Goal: Information Seeking & Learning: Learn about a topic

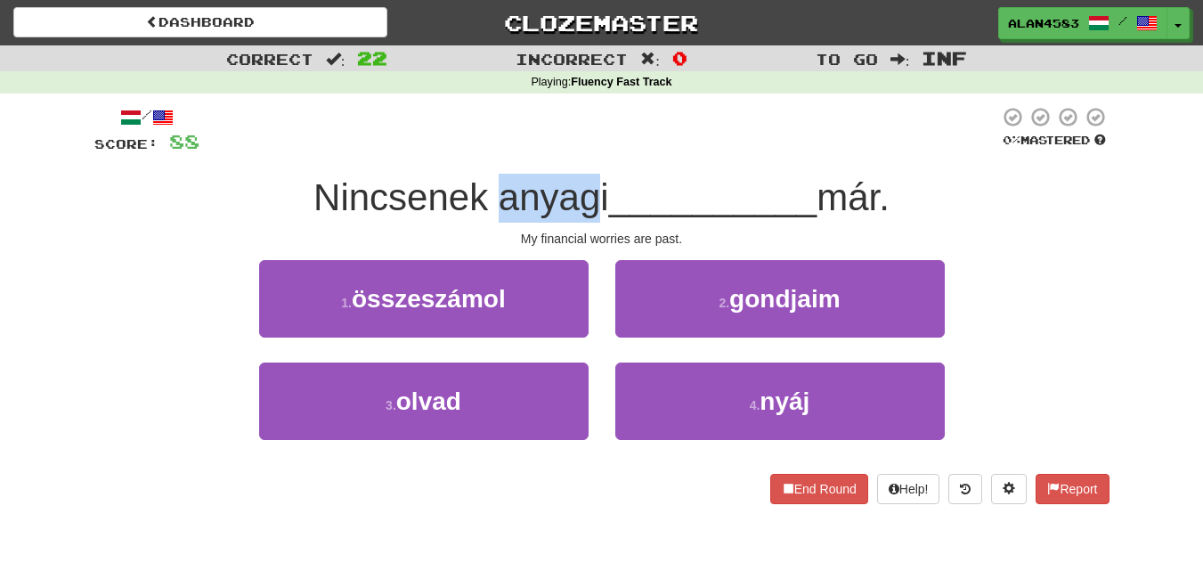
drag, startPoint x: 495, startPoint y: 200, endPoint x: 590, endPoint y: 182, distance: 96.2
click at [590, 182] on span "Nincsenek anyagi" at bounding box center [461, 197] width 296 height 42
click at [605, 177] on span "Nincsenek anyagi" at bounding box center [461, 197] width 296 height 42
drag, startPoint x: 597, startPoint y: 187, endPoint x: 496, endPoint y: 178, distance: 101.0
click at [496, 178] on span "Nincsenek anyagi" at bounding box center [461, 197] width 296 height 42
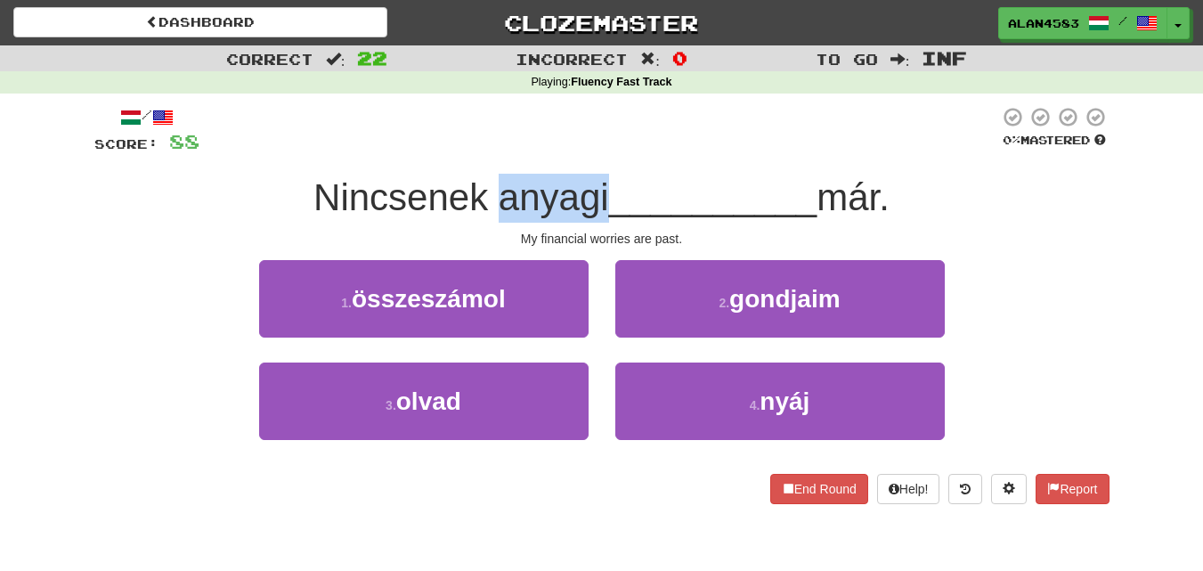
click at [484, 151] on div at bounding box center [484, 151] width 0 height 0
click at [635, 101] on div "/ Score: 88 0 % Mastered Nincsenek anyagi __________ már. My financial worries …" at bounding box center [601, 311] width 1015 height 435
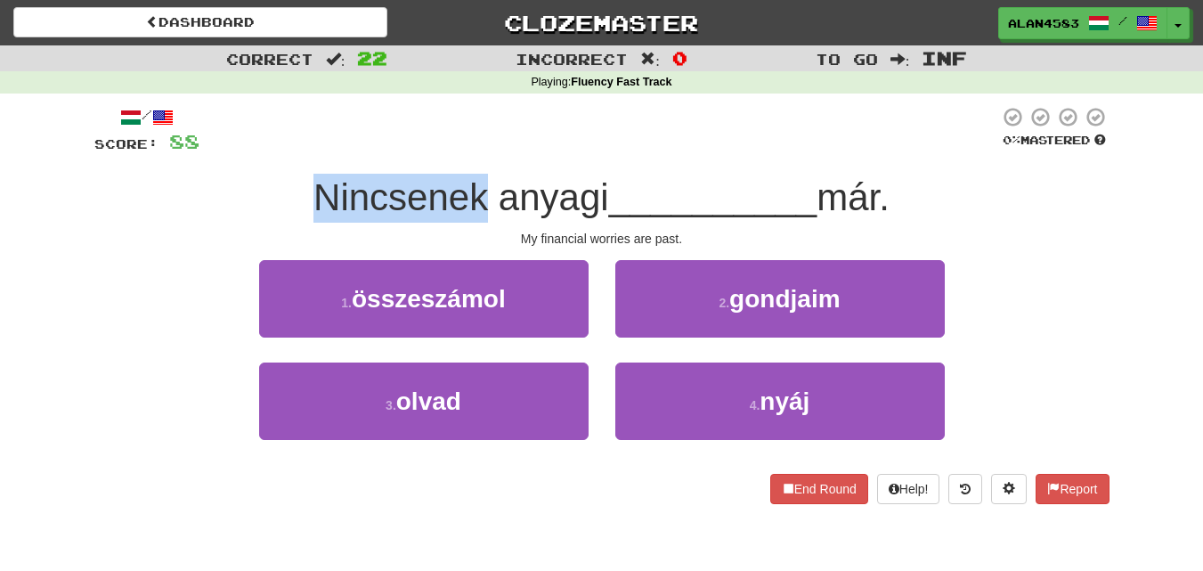
drag, startPoint x: 480, startPoint y: 199, endPoint x: 313, endPoint y: 181, distance: 168.4
click at [313, 181] on span "Nincsenek anyagi" at bounding box center [461, 197] width 296 height 42
click at [301, 151] on div at bounding box center [301, 151] width 0 height 0
click at [225, 206] on div "Nincsenek anyagi __________ már." at bounding box center [601, 198] width 1015 height 49
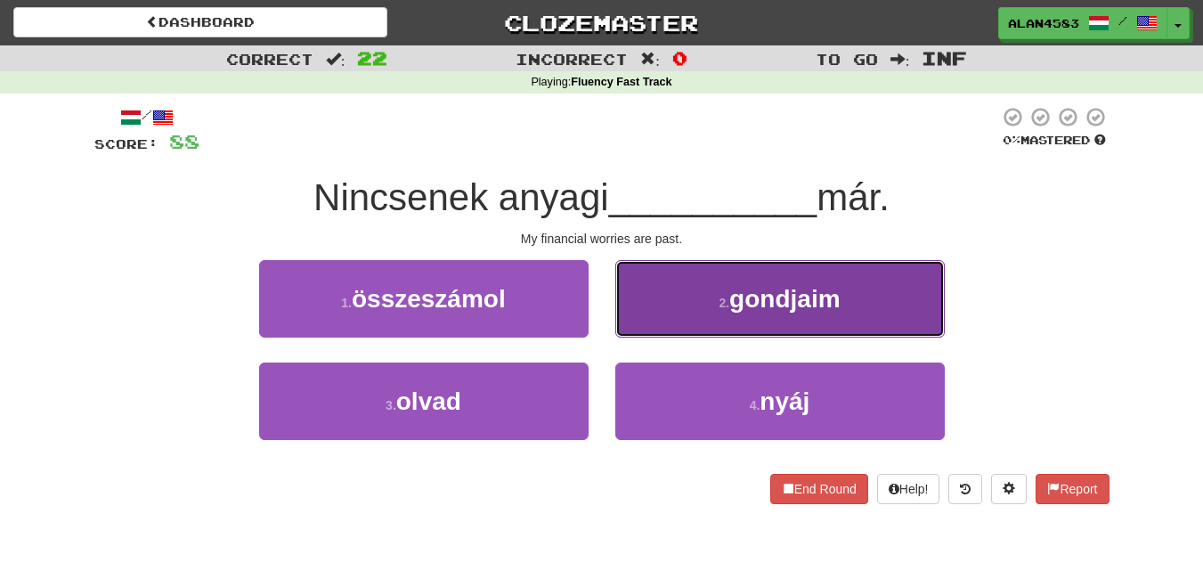
click at [637, 306] on button "2 . gondjaim" at bounding box center [780, 298] width 330 height 77
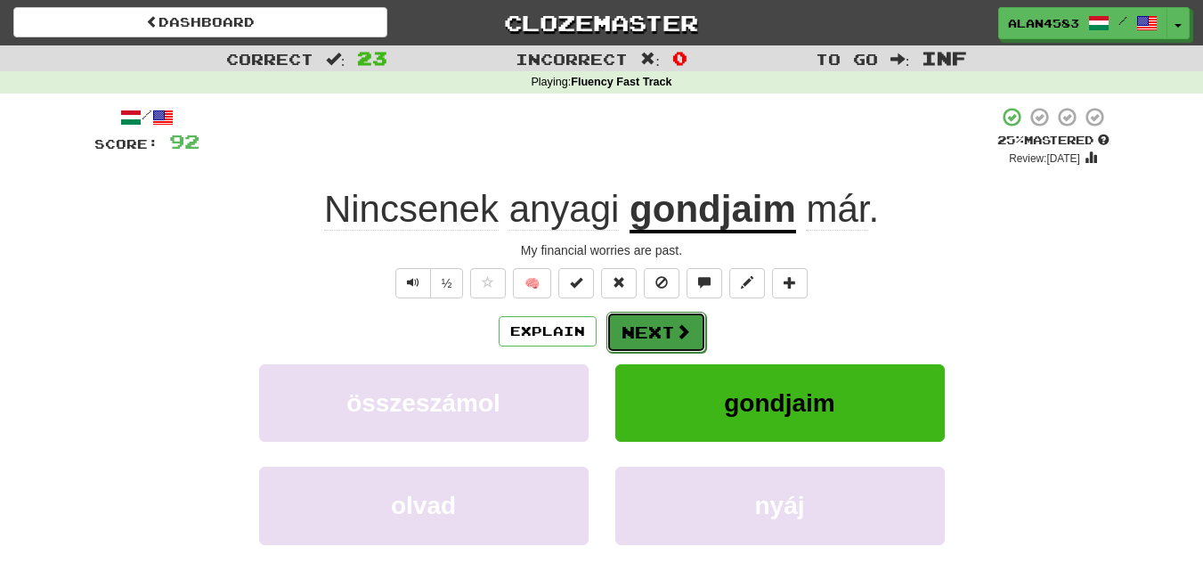
click at [664, 333] on button "Next" at bounding box center [656, 332] width 100 height 41
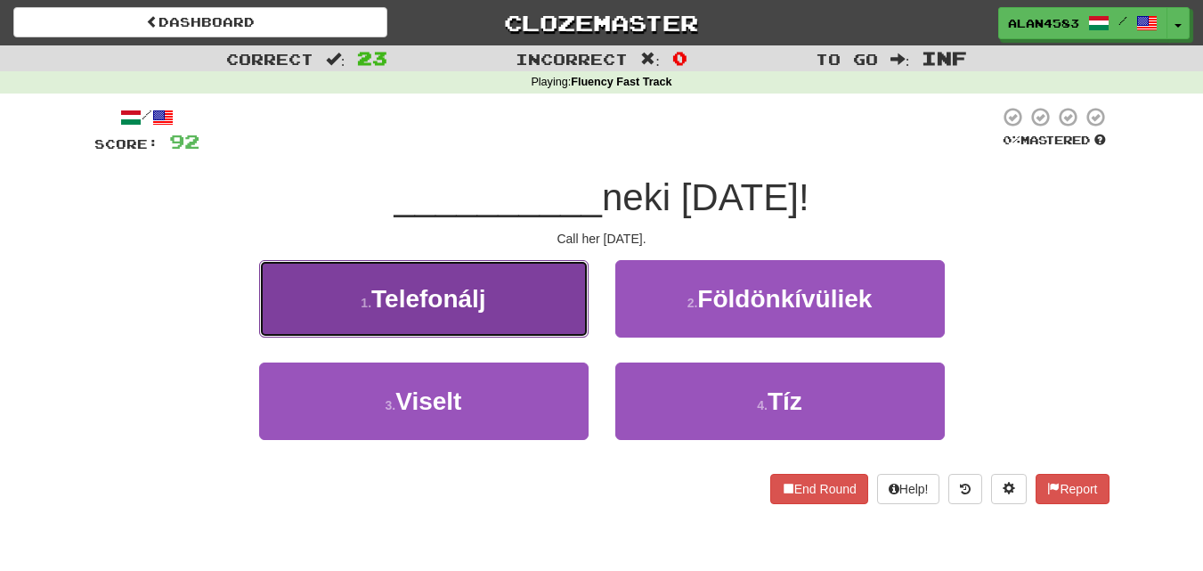
click at [583, 308] on button "1 . Telefonálj" at bounding box center [424, 298] width 330 height 77
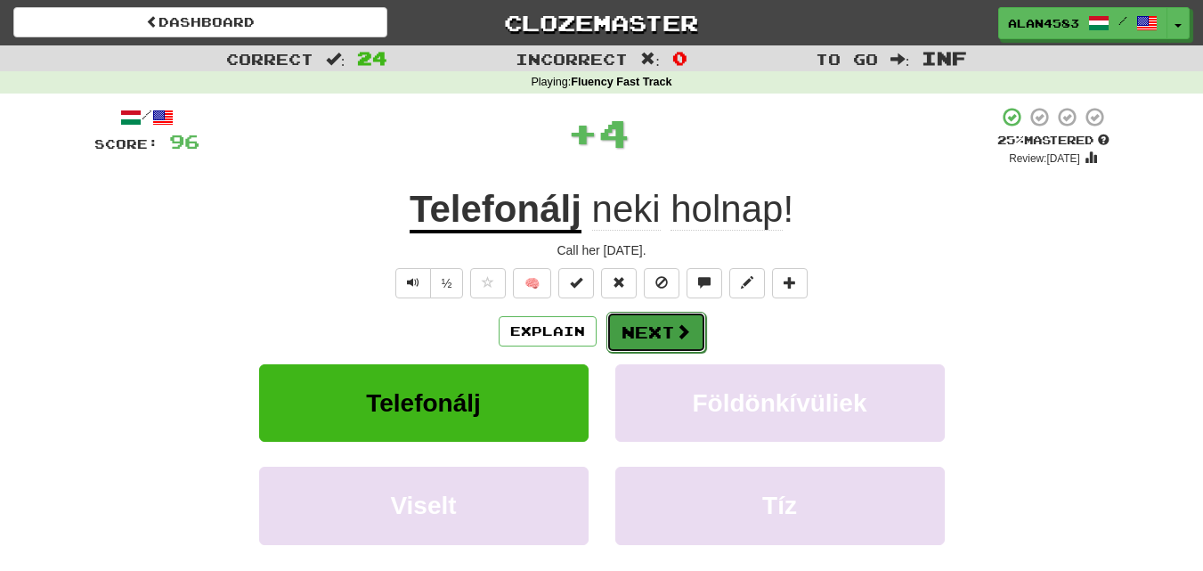
click at [638, 326] on button "Next" at bounding box center [656, 332] width 100 height 41
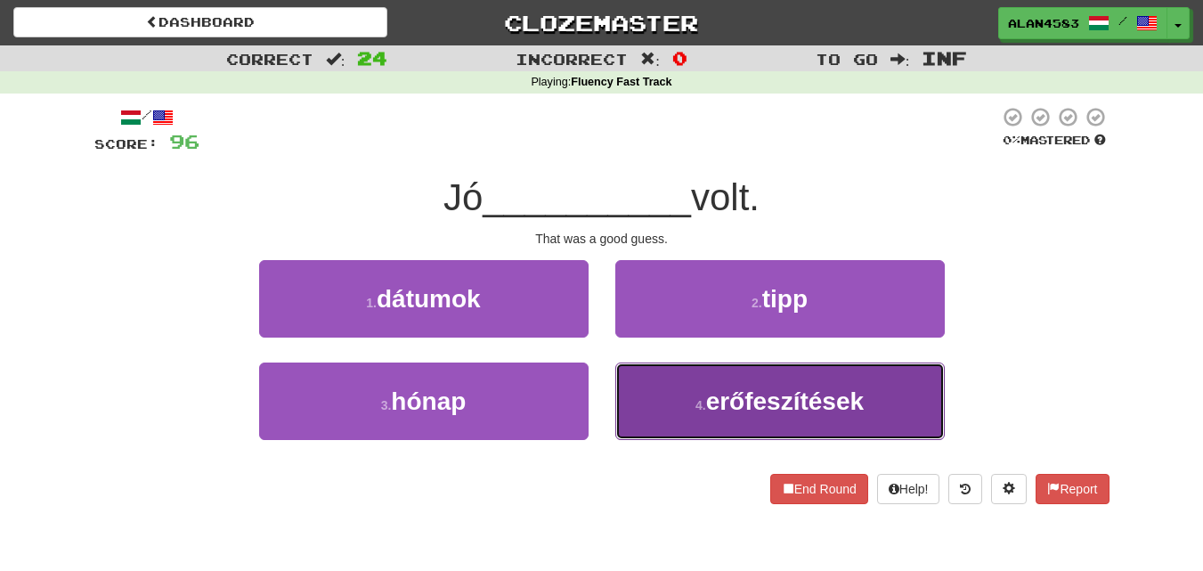
click at [647, 391] on button "4 . erőfeszítések" at bounding box center [780, 400] width 330 height 77
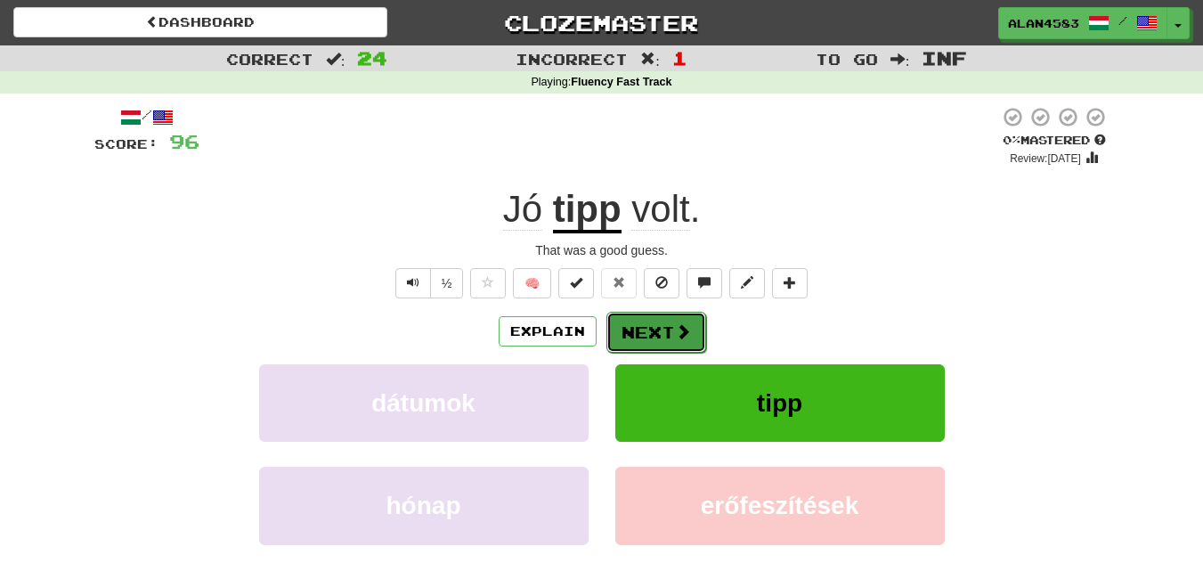
click at [633, 343] on button "Next" at bounding box center [656, 332] width 100 height 41
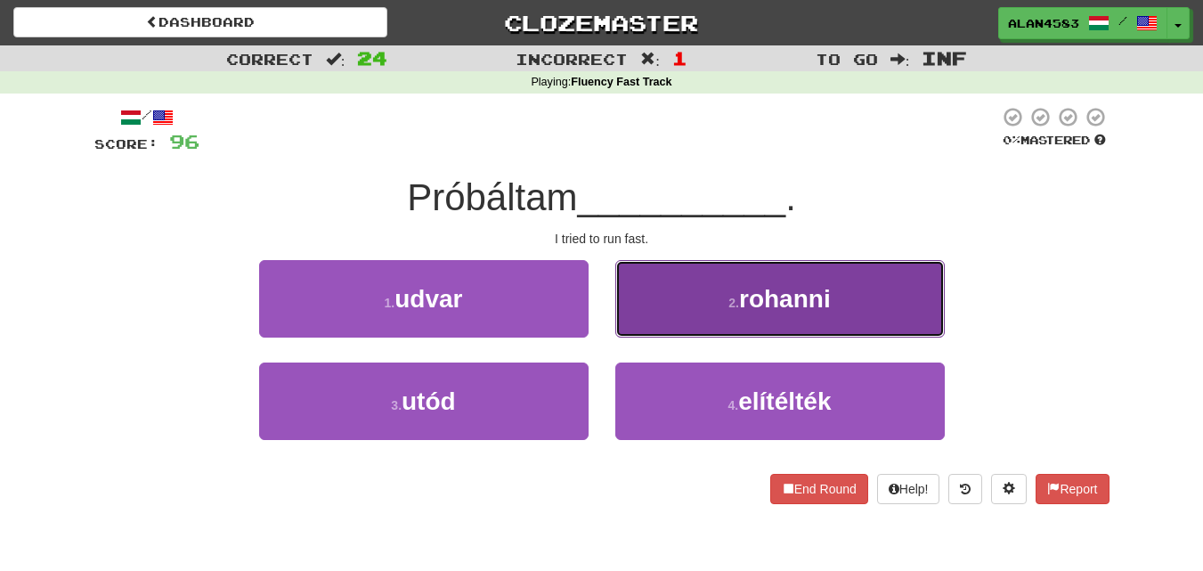
click at [764, 324] on button "2 . rohanni" at bounding box center [780, 298] width 330 height 77
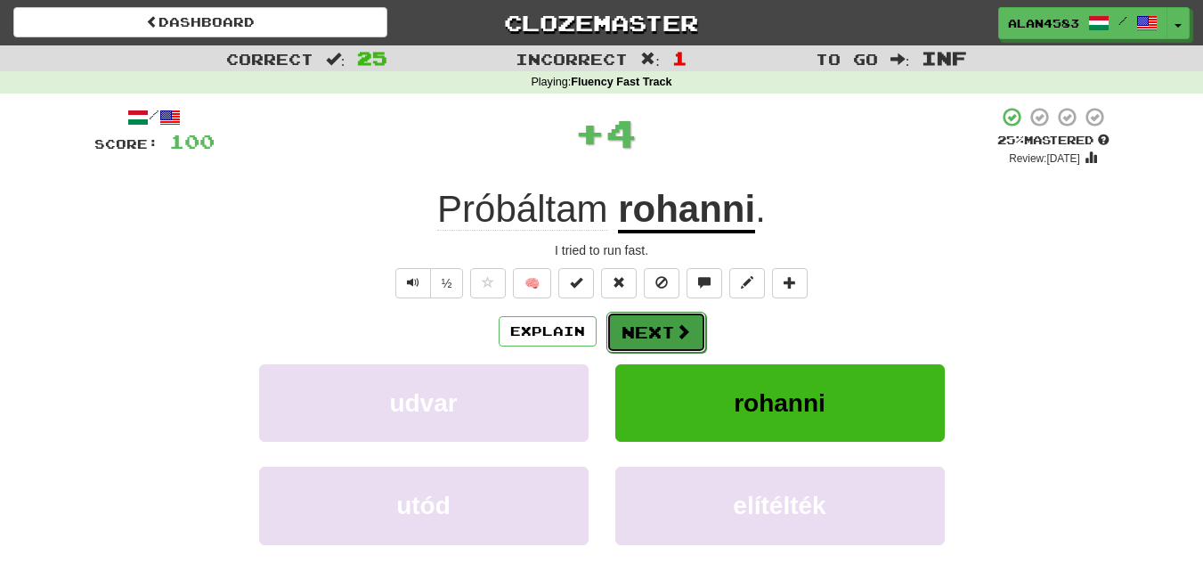
click at [637, 330] on button "Next" at bounding box center [656, 332] width 100 height 41
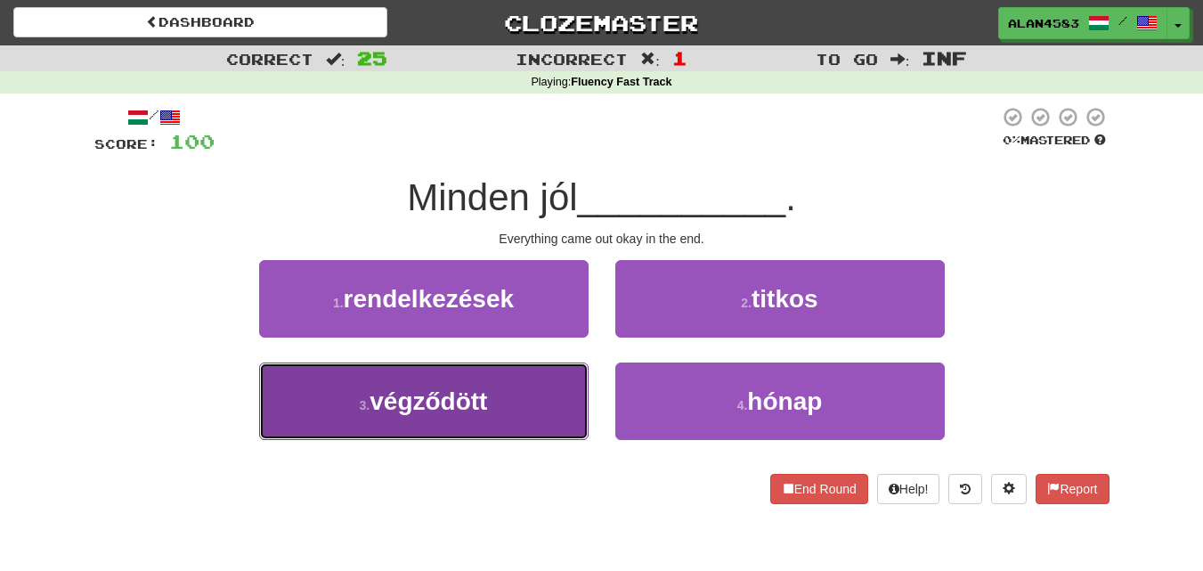
click at [383, 435] on button "3 . végződött" at bounding box center [424, 400] width 330 height 77
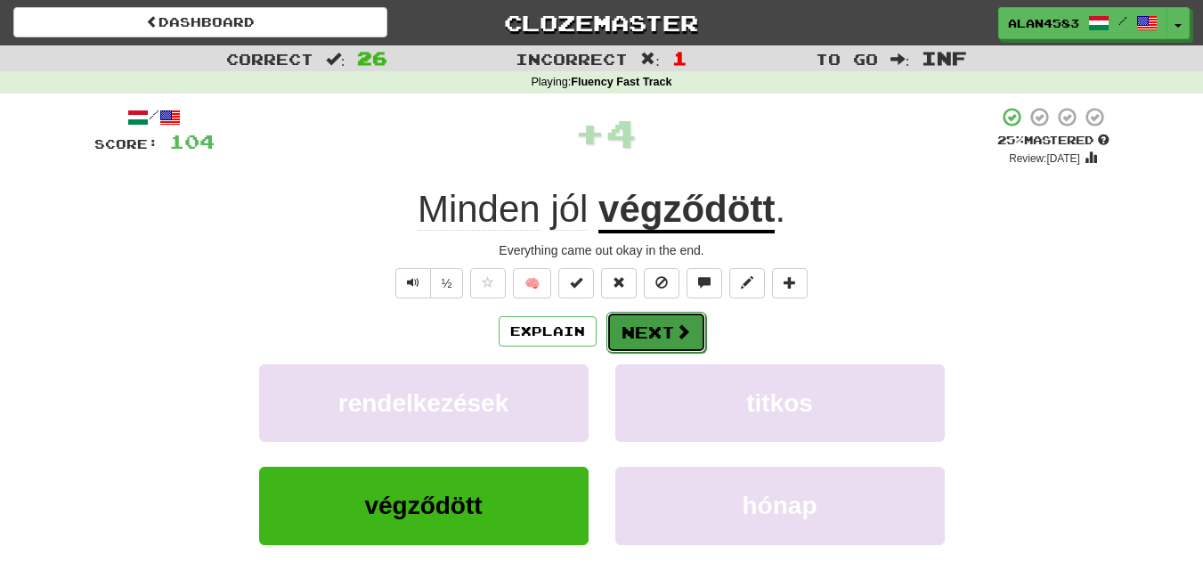
click at [640, 338] on button "Next" at bounding box center [656, 332] width 100 height 41
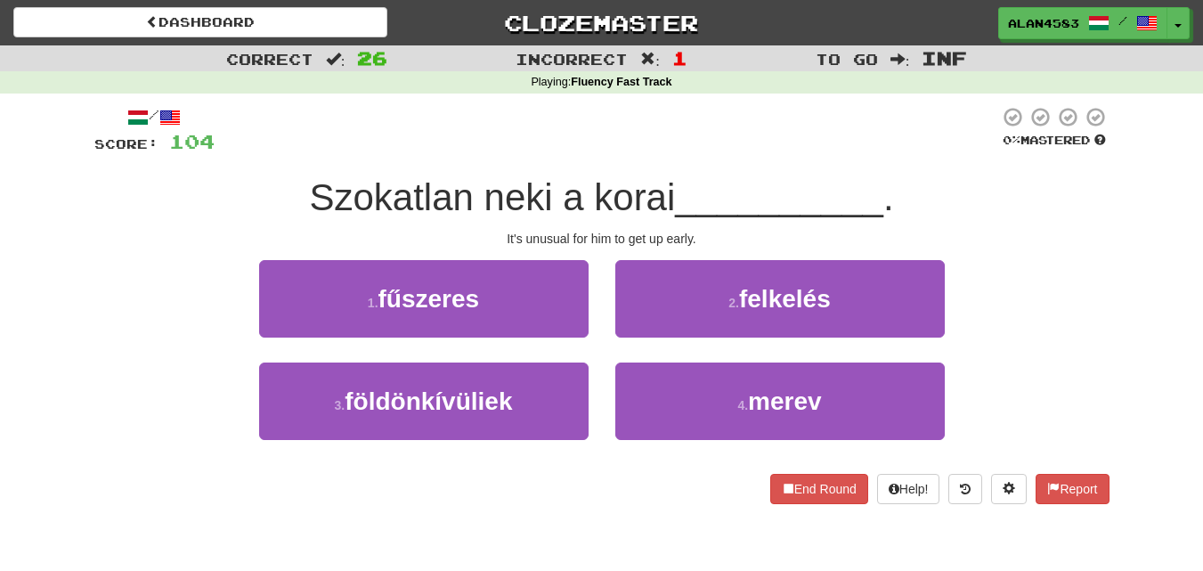
click at [468, 191] on span "Szokatlan neki a korai" at bounding box center [492, 197] width 366 height 42
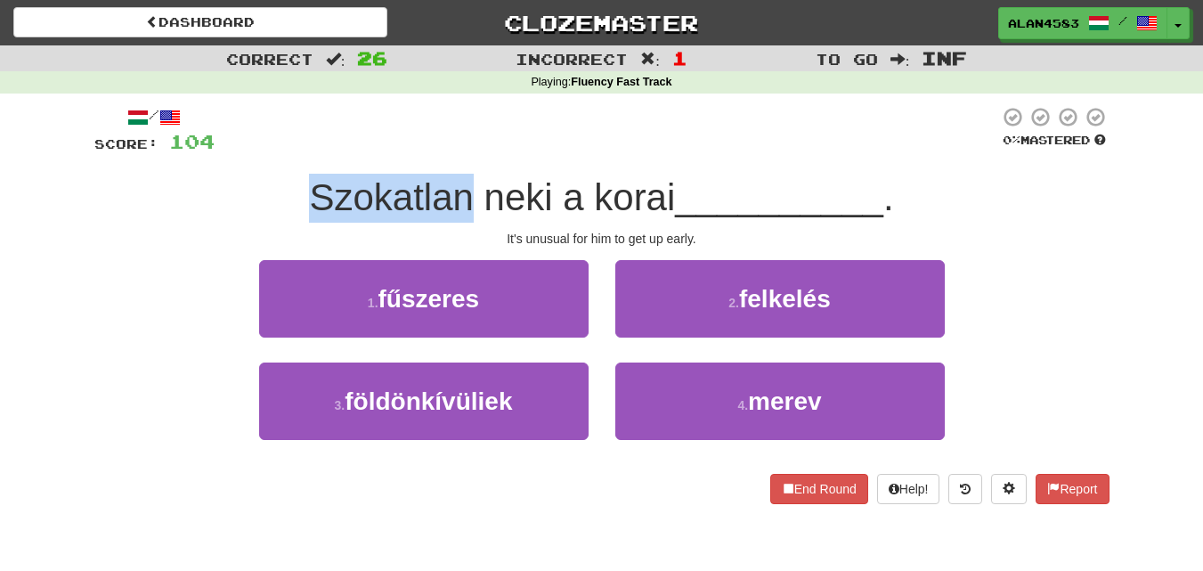
drag, startPoint x: 468, startPoint y: 191, endPoint x: 244, endPoint y: 174, distance: 225.1
click at [244, 174] on div "Szokatlan neki a korai __________ ." at bounding box center [601, 198] width 1015 height 49
click at [232, 151] on div at bounding box center [232, 151] width 0 height 0
click at [125, 175] on div "Szokatlan neki a korai __________ ." at bounding box center [601, 198] width 1015 height 49
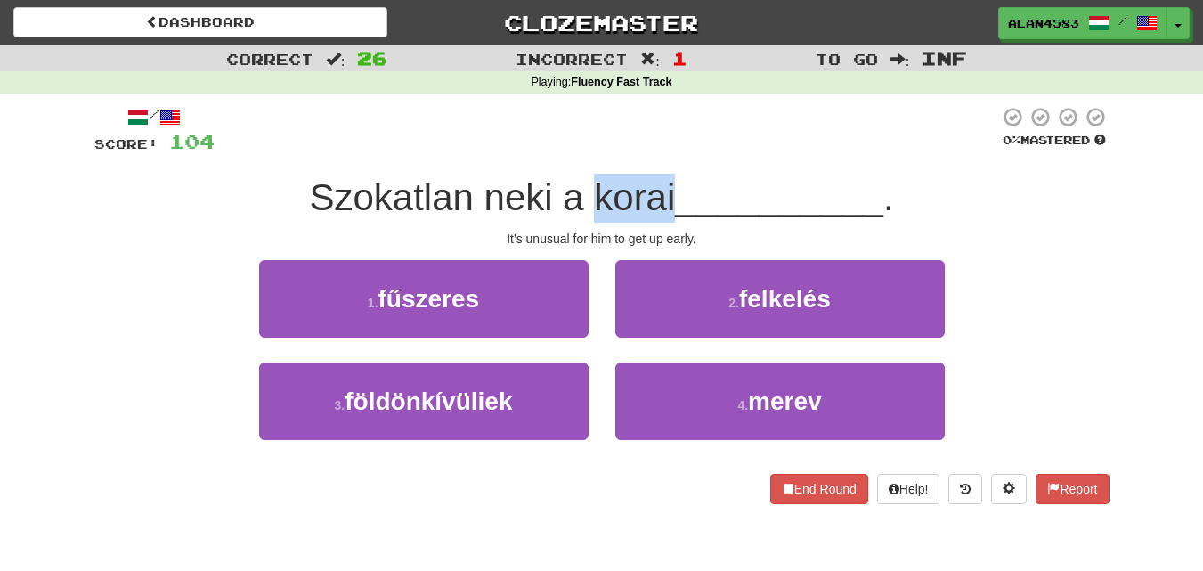
drag, startPoint x: 589, startPoint y: 191, endPoint x: 671, endPoint y: 192, distance: 82.8
click at [671, 192] on span "Szokatlan neki a korai" at bounding box center [492, 197] width 366 height 42
click at [660, 151] on div at bounding box center [660, 151] width 0 height 0
click at [705, 141] on div at bounding box center [607, 130] width 785 height 49
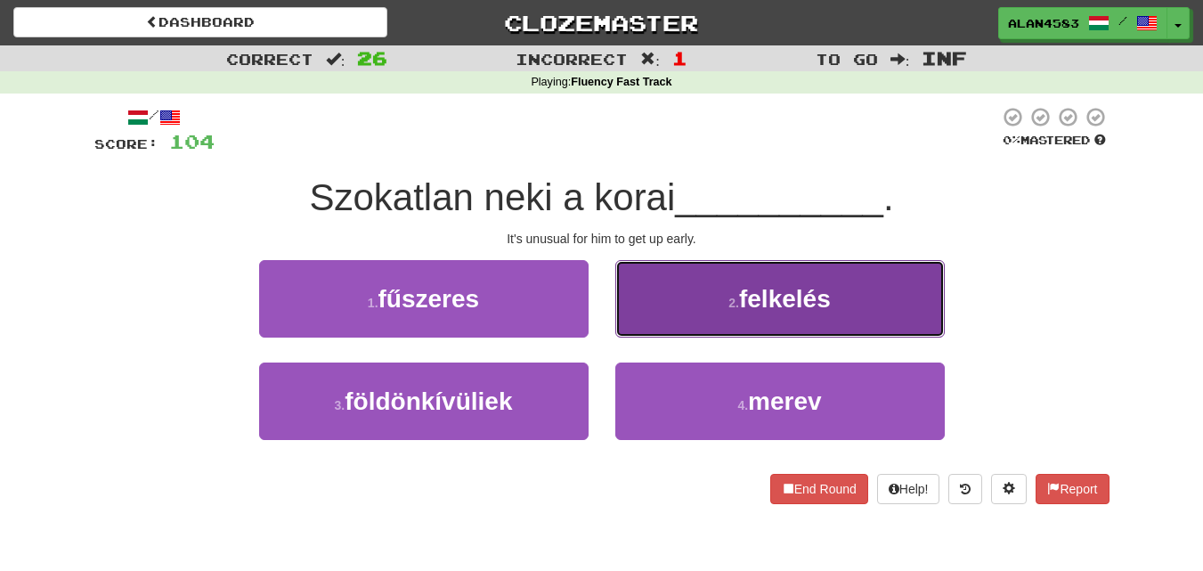
click at [729, 307] on small "2 ." at bounding box center [733, 303] width 11 height 14
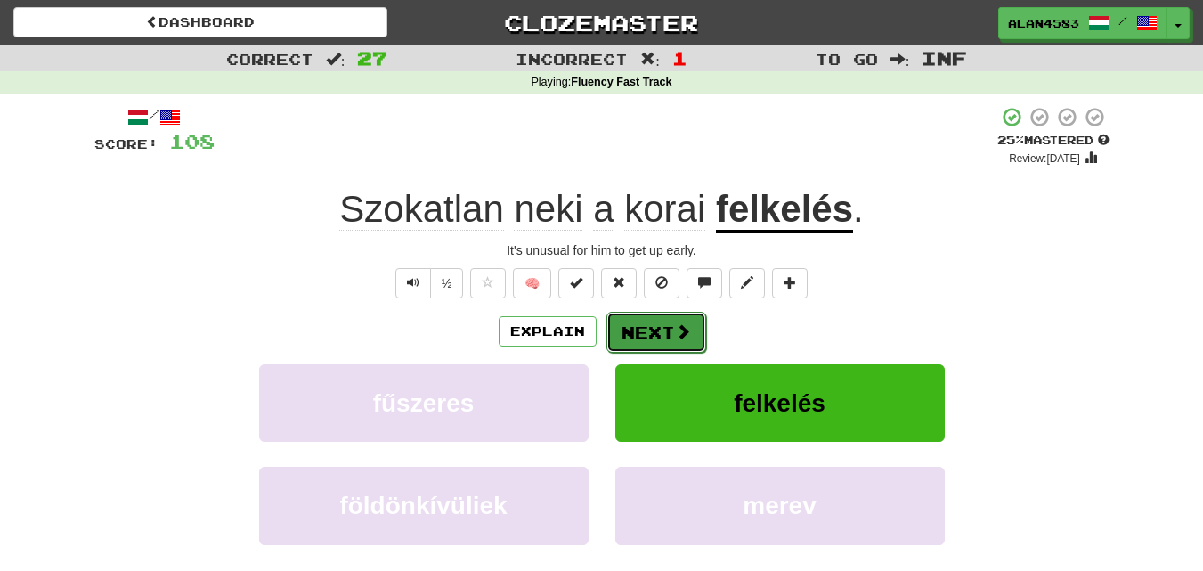
click at [657, 326] on button "Next" at bounding box center [656, 332] width 100 height 41
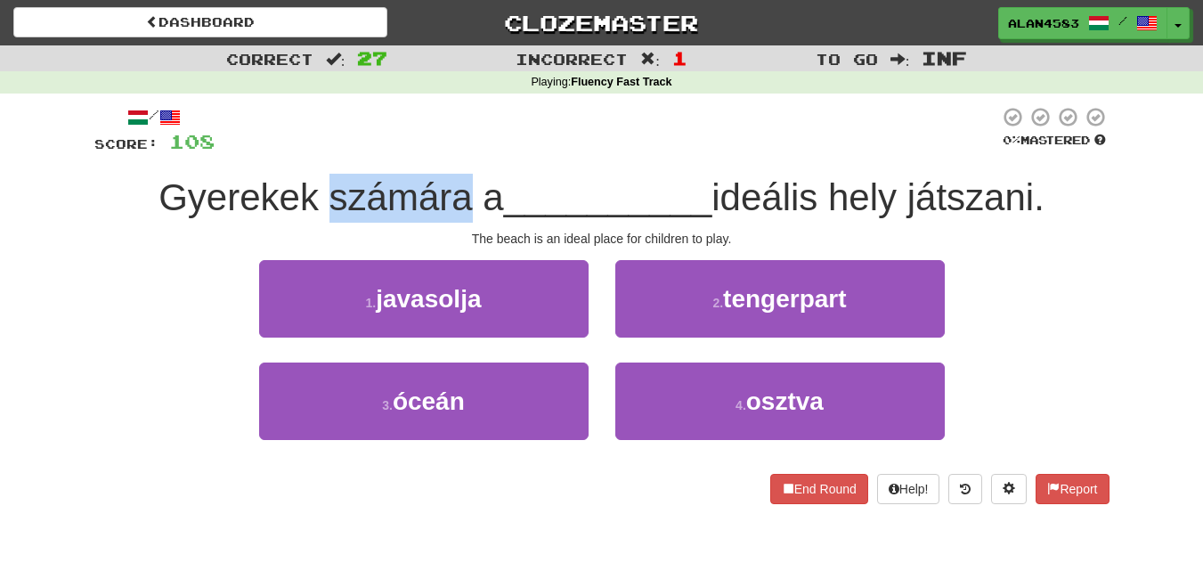
drag, startPoint x: 323, startPoint y: 193, endPoint x: 466, endPoint y: 195, distance: 142.5
click at [466, 195] on span "Gyerekek számára a" at bounding box center [331, 197] width 345 height 42
click at [454, 151] on div at bounding box center [454, 151] width 0 height 0
click at [513, 152] on div at bounding box center [607, 130] width 785 height 49
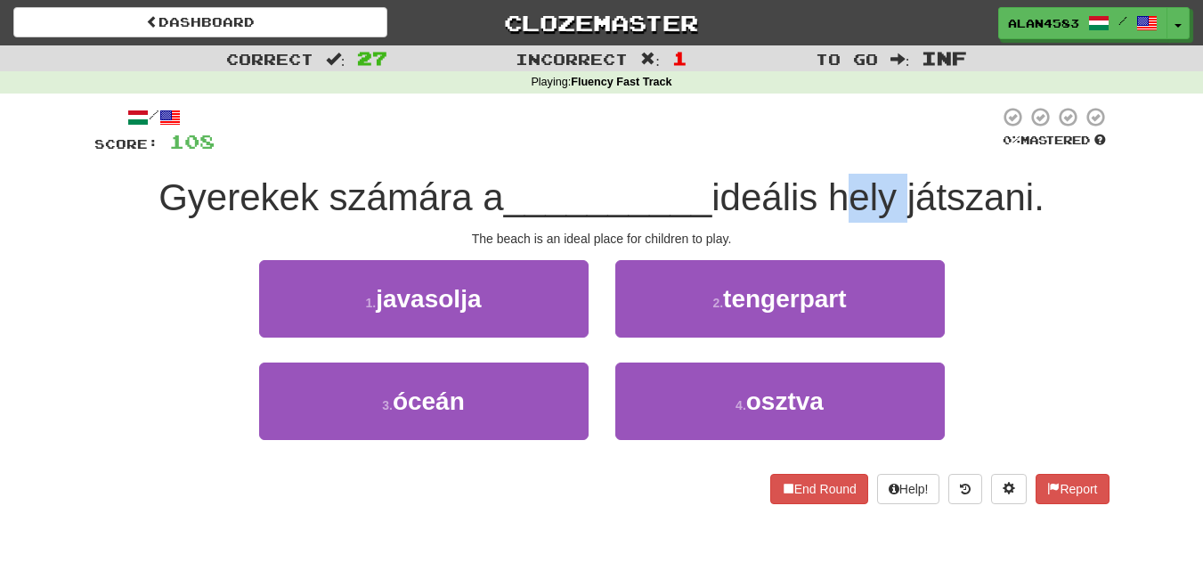
drag, startPoint x: 837, startPoint y: 202, endPoint x: 912, endPoint y: 200, distance: 74.8
click at [912, 200] on span "ideális hely játszani." at bounding box center [878, 197] width 333 height 42
click at [900, 219] on div at bounding box center [900, 219] width 0 height 0
click at [954, 110] on div at bounding box center [607, 130] width 785 height 49
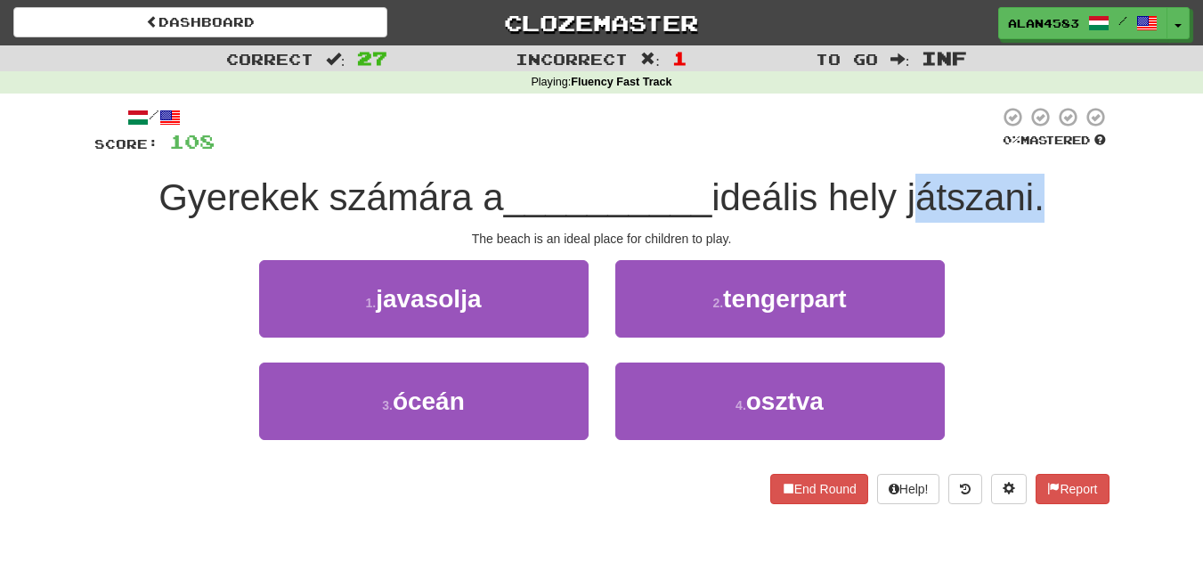
drag, startPoint x: 915, startPoint y: 198, endPoint x: 1047, endPoint y: 197, distance: 131.8
click at [1045, 197] on span "ideális hely játszani." at bounding box center [878, 197] width 333 height 42
click at [1036, 151] on div at bounding box center [1036, 151] width 0 height 0
click at [755, 141] on div at bounding box center [607, 130] width 785 height 49
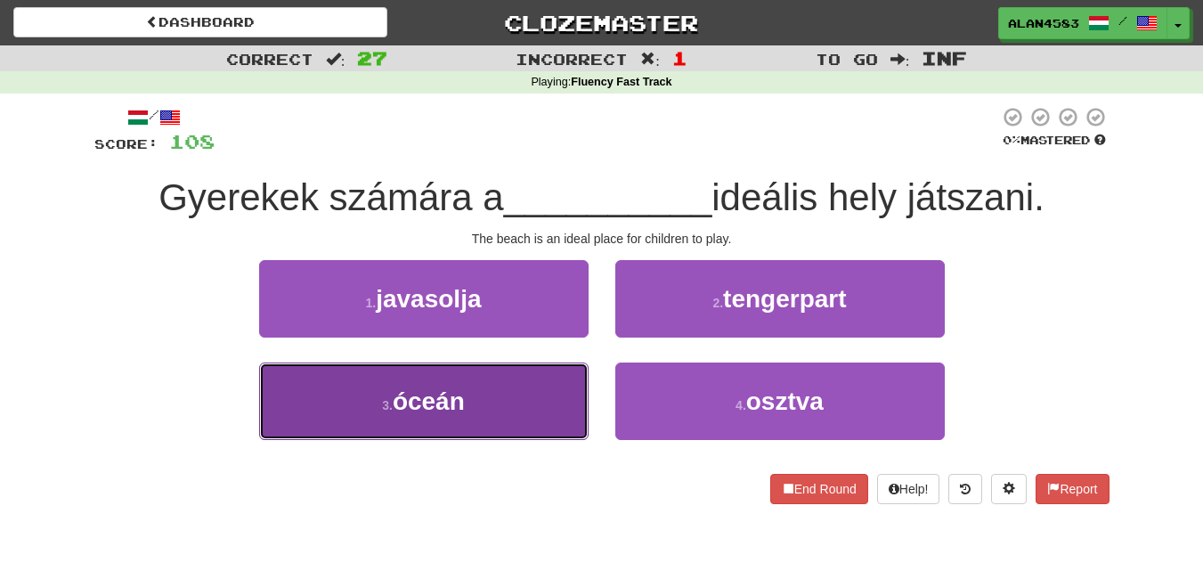
click at [422, 414] on span "óceán" at bounding box center [429, 401] width 72 height 28
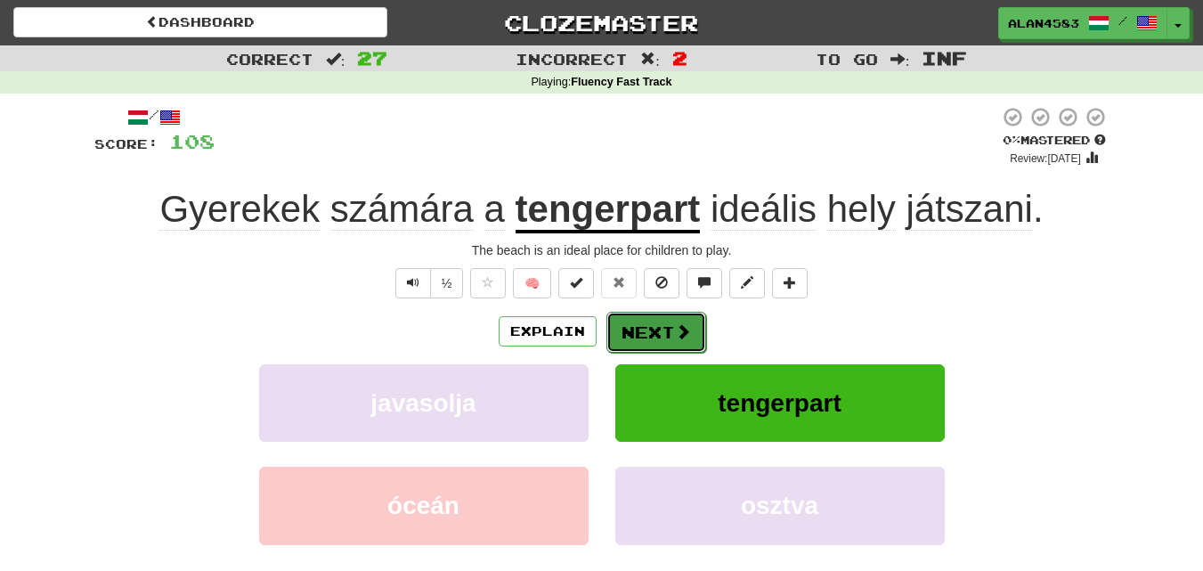
click at [663, 338] on button "Next" at bounding box center [656, 332] width 100 height 41
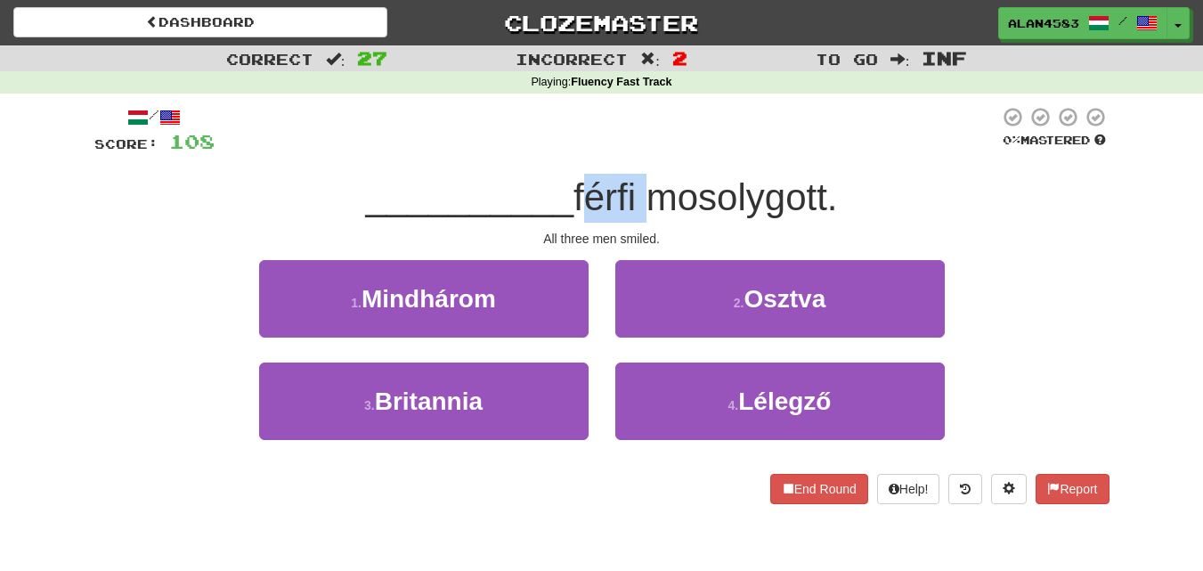
drag, startPoint x: 641, startPoint y: 199, endPoint x: 583, endPoint y: 200, distance: 57.9
click at [583, 200] on span "férfi mosolygott." at bounding box center [706, 197] width 264 height 42
click at [572, 219] on div at bounding box center [572, 219] width 0 height 0
click at [655, 167] on div "/ Score: 108 0 % Mastered __________ férfi mosolygott. All three men smiled. 1 …" at bounding box center [601, 305] width 1015 height 398
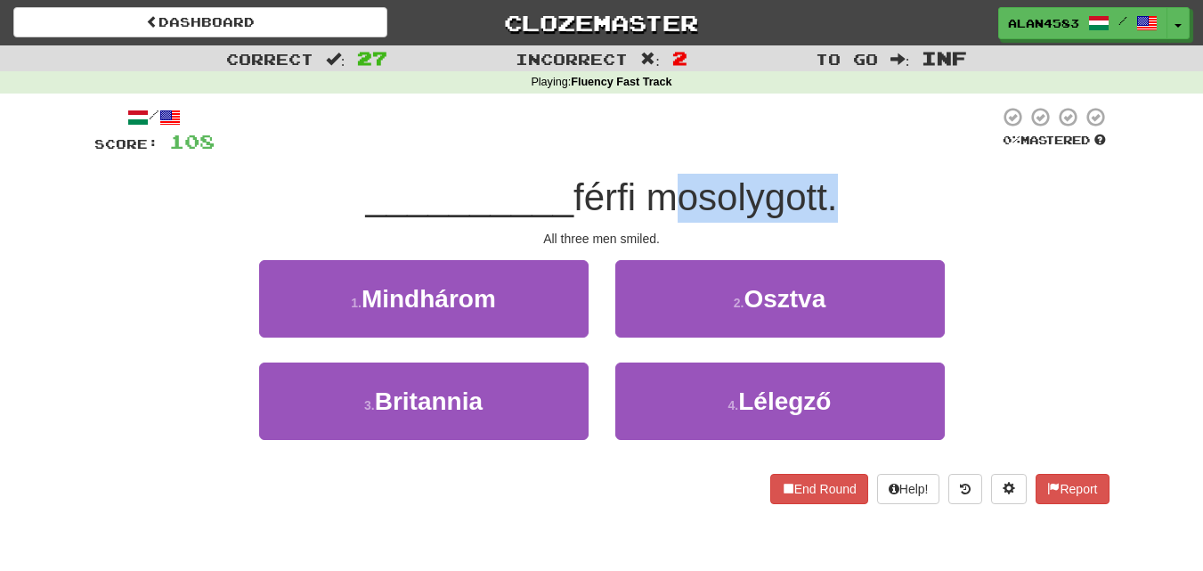
drag, startPoint x: 655, startPoint y: 196, endPoint x: 828, endPoint y: 191, distance: 172.9
click at [828, 191] on span "férfi mosolygott." at bounding box center [706, 197] width 264 height 42
click at [817, 151] on div at bounding box center [817, 151] width 0 height 0
click at [883, 121] on div at bounding box center [607, 130] width 785 height 49
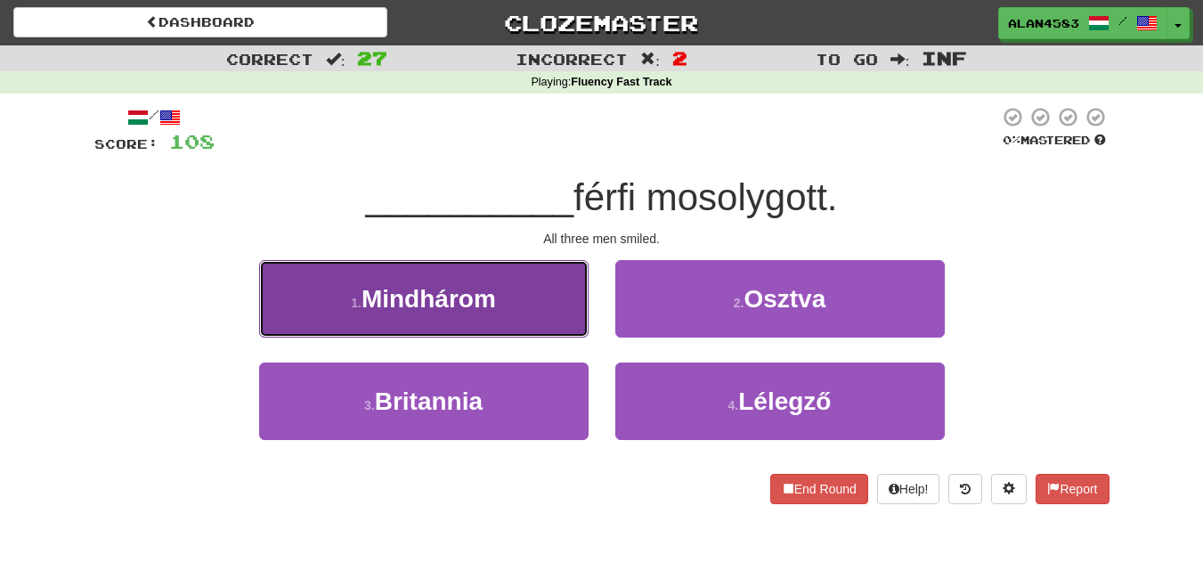
click at [362, 300] on small "1 ." at bounding box center [356, 303] width 11 height 14
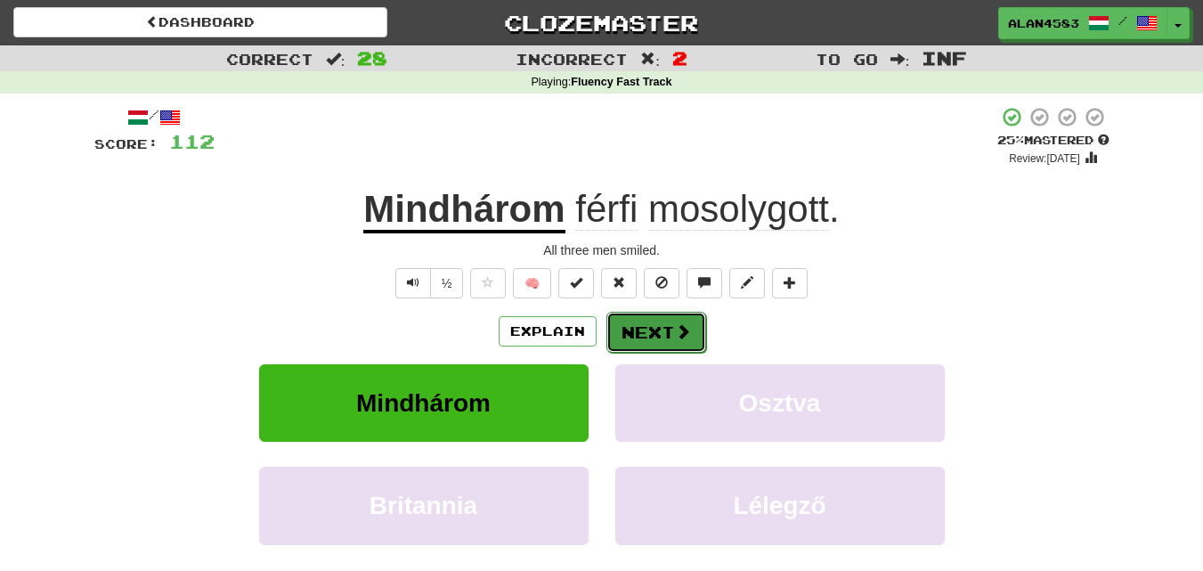
click at [643, 331] on button "Next" at bounding box center [656, 332] width 100 height 41
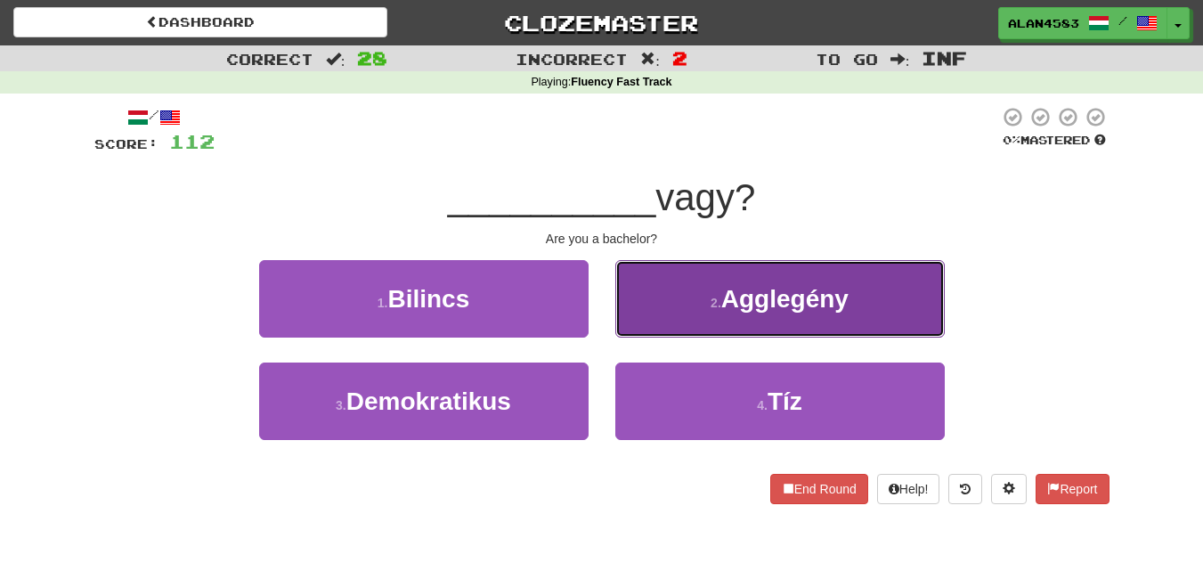
click at [732, 295] on span "Agglegény" at bounding box center [784, 299] width 127 height 28
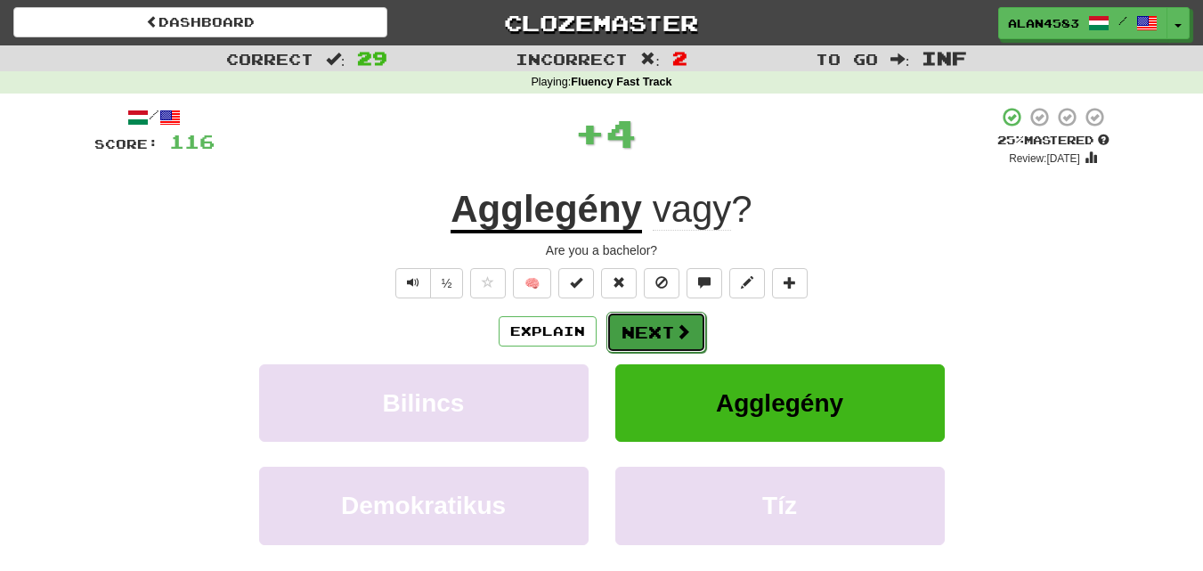
click at [679, 325] on span at bounding box center [683, 331] width 16 height 16
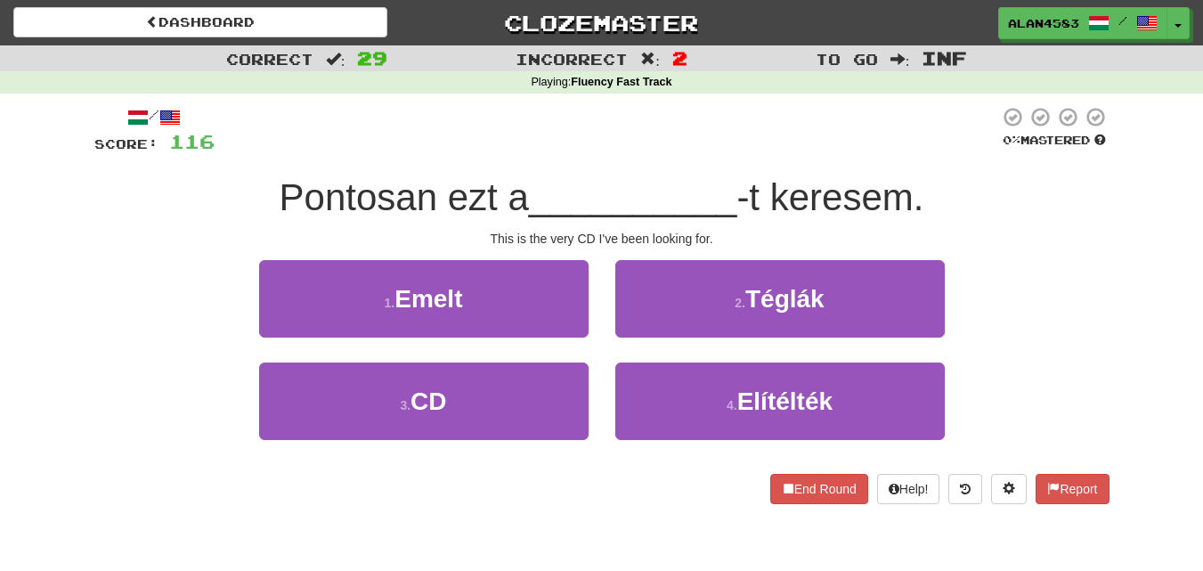
click at [427, 194] on span "Pontosan ezt a" at bounding box center [404, 197] width 249 height 42
drag, startPoint x: 427, startPoint y: 194, endPoint x: 273, endPoint y: 195, distance: 154.1
click at [273, 195] on div "Pontosan ezt a __________ -t keresem." at bounding box center [601, 198] width 1015 height 49
click at [261, 151] on div at bounding box center [261, 151] width 0 height 0
click at [170, 203] on div "Pontosan ezt a __________ -t keresem." at bounding box center [601, 198] width 1015 height 49
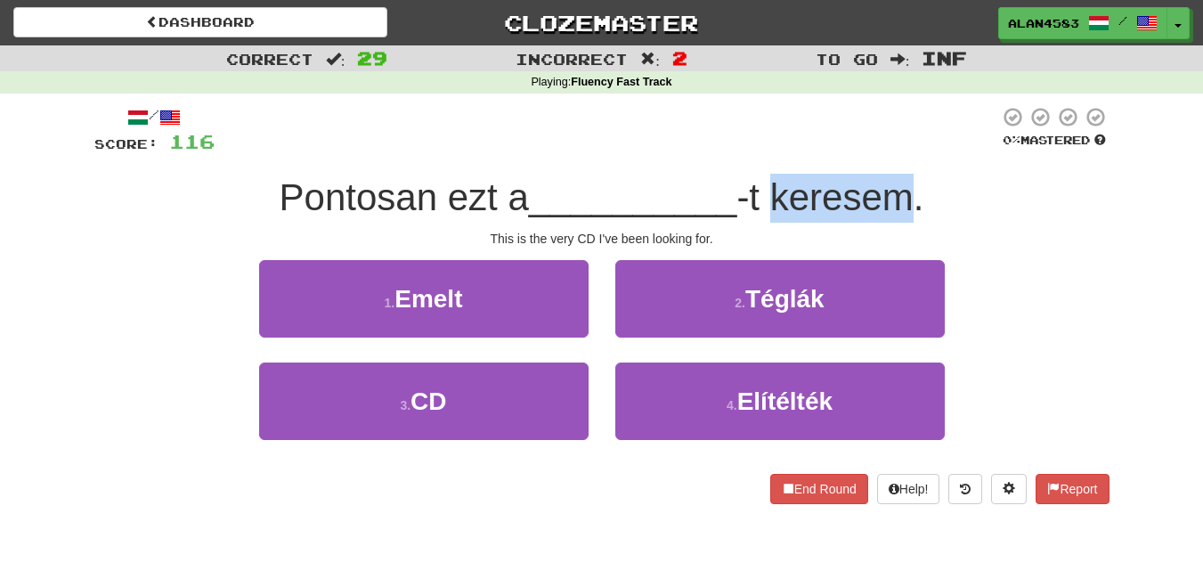
drag, startPoint x: 915, startPoint y: 190, endPoint x: 772, endPoint y: 190, distance: 142.5
click at [772, 190] on span "-t keresem." at bounding box center [829, 197] width 187 height 42
click at [761, 151] on div at bounding box center [761, 151] width 0 height 0
click at [664, 175] on div "Pontosan ezt a __________ -t keresem." at bounding box center [601, 198] width 1015 height 49
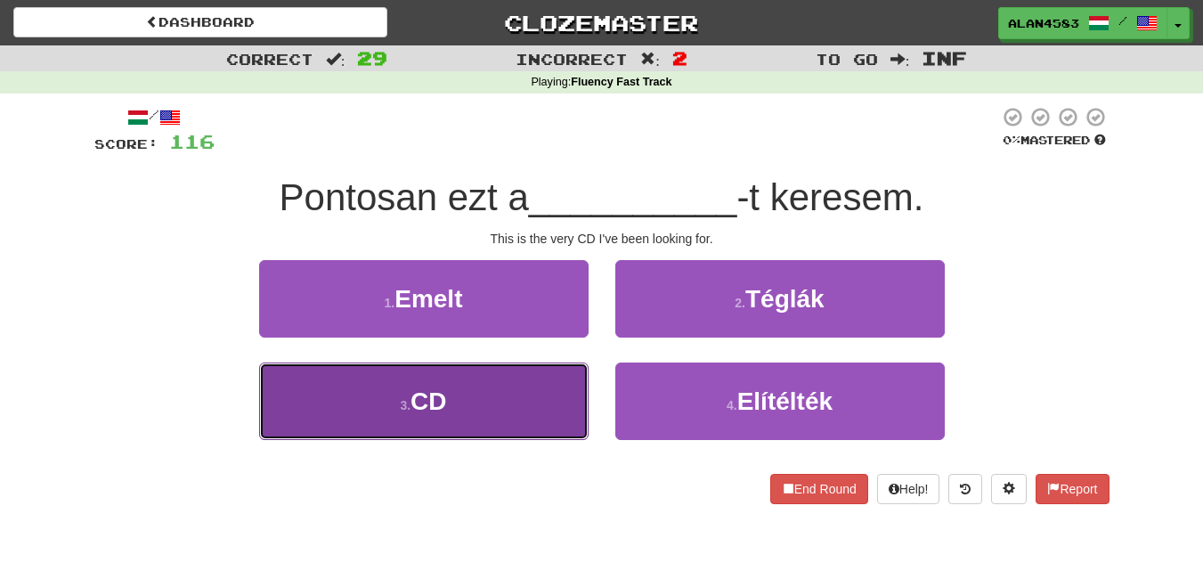
click at [458, 397] on button "3 . CD" at bounding box center [424, 400] width 330 height 77
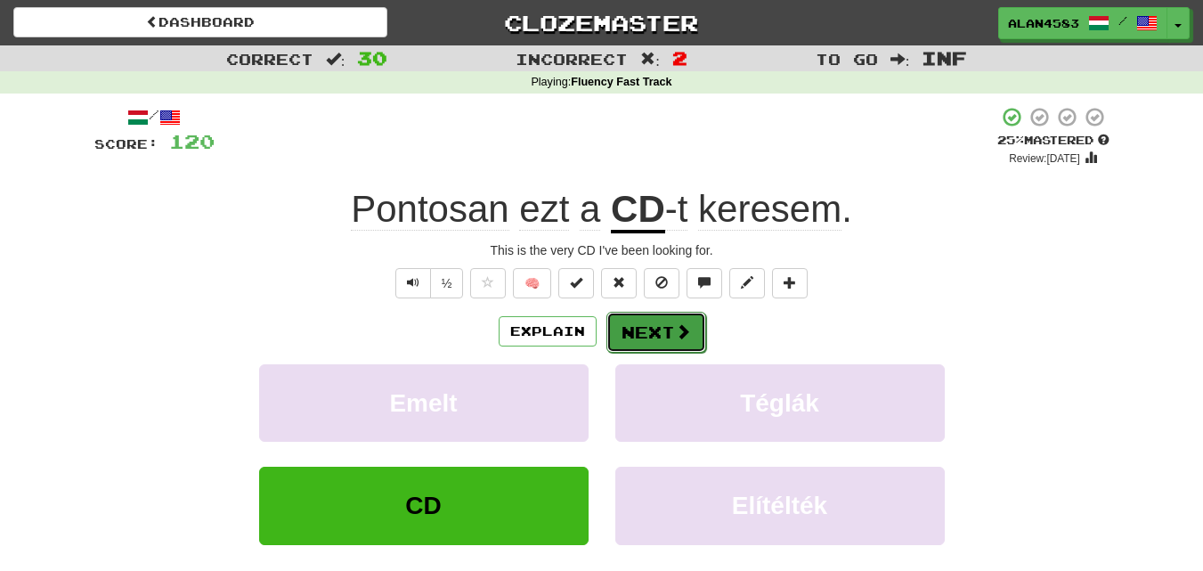
click at [647, 330] on button "Next" at bounding box center [656, 332] width 100 height 41
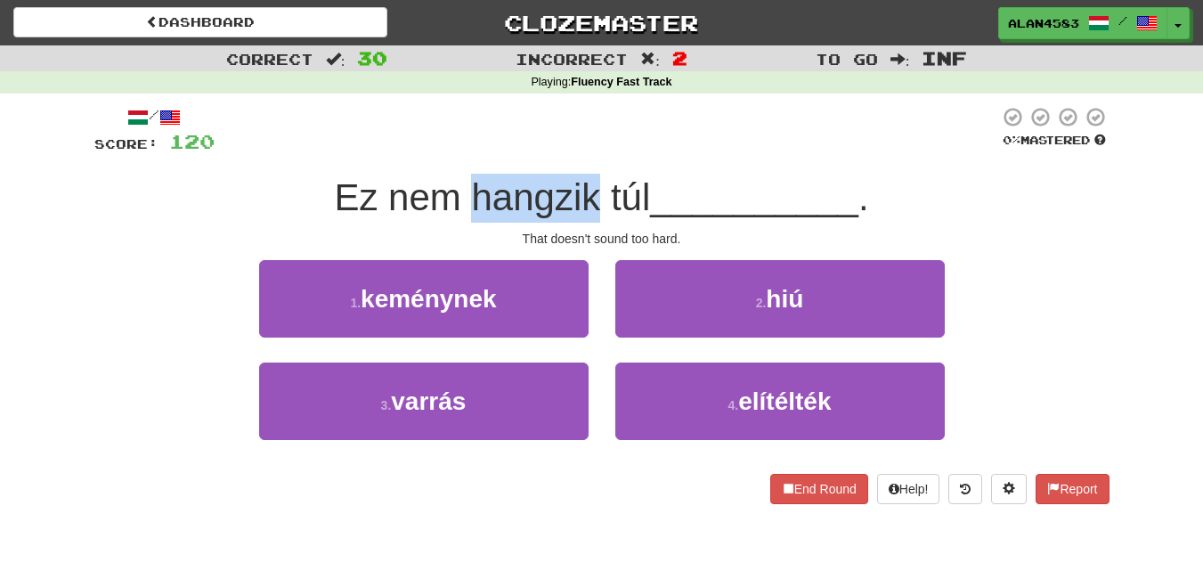
drag, startPoint x: 466, startPoint y: 185, endPoint x: 598, endPoint y: 191, distance: 131.9
click at [598, 191] on span "Ez nem hangzik túl" at bounding box center [492, 197] width 316 height 42
click at [586, 151] on div at bounding box center [586, 151] width 0 height 0
click at [678, 146] on div at bounding box center [607, 130] width 785 height 49
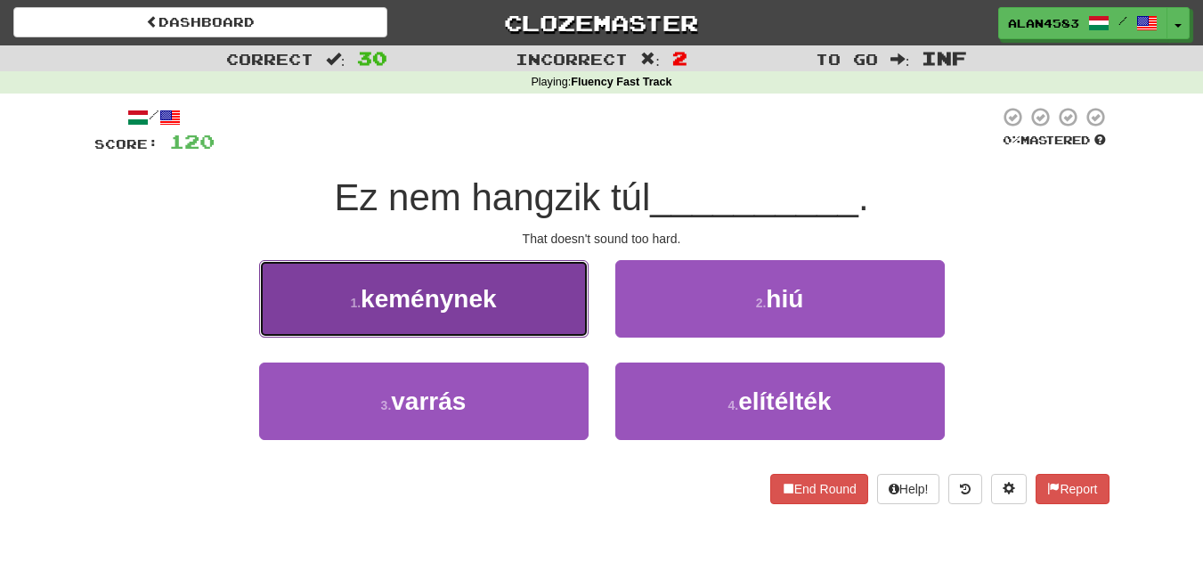
click at [425, 283] on button "1 . keménynek" at bounding box center [424, 298] width 330 height 77
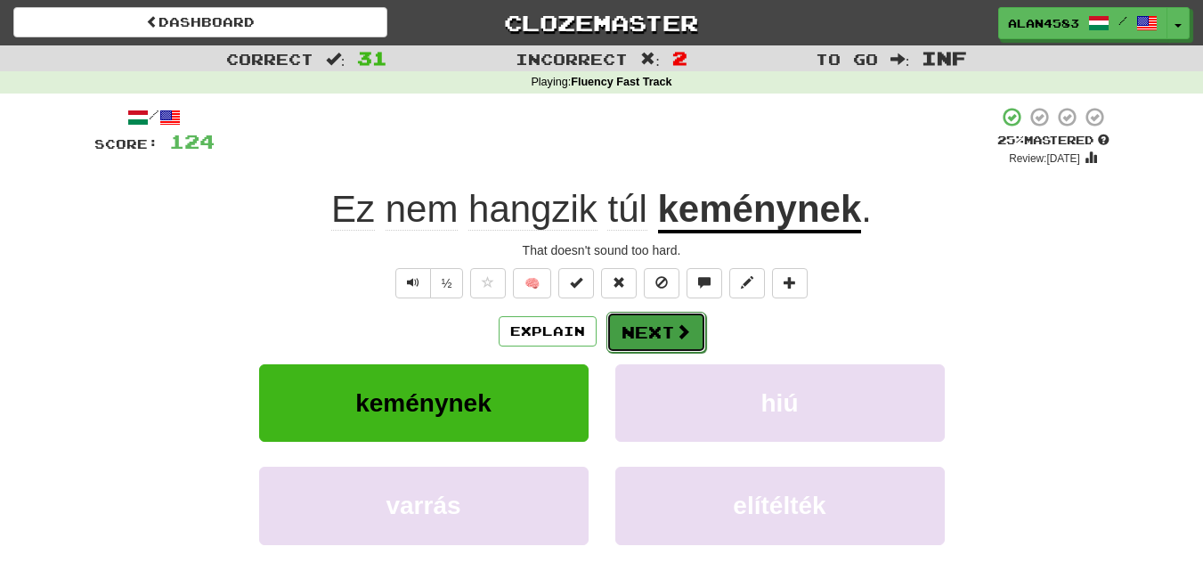
click at [664, 325] on button "Next" at bounding box center [656, 332] width 100 height 41
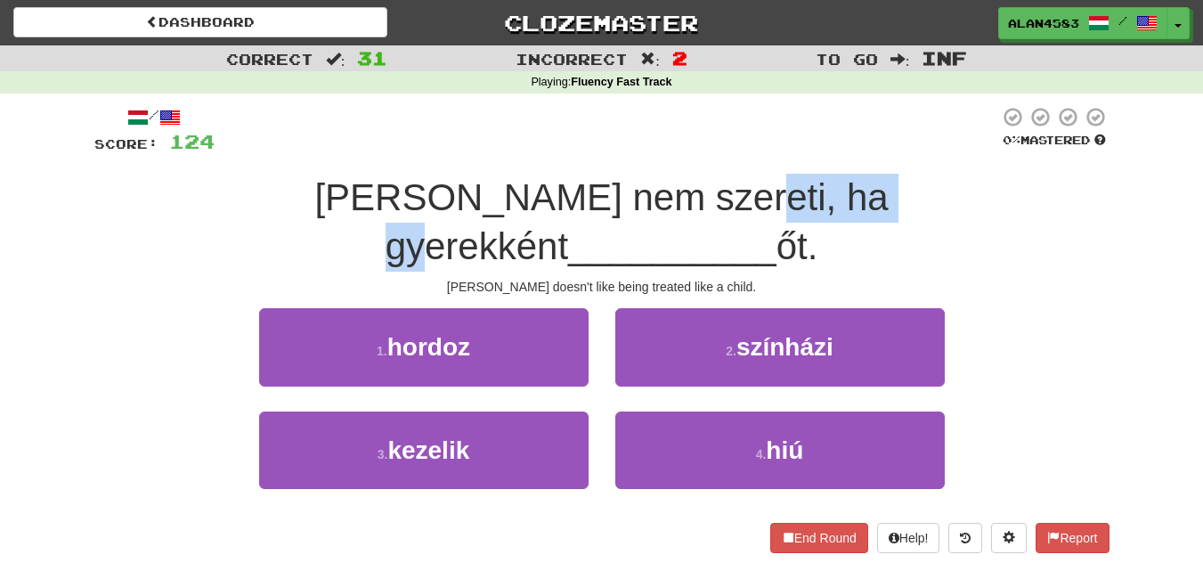
drag, startPoint x: 568, startPoint y: 197, endPoint x: 751, endPoint y: 196, distance: 182.6
click at [751, 196] on span "Tamás nem szereti, ha gyerekként" at bounding box center [601, 221] width 574 height 91
click at [739, 151] on div at bounding box center [739, 151] width 0 height 0
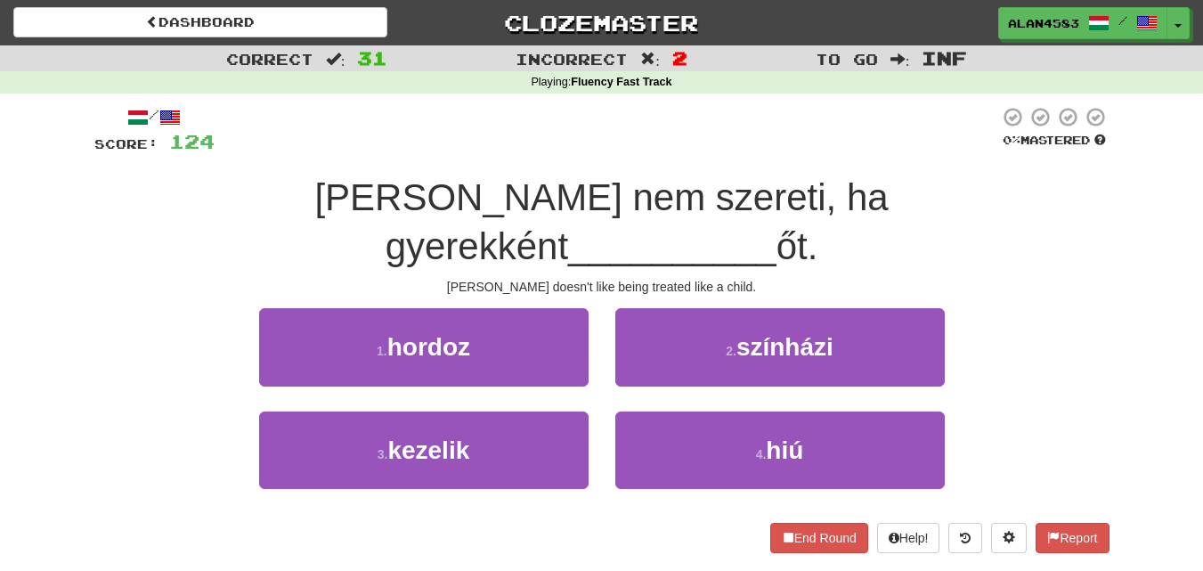
click at [780, 145] on div at bounding box center [607, 130] width 785 height 49
click at [574, 278] on div "Tom doesn't like being treated like a child." at bounding box center [601, 287] width 1015 height 18
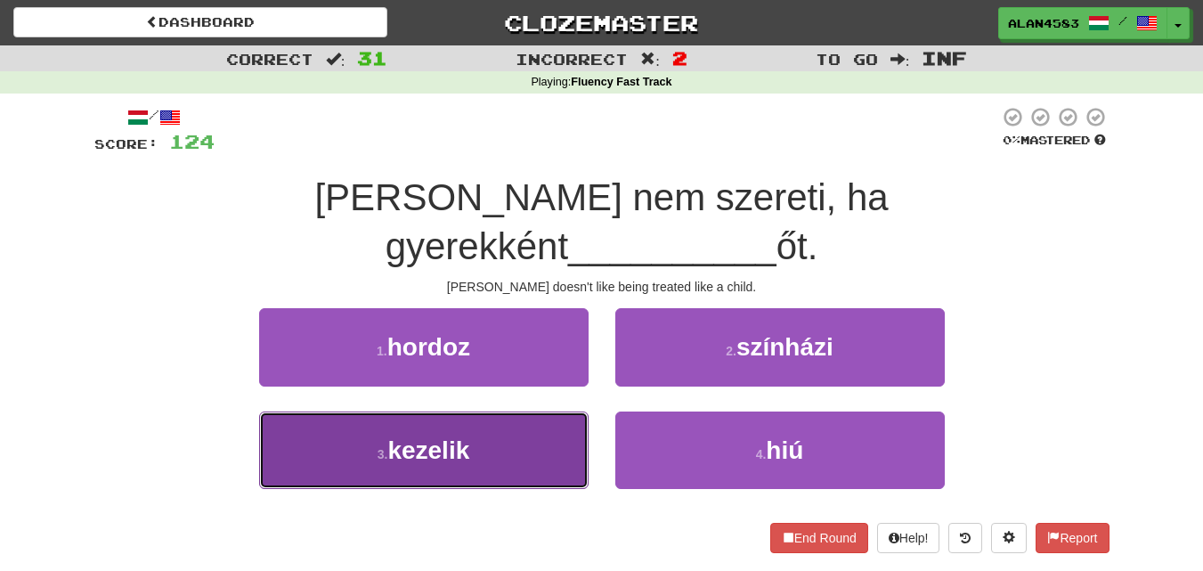
click at [354, 411] on button "3 . kezelik" at bounding box center [424, 449] width 330 height 77
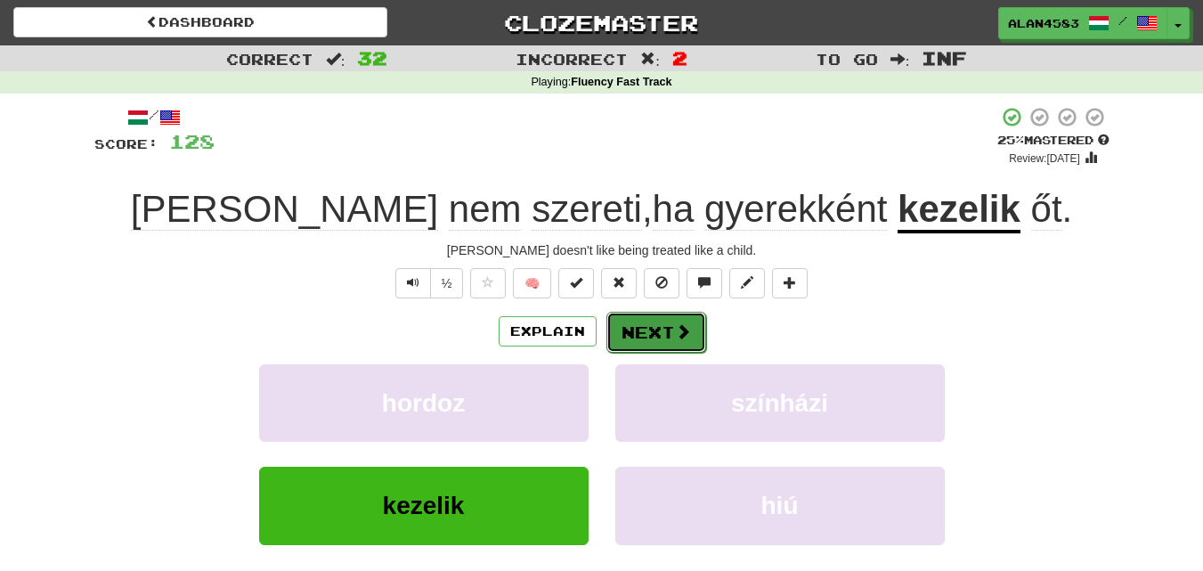
click at [630, 324] on button "Next" at bounding box center [656, 332] width 100 height 41
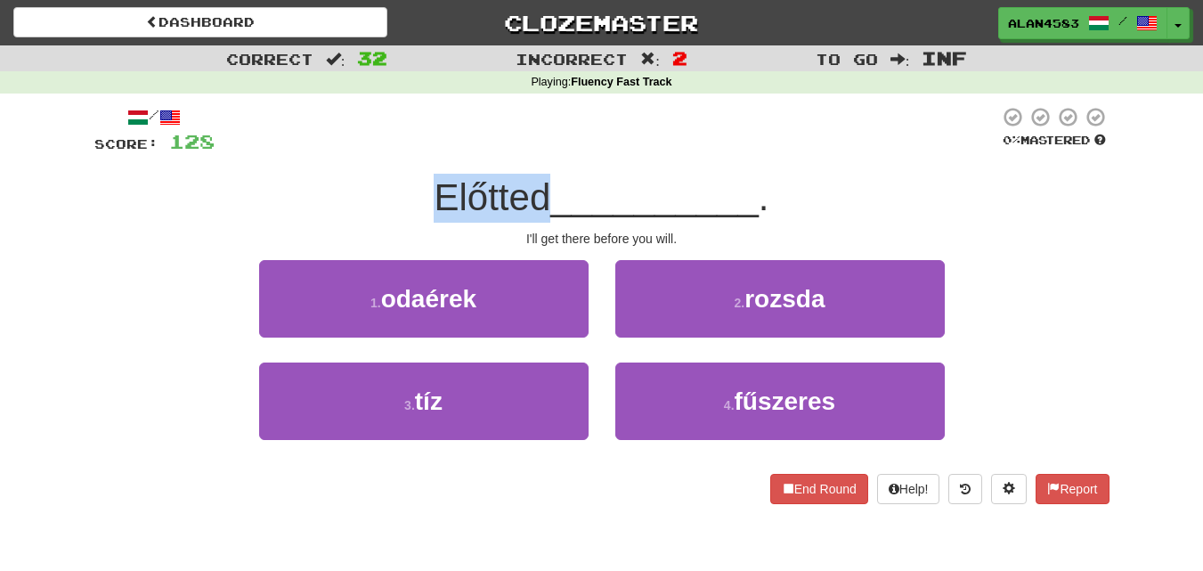
drag, startPoint x: 545, startPoint y: 185, endPoint x: 411, endPoint y: 182, distance: 133.6
click at [411, 182] on div "Előtted __________ ." at bounding box center [601, 198] width 1015 height 49
click at [319, 128] on div at bounding box center [607, 130] width 785 height 49
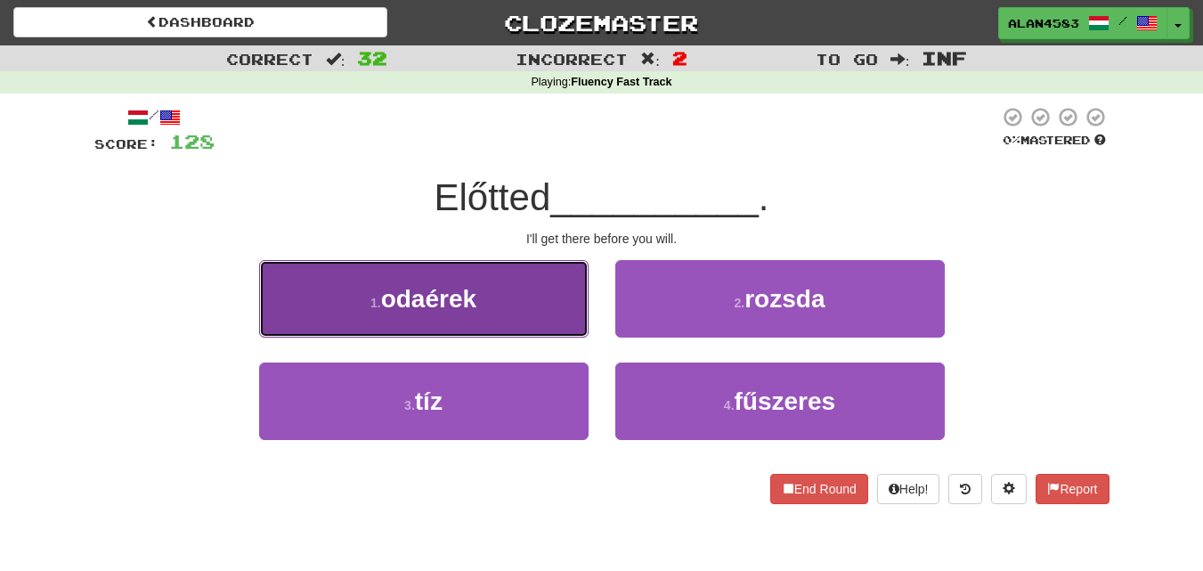
click at [328, 304] on button "1 . odaérek" at bounding box center [424, 298] width 330 height 77
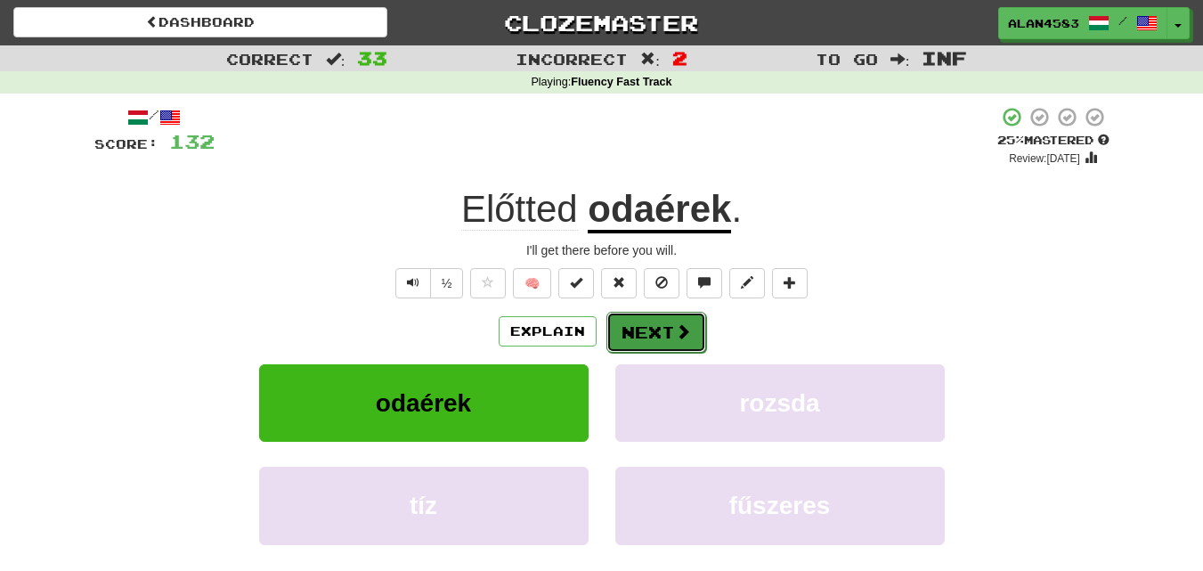
click at [650, 327] on button "Next" at bounding box center [656, 332] width 100 height 41
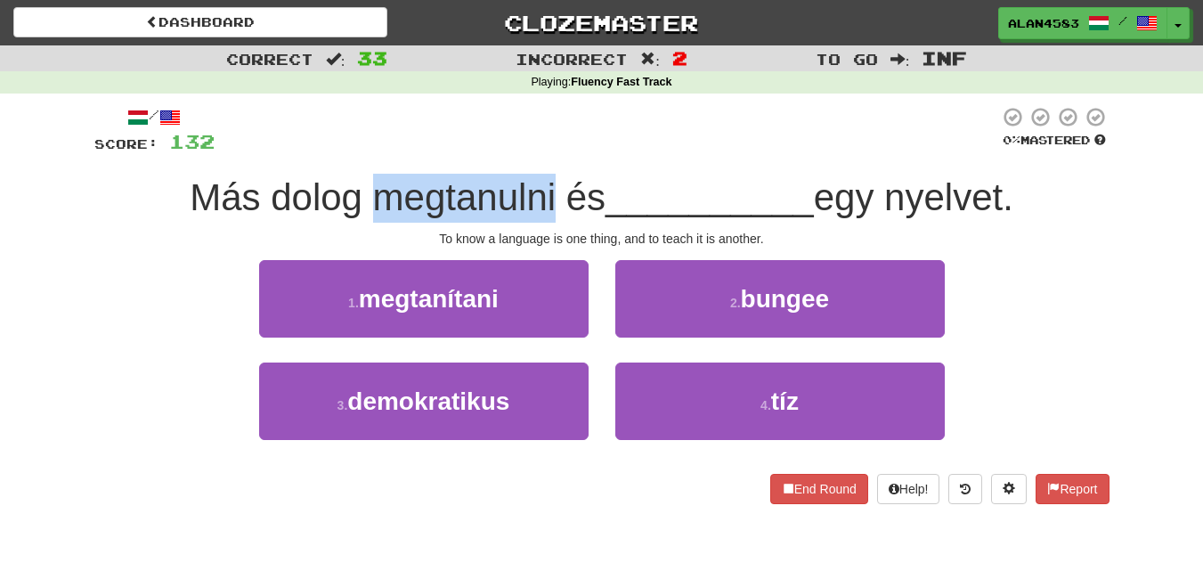
drag, startPoint x: 364, startPoint y: 196, endPoint x: 545, endPoint y: 206, distance: 181.0
click at [545, 206] on span "Más dolog megtanulni és" at bounding box center [398, 197] width 416 height 42
click at [448, 173] on div "/ Score: 132 0 % Mastered Más dolog megtanulni és __________ egy nyelvet. To kn…" at bounding box center [601, 305] width 1015 height 398
drag, startPoint x: 359, startPoint y: 202, endPoint x: 549, endPoint y: 196, distance: 189.8
click at [549, 196] on span "Más dolog megtanulni és" at bounding box center [398, 197] width 416 height 42
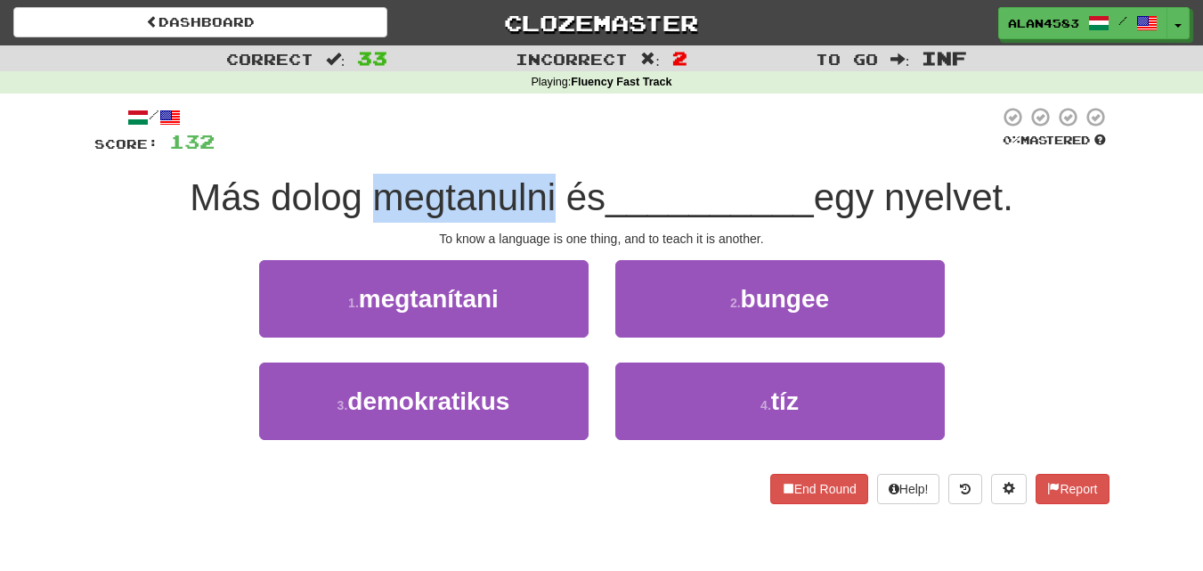
click at [458, 158] on div "/ Score: 132 0 % Mastered Más dolog megtanulni és __________ egy nyelvet. To kn…" at bounding box center [601, 305] width 1015 height 398
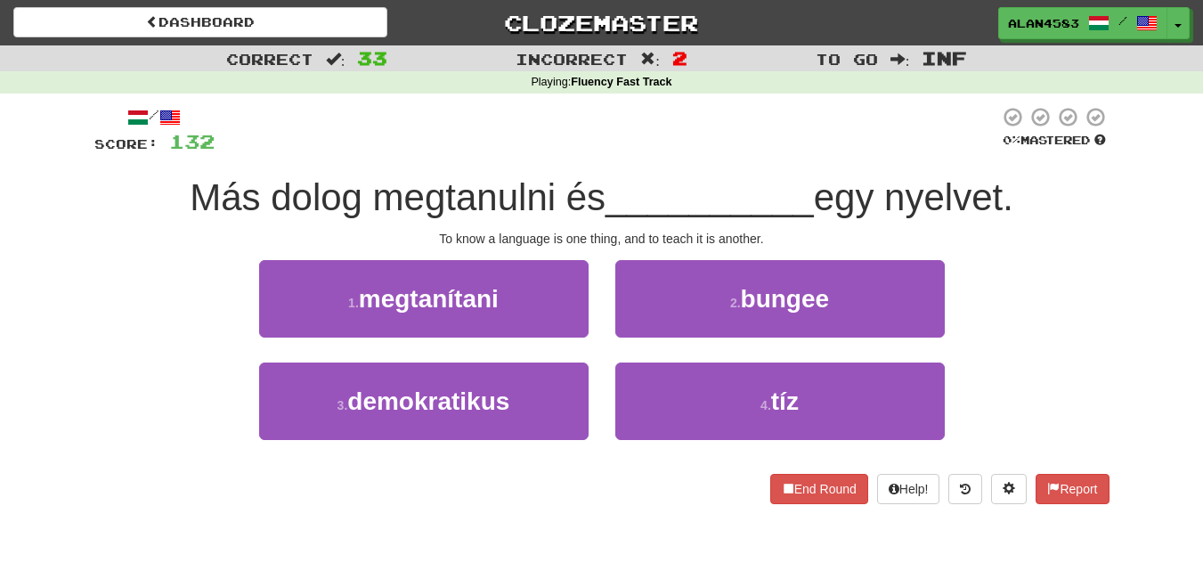
click at [411, 158] on div "/ Score: 132 0 % Mastered Más dolog megtanulni és __________ egy nyelvet. To kn…" at bounding box center [601, 305] width 1015 height 398
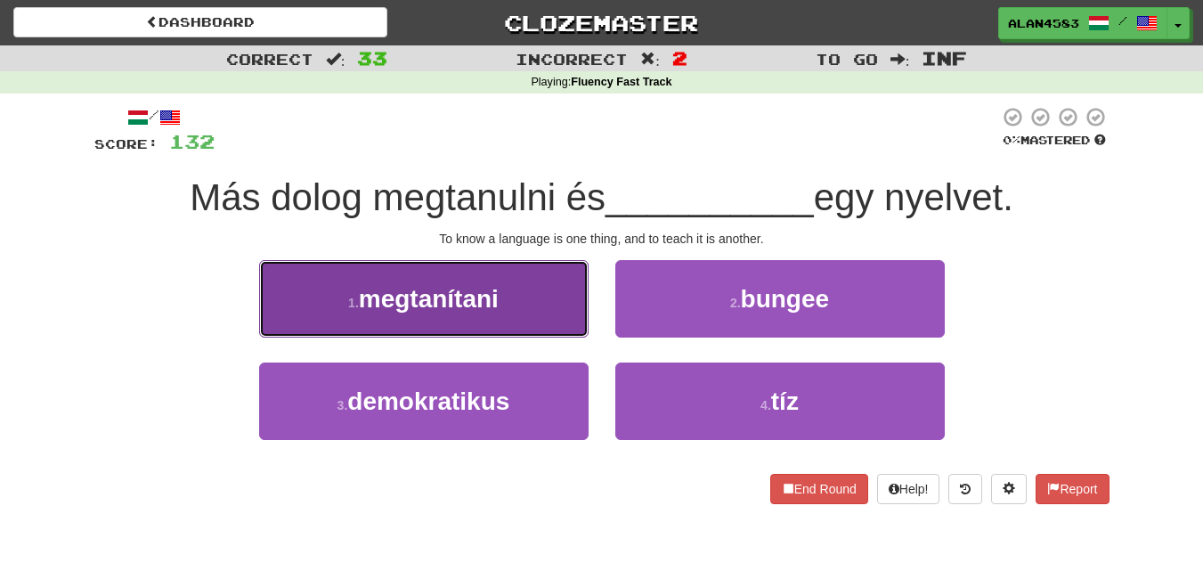
click at [425, 311] on span "megtanítani" at bounding box center [429, 299] width 140 height 28
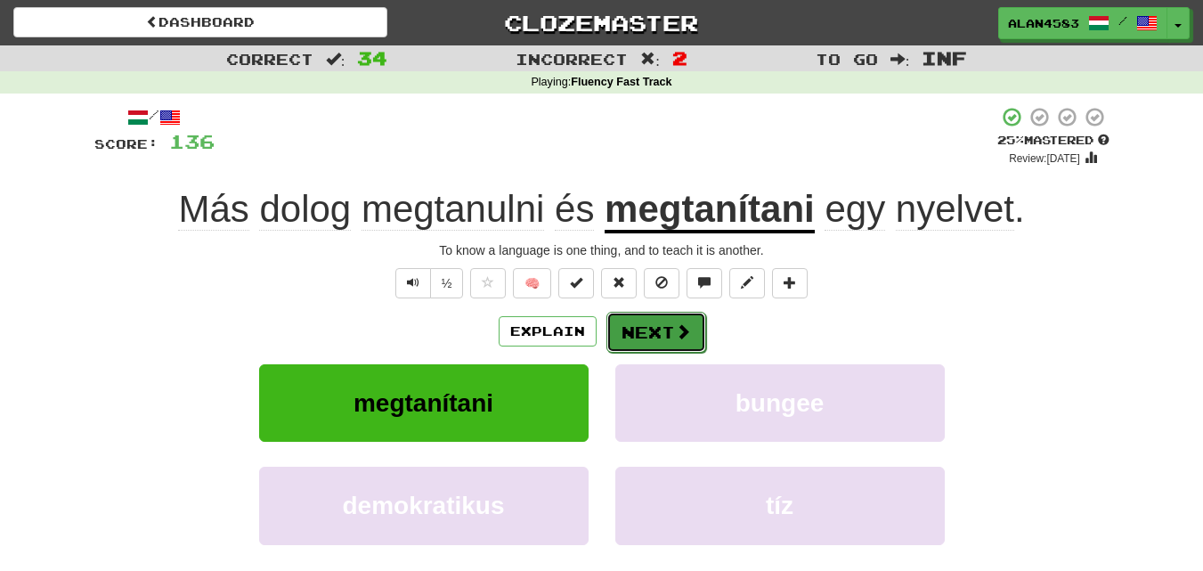
click at [644, 338] on button "Next" at bounding box center [656, 332] width 100 height 41
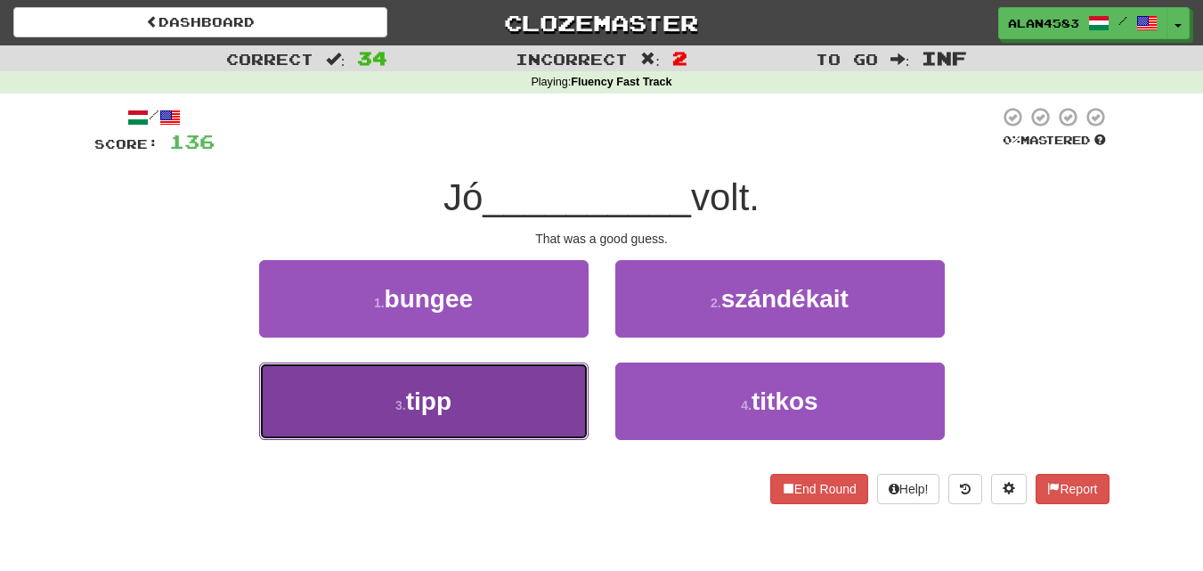
click at [300, 408] on button "3 . tipp" at bounding box center [424, 400] width 330 height 77
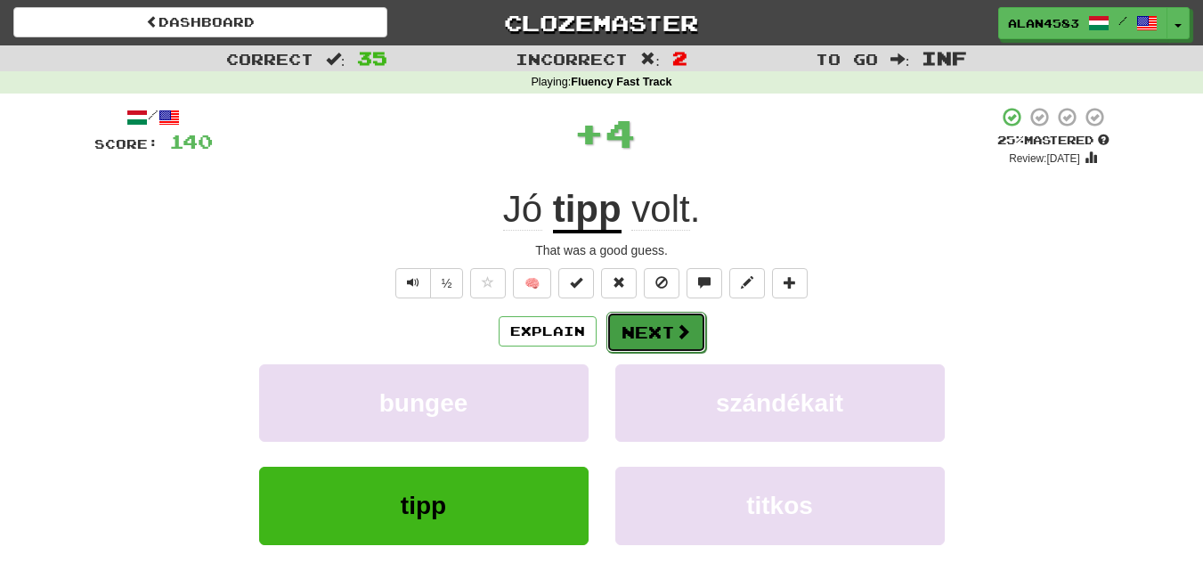
click at [647, 339] on button "Next" at bounding box center [656, 332] width 100 height 41
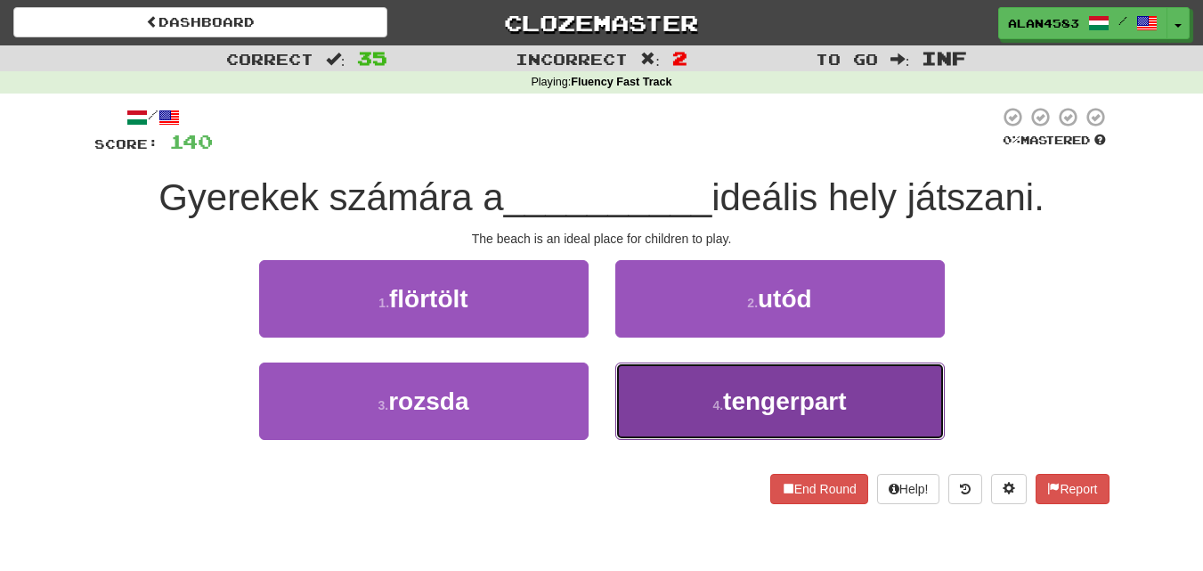
click at [776, 413] on span "tengerpart" at bounding box center [784, 401] width 123 height 28
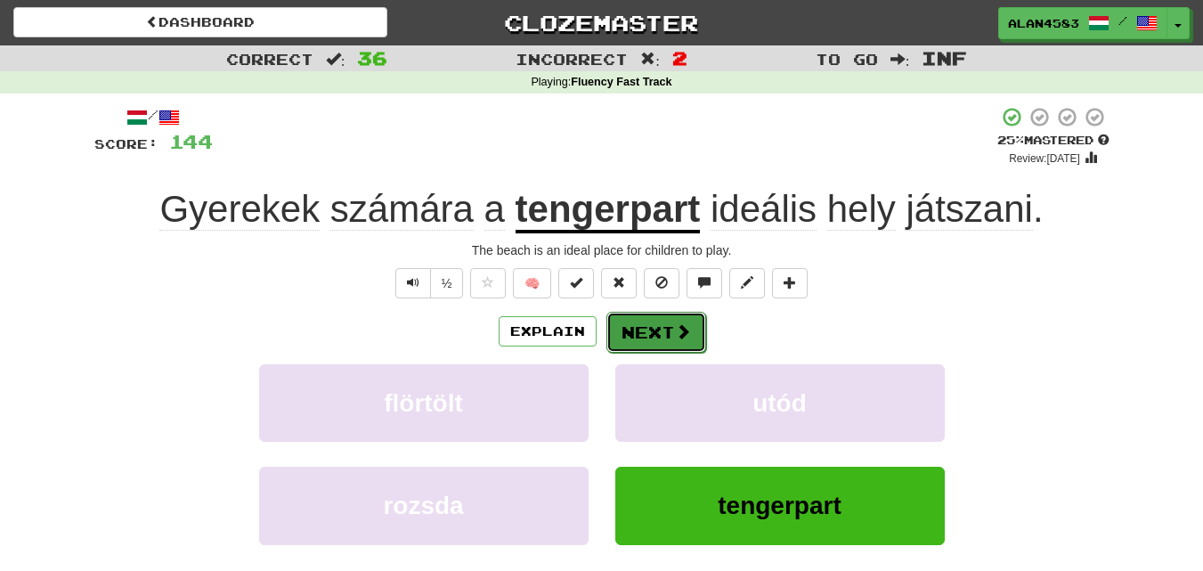
click at [652, 329] on button "Next" at bounding box center [656, 332] width 100 height 41
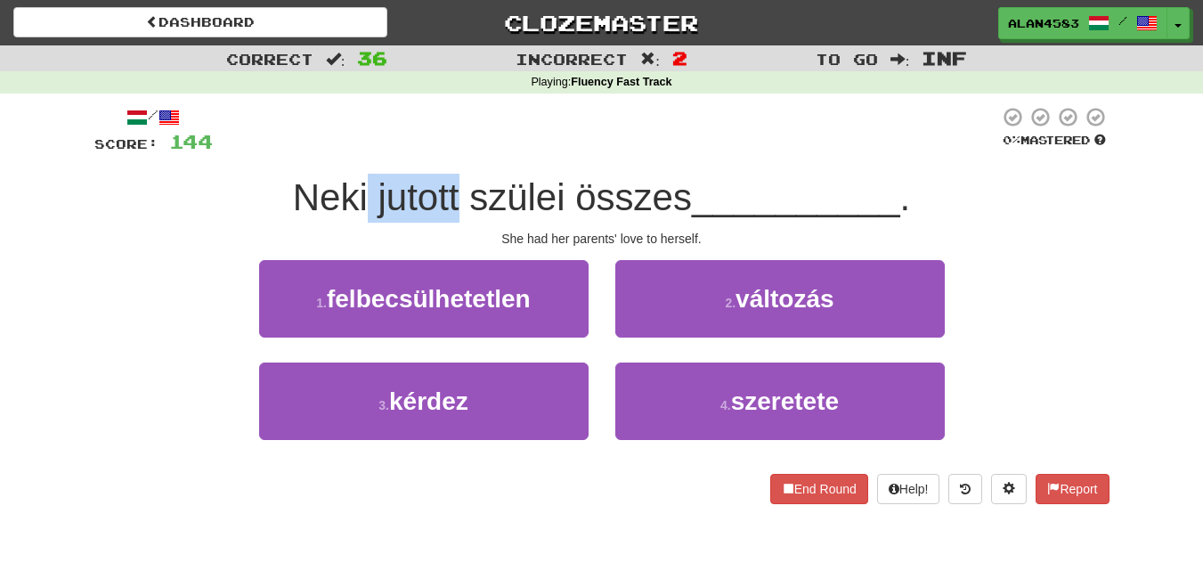
drag, startPoint x: 367, startPoint y: 198, endPoint x: 452, endPoint y: 197, distance: 85.5
click at [452, 197] on span "Neki jutott szülei összes" at bounding box center [492, 197] width 399 height 42
click at [441, 151] on div at bounding box center [441, 151] width 0 height 0
click at [509, 153] on div at bounding box center [606, 130] width 786 height 49
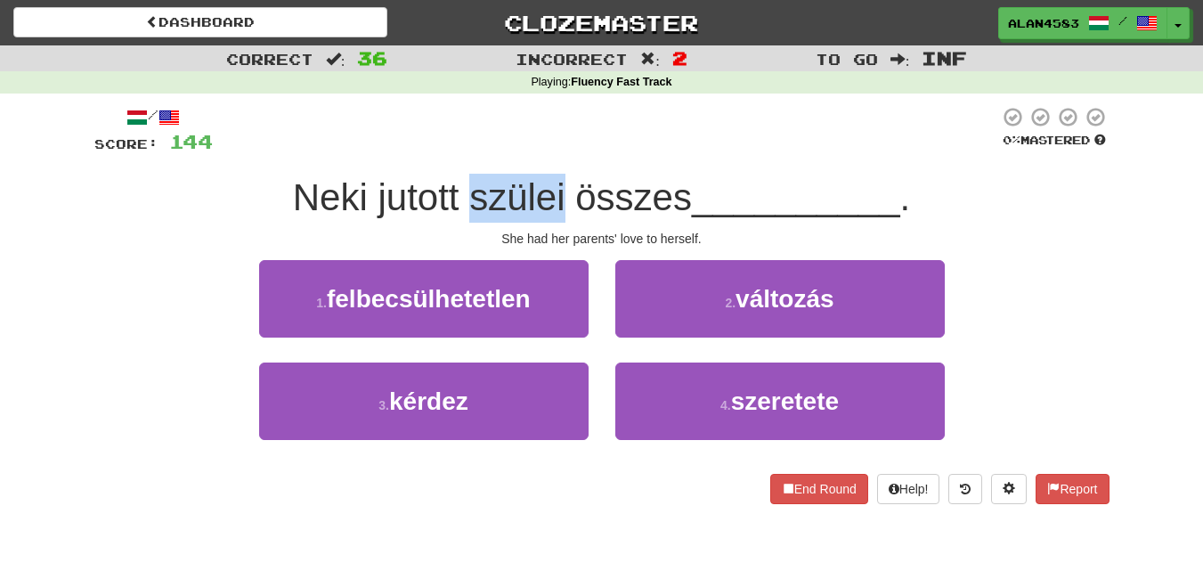
drag, startPoint x: 467, startPoint y: 195, endPoint x: 564, endPoint y: 193, distance: 97.1
click at [564, 193] on span "Neki jutott szülei összes" at bounding box center [492, 197] width 399 height 42
click at [552, 151] on div at bounding box center [552, 151] width 0 height 0
click at [598, 136] on div at bounding box center [606, 130] width 786 height 49
drag, startPoint x: 574, startPoint y: 195, endPoint x: 696, endPoint y: 183, distance: 122.6
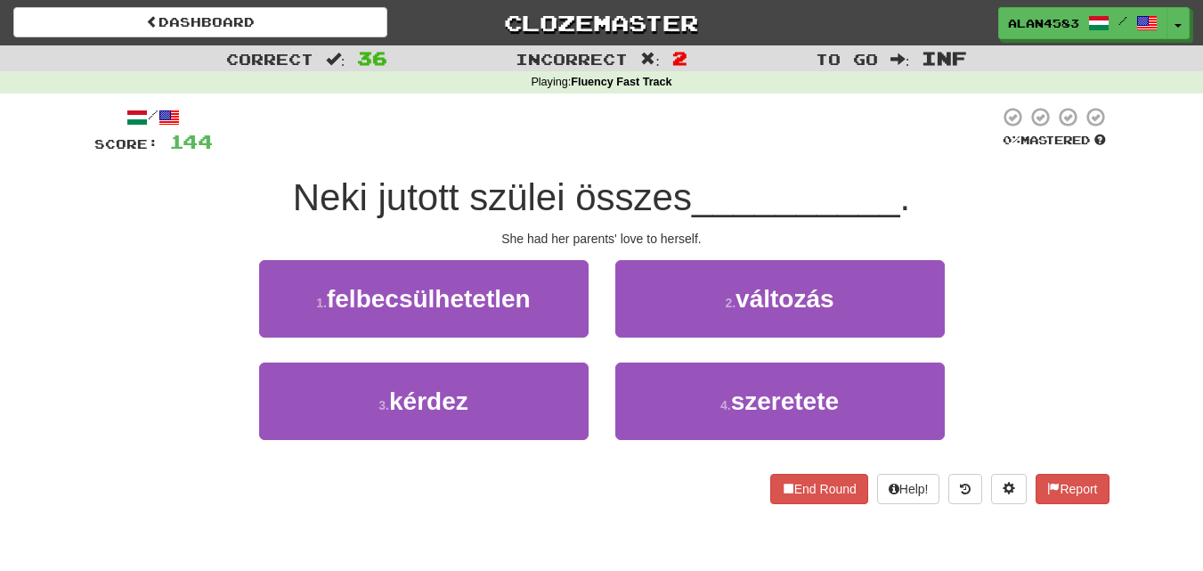
click at [696, 183] on div "Neki jutott szülei összes __________ ." at bounding box center [601, 198] width 1015 height 49
click at [685, 151] on div at bounding box center [685, 151] width 0 height 0
click at [682, 128] on div at bounding box center [606, 130] width 786 height 49
drag, startPoint x: 460, startPoint y: 193, endPoint x: 359, endPoint y: 189, distance: 100.7
click at [359, 189] on span "Neki jutott szülei összes" at bounding box center [492, 197] width 399 height 42
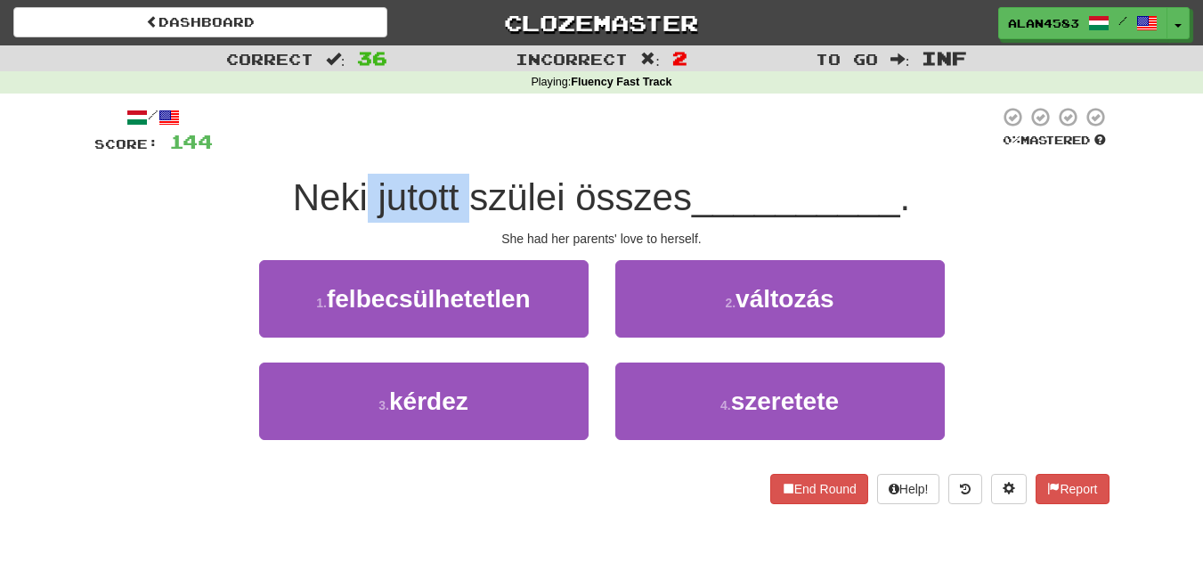
click at [347, 151] on div at bounding box center [347, 151] width 0 height 0
click at [444, 126] on div at bounding box center [606, 130] width 786 height 49
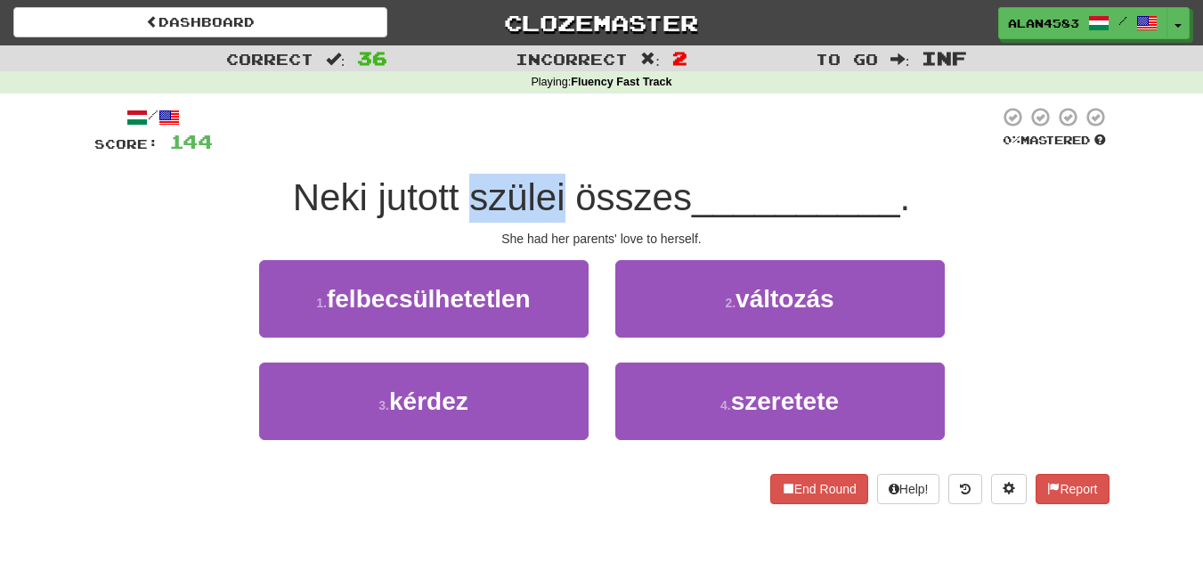
drag, startPoint x: 558, startPoint y: 190, endPoint x: 470, endPoint y: 176, distance: 89.2
click at [470, 176] on span "Neki jutott szülei összes" at bounding box center [492, 197] width 399 height 42
click at [459, 151] on div at bounding box center [459, 151] width 0 height 0
click at [526, 113] on div at bounding box center [606, 130] width 786 height 49
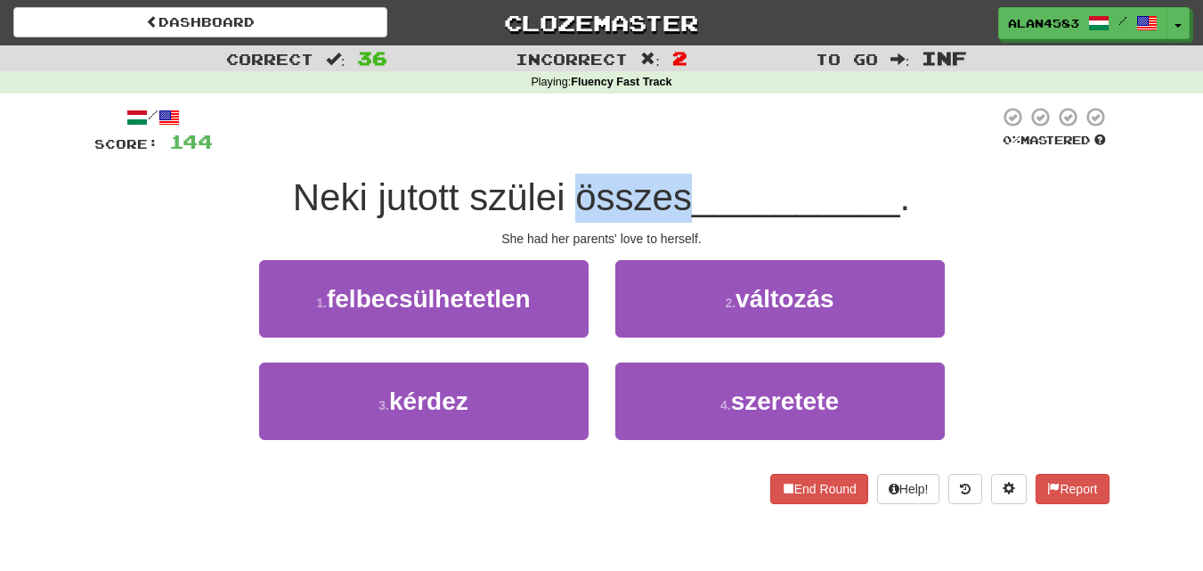
drag, startPoint x: 685, startPoint y: 186, endPoint x: 580, endPoint y: 182, distance: 105.2
click at [580, 182] on span "Neki jutott szülei összes" at bounding box center [492, 197] width 399 height 42
click at [568, 151] on div at bounding box center [568, 151] width 0 height 0
click at [511, 135] on div at bounding box center [606, 130] width 786 height 49
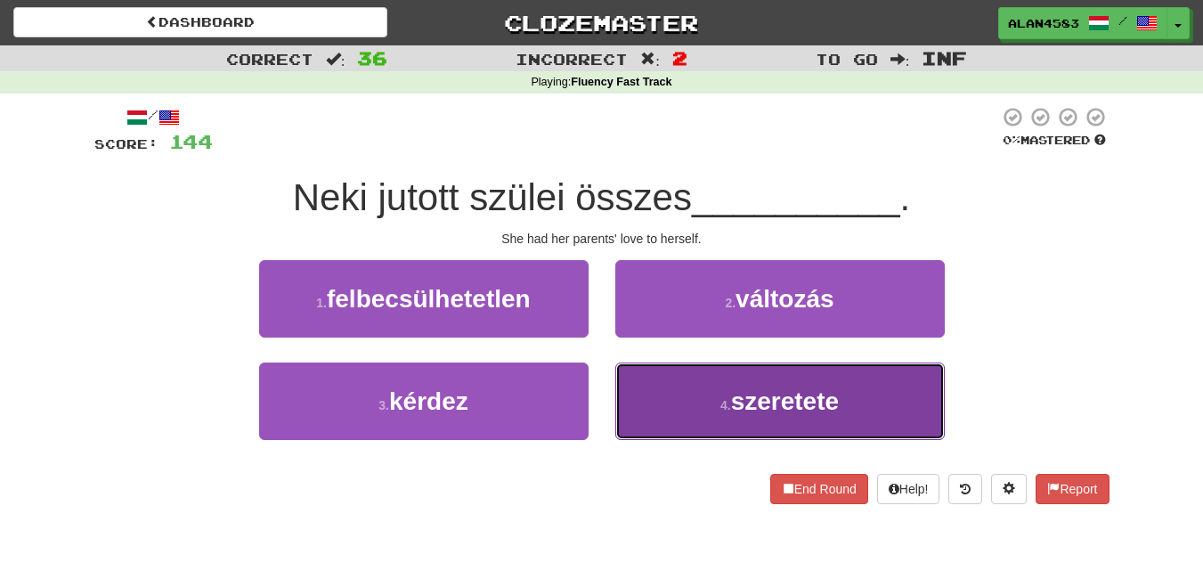
click at [720, 400] on small "4 ." at bounding box center [725, 405] width 11 height 14
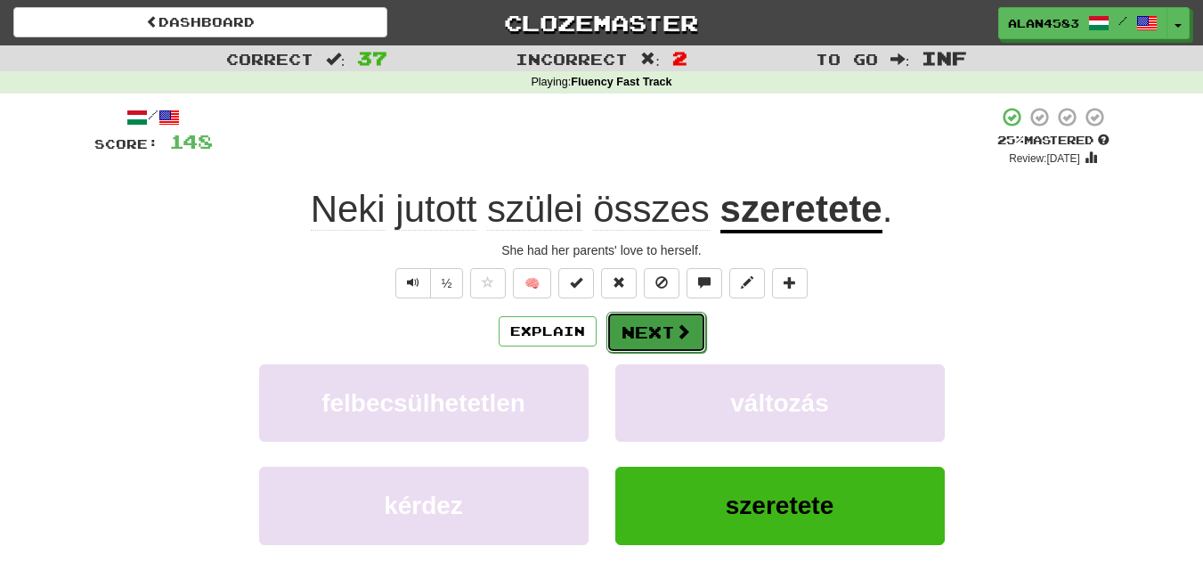
click at [645, 324] on button "Next" at bounding box center [656, 332] width 100 height 41
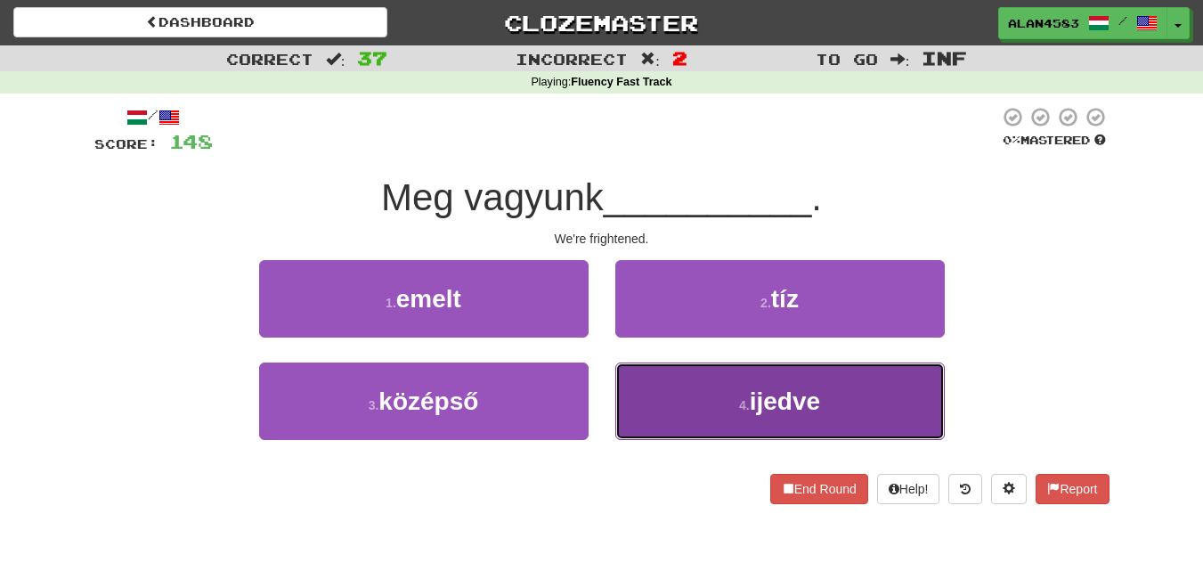
click at [769, 395] on span "ijedve" at bounding box center [785, 401] width 70 height 28
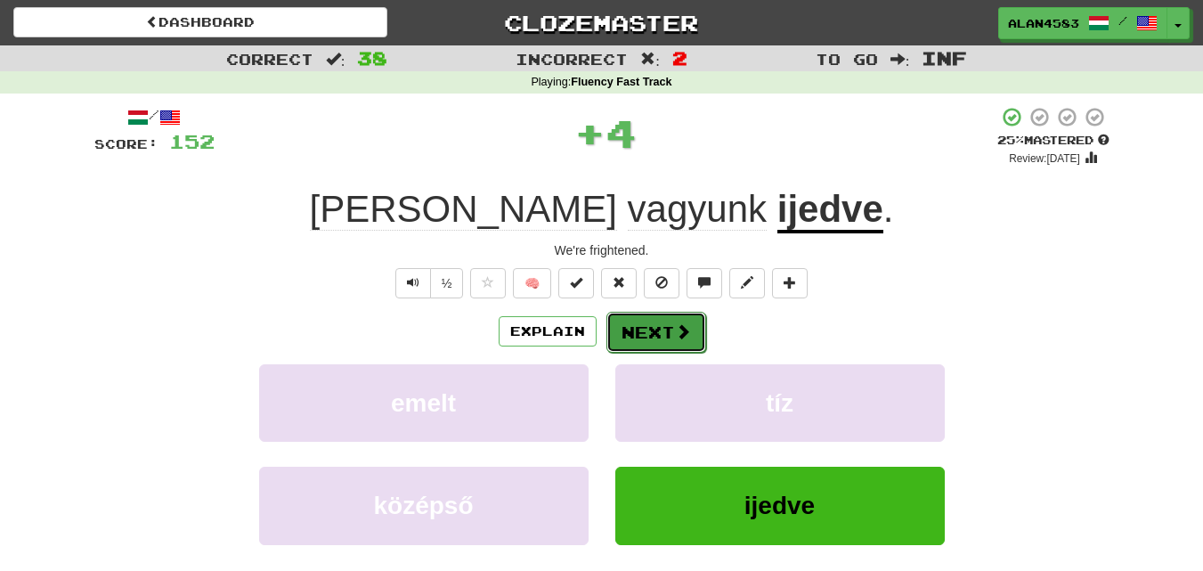
click at [666, 332] on button "Next" at bounding box center [656, 332] width 100 height 41
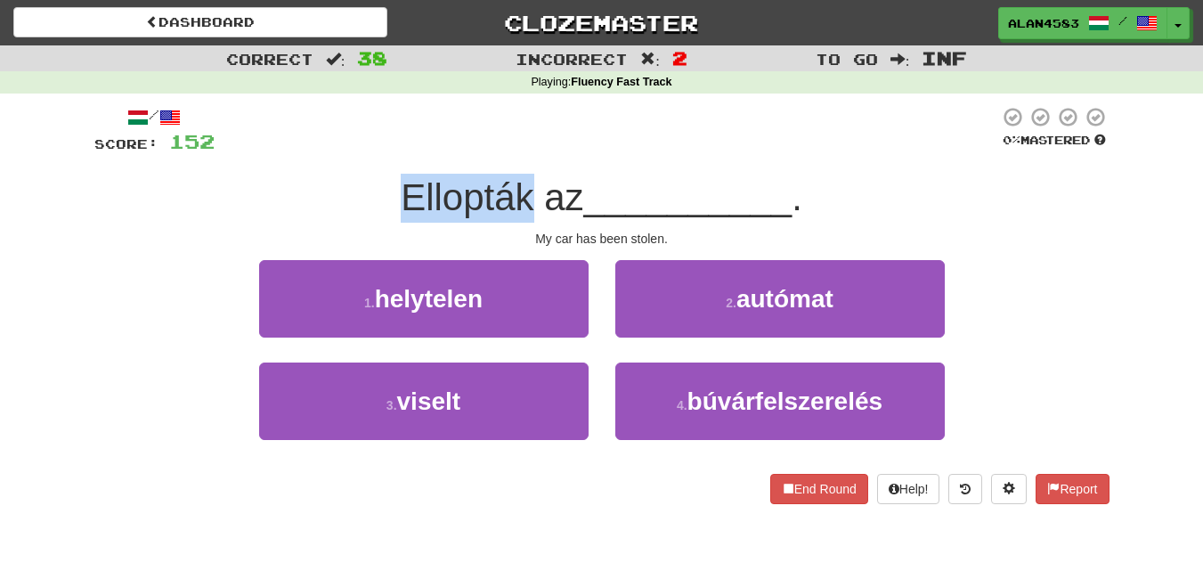
drag, startPoint x: 529, startPoint y: 199, endPoint x: 396, endPoint y: 199, distance: 132.7
click at [401, 199] on span "Ellopták az" at bounding box center [492, 197] width 183 height 42
click at [385, 219] on div at bounding box center [385, 219] width 0 height 0
click at [302, 201] on div "Ellopták az __________ ." at bounding box center [601, 198] width 1015 height 49
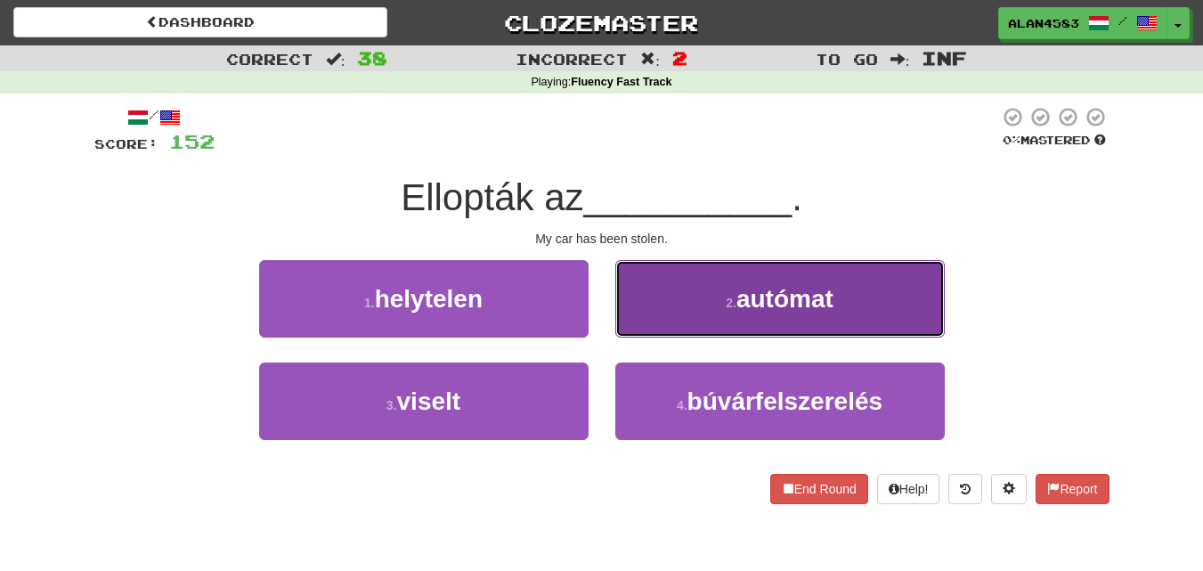
click at [777, 309] on span "autómat" at bounding box center [784, 299] width 97 height 28
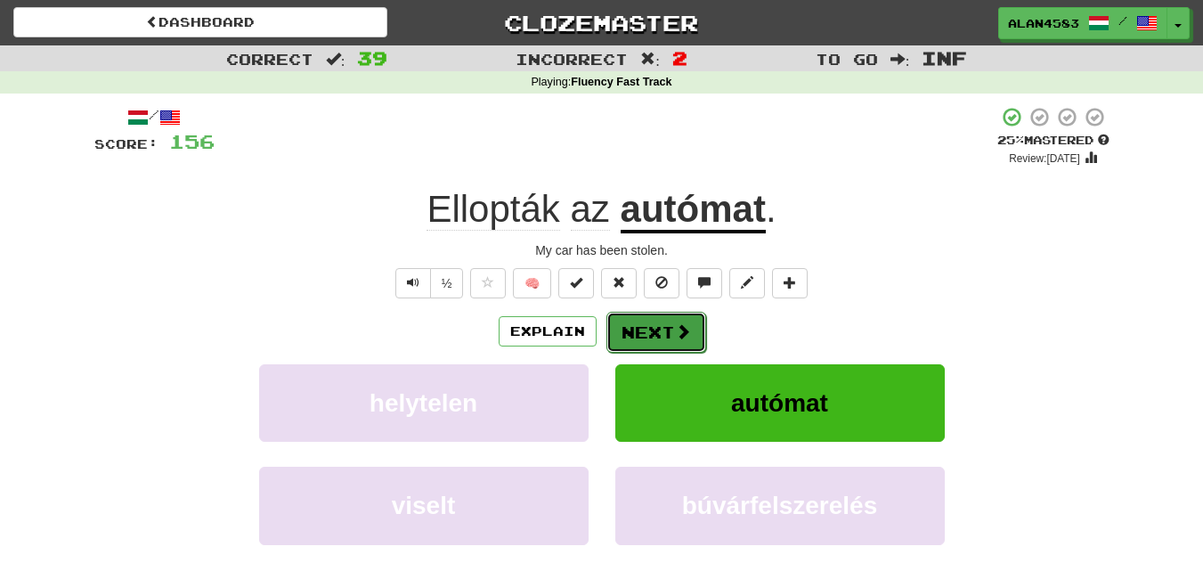
click at [651, 325] on button "Next" at bounding box center [656, 332] width 100 height 41
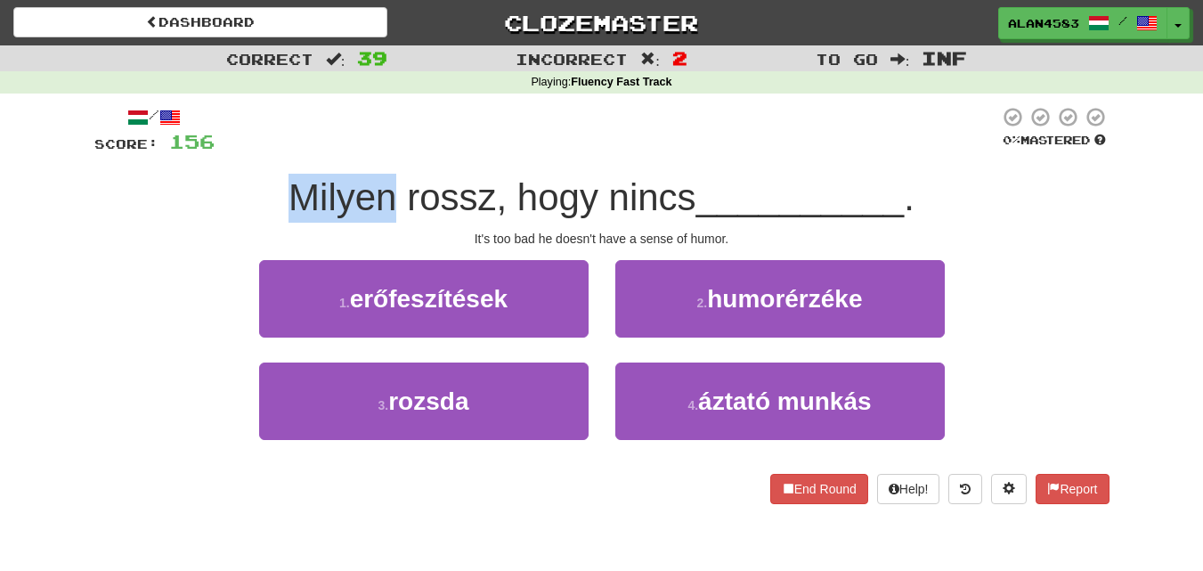
drag, startPoint x: 388, startPoint y: 193, endPoint x: 280, endPoint y: 184, distance: 109.0
click at [280, 184] on div "Milyen rossz, hogy nincs __________ ." at bounding box center [601, 198] width 1015 height 49
click at [268, 151] on div at bounding box center [268, 151] width 0 height 0
click at [372, 134] on div at bounding box center [607, 130] width 785 height 49
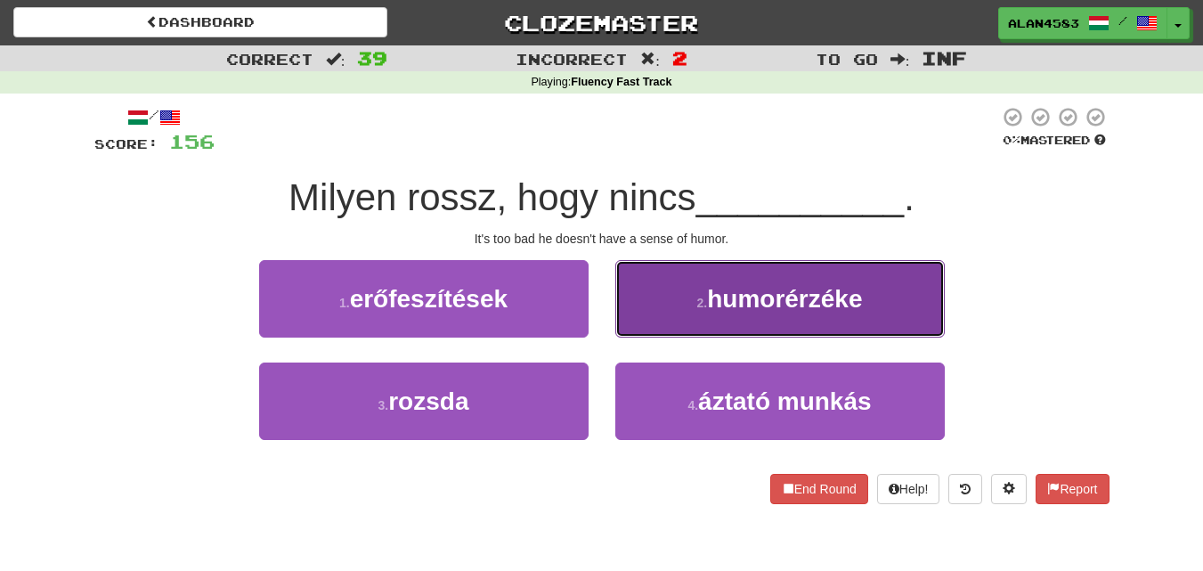
click at [764, 289] on span "humorérzéke" at bounding box center [784, 299] width 155 height 28
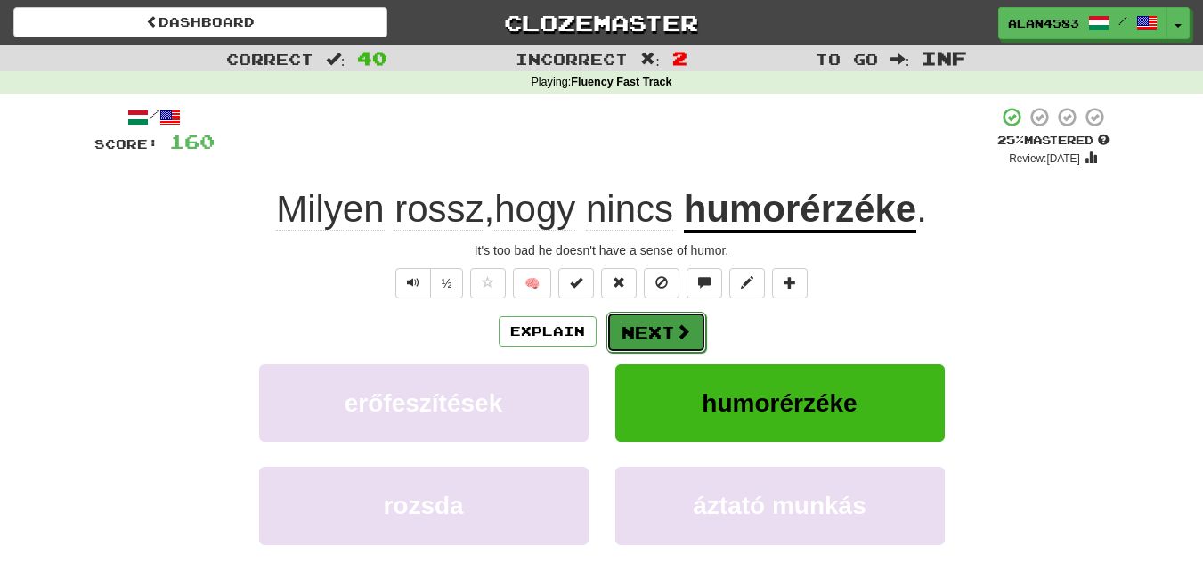
click at [640, 326] on button "Next" at bounding box center [656, 332] width 100 height 41
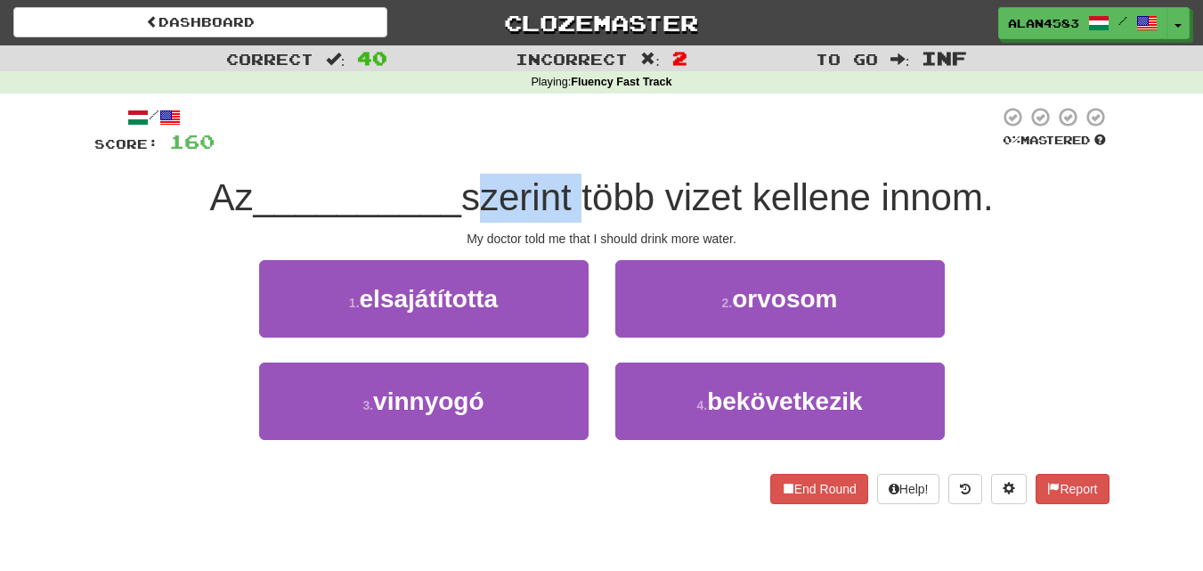
drag, startPoint x: 582, startPoint y: 202, endPoint x: 476, endPoint y: 198, distance: 107.0
click at [476, 198] on span "szerint több vizet kellene innom." at bounding box center [727, 197] width 533 height 42
click at [464, 219] on div at bounding box center [464, 219] width 0 height 0
click at [606, 151] on div at bounding box center [607, 130] width 785 height 49
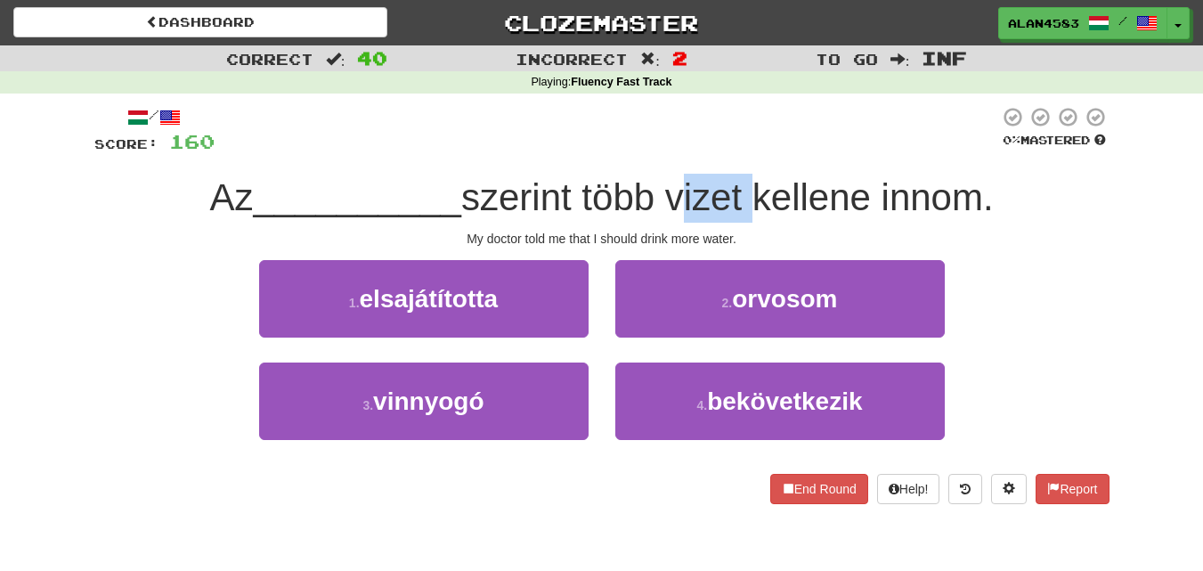
drag, startPoint x: 677, startPoint y: 192, endPoint x: 751, endPoint y: 187, distance: 74.1
click at [751, 187] on span "szerint több vizet kellene innom." at bounding box center [727, 197] width 533 height 42
click at [739, 151] on div at bounding box center [739, 151] width 0 height 0
click at [789, 143] on div at bounding box center [607, 130] width 785 height 49
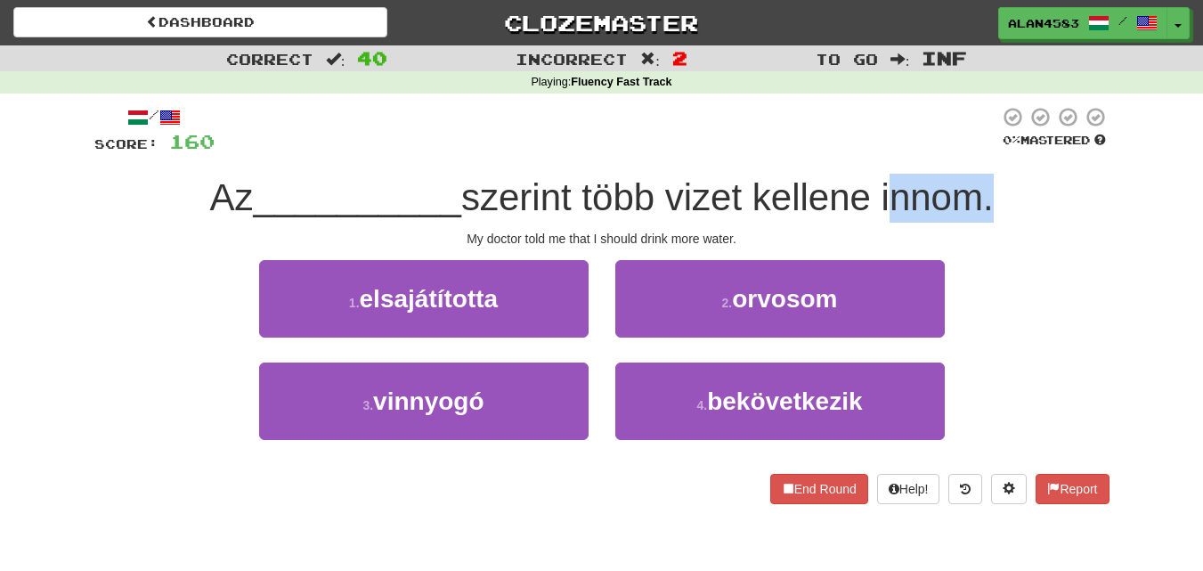
drag, startPoint x: 892, startPoint y: 182, endPoint x: 987, endPoint y: 183, distance: 94.4
click at [987, 183] on span "szerint több vizet kellene innom." at bounding box center [727, 197] width 533 height 42
click at [975, 151] on div at bounding box center [975, 151] width 0 height 0
click at [730, 161] on div "/ Score: 160 0 % Mastered Az __________ szerint több vizet kellene innom. My do…" at bounding box center [601, 305] width 1015 height 398
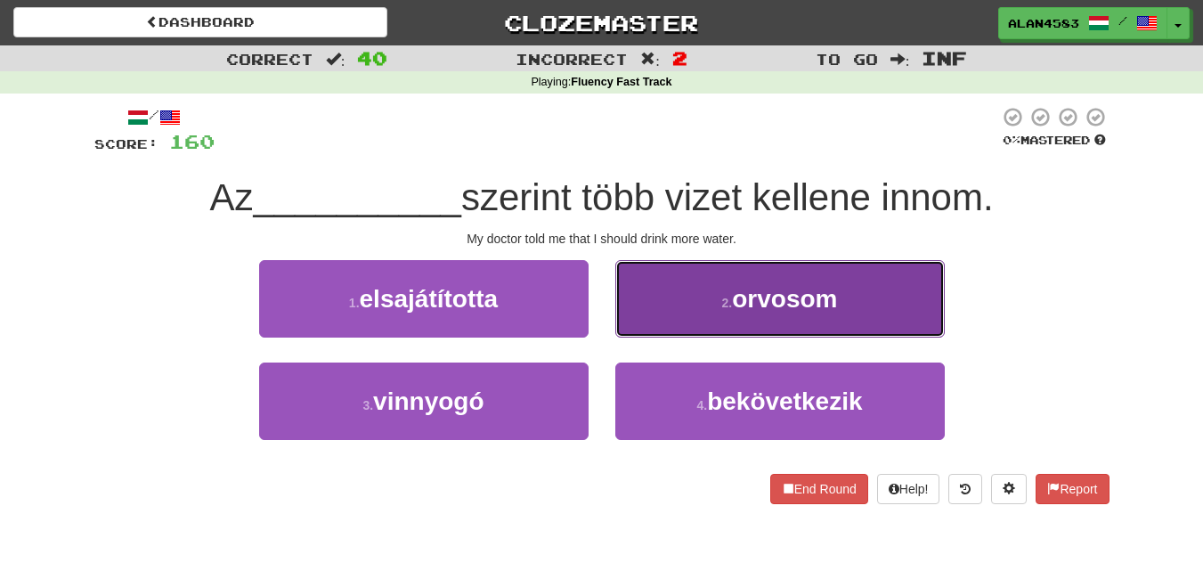
click at [761, 294] on span "orvosom" at bounding box center [784, 299] width 105 height 28
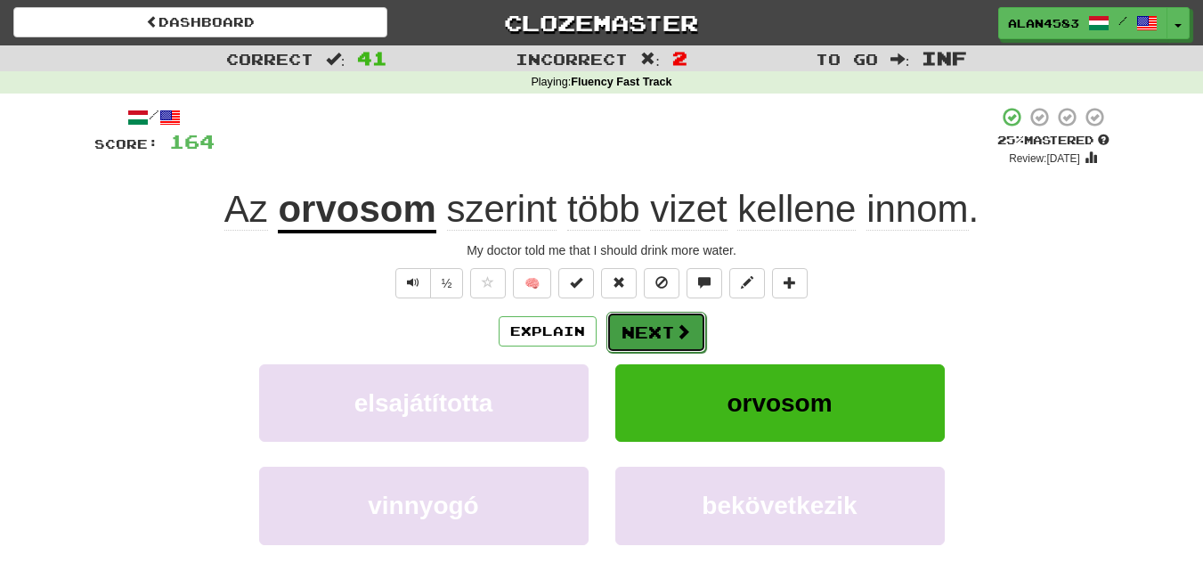
click at [671, 321] on button "Next" at bounding box center [656, 332] width 100 height 41
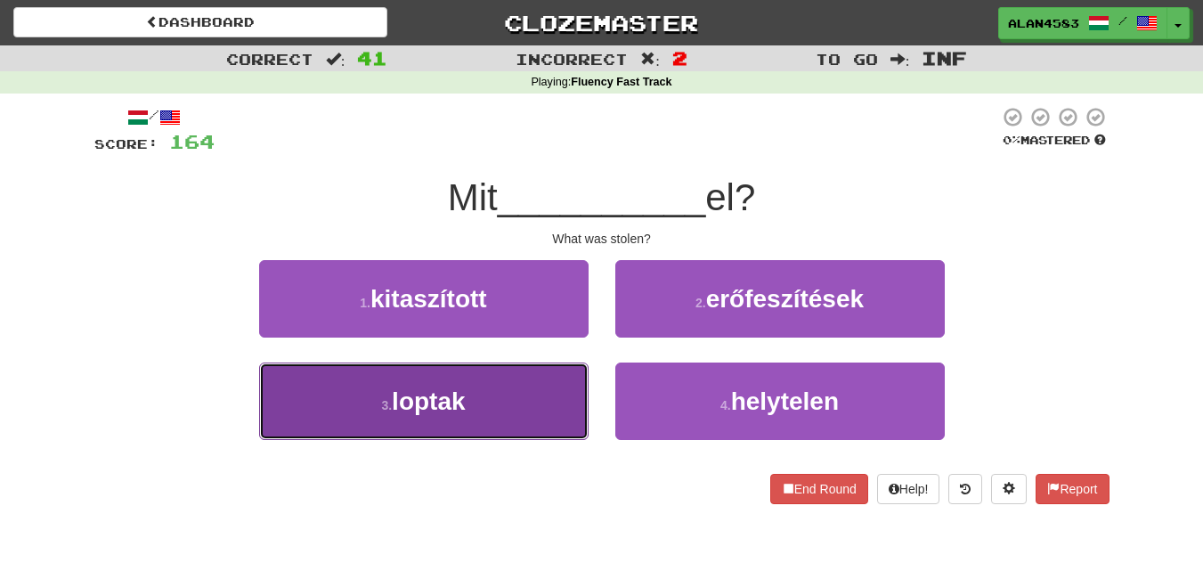
click at [405, 409] on span "loptak" at bounding box center [428, 401] width 73 height 28
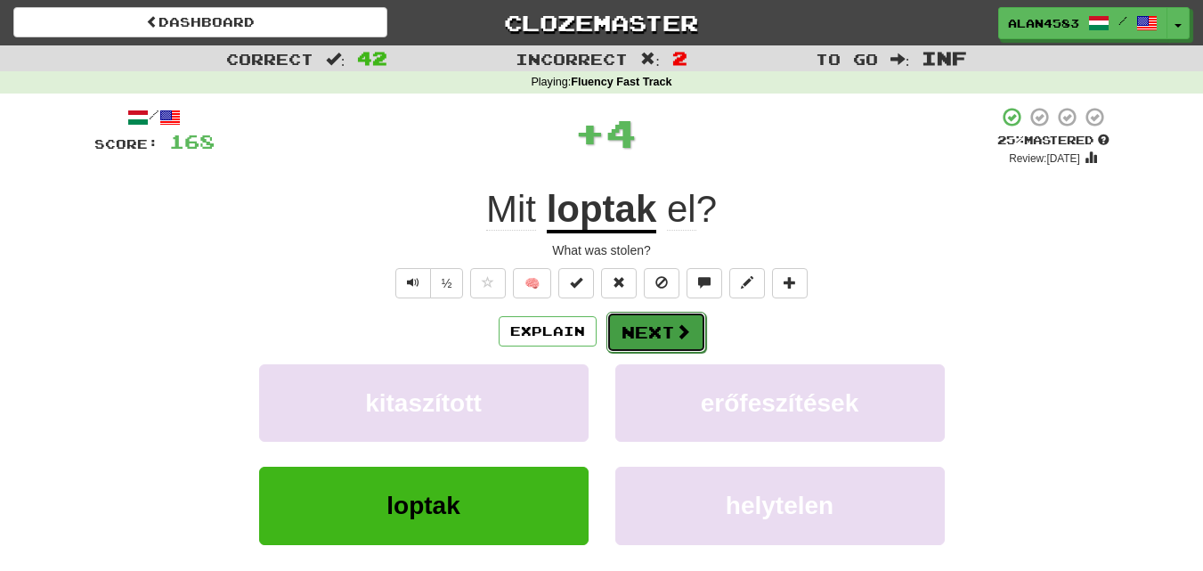
click at [643, 338] on button "Next" at bounding box center [656, 332] width 100 height 41
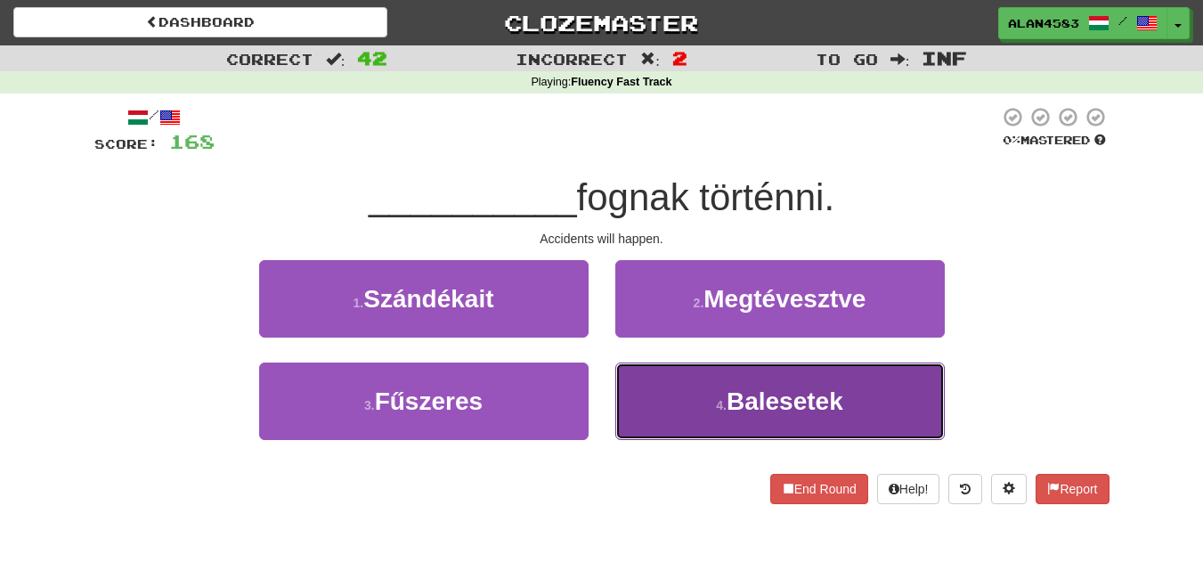
click at [765, 380] on button "4 . Balesetek" at bounding box center [780, 400] width 330 height 77
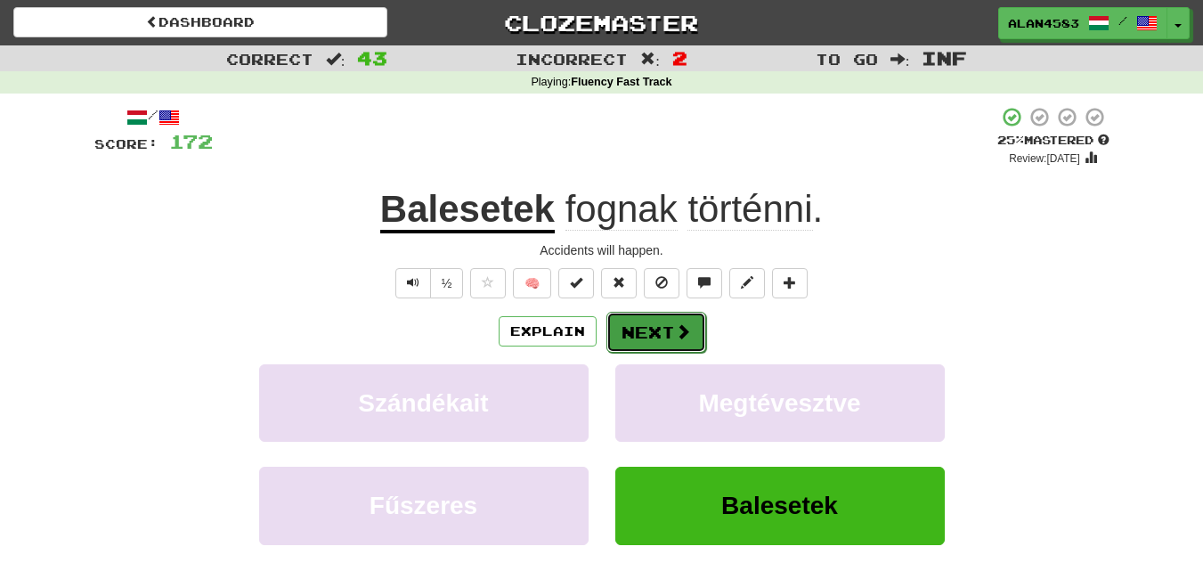
click at [667, 330] on button "Next" at bounding box center [656, 332] width 100 height 41
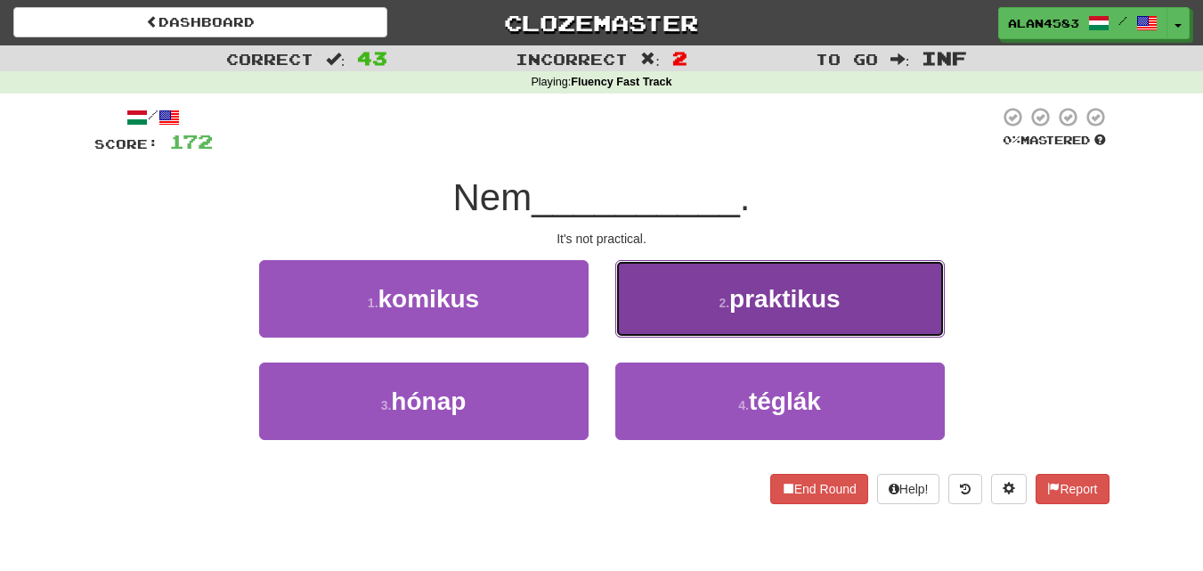
click at [777, 289] on span "praktikus" at bounding box center [784, 299] width 111 height 28
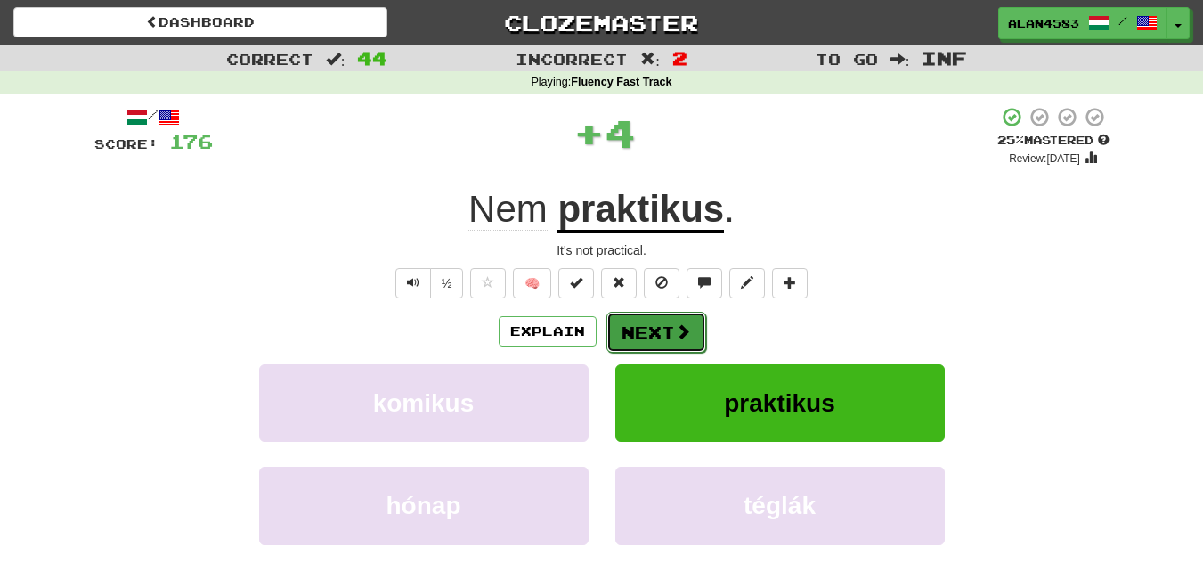
click at [662, 340] on button "Next" at bounding box center [656, 332] width 100 height 41
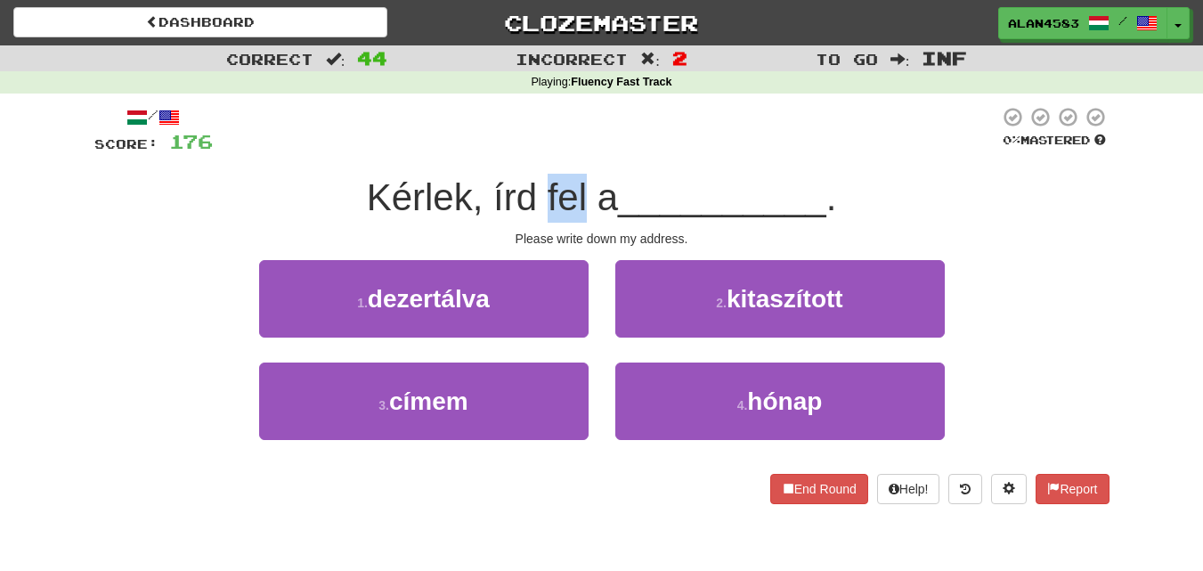
drag, startPoint x: 580, startPoint y: 195, endPoint x: 540, endPoint y: 198, distance: 40.2
click at [540, 198] on span "Kérlek, írd fel a" at bounding box center [492, 197] width 251 height 42
click at [528, 219] on div at bounding box center [528, 219] width 0 height 0
click at [638, 155] on div at bounding box center [606, 130] width 786 height 49
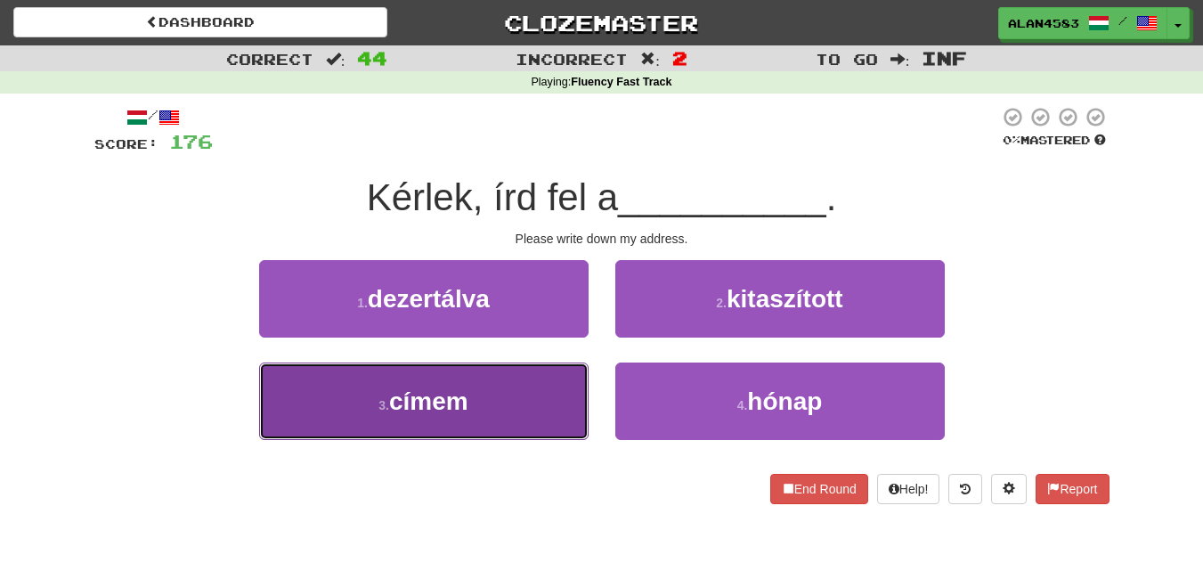
click at [420, 395] on span "címem" at bounding box center [428, 401] width 79 height 28
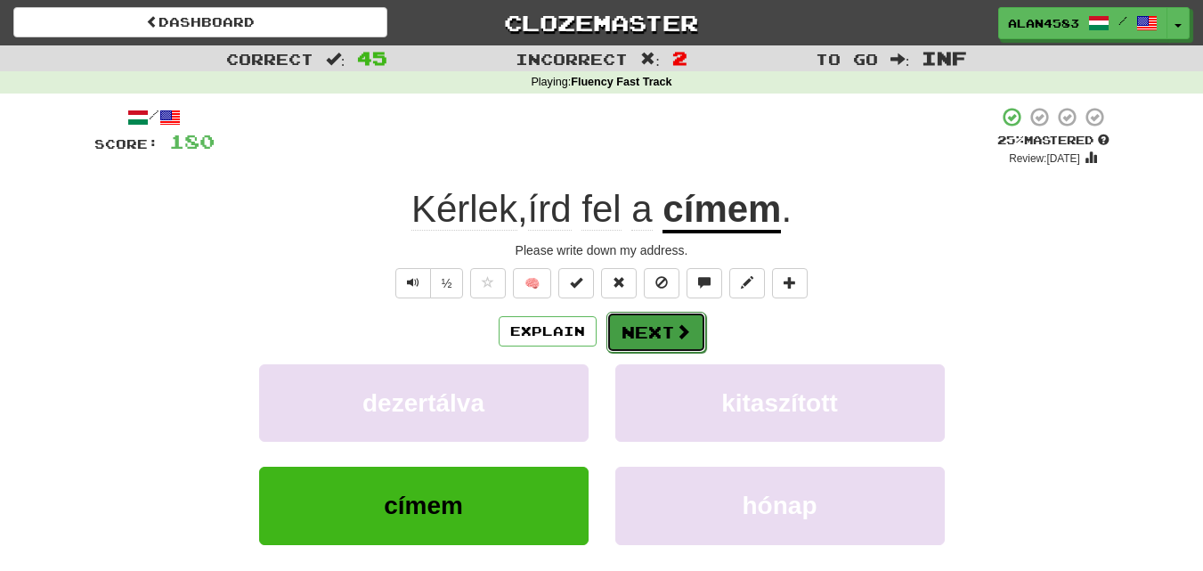
click at [640, 321] on button "Next" at bounding box center [656, 332] width 100 height 41
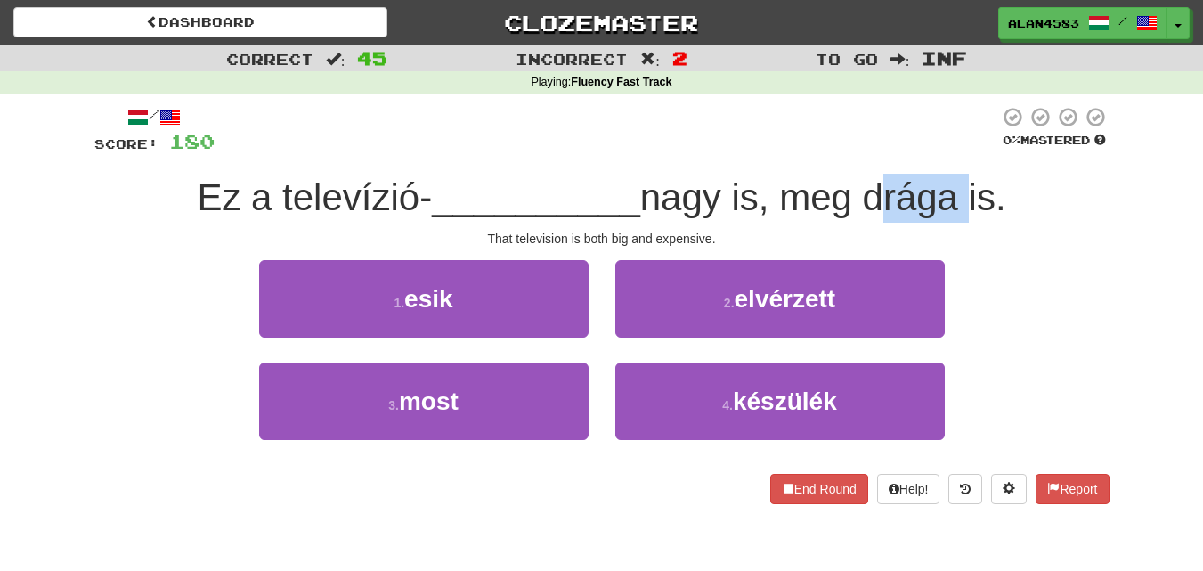
drag, startPoint x: 957, startPoint y: 187, endPoint x: 870, endPoint y: 185, distance: 87.3
click at [870, 185] on span "nagy is, meg drága is." at bounding box center [823, 197] width 366 height 42
click at [858, 151] on div at bounding box center [858, 151] width 0 height 0
click at [731, 128] on div at bounding box center [607, 130] width 785 height 49
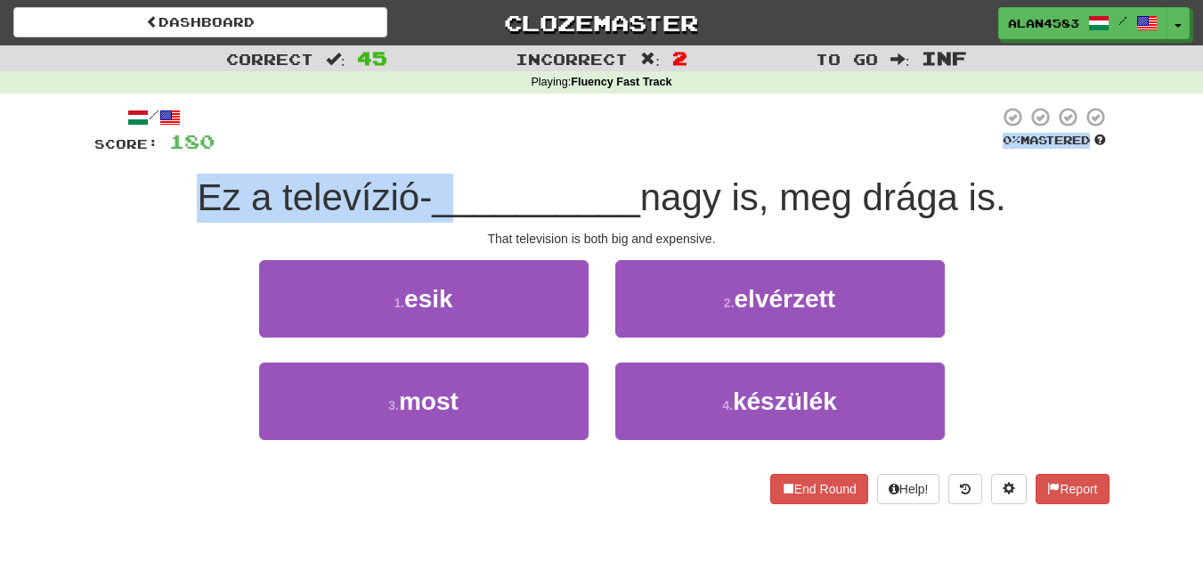
drag, startPoint x: 439, startPoint y: 167, endPoint x: 367, endPoint y: 142, distance: 76.3
click at [367, 142] on div "/ Score: 180 0 % Mastered Ez a televízió- __________ nagy is, meg drága is. Tha…" at bounding box center [601, 305] width 1015 height 398
click at [367, 142] on div at bounding box center [607, 130] width 785 height 49
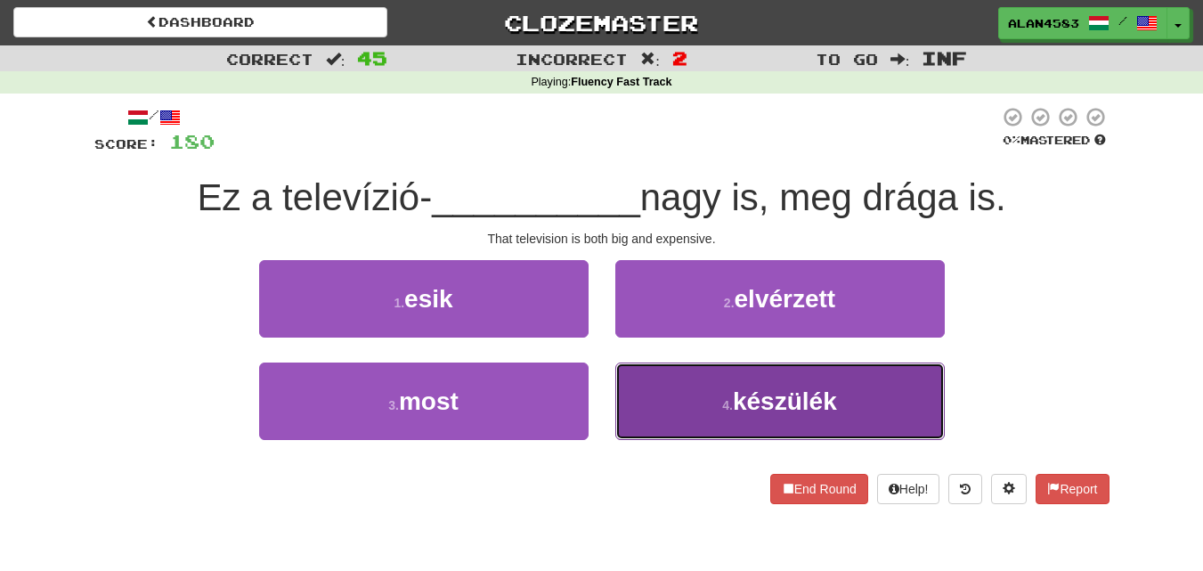
click at [772, 404] on span "készülék" at bounding box center [785, 401] width 104 height 28
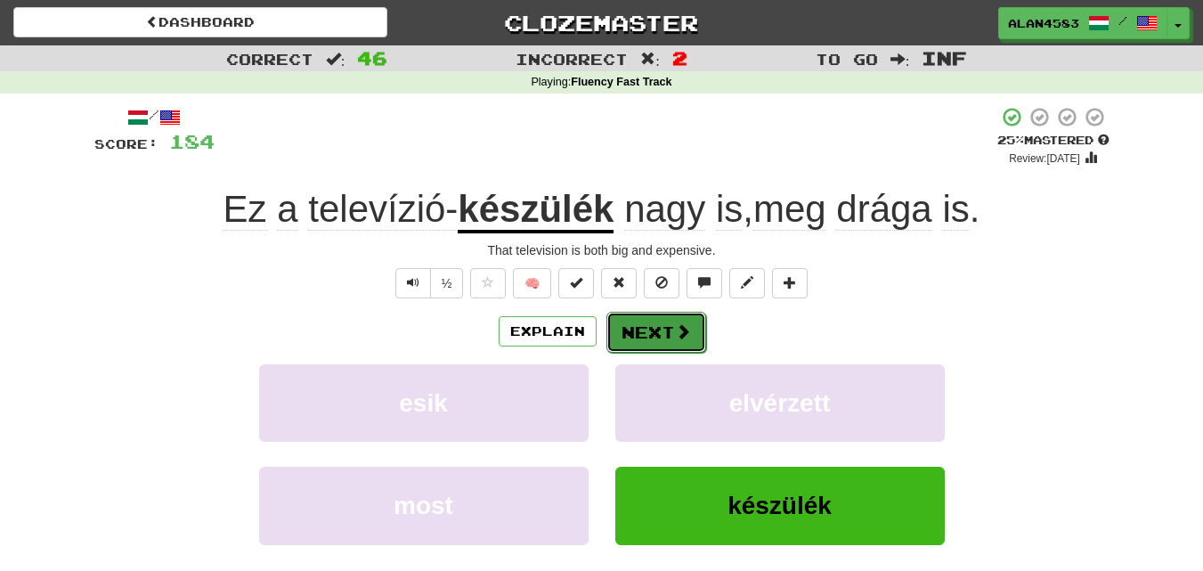
click at [676, 337] on span at bounding box center [683, 331] width 16 height 16
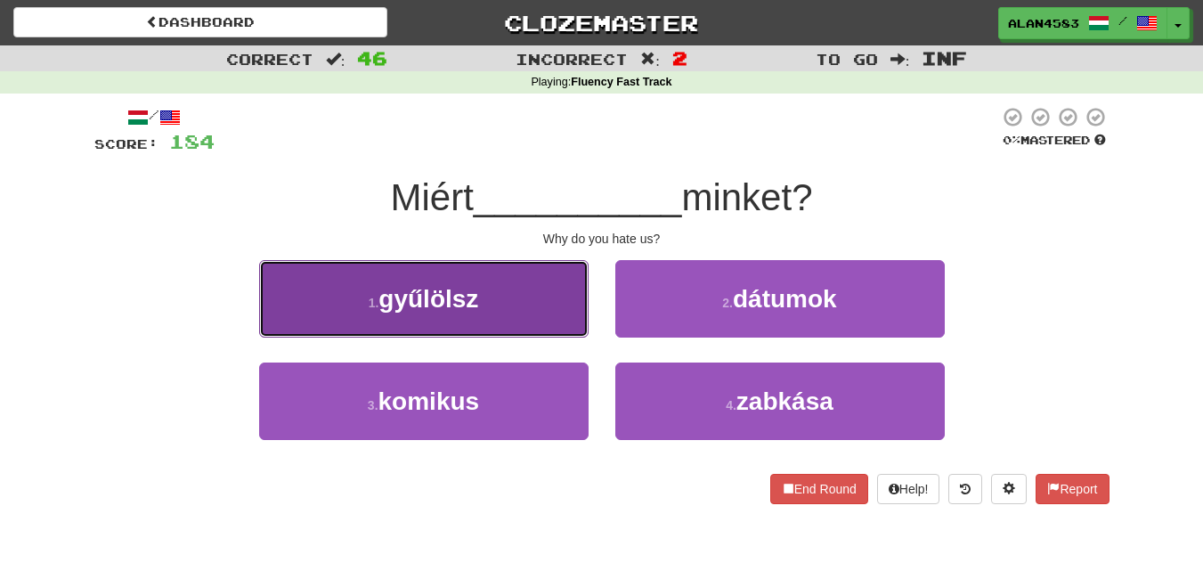
click at [430, 266] on button "1 . gyűlölsz" at bounding box center [424, 298] width 330 height 77
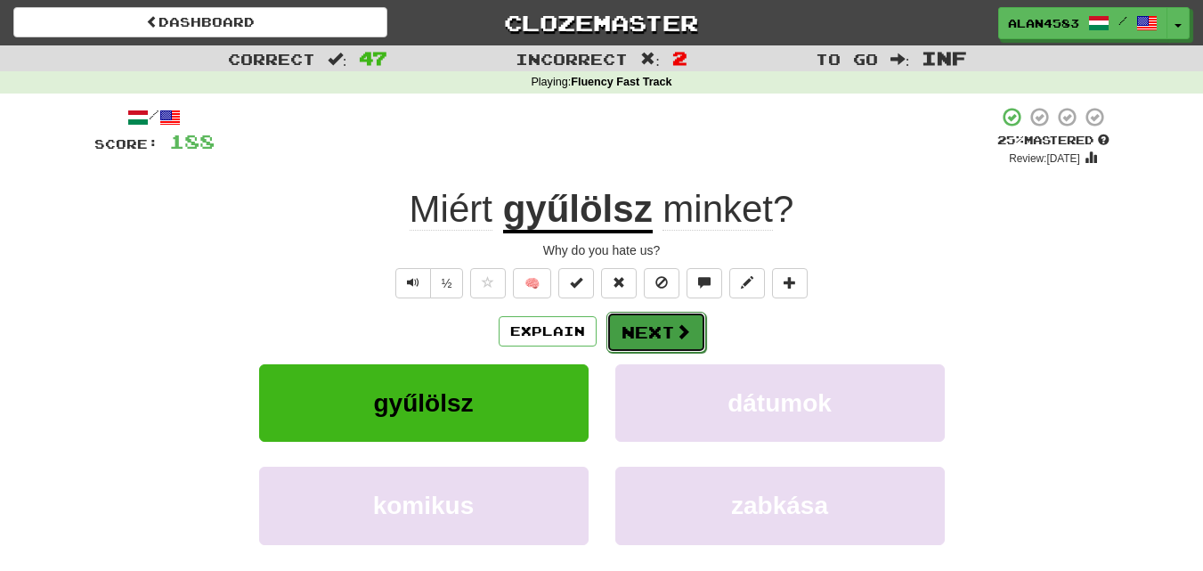
click at [650, 321] on button "Next" at bounding box center [656, 332] width 100 height 41
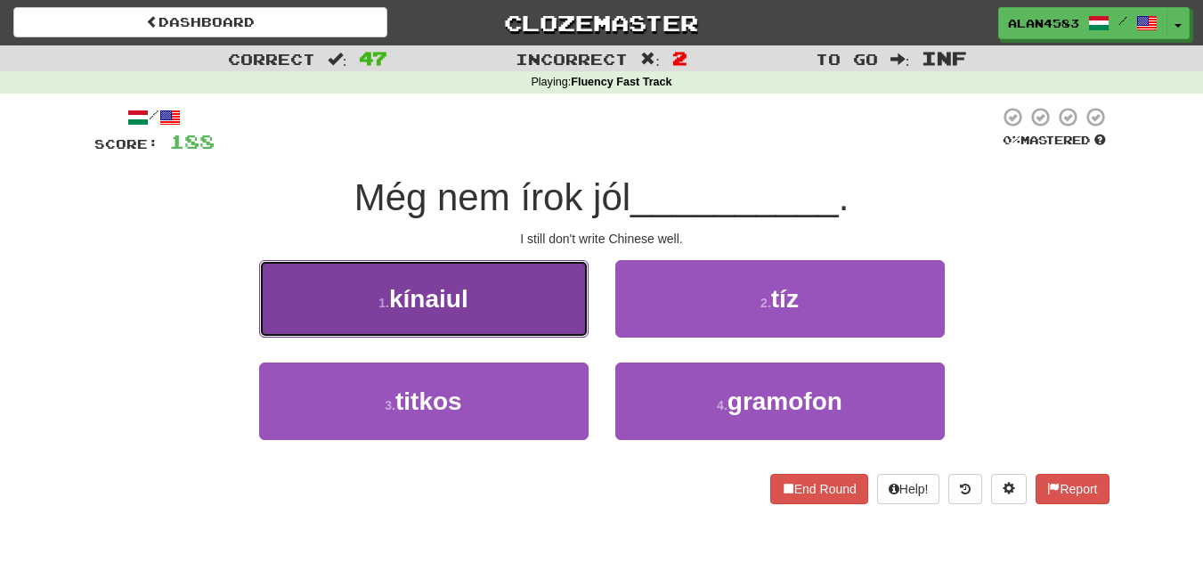
click at [481, 310] on button "1 . kínaiul" at bounding box center [424, 298] width 330 height 77
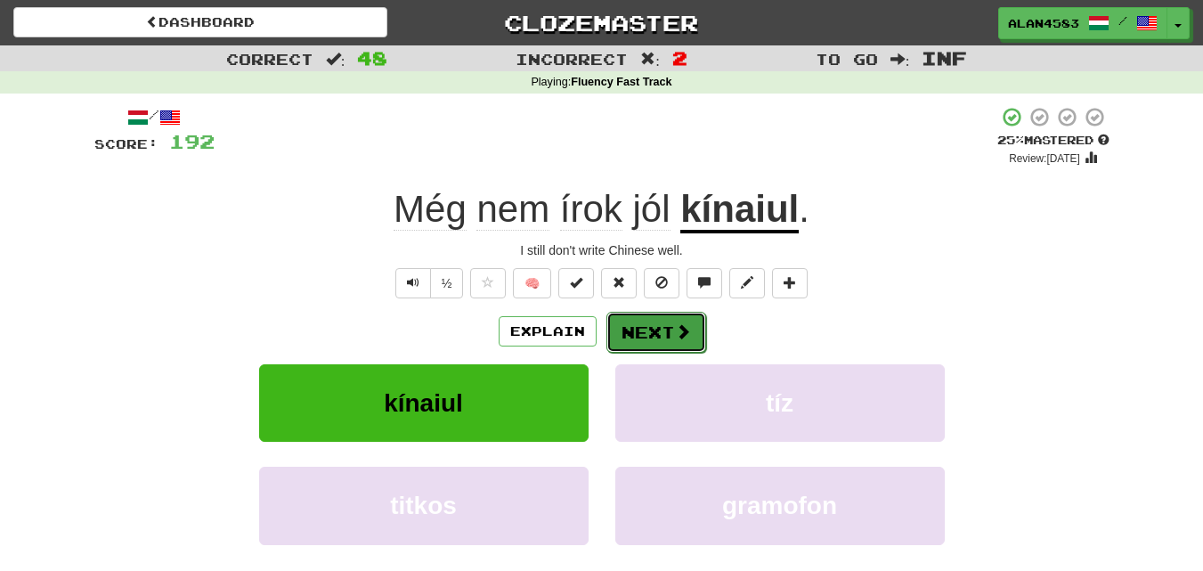
click at [617, 321] on button "Next" at bounding box center [656, 332] width 100 height 41
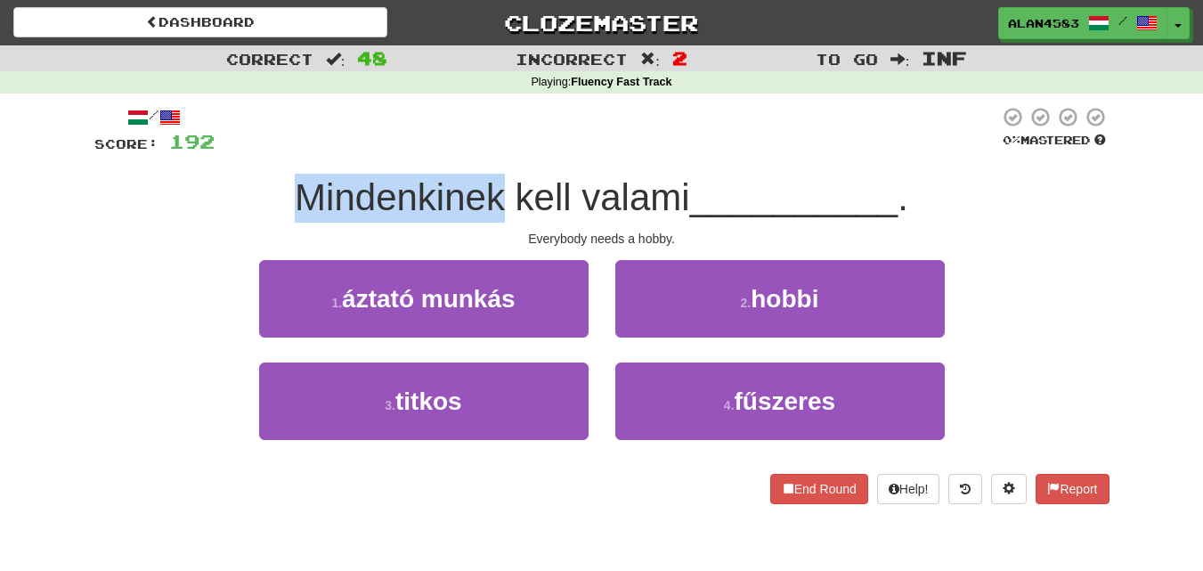
drag, startPoint x: 501, startPoint y: 203, endPoint x: 248, endPoint y: 198, distance: 253.0
click at [248, 198] on div "Mindenkinek kell valami __________ ." at bounding box center [601, 198] width 1015 height 49
click at [237, 219] on div at bounding box center [237, 219] width 0 height 0
click at [224, 209] on div "Mindenkinek kell valami __________ ." at bounding box center [601, 198] width 1015 height 49
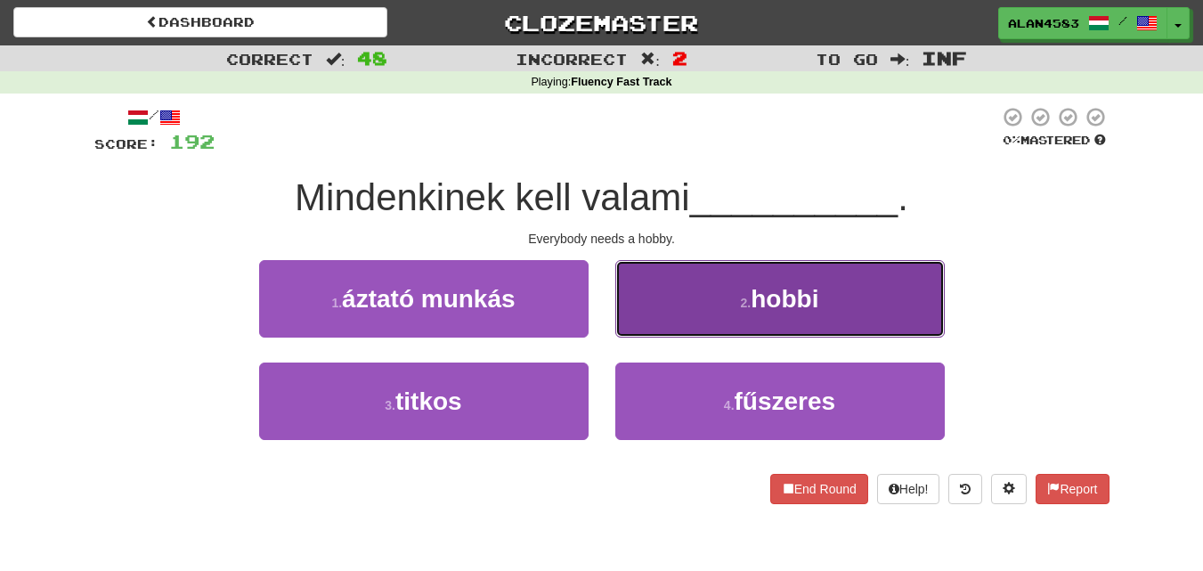
click at [691, 269] on button "2 . hobbi" at bounding box center [780, 298] width 330 height 77
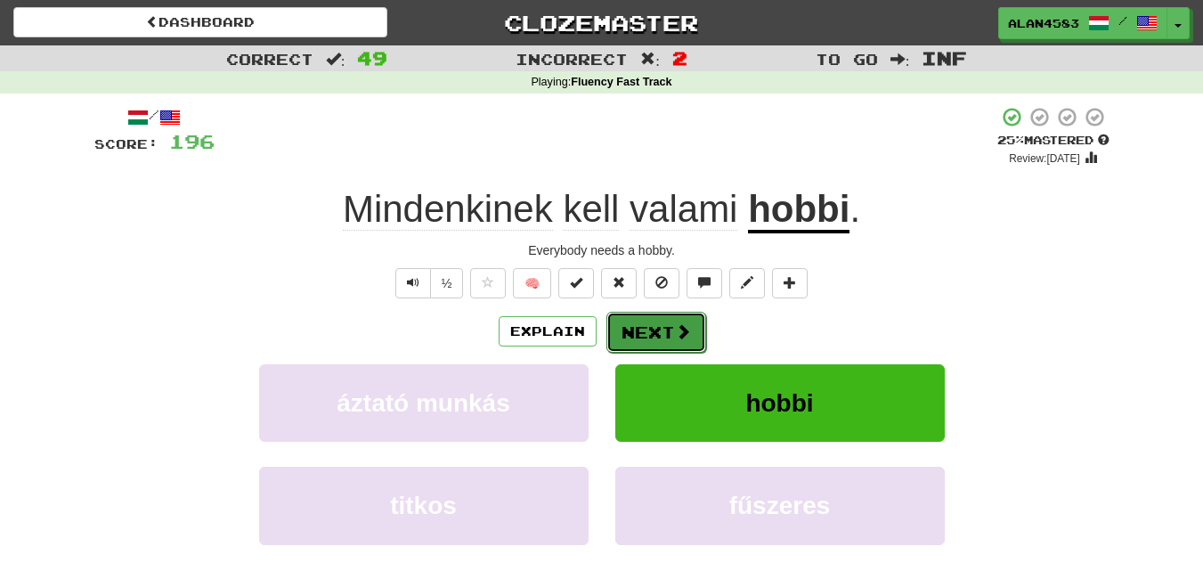
click at [657, 321] on button "Next" at bounding box center [656, 332] width 100 height 41
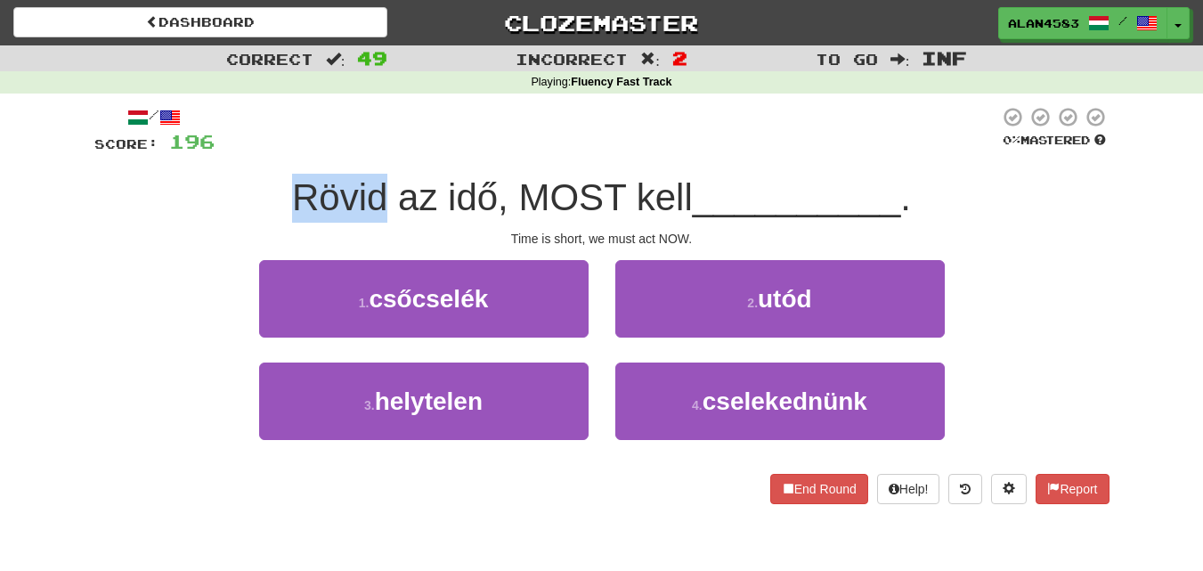
drag, startPoint x: 384, startPoint y: 197, endPoint x: 268, endPoint y: 191, distance: 115.9
click at [268, 191] on div "Rövid az idő, MOST kell __________ ." at bounding box center [601, 198] width 1015 height 49
click at [256, 151] on div at bounding box center [256, 151] width 0 height 0
click at [179, 159] on div "/ Score: 196 0 % Mastered Rövid az idő, MOST kell __________ . Time is short, w…" at bounding box center [601, 305] width 1015 height 398
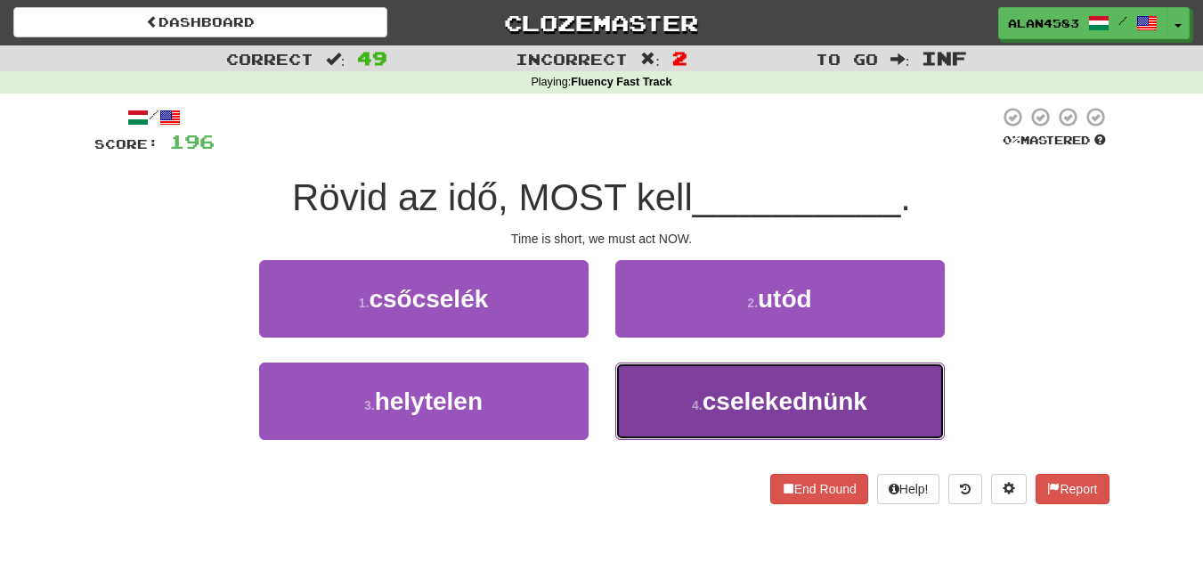
click at [736, 401] on span "cselekednünk" at bounding box center [785, 401] width 165 height 28
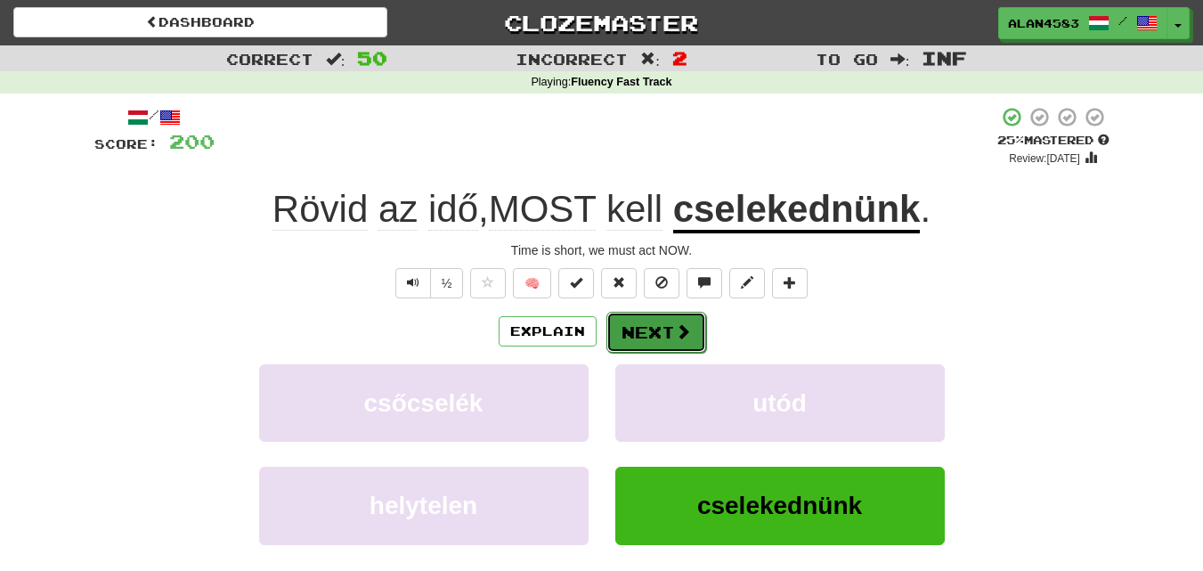
click at [661, 330] on button "Next" at bounding box center [656, 332] width 100 height 41
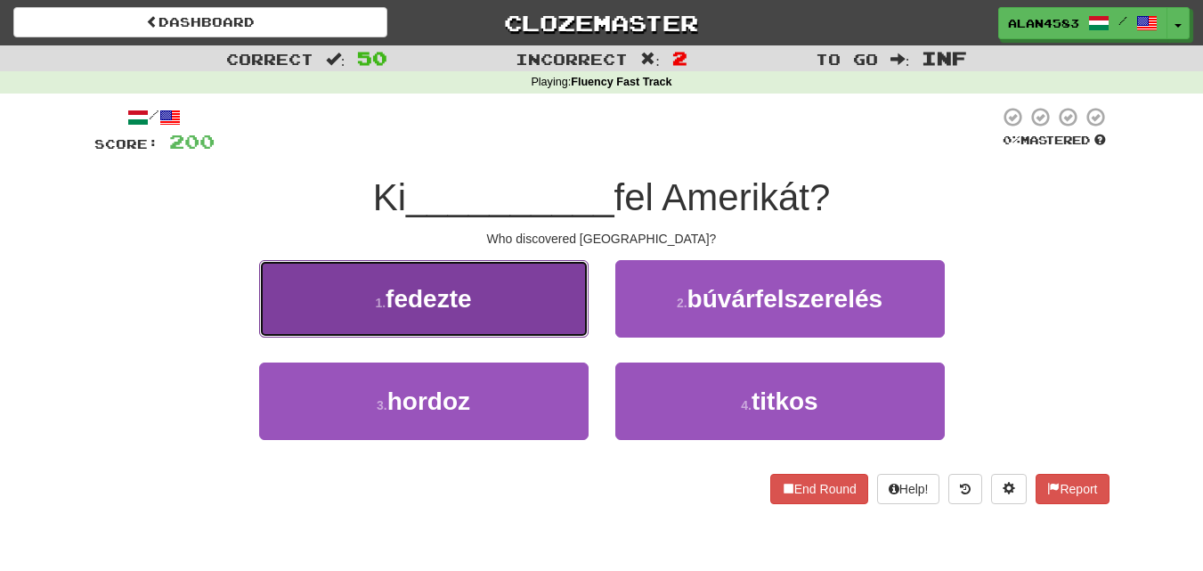
click at [416, 299] on span "fedezte" at bounding box center [428, 299] width 85 height 28
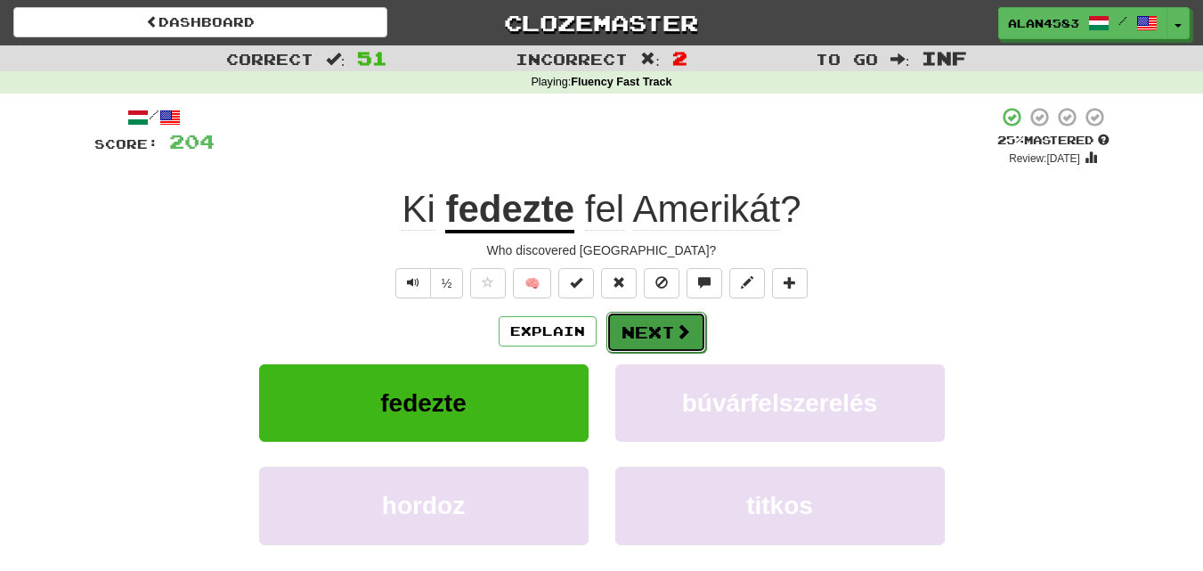
click at [630, 329] on button "Next" at bounding box center [656, 332] width 100 height 41
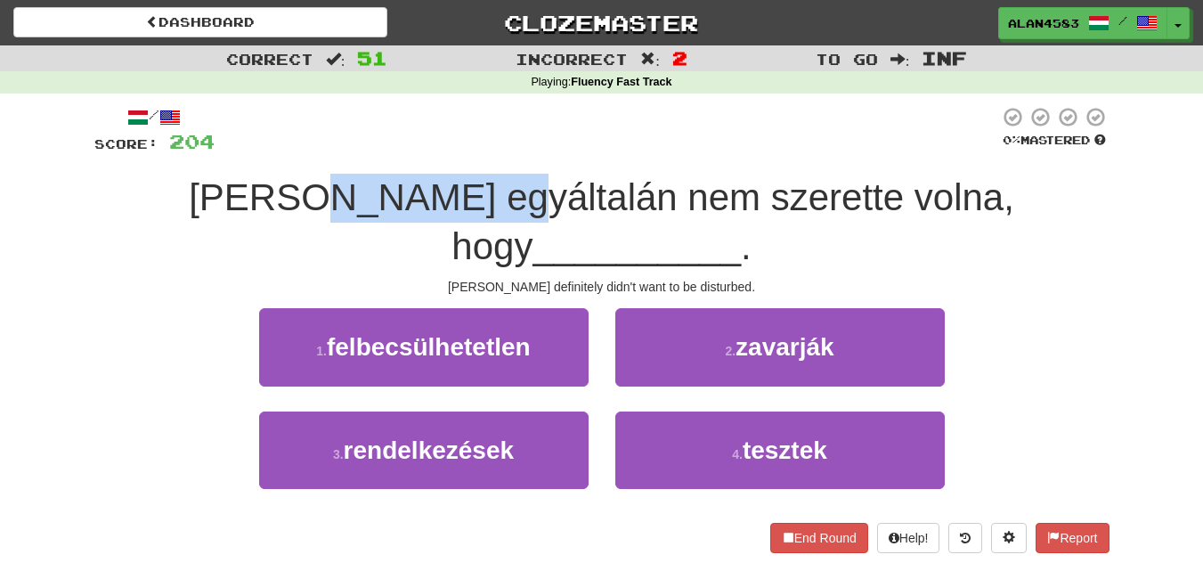
drag, startPoint x: 414, startPoint y: 187, endPoint x: 257, endPoint y: 185, distance: 156.7
click at [257, 185] on span "Tamás egyáltalán nem szerette volna, hogy" at bounding box center [602, 221] width 826 height 91
click at [246, 151] on div at bounding box center [246, 151] width 0 height 0
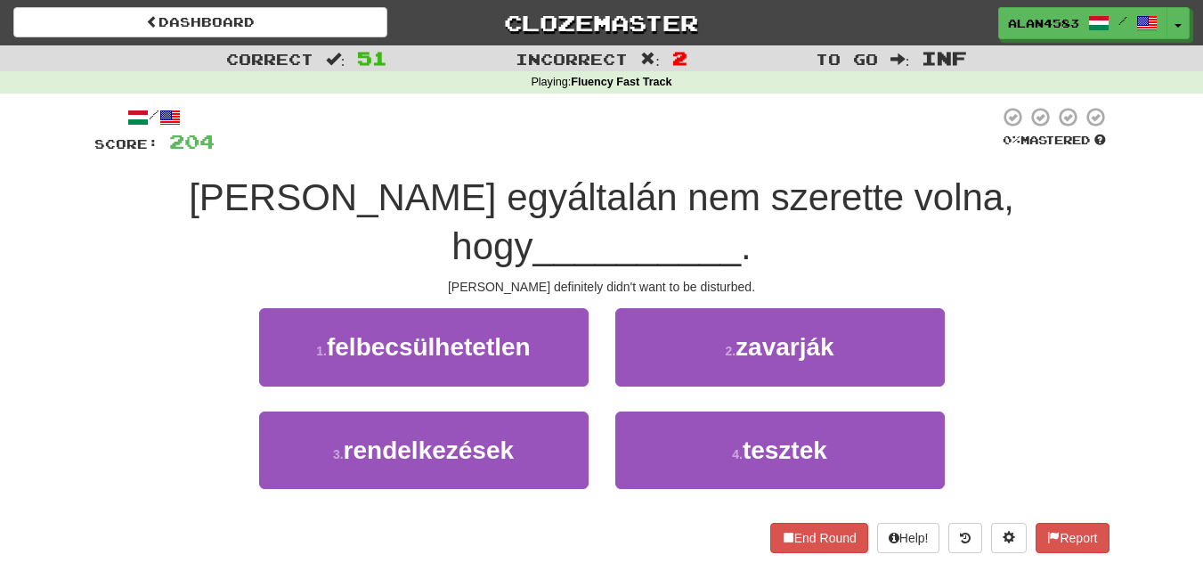
click at [373, 118] on div at bounding box center [607, 130] width 785 height 49
drag, startPoint x: 515, startPoint y: 199, endPoint x: 650, endPoint y: 195, distance: 135.4
click at [650, 195] on span "Tamás egyáltalán nem szerette volna, hogy" at bounding box center [602, 221] width 826 height 91
click at [639, 151] on div at bounding box center [639, 151] width 0 height 0
click at [692, 150] on div at bounding box center [607, 130] width 785 height 49
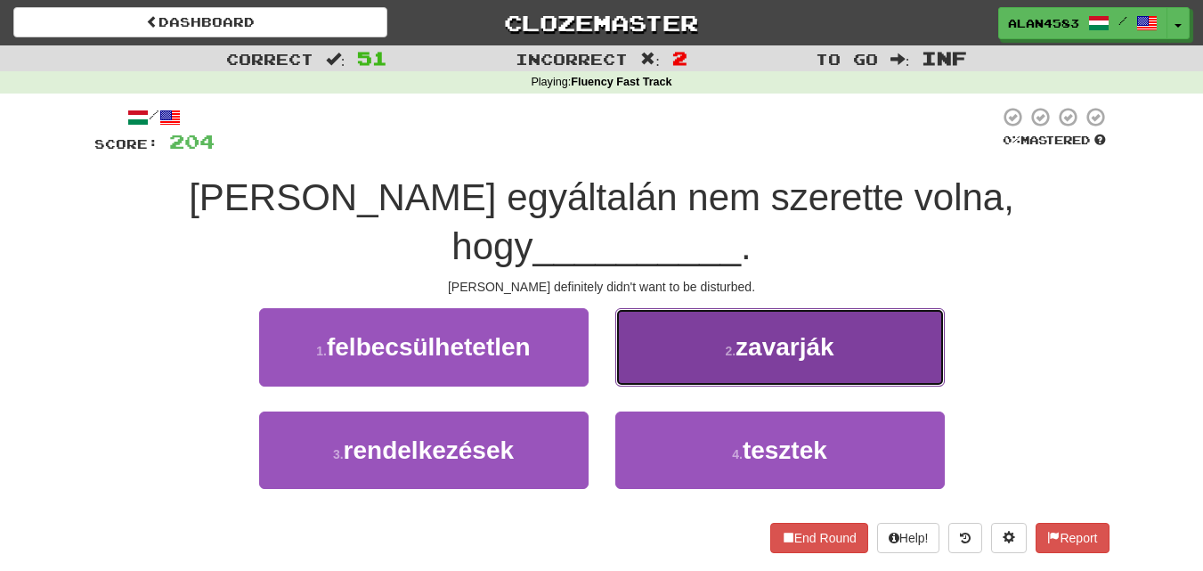
click at [751, 333] on span "zavarják" at bounding box center [785, 347] width 99 height 28
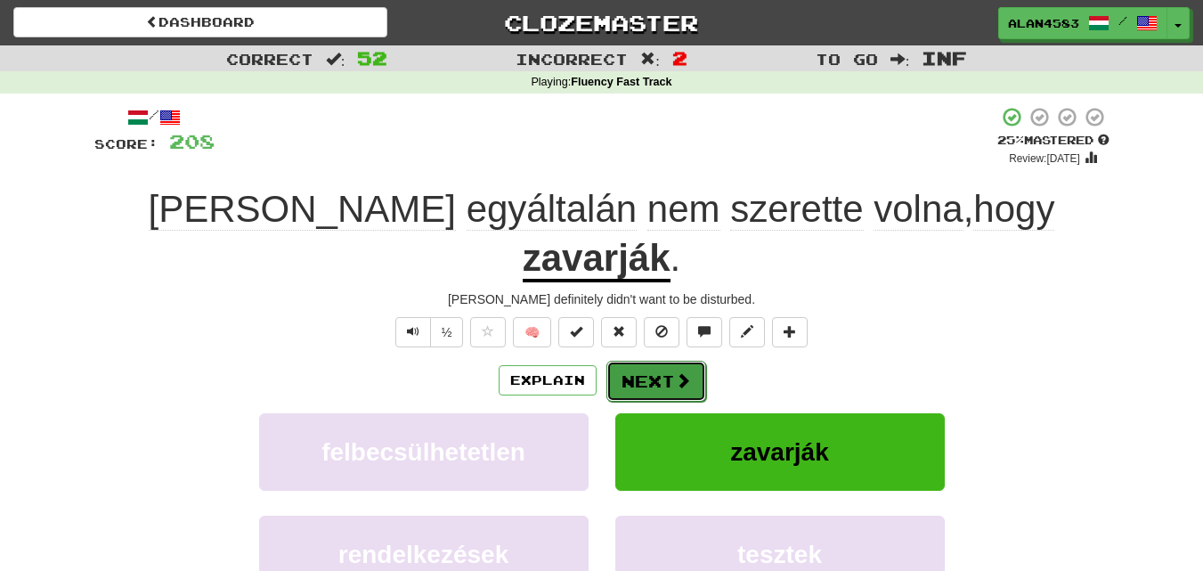
click at [660, 361] on button "Next" at bounding box center [656, 381] width 100 height 41
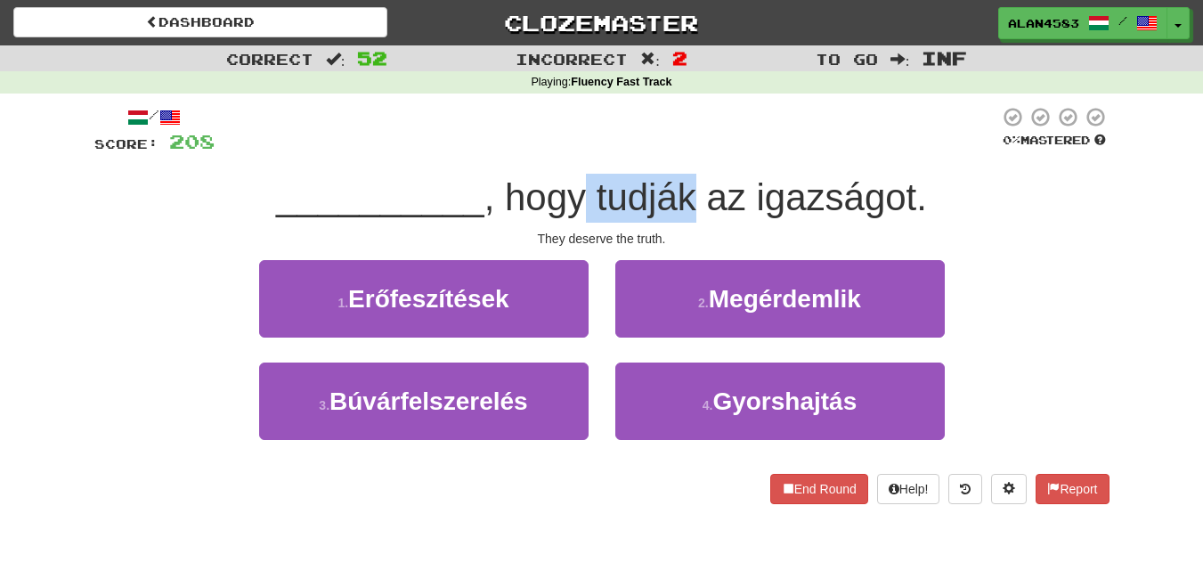
drag, startPoint x: 694, startPoint y: 205, endPoint x: 589, endPoint y: 204, distance: 105.1
click at [589, 204] on span ", hogy tudják az igazságot." at bounding box center [705, 197] width 443 height 42
click at [577, 219] on div at bounding box center [577, 219] width 0 height 0
click at [515, 155] on div at bounding box center [607, 130] width 785 height 49
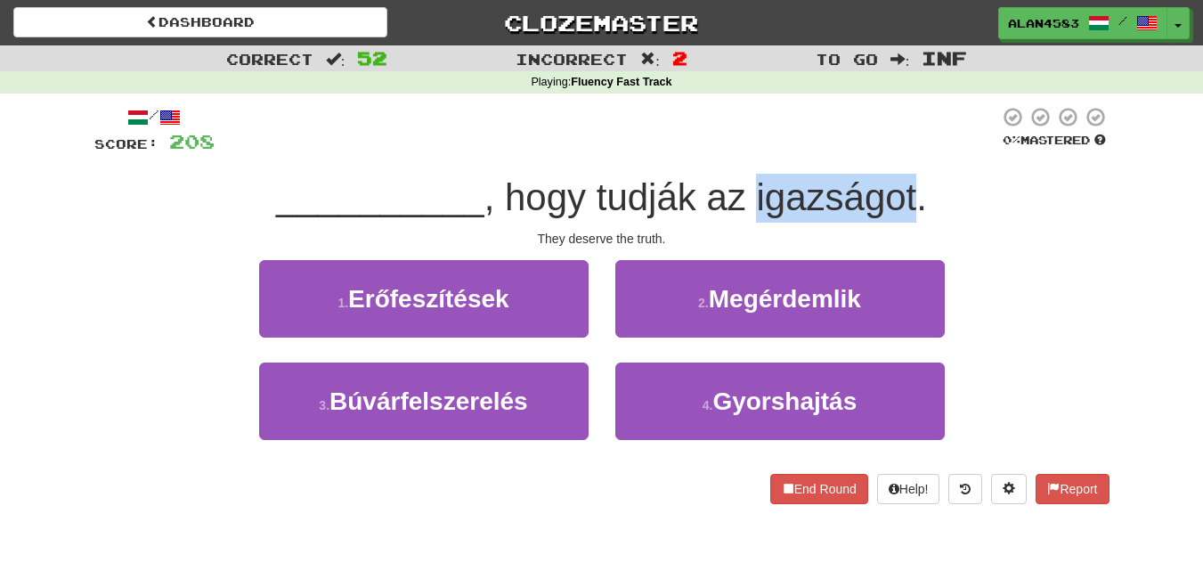
drag, startPoint x: 755, startPoint y: 183, endPoint x: 914, endPoint y: 182, distance: 158.5
click at [914, 182] on span ", hogy tudják az igazságot." at bounding box center [705, 197] width 443 height 42
click at [902, 151] on div at bounding box center [902, 151] width 0 height 0
click at [951, 151] on div at bounding box center [607, 130] width 785 height 49
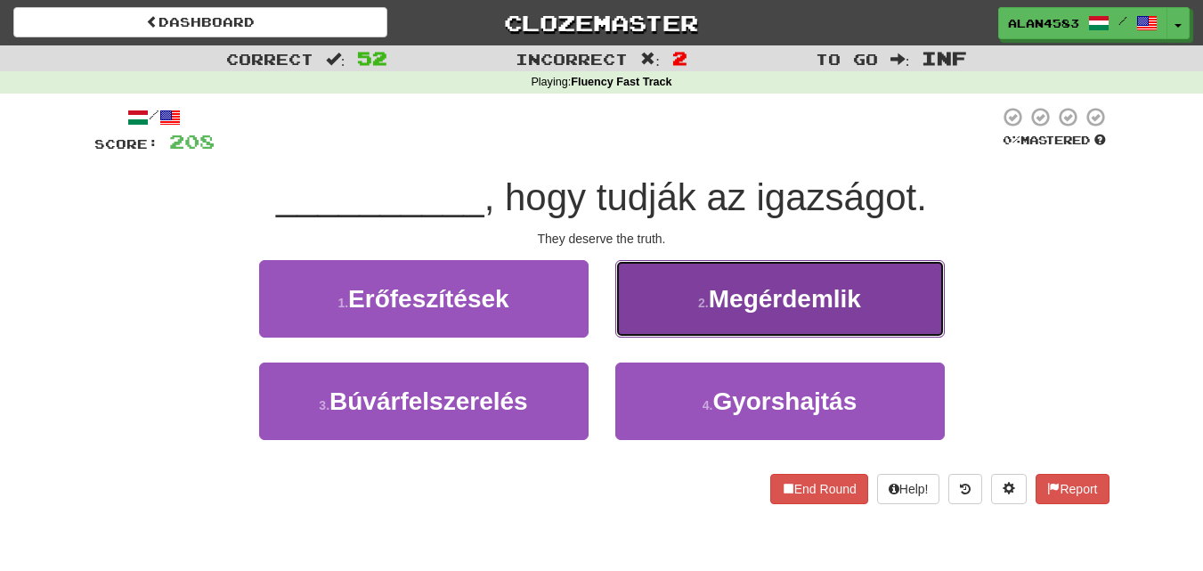
click at [792, 315] on button "2 . Megérdemlik" at bounding box center [780, 298] width 330 height 77
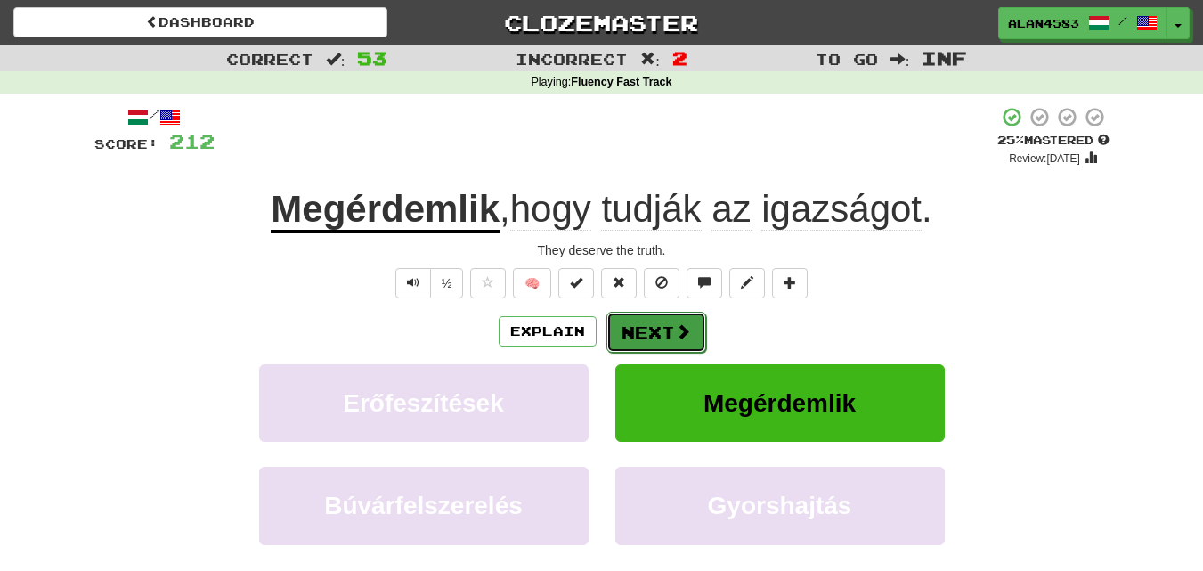
click at [668, 316] on button "Next" at bounding box center [656, 332] width 100 height 41
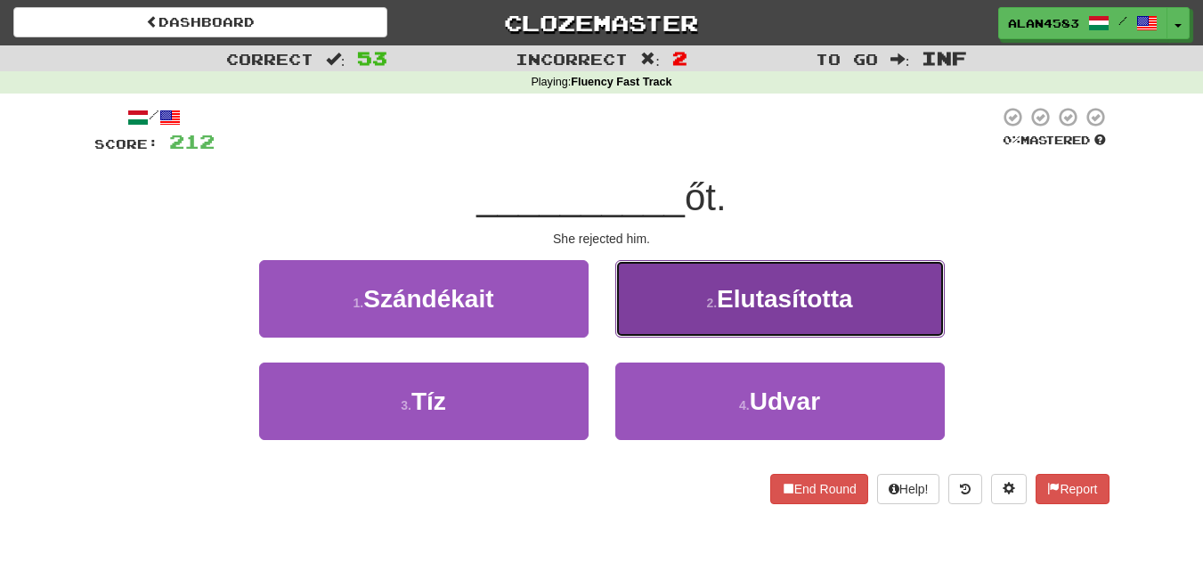
click at [791, 312] on span "Elutasította" at bounding box center [784, 299] width 135 height 28
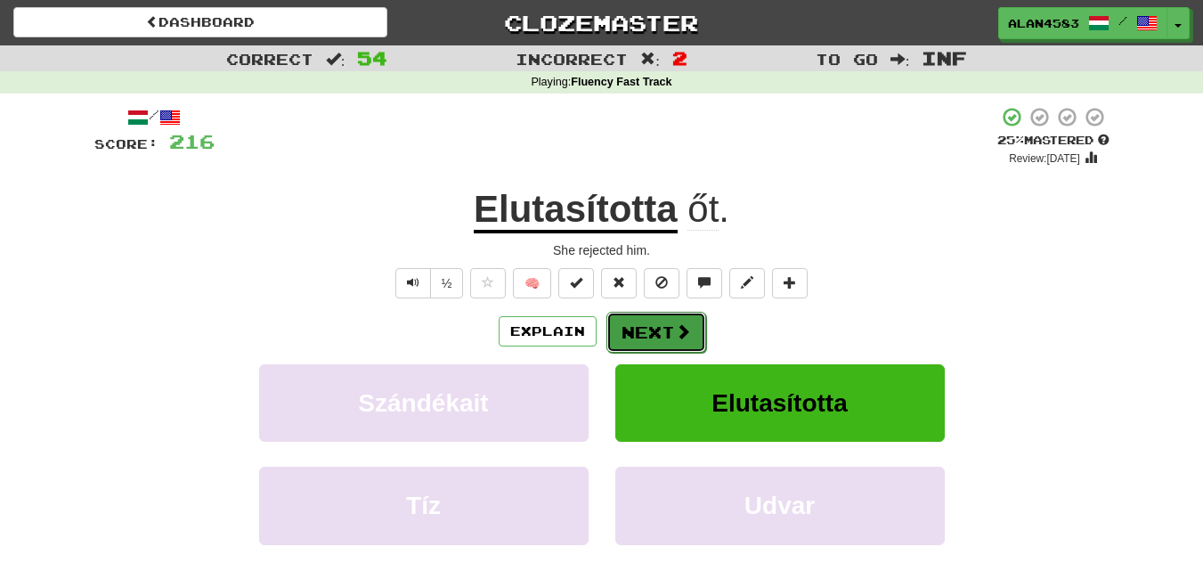
click at [671, 338] on button "Next" at bounding box center [656, 332] width 100 height 41
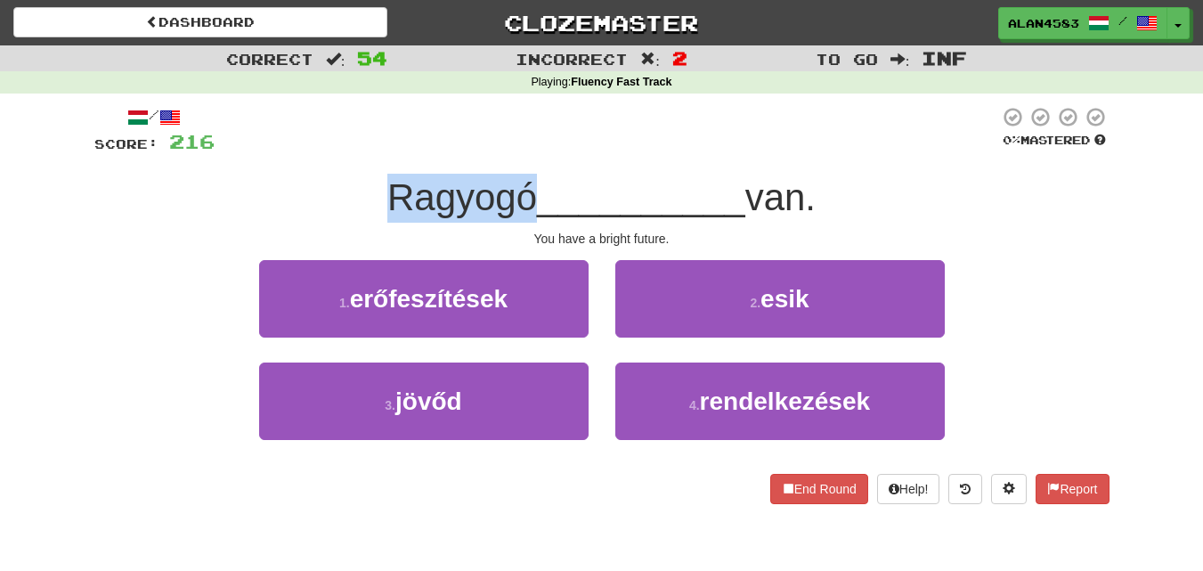
drag, startPoint x: 526, startPoint y: 196, endPoint x: 363, endPoint y: 175, distance: 164.4
click at [363, 175] on div "Ragyogó __________ van." at bounding box center [601, 198] width 1015 height 49
click at [352, 151] on div at bounding box center [352, 151] width 0 height 0
click at [570, 161] on div "/ Score: 216 0 % Mastered Ragyogó __________ van. You have a bright future. 1 .…" at bounding box center [601, 305] width 1015 height 398
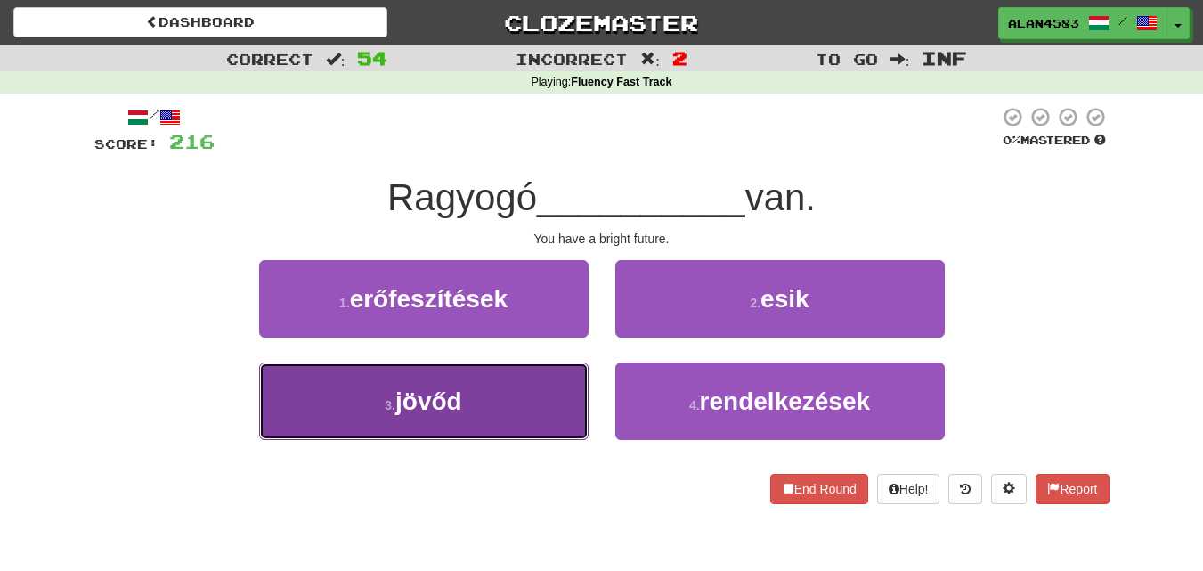
click at [436, 395] on span "jövőd" at bounding box center [428, 401] width 67 height 28
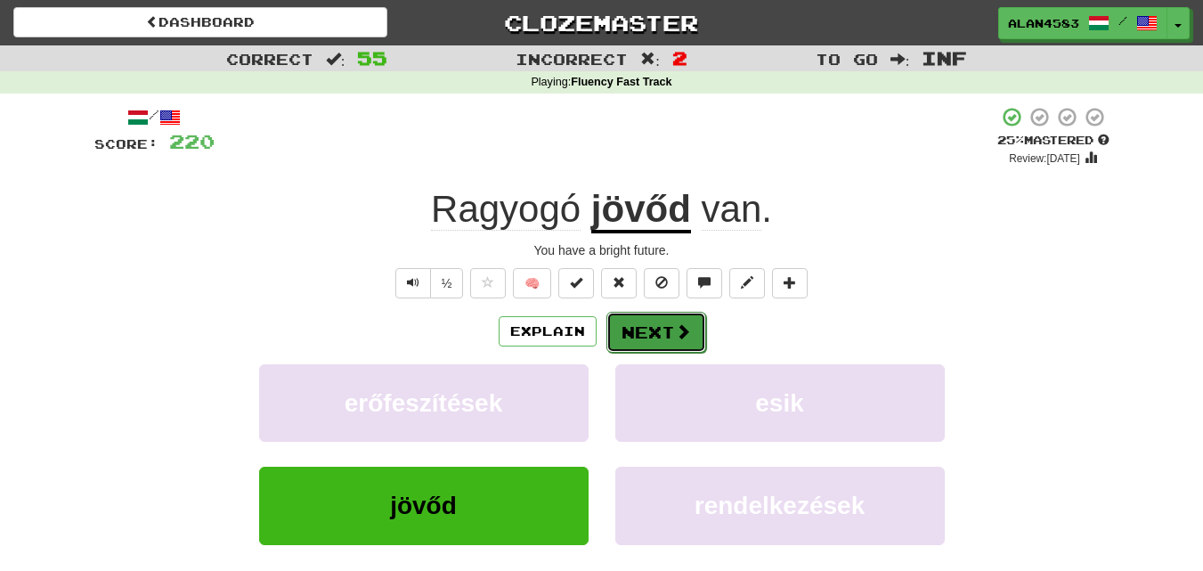
click at [647, 324] on button "Next" at bounding box center [656, 332] width 100 height 41
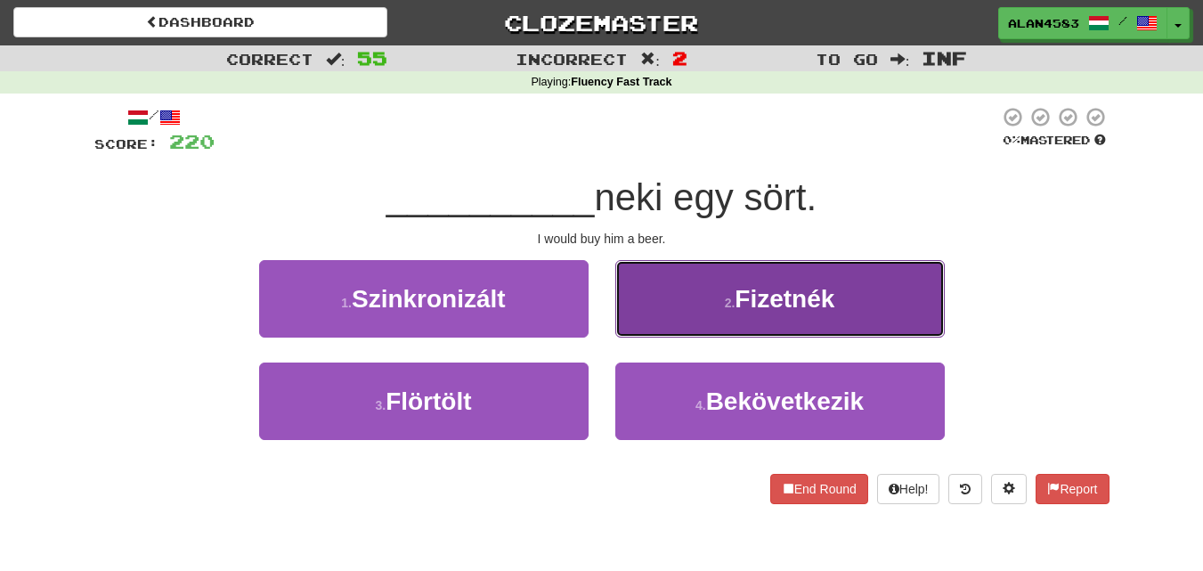
click at [755, 302] on span "Fizetnék" at bounding box center [785, 299] width 100 height 28
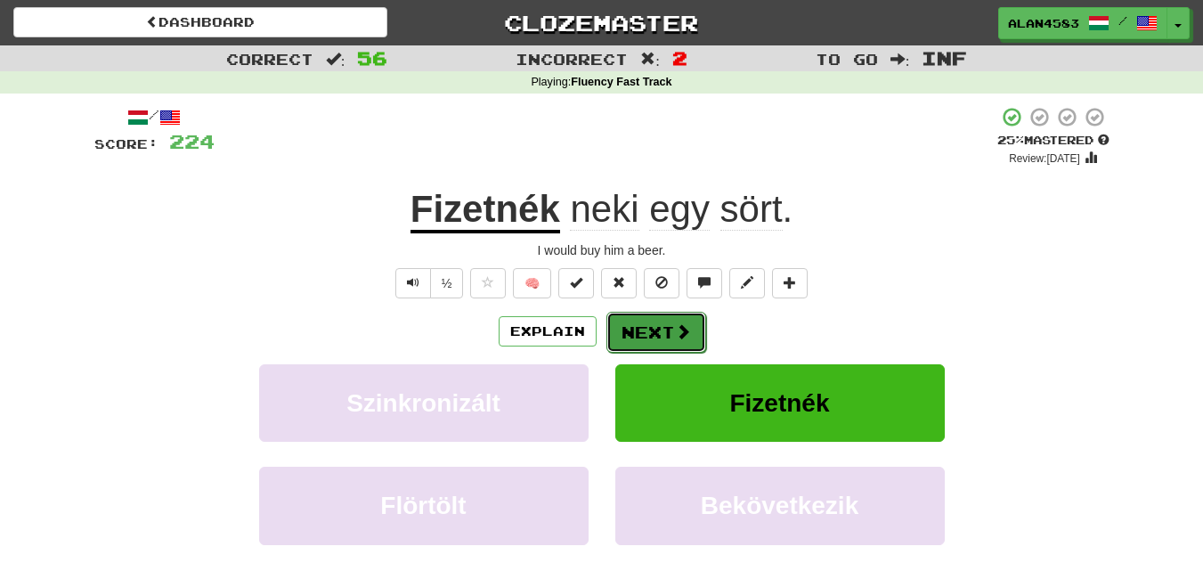
click at [670, 327] on button "Next" at bounding box center [656, 332] width 100 height 41
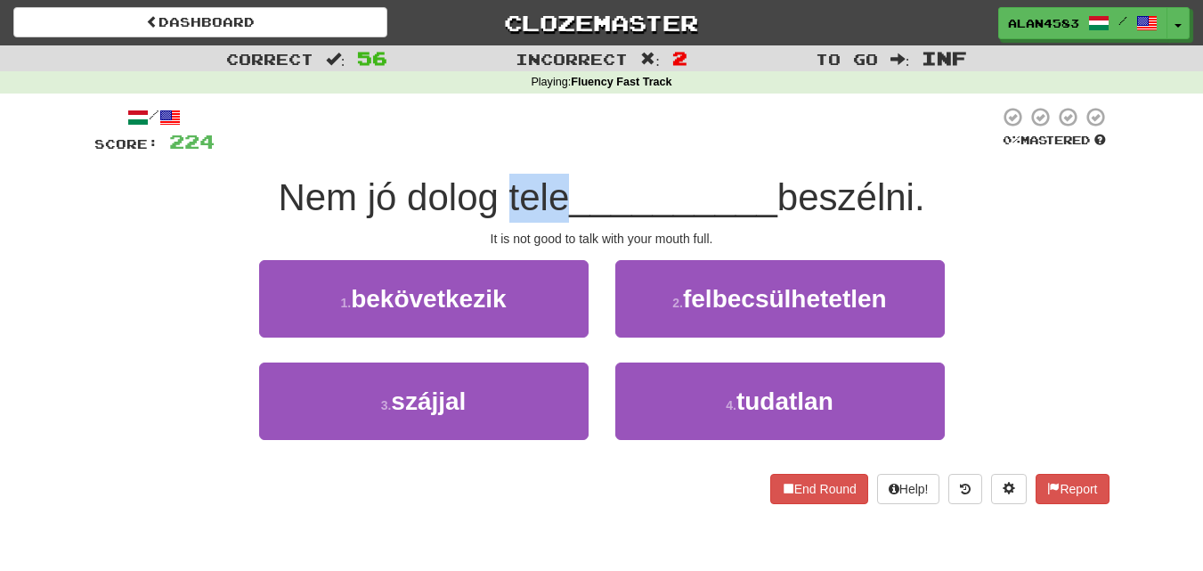
drag, startPoint x: 497, startPoint y: 199, endPoint x: 553, endPoint y: 196, distance: 56.2
click at [553, 196] on span "Nem jó dolog tele" at bounding box center [423, 197] width 291 height 42
click at [541, 151] on div at bounding box center [541, 151] width 0 height 0
click at [627, 130] on div at bounding box center [607, 130] width 785 height 49
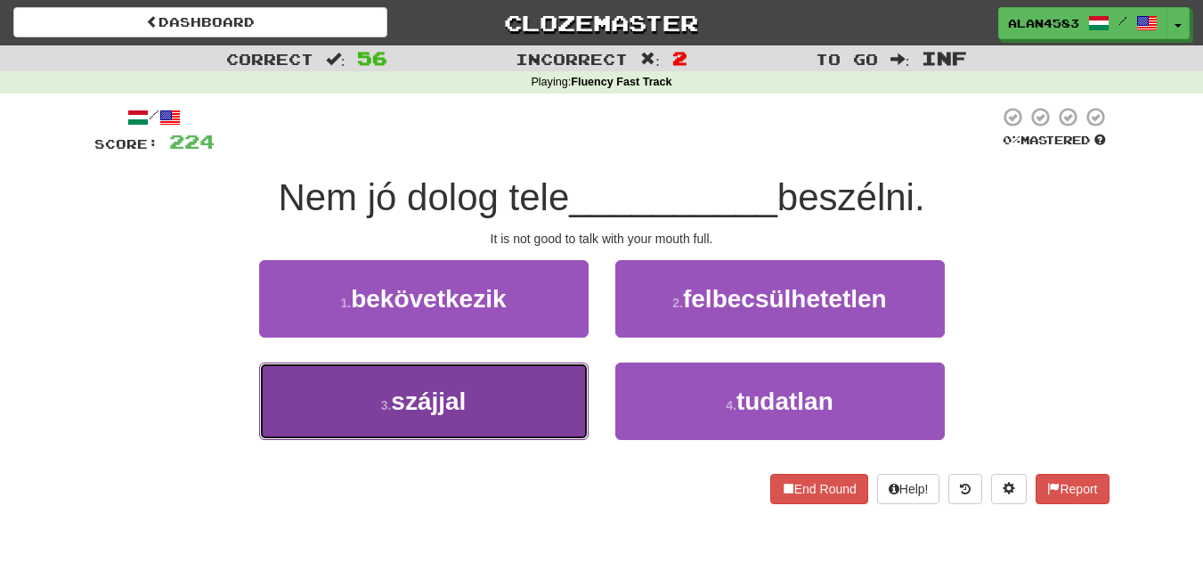
click at [424, 399] on span "szájjal" at bounding box center [428, 401] width 75 height 28
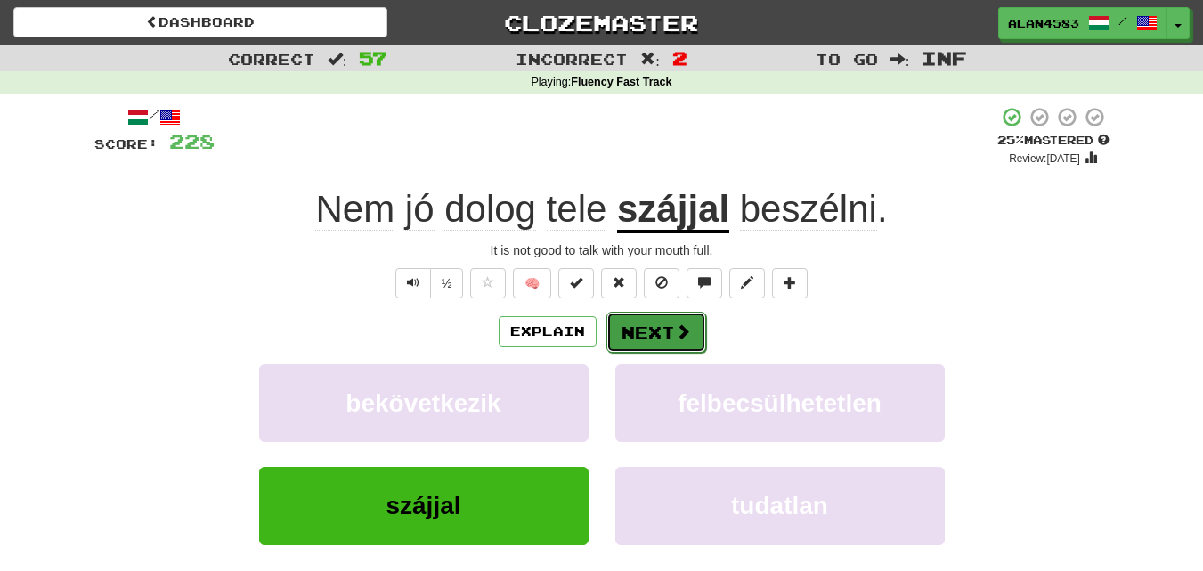
click at [633, 318] on button "Next" at bounding box center [656, 332] width 100 height 41
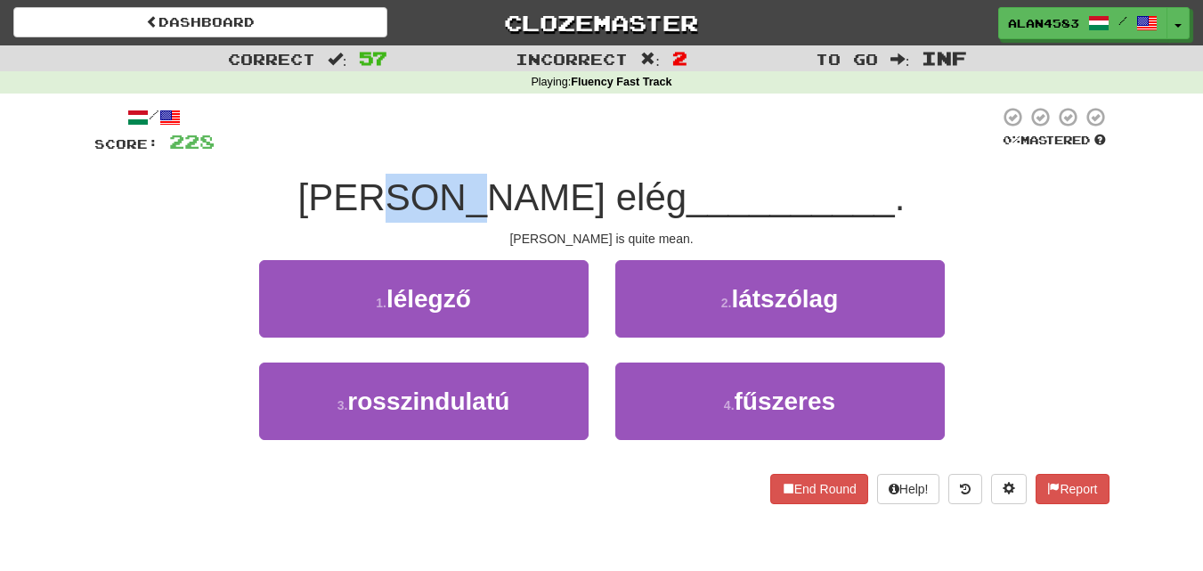
drag, startPoint x: 561, startPoint y: 191, endPoint x: 498, endPoint y: 189, distance: 63.3
click at [498, 189] on span "Tom elég" at bounding box center [492, 197] width 389 height 42
click at [486, 151] on div at bounding box center [486, 151] width 0 height 0
click at [623, 134] on div at bounding box center [607, 130] width 785 height 49
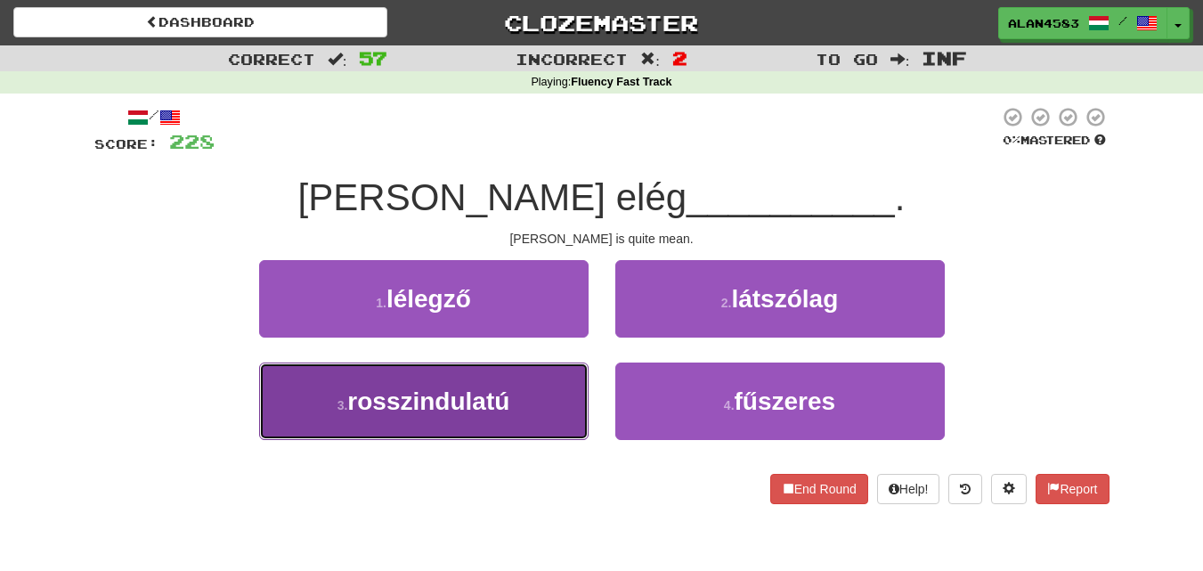
click at [400, 402] on span "rosszindulatú" at bounding box center [428, 401] width 162 height 28
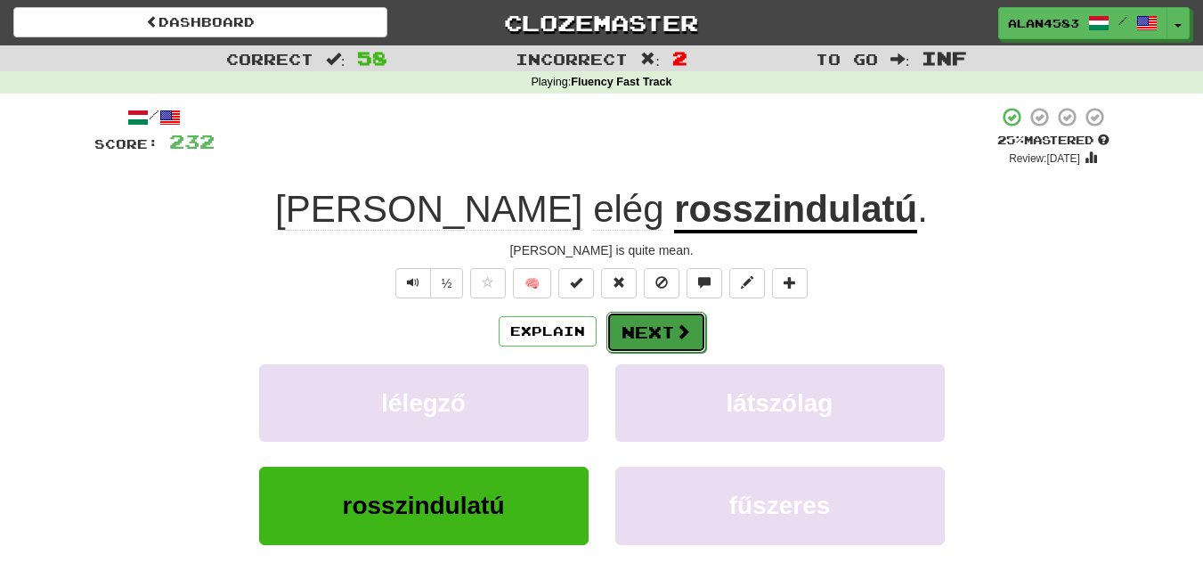
click at [628, 329] on button "Next" at bounding box center [656, 332] width 100 height 41
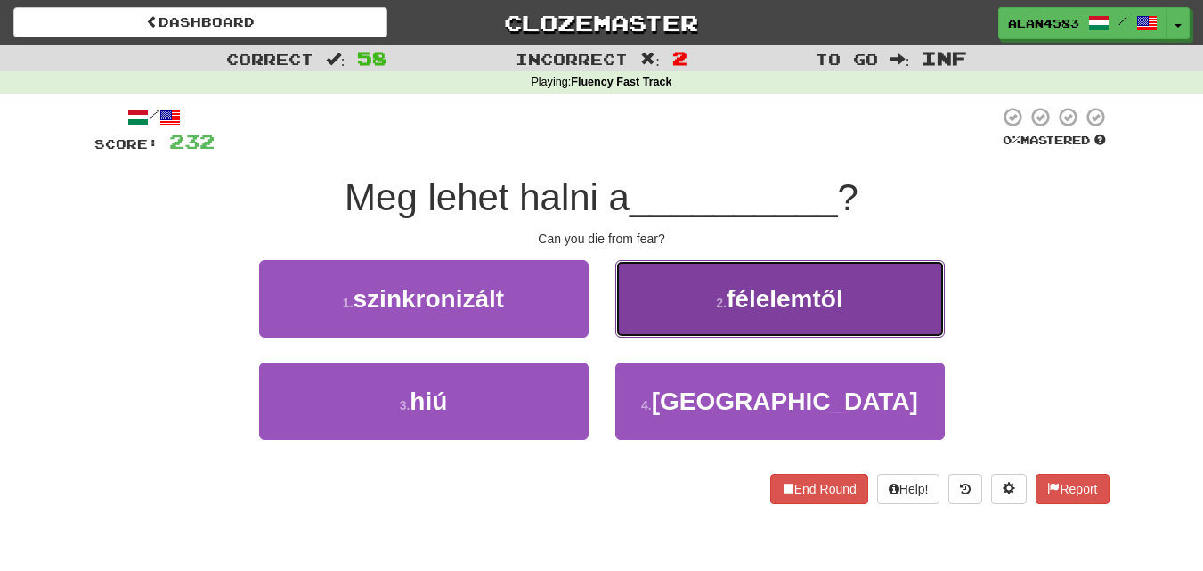
click at [781, 321] on button "2 . félelemtől" at bounding box center [780, 298] width 330 height 77
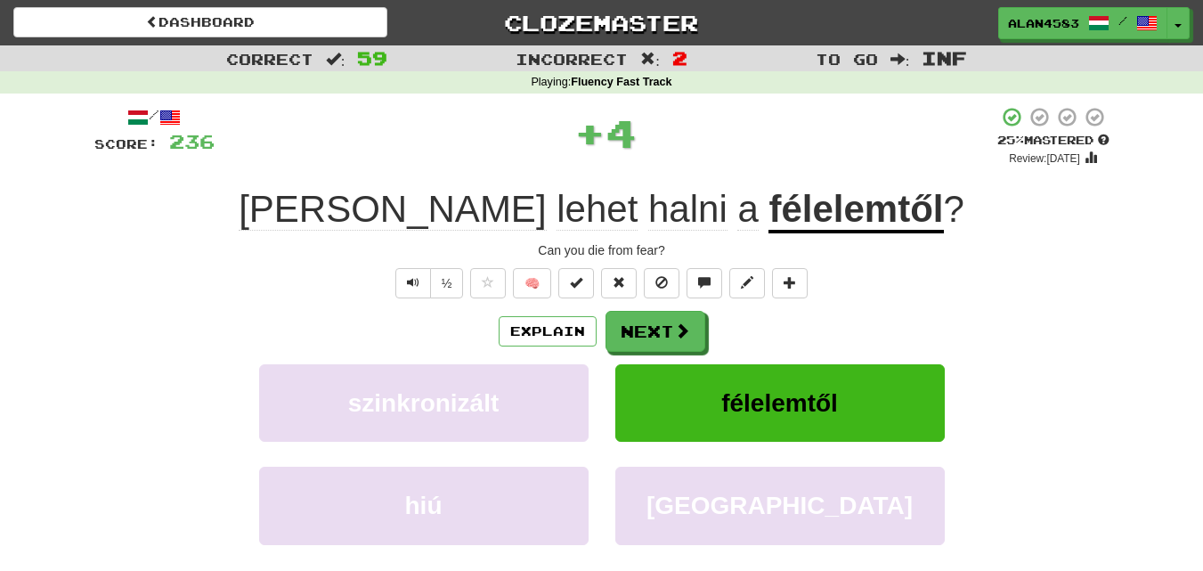
click at [770, 341] on div "Explain Next" at bounding box center [601, 331] width 1015 height 41
click at [661, 334] on button "Next" at bounding box center [656, 332] width 100 height 41
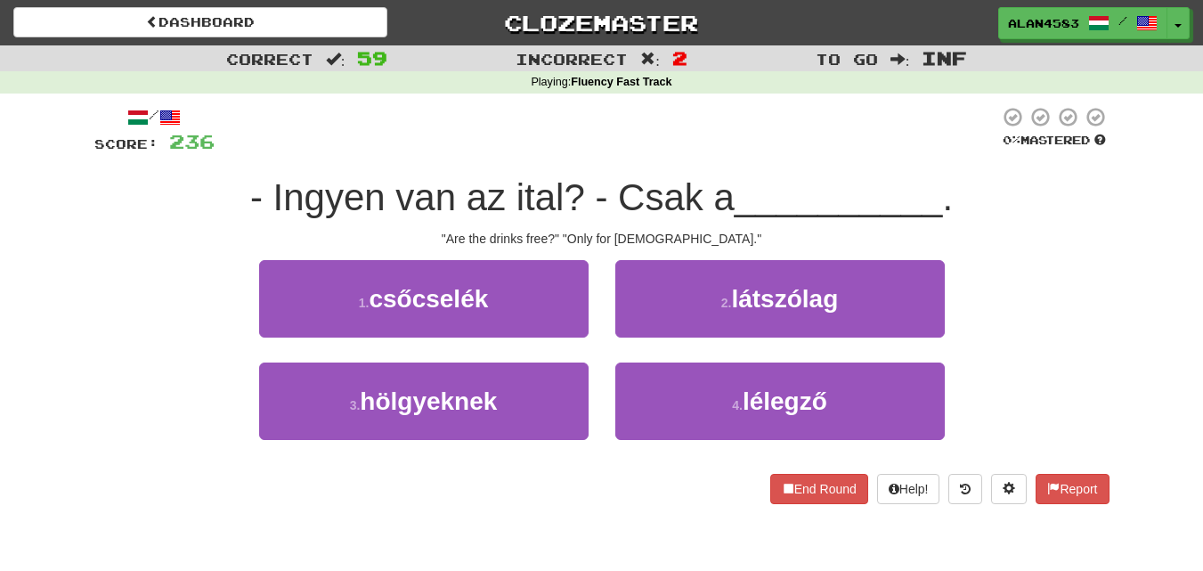
click at [374, 196] on span "- Ingyen van az ital? - Csak a" at bounding box center [492, 197] width 484 height 42
drag, startPoint x: 374, startPoint y: 196, endPoint x: 271, endPoint y: 184, distance: 104.0
click at [271, 184] on span "- Ingyen van az ital? - Csak a" at bounding box center [492, 197] width 484 height 42
click at [259, 151] on div at bounding box center [259, 151] width 0 height 0
click at [410, 133] on div at bounding box center [607, 130] width 785 height 49
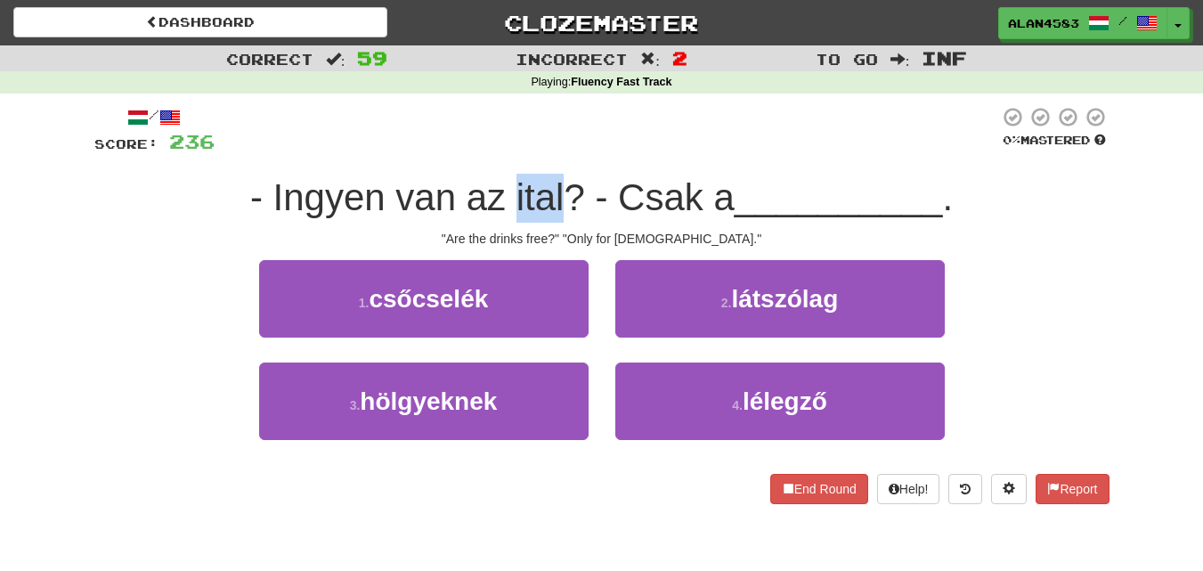
drag, startPoint x: 558, startPoint y: 183, endPoint x: 512, endPoint y: 179, distance: 46.4
click at [512, 179] on span "- Ingyen van az ital? - Csak a" at bounding box center [492, 197] width 484 height 42
click at [500, 151] on div at bounding box center [500, 151] width 0 height 0
click at [582, 128] on div at bounding box center [607, 130] width 785 height 49
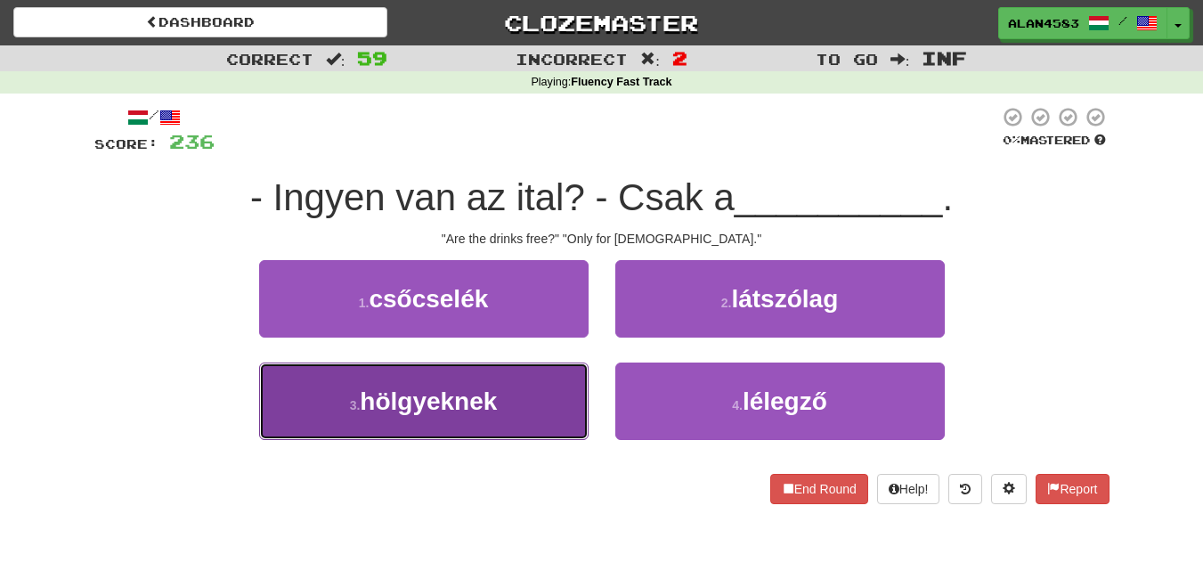
click at [384, 403] on span "hölgyeknek" at bounding box center [428, 401] width 137 height 28
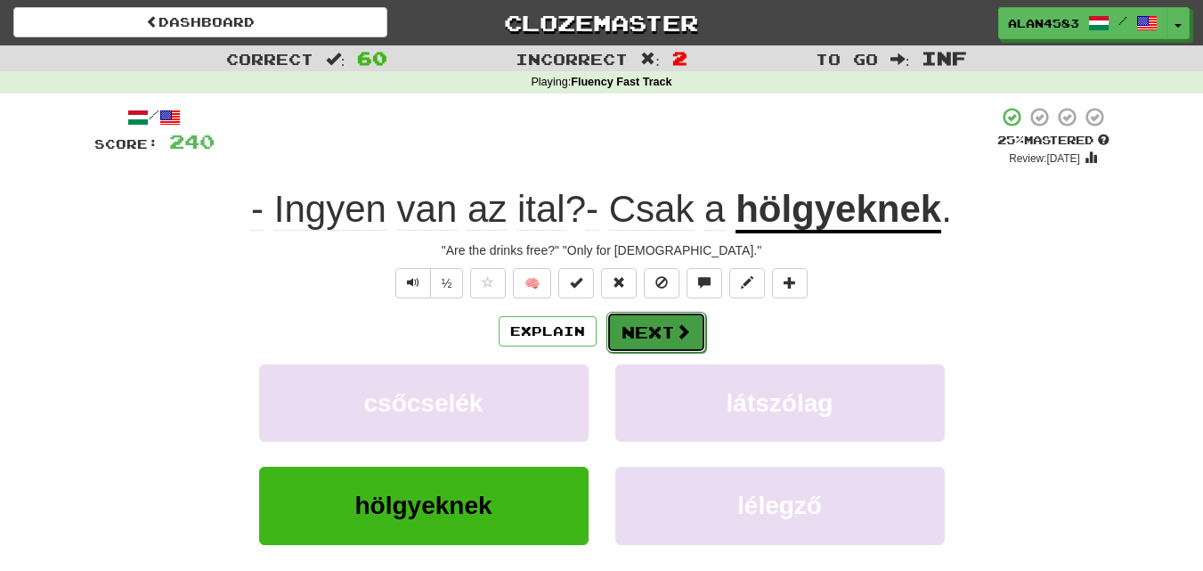
click at [631, 330] on button "Next" at bounding box center [656, 332] width 100 height 41
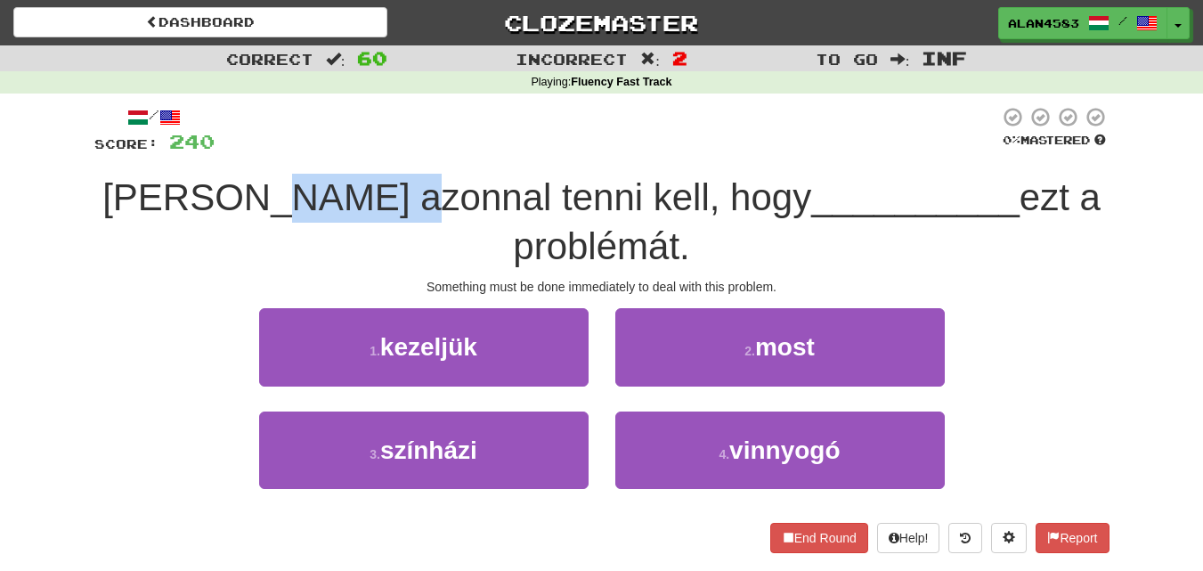
drag, startPoint x: 450, startPoint y: 208, endPoint x: 324, endPoint y: 208, distance: 125.6
click at [324, 208] on span "Valamit azonnal tenni kell, hogy" at bounding box center [456, 197] width 709 height 42
click at [313, 219] on div at bounding box center [313, 219] width 0 height 0
click at [501, 137] on div at bounding box center [607, 130] width 785 height 49
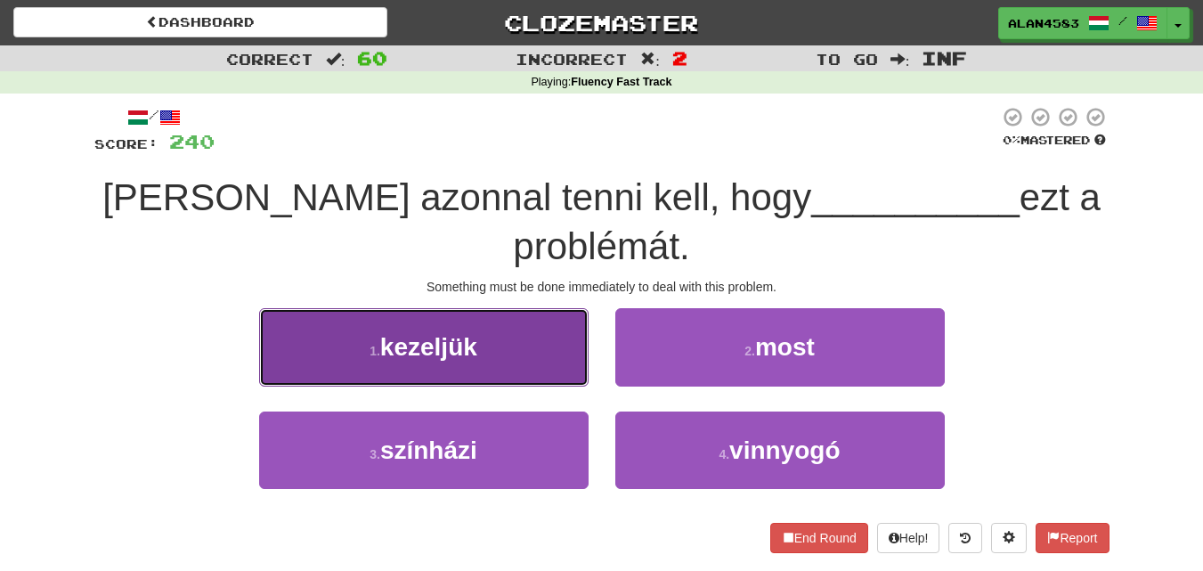
click at [394, 330] on button "1 . kezeljük" at bounding box center [424, 346] width 330 height 77
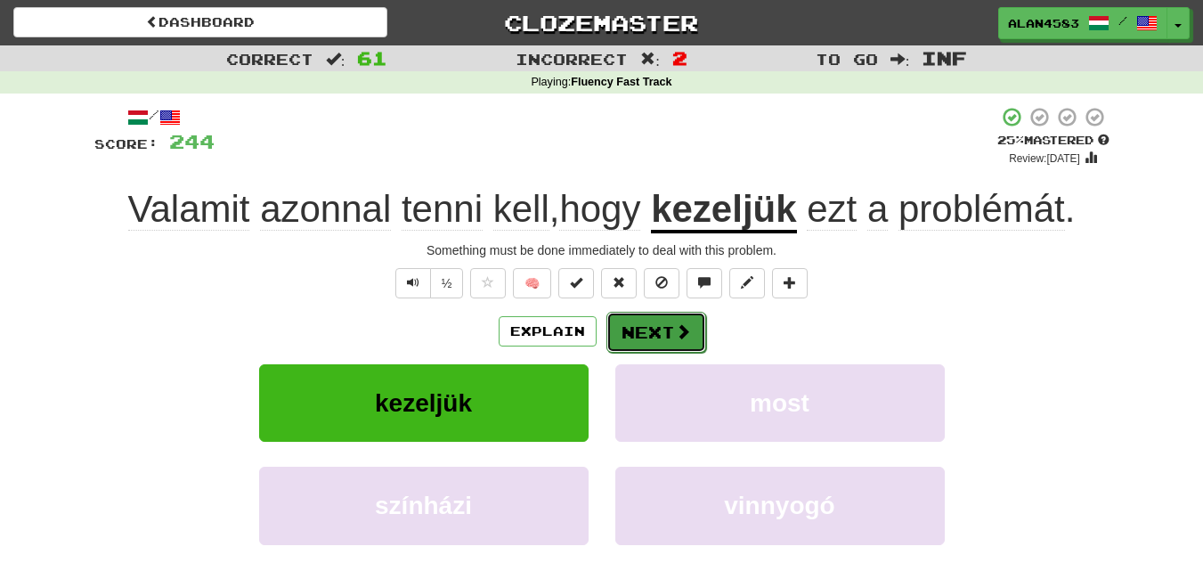
click at [649, 335] on button "Next" at bounding box center [656, 332] width 100 height 41
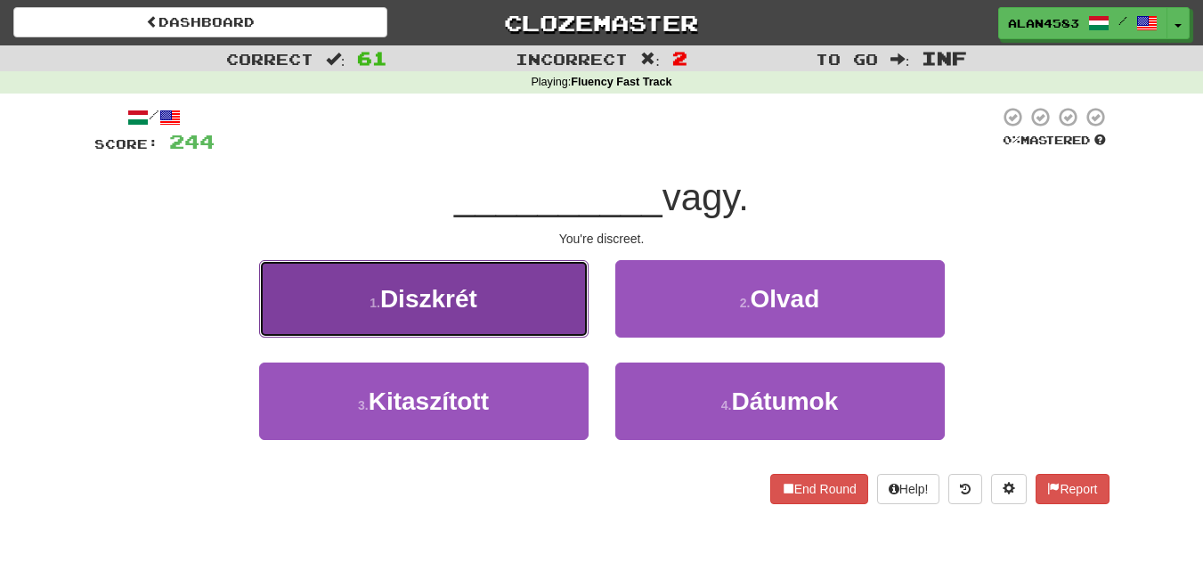
click at [368, 313] on button "1 . Diszkrét" at bounding box center [424, 298] width 330 height 77
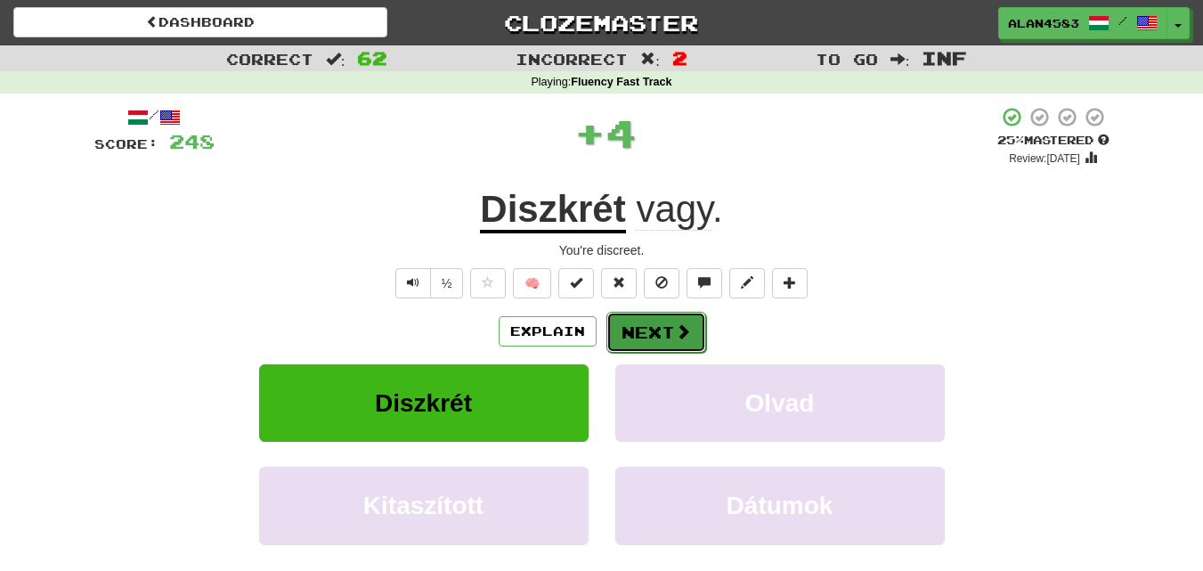
click at [648, 325] on button "Next" at bounding box center [656, 332] width 100 height 41
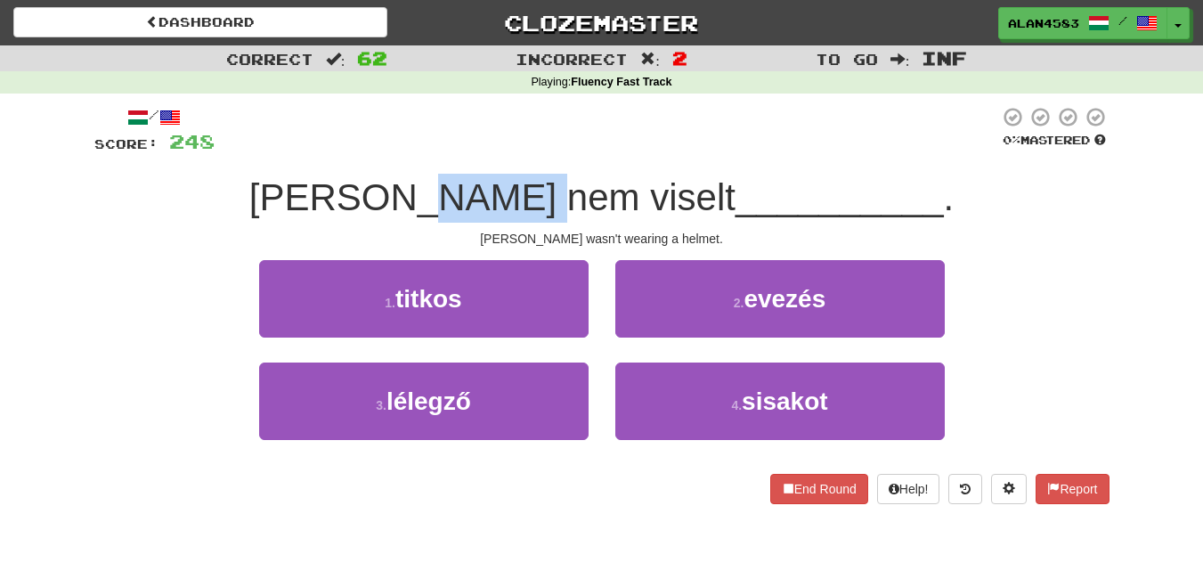
drag, startPoint x: 613, startPoint y: 191, endPoint x: 531, endPoint y: 192, distance: 81.9
click at [531, 192] on span "Tom nem viselt" at bounding box center [492, 197] width 486 height 42
click at [519, 151] on div at bounding box center [519, 151] width 0 height 0
click at [443, 138] on div at bounding box center [607, 130] width 785 height 49
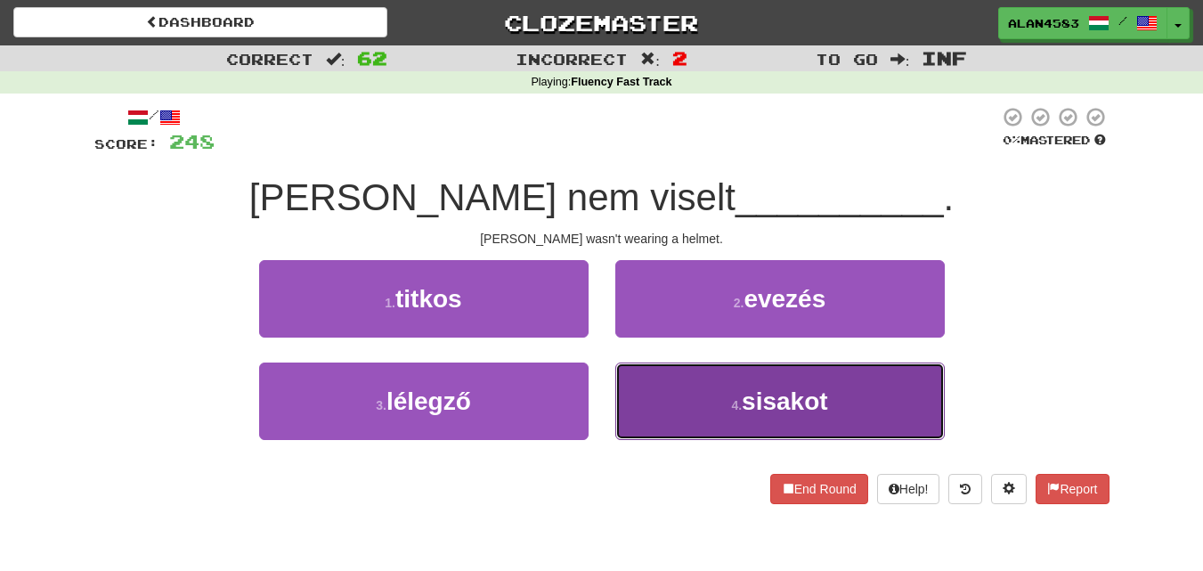
click at [690, 387] on button "4 . sisakot" at bounding box center [780, 400] width 330 height 77
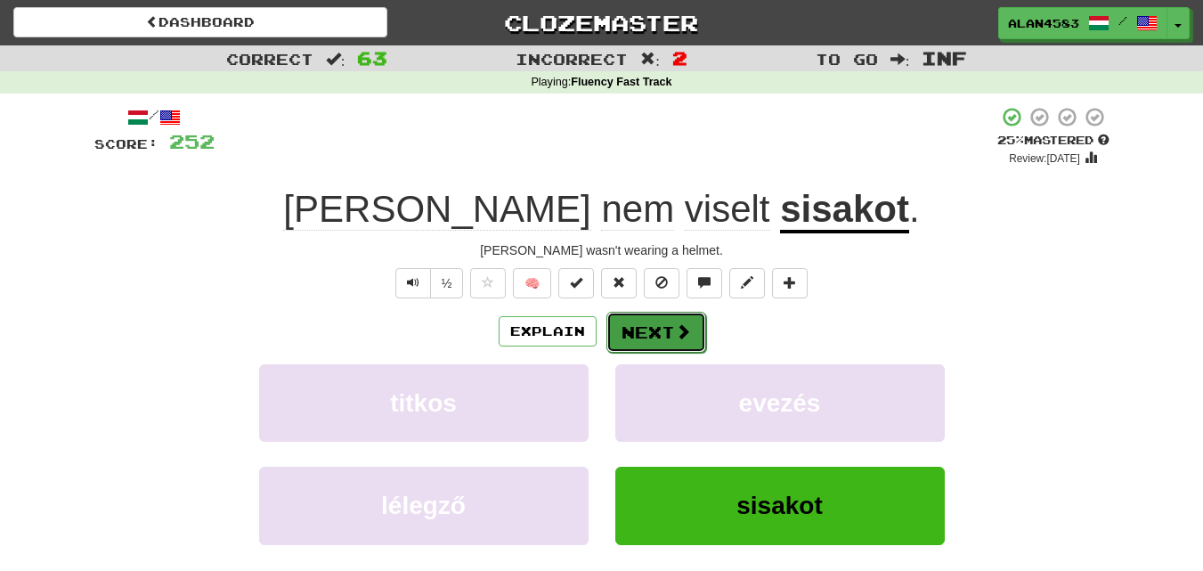
click at [664, 337] on button "Next" at bounding box center [656, 332] width 100 height 41
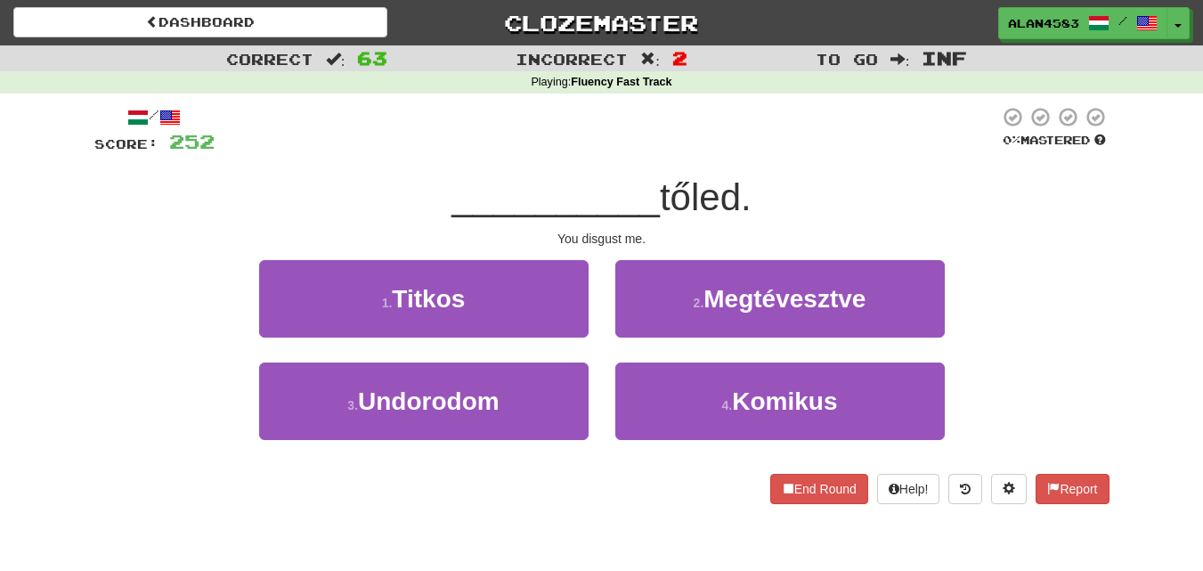
click at [749, 188] on span "tőled." at bounding box center [706, 197] width 92 height 42
drag, startPoint x: 746, startPoint y: 188, endPoint x: 663, endPoint y: 188, distance: 83.7
click at [663, 188] on span "tőled." at bounding box center [706, 197] width 92 height 42
click at [651, 151] on div at bounding box center [651, 151] width 0 height 0
click at [834, 141] on div at bounding box center [607, 130] width 785 height 49
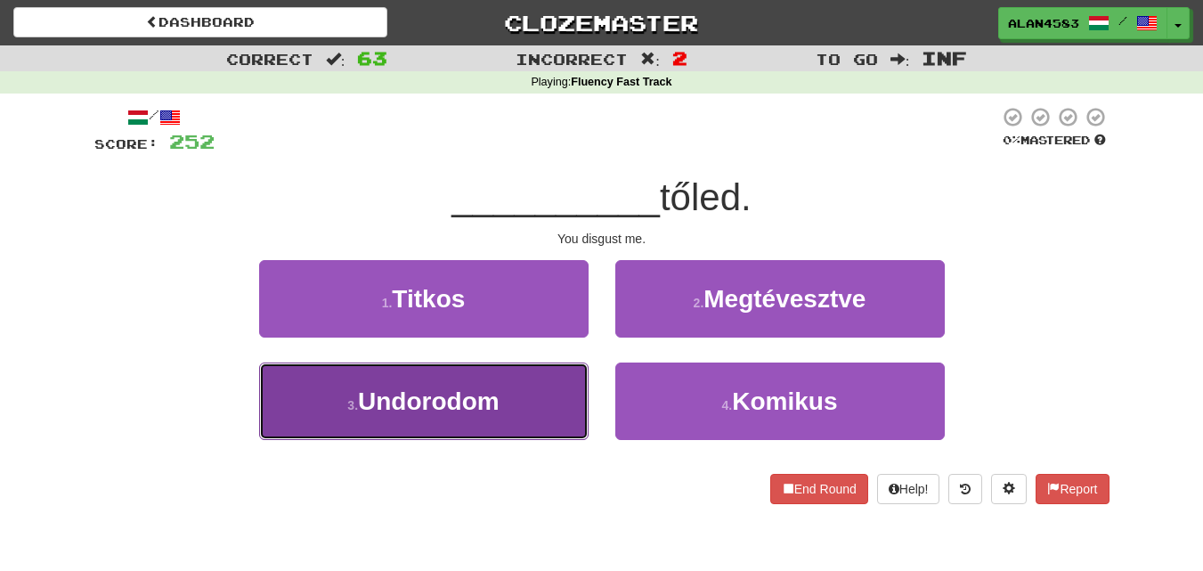
click at [440, 403] on span "Undorodom" at bounding box center [429, 401] width 142 height 28
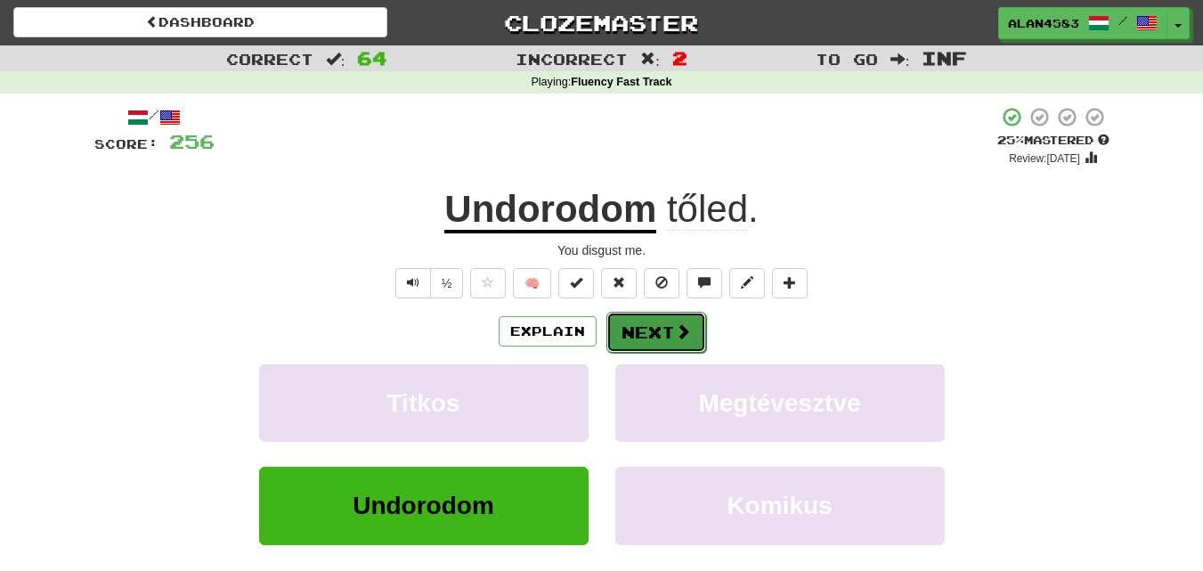
click at [657, 341] on button "Next" at bounding box center [656, 332] width 100 height 41
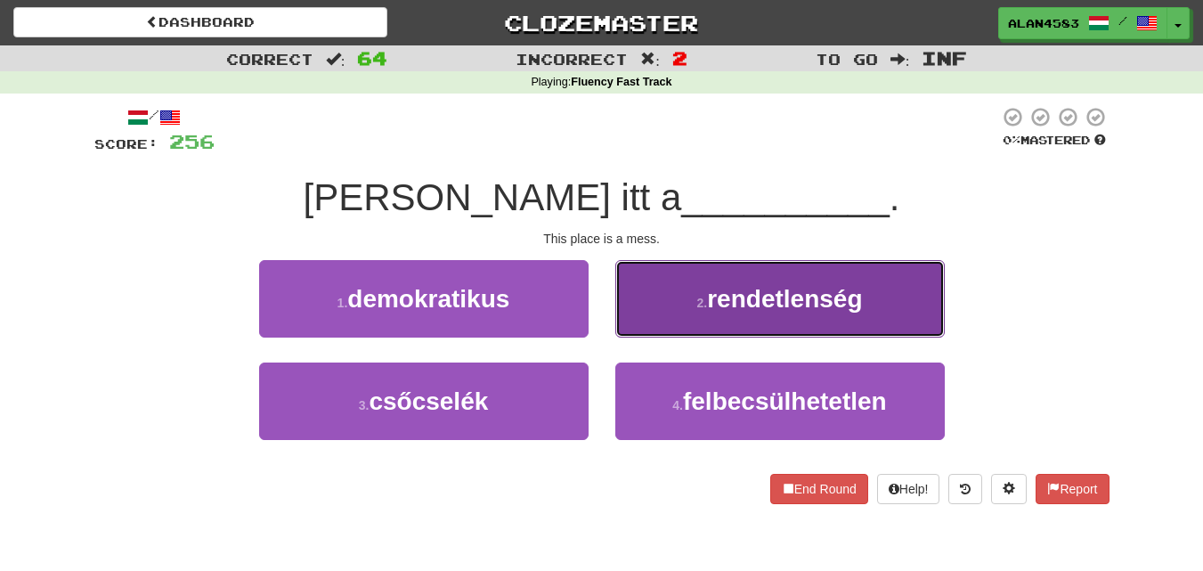
click at [755, 273] on button "2 . rendetlenség" at bounding box center [780, 298] width 330 height 77
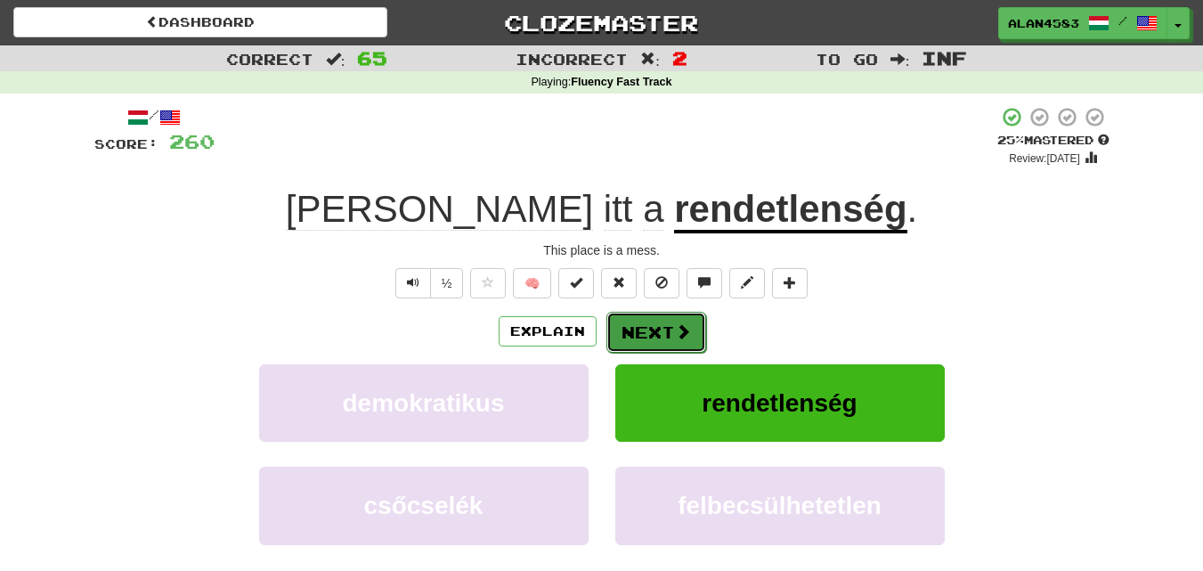
click at [678, 329] on span at bounding box center [683, 331] width 16 height 16
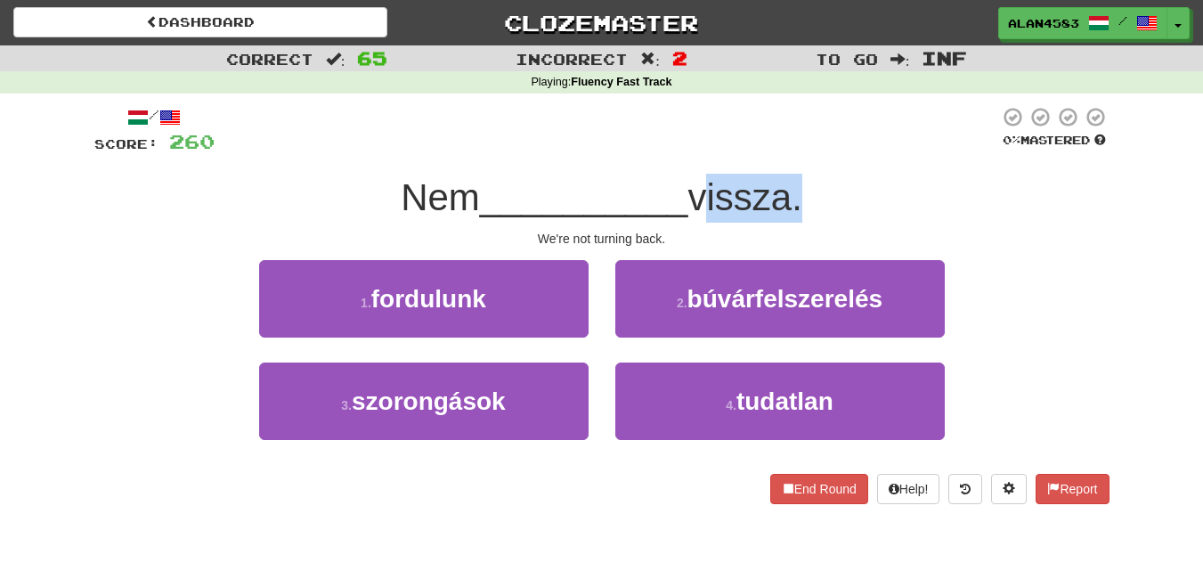
drag, startPoint x: 697, startPoint y: 212, endPoint x: 802, endPoint y: 200, distance: 105.7
click at [802, 200] on span "vissza." at bounding box center [745, 197] width 114 height 42
click at [791, 219] on div at bounding box center [791, 219] width 0 height 0
click at [856, 163] on div "/ Score: 260 0 % Mastered Nem __________ vissza. We're not turning back. 1 . fo…" at bounding box center [601, 305] width 1015 height 398
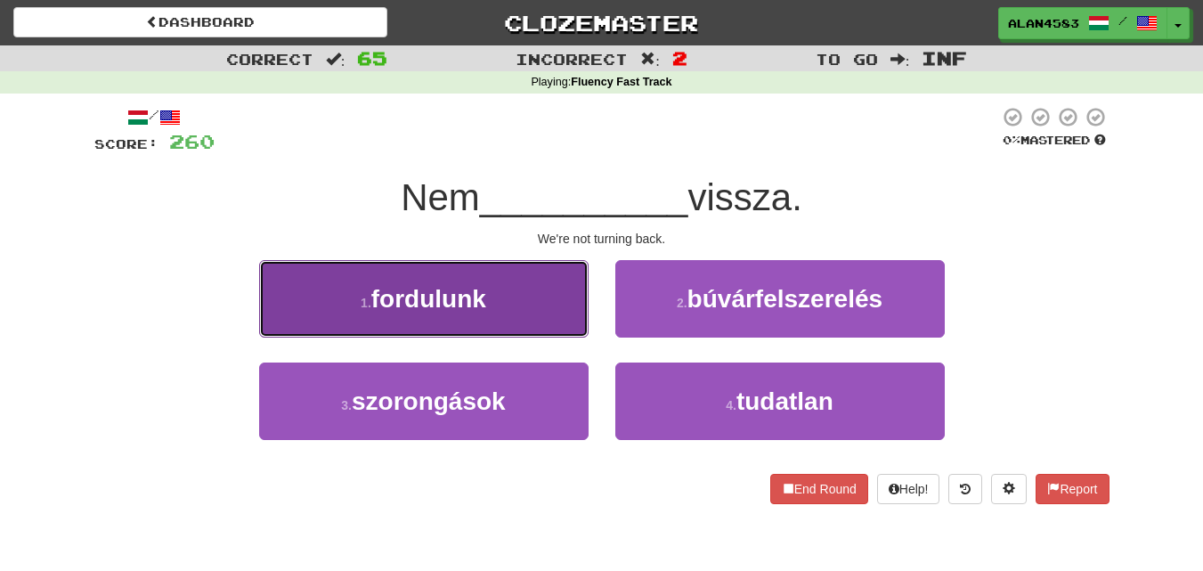
click at [412, 271] on button "1 . fordulunk" at bounding box center [424, 298] width 330 height 77
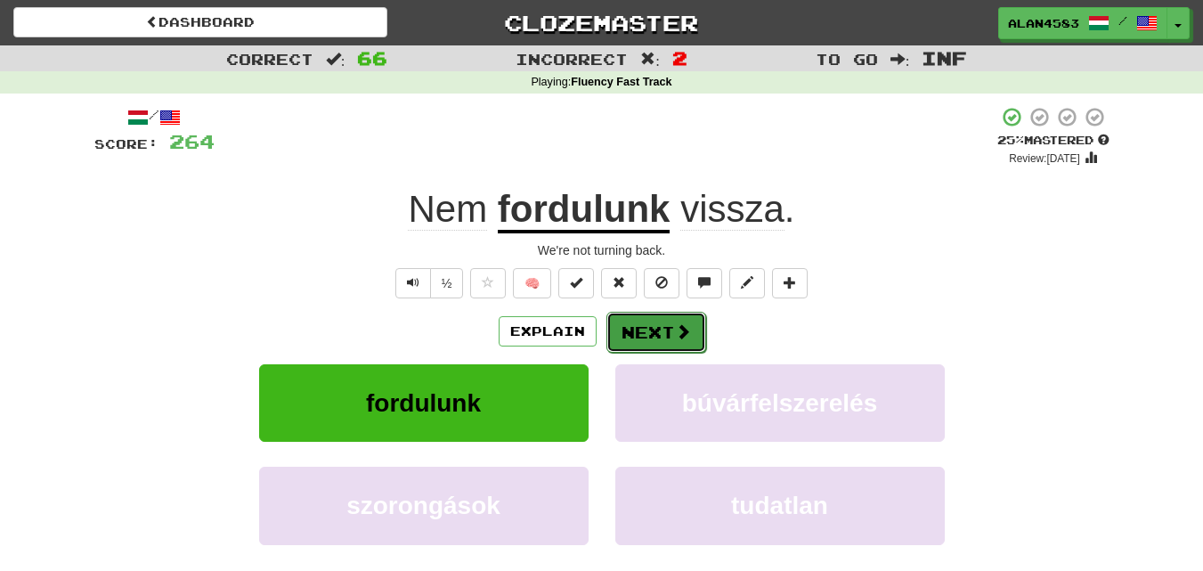
click at [633, 342] on button "Next" at bounding box center [656, 332] width 100 height 41
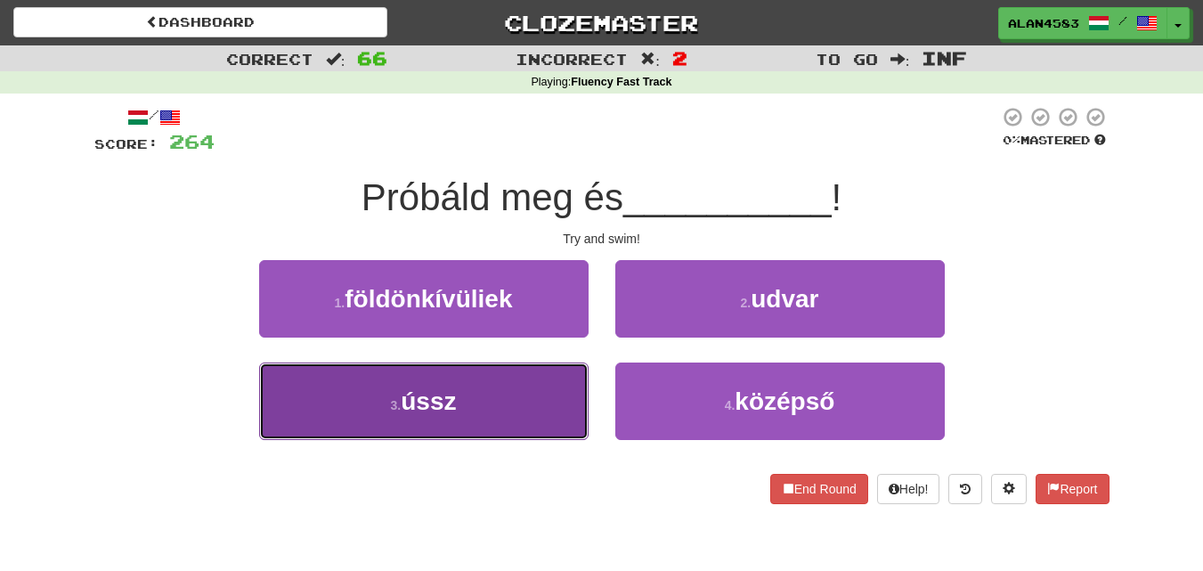
click at [360, 425] on button "3 . ússz" at bounding box center [424, 400] width 330 height 77
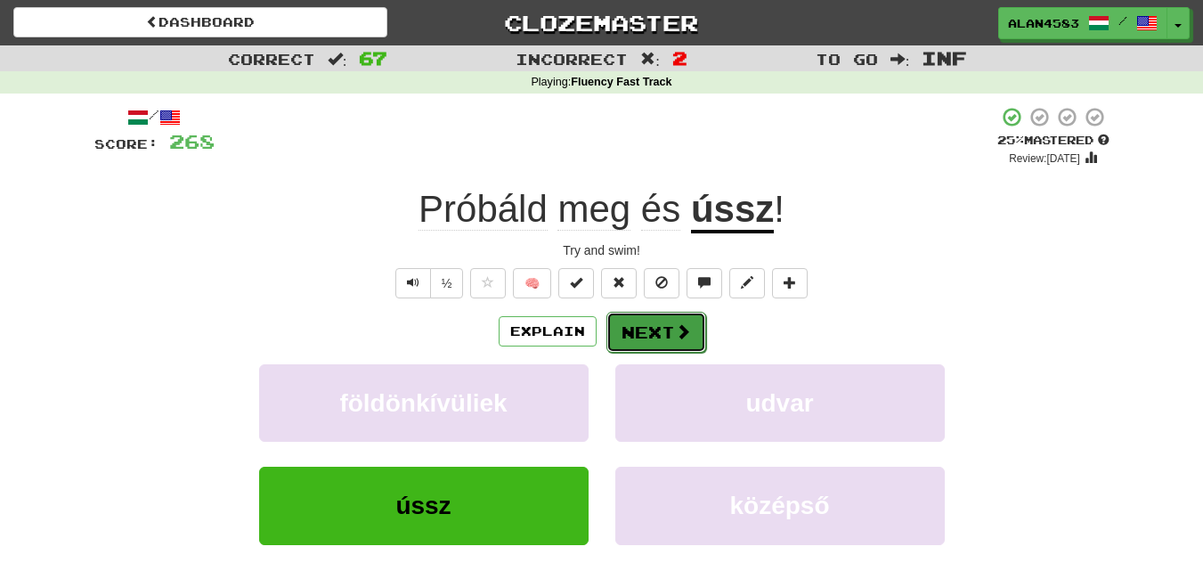
click at [640, 324] on button "Next" at bounding box center [656, 332] width 100 height 41
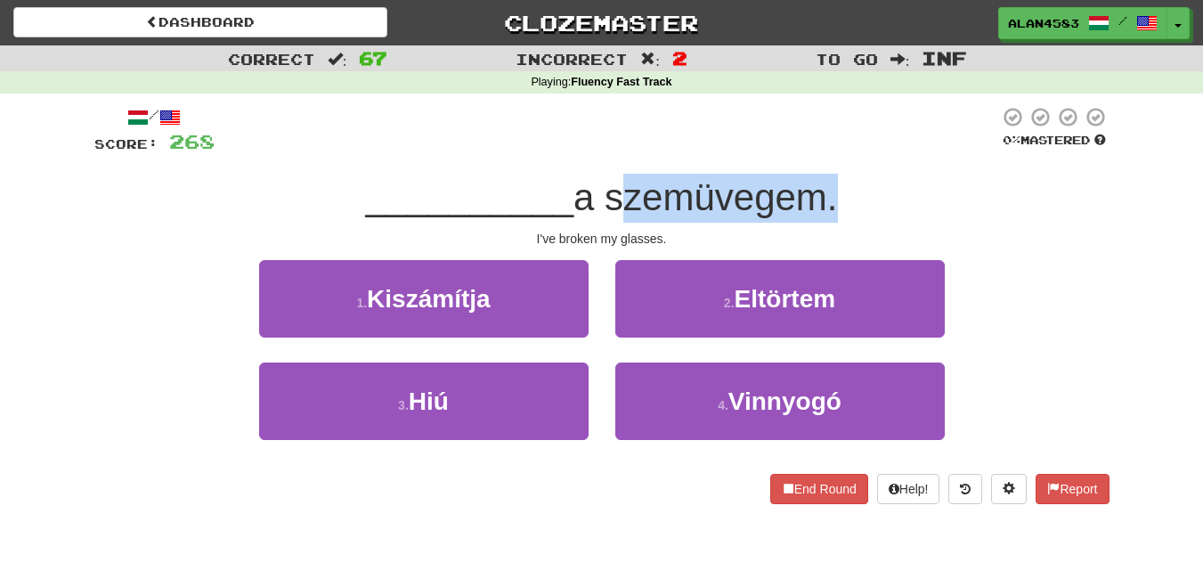
drag, startPoint x: 612, startPoint y: 193, endPoint x: 827, endPoint y: 185, distance: 215.7
click at [827, 185] on span "a szemüvegem." at bounding box center [706, 197] width 264 height 42
click at [816, 151] on div at bounding box center [816, 151] width 0 height 0
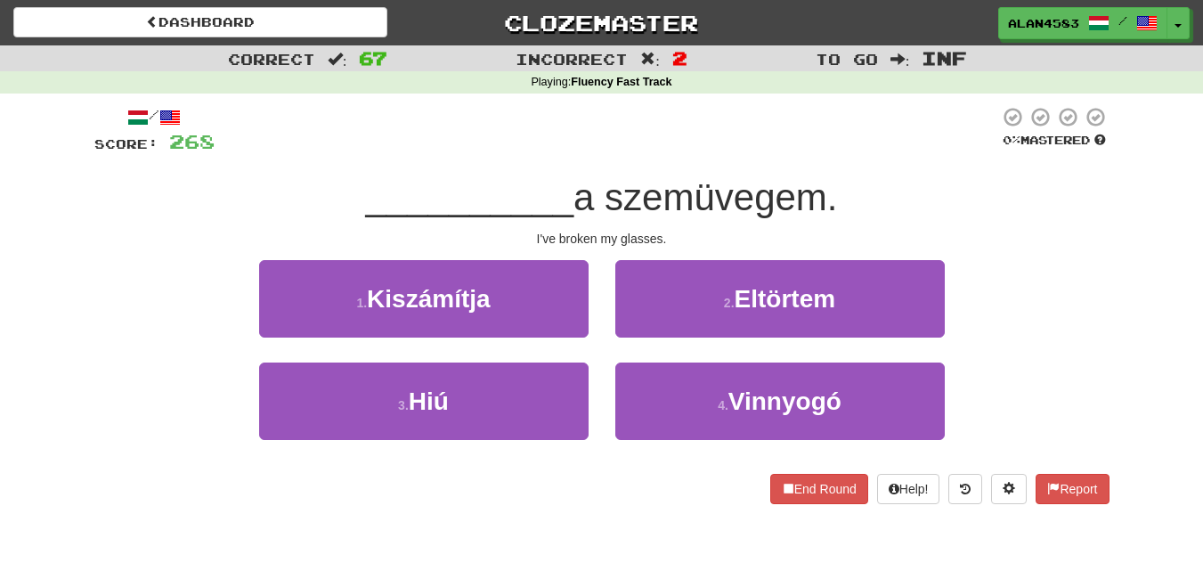
click at [856, 155] on div at bounding box center [607, 130] width 785 height 49
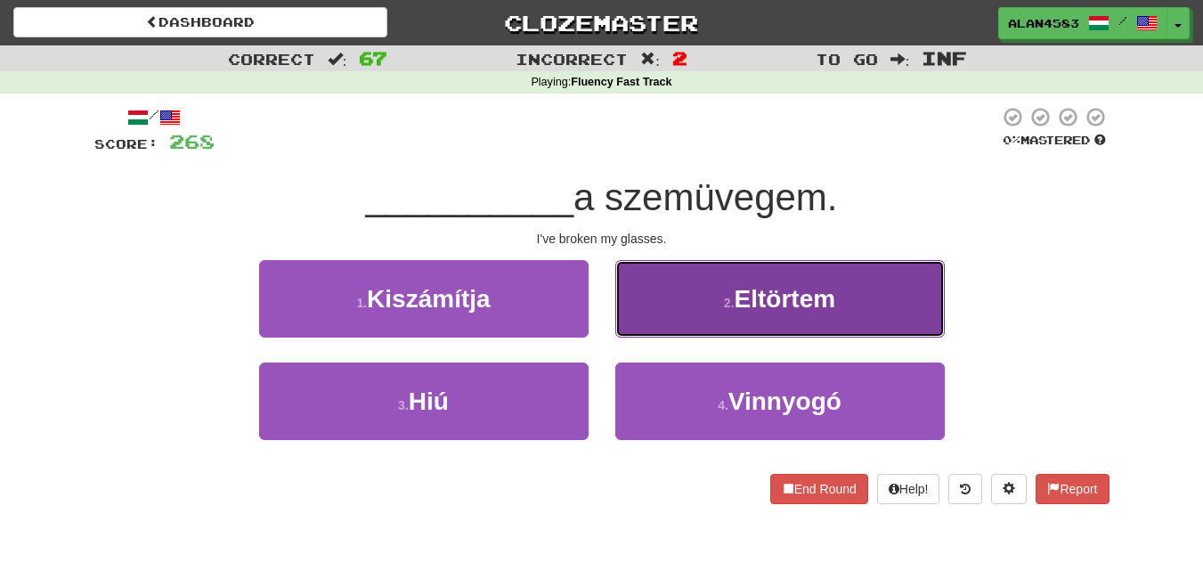
click at [806, 308] on span "Eltörtem" at bounding box center [786, 299] width 102 height 28
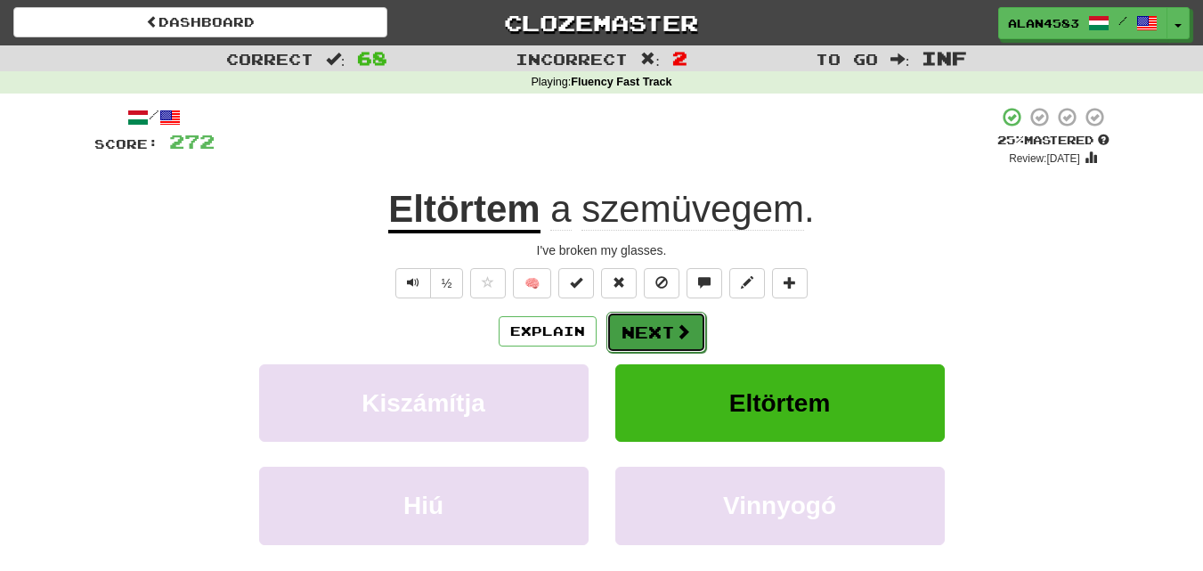
click at [675, 332] on span at bounding box center [683, 331] width 16 height 16
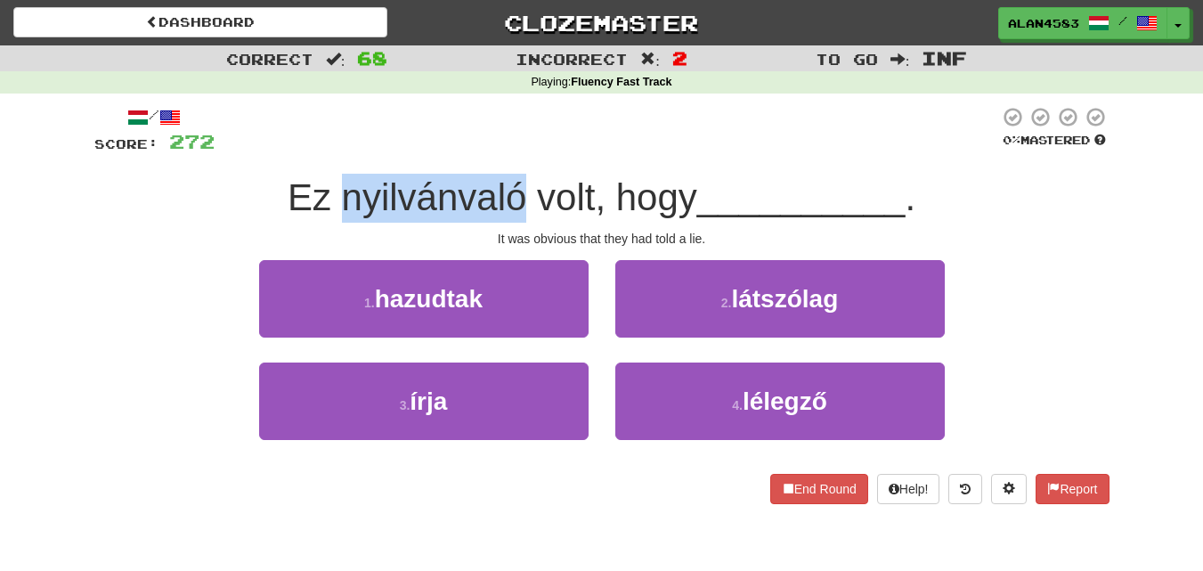
drag, startPoint x: 518, startPoint y: 203, endPoint x: 343, endPoint y: 193, distance: 175.7
click at [343, 193] on span "Ez nyilvánvaló volt, hogy" at bounding box center [493, 197] width 410 height 42
click at [331, 151] on div at bounding box center [331, 151] width 0 height 0
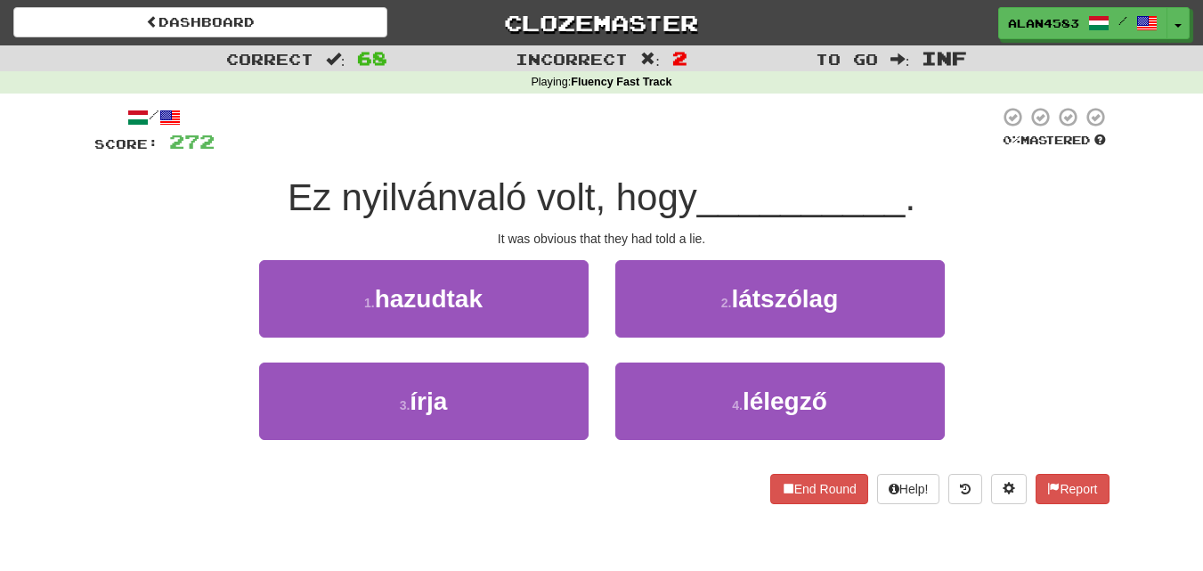
click at [567, 158] on div "/ Score: 272 0 % Mastered Ez nyilvánvaló volt, hogy __________ . It was obvious…" at bounding box center [601, 305] width 1015 height 398
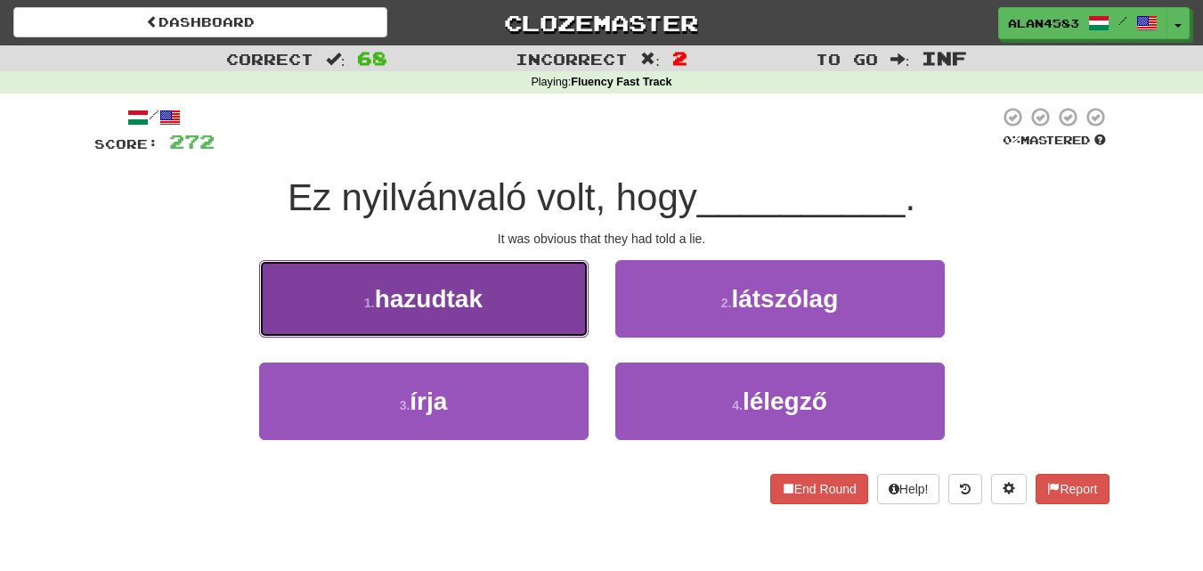
click at [418, 326] on button "1 . hazudtak" at bounding box center [424, 298] width 330 height 77
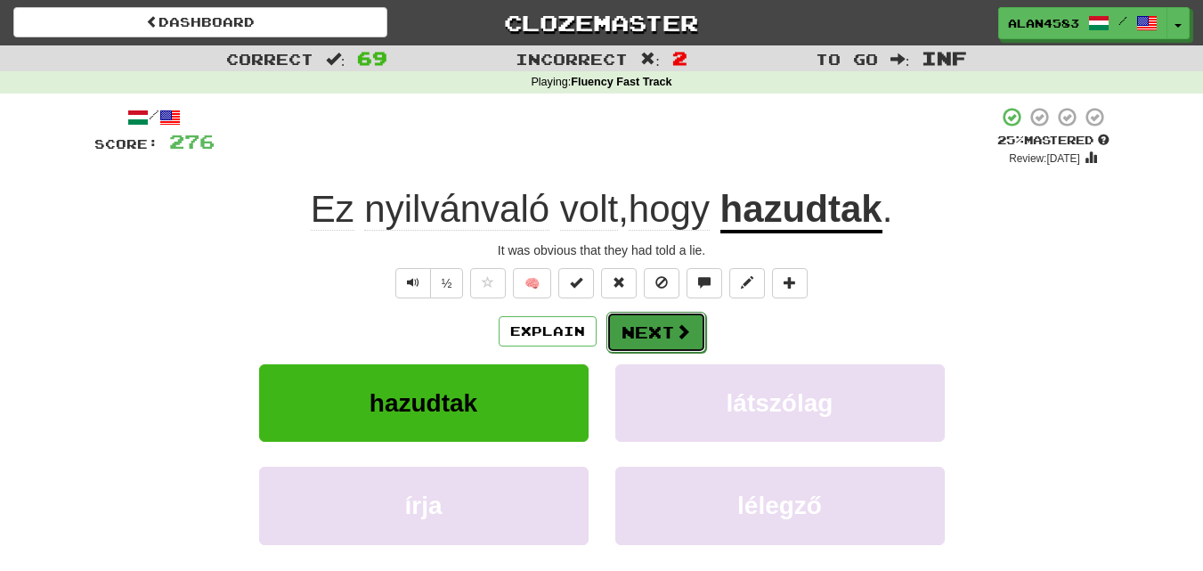
click at [657, 330] on button "Next" at bounding box center [656, 332] width 100 height 41
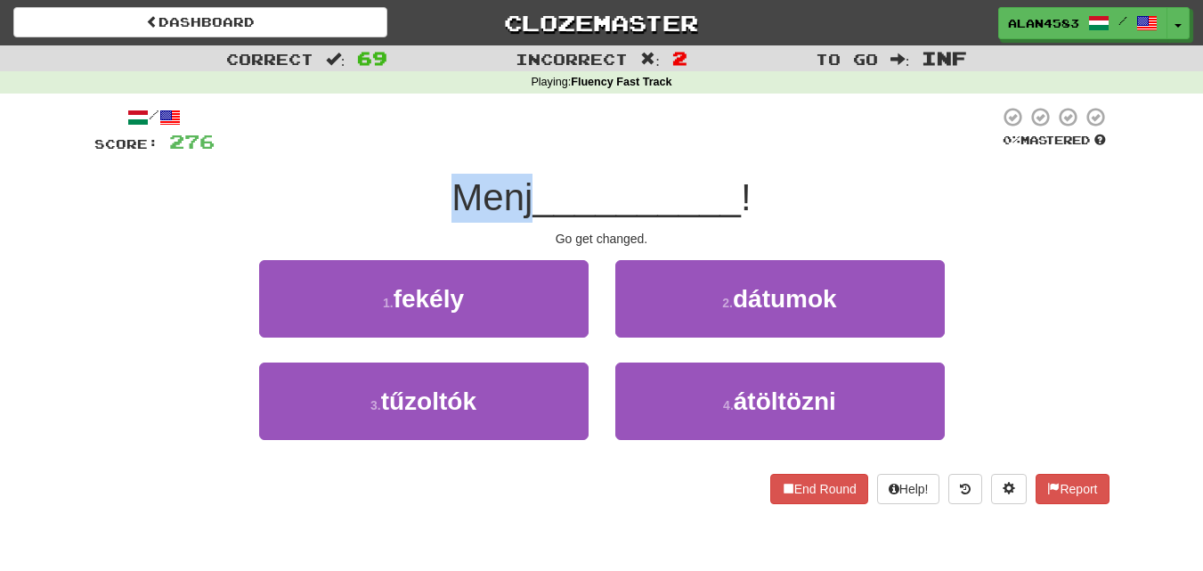
drag, startPoint x: 528, startPoint y: 192, endPoint x: 437, endPoint y: 192, distance: 90.8
click at [437, 192] on div "Menj __________ !" at bounding box center [601, 198] width 1015 height 49
click at [426, 151] on div at bounding box center [426, 151] width 0 height 0
click at [333, 158] on div "/ Score: 276 0 % Mastered Menj __________ ! Go get changed. 1 . fekély 2 . dátu…" at bounding box center [601, 305] width 1015 height 398
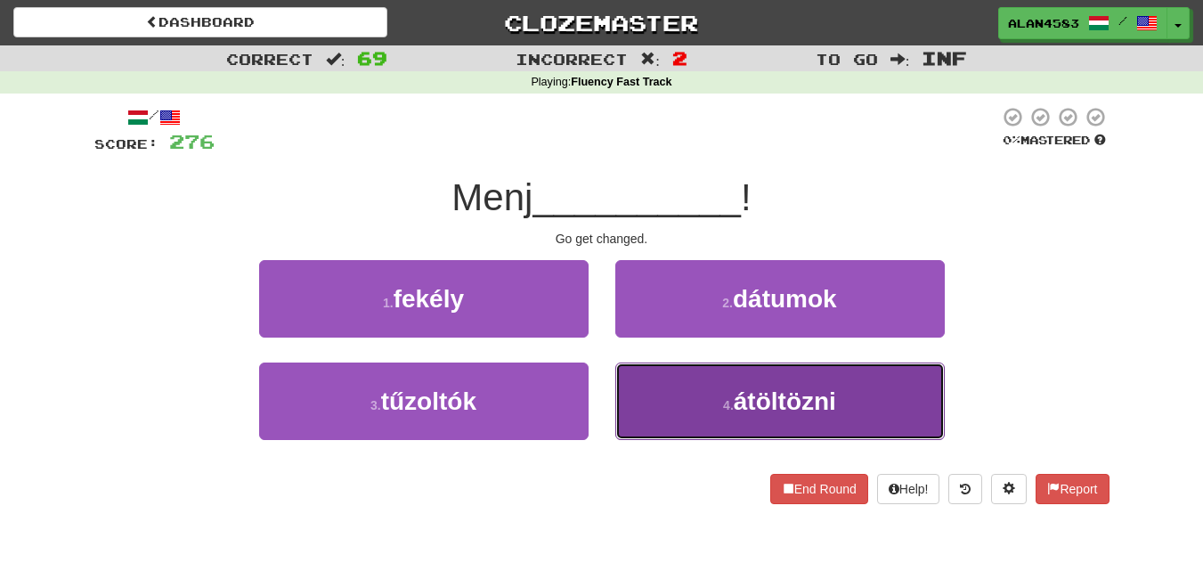
click at [743, 393] on span "átöltözni" at bounding box center [785, 401] width 102 height 28
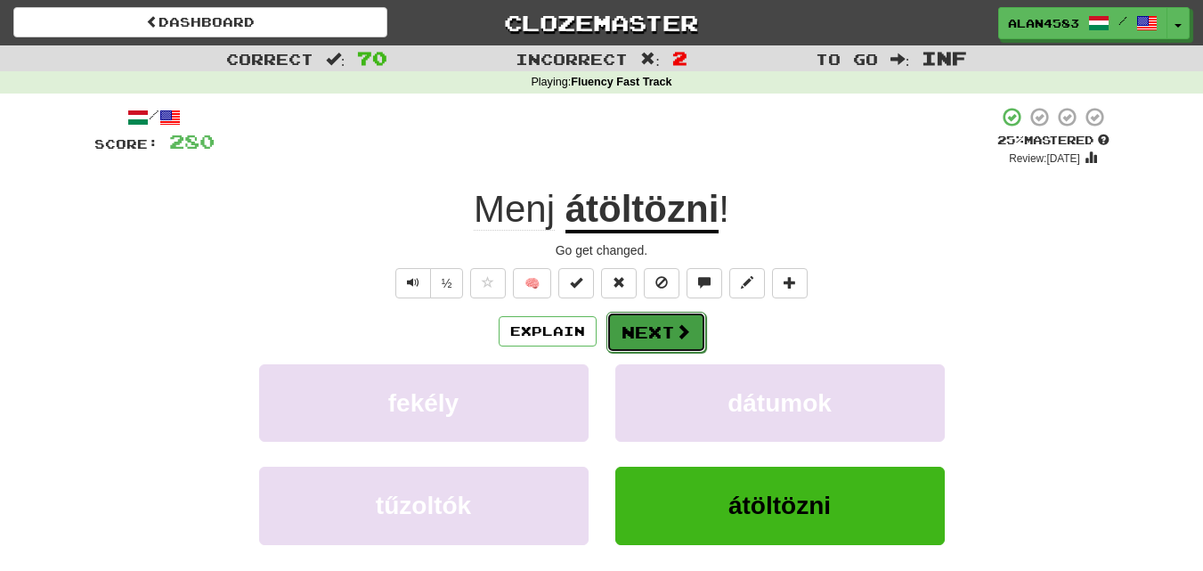
click at [675, 330] on span at bounding box center [683, 331] width 16 height 16
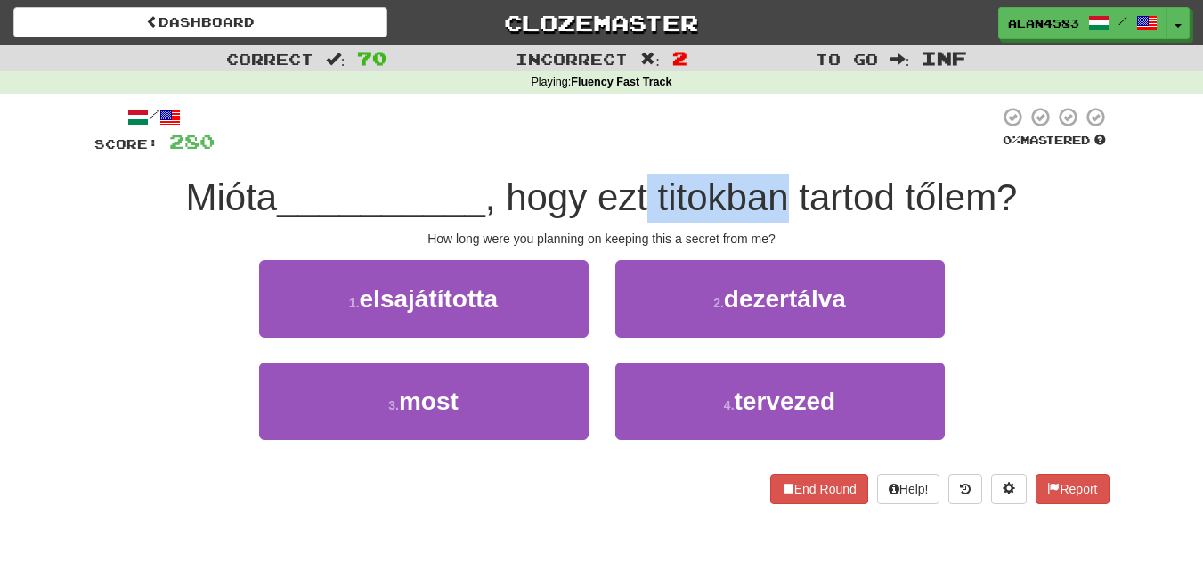
drag, startPoint x: 793, startPoint y: 191, endPoint x: 655, endPoint y: 187, distance: 137.2
click at [655, 187] on span ", hogy ezt titokban tartod tőlem?" at bounding box center [751, 197] width 533 height 42
click at [644, 151] on div at bounding box center [644, 151] width 0 height 0
click at [597, 133] on div at bounding box center [607, 130] width 785 height 49
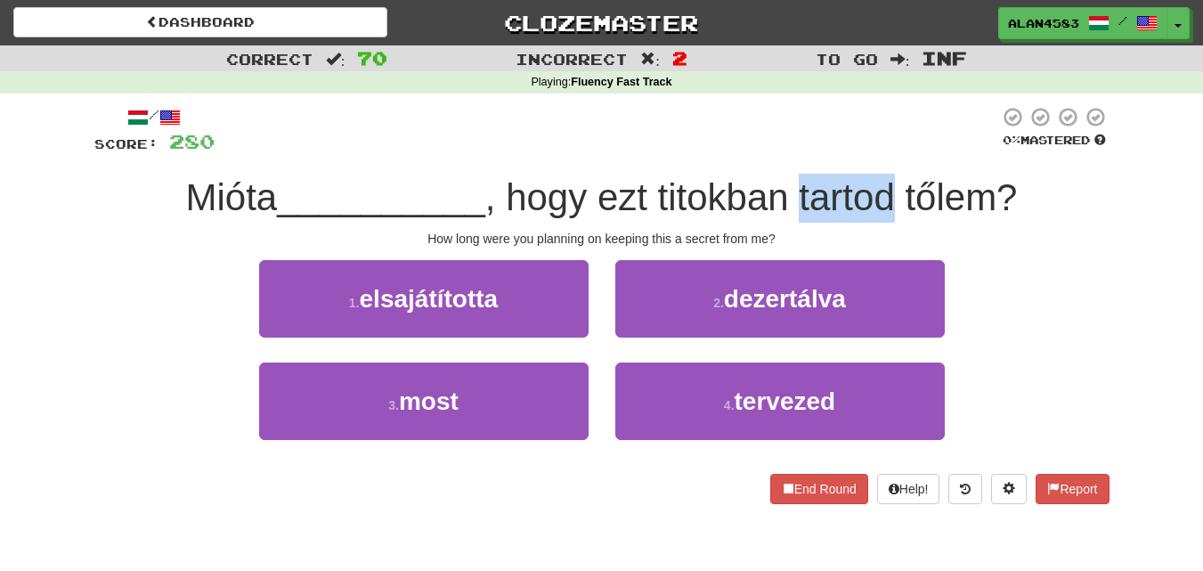
drag, startPoint x: 802, startPoint y: 180, endPoint x: 903, endPoint y: 183, distance: 101.6
click at [903, 183] on span ", hogy ezt titokban tartod tőlem?" at bounding box center [751, 197] width 533 height 42
click at [891, 151] on div at bounding box center [891, 151] width 0 height 0
click at [665, 151] on div at bounding box center [607, 130] width 785 height 49
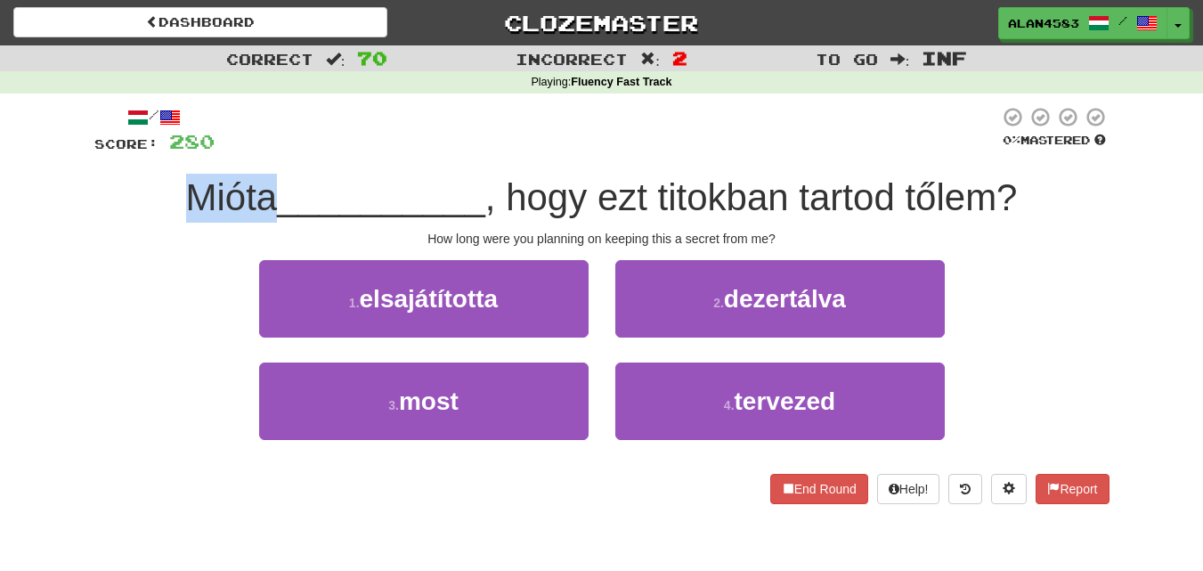
drag, startPoint x: 270, startPoint y: 198, endPoint x: 176, endPoint y: 193, distance: 93.6
click at [176, 193] on div "Mióta __________ , hogy ezt titokban tartod tőlem?" at bounding box center [601, 198] width 1015 height 49
click at [165, 151] on div at bounding box center [165, 151] width 0 height 0
click at [335, 126] on div at bounding box center [607, 130] width 785 height 49
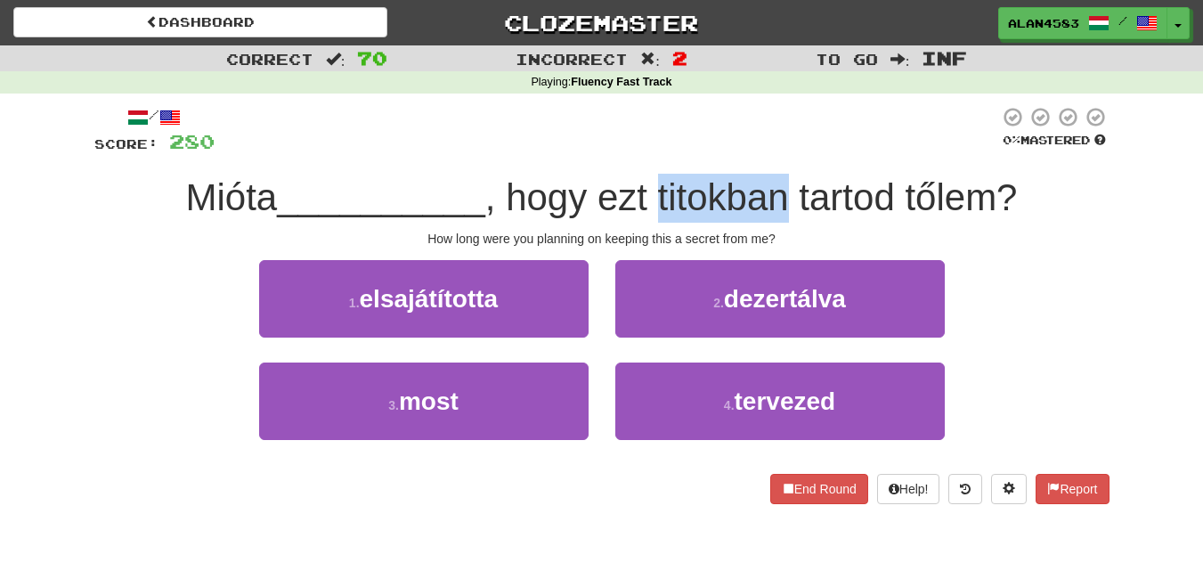
drag, startPoint x: 664, startPoint y: 197, endPoint x: 786, endPoint y: 194, distance: 122.0
click at [786, 194] on span ", hogy ezt titokban tartod tőlem?" at bounding box center [751, 197] width 533 height 42
click at [775, 151] on div at bounding box center [775, 151] width 0 height 0
click at [846, 126] on div at bounding box center [607, 130] width 785 height 49
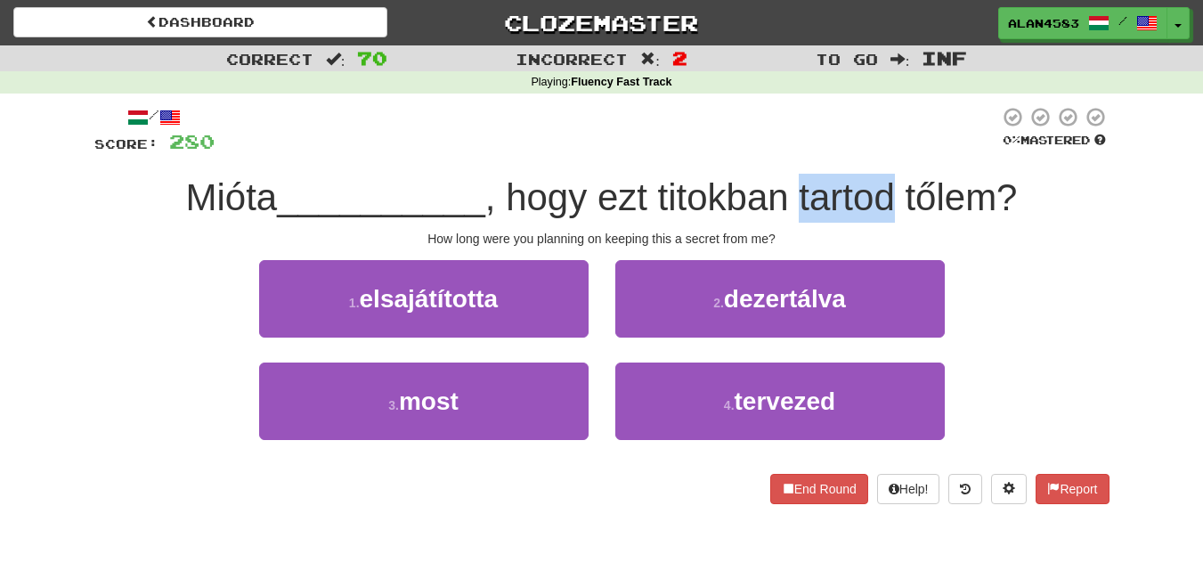
drag, startPoint x: 899, startPoint y: 193, endPoint x: 806, endPoint y: 188, distance: 92.8
click at [806, 188] on span ", hogy ezt titokban tartod tőlem?" at bounding box center [751, 197] width 533 height 42
click at [794, 151] on div at bounding box center [794, 151] width 0 height 0
click at [615, 126] on div at bounding box center [607, 130] width 785 height 49
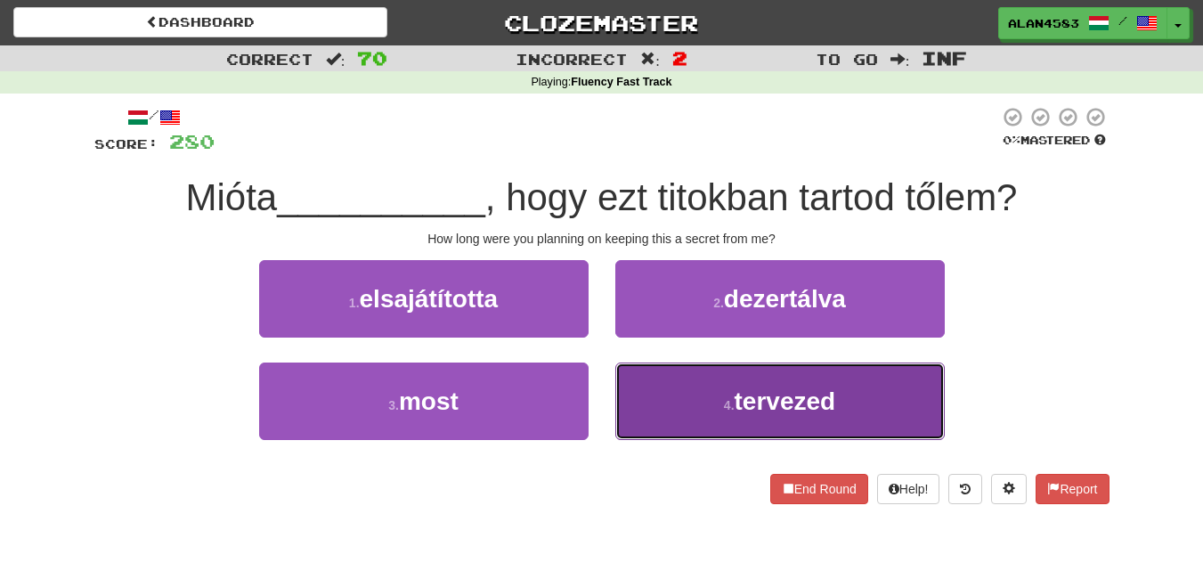
click at [777, 370] on button "4 . tervezed" at bounding box center [780, 400] width 330 height 77
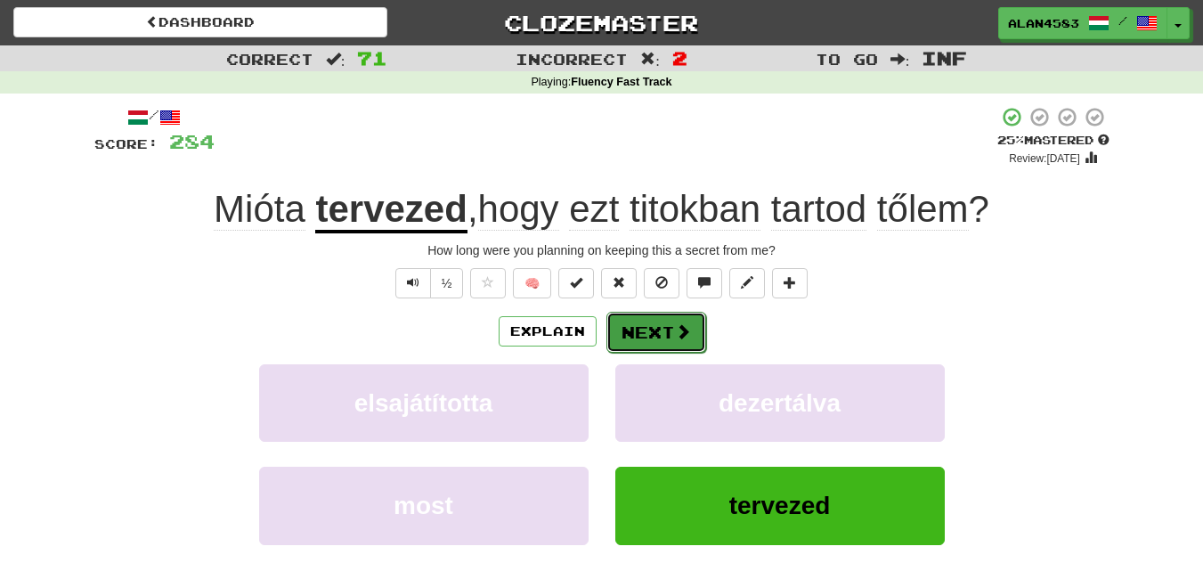
click at [659, 327] on button "Next" at bounding box center [656, 332] width 100 height 41
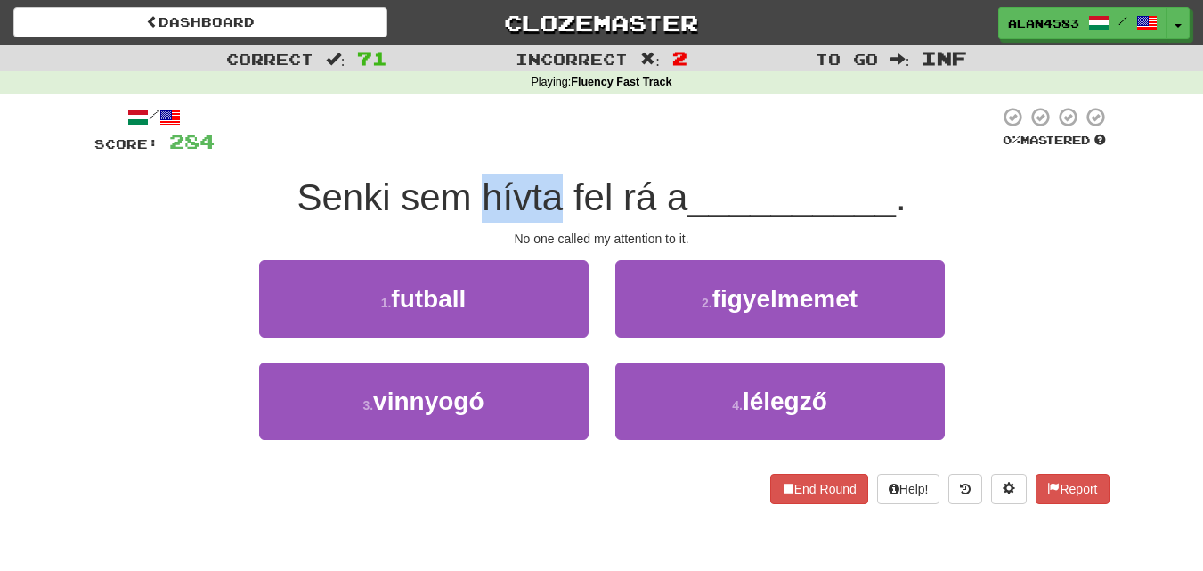
drag, startPoint x: 473, startPoint y: 183, endPoint x: 551, endPoint y: 183, distance: 78.4
click at [551, 183] on span "Senki sem hívta fel rá a" at bounding box center [492, 197] width 391 height 42
click at [540, 151] on div at bounding box center [540, 151] width 0 height 0
click at [584, 152] on div at bounding box center [607, 130] width 785 height 49
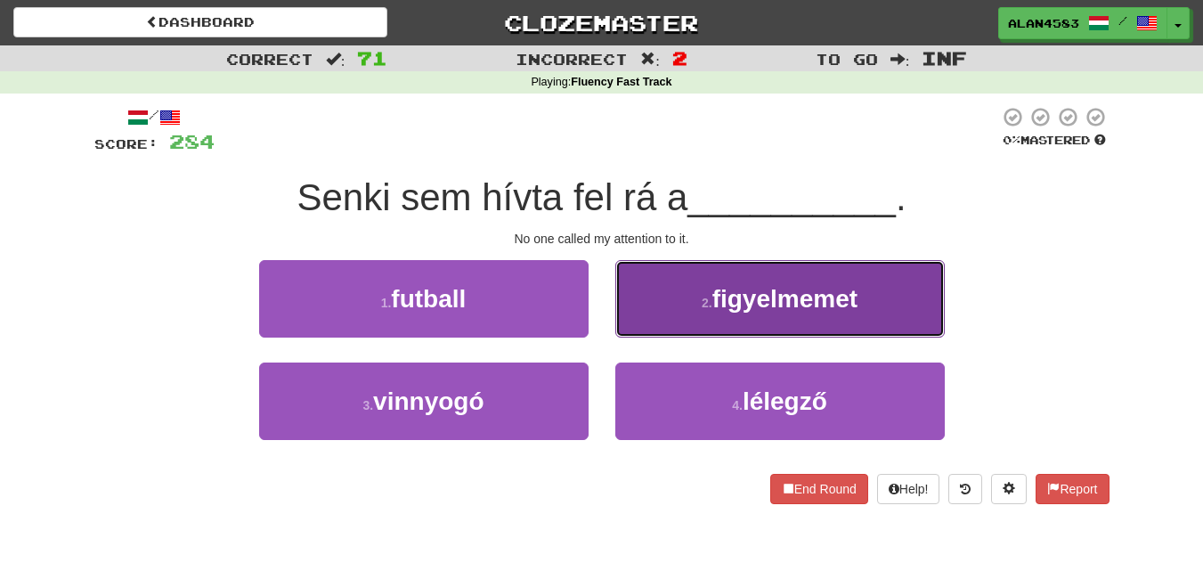
click at [783, 287] on span "figyelmemet" at bounding box center [784, 299] width 145 height 28
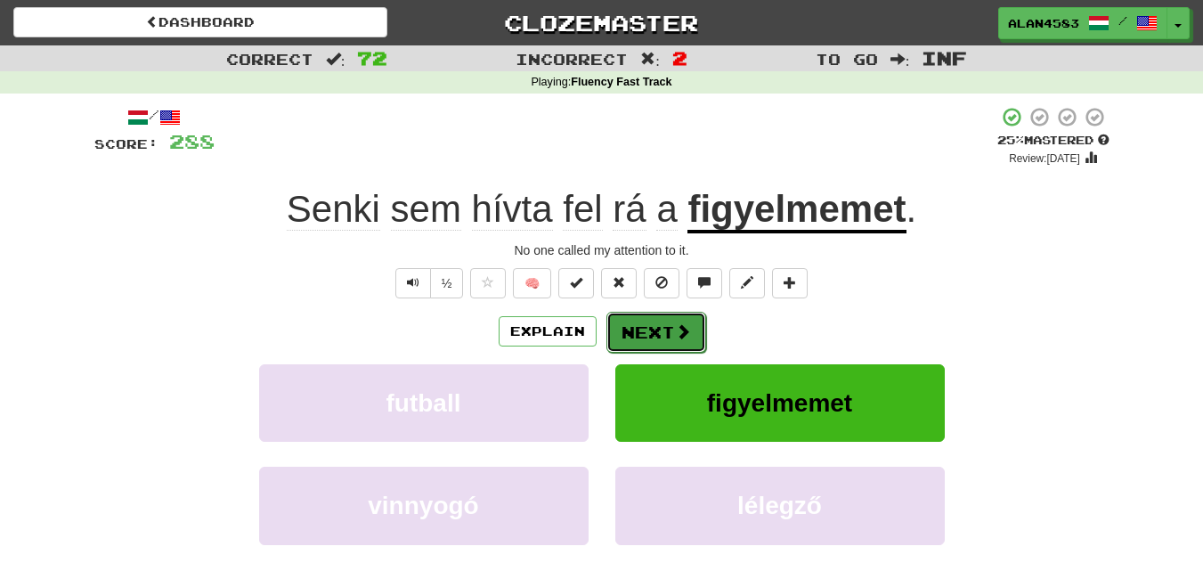
click at [656, 332] on button "Next" at bounding box center [656, 332] width 100 height 41
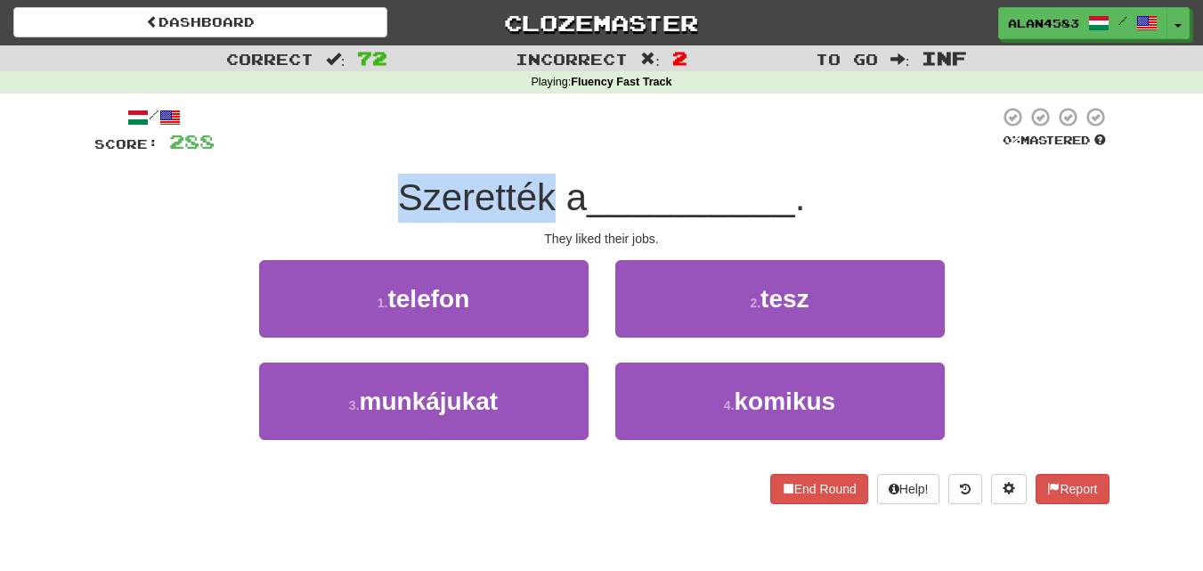
drag, startPoint x: 546, startPoint y: 187, endPoint x: 368, endPoint y: 178, distance: 178.3
click at [368, 178] on div "Szerették a __________ ." at bounding box center [601, 198] width 1015 height 49
click at [356, 151] on div at bounding box center [356, 151] width 0 height 0
click at [321, 170] on div "/ Score: 288 0 % Mastered Szerették a __________ . They liked their jobs. 1 . t…" at bounding box center [601, 305] width 1015 height 398
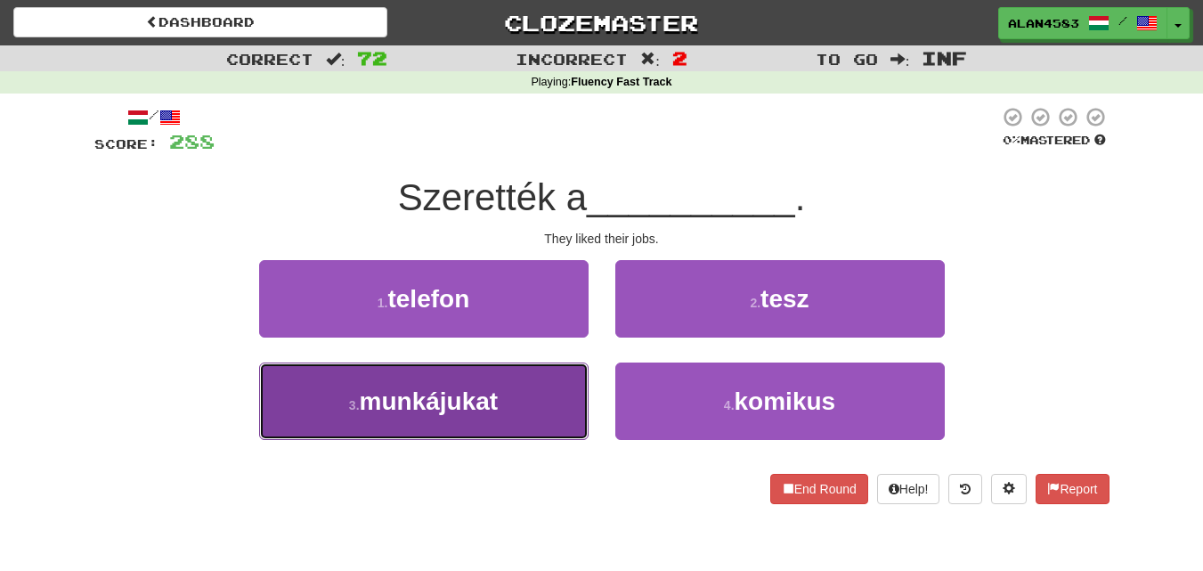
click at [422, 397] on span "munkájukat" at bounding box center [429, 401] width 139 height 28
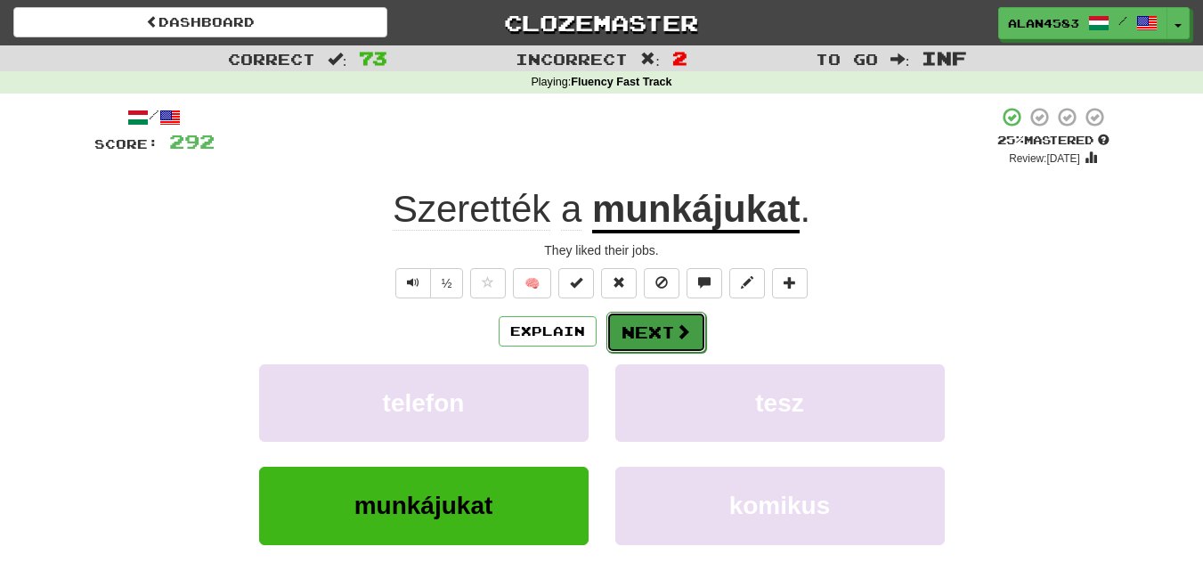
click at [628, 341] on button "Next" at bounding box center [656, 332] width 100 height 41
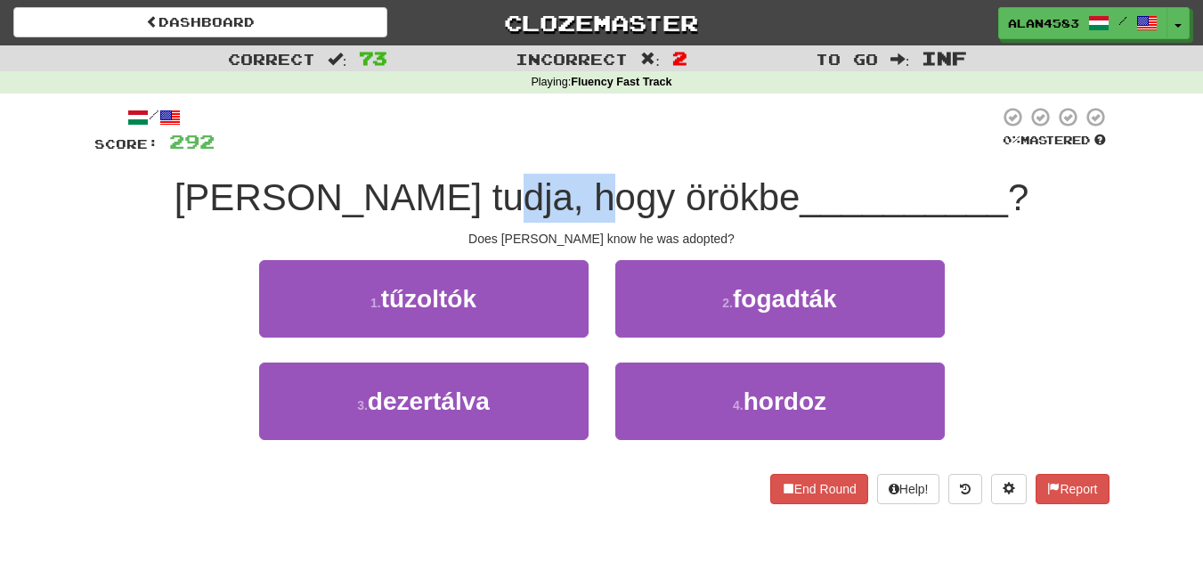
drag, startPoint x: 569, startPoint y: 195, endPoint x: 680, endPoint y: 188, distance: 111.5
click at [680, 188] on span "Tom tudja, hogy örökbe" at bounding box center [488, 197] width 626 height 42
click at [669, 151] on div at bounding box center [669, 151] width 0 height 0
click at [719, 147] on div at bounding box center [607, 130] width 785 height 49
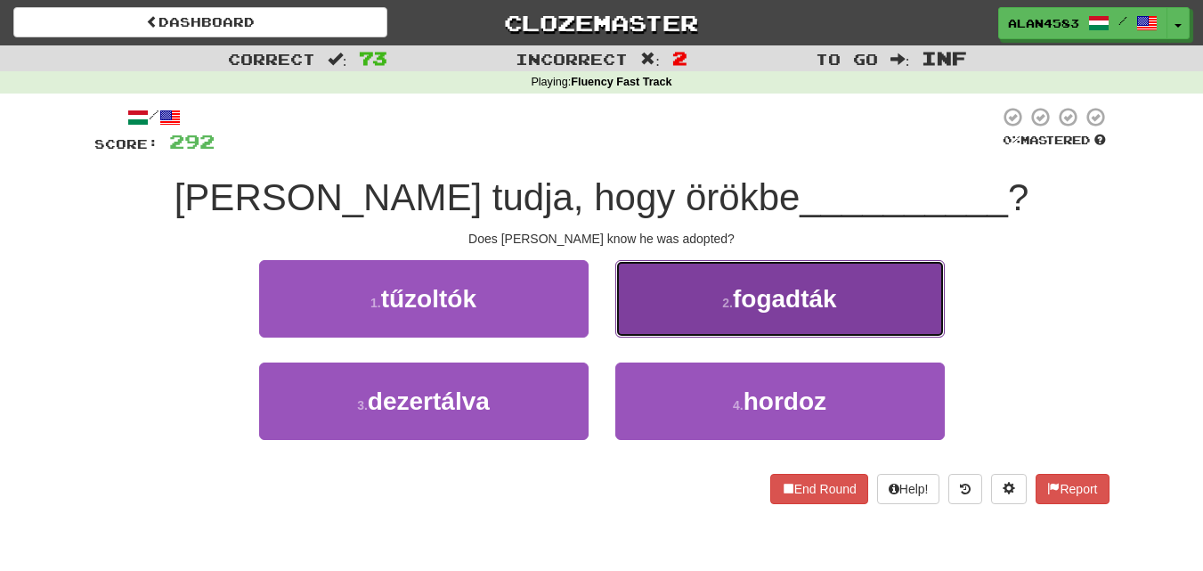
click at [731, 278] on button "2 . fogadták" at bounding box center [780, 298] width 330 height 77
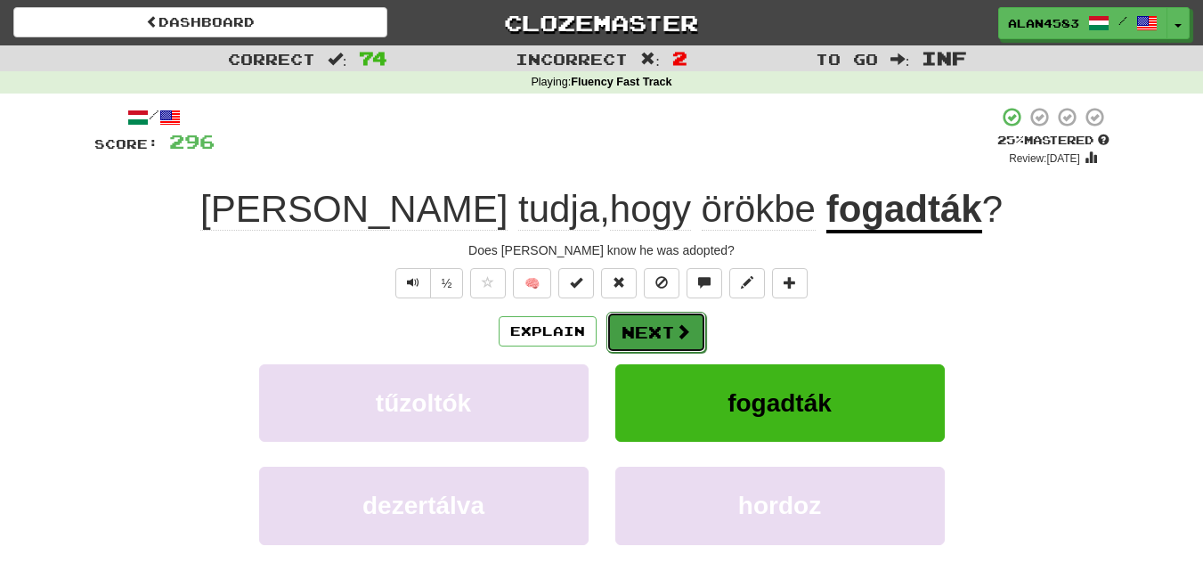
click at [675, 332] on span at bounding box center [683, 331] width 16 height 16
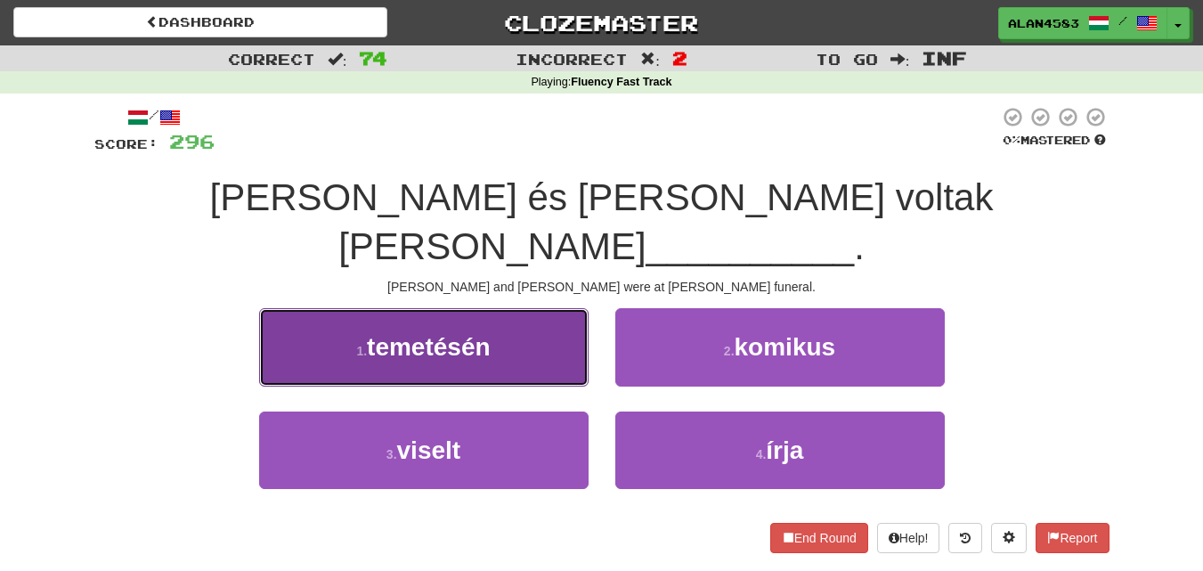
click at [401, 333] on span "temetésén" at bounding box center [429, 347] width 124 height 28
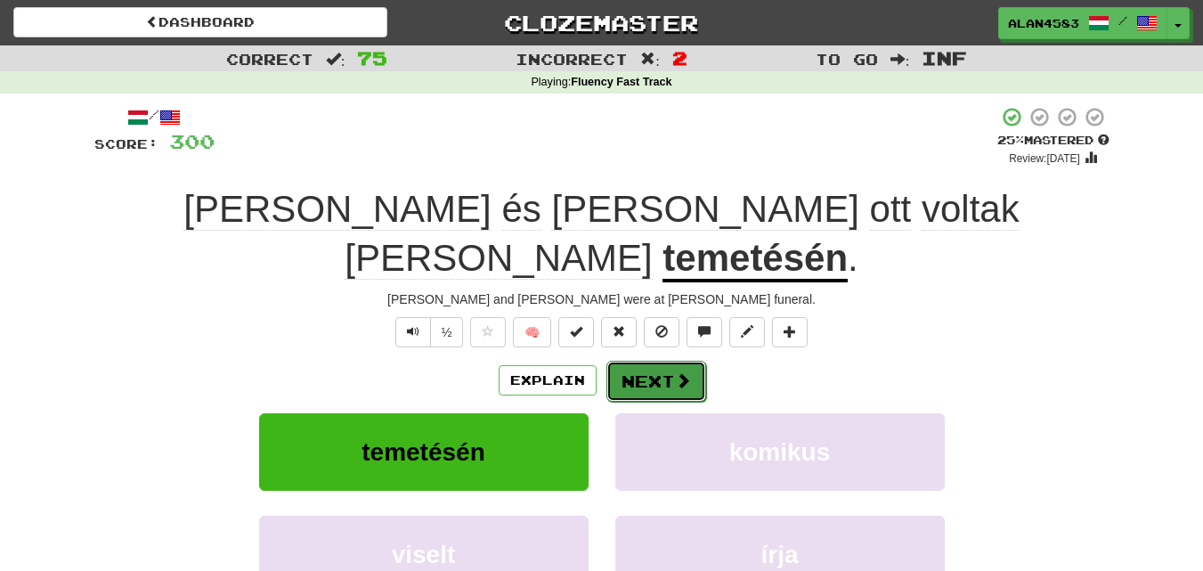
click at [646, 361] on button "Next" at bounding box center [656, 381] width 100 height 41
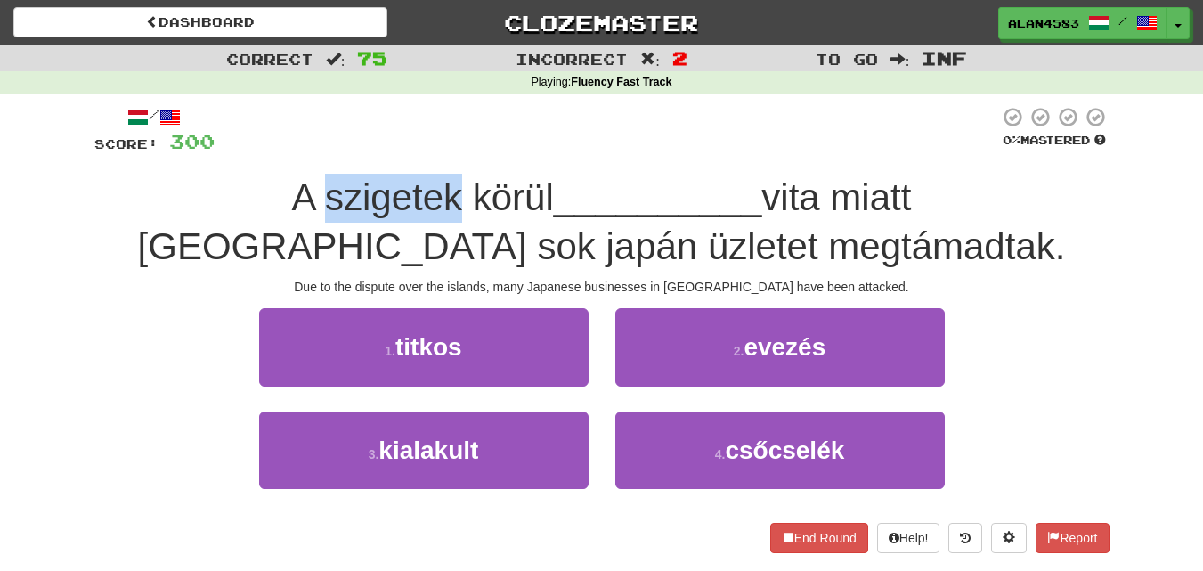
drag, startPoint x: 289, startPoint y: 197, endPoint x: 155, endPoint y: 193, distance: 134.5
click at [292, 193] on span "A szigetek körül" at bounding box center [423, 197] width 262 height 42
click at [143, 151] on div at bounding box center [143, 151] width 0 height 0
click at [62, 212] on div "Correct : 75 Incorrect : 2 To go : Inf Playing : Fluency Fast Track / Score: 30…" at bounding box center [601, 311] width 1203 height 533
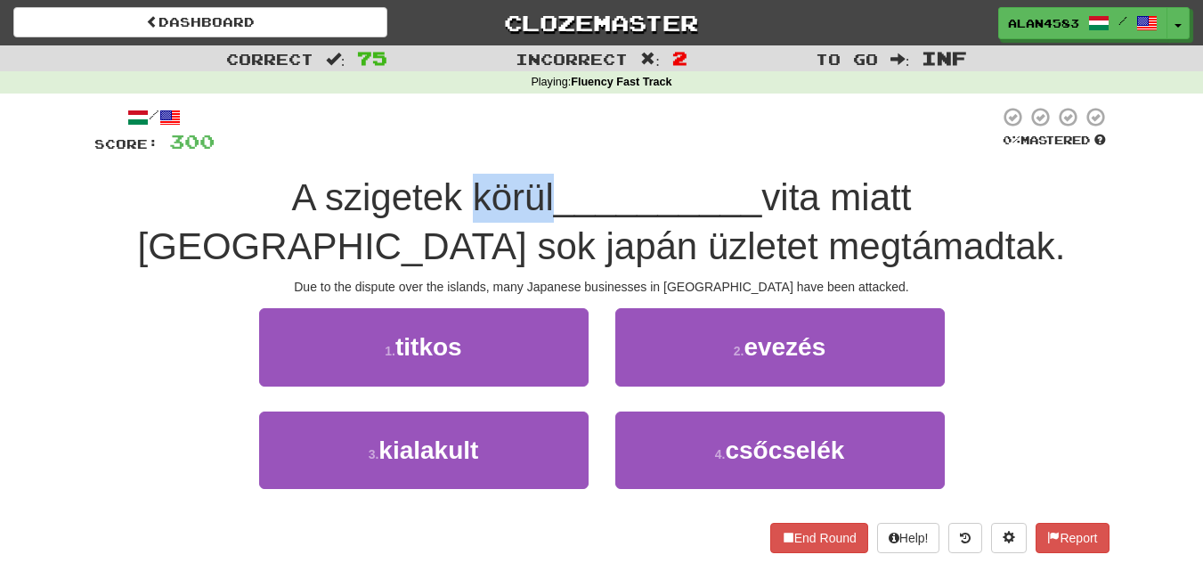
drag, startPoint x: 307, startPoint y: 184, endPoint x: 383, endPoint y: 179, distance: 75.9
click at [383, 179] on span "A szigetek körül" at bounding box center [423, 197] width 262 height 42
click at [371, 151] on div at bounding box center [371, 151] width 0 height 0
click at [462, 129] on div at bounding box center [607, 130] width 785 height 49
drag, startPoint x: 667, startPoint y: 198, endPoint x: 616, endPoint y: 196, distance: 50.8
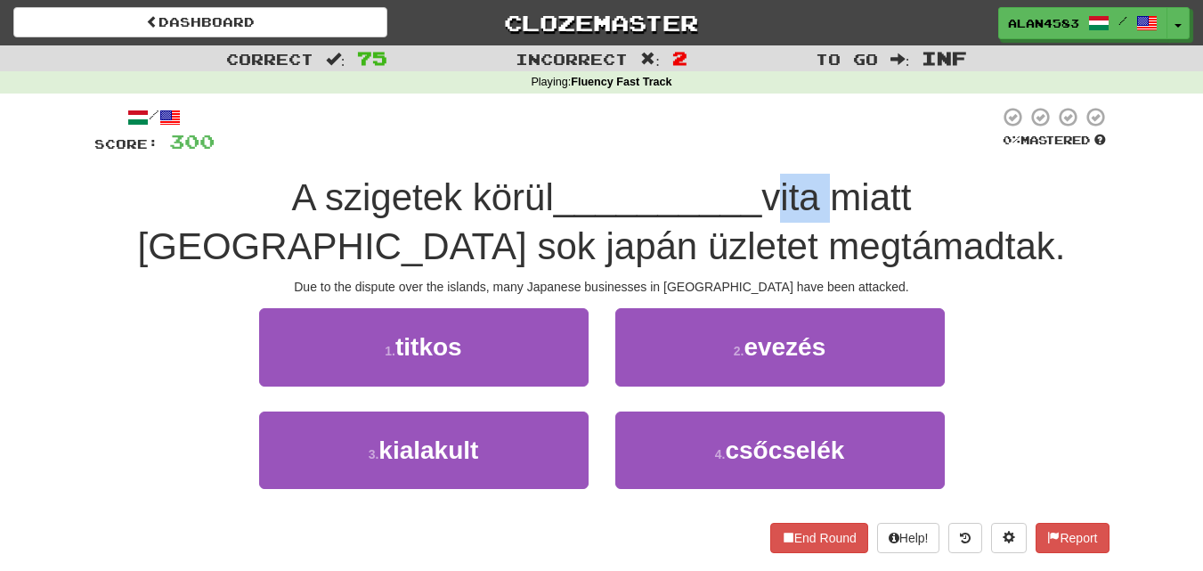
click at [616, 196] on span "vita miatt Kínában sok japán üzletet megtámadtak." at bounding box center [602, 221] width 928 height 91
click at [605, 151] on div at bounding box center [605, 151] width 0 height 0
click at [660, 142] on div at bounding box center [607, 130] width 785 height 49
drag, startPoint x: 680, startPoint y: 191, endPoint x: 761, endPoint y: 185, distance: 80.4
click at [761, 185] on span "vita miatt Kínában sok japán üzletet megtámadtak." at bounding box center [602, 221] width 928 height 91
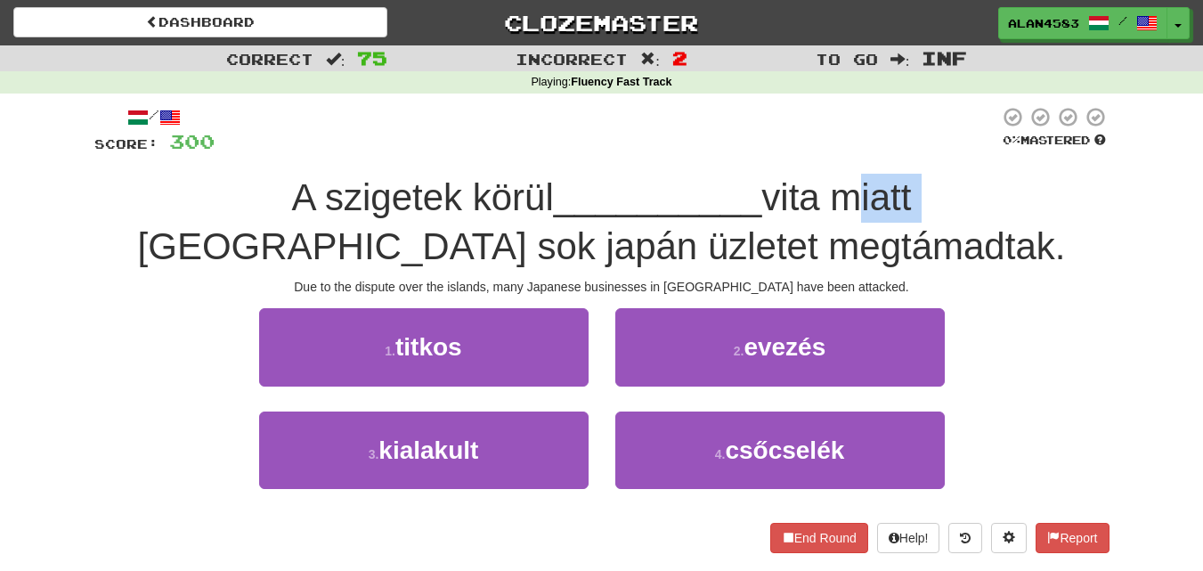
click at [749, 151] on div at bounding box center [749, 151] width 0 height 0
click at [808, 138] on div at bounding box center [607, 130] width 785 height 49
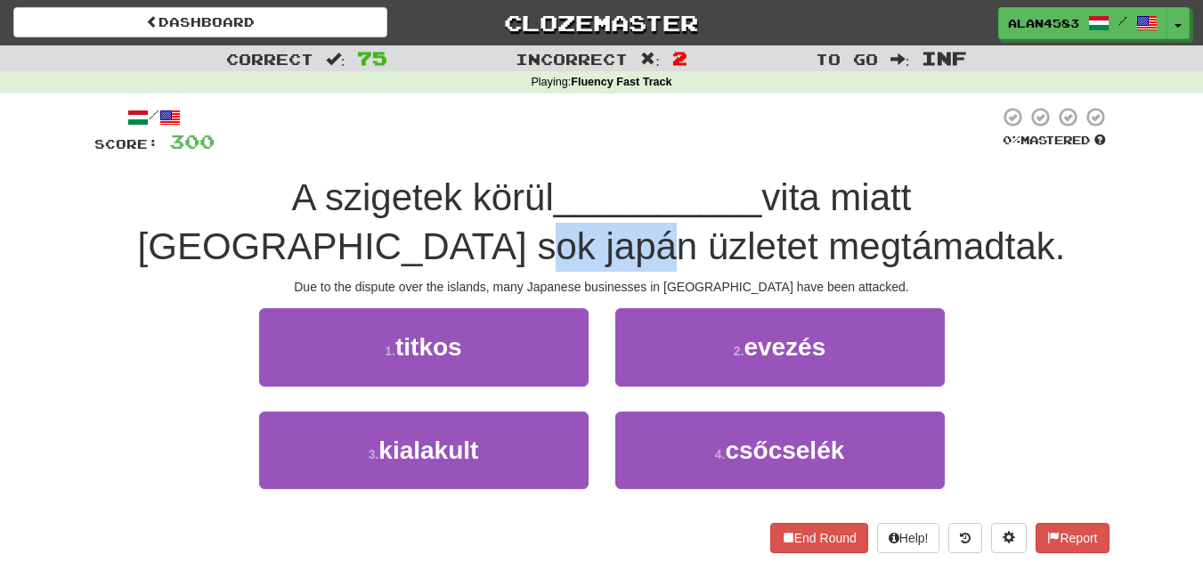
drag, startPoint x: 532, startPoint y: 244, endPoint x: 411, endPoint y: 235, distance: 121.4
click at [411, 235] on div "A szigetek körül __________ vita miatt Kínában sok japán üzletet megtámadtak." at bounding box center [601, 222] width 1015 height 97
click at [399, 200] on div at bounding box center [399, 200] width 0 height 0
click at [482, 166] on div "/ Score: 300 0 % Mastered A szigetek körül __________ vita miatt Kínában sok ja…" at bounding box center [601, 329] width 1015 height 446
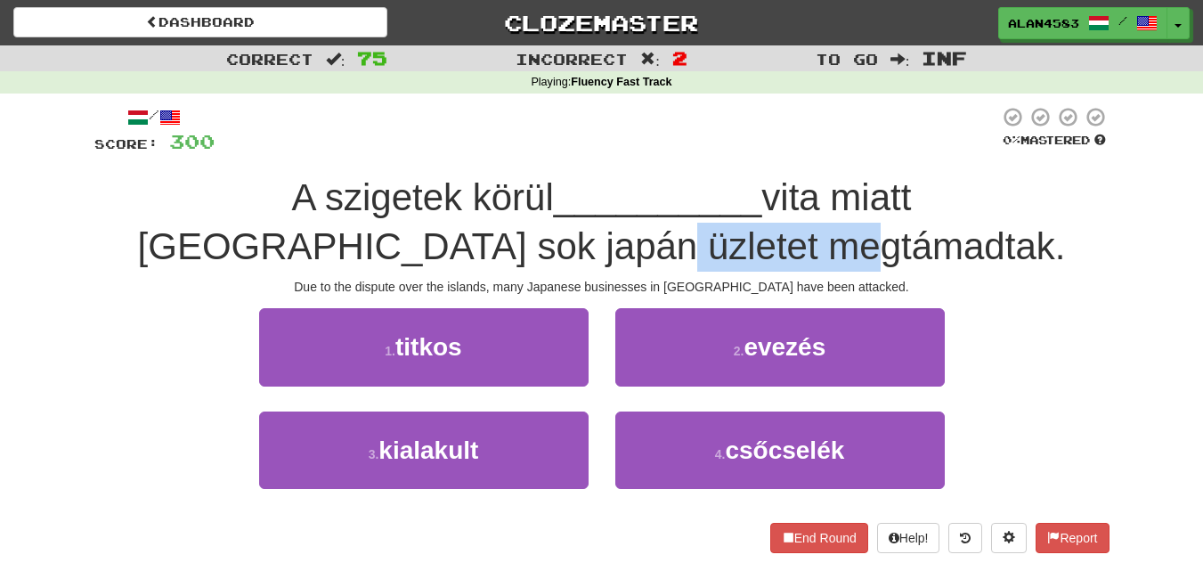
drag, startPoint x: 544, startPoint y: 255, endPoint x: 764, endPoint y: 245, distance: 220.2
click at [764, 245] on span "vita miatt Kínában sok japán üzletet megtámadtak." at bounding box center [602, 221] width 928 height 91
click at [753, 200] on div at bounding box center [753, 200] width 0 height 0
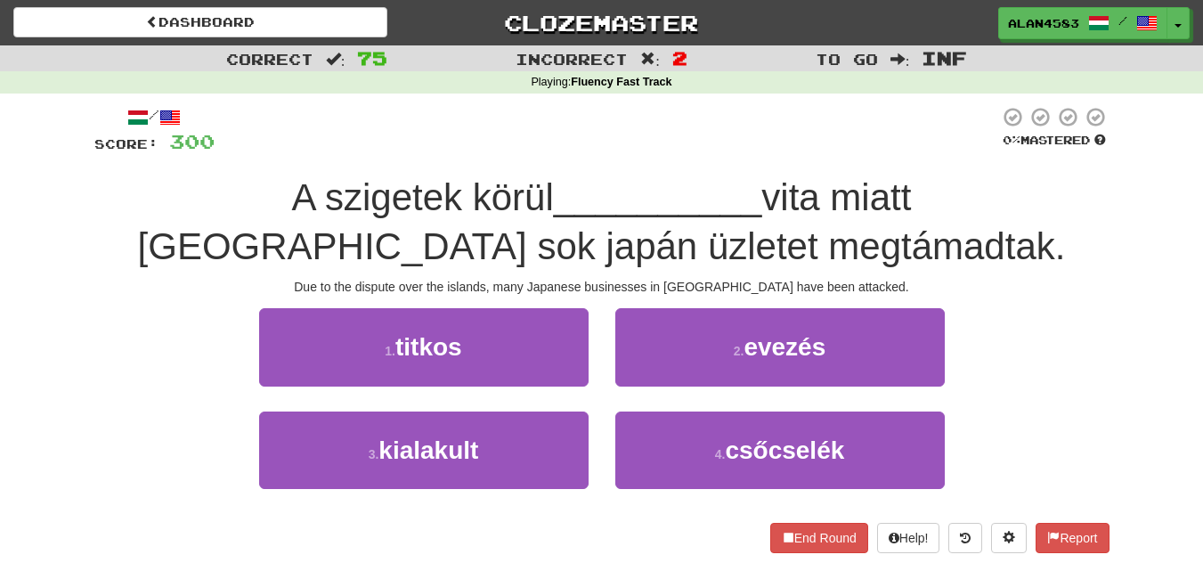
click at [816, 175] on div "A szigetek körül __________ vita miatt Kínában sok japán üzletet megtámadtak." at bounding box center [601, 222] width 1015 height 97
drag, startPoint x: 288, startPoint y: 189, endPoint x: 159, endPoint y: 191, distance: 129.1
click at [292, 191] on span "A szigetek körül" at bounding box center [423, 197] width 262 height 42
click at [147, 151] on div at bounding box center [147, 151] width 0 height 0
click at [321, 169] on div "/ Score: 300 0 % Mastered A szigetek körül __________ vita miatt Kínában sok ja…" at bounding box center [601, 329] width 1015 height 446
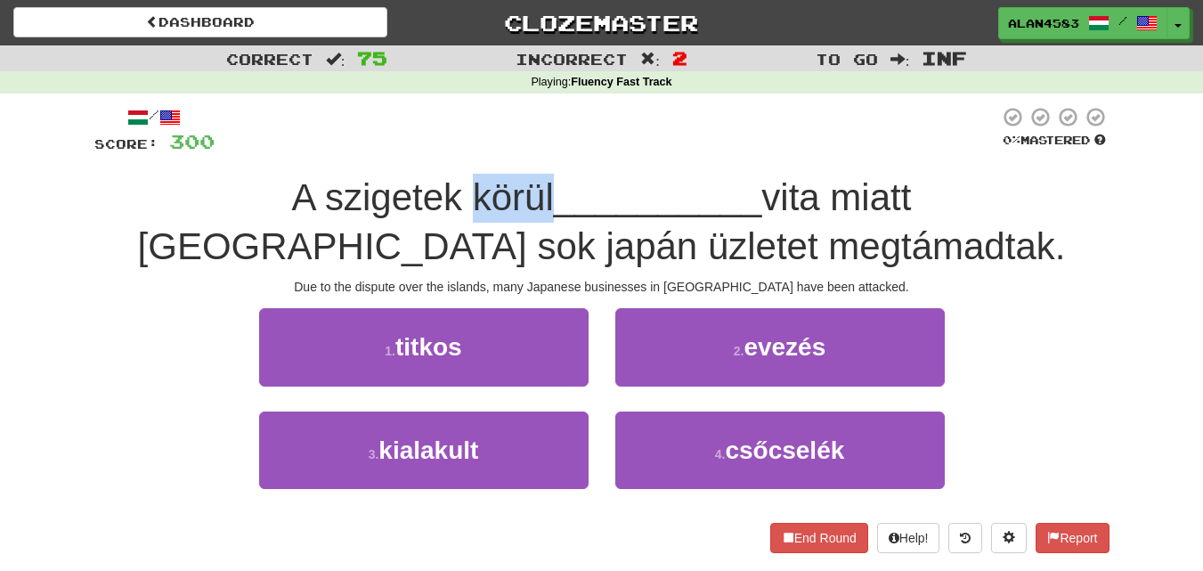
drag, startPoint x: 307, startPoint y: 192, endPoint x: 384, endPoint y: 190, distance: 76.6
click at [384, 190] on span "A szigetek körül" at bounding box center [423, 197] width 262 height 42
click at [372, 151] on div at bounding box center [372, 151] width 0 height 0
click at [412, 151] on div at bounding box center [607, 130] width 785 height 49
drag, startPoint x: 667, startPoint y: 193, endPoint x: 613, endPoint y: 183, distance: 55.2
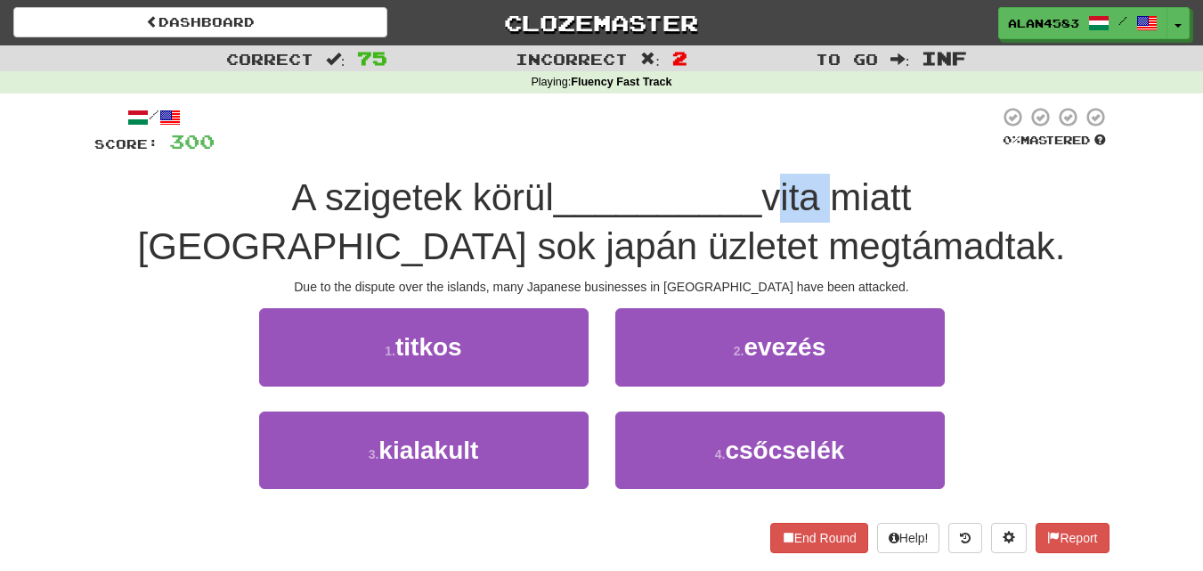
click at [613, 183] on span "vita miatt Kínában sok japán üzletet megtámadtak." at bounding box center [602, 221] width 928 height 91
click at [601, 151] on div at bounding box center [601, 151] width 0 height 0
click at [665, 127] on div at bounding box center [607, 130] width 785 height 49
drag, startPoint x: 678, startPoint y: 191, endPoint x: 765, endPoint y: 188, distance: 87.3
click at [765, 188] on span "vita miatt Kínában sok japán üzletet megtámadtak." at bounding box center [602, 221] width 928 height 91
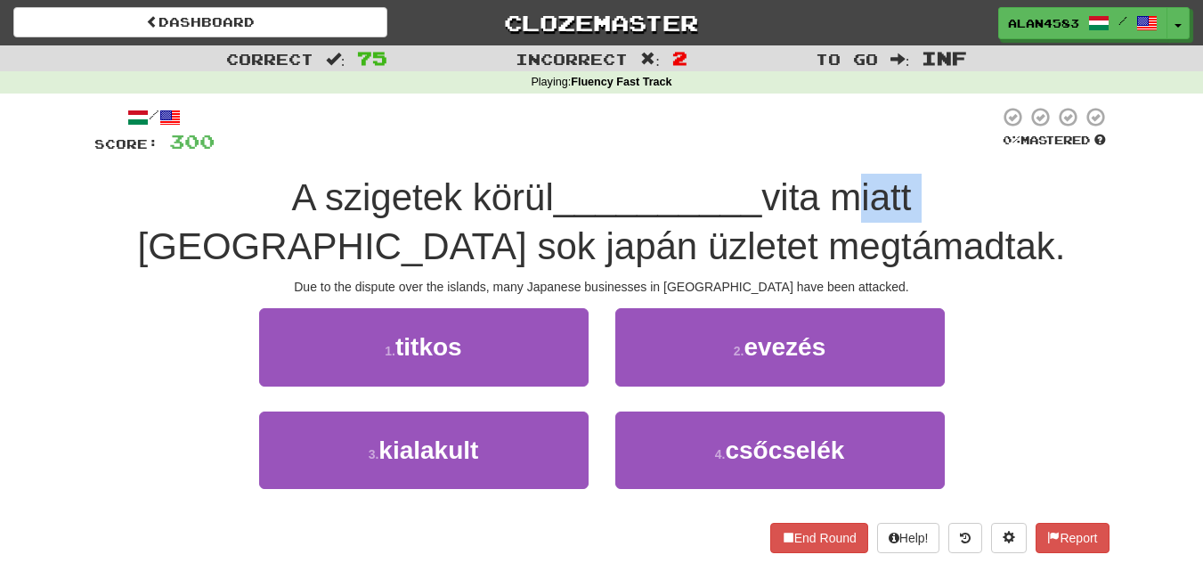
click at [753, 151] on div at bounding box center [753, 151] width 0 height 0
click at [793, 136] on div at bounding box center [607, 130] width 785 height 49
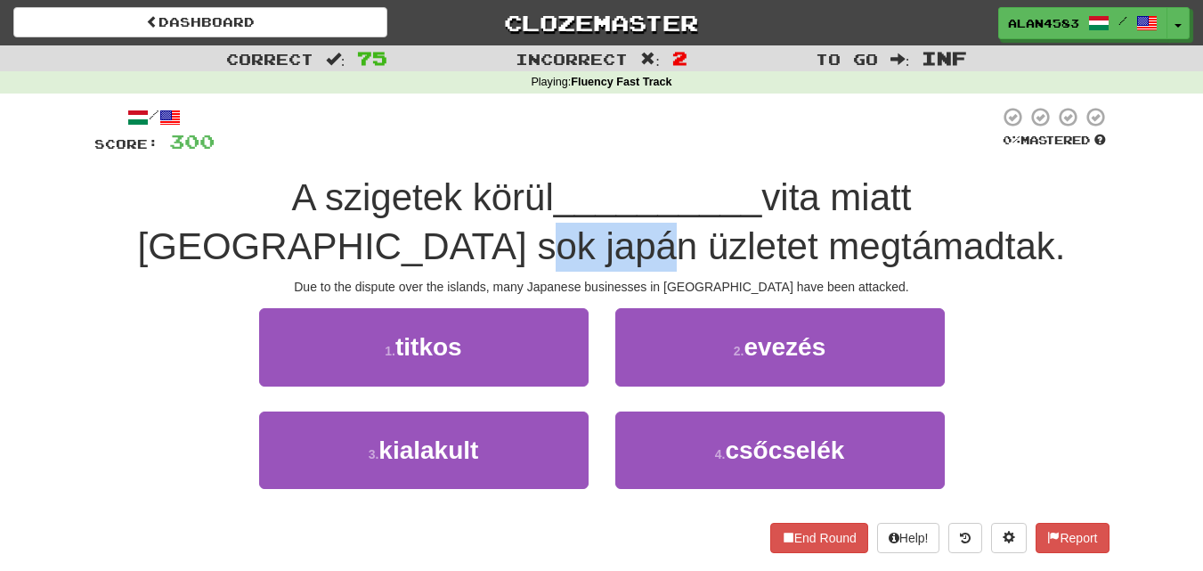
drag, startPoint x: 532, startPoint y: 239, endPoint x: 356, endPoint y: 233, distance: 175.5
click at [356, 233] on div "A szigetek körül __________ vita miatt Kínában sok japán üzletet megtámadtak." at bounding box center [601, 222] width 1015 height 97
click at [345, 200] on div at bounding box center [345, 200] width 0 height 0
click at [468, 139] on div at bounding box center [607, 130] width 785 height 49
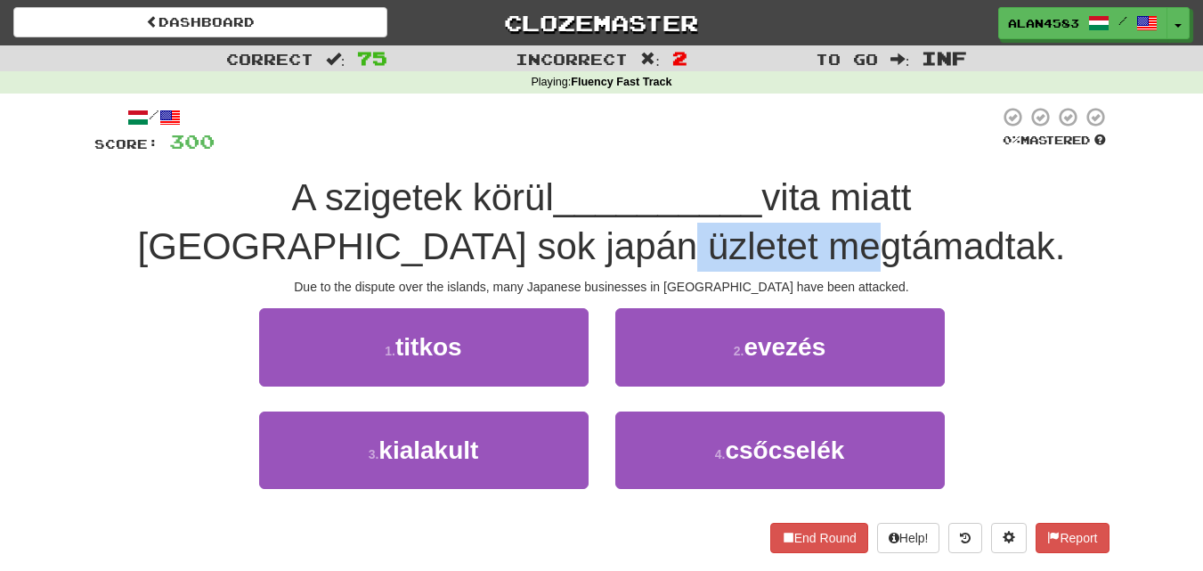
drag, startPoint x: 547, startPoint y: 248, endPoint x: 770, endPoint y: 240, distance: 223.6
click at [770, 240] on span "vita miatt Kínában sok japán üzletet megtámadtak." at bounding box center [602, 221] width 928 height 91
click at [759, 200] on div at bounding box center [759, 200] width 0 height 0
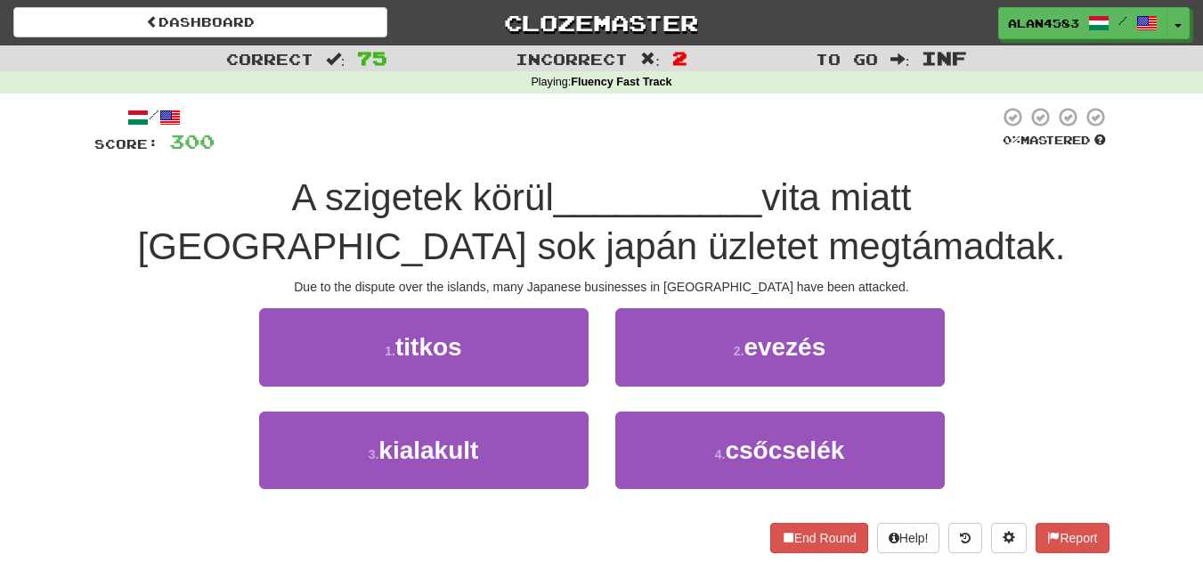
click at [772, 134] on div at bounding box center [607, 130] width 785 height 49
drag, startPoint x: 614, startPoint y: 198, endPoint x: 679, endPoint y: 198, distance: 64.1
click at [679, 198] on span "vita miatt Kínában sok japán üzletet megtámadtak." at bounding box center [602, 221] width 928 height 91
click at [667, 219] on div at bounding box center [667, 219] width 0 height 0
click at [738, 111] on div at bounding box center [607, 130] width 785 height 49
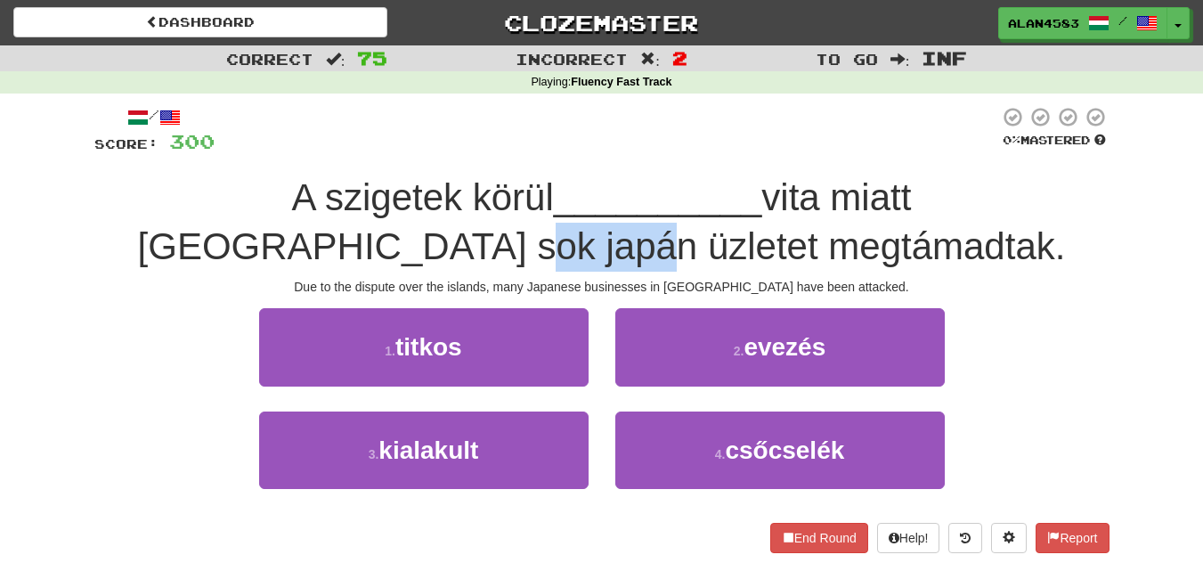
drag, startPoint x: 533, startPoint y: 241, endPoint x: 388, endPoint y: 229, distance: 144.8
click at [388, 229] on div "A szigetek körül __________ vita miatt Kínában sok japán üzletet megtámadtak." at bounding box center [601, 222] width 1015 height 97
click at [377, 200] on div at bounding box center [377, 200] width 0 height 0
click at [468, 151] on div at bounding box center [607, 130] width 785 height 49
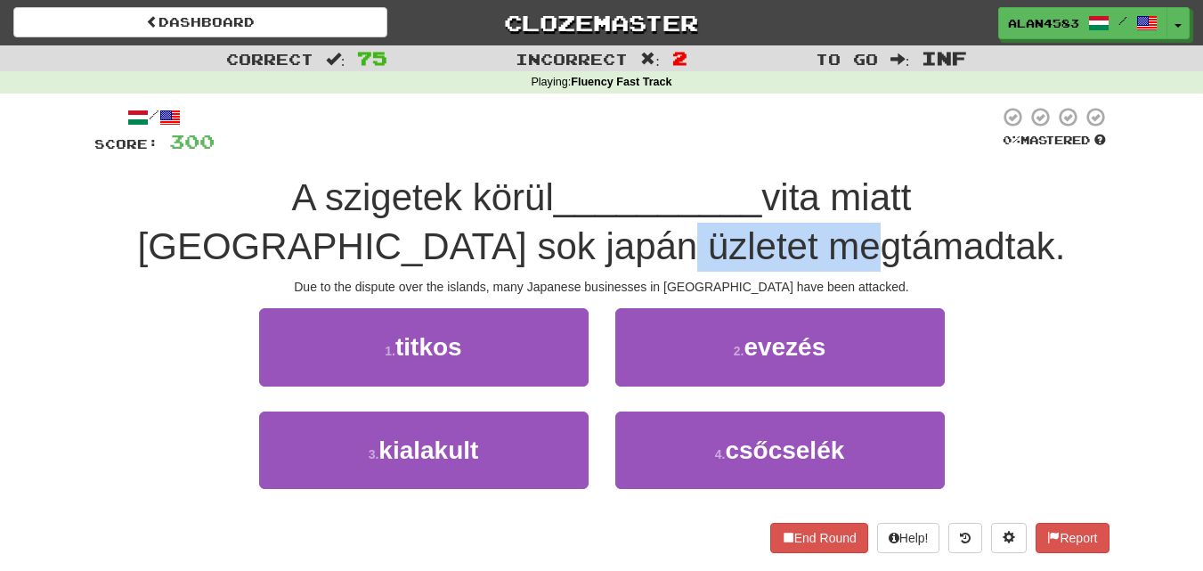
drag, startPoint x: 549, startPoint y: 251, endPoint x: 772, endPoint y: 259, distance: 223.7
click at [772, 259] on span "vita miatt Kínában sok japán üzletet megtámadtak." at bounding box center [602, 221] width 928 height 91
click at [761, 268] on div at bounding box center [761, 268] width 0 height 0
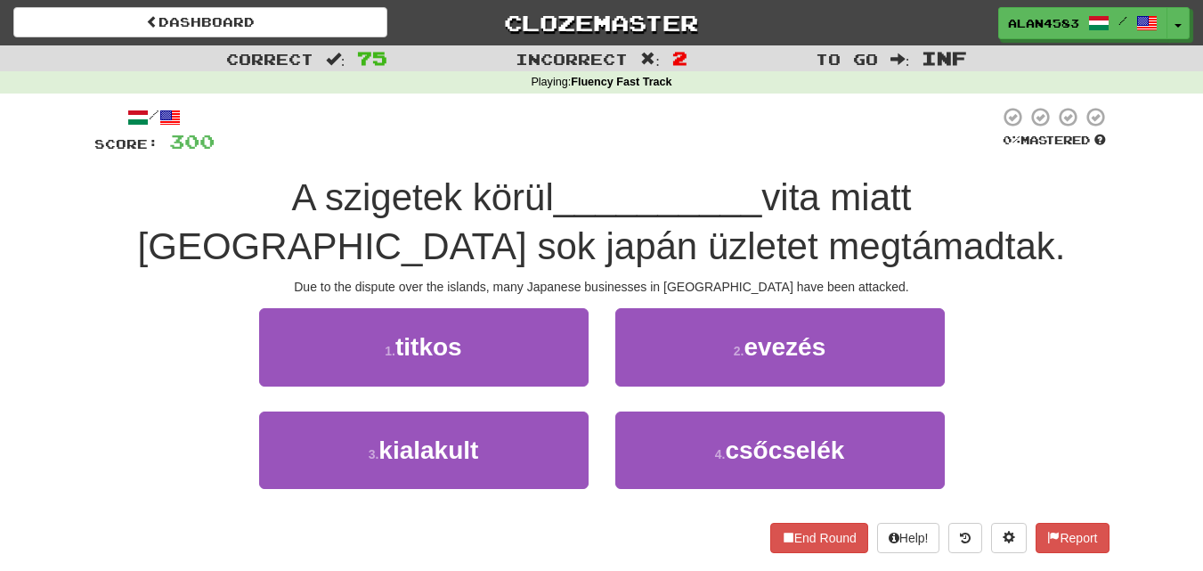
click at [832, 214] on span "vita miatt Kínában sok japán üzletet megtámadtak." at bounding box center [602, 221] width 928 height 91
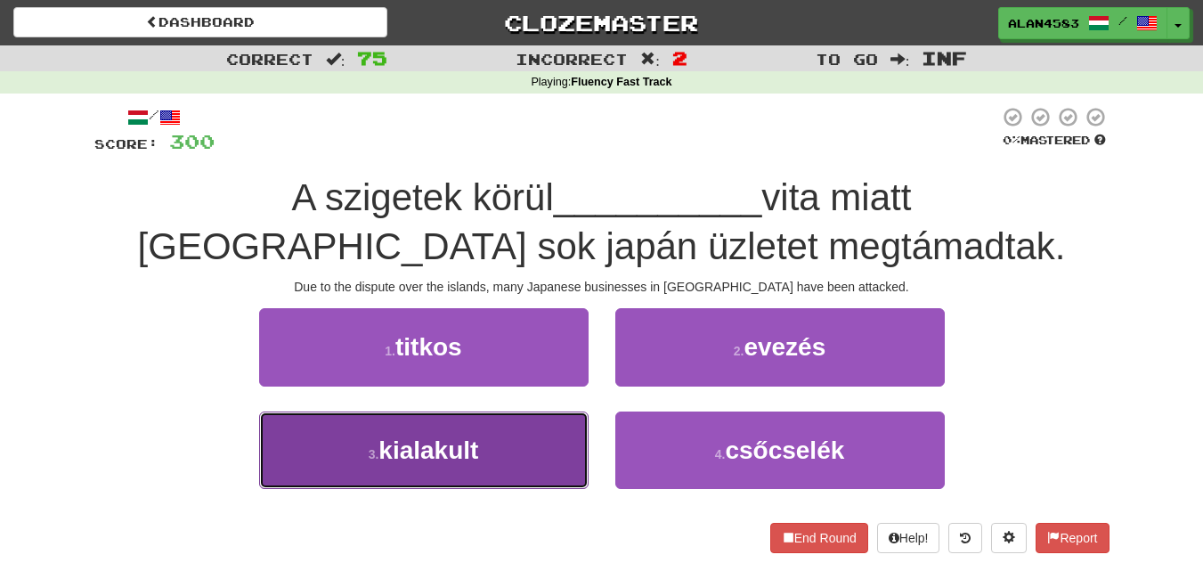
click at [310, 435] on button "3 . kialakult" at bounding box center [424, 449] width 330 height 77
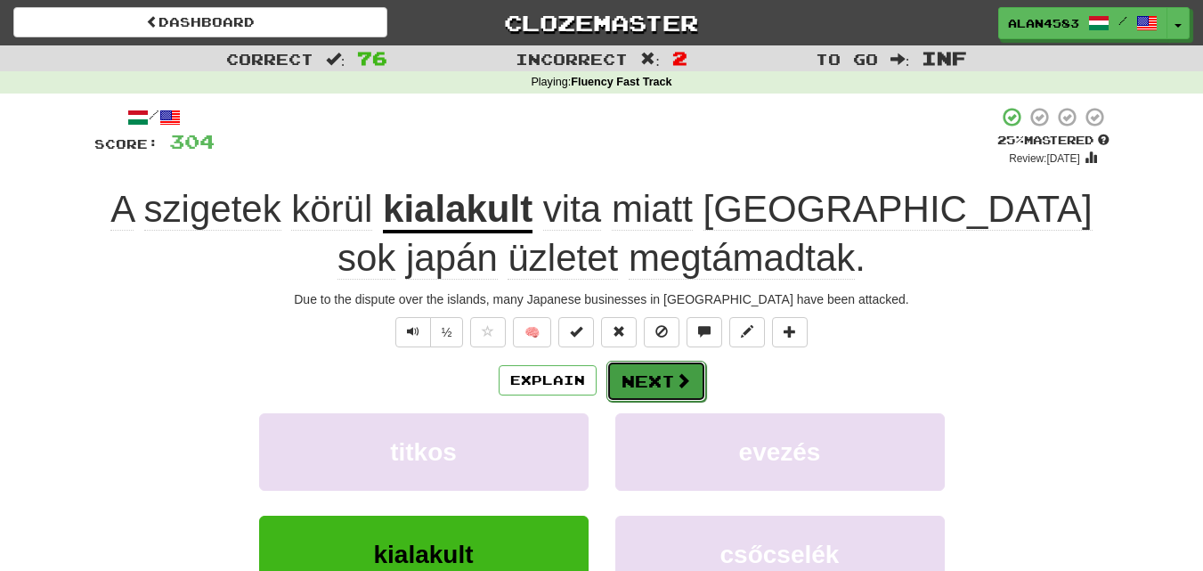
click at [646, 378] on button "Next" at bounding box center [656, 381] width 100 height 41
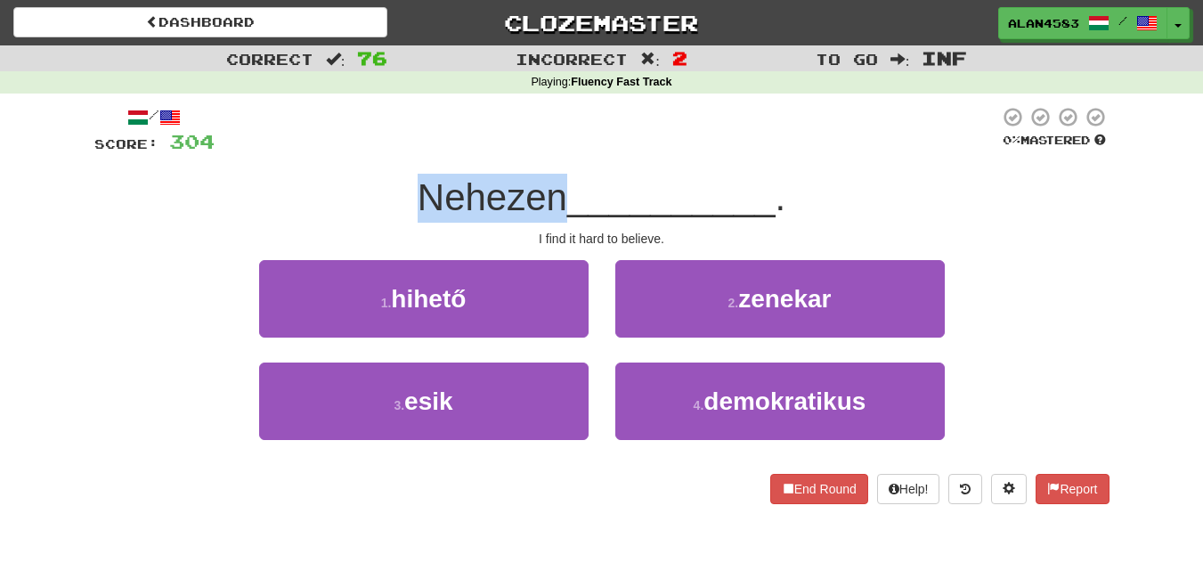
drag, startPoint x: 561, startPoint y: 196, endPoint x: 394, endPoint y: 172, distance: 169.1
click at [394, 172] on div "/ Score: 304 0 % Mastered Nehezen __________ . I find it hard to believe. 1 . h…" at bounding box center [601, 305] width 1015 height 398
click at [382, 151] on div at bounding box center [382, 151] width 0 height 0
click at [444, 118] on div at bounding box center [607, 130] width 785 height 49
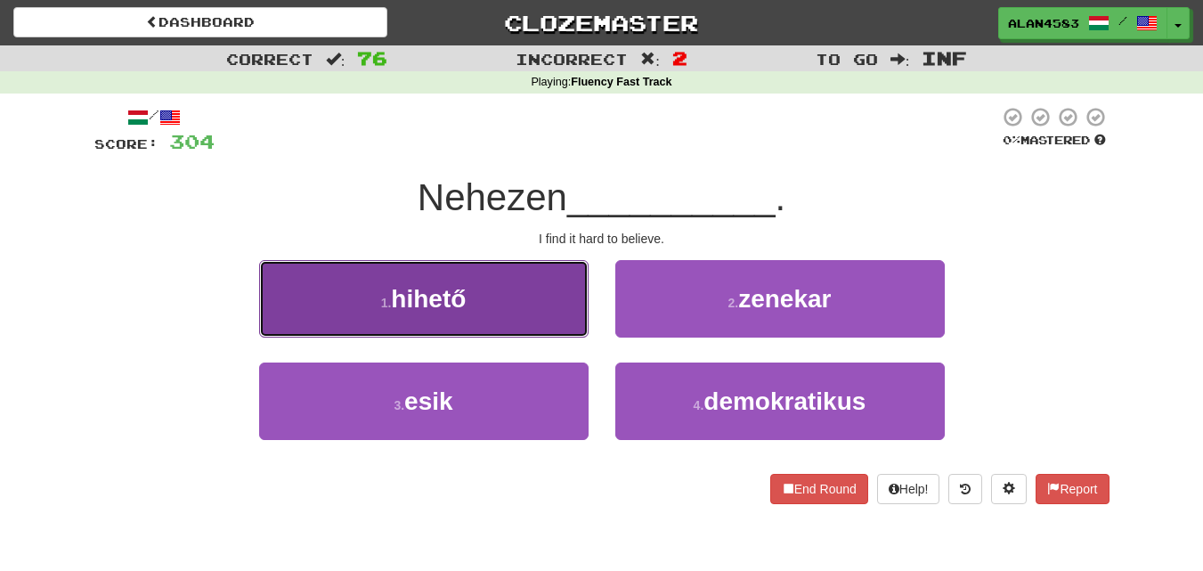
click at [329, 306] on button "1 . hihető" at bounding box center [424, 298] width 330 height 77
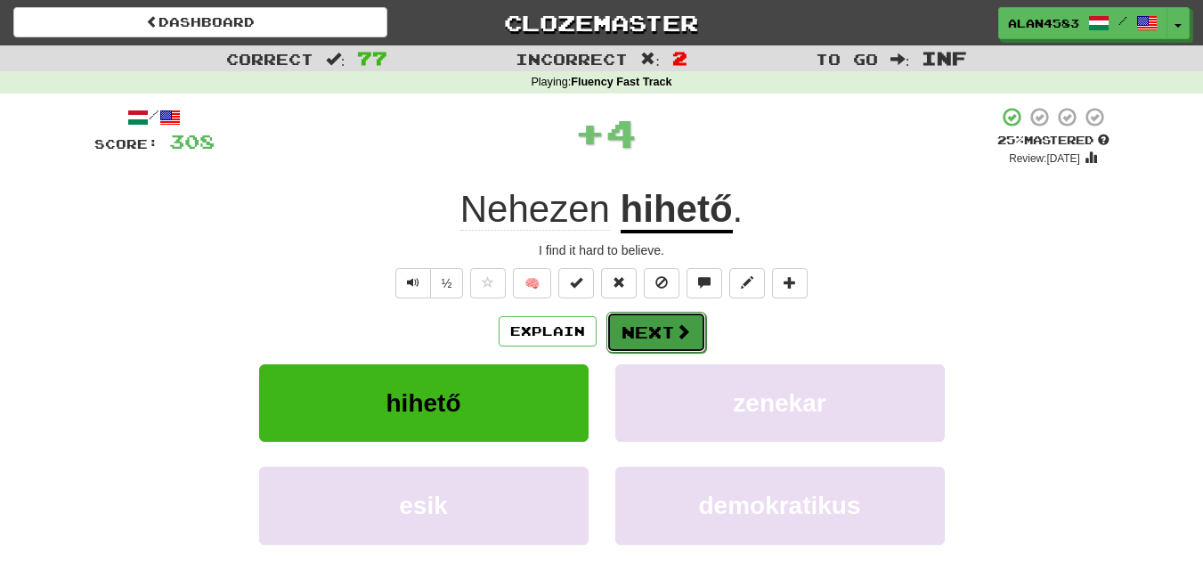
click at [636, 329] on button "Next" at bounding box center [656, 332] width 100 height 41
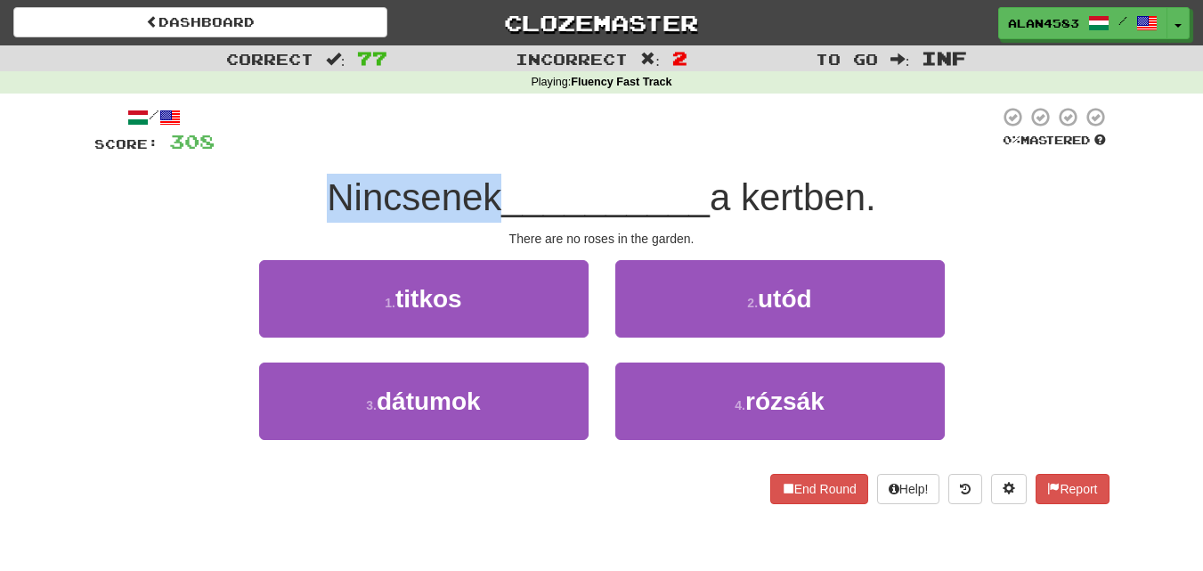
drag, startPoint x: 492, startPoint y: 195, endPoint x: 314, endPoint y: 184, distance: 177.5
click at [314, 184] on div "Nincsenek __________ a kertben." at bounding box center [601, 198] width 1015 height 49
click at [303, 151] on div at bounding box center [303, 151] width 0 height 0
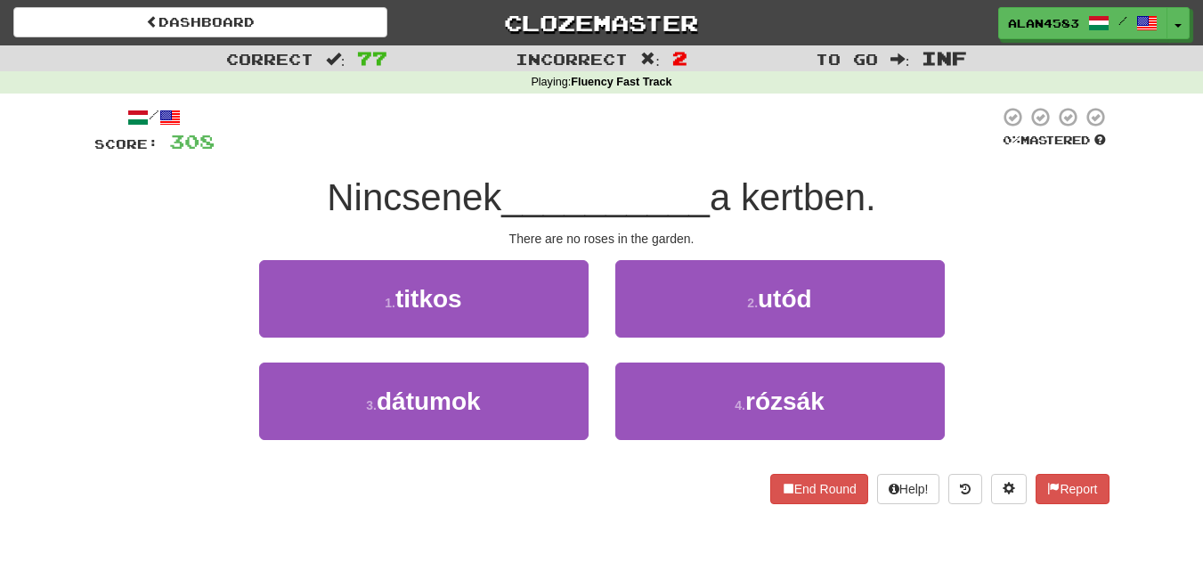
click at [259, 134] on div at bounding box center [607, 130] width 785 height 49
drag, startPoint x: 751, startPoint y: 202, endPoint x: 873, endPoint y: 203, distance: 122.0
click at [873, 203] on span "a kertben." at bounding box center [793, 197] width 167 height 42
click at [861, 219] on div at bounding box center [861, 219] width 0 height 0
click at [932, 138] on div at bounding box center [607, 130] width 785 height 49
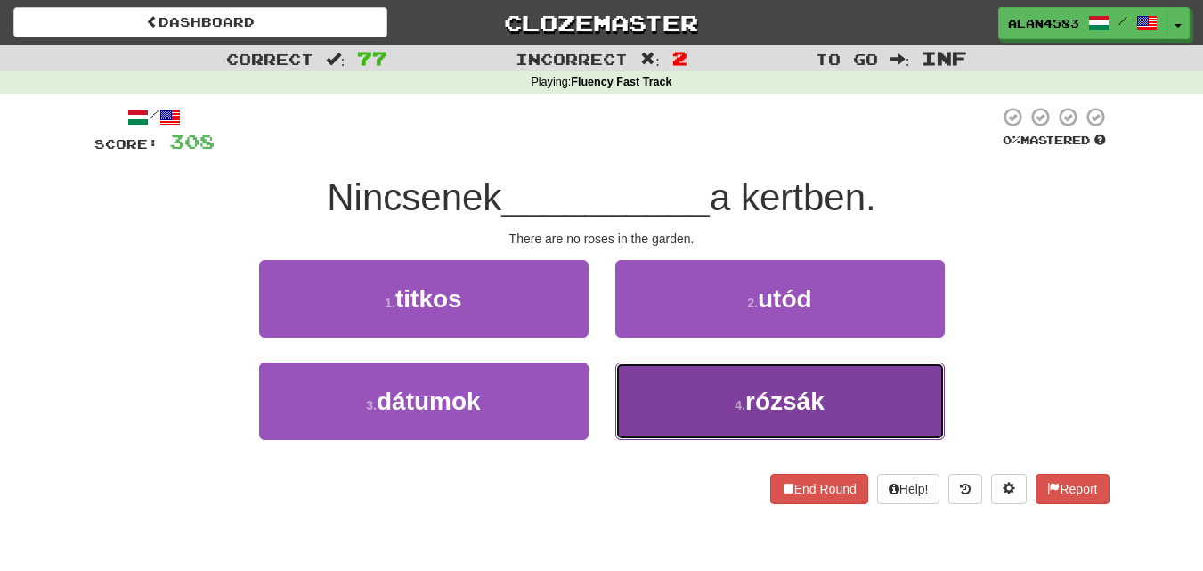
click at [667, 409] on button "4 . rózsák" at bounding box center [780, 400] width 330 height 77
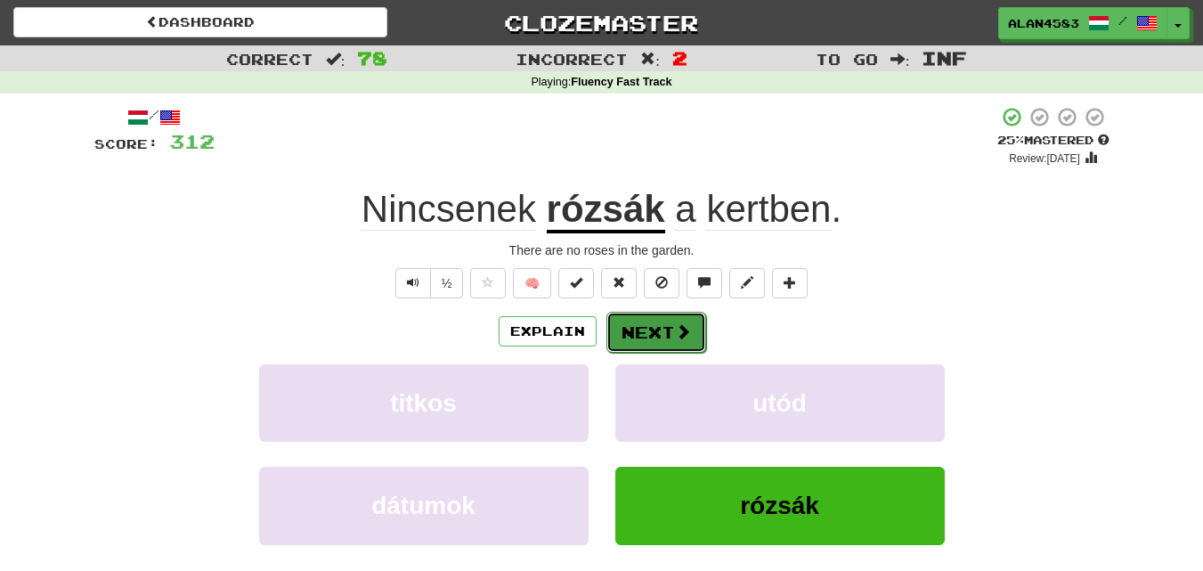
click at [675, 327] on span at bounding box center [683, 331] width 16 height 16
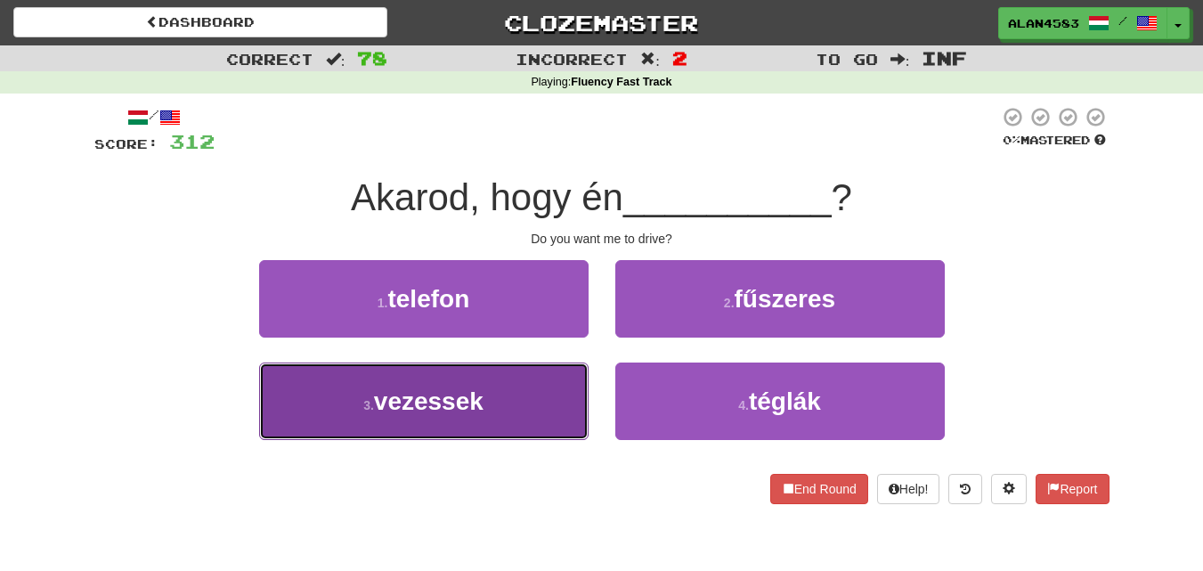
click at [382, 431] on button "3 . vezessek" at bounding box center [424, 400] width 330 height 77
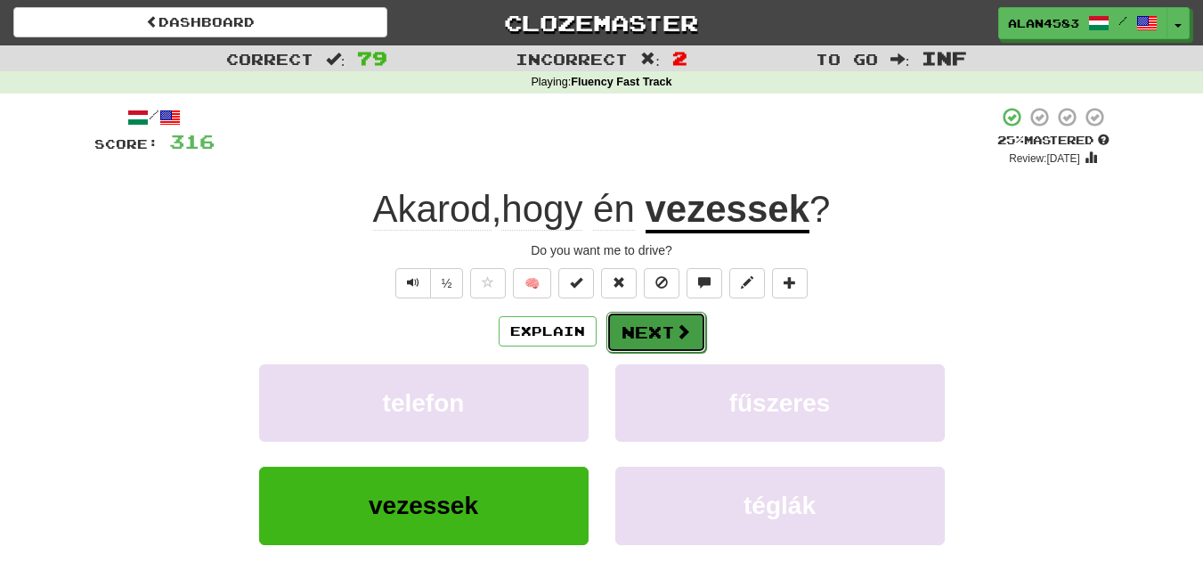
click at [659, 344] on button "Next" at bounding box center [656, 332] width 100 height 41
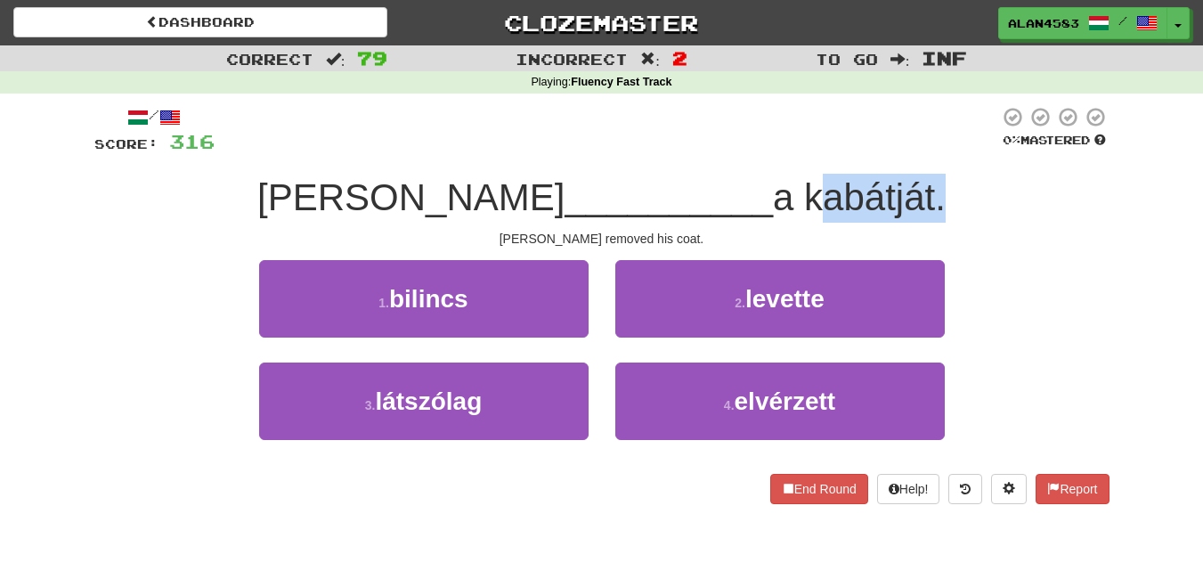
drag, startPoint x: 696, startPoint y: 210, endPoint x: 826, endPoint y: 198, distance: 131.5
click at [826, 198] on span "a kabátját." at bounding box center [859, 197] width 173 height 42
click at [815, 219] on div at bounding box center [815, 219] width 0 height 0
click at [873, 147] on div at bounding box center [607, 130] width 785 height 49
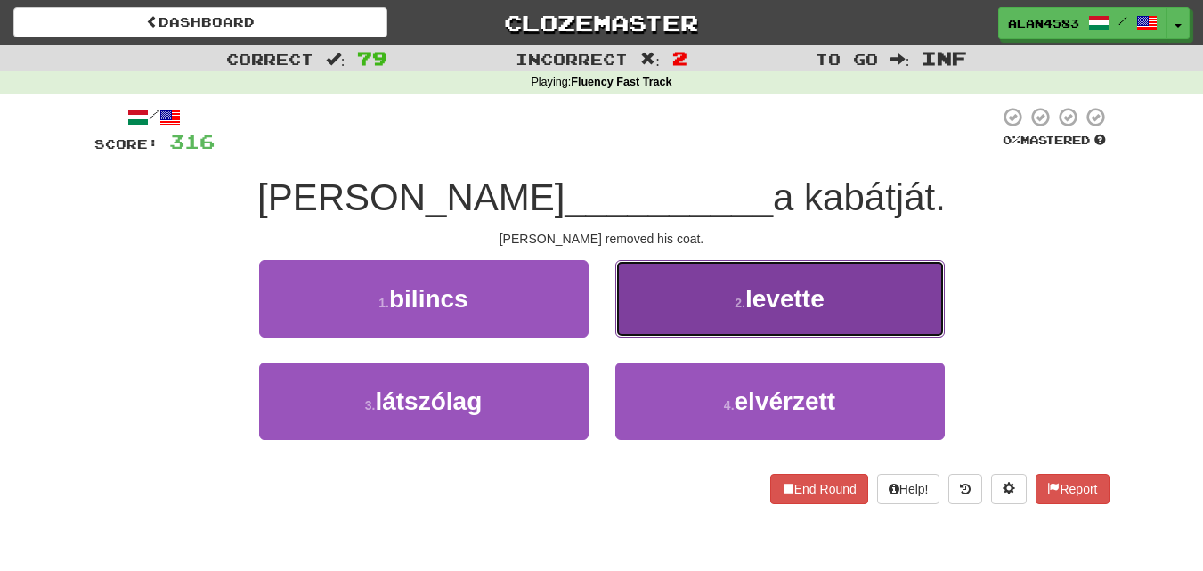
click at [660, 319] on button "2 . levette" at bounding box center [780, 298] width 330 height 77
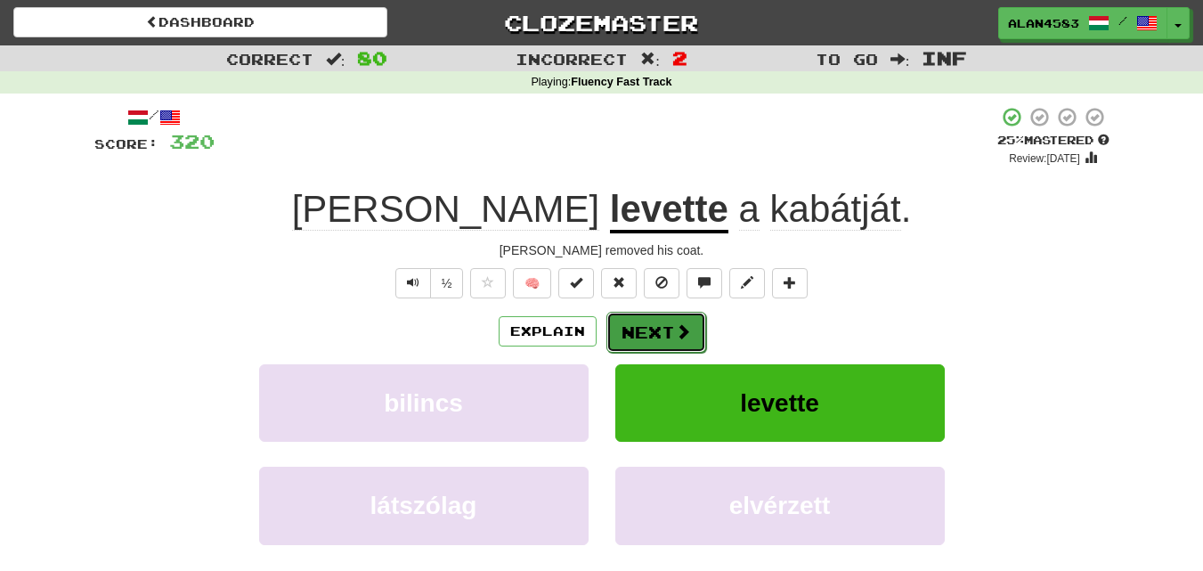
click at [669, 327] on button "Next" at bounding box center [656, 332] width 100 height 41
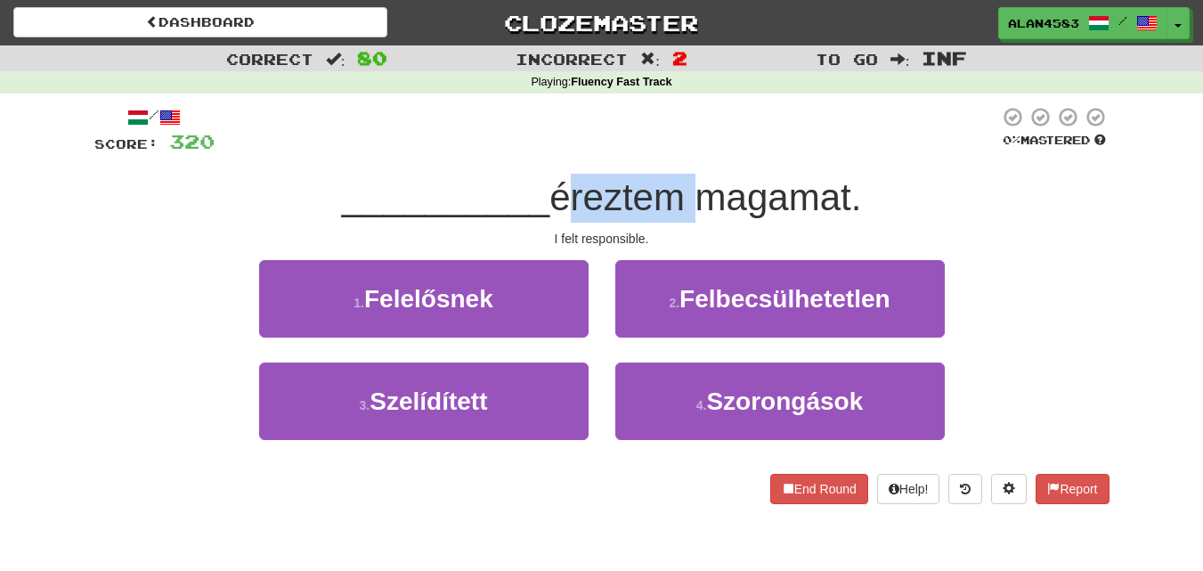
drag, startPoint x: 687, startPoint y: 202, endPoint x: 560, endPoint y: 196, distance: 126.6
click at [560, 196] on span "éreztem magamat." at bounding box center [705, 197] width 312 height 42
click at [549, 151] on div at bounding box center [549, 151] width 0 height 0
click at [582, 144] on div at bounding box center [607, 130] width 785 height 49
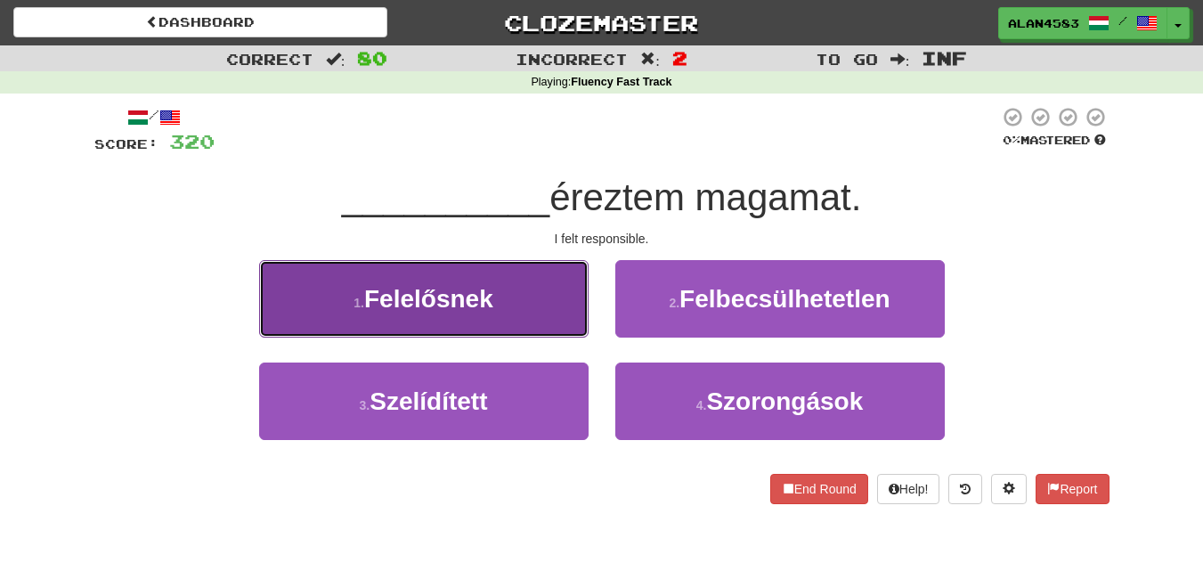
click at [464, 289] on span "Felelősnek" at bounding box center [428, 299] width 129 height 28
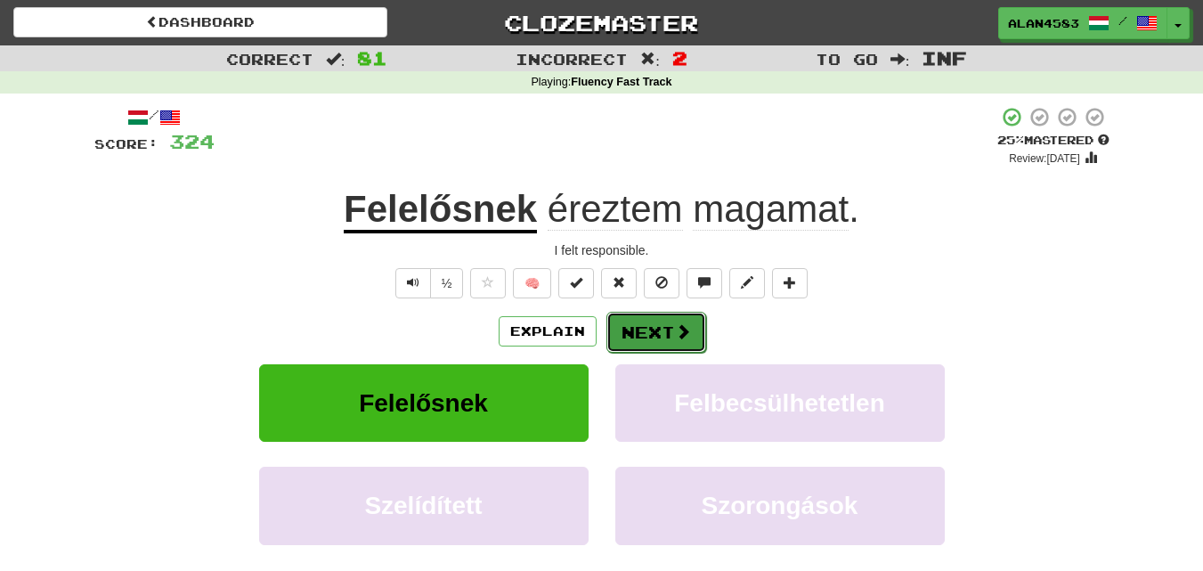
click at [636, 326] on button "Next" at bounding box center [656, 332] width 100 height 41
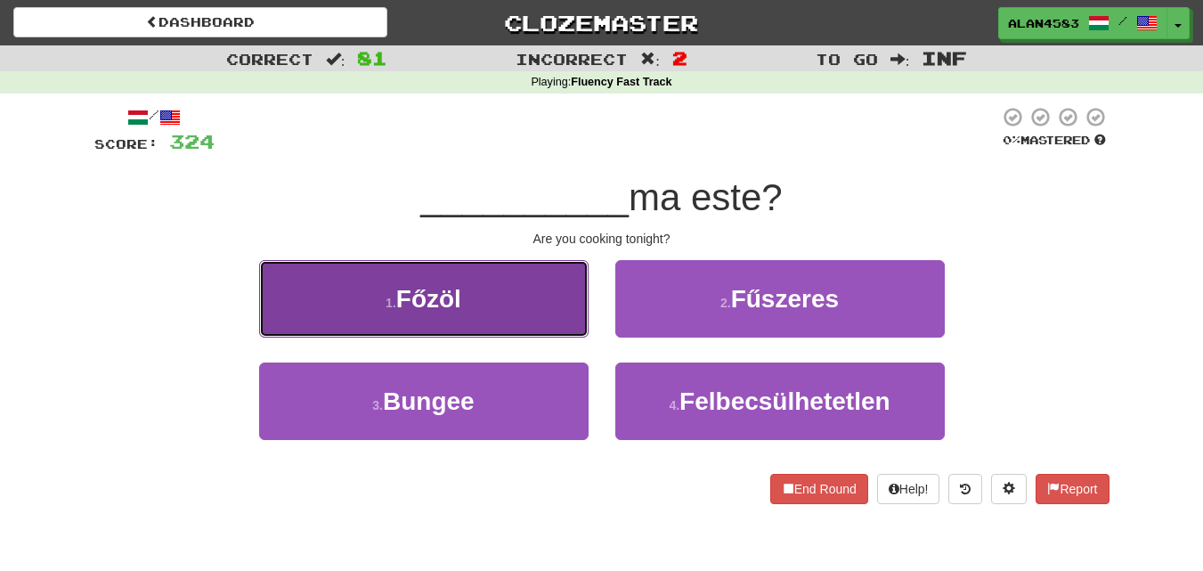
click at [313, 292] on button "1 . Főzöl" at bounding box center [424, 298] width 330 height 77
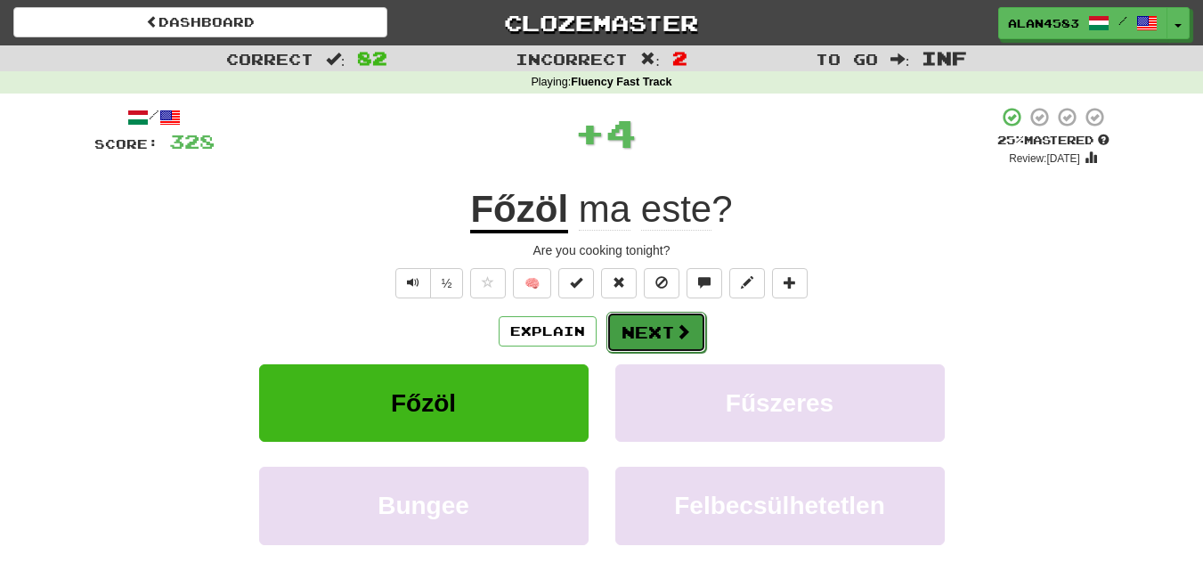
click at [607, 325] on button "Next" at bounding box center [656, 332] width 100 height 41
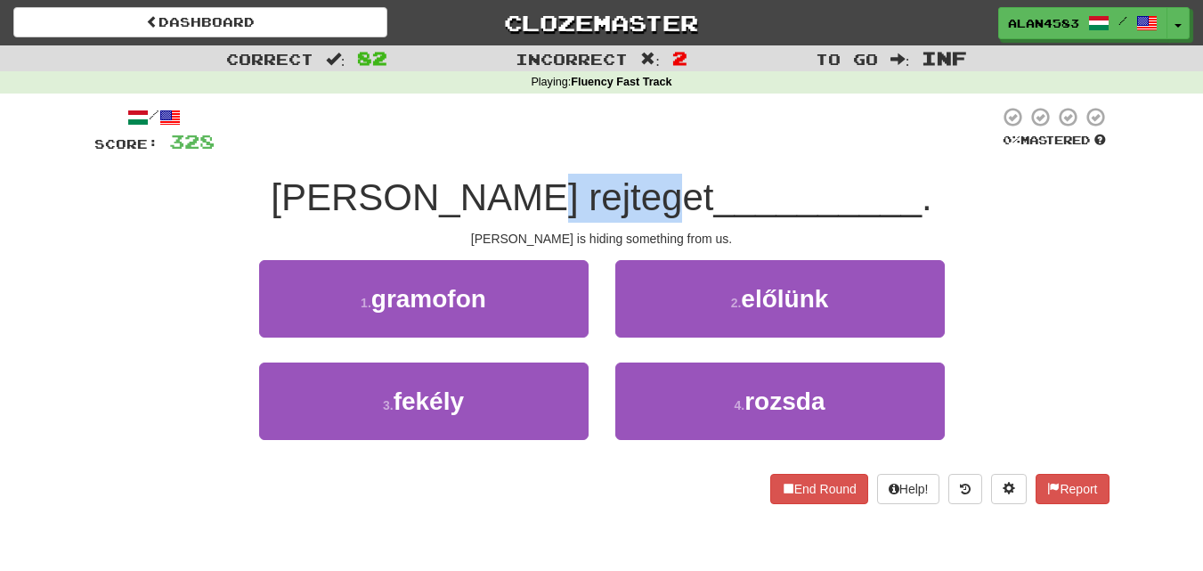
drag, startPoint x: 530, startPoint y: 201, endPoint x: 652, endPoint y: 199, distance: 122.0
click at [652, 199] on span "Tom valamit rejteget" at bounding box center [492, 197] width 443 height 42
click at [640, 219] on div at bounding box center [640, 219] width 0 height 0
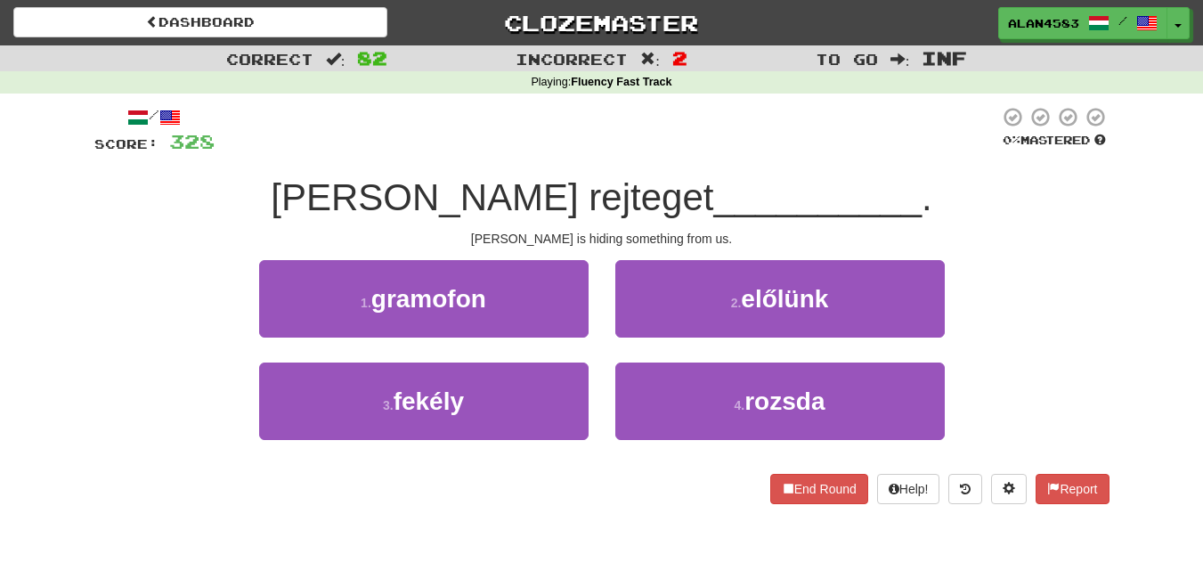
click at [749, 130] on div at bounding box center [607, 130] width 785 height 49
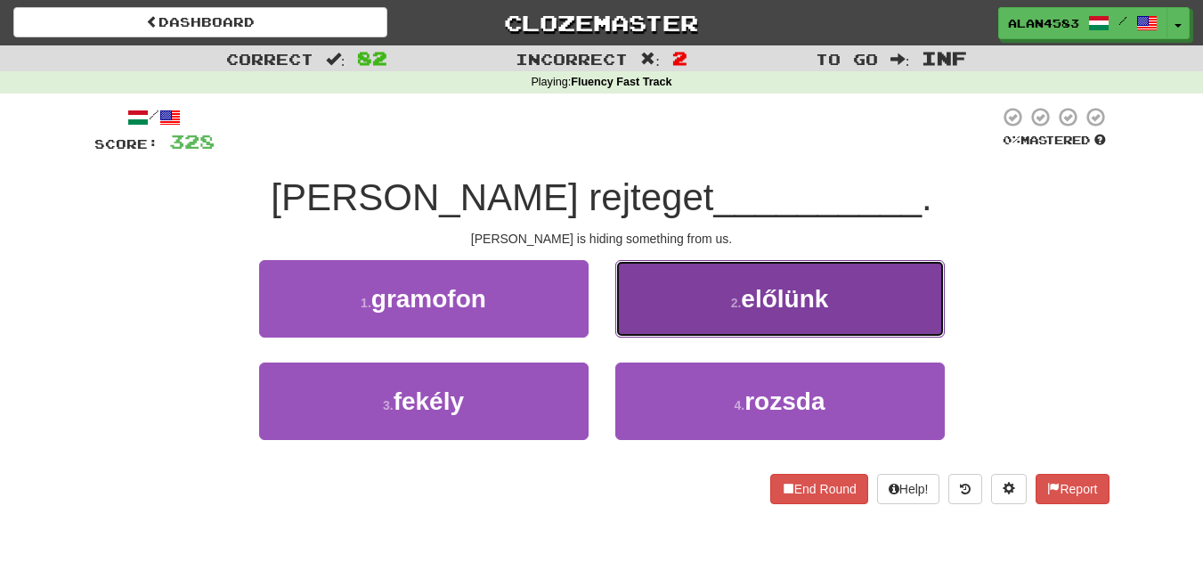
click at [772, 303] on span "előlünk" at bounding box center [784, 299] width 87 height 28
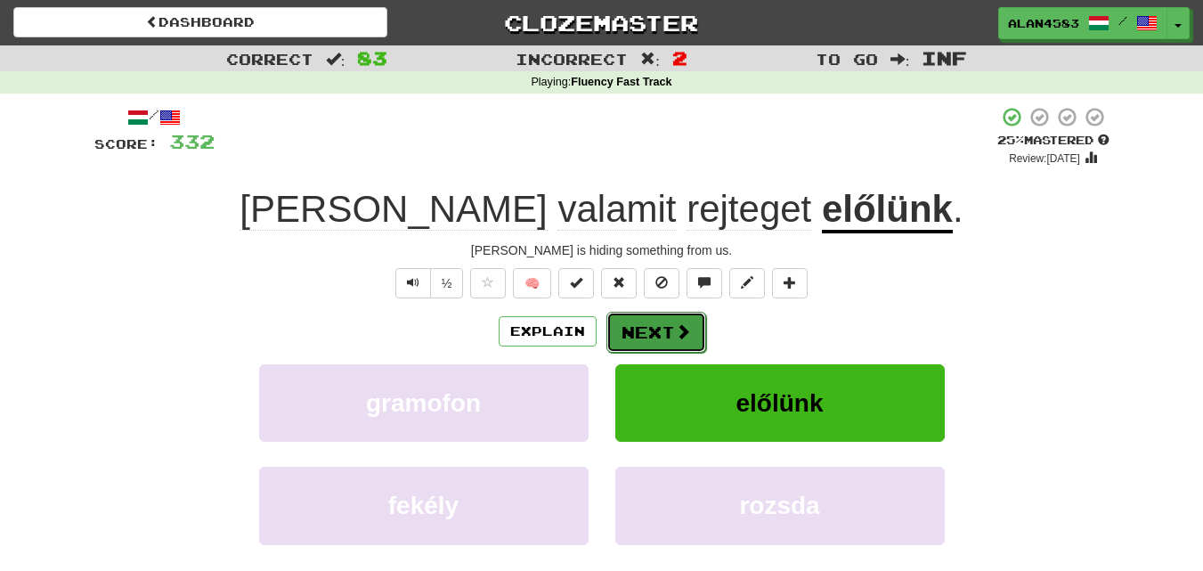
click at [647, 335] on button "Next" at bounding box center [656, 332] width 100 height 41
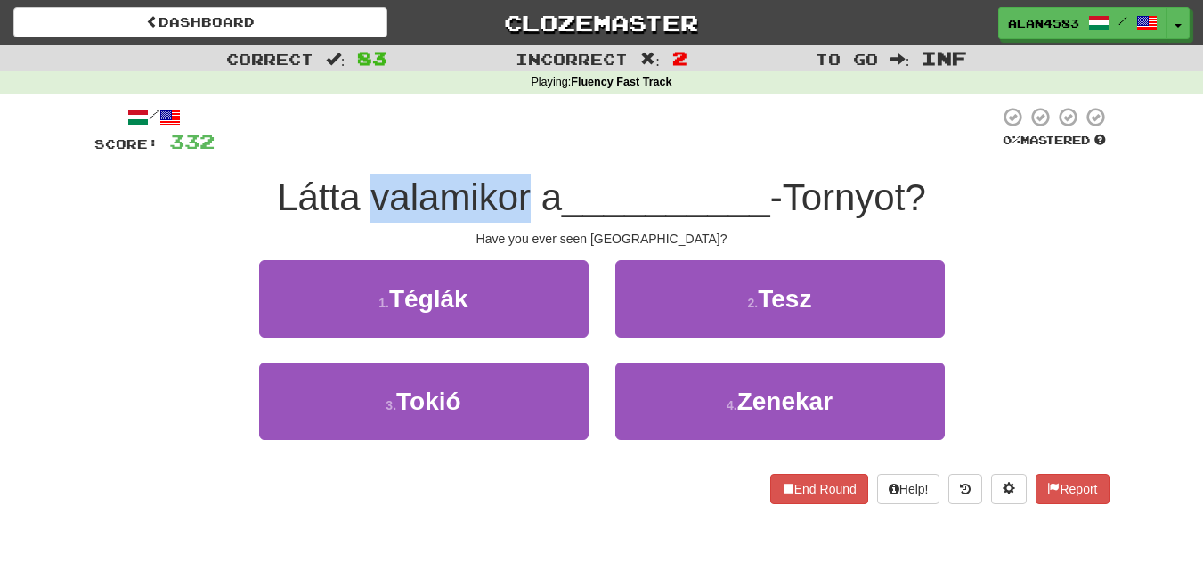
drag, startPoint x: 368, startPoint y: 198, endPoint x: 525, endPoint y: 190, distance: 156.9
click at [525, 190] on span "Látta valamikor a" at bounding box center [419, 197] width 285 height 42
click at [513, 151] on div at bounding box center [513, 151] width 0 height 0
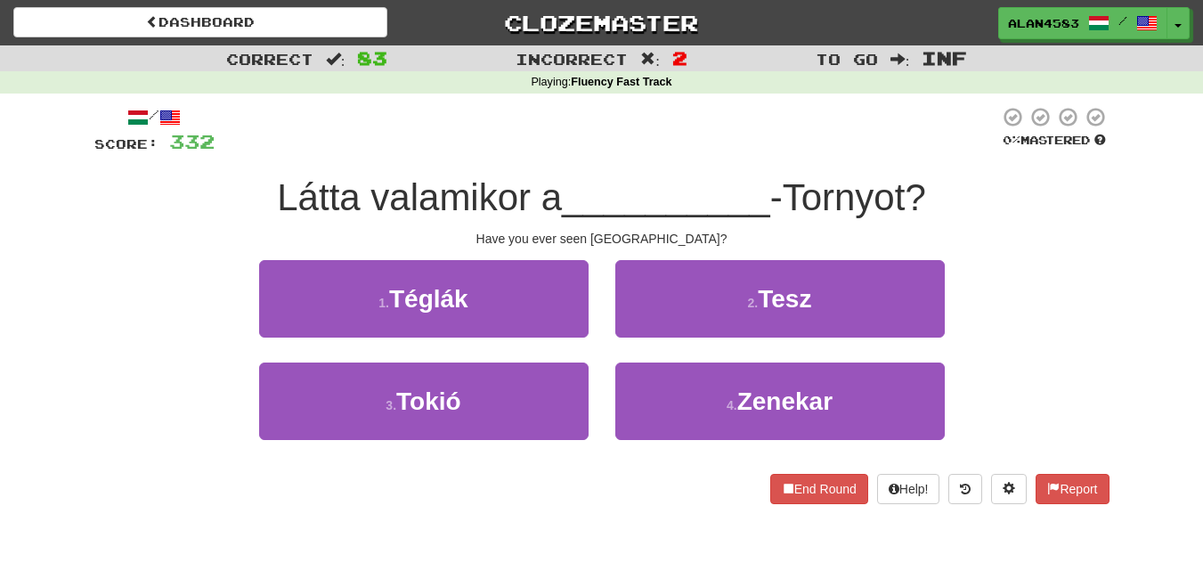
click at [549, 149] on div at bounding box center [607, 130] width 785 height 49
drag, startPoint x: 354, startPoint y: 197, endPoint x: 225, endPoint y: 183, distance: 129.0
click at [225, 183] on div "Látta valamikor a __________ -Tornyot?" at bounding box center [601, 198] width 1015 height 49
click at [214, 151] on div at bounding box center [214, 151] width 0 height 0
click at [536, 124] on div at bounding box center [607, 130] width 785 height 49
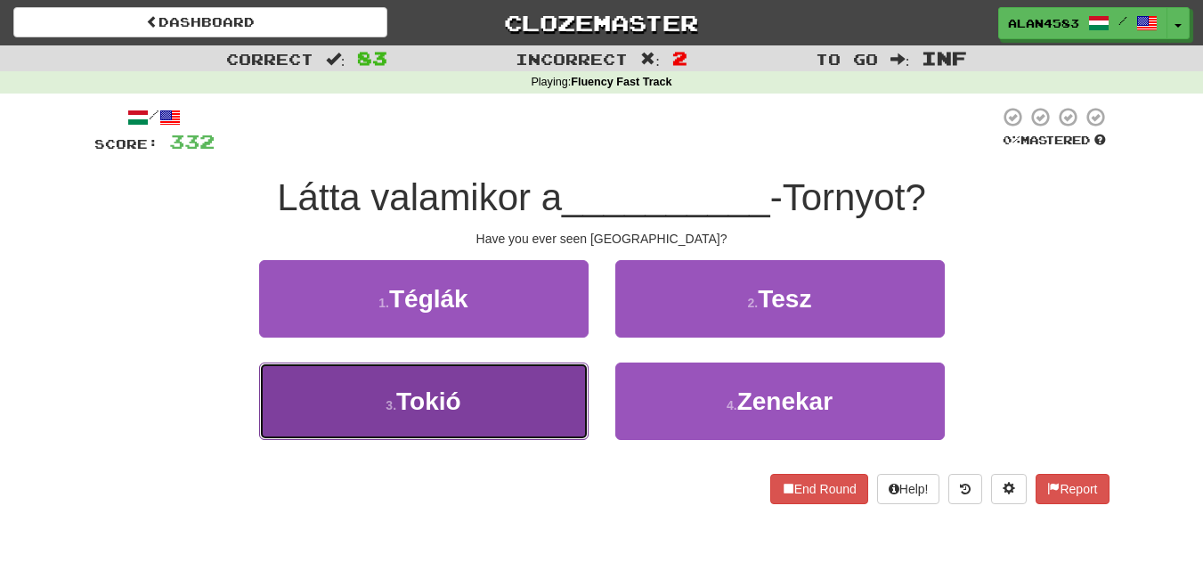
click at [470, 378] on button "3 . Tokió" at bounding box center [424, 400] width 330 height 77
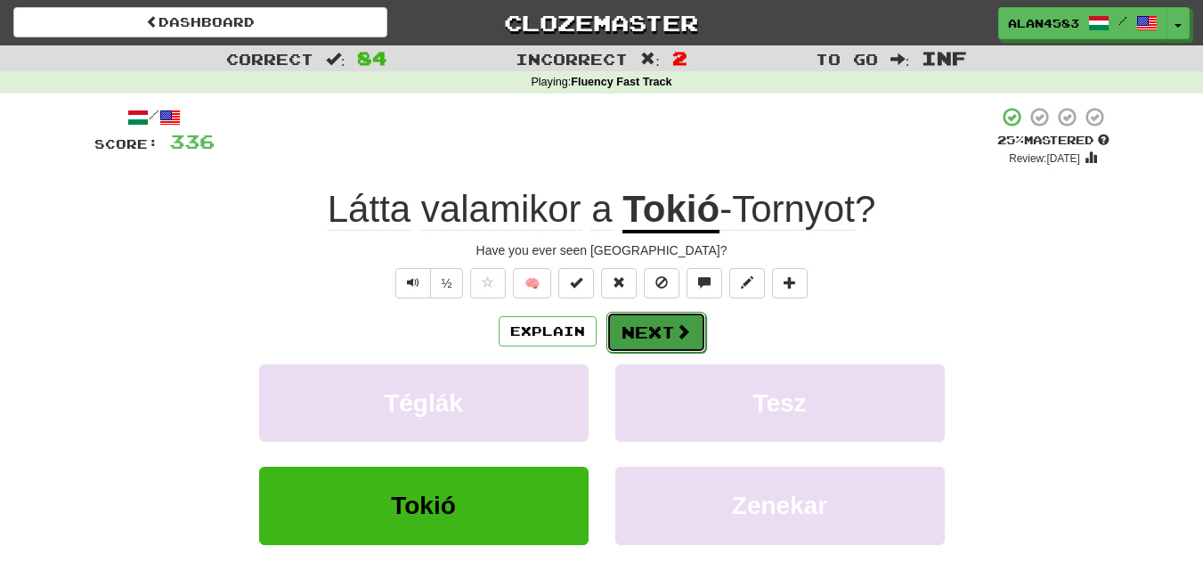
click at [644, 341] on button "Next" at bounding box center [656, 332] width 100 height 41
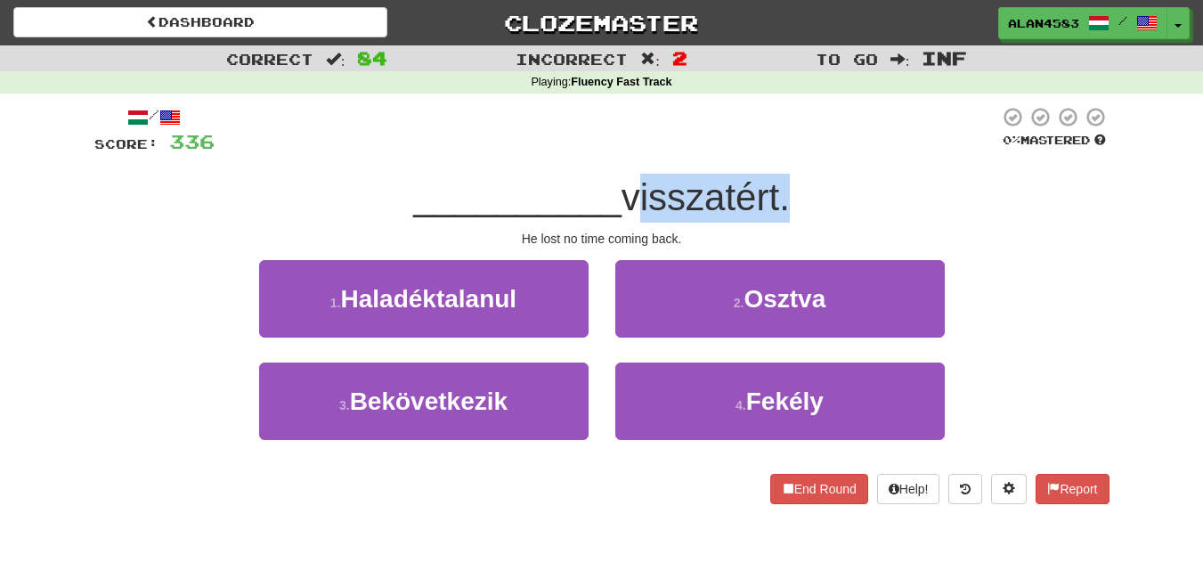
drag, startPoint x: 629, startPoint y: 204, endPoint x: 780, endPoint y: 200, distance: 151.4
click at [780, 200] on span "visszatért." at bounding box center [706, 197] width 168 height 42
click at [769, 219] on div at bounding box center [769, 219] width 0 height 0
click at [864, 132] on div at bounding box center [607, 130] width 785 height 49
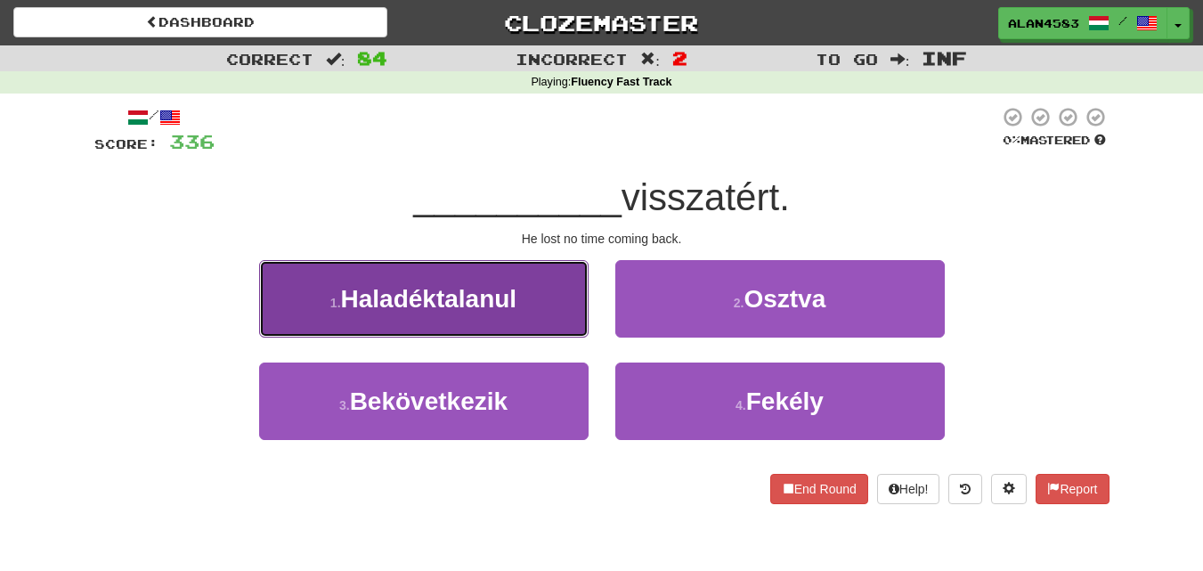
click at [426, 285] on span "Haladéktalanul" at bounding box center [429, 299] width 176 height 28
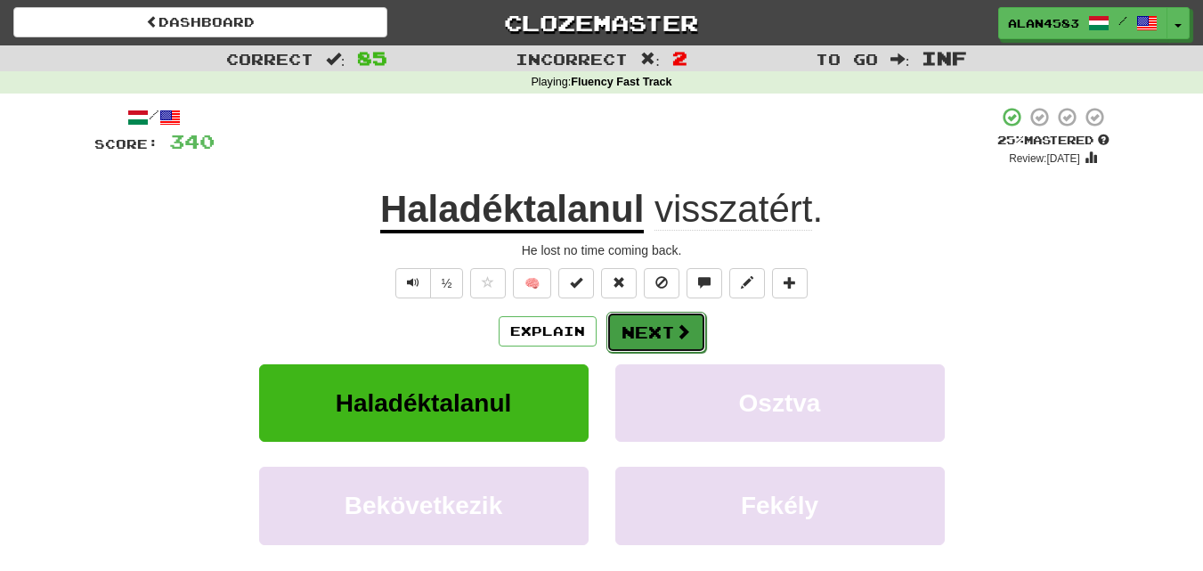
click at [652, 330] on button "Next" at bounding box center [656, 332] width 100 height 41
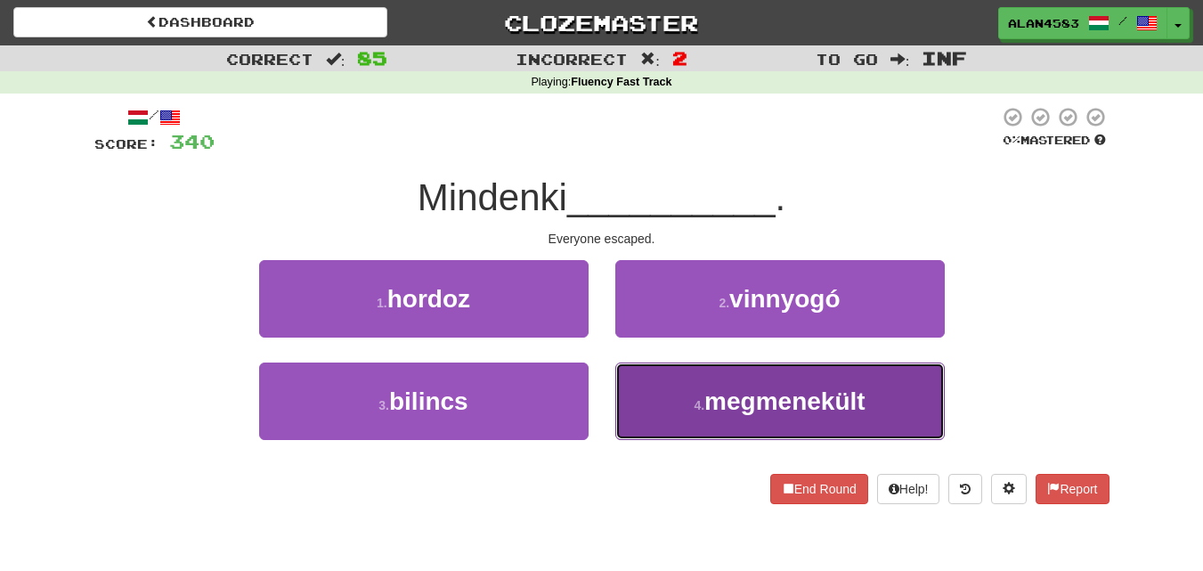
click at [723, 426] on button "4 . megmenekült" at bounding box center [780, 400] width 330 height 77
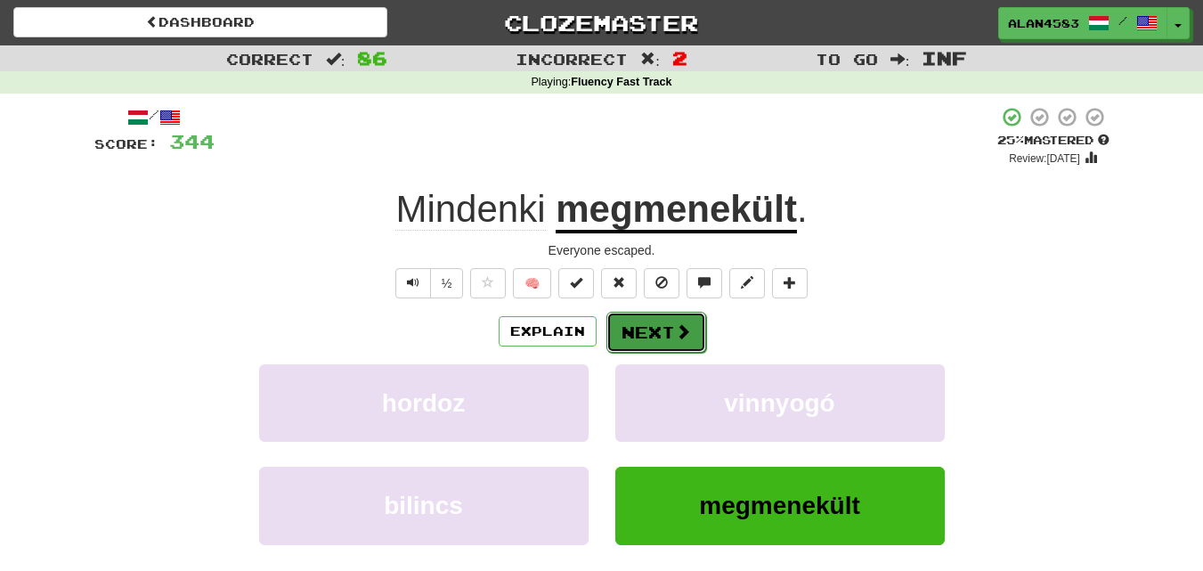
click at [677, 323] on span at bounding box center [683, 331] width 16 height 16
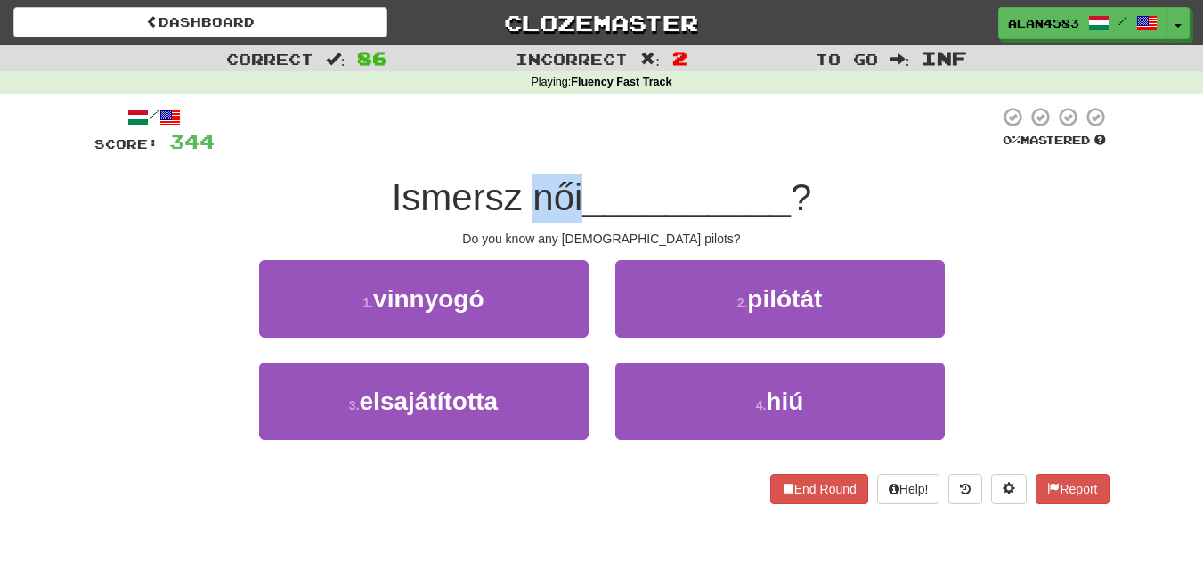
drag, startPoint x: 530, startPoint y: 200, endPoint x: 579, endPoint y: 195, distance: 49.3
click at [579, 195] on span "Ismersz női" at bounding box center [487, 197] width 191 height 42
click at [567, 151] on div at bounding box center [567, 151] width 0 height 0
click at [606, 152] on div at bounding box center [607, 130] width 785 height 49
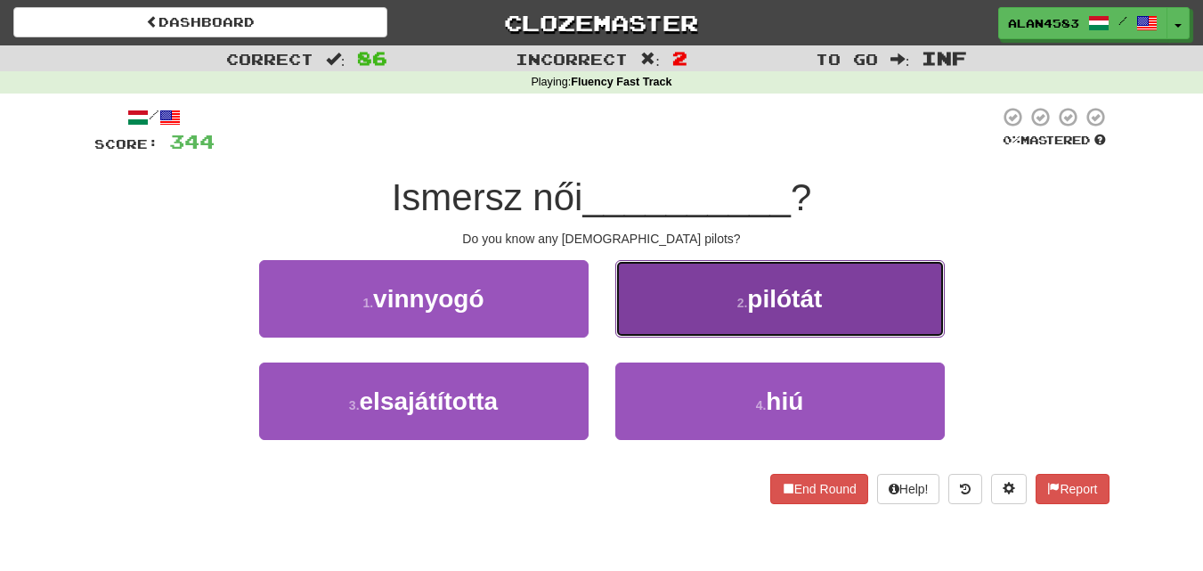
click at [733, 312] on button "2 . pilótát" at bounding box center [780, 298] width 330 height 77
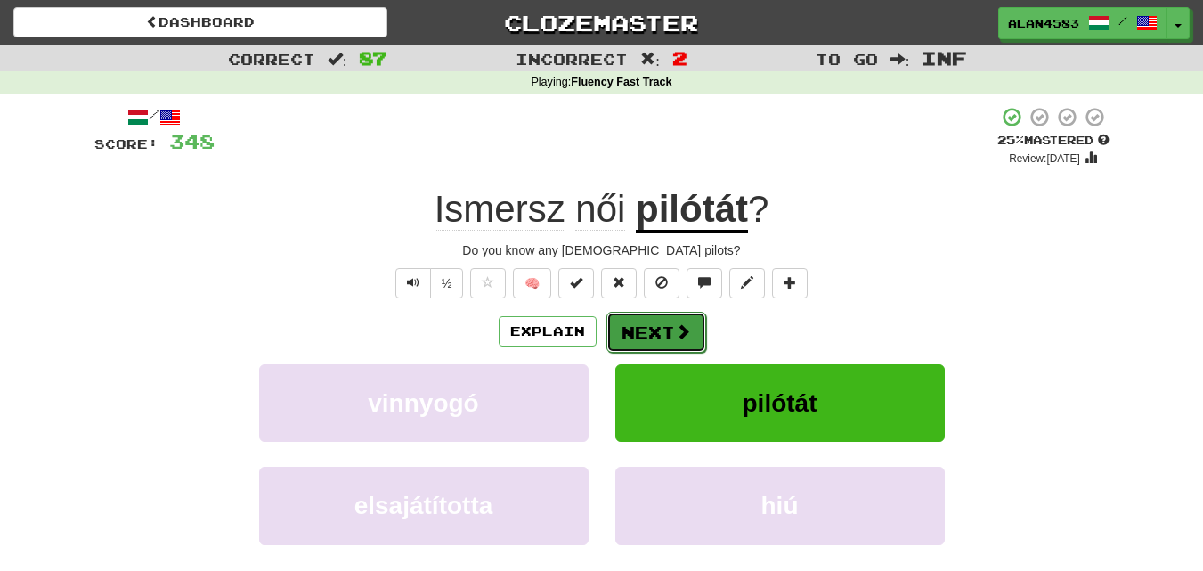
click at [639, 333] on button "Next" at bounding box center [656, 332] width 100 height 41
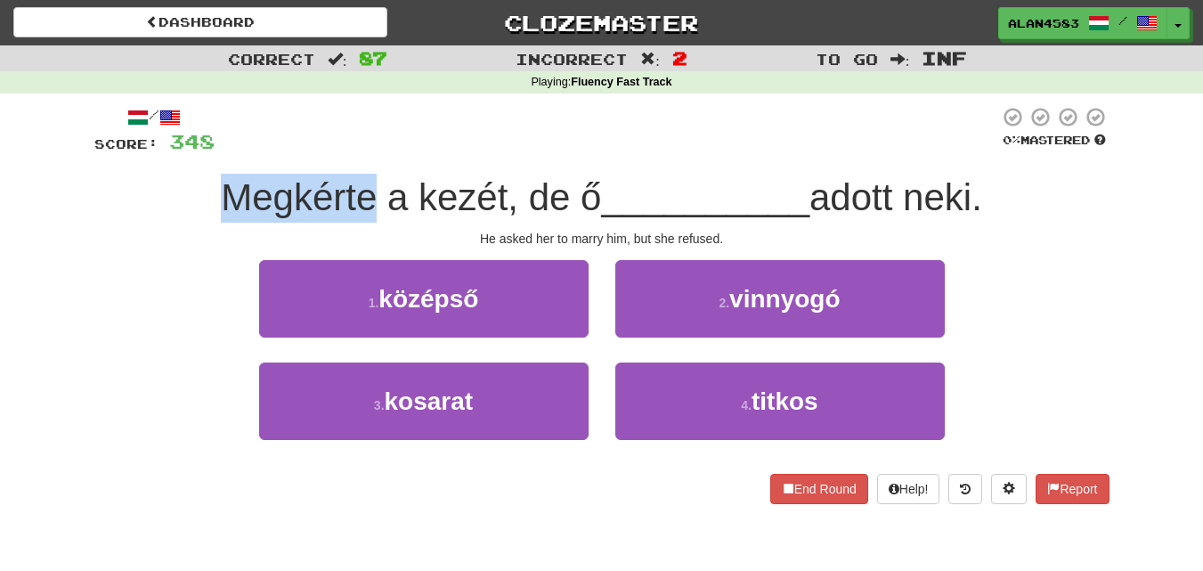
drag, startPoint x: 366, startPoint y: 194, endPoint x: 219, endPoint y: 182, distance: 147.5
click at [221, 182] on span "Megkérte a kezét, de ő" at bounding box center [411, 197] width 380 height 42
click at [208, 151] on div at bounding box center [208, 151] width 0 height 0
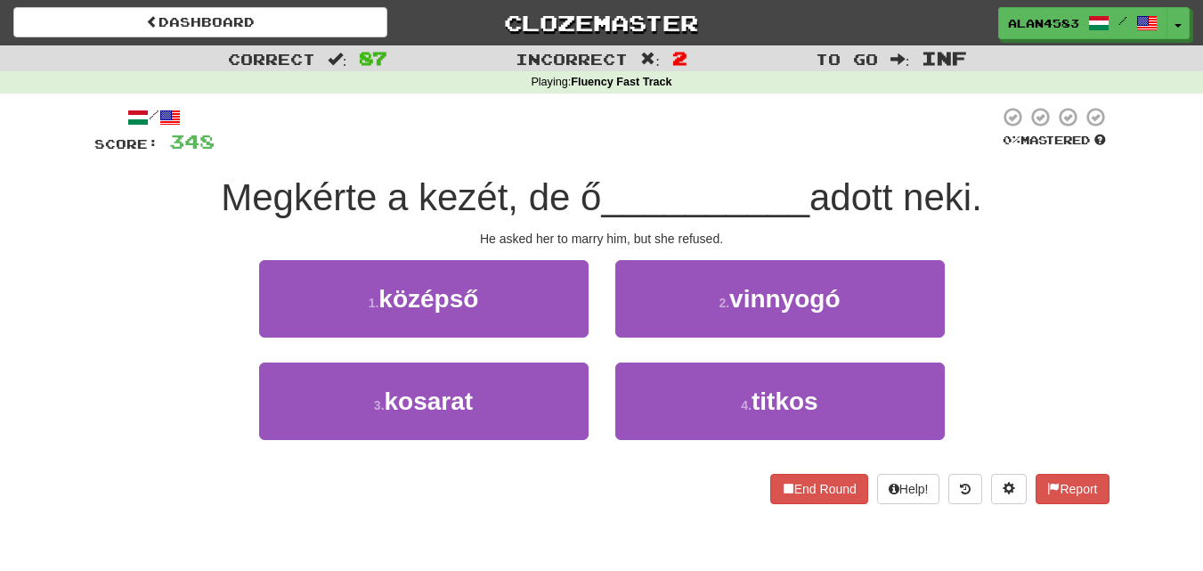
click at [446, 128] on div at bounding box center [607, 130] width 785 height 49
drag, startPoint x: 493, startPoint y: 186, endPoint x: 411, endPoint y: 174, distance: 83.8
click at [411, 174] on div "Megkérte a kezét, de ő __________ adott neki." at bounding box center [601, 198] width 1015 height 49
click at [399, 151] on div at bounding box center [399, 151] width 0 height 0
click at [540, 132] on div at bounding box center [607, 130] width 785 height 49
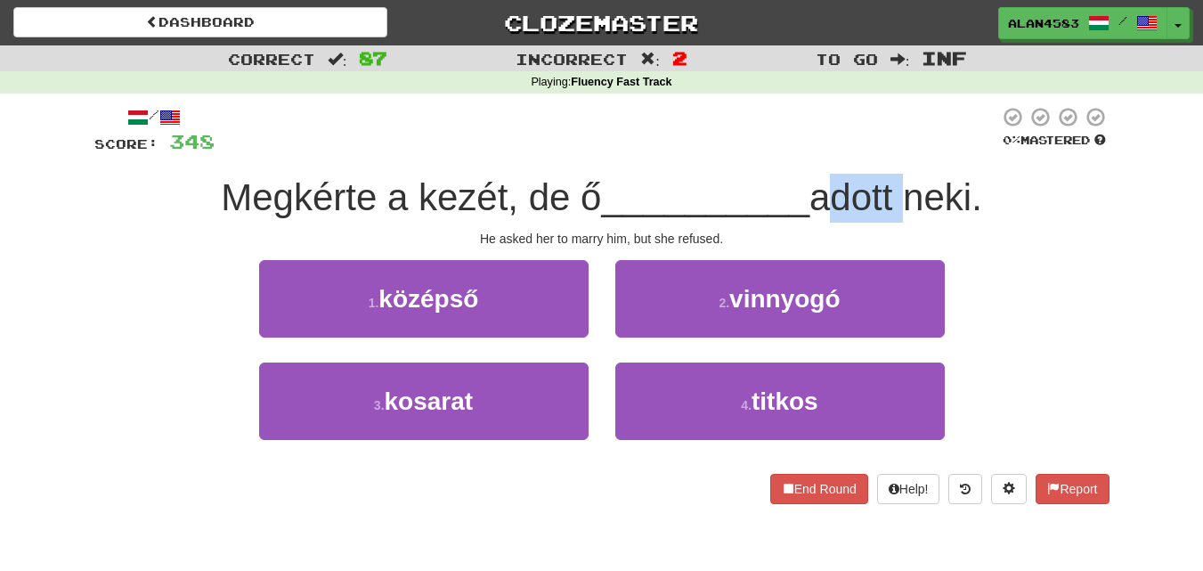
drag, startPoint x: 824, startPoint y: 191, endPoint x: 905, endPoint y: 188, distance: 81.1
click at [905, 188] on span "adott neki." at bounding box center [896, 197] width 173 height 42
click at [893, 151] on div at bounding box center [893, 151] width 0 height 0
click at [926, 116] on div at bounding box center [607, 130] width 785 height 49
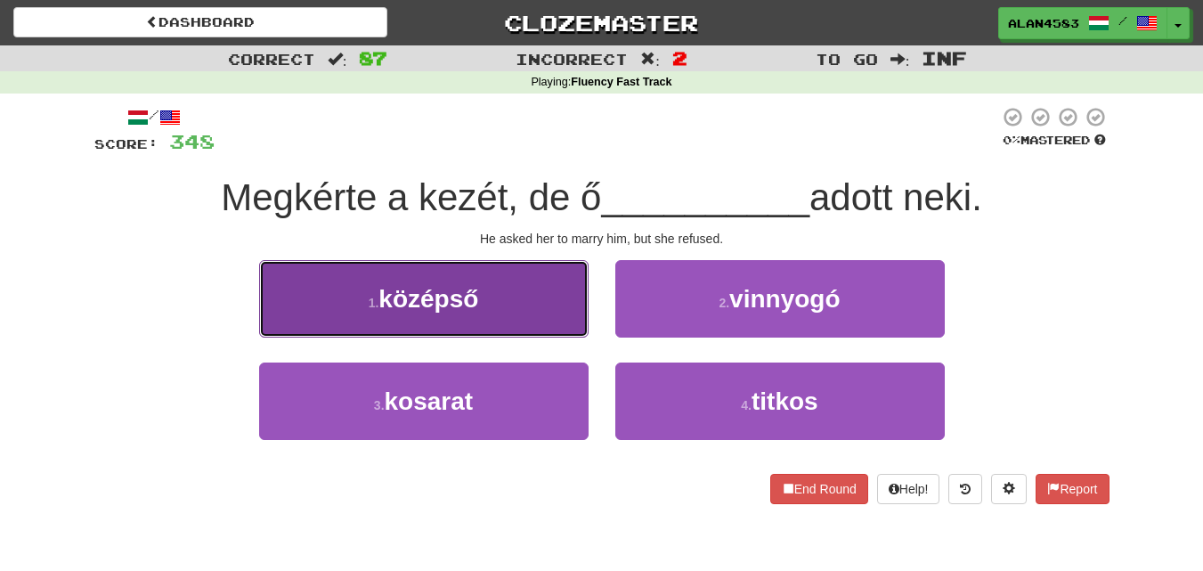
click at [376, 269] on button "1 . középső" at bounding box center [424, 298] width 330 height 77
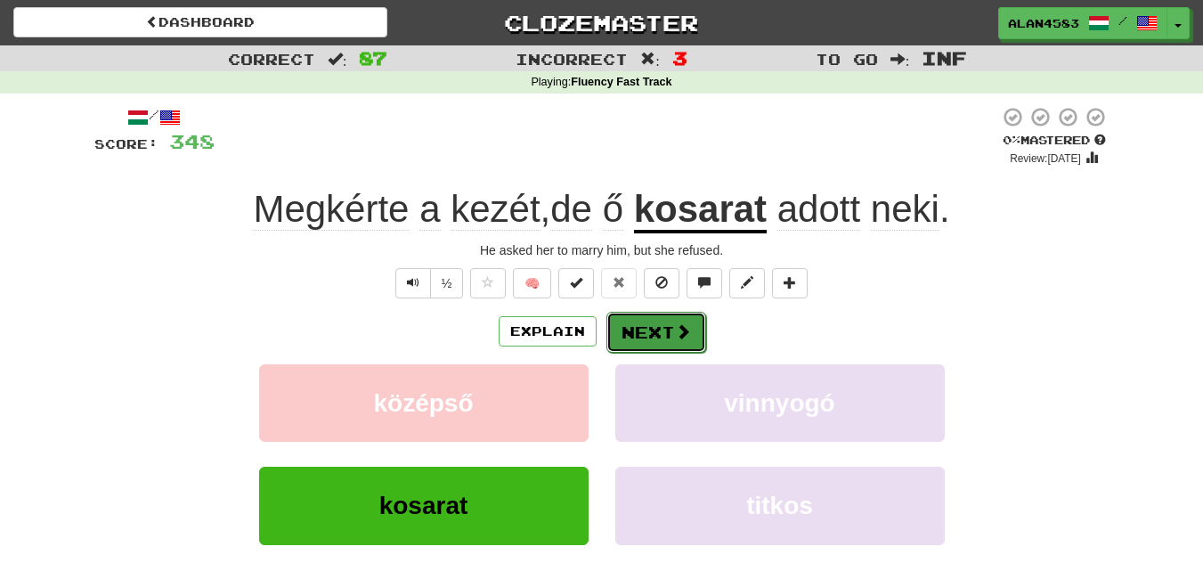
click at [648, 333] on button "Next" at bounding box center [656, 332] width 100 height 41
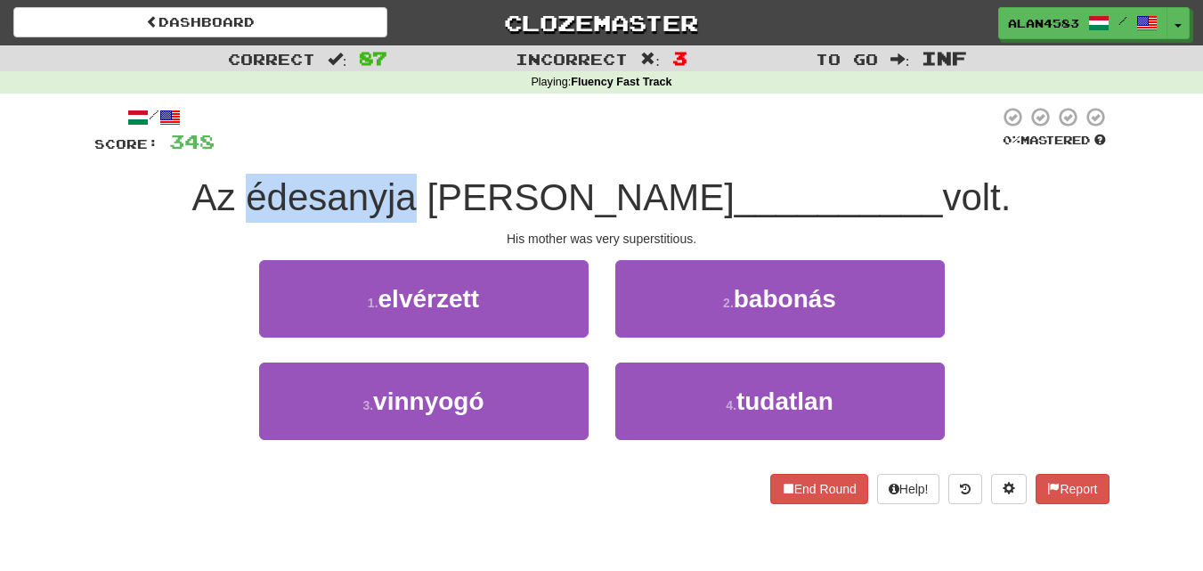
drag, startPoint x: 499, startPoint y: 197, endPoint x: 323, endPoint y: 187, distance: 175.7
click at [323, 187] on span "Az édesanyja nagyon" at bounding box center [463, 197] width 542 height 42
click at [312, 151] on div at bounding box center [312, 151] width 0 height 0
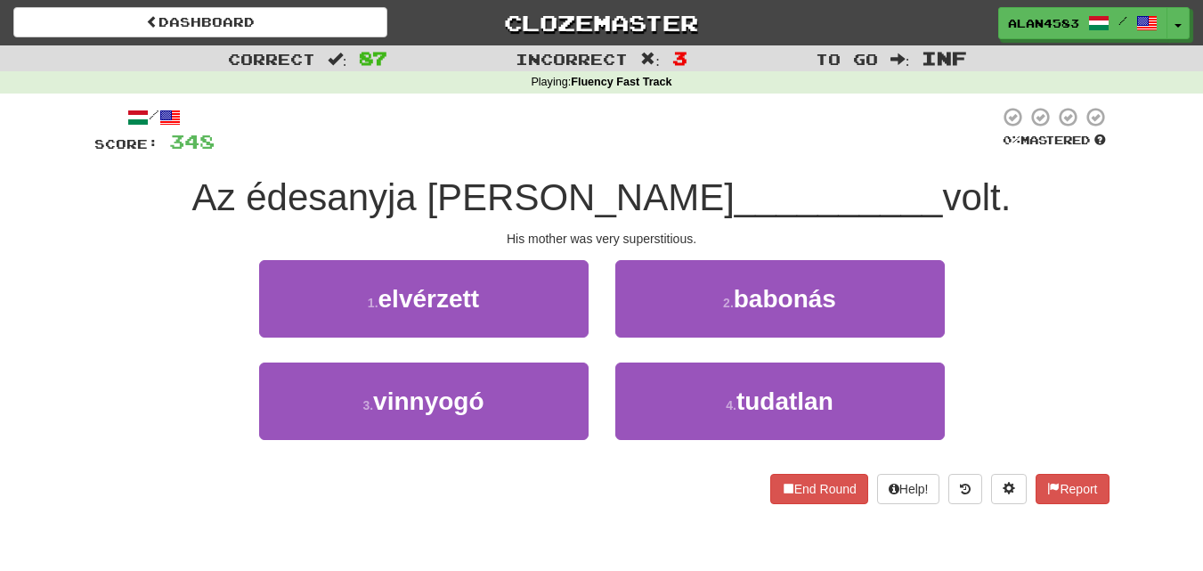
click at [255, 191] on div "Az édesanyja nagyon __________ volt." at bounding box center [601, 198] width 1015 height 49
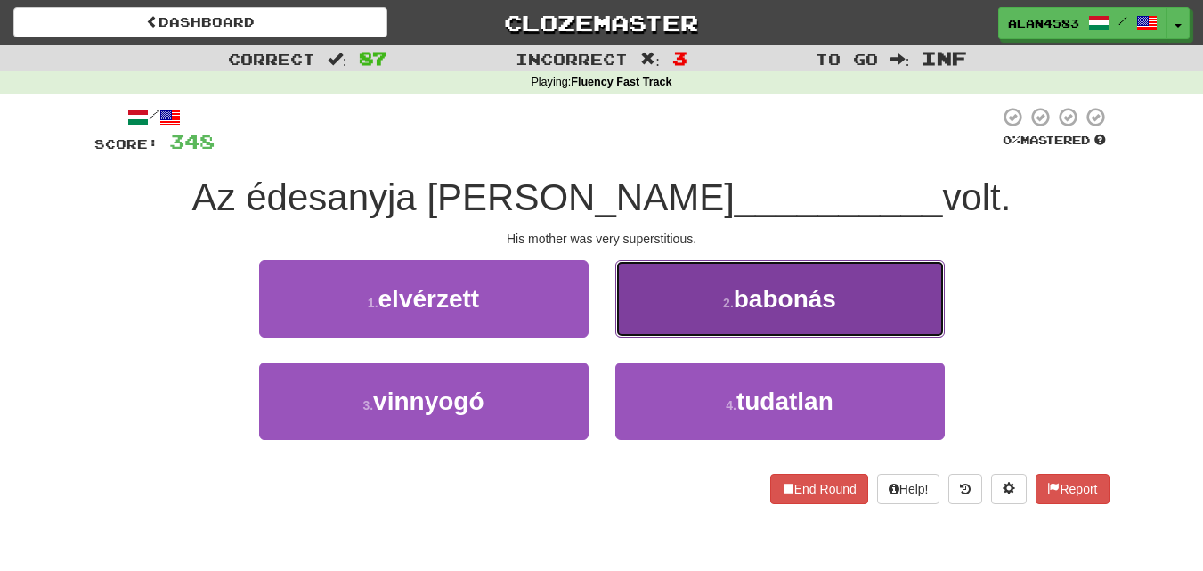
click at [731, 325] on button "2 . babonás" at bounding box center [780, 298] width 330 height 77
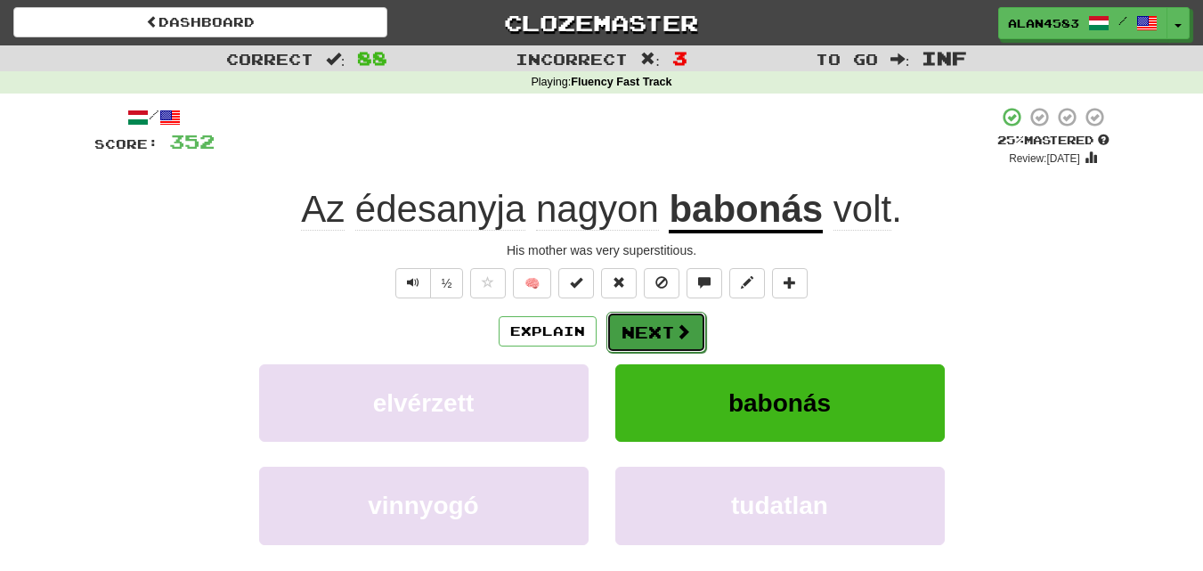
click at [625, 337] on button "Next" at bounding box center [656, 332] width 100 height 41
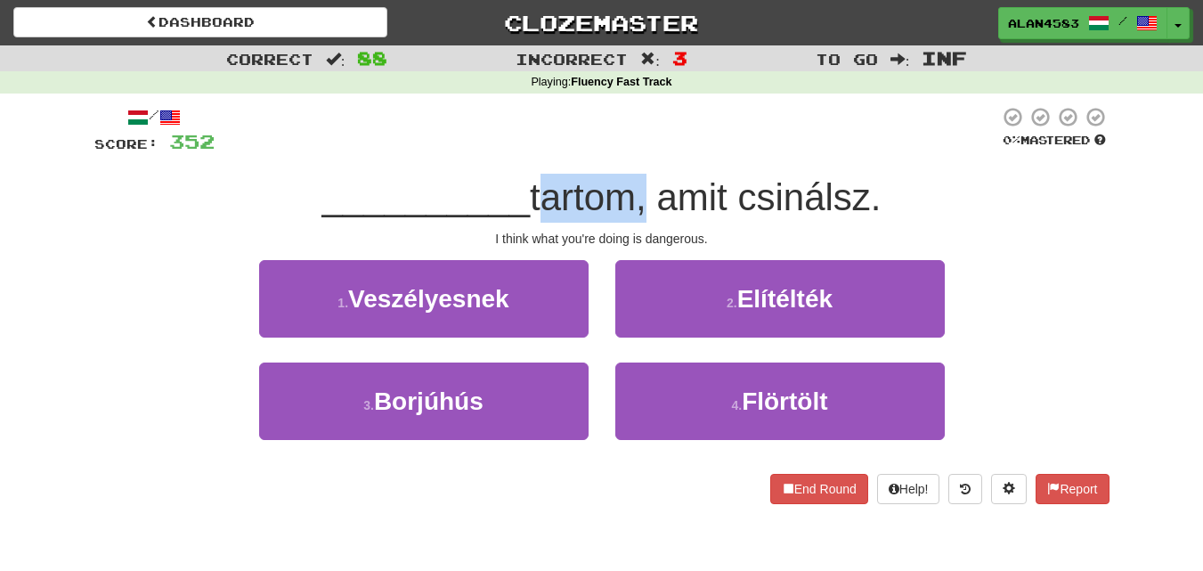
drag, startPoint x: 639, startPoint y: 190, endPoint x: 534, endPoint y: 183, distance: 104.4
click at [534, 183] on span "tartom, amit csinálsz." at bounding box center [705, 197] width 351 height 42
click at [523, 151] on div at bounding box center [523, 151] width 0 height 0
click at [578, 132] on div at bounding box center [607, 130] width 785 height 49
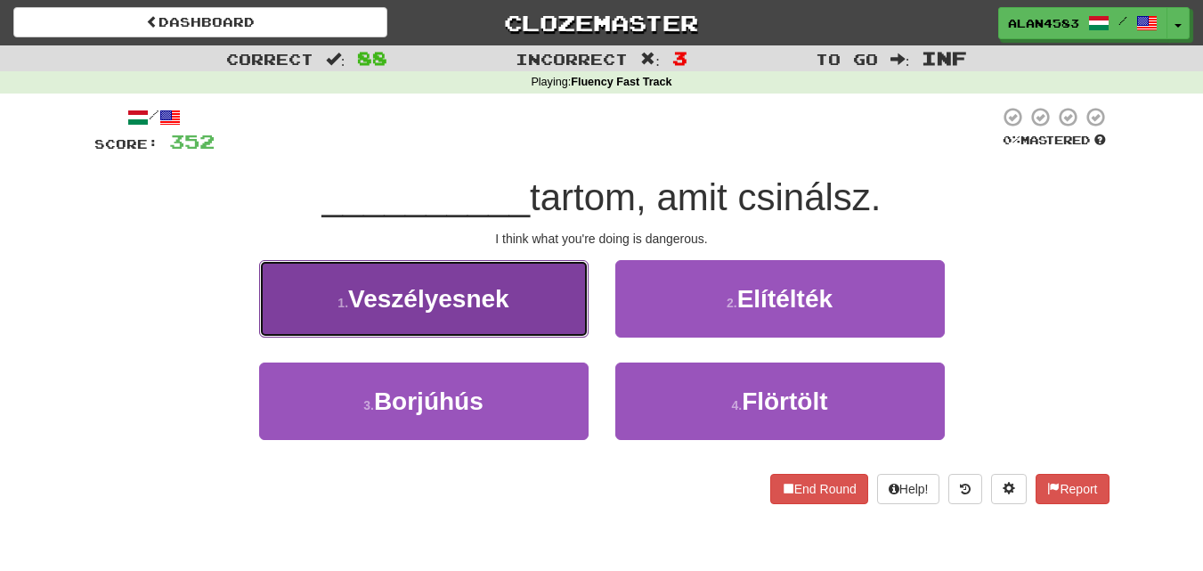
click at [417, 304] on span "Veszélyesnek" at bounding box center [428, 299] width 161 height 28
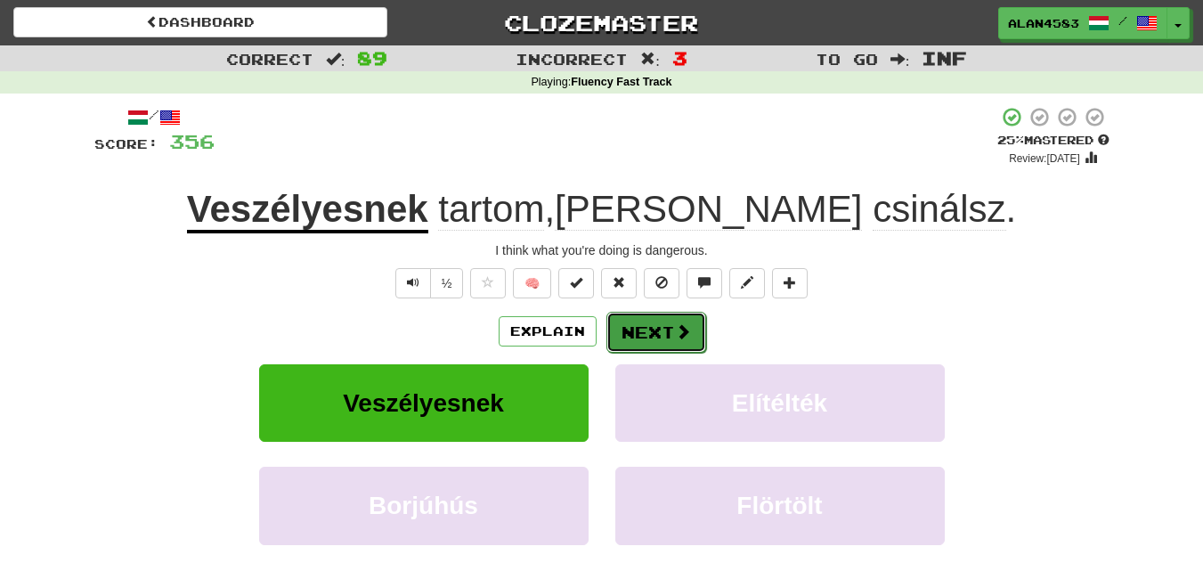
click at [646, 332] on button "Next" at bounding box center [656, 332] width 100 height 41
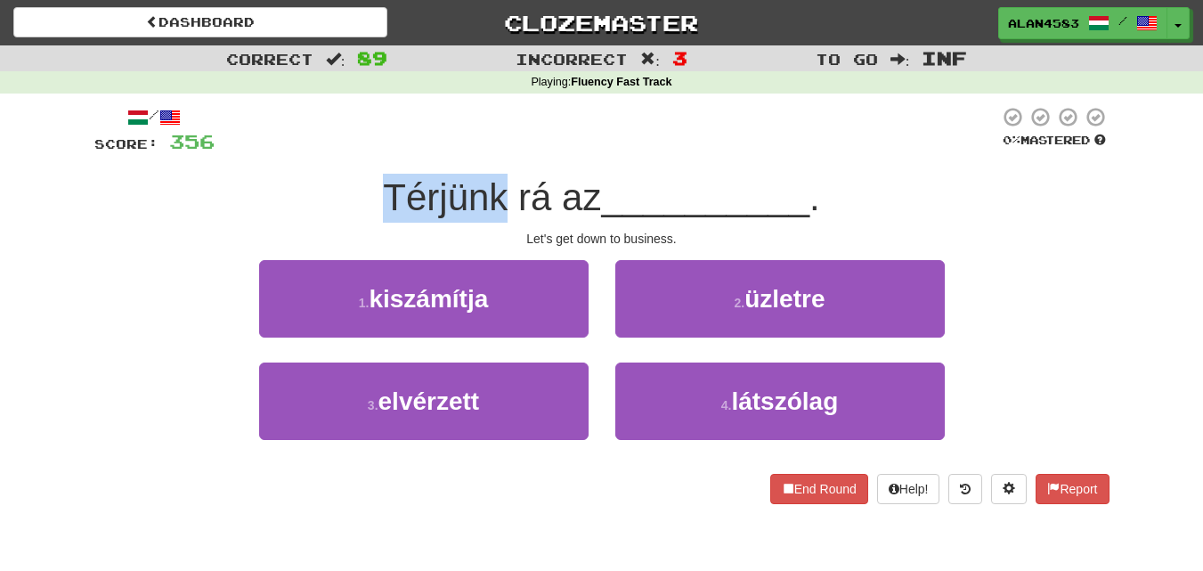
drag, startPoint x: 503, startPoint y: 207, endPoint x: 310, endPoint y: 213, distance: 193.4
click at [310, 213] on div "Térjünk rá az __________ ." at bounding box center [601, 198] width 1015 height 49
click at [298, 219] on div at bounding box center [298, 219] width 0 height 0
click at [602, 165] on div "/ Score: 356 0 % Mastered Térjünk rá az __________ . Let's get down to business…" at bounding box center [601, 305] width 1015 height 398
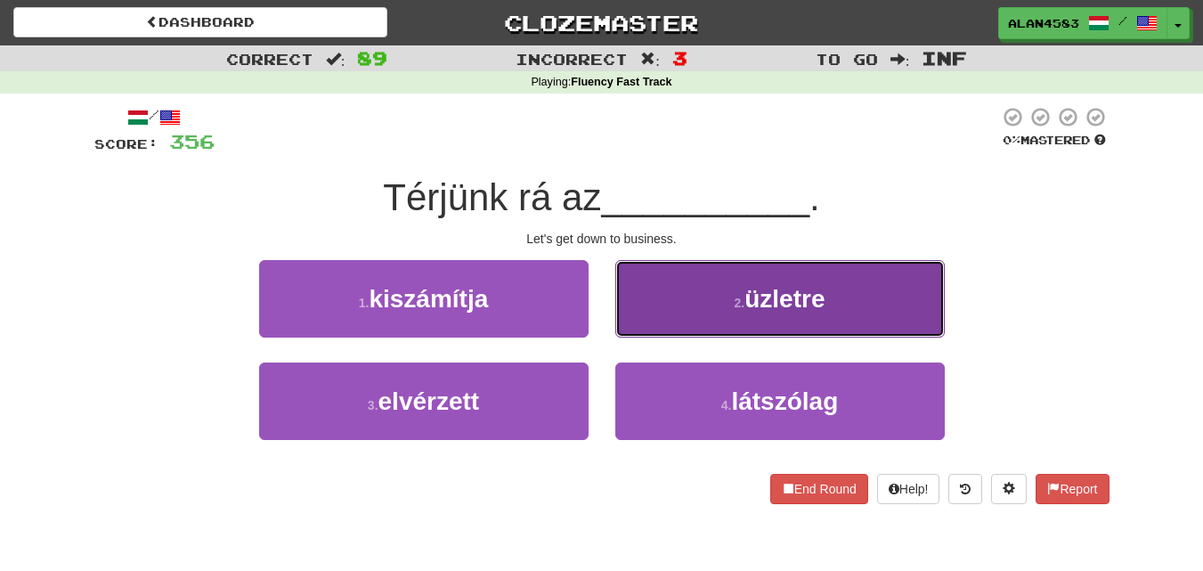
click at [748, 321] on button "2 . üzletre" at bounding box center [780, 298] width 330 height 77
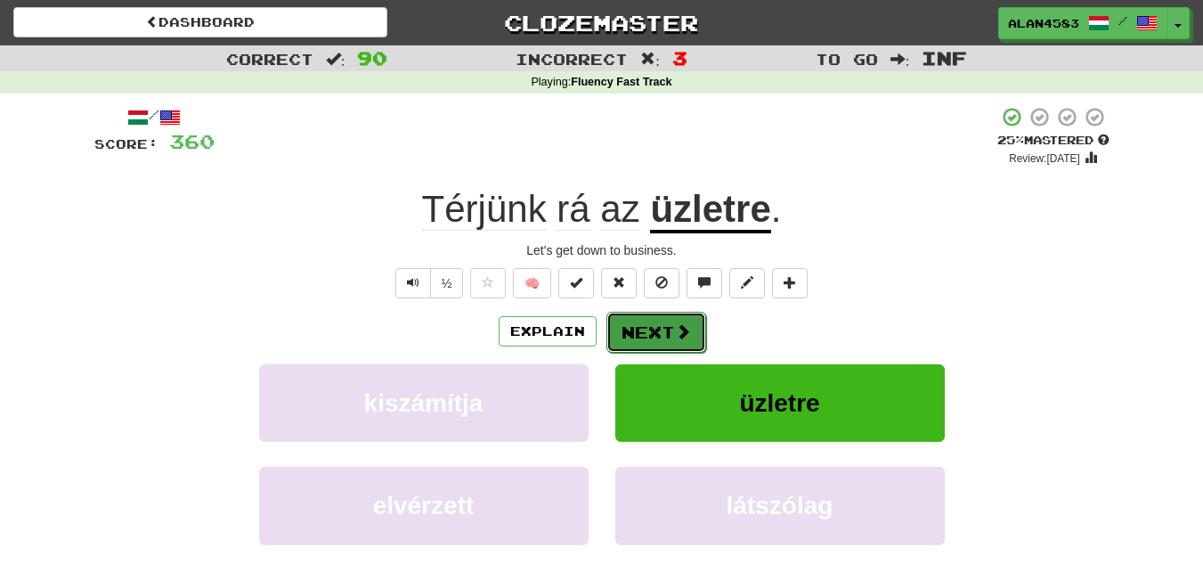
click at [663, 333] on button "Next" at bounding box center [656, 332] width 100 height 41
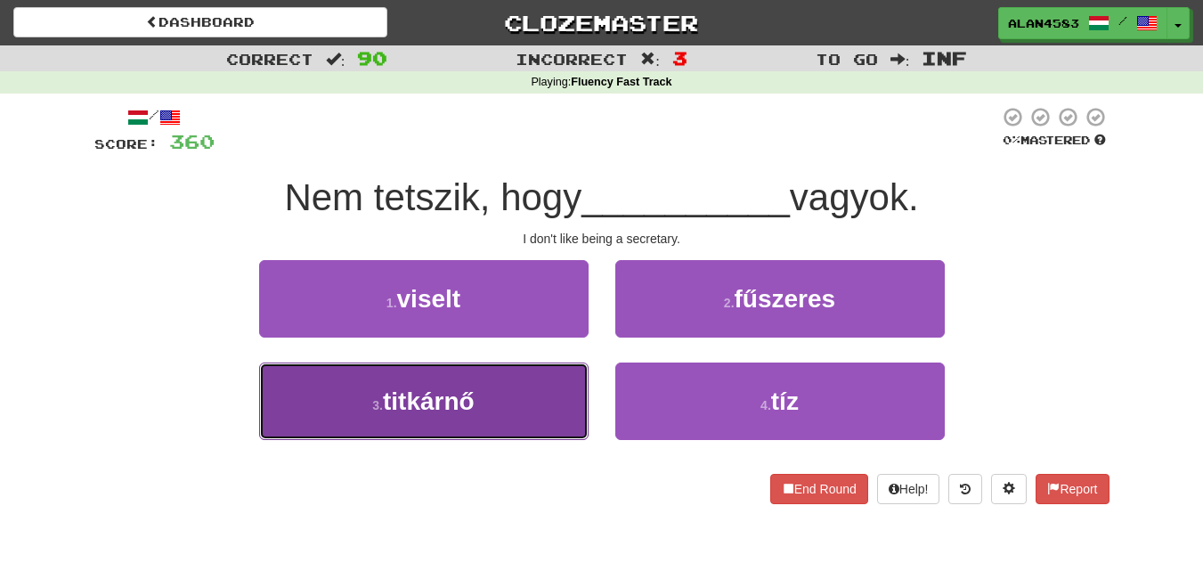
click at [400, 395] on span "titkárnő" at bounding box center [429, 401] width 92 height 28
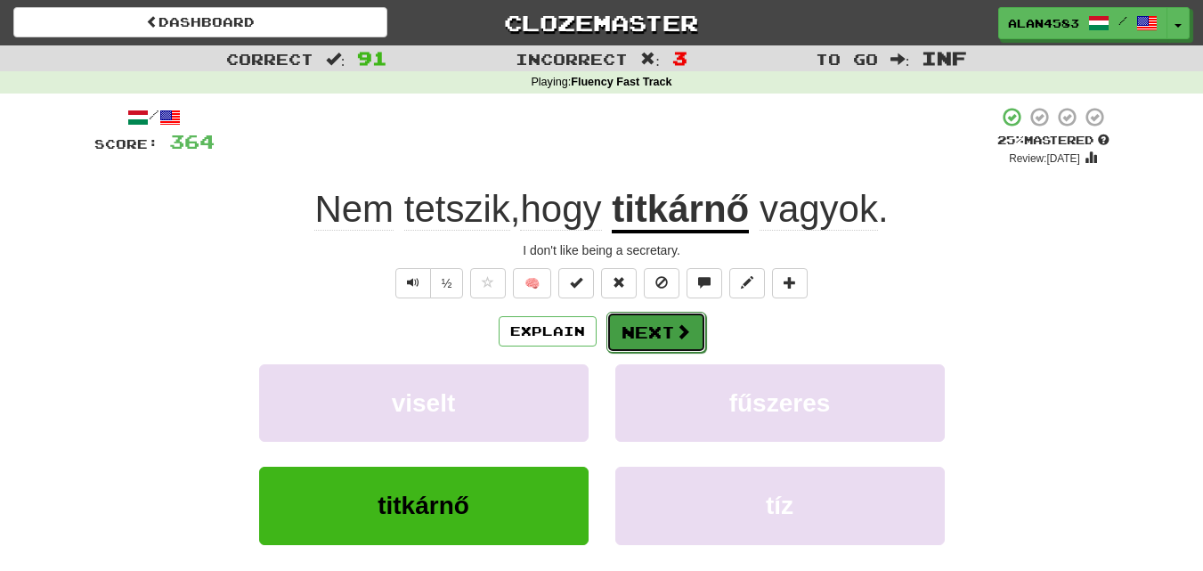
click at [643, 336] on button "Next" at bounding box center [656, 332] width 100 height 41
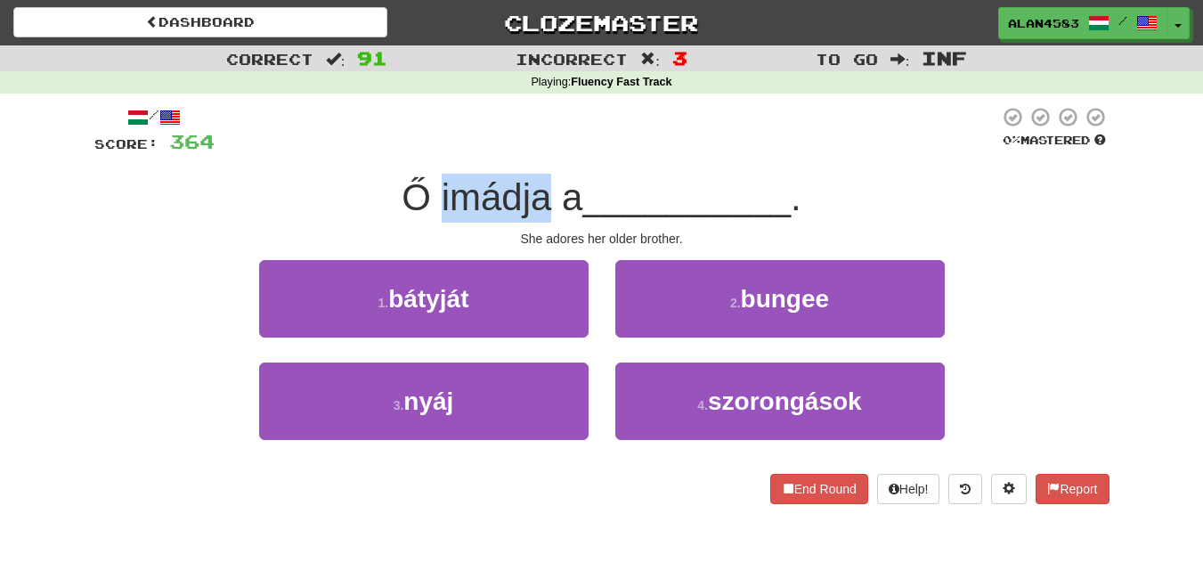
drag, startPoint x: 543, startPoint y: 199, endPoint x: 439, endPoint y: 185, distance: 105.0
click at [439, 185] on span "Ő imádja a" at bounding box center [492, 197] width 181 height 42
click at [427, 151] on div at bounding box center [427, 151] width 0 height 0
click at [612, 136] on div at bounding box center [607, 130] width 785 height 49
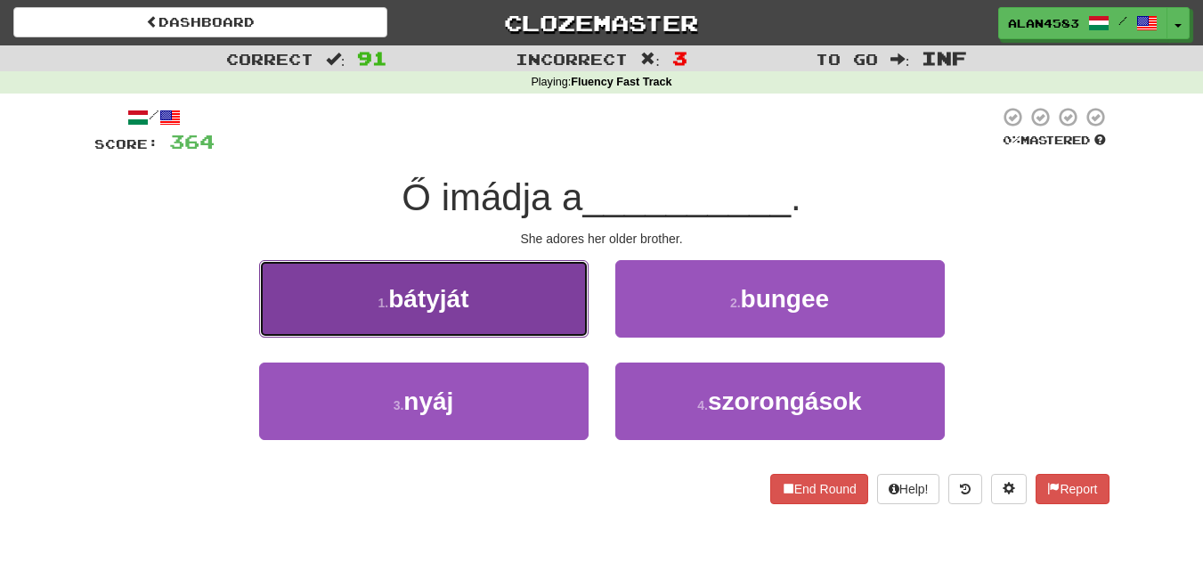
click at [315, 306] on button "1 . bátyját" at bounding box center [424, 298] width 330 height 77
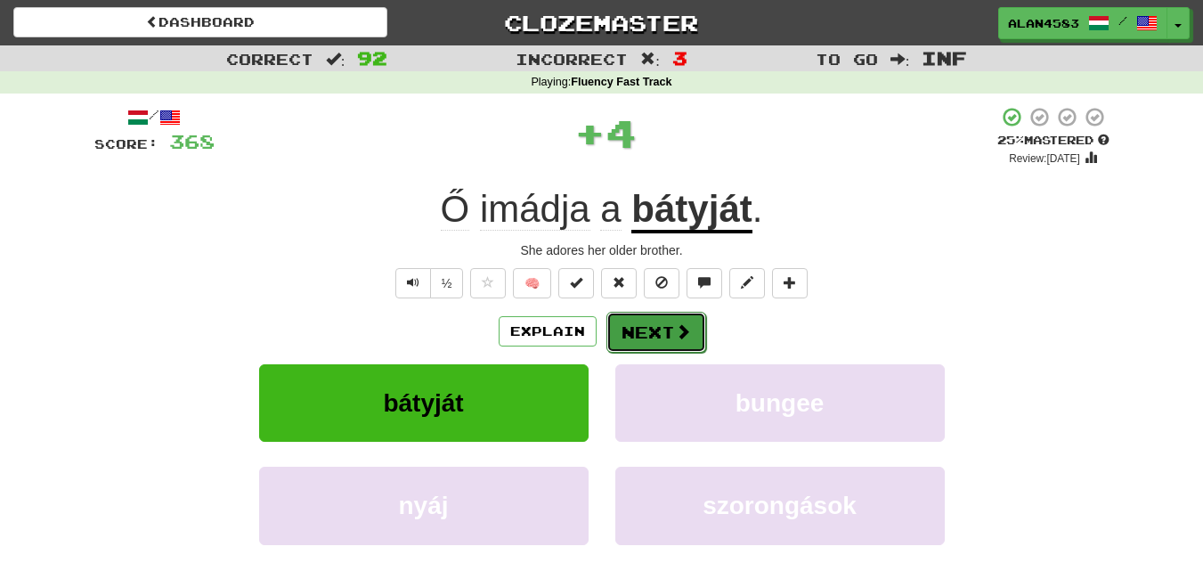
click at [658, 335] on button "Next" at bounding box center [656, 332] width 100 height 41
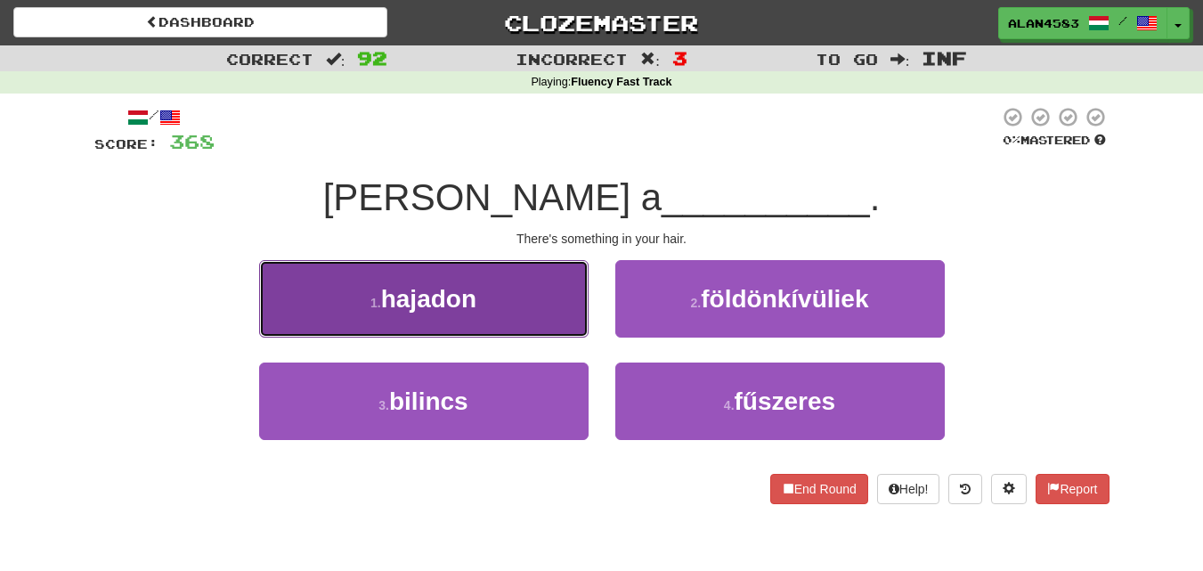
click at [282, 315] on button "1 . hajadon" at bounding box center [424, 298] width 330 height 77
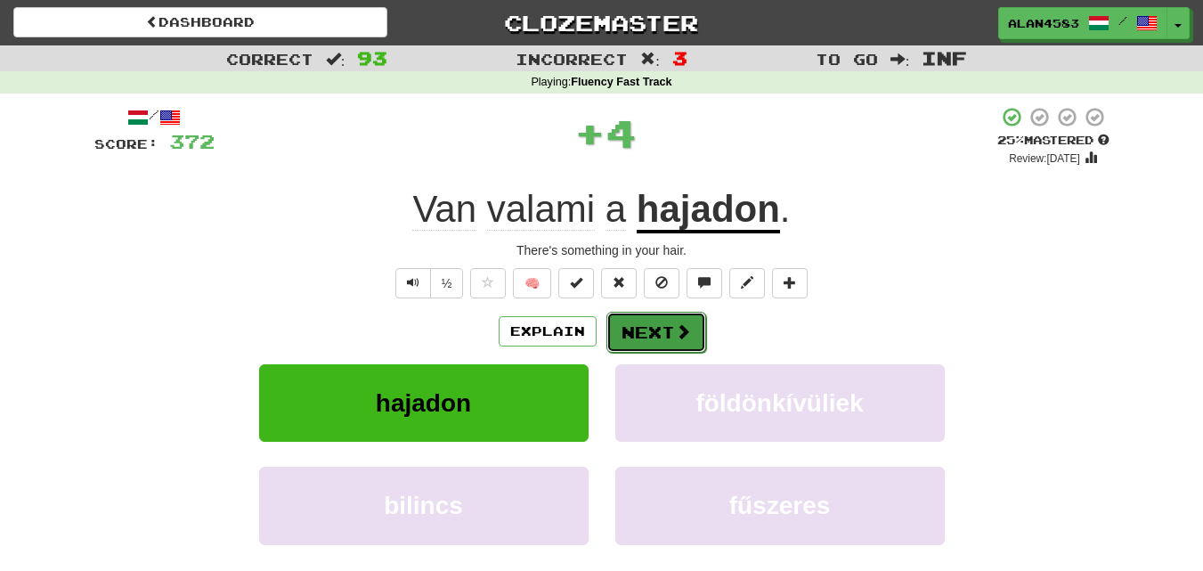
click at [642, 330] on button "Next" at bounding box center [656, 332] width 100 height 41
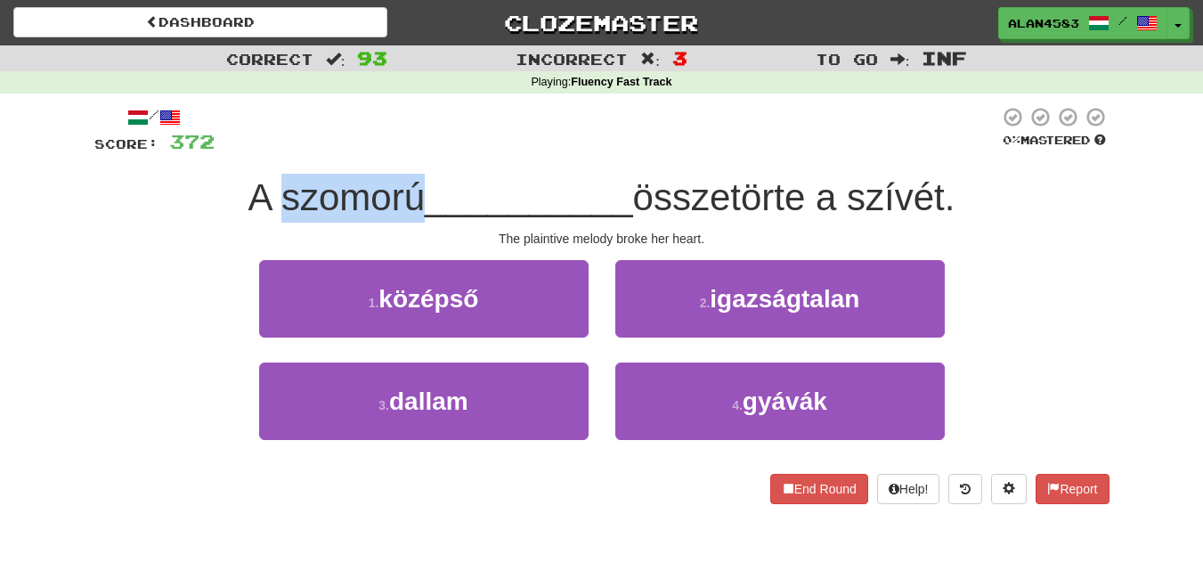
drag, startPoint x: 411, startPoint y: 190, endPoint x: 276, endPoint y: 190, distance: 135.4
click at [276, 190] on span "A szomorú" at bounding box center [336, 197] width 176 height 42
click at [264, 151] on div at bounding box center [264, 151] width 0 height 0
click at [501, 127] on div at bounding box center [607, 130] width 785 height 49
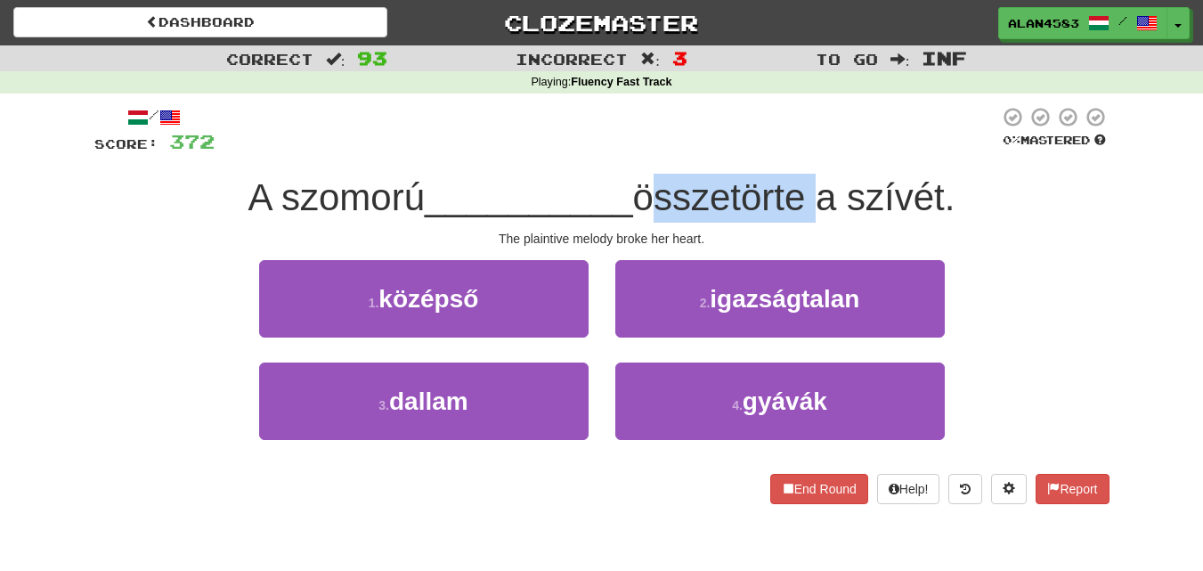
drag, startPoint x: 646, startPoint y: 197, endPoint x: 816, endPoint y: 210, distance: 170.6
click at [816, 210] on span "összetörte a szívét." at bounding box center [794, 197] width 322 height 42
click at [804, 219] on div at bounding box center [804, 219] width 0 height 0
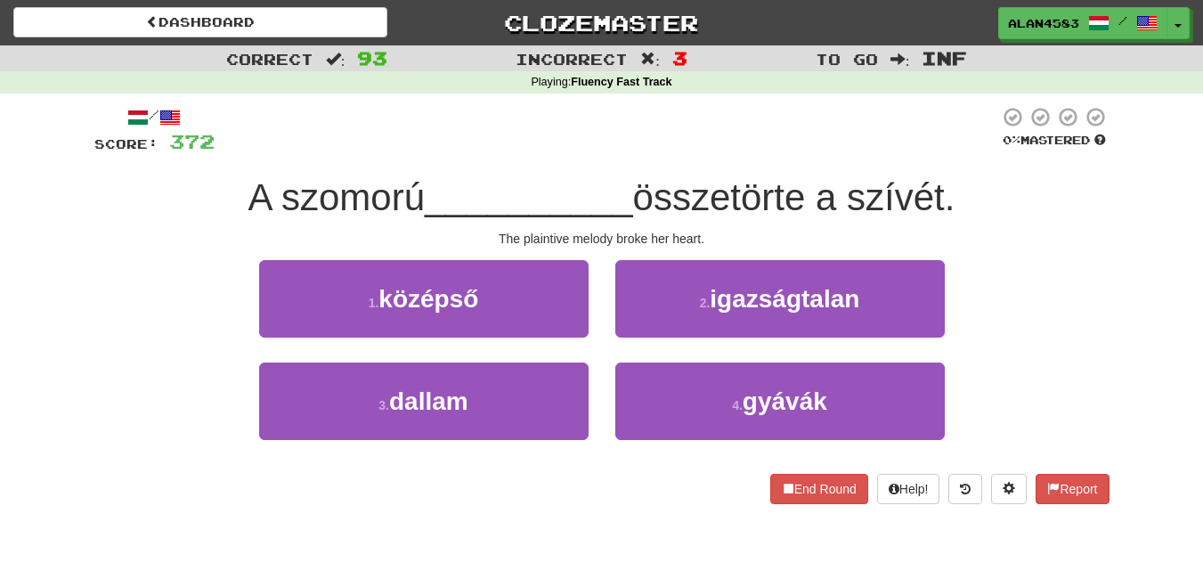
click at [863, 166] on div "/ Score: 372 0 % Mastered A szomorú __________ összetörte a szívét. The plainti…" at bounding box center [601, 305] width 1015 height 398
drag, startPoint x: 859, startPoint y: 194, endPoint x: 955, endPoint y: 182, distance: 96.1
click at [955, 182] on span "összetörte a szívét." at bounding box center [794, 197] width 322 height 42
click at [943, 151] on div at bounding box center [943, 151] width 0 height 0
click at [812, 134] on div at bounding box center [607, 130] width 785 height 49
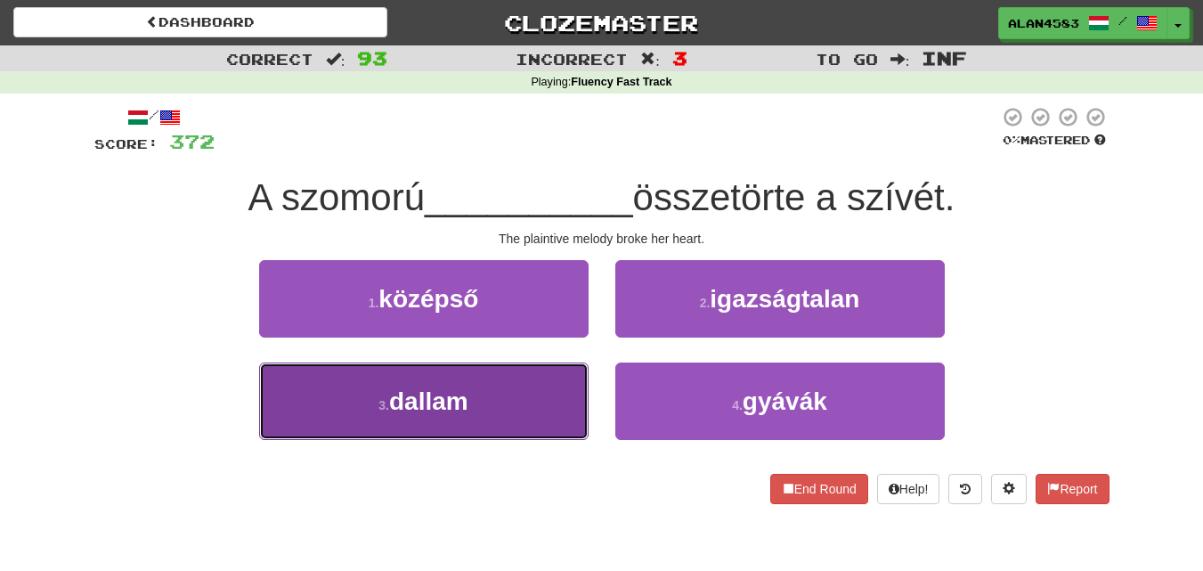
click at [419, 419] on button "3 . dallam" at bounding box center [424, 400] width 330 height 77
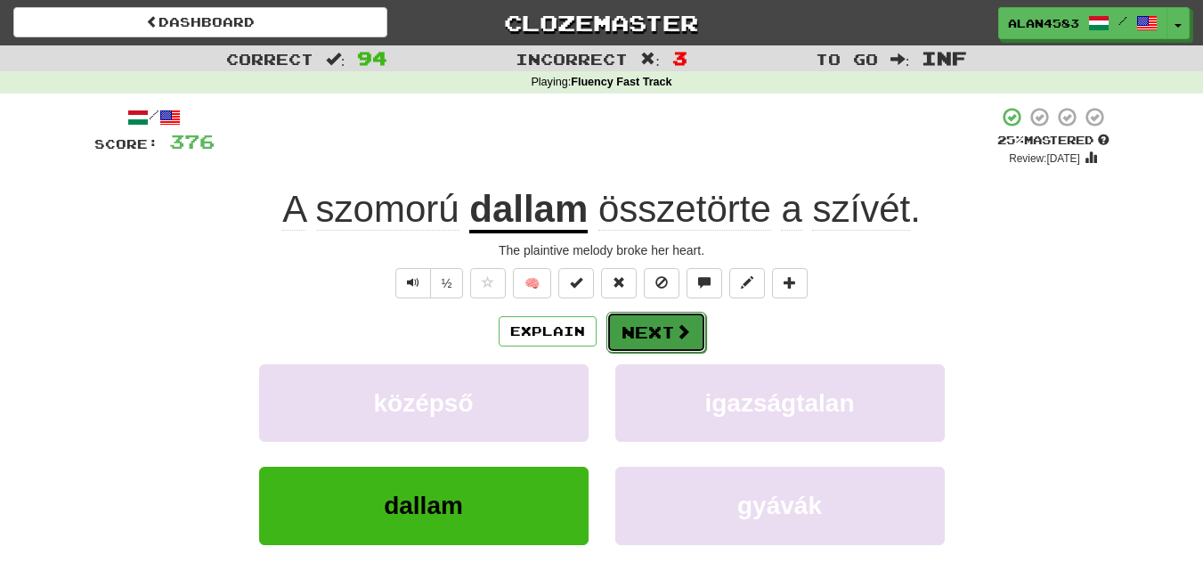
click at [638, 330] on button "Next" at bounding box center [656, 332] width 100 height 41
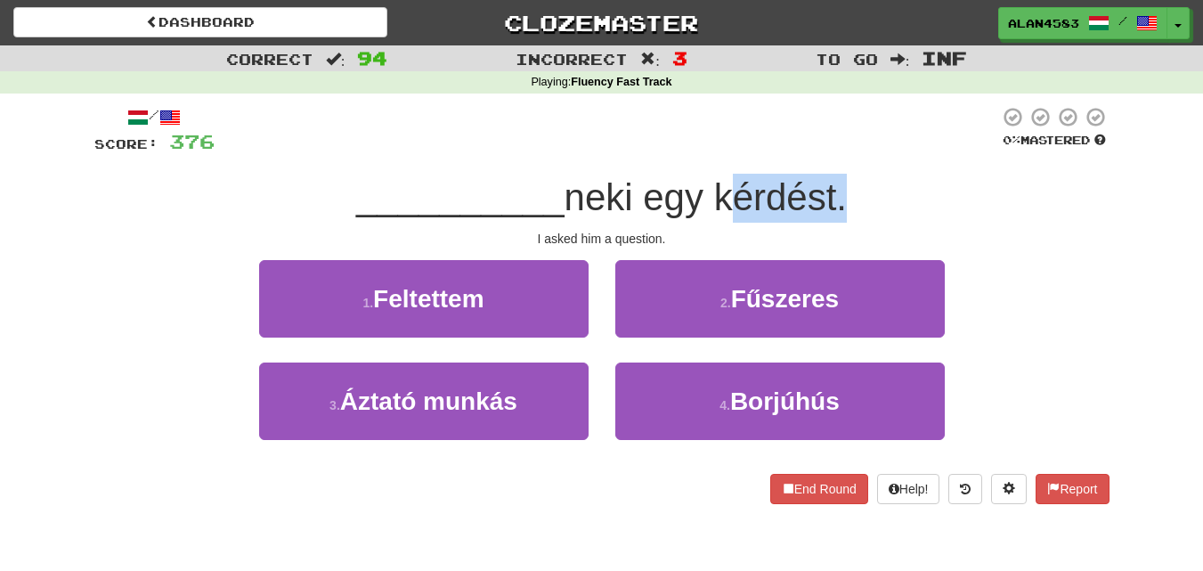
drag, startPoint x: 724, startPoint y: 199, endPoint x: 845, endPoint y: 195, distance: 121.2
click at [845, 195] on span "neki egy kérdést." at bounding box center [706, 197] width 283 height 42
click at [834, 151] on div at bounding box center [834, 151] width 0 height 0
click at [924, 123] on div at bounding box center [607, 130] width 785 height 49
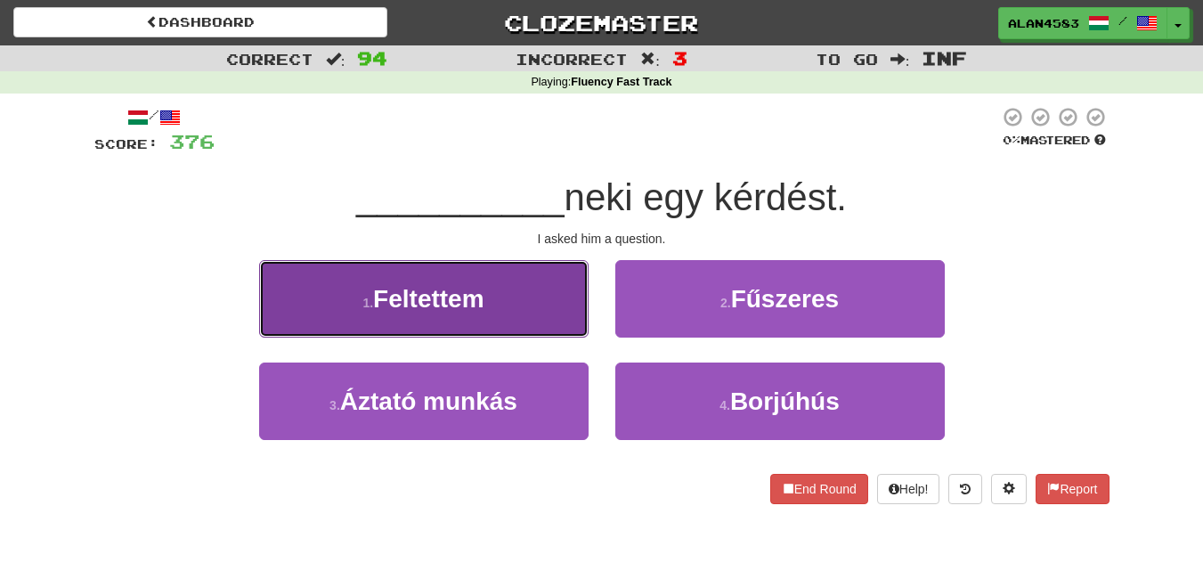
click at [457, 283] on button "1 . Feltettem" at bounding box center [424, 298] width 330 height 77
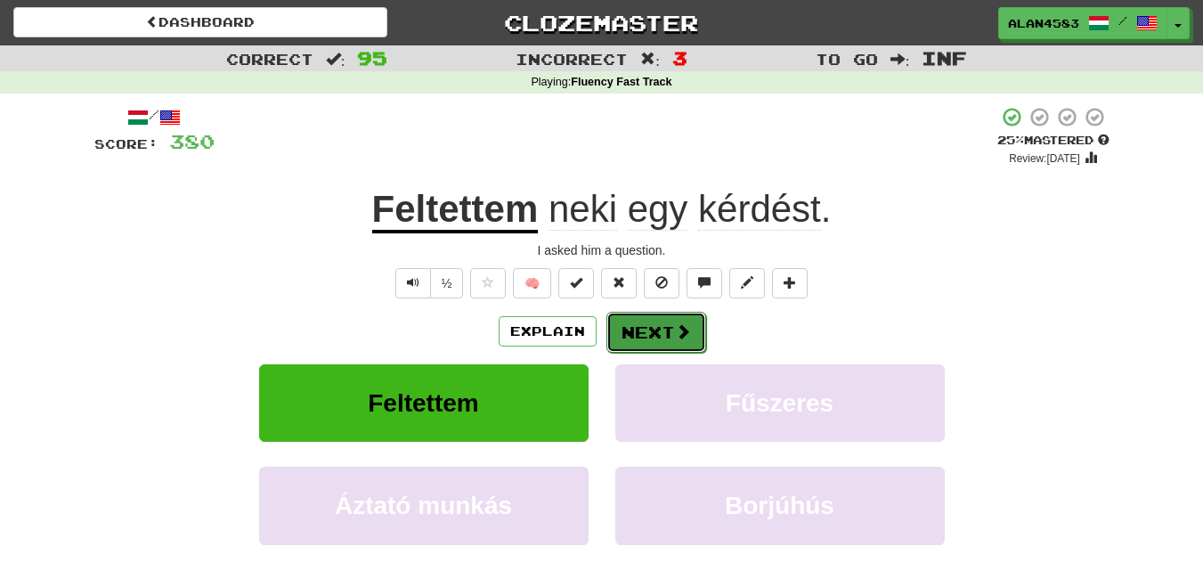
click at [647, 330] on button "Next" at bounding box center [656, 332] width 100 height 41
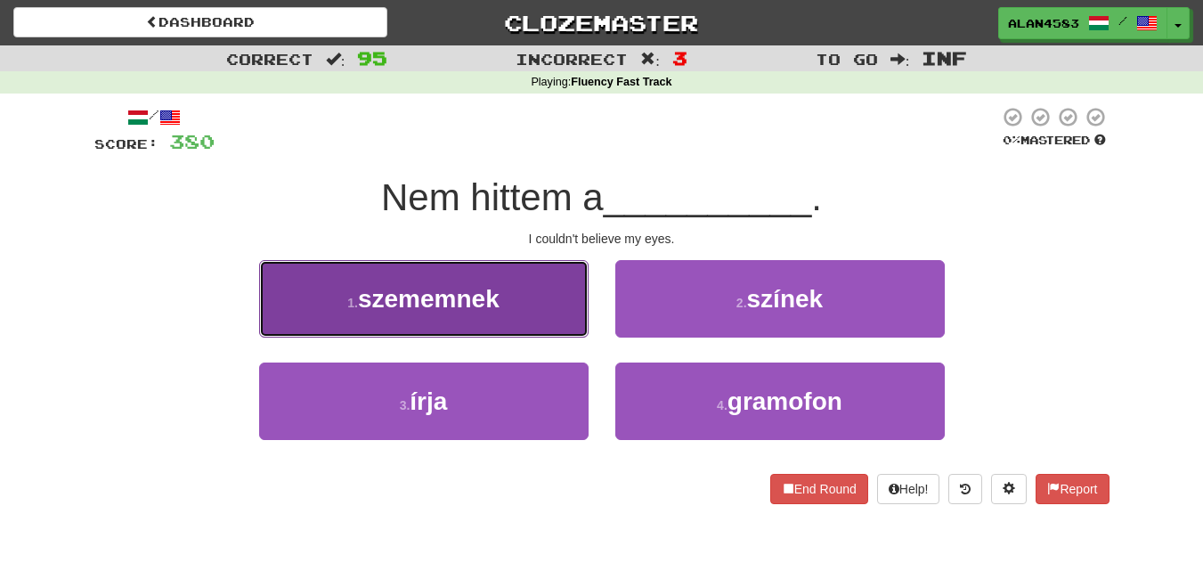
click at [320, 322] on button "1 . szememnek" at bounding box center [424, 298] width 330 height 77
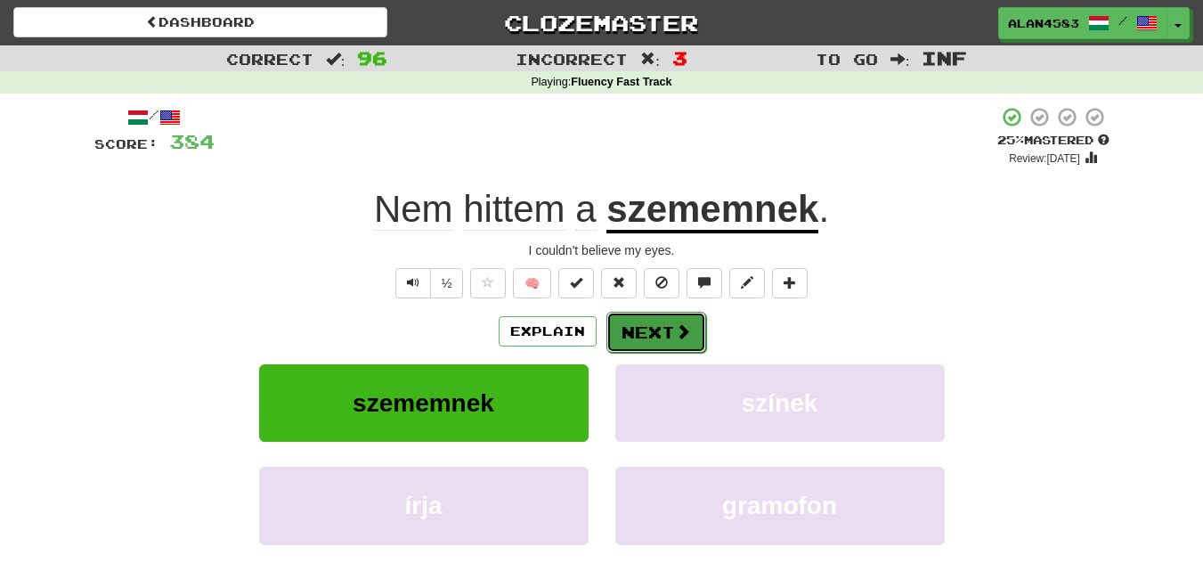
click at [623, 322] on button "Next" at bounding box center [656, 332] width 100 height 41
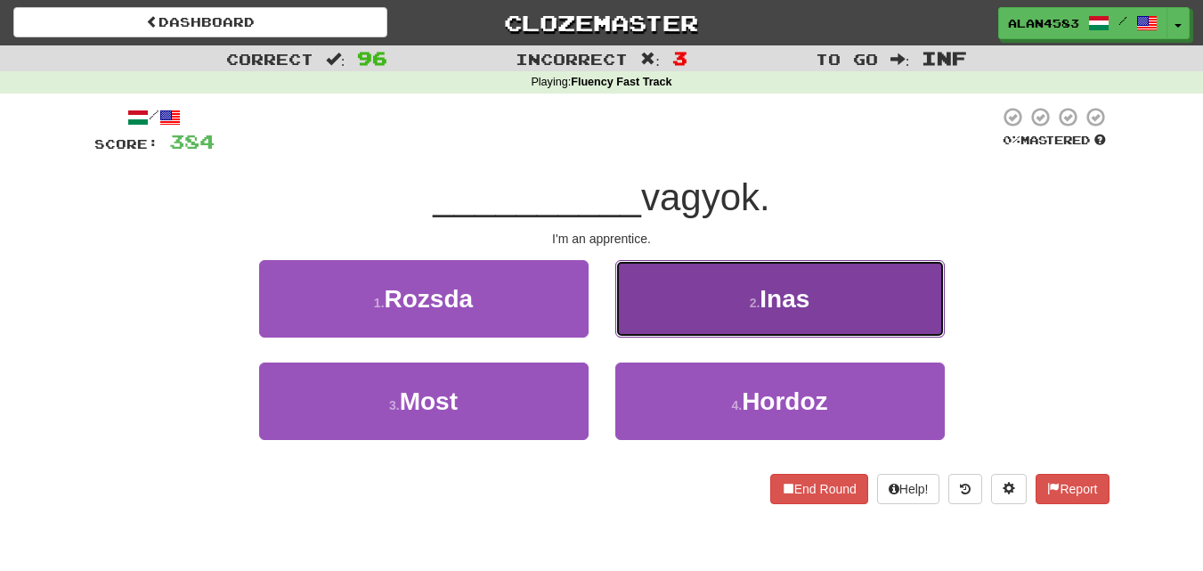
click at [769, 278] on button "2 . Inas" at bounding box center [780, 298] width 330 height 77
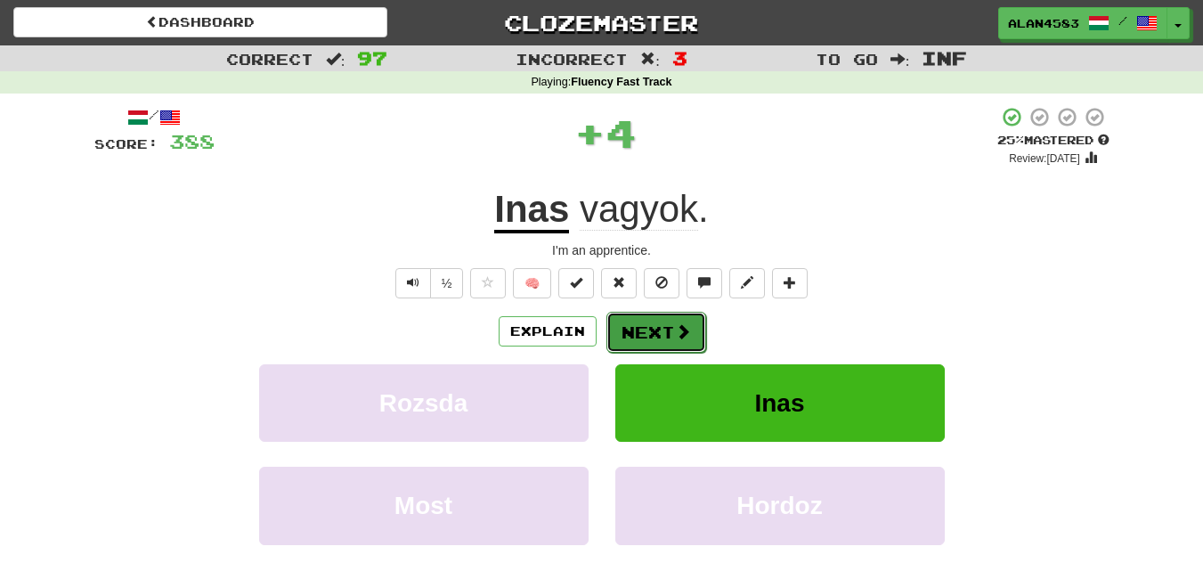
click at [629, 338] on button "Next" at bounding box center [656, 332] width 100 height 41
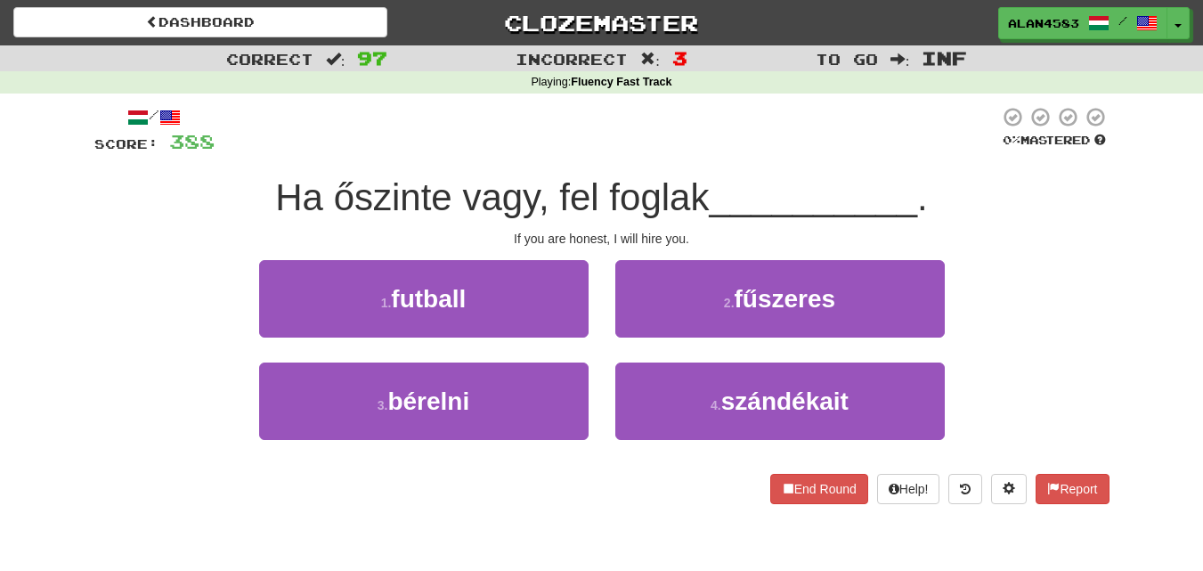
click at [447, 197] on span "Ha őszinte vagy, fel foglak" at bounding box center [492, 197] width 434 height 42
drag, startPoint x: 328, startPoint y: 186, endPoint x: 446, endPoint y: 191, distance: 118.6
click at [446, 191] on span "Ha őszinte vagy, fel foglak" at bounding box center [492, 197] width 434 height 42
click at [435, 151] on div at bounding box center [435, 151] width 0 height 0
click at [466, 145] on div at bounding box center [607, 130] width 785 height 49
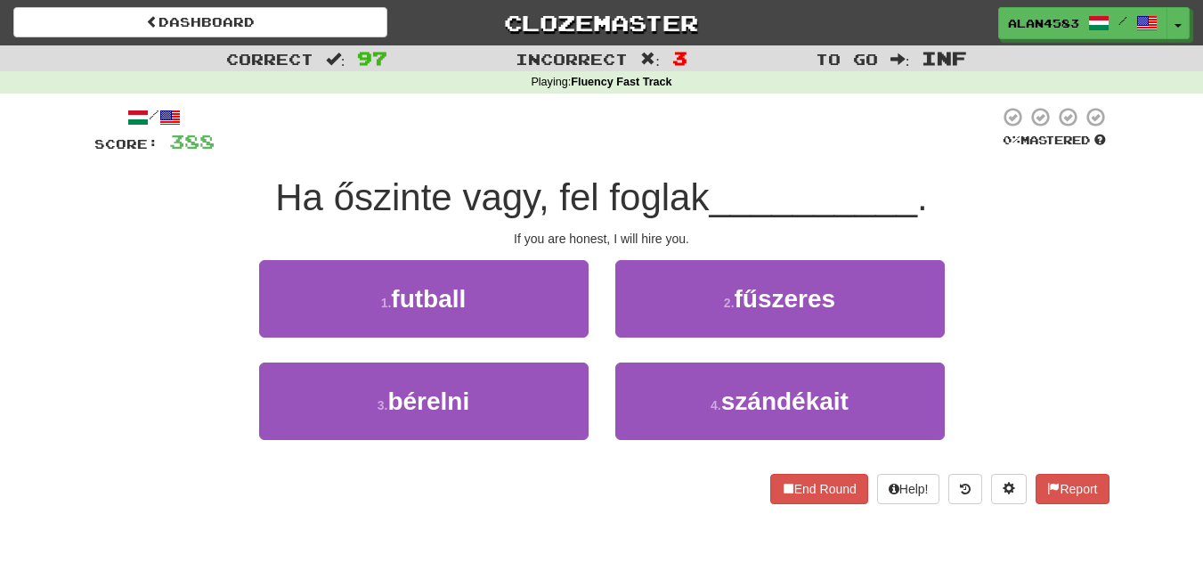
click at [300, 442] on div "3 . bérelni" at bounding box center [424, 413] width 356 height 102
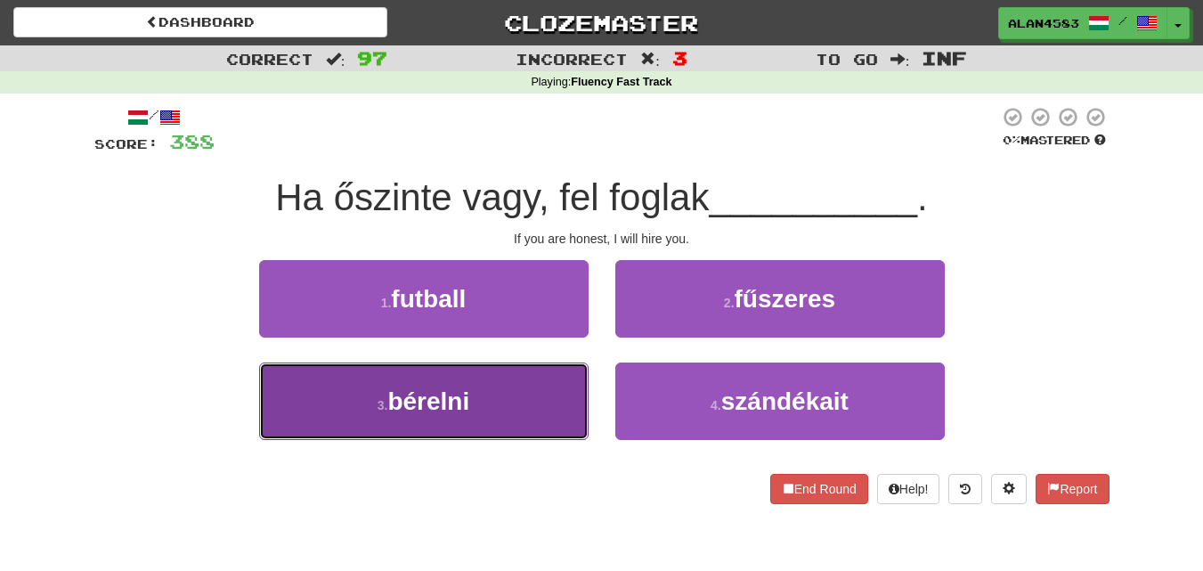
click at [342, 417] on button "3 . bérelni" at bounding box center [424, 400] width 330 height 77
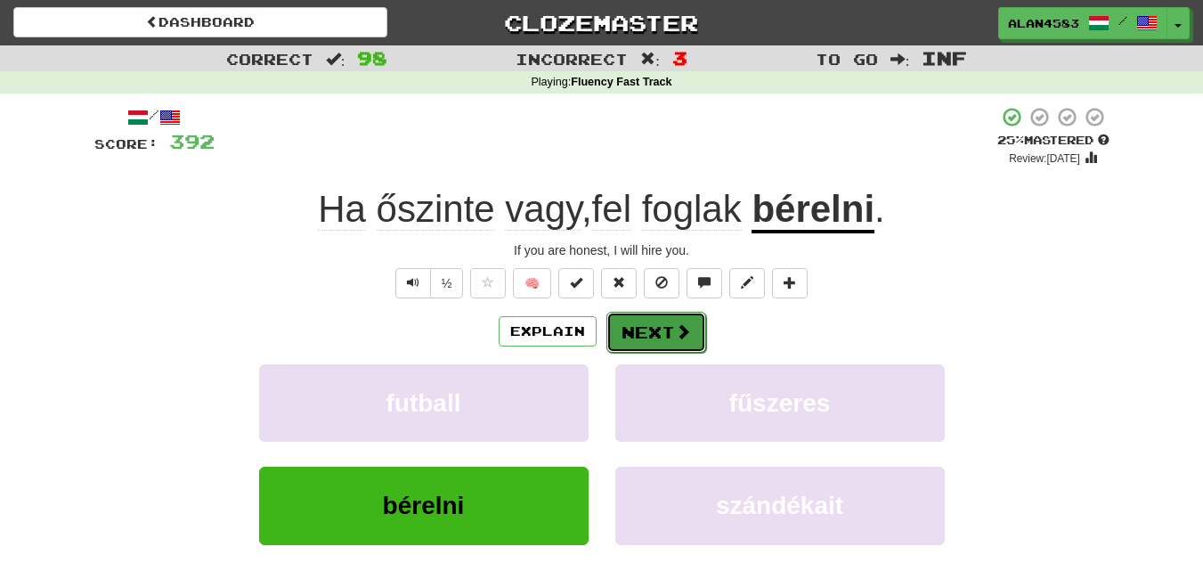
click at [634, 327] on button "Next" at bounding box center [656, 332] width 100 height 41
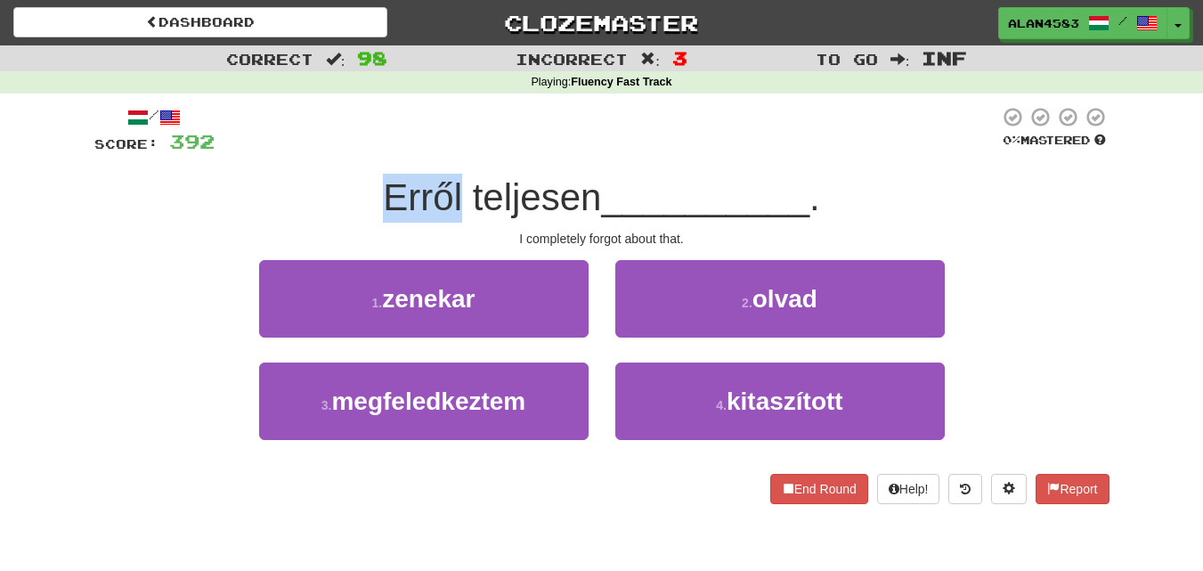
drag, startPoint x: 457, startPoint y: 183, endPoint x: 267, endPoint y: 177, distance: 189.8
click at [267, 177] on div "Erről teljesen __________ ." at bounding box center [601, 198] width 1015 height 49
click at [256, 151] on div at bounding box center [256, 151] width 0 height 0
click at [313, 134] on div at bounding box center [607, 130] width 785 height 49
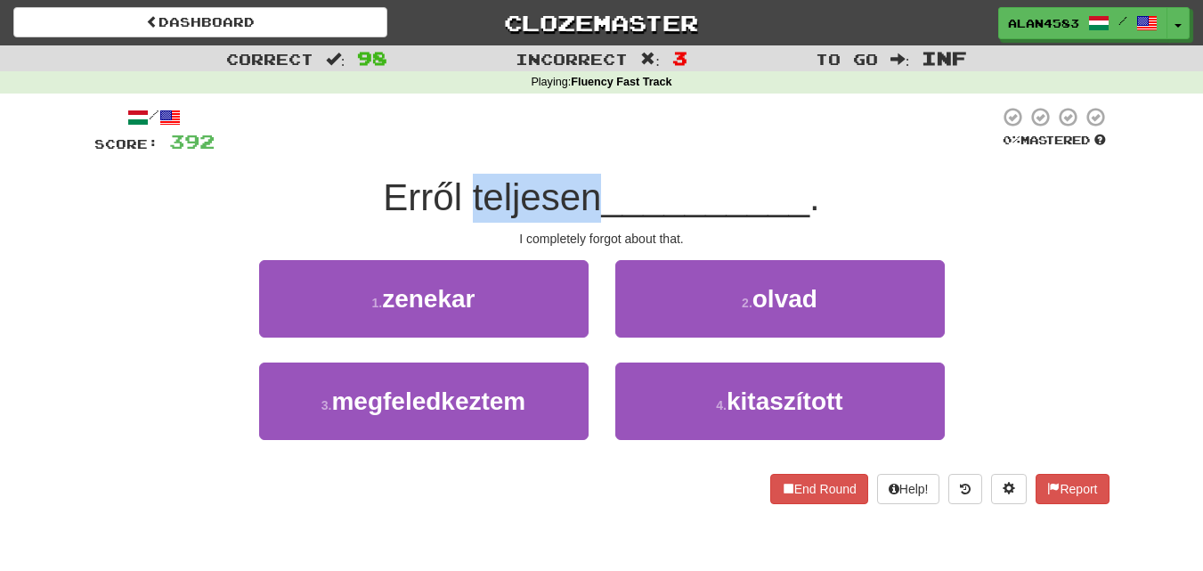
drag, startPoint x: 464, startPoint y: 188, endPoint x: 590, endPoint y: 184, distance: 126.5
click at [590, 184] on span "Erről teljesen" at bounding box center [492, 197] width 218 height 42
click at [579, 151] on div at bounding box center [579, 151] width 0 height 0
click at [645, 131] on div at bounding box center [607, 130] width 785 height 49
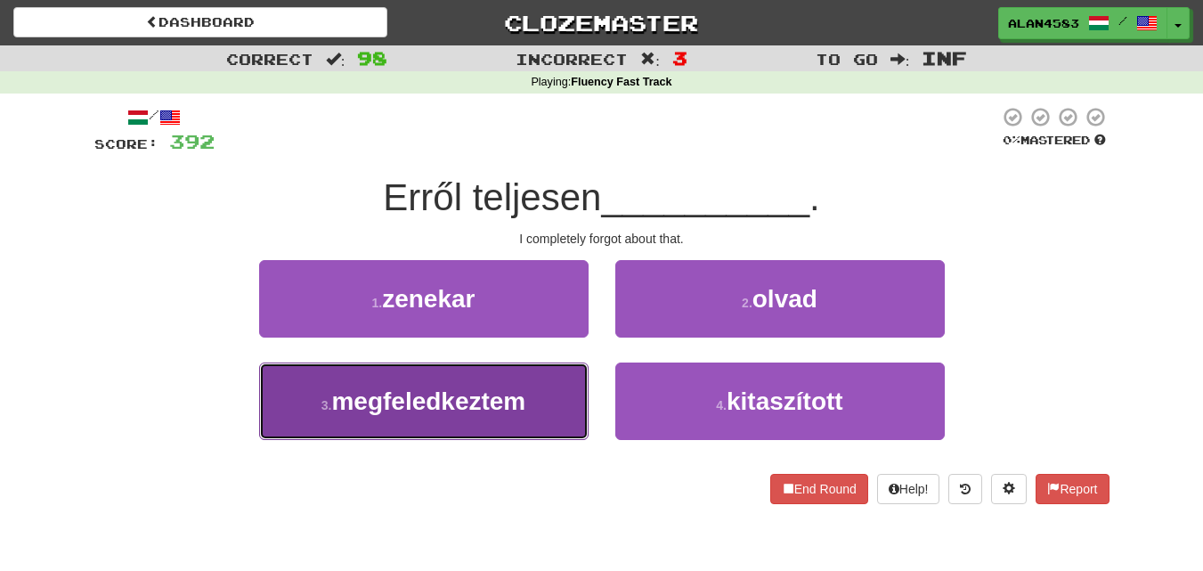
click at [407, 435] on button "3 . megfeledkeztem" at bounding box center [424, 400] width 330 height 77
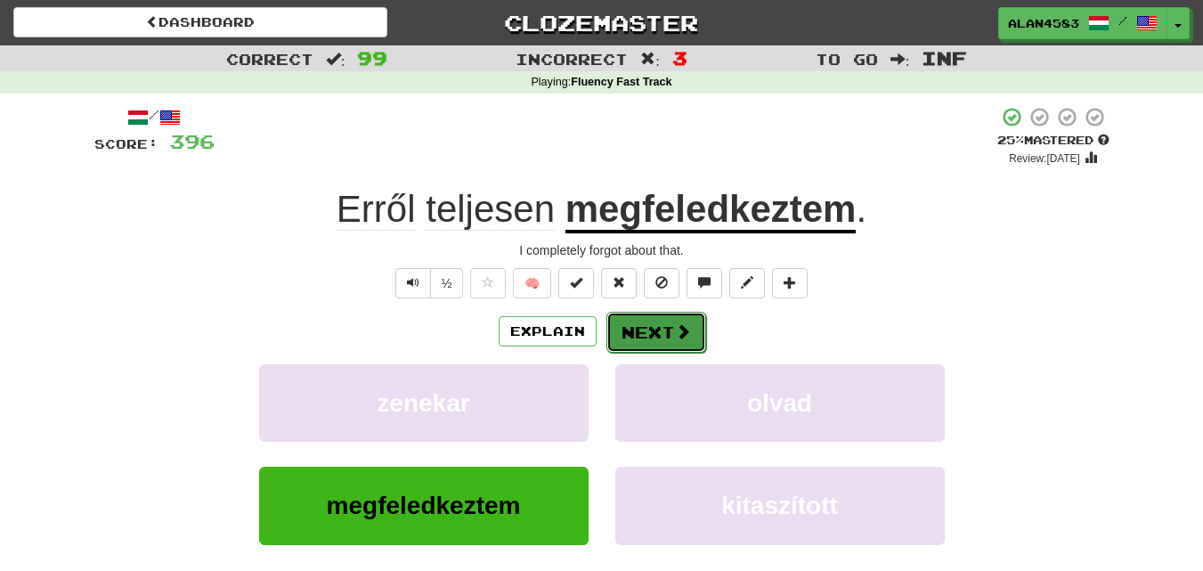
click at [649, 331] on button "Next" at bounding box center [656, 332] width 100 height 41
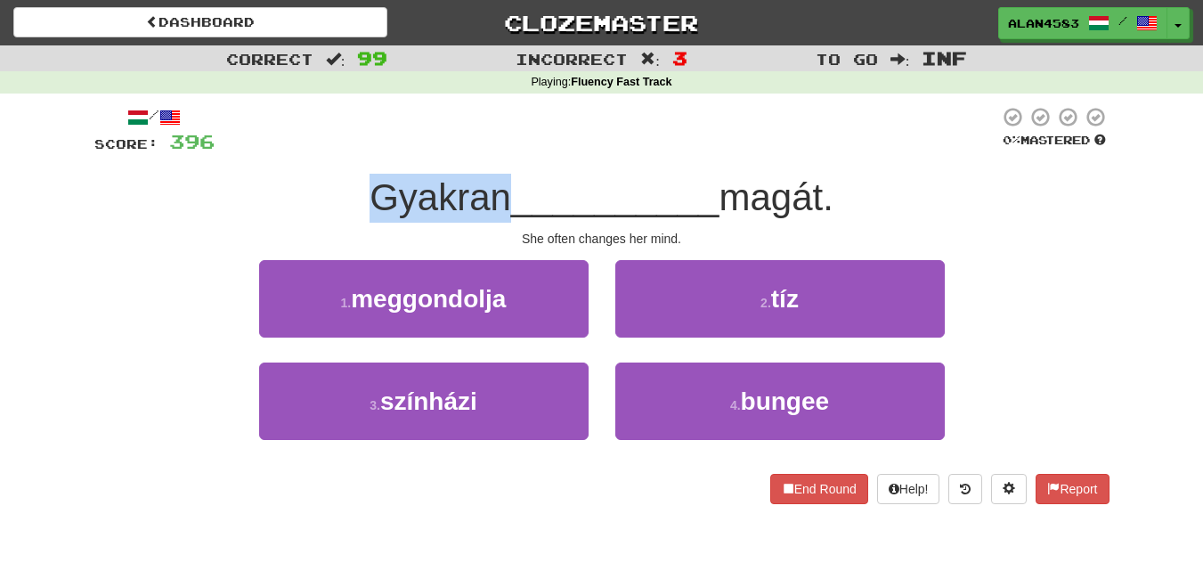
drag, startPoint x: 499, startPoint y: 207, endPoint x: 278, endPoint y: 179, distance: 222.6
click at [278, 179] on div "Gyakran __________ magát." at bounding box center [601, 198] width 1015 height 49
click at [266, 151] on div at bounding box center [266, 151] width 0 height 0
click at [486, 142] on div at bounding box center [607, 130] width 785 height 49
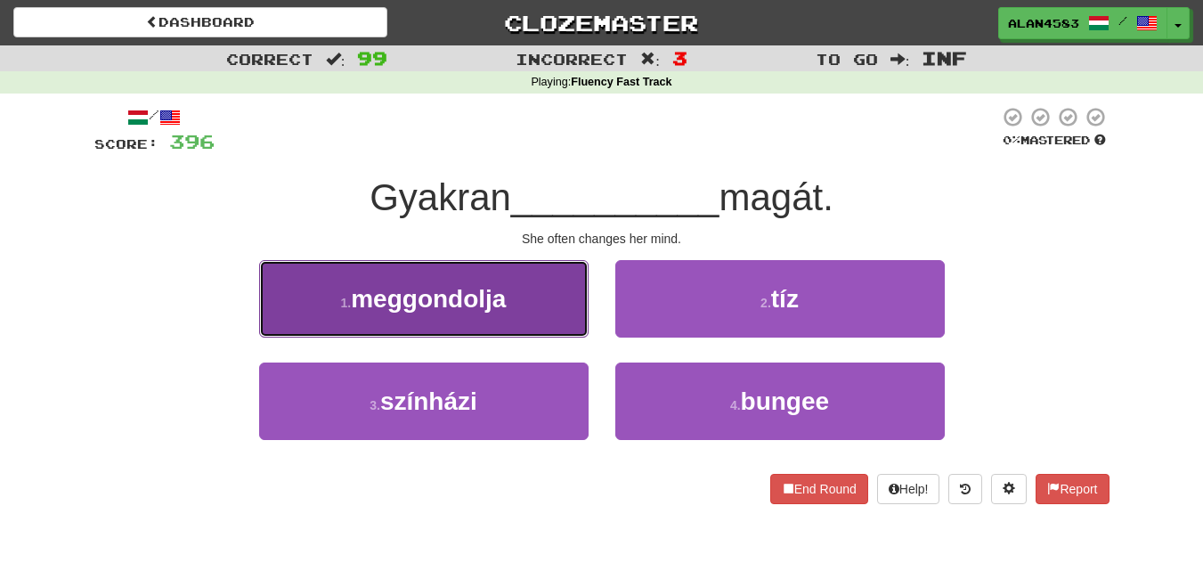
click at [490, 297] on span "meggondolja" at bounding box center [428, 299] width 155 height 28
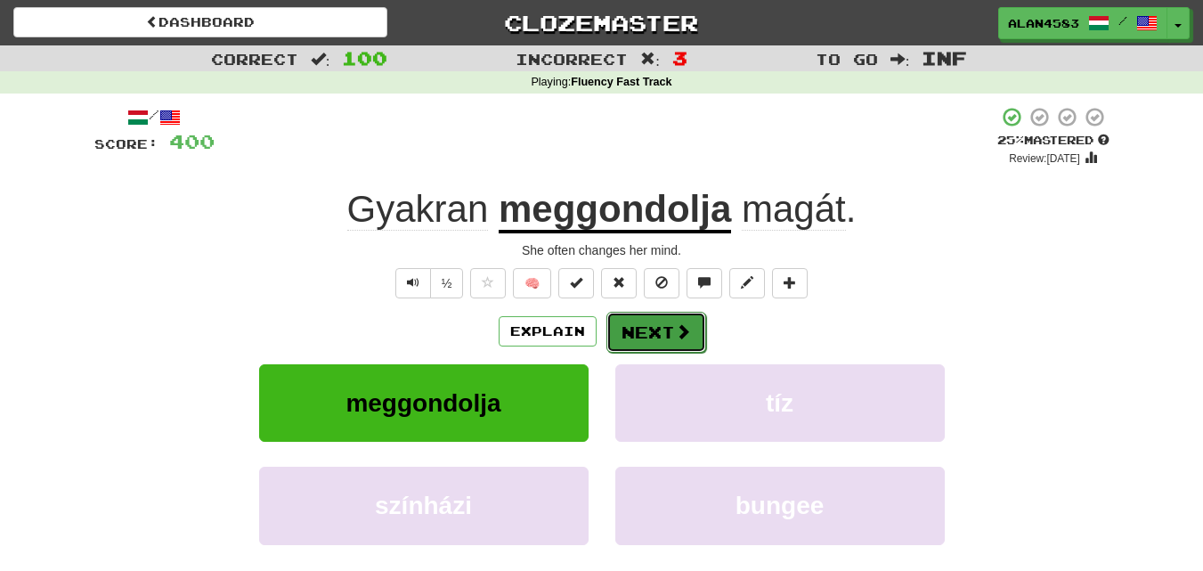
click at [654, 331] on button "Next" at bounding box center [656, 332] width 100 height 41
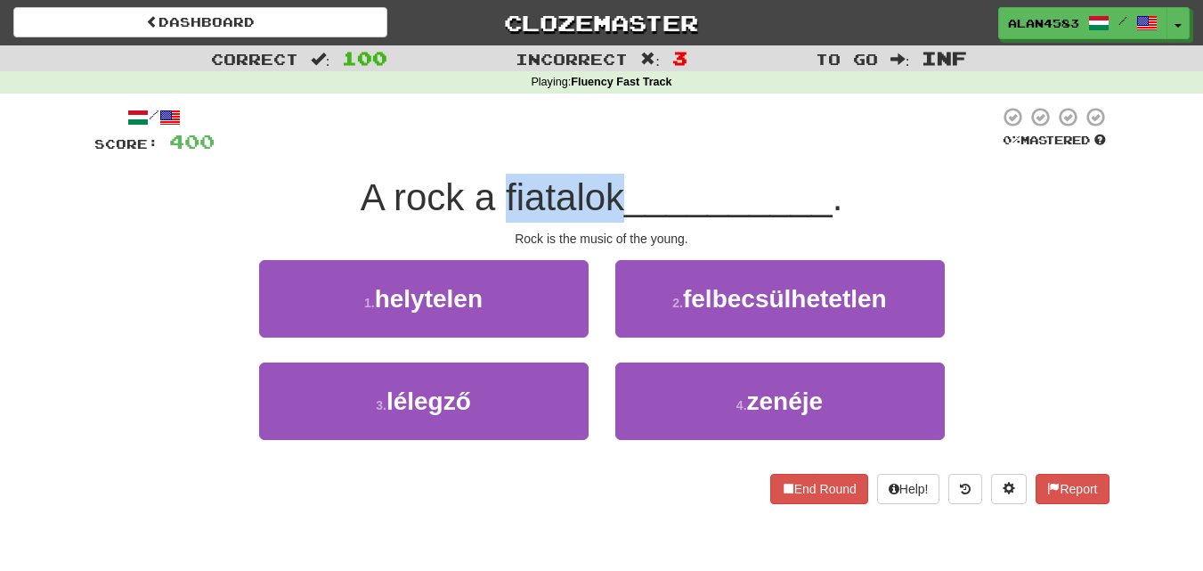
drag, startPoint x: 615, startPoint y: 183, endPoint x: 501, endPoint y: 185, distance: 114.0
click at [501, 185] on span "A rock a fiatalok" at bounding box center [493, 197] width 264 height 42
click at [490, 151] on div at bounding box center [490, 151] width 0 height 0
click at [611, 123] on div at bounding box center [607, 130] width 785 height 49
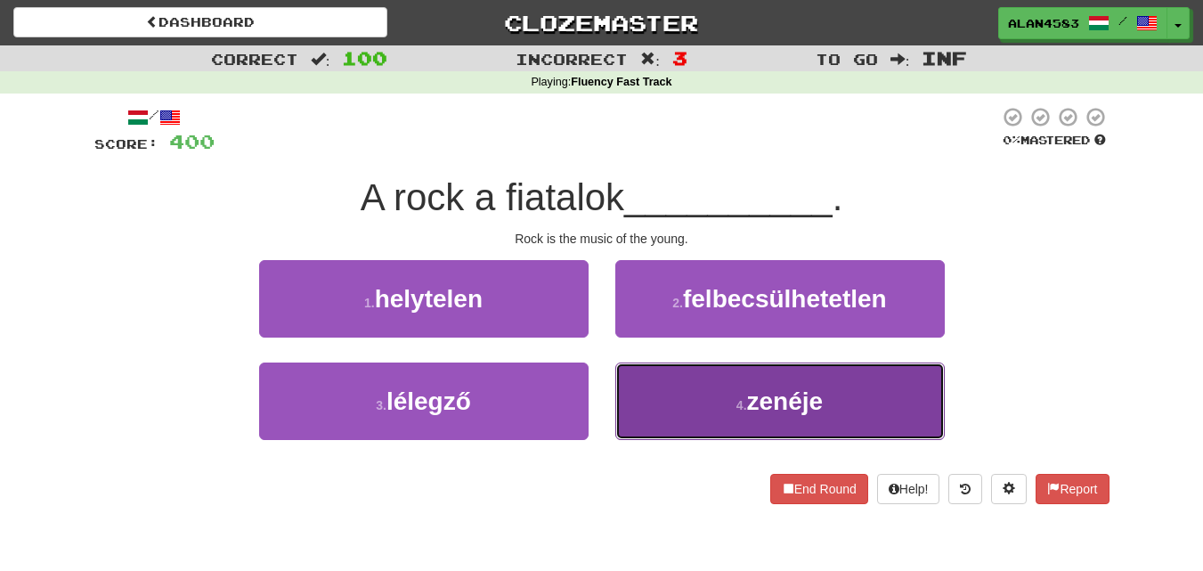
click at [805, 397] on span "zenéje" at bounding box center [785, 401] width 77 height 28
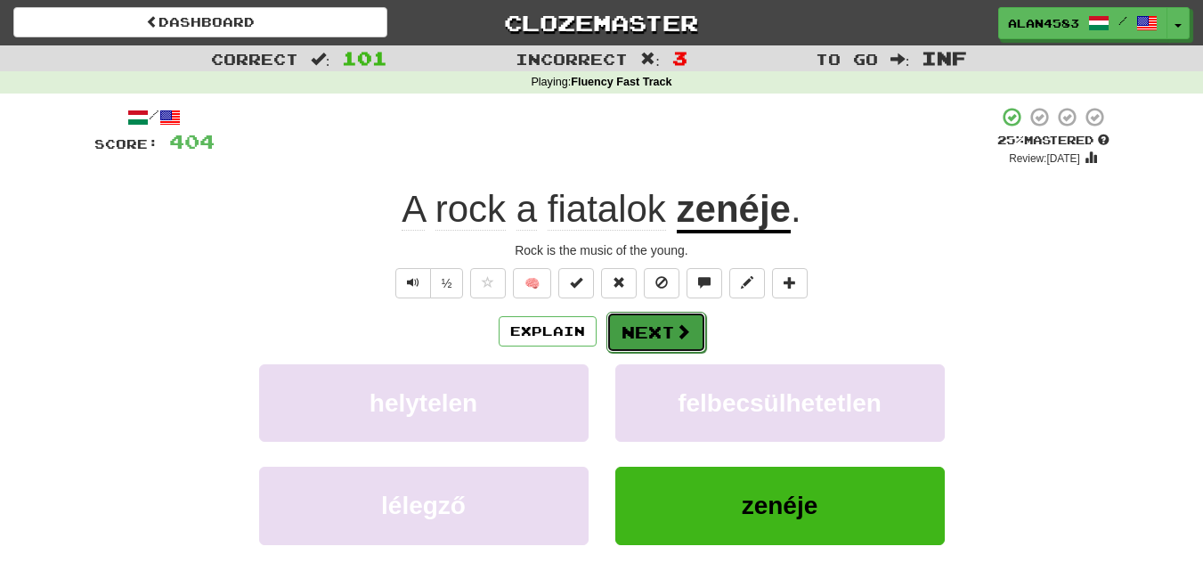
click at [660, 327] on button "Next" at bounding box center [656, 332] width 100 height 41
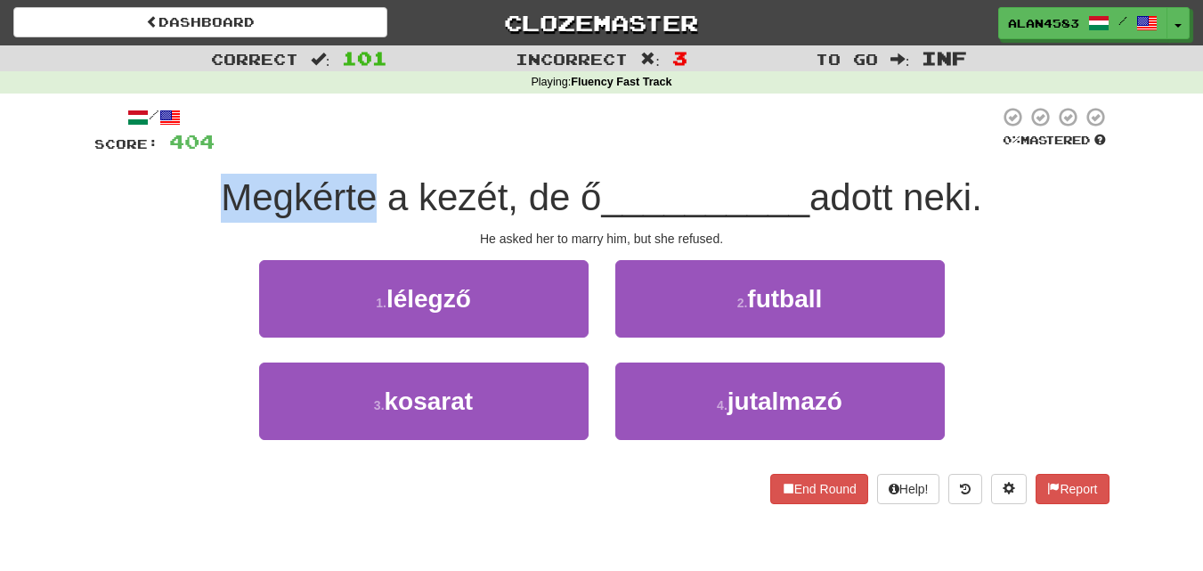
drag, startPoint x: 363, startPoint y: 195, endPoint x: 171, endPoint y: 169, distance: 194.1
click at [171, 169] on div "/ Score: 404 0 % Mastered Megkérte a kezét, de ő __________ adott neki. He aske…" at bounding box center [601, 305] width 1015 height 398
click at [159, 151] on div at bounding box center [159, 151] width 0 height 0
click at [124, 183] on div "Megkérte a kezét, de ő __________ adott neki." at bounding box center [601, 198] width 1015 height 49
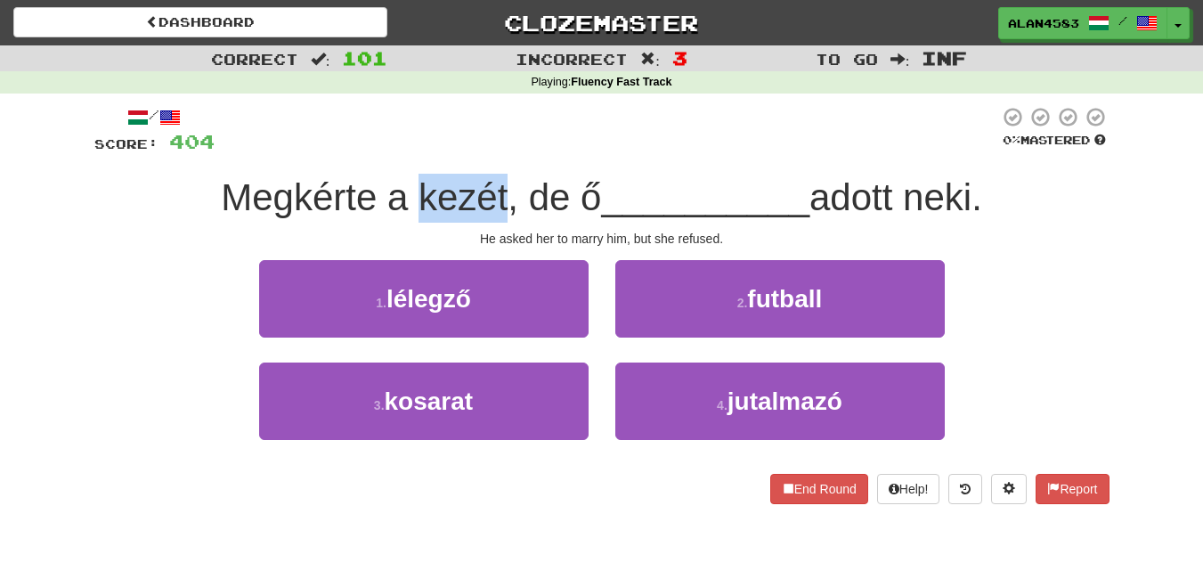
drag, startPoint x: 411, startPoint y: 198, endPoint x: 497, endPoint y: 193, distance: 85.6
click at [497, 193] on span "Megkérte a kezét, de ő" at bounding box center [411, 197] width 380 height 42
click at [485, 151] on div at bounding box center [485, 151] width 0 height 0
click at [539, 128] on div at bounding box center [607, 130] width 785 height 49
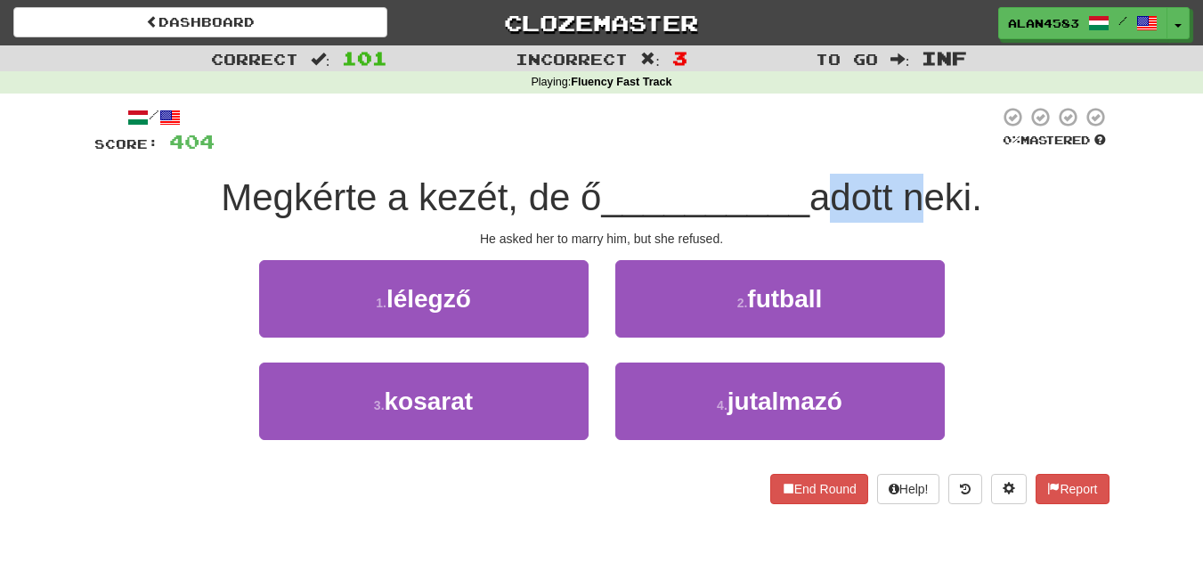
drag, startPoint x: 910, startPoint y: 184, endPoint x: 821, endPoint y: 198, distance: 90.1
click at [821, 198] on span "adott neki." at bounding box center [896, 197] width 173 height 42
click at [810, 219] on div at bounding box center [810, 219] width 0 height 0
click at [671, 134] on div at bounding box center [607, 130] width 785 height 49
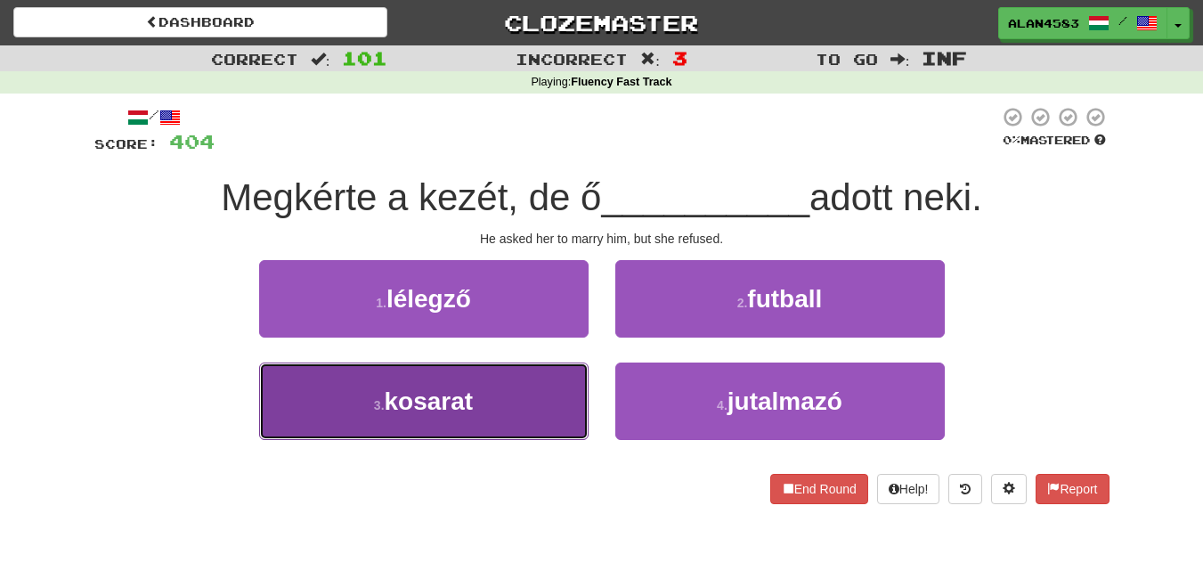
click at [283, 428] on button "3 . kosarat" at bounding box center [424, 400] width 330 height 77
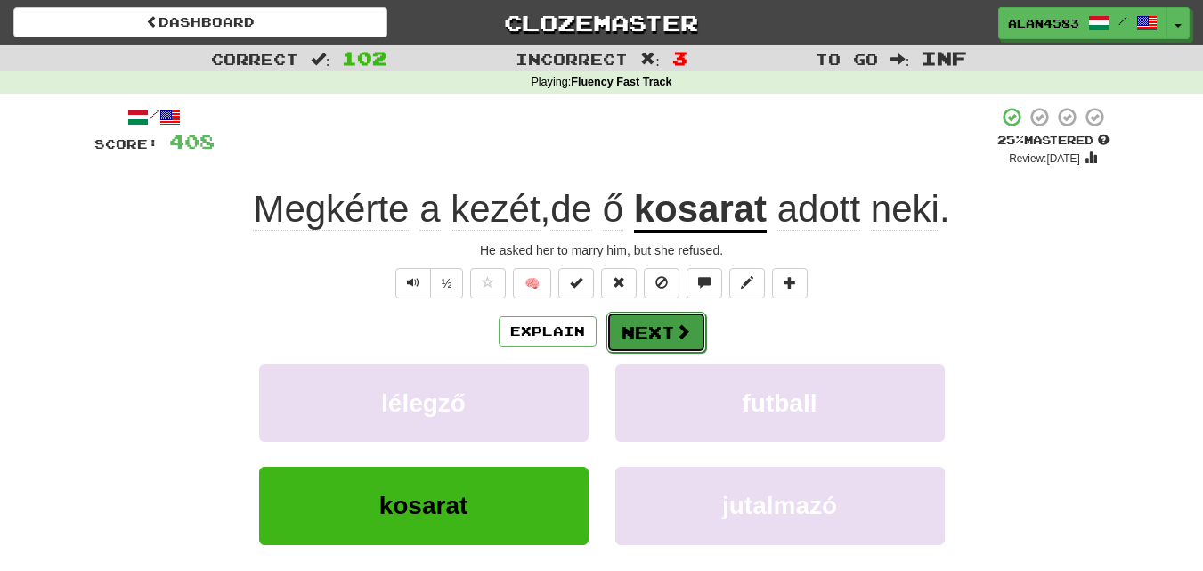
click at [642, 335] on button "Next" at bounding box center [656, 332] width 100 height 41
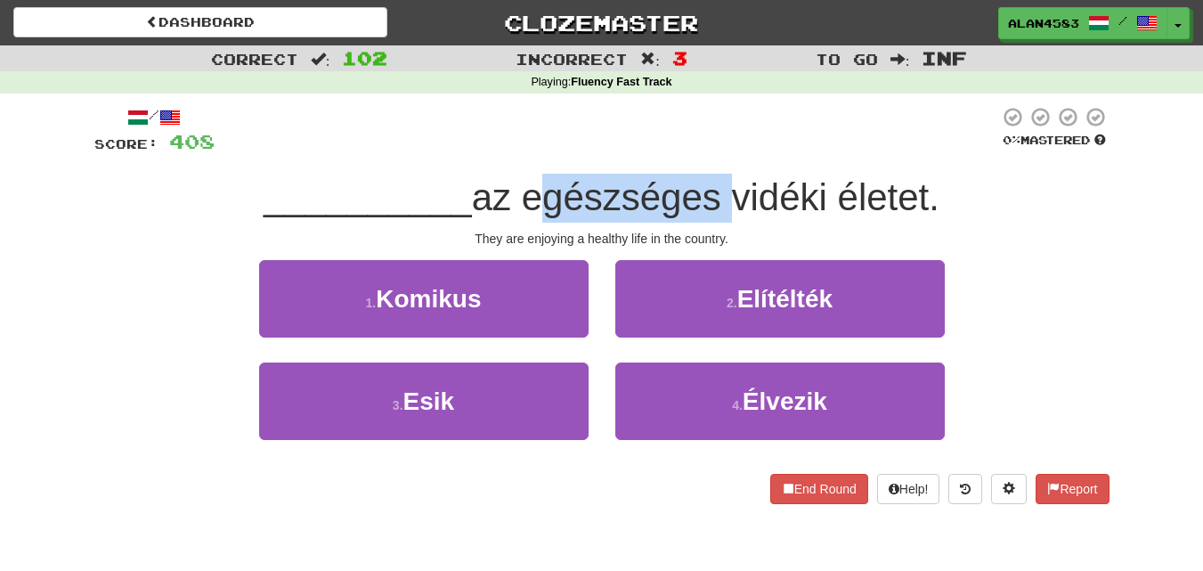
drag, startPoint x: 528, startPoint y: 196, endPoint x: 720, endPoint y: 194, distance: 192.4
click at [720, 194] on span "az egészséges vidéki életet." at bounding box center [706, 197] width 468 height 42
click at [709, 151] on div at bounding box center [709, 151] width 0 height 0
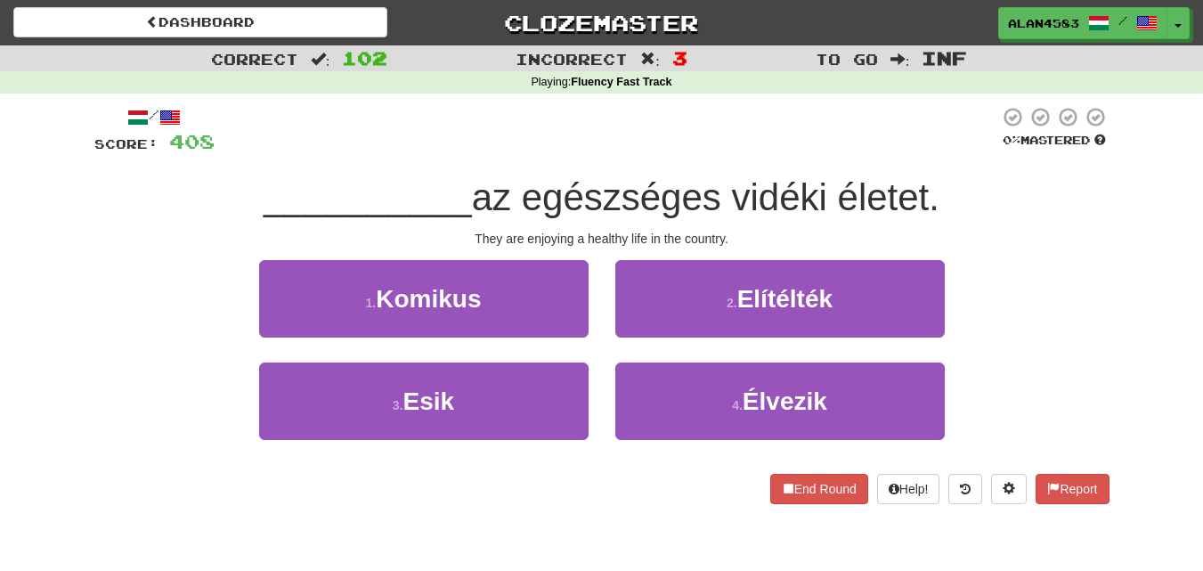
click at [732, 131] on div at bounding box center [607, 130] width 785 height 49
drag, startPoint x: 740, startPoint y: 198, endPoint x: 831, endPoint y: 191, distance: 91.1
click at [831, 191] on span "az egészséges vidéki életet." at bounding box center [706, 197] width 468 height 42
click at [819, 151] on div at bounding box center [819, 151] width 0 height 0
click at [901, 148] on div at bounding box center [607, 130] width 785 height 49
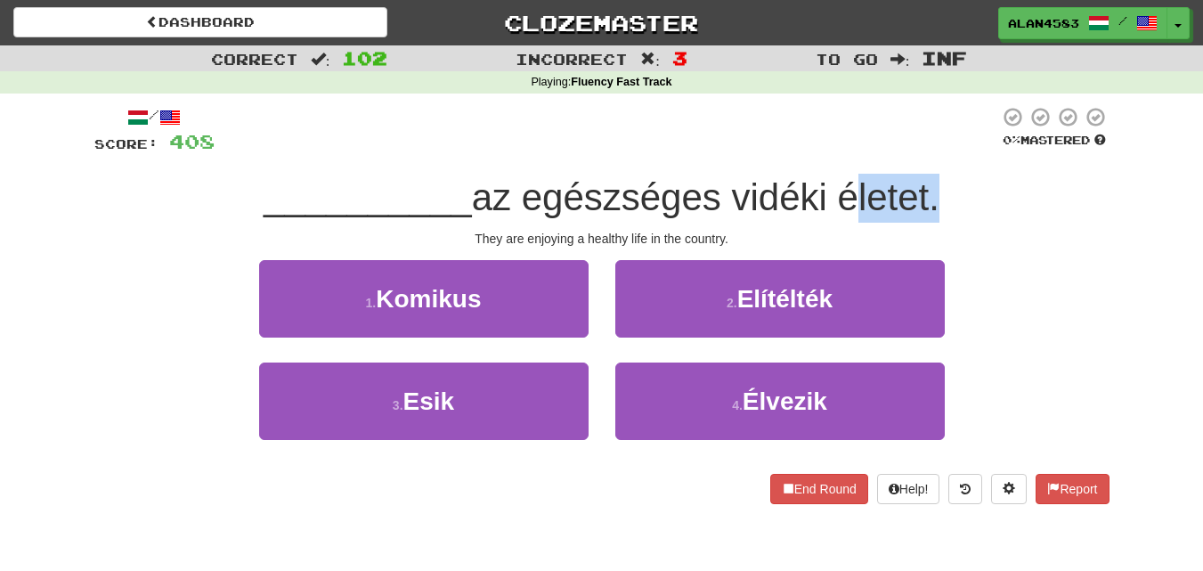
drag, startPoint x: 845, startPoint y: 200, endPoint x: 936, endPoint y: 188, distance: 91.7
click at [936, 188] on span "az egészséges vidéki életet." at bounding box center [706, 197] width 468 height 42
click at [924, 151] on div at bounding box center [924, 151] width 0 height 0
click at [720, 136] on div at bounding box center [607, 130] width 785 height 49
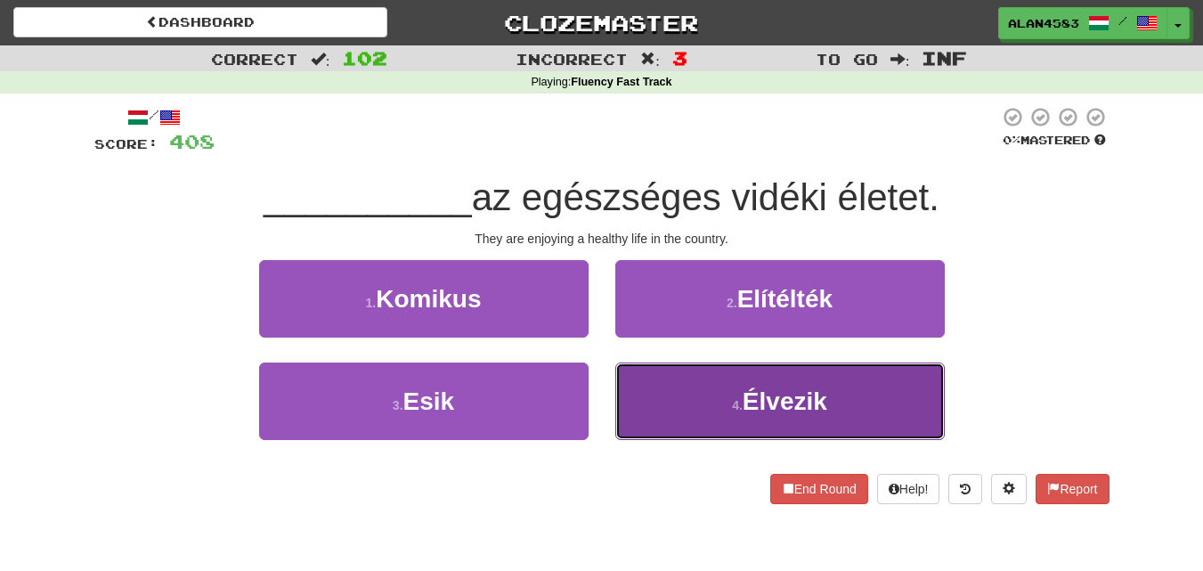
click at [748, 381] on button "4 . Élvezik" at bounding box center [780, 400] width 330 height 77
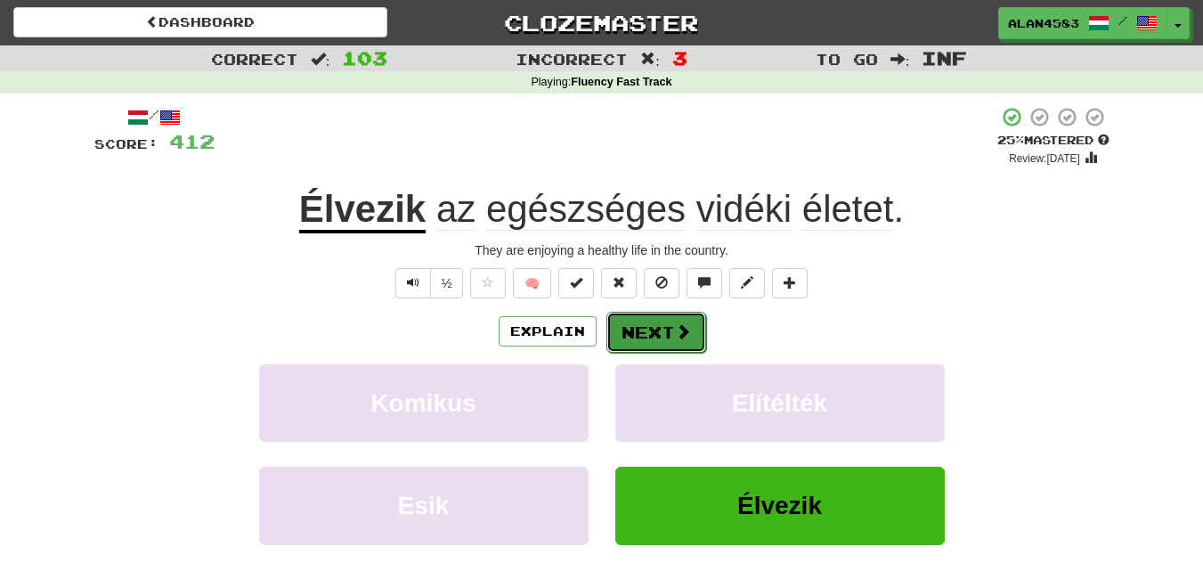
click at [643, 343] on button "Next" at bounding box center [656, 332] width 100 height 41
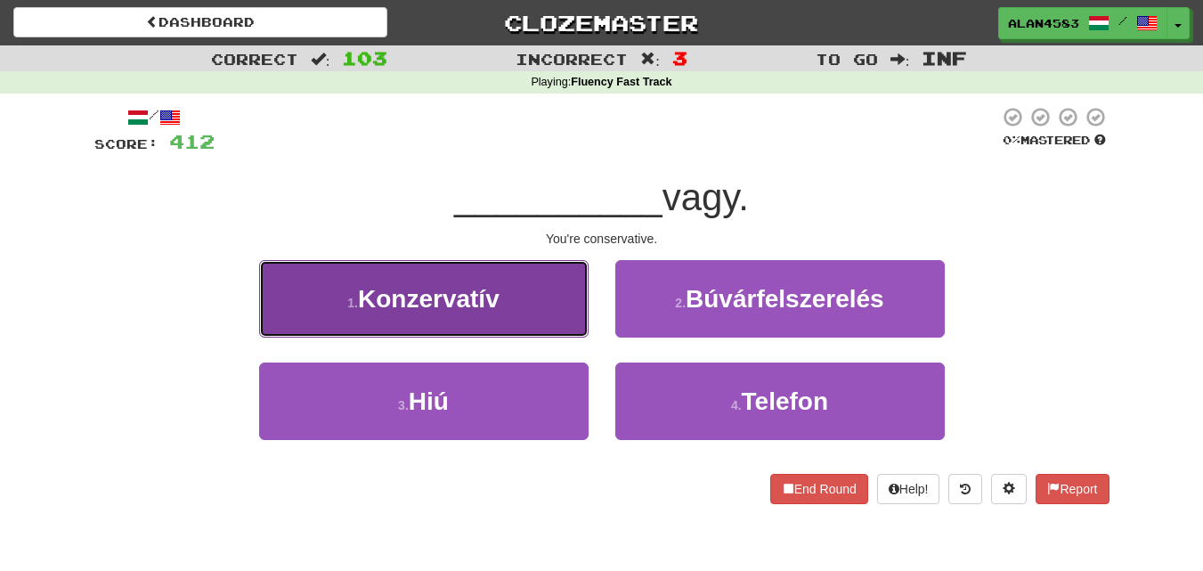
click at [442, 287] on span "Konzervatív" at bounding box center [429, 299] width 142 height 28
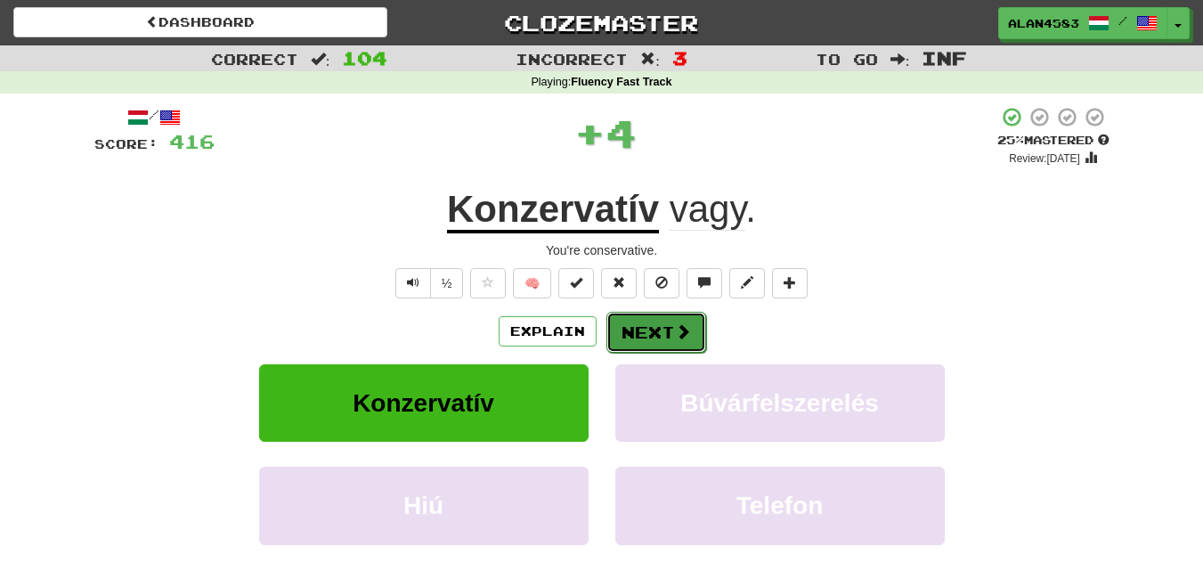
click at [647, 315] on button "Next" at bounding box center [656, 332] width 100 height 41
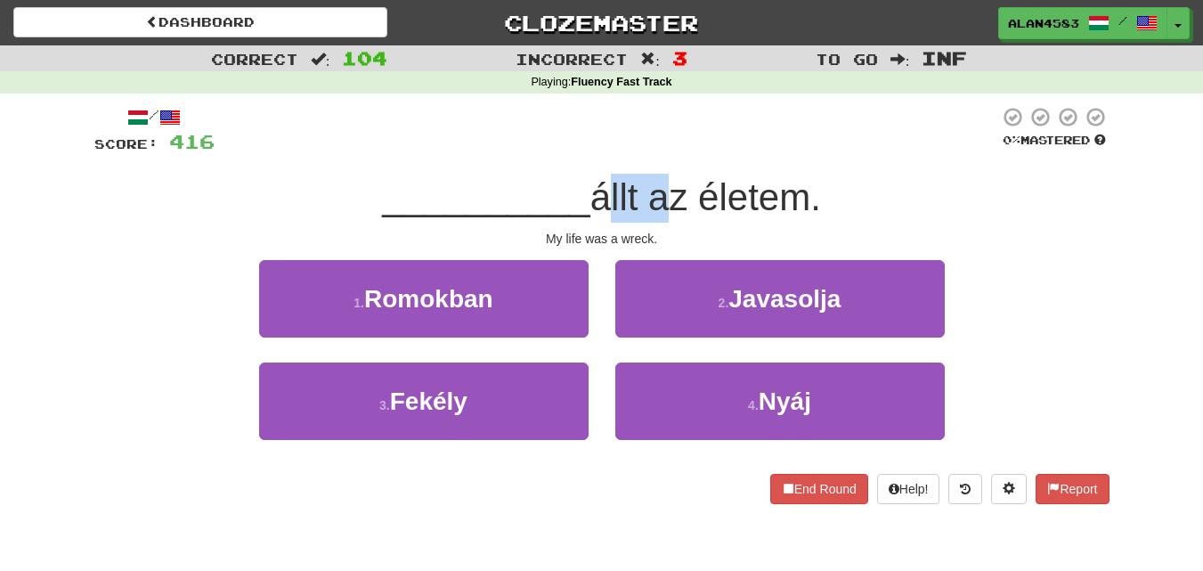
drag, startPoint x: 599, startPoint y: 199, endPoint x: 651, endPoint y: 191, distance: 52.3
click at [651, 191] on span "állt az életem." at bounding box center [705, 197] width 231 height 42
click at [639, 151] on div at bounding box center [639, 151] width 0 height 0
click at [710, 147] on div at bounding box center [607, 130] width 785 height 49
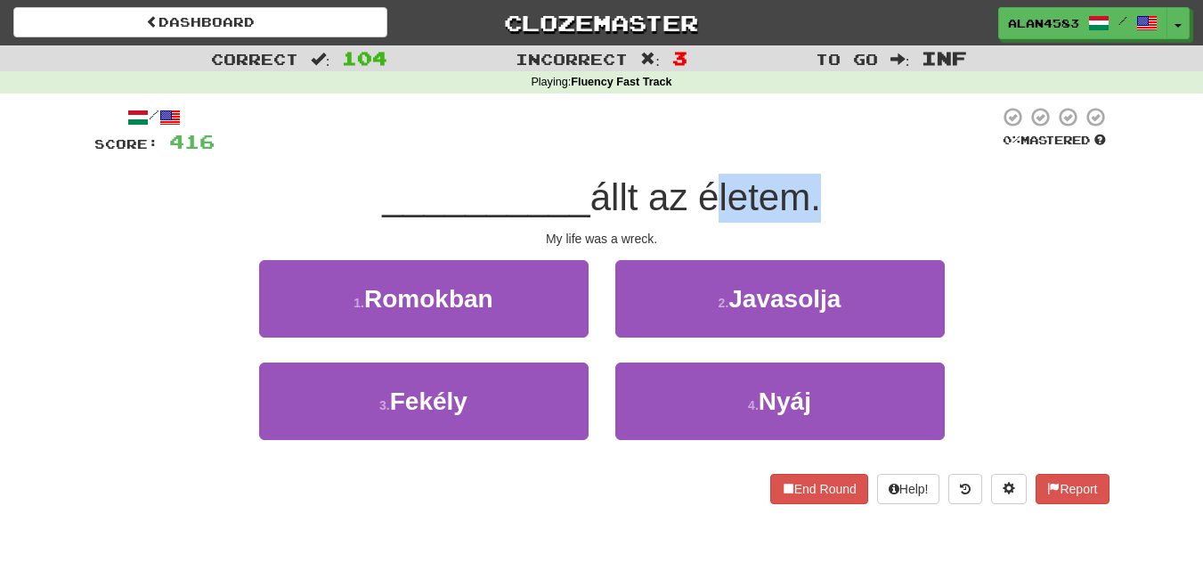
drag, startPoint x: 704, startPoint y: 199, endPoint x: 804, endPoint y: 189, distance: 100.2
click at [804, 189] on span "állt az életem." at bounding box center [705, 197] width 231 height 42
click at [793, 151] on div at bounding box center [793, 151] width 0 height 0
click at [852, 134] on div at bounding box center [607, 130] width 785 height 49
click at [602, 191] on span "állt az életem." at bounding box center [705, 197] width 231 height 42
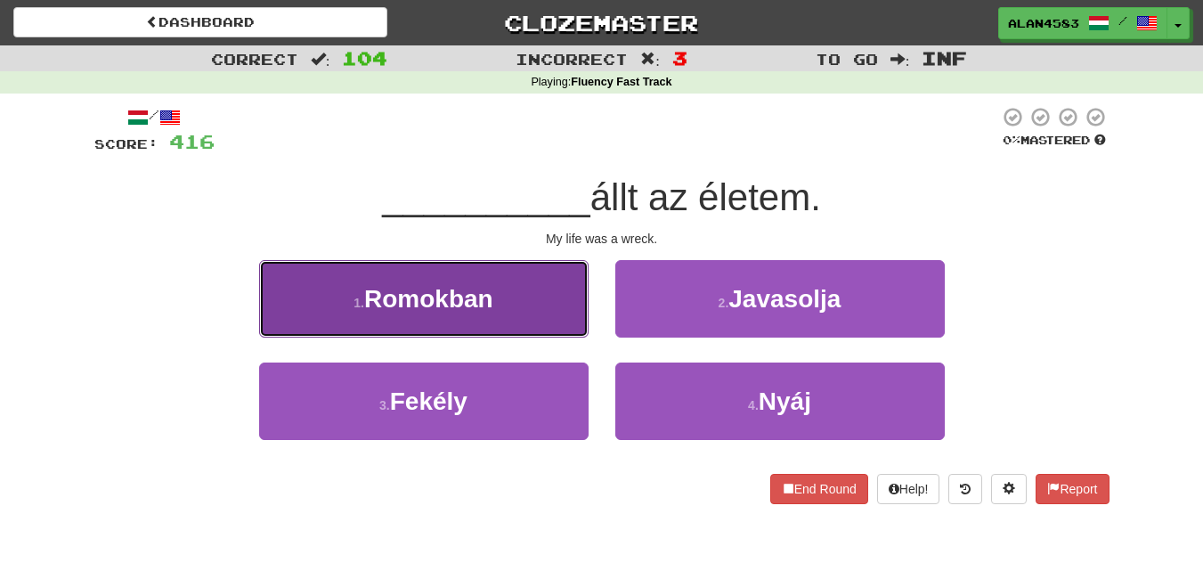
click at [395, 297] on span "Romokban" at bounding box center [428, 299] width 129 height 28
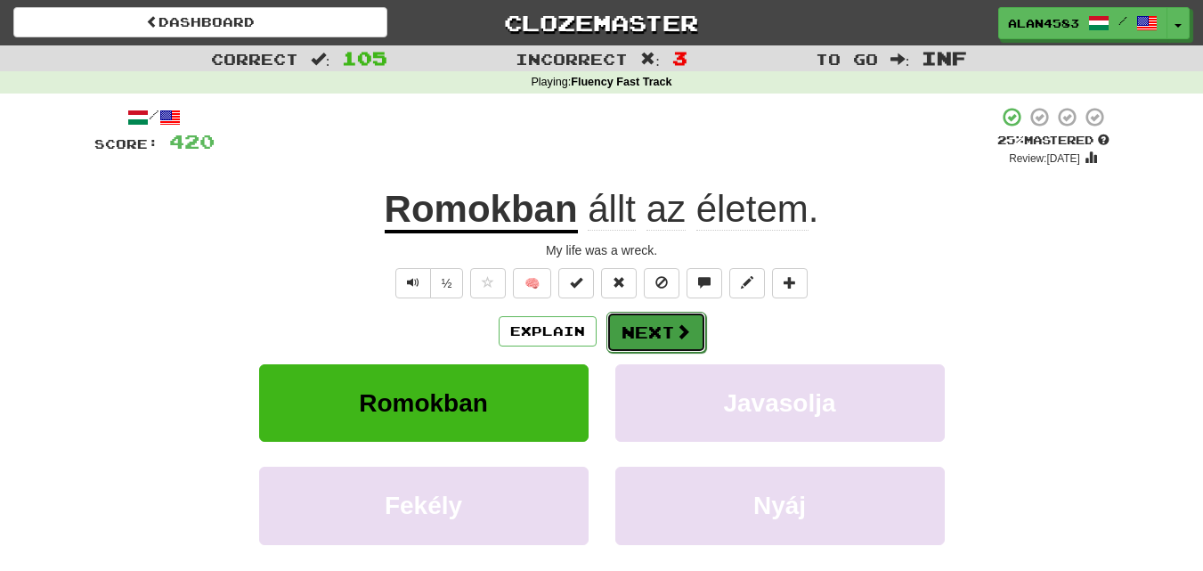
click at [659, 326] on button "Next" at bounding box center [656, 332] width 100 height 41
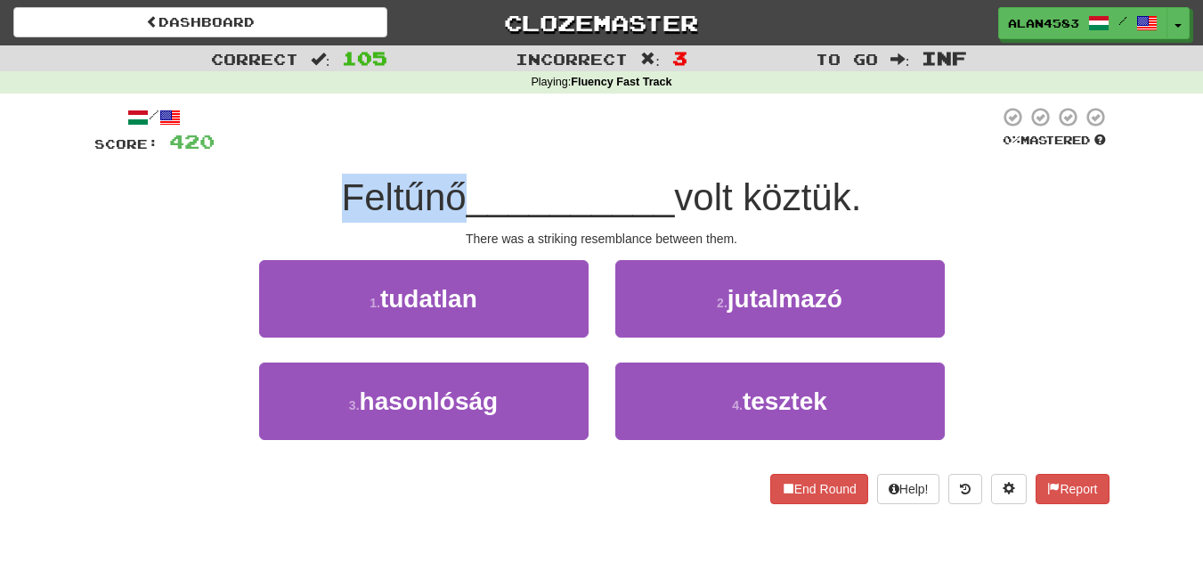
drag, startPoint x: 456, startPoint y: 187, endPoint x: 329, endPoint y: 183, distance: 127.4
click at [329, 183] on div "Feltűnő __________ volt köztük." at bounding box center [601, 198] width 1015 height 49
click at [317, 151] on div at bounding box center [317, 151] width 0 height 0
click at [536, 148] on div at bounding box center [607, 130] width 785 height 49
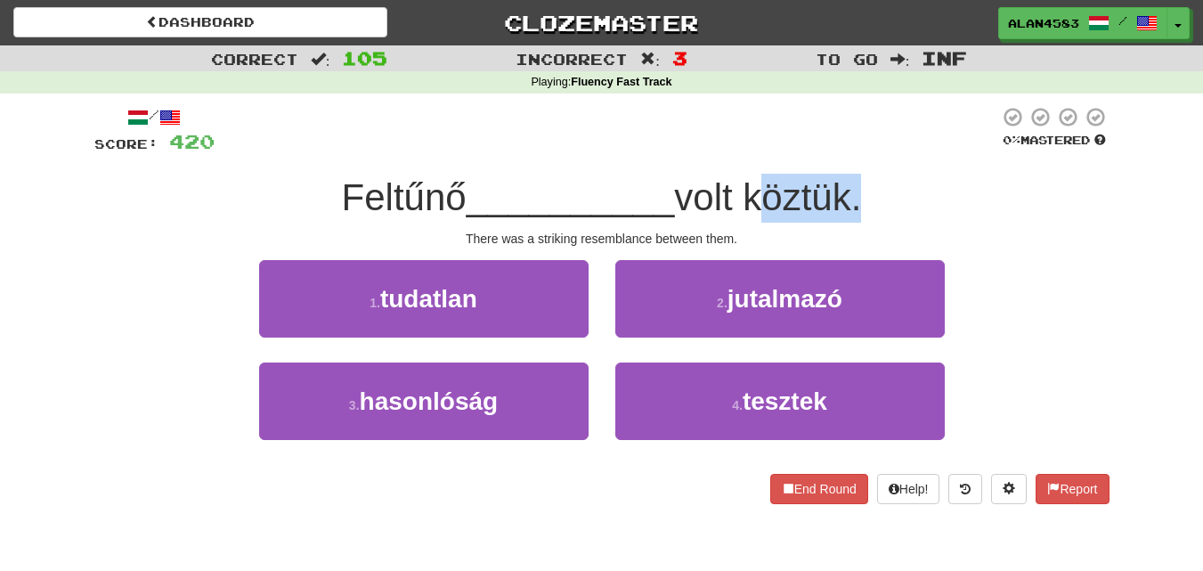
drag, startPoint x: 756, startPoint y: 190, endPoint x: 856, endPoint y: 186, distance: 99.8
click at [856, 186] on span "volt köztük." at bounding box center [767, 197] width 187 height 42
click at [844, 151] on div at bounding box center [844, 151] width 0 height 0
click at [882, 157] on div "/ Score: 420 0 % Mastered Feltűnő __________ volt köztük. There was a striking …" at bounding box center [601, 305] width 1015 height 398
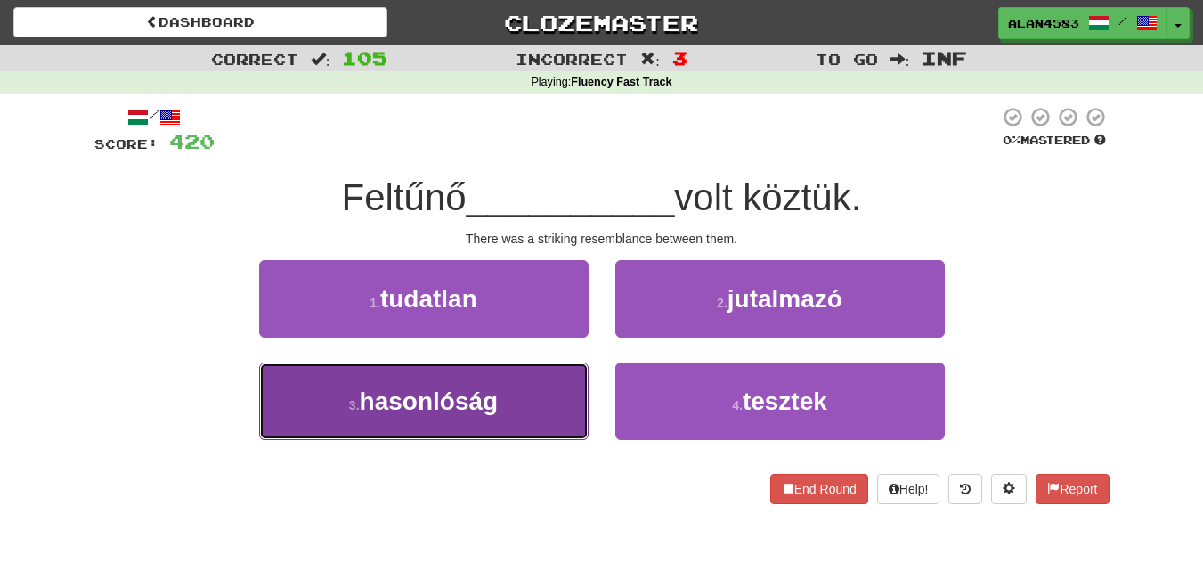
click at [327, 426] on button "3 . hasonlóság" at bounding box center [424, 400] width 330 height 77
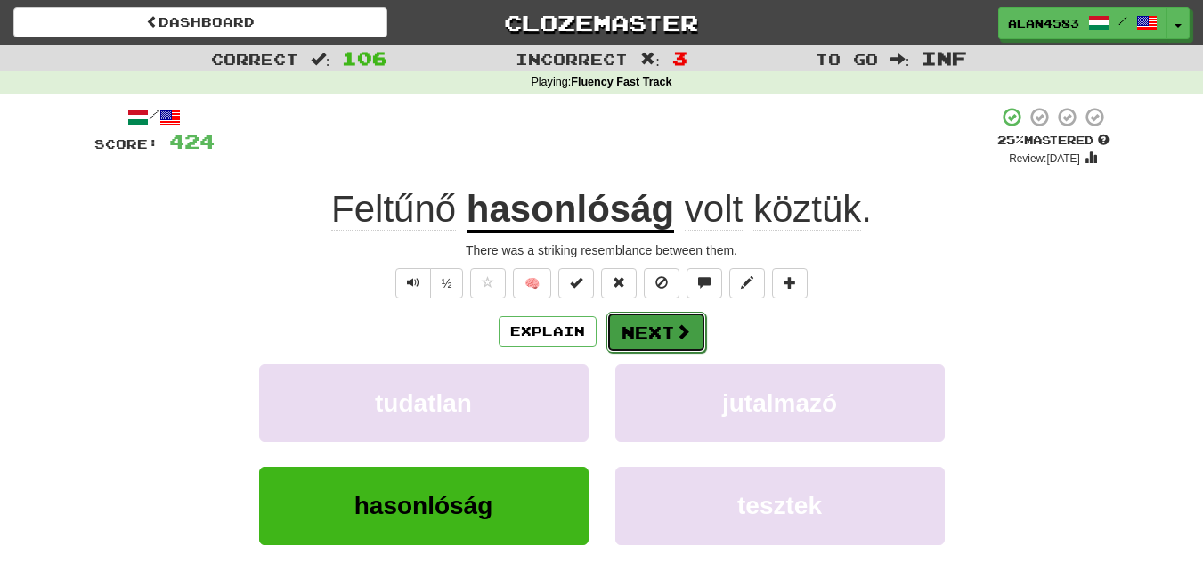
click at [655, 329] on button "Next" at bounding box center [656, 332] width 100 height 41
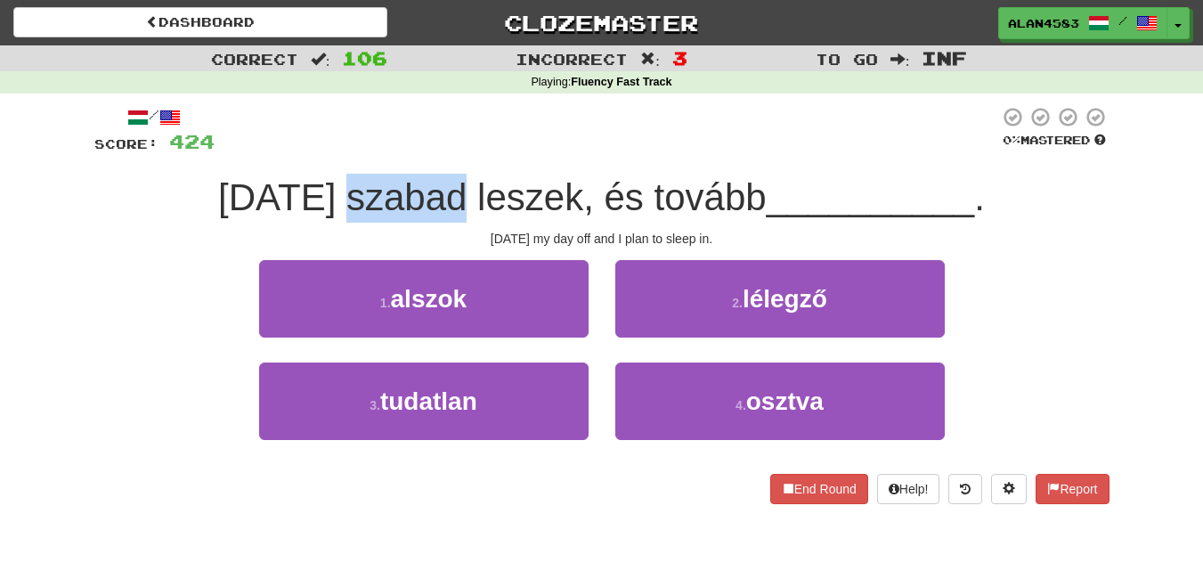
drag, startPoint x: 345, startPoint y: 198, endPoint x: 454, endPoint y: 191, distance: 109.7
click at [454, 191] on span "Holnap szabad leszek, és tovább" at bounding box center [492, 197] width 549 height 42
click at [443, 151] on div at bounding box center [443, 151] width 0 height 0
click at [500, 137] on div at bounding box center [607, 130] width 785 height 49
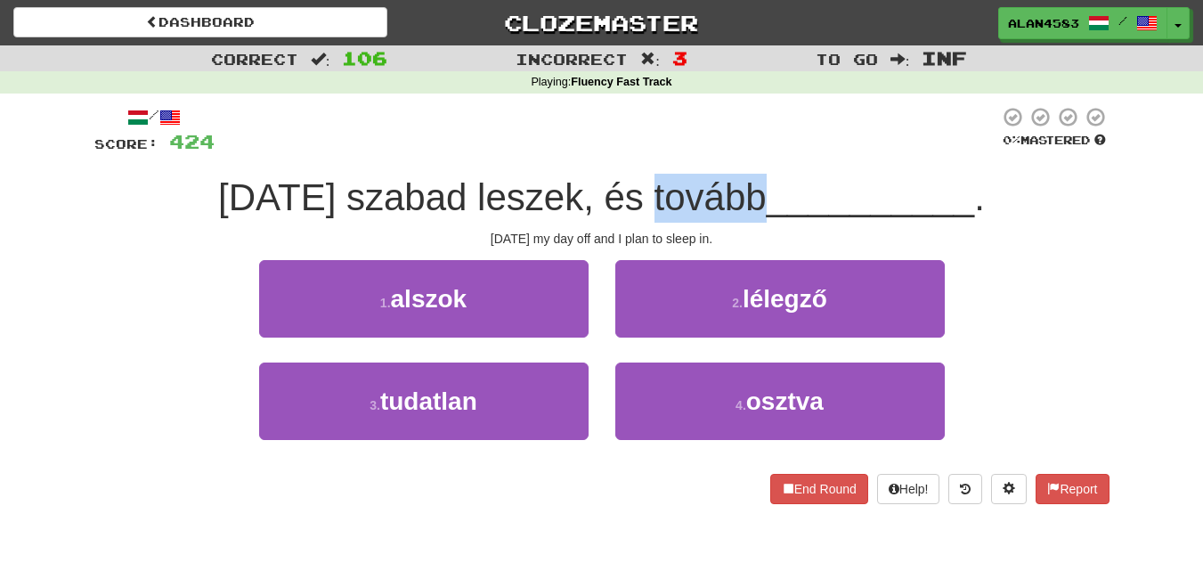
drag, startPoint x: 648, startPoint y: 186, endPoint x: 753, endPoint y: 183, distance: 105.1
click at [753, 183] on span "Holnap szabad leszek, és tovább" at bounding box center [492, 197] width 549 height 42
click at [742, 151] on div at bounding box center [742, 151] width 0 height 0
click at [815, 125] on div at bounding box center [607, 130] width 785 height 49
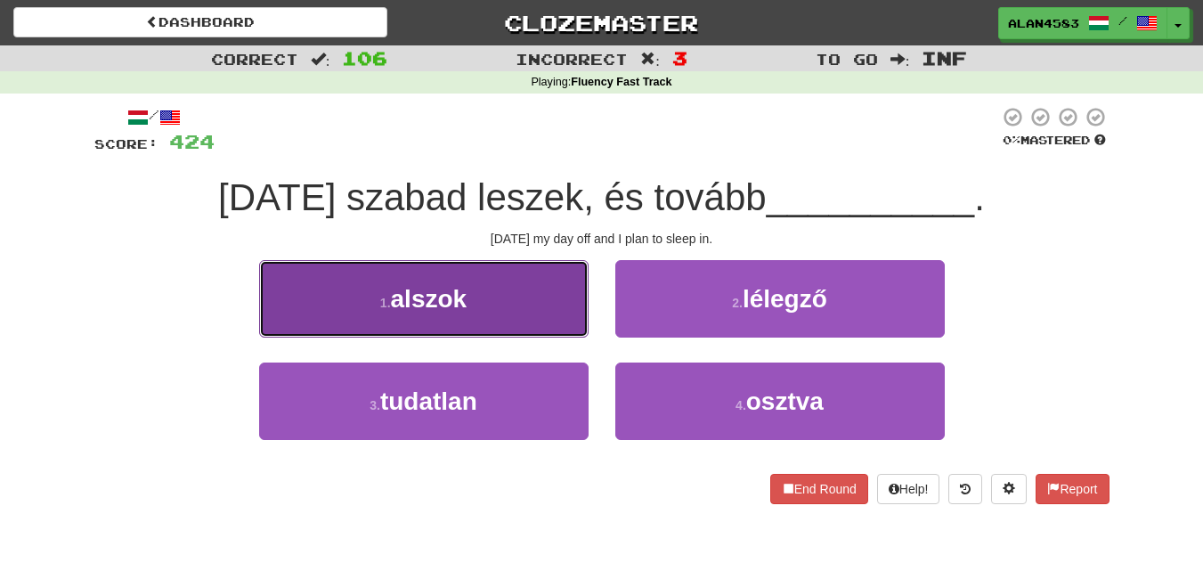
click at [335, 309] on button "1 . alszok" at bounding box center [424, 298] width 330 height 77
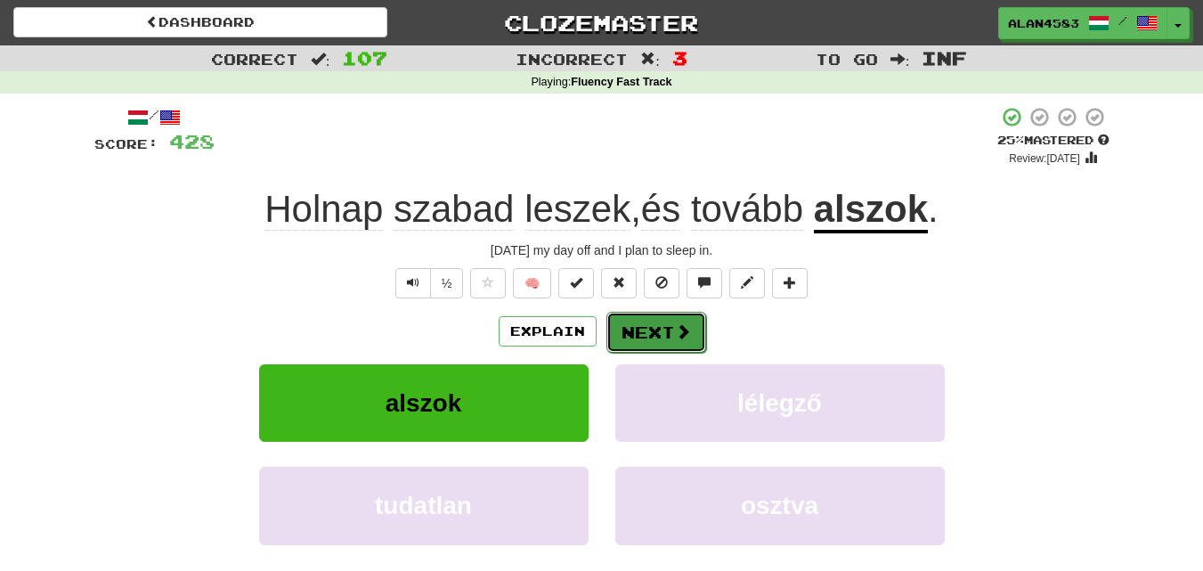
click at [626, 320] on button "Next" at bounding box center [656, 332] width 100 height 41
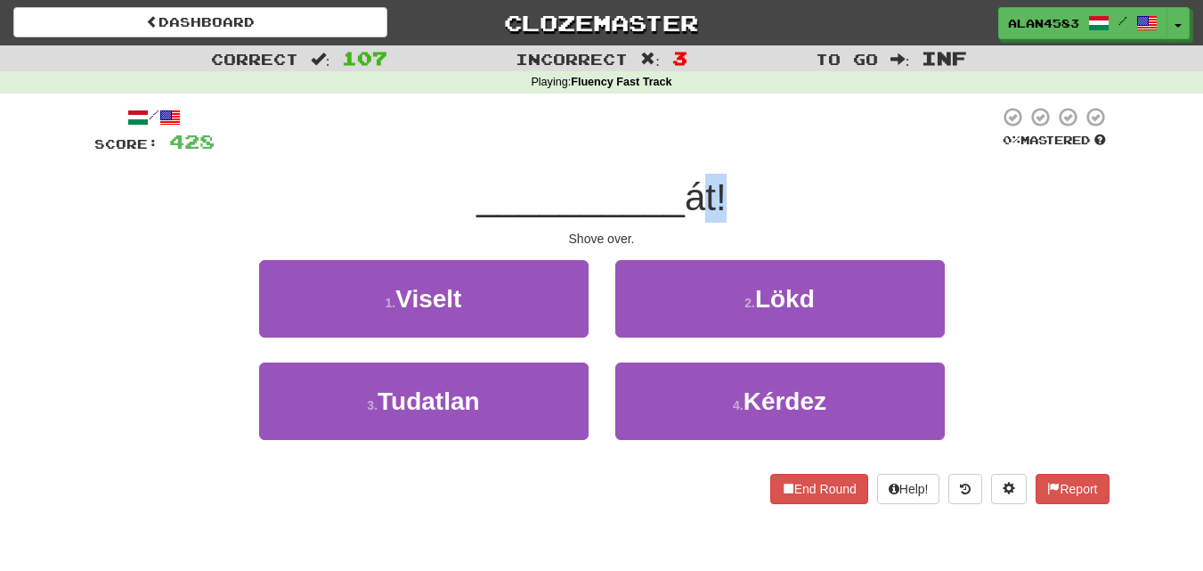
drag, startPoint x: 696, startPoint y: 195, endPoint x: 723, endPoint y: 189, distance: 27.4
click at [723, 189] on span "át!" at bounding box center [706, 197] width 42 height 42
click at [712, 151] on div at bounding box center [712, 151] width 0 height 0
click at [842, 136] on div at bounding box center [607, 130] width 785 height 49
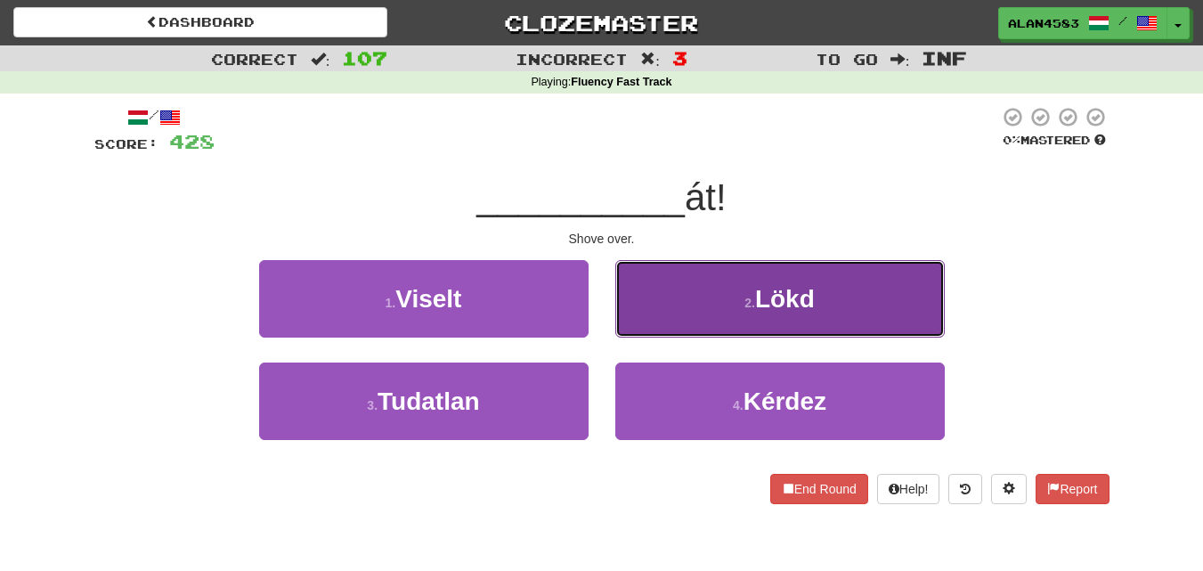
click at [700, 272] on button "2 . Lökd" at bounding box center [780, 298] width 330 height 77
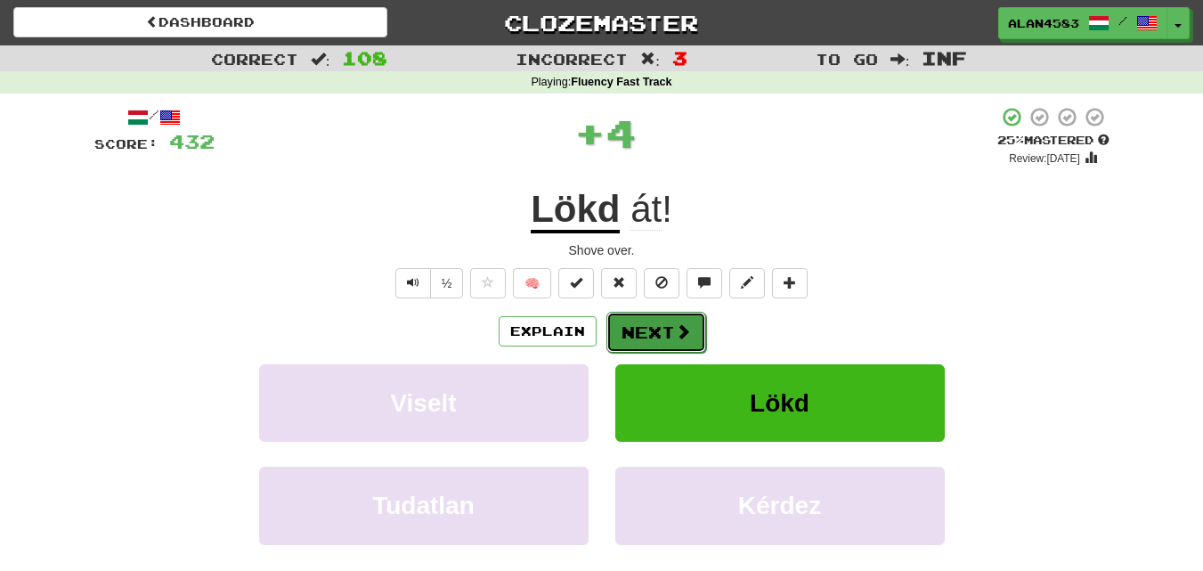
click at [691, 323] on button "Next" at bounding box center [656, 332] width 100 height 41
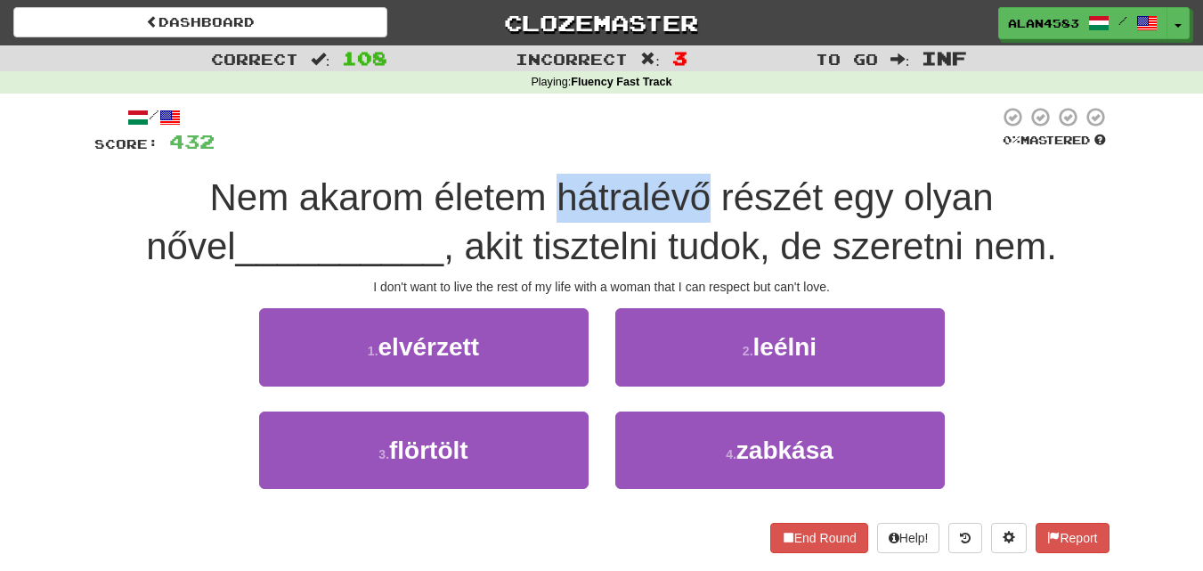
drag, startPoint x: 502, startPoint y: 200, endPoint x: 654, endPoint y: 196, distance: 151.5
click at [654, 196] on span "Nem akarom életem hátralévő részét egy olyan nővel" at bounding box center [569, 221] width 847 height 91
click at [642, 151] on div at bounding box center [642, 151] width 0 height 0
click at [680, 141] on div at bounding box center [607, 130] width 785 height 49
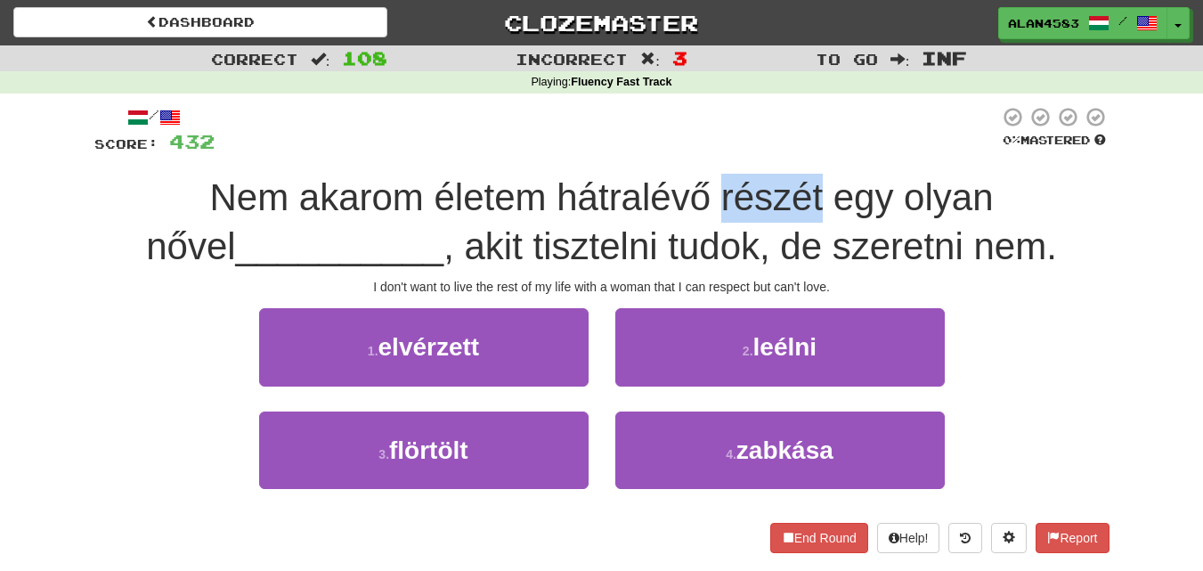
drag, startPoint x: 672, startPoint y: 185, endPoint x: 771, endPoint y: 182, distance: 98.9
click at [771, 182] on span "Nem akarom életem hátralévő részét egy olyan nővel" at bounding box center [569, 221] width 847 height 91
click at [760, 151] on div at bounding box center [760, 151] width 0 height 0
click at [795, 142] on div at bounding box center [607, 130] width 785 height 49
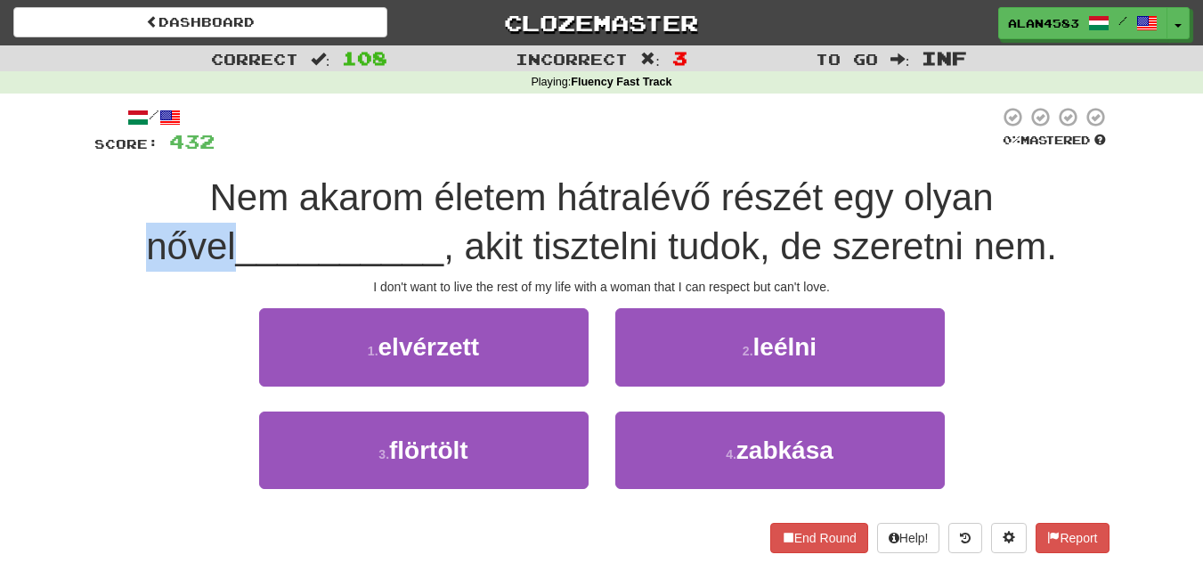
drag, startPoint x: 955, startPoint y: 199, endPoint x: 1062, endPoint y: 191, distance: 107.2
click at [1062, 191] on div "Nem akarom életem hátralévő részét egy olyan nővel __________ , akit tisztelni …" at bounding box center [601, 222] width 1015 height 97
click at [1050, 151] on div at bounding box center [1050, 151] width 0 height 0
click at [1099, 172] on div "/ Score: 432 0 % Mastered Nem akarom életem hátralévő részét egy olyan nővel __…" at bounding box center [601, 329] width 1015 height 446
click at [479, 245] on span ", akit tisztelni tudok, de szeretni nem." at bounding box center [750, 246] width 614 height 42
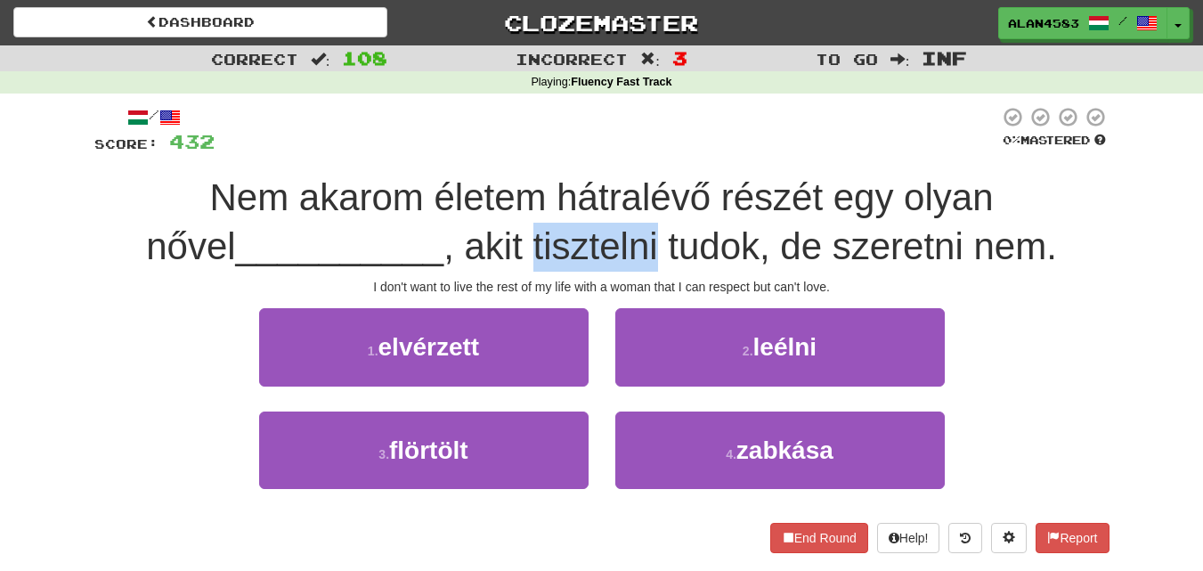
drag, startPoint x: 486, startPoint y: 243, endPoint x: 614, endPoint y: 240, distance: 127.4
click at [614, 240] on span ", akit tisztelni tudok, de szeretni nem." at bounding box center [750, 246] width 614 height 42
click at [602, 200] on div at bounding box center [602, 200] width 0 height 0
click at [639, 193] on span "Nem akarom életem hátralévő részét egy olyan nővel" at bounding box center [569, 221] width 847 height 91
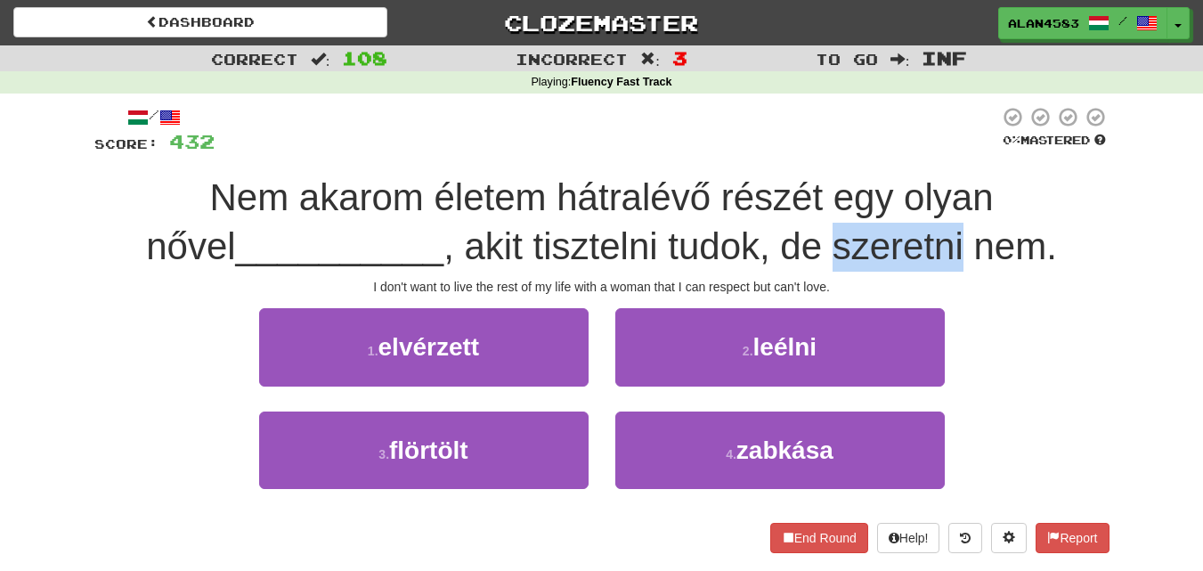
drag, startPoint x: 792, startPoint y: 246, endPoint x: 920, endPoint y: 233, distance: 128.8
click at [920, 233] on span ", akit tisztelni tudok, de szeretni nem." at bounding box center [750, 246] width 614 height 42
click at [908, 200] on div at bounding box center [908, 200] width 0 height 0
click at [919, 121] on div at bounding box center [607, 130] width 785 height 49
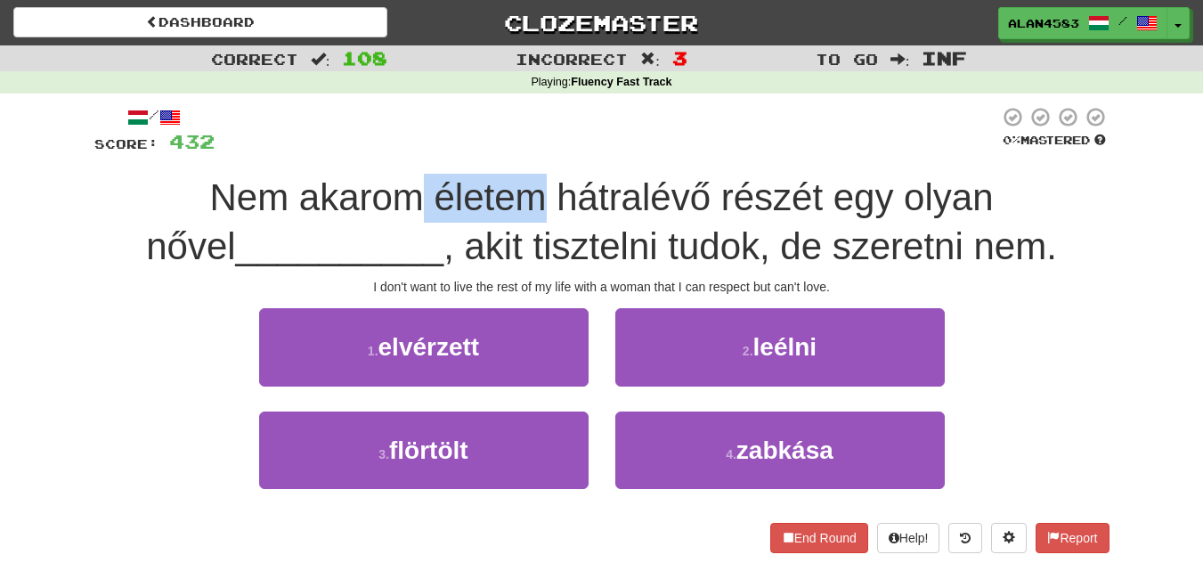
drag, startPoint x: 493, startPoint y: 191, endPoint x: 370, endPoint y: 195, distance: 123.8
click at [370, 195] on span "Nem akarom életem hátralévő részét egy olyan nővel" at bounding box center [569, 221] width 847 height 91
click at [358, 151] on div at bounding box center [358, 151] width 0 height 0
click at [452, 113] on div at bounding box center [607, 130] width 785 height 49
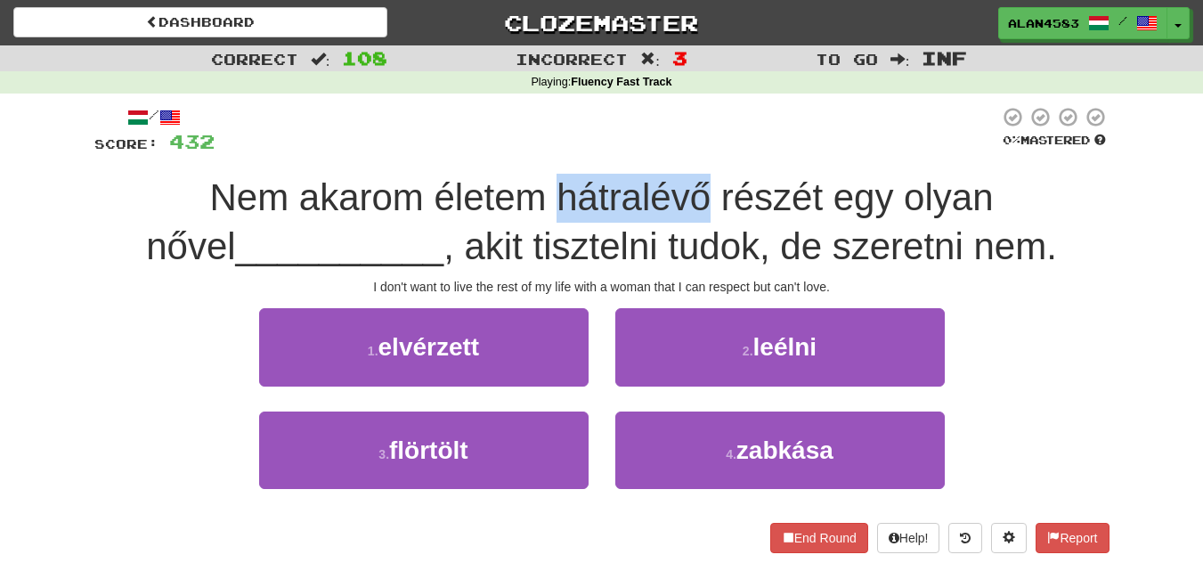
drag, startPoint x: 505, startPoint y: 187, endPoint x: 652, endPoint y: 183, distance: 147.0
click at [652, 183] on span "Nem akarom életem hátralévő részét egy olyan nővel" at bounding box center [569, 221] width 847 height 91
click at [640, 151] on div at bounding box center [640, 151] width 0 height 0
click at [705, 117] on div at bounding box center [607, 130] width 785 height 49
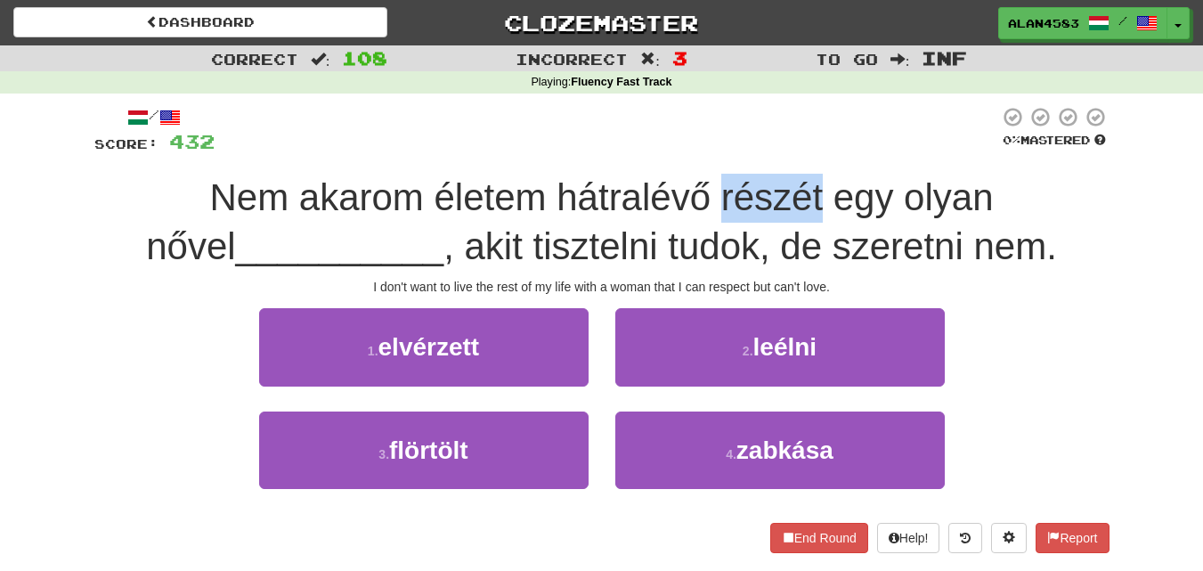
drag, startPoint x: 672, startPoint y: 197, endPoint x: 769, endPoint y: 183, distance: 98.0
click at [769, 183] on span "Nem akarom életem hátralévő részét egy olyan nővel" at bounding box center [569, 221] width 847 height 91
click at [758, 151] on div at bounding box center [758, 151] width 0 height 0
click at [801, 134] on div at bounding box center [607, 130] width 785 height 49
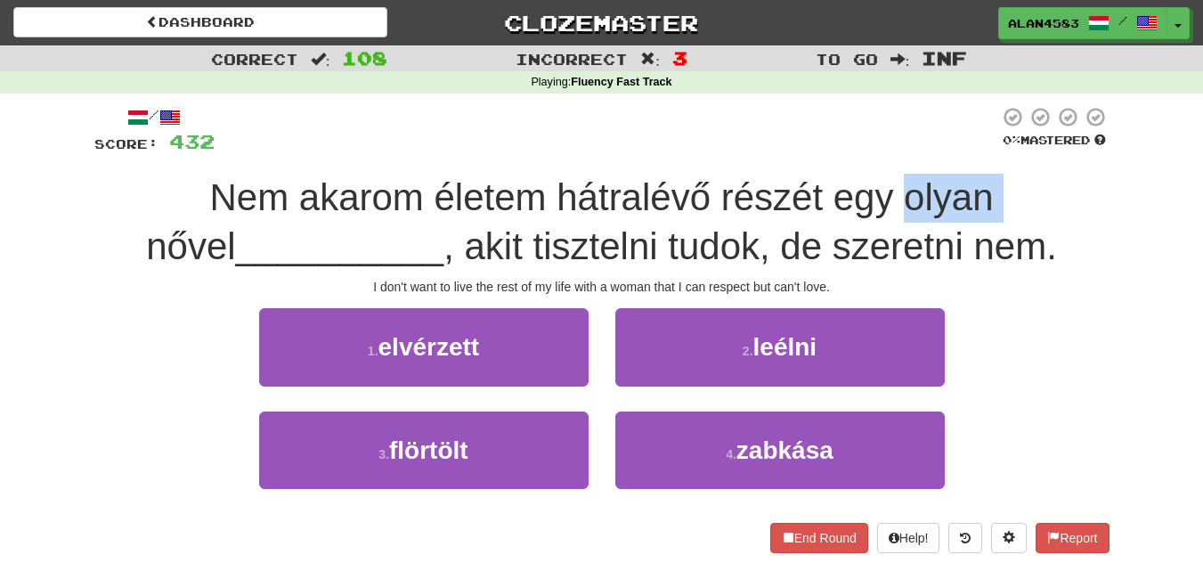
drag, startPoint x: 852, startPoint y: 197, endPoint x: 954, endPoint y: 182, distance: 102.6
click at [954, 182] on span "Nem akarom életem hátralévő részét egy olyan nővel" at bounding box center [569, 221] width 847 height 91
click at [942, 151] on div at bounding box center [942, 151] width 0 height 0
click at [884, 113] on div at bounding box center [607, 130] width 785 height 49
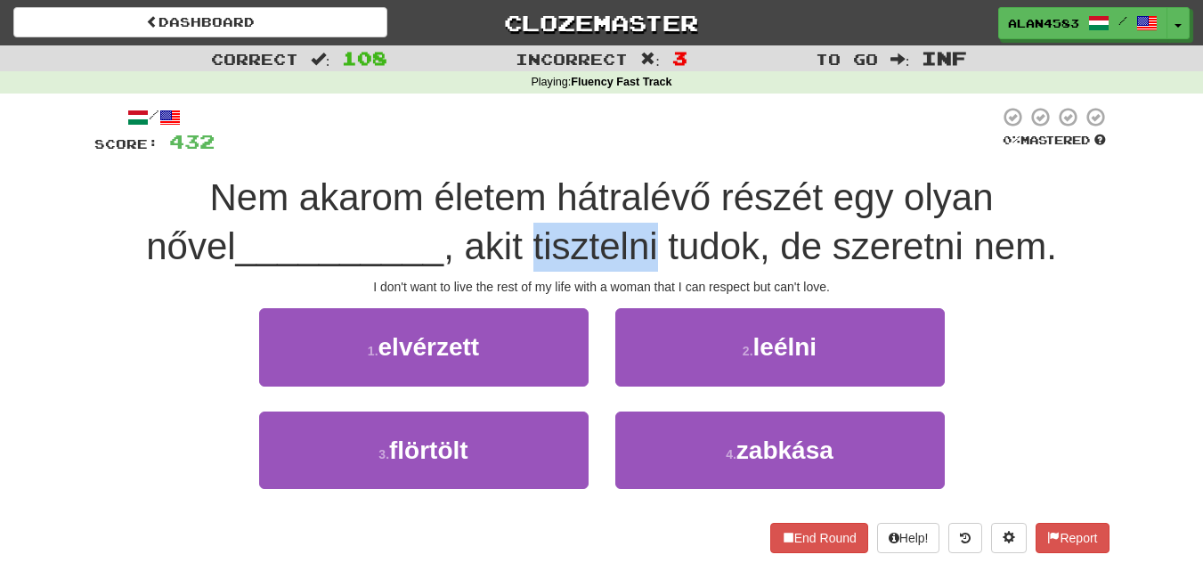
drag, startPoint x: 486, startPoint y: 243, endPoint x: 618, endPoint y: 240, distance: 131.9
click at [618, 240] on span ", akit tisztelni tudok, de szeretni nem." at bounding box center [750, 246] width 614 height 42
click at [606, 200] on div at bounding box center [606, 200] width 0 height 0
click at [639, 221] on div "Nem akarom életem hátralévő részét egy olyan nővel __________ , akit tisztelni …" at bounding box center [601, 222] width 1015 height 97
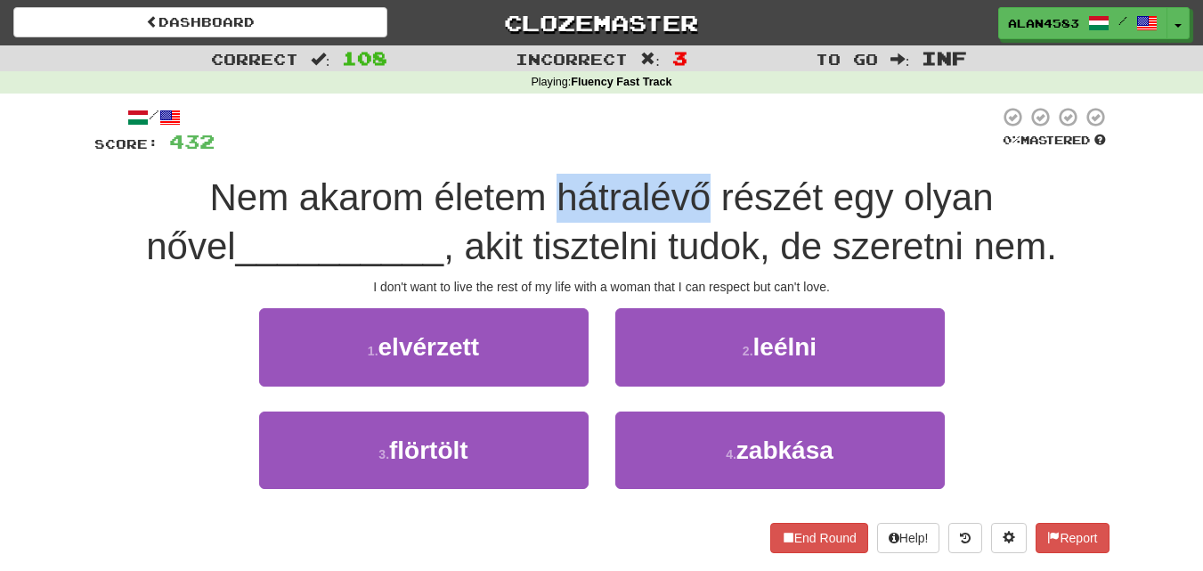
drag, startPoint x: 658, startPoint y: 198, endPoint x: 505, endPoint y: 198, distance: 153.2
click at [505, 198] on span "Nem akarom életem hátralévő részét egy olyan nővel" at bounding box center [569, 221] width 847 height 91
click at [493, 219] on div at bounding box center [493, 219] width 0 height 0
click at [767, 134] on div at bounding box center [607, 130] width 785 height 49
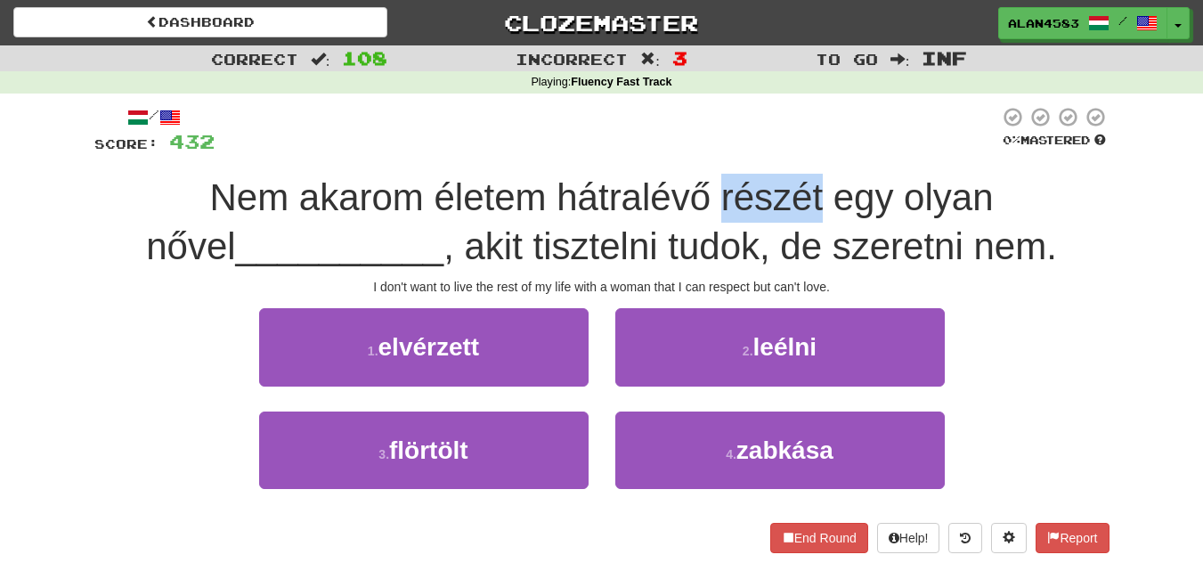
drag, startPoint x: 769, startPoint y: 183, endPoint x: 671, endPoint y: 188, distance: 98.1
click at [671, 188] on span "Nem akarom életem hátralévő részét egy olyan nővel" at bounding box center [569, 221] width 847 height 91
click at [660, 151] on div at bounding box center [660, 151] width 0 height 0
click at [801, 130] on div at bounding box center [607, 130] width 785 height 49
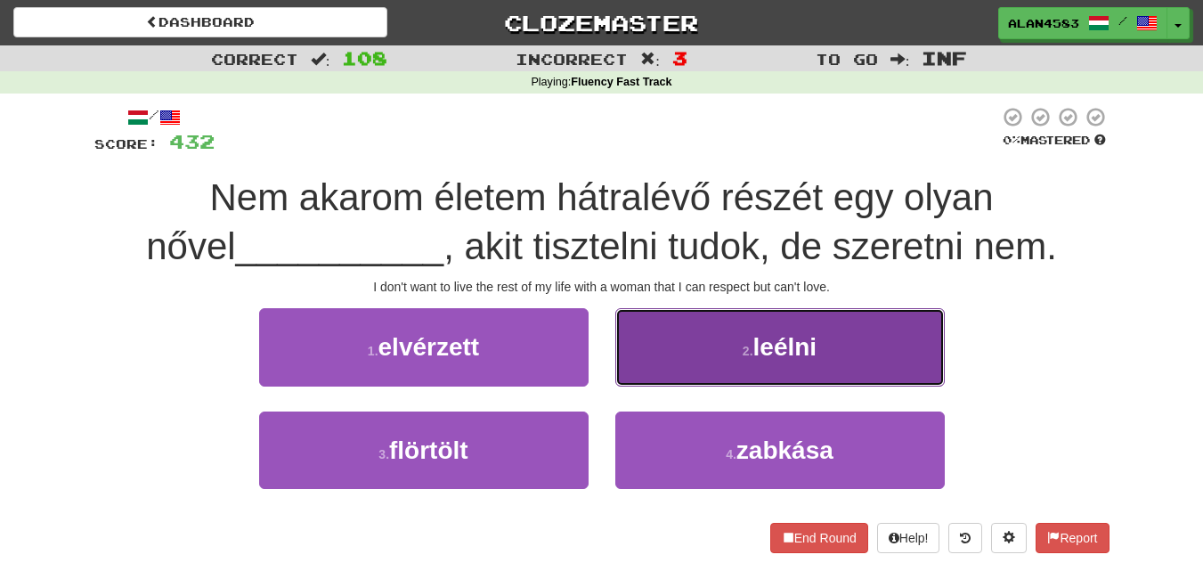
click at [834, 350] on button "2 . leélni" at bounding box center [780, 346] width 330 height 77
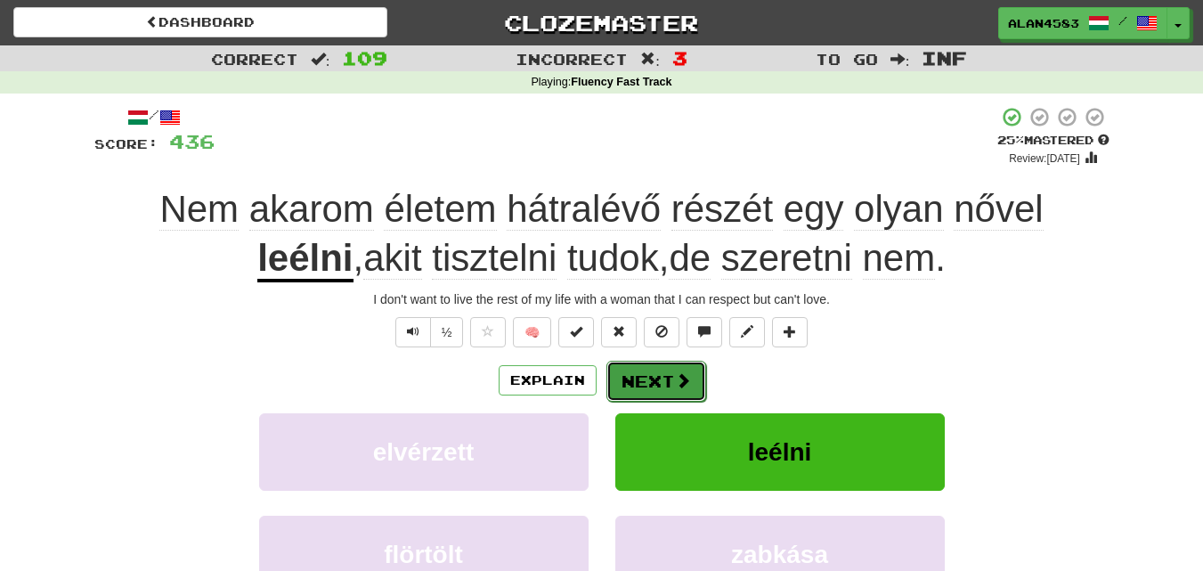
click at [657, 369] on button "Next" at bounding box center [656, 381] width 100 height 41
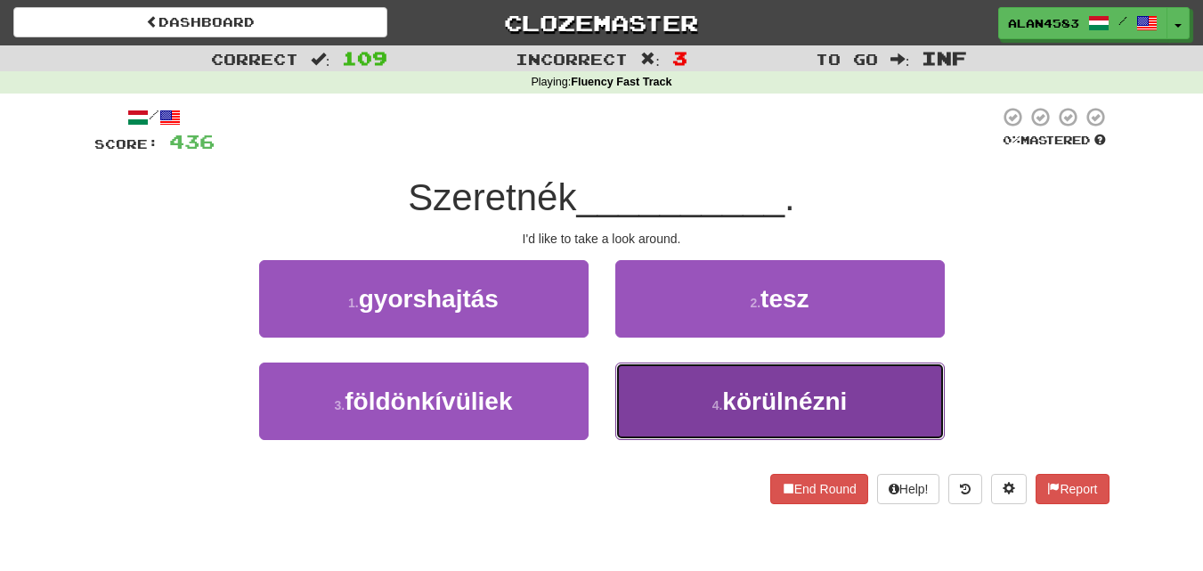
click at [854, 412] on button "4 . körülnézni" at bounding box center [780, 400] width 330 height 77
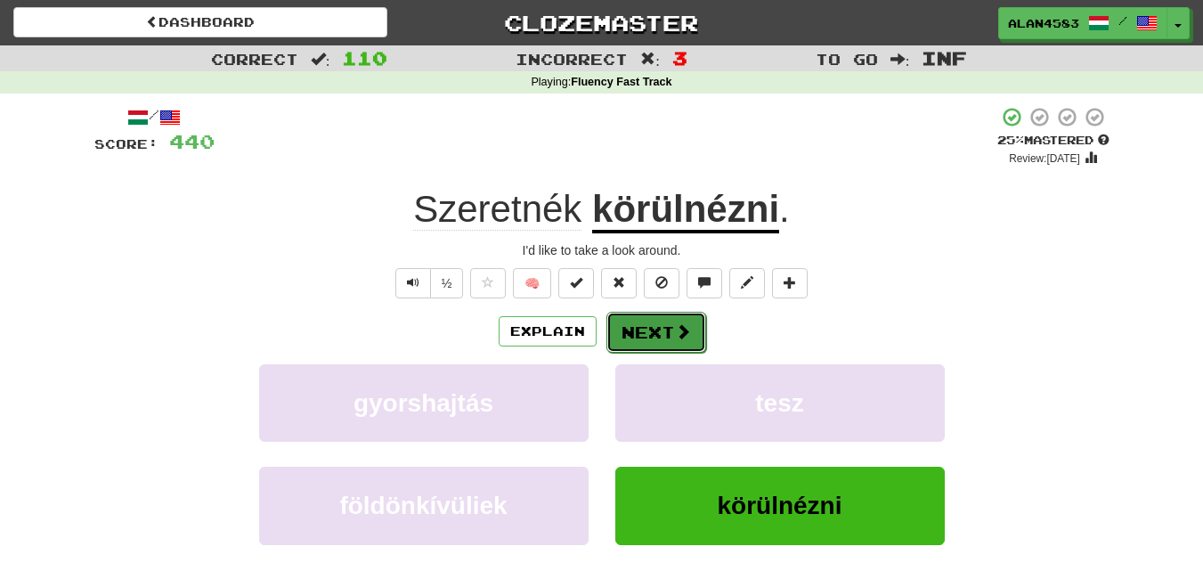
click at [661, 340] on button "Next" at bounding box center [656, 332] width 100 height 41
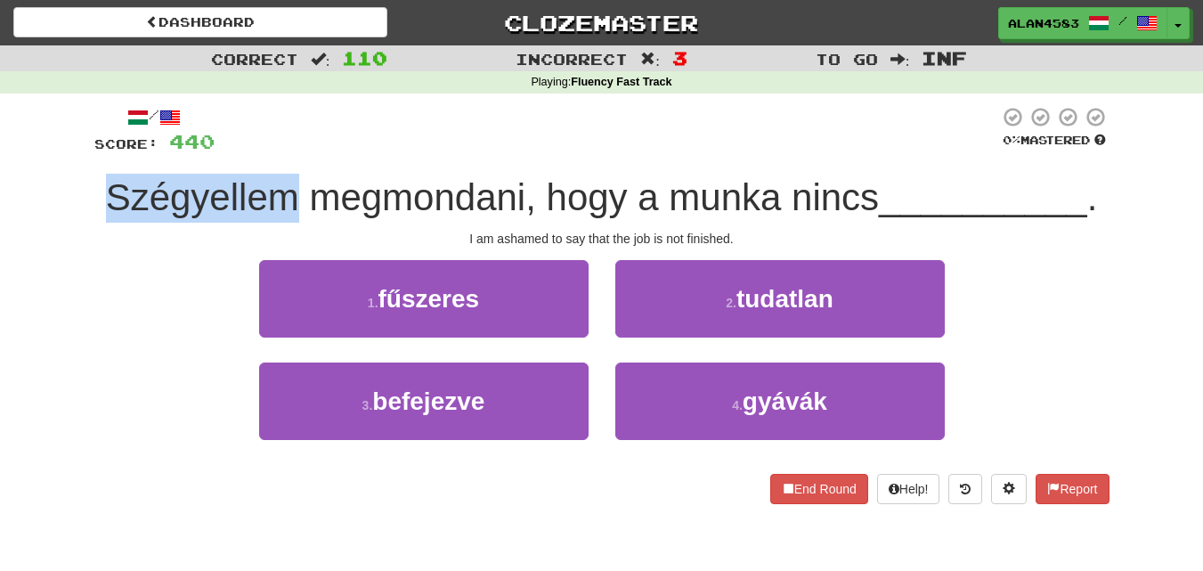
drag, startPoint x: 290, startPoint y: 195, endPoint x: 102, endPoint y: 185, distance: 189.1
click at [106, 185] on span "Szégyellem megmondani, hogy a munka nincs" at bounding box center [492, 197] width 773 height 42
click at [90, 151] on div at bounding box center [90, 151] width 0 height 0
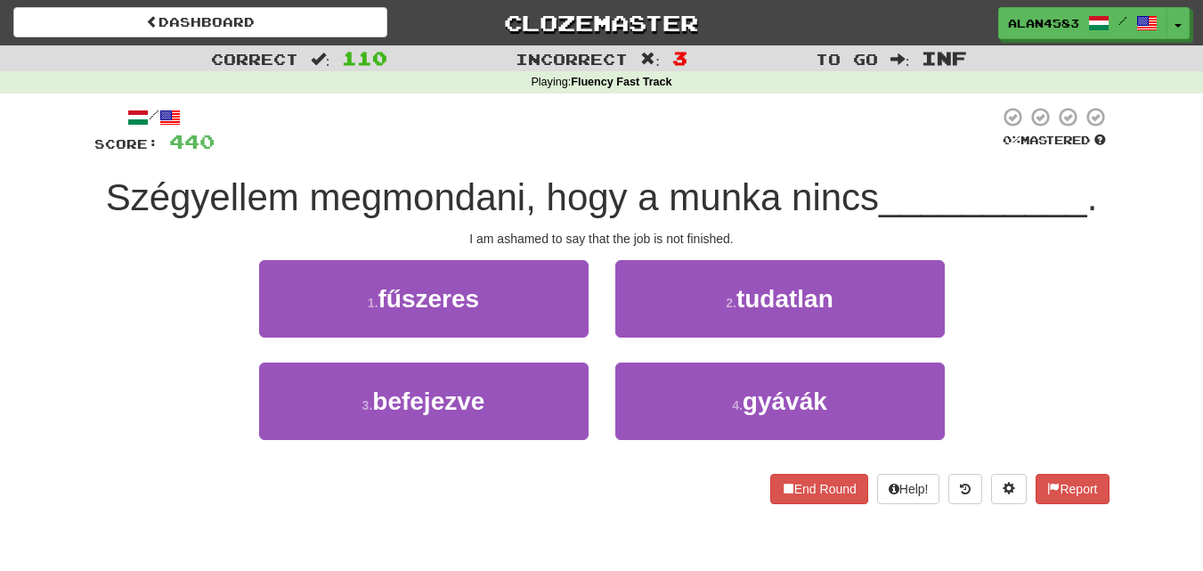
click at [333, 136] on div at bounding box center [607, 130] width 785 height 49
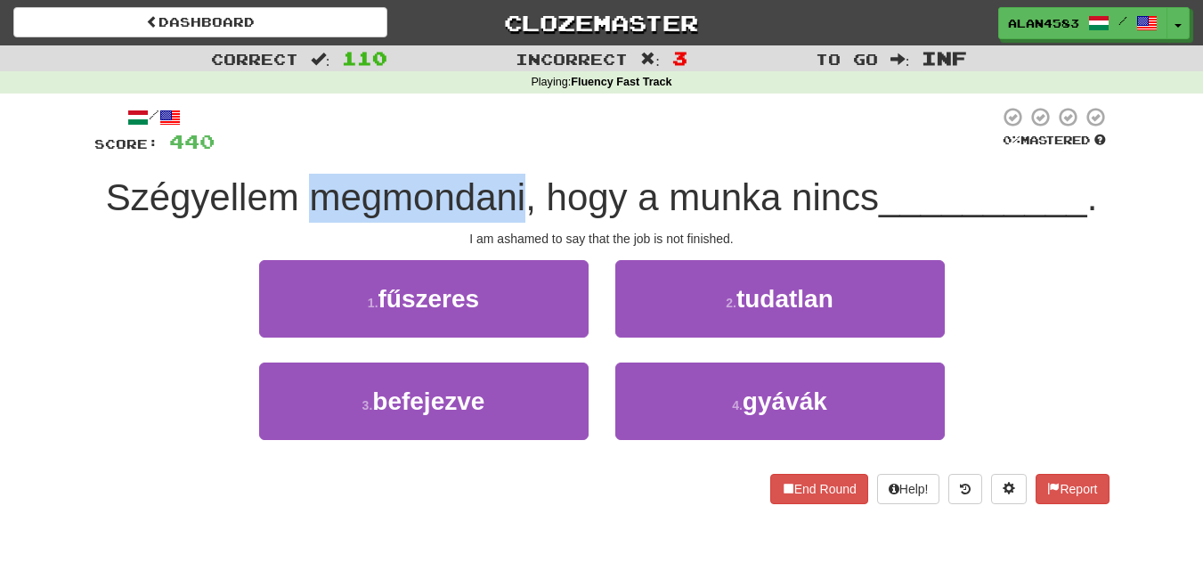
drag, startPoint x: 308, startPoint y: 198, endPoint x: 518, endPoint y: 187, distance: 210.4
click at [518, 187] on span "Szégyellem megmondani, hogy a munka nincs" at bounding box center [492, 197] width 773 height 42
click at [507, 151] on div at bounding box center [507, 151] width 0 height 0
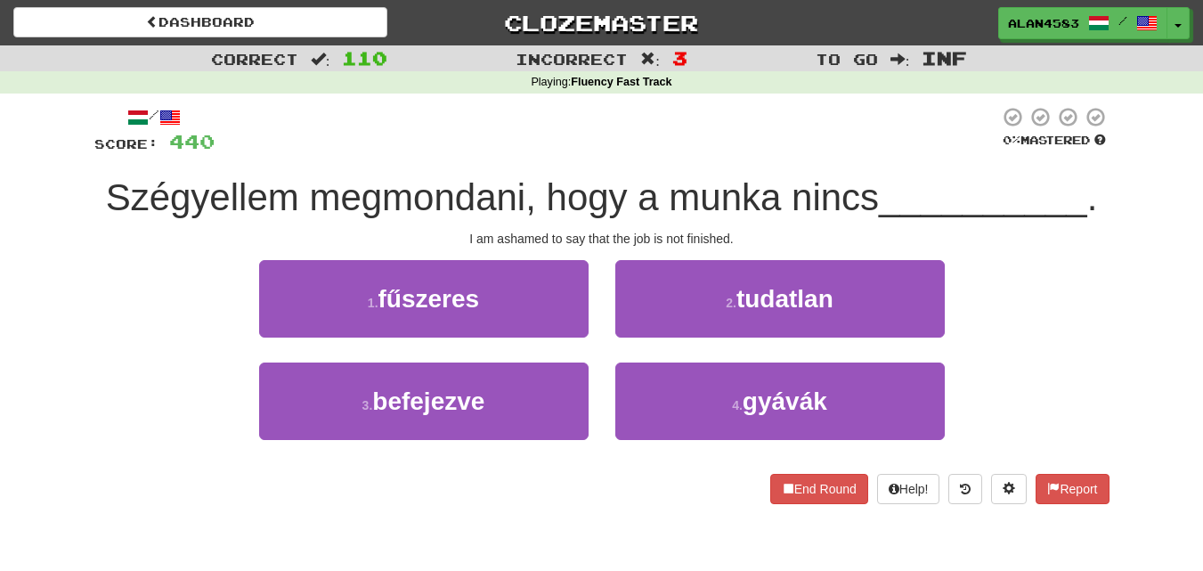
click at [533, 134] on div at bounding box center [607, 130] width 785 height 49
drag, startPoint x: 774, startPoint y: 190, endPoint x: 674, endPoint y: 191, distance: 99.7
click at [674, 191] on span "Szégyellem megmondani, hogy a munka nincs" at bounding box center [492, 197] width 773 height 42
click at [663, 151] on div at bounding box center [663, 151] width 0 height 0
click at [838, 126] on div at bounding box center [607, 130] width 785 height 49
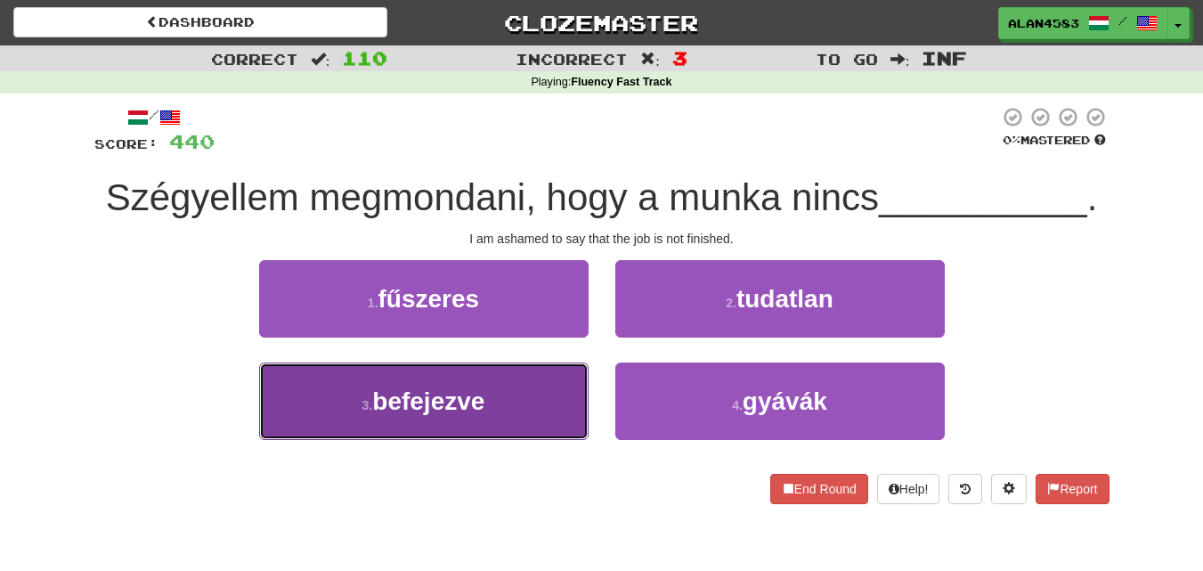
click at [430, 400] on span "befejezve" at bounding box center [428, 401] width 112 height 28
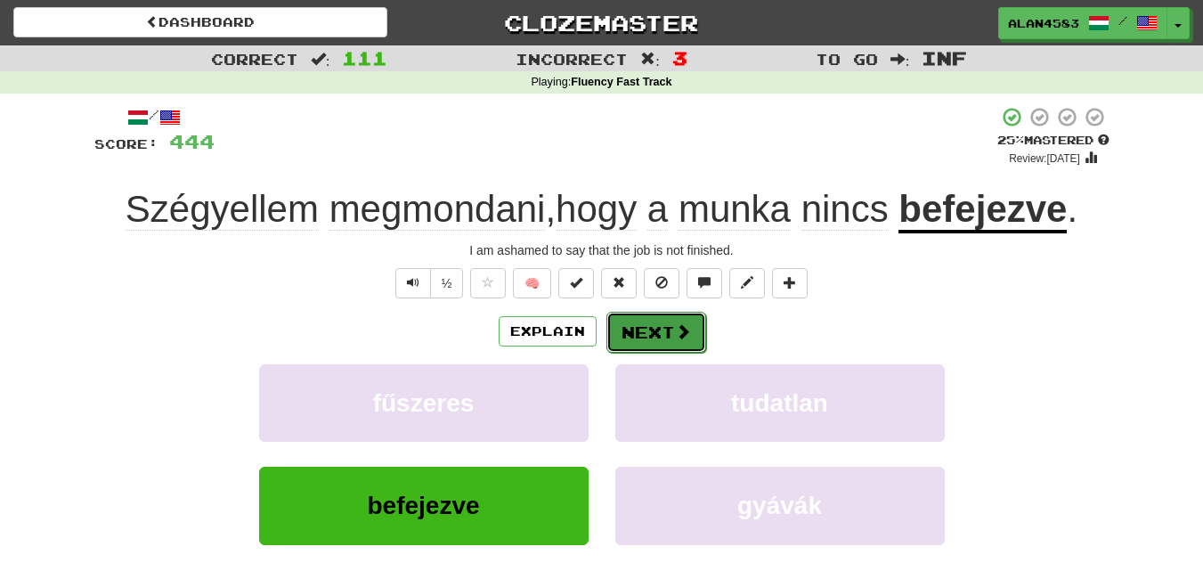
click at [637, 321] on button "Next" at bounding box center [656, 332] width 100 height 41
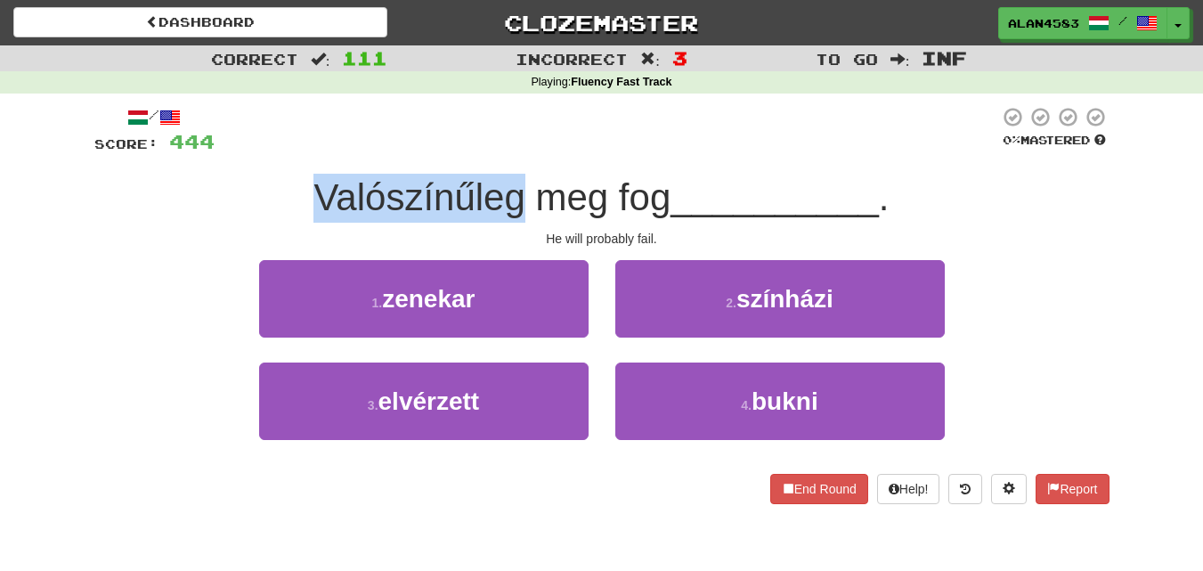
drag, startPoint x: 518, startPoint y: 187, endPoint x: 319, endPoint y: 192, distance: 199.6
click at [319, 192] on span "Valószínűleg meg fog" at bounding box center [491, 197] width 357 height 42
click at [307, 151] on div at bounding box center [307, 151] width 0 height 0
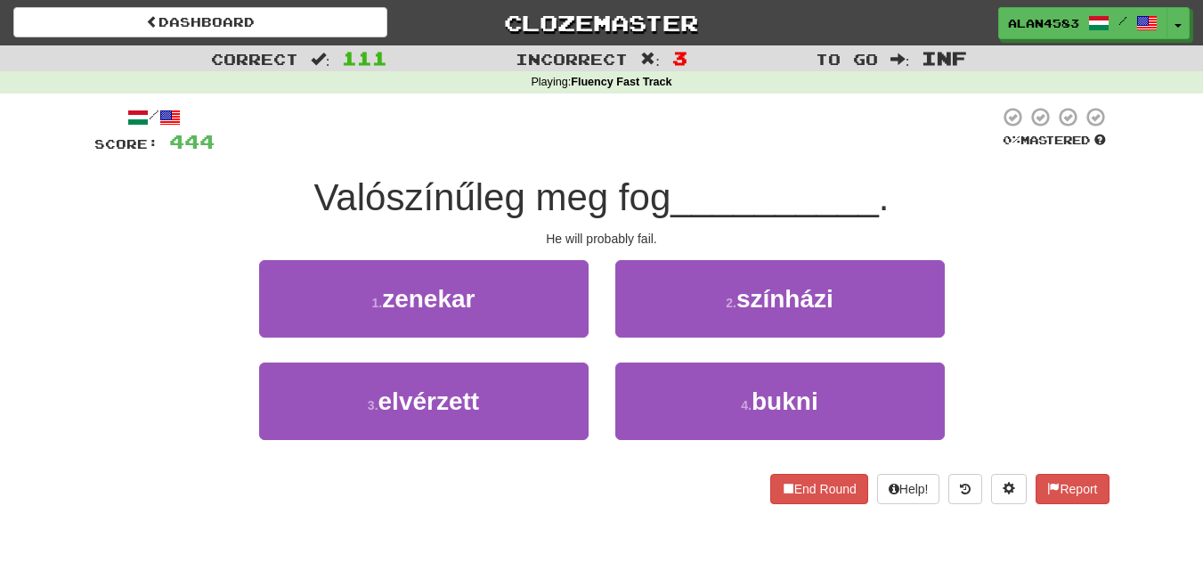
click at [583, 133] on div at bounding box center [607, 130] width 785 height 49
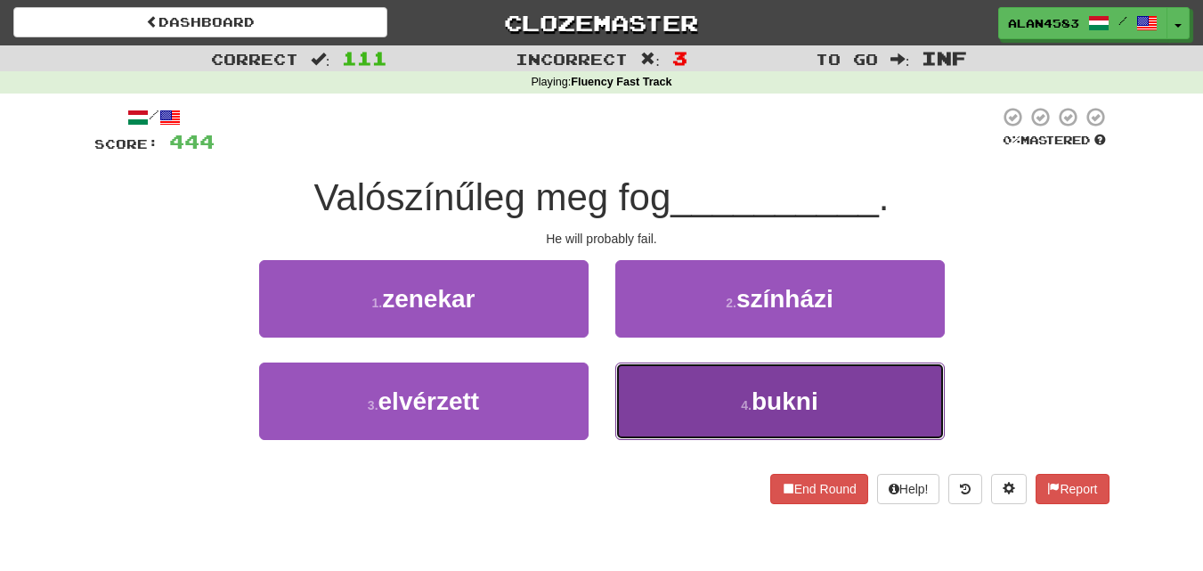
click at [713, 416] on button "4 . bukni" at bounding box center [780, 400] width 330 height 77
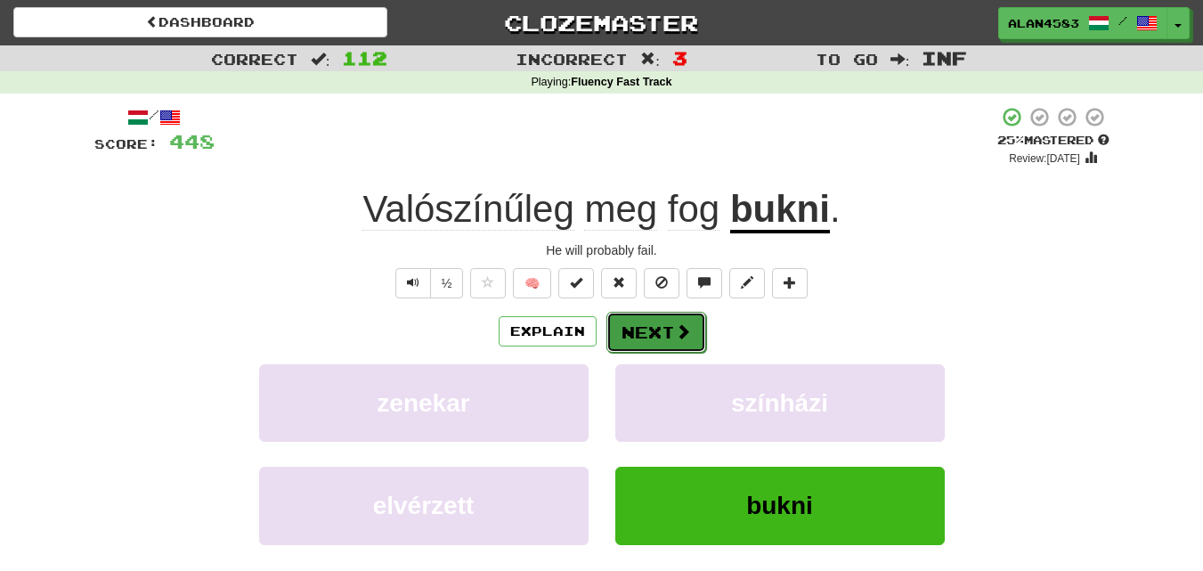
click at [655, 330] on button "Next" at bounding box center [656, 332] width 100 height 41
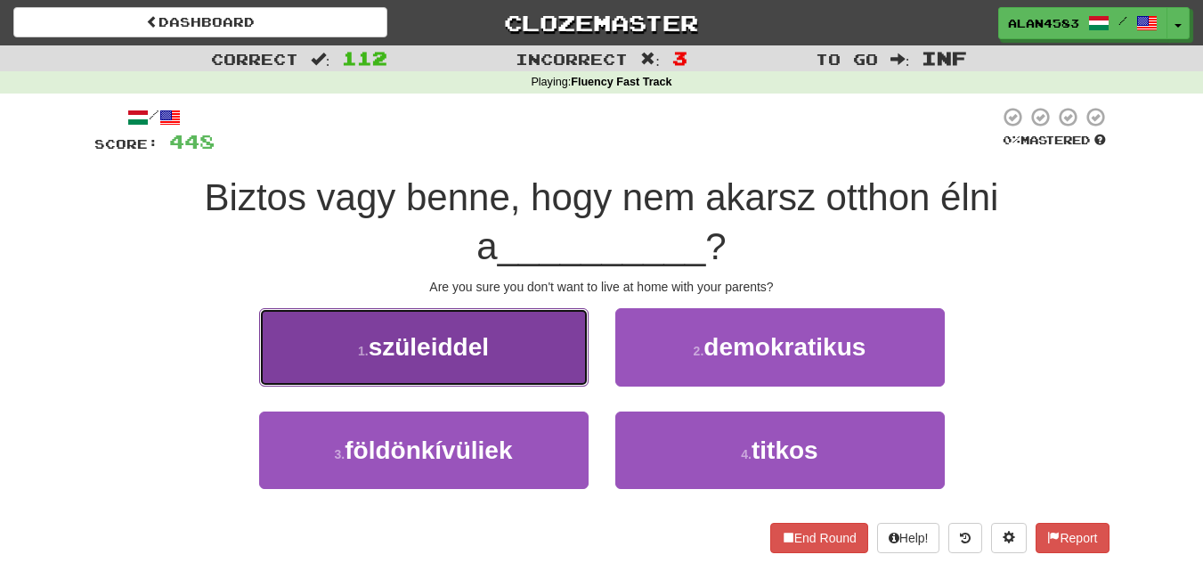
click at [378, 346] on span "szüleiddel" at bounding box center [429, 347] width 120 height 28
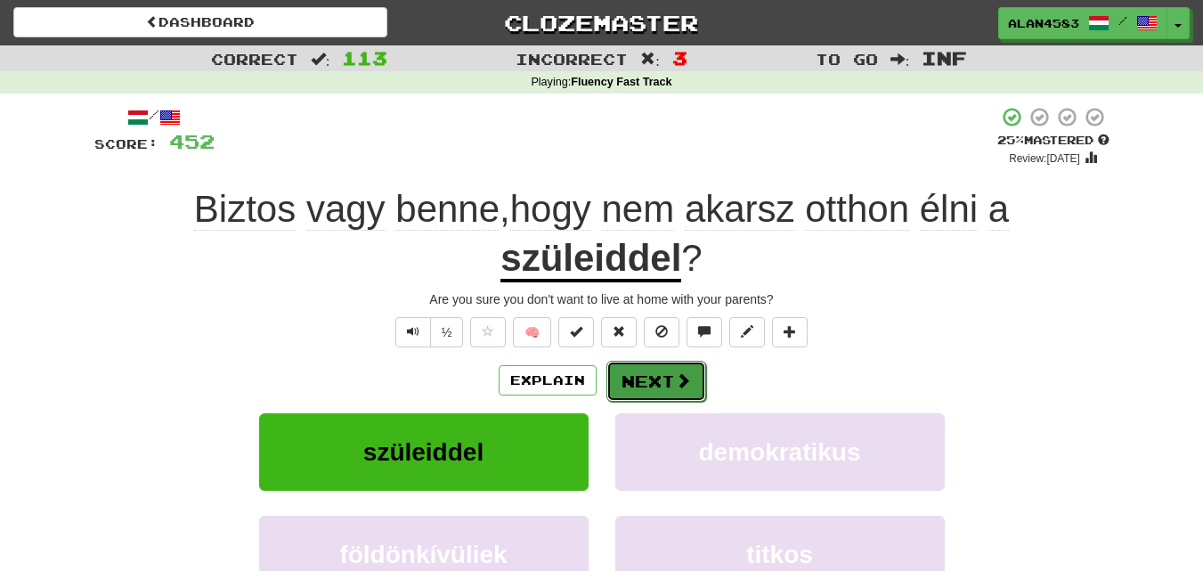
click at [641, 383] on button "Next" at bounding box center [656, 381] width 100 height 41
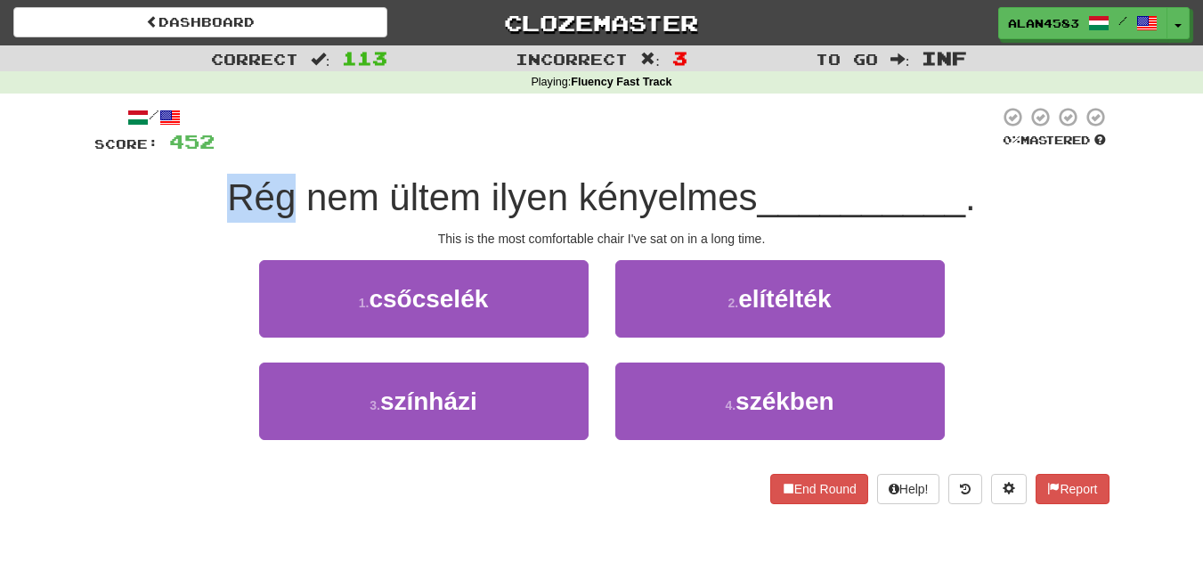
drag, startPoint x: 285, startPoint y: 196, endPoint x: 224, endPoint y: 191, distance: 60.8
click at [227, 191] on span "Rég nem ültem ilyen kényelmes" at bounding box center [492, 197] width 530 height 42
click at [213, 151] on div at bounding box center [213, 151] width 0 height 0
click at [315, 129] on div at bounding box center [607, 130] width 785 height 49
drag, startPoint x: 386, startPoint y: 195, endPoint x: 469, endPoint y: 188, distance: 84.0
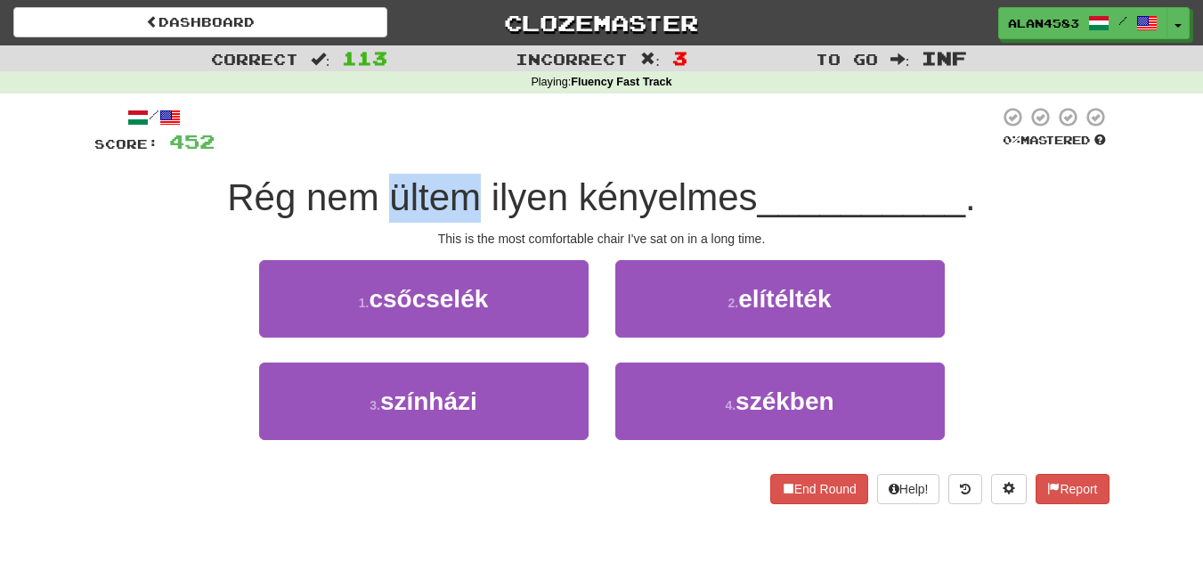
click at [469, 188] on span "Rég nem ültem ilyen kényelmes" at bounding box center [492, 197] width 530 height 42
click at [458, 151] on div at bounding box center [458, 151] width 0 height 0
click at [485, 142] on div at bounding box center [607, 130] width 785 height 49
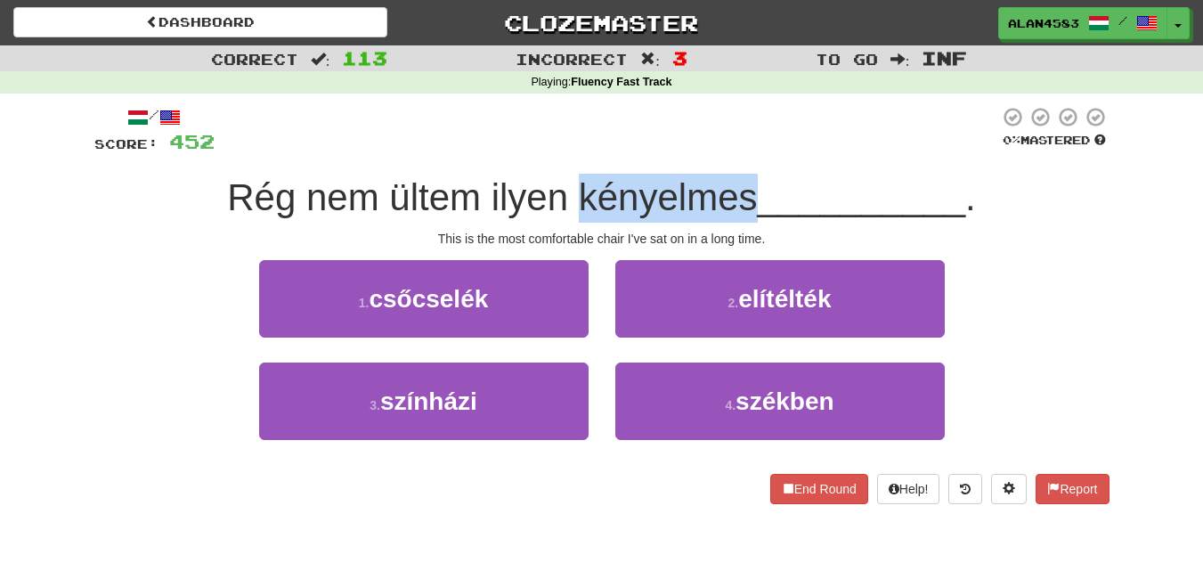
drag, startPoint x: 578, startPoint y: 195, endPoint x: 750, endPoint y: 189, distance: 172.0
click at [750, 189] on span "Rég nem ültem ilyen kényelmes" at bounding box center [492, 197] width 530 height 42
click at [738, 151] on div at bounding box center [738, 151] width 0 height 0
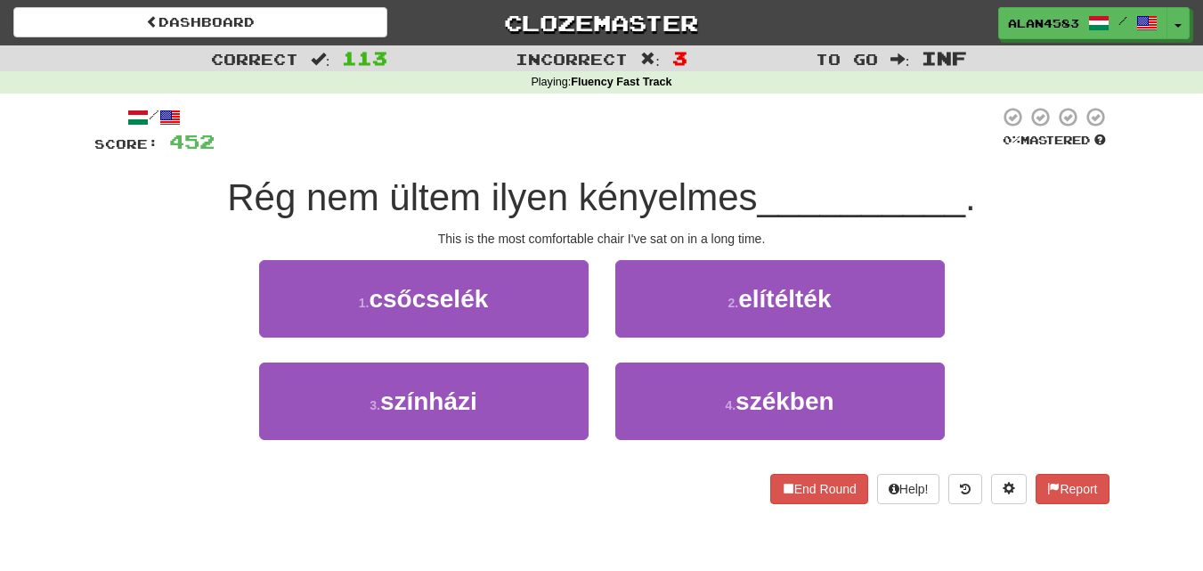
click at [785, 131] on div at bounding box center [607, 130] width 785 height 49
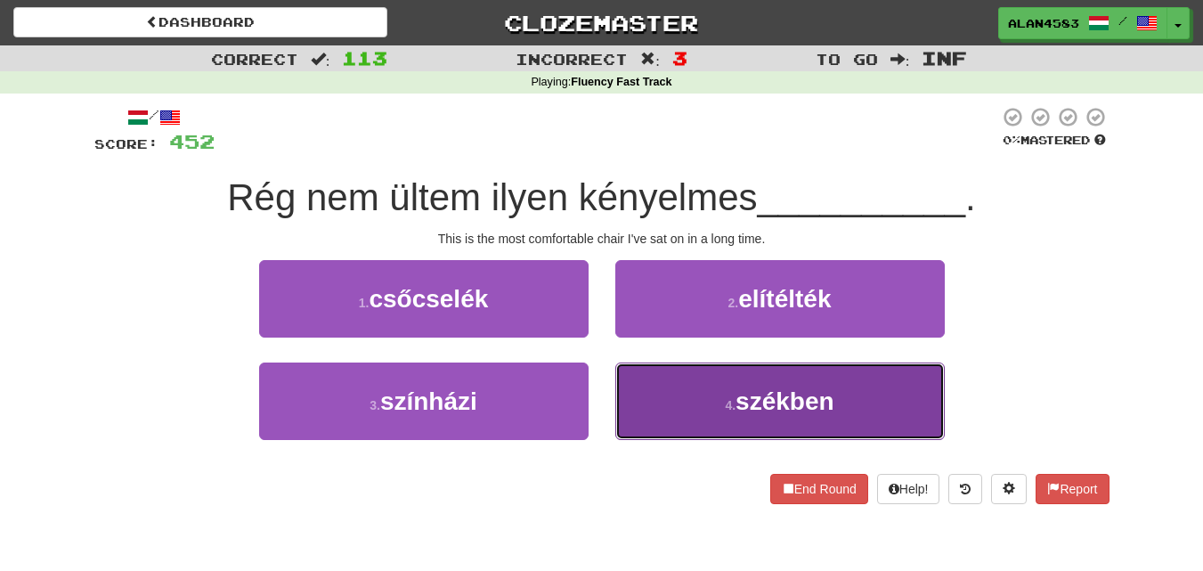
click at [734, 377] on button "4 . székben" at bounding box center [780, 400] width 330 height 77
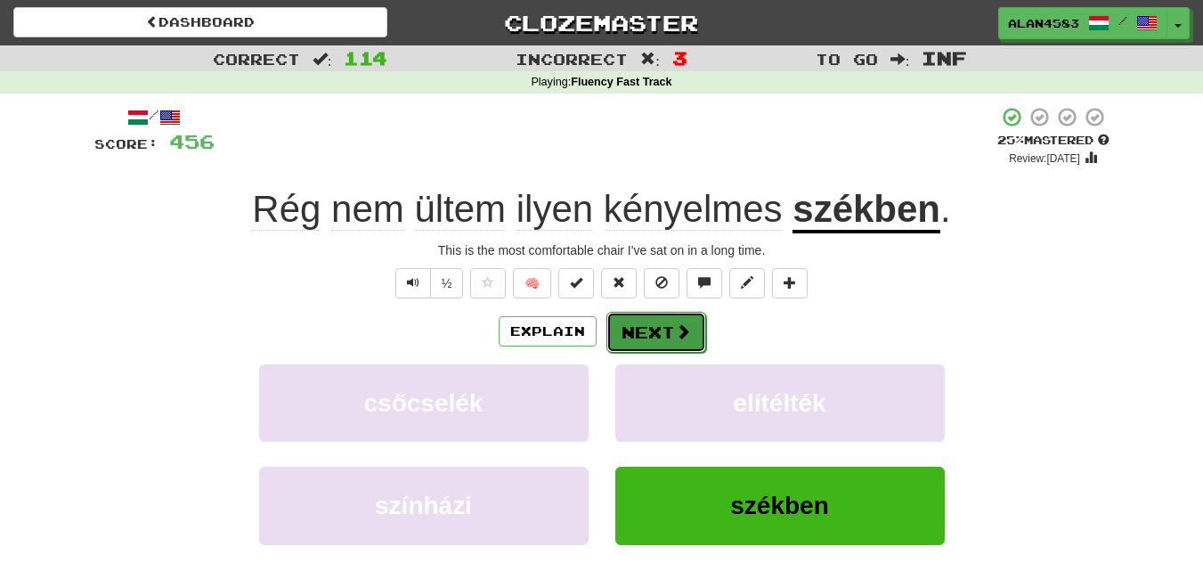
click at [652, 325] on button "Next" at bounding box center [656, 332] width 100 height 41
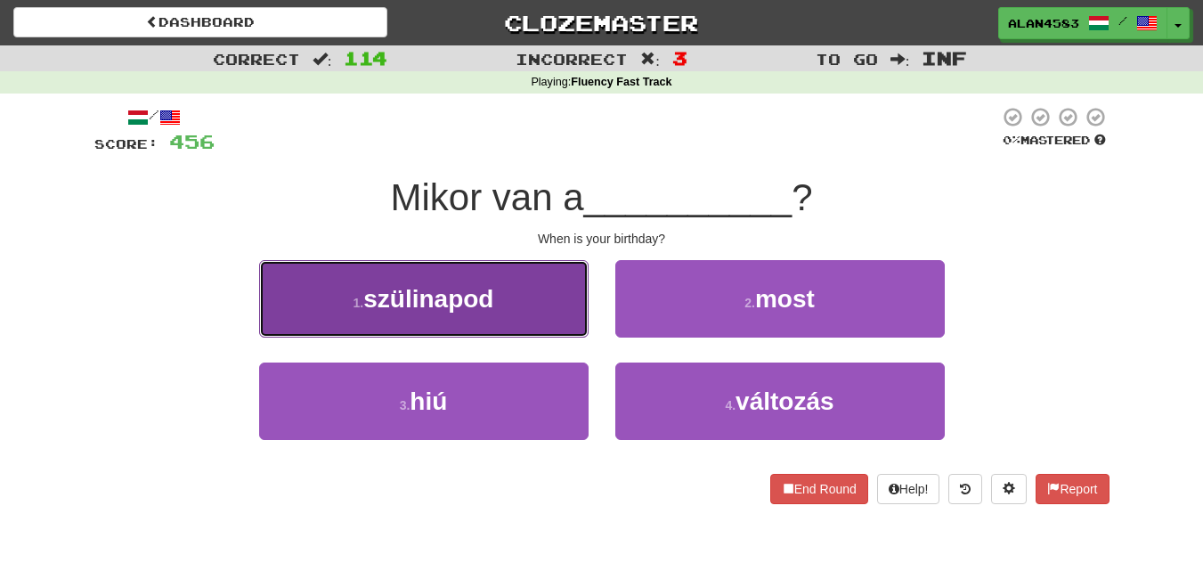
click at [400, 283] on button "1 . szülinapod" at bounding box center [424, 298] width 330 height 77
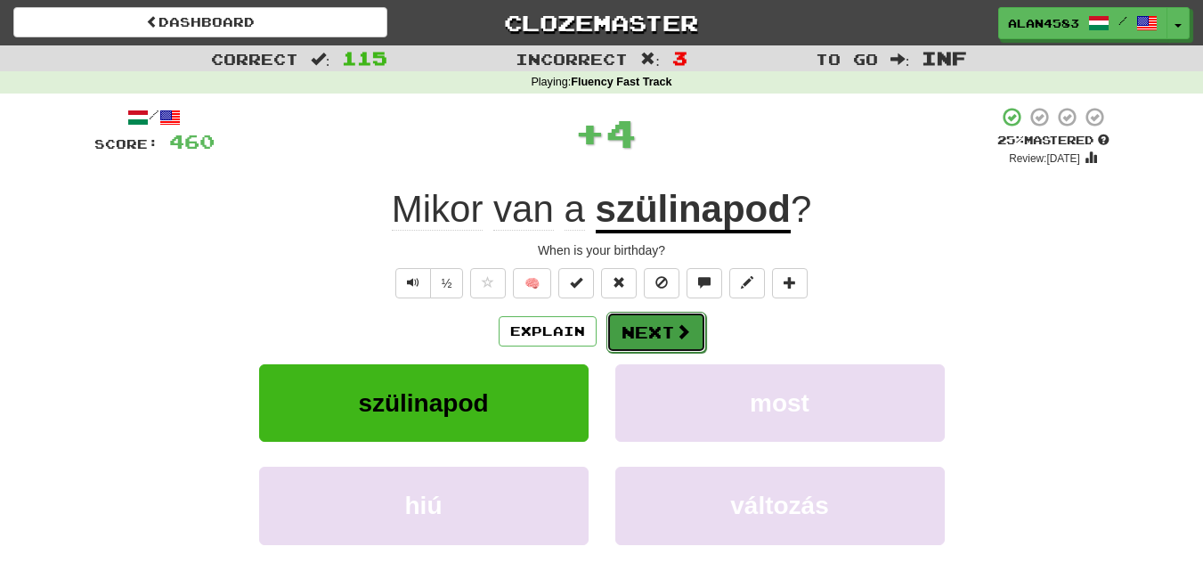
click at [614, 337] on button "Next" at bounding box center [656, 332] width 100 height 41
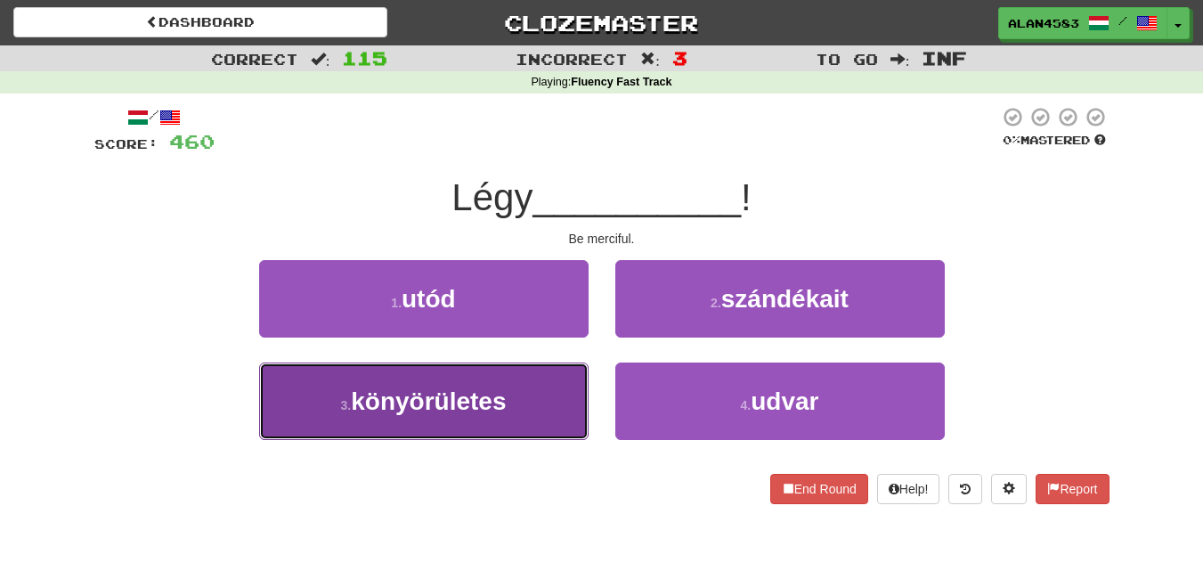
click at [419, 393] on span "könyörületes" at bounding box center [428, 401] width 155 height 28
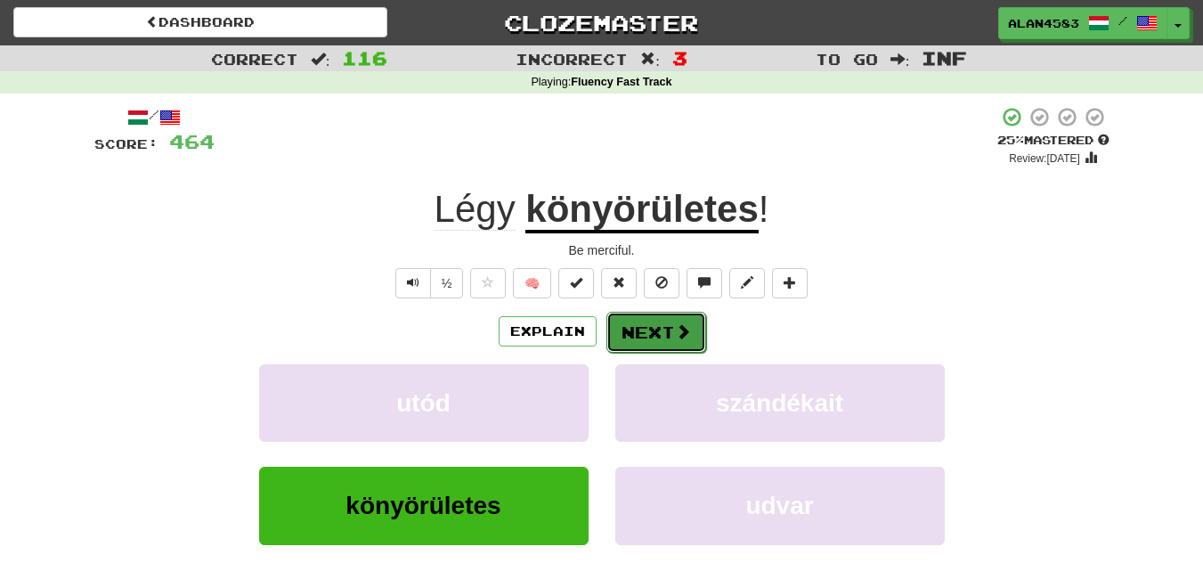
click at [633, 328] on button "Next" at bounding box center [656, 332] width 100 height 41
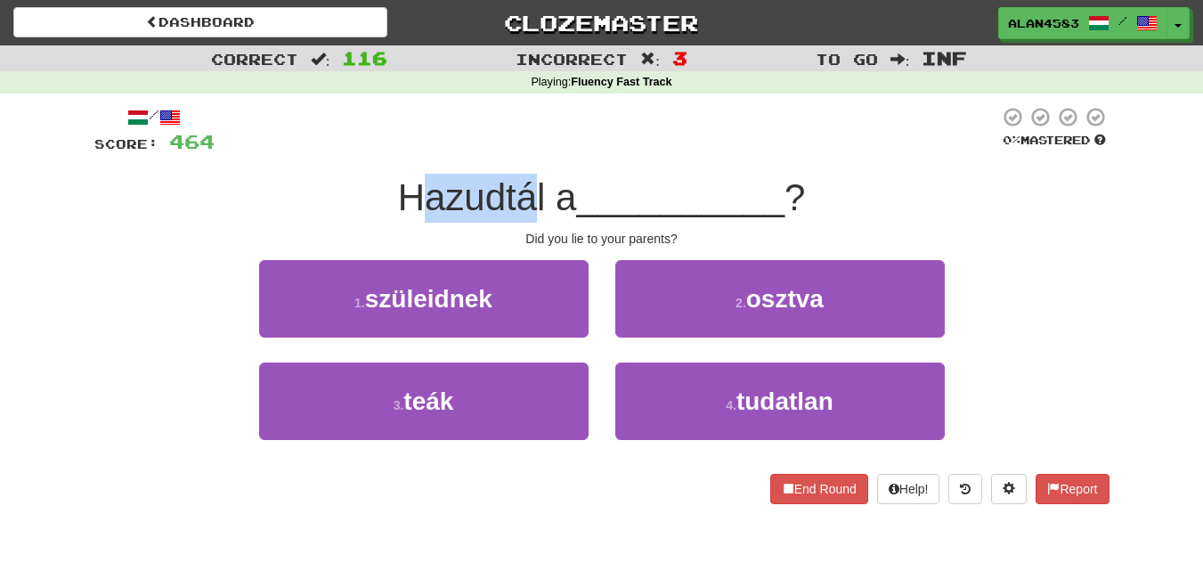
drag, startPoint x: 535, startPoint y: 185, endPoint x: 416, endPoint y: 191, distance: 119.5
click at [416, 191] on span "Hazudtál a" at bounding box center [487, 197] width 179 height 42
drag, startPoint x: 397, startPoint y: 191, endPoint x: 538, endPoint y: 183, distance: 140.9
click at [538, 183] on span "Hazudtál a" at bounding box center [487, 197] width 179 height 42
click at [526, 151] on div at bounding box center [526, 151] width 0 height 0
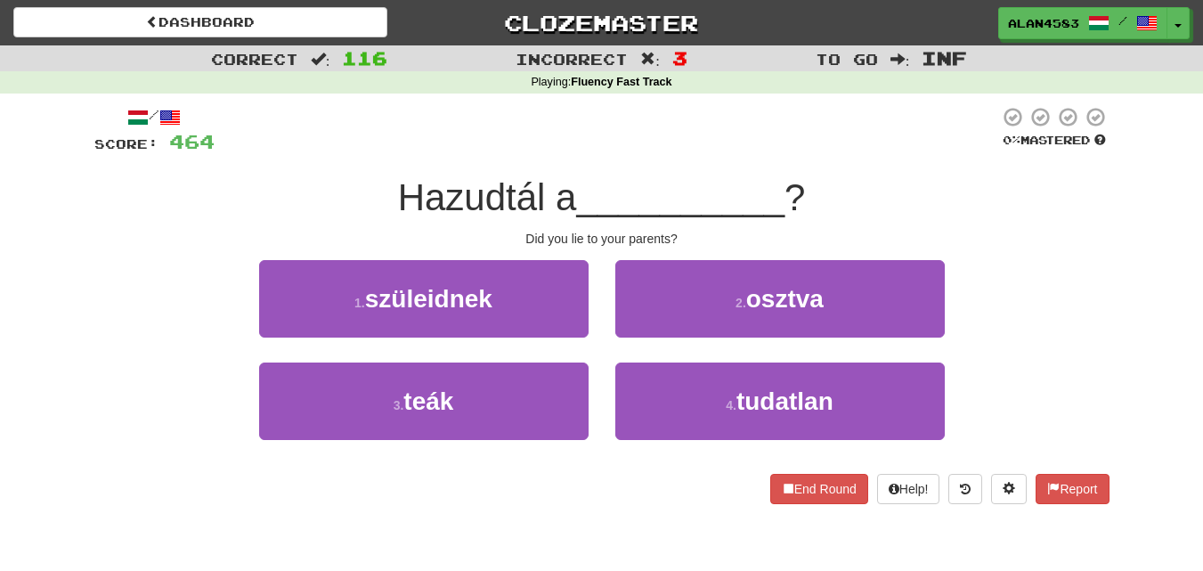
click at [558, 131] on div at bounding box center [607, 130] width 785 height 49
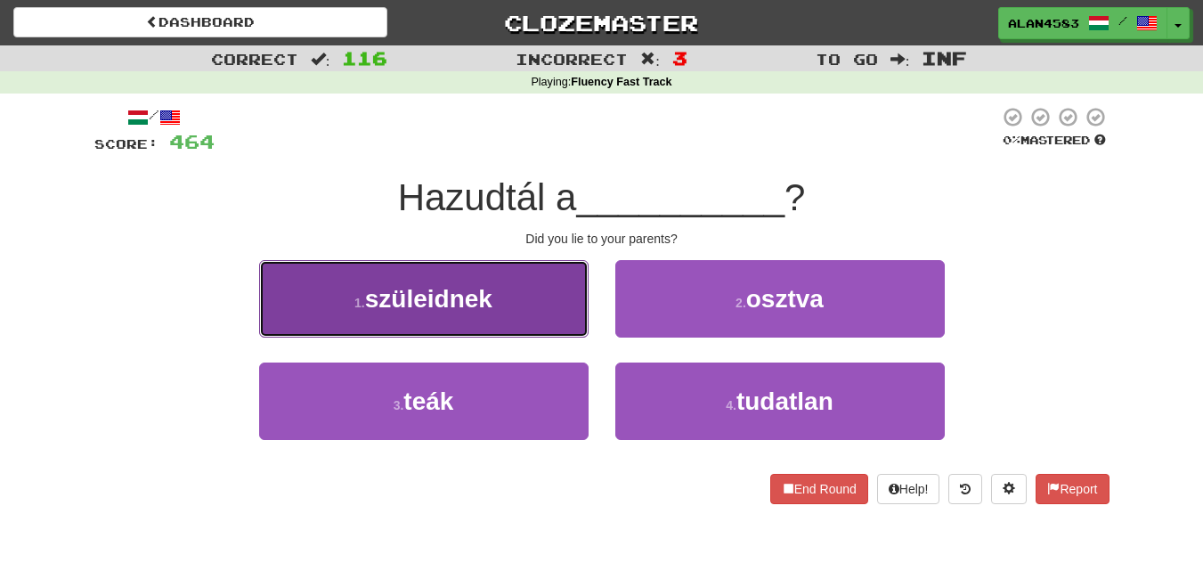
click at [273, 297] on button "1 . szüleidnek" at bounding box center [424, 298] width 330 height 77
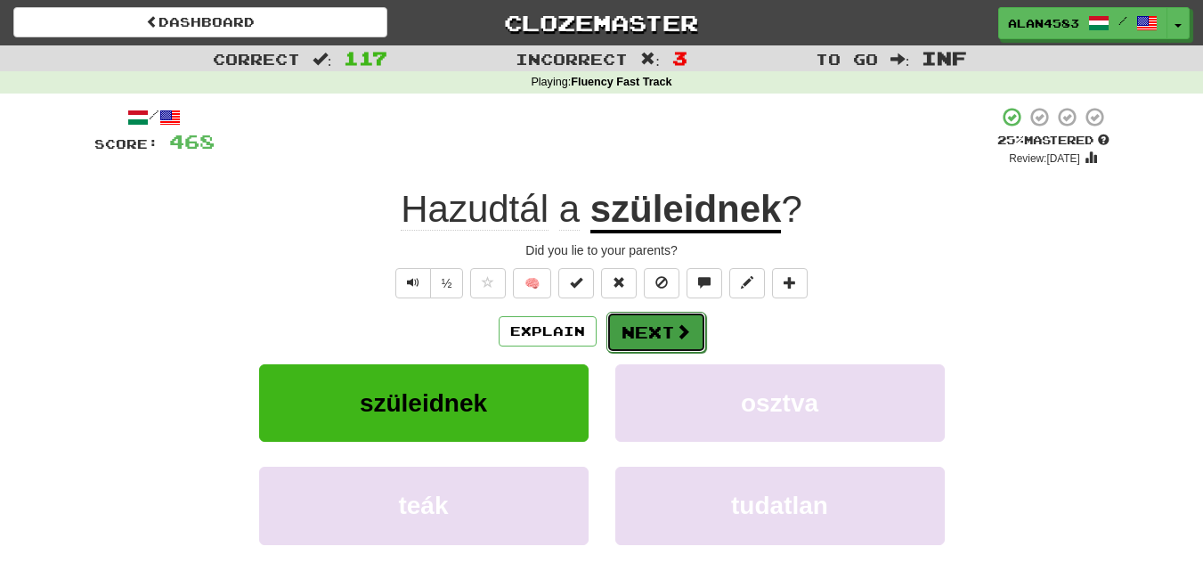
click at [637, 325] on button "Next" at bounding box center [656, 332] width 100 height 41
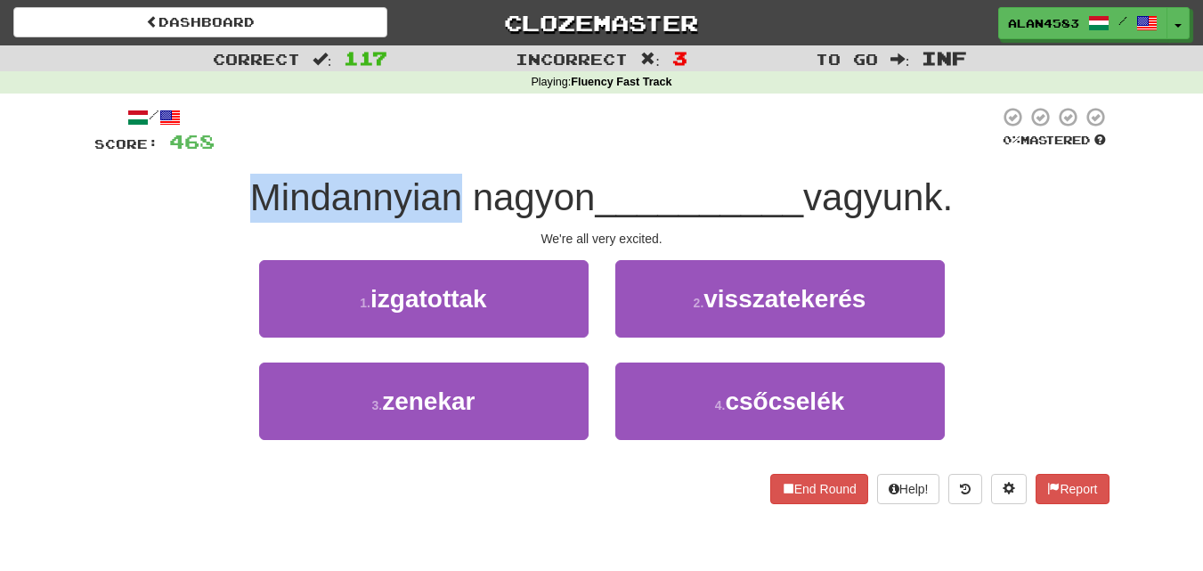
drag, startPoint x: 448, startPoint y: 192, endPoint x: 239, endPoint y: 187, distance: 209.3
click at [239, 187] on div "Mindannyian nagyon __________ vagyunk." at bounding box center [601, 198] width 1015 height 49
click at [227, 151] on div at bounding box center [227, 151] width 0 height 0
click at [191, 176] on div "Mindannyian nagyon __________ vagyunk." at bounding box center [601, 198] width 1015 height 49
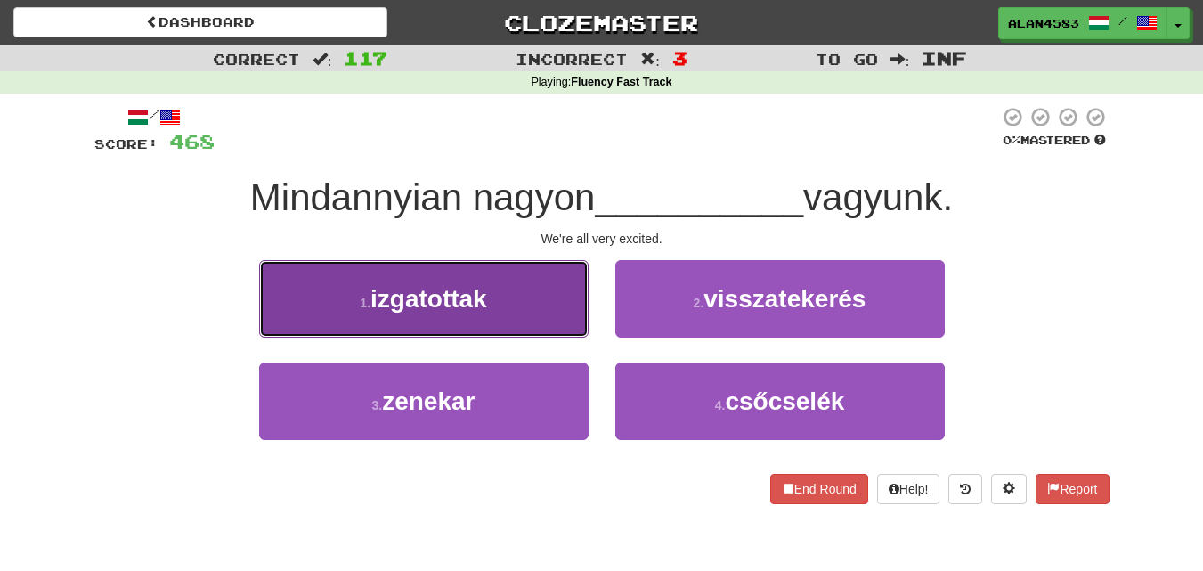
click at [395, 304] on span "izgatottak" at bounding box center [428, 299] width 117 height 28
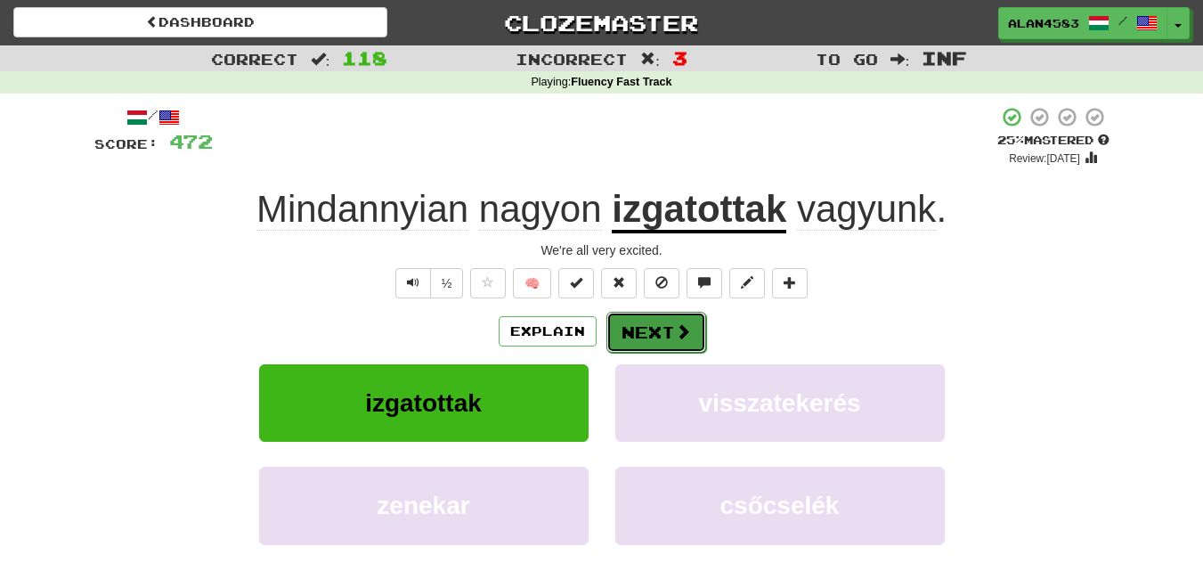
click at [668, 331] on button "Next" at bounding box center [656, 332] width 100 height 41
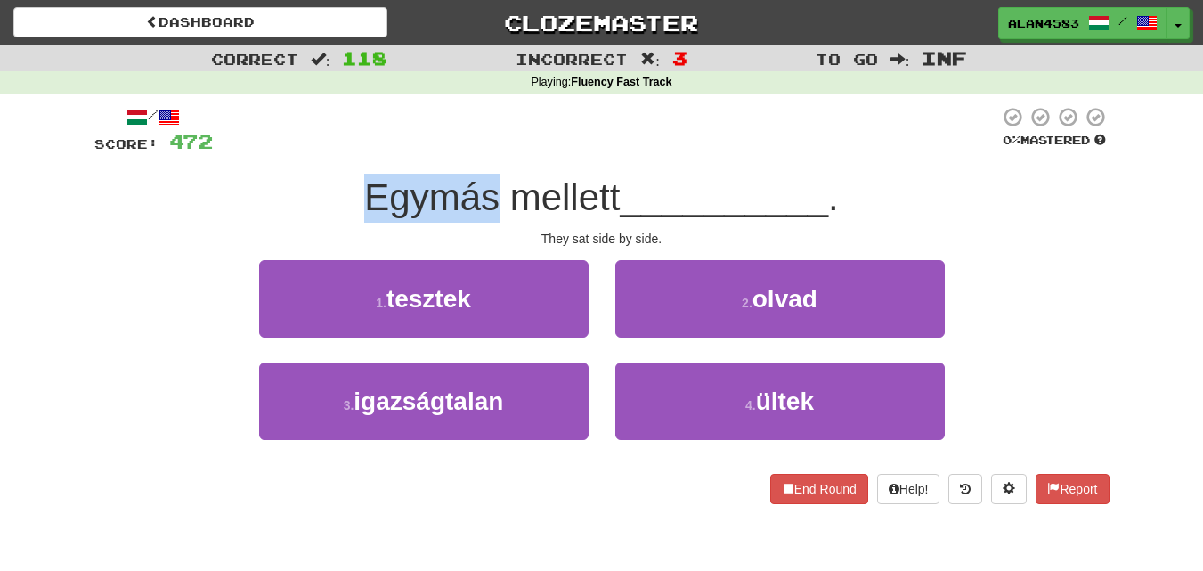
drag, startPoint x: 491, startPoint y: 196, endPoint x: 338, endPoint y: 196, distance: 153.2
click at [338, 196] on div "Egymás mellett __________ ." at bounding box center [601, 198] width 1015 height 49
click at [326, 151] on div at bounding box center [326, 151] width 0 height 0
click at [248, 162] on div "/ Score: 472 0 % Mastered Egymás mellett __________ . They sat side by side. 1 …" at bounding box center [601, 305] width 1015 height 398
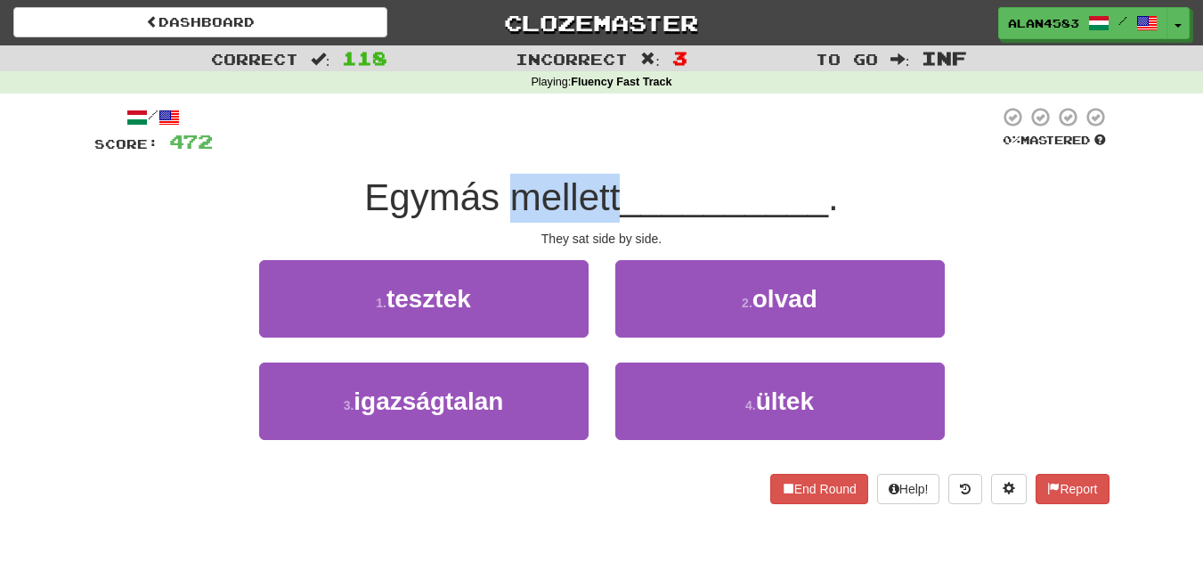
drag, startPoint x: 508, startPoint y: 195, endPoint x: 614, endPoint y: 184, distance: 107.4
click at [614, 184] on span "Egymás mellett" at bounding box center [492, 197] width 256 height 42
click at [603, 151] on div at bounding box center [603, 151] width 0 height 0
click at [677, 142] on div at bounding box center [606, 130] width 786 height 49
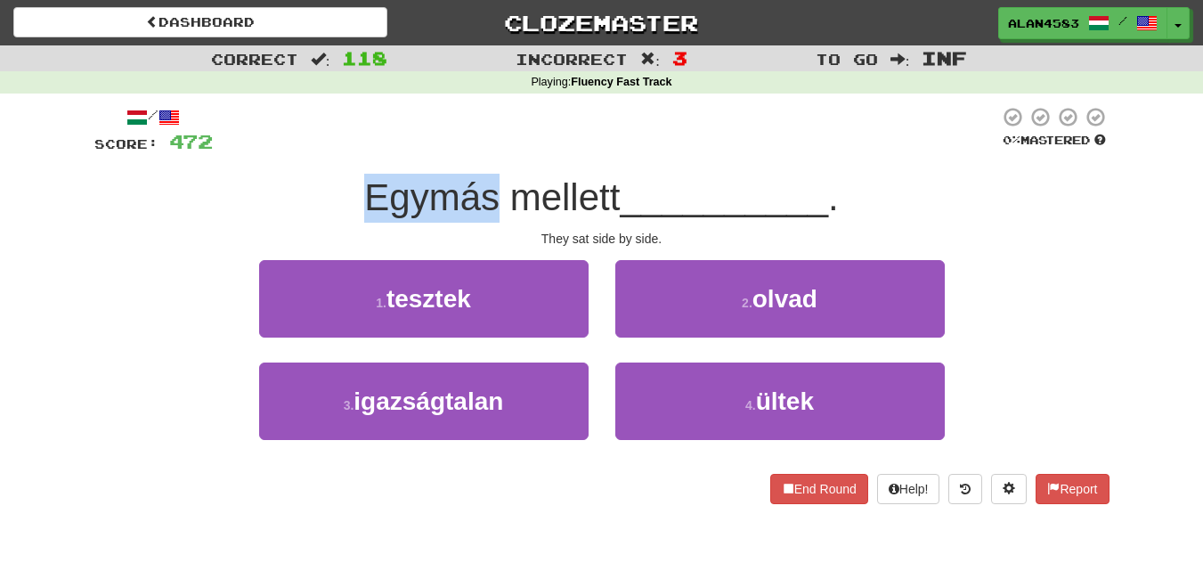
drag, startPoint x: 491, startPoint y: 196, endPoint x: 283, endPoint y: 181, distance: 208.1
click at [283, 181] on div "Egymás mellett __________ ." at bounding box center [601, 198] width 1015 height 49
click at [272, 151] on div at bounding box center [272, 151] width 0 height 0
click at [556, 120] on div at bounding box center [606, 130] width 786 height 49
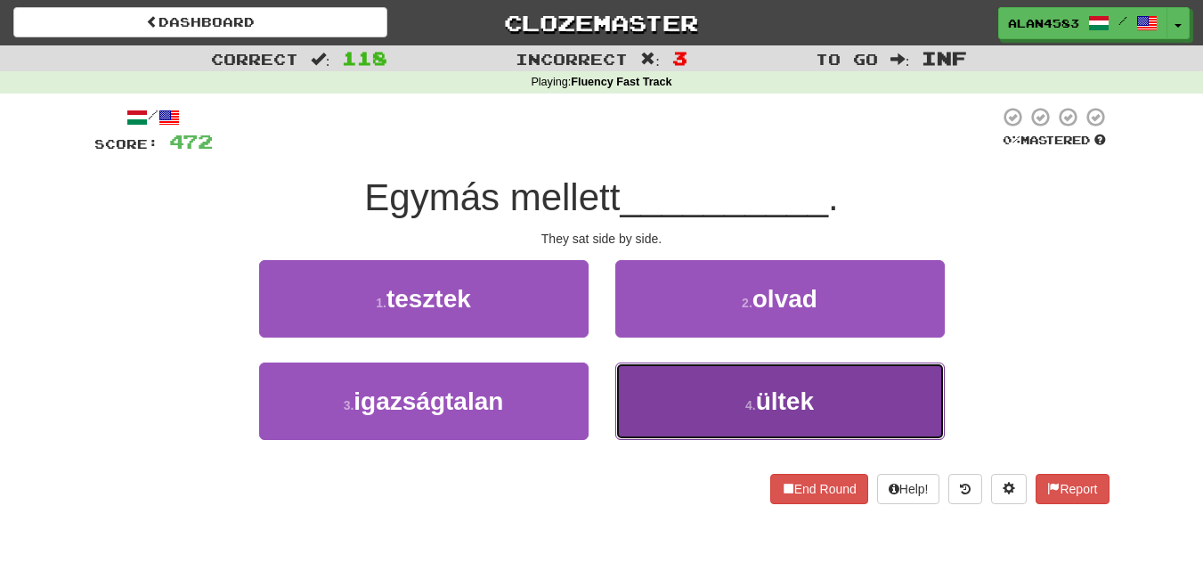
click at [778, 414] on span "ültek" at bounding box center [785, 401] width 58 height 28
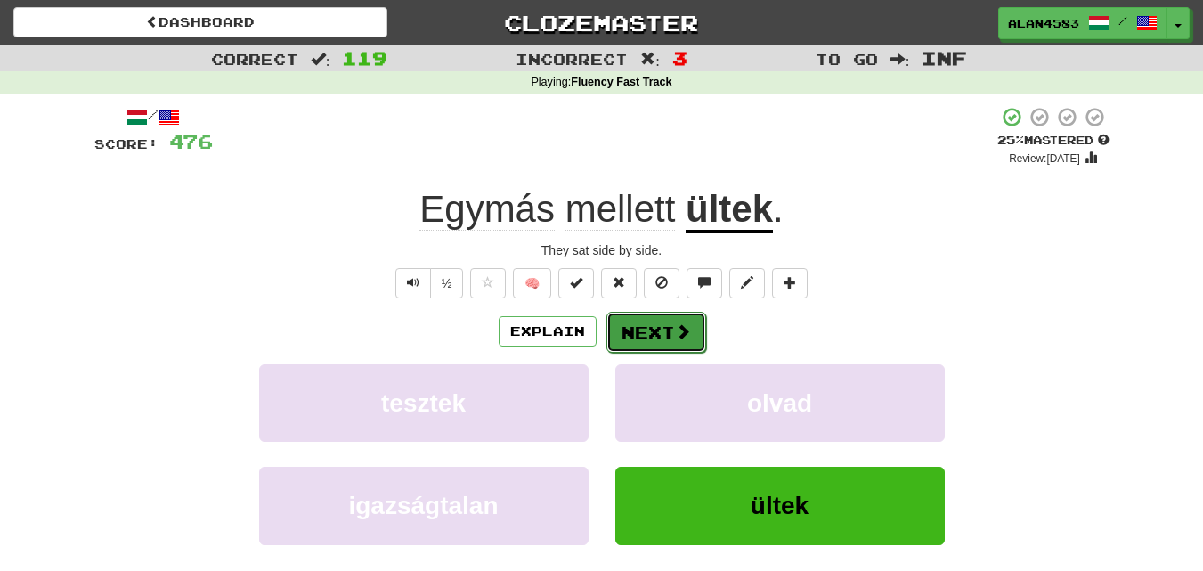
click at [656, 335] on button "Next" at bounding box center [656, 332] width 100 height 41
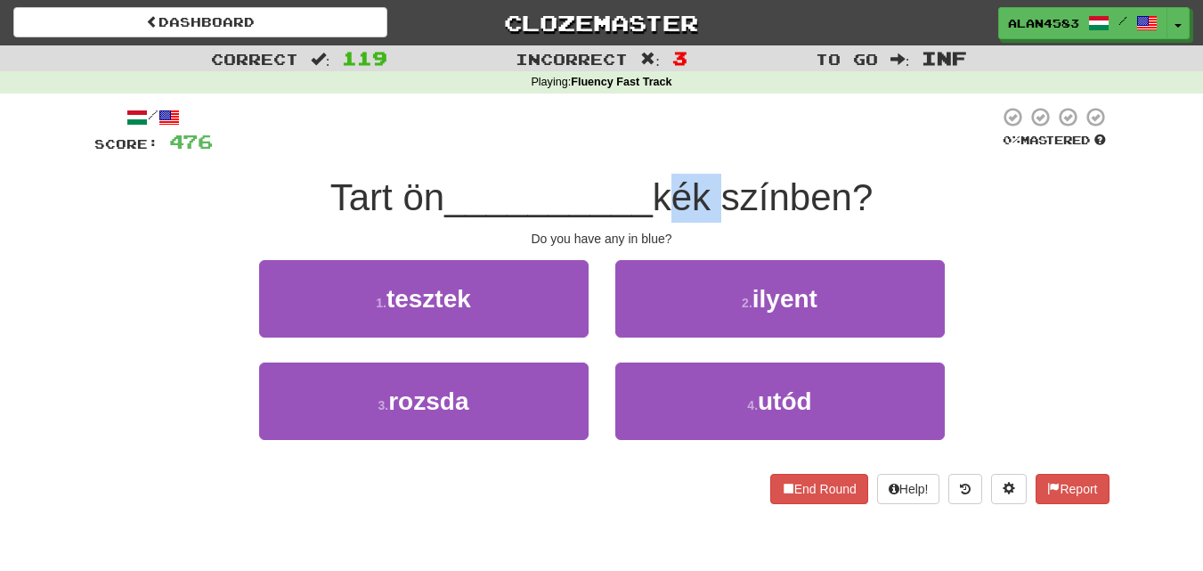
drag, startPoint x: 663, startPoint y: 189, endPoint x: 717, endPoint y: 183, distance: 54.6
click at [717, 183] on span "kék színben?" at bounding box center [763, 197] width 221 height 42
click at [705, 151] on div at bounding box center [705, 151] width 0 height 0
click at [759, 119] on div at bounding box center [606, 130] width 786 height 49
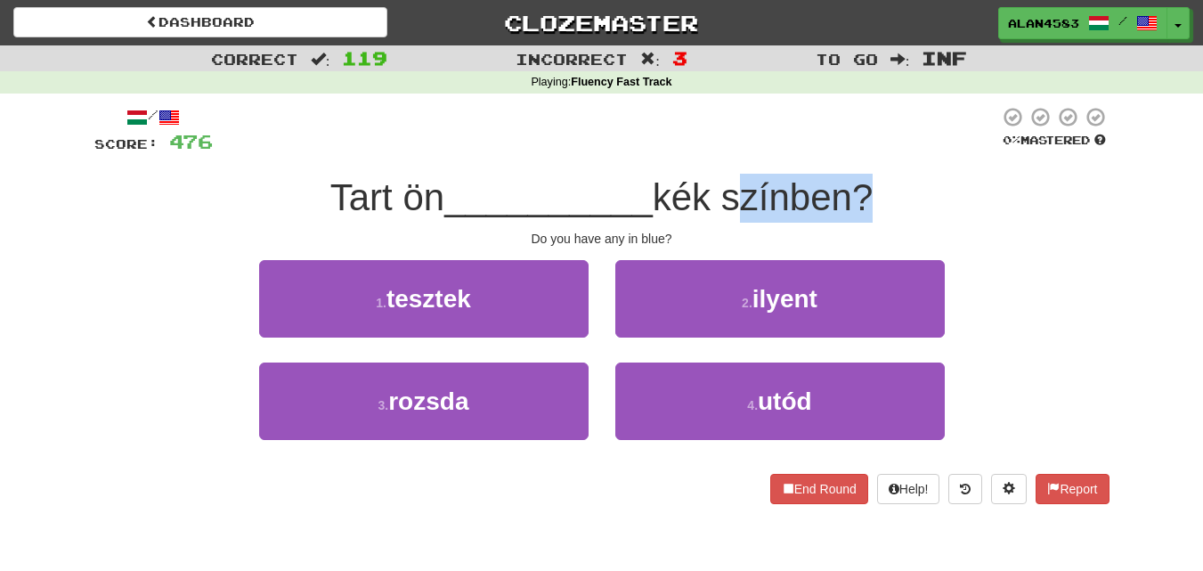
drag, startPoint x: 733, startPoint y: 195, endPoint x: 859, endPoint y: 183, distance: 127.1
click at [859, 183] on span "kék színben?" at bounding box center [763, 197] width 221 height 42
click at [848, 151] on div at bounding box center [848, 151] width 0 height 0
click at [907, 126] on div at bounding box center [606, 130] width 786 height 49
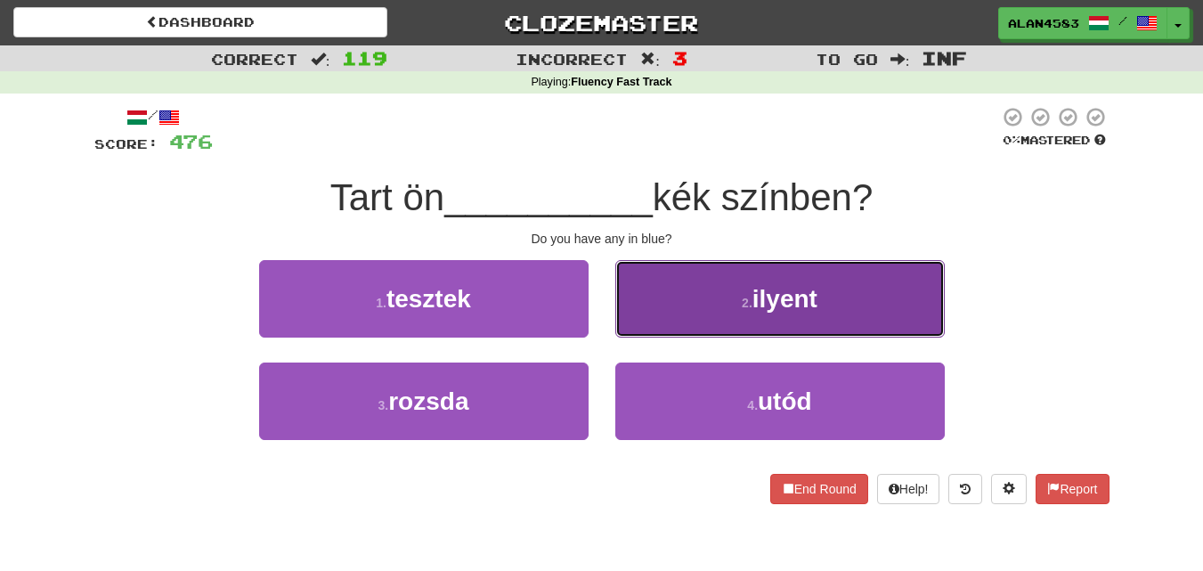
click at [756, 321] on button "2 . ilyent" at bounding box center [780, 298] width 330 height 77
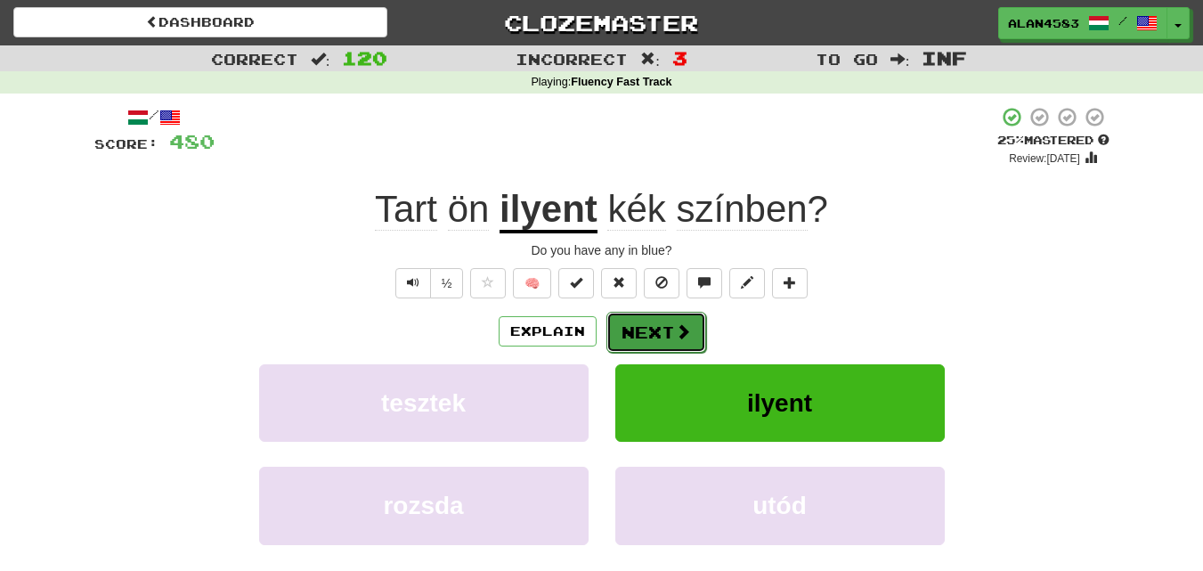
click at [627, 334] on button "Next" at bounding box center [656, 332] width 100 height 41
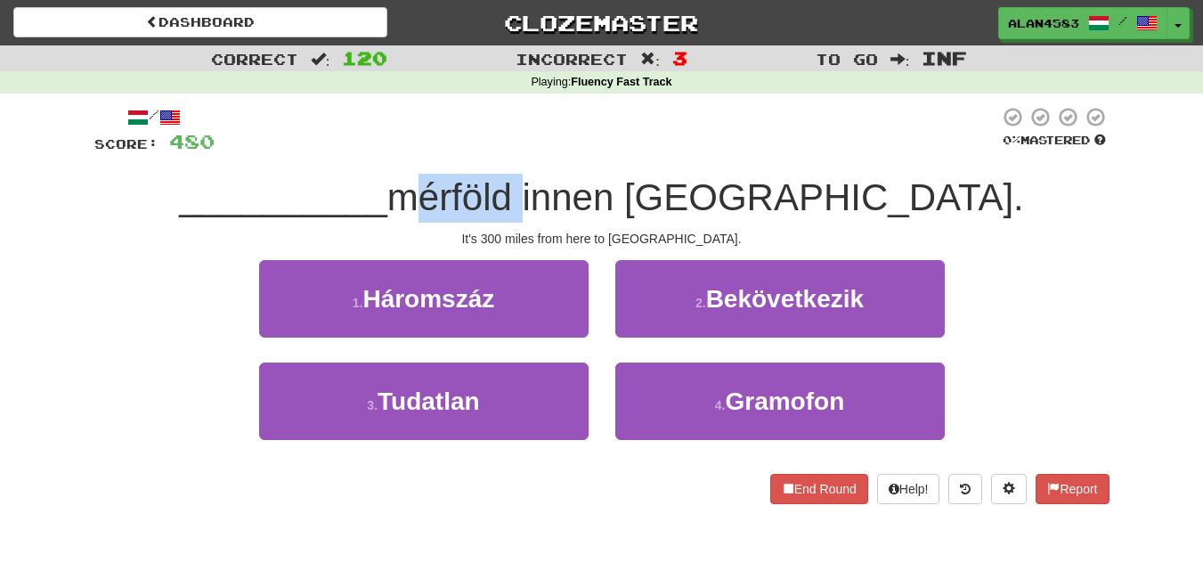
drag, startPoint x: 534, startPoint y: 197, endPoint x: 649, endPoint y: 184, distance: 115.6
click at [649, 184] on span "mérföld innen Boston." at bounding box center [705, 197] width 637 height 42
click at [638, 151] on div at bounding box center [638, 151] width 0 height 0
click at [680, 144] on div at bounding box center [607, 130] width 785 height 49
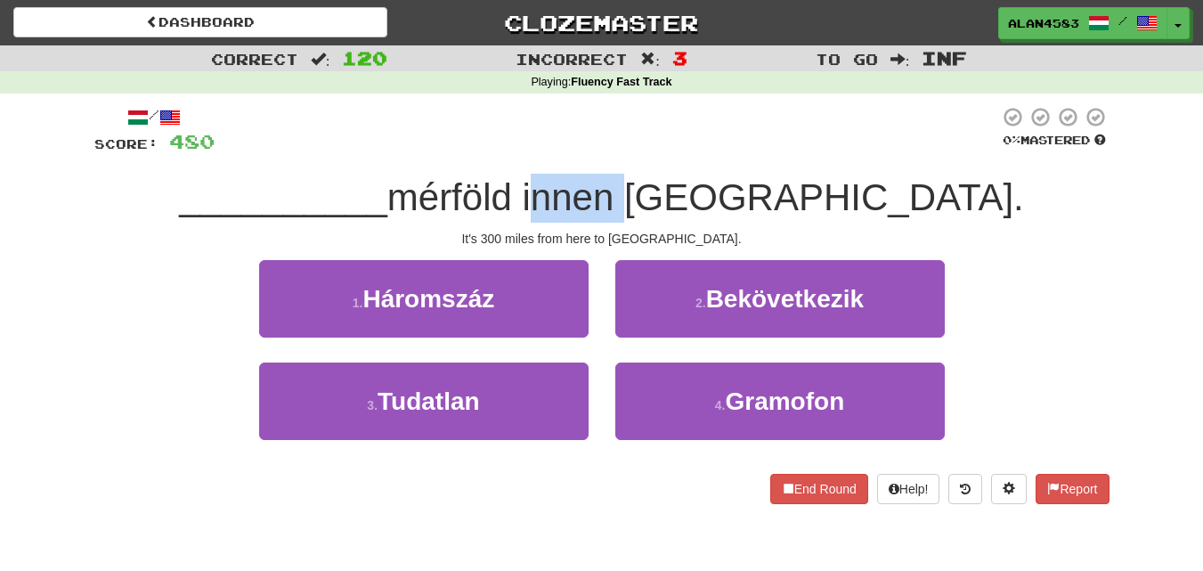
drag, startPoint x: 662, startPoint y: 188, endPoint x: 749, endPoint y: 183, distance: 87.4
click at [749, 183] on span "mérföld innen Boston." at bounding box center [705, 197] width 637 height 42
click at [737, 151] on div at bounding box center [737, 151] width 0 height 0
click at [771, 147] on div at bounding box center [607, 130] width 785 height 49
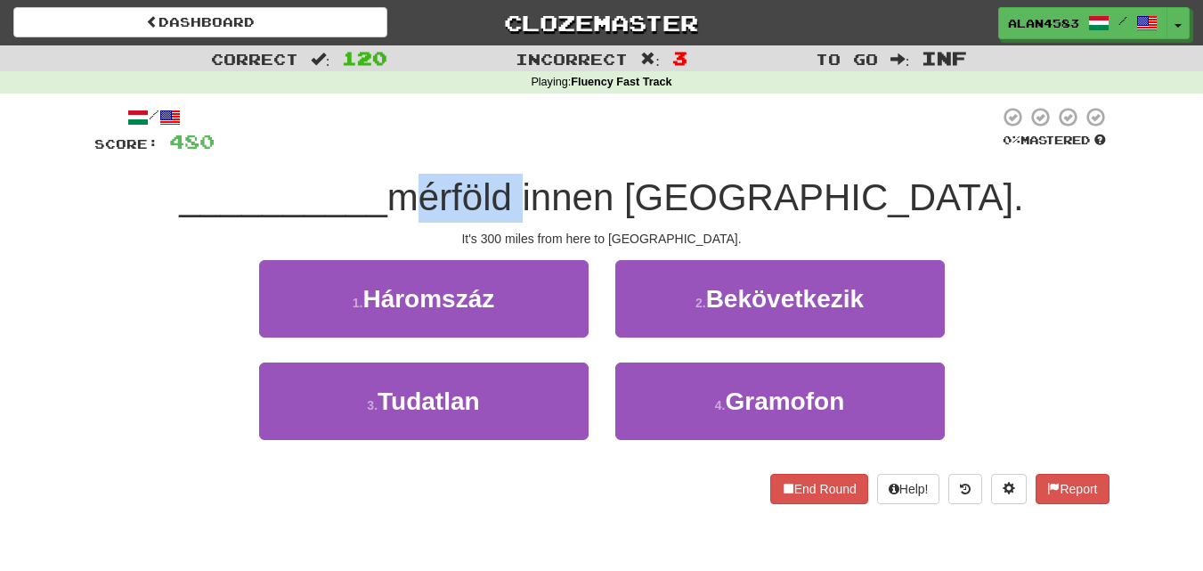
drag, startPoint x: 532, startPoint y: 203, endPoint x: 645, endPoint y: 192, distance: 113.6
click at [645, 192] on span "mérföld innen Boston." at bounding box center [705, 197] width 637 height 42
click at [633, 151] on div at bounding box center [633, 151] width 0 height 0
click at [672, 142] on div at bounding box center [607, 130] width 785 height 49
click at [663, 192] on span "mérföld innen Boston." at bounding box center [705, 197] width 637 height 42
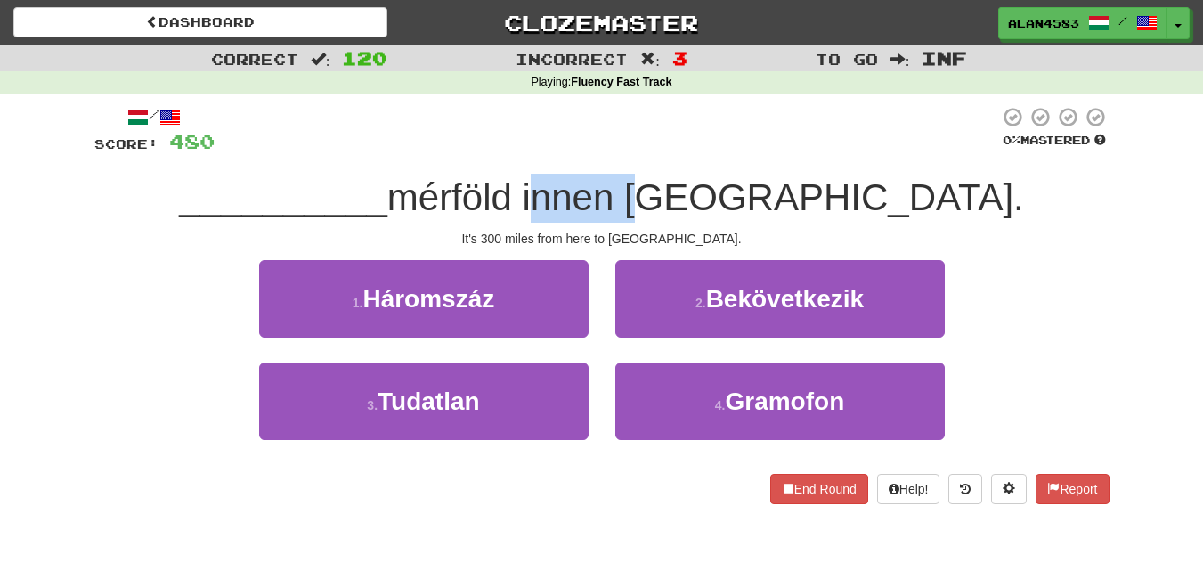
click at [663, 192] on span "mérföld innen Boston." at bounding box center [705, 197] width 637 height 42
click at [725, 194] on span "mérföld innen Boston." at bounding box center [705, 197] width 637 height 42
drag, startPoint x: 755, startPoint y: 190, endPoint x: 662, endPoint y: 190, distance: 93.5
click at [662, 190] on span "mérföld innen Boston." at bounding box center [705, 197] width 637 height 42
click at [650, 151] on div at bounding box center [650, 151] width 0 height 0
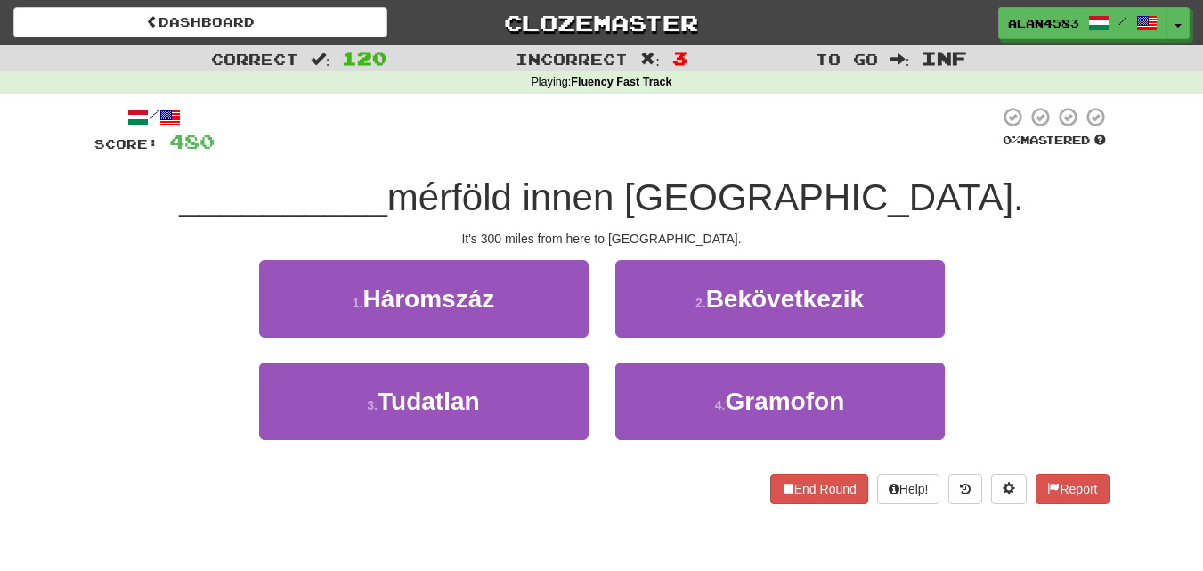
click at [684, 128] on div at bounding box center [607, 130] width 785 height 49
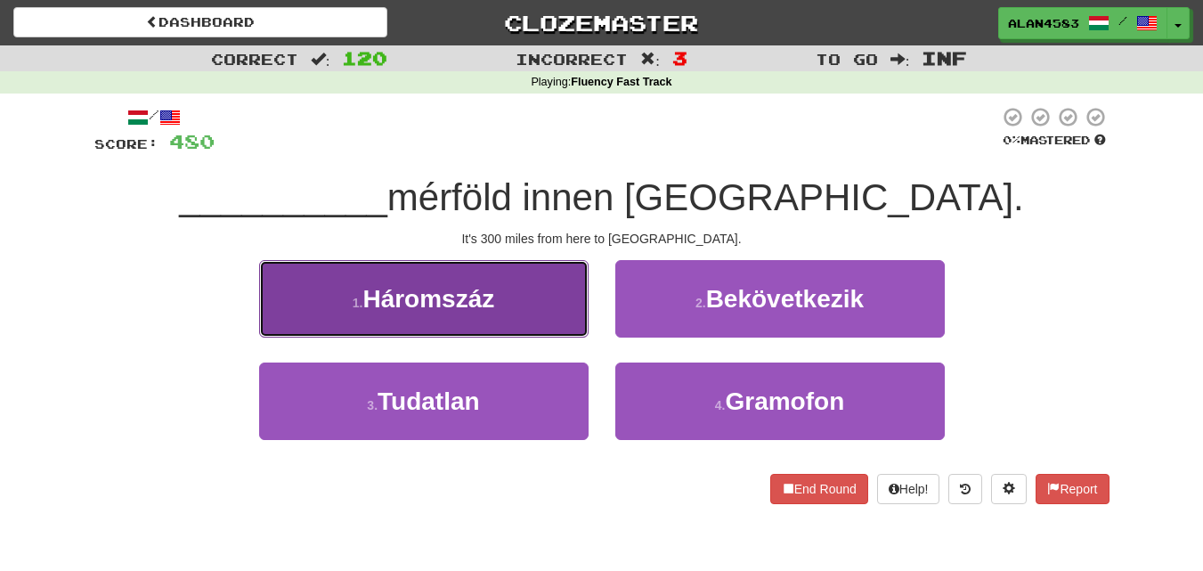
click at [446, 290] on span "Háromszáz" at bounding box center [428, 299] width 132 height 28
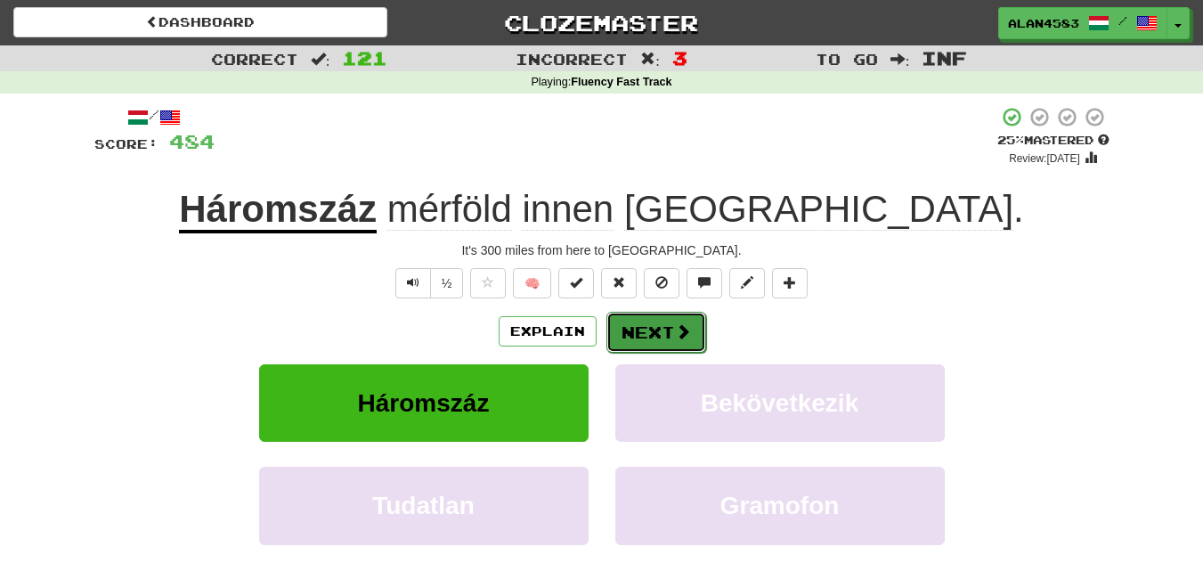
click at [643, 333] on button "Next" at bounding box center [656, 332] width 100 height 41
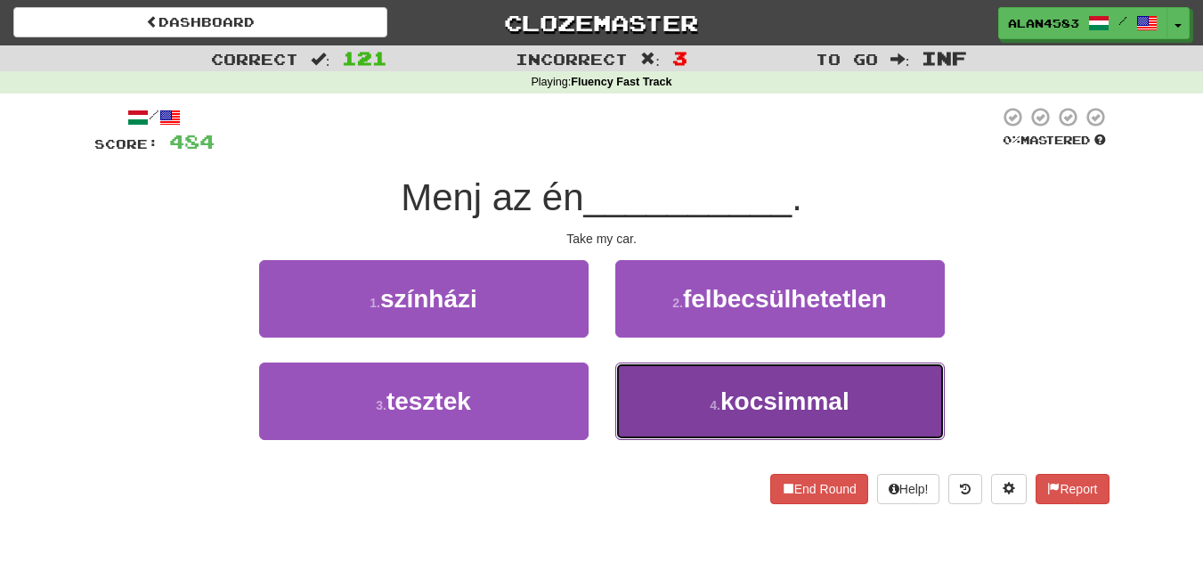
click at [819, 409] on span "kocsimmal" at bounding box center [784, 401] width 129 height 28
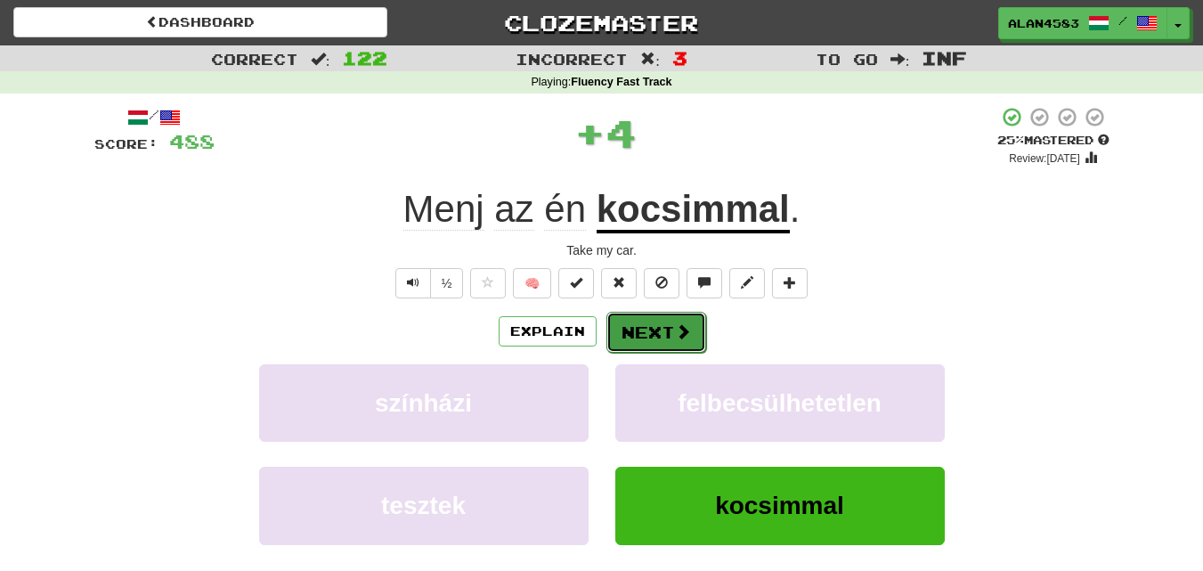
click at [618, 330] on button "Next" at bounding box center [656, 332] width 100 height 41
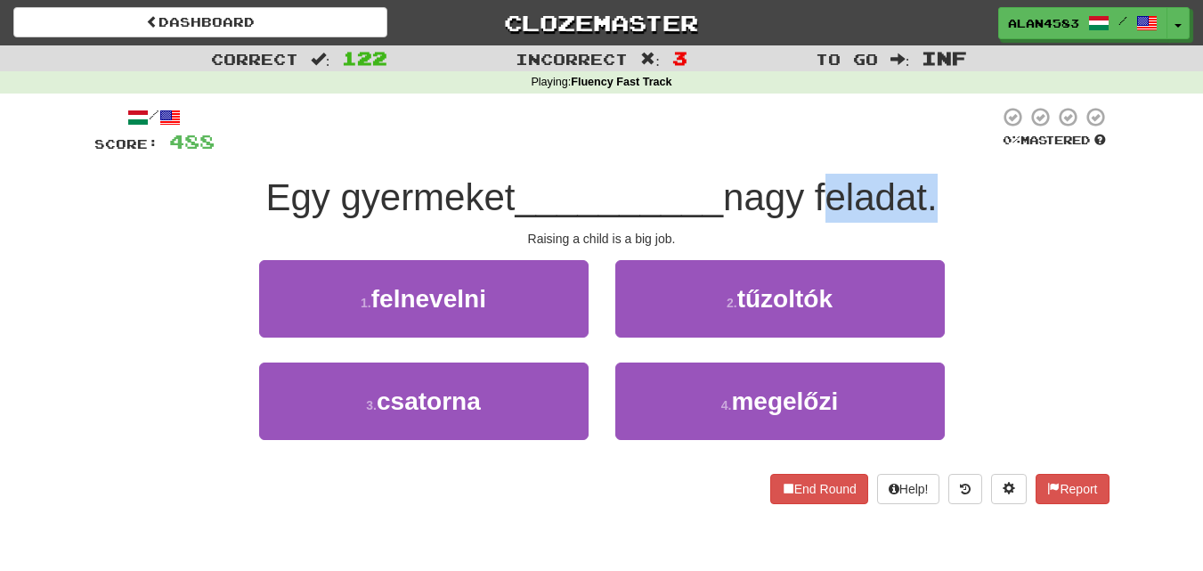
drag, startPoint x: 940, startPoint y: 184, endPoint x: 822, endPoint y: 189, distance: 118.5
click at [822, 189] on span "nagy feladat." at bounding box center [830, 197] width 215 height 42
click at [810, 151] on div at bounding box center [810, 151] width 0 height 0
click at [639, 114] on div at bounding box center [607, 130] width 785 height 49
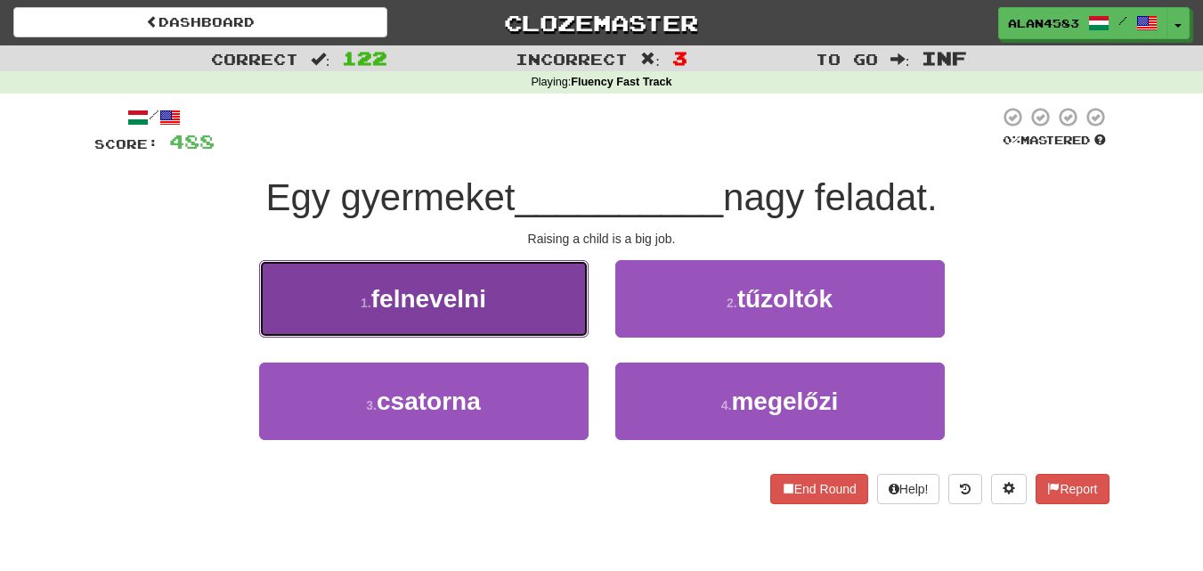
click at [378, 309] on span "felnevelni" at bounding box center [428, 299] width 115 height 28
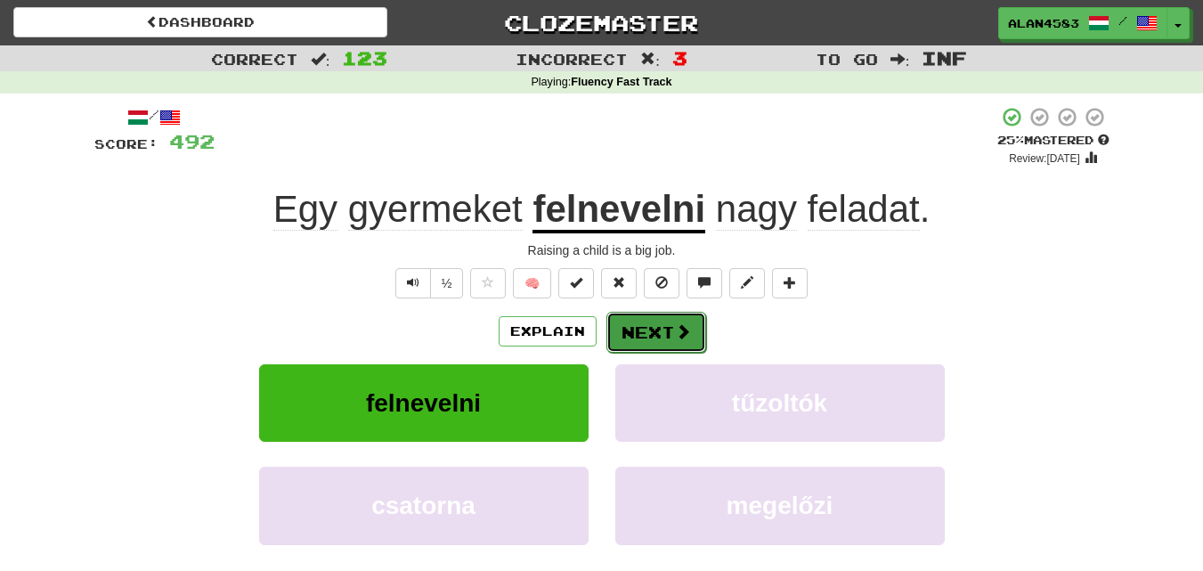
click at [659, 334] on button "Next" at bounding box center [656, 332] width 100 height 41
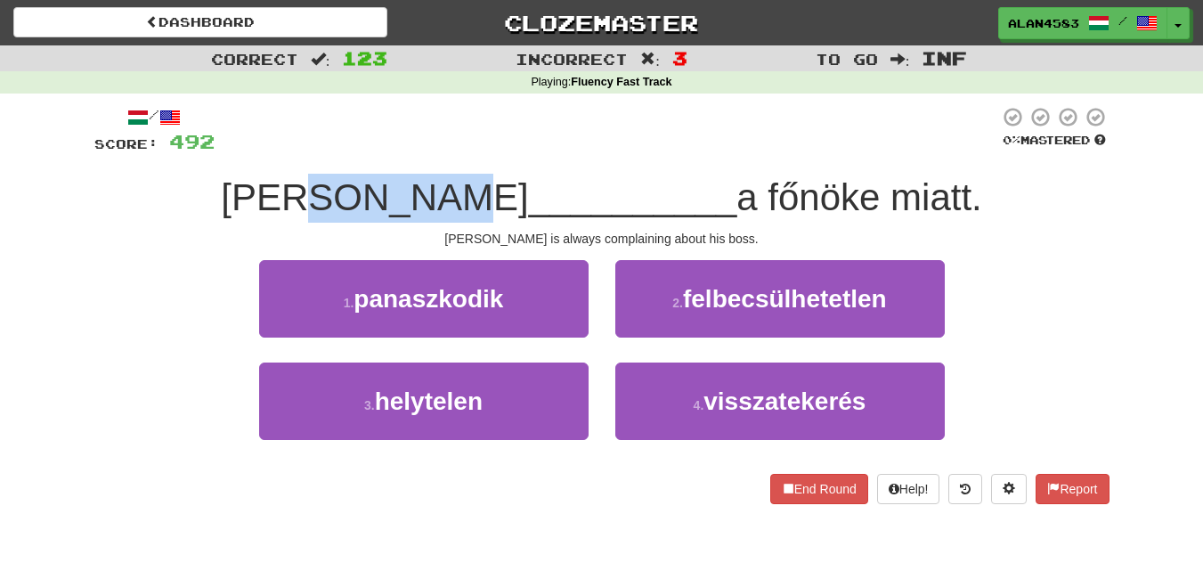
drag, startPoint x: 455, startPoint y: 196, endPoint x: 352, endPoint y: 194, distance: 103.3
click at [352, 194] on span "Tom folyton" at bounding box center [374, 197] width 307 height 42
click at [340, 151] on div at bounding box center [340, 151] width 0 height 0
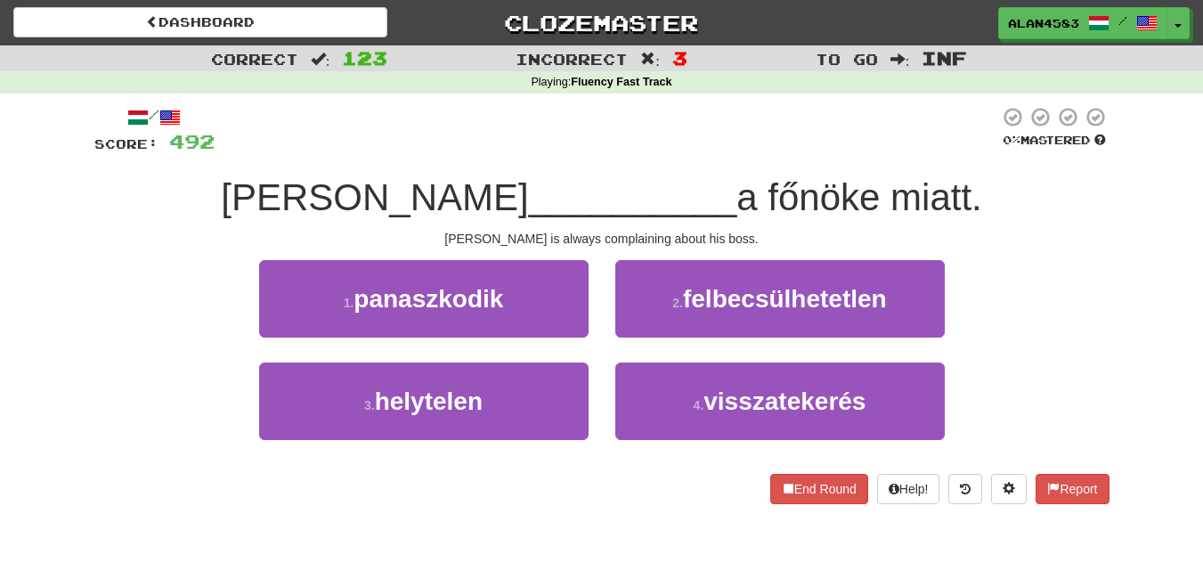
click at [508, 142] on div at bounding box center [607, 130] width 785 height 49
drag, startPoint x: 721, startPoint y: 192, endPoint x: 833, endPoint y: 182, distance: 111.8
click at [833, 182] on span "a főnöke miatt." at bounding box center [858, 197] width 245 height 42
click at [821, 151] on div at bounding box center [821, 151] width 0 height 0
click at [842, 145] on div at bounding box center [607, 130] width 785 height 49
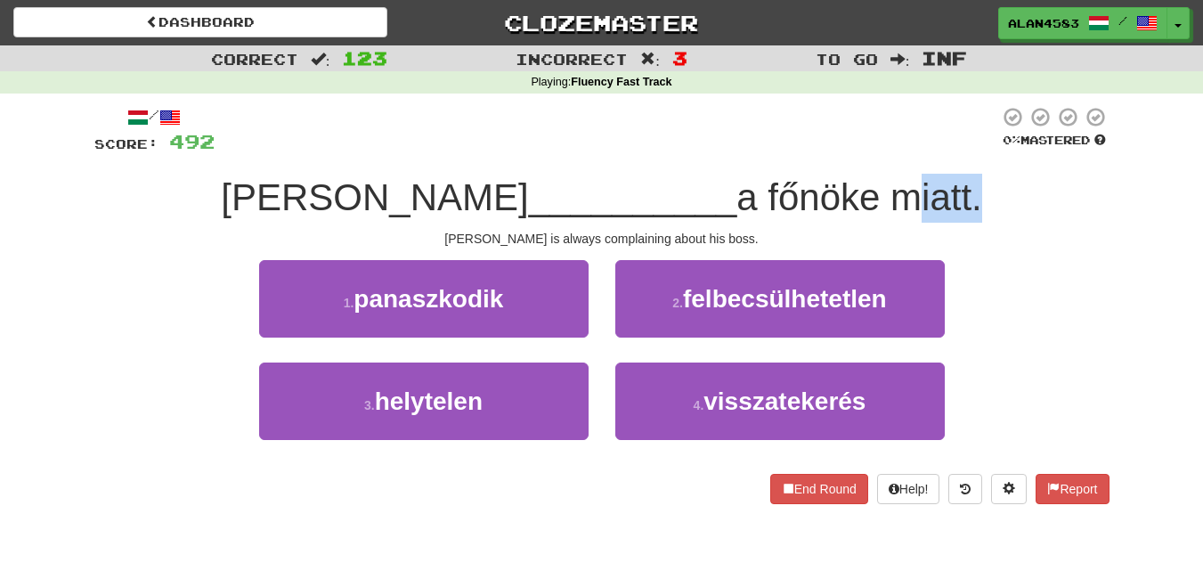
drag, startPoint x: 848, startPoint y: 204, endPoint x: 923, endPoint y: 191, distance: 75.8
click at [923, 191] on span "a főnöke miatt." at bounding box center [858, 197] width 245 height 42
click at [911, 151] on div at bounding box center [911, 151] width 0 height 0
click at [882, 117] on div at bounding box center [607, 130] width 785 height 49
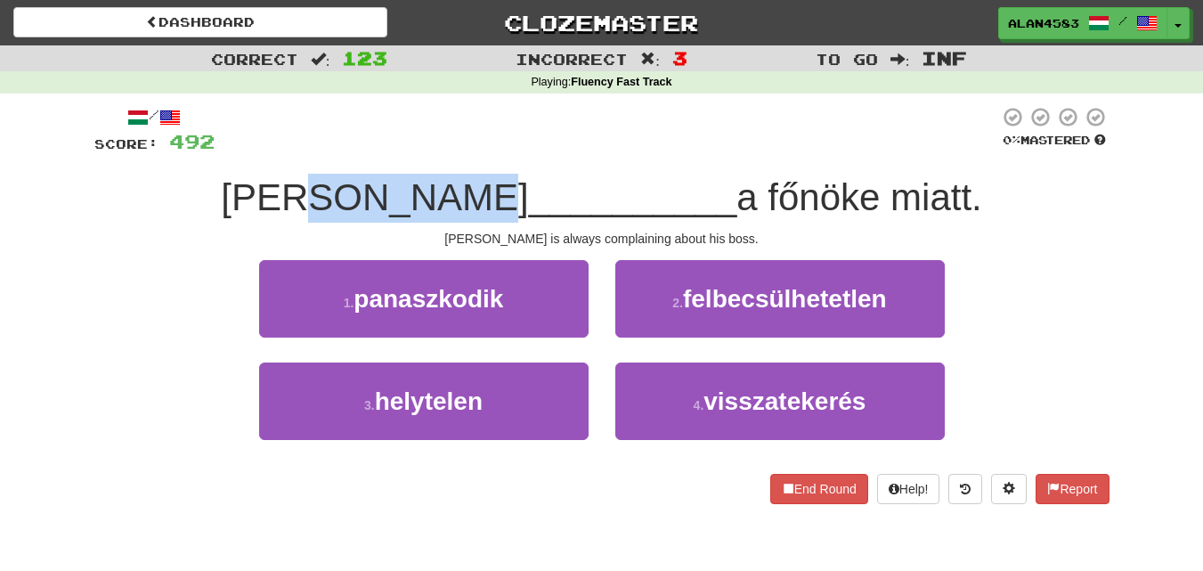
drag, startPoint x: 353, startPoint y: 188, endPoint x: 472, endPoint y: 181, distance: 119.5
click at [472, 181] on div "Tom folyton __________ a főnöke miatt." at bounding box center [601, 198] width 1015 height 49
click at [460, 151] on div at bounding box center [460, 151] width 0 height 0
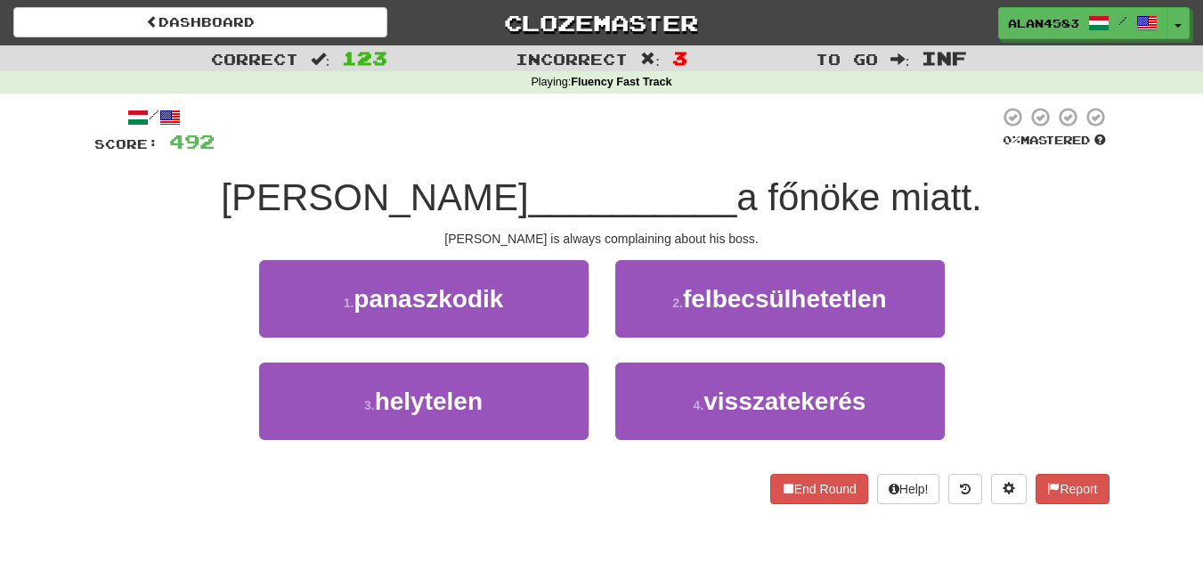
click at [506, 118] on div at bounding box center [607, 130] width 785 height 49
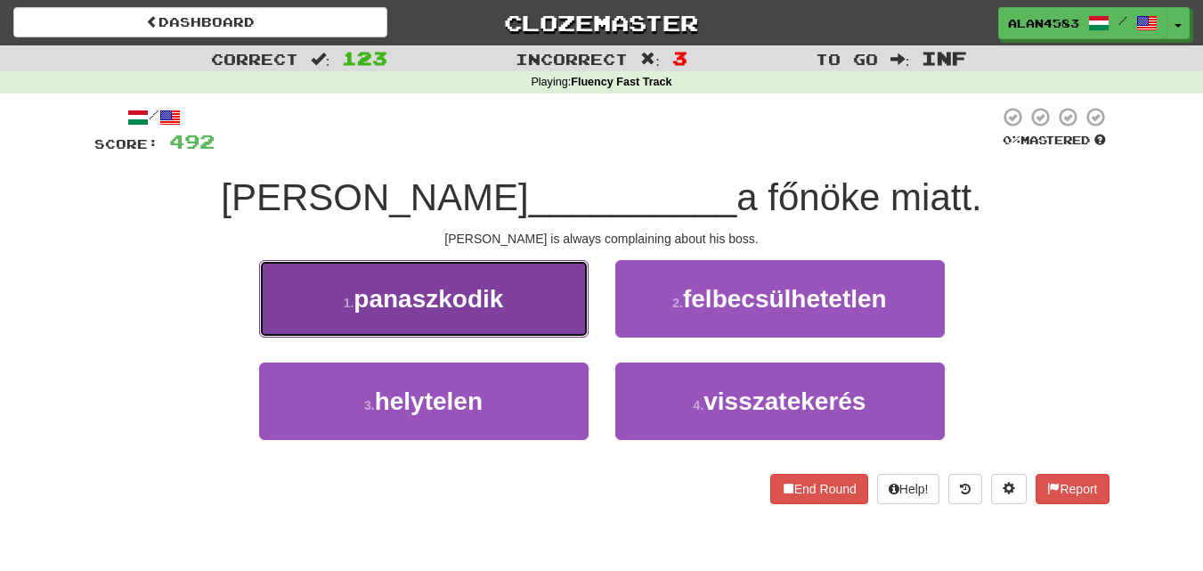
click at [397, 317] on button "1 . panaszkodik" at bounding box center [424, 298] width 330 height 77
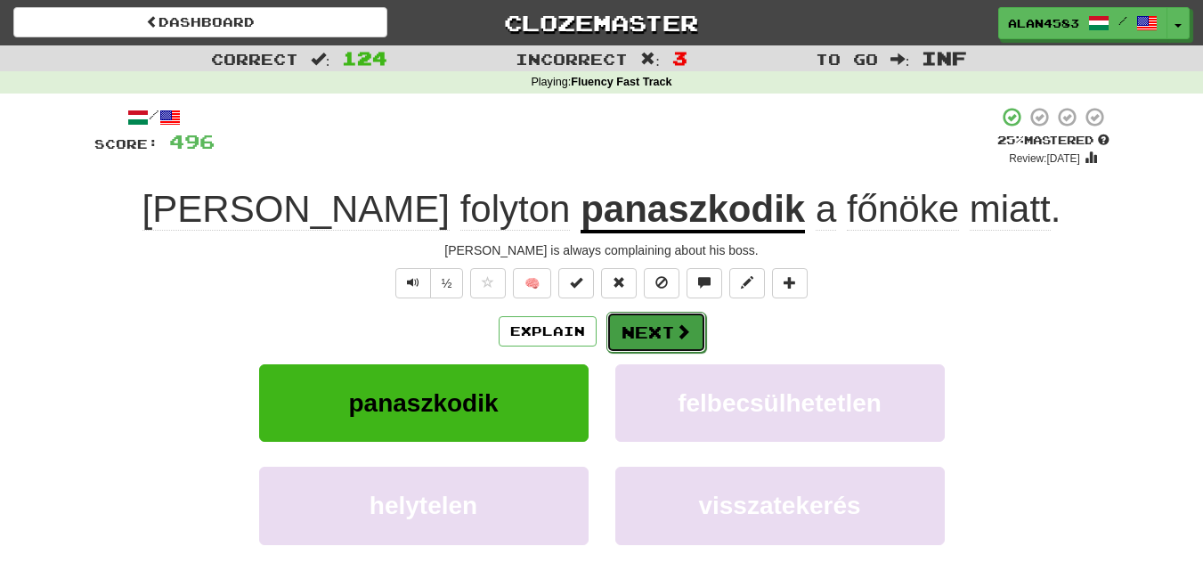
click at [646, 333] on button "Next" at bounding box center [656, 332] width 100 height 41
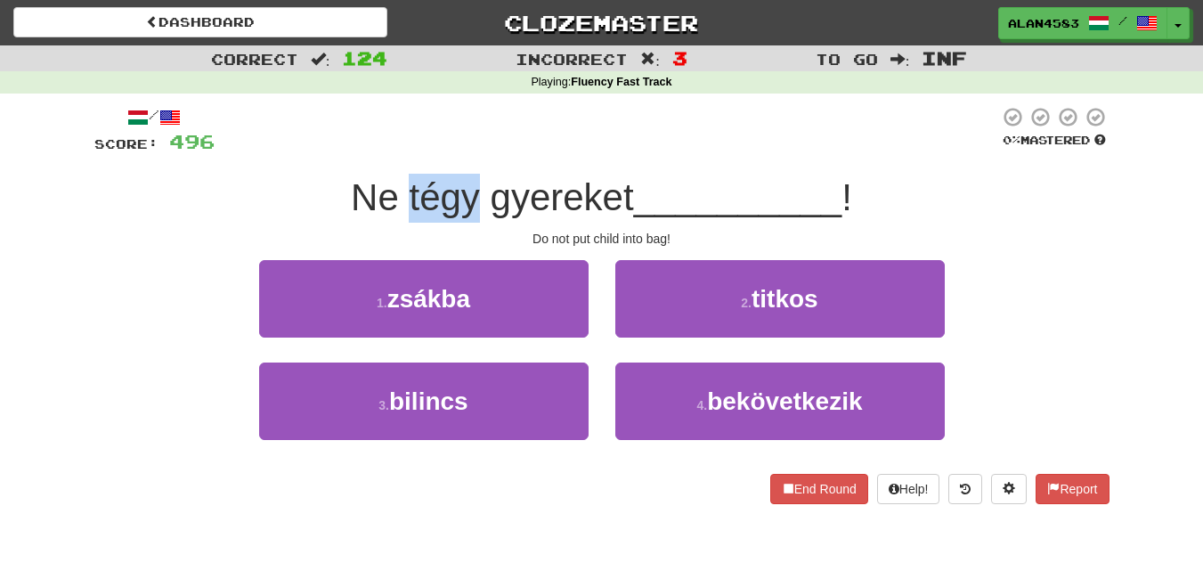
drag, startPoint x: 403, startPoint y: 197, endPoint x: 468, endPoint y: 194, distance: 66.0
click at [468, 194] on span "Ne tégy gyereket" at bounding box center [492, 197] width 283 height 42
click at [457, 151] on div at bounding box center [457, 151] width 0 height 0
click at [503, 127] on div at bounding box center [607, 130] width 785 height 49
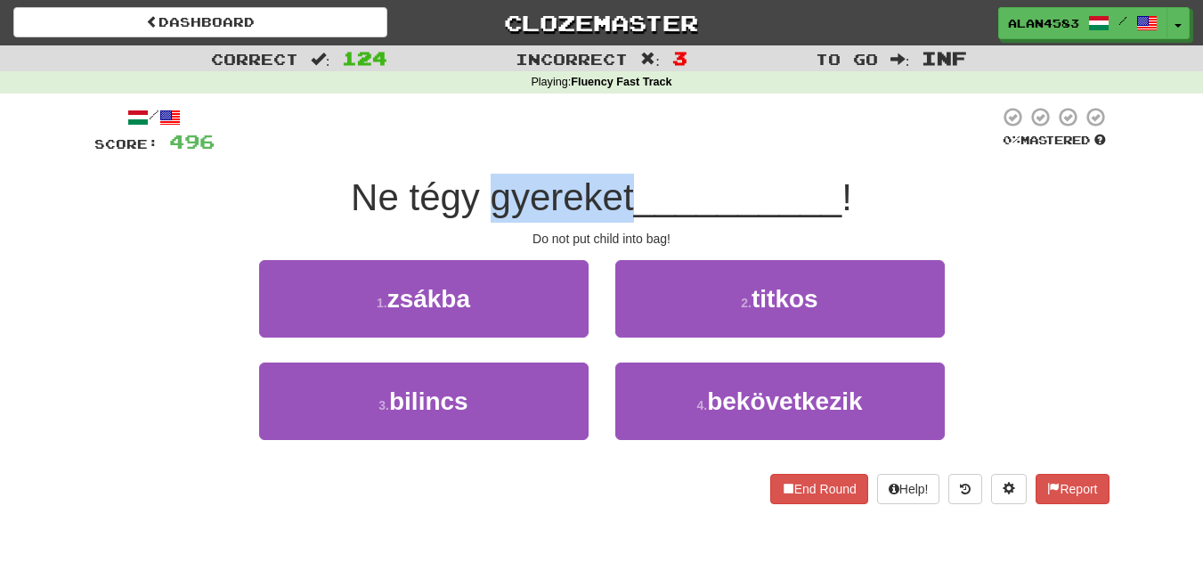
drag, startPoint x: 487, startPoint y: 194, endPoint x: 632, endPoint y: 182, distance: 145.7
click at [632, 182] on span "Ne tégy gyereket" at bounding box center [492, 197] width 283 height 42
click at [621, 151] on div at bounding box center [621, 151] width 0 height 0
click at [678, 121] on div at bounding box center [607, 130] width 785 height 49
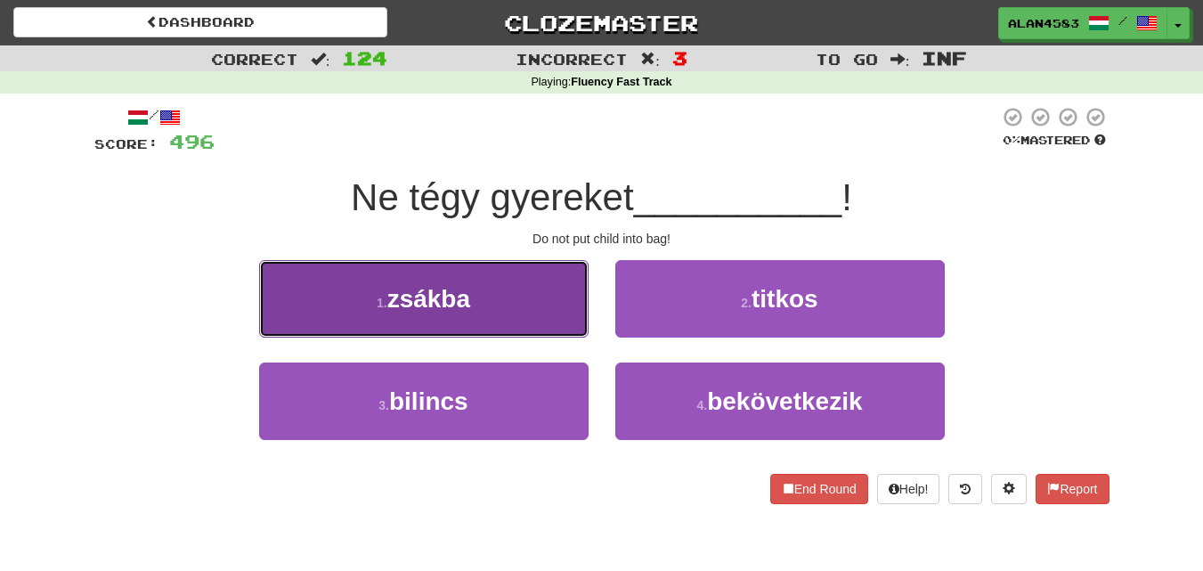
click at [346, 293] on button "1 . zsákba" at bounding box center [424, 298] width 330 height 77
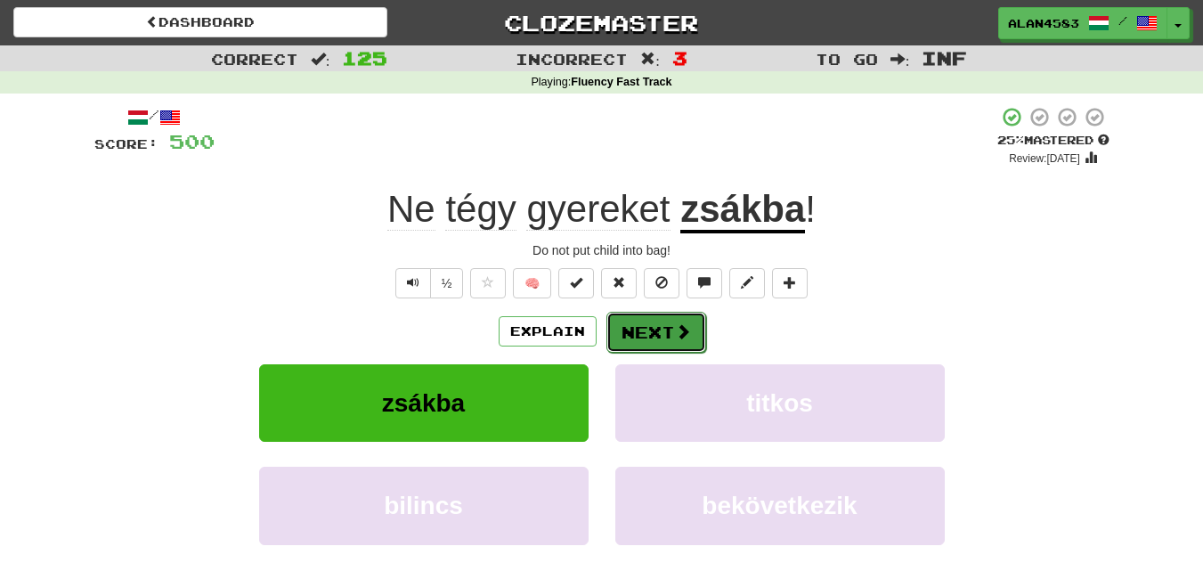
click at [666, 330] on button "Next" at bounding box center [656, 332] width 100 height 41
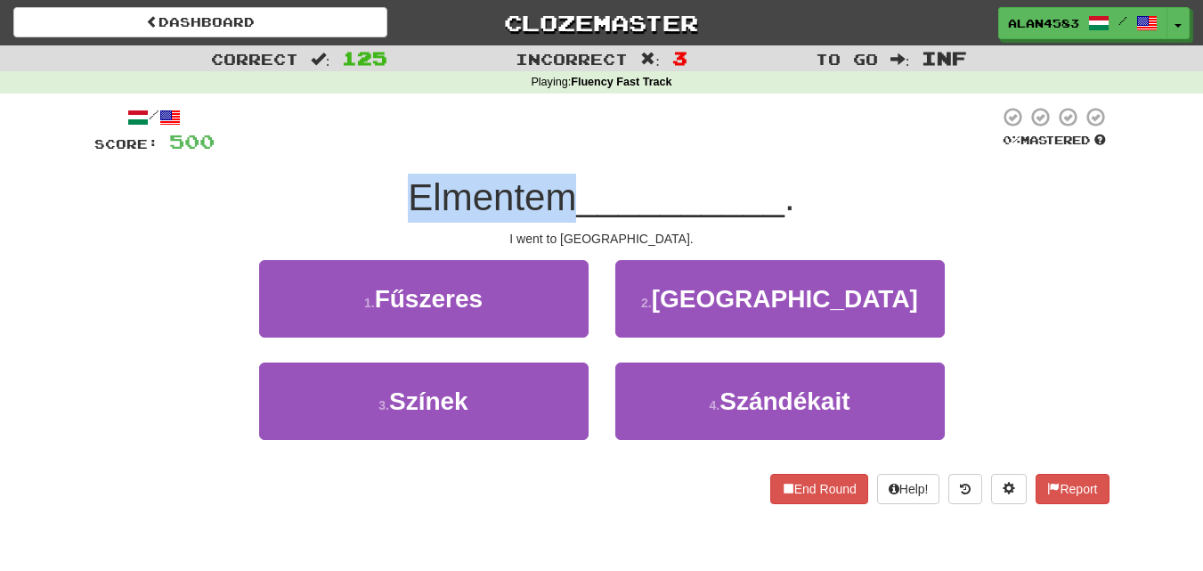
drag, startPoint x: 566, startPoint y: 203, endPoint x: 354, endPoint y: 186, distance: 212.6
click at [354, 186] on div "Elmentem __________ ." at bounding box center [601, 198] width 1015 height 49
click at [342, 151] on div at bounding box center [342, 151] width 0 height 0
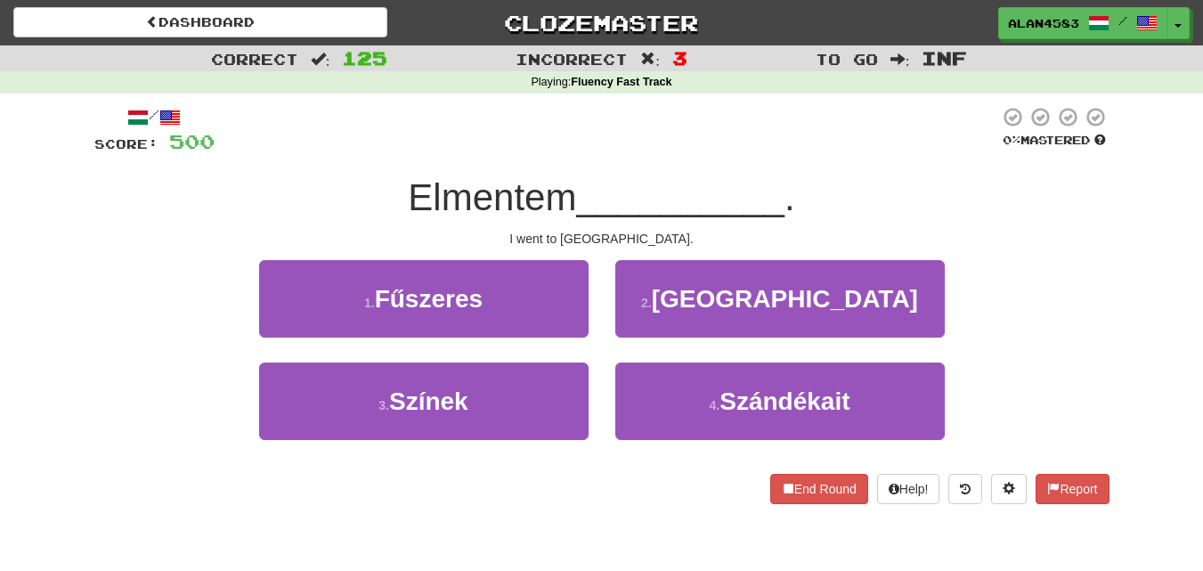
click at [452, 128] on div at bounding box center [607, 130] width 785 height 49
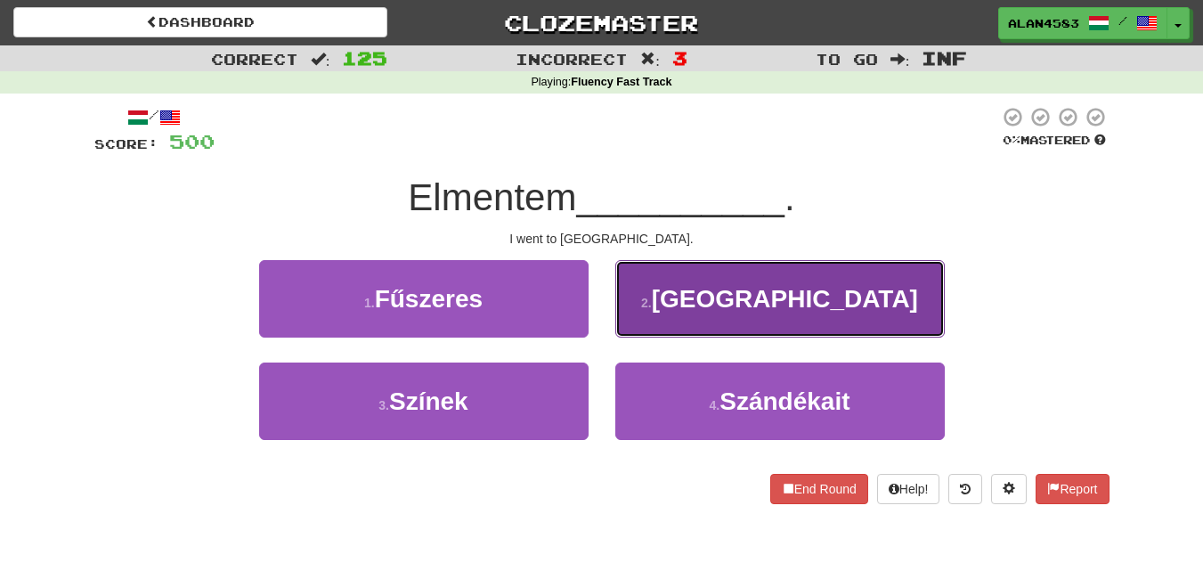
click at [723, 289] on button "2 . Kanadába" at bounding box center [780, 298] width 330 height 77
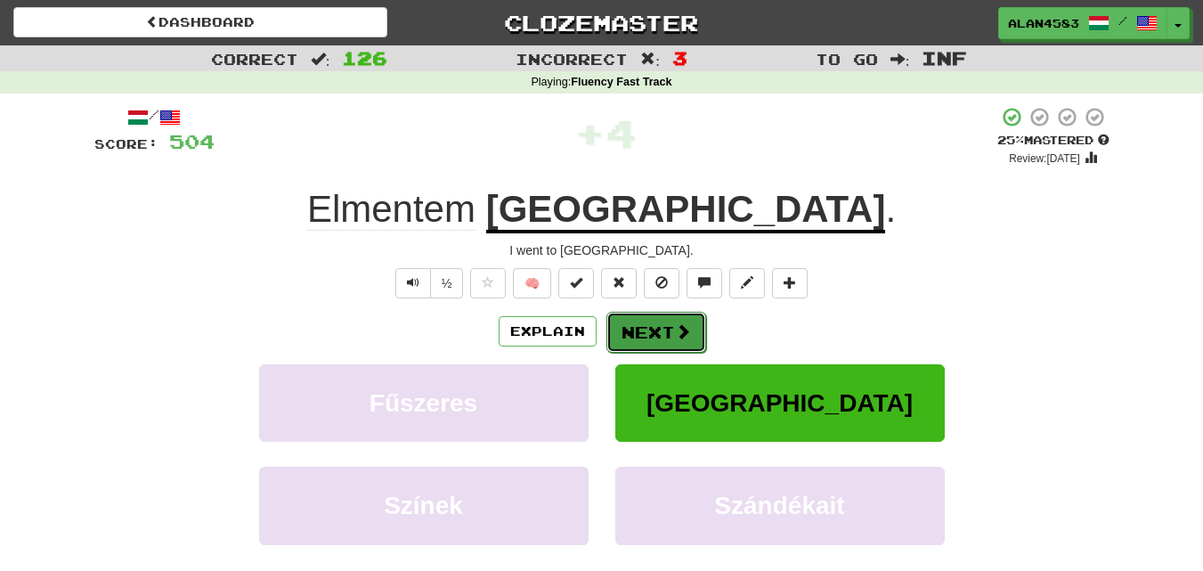
click at [681, 347] on button "Next" at bounding box center [656, 332] width 100 height 41
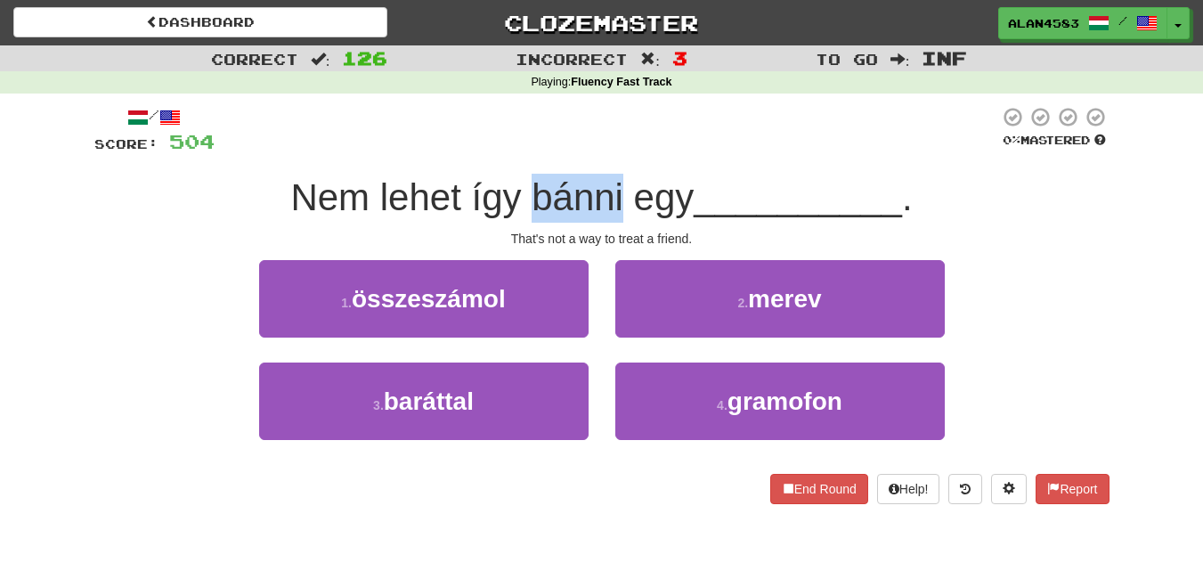
drag, startPoint x: 531, startPoint y: 195, endPoint x: 621, endPoint y: 185, distance: 90.5
click at [621, 185] on span "Nem lehet így bánni egy" at bounding box center [491, 197] width 403 height 42
click at [609, 151] on div at bounding box center [609, 151] width 0 height 0
click at [733, 126] on div at bounding box center [607, 130] width 785 height 49
drag, startPoint x: 470, startPoint y: 198, endPoint x: 511, endPoint y: 194, distance: 41.1
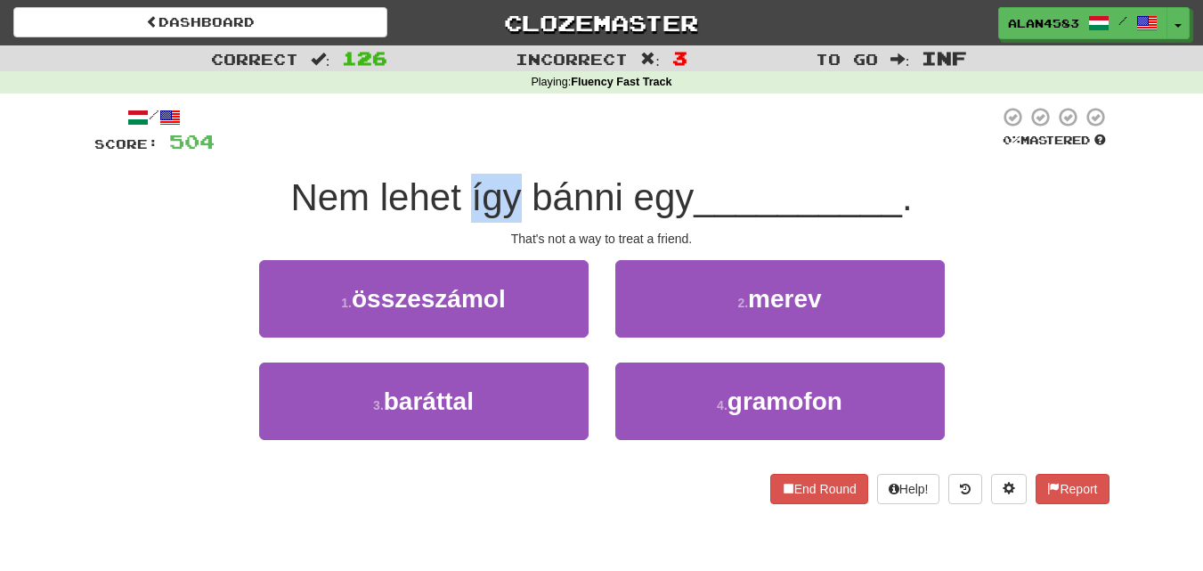
click at [511, 194] on span "Nem lehet így bánni egy" at bounding box center [491, 197] width 403 height 42
click at [500, 151] on div at bounding box center [500, 151] width 0 height 0
click at [557, 118] on div at bounding box center [607, 130] width 785 height 49
drag, startPoint x: 459, startPoint y: 183, endPoint x: 370, endPoint y: 185, distance: 89.1
click at [370, 185] on span "Nem lehet így bánni egy" at bounding box center [491, 197] width 403 height 42
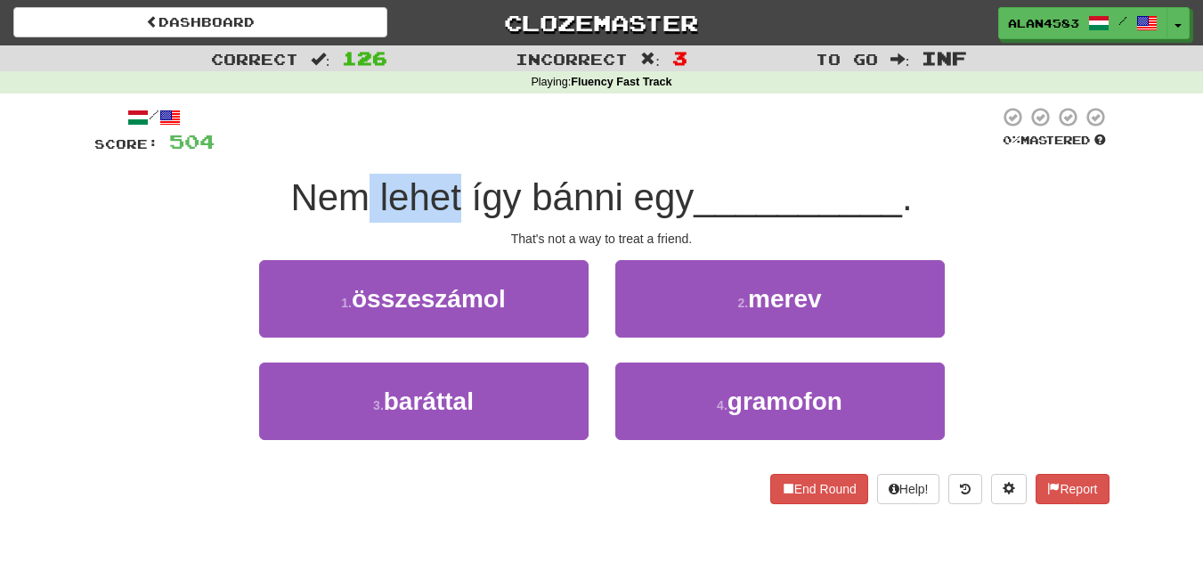
click at [358, 151] on div at bounding box center [358, 151] width 0 height 0
click at [539, 98] on div "/ Score: 504 0 % Mastered Nem lehet így bánni egy __________ . That's not a way…" at bounding box center [601, 311] width 1015 height 435
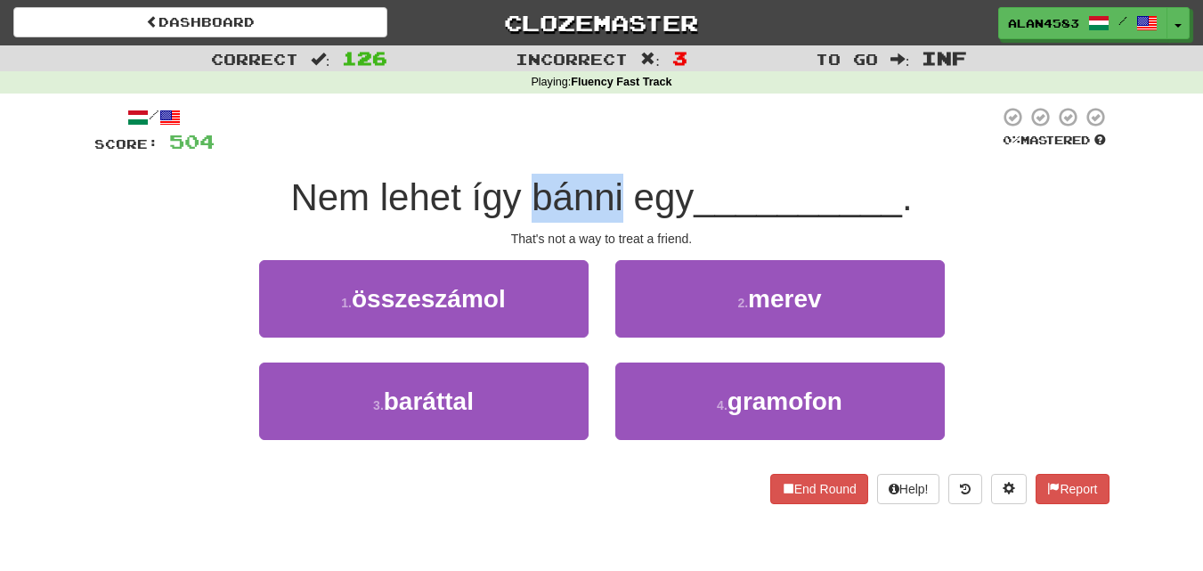
drag, startPoint x: 529, startPoint y: 192, endPoint x: 617, endPoint y: 180, distance: 89.0
click at [617, 180] on span "Nem lehet így bánni egy" at bounding box center [491, 197] width 403 height 42
click at [606, 151] on div at bounding box center [606, 151] width 0 height 0
click at [691, 131] on div at bounding box center [607, 130] width 785 height 49
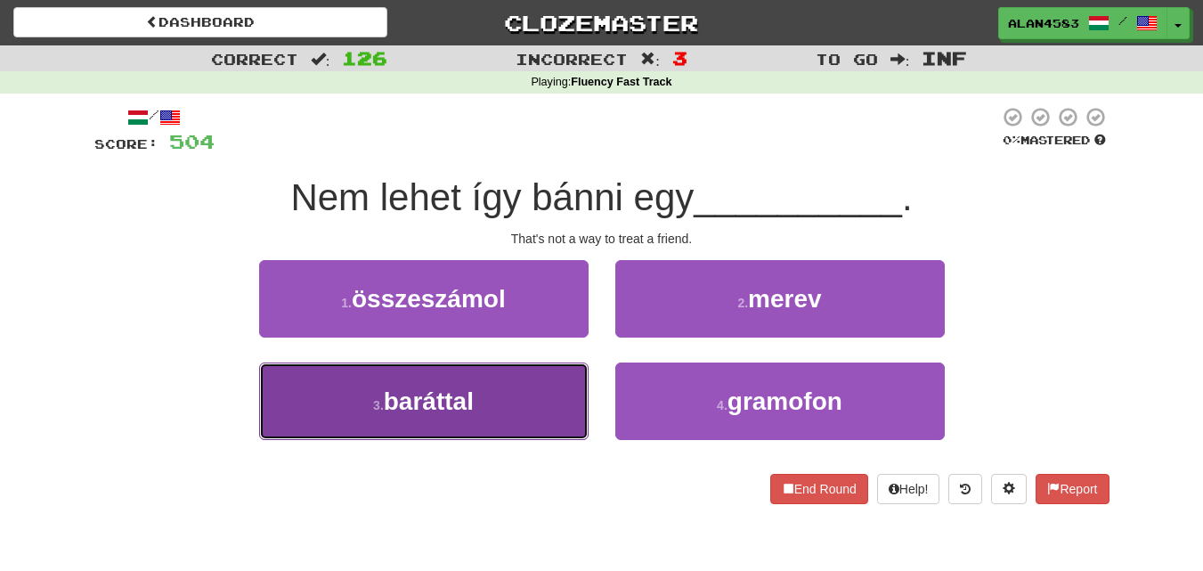
click at [486, 380] on button "3 . baráttal" at bounding box center [424, 400] width 330 height 77
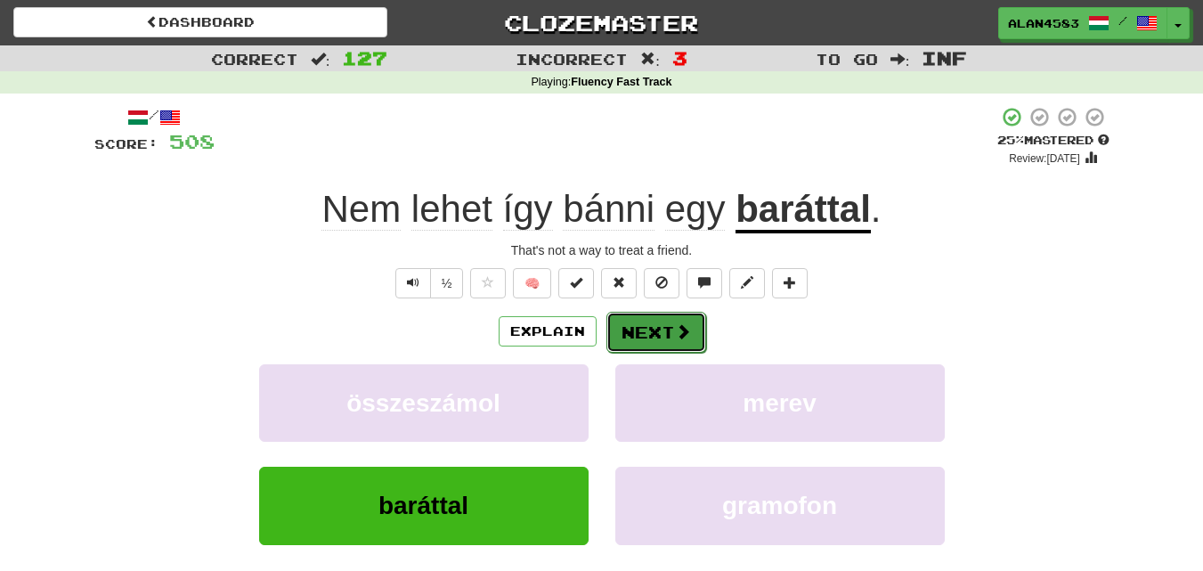
click at [643, 334] on button "Next" at bounding box center [656, 332] width 100 height 41
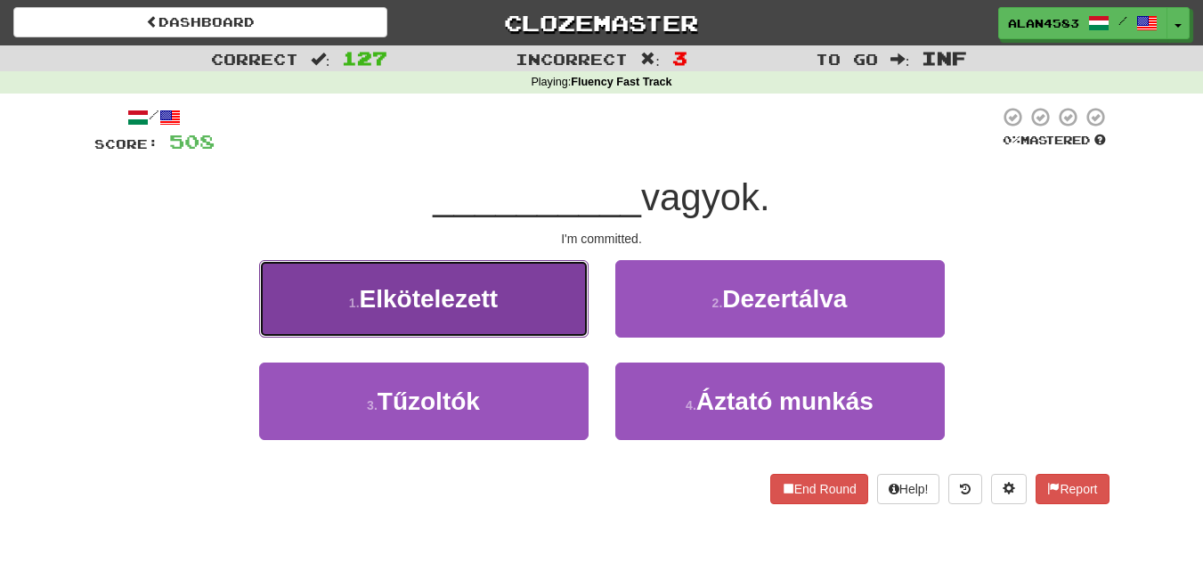
click at [398, 278] on button "1 . Elkötelezett" at bounding box center [424, 298] width 330 height 77
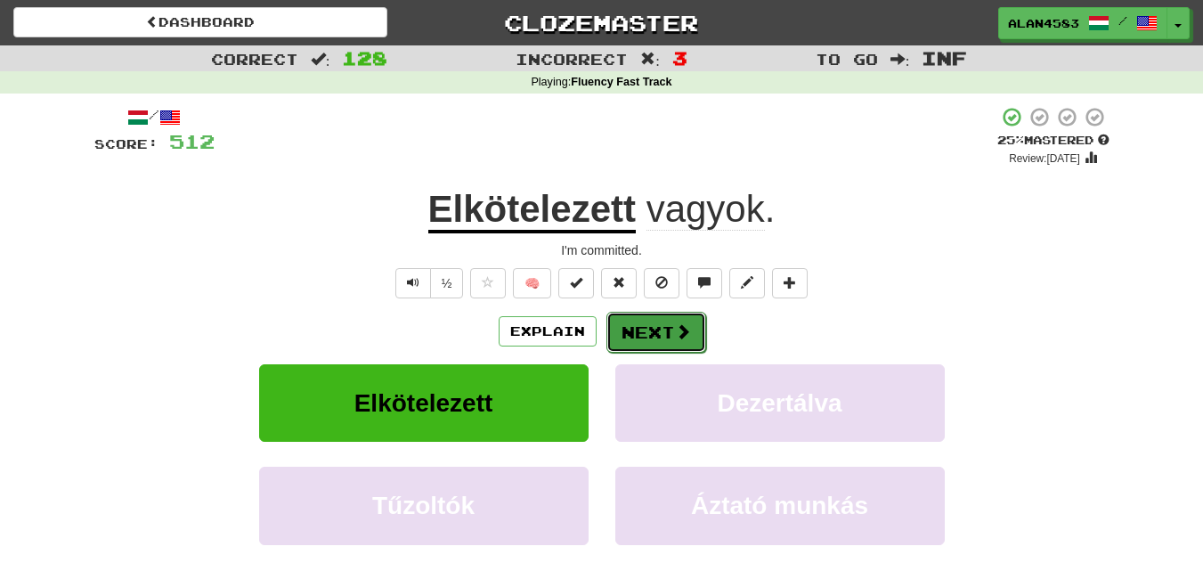
click at [643, 337] on button "Next" at bounding box center [656, 332] width 100 height 41
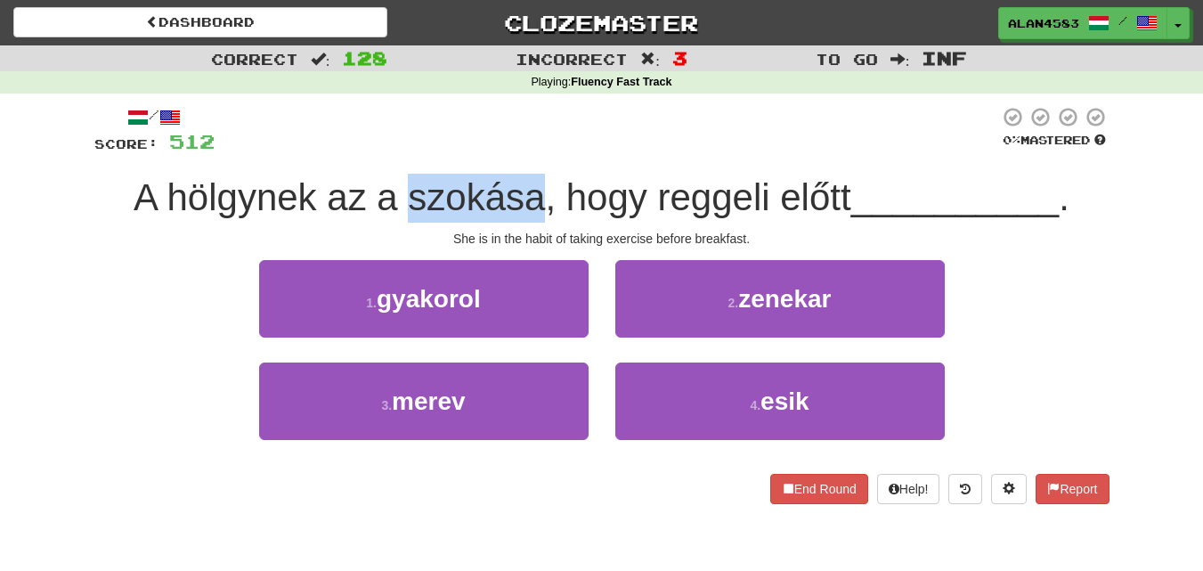
drag, startPoint x: 403, startPoint y: 204, endPoint x: 545, endPoint y: 190, distance: 142.3
click at [545, 190] on span "A hölgynek az a szokása, hogy reggeli előtt" at bounding box center [493, 197] width 718 height 42
click at [533, 151] on div at bounding box center [533, 151] width 0 height 0
click at [563, 146] on div at bounding box center [607, 130] width 785 height 49
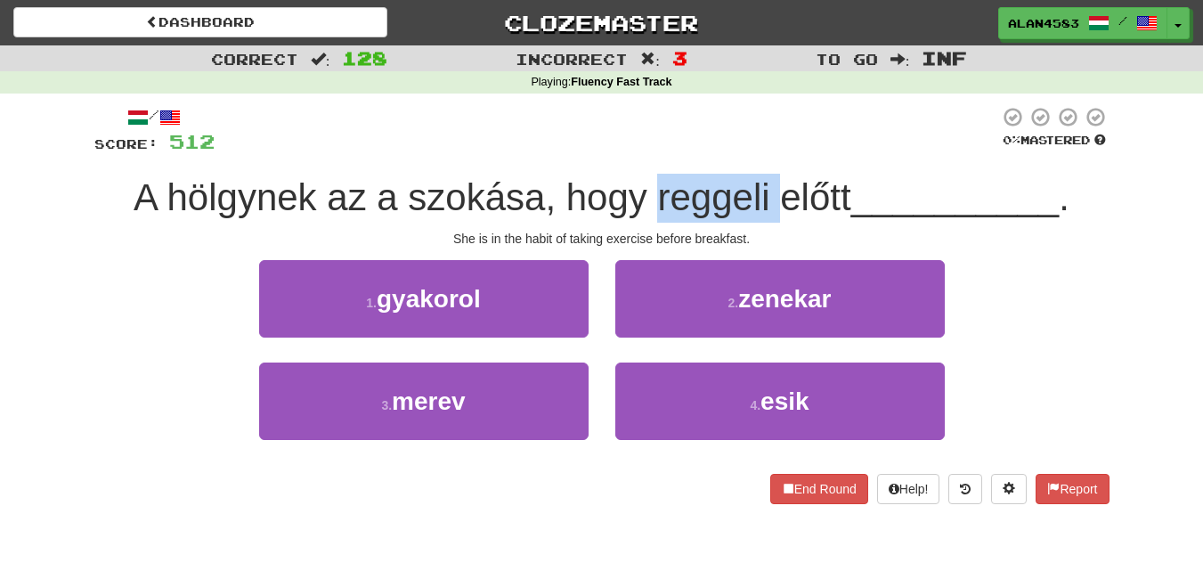
drag, startPoint x: 650, startPoint y: 191, endPoint x: 770, endPoint y: 183, distance: 120.6
click at [770, 183] on span "A hölgynek az a szokása, hogy reggeli előtt" at bounding box center [493, 197] width 718 height 42
click at [759, 151] on div at bounding box center [759, 151] width 0 height 0
click at [811, 123] on div at bounding box center [607, 130] width 785 height 49
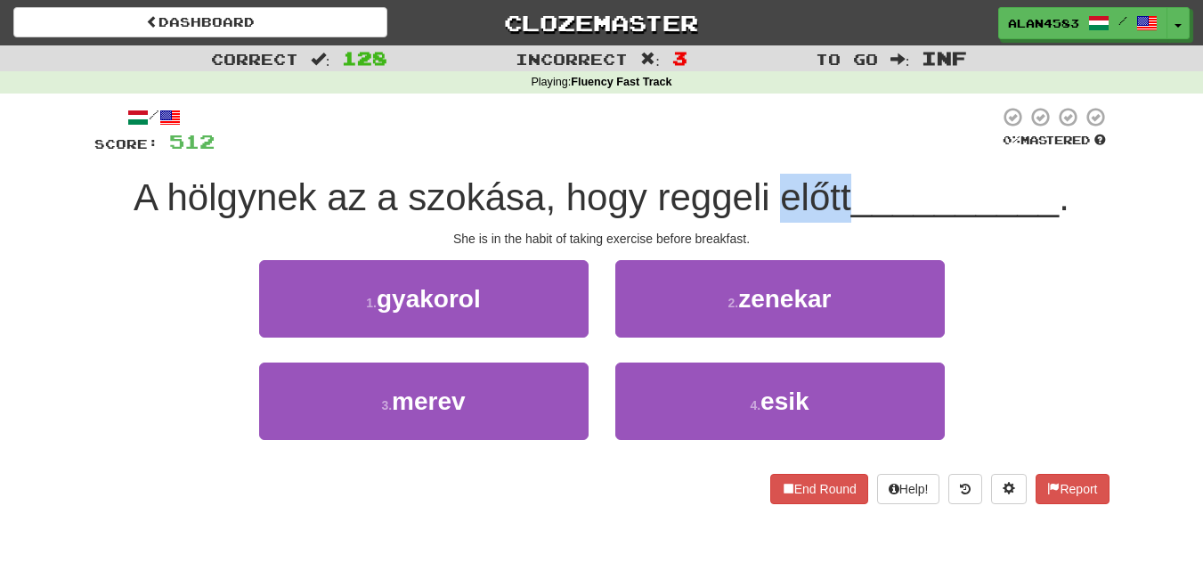
drag, startPoint x: 844, startPoint y: 189, endPoint x: 780, endPoint y: 194, distance: 64.3
click at [780, 194] on span "A hölgynek az a szokása, hogy reggeli előtt" at bounding box center [493, 197] width 718 height 42
click at [769, 151] on div at bounding box center [769, 151] width 0 height 0
click at [817, 102] on div "/ Score: 512 0 % Mastered A hölgynek az a szokása, hogy reggeli előtt _________…" at bounding box center [601, 311] width 1015 height 435
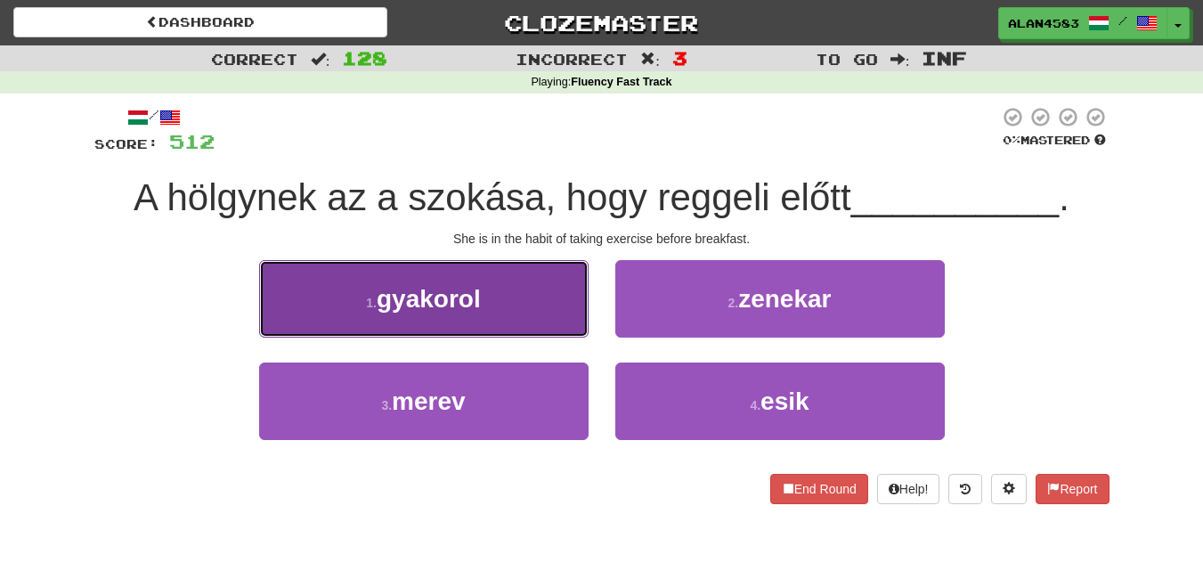
click at [425, 300] on span "gyakorol" at bounding box center [429, 299] width 104 height 28
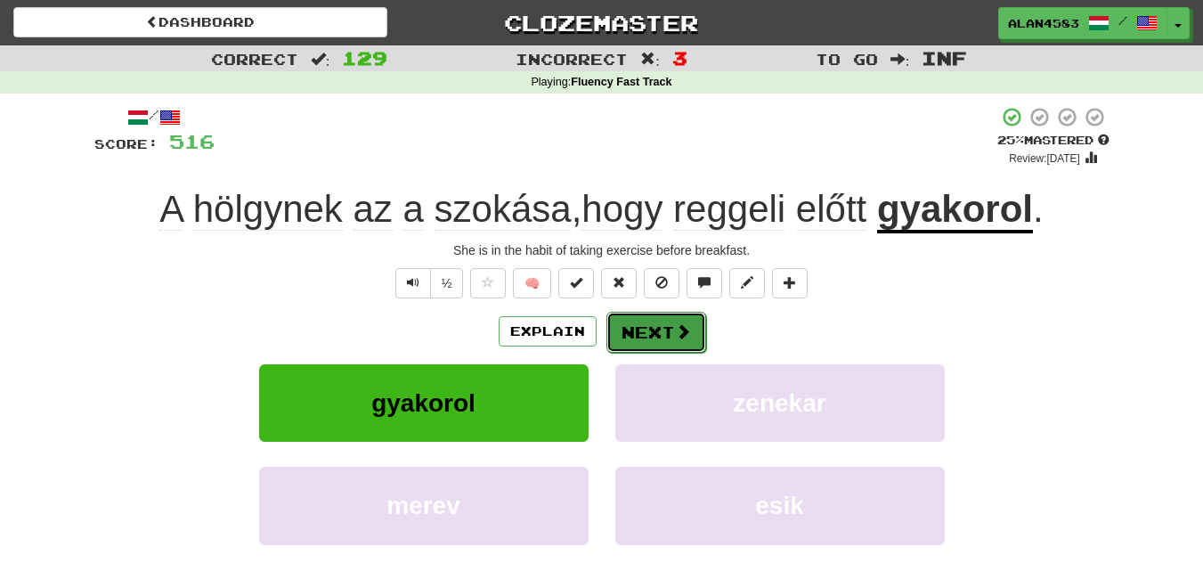
click at [665, 327] on button "Next" at bounding box center [656, 332] width 100 height 41
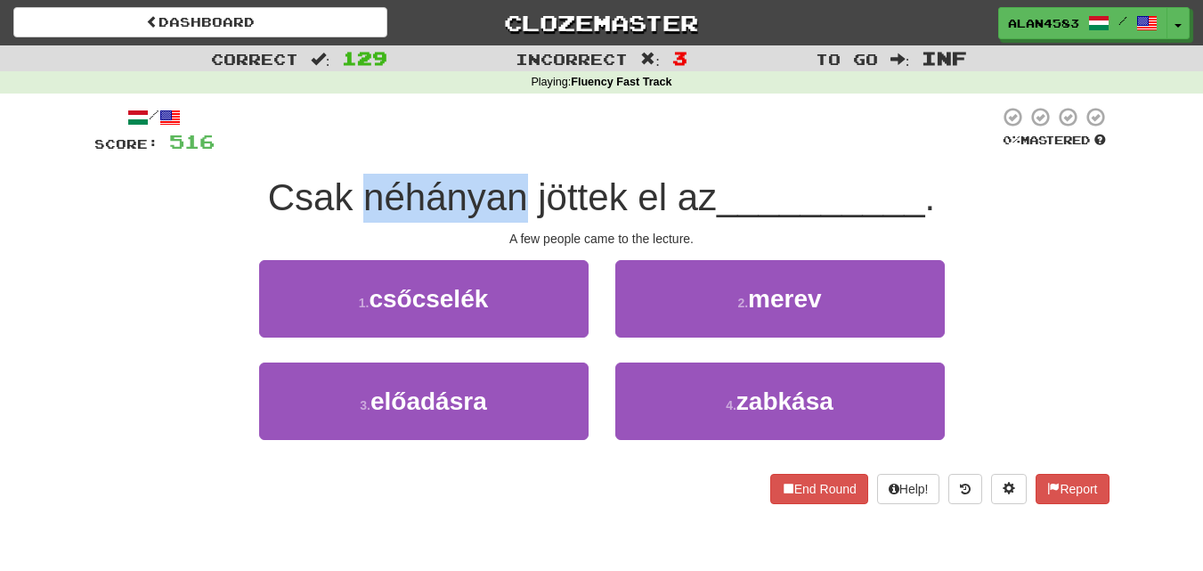
drag, startPoint x: 365, startPoint y: 194, endPoint x: 517, endPoint y: 188, distance: 151.5
click at [517, 188] on span "Csak néhányan jöttek el az" at bounding box center [492, 197] width 449 height 42
click at [505, 151] on div at bounding box center [505, 151] width 0 height 0
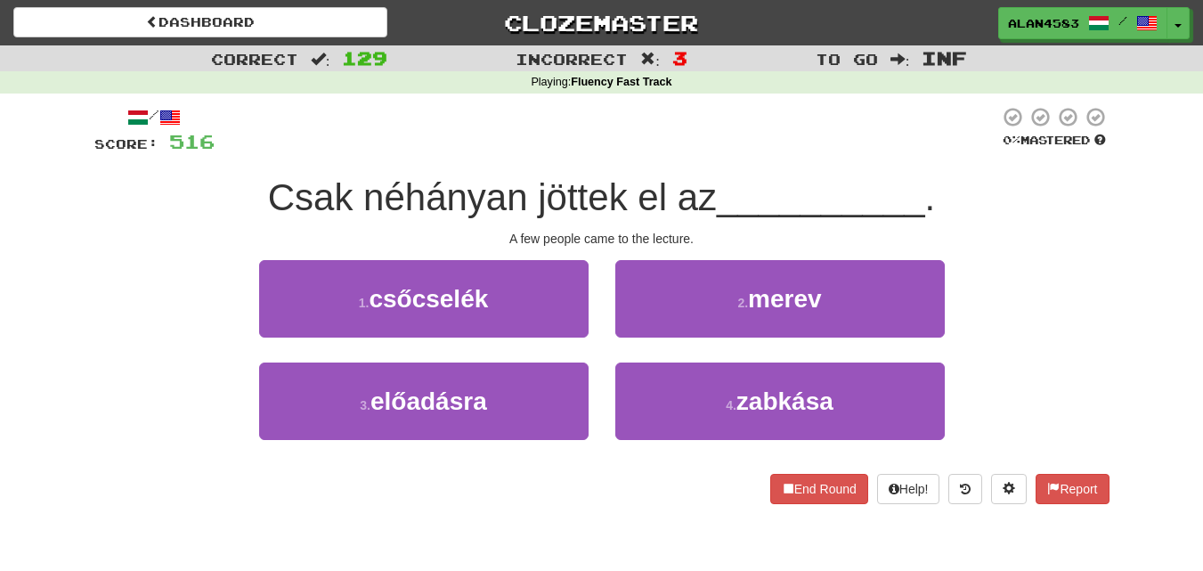
click at [566, 126] on div at bounding box center [607, 130] width 785 height 49
drag, startPoint x: 536, startPoint y: 197, endPoint x: 624, endPoint y: 186, distance: 88.8
click at [624, 186] on span "Csak néhányan jöttek el az" at bounding box center [492, 197] width 449 height 42
click at [613, 151] on div at bounding box center [613, 151] width 0 height 0
click at [658, 129] on div at bounding box center [607, 130] width 785 height 49
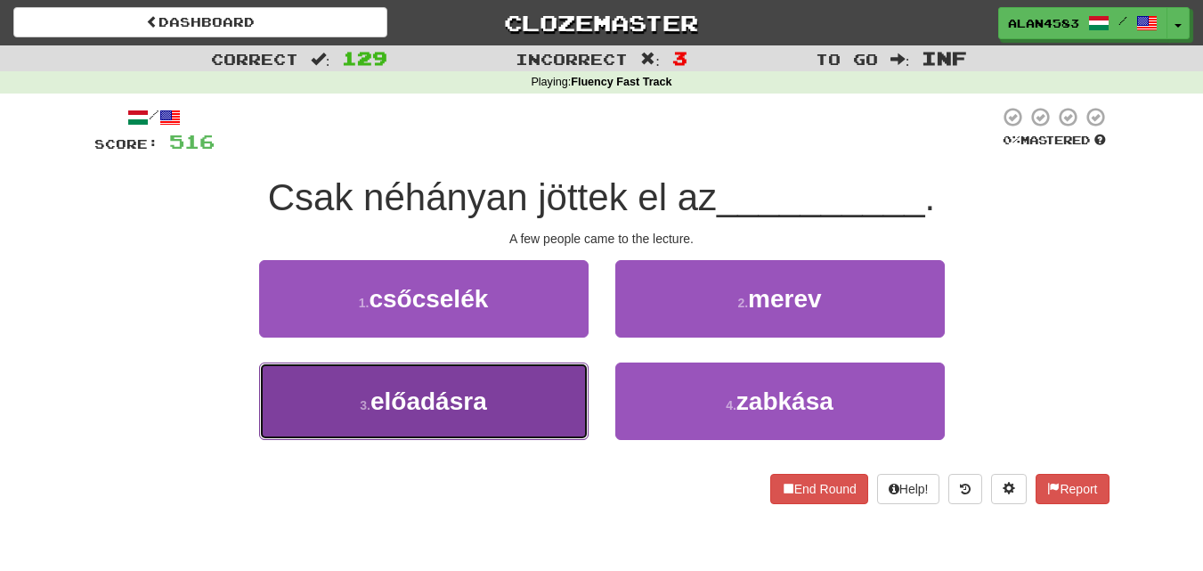
click at [335, 397] on button "3 . előadásra" at bounding box center [424, 400] width 330 height 77
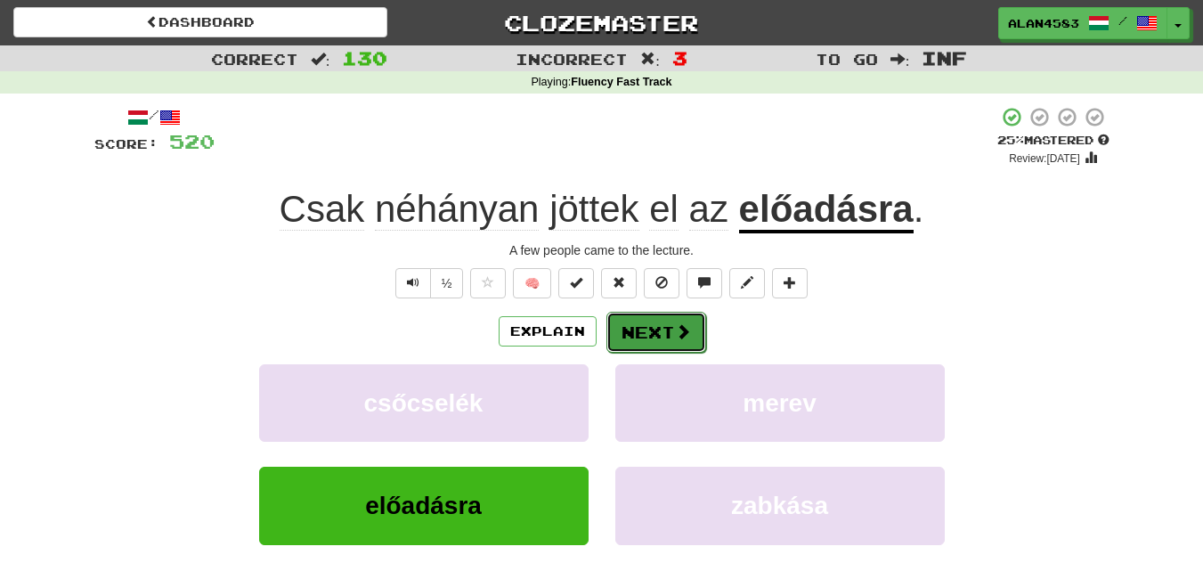
click at [647, 330] on button "Next" at bounding box center [656, 332] width 100 height 41
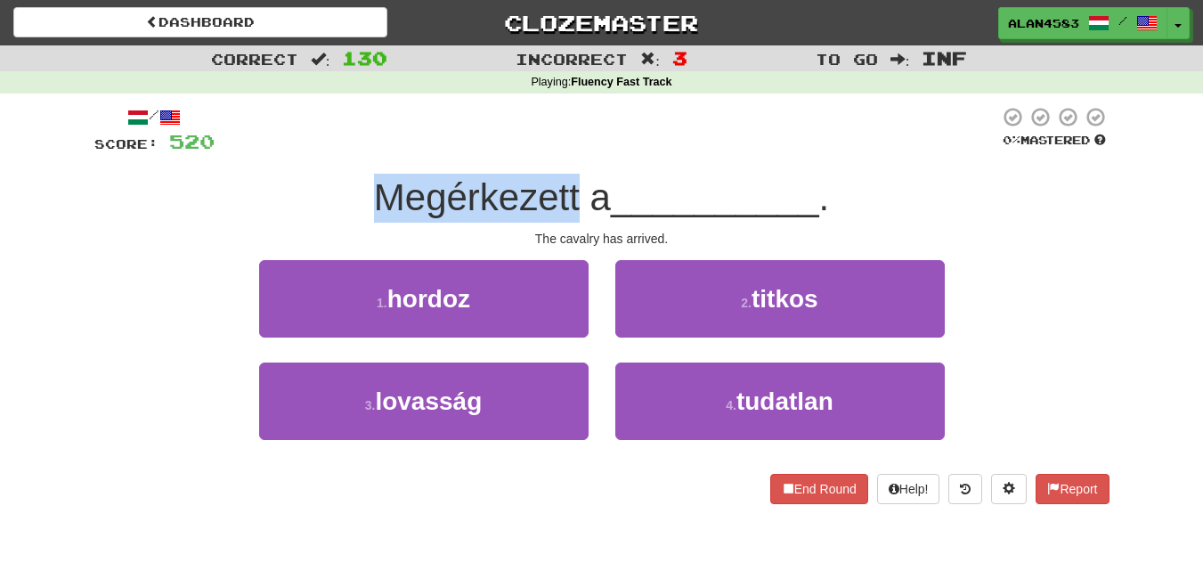
drag, startPoint x: 574, startPoint y: 182, endPoint x: 370, endPoint y: 176, distance: 204.0
click at [374, 176] on span "Megérkezett a" at bounding box center [492, 197] width 237 height 42
click at [358, 151] on div at bounding box center [358, 151] width 0 height 0
click at [294, 177] on div "Megérkezett a __________ ." at bounding box center [601, 198] width 1015 height 49
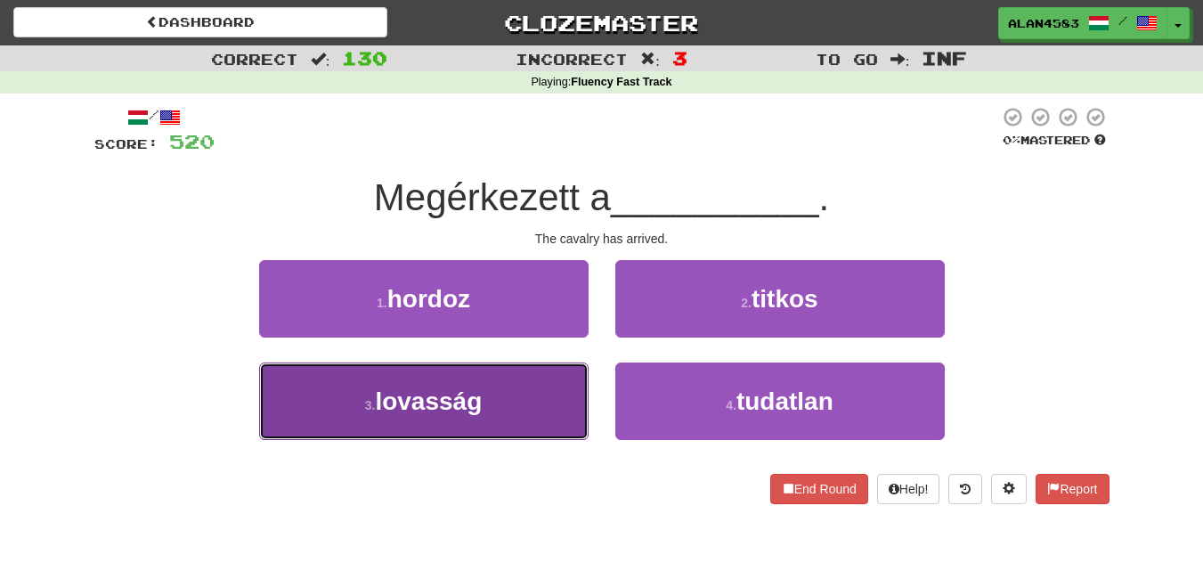
click at [356, 425] on button "3 . lovasság" at bounding box center [424, 400] width 330 height 77
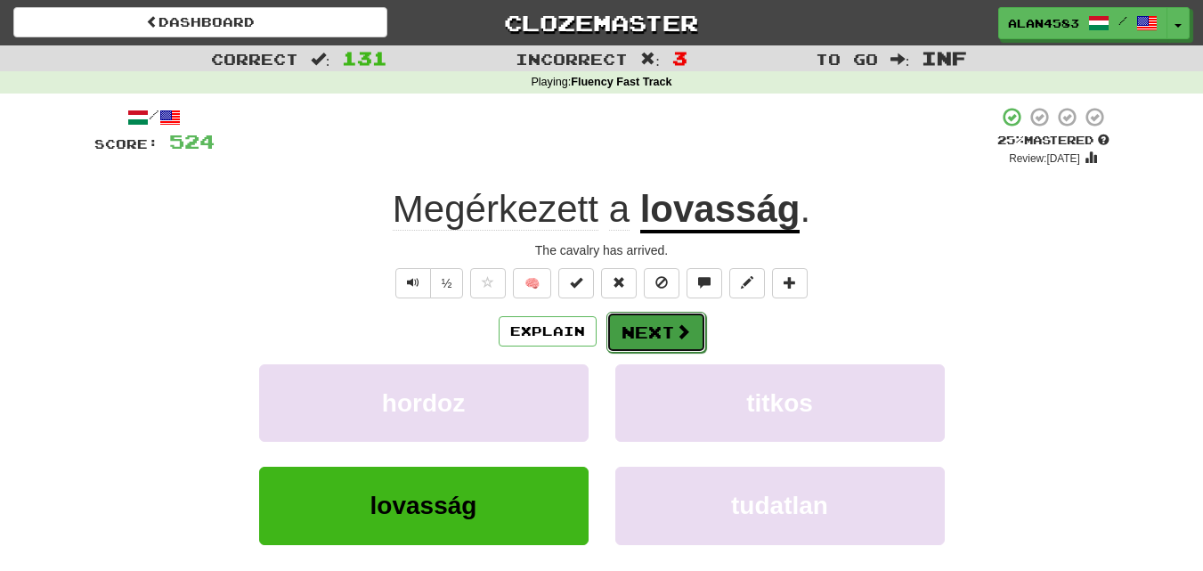
click at [648, 326] on button "Next" at bounding box center [656, 332] width 100 height 41
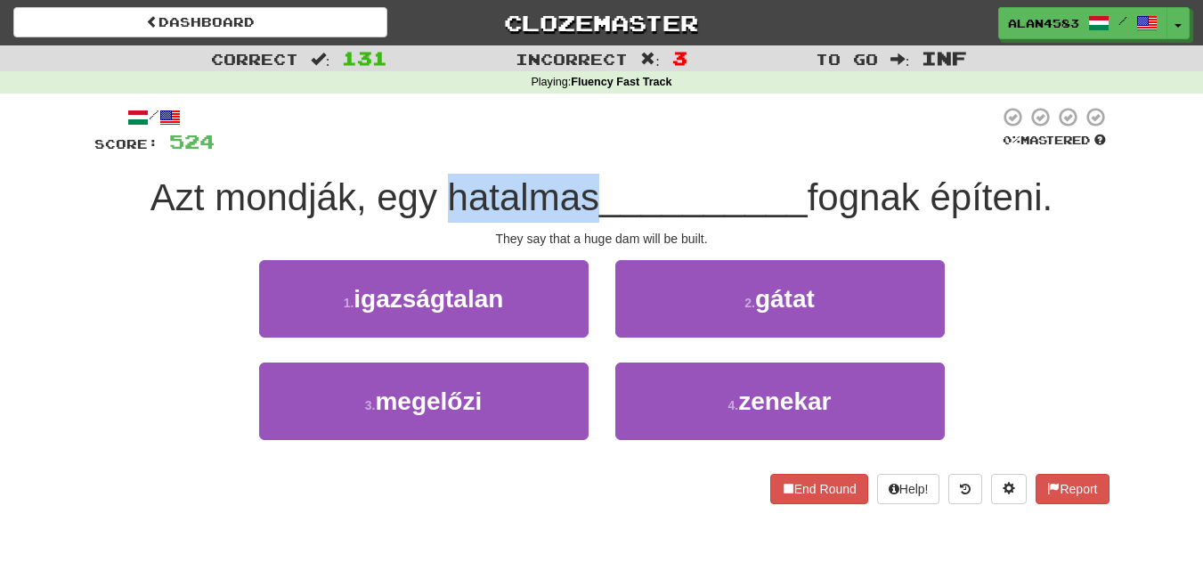
drag, startPoint x: 441, startPoint y: 196, endPoint x: 584, endPoint y: 186, distance: 143.7
click at [584, 186] on span "Azt mondják, egy hatalmas" at bounding box center [375, 197] width 449 height 42
click at [573, 151] on div at bounding box center [573, 151] width 0 height 0
click at [674, 128] on div at bounding box center [607, 130] width 785 height 49
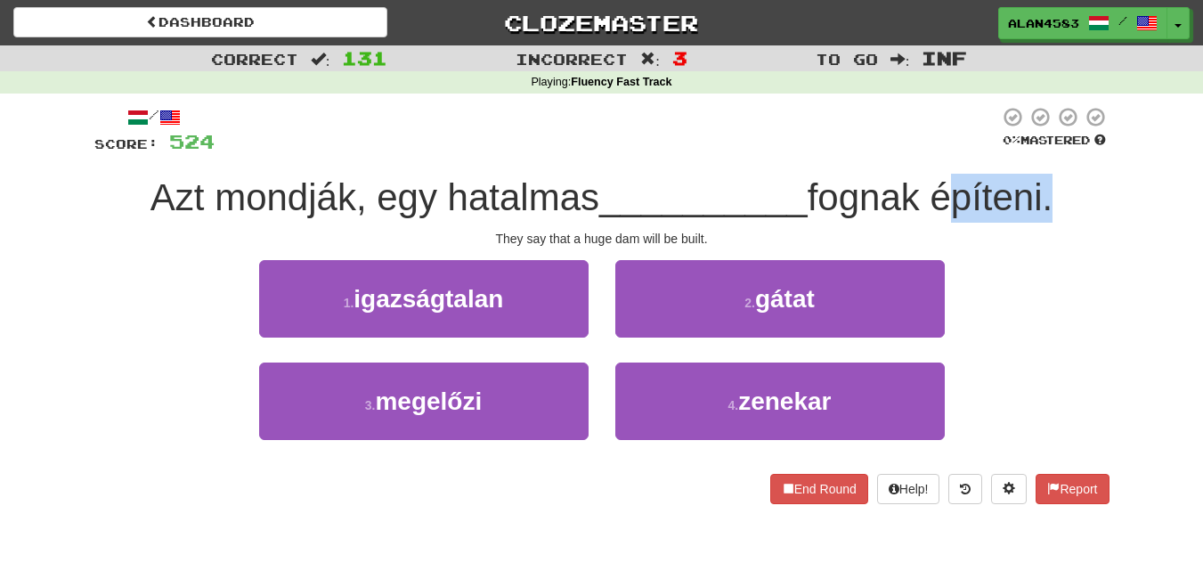
drag, startPoint x: 937, startPoint y: 190, endPoint x: 1054, endPoint y: 187, distance: 116.7
click at [1054, 187] on span "fognak építeni." at bounding box center [931, 197] width 246 height 42
click at [1042, 151] on div at bounding box center [1042, 151] width 0 height 0
click at [1127, 183] on div "Correct : 131 Incorrect : 3 To go : Inf Playing : Fluency Fast Track / Score: 5…" at bounding box center [601, 287] width 1203 height 484
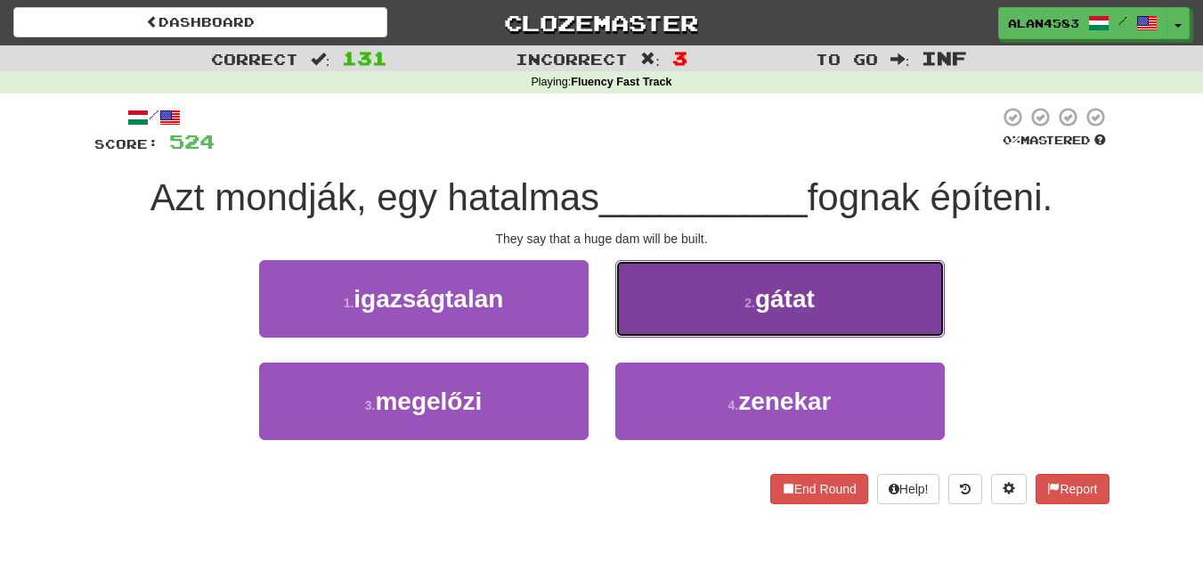
click at [736, 316] on button "2 . gátat" at bounding box center [780, 298] width 330 height 77
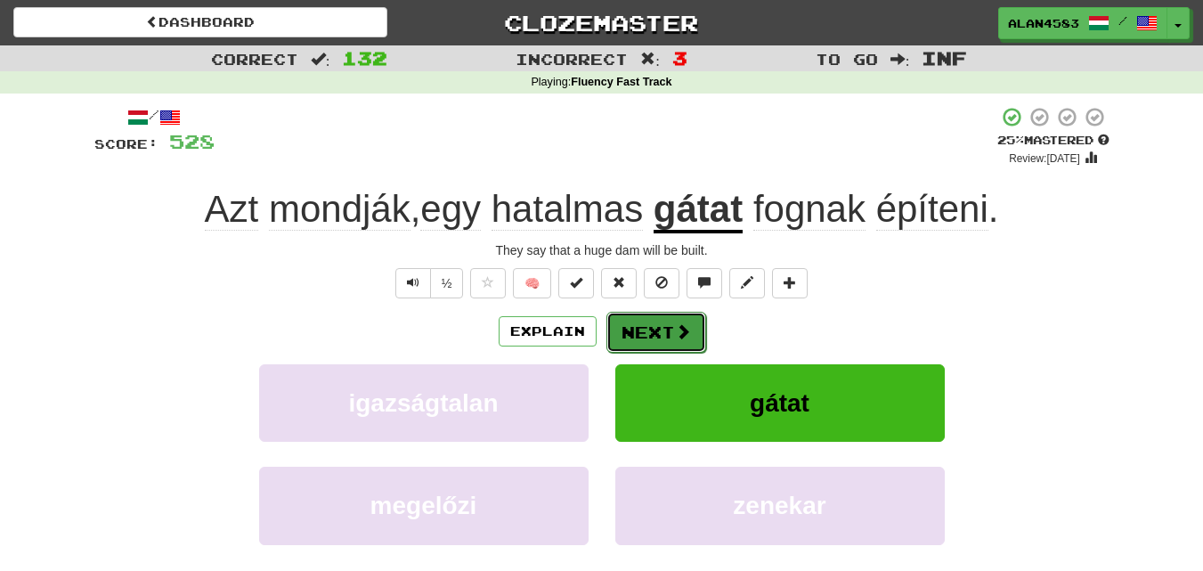
click at [631, 330] on button "Next" at bounding box center [656, 332] width 100 height 41
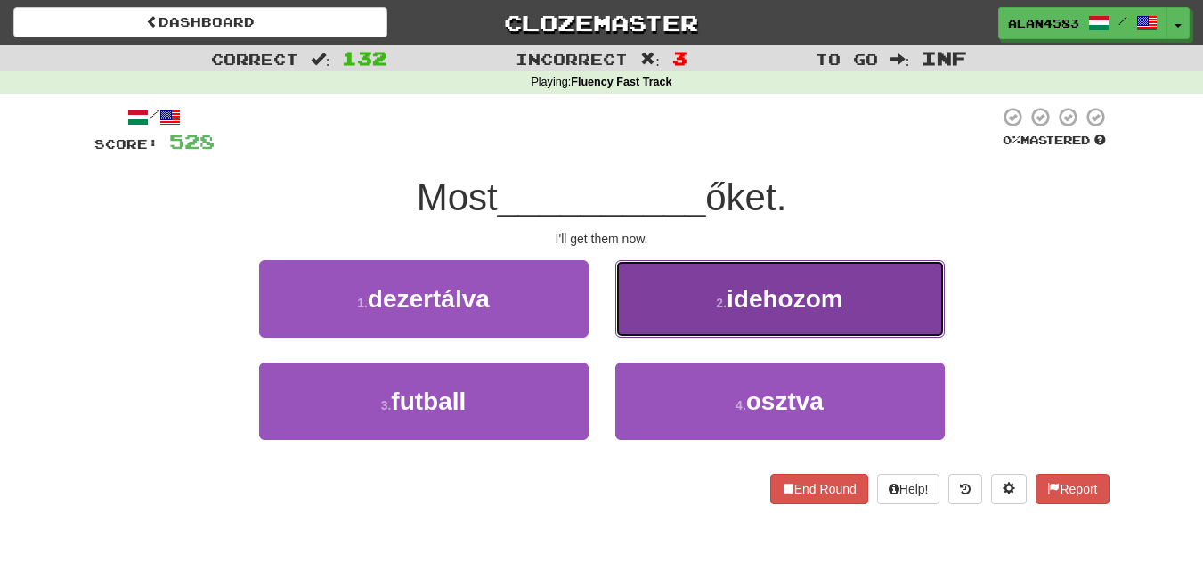
click at [761, 295] on span "idehozom" at bounding box center [785, 299] width 117 height 28
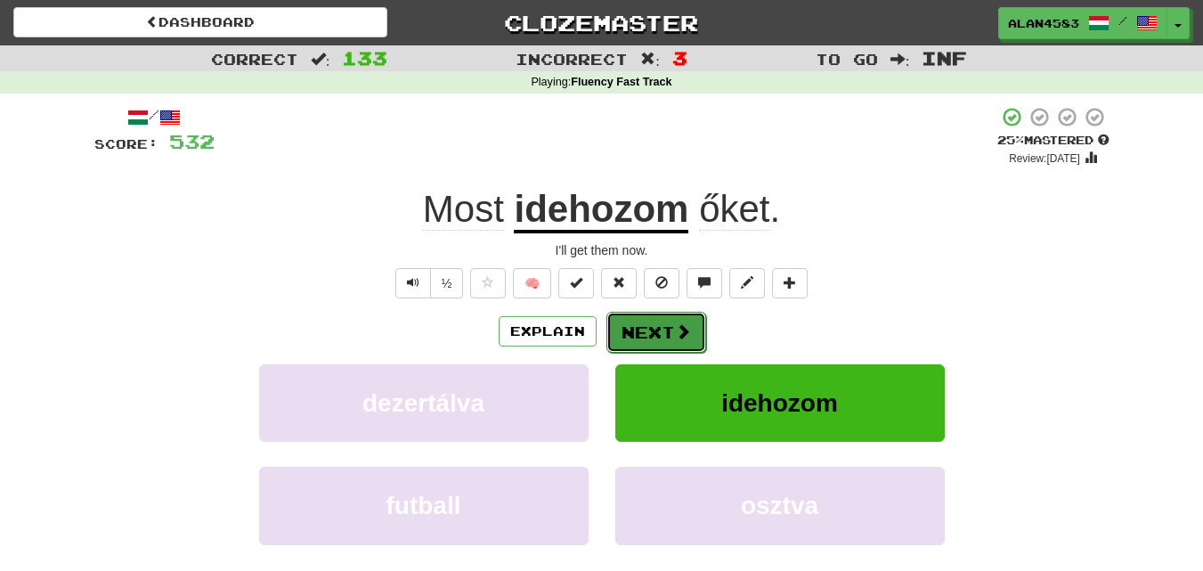
click at [643, 327] on button "Next" at bounding box center [656, 332] width 100 height 41
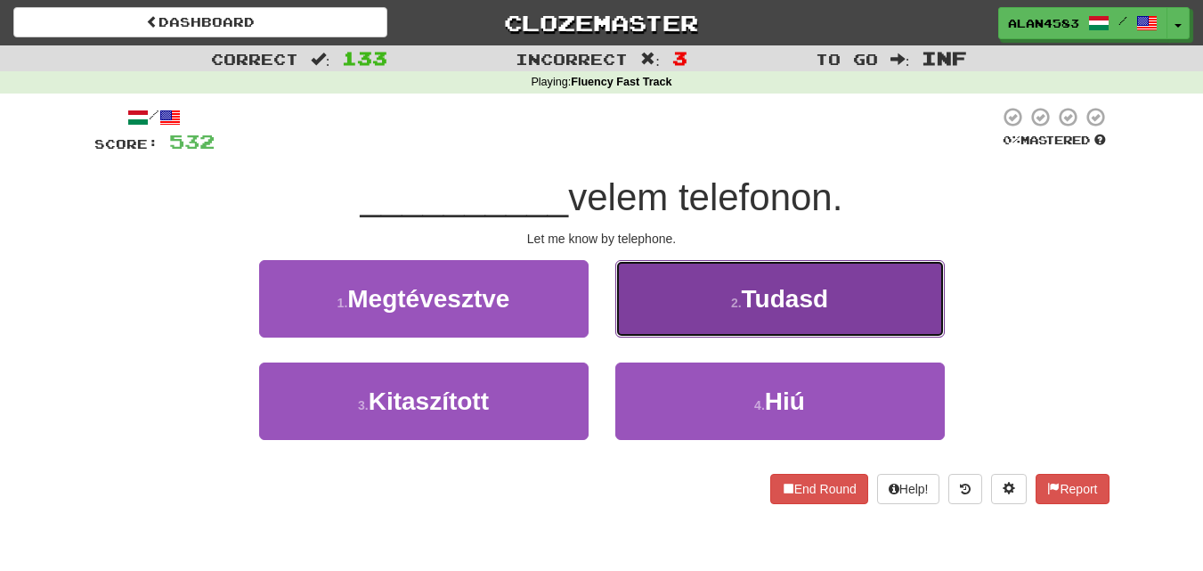
click at [777, 280] on button "2 . Tudasd" at bounding box center [780, 298] width 330 height 77
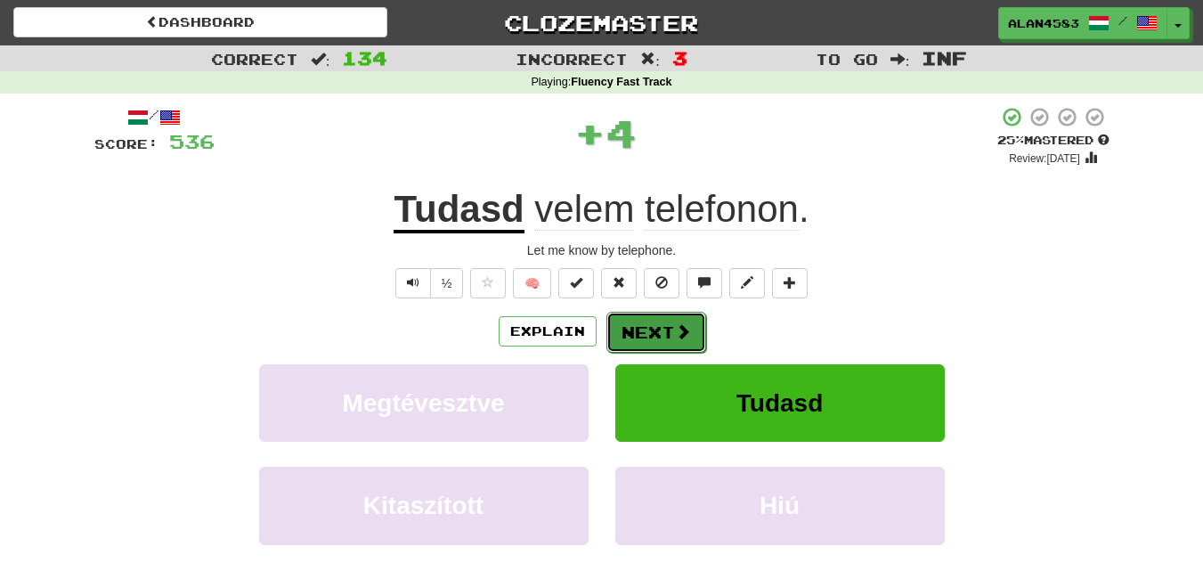
click at [690, 336] on button "Next" at bounding box center [656, 332] width 100 height 41
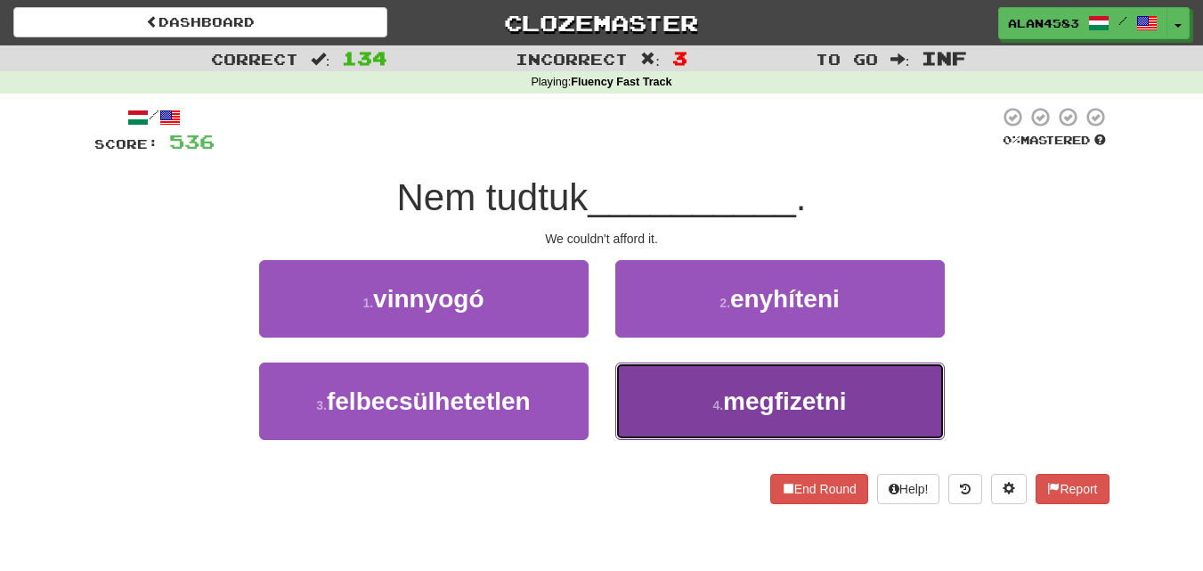
click at [822, 414] on span "megfizetni" at bounding box center [784, 401] width 123 height 28
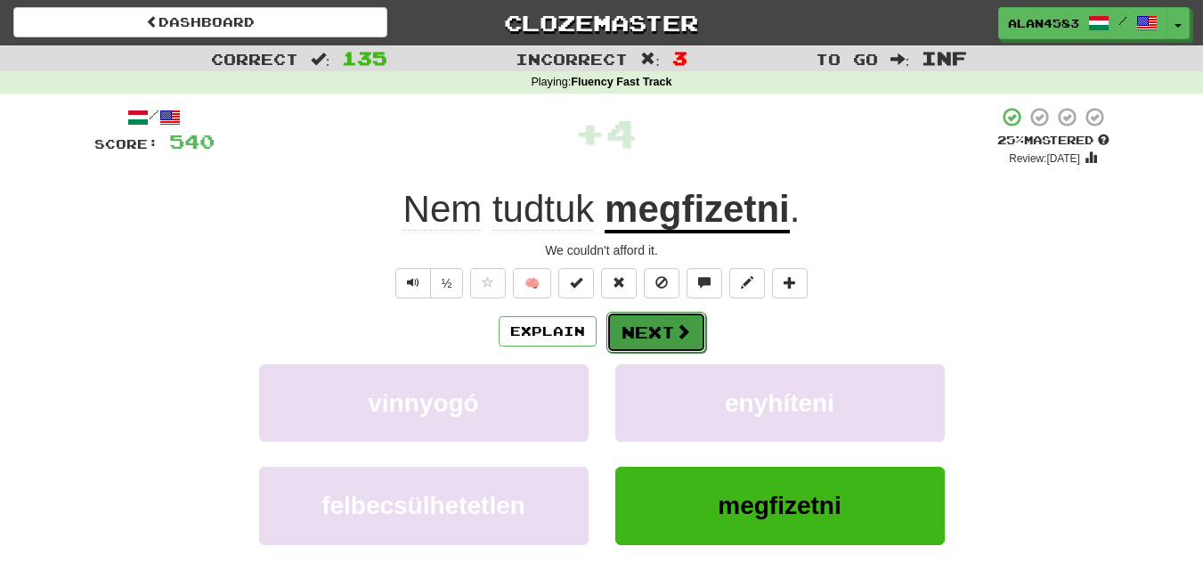
click at [668, 331] on button "Next" at bounding box center [656, 332] width 100 height 41
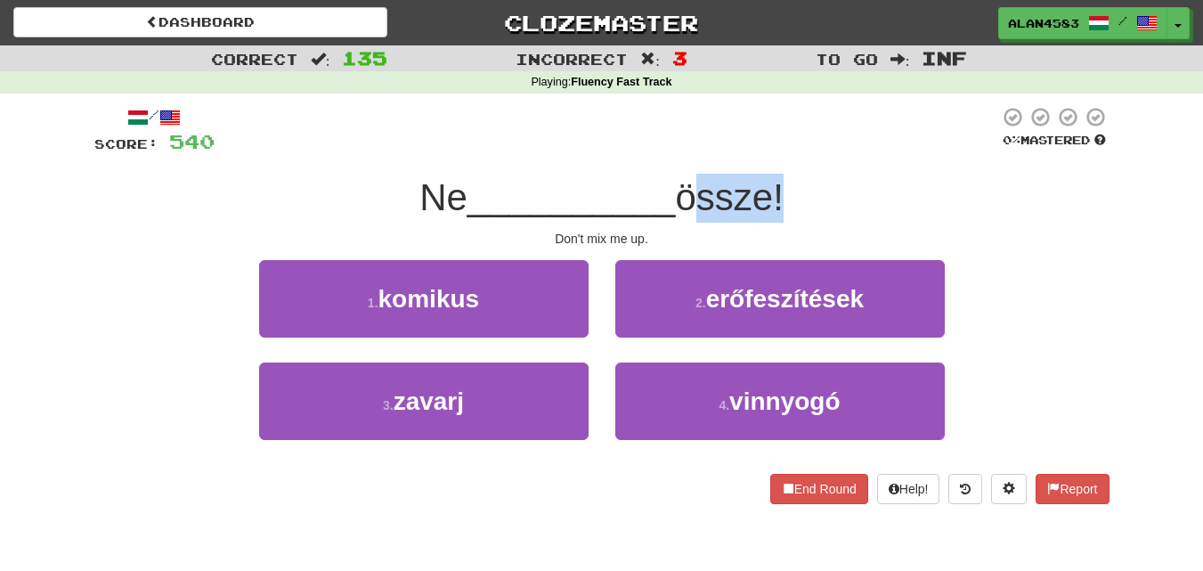
drag, startPoint x: 689, startPoint y: 196, endPoint x: 775, endPoint y: 188, distance: 85.9
click at [775, 188] on span "össze!" at bounding box center [729, 197] width 108 height 42
click at [763, 151] on div at bounding box center [763, 151] width 0 height 0
click at [810, 145] on div at bounding box center [607, 130] width 785 height 49
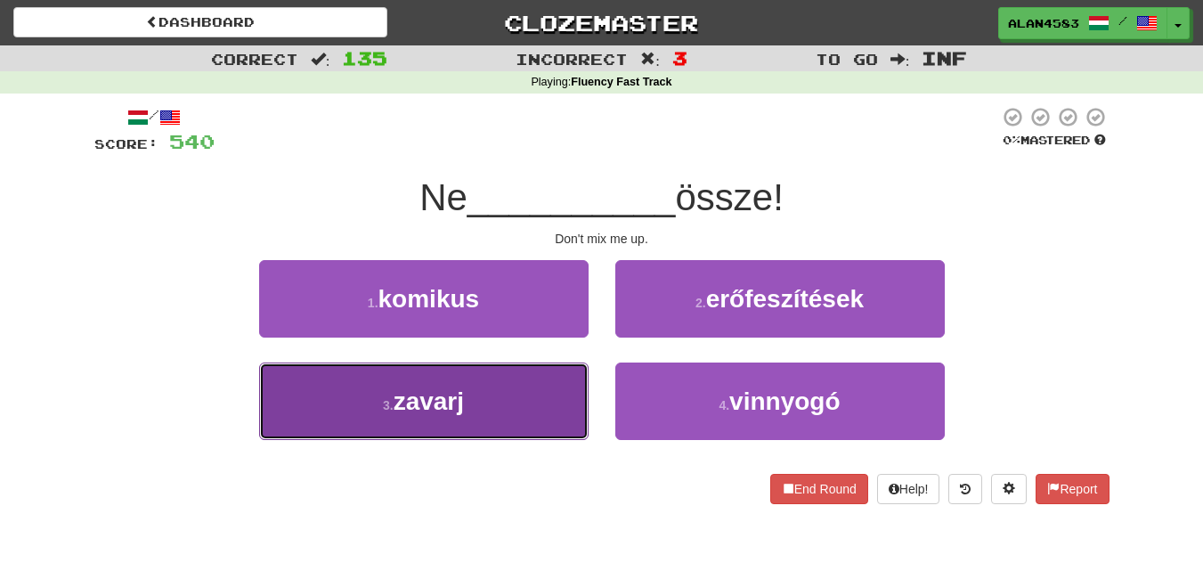
click at [309, 431] on button "3 . zavarj" at bounding box center [424, 400] width 330 height 77
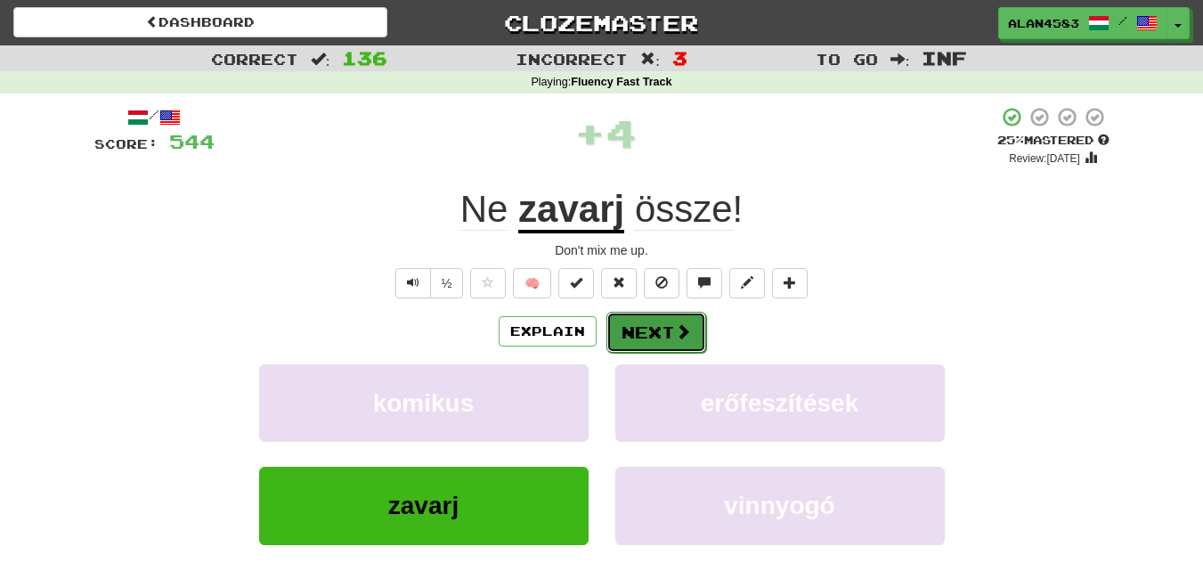
click at [624, 322] on button "Next" at bounding box center [656, 332] width 100 height 41
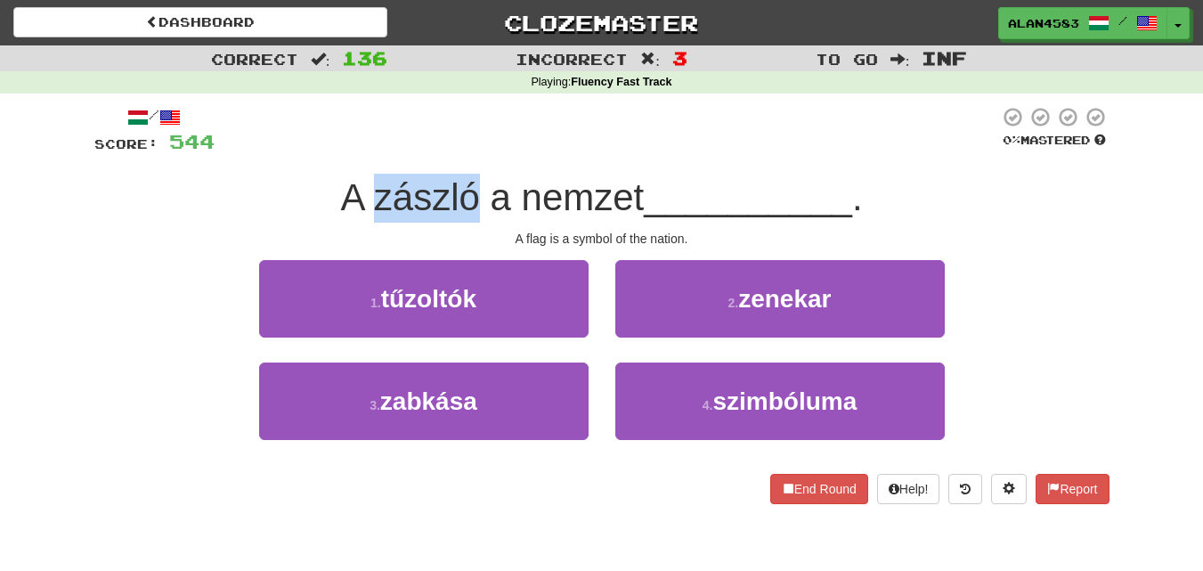
drag, startPoint x: 470, startPoint y: 199, endPoint x: 373, endPoint y: 201, distance: 97.1
click at [373, 201] on span "A zászló a nemzet" at bounding box center [492, 197] width 304 height 42
click at [362, 219] on div at bounding box center [362, 219] width 0 height 0
click at [531, 123] on div at bounding box center [607, 130] width 785 height 49
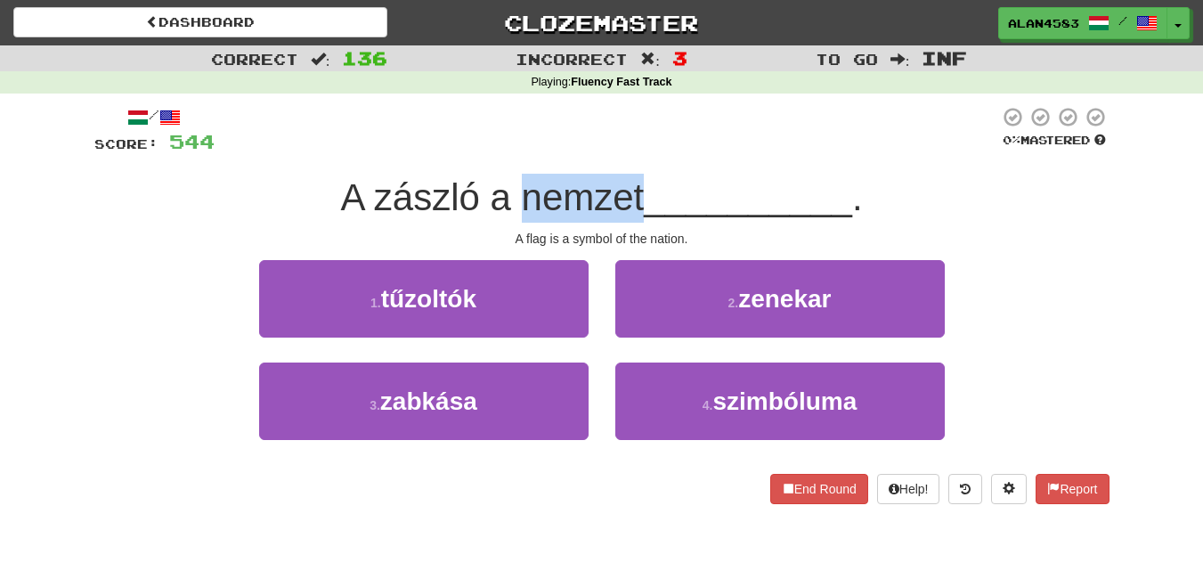
drag, startPoint x: 515, startPoint y: 195, endPoint x: 639, endPoint y: 184, distance: 125.1
click at [639, 184] on span "A zászló a nemzet" at bounding box center [492, 197] width 304 height 42
click at [628, 151] on div at bounding box center [628, 151] width 0 height 0
click at [687, 121] on div at bounding box center [607, 130] width 785 height 49
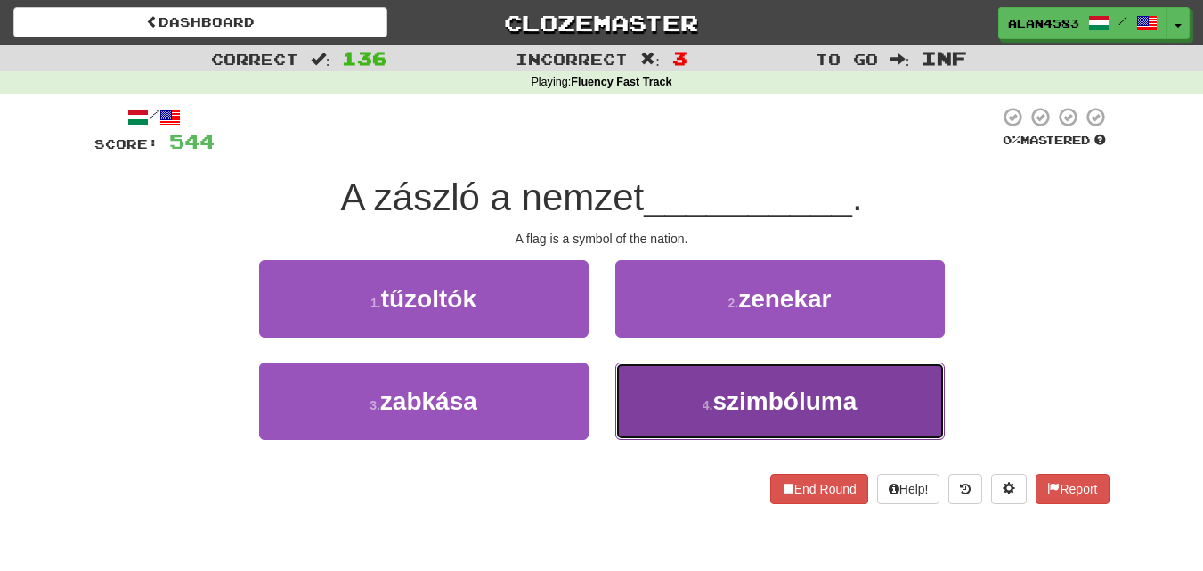
click at [696, 363] on button "4 . szimbóluma" at bounding box center [780, 400] width 330 height 77
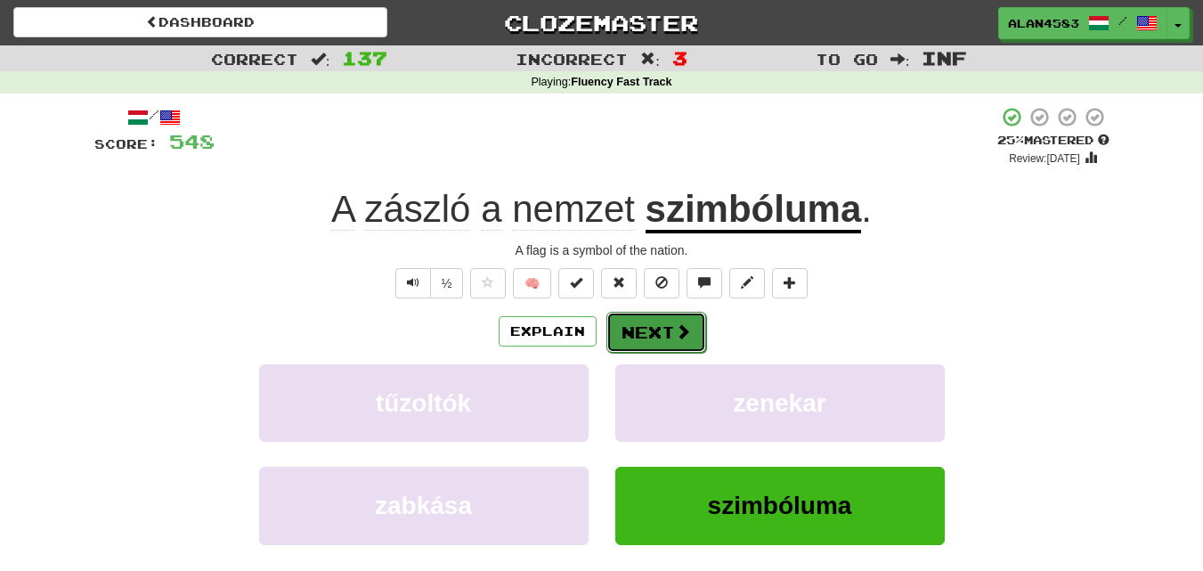
click at [675, 330] on span at bounding box center [683, 331] width 16 height 16
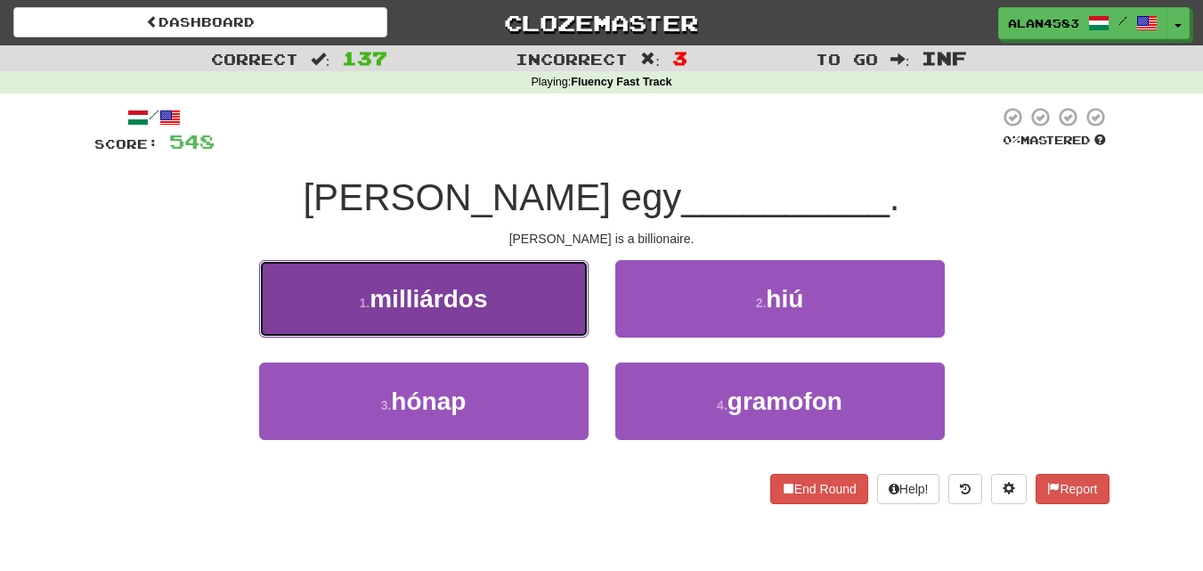
click at [503, 289] on button "1 . milliárdos" at bounding box center [424, 298] width 330 height 77
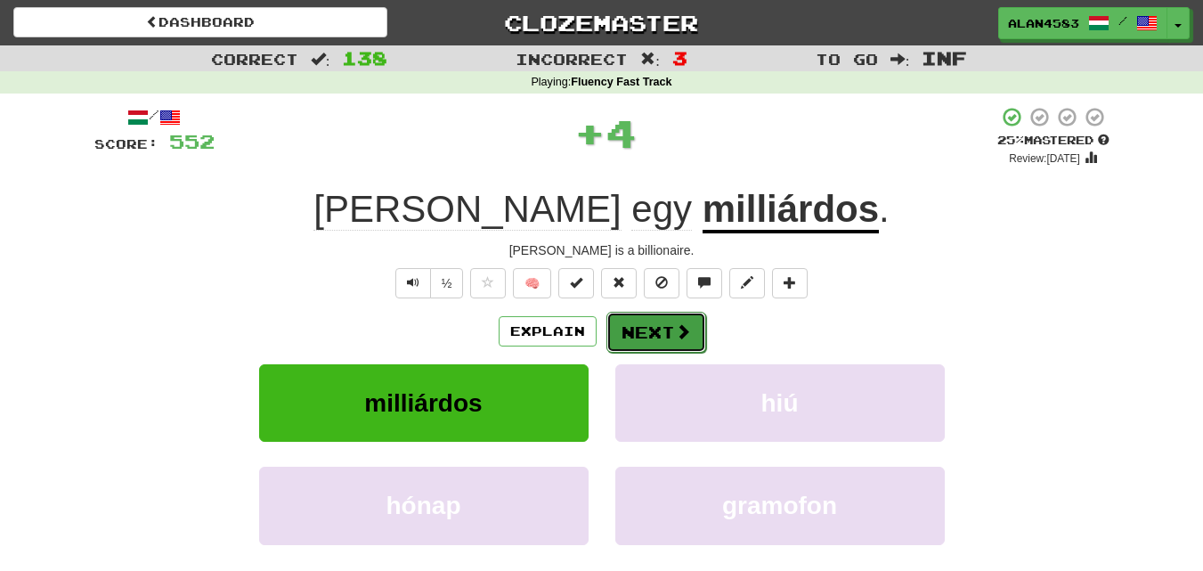
click at [664, 332] on button "Next" at bounding box center [656, 332] width 100 height 41
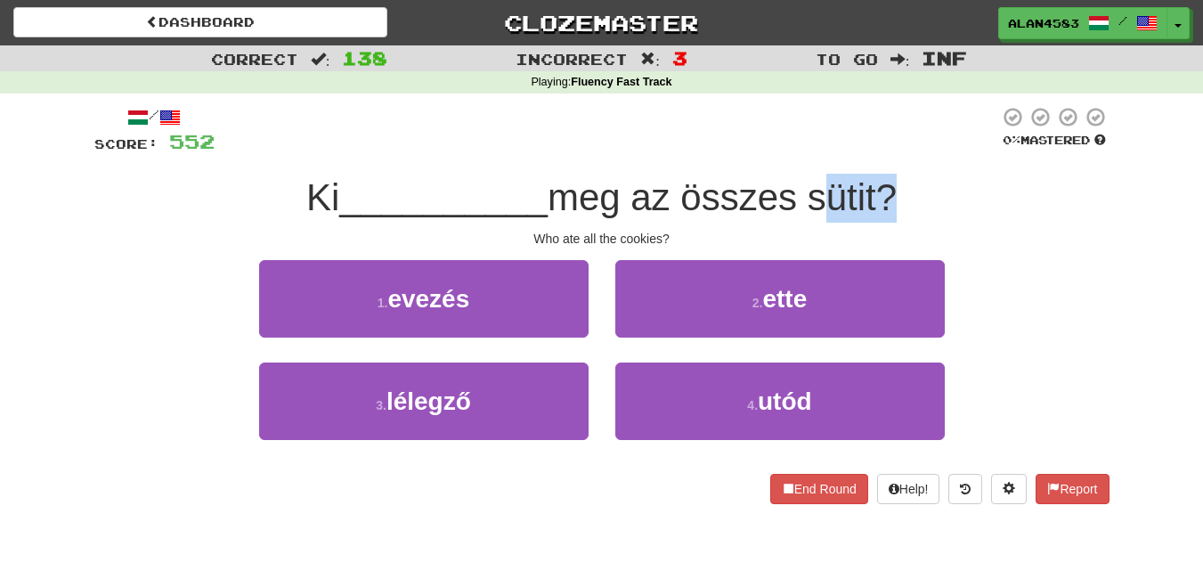
drag, startPoint x: 820, startPoint y: 201, endPoint x: 885, endPoint y: 194, distance: 65.4
click at [885, 194] on span "meg az összes sütit?" at bounding box center [722, 197] width 349 height 42
click at [874, 151] on div at bounding box center [874, 151] width 0 height 0
click at [904, 134] on div at bounding box center [607, 130] width 785 height 49
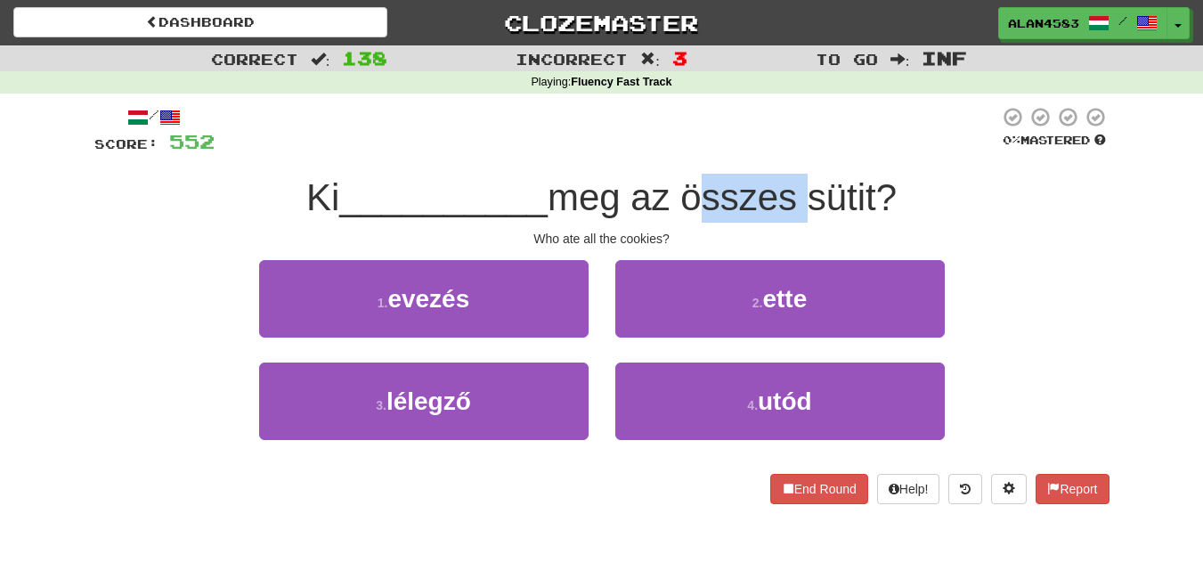
drag, startPoint x: 802, startPoint y: 199, endPoint x: 691, endPoint y: 208, distance: 111.7
click at [691, 208] on span "meg az összes sütit?" at bounding box center [722, 197] width 349 height 42
click at [679, 219] on div at bounding box center [679, 219] width 0 height 0
click at [751, 112] on div at bounding box center [607, 130] width 785 height 49
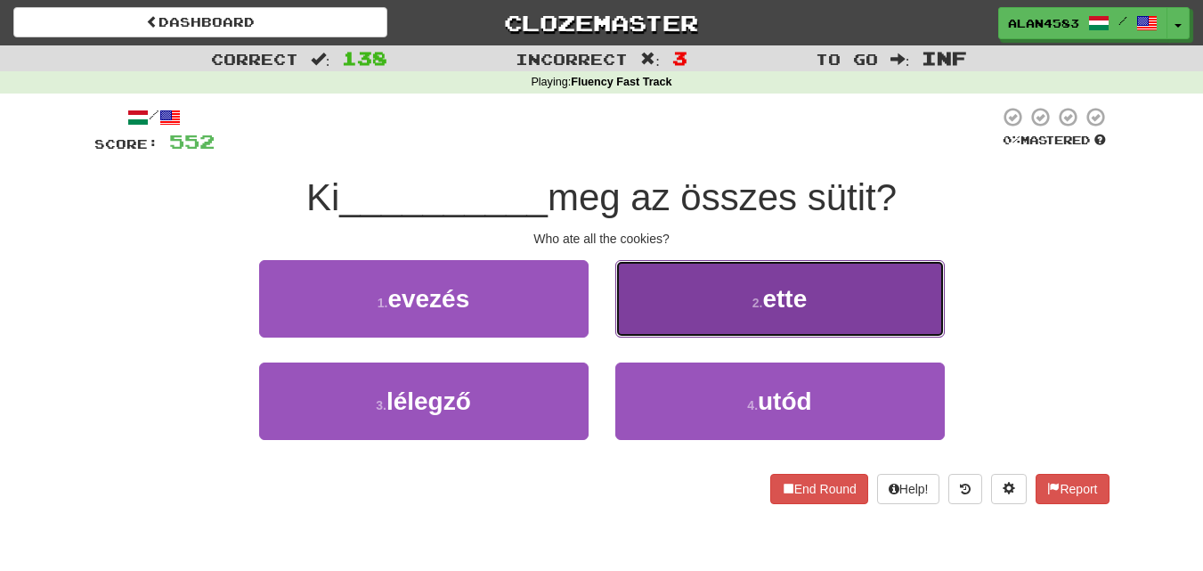
click at [732, 295] on button "2 . ette" at bounding box center [780, 298] width 330 height 77
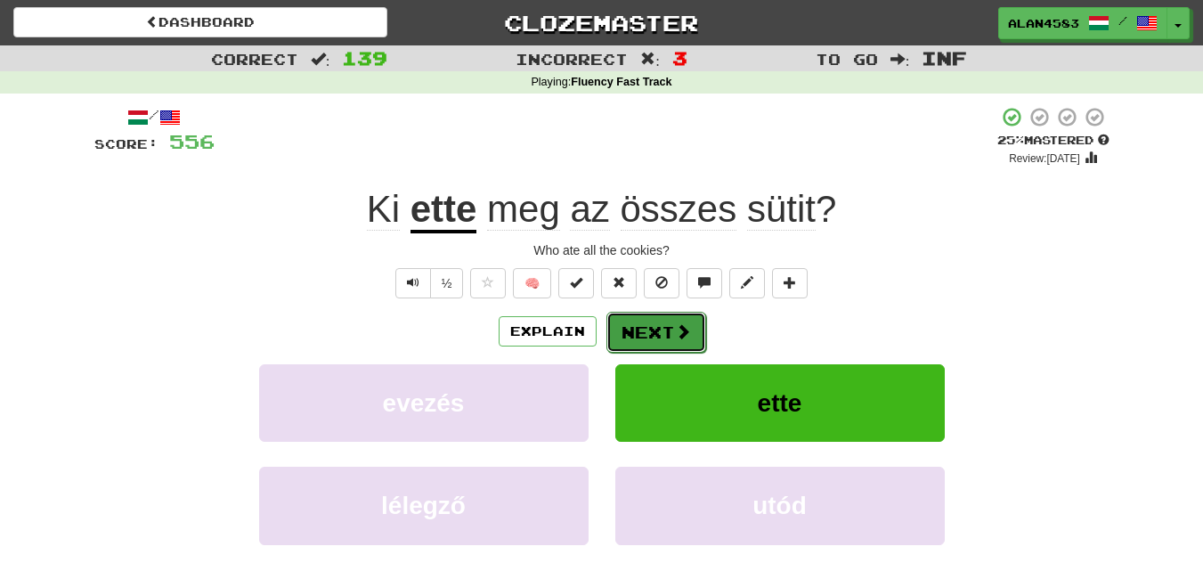
click at [657, 331] on button "Next" at bounding box center [656, 332] width 100 height 41
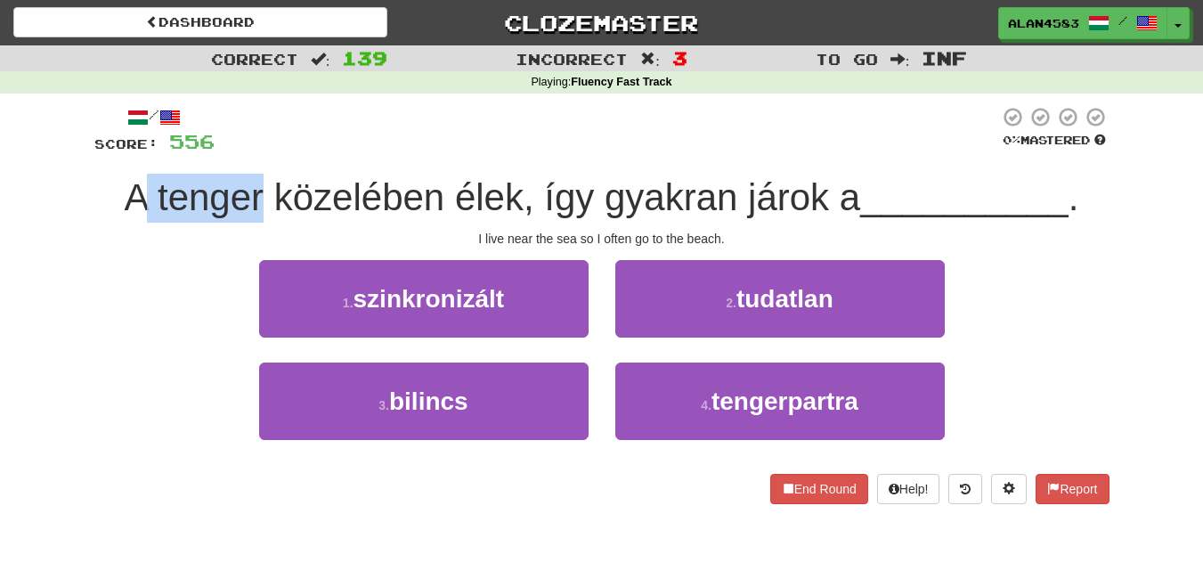
drag, startPoint x: 256, startPoint y: 191, endPoint x: 143, endPoint y: 187, distance: 113.2
click at [143, 187] on span "A tenger közelében élek, így gyakran járok a" at bounding box center [493, 197] width 736 height 42
click at [132, 151] on div at bounding box center [132, 151] width 0 height 0
click at [315, 118] on div at bounding box center [607, 130] width 785 height 49
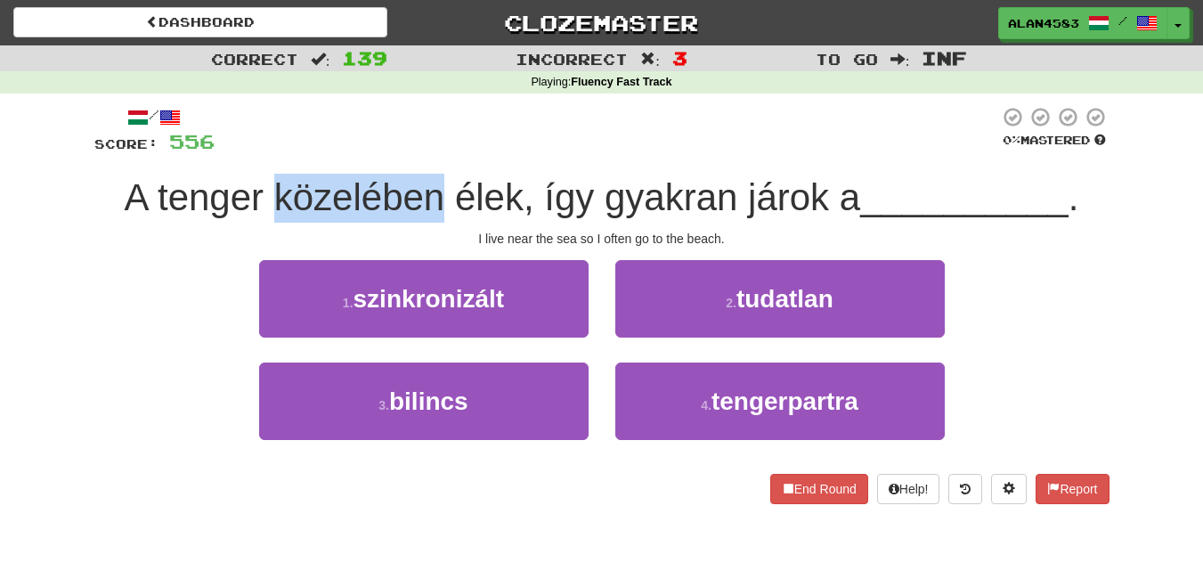
drag, startPoint x: 268, startPoint y: 191, endPoint x: 437, endPoint y: 189, distance: 169.2
click at [437, 189] on span "A tenger közelében élek, így gyakran járok a" at bounding box center [493, 197] width 736 height 42
click at [426, 151] on div at bounding box center [426, 151] width 0 height 0
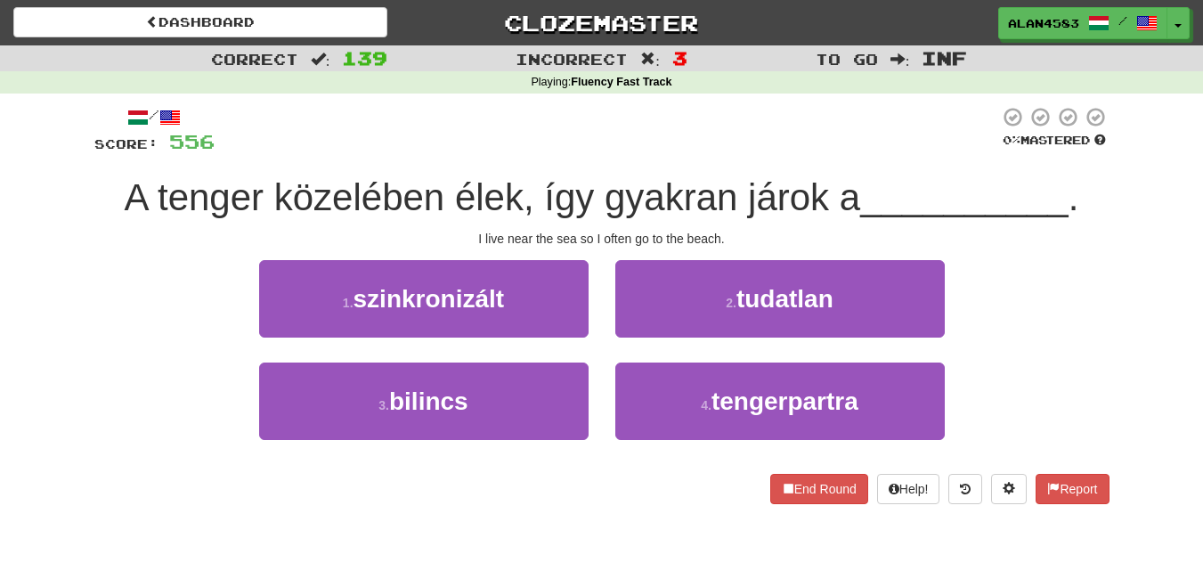
click at [470, 118] on div at bounding box center [607, 130] width 785 height 49
drag, startPoint x: 742, startPoint y: 194, endPoint x: 819, endPoint y: 187, distance: 77.8
click at [819, 187] on span "A tenger közelében élek, így gyakran járok a" at bounding box center [493, 197] width 736 height 42
click at [808, 151] on div at bounding box center [808, 151] width 0 height 0
click at [858, 129] on div at bounding box center [607, 130] width 785 height 49
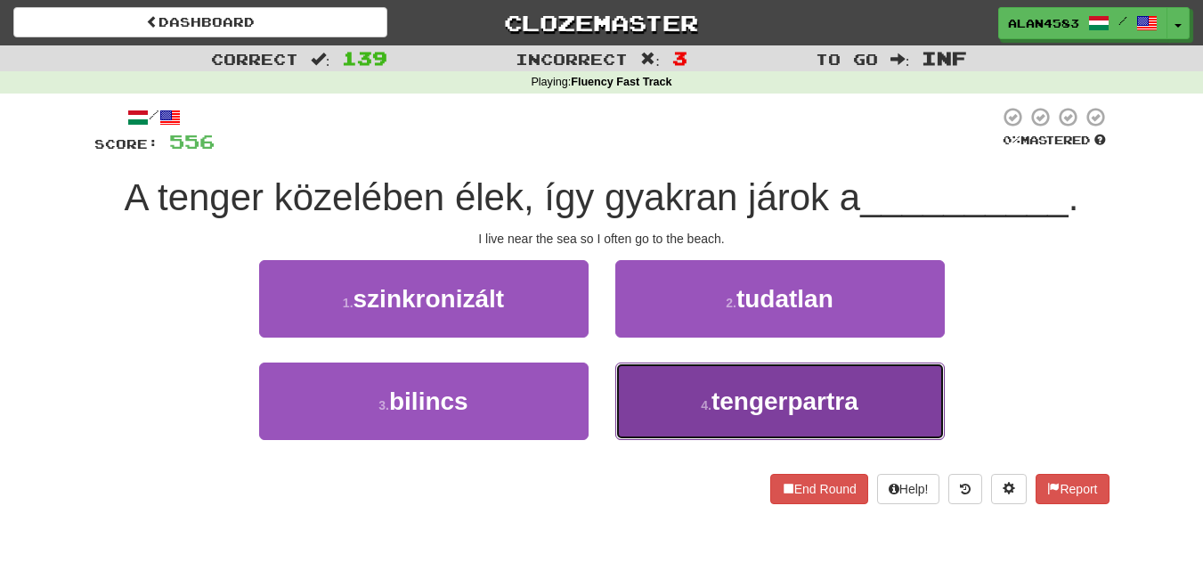
click at [774, 414] on span "tengerpartra" at bounding box center [785, 401] width 147 height 28
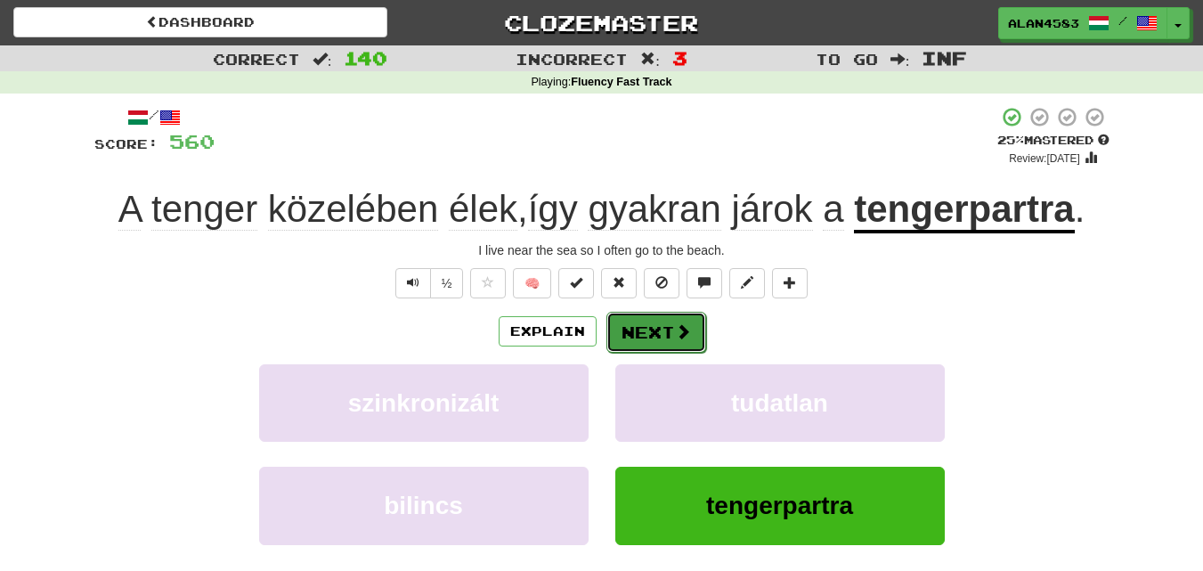
click at [660, 330] on button "Next" at bounding box center [656, 332] width 100 height 41
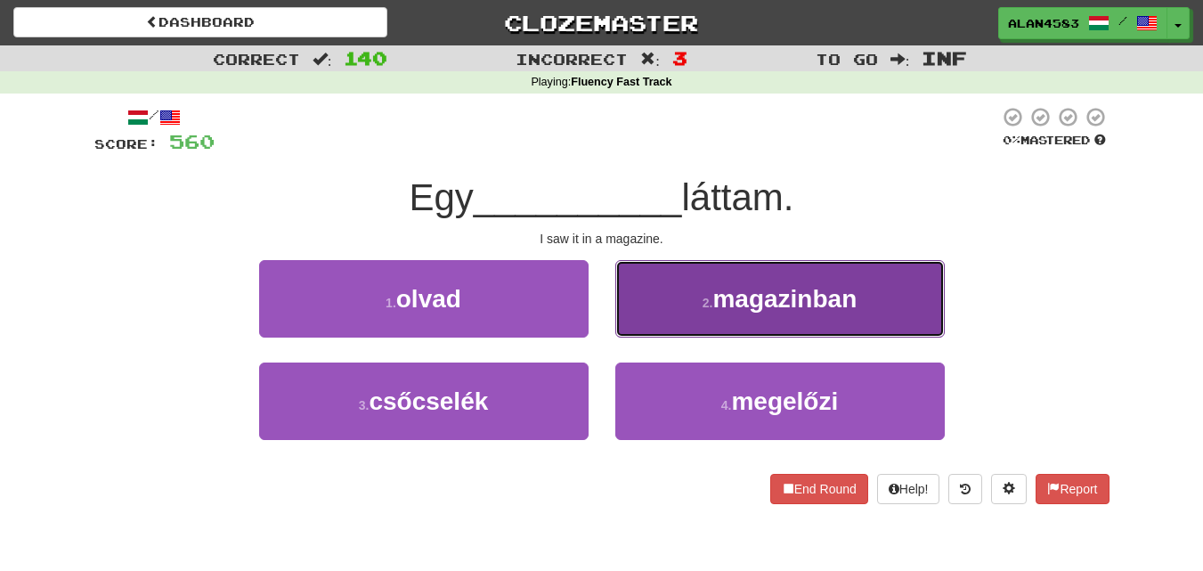
click at [693, 285] on button "2 . magazinban" at bounding box center [780, 298] width 330 height 77
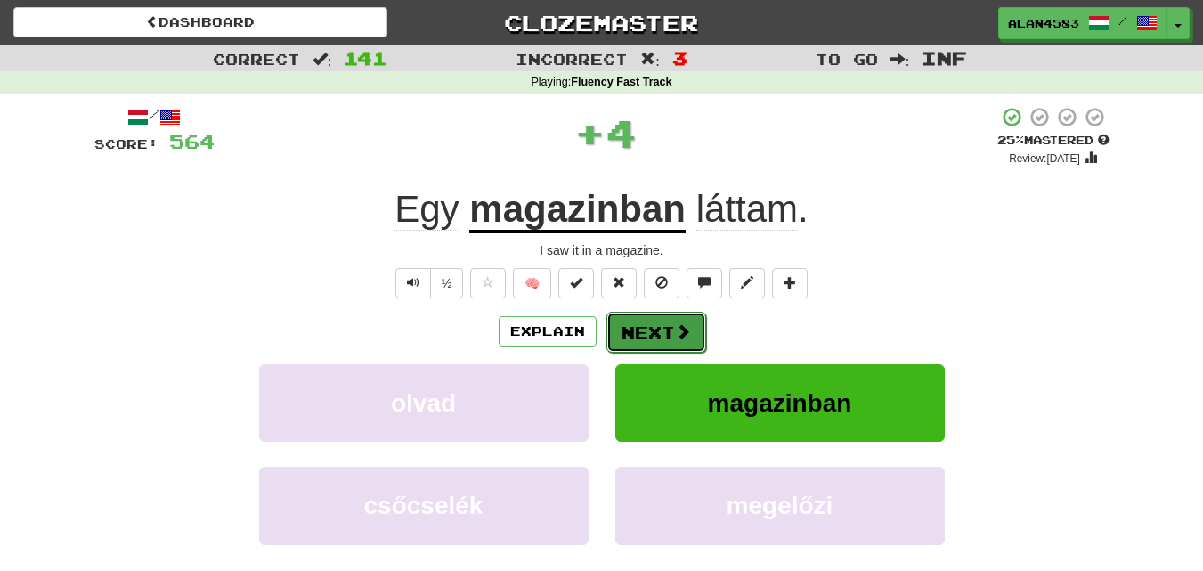
click at [656, 326] on button "Next" at bounding box center [656, 332] width 100 height 41
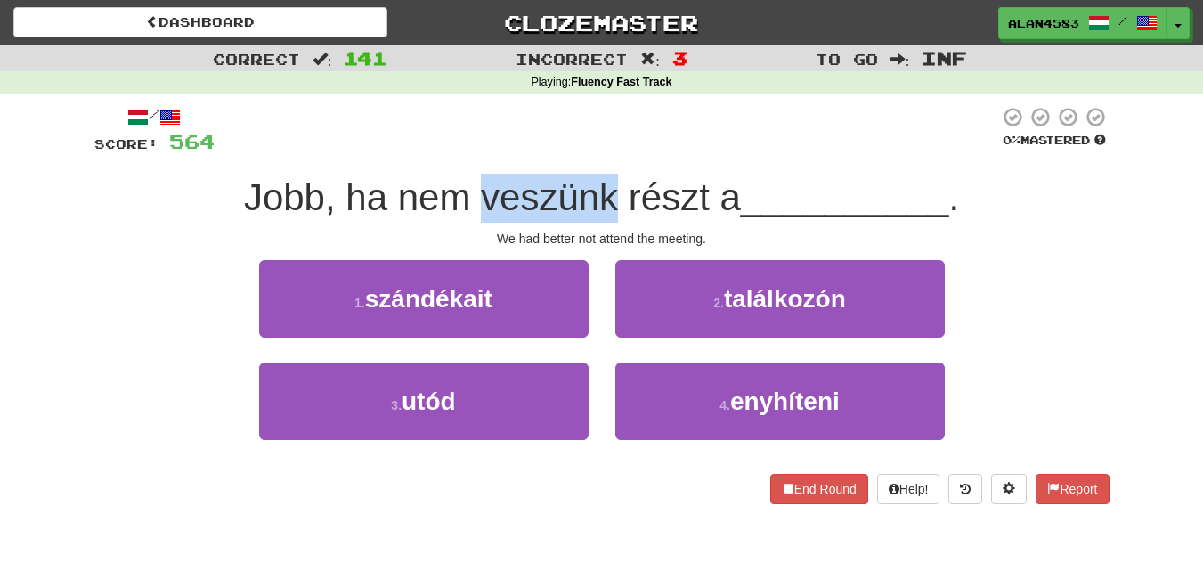
drag, startPoint x: 478, startPoint y: 199, endPoint x: 606, endPoint y: 190, distance: 127.7
click at [606, 190] on span "Jobb, ha nem veszünk részt a" at bounding box center [492, 197] width 497 height 42
click at [594, 151] on div at bounding box center [594, 151] width 0 height 0
click at [622, 141] on div at bounding box center [607, 130] width 785 height 49
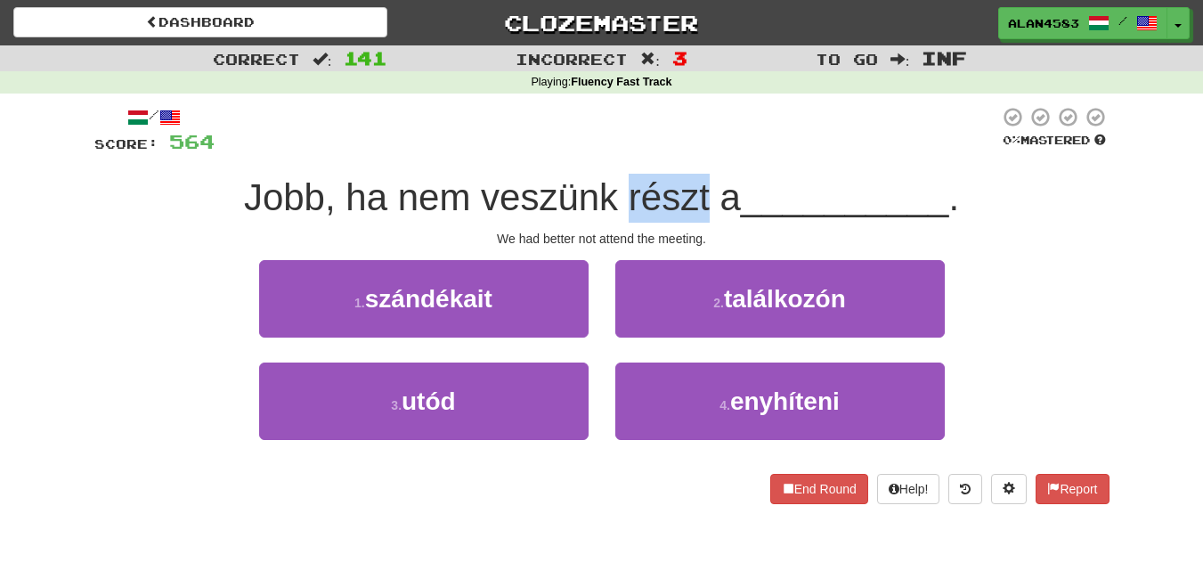
drag, startPoint x: 625, startPoint y: 192, endPoint x: 704, endPoint y: 188, distance: 79.4
click at [704, 188] on span "Jobb, ha nem veszünk részt a" at bounding box center [492, 197] width 497 height 42
click at [693, 151] on div at bounding box center [693, 151] width 0 height 0
click at [742, 124] on div at bounding box center [607, 130] width 785 height 49
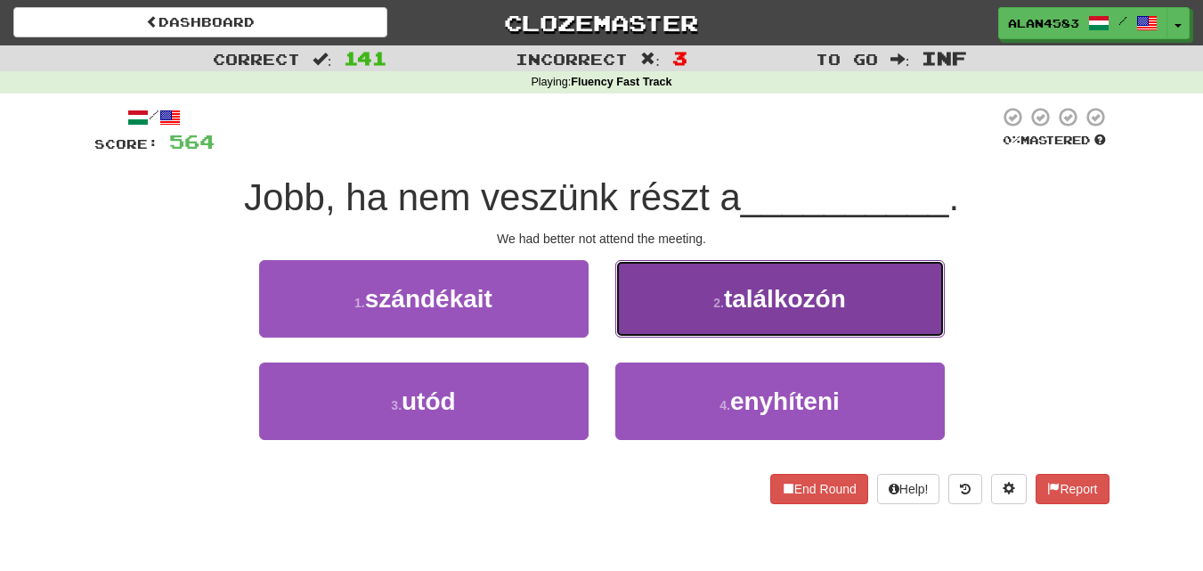
click at [650, 315] on button "2 . találkozón" at bounding box center [780, 298] width 330 height 77
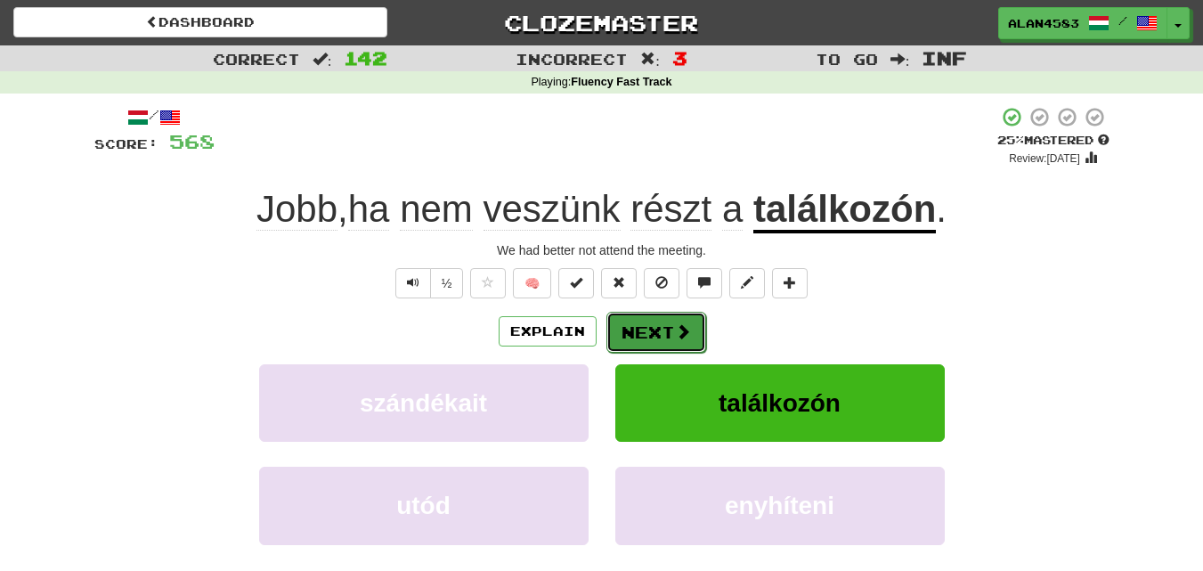
click at [682, 332] on span at bounding box center [683, 331] width 16 height 16
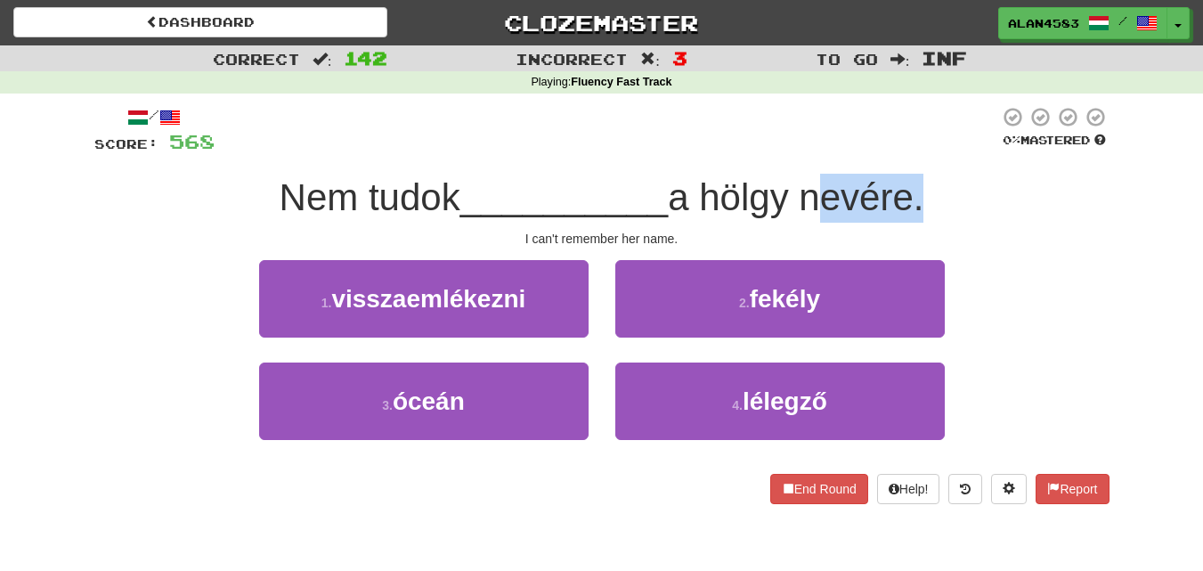
drag, startPoint x: 813, startPoint y: 210, endPoint x: 920, endPoint y: 196, distance: 107.8
click at [920, 196] on span "a hölgy nevére." at bounding box center [796, 197] width 256 height 42
click at [908, 151] on div at bounding box center [908, 151] width 0 height 0
click at [926, 151] on div at bounding box center [607, 130] width 785 height 49
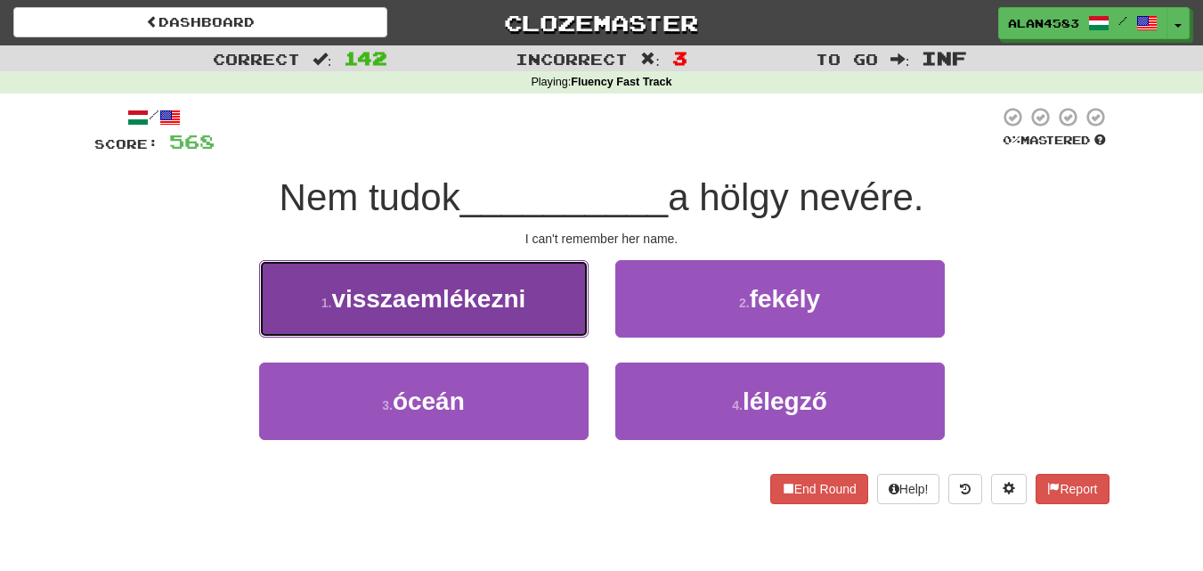
click at [356, 314] on button "1 . visszaemlékezni" at bounding box center [424, 298] width 330 height 77
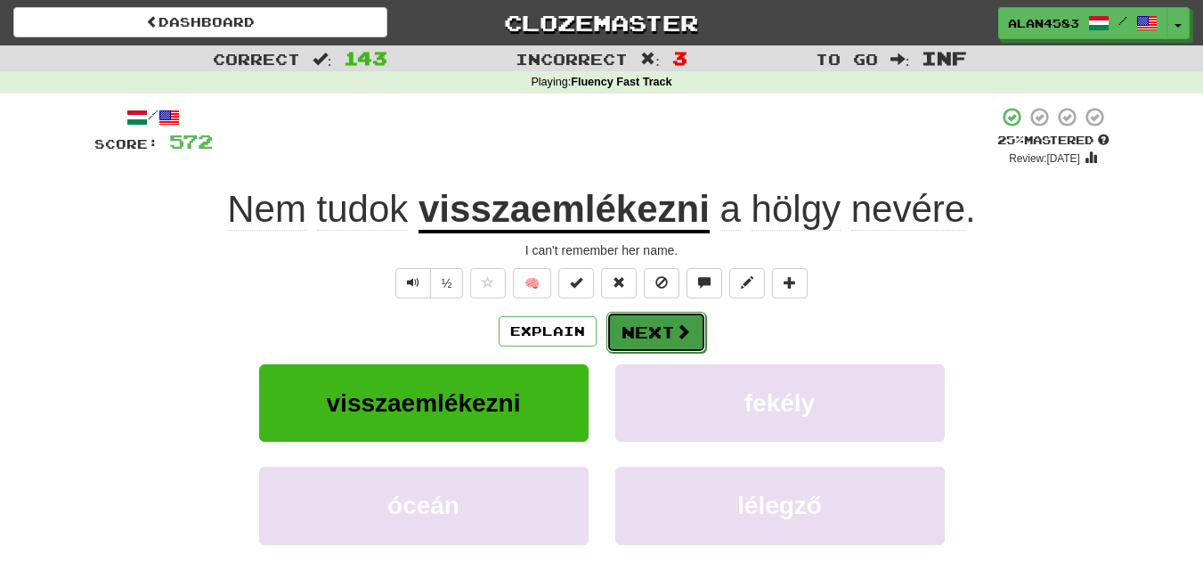
click at [619, 322] on button "Next" at bounding box center [656, 332] width 100 height 41
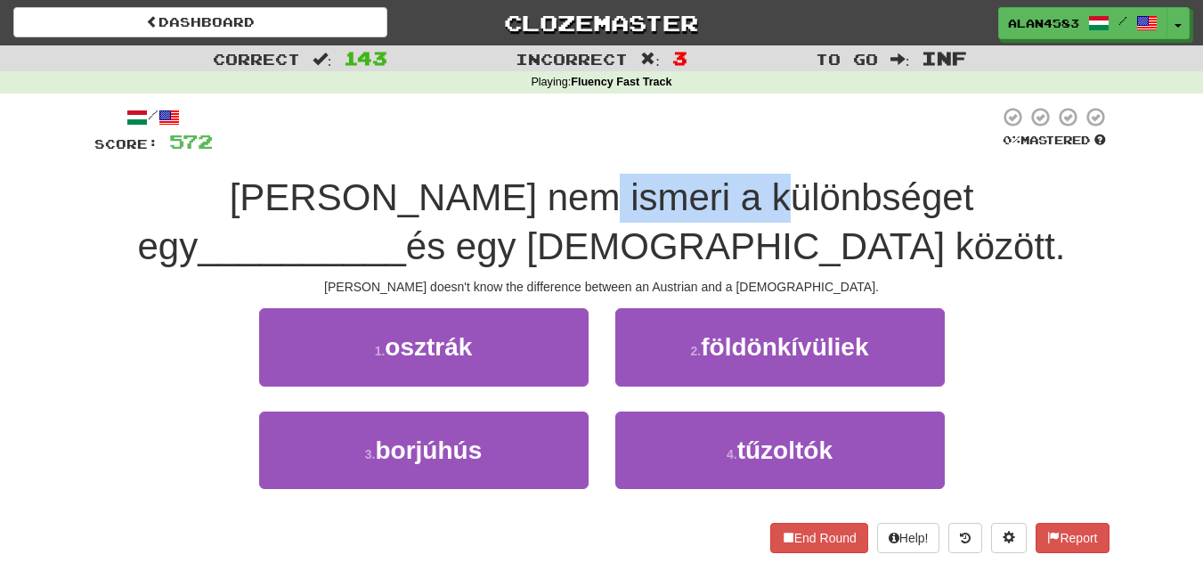
drag, startPoint x: 446, startPoint y: 205, endPoint x: 651, endPoint y: 190, distance: 205.4
click at [651, 190] on span "Tom nem ismeri a különbséget egy" at bounding box center [556, 221] width 836 height 91
click at [639, 151] on div at bounding box center [639, 151] width 0 height 0
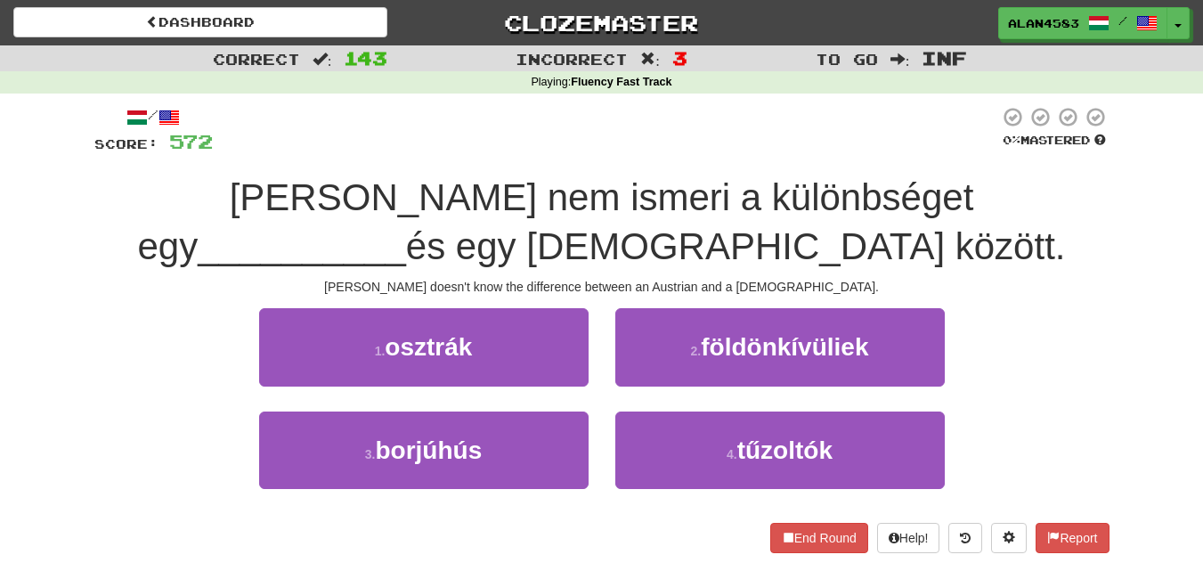
click at [691, 127] on div at bounding box center [606, 130] width 786 height 49
drag, startPoint x: 703, startPoint y: 233, endPoint x: 605, endPoint y: 233, distance: 98.0
click at [605, 233] on span "és egy német között." at bounding box center [736, 246] width 660 height 42
click at [593, 200] on div at bounding box center [593, 200] width 0 height 0
click at [636, 146] on div at bounding box center [606, 130] width 786 height 49
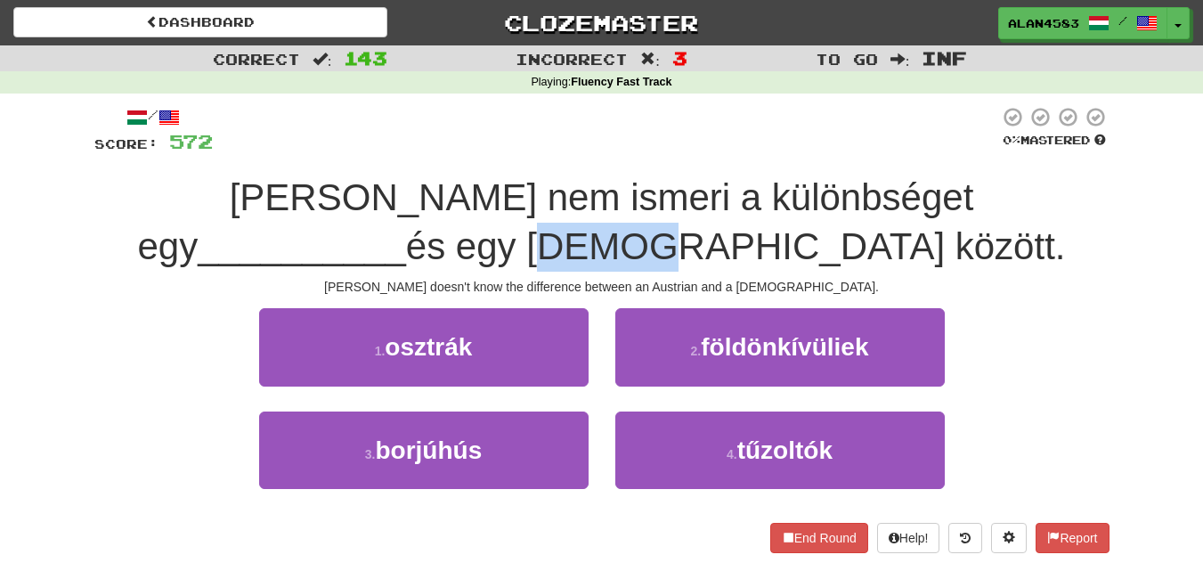
drag, startPoint x: 592, startPoint y: 240, endPoint x: 491, endPoint y: 240, distance: 101.5
click at [491, 240] on span "és egy német között." at bounding box center [736, 246] width 660 height 42
click at [479, 200] on div at bounding box center [479, 200] width 0 height 0
click at [545, 95] on div "/ Score: 572 0 % Mastered Tom nem ismeri a különbséget egy __________ és egy né…" at bounding box center [601, 336] width 1015 height 484
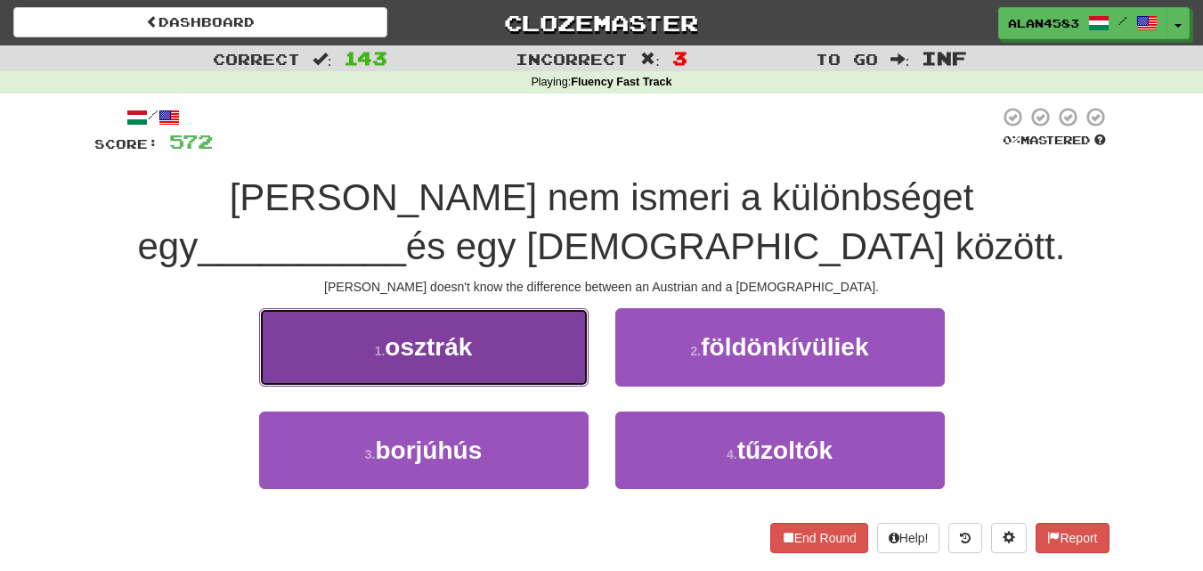
click at [346, 327] on button "1 . osztrák" at bounding box center [424, 346] width 330 height 77
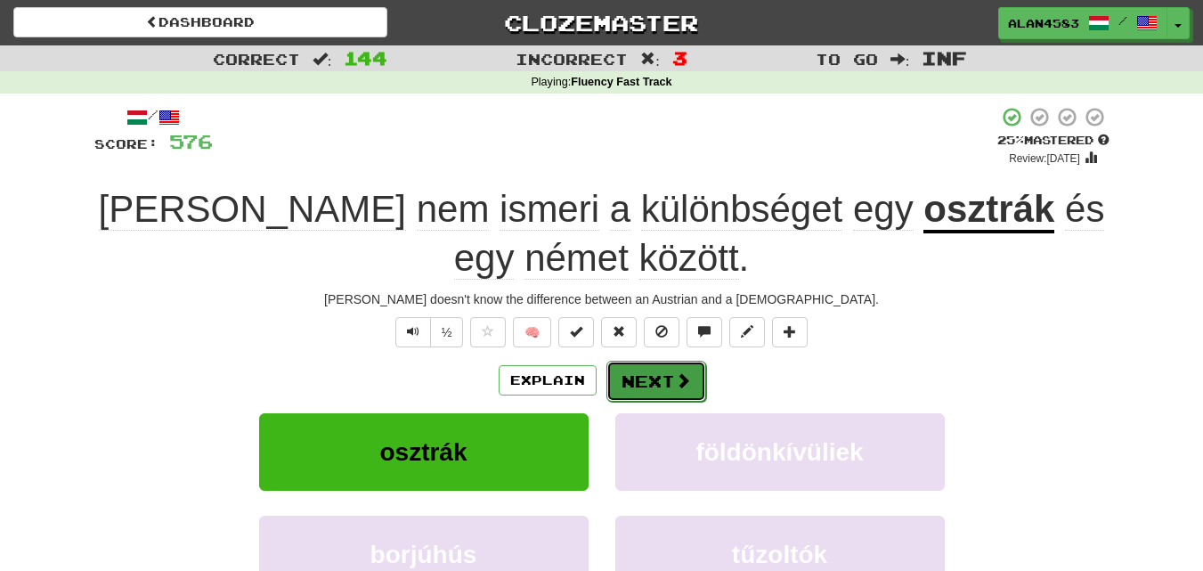
click at [645, 380] on button "Next" at bounding box center [656, 381] width 100 height 41
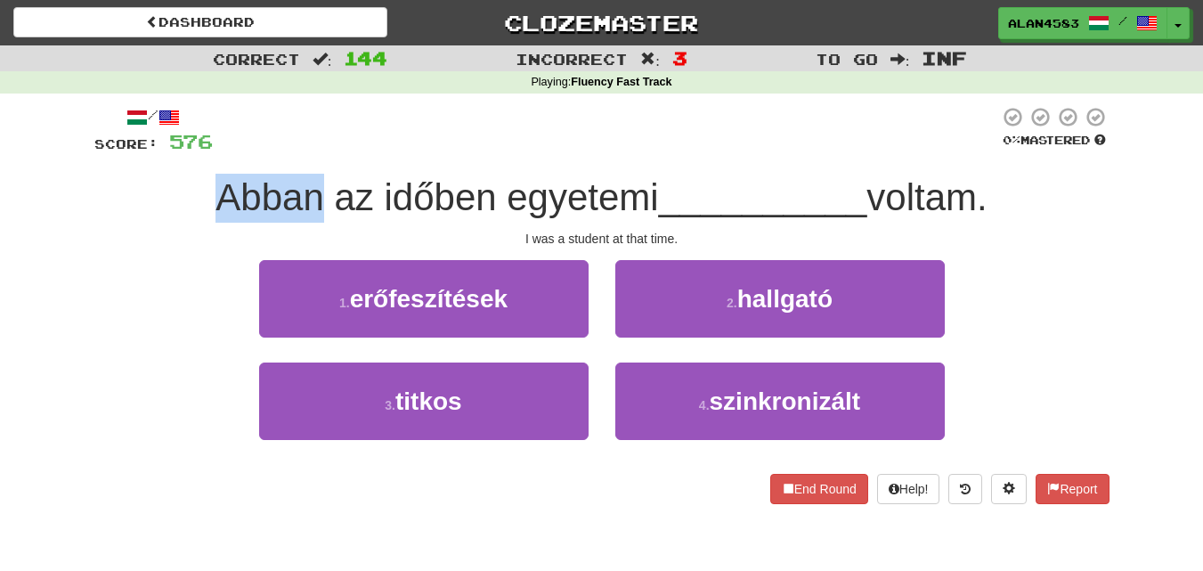
drag, startPoint x: 312, startPoint y: 191, endPoint x: 198, endPoint y: 177, distance: 114.8
click at [198, 177] on div "Abban az időben egyetemi __________ voltam." at bounding box center [601, 198] width 1015 height 49
click at [186, 151] on div at bounding box center [186, 151] width 0 height 0
click at [387, 122] on div at bounding box center [606, 130] width 786 height 49
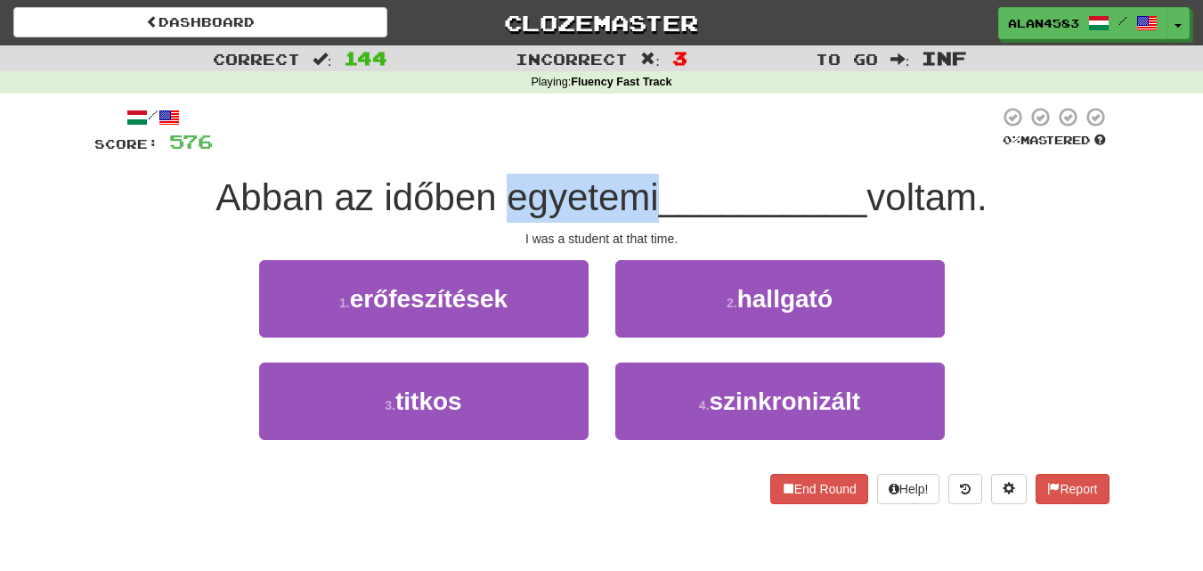
drag, startPoint x: 496, startPoint y: 196, endPoint x: 648, endPoint y: 193, distance: 152.3
click at [648, 193] on span "Abban az időben egyetemi" at bounding box center [437, 197] width 443 height 42
click at [637, 151] on div at bounding box center [637, 151] width 0 height 0
click at [679, 139] on div at bounding box center [606, 130] width 786 height 49
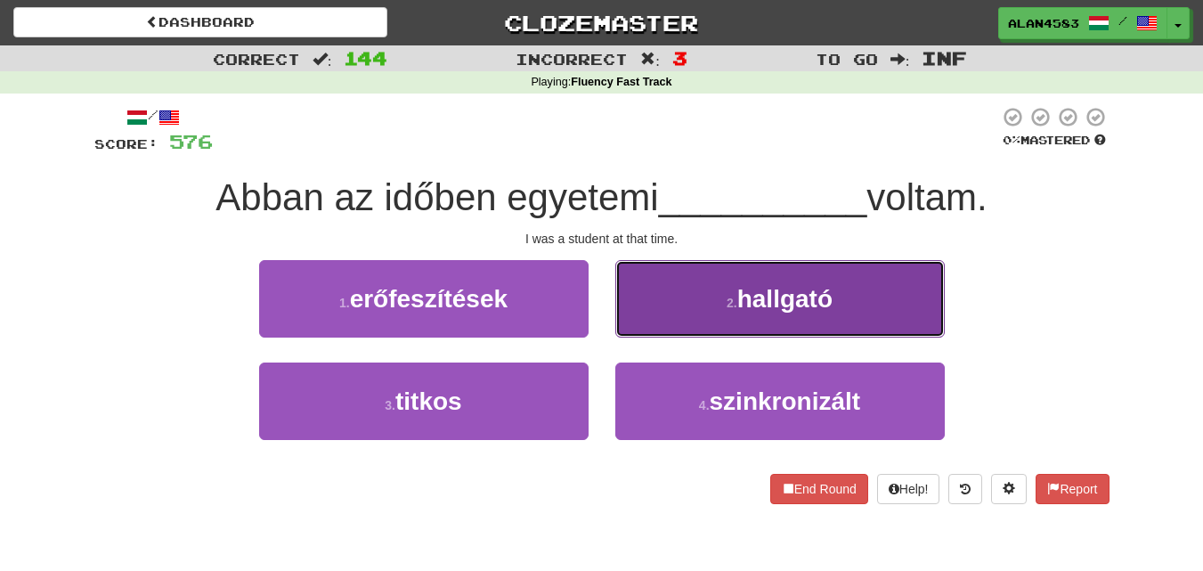
click at [763, 308] on span "hallgató" at bounding box center [784, 299] width 95 height 28
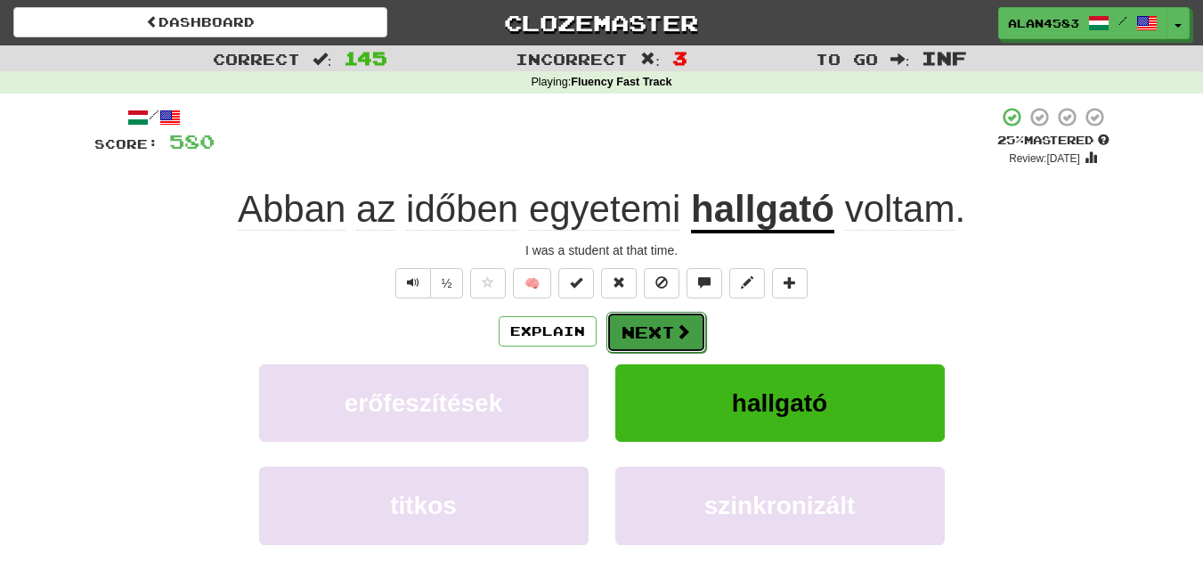
click at [650, 340] on button "Next" at bounding box center [656, 332] width 100 height 41
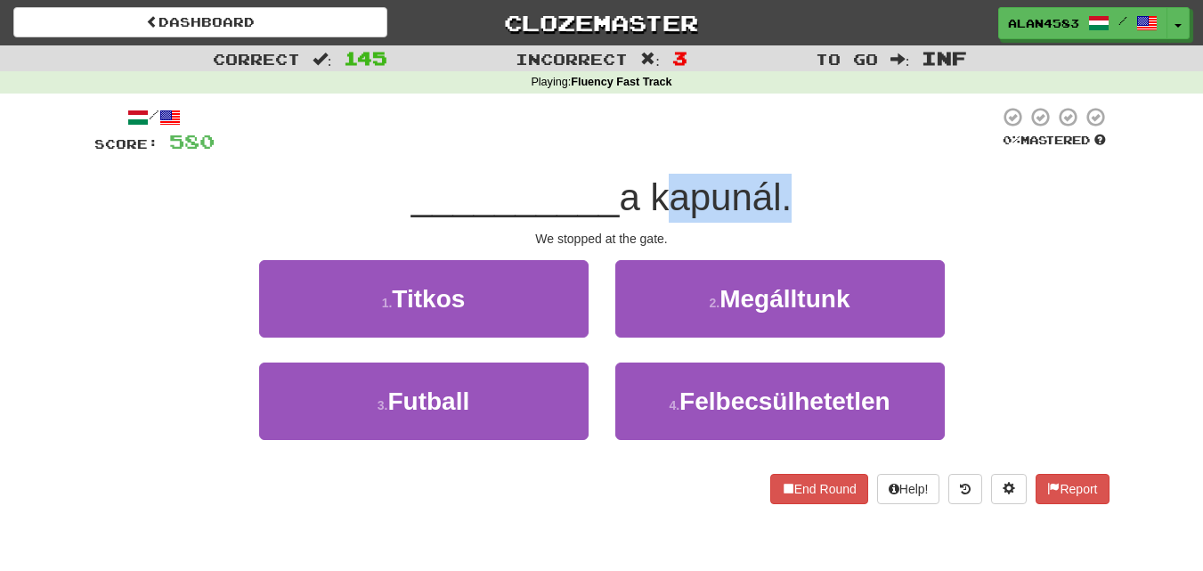
drag, startPoint x: 657, startPoint y: 200, endPoint x: 785, endPoint y: 190, distance: 128.7
click at [785, 190] on span "a kapunál." at bounding box center [705, 197] width 173 height 42
click at [774, 151] on div at bounding box center [774, 151] width 0 height 0
click at [807, 140] on div at bounding box center [607, 130] width 785 height 49
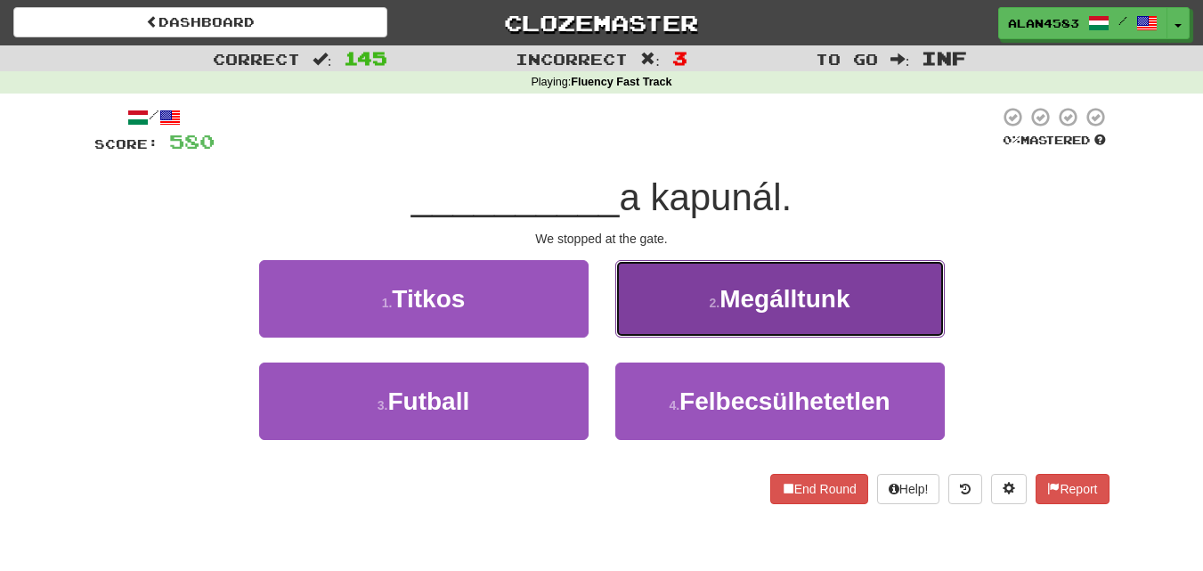
click at [820, 319] on button "2 . Megálltunk" at bounding box center [780, 298] width 330 height 77
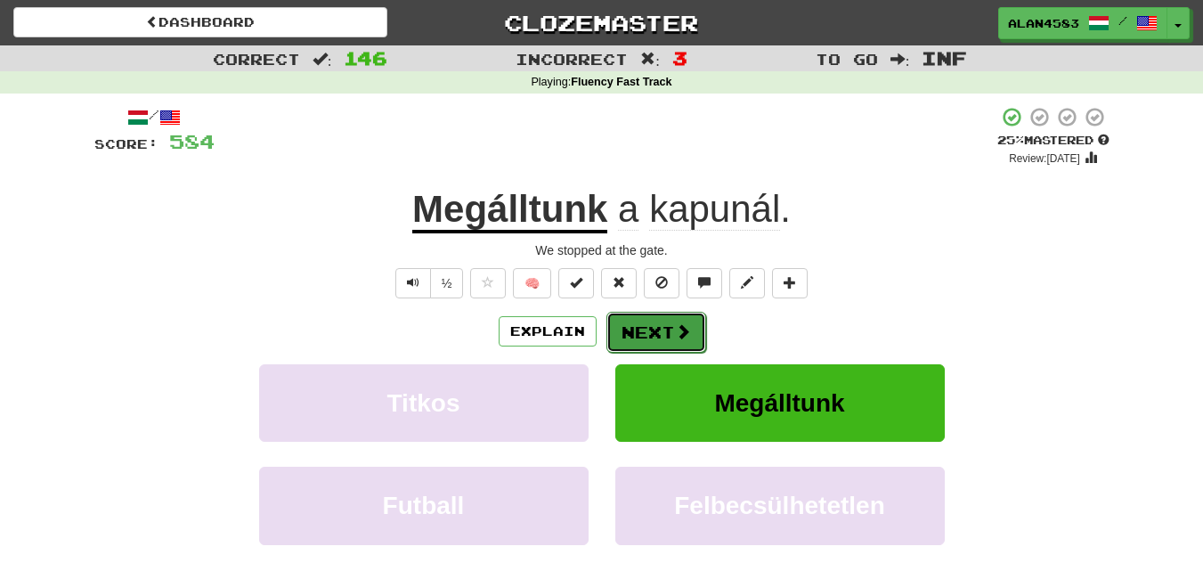
click at [671, 327] on button "Next" at bounding box center [656, 332] width 100 height 41
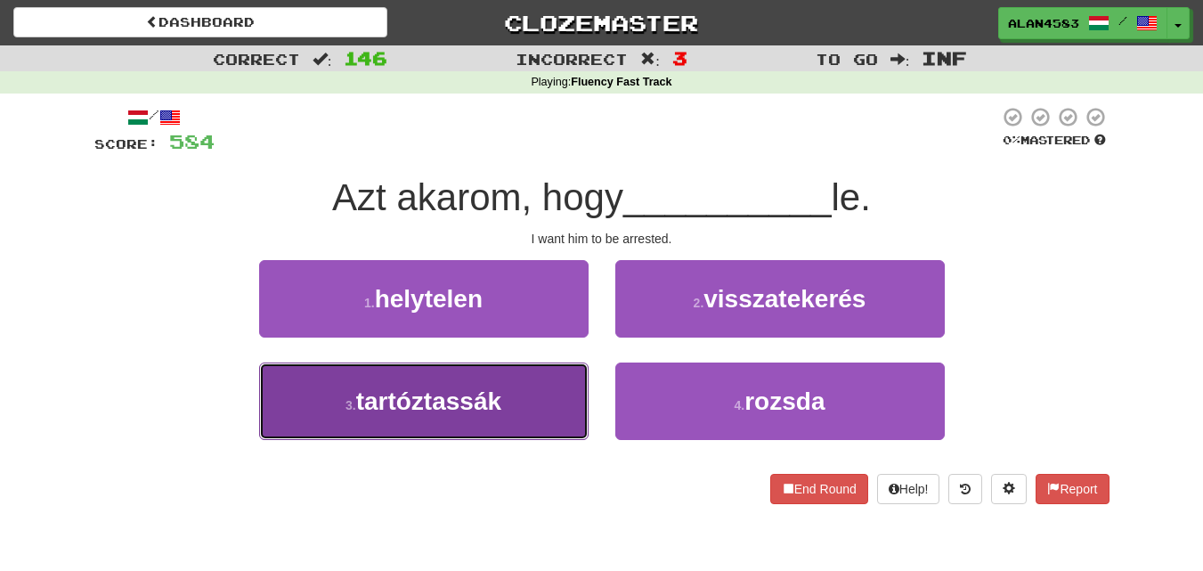
click at [364, 391] on span "tartóztassák" at bounding box center [428, 401] width 145 height 28
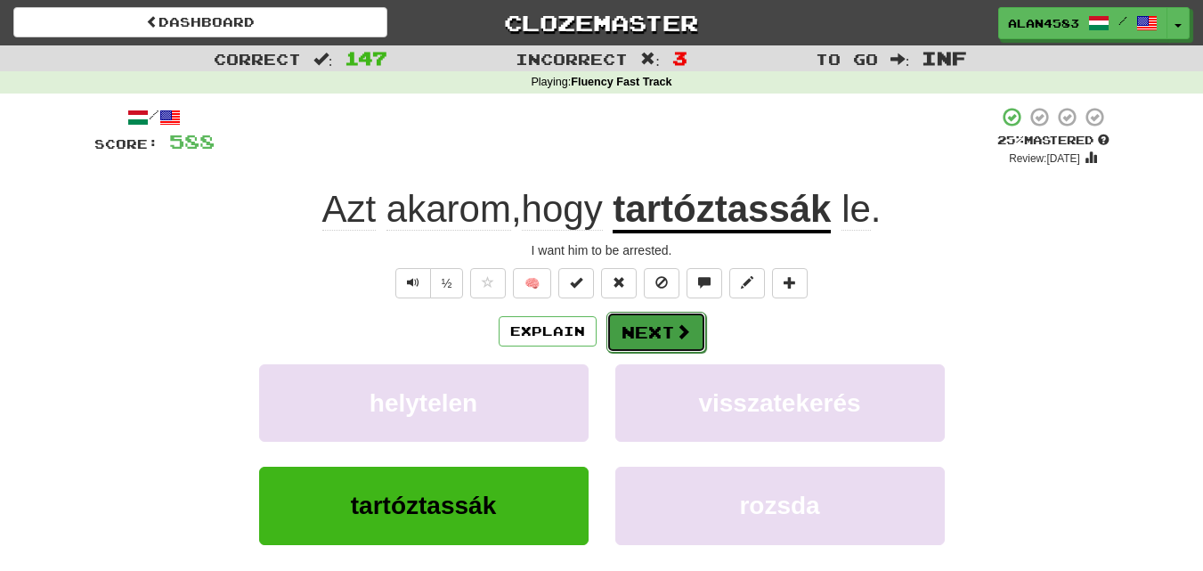
click at [676, 330] on span at bounding box center [683, 331] width 16 height 16
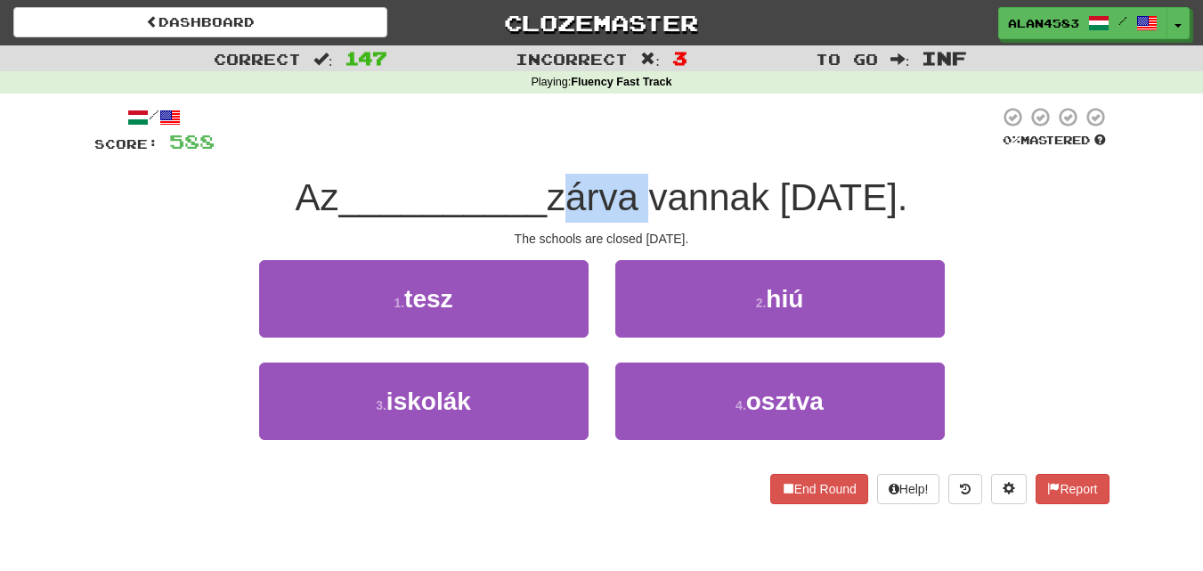
drag, startPoint x: 682, startPoint y: 193, endPoint x: 598, endPoint y: 196, distance: 83.8
click at [598, 196] on span "zárva vannak ma." at bounding box center [727, 197] width 361 height 42
click at [587, 151] on div at bounding box center [587, 151] width 0 height 0
click at [747, 140] on div at bounding box center [607, 130] width 785 height 49
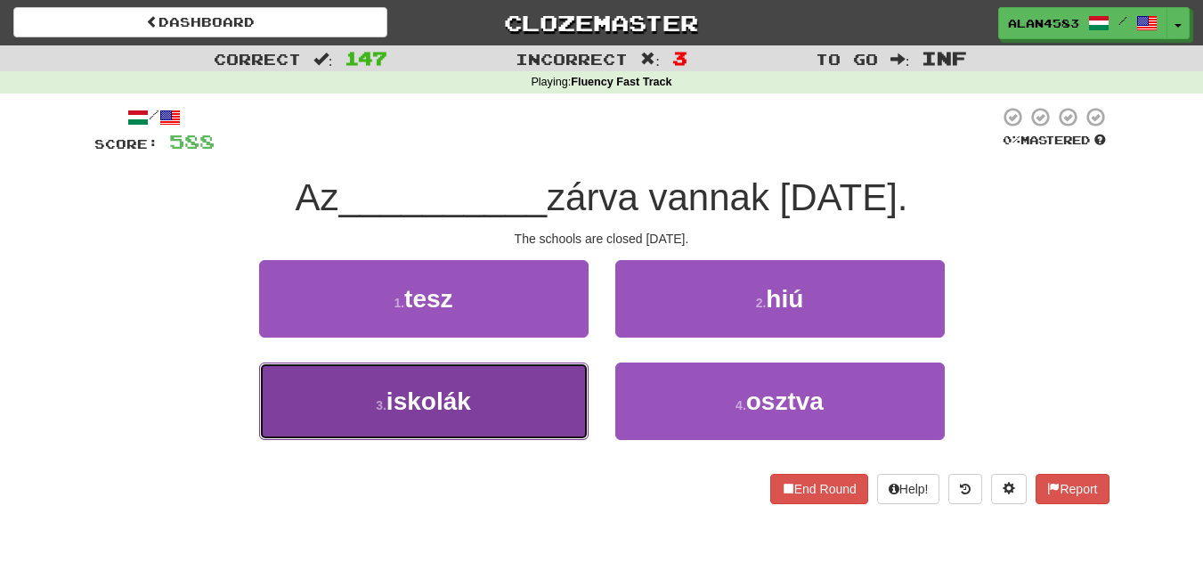
click at [387, 419] on button "3 . iskolák" at bounding box center [424, 400] width 330 height 77
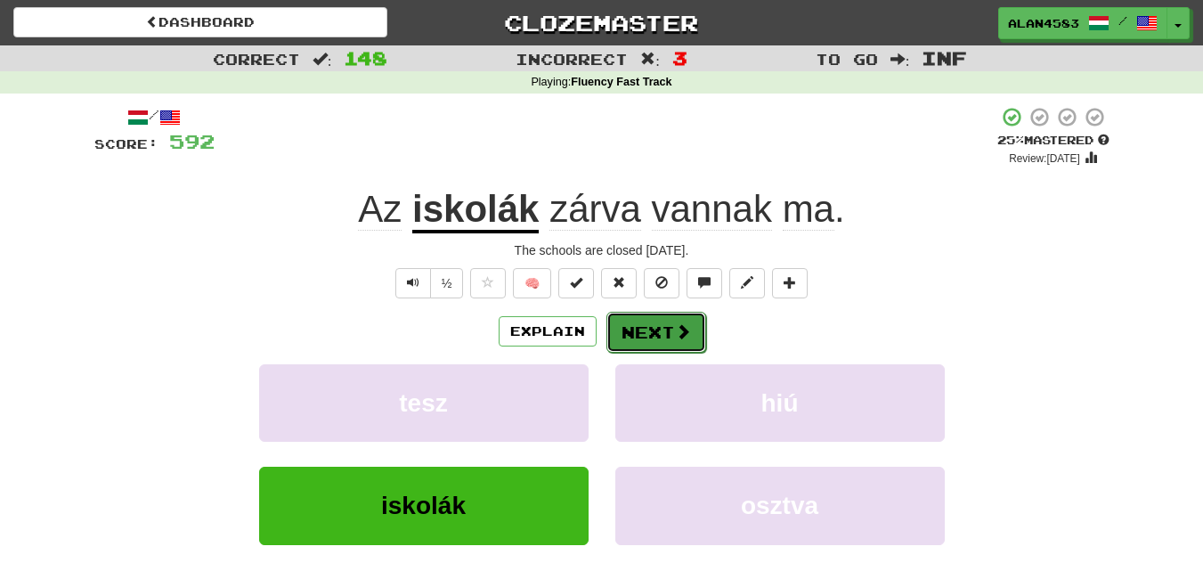
click at [630, 329] on button "Next" at bounding box center [656, 332] width 100 height 41
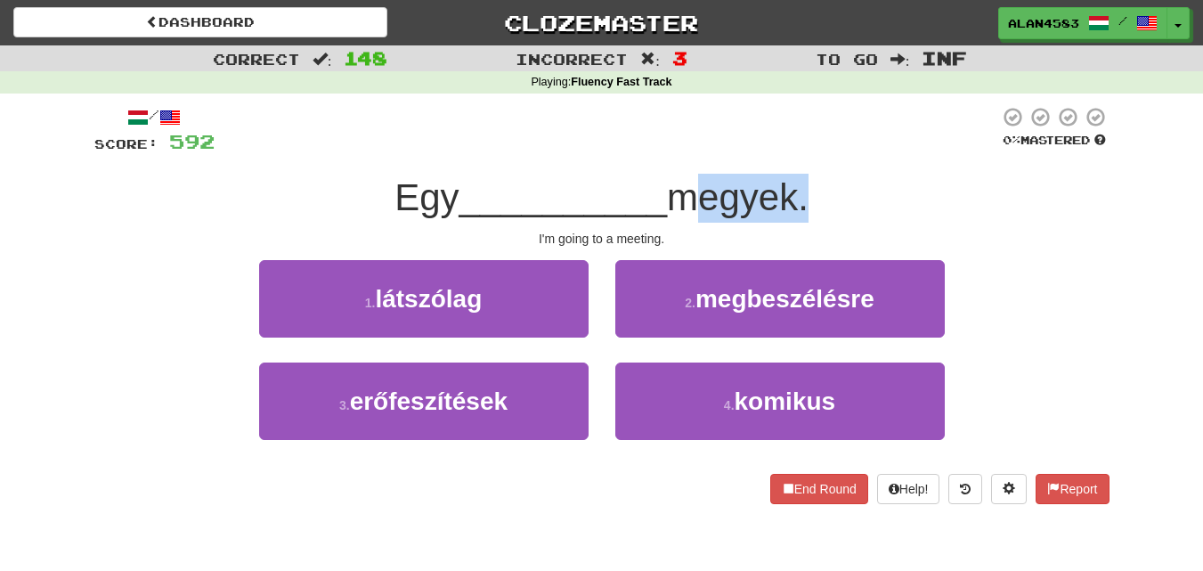
drag, startPoint x: 676, startPoint y: 203, endPoint x: 807, endPoint y: 198, distance: 131.0
click at [807, 198] on span "megyek." at bounding box center [738, 197] width 142 height 42
click at [795, 219] on div at bounding box center [795, 219] width 0 height 0
click at [854, 137] on div at bounding box center [607, 130] width 785 height 49
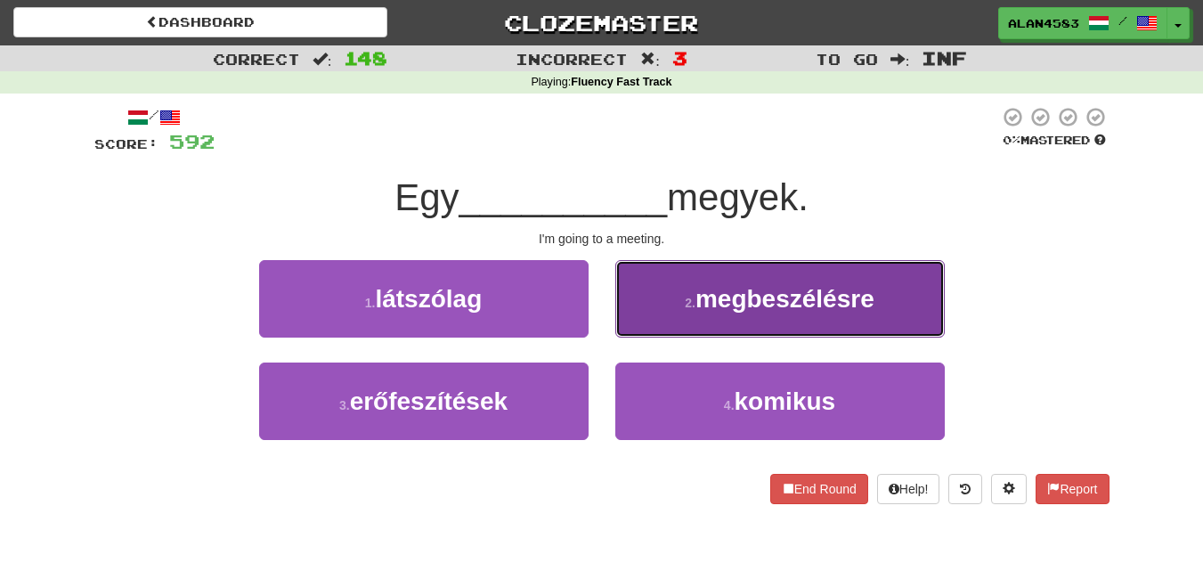
click at [715, 310] on span "megbeszélésre" at bounding box center [785, 299] width 179 height 28
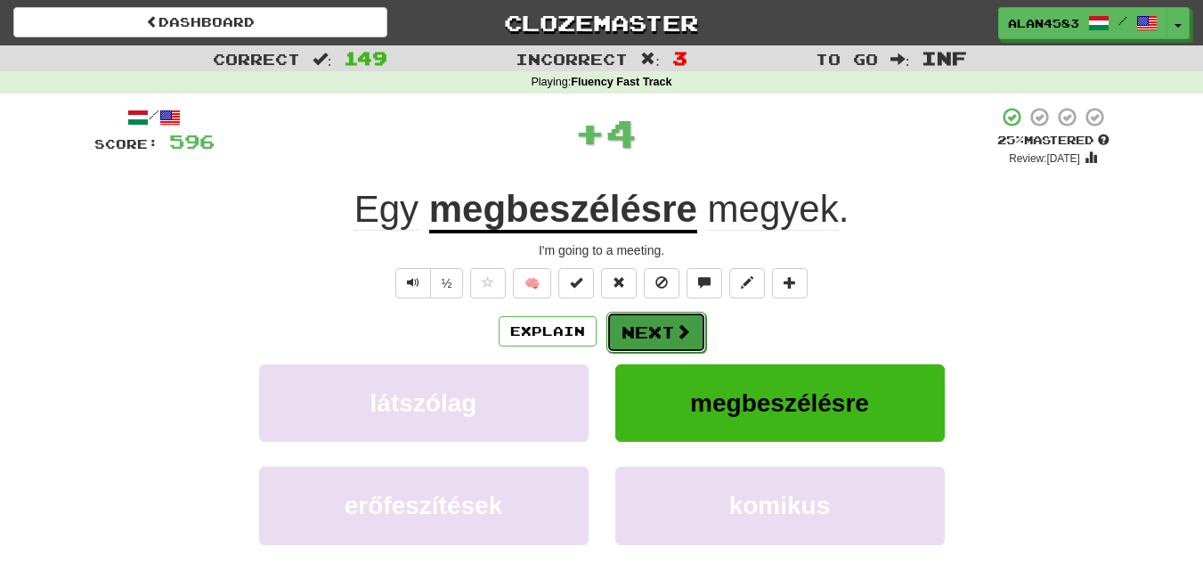
click at [675, 329] on span at bounding box center [683, 331] width 16 height 16
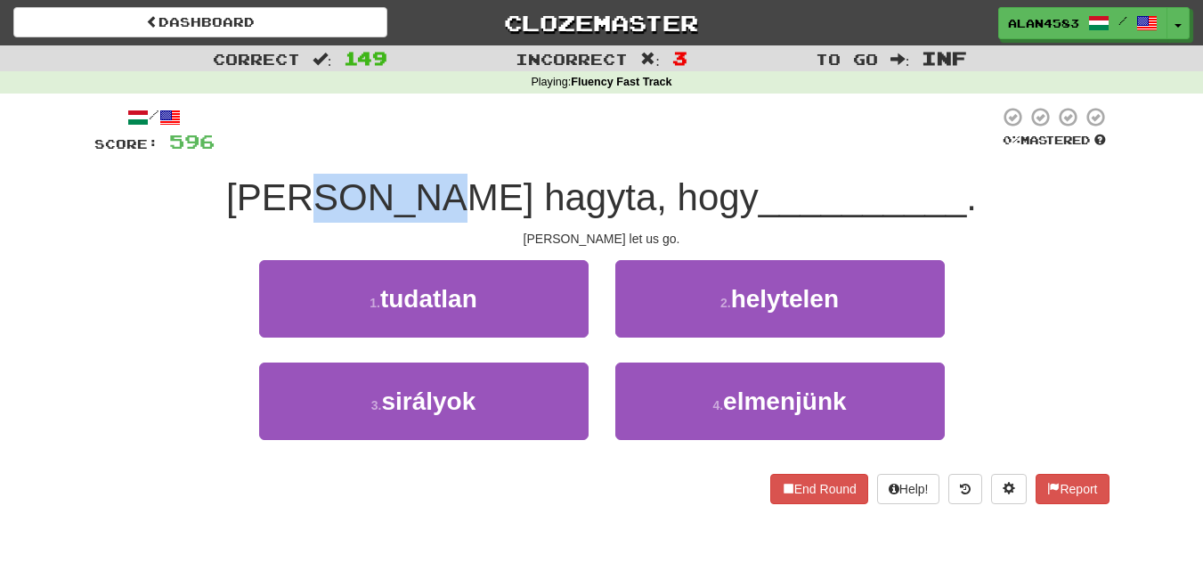
drag, startPoint x: 528, startPoint y: 201, endPoint x: 416, endPoint y: 202, distance: 112.2
click at [416, 202] on span "Tom hagyta, hogy" at bounding box center [492, 197] width 533 height 42
click at [404, 219] on div at bounding box center [404, 219] width 0 height 0
click at [549, 131] on div at bounding box center [607, 130] width 785 height 49
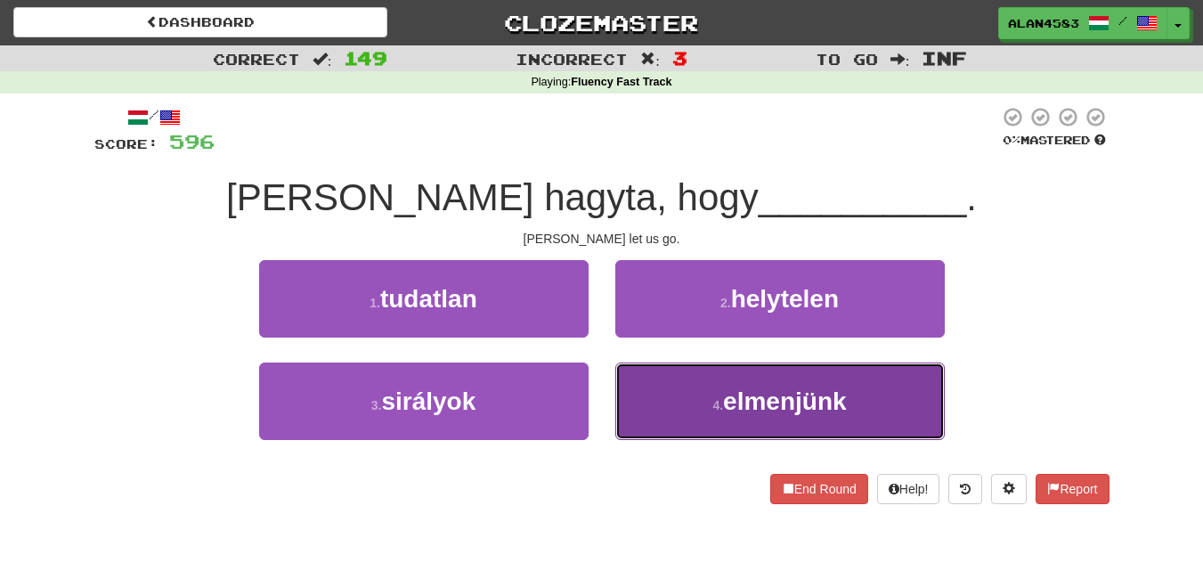
click at [760, 400] on span "elmenjünk" at bounding box center [784, 401] width 123 height 28
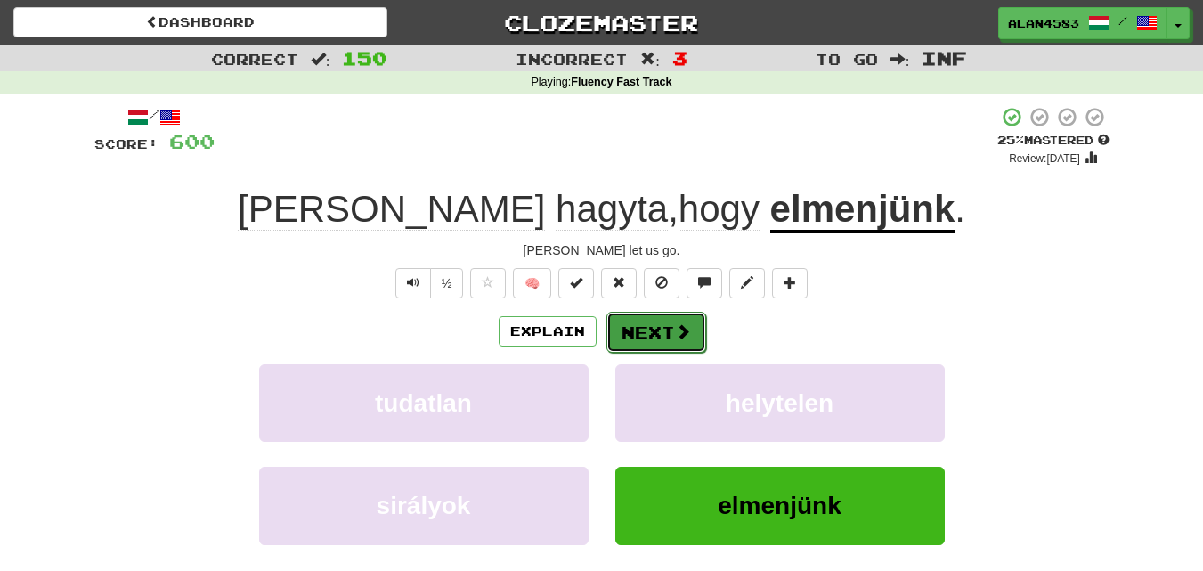
click at [670, 332] on button "Next" at bounding box center [656, 332] width 100 height 41
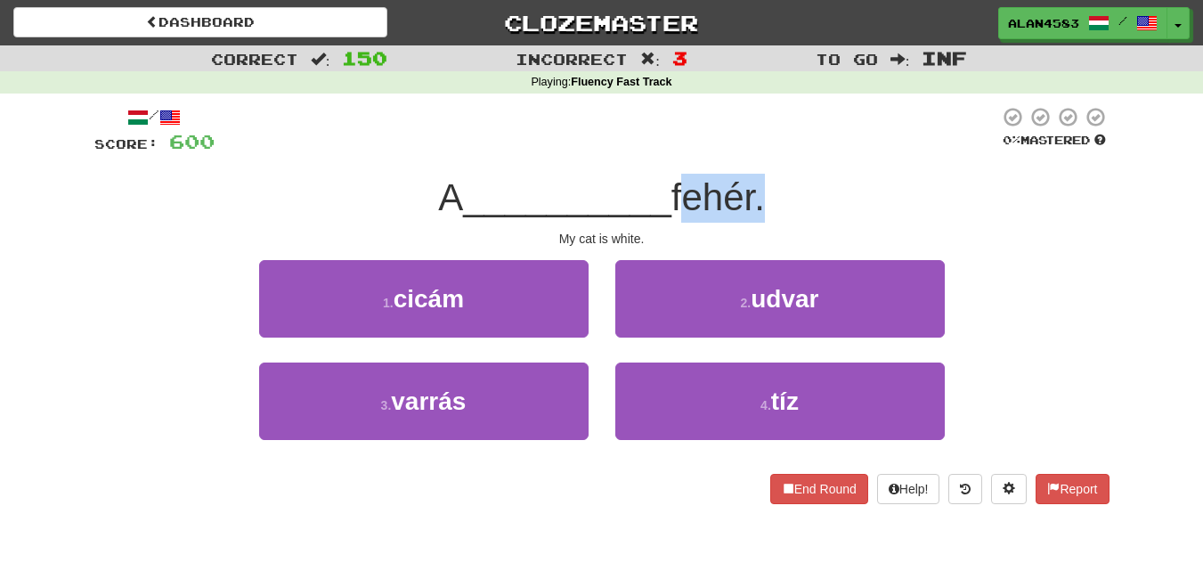
drag, startPoint x: 679, startPoint y: 190, endPoint x: 766, endPoint y: 180, distance: 86.9
click at [765, 180] on span "fehér." at bounding box center [718, 197] width 94 height 42
click at [754, 151] on div at bounding box center [754, 151] width 0 height 0
click at [792, 135] on div at bounding box center [607, 130] width 785 height 49
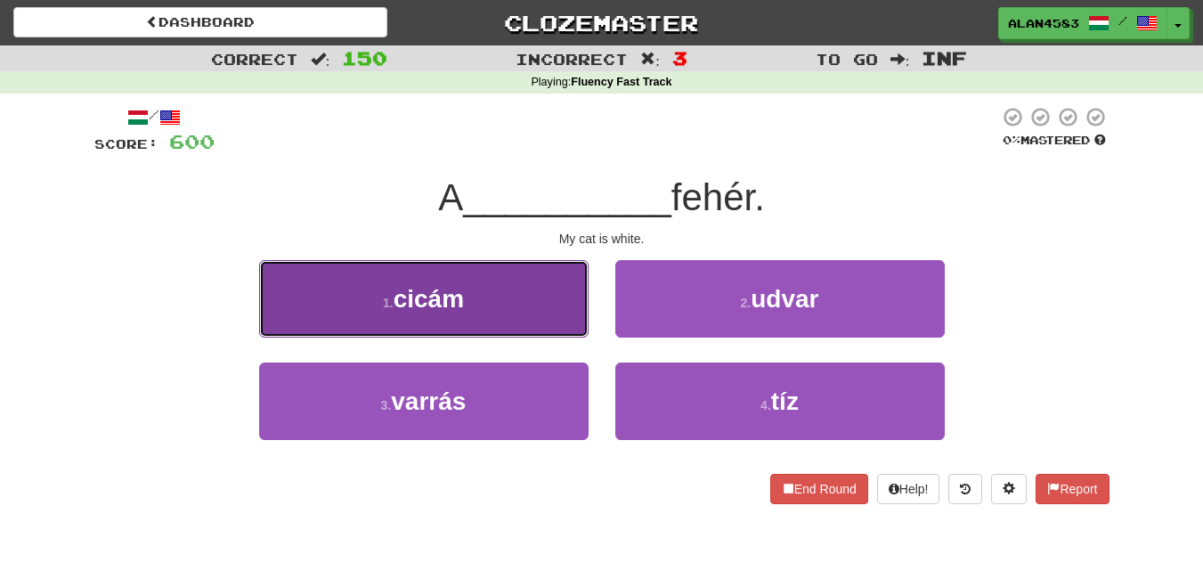
click at [288, 294] on button "1 . cicám" at bounding box center [424, 298] width 330 height 77
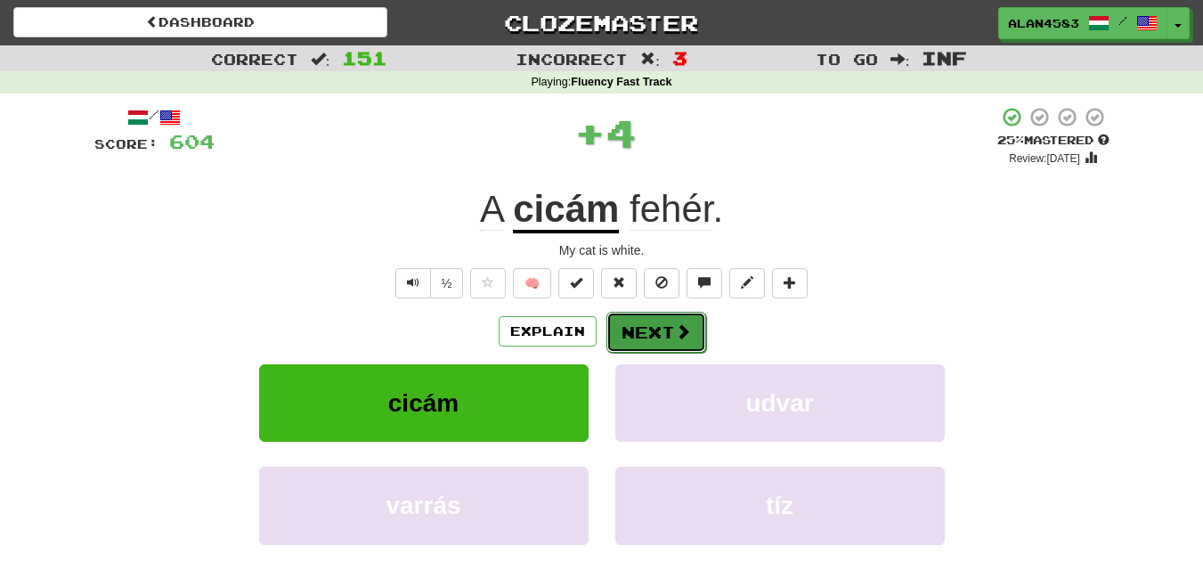
click at [633, 320] on button "Next" at bounding box center [656, 332] width 100 height 41
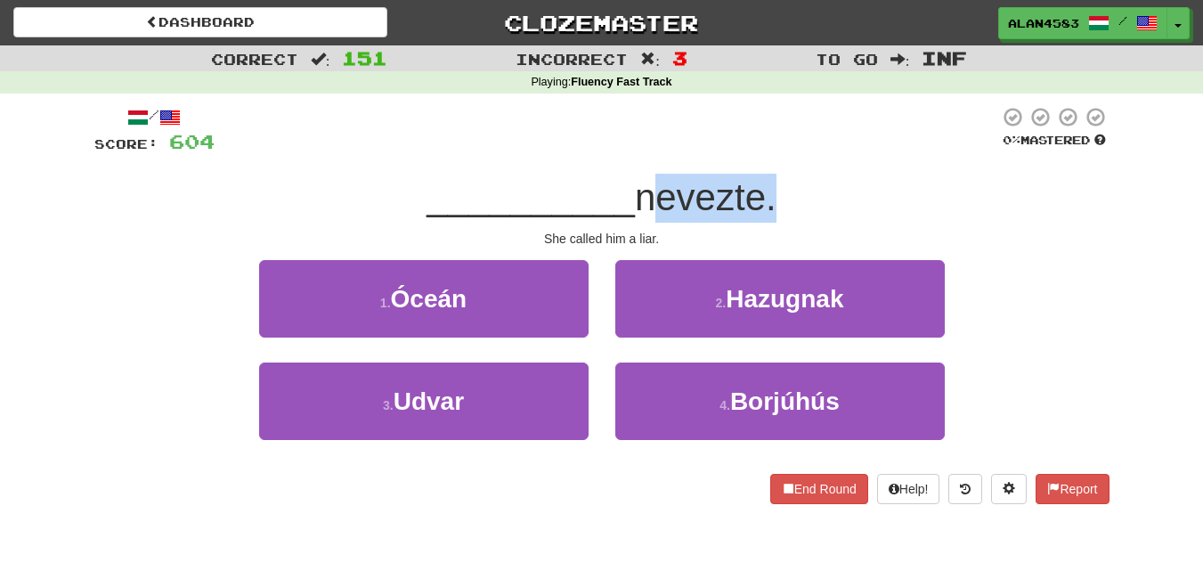
drag, startPoint x: 641, startPoint y: 191, endPoint x: 769, endPoint y: 190, distance: 128.2
click at [769, 190] on span "nevezte." at bounding box center [706, 197] width 142 height 42
click at [758, 151] on div at bounding box center [758, 151] width 0 height 0
click at [786, 138] on div at bounding box center [607, 130] width 785 height 49
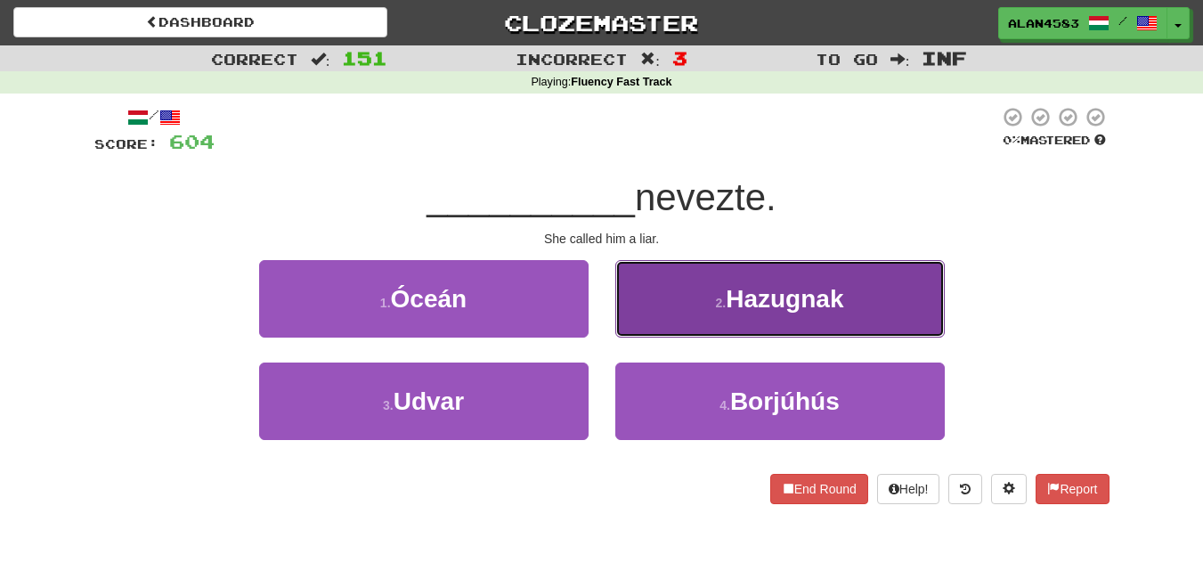
click at [726, 307] on small "2 ." at bounding box center [721, 303] width 11 height 14
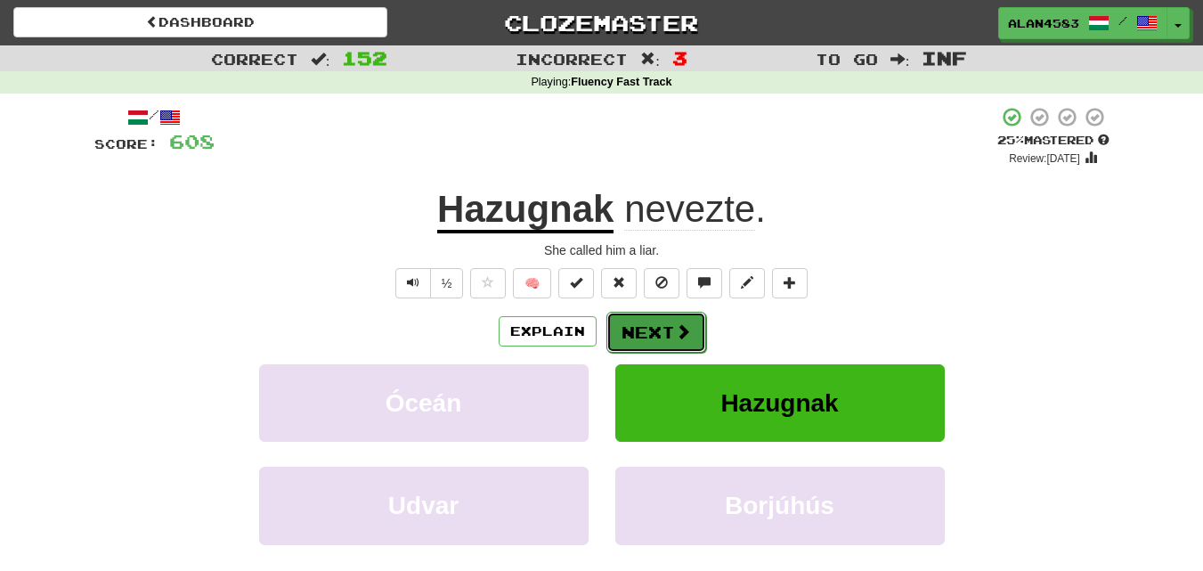
click at [681, 323] on span at bounding box center [683, 331] width 16 height 16
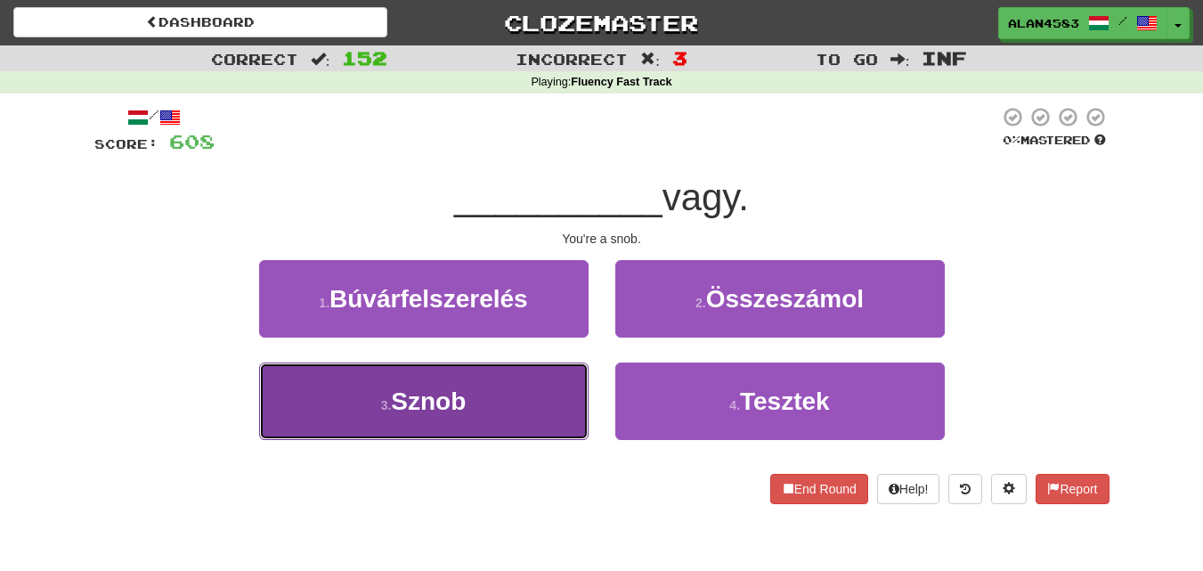
click at [333, 364] on button "3 . Sznob" at bounding box center [424, 400] width 330 height 77
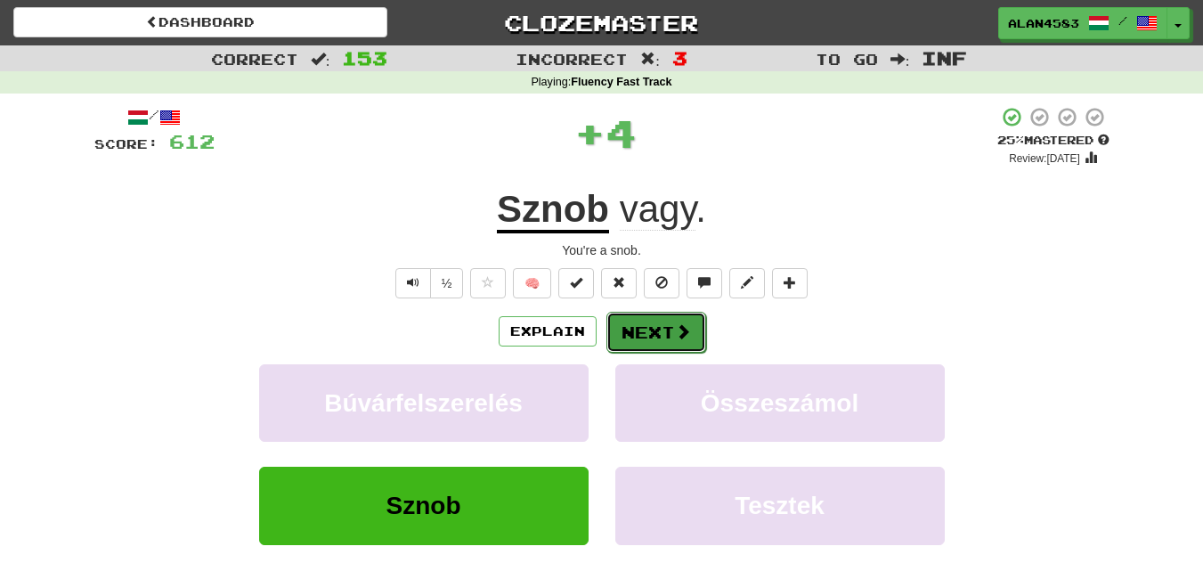
click at [632, 336] on button "Next" at bounding box center [656, 332] width 100 height 41
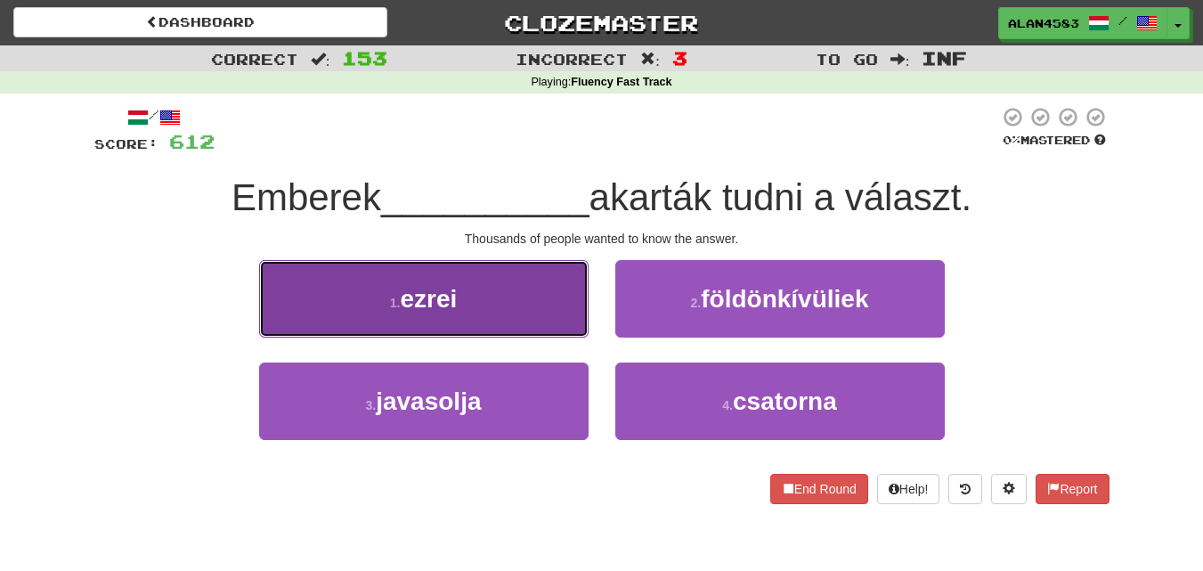
click at [379, 324] on button "1 . ezrei" at bounding box center [424, 298] width 330 height 77
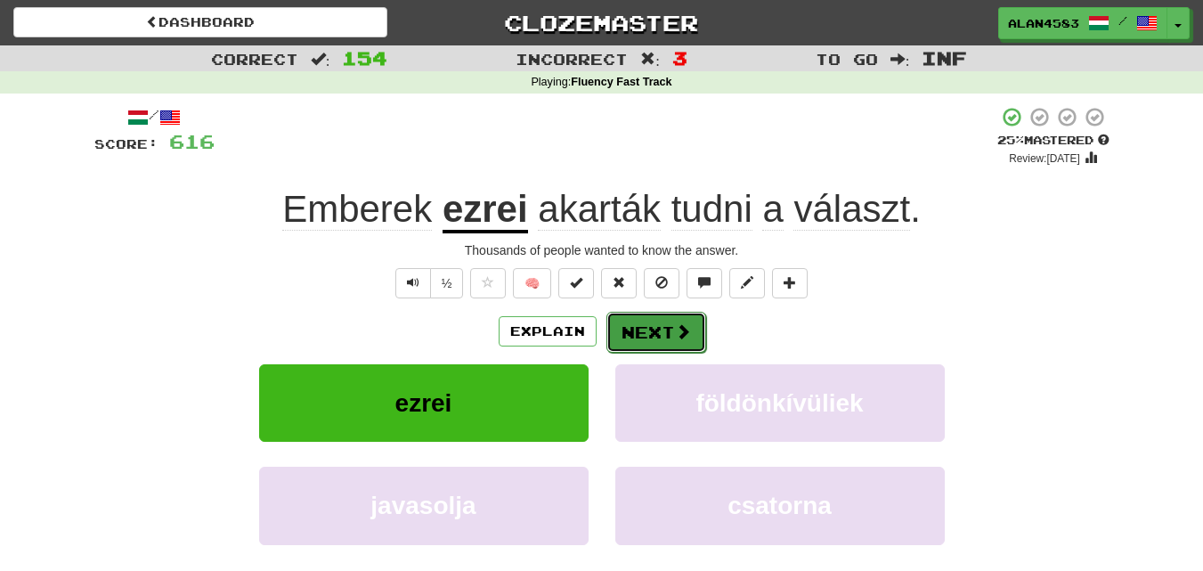
click at [661, 343] on button "Next" at bounding box center [656, 332] width 100 height 41
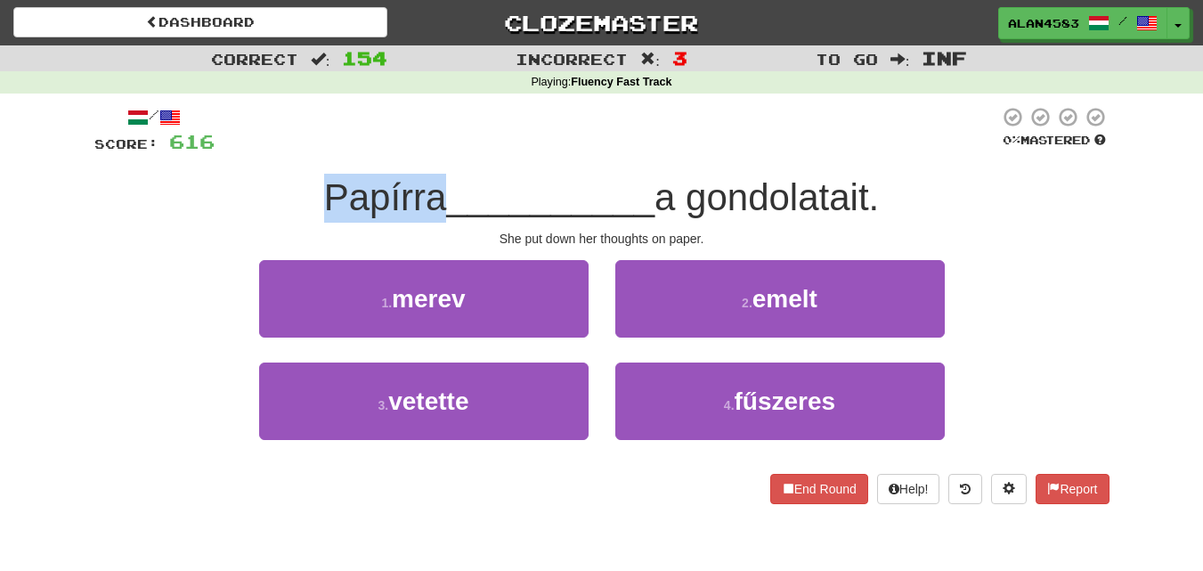
drag, startPoint x: 433, startPoint y: 200, endPoint x: 274, endPoint y: 198, distance: 158.5
click at [274, 198] on div "Papírra __________ a gondolatait." at bounding box center [601, 198] width 1015 height 49
click at [306, 188] on div "Papírra __________ a gondolatait." at bounding box center [601, 198] width 1015 height 49
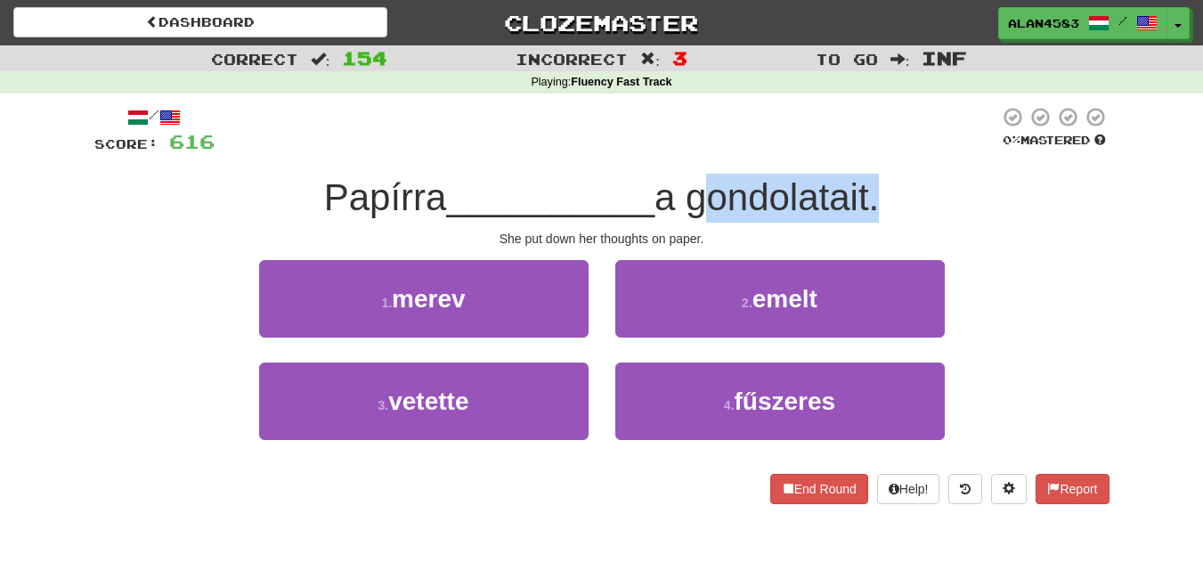
drag, startPoint x: 697, startPoint y: 194, endPoint x: 877, endPoint y: 182, distance: 180.3
click at [877, 182] on span "a gondolatait." at bounding box center [767, 197] width 224 height 42
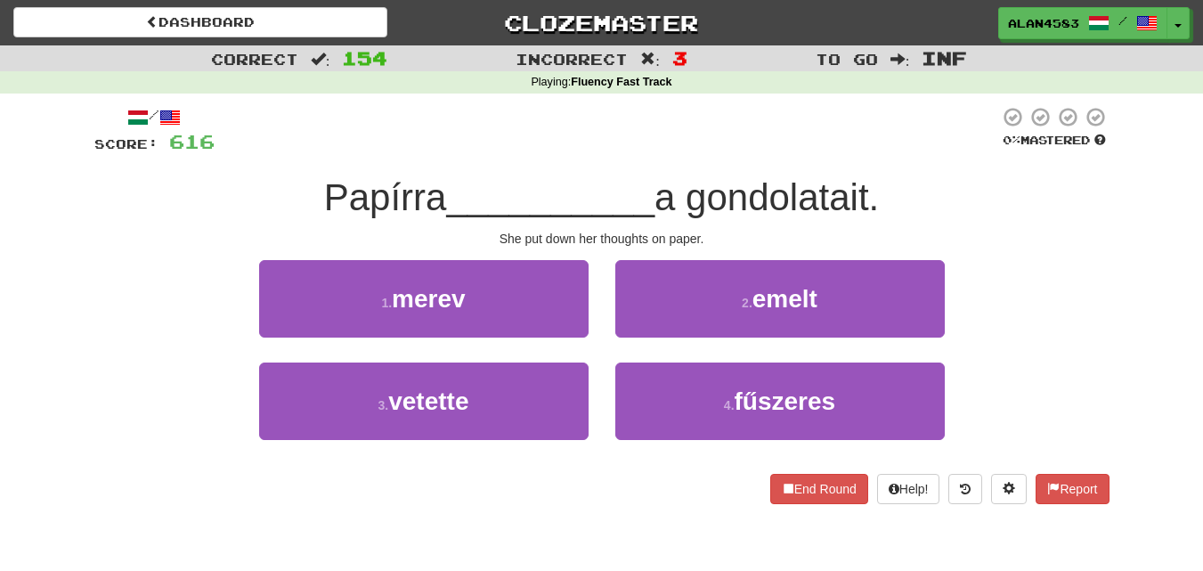
click at [313, 73] on div "Playing : Fluency Fast Track" at bounding box center [601, 82] width 1203 height 23
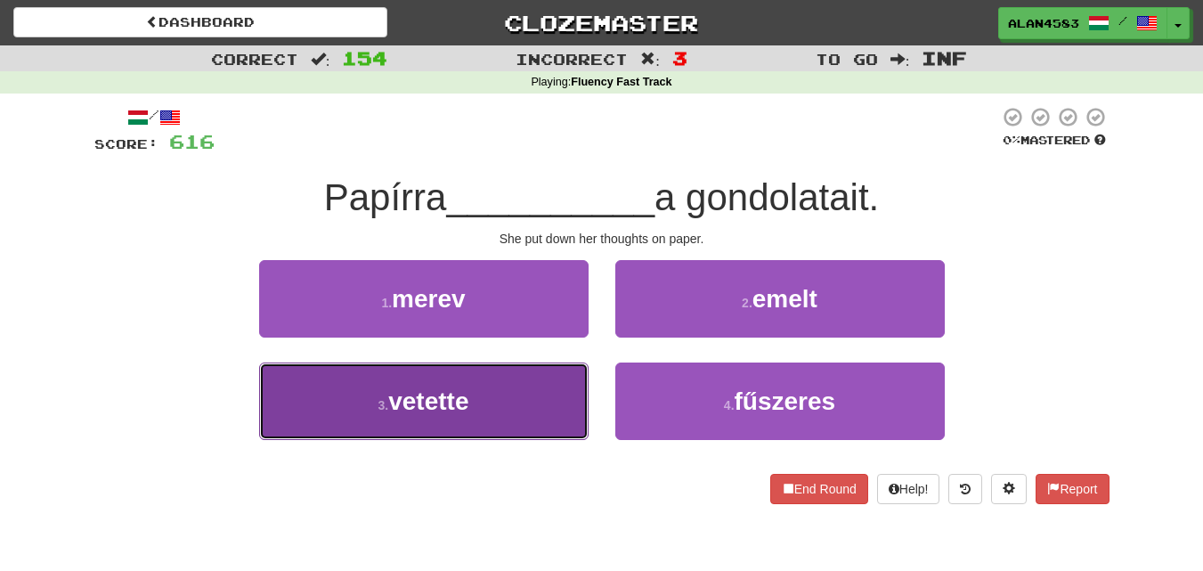
click at [400, 411] on span "vetette" at bounding box center [428, 401] width 80 height 28
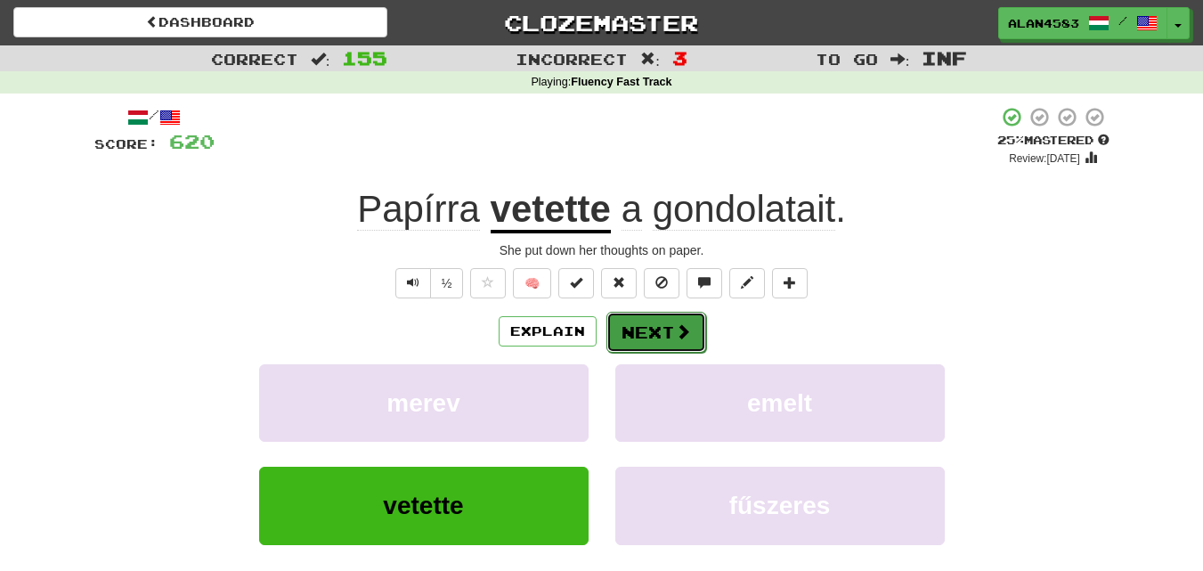
click at [654, 333] on button "Next" at bounding box center [656, 332] width 100 height 41
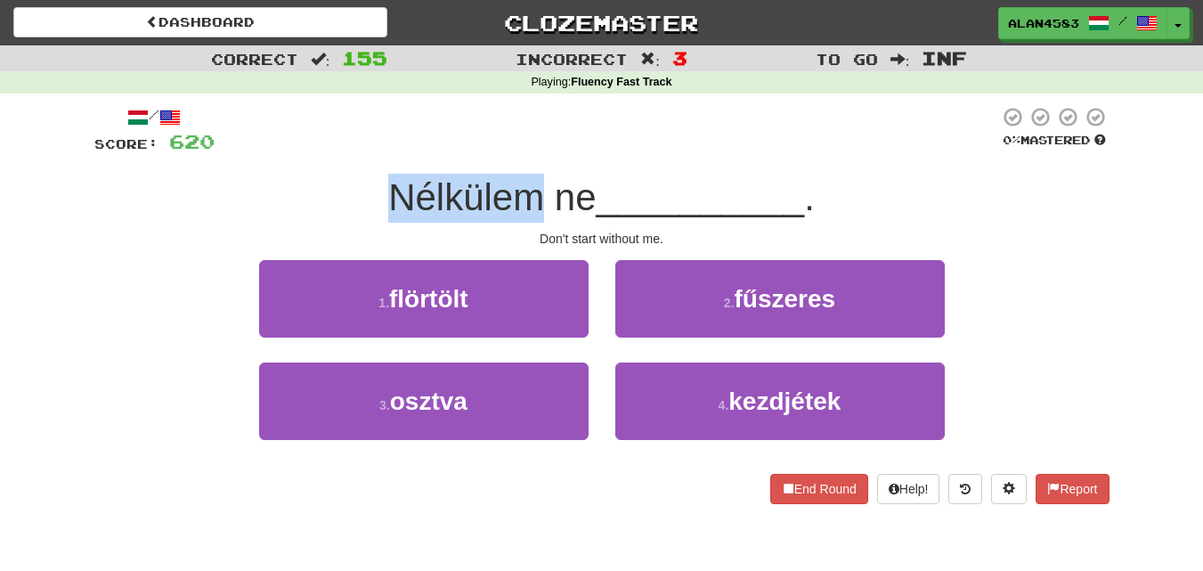
drag, startPoint x: 535, startPoint y: 193, endPoint x: 346, endPoint y: 194, distance: 189.7
click at [346, 194] on div "Nélkülem ne __________ ." at bounding box center [601, 198] width 1015 height 49
click at [334, 151] on div at bounding box center [334, 151] width 0 height 0
click at [305, 167] on div "/ Score: 620 0 % Mastered Nélkülem ne __________ . Don't start without me. 1 . …" at bounding box center [601, 305] width 1015 height 398
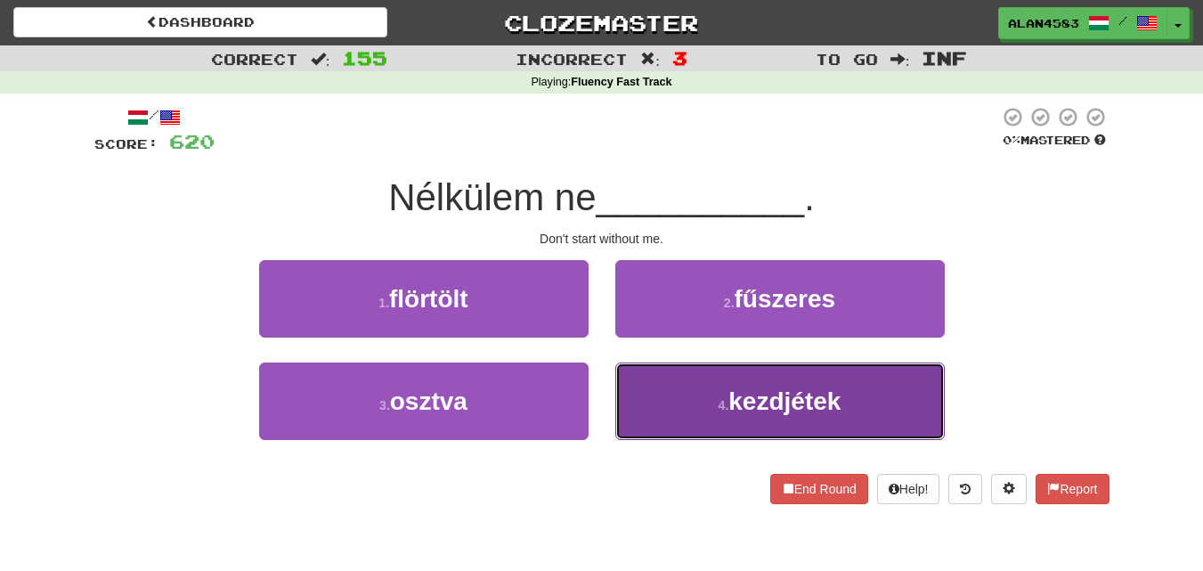
click at [724, 411] on small "4 ." at bounding box center [724, 405] width 11 height 14
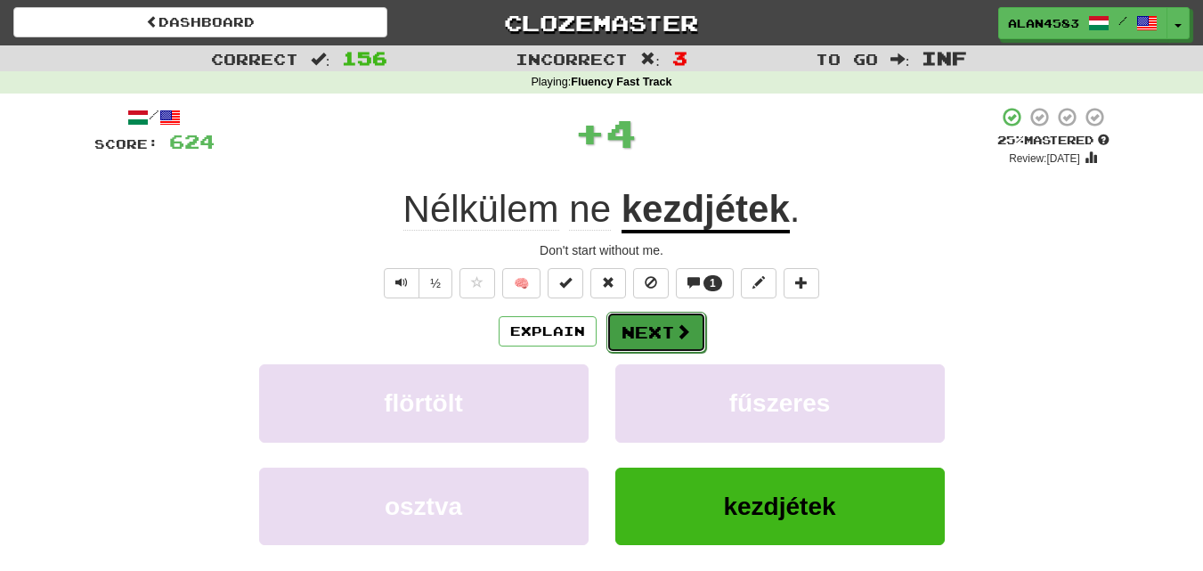
click at [648, 341] on button "Next" at bounding box center [656, 332] width 100 height 41
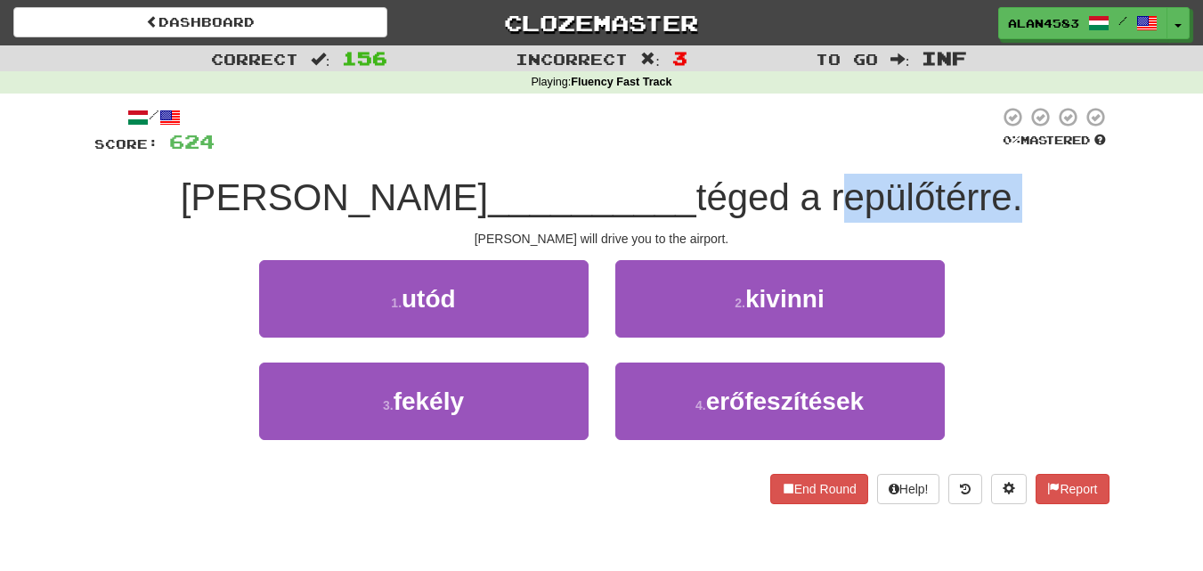
drag, startPoint x: 776, startPoint y: 191, endPoint x: 950, endPoint y: 181, distance: 174.9
click at [950, 181] on span "téged a repülőtérre." at bounding box center [859, 197] width 327 height 42
click at [939, 151] on div at bounding box center [939, 151] width 0 height 0
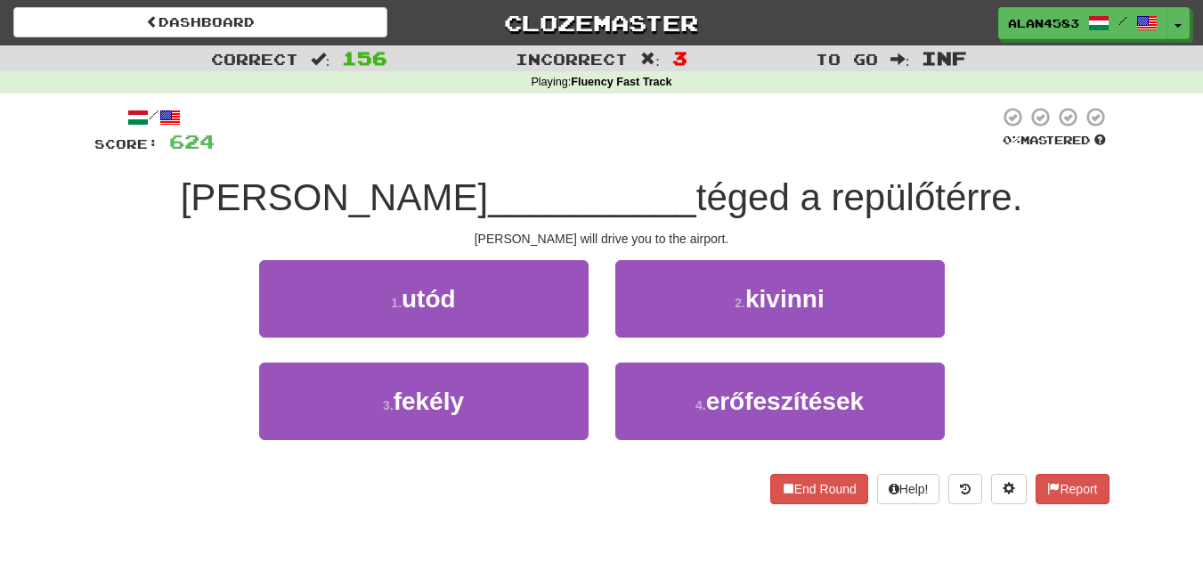
click at [875, 128] on div at bounding box center [607, 130] width 785 height 49
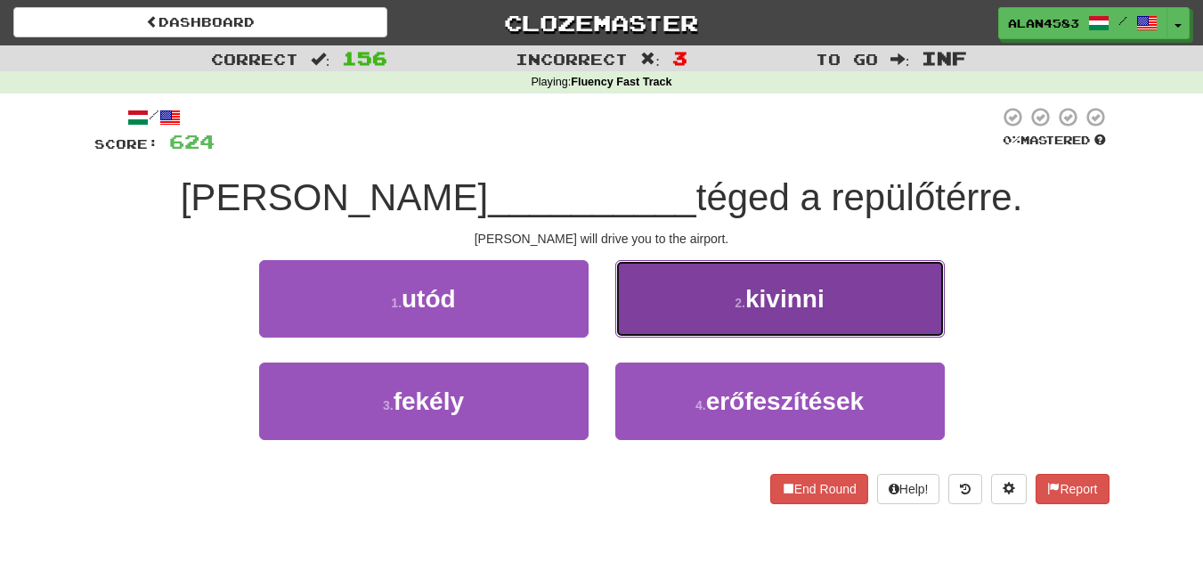
click at [781, 300] on span "kivinni" at bounding box center [784, 299] width 79 height 28
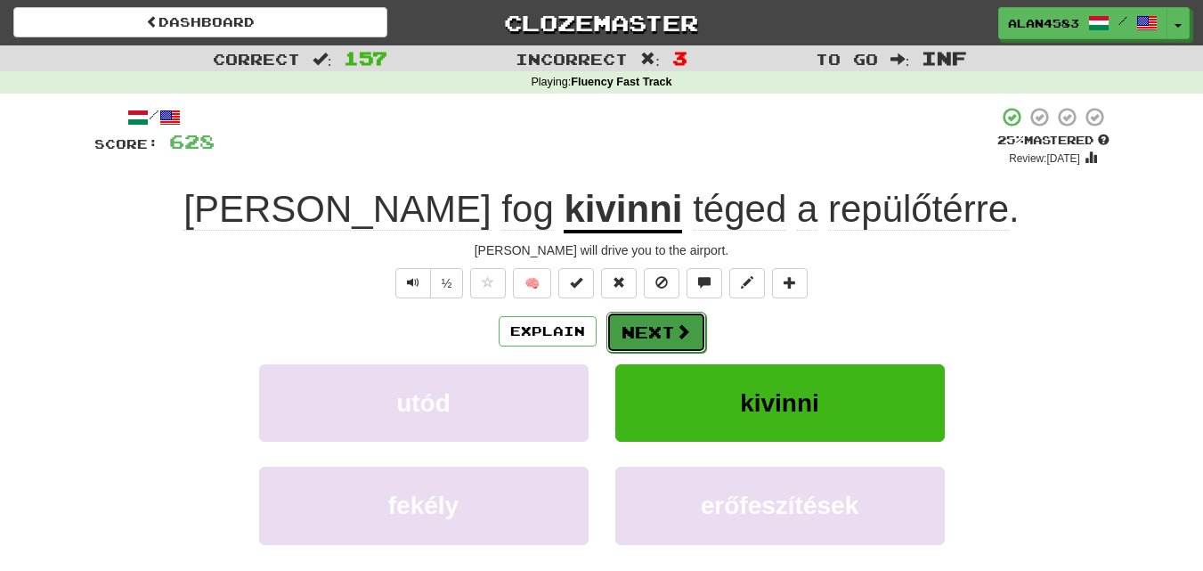
click at [624, 319] on button "Next" at bounding box center [656, 332] width 100 height 41
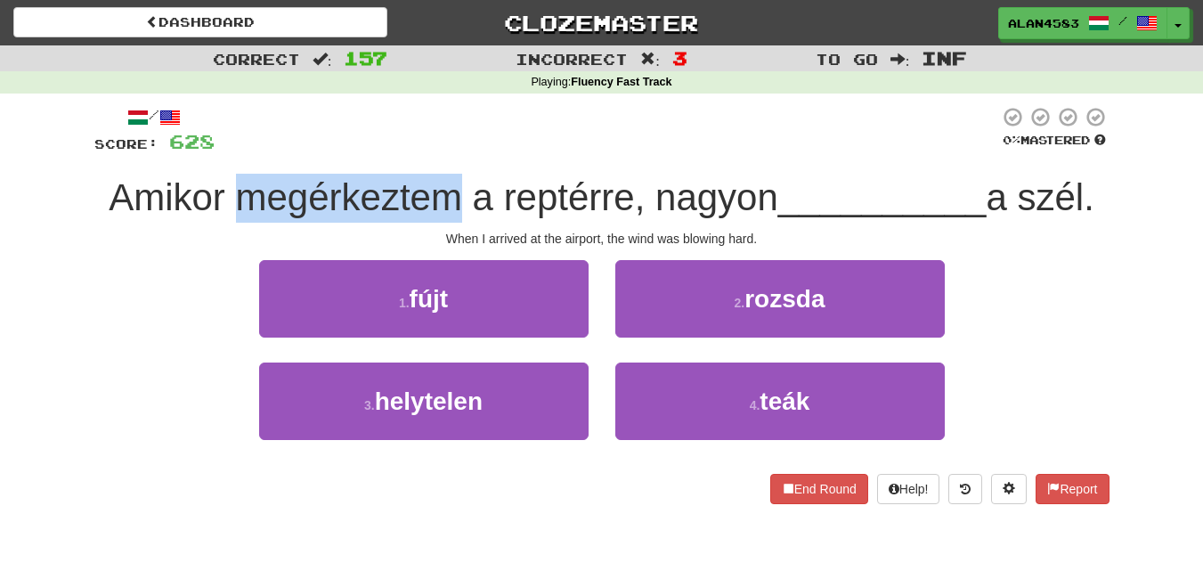
drag, startPoint x: 232, startPoint y: 196, endPoint x: 457, endPoint y: 177, distance: 226.1
click at [457, 177] on span "Amikor megérkeztem a reptérre, nagyon" at bounding box center [444, 197] width 670 height 42
click at [445, 151] on div at bounding box center [445, 151] width 0 height 0
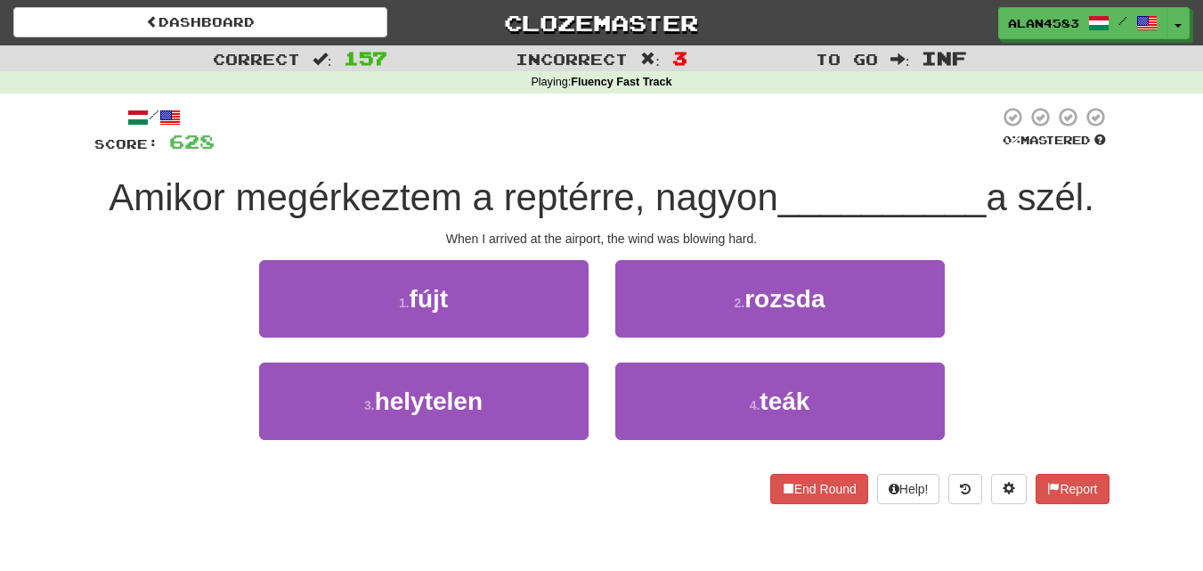
click at [470, 137] on div at bounding box center [607, 130] width 785 height 49
drag, startPoint x: 495, startPoint y: 199, endPoint x: 615, endPoint y: 183, distance: 121.2
click at [615, 183] on span "Amikor megérkeztem a reptérre, nagyon" at bounding box center [444, 197] width 670 height 42
click at [604, 151] on div at bounding box center [604, 151] width 0 height 0
click at [643, 134] on div at bounding box center [607, 130] width 785 height 49
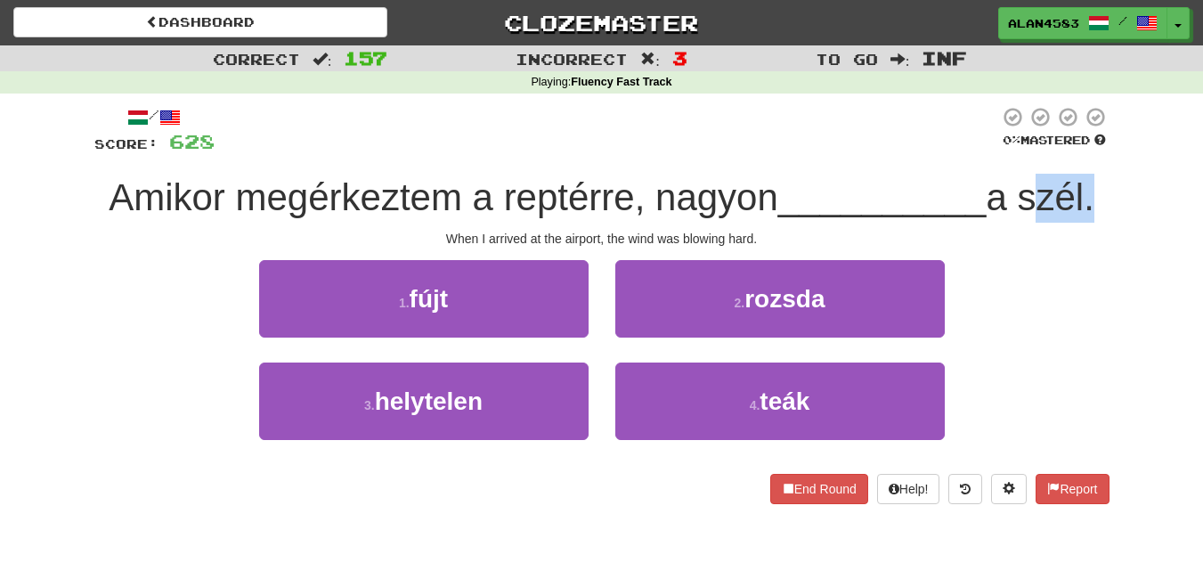
drag, startPoint x: 1026, startPoint y: 187, endPoint x: 1096, endPoint y: 183, distance: 70.5
click at [1094, 183] on span "a szél." at bounding box center [1040, 197] width 108 height 42
click at [1085, 151] on div at bounding box center [1085, 151] width 0 height 0
click at [1124, 135] on div "Correct : 157 Incorrect : 3 To go : Inf Playing : Fluency Fast Track / Score: 6…" at bounding box center [601, 287] width 1203 height 484
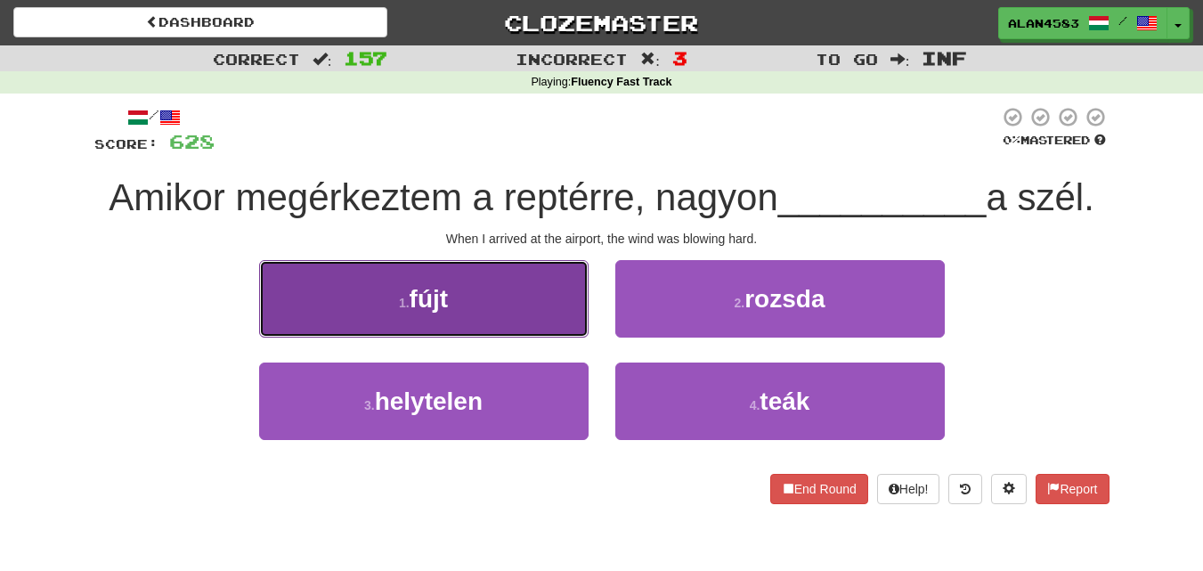
click at [427, 302] on span "fújt" at bounding box center [429, 299] width 39 height 28
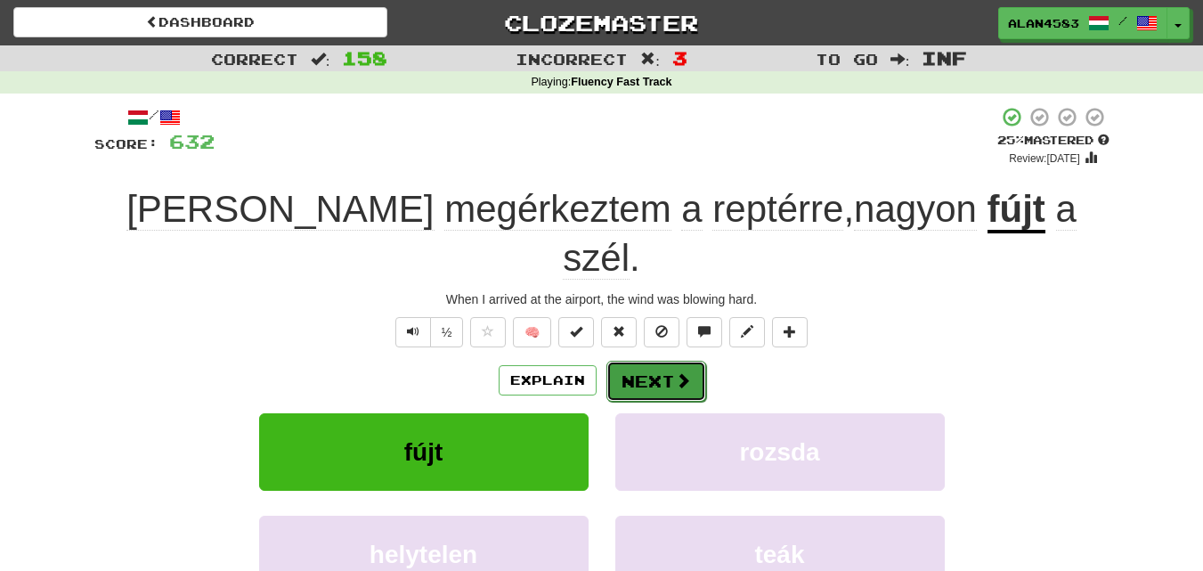
click at [660, 361] on button "Next" at bounding box center [656, 381] width 100 height 41
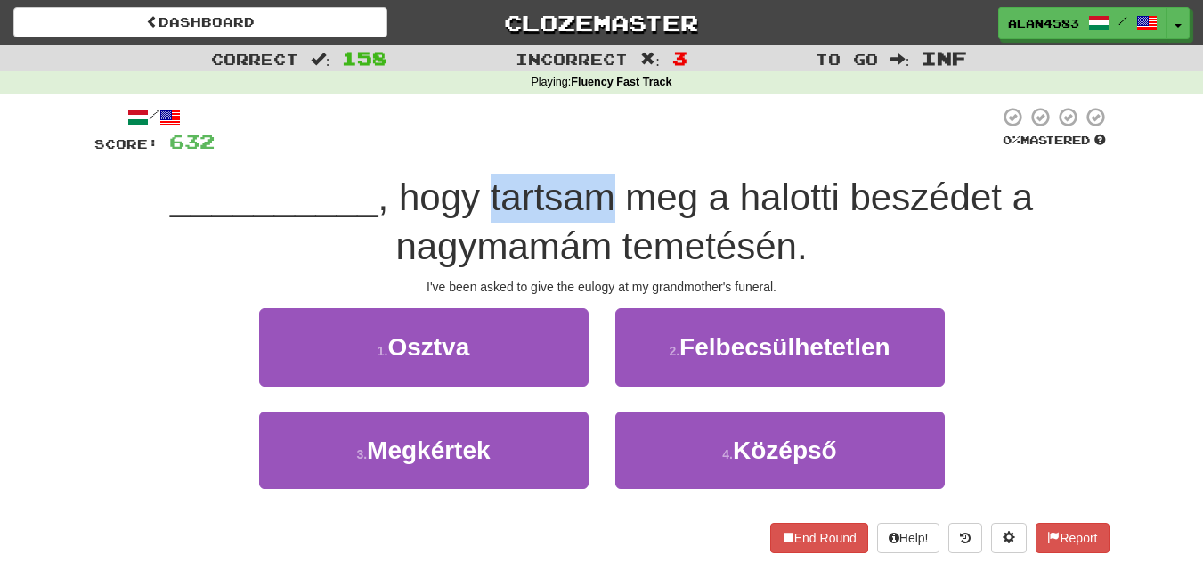
drag, startPoint x: 493, startPoint y: 205, endPoint x: 616, endPoint y: 191, distance: 123.7
click at [616, 191] on span ", hogy tartsam meg a halotti beszédet a nagymamám temetésén." at bounding box center [705, 221] width 655 height 91
click at [605, 151] on div at bounding box center [605, 151] width 0 height 0
click at [637, 132] on div at bounding box center [607, 130] width 785 height 49
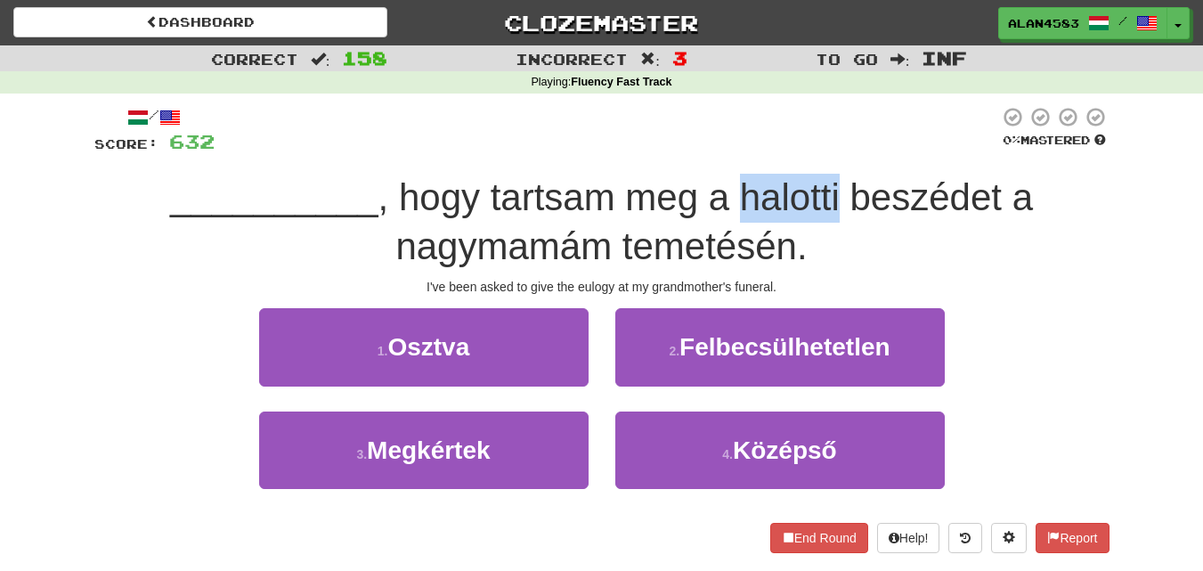
drag, startPoint x: 743, startPoint y: 182, endPoint x: 836, endPoint y: 178, distance: 93.6
click at [836, 178] on span ", hogy tartsam meg a halotti beszédet a nagymamám temetésén." at bounding box center [705, 221] width 655 height 91
click at [825, 151] on div at bounding box center [825, 151] width 0 height 0
click at [842, 131] on div at bounding box center [607, 130] width 785 height 49
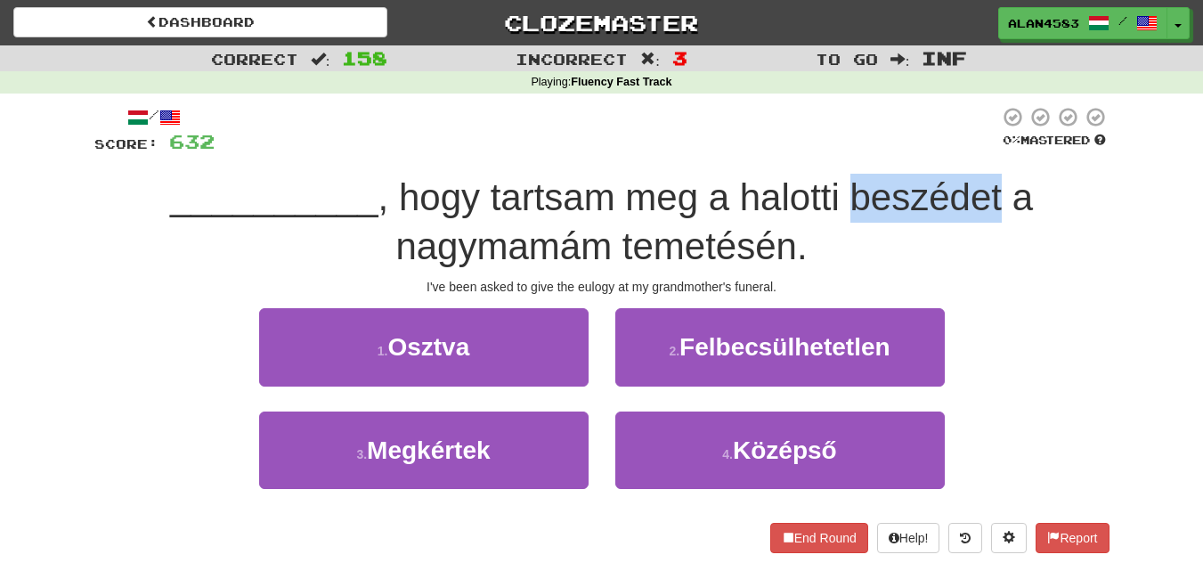
drag, startPoint x: 853, startPoint y: 201, endPoint x: 1002, endPoint y: 194, distance: 148.9
click at [1002, 194] on span ", hogy tartsam meg a halotti beszédet a nagymamám temetésén." at bounding box center [705, 221] width 655 height 91
click at [990, 151] on div at bounding box center [990, 151] width 0 height 0
click at [1050, 162] on div "/ Score: 632 0 % Mastered __________ , hogy tartsam meg a halotti beszédet a na…" at bounding box center [601, 329] width 1015 height 446
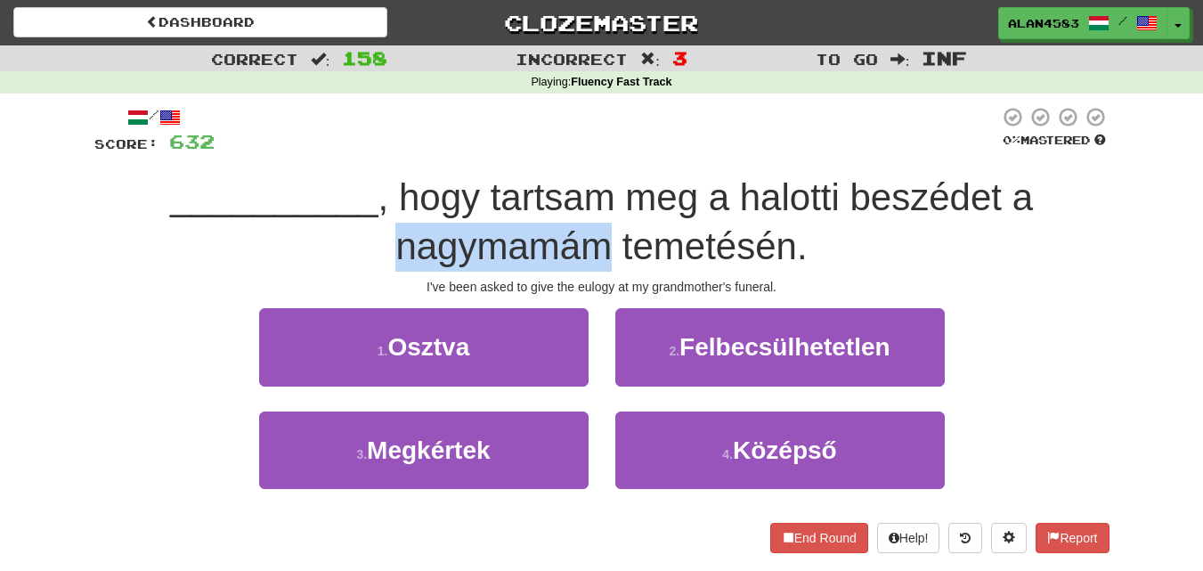
drag, startPoint x: 614, startPoint y: 246, endPoint x: 370, endPoint y: 242, distance: 243.1
click at [370, 242] on div "__________ , hogy tartsam meg a halotti beszédet a nagymamám temetésén." at bounding box center [601, 222] width 1015 height 97
click at [359, 200] on div at bounding box center [359, 200] width 0 height 0
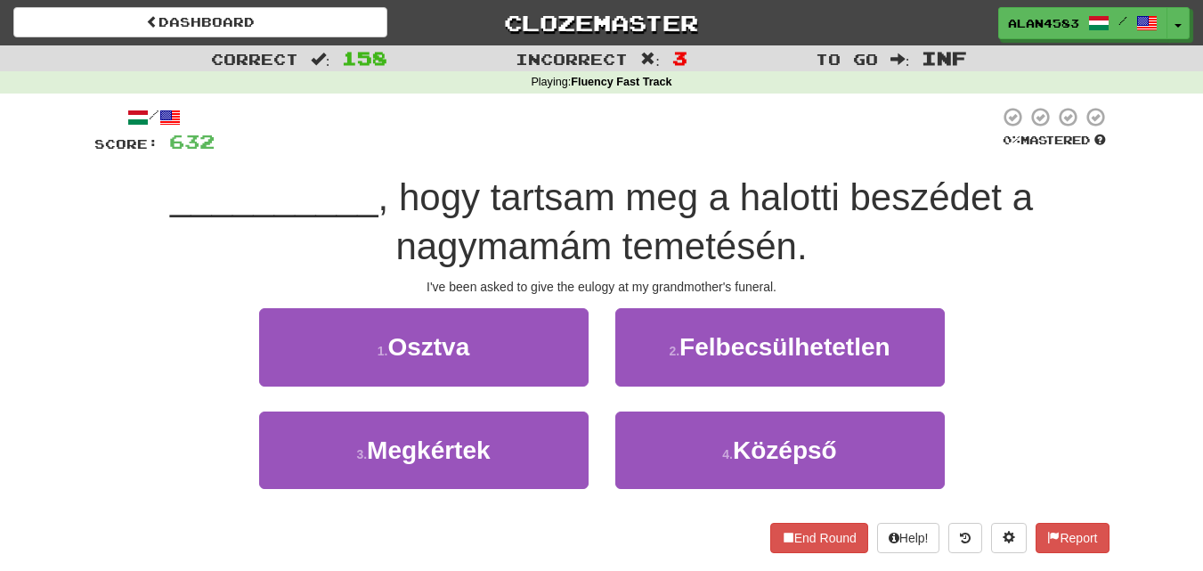
click at [511, 128] on div at bounding box center [607, 130] width 785 height 49
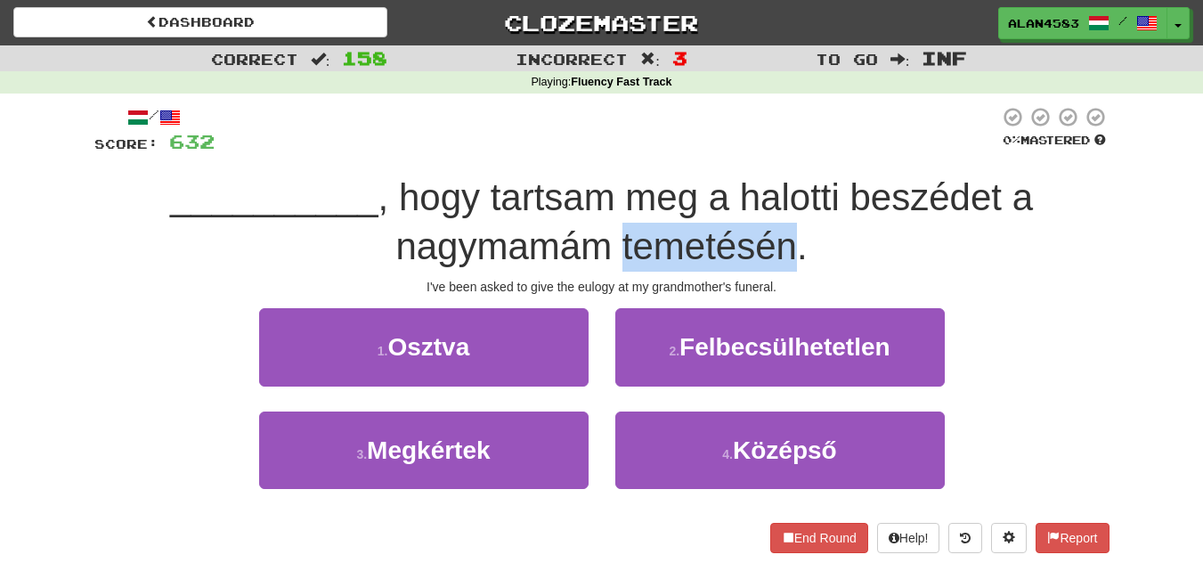
drag, startPoint x: 624, startPoint y: 256, endPoint x: 793, endPoint y: 240, distance: 169.2
click at [793, 240] on span ", hogy tartsam meg a halotti beszédet a nagymamám temetésén." at bounding box center [705, 221] width 655 height 91
click at [781, 200] on div at bounding box center [781, 200] width 0 height 0
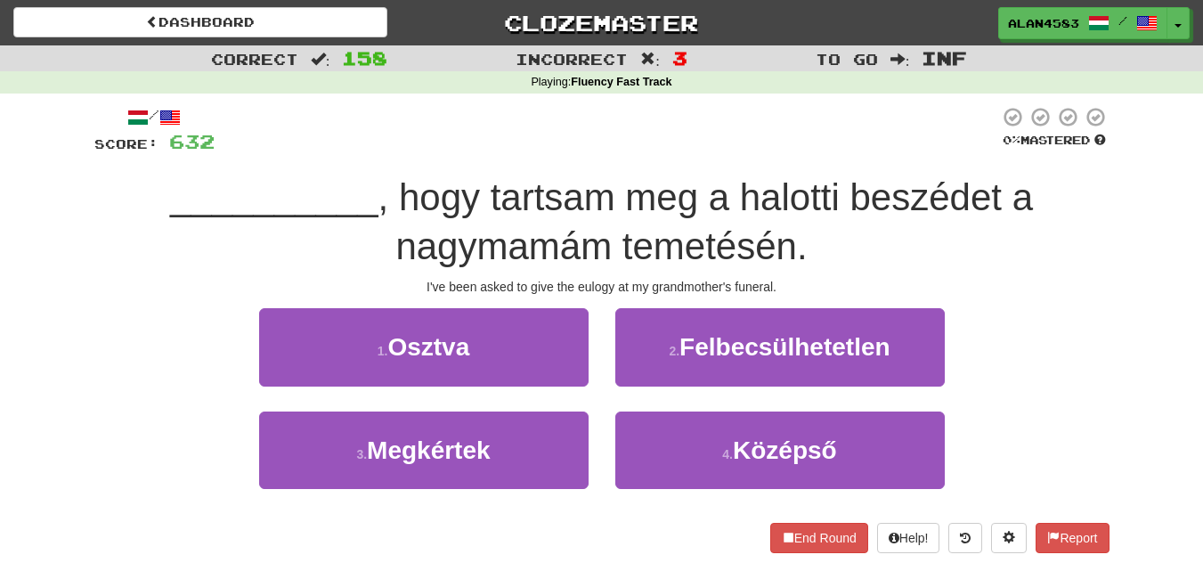
click at [866, 142] on div at bounding box center [607, 130] width 785 height 49
drag, startPoint x: 611, startPoint y: 209, endPoint x: 486, endPoint y: 213, distance: 124.7
click at [486, 213] on span ", hogy tartsam meg a halotti beszédet a nagymamám temetésén." at bounding box center [705, 221] width 655 height 91
click at [475, 219] on div at bounding box center [475, 219] width 0 height 0
click at [673, 137] on div at bounding box center [607, 130] width 785 height 49
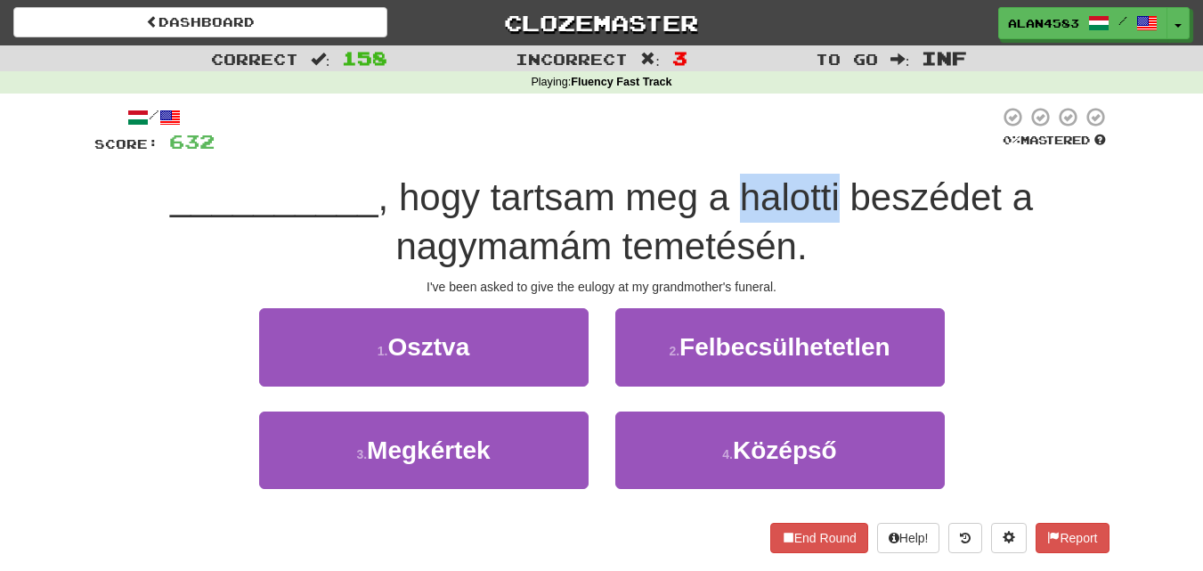
drag, startPoint x: 839, startPoint y: 177, endPoint x: 743, endPoint y: 180, distance: 96.2
click at [743, 180] on span ", hogy tartsam meg a halotti beszédet a nagymamám temetésén." at bounding box center [705, 221] width 655 height 91
click at [731, 151] on div at bounding box center [731, 151] width 0 height 0
click at [883, 119] on div at bounding box center [607, 130] width 785 height 49
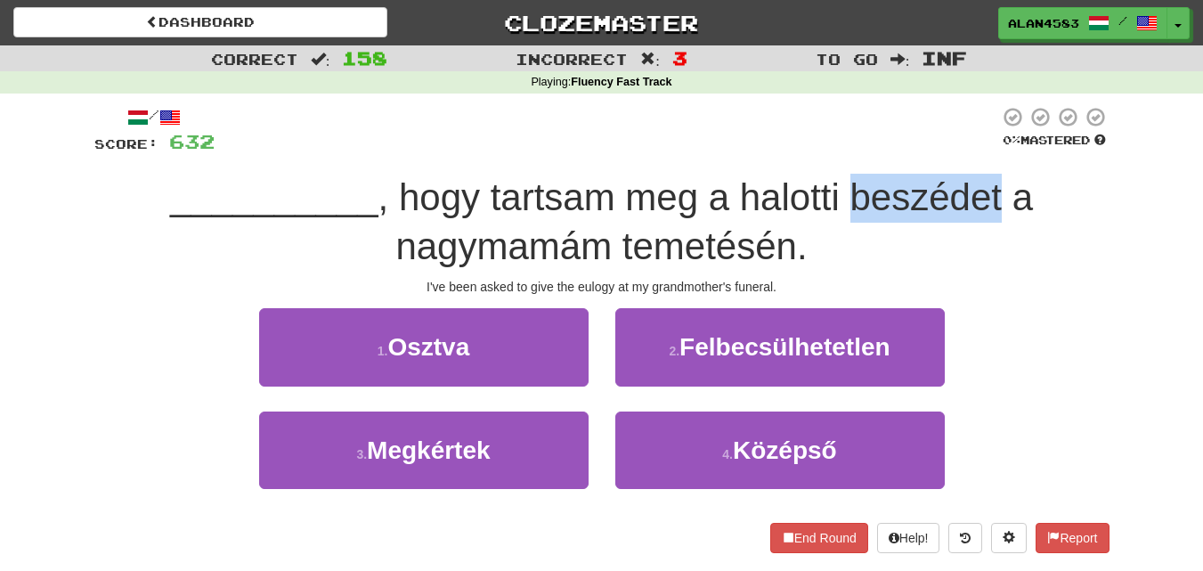
drag, startPoint x: 849, startPoint y: 208, endPoint x: 1002, endPoint y: 189, distance: 154.4
click at [1002, 189] on span ", hogy tartsam meg a halotti beszédet a nagymamám temetésén." at bounding box center [705, 221] width 655 height 91
click at [990, 151] on div at bounding box center [990, 151] width 0 height 0
click at [798, 110] on div at bounding box center [607, 130] width 785 height 49
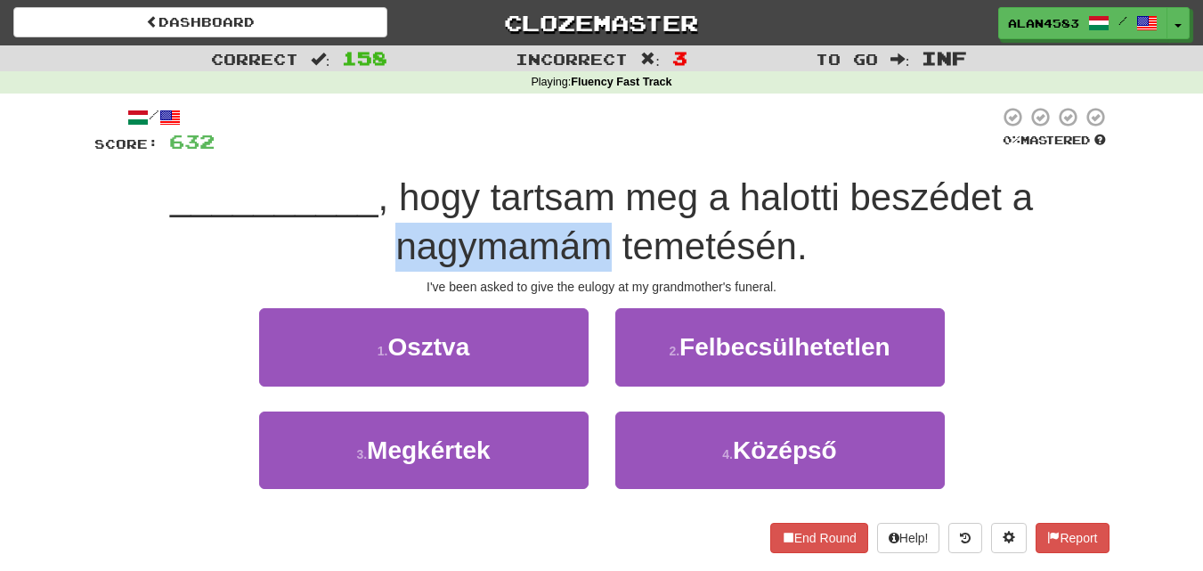
drag, startPoint x: 604, startPoint y: 238, endPoint x: 405, endPoint y: 248, distance: 198.8
click at [405, 248] on span ", hogy tartsam meg a halotti beszédet a nagymamám temetésén." at bounding box center [705, 221] width 655 height 91
click at [394, 268] on div at bounding box center [394, 268] width 0 height 0
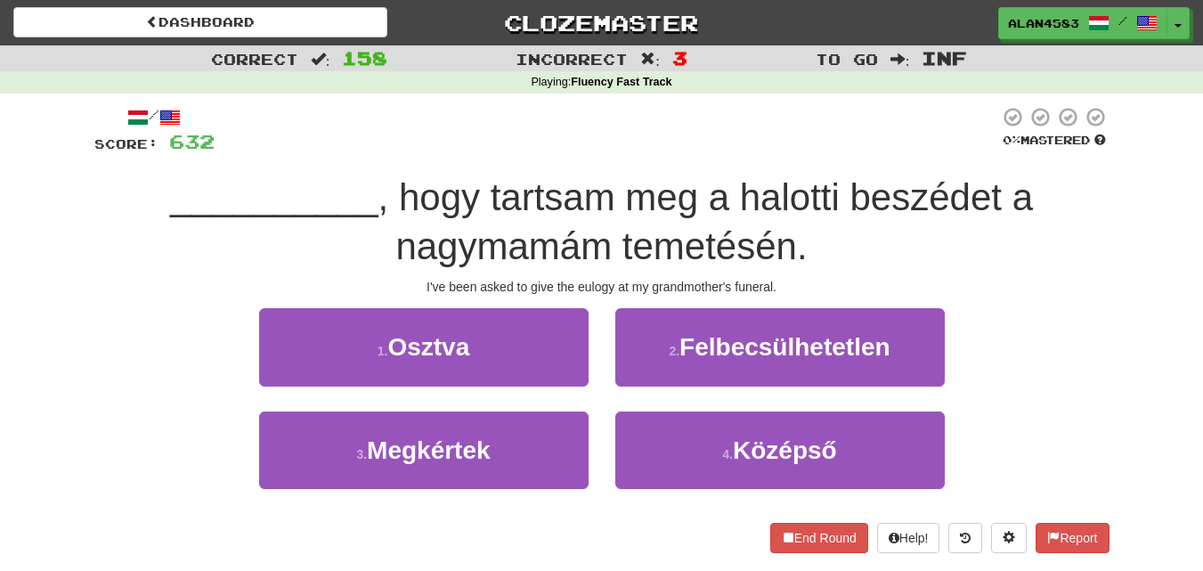
click at [529, 141] on div at bounding box center [607, 130] width 785 height 49
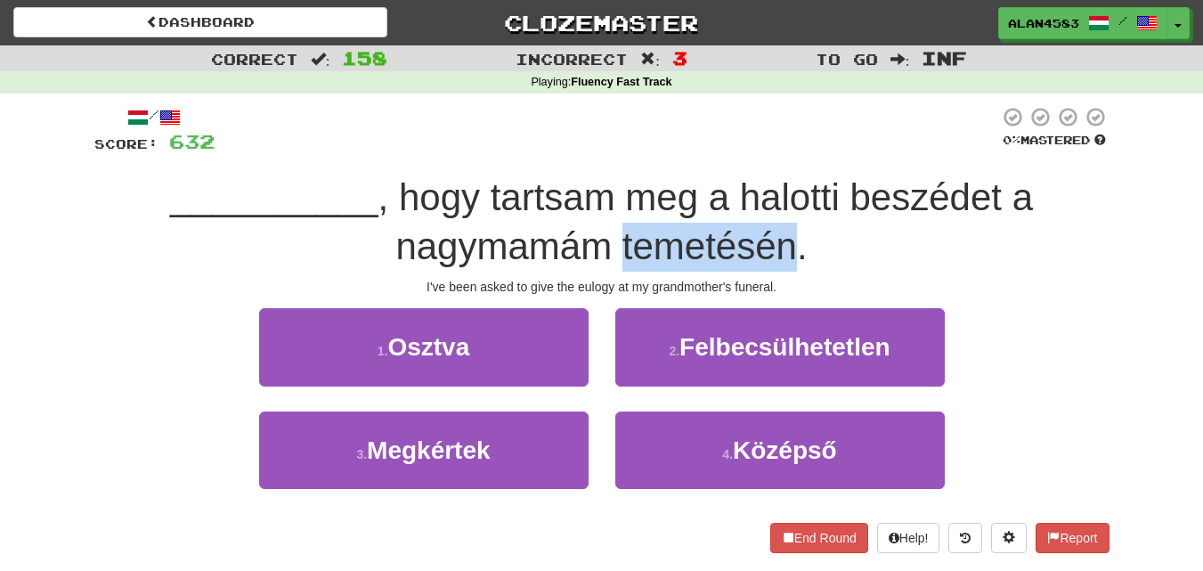
drag, startPoint x: 620, startPoint y: 242, endPoint x: 791, endPoint y: 239, distance: 171.0
click at [791, 239] on span ", hogy tartsam meg a halotti beszédet a nagymamám temetésén." at bounding box center [705, 221] width 655 height 91
click at [779, 200] on div at bounding box center [779, 200] width 0 height 0
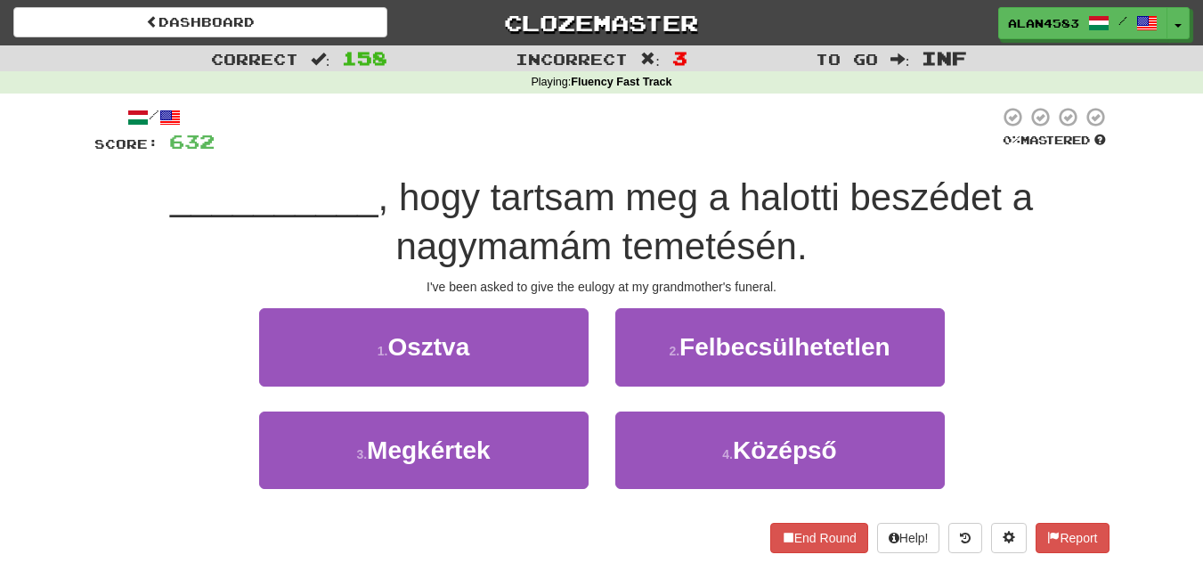
click at [857, 200] on span ", hogy tartsam meg a halotti beszédet a nagymamám temetésén." at bounding box center [705, 221] width 655 height 91
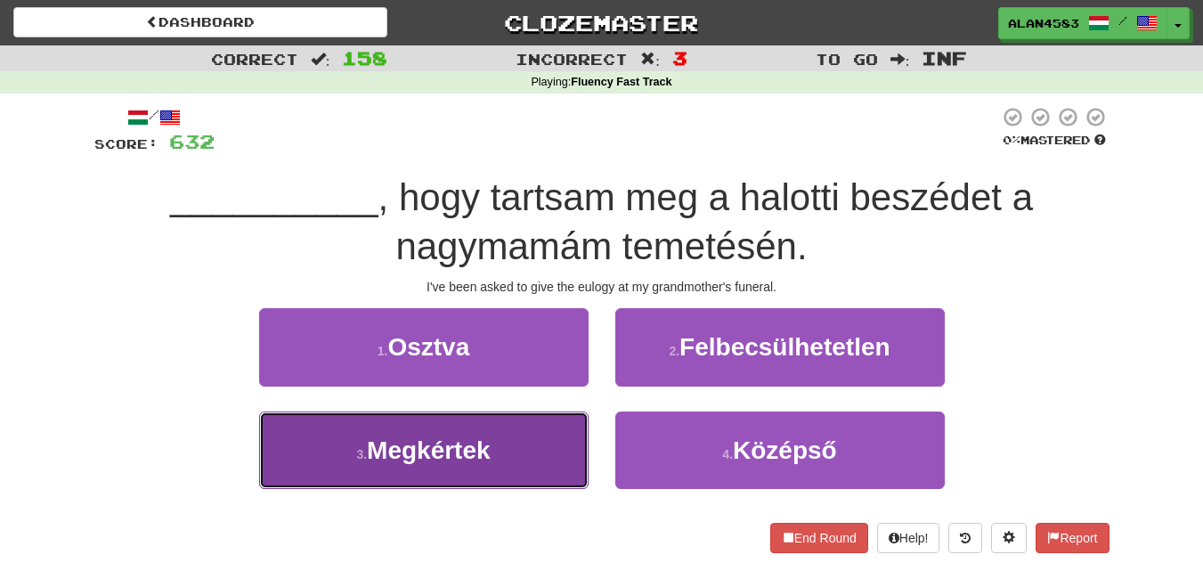
click at [422, 439] on span "Megkértek" at bounding box center [429, 450] width 124 height 28
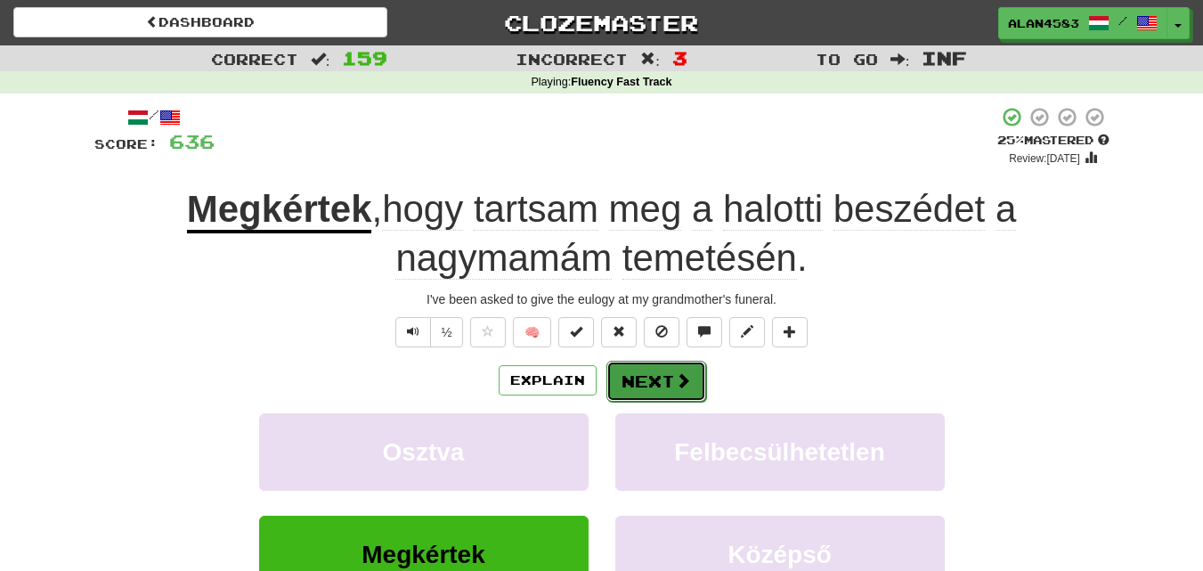
click at [660, 373] on button "Next" at bounding box center [656, 381] width 100 height 41
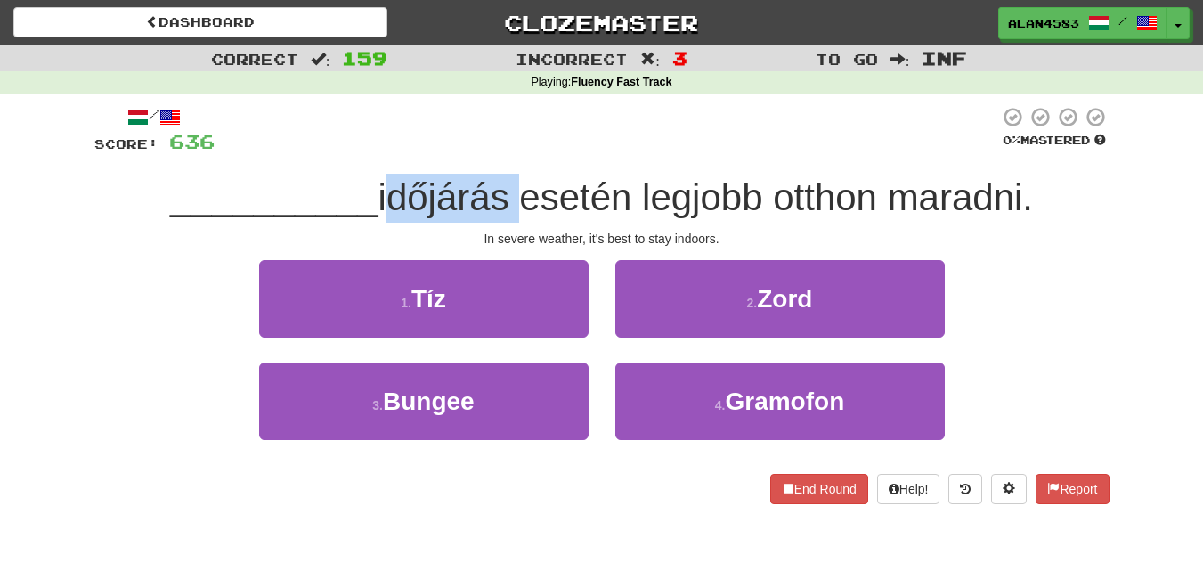
drag, startPoint x: 509, startPoint y: 202, endPoint x: 382, endPoint y: 204, distance: 127.4
click at [382, 204] on span "időjárás esetén legjobb otthon maradni." at bounding box center [705, 197] width 655 height 42
click at [370, 219] on div at bounding box center [370, 219] width 0 height 0
click at [603, 114] on div at bounding box center [607, 130] width 785 height 49
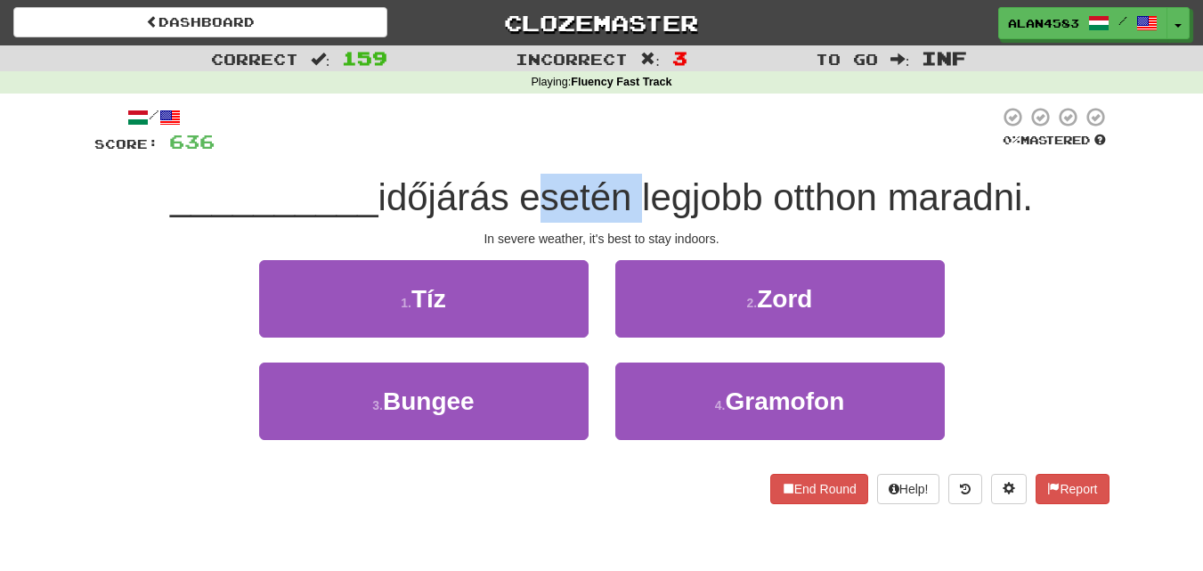
drag, startPoint x: 633, startPoint y: 186, endPoint x: 530, endPoint y: 183, distance: 103.3
click at [530, 183] on span "időjárás esetén legjobb otthon maradni." at bounding box center [705, 197] width 655 height 42
click at [518, 151] on div at bounding box center [518, 151] width 0 height 0
click at [705, 120] on div at bounding box center [607, 130] width 785 height 49
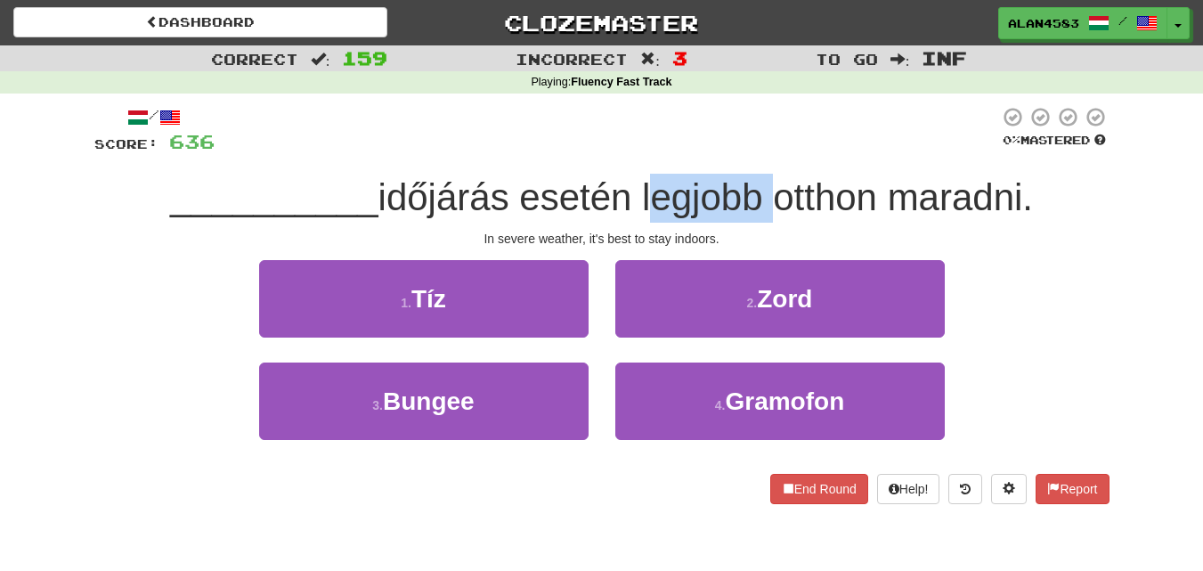
drag, startPoint x: 766, startPoint y: 190, endPoint x: 644, endPoint y: 195, distance: 122.1
click at [644, 195] on span "időjárás esetén legjobb otthon maradni." at bounding box center [705, 197] width 655 height 42
click at [632, 151] on div at bounding box center [632, 151] width 0 height 0
click at [606, 115] on div at bounding box center [607, 130] width 785 height 49
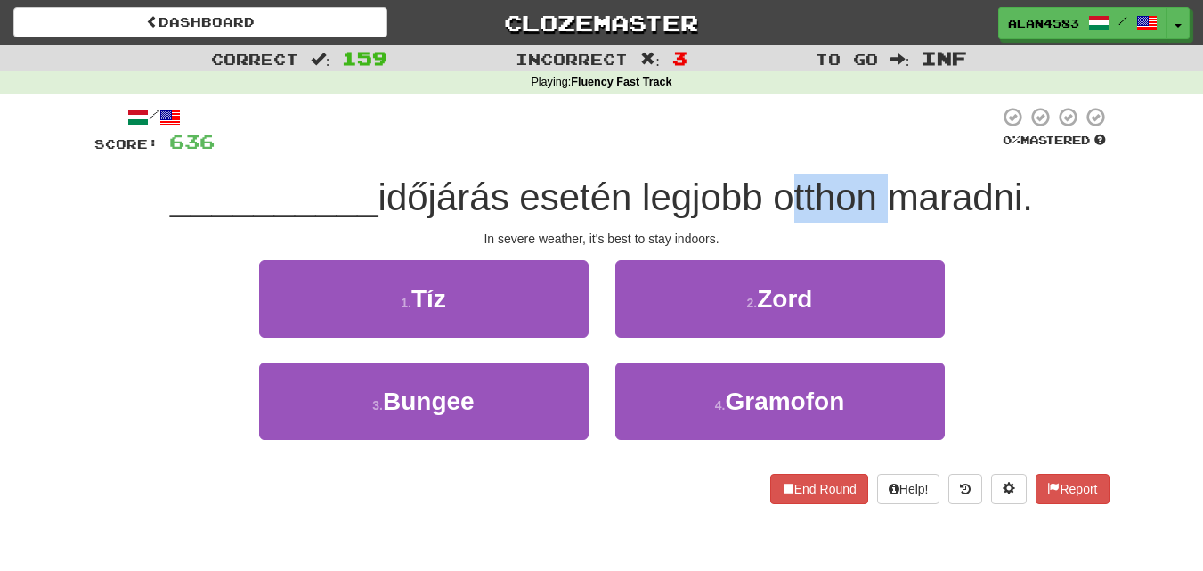
drag, startPoint x: 783, startPoint y: 201, endPoint x: 881, endPoint y: 191, distance: 98.5
click at [881, 191] on span "időjárás esetén legjobb otthon maradni." at bounding box center [705, 197] width 655 height 42
click at [869, 151] on div at bounding box center [869, 151] width 0 height 0
click at [896, 123] on div at bounding box center [607, 130] width 785 height 49
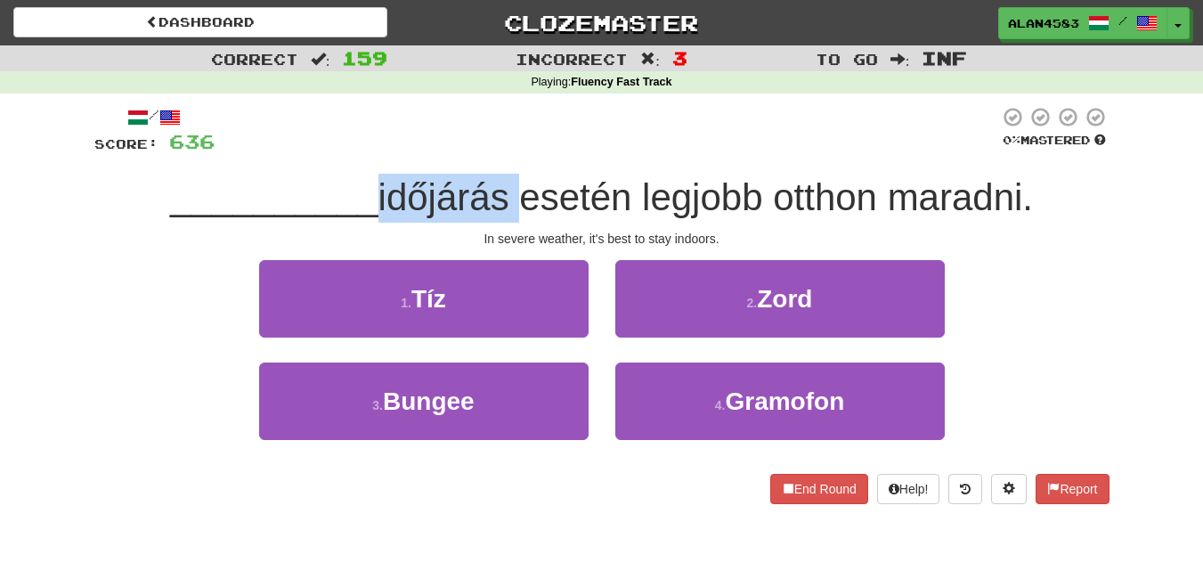
drag, startPoint x: 510, startPoint y: 198, endPoint x: 374, endPoint y: 198, distance: 136.3
click at [378, 198] on span "időjárás esetén legjobb otthon maradni." at bounding box center [705, 197] width 655 height 42
click at [362, 219] on div at bounding box center [362, 219] width 0 height 0
click at [545, 125] on div at bounding box center [607, 130] width 785 height 49
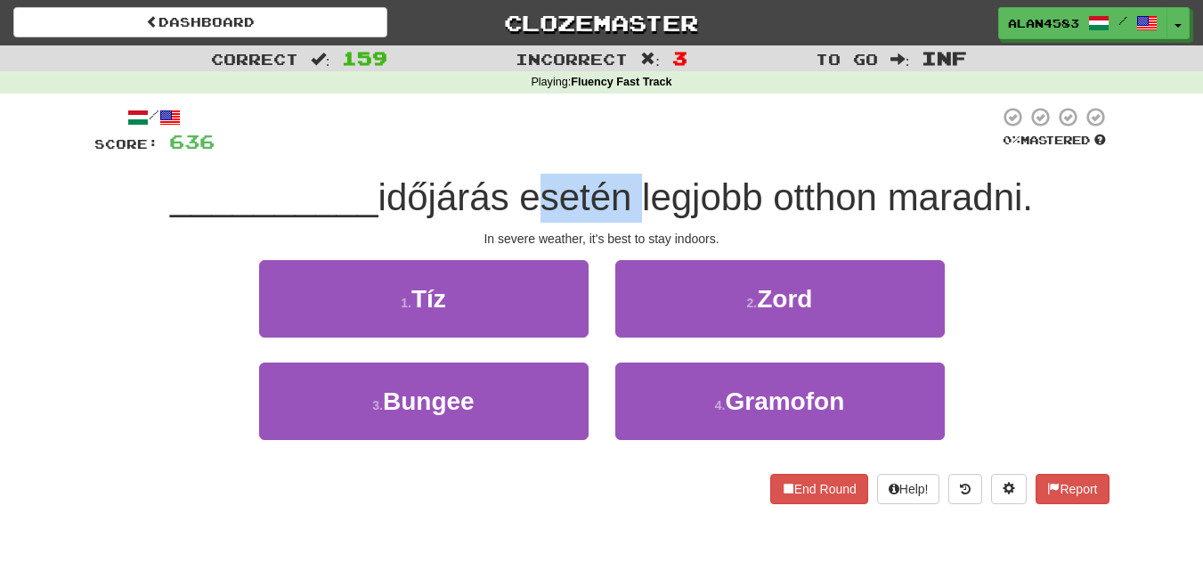
drag, startPoint x: 527, startPoint y: 188, endPoint x: 631, endPoint y: 179, distance: 103.7
click at [631, 179] on span "időjárás esetén legjobb otthon maradni." at bounding box center [705, 197] width 655 height 42
click at [619, 151] on div at bounding box center [619, 151] width 0 height 0
click at [664, 130] on div at bounding box center [607, 130] width 785 height 49
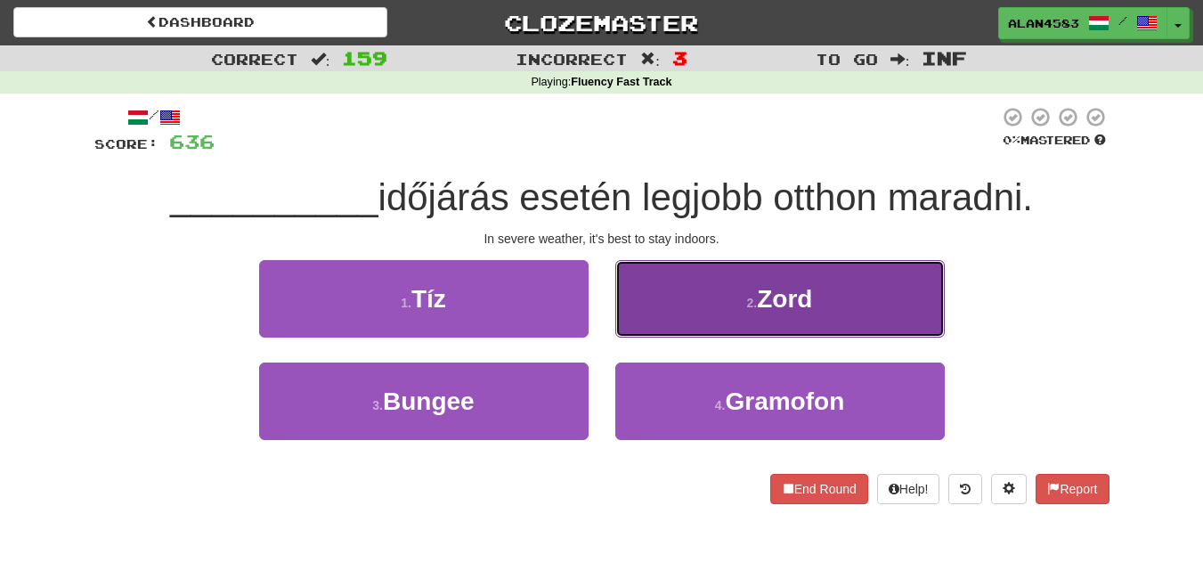
click at [796, 300] on span "Zord" at bounding box center [784, 299] width 55 height 28
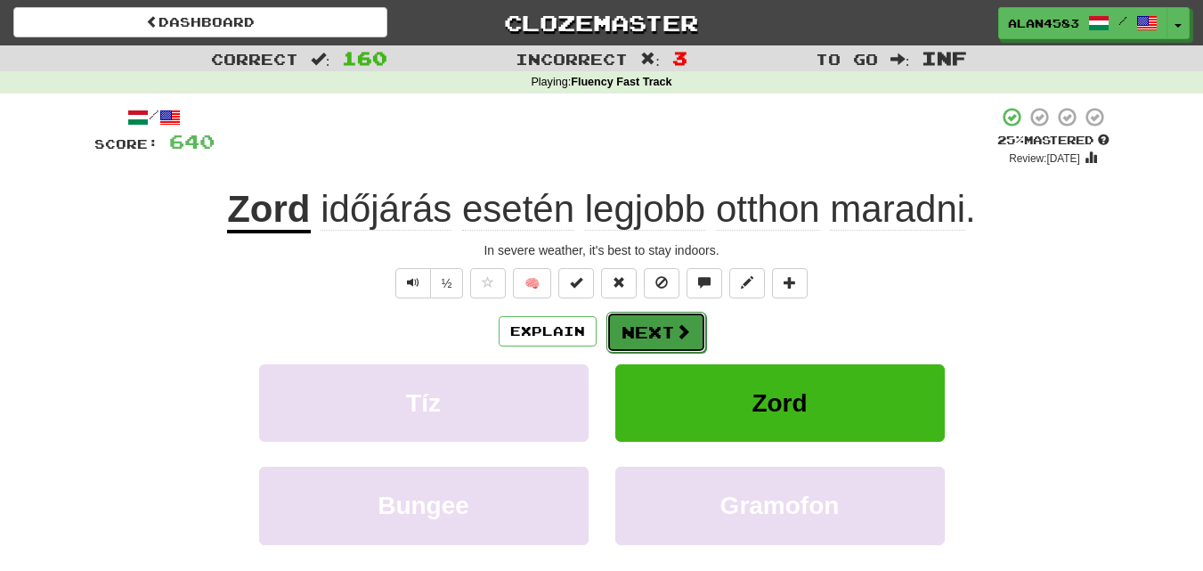
click at [665, 328] on button "Next" at bounding box center [656, 332] width 100 height 41
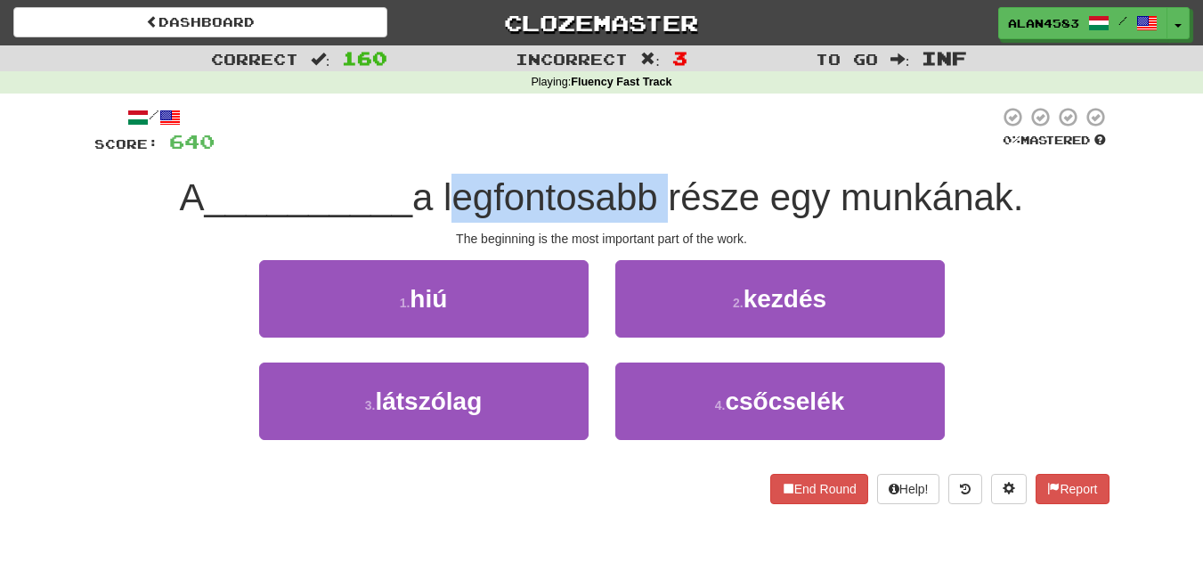
drag, startPoint x: 449, startPoint y: 199, endPoint x: 663, endPoint y: 199, distance: 214.6
click at [663, 199] on span "a legfontosabb része egy munkának." at bounding box center [717, 197] width 611 height 42
click at [652, 219] on div at bounding box center [652, 219] width 0 height 0
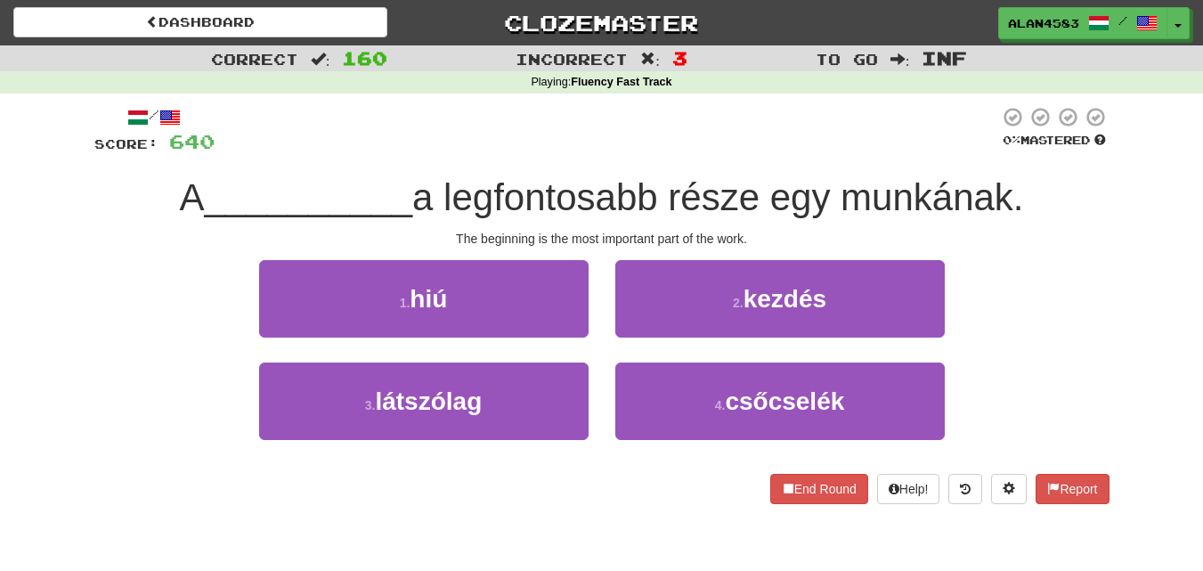
click at [706, 126] on div at bounding box center [607, 130] width 785 height 49
drag, startPoint x: 677, startPoint y: 204, endPoint x: 773, endPoint y: 195, distance: 96.6
click at [773, 195] on span "a legfontosabb része egy munkának." at bounding box center [717, 197] width 611 height 42
click at [761, 151] on div at bounding box center [761, 151] width 0 height 0
click at [794, 134] on div at bounding box center [607, 130] width 785 height 49
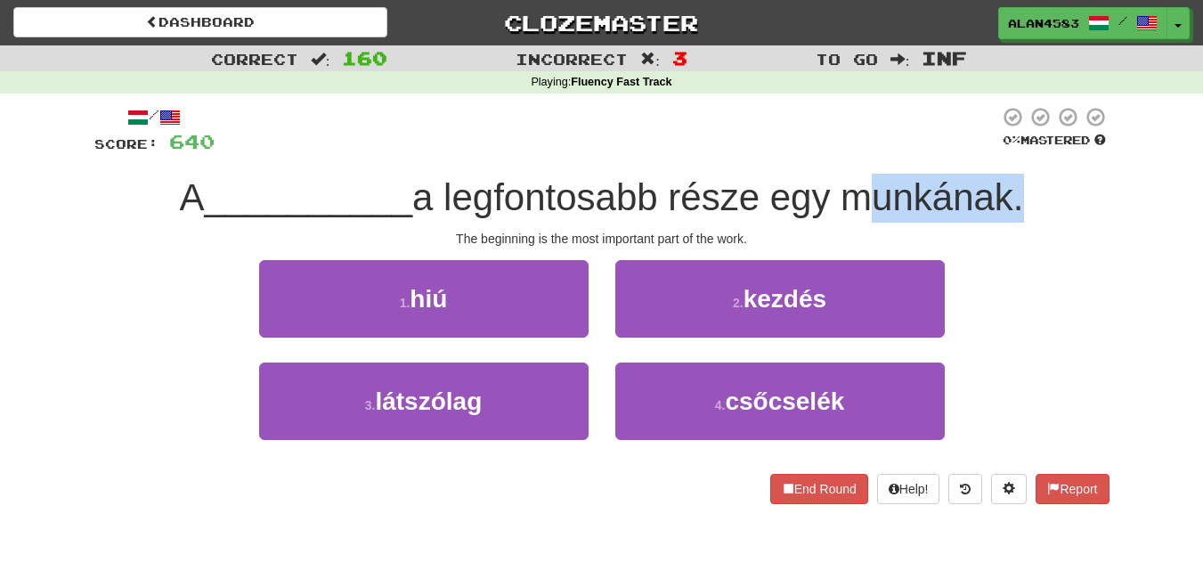
drag, startPoint x: 852, startPoint y: 192, endPoint x: 1017, endPoint y: 185, distance: 164.9
click at [1017, 185] on span "a legfontosabb része egy munkának." at bounding box center [717, 197] width 611 height 42
click at [1005, 151] on div at bounding box center [1005, 151] width 0 height 0
click at [775, 135] on div at bounding box center [607, 130] width 785 height 49
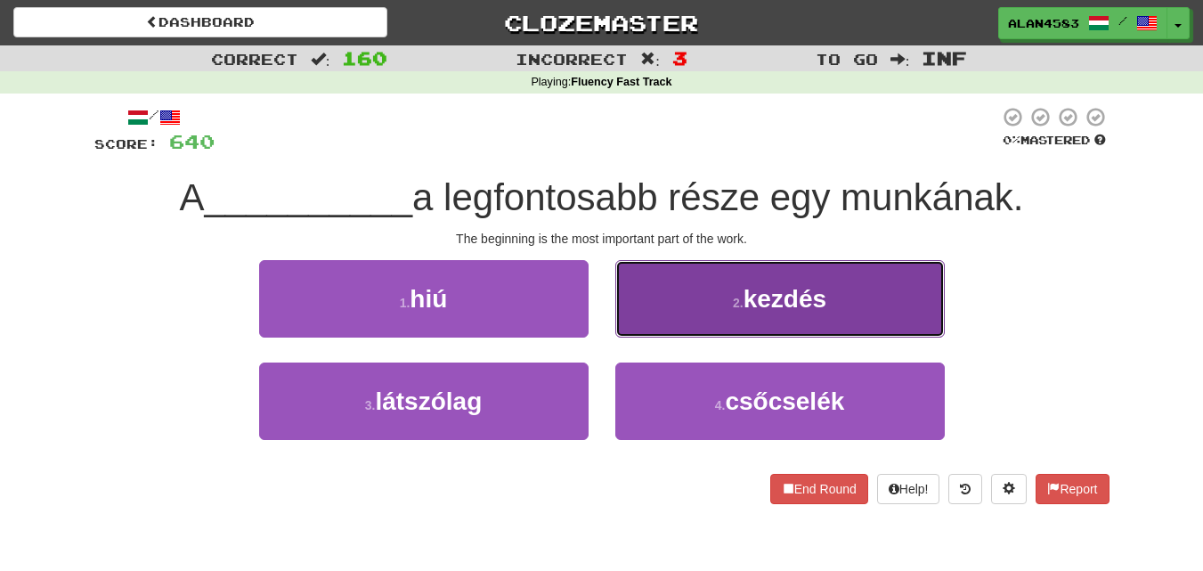
click at [761, 295] on span "kezdés" at bounding box center [785, 299] width 83 height 28
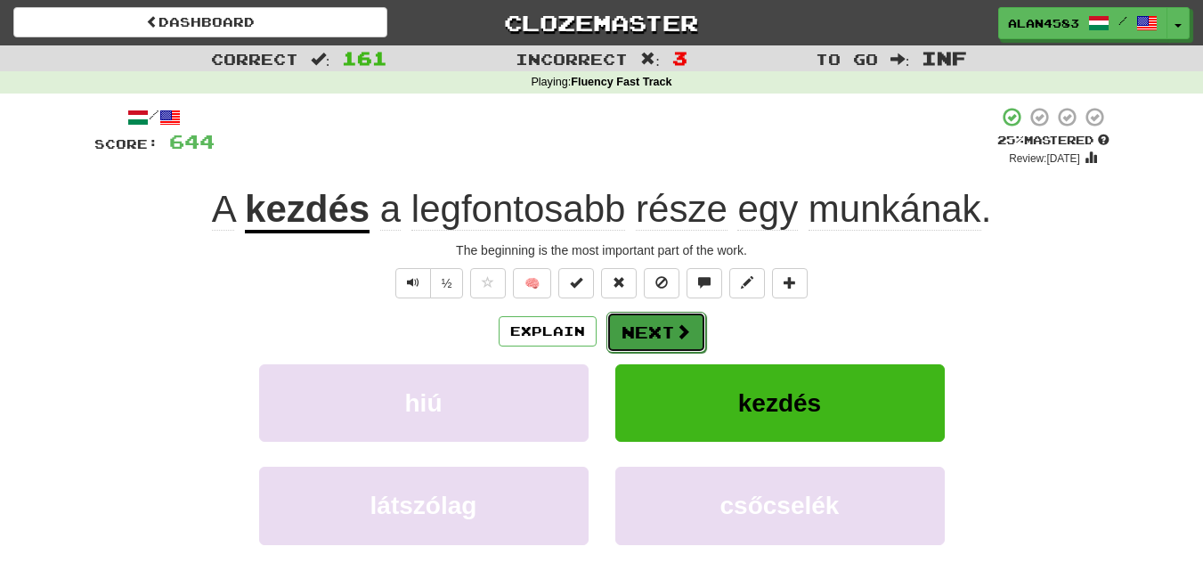
click at [677, 330] on span at bounding box center [683, 331] width 16 height 16
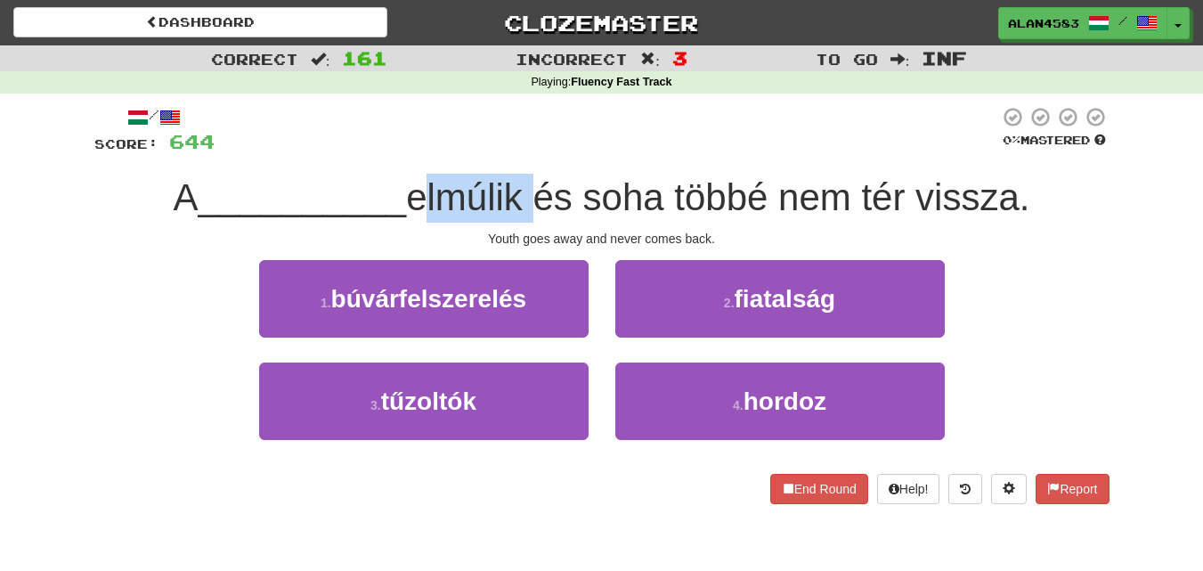
drag, startPoint x: 526, startPoint y: 198, endPoint x: 412, endPoint y: 191, distance: 114.2
click at [412, 191] on span "elmúlik és soha többé nem tér vissza." at bounding box center [717, 197] width 623 height 42
click at [401, 151] on div at bounding box center [401, 151] width 0 height 0
click at [623, 137] on div at bounding box center [607, 130] width 785 height 49
drag, startPoint x: 870, startPoint y: 191, endPoint x: 917, endPoint y: 191, distance: 47.2
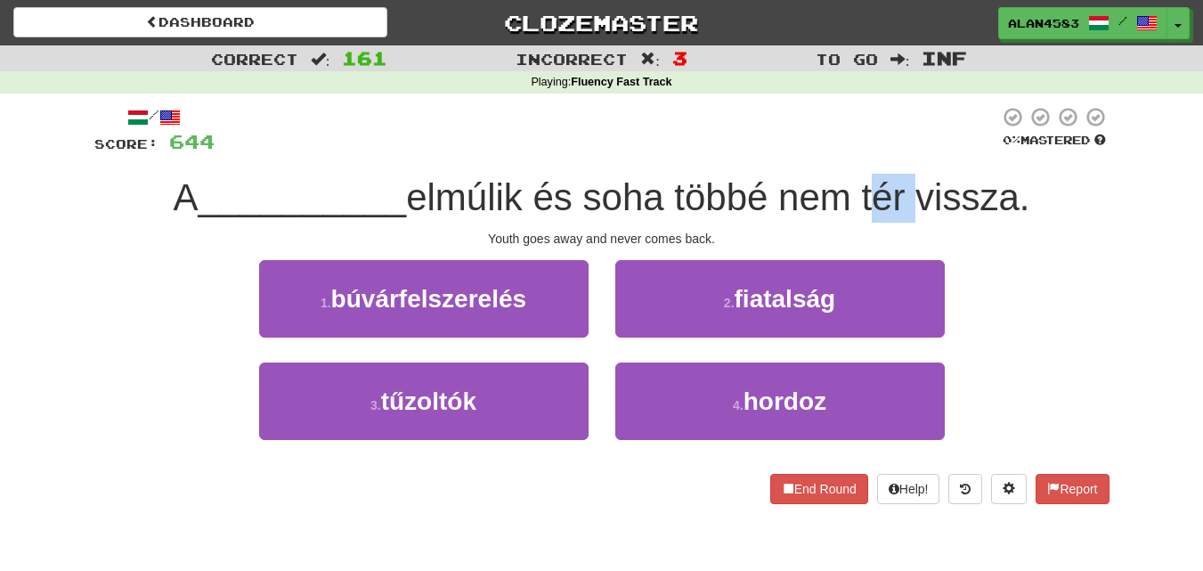
click at [917, 191] on span "elmúlik és soha többé nem tér vissza." at bounding box center [717, 197] width 623 height 42
click at [906, 151] on div at bounding box center [906, 151] width 0 height 0
click at [939, 124] on div at bounding box center [607, 130] width 785 height 49
drag, startPoint x: 534, startPoint y: 191, endPoint x: 416, endPoint y: 193, distance: 118.5
click at [416, 193] on span "elmúlik és soha többé nem tér vissza." at bounding box center [717, 197] width 623 height 42
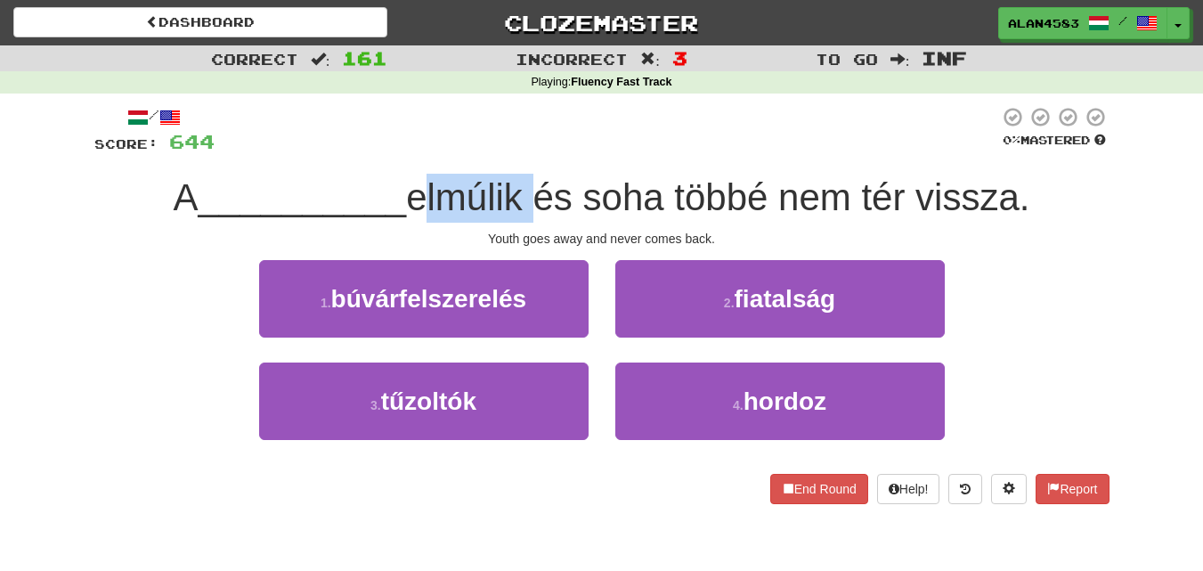
click at [404, 151] on div at bounding box center [404, 151] width 0 height 0
click at [573, 120] on div at bounding box center [607, 130] width 785 height 49
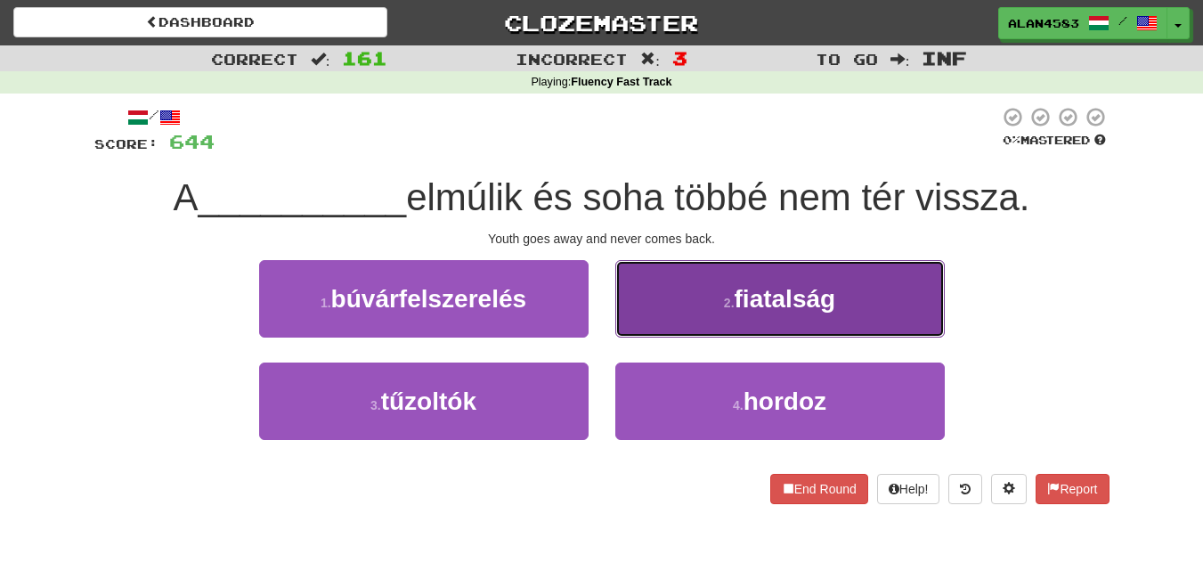
click at [803, 293] on span "fiatalság" at bounding box center [786, 299] width 102 height 28
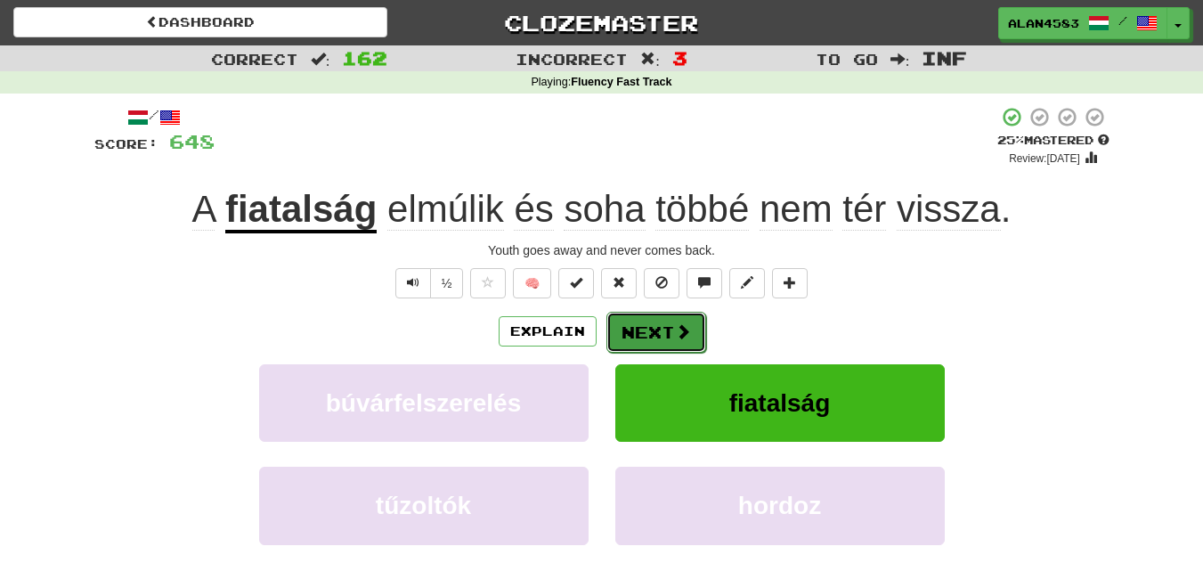
click at [656, 334] on button "Next" at bounding box center [656, 332] width 100 height 41
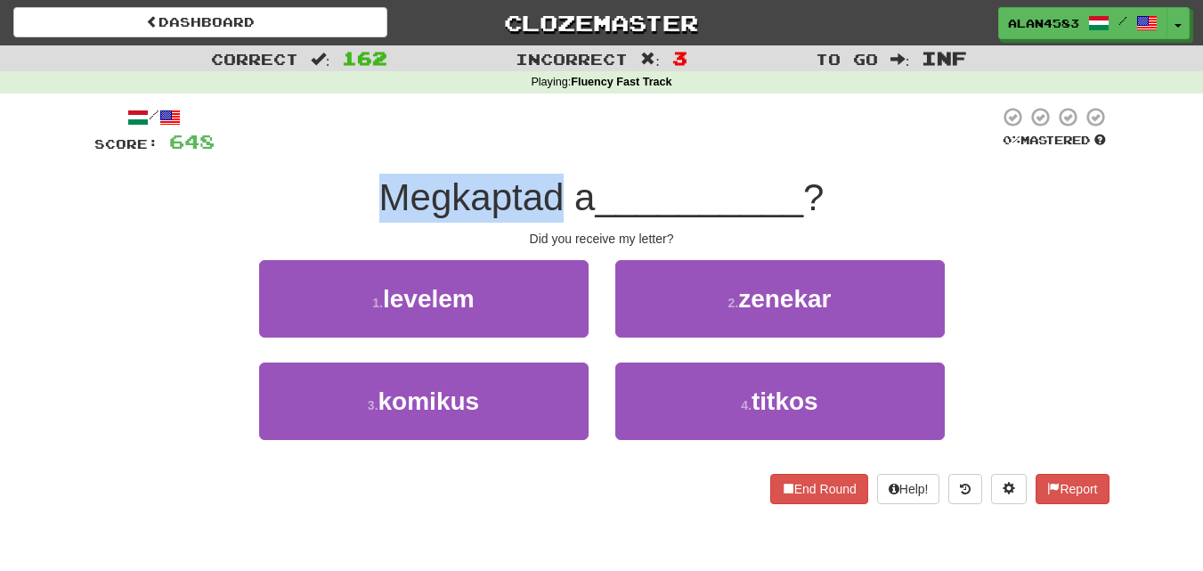
drag, startPoint x: 564, startPoint y: 184, endPoint x: 385, endPoint y: 183, distance: 179.0
click at [385, 183] on span "Megkaptad a" at bounding box center [487, 197] width 216 height 42
click at [373, 151] on div at bounding box center [373, 151] width 0 height 0
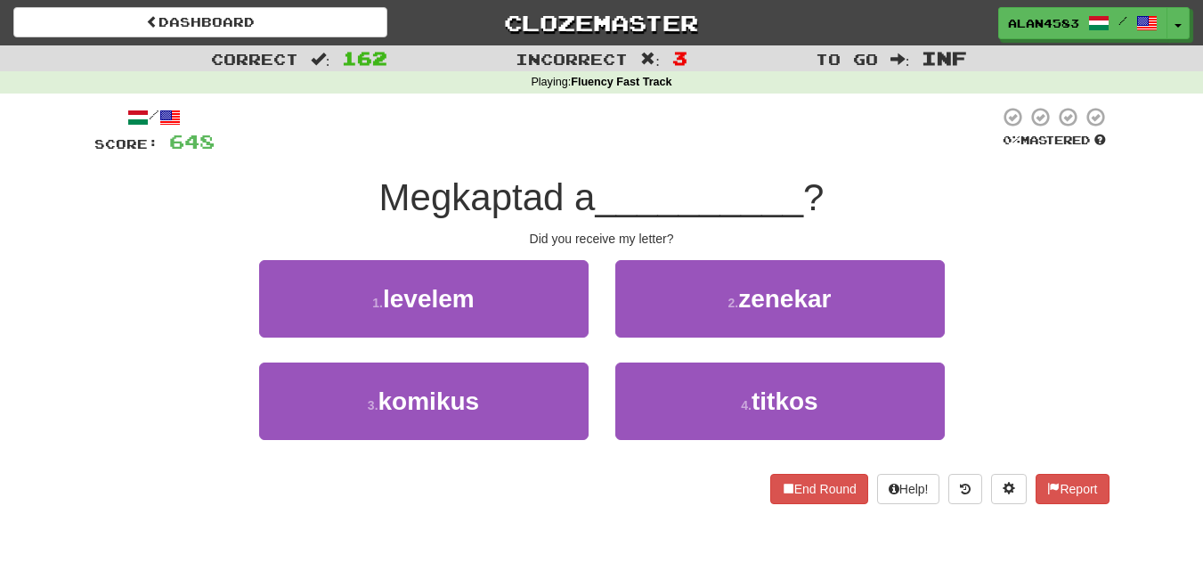
click at [319, 134] on div at bounding box center [607, 130] width 785 height 49
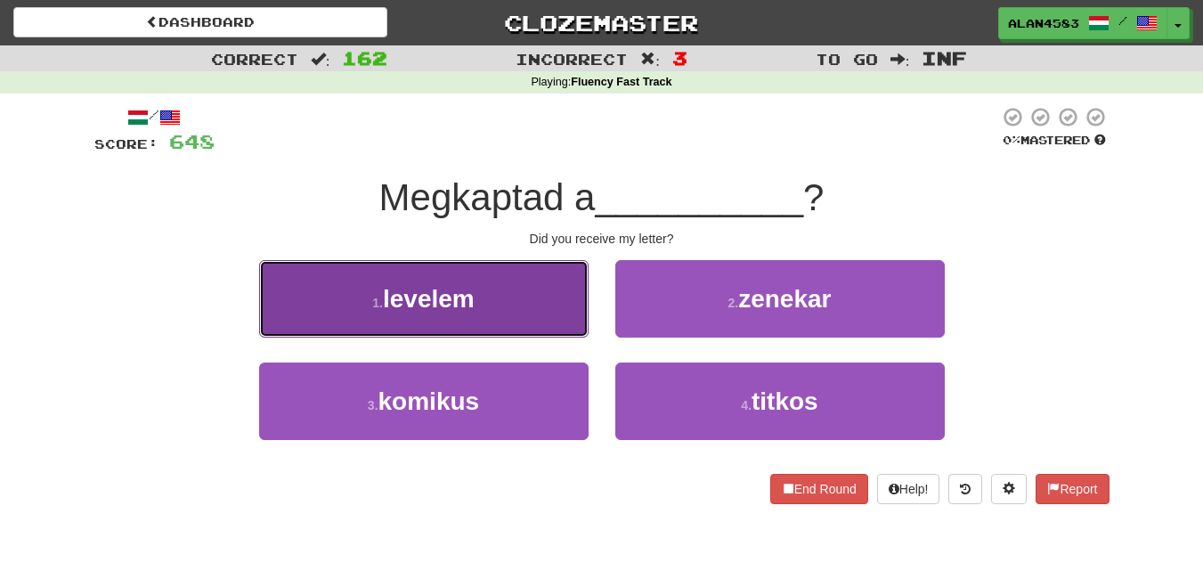
click at [459, 332] on button "1 . levelem" at bounding box center [424, 298] width 330 height 77
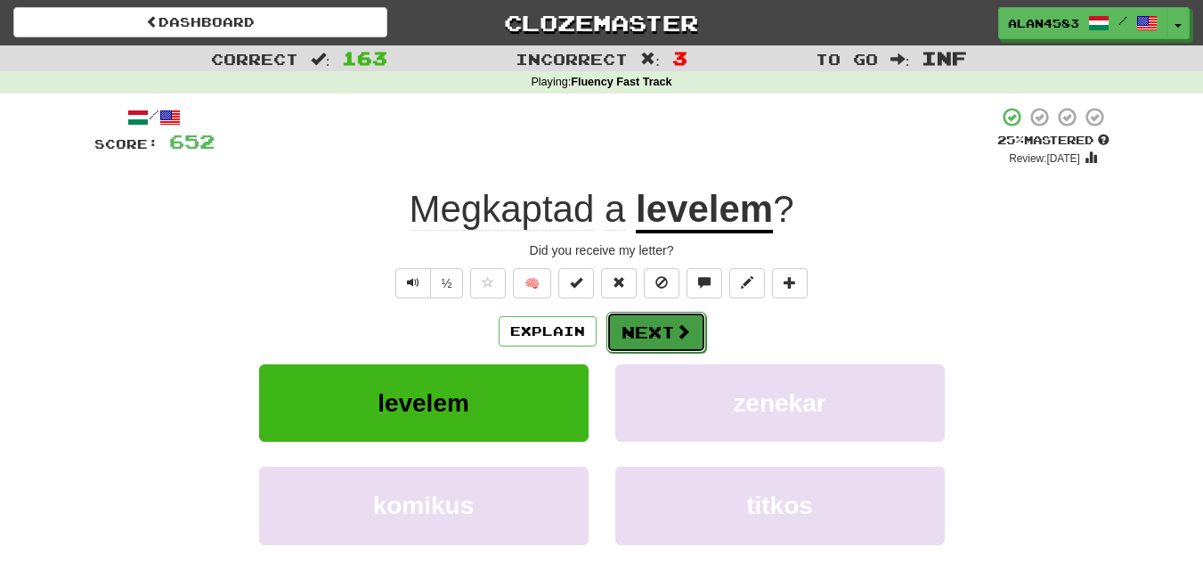
click at [655, 342] on button "Next" at bounding box center [656, 332] width 100 height 41
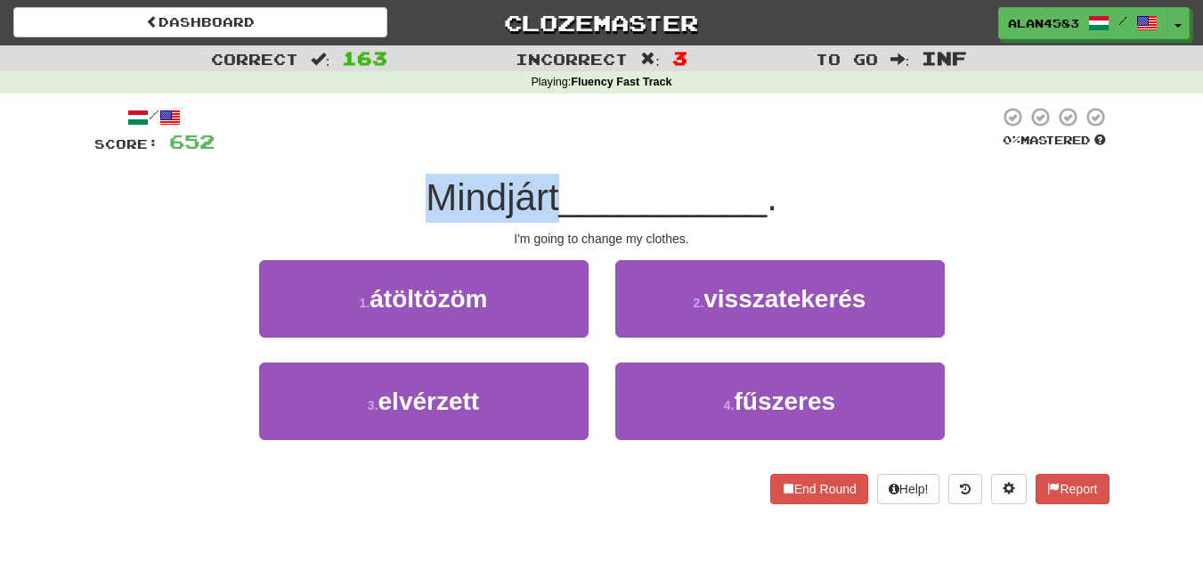
drag, startPoint x: 558, startPoint y: 178, endPoint x: 417, endPoint y: 184, distance: 141.7
click at [417, 184] on div "Mindjárt __________ ." at bounding box center [601, 198] width 1015 height 49
click at [405, 151] on div at bounding box center [405, 151] width 0 height 0
click at [344, 142] on div at bounding box center [607, 130] width 785 height 49
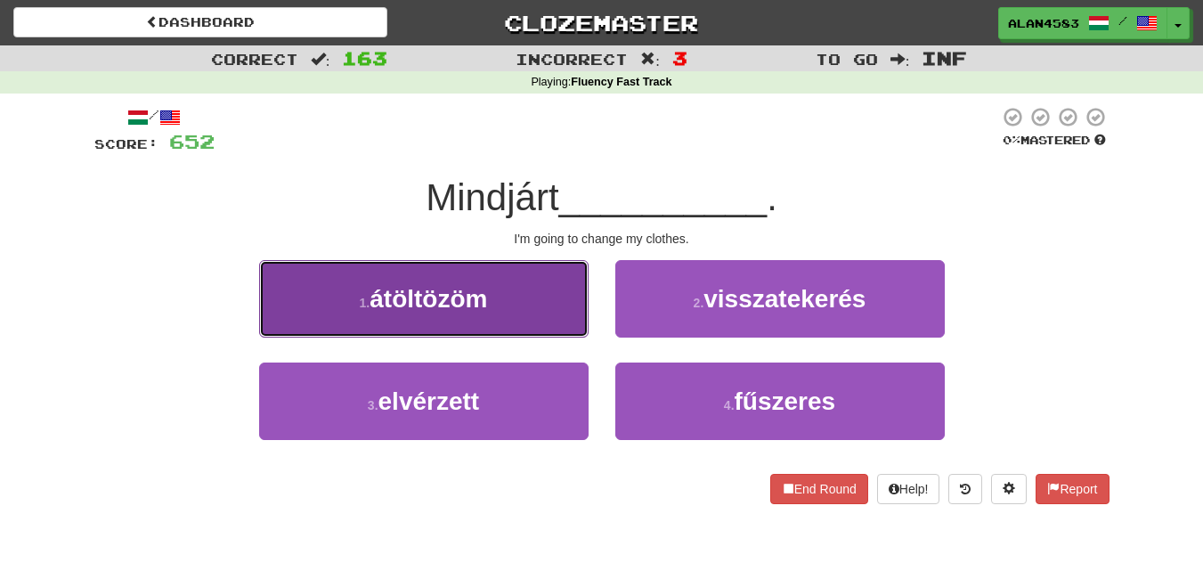
click at [346, 292] on button "1 . átöltözöm" at bounding box center [424, 298] width 330 height 77
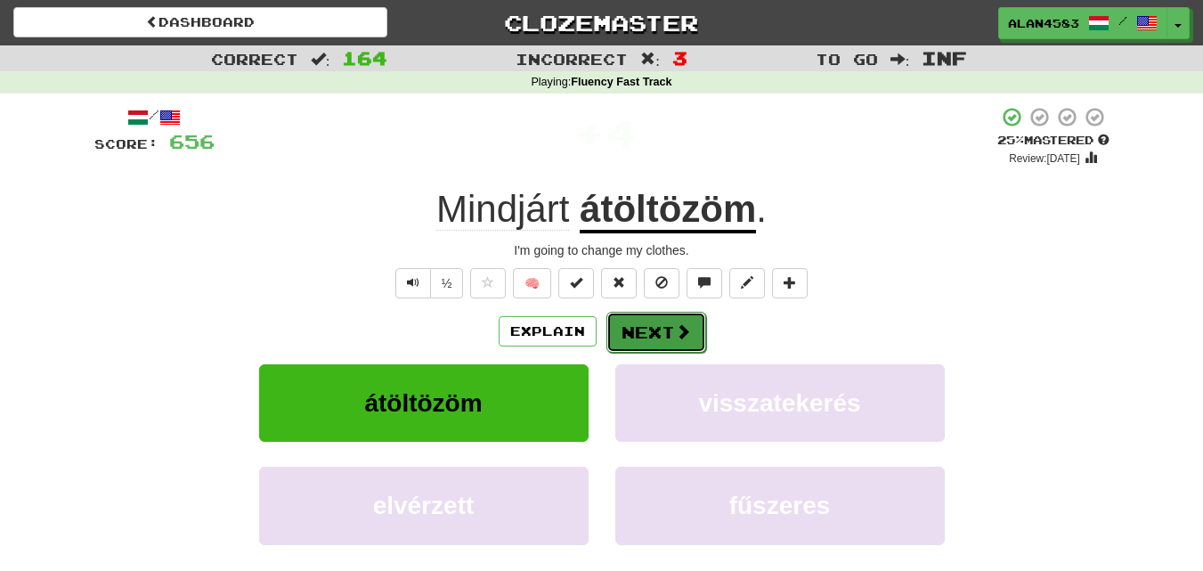
click at [645, 334] on button "Next" at bounding box center [656, 332] width 100 height 41
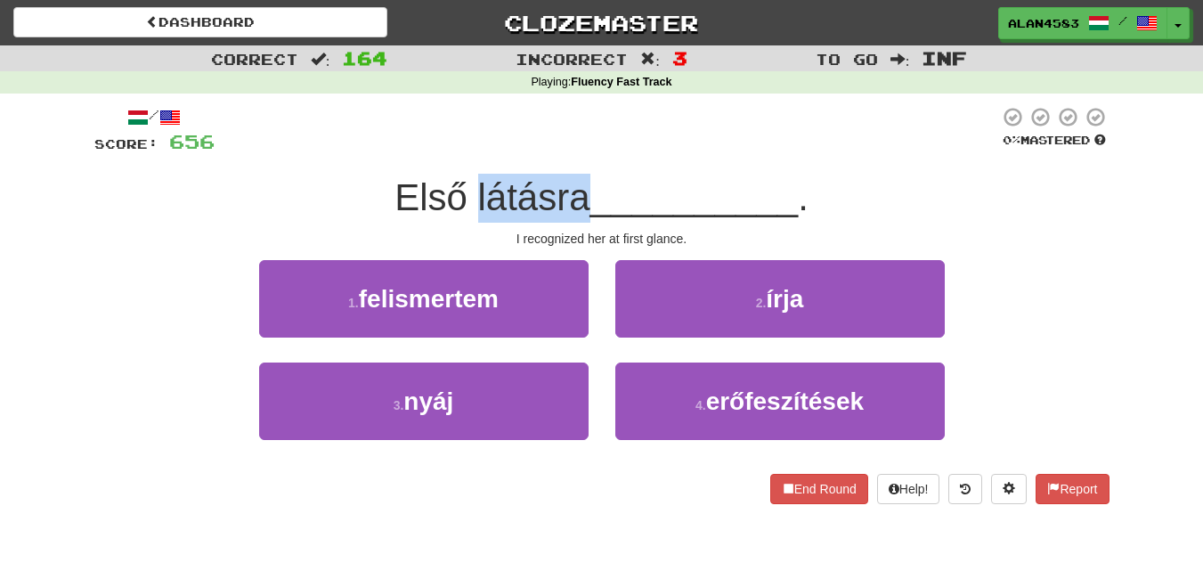
drag, startPoint x: 581, startPoint y: 199, endPoint x: 472, endPoint y: 201, distance: 108.7
click at [472, 201] on span "Első látásra" at bounding box center [492, 197] width 195 height 42
click at [460, 219] on div at bounding box center [460, 219] width 0 height 0
click at [626, 137] on div at bounding box center [607, 130] width 785 height 49
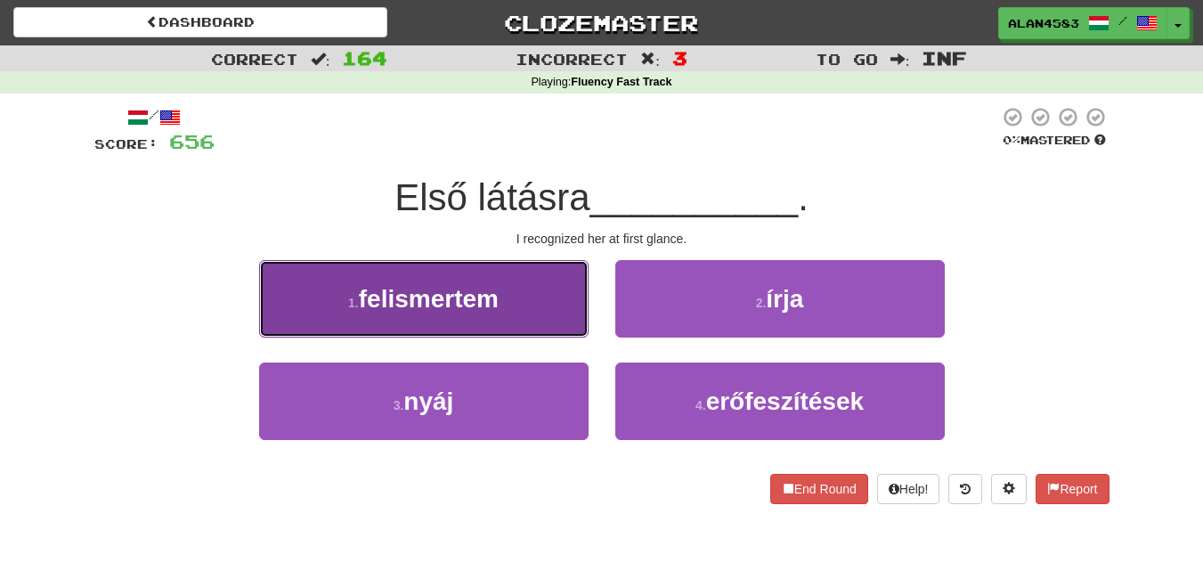
click at [393, 287] on span "felismertem" at bounding box center [429, 299] width 140 height 28
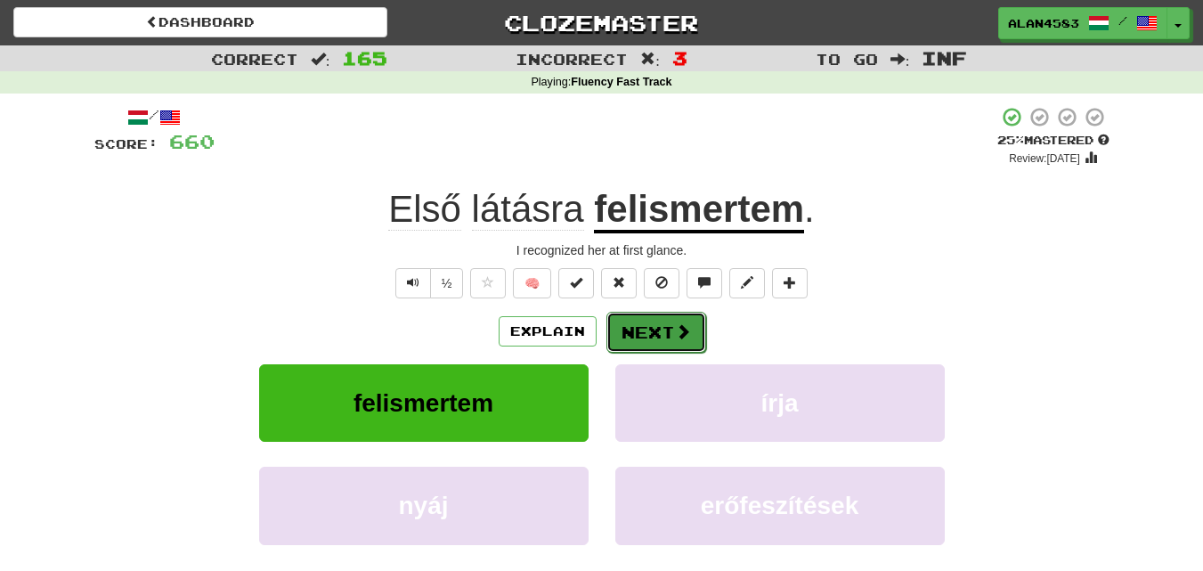
click at [653, 336] on button "Next" at bounding box center [656, 332] width 100 height 41
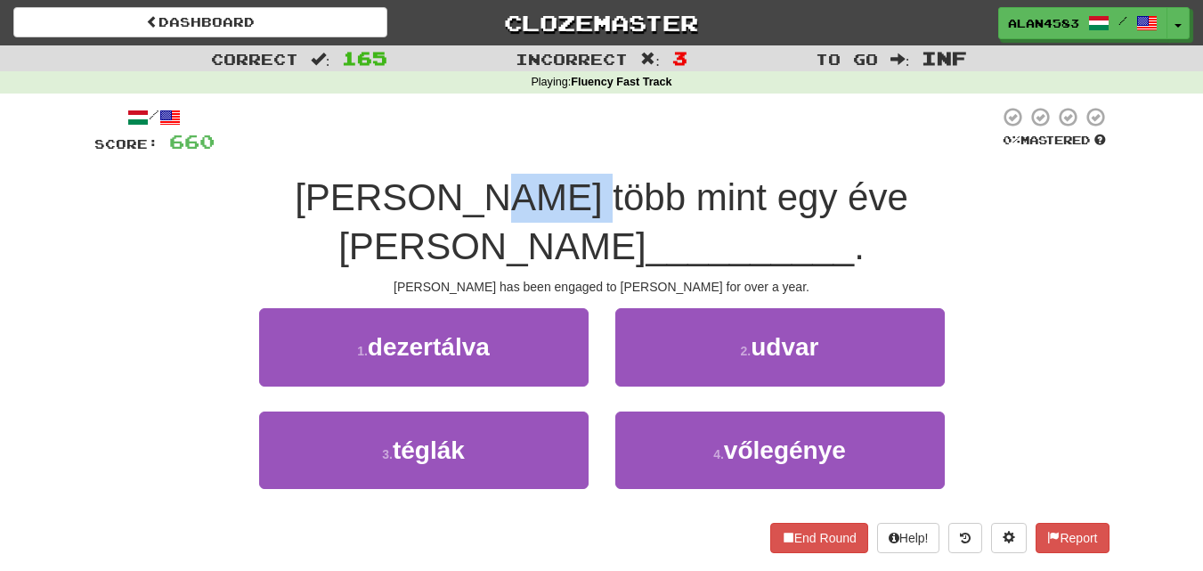
drag, startPoint x: 420, startPoint y: 205, endPoint x: 492, endPoint y: 191, distance: 72.7
click at [492, 191] on span "Bob több mint egy éve Mary" at bounding box center [602, 221] width 614 height 91
click at [480, 151] on div at bounding box center [480, 151] width 0 height 0
click at [548, 145] on div at bounding box center [607, 130] width 785 height 49
drag, startPoint x: 487, startPoint y: 189, endPoint x: 416, endPoint y: 186, distance: 71.3
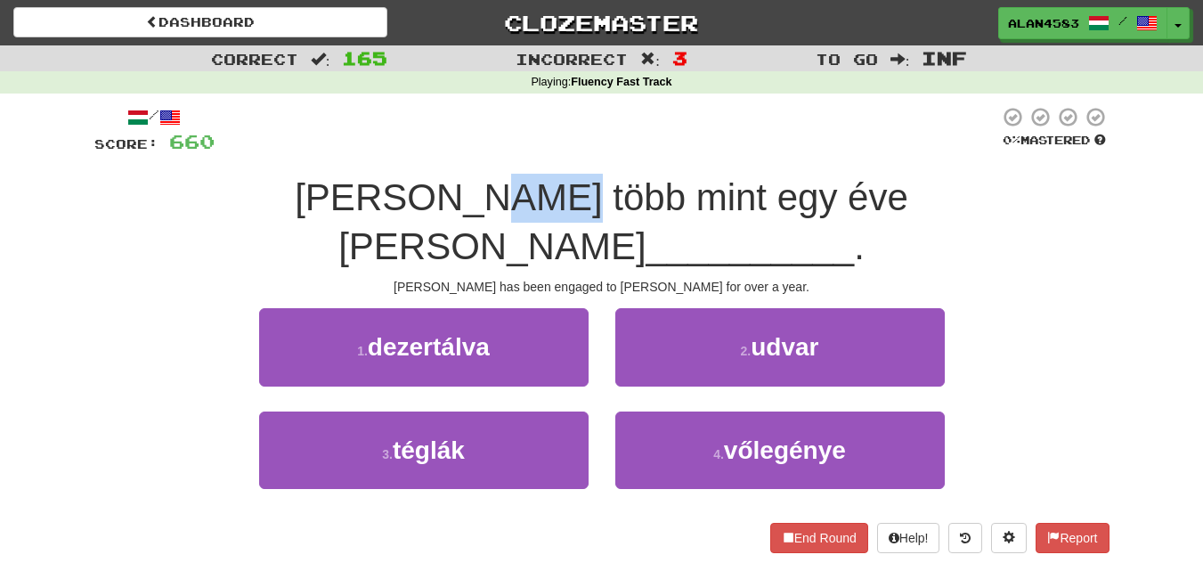
click at [416, 186] on span "Bob több mint egy éve Mary" at bounding box center [602, 221] width 614 height 91
click at [404, 151] on div at bounding box center [404, 151] width 0 height 0
click at [607, 124] on div at bounding box center [607, 130] width 785 height 49
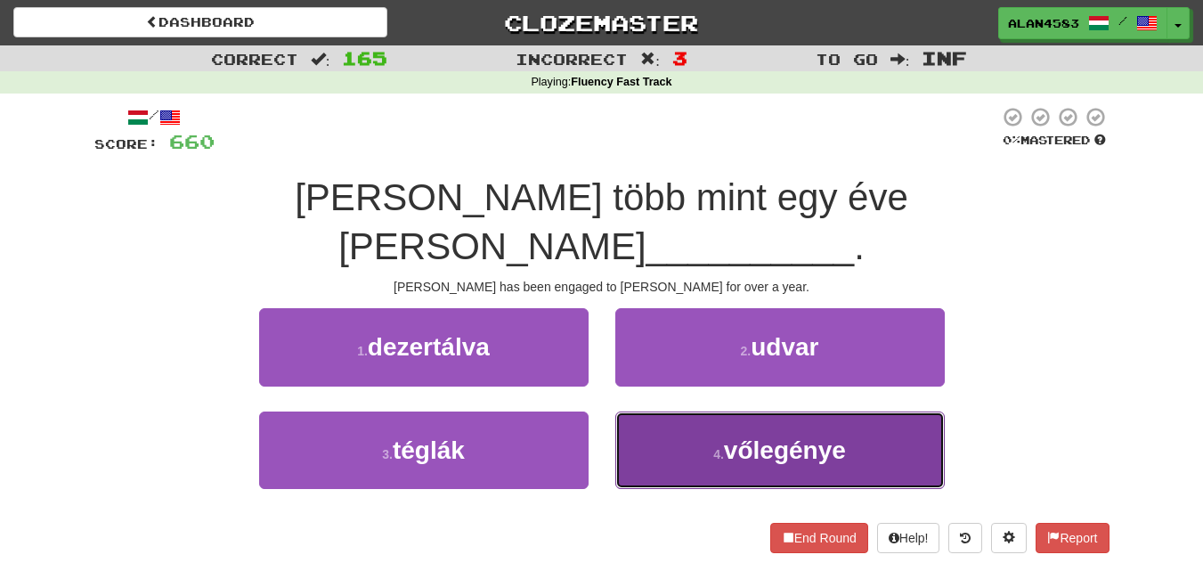
click at [798, 436] on span "vőlegénye" at bounding box center [785, 450] width 122 height 28
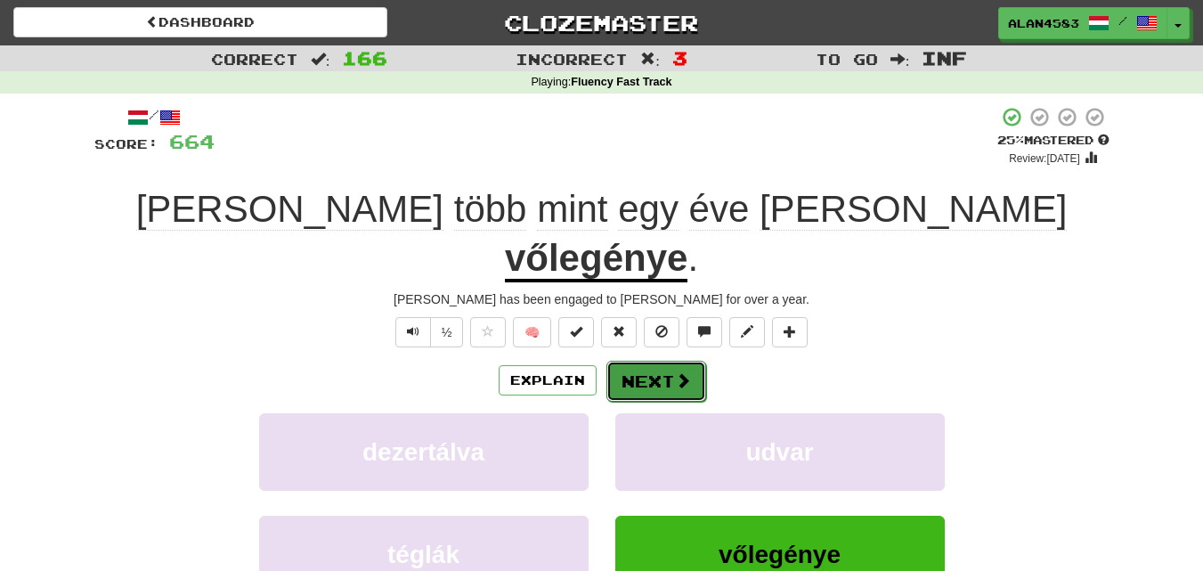
click at [657, 361] on button "Next" at bounding box center [656, 381] width 100 height 41
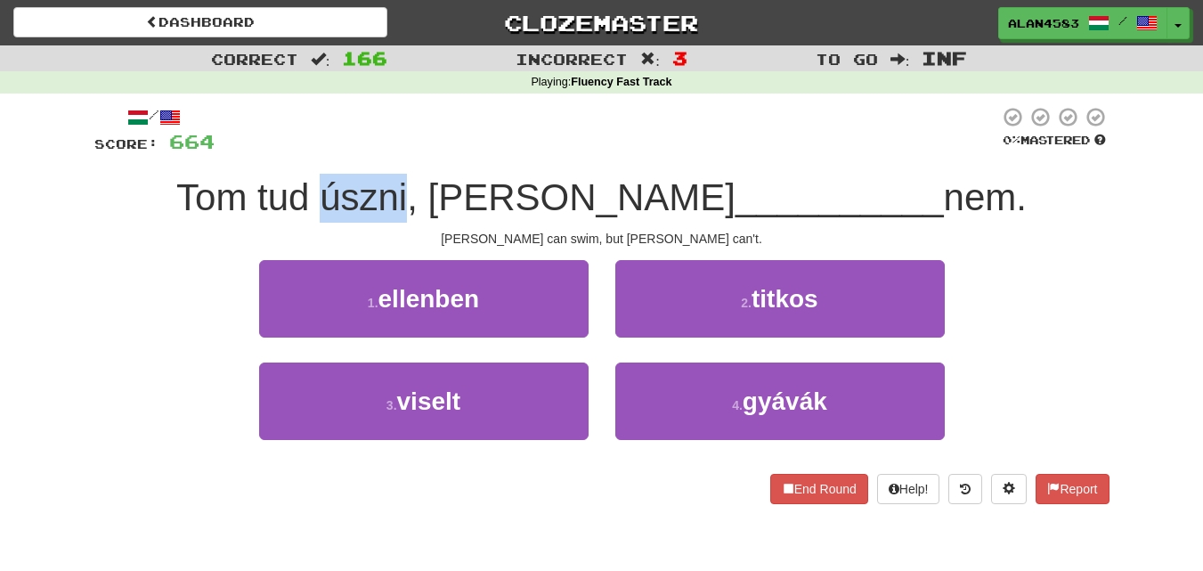
drag, startPoint x: 423, startPoint y: 196, endPoint x: 509, endPoint y: 186, distance: 86.1
click at [509, 186] on span "Tom tud úszni, Mary" at bounding box center [455, 197] width 559 height 42
click at [497, 151] on div at bounding box center [497, 151] width 0 height 0
click at [530, 140] on div at bounding box center [607, 130] width 785 height 49
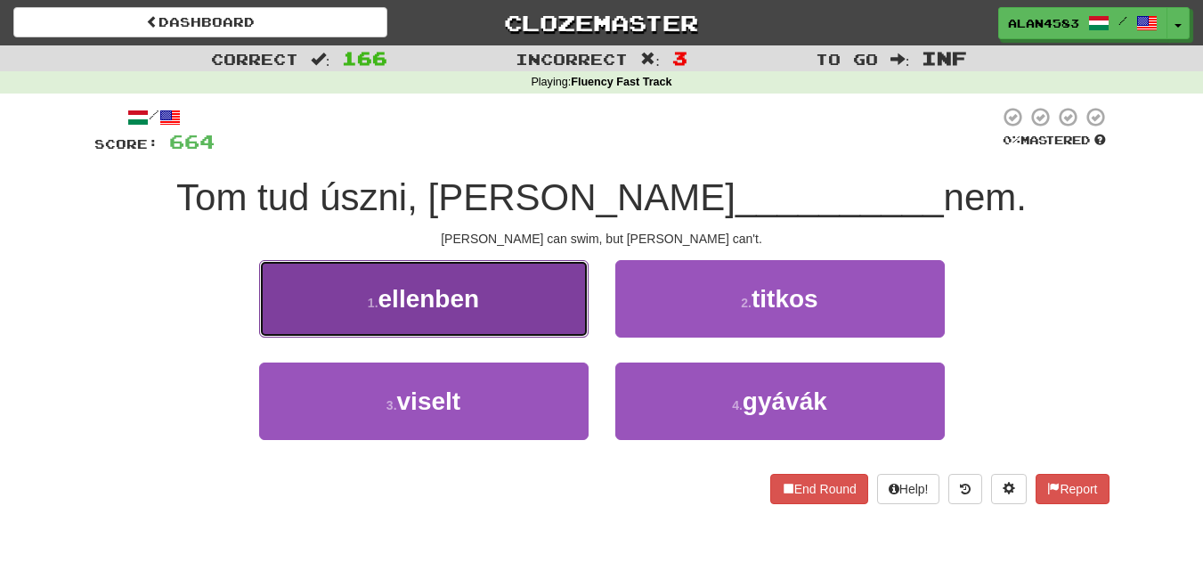
click at [378, 290] on button "1 . ellenben" at bounding box center [424, 298] width 330 height 77
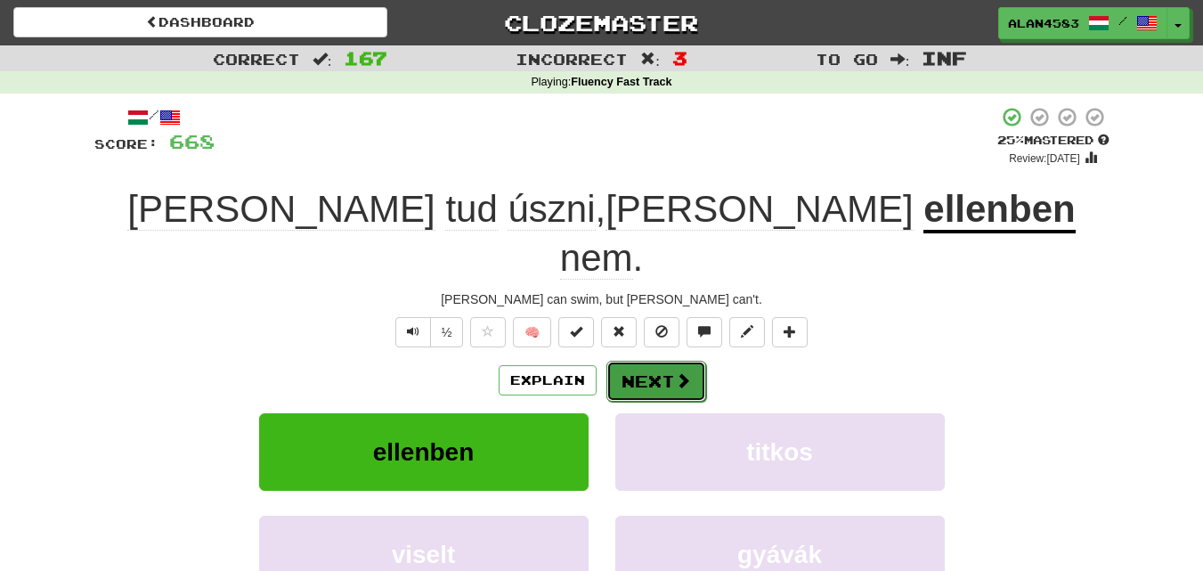
click at [639, 361] on button "Next" at bounding box center [656, 381] width 100 height 41
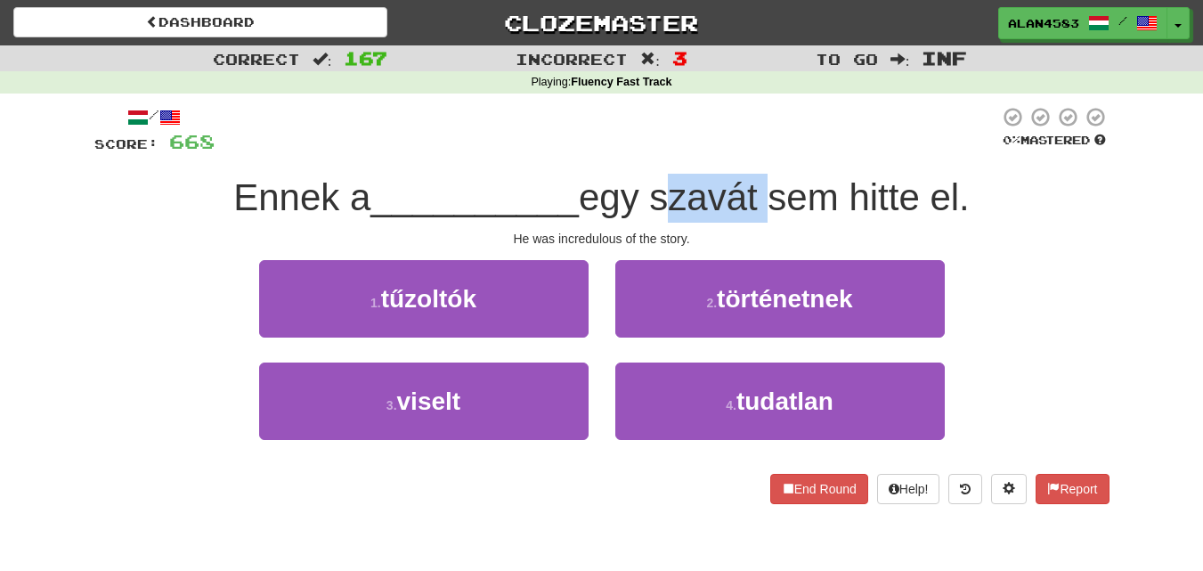
drag, startPoint x: 665, startPoint y: 200, endPoint x: 769, endPoint y: 187, distance: 104.2
click at [769, 187] on span "egy szavát sem hitte el." at bounding box center [774, 197] width 391 height 42
click at [757, 151] on div at bounding box center [757, 151] width 0 height 0
click at [850, 151] on div at bounding box center [607, 130] width 785 height 49
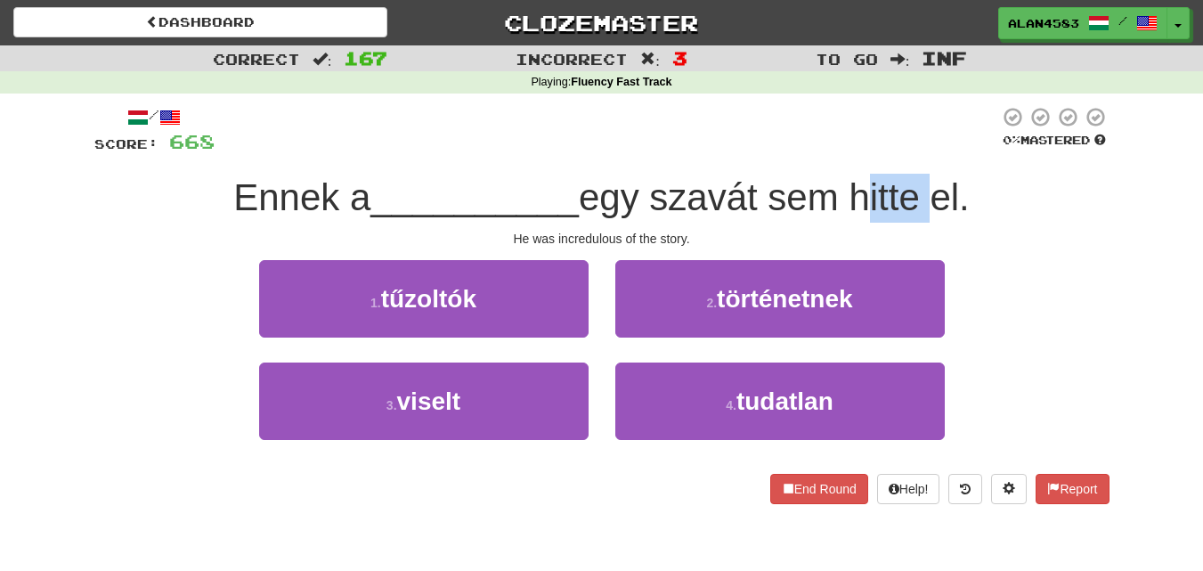
drag, startPoint x: 863, startPoint y: 187, endPoint x: 925, endPoint y: 183, distance: 62.4
click at [925, 183] on span "egy szavát sem hitte el." at bounding box center [774, 197] width 391 height 42
click at [914, 151] on div at bounding box center [914, 151] width 0 height 0
click at [722, 143] on div at bounding box center [607, 130] width 785 height 49
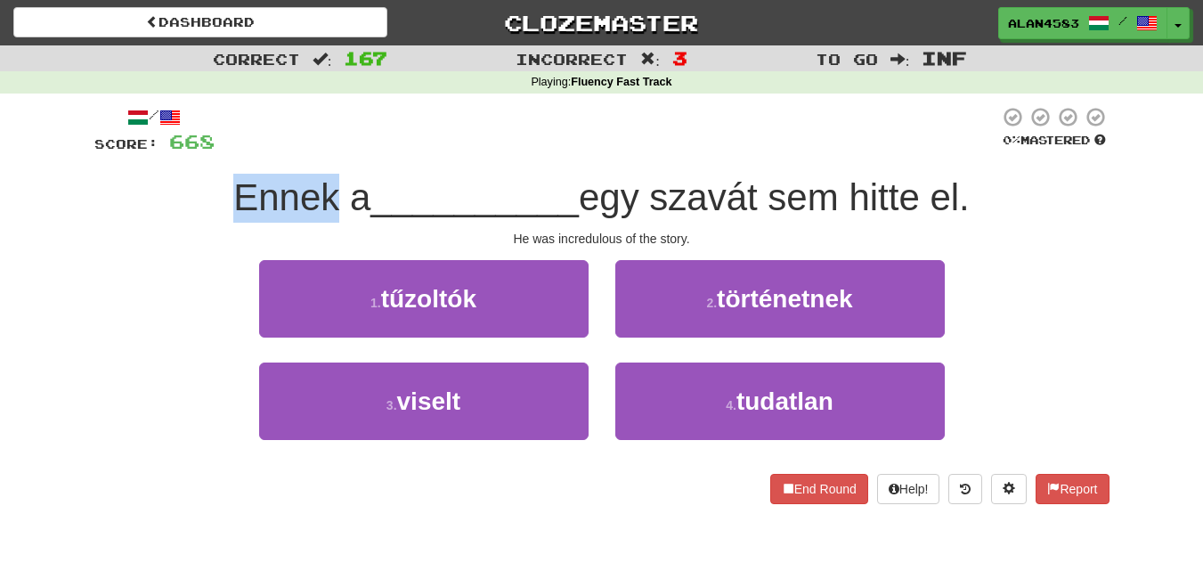
drag, startPoint x: 323, startPoint y: 195, endPoint x: 178, endPoint y: 190, distance: 145.3
click at [178, 190] on div "Ennek a __________ egy szavát sem hitte el." at bounding box center [601, 198] width 1015 height 49
click at [167, 151] on div at bounding box center [167, 151] width 0 height 0
click at [464, 121] on div at bounding box center [607, 130] width 785 height 49
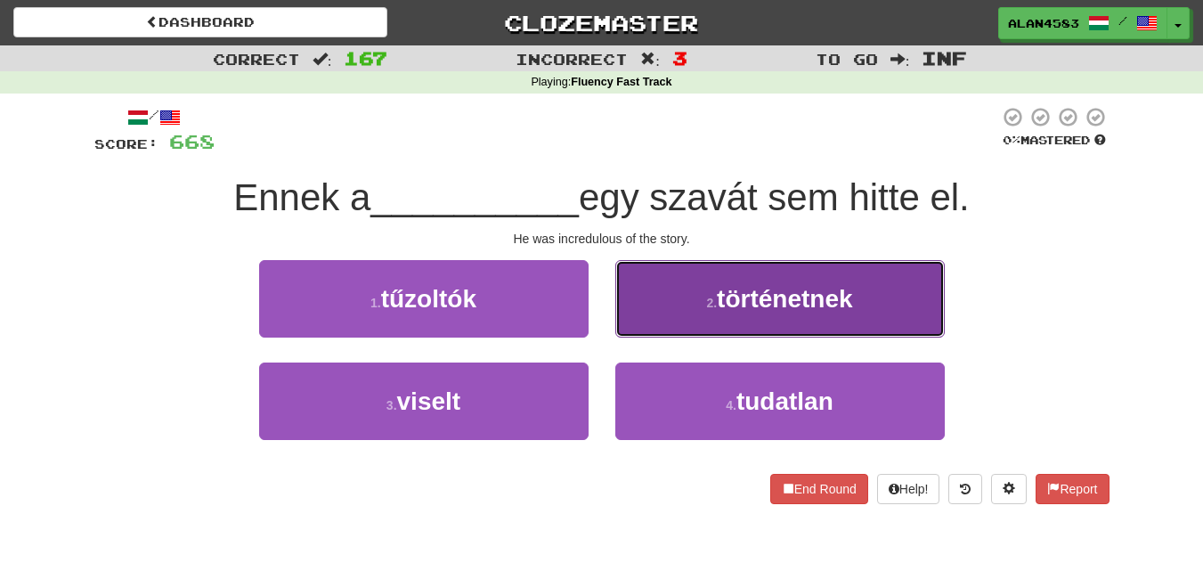
click at [704, 330] on button "2 . történetnek" at bounding box center [780, 298] width 330 height 77
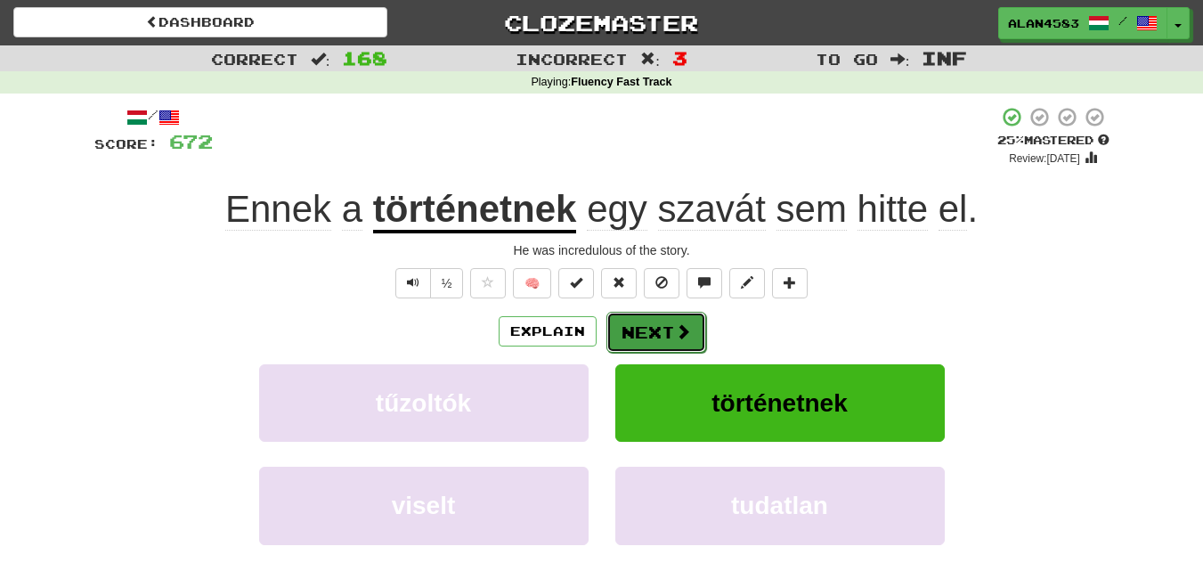
click at [675, 334] on span at bounding box center [683, 331] width 16 height 16
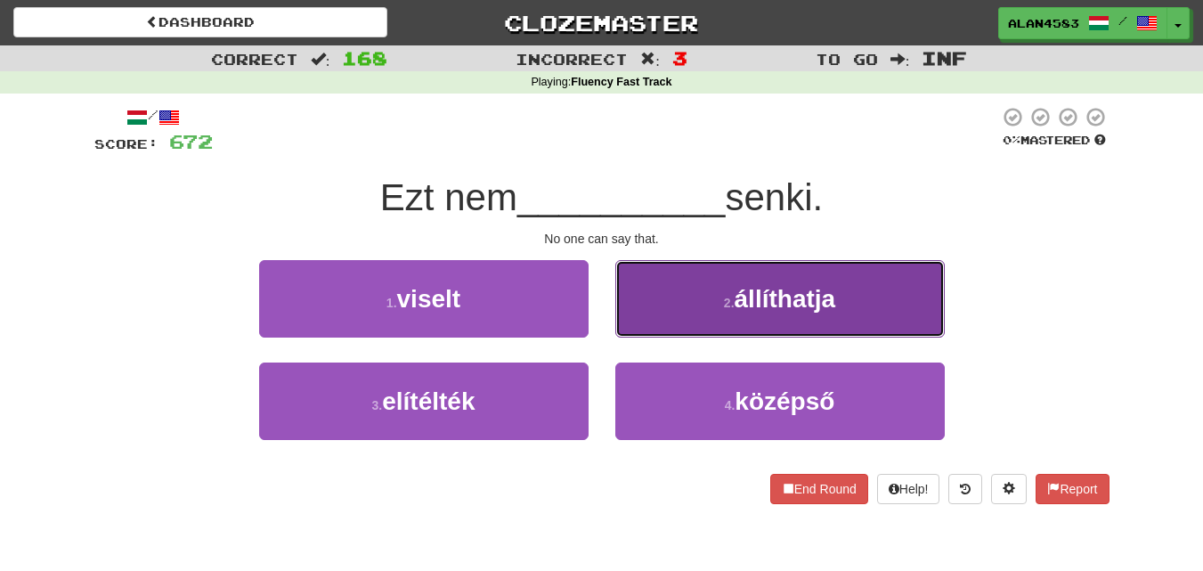
click at [730, 280] on button "2 . állíthatja" at bounding box center [780, 298] width 330 height 77
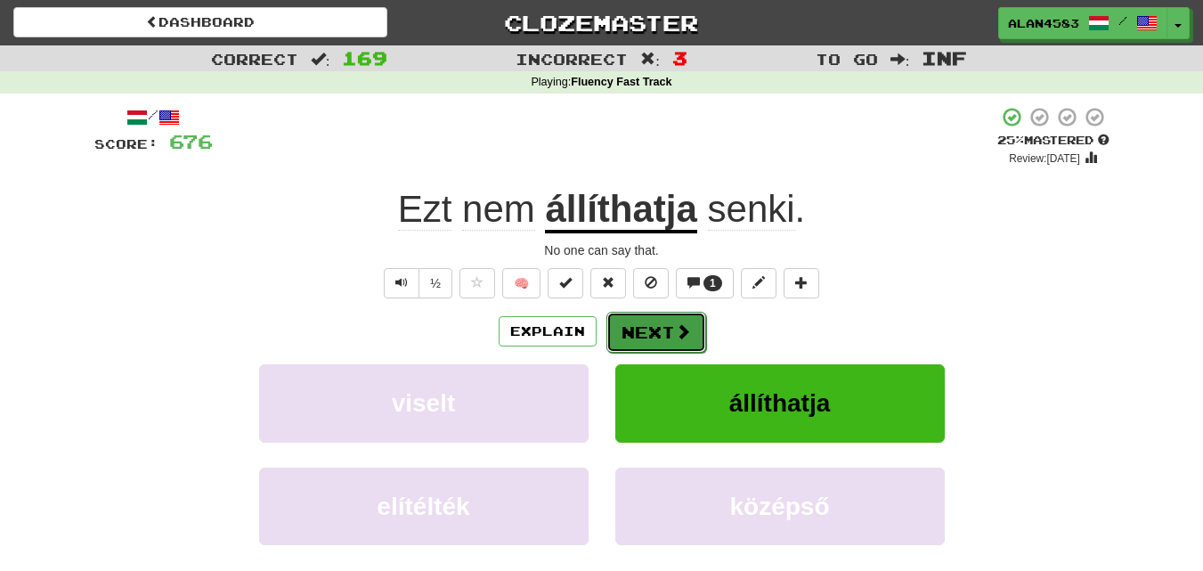
click at [648, 339] on button "Next" at bounding box center [656, 332] width 100 height 41
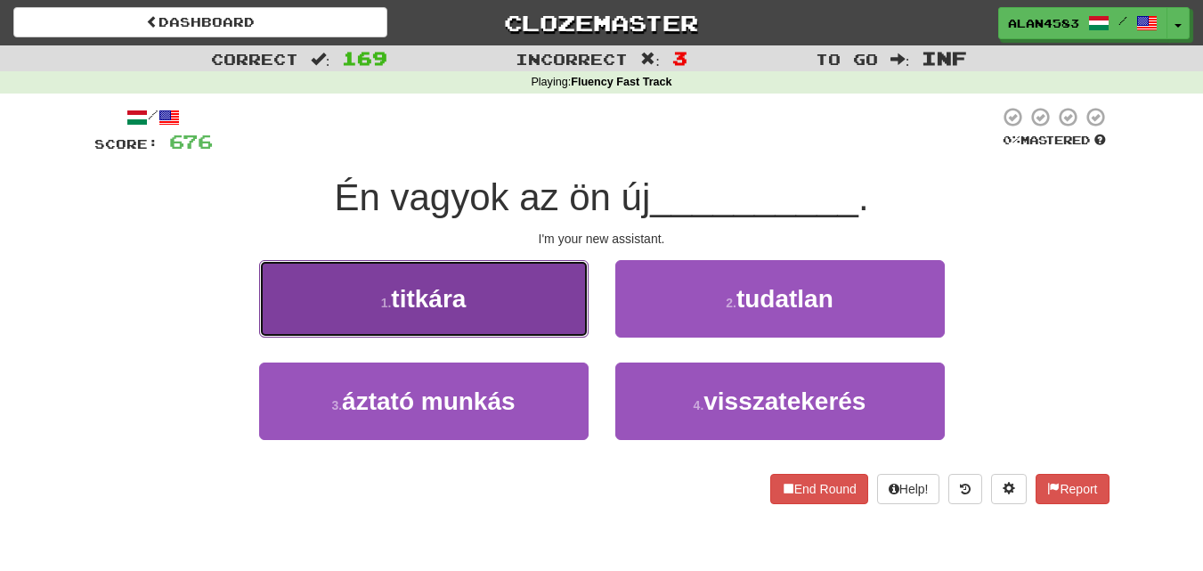
click at [460, 264] on button "1 . titkára" at bounding box center [424, 298] width 330 height 77
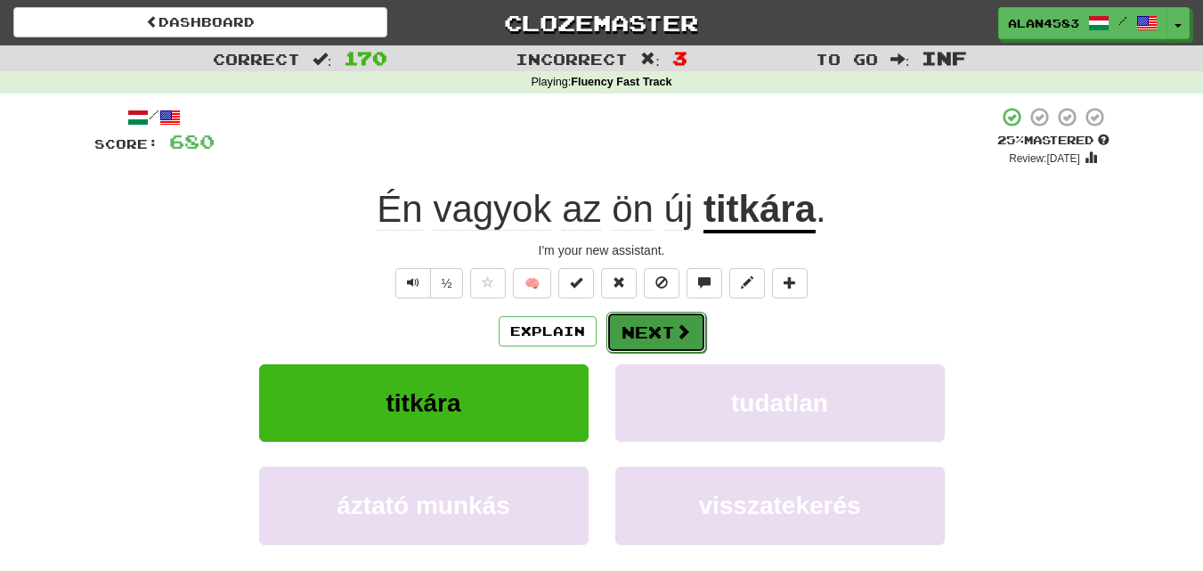
click at [639, 332] on button "Next" at bounding box center [656, 332] width 100 height 41
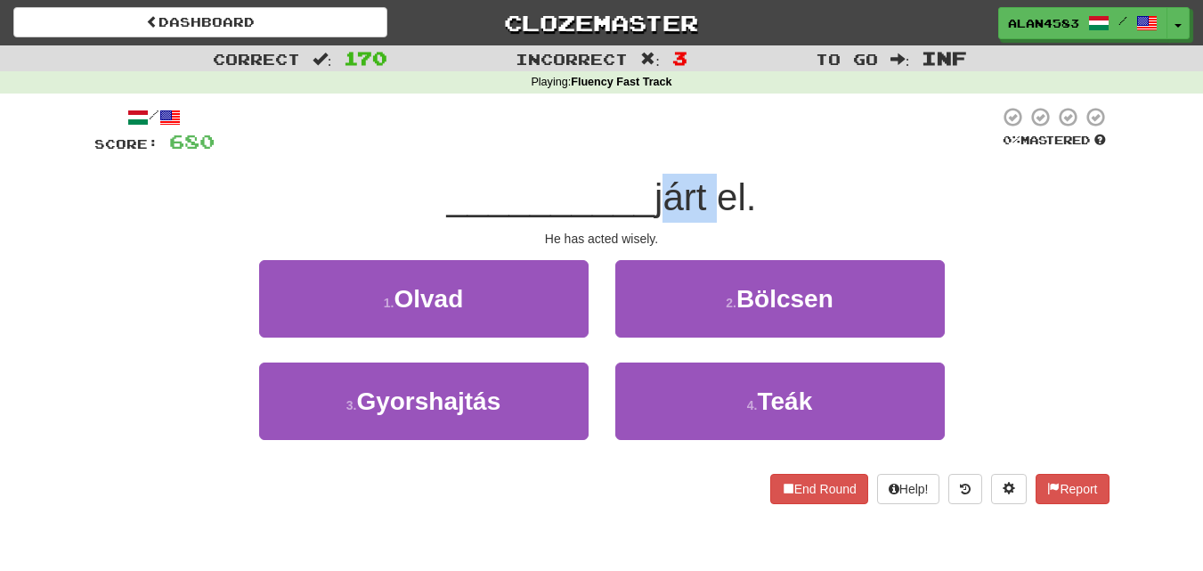
drag, startPoint x: 714, startPoint y: 187, endPoint x: 655, endPoint y: 195, distance: 59.3
click at [655, 195] on span "járt el." at bounding box center [706, 197] width 102 height 42
click at [644, 151] on div at bounding box center [644, 151] width 0 height 0
click at [702, 134] on div at bounding box center [607, 130] width 785 height 49
drag, startPoint x: 727, startPoint y: 196, endPoint x: 756, endPoint y: 192, distance: 29.6
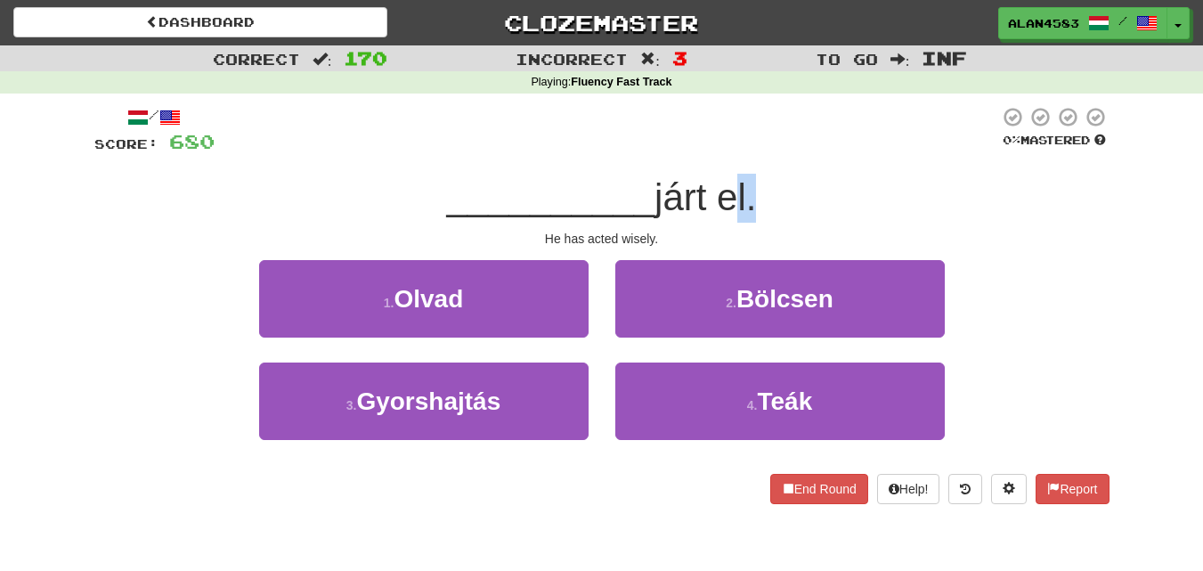
click at [756, 192] on span "járt el." at bounding box center [706, 197] width 102 height 42
click at [745, 151] on div at bounding box center [745, 151] width 0 height 0
click at [819, 139] on div at bounding box center [607, 130] width 785 height 49
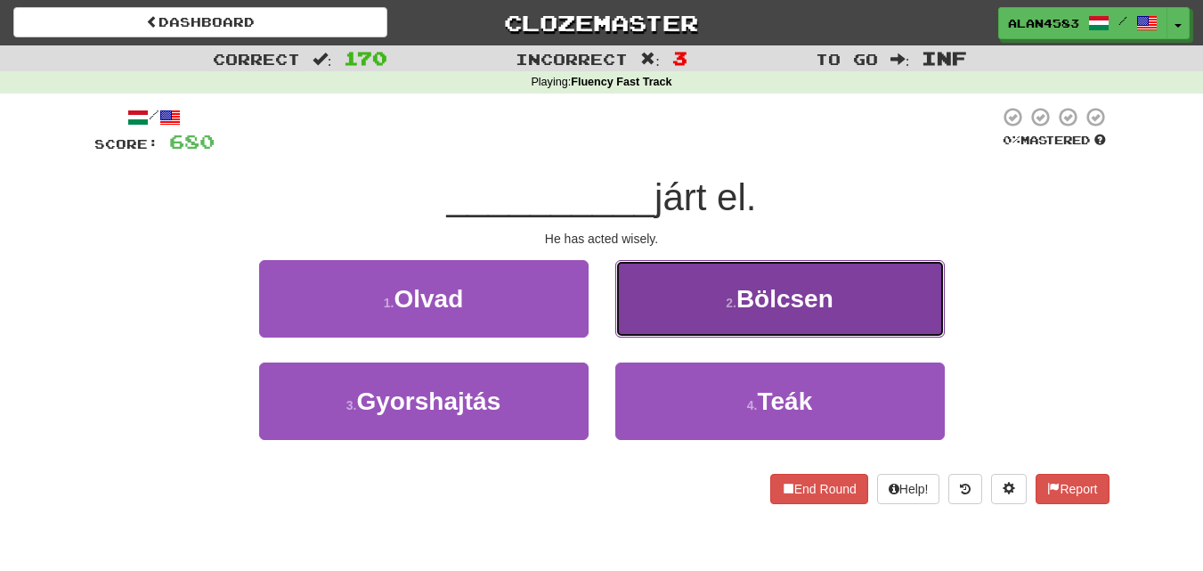
click at [717, 306] on button "2 . Bölcsen" at bounding box center [780, 298] width 330 height 77
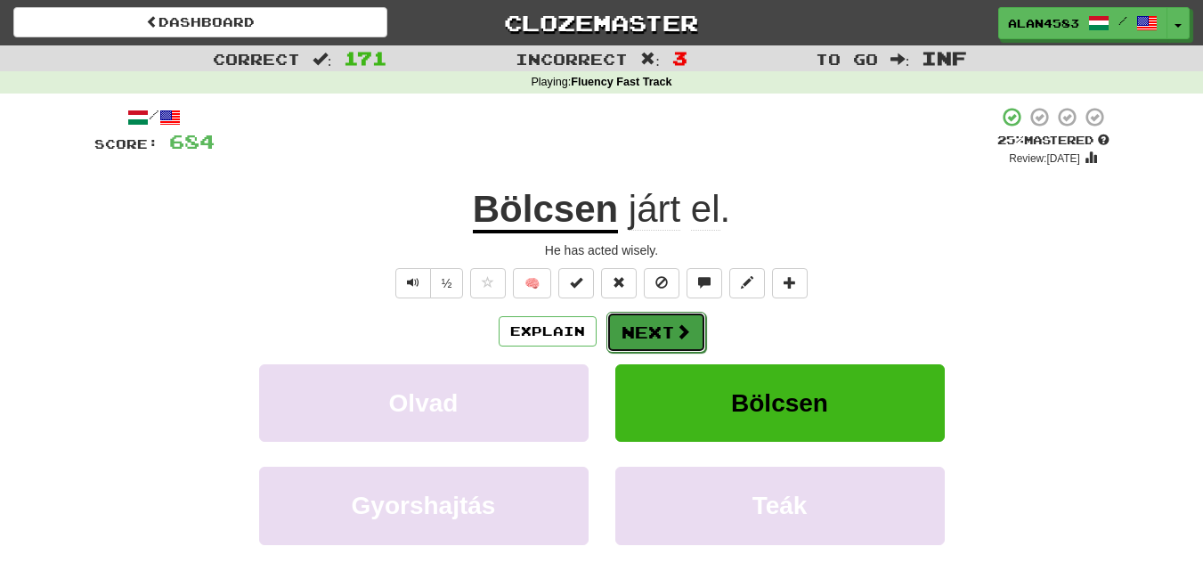
click at [680, 333] on span at bounding box center [683, 331] width 16 height 16
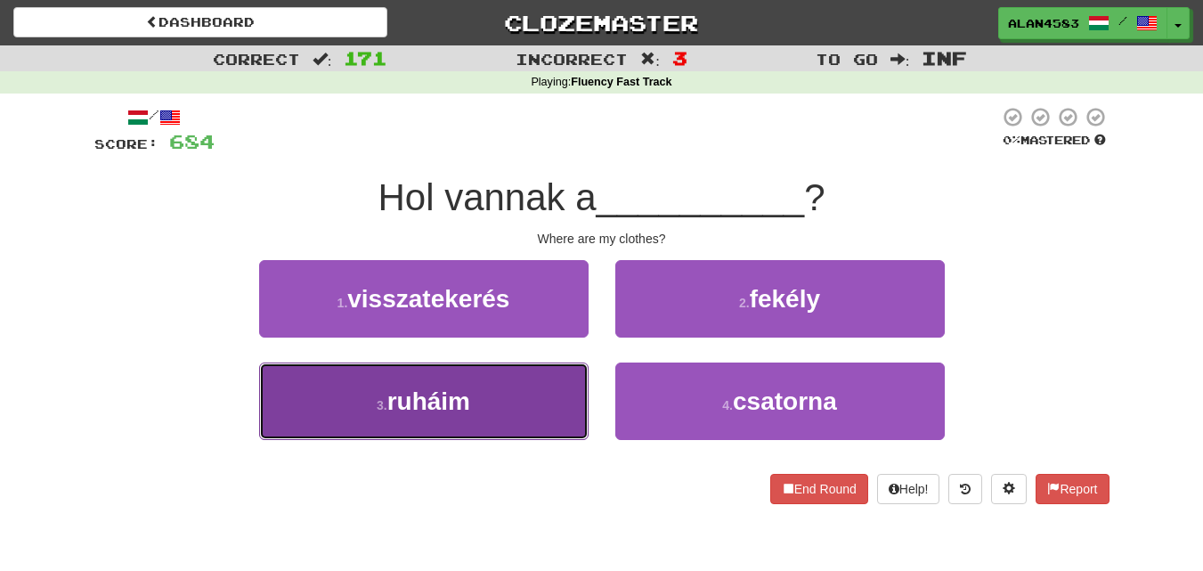
click at [289, 426] on button "3 . ruháim" at bounding box center [424, 400] width 330 height 77
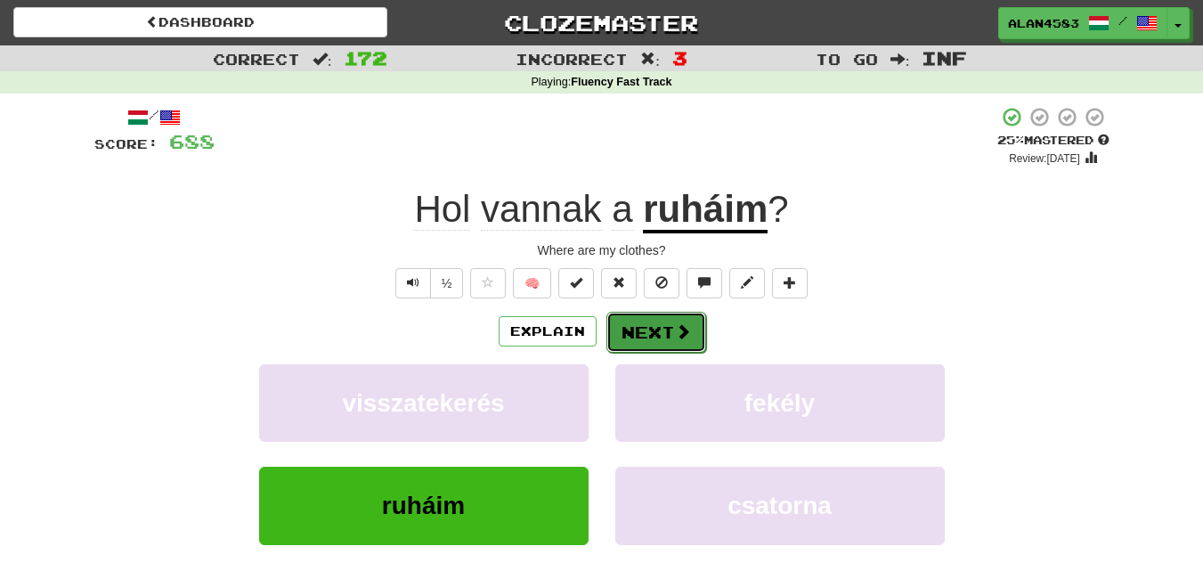
click at [636, 332] on button "Next" at bounding box center [656, 332] width 100 height 41
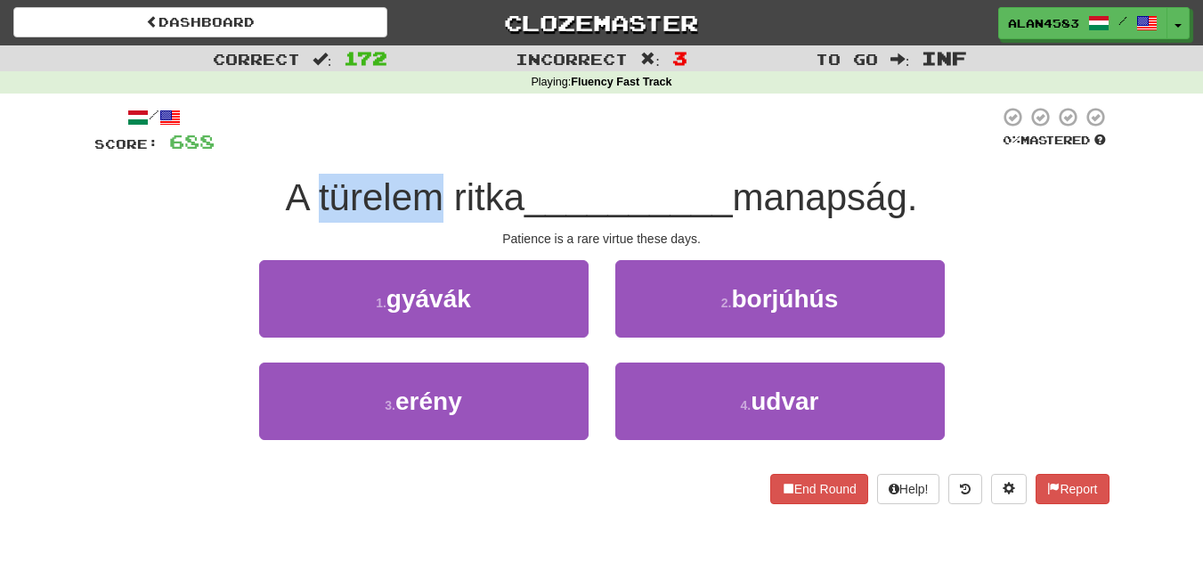
drag, startPoint x: 427, startPoint y: 199, endPoint x: 311, endPoint y: 206, distance: 115.9
click at [311, 206] on span "A türelem ritka" at bounding box center [405, 197] width 239 height 42
click at [299, 219] on div at bounding box center [299, 219] width 0 height 0
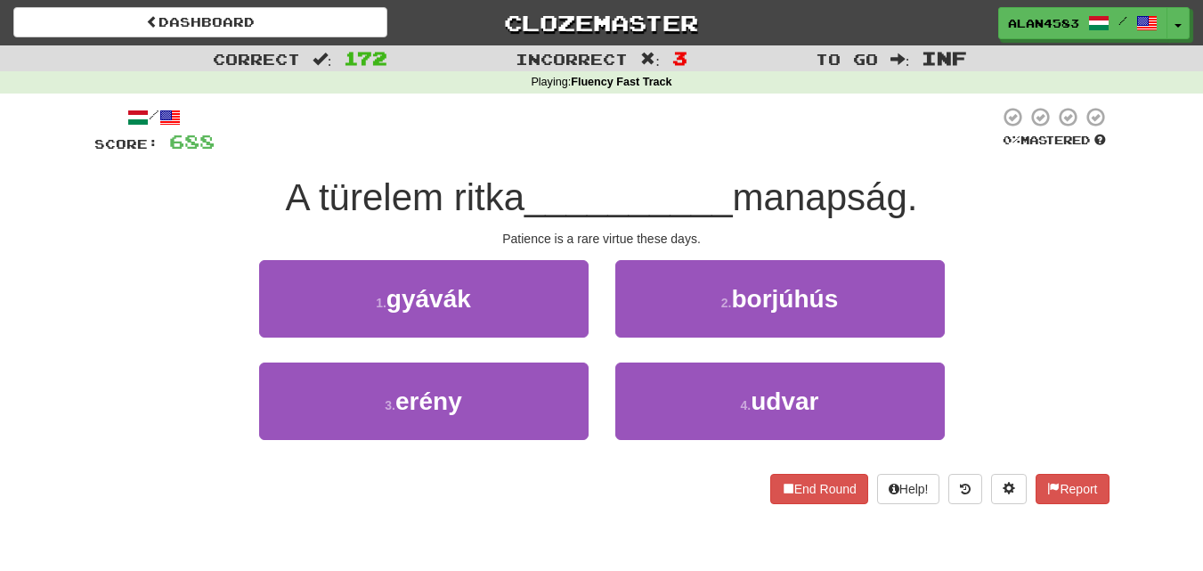
click at [564, 123] on div at bounding box center [607, 130] width 785 height 49
drag, startPoint x: 513, startPoint y: 192, endPoint x: 442, endPoint y: 191, distance: 71.3
click at [442, 191] on span "A türelem ritka" at bounding box center [405, 197] width 239 height 42
click at [430, 151] on div at bounding box center [430, 151] width 0 height 0
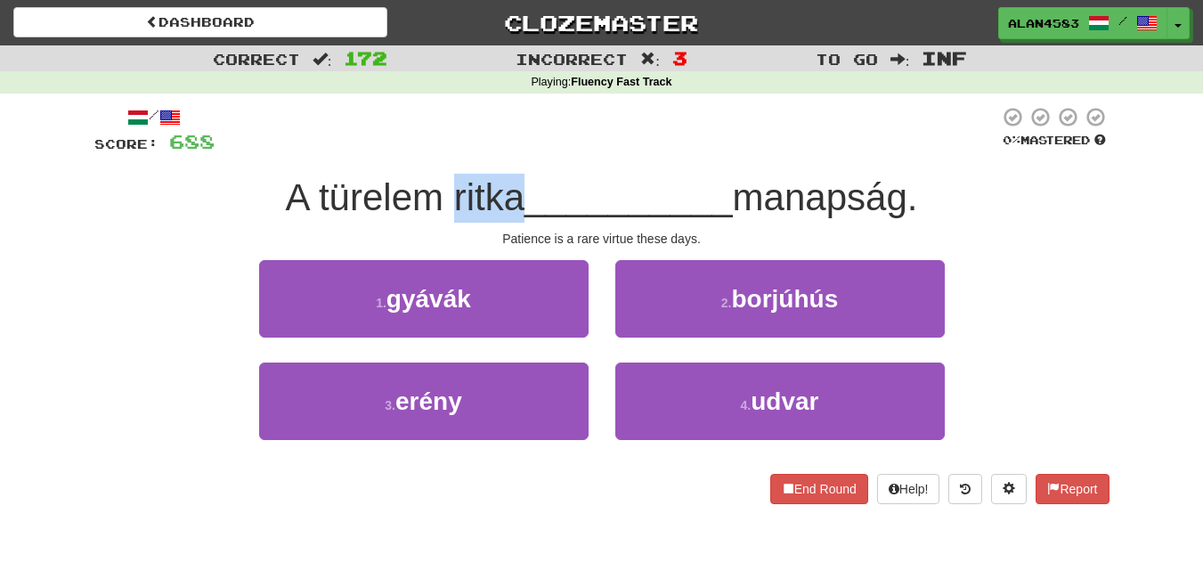
click at [637, 118] on div at bounding box center [607, 130] width 785 height 49
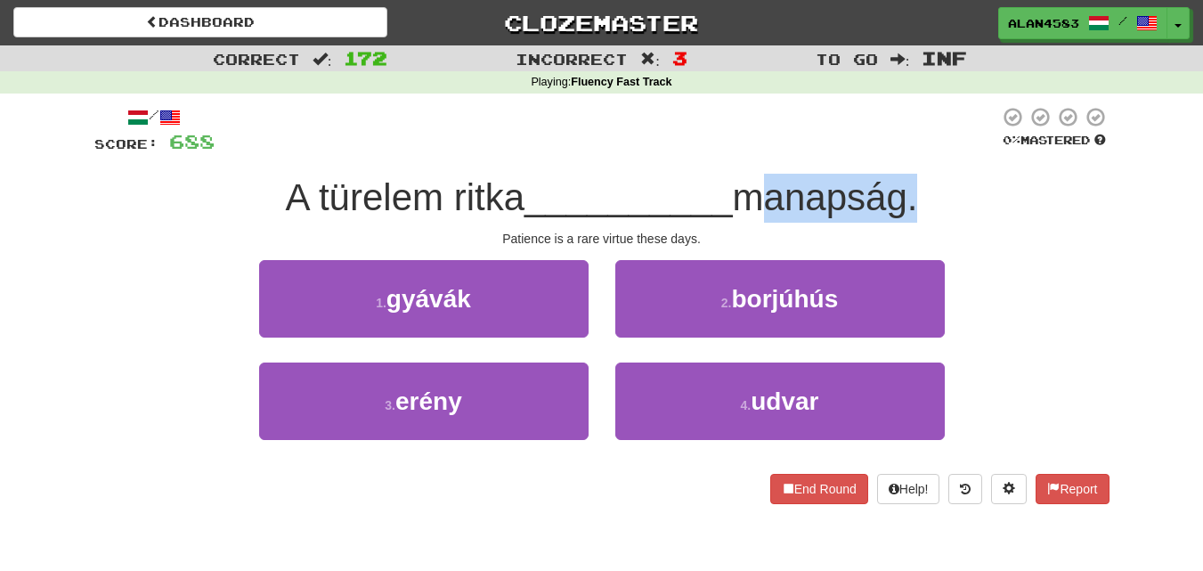
drag, startPoint x: 743, startPoint y: 192, endPoint x: 911, endPoint y: 188, distance: 168.4
click at [911, 188] on span "manapság." at bounding box center [825, 197] width 185 height 42
click at [899, 151] on div at bounding box center [899, 151] width 0 height 0
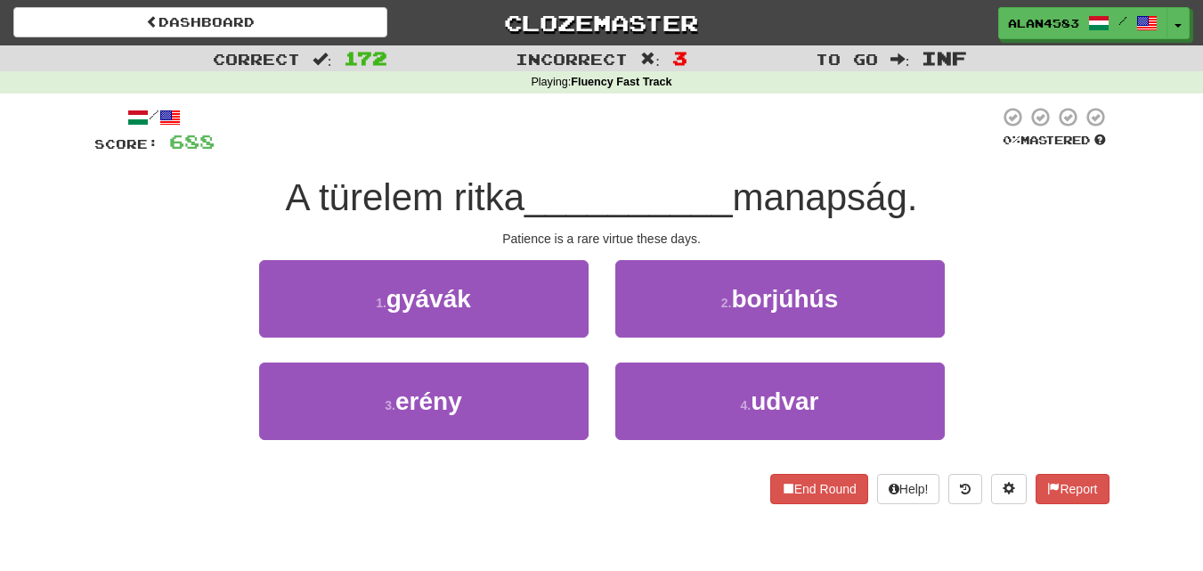
click at [943, 153] on div at bounding box center [607, 130] width 785 height 49
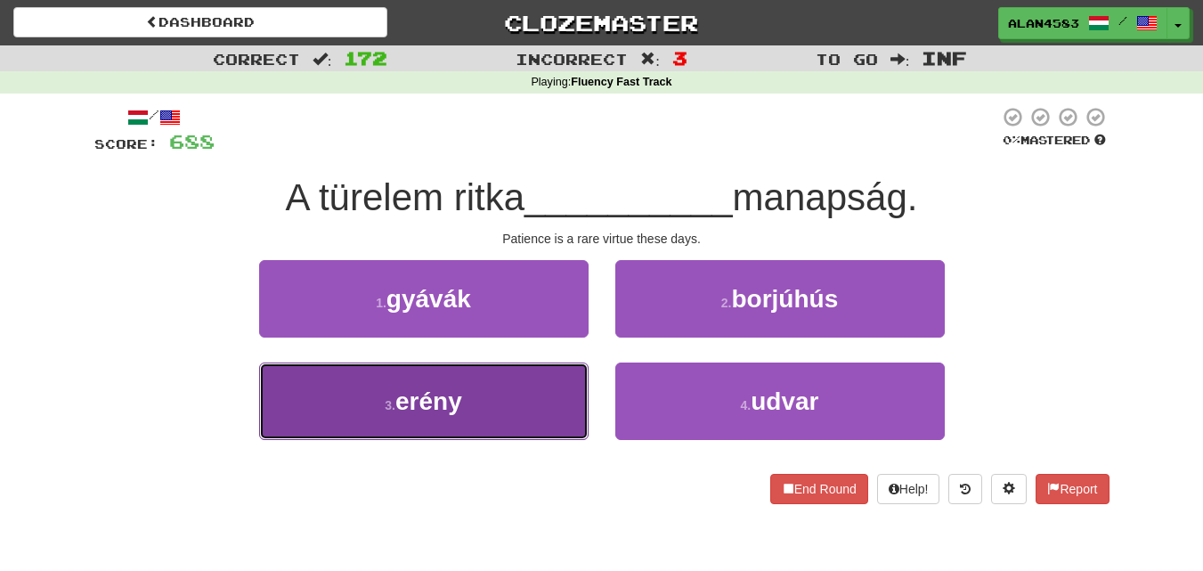
click at [303, 419] on button "3 . erény" at bounding box center [424, 400] width 330 height 77
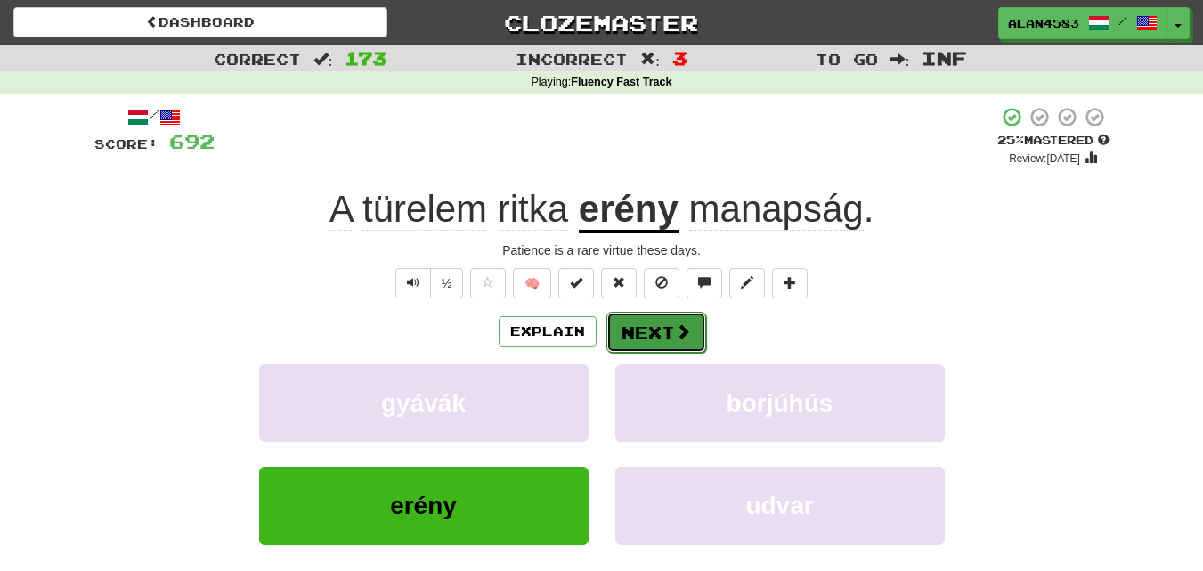
click at [659, 330] on button "Next" at bounding box center [656, 332] width 100 height 41
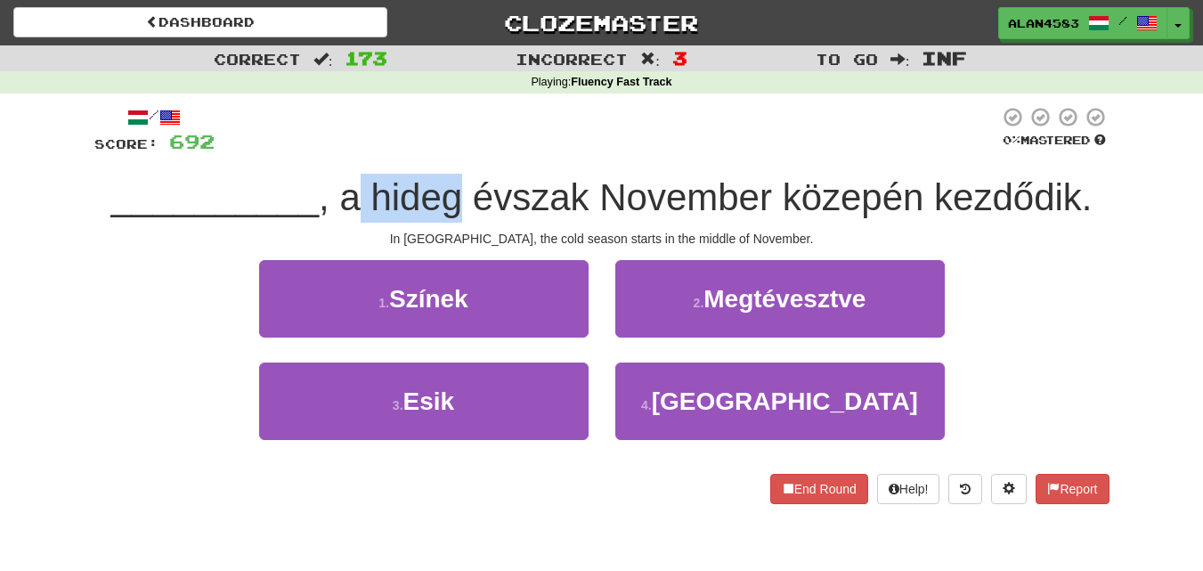
drag, startPoint x: 457, startPoint y: 194, endPoint x: 364, endPoint y: 190, distance: 92.7
click at [364, 190] on span ", a hideg évszak November közepén kezdődik." at bounding box center [706, 197] width 774 height 42
drag, startPoint x: 371, startPoint y: 190, endPoint x: 464, endPoint y: 188, distance: 92.6
click at [464, 188] on span ", a hideg évszak November közepén kezdődik." at bounding box center [706, 197] width 774 height 42
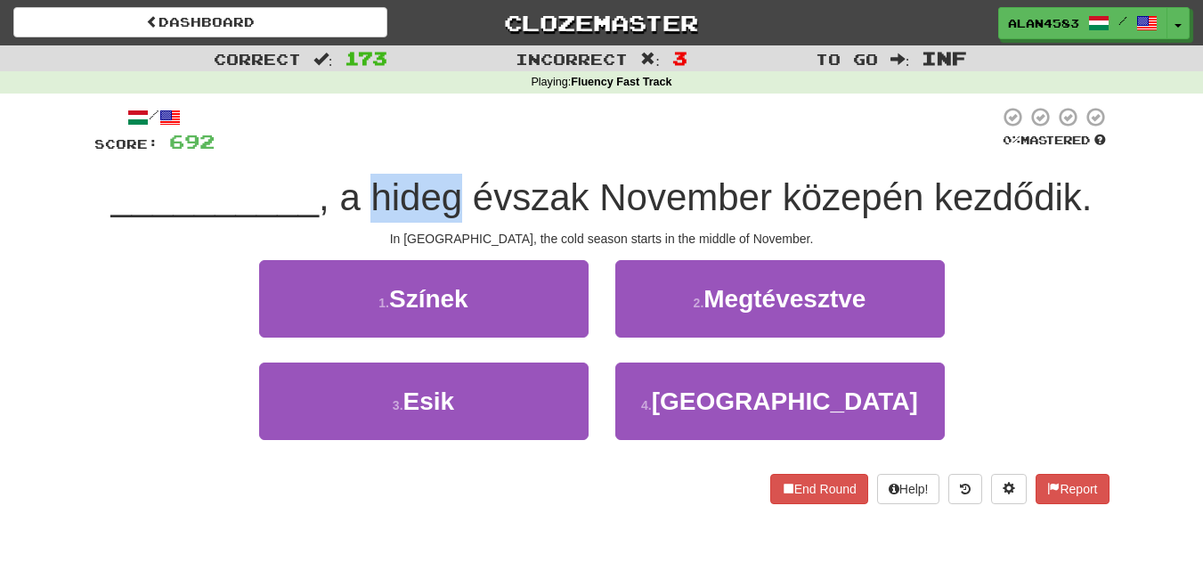
click at [452, 151] on div at bounding box center [452, 151] width 0 height 0
click at [490, 128] on div at bounding box center [607, 130] width 785 height 49
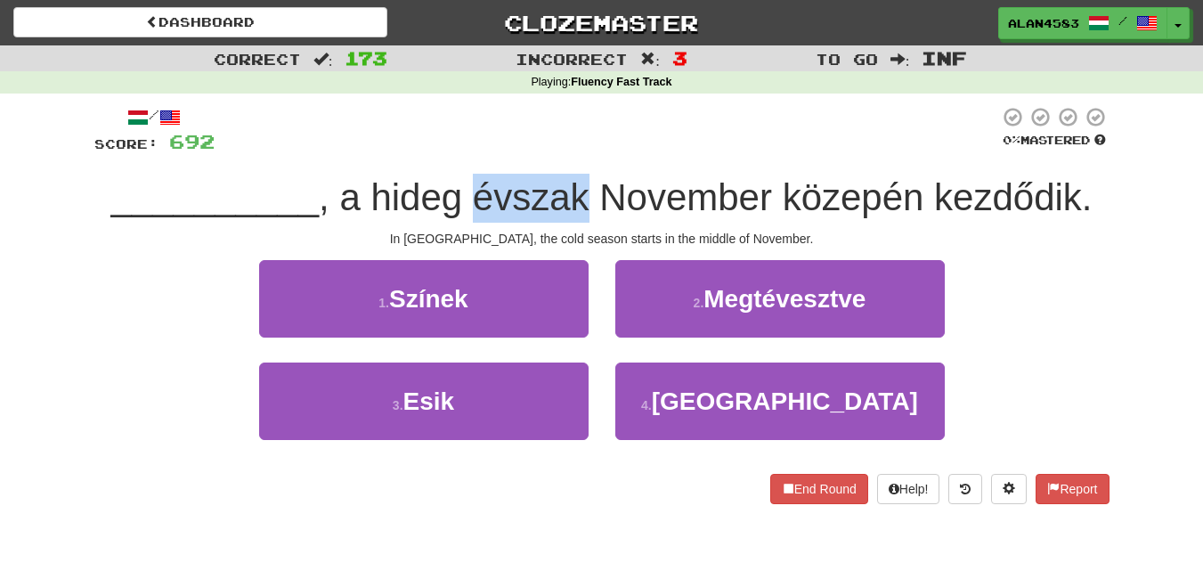
drag, startPoint x: 476, startPoint y: 196, endPoint x: 583, endPoint y: 188, distance: 107.2
click at [583, 188] on span ", a hideg évszak November közepén kezdődik." at bounding box center [706, 197] width 774 height 42
click at [572, 151] on div at bounding box center [572, 151] width 0 height 0
click at [623, 120] on div at bounding box center [607, 130] width 785 height 49
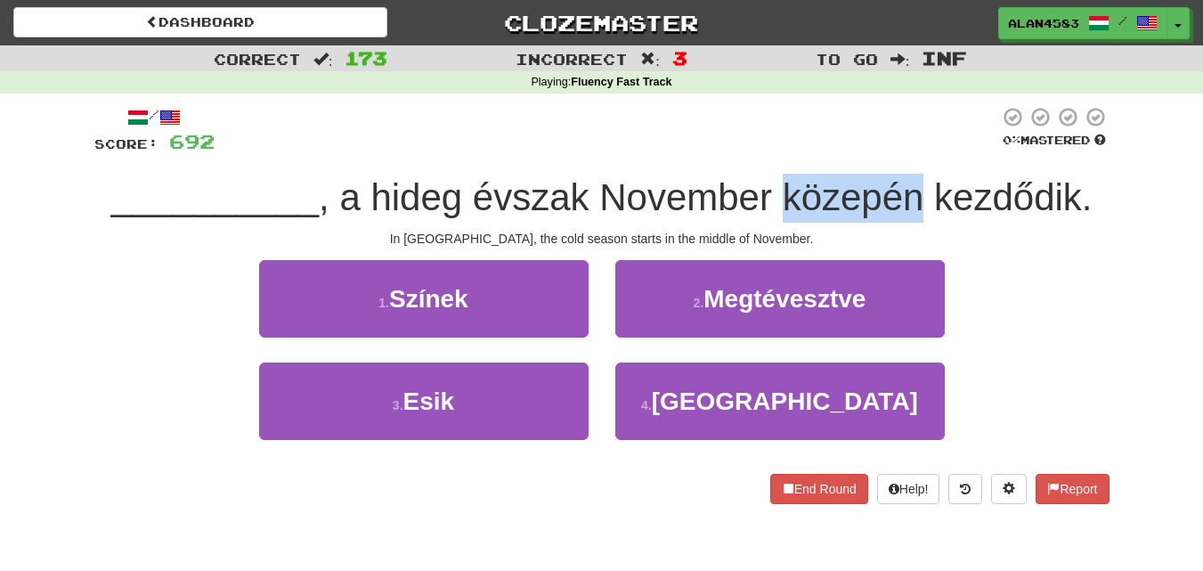
drag, startPoint x: 785, startPoint y: 191, endPoint x: 916, endPoint y: 191, distance: 131.8
click at [916, 191] on span ", a hideg évszak November közepén kezdődik." at bounding box center [706, 197] width 774 height 42
click at [905, 151] on div at bounding box center [905, 151] width 0 height 0
click at [932, 124] on div at bounding box center [607, 130] width 785 height 49
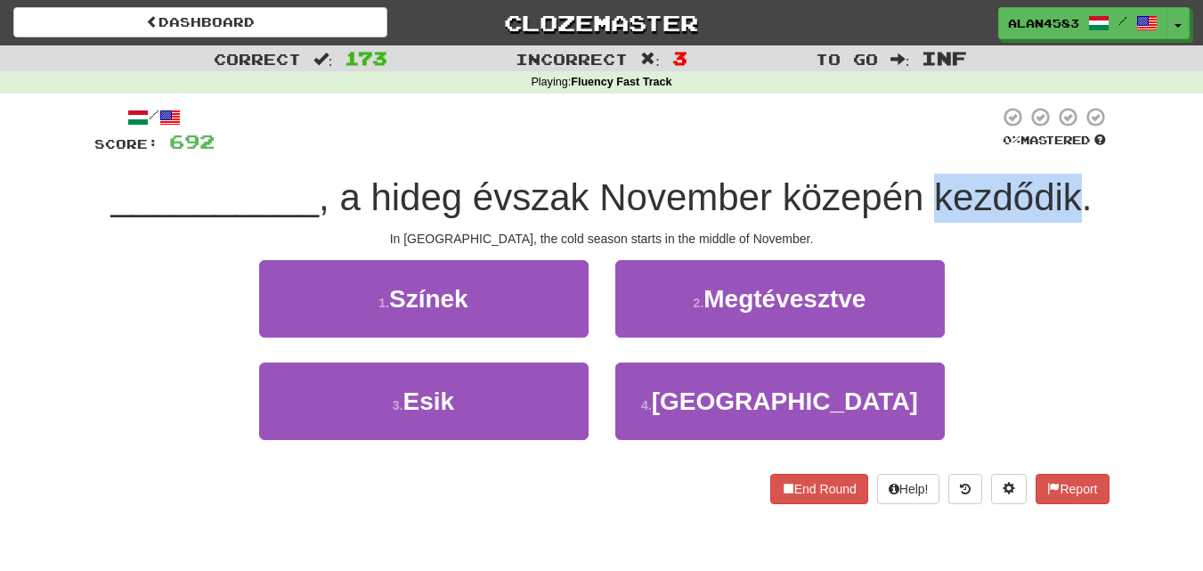
drag, startPoint x: 936, startPoint y: 199, endPoint x: 1078, endPoint y: 185, distance: 143.1
click at [1078, 185] on span ", a hideg évszak November közepén kezdődik." at bounding box center [706, 197] width 774 height 42
click at [1067, 151] on div at bounding box center [1067, 151] width 0 height 0
click at [1139, 142] on div "Correct : 173 Incorrect : 3 To go : Inf Playing : Fluency Fast Track / Score: 6…" at bounding box center [601, 287] width 1203 height 484
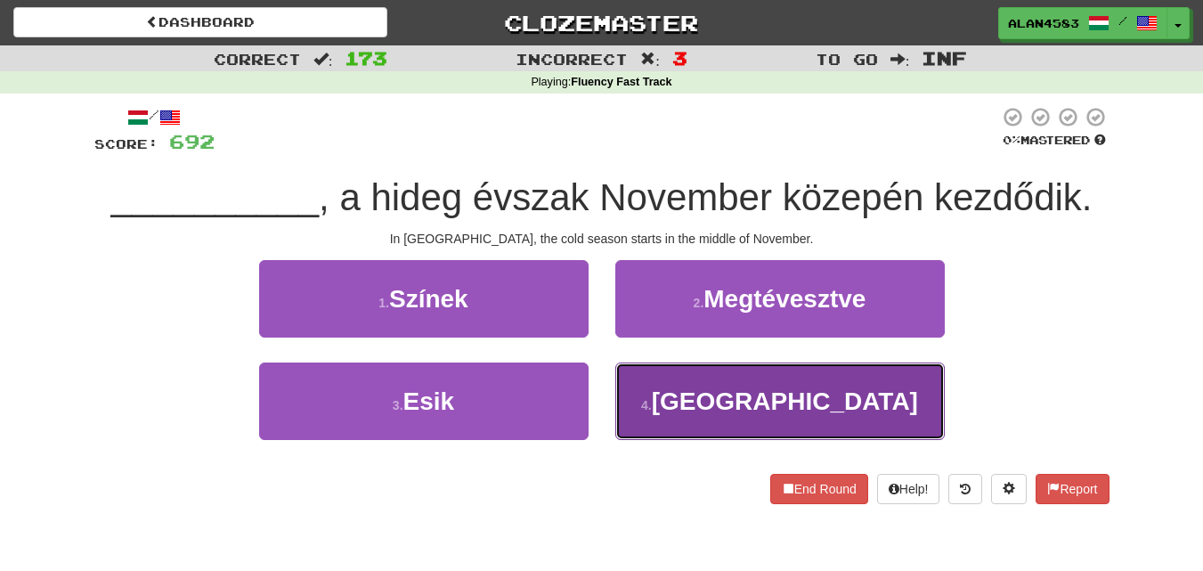
click at [682, 428] on button "4 . Tokióban" at bounding box center [780, 400] width 330 height 77
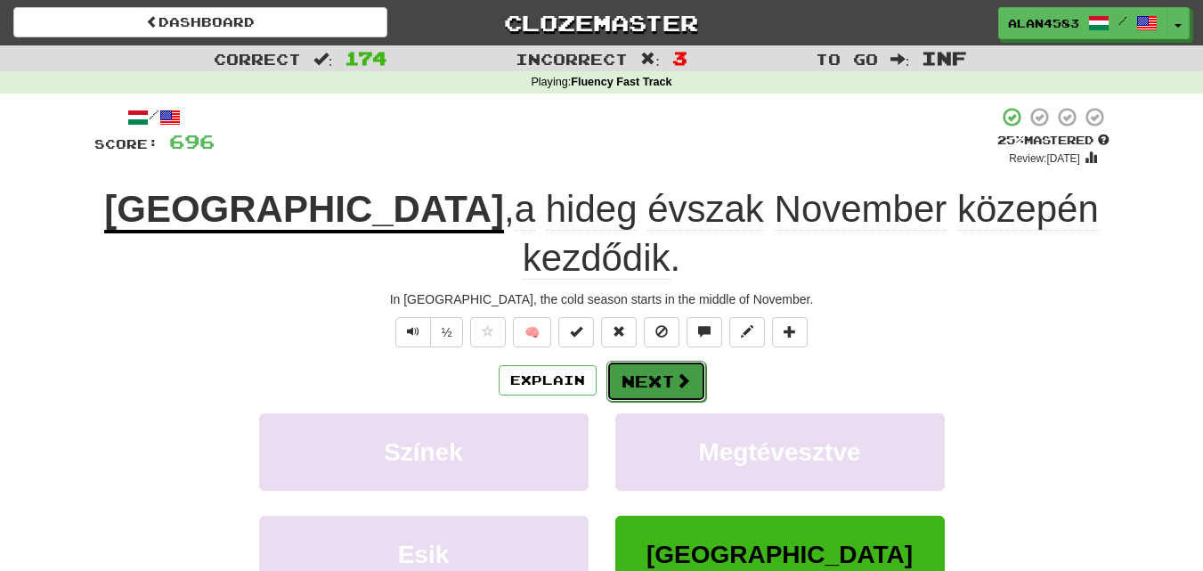
click at [675, 372] on span at bounding box center [683, 380] width 16 height 16
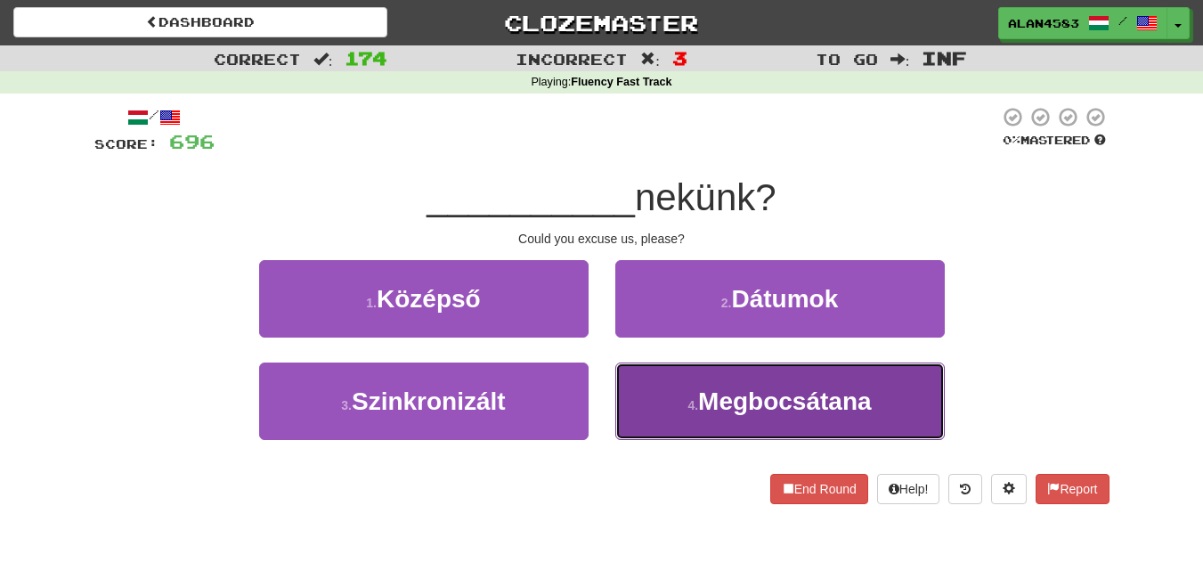
click at [724, 392] on span "Megbocsátana" at bounding box center [785, 401] width 174 height 28
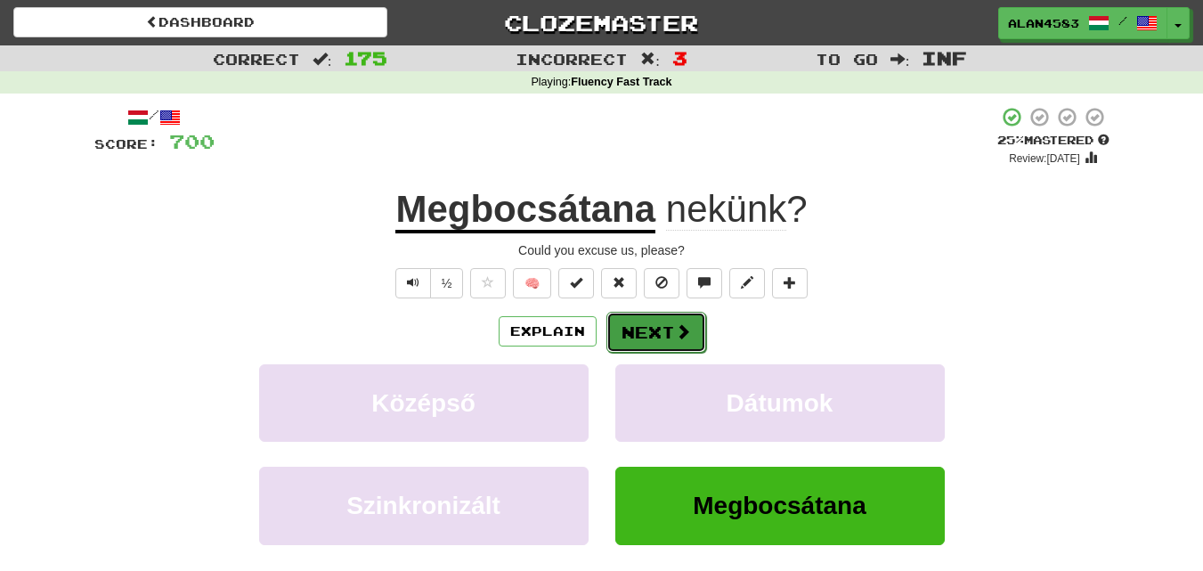
click at [676, 331] on span at bounding box center [683, 331] width 16 height 16
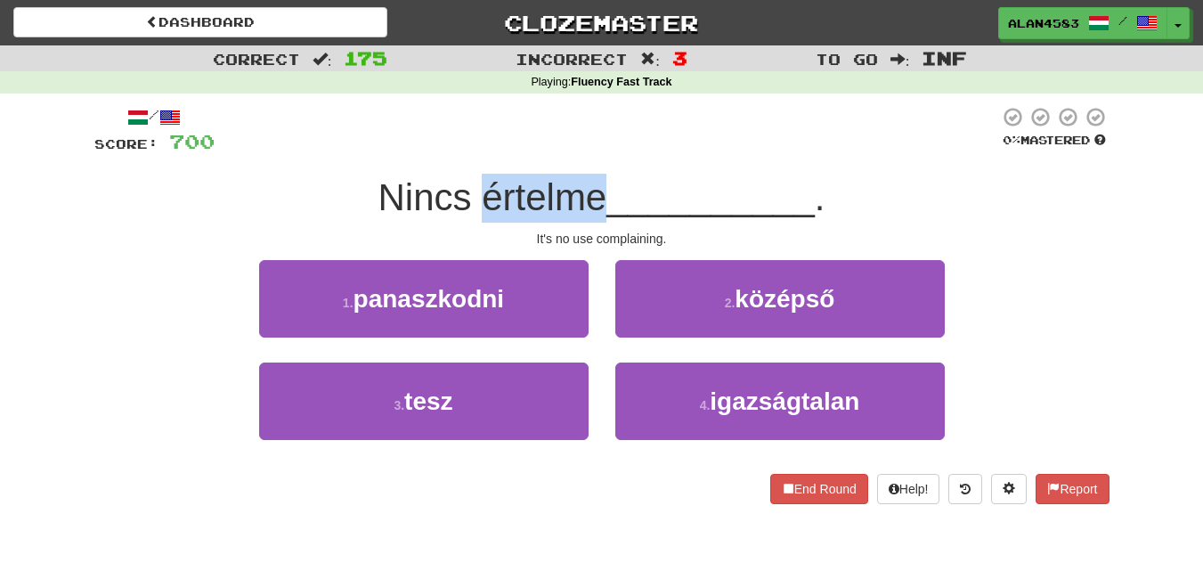
drag, startPoint x: 480, startPoint y: 205, endPoint x: 595, endPoint y: 202, distance: 114.9
click at [595, 202] on span "Nincs értelme" at bounding box center [492, 197] width 229 height 42
click at [583, 219] on div at bounding box center [583, 219] width 0 height 0
click at [654, 142] on div at bounding box center [607, 130] width 785 height 49
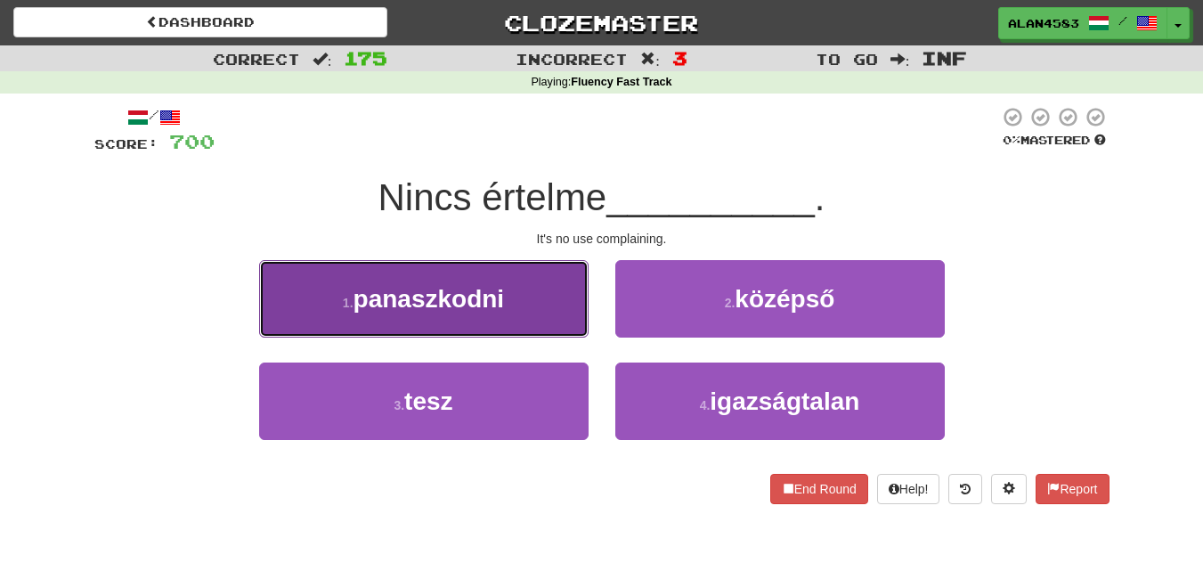
click at [391, 317] on button "1 . panaszkodni" at bounding box center [424, 298] width 330 height 77
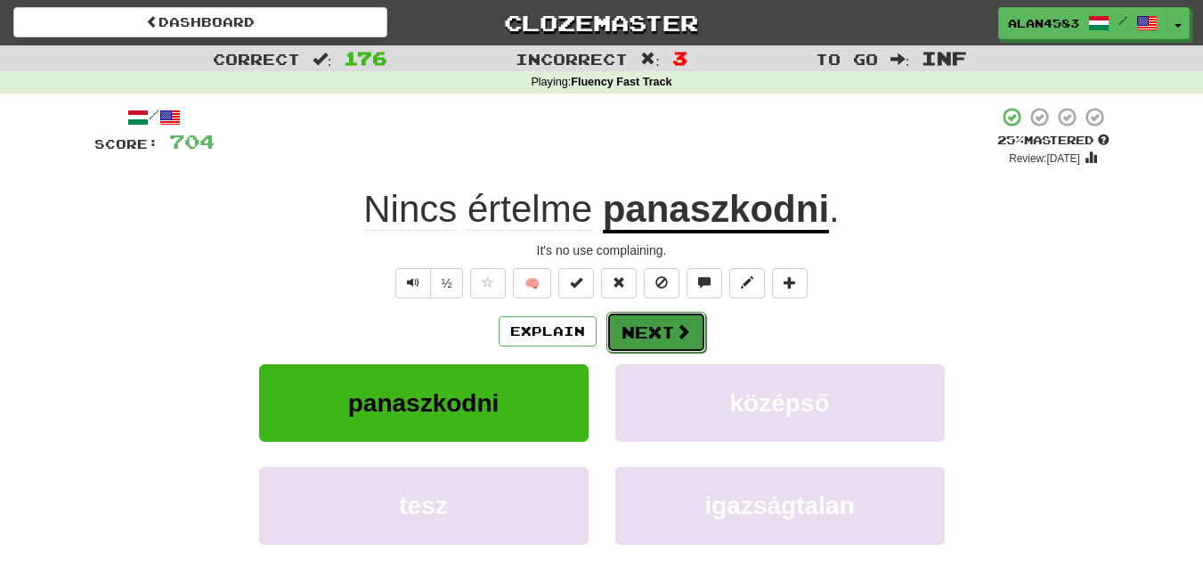
click at [635, 328] on button "Next" at bounding box center [656, 332] width 100 height 41
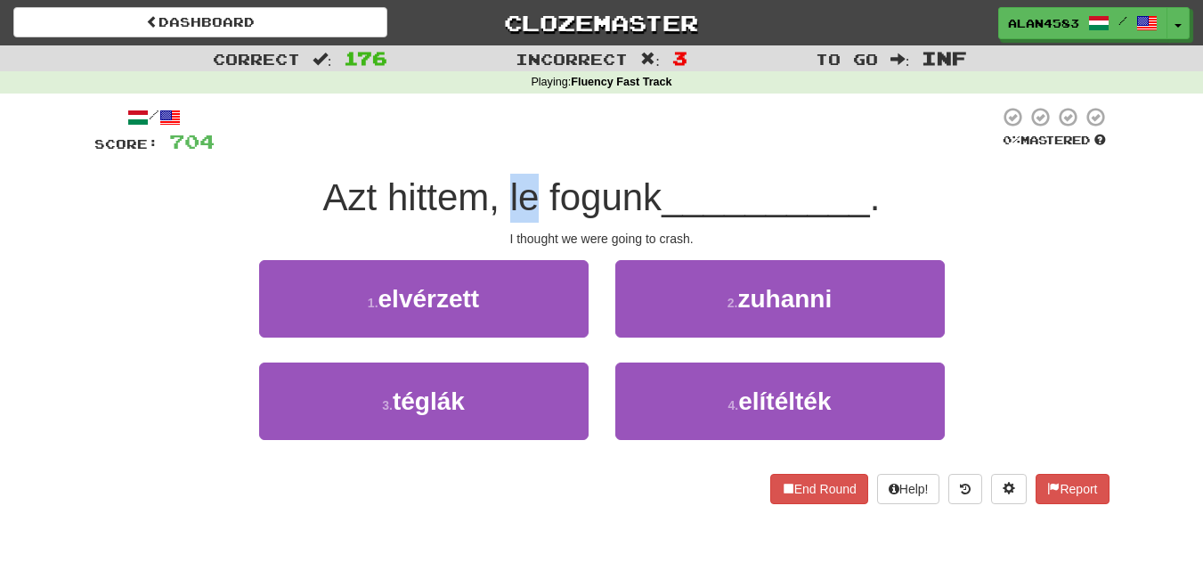
drag, startPoint x: 527, startPoint y: 207, endPoint x: 503, endPoint y: 208, distance: 24.1
click at [503, 208] on span "Azt hittem, le fogunk" at bounding box center [492, 197] width 339 height 42
click at [492, 219] on div at bounding box center [492, 219] width 0 height 0
click at [386, 179] on span "Azt hittem, le fogunk" at bounding box center [492, 197] width 339 height 42
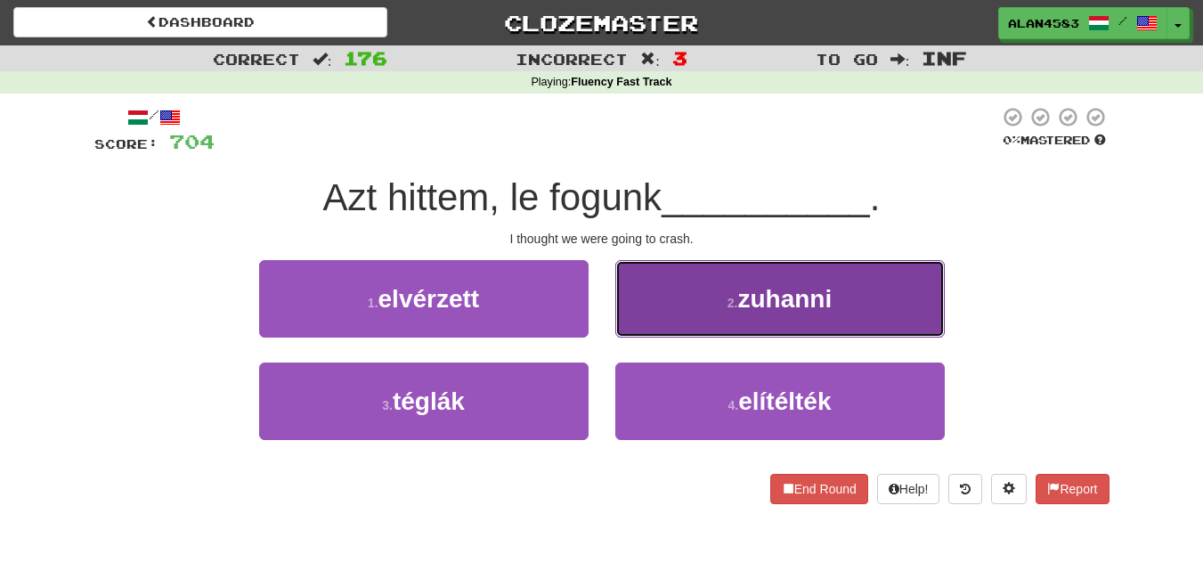
click at [777, 310] on span "zuhanni" at bounding box center [784, 299] width 94 height 28
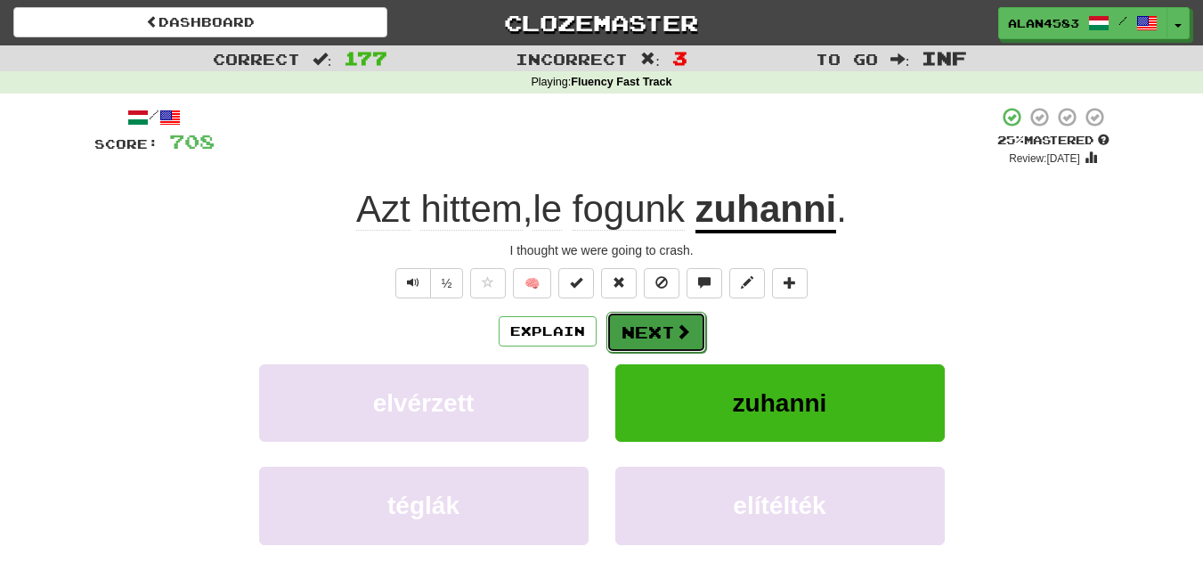
click at [684, 331] on span at bounding box center [683, 331] width 16 height 16
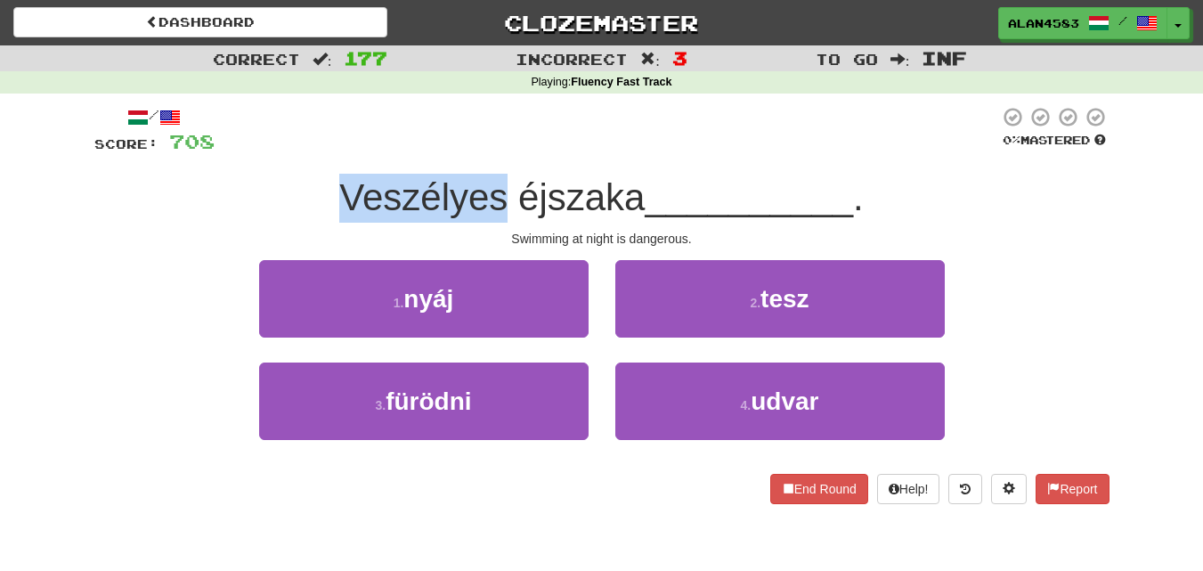
drag, startPoint x: 499, startPoint y: 194, endPoint x: 294, endPoint y: 176, distance: 205.6
click at [294, 176] on div "Veszélyes éjszaka __________ ." at bounding box center [601, 198] width 1015 height 49
click at [282, 151] on div at bounding box center [282, 151] width 0 height 0
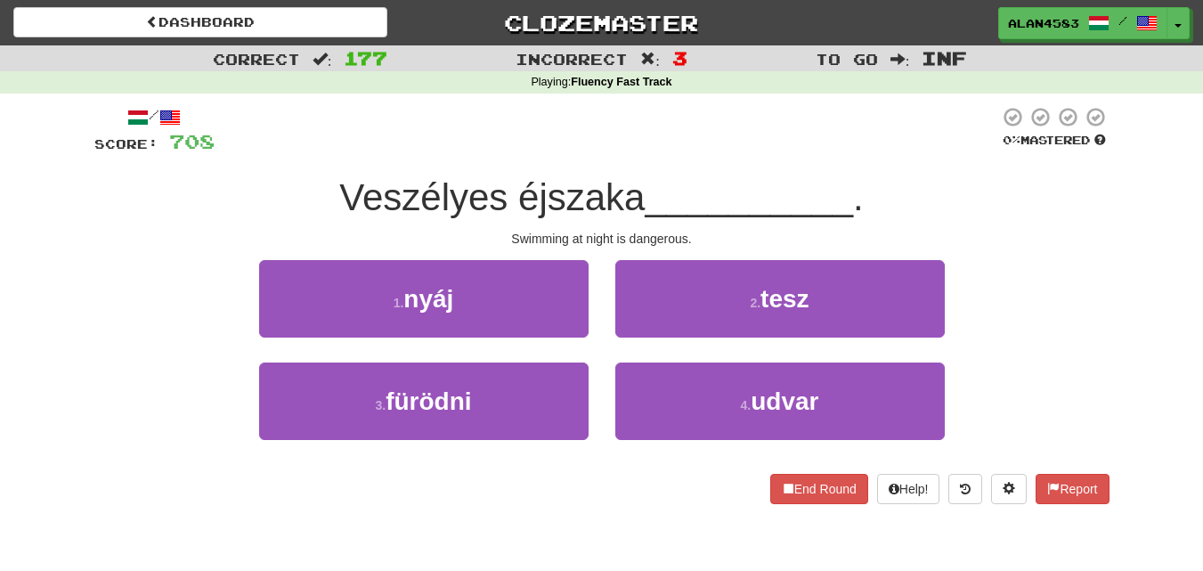
click at [337, 133] on div at bounding box center [607, 130] width 785 height 49
drag, startPoint x: 518, startPoint y: 192, endPoint x: 639, endPoint y: 187, distance: 121.2
click at [639, 187] on span "Veszélyes éjszaka" at bounding box center [491, 197] width 305 height 42
click at [628, 151] on div at bounding box center [628, 151] width 0 height 0
click at [704, 131] on div at bounding box center [607, 130] width 785 height 49
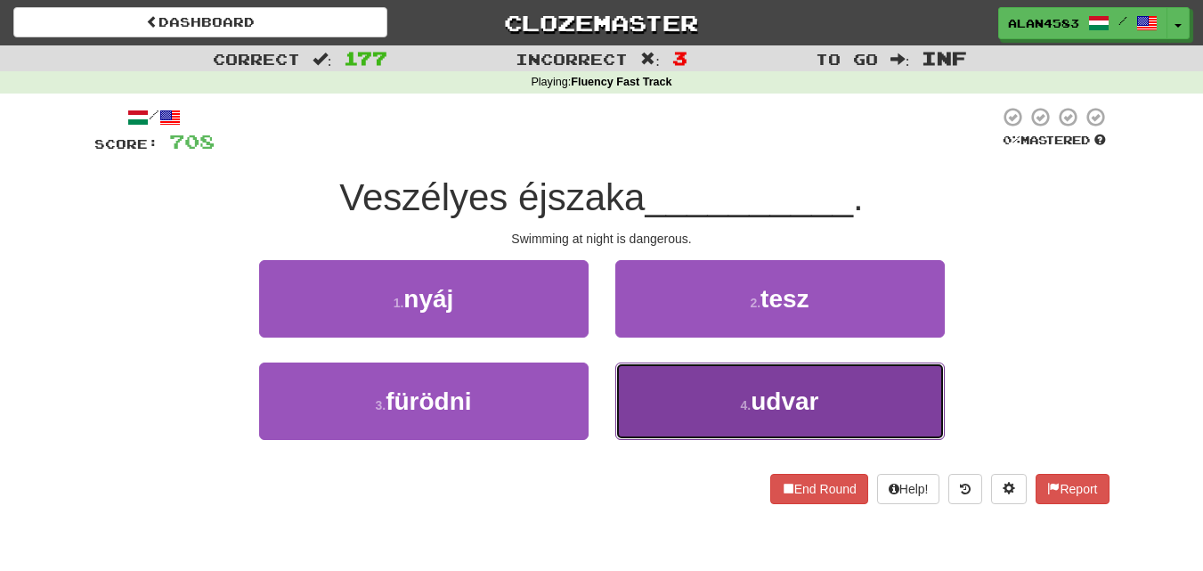
click at [719, 381] on button "4 . udvar" at bounding box center [780, 400] width 330 height 77
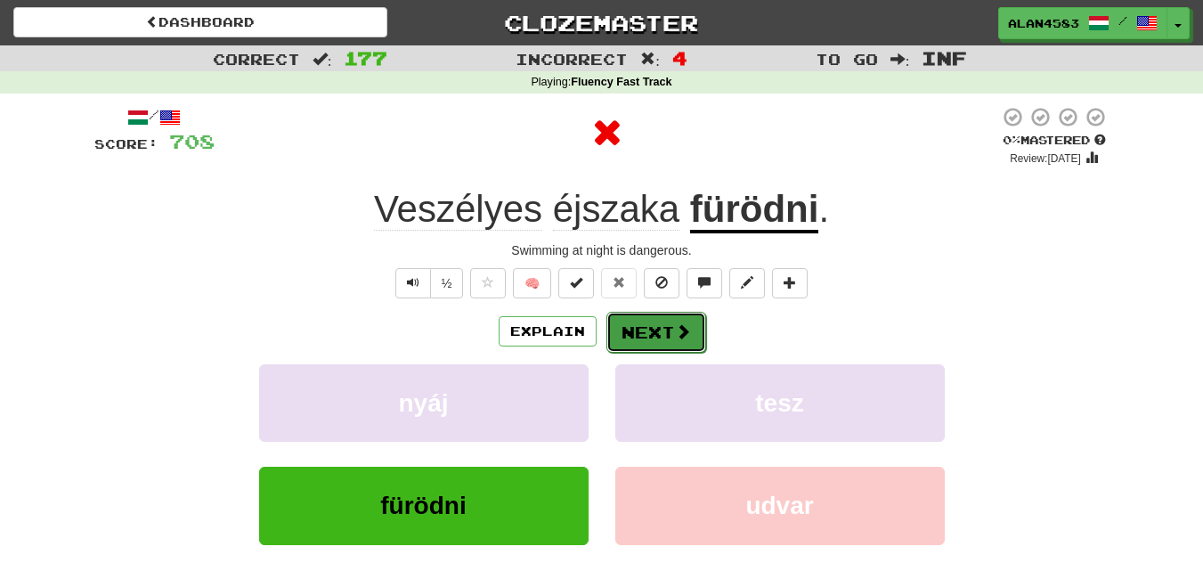
click at [684, 347] on button "Next" at bounding box center [656, 332] width 100 height 41
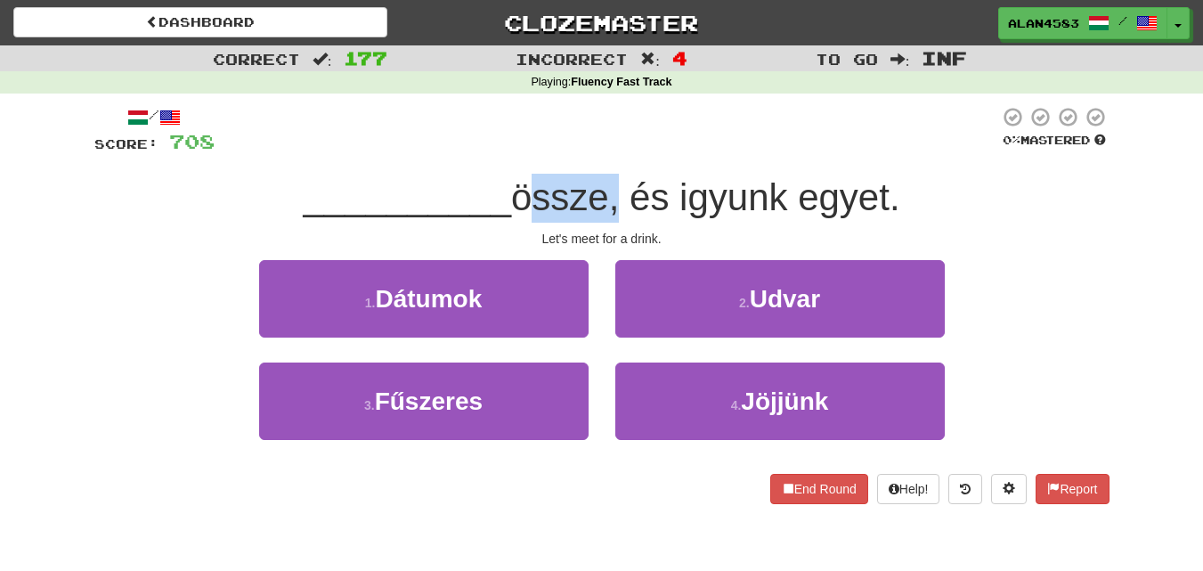
drag, startPoint x: 521, startPoint y: 208, endPoint x: 604, endPoint y: 199, distance: 83.4
click at [604, 199] on span "össze, és igyunk egyet." at bounding box center [705, 197] width 389 height 42
click at [592, 219] on div at bounding box center [592, 219] width 0 height 0
click at [655, 132] on div at bounding box center [607, 130] width 785 height 49
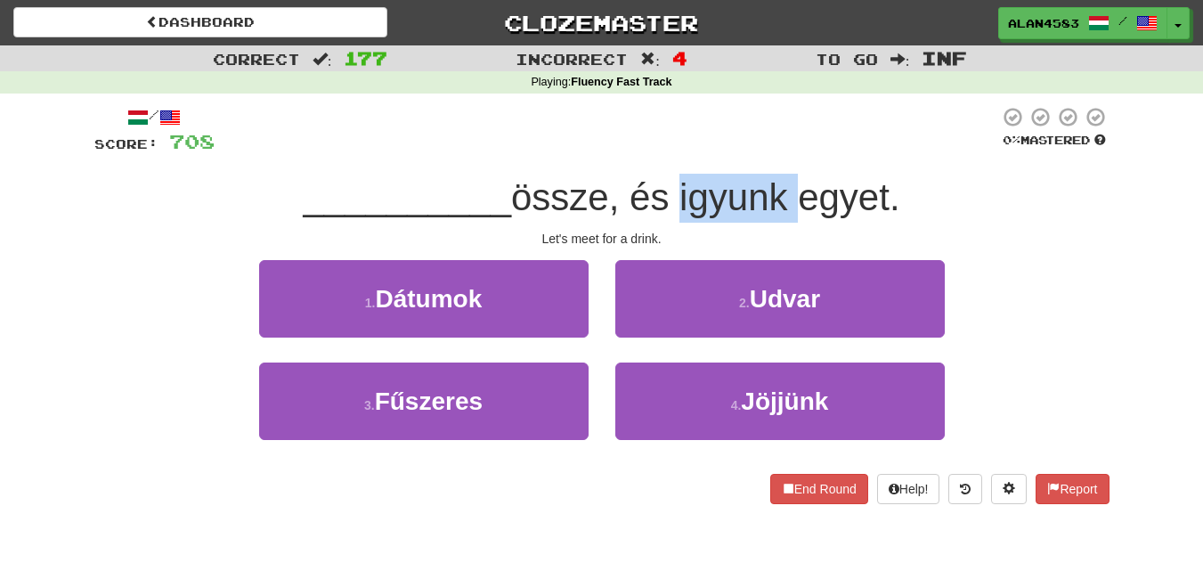
drag, startPoint x: 679, startPoint y: 190, endPoint x: 791, endPoint y: 188, distance: 111.3
click at [791, 188] on span "össze, és igyunk egyet." at bounding box center [705, 197] width 389 height 42
click at [779, 151] on div at bounding box center [779, 151] width 0 height 0
click at [810, 125] on div at bounding box center [607, 130] width 785 height 49
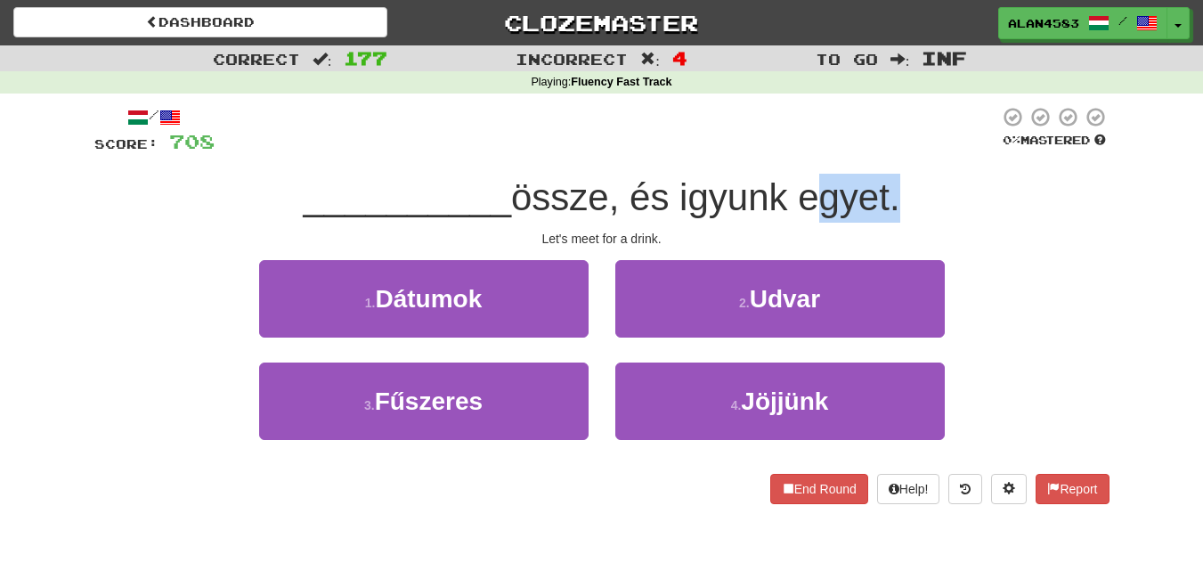
drag, startPoint x: 805, startPoint y: 199, endPoint x: 899, endPoint y: 193, distance: 93.7
click at [899, 193] on span "össze, és igyunk egyet." at bounding box center [705, 197] width 389 height 42
click at [887, 151] on div at bounding box center [887, 151] width 0 height 0
click at [945, 140] on div at bounding box center [607, 130] width 785 height 49
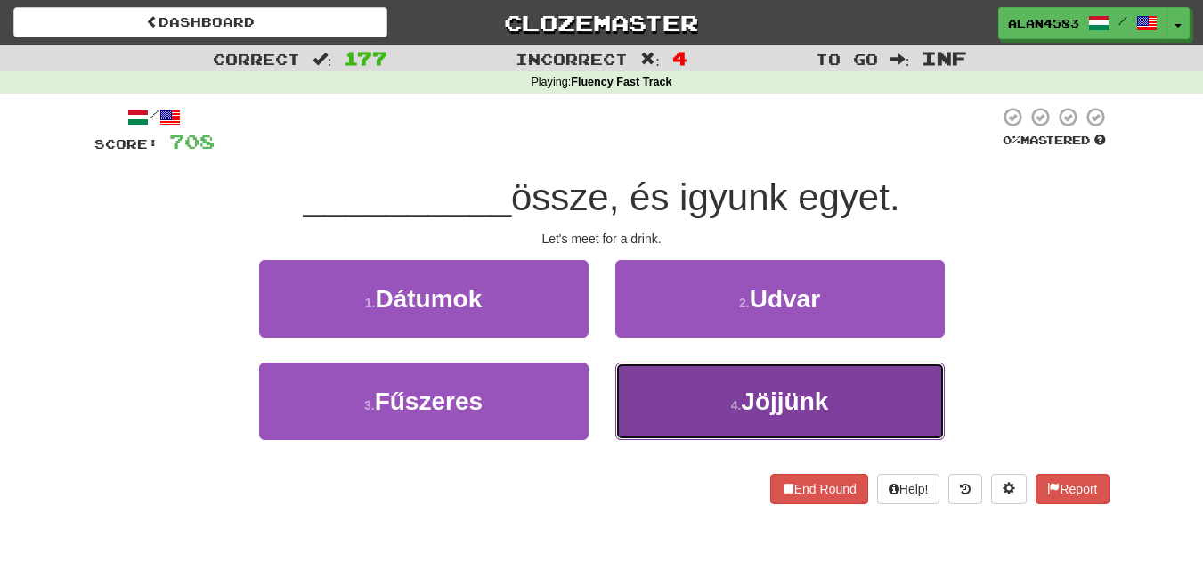
click at [734, 410] on small "4 ." at bounding box center [736, 405] width 11 height 14
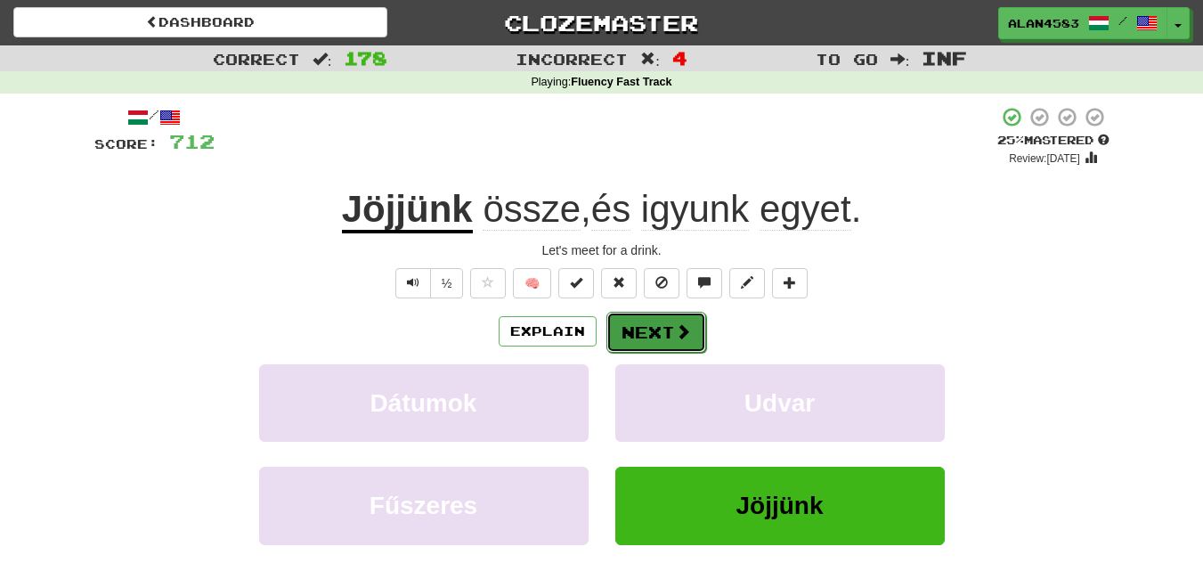
click at [675, 326] on span at bounding box center [683, 331] width 16 height 16
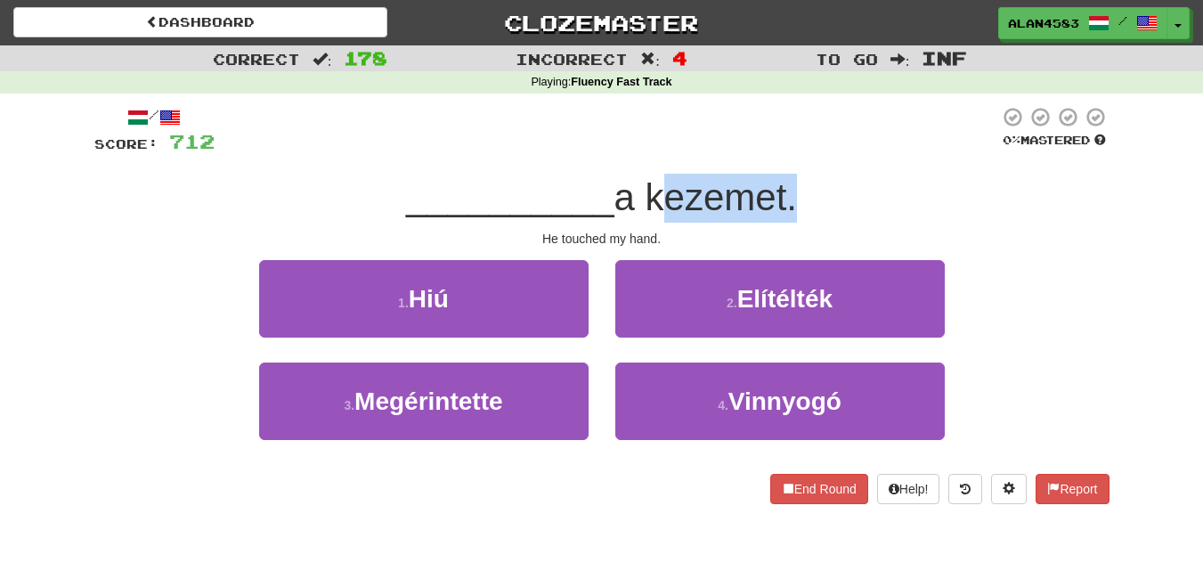
drag, startPoint x: 654, startPoint y: 201, endPoint x: 791, endPoint y: 194, distance: 137.3
click at [791, 194] on span "a kezemet." at bounding box center [705, 197] width 183 height 42
click at [779, 151] on div at bounding box center [779, 151] width 0 height 0
click at [821, 132] on div at bounding box center [607, 130] width 785 height 49
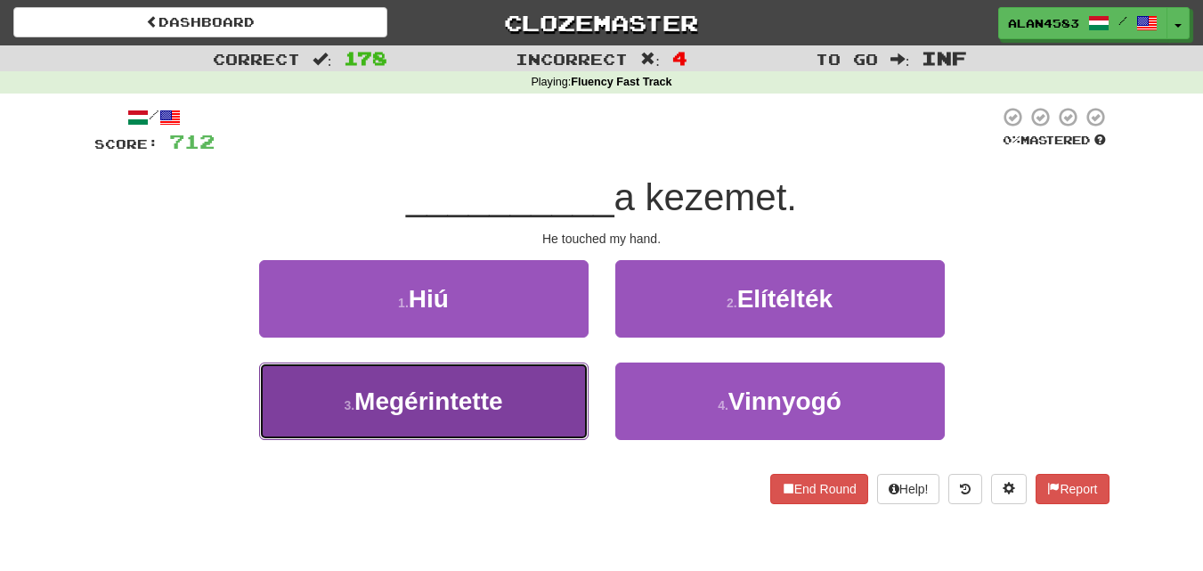
click at [371, 429] on button "3 . Megérintette" at bounding box center [424, 400] width 330 height 77
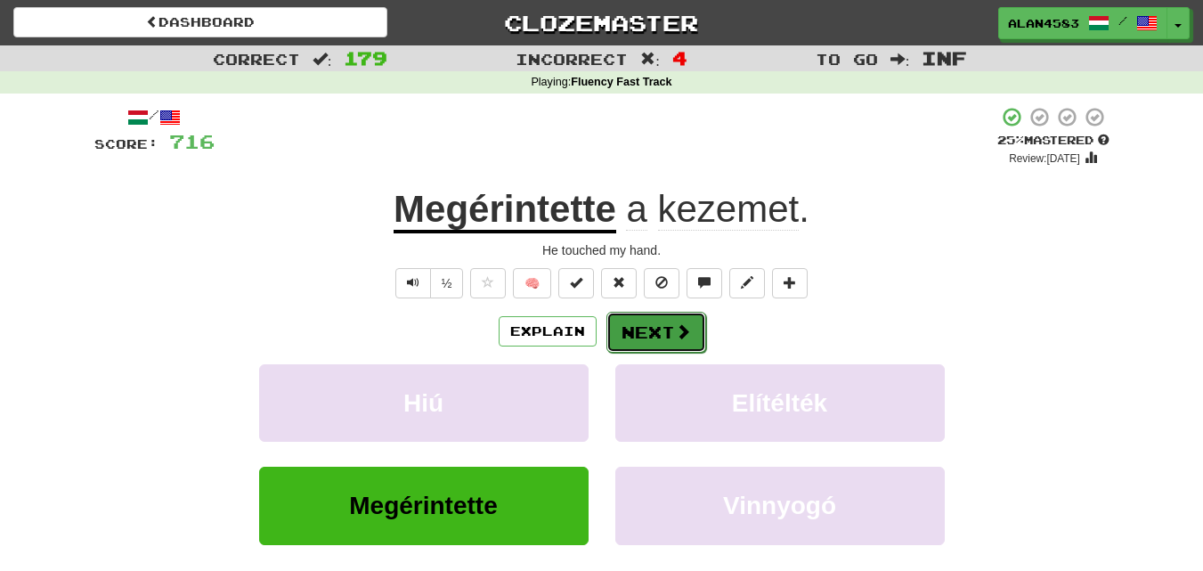
click at [641, 328] on button "Next" at bounding box center [656, 332] width 100 height 41
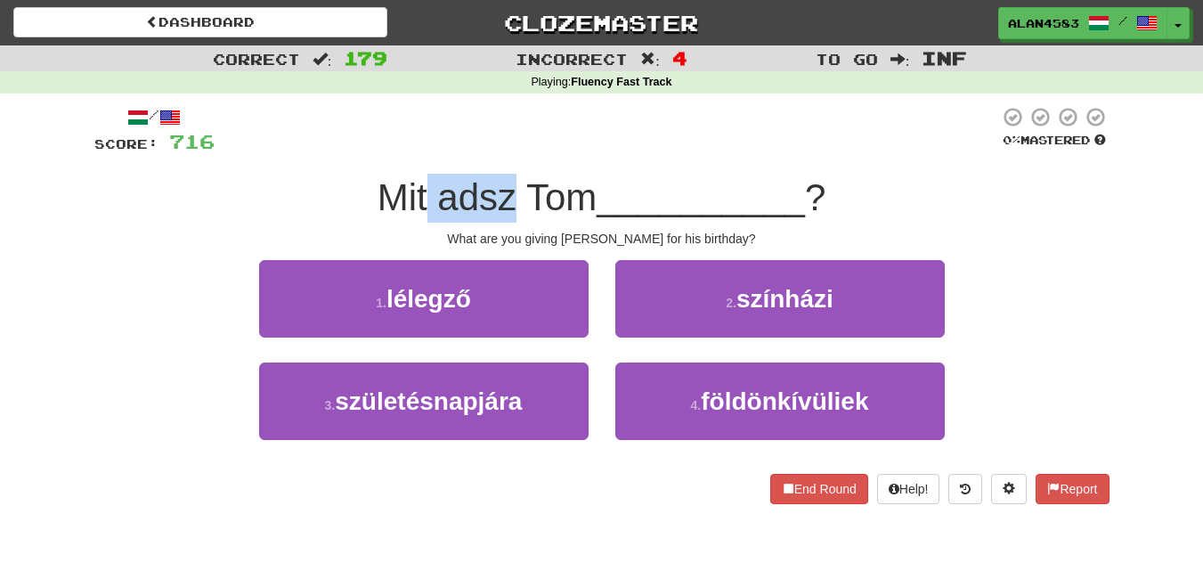
drag, startPoint x: 512, startPoint y: 203, endPoint x: 427, endPoint y: 203, distance: 85.5
click at [427, 203] on span "Mit adsz Tom" at bounding box center [488, 197] width 220 height 42
click at [415, 219] on div at bounding box center [415, 219] width 0 height 0
click at [555, 148] on div at bounding box center [607, 130] width 785 height 49
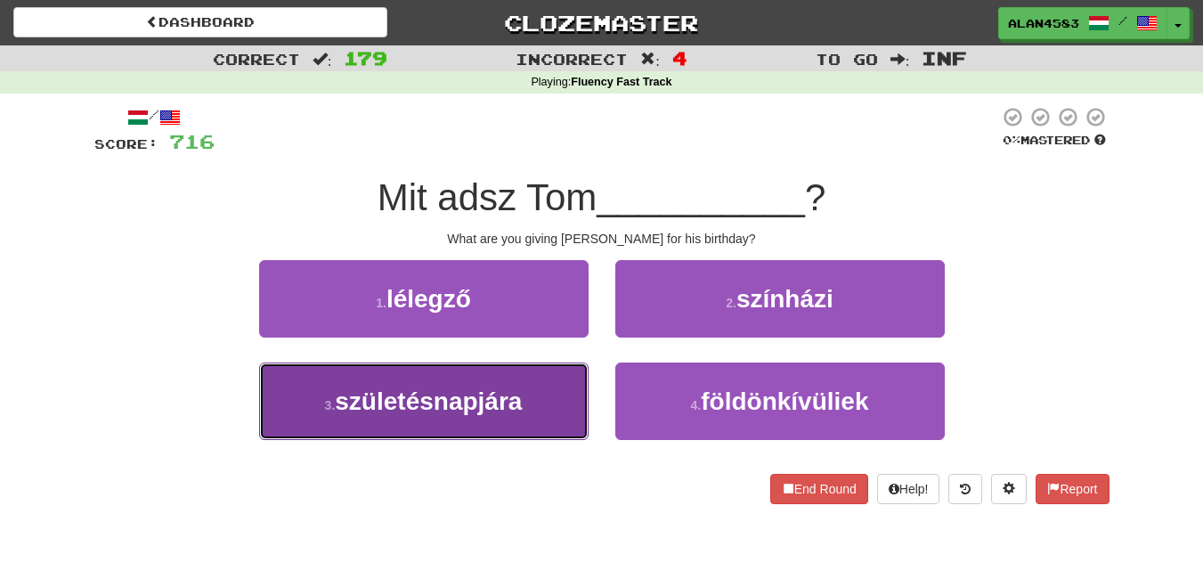
click at [415, 414] on span "születésnapjára" at bounding box center [428, 401] width 187 height 28
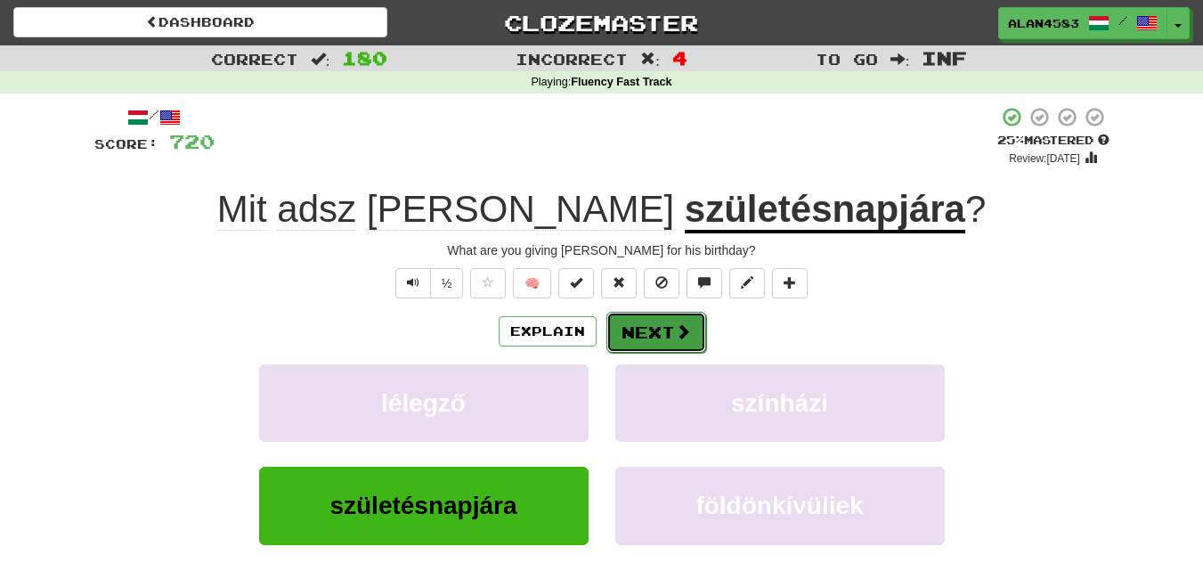
click at [638, 329] on button "Next" at bounding box center [656, 332] width 100 height 41
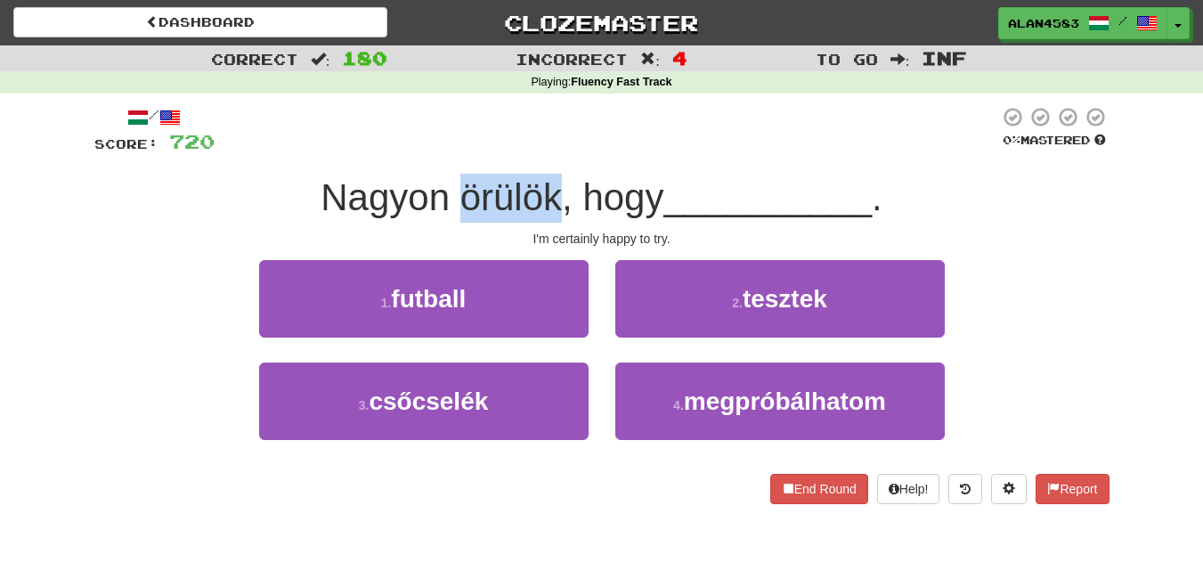
drag, startPoint x: 555, startPoint y: 194, endPoint x: 451, endPoint y: 205, distance: 104.7
click at [451, 205] on span "Nagyon örülök, hogy" at bounding box center [492, 197] width 343 height 42
click at [439, 219] on div at bounding box center [439, 219] width 0 height 0
click at [489, 176] on span "Nagyon örülök, hogy" at bounding box center [492, 197] width 343 height 42
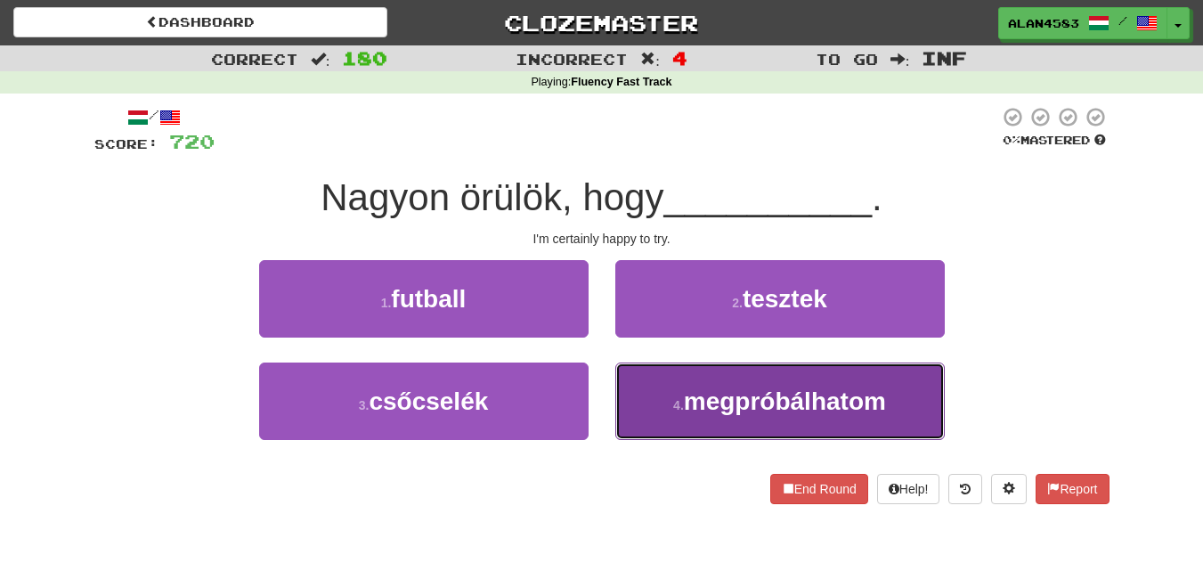
click at [761, 405] on span "megpróbálhatom" at bounding box center [785, 401] width 202 height 28
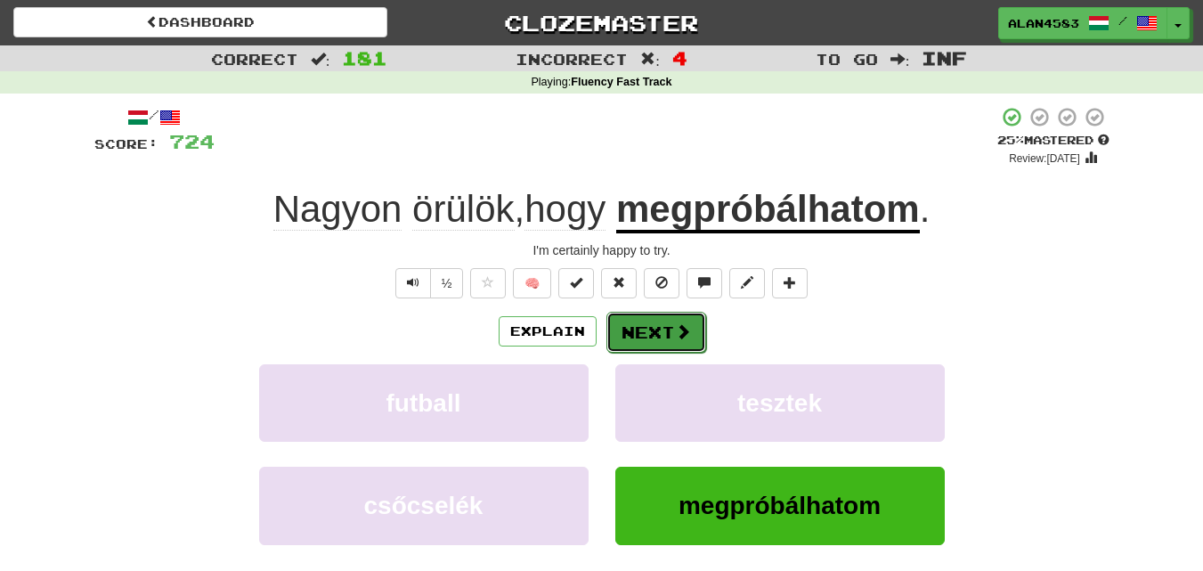
click at [675, 327] on span at bounding box center [683, 331] width 16 height 16
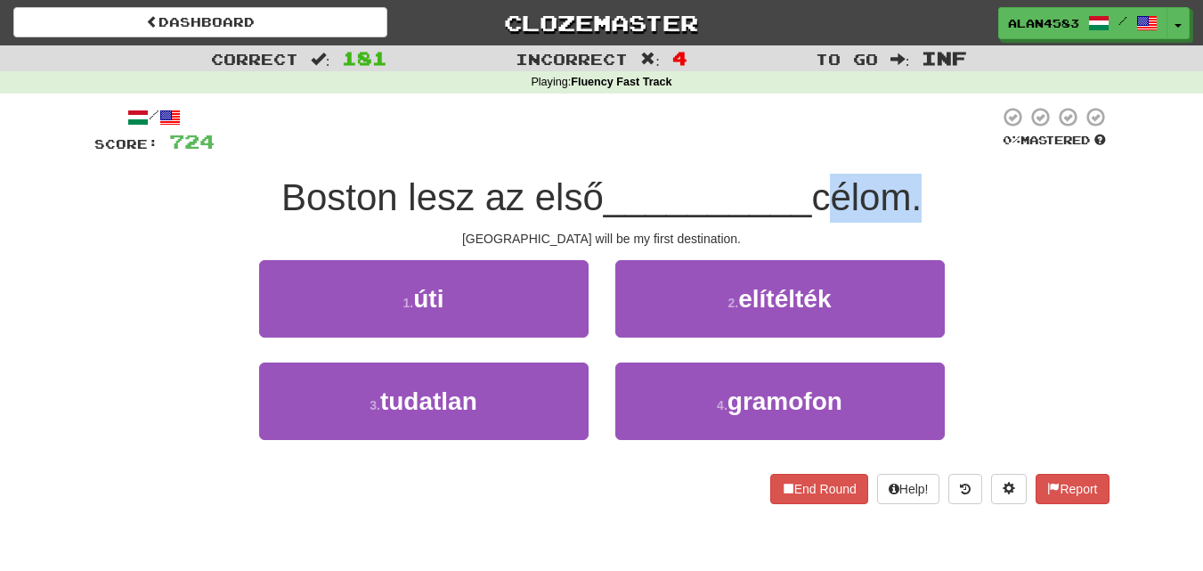
drag, startPoint x: 825, startPoint y: 196, endPoint x: 923, endPoint y: 190, distance: 98.2
click at [922, 190] on span "célom." at bounding box center [866, 197] width 110 height 42
click at [911, 151] on div at bounding box center [911, 151] width 0 height 0
click at [935, 131] on div at bounding box center [607, 130] width 785 height 49
drag, startPoint x: 920, startPoint y: 192, endPoint x: 830, endPoint y: 198, distance: 90.1
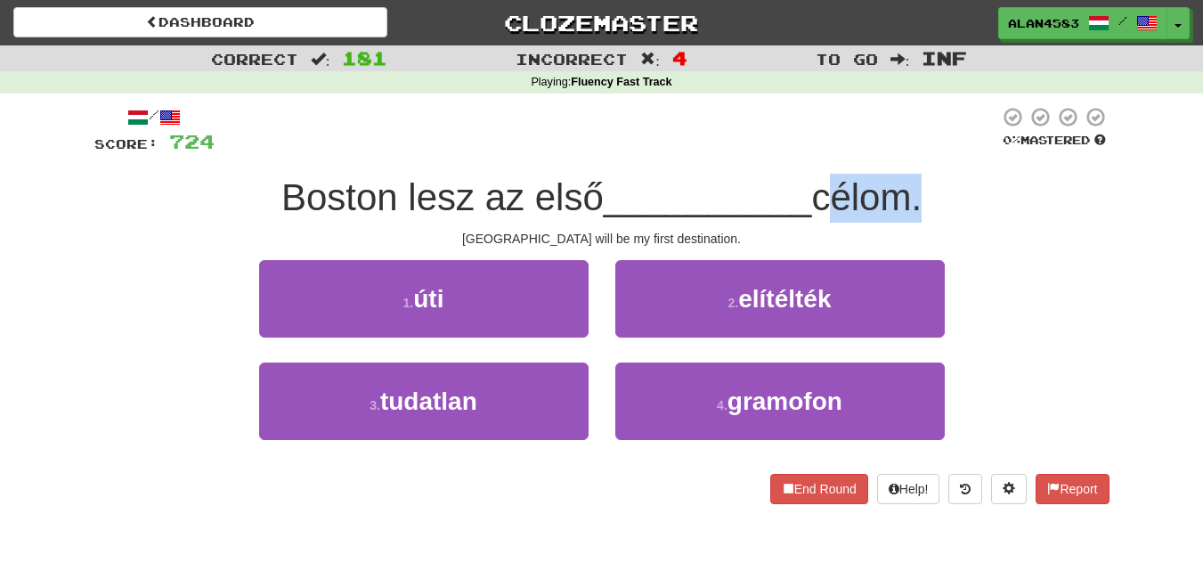
click at [830, 198] on span "célom." at bounding box center [866, 197] width 110 height 42
click at [818, 219] on div at bounding box center [818, 219] width 0 height 0
click at [755, 114] on div at bounding box center [607, 130] width 785 height 49
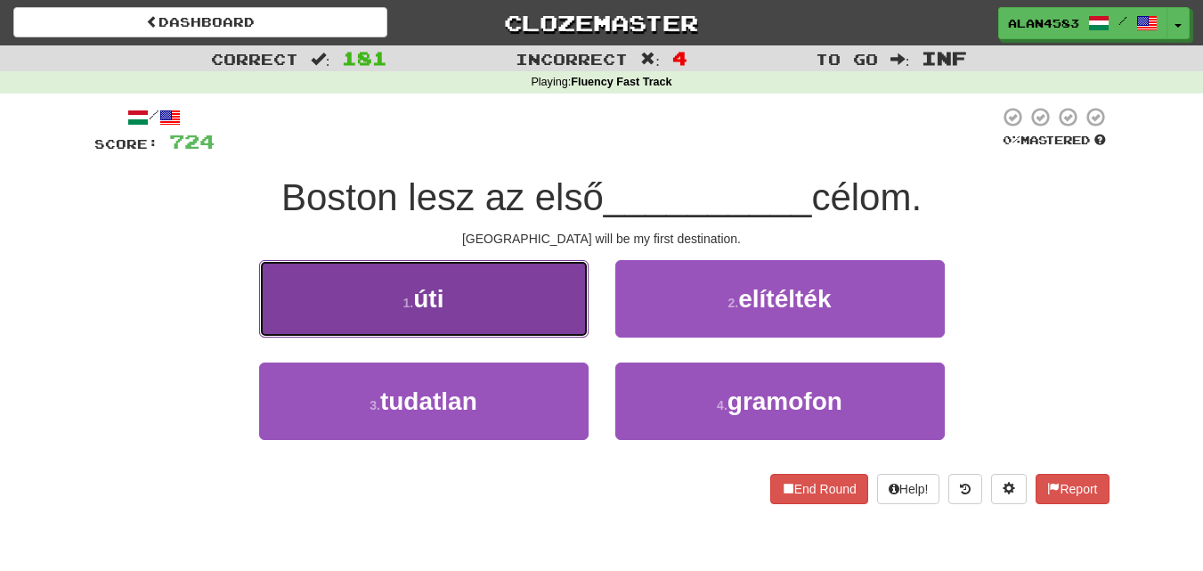
click at [473, 275] on button "1 . úti" at bounding box center [424, 298] width 330 height 77
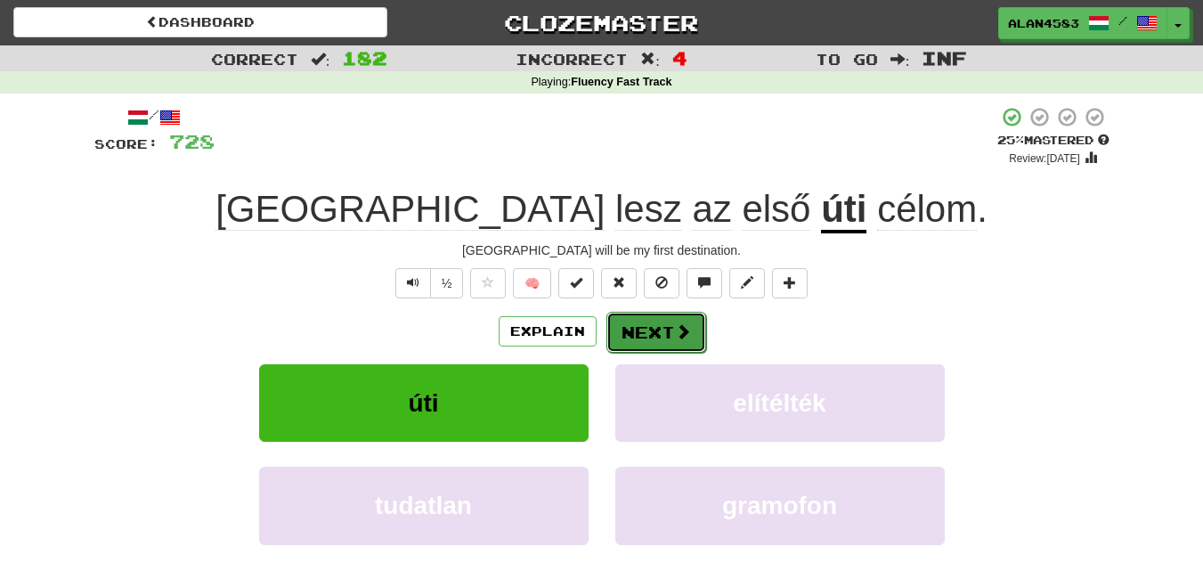
click at [667, 332] on button "Next" at bounding box center [656, 332] width 100 height 41
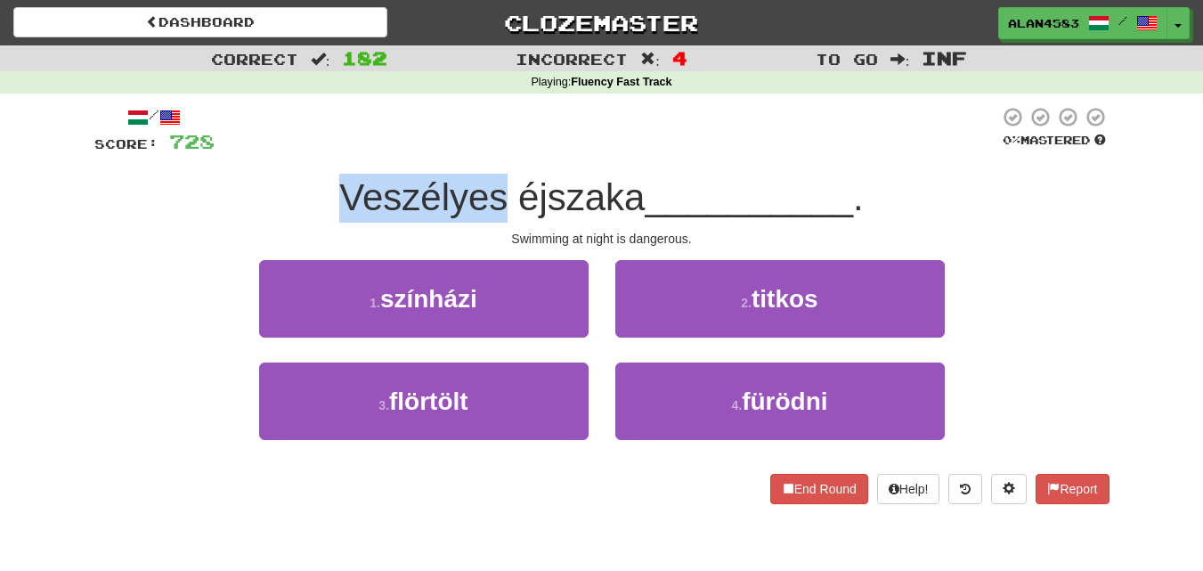
drag, startPoint x: 500, startPoint y: 204, endPoint x: 334, endPoint y: 211, distance: 165.8
click at [339, 211] on span "Veszélyes éjszaka" at bounding box center [491, 197] width 305 height 42
click at [322, 219] on div at bounding box center [322, 219] width 0 height 0
click at [192, 222] on div "Veszélyes éjszaka __________ ." at bounding box center [601, 198] width 1015 height 49
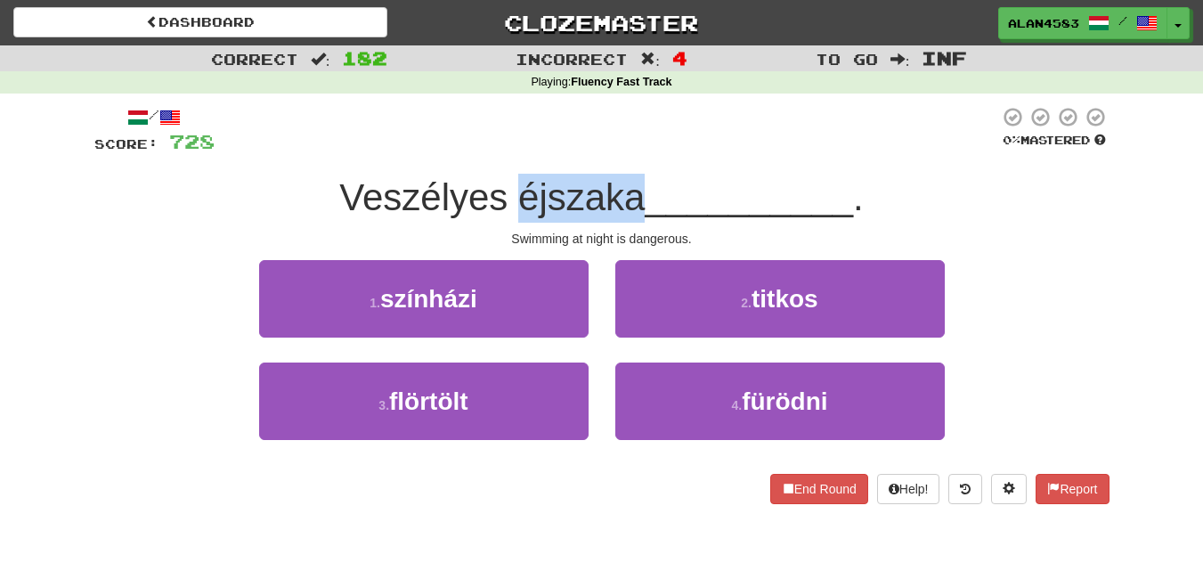
drag, startPoint x: 509, startPoint y: 198, endPoint x: 639, endPoint y: 195, distance: 130.9
click at [639, 195] on span "Veszélyes éjszaka" at bounding box center [491, 197] width 305 height 42
click at [628, 151] on div at bounding box center [628, 151] width 0 height 0
click at [675, 109] on div at bounding box center [607, 130] width 785 height 49
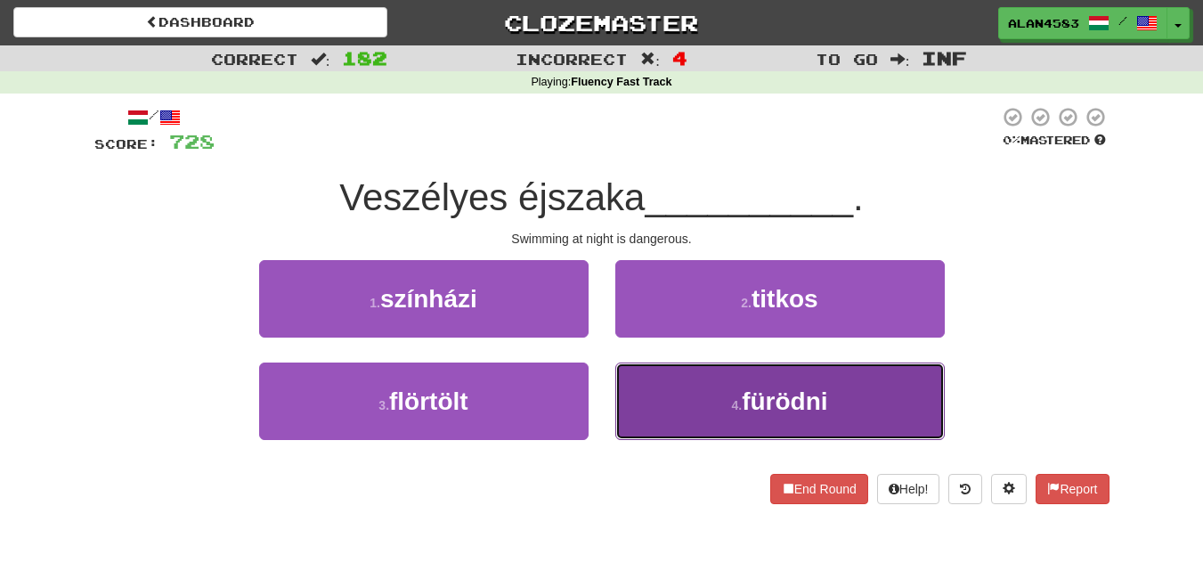
click at [628, 423] on button "4 . fürödni" at bounding box center [780, 400] width 330 height 77
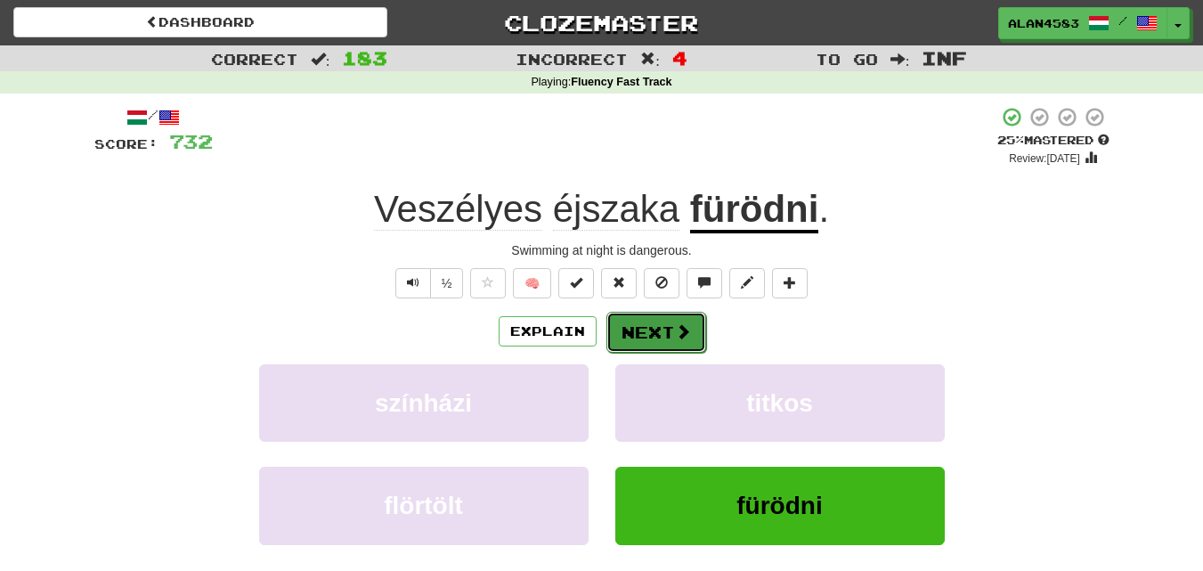
click at [648, 335] on button "Next" at bounding box center [656, 332] width 100 height 41
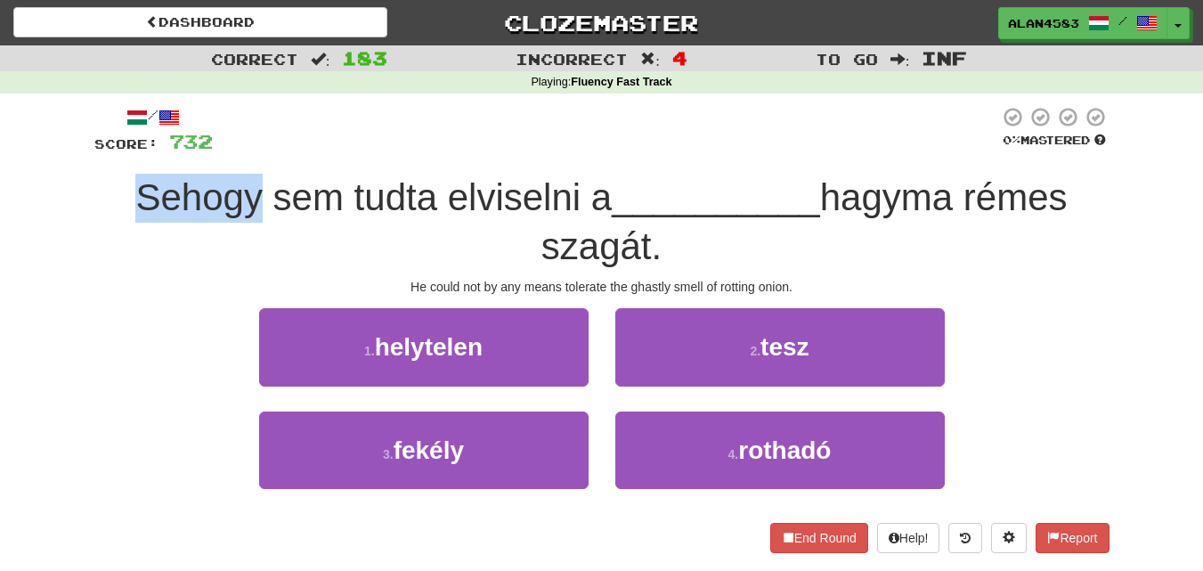
drag, startPoint x: 251, startPoint y: 199, endPoint x: 65, endPoint y: 190, distance: 186.3
click at [65, 190] on div "Correct : 183 Incorrect : 4 To go : Inf Playing : Fluency Fast Track / Score: 7…" at bounding box center [601, 311] width 1203 height 533
click at [53, 151] on div at bounding box center [53, 151] width 0 height 0
click at [81, 227] on div "/ Score: 732 0 % Mastered Sehogy sem tudta elviselni a __________ hagyma rémes …" at bounding box center [602, 336] width 1042 height 484
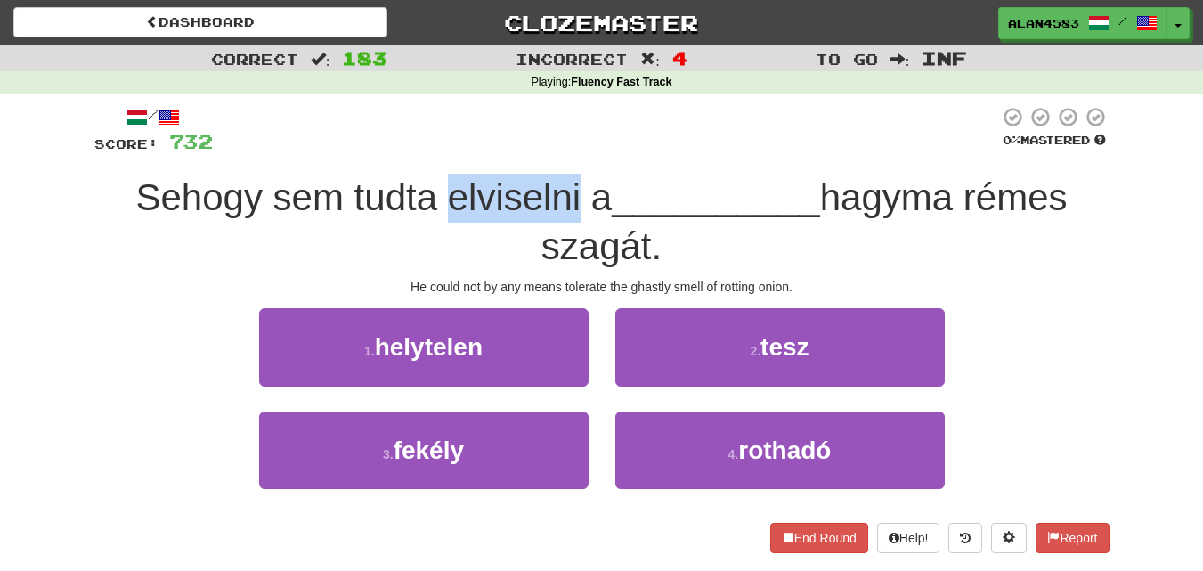
drag, startPoint x: 443, startPoint y: 197, endPoint x: 568, endPoint y: 183, distance: 126.4
click at [568, 183] on span "Sehogy sem tudta elviselni a" at bounding box center [373, 197] width 476 height 42
click at [557, 151] on div at bounding box center [557, 151] width 0 height 0
click at [617, 119] on div at bounding box center [606, 130] width 786 height 49
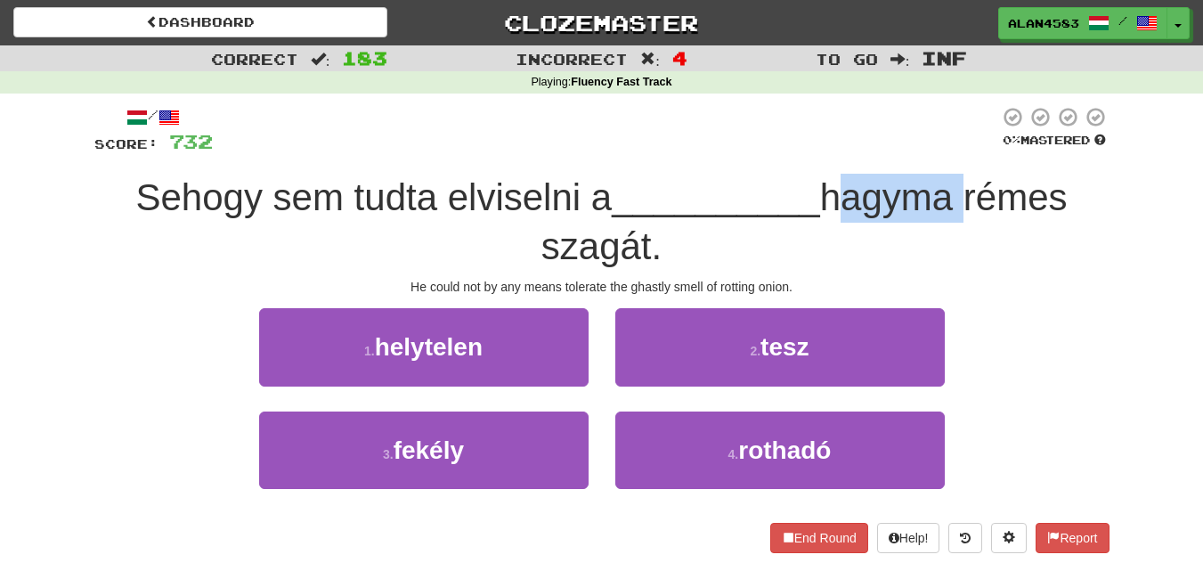
drag, startPoint x: 833, startPoint y: 193, endPoint x: 966, endPoint y: 183, distance: 133.9
click at [966, 183] on span "hagyma rémes szagát." at bounding box center [804, 221] width 526 height 91
click at [955, 151] on div at bounding box center [955, 151] width 0 height 0
click at [926, 128] on div at bounding box center [606, 130] width 786 height 49
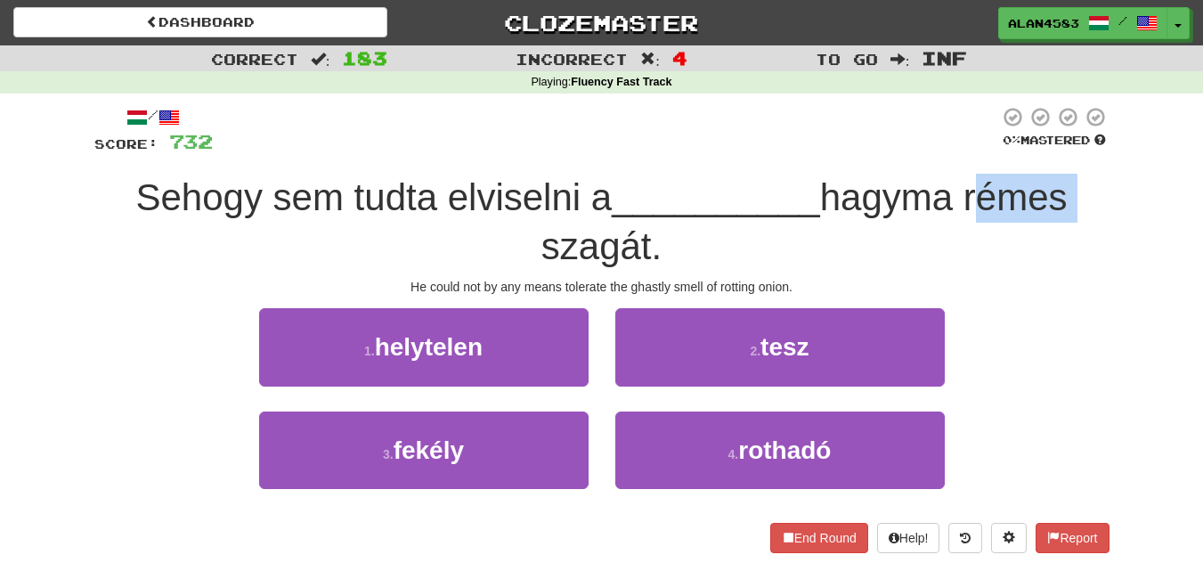
drag, startPoint x: 973, startPoint y: 204, endPoint x: 1075, endPoint y: 194, distance: 102.0
click at [1068, 194] on span "hagyma rémes szagát." at bounding box center [804, 221] width 526 height 91
click at [1063, 151] on div at bounding box center [1063, 151] width 0 height 0
click at [1119, 166] on div "/ Score: 732 0 % Mastered Sehogy sem tudta elviselni a __________ hagyma rémes …" at bounding box center [602, 336] width 1042 height 484
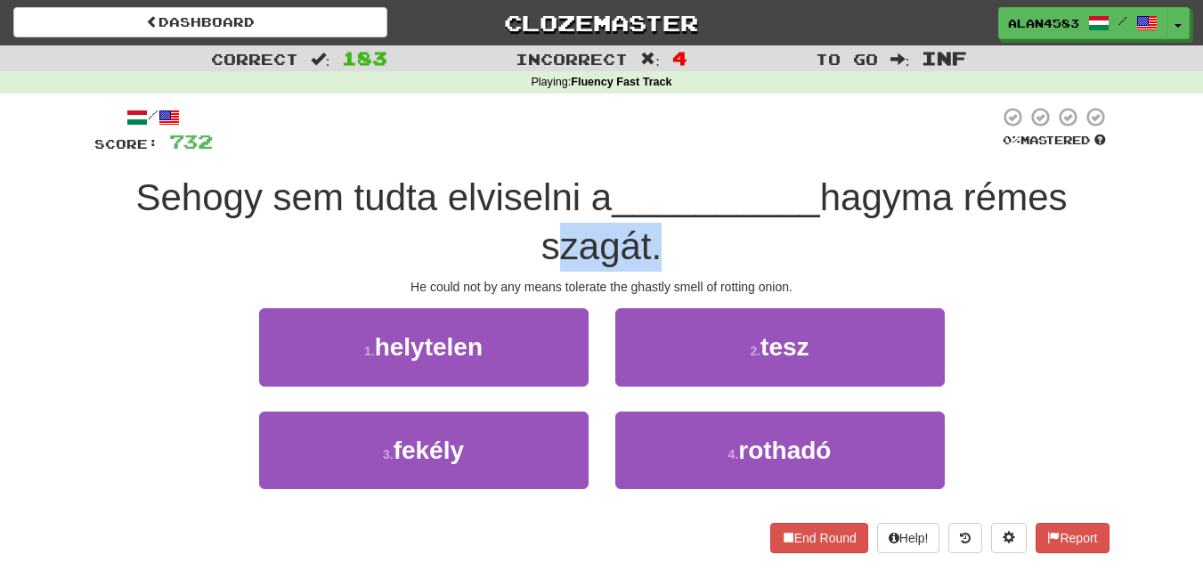
drag, startPoint x: 650, startPoint y: 239, endPoint x: 533, endPoint y: 245, distance: 116.8
click at [533, 245] on div "Sehogy sem tudta elviselni a __________ hagyma rémes szagát." at bounding box center [601, 222] width 1015 height 97
click at [522, 200] on div at bounding box center [522, 200] width 0 height 0
click at [440, 232] on div "Sehogy sem tudta elviselni a __________ hagyma rémes szagát." at bounding box center [601, 222] width 1015 height 97
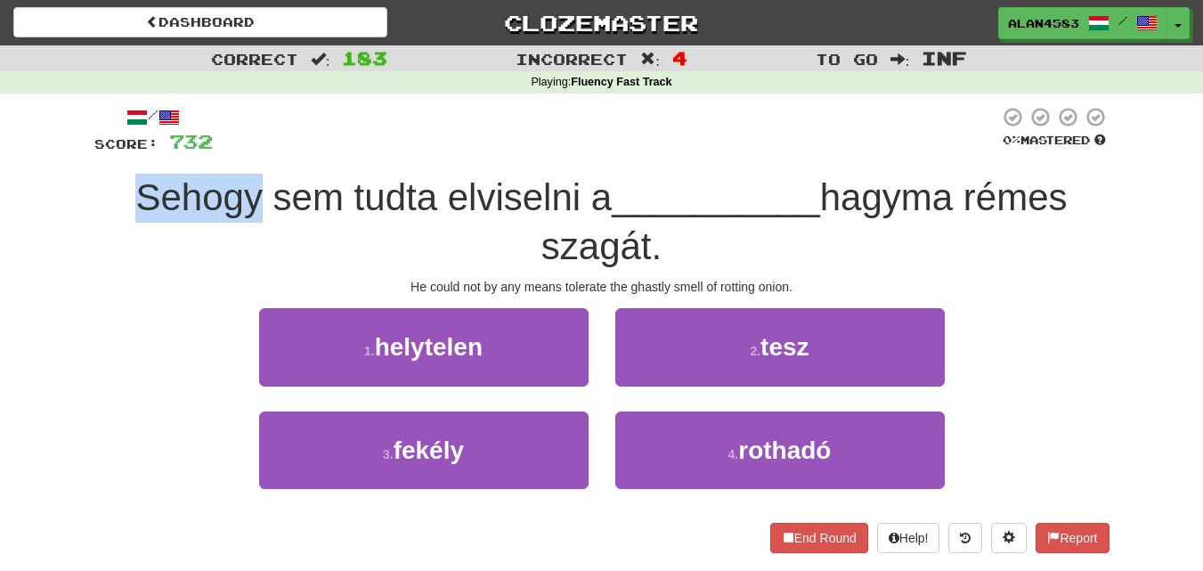
drag, startPoint x: 249, startPoint y: 195, endPoint x: 104, endPoint y: 182, distance: 145.8
click at [104, 182] on div "Sehogy sem tudta elviselni a __________ hagyma rémes szagát." at bounding box center [601, 222] width 1015 height 97
click at [93, 151] on div at bounding box center [93, 151] width 0 height 0
click at [68, 218] on div "Correct : 183 Incorrect : 4 To go : Inf Playing : Fluency Fast Track / Score: 7…" at bounding box center [601, 311] width 1203 height 533
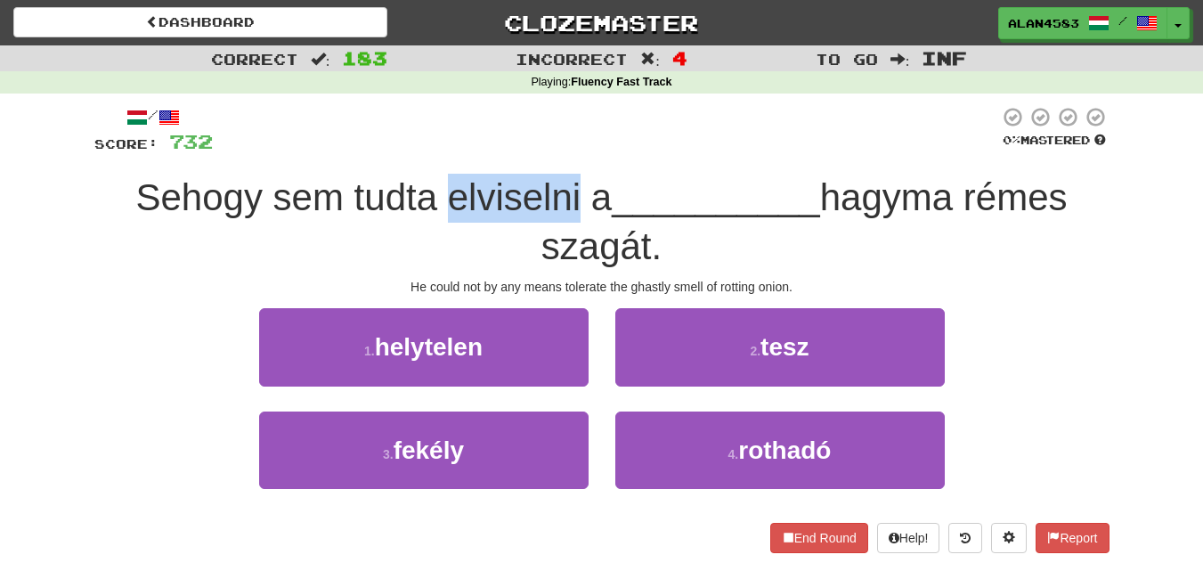
drag, startPoint x: 439, startPoint y: 194, endPoint x: 570, endPoint y: 180, distance: 131.7
click at [570, 180] on span "Sehogy sem tudta elviselni a" at bounding box center [373, 197] width 476 height 42
click at [558, 151] on div at bounding box center [558, 151] width 0 height 0
click at [630, 133] on div at bounding box center [606, 130] width 786 height 49
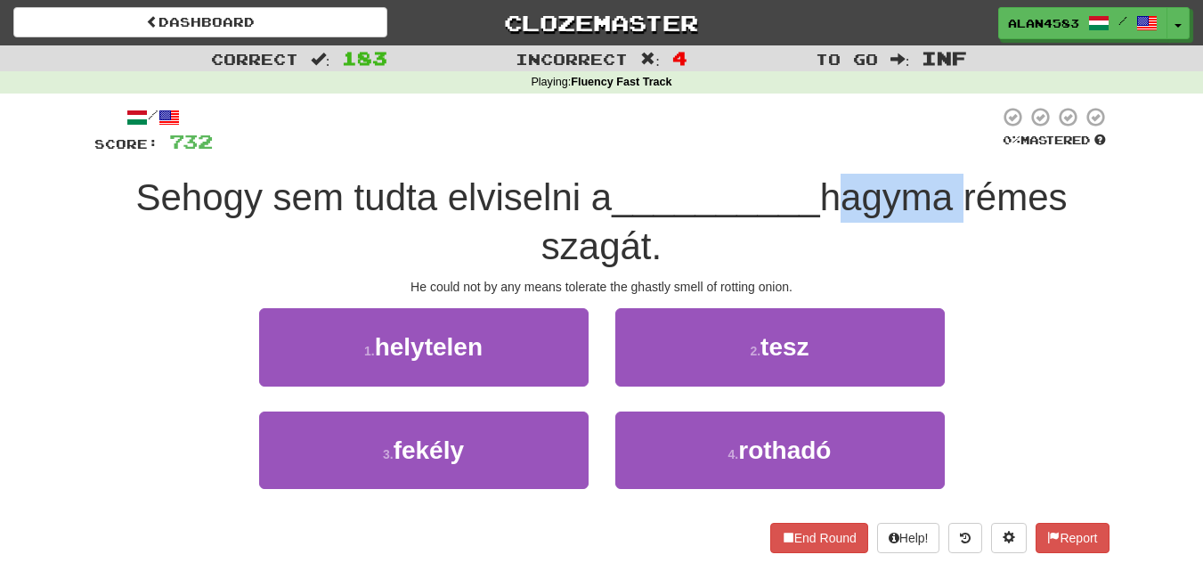
drag, startPoint x: 834, startPoint y: 184, endPoint x: 963, endPoint y: 175, distance: 129.4
click at [963, 175] on div "Sehogy sem tudta elviselni a __________ hagyma rémes szagát." at bounding box center [601, 222] width 1015 height 97
click at [951, 151] on div at bounding box center [951, 151] width 0 height 0
click at [927, 134] on div at bounding box center [606, 130] width 786 height 49
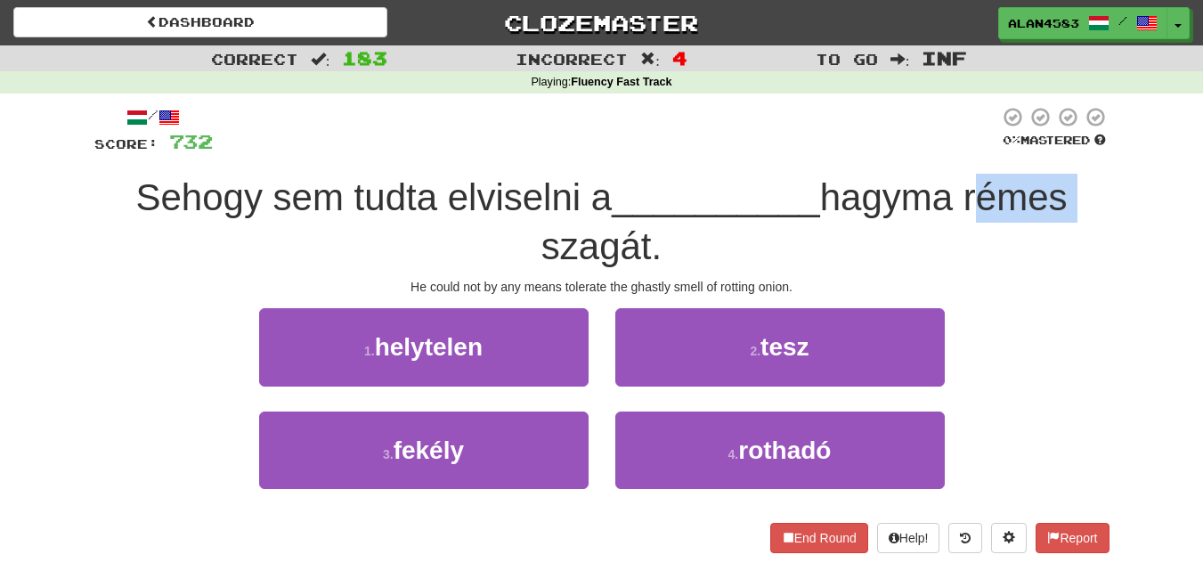
drag, startPoint x: 972, startPoint y: 191, endPoint x: 1105, endPoint y: 179, distance: 134.1
click at [1105, 179] on div "Sehogy sem tudta elviselni a __________ hagyma rémes szagát." at bounding box center [601, 222] width 1015 height 97
click at [1094, 151] on div at bounding box center [1094, 151] width 0 height 0
click at [1134, 138] on div "Correct : 183 Incorrect : 4 To go : Inf Playing : Fluency Fast Track / Score: 7…" at bounding box center [601, 311] width 1203 height 533
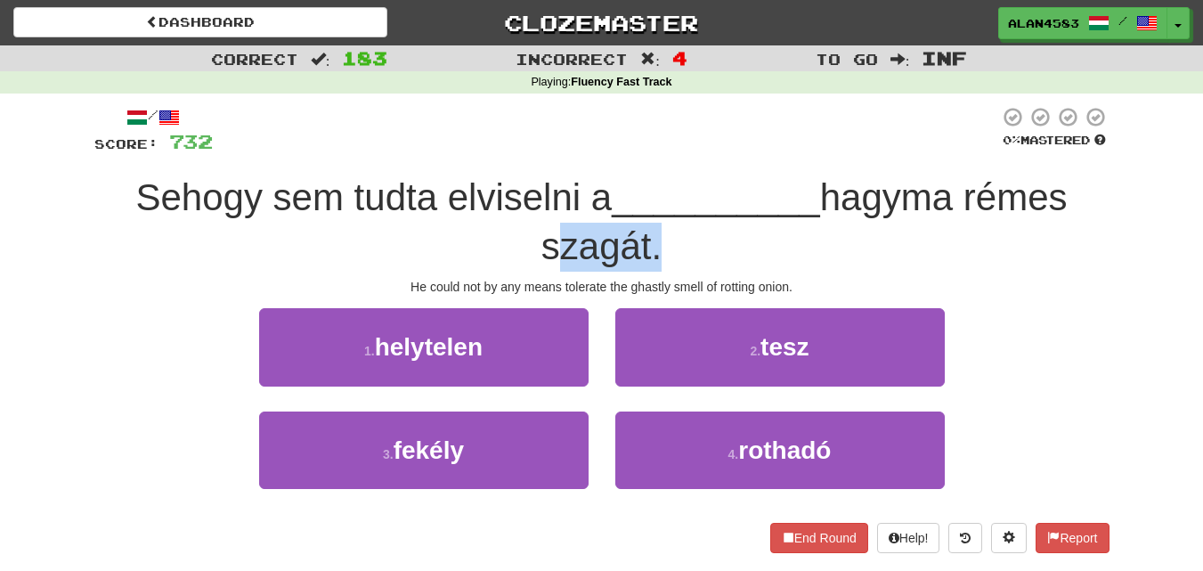
drag, startPoint x: 653, startPoint y: 248, endPoint x: 541, endPoint y: 261, distance: 112.9
click at [541, 261] on span "hagyma rémes szagát." at bounding box center [804, 221] width 526 height 91
click at [529, 268] on div at bounding box center [529, 268] width 0 height 0
click at [647, 116] on div at bounding box center [606, 130] width 786 height 49
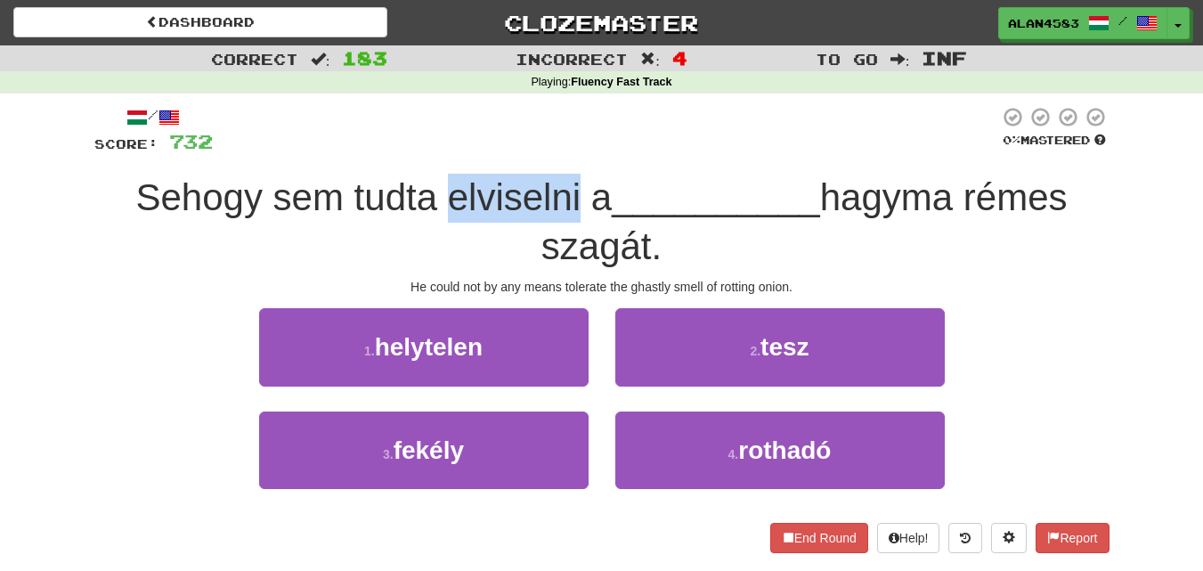
drag, startPoint x: 439, startPoint y: 199, endPoint x: 572, endPoint y: 185, distance: 133.5
click at [572, 185] on span "Sehogy sem tudta elviselni a" at bounding box center [373, 197] width 476 height 42
click at [560, 151] on div at bounding box center [560, 151] width 0 height 0
click at [627, 125] on div at bounding box center [606, 130] width 786 height 49
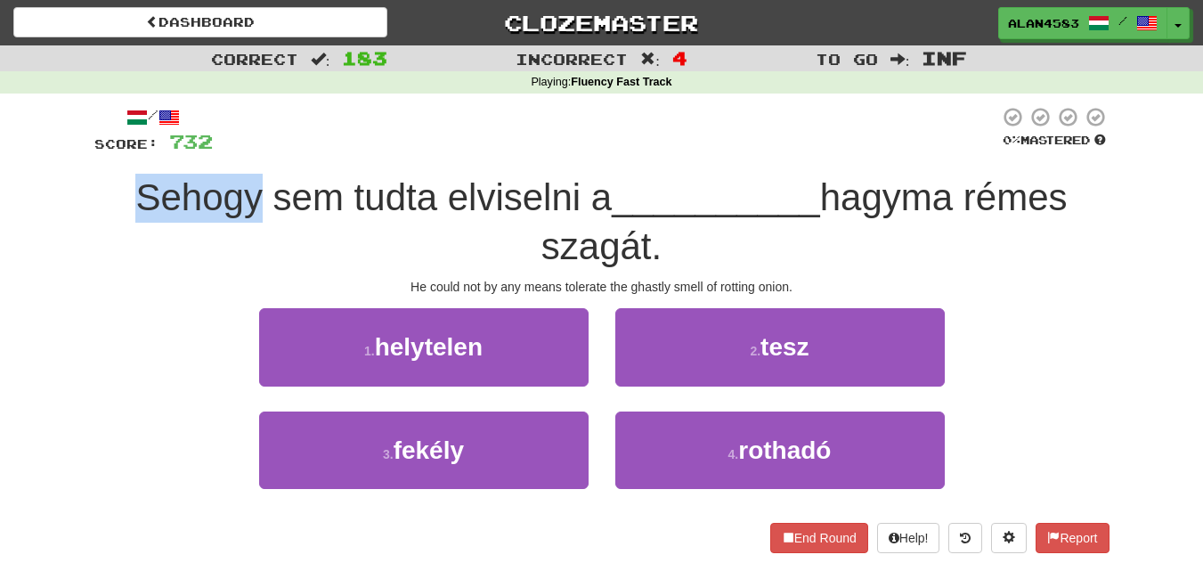
drag, startPoint x: 251, startPoint y: 202, endPoint x: 95, endPoint y: 208, distance: 155.9
click at [95, 208] on div "Sehogy sem tudta elviselni a __________ hagyma rémes szagát." at bounding box center [601, 222] width 1015 height 97
click at [84, 219] on div at bounding box center [84, 219] width 0 height 0
click at [88, 199] on div "/ Score: 732 0 % Mastered Sehogy sem tudta elviselni a __________ hagyma rémes …" at bounding box center [602, 336] width 1042 height 484
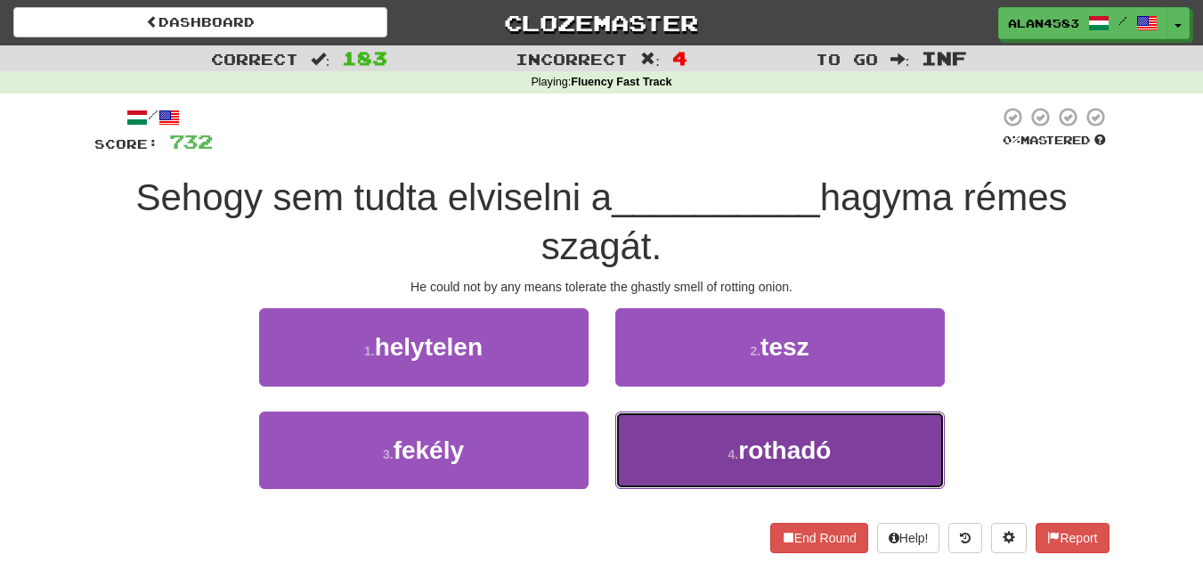
click at [669, 437] on button "4 . rothadó" at bounding box center [780, 449] width 330 height 77
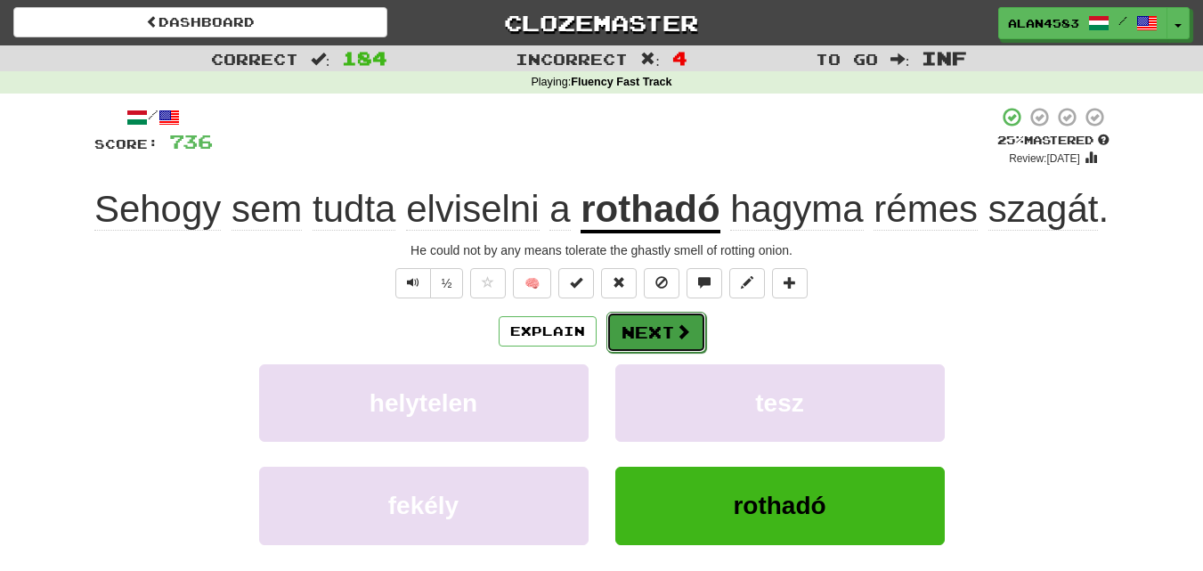
click at [668, 329] on button "Next" at bounding box center [656, 332] width 100 height 41
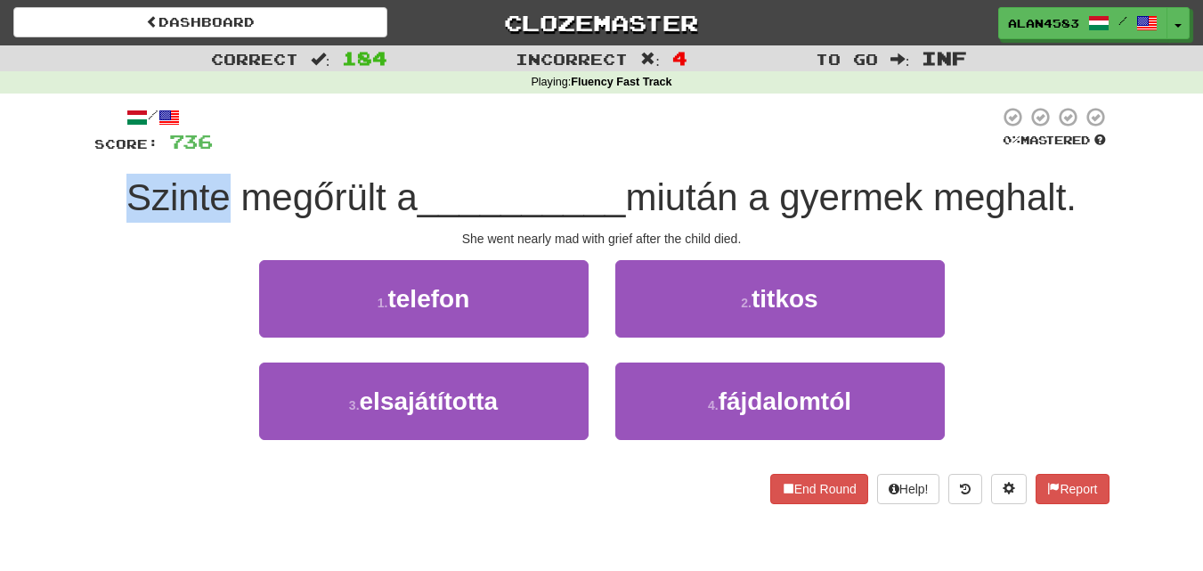
drag, startPoint x: 217, startPoint y: 190, endPoint x: 91, endPoint y: 177, distance: 127.1
click at [91, 177] on div "/ Score: 736 0 % Mastered Szinte megőrült a __________ miután a gyermek meghalt…" at bounding box center [602, 311] width 1042 height 435
click at [79, 151] on div at bounding box center [79, 151] width 0 height 0
click at [79, 226] on div "Correct : 184 Incorrect : 4 To go : Inf Playing : Fluency Fast Track / Score: 7…" at bounding box center [601, 287] width 1203 height 484
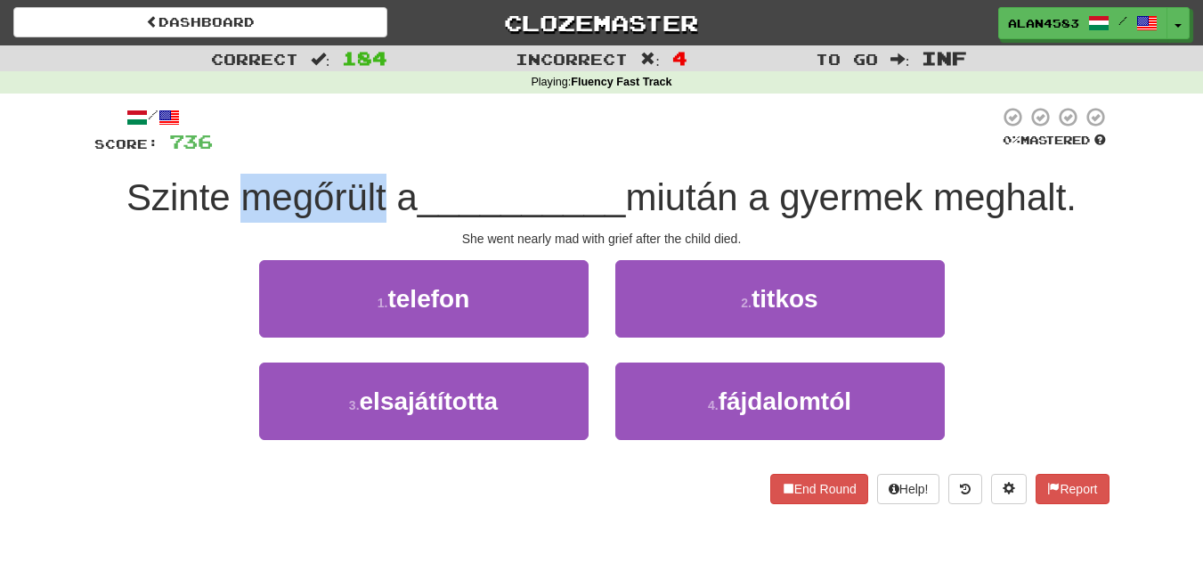
drag, startPoint x: 229, startPoint y: 195, endPoint x: 379, endPoint y: 191, distance: 150.5
click at [379, 191] on span "Szinte megőrült a" at bounding box center [271, 197] width 291 height 42
click at [368, 151] on div at bounding box center [368, 151] width 0 height 0
click at [417, 115] on div at bounding box center [606, 130] width 786 height 49
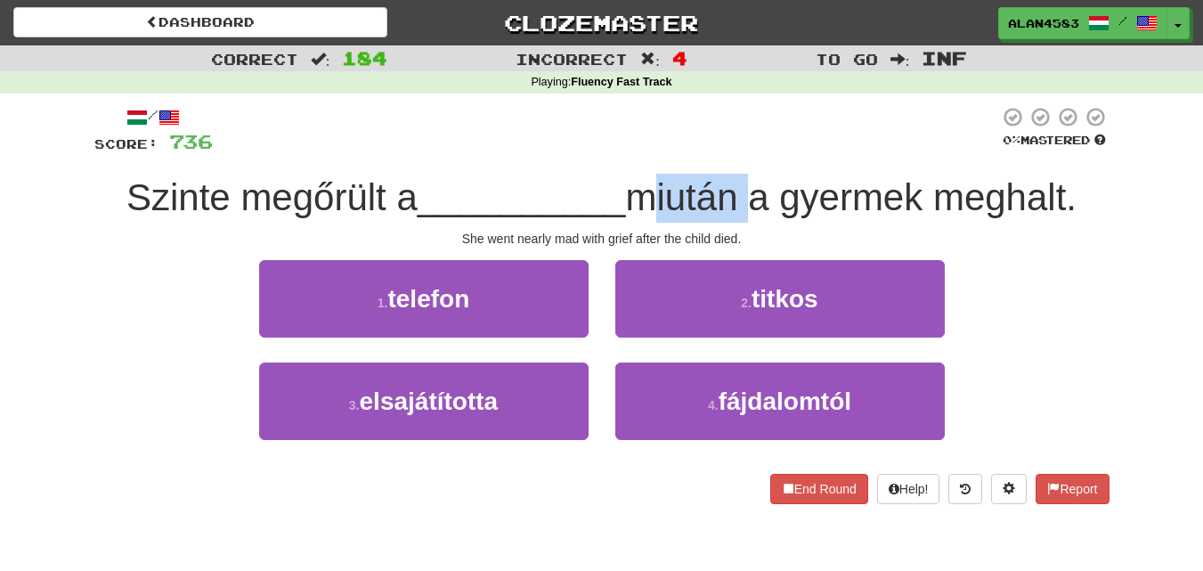
drag, startPoint x: 642, startPoint y: 204, endPoint x: 752, endPoint y: 199, distance: 109.6
click at [752, 199] on span "miután a gyermek meghalt." at bounding box center [851, 197] width 452 height 42
click at [753, 244] on div "She went nearly mad with grief after the child died." at bounding box center [601, 239] width 1015 height 18
drag, startPoint x: 745, startPoint y: 190, endPoint x: 653, endPoint y: 190, distance: 92.6
click at [653, 190] on span "miután a gyermek meghalt." at bounding box center [851, 197] width 452 height 42
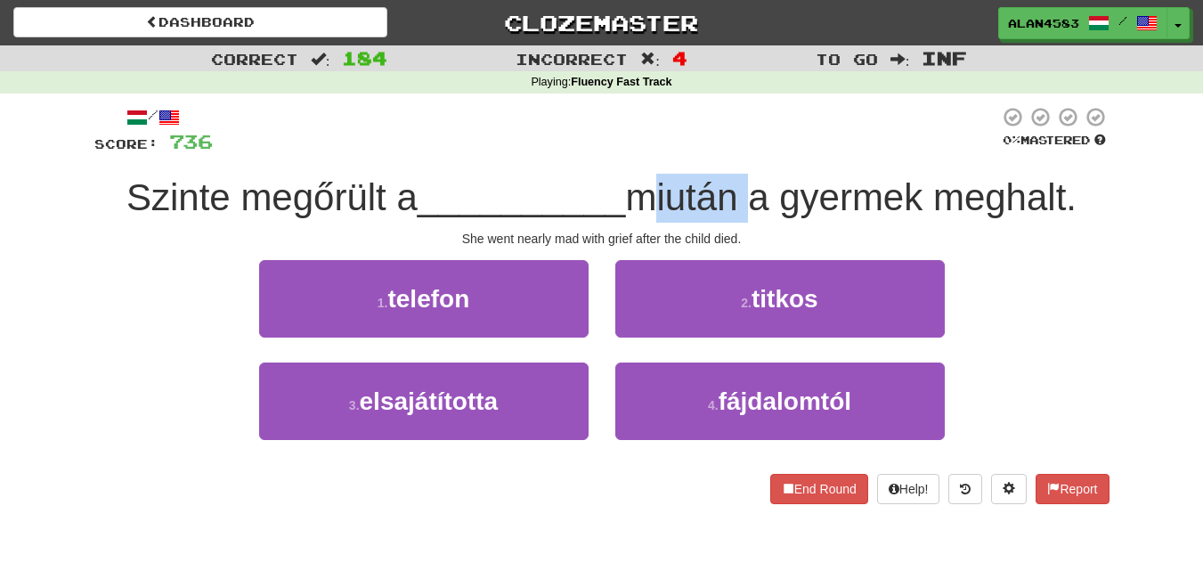
drag, startPoint x: 644, startPoint y: 196, endPoint x: 741, endPoint y: 194, distance: 97.1
click at [741, 194] on span "miután a gyermek meghalt." at bounding box center [851, 197] width 452 height 42
click at [729, 151] on div at bounding box center [729, 151] width 0 height 0
click at [814, 116] on div at bounding box center [606, 130] width 786 height 49
drag, startPoint x: 640, startPoint y: 198, endPoint x: 744, endPoint y: 191, distance: 103.6
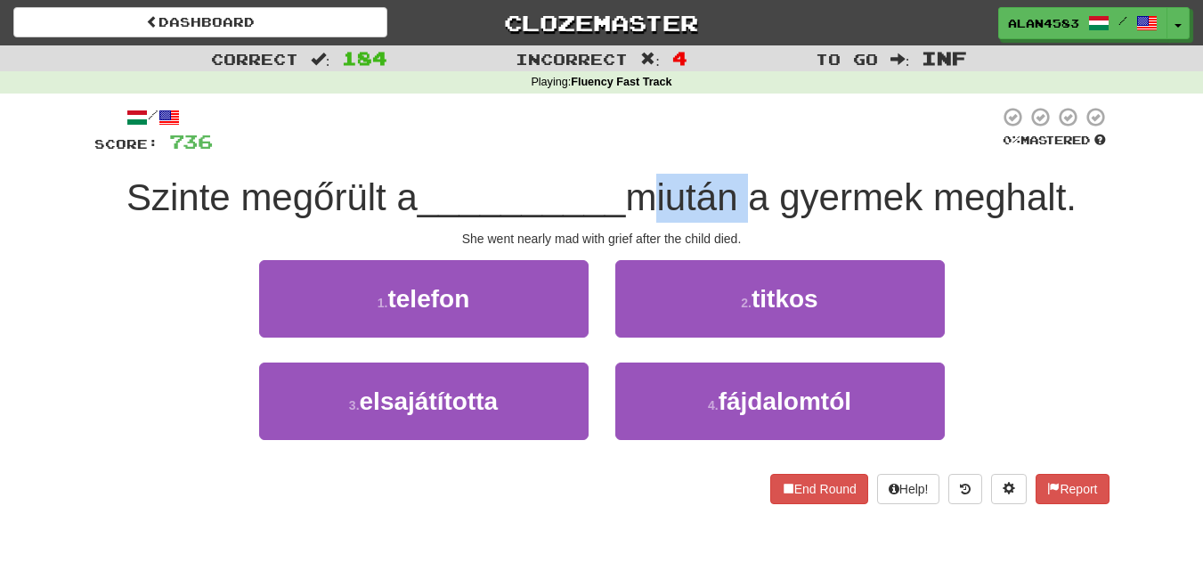
click at [744, 191] on span "miután a gyermek meghalt." at bounding box center [851, 197] width 452 height 42
click at [732, 151] on div at bounding box center [732, 151] width 0 height 0
click at [811, 120] on div at bounding box center [606, 130] width 786 height 49
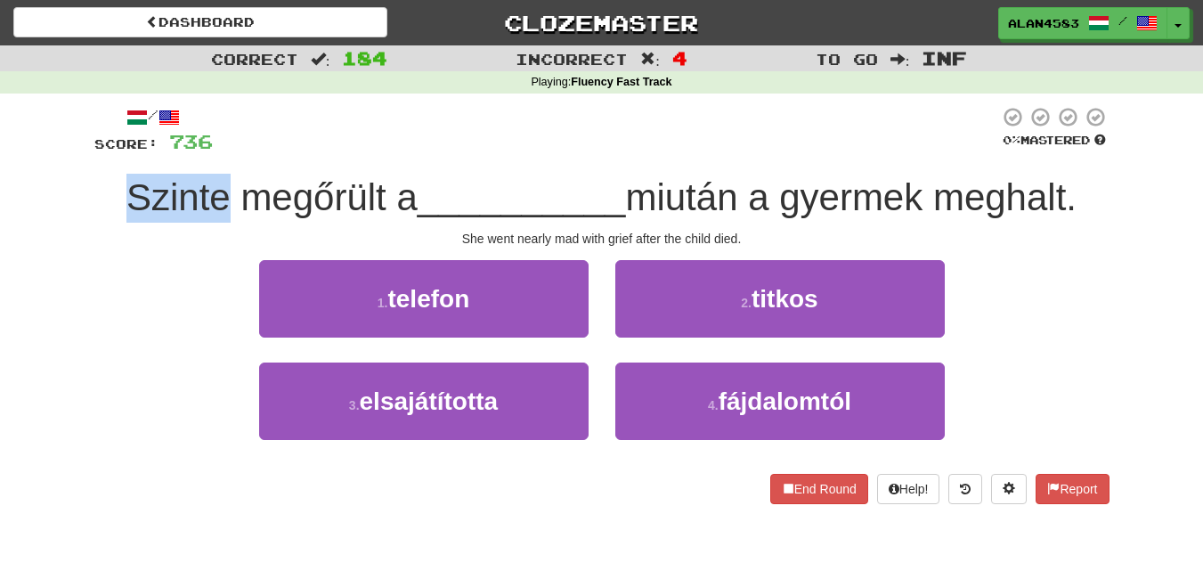
drag, startPoint x: 219, startPoint y: 193, endPoint x: 102, endPoint y: 189, distance: 117.6
click at [102, 189] on div "Szinte megőrült a __________ miután a gyermek meghalt." at bounding box center [601, 198] width 1015 height 49
click at [90, 151] on div at bounding box center [90, 151] width 0 height 0
click at [45, 194] on div "Correct : 184 Incorrect : 4 To go : Inf Playing : Fluency Fast Track / Score: 7…" at bounding box center [601, 287] width 1203 height 484
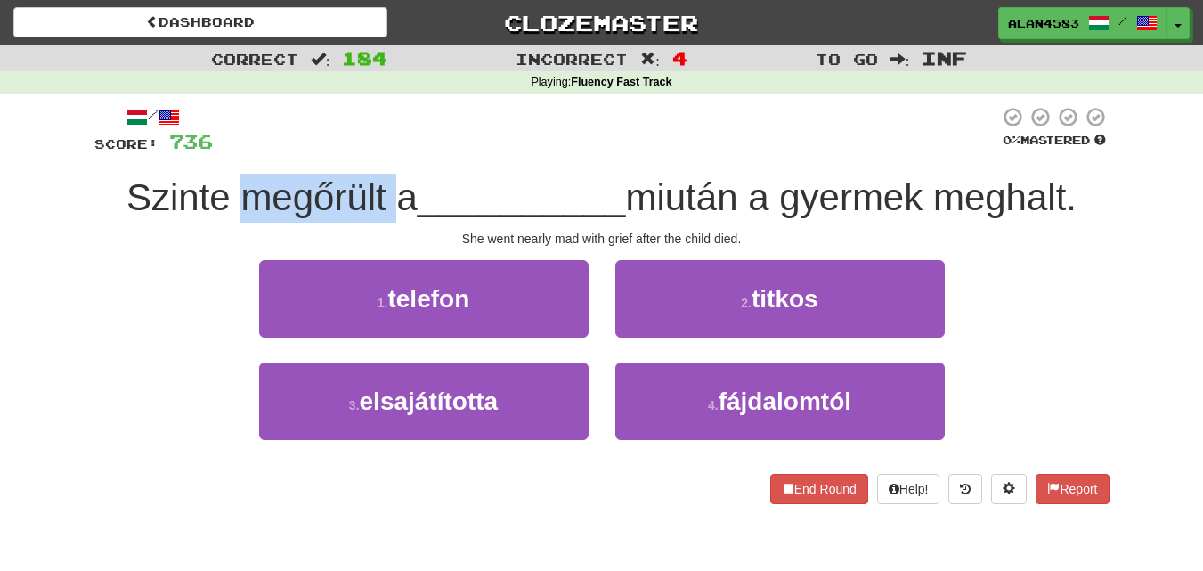
drag, startPoint x: 229, startPoint y: 189, endPoint x: 381, endPoint y: 187, distance: 152.3
click at [381, 187] on span "Szinte megőrült a" at bounding box center [271, 197] width 291 height 42
click at [370, 151] on div at bounding box center [370, 151] width 0 height 0
click at [437, 118] on div at bounding box center [606, 130] width 786 height 49
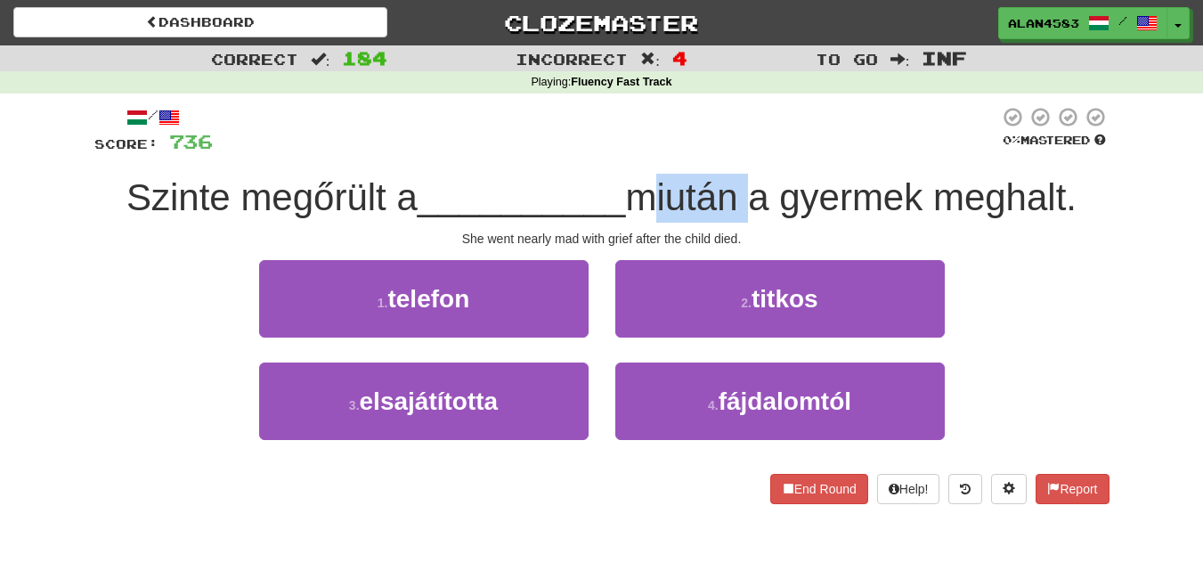
drag, startPoint x: 638, startPoint y: 199, endPoint x: 741, endPoint y: 191, distance: 103.6
click at [741, 191] on span "miután a gyermek meghalt." at bounding box center [851, 197] width 452 height 42
click at [729, 151] on div at bounding box center [729, 151] width 0 height 0
click at [761, 131] on div at bounding box center [606, 130] width 786 height 49
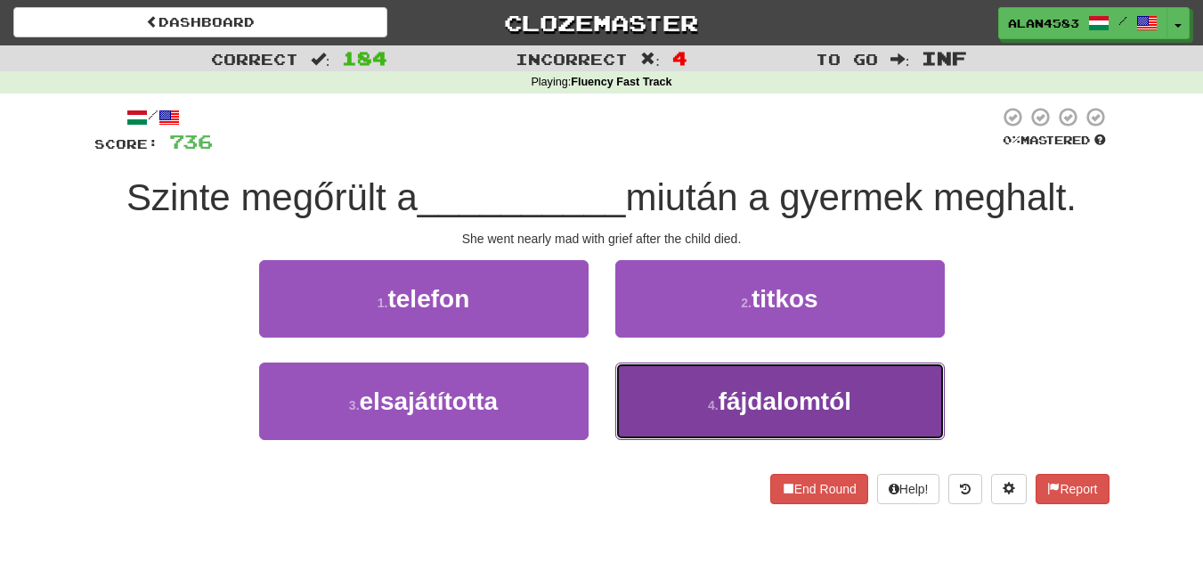
click at [781, 403] on span "fájdalomtól" at bounding box center [785, 401] width 133 height 28
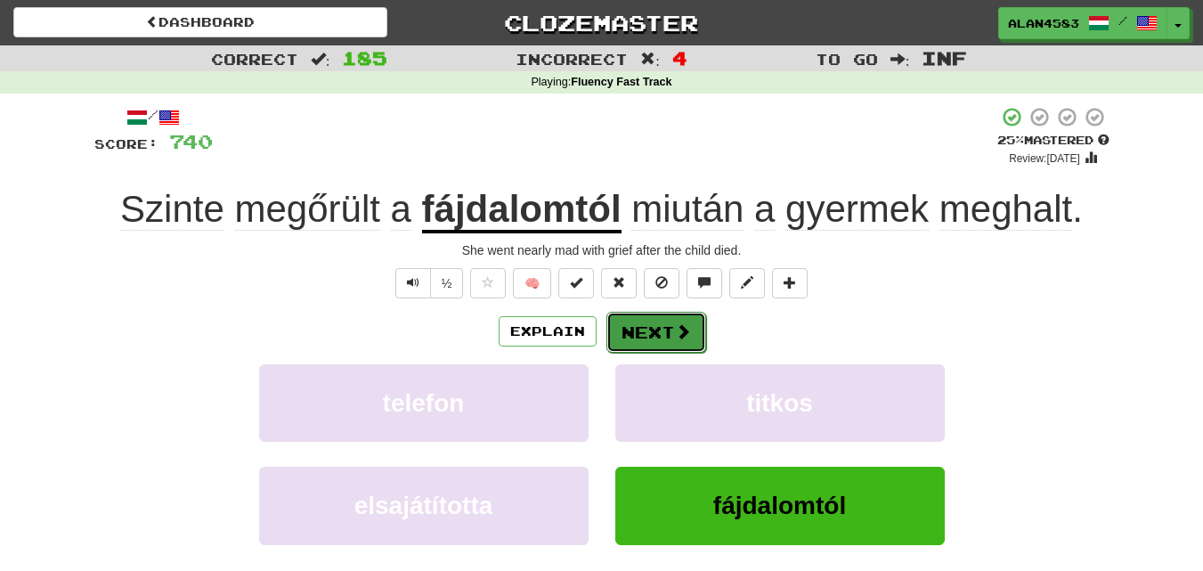
click at [655, 338] on button "Next" at bounding box center [656, 332] width 100 height 41
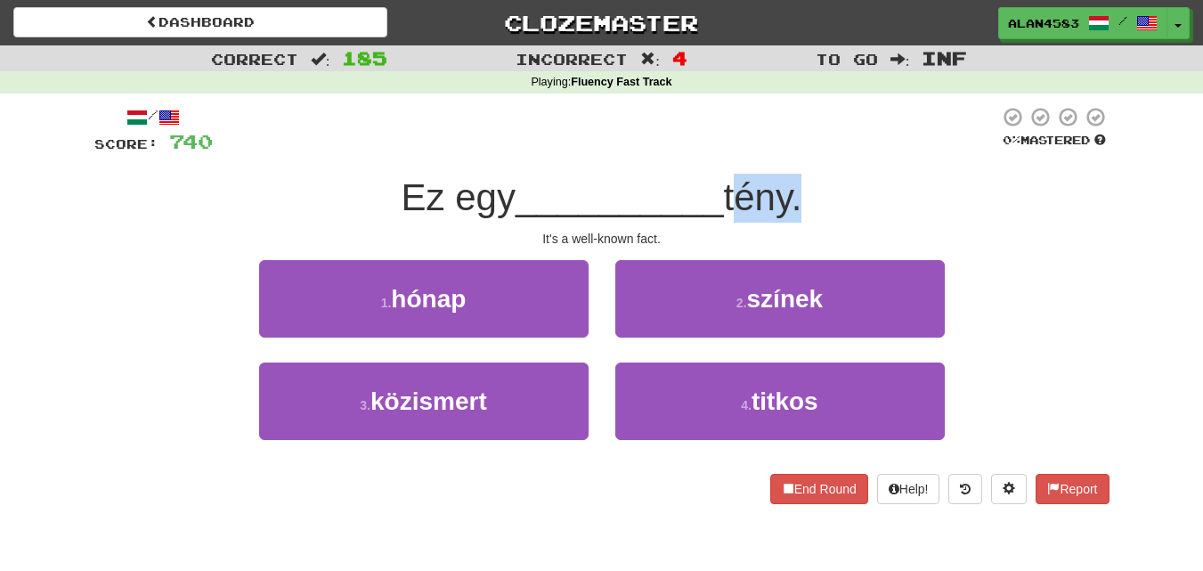
drag, startPoint x: 735, startPoint y: 204, endPoint x: 800, endPoint y: 199, distance: 65.2
click at [800, 199] on span "tény." at bounding box center [763, 197] width 78 height 42
click at [788, 219] on div at bounding box center [788, 219] width 0 height 0
click at [836, 138] on div at bounding box center [606, 130] width 786 height 49
drag, startPoint x: 803, startPoint y: 196, endPoint x: 735, endPoint y: 197, distance: 68.6
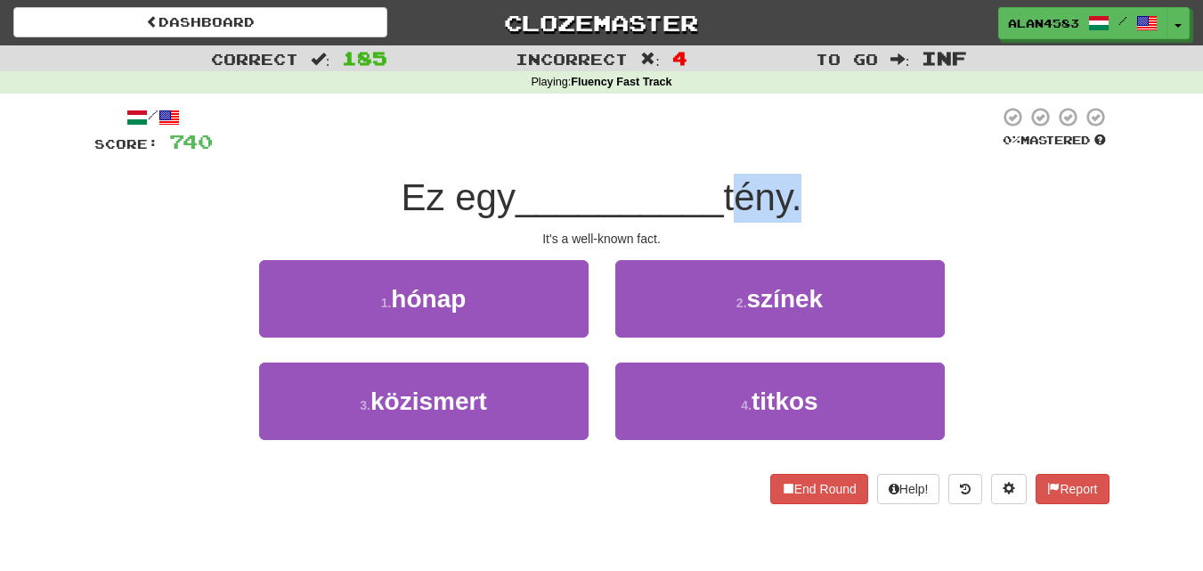
click at [735, 197] on span "tény." at bounding box center [763, 197] width 78 height 42
click at [723, 151] on div at bounding box center [723, 151] width 0 height 0
click at [815, 136] on div at bounding box center [606, 130] width 786 height 49
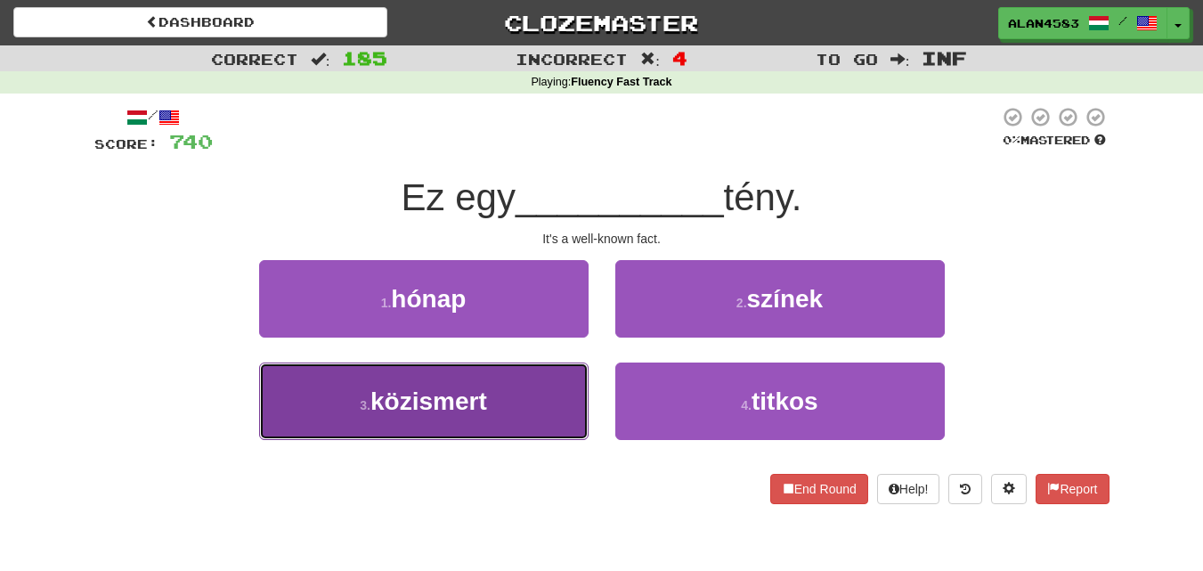
click at [561, 430] on button "3 . közismert" at bounding box center [424, 400] width 330 height 77
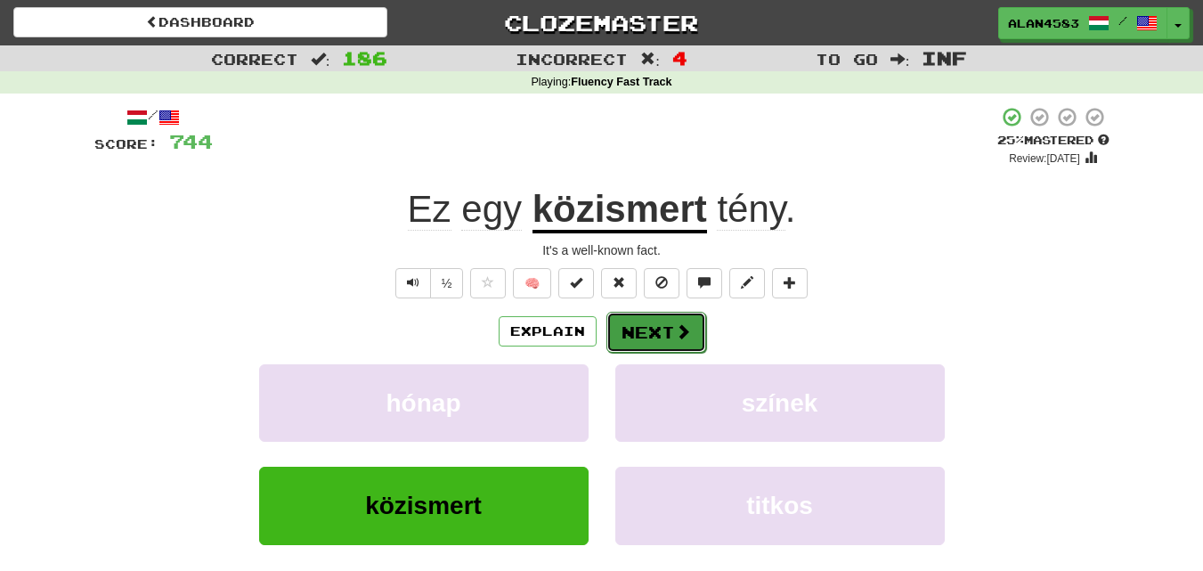
click at [642, 338] on button "Next" at bounding box center [656, 332] width 100 height 41
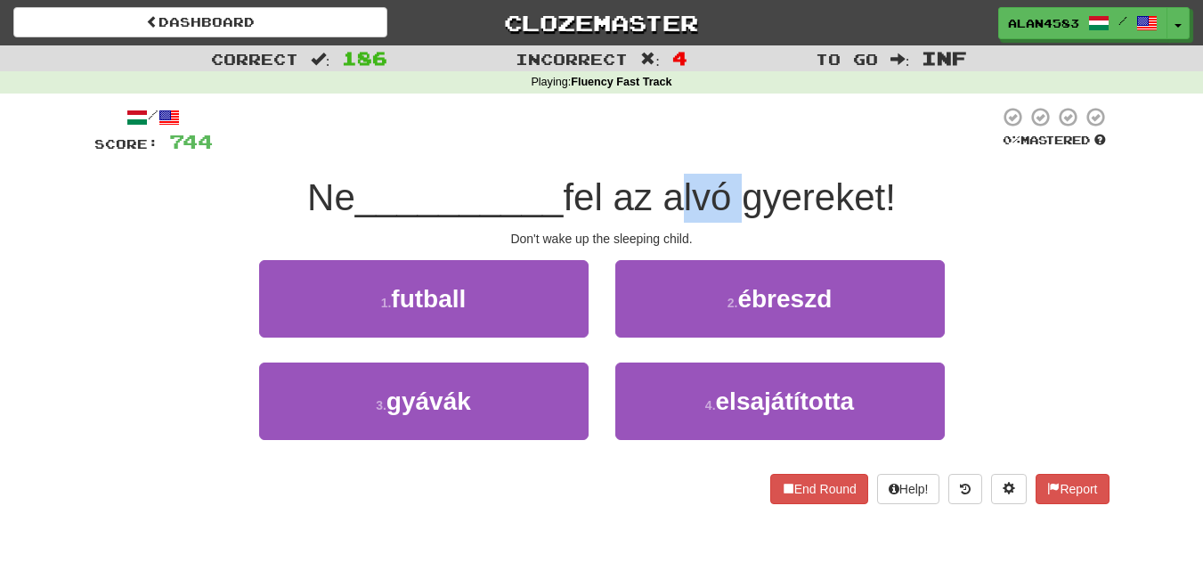
drag, startPoint x: 676, startPoint y: 205, endPoint x: 739, endPoint y: 199, distance: 63.5
click at [739, 199] on span "fel az alvó gyereket!" at bounding box center [729, 197] width 333 height 42
click at [728, 219] on div at bounding box center [728, 219] width 0 height 0
click at [545, 150] on div at bounding box center [606, 130] width 786 height 49
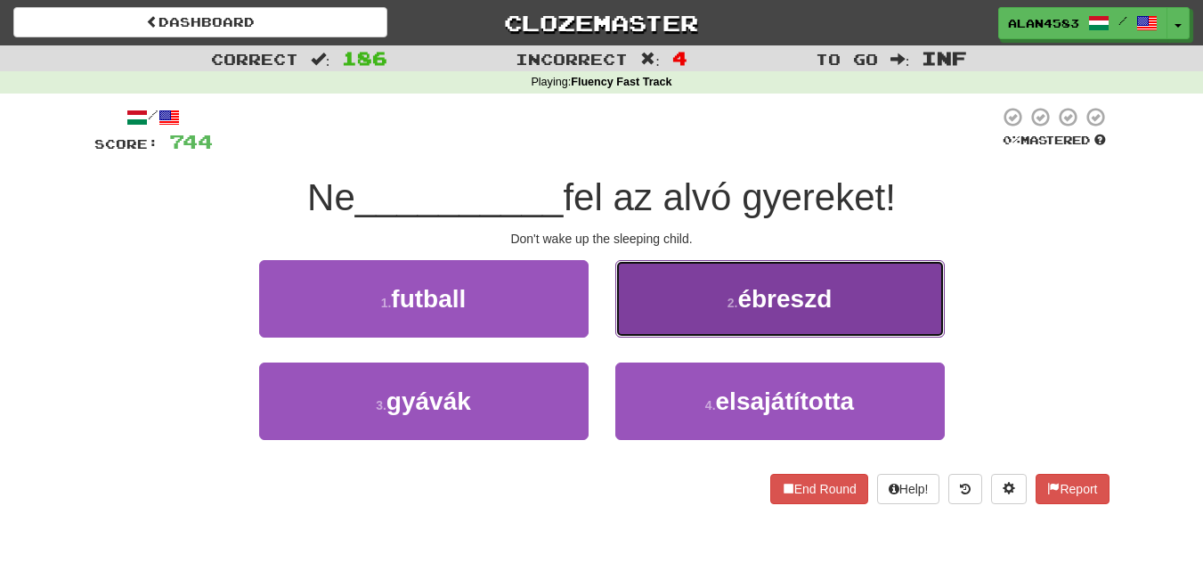
click at [784, 310] on span "ébreszd" at bounding box center [784, 299] width 94 height 28
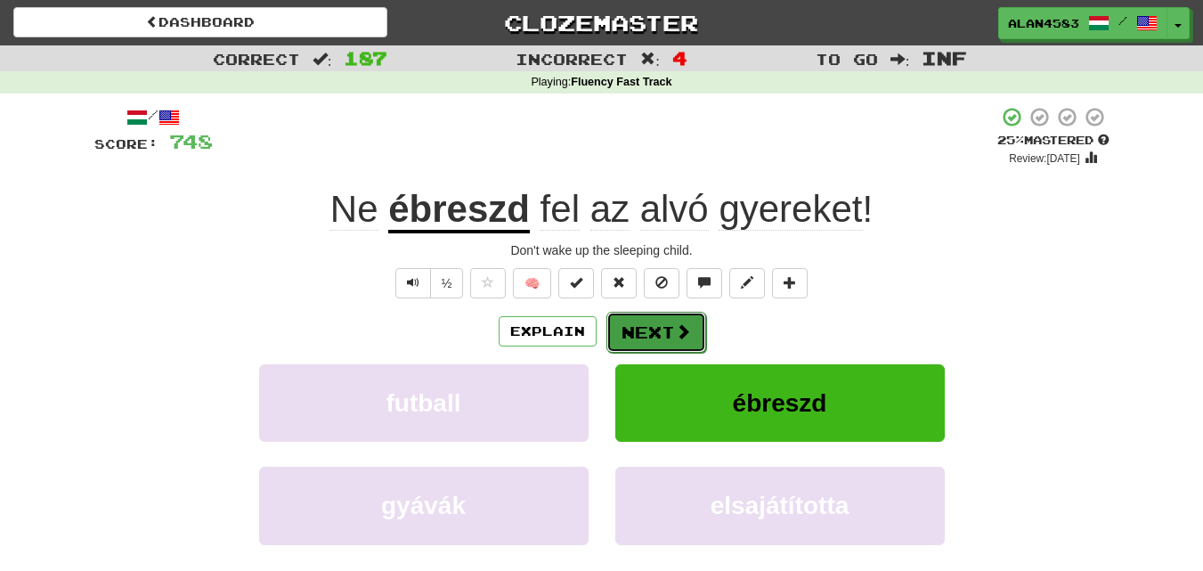
click at [668, 335] on button "Next" at bounding box center [656, 332] width 100 height 41
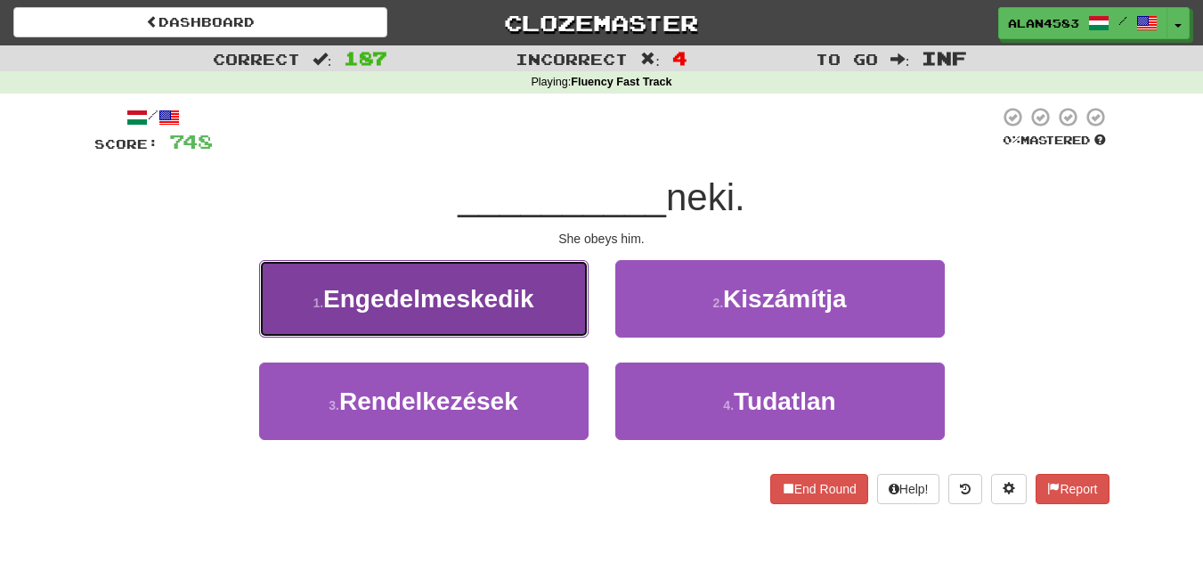
click at [434, 310] on span "Engedelmeskedik" at bounding box center [428, 299] width 211 height 28
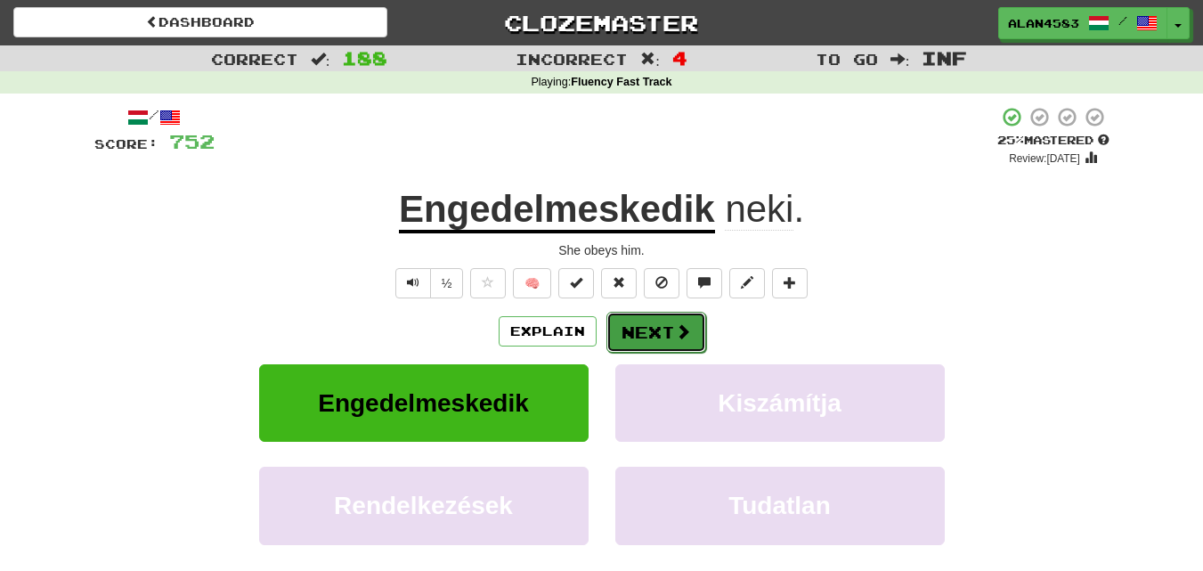
click at [630, 320] on button "Next" at bounding box center [656, 332] width 100 height 41
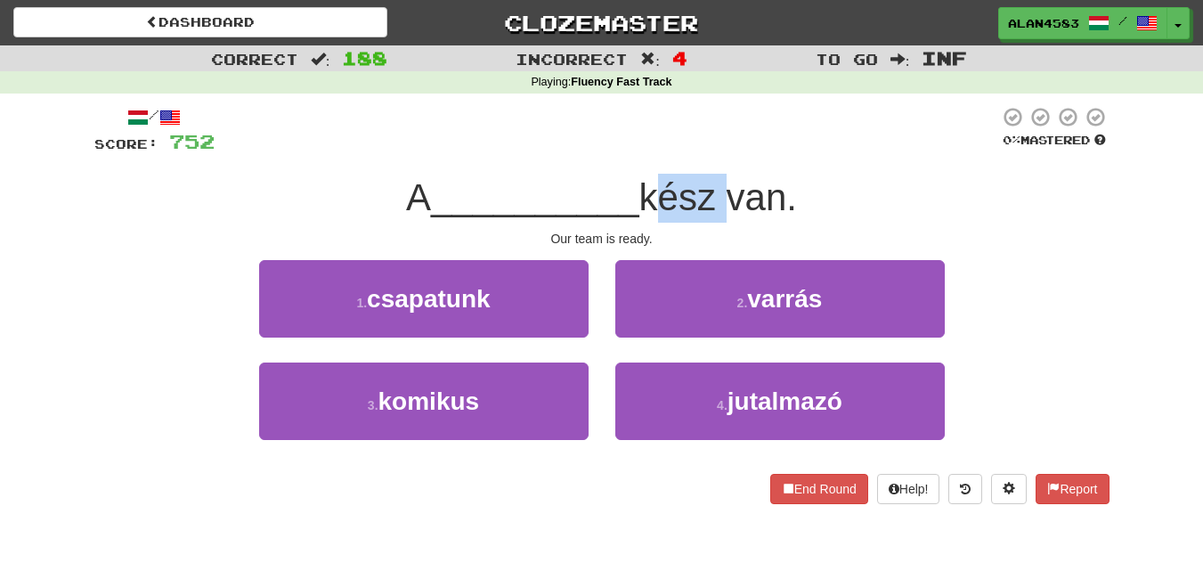
drag, startPoint x: 651, startPoint y: 195, endPoint x: 716, endPoint y: 188, distance: 65.4
click at [716, 188] on span "kész van." at bounding box center [718, 197] width 158 height 42
click at [704, 151] on div at bounding box center [704, 151] width 0 height 0
click at [735, 138] on div at bounding box center [607, 130] width 785 height 49
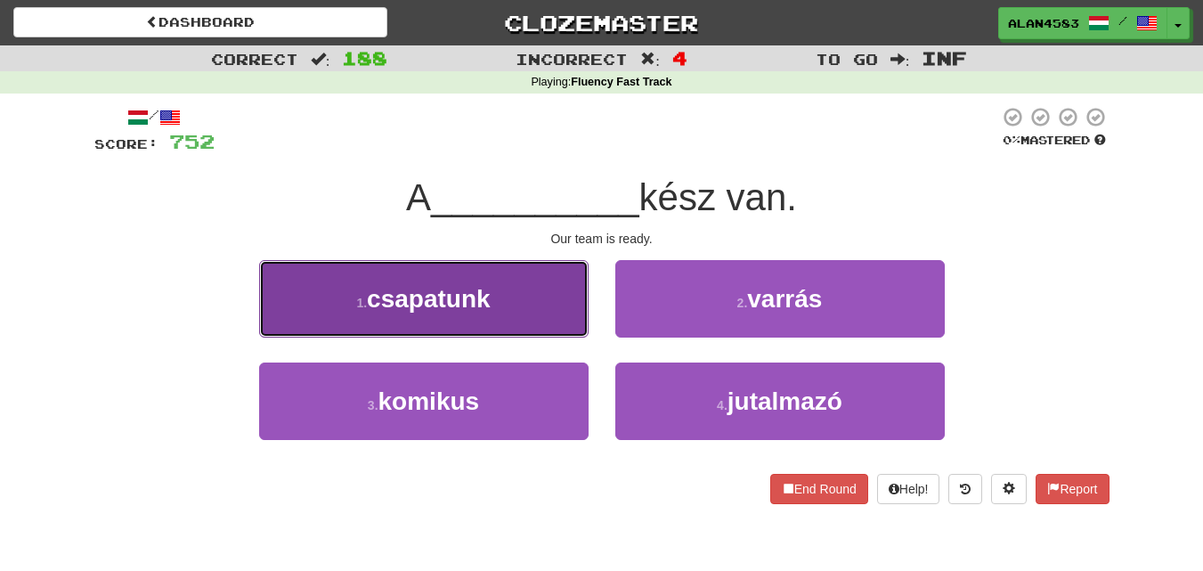
click at [465, 302] on span "csapatunk" at bounding box center [429, 299] width 124 height 28
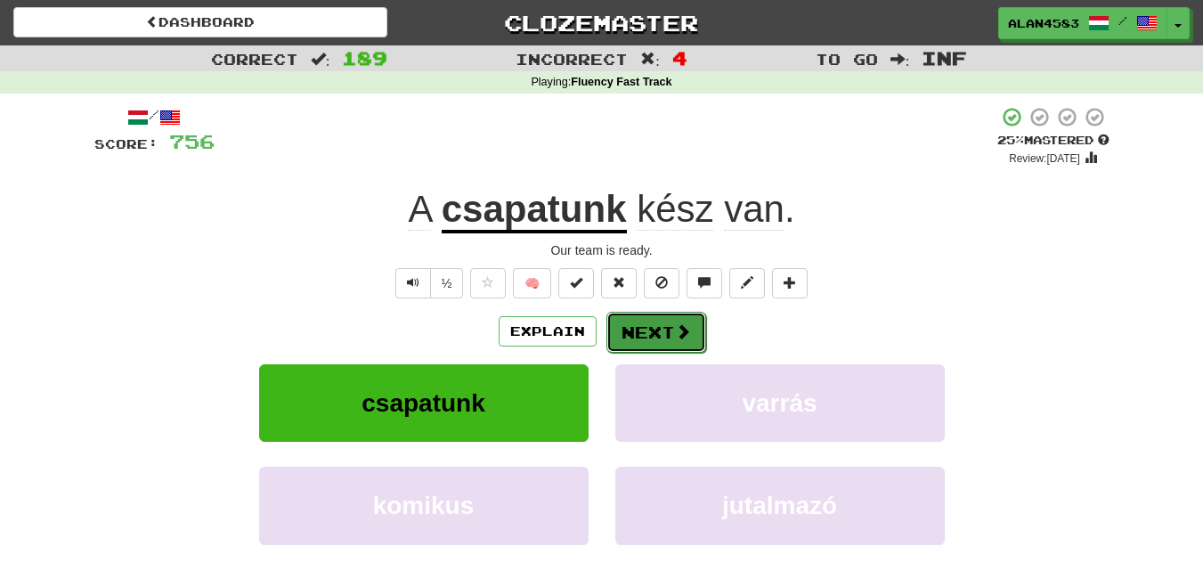
click at [657, 328] on button "Next" at bounding box center [656, 332] width 100 height 41
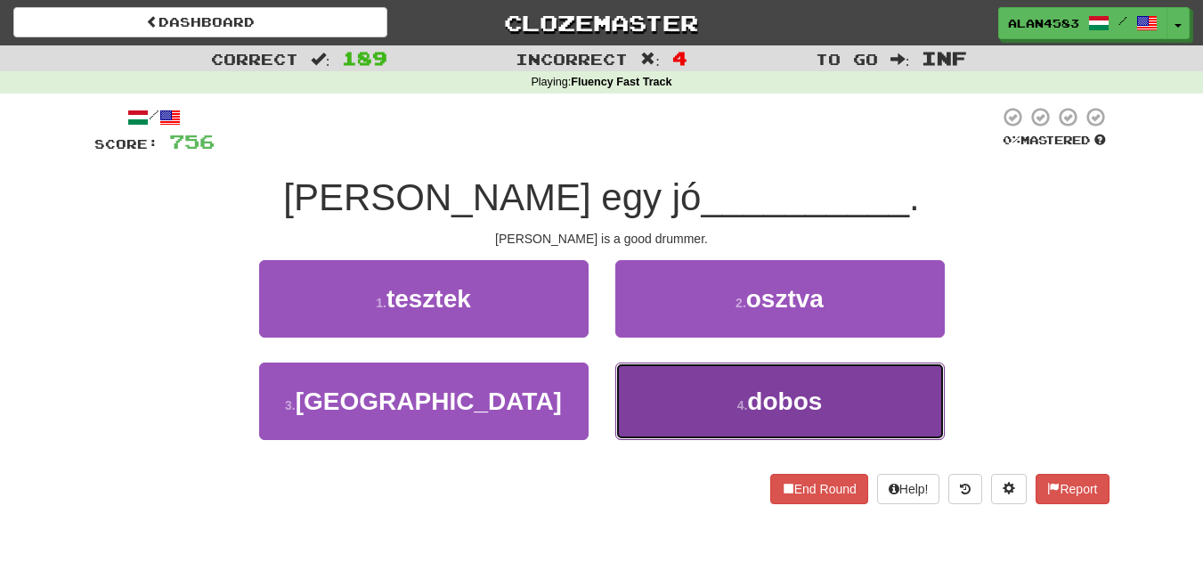
click at [737, 403] on small "4 ." at bounding box center [742, 405] width 11 height 14
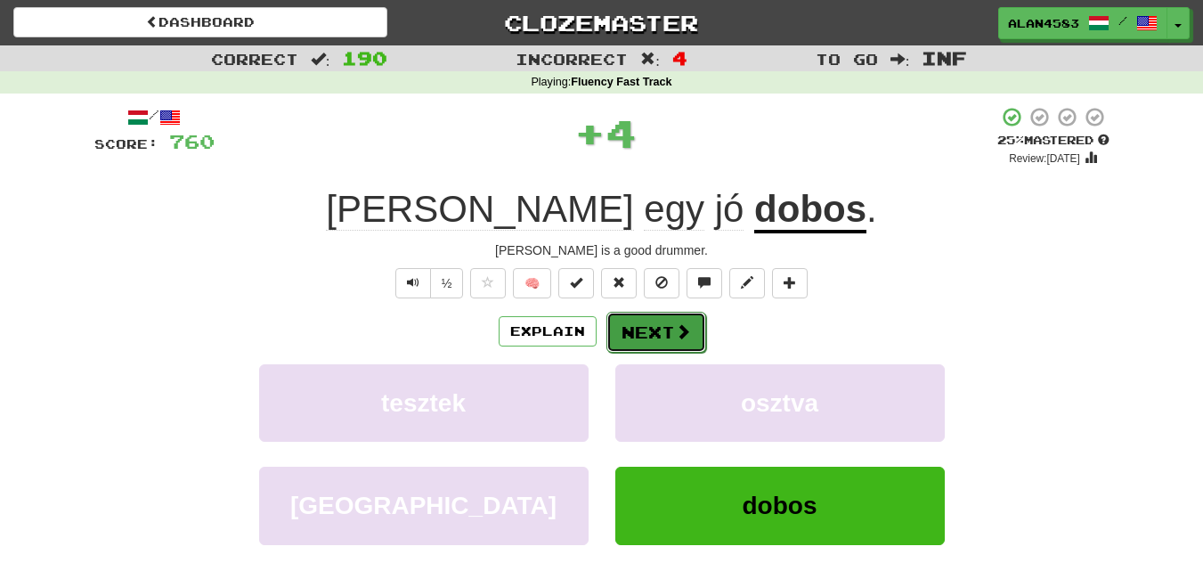
click at [675, 324] on span at bounding box center [683, 331] width 16 height 16
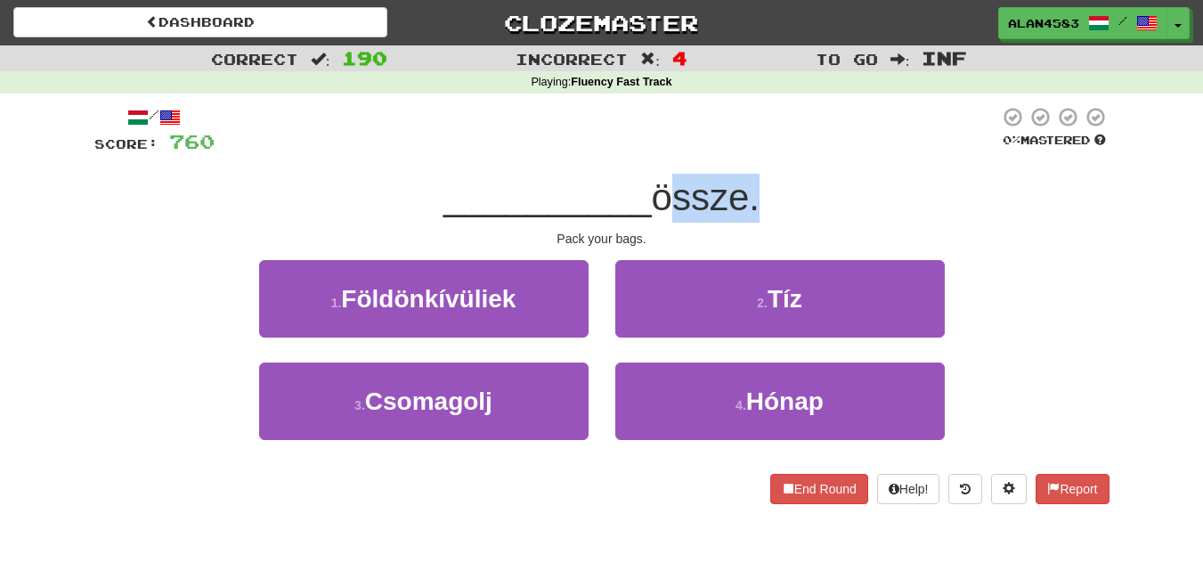
drag, startPoint x: 659, startPoint y: 195, endPoint x: 752, endPoint y: 183, distance: 93.5
click at [752, 183] on span "össze." at bounding box center [706, 197] width 108 height 42
click at [740, 151] on div at bounding box center [740, 151] width 0 height 0
click at [814, 142] on div at bounding box center [607, 130] width 785 height 49
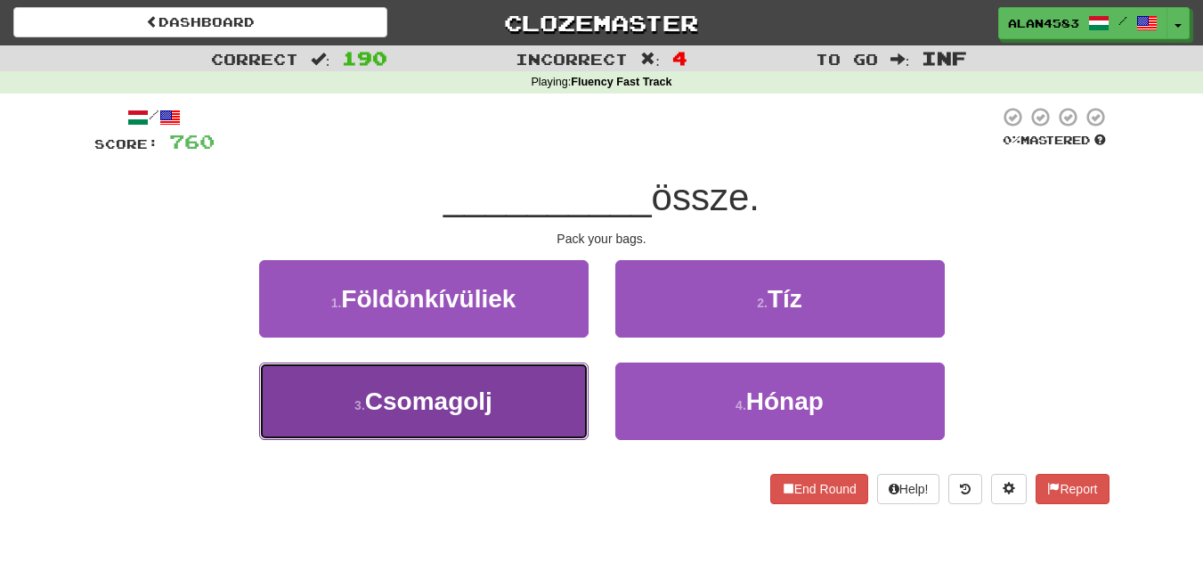
click at [371, 420] on button "3 . Csomagolj" at bounding box center [424, 400] width 330 height 77
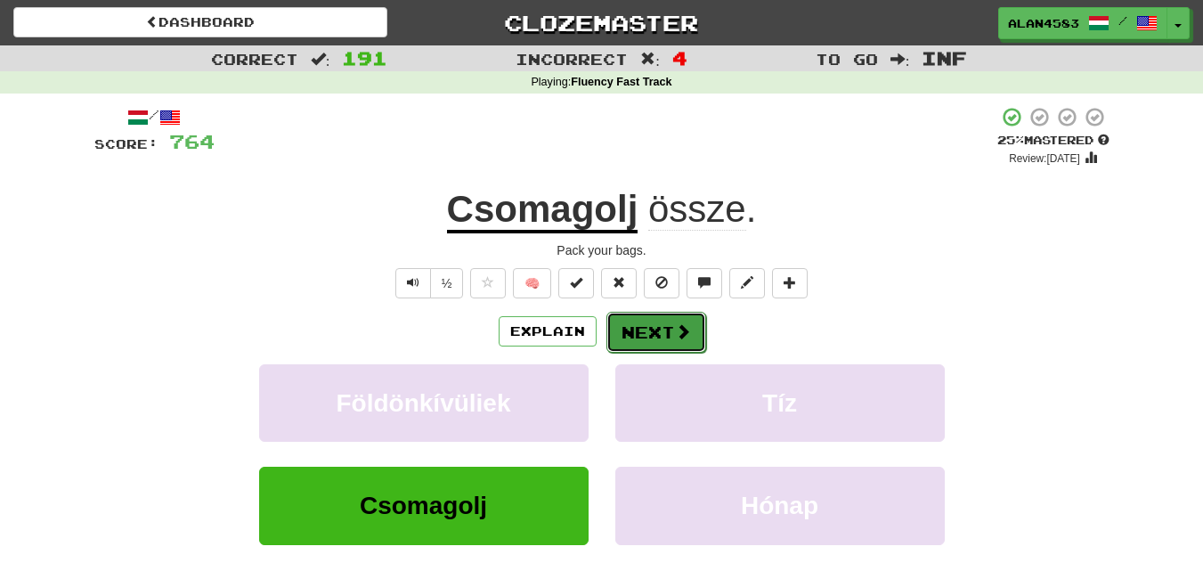
click at [640, 335] on button "Next" at bounding box center [656, 332] width 100 height 41
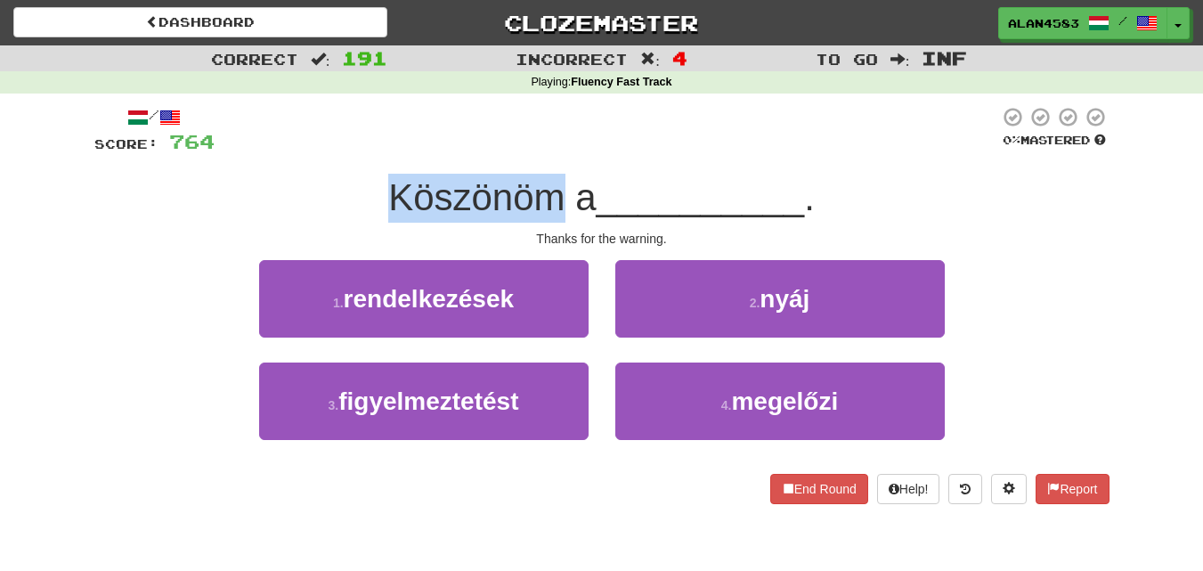
drag, startPoint x: 385, startPoint y: 191, endPoint x: 549, endPoint y: 187, distance: 163.9
click at [549, 187] on span "Köszönöm a" at bounding box center [492, 197] width 208 height 42
click at [537, 151] on div at bounding box center [537, 151] width 0 height 0
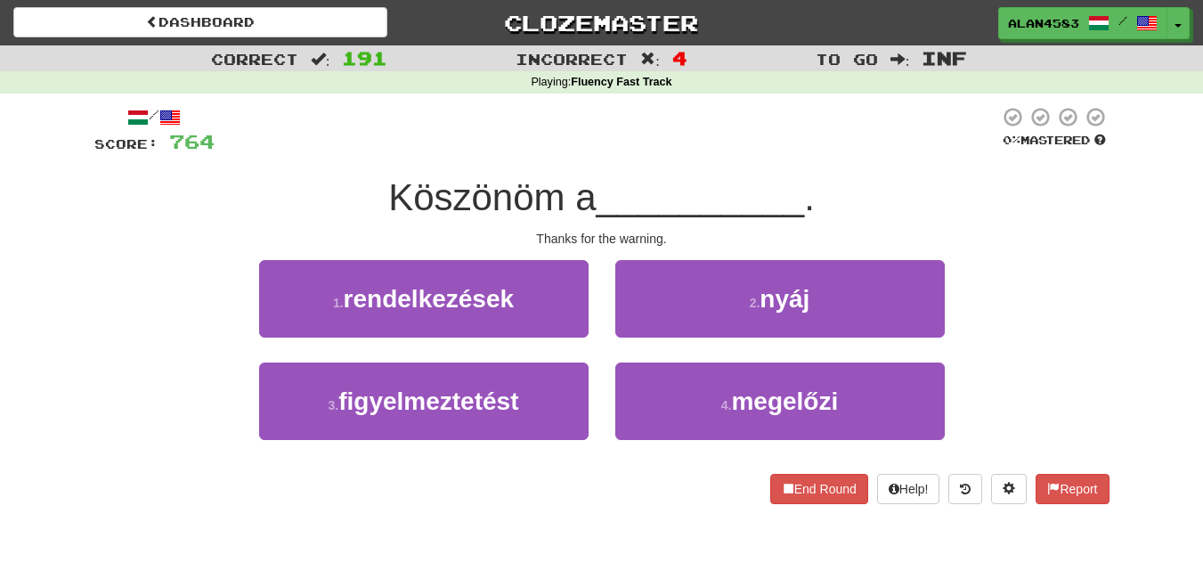
click at [555, 140] on div at bounding box center [607, 130] width 785 height 49
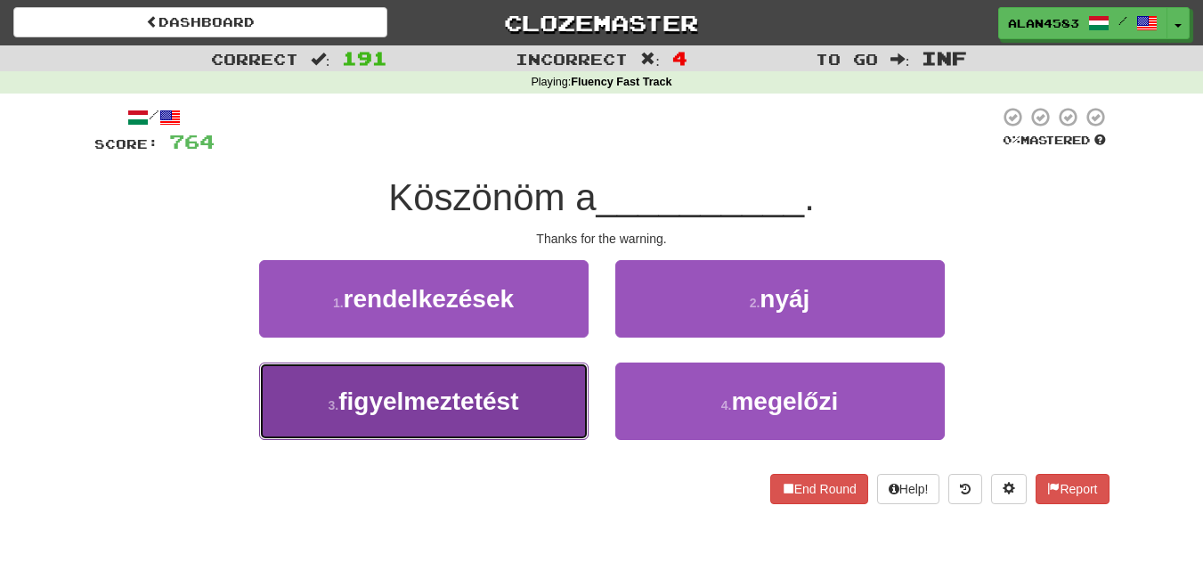
click at [353, 404] on span "figyelmeztetést" at bounding box center [428, 401] width 180 height 28
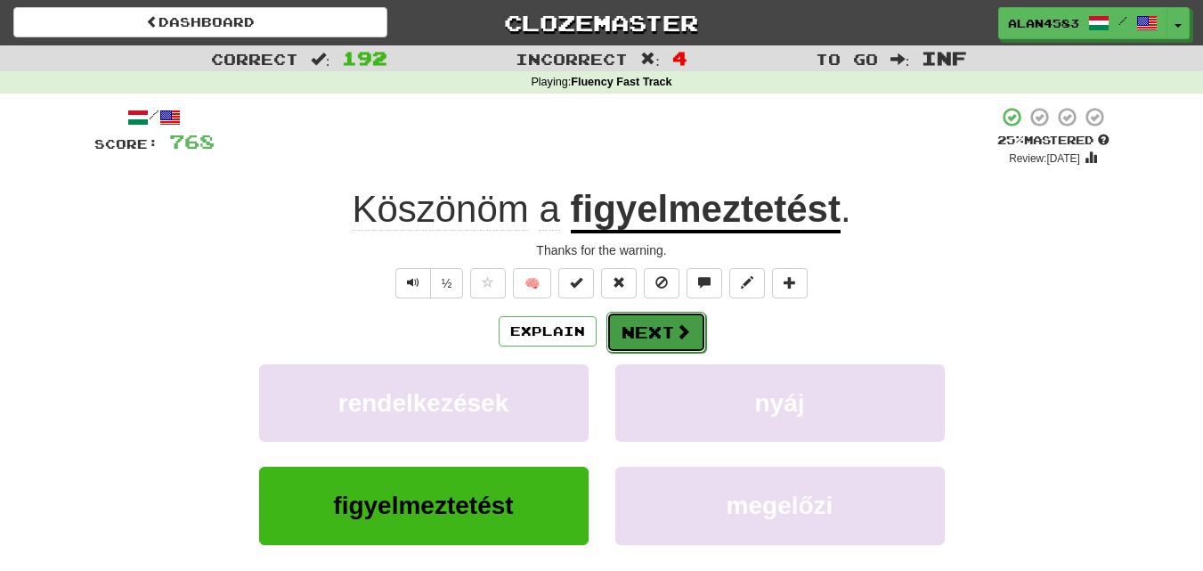
click at [639, 338] on button "Next" at bounding box center [656, 332] width 100 height 41
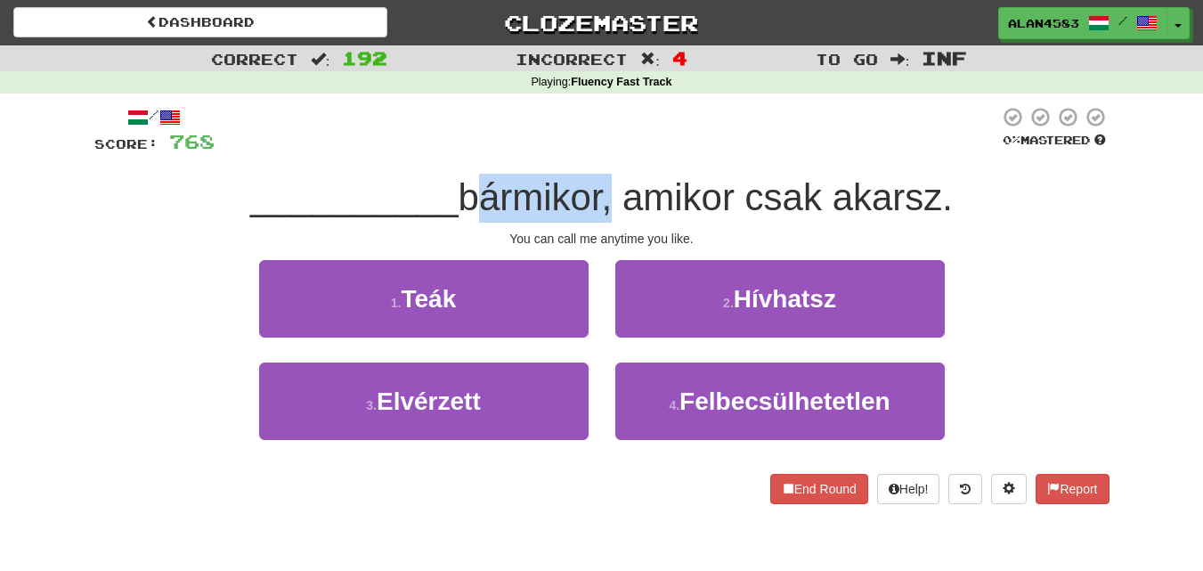
drag, startPoint x: 469, startPoint y: 193, endPoint x: 604, endPoint y: 184, distance: 134.8
click at [604, 184] on span "bármikor, amikor csak akarsz." at bounding box center [706, 197] width 494 height 42
click at [592, 151] on div at bounding box center [592, 151] width 0 height 0
click at [628, 141] on div at bounding box center [607, 130] width 785 height 49
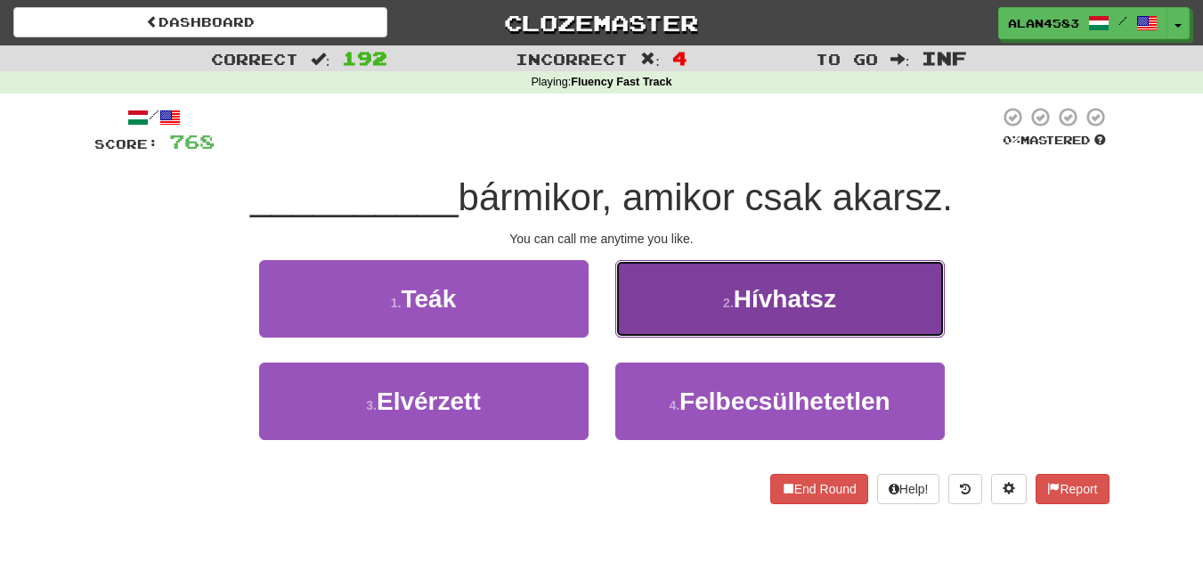
click at [697, 297] on button "2 . Hívhatsz" at bounding box center [780, 298] width 330 height 77
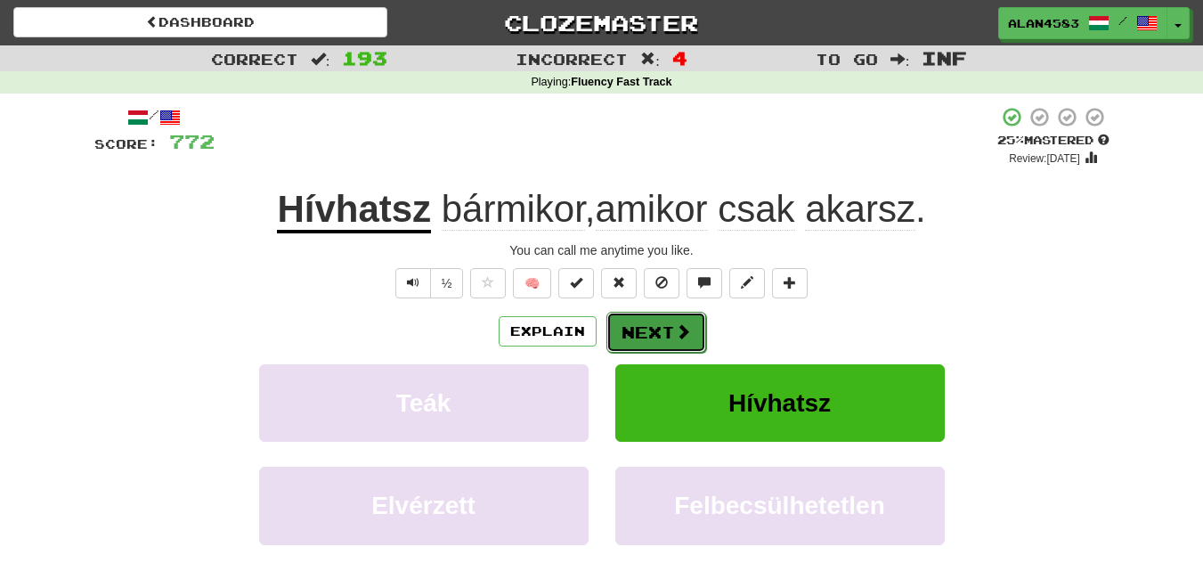
click at [675, 324] on span at bounding box center [683, 331] width 16 height 16
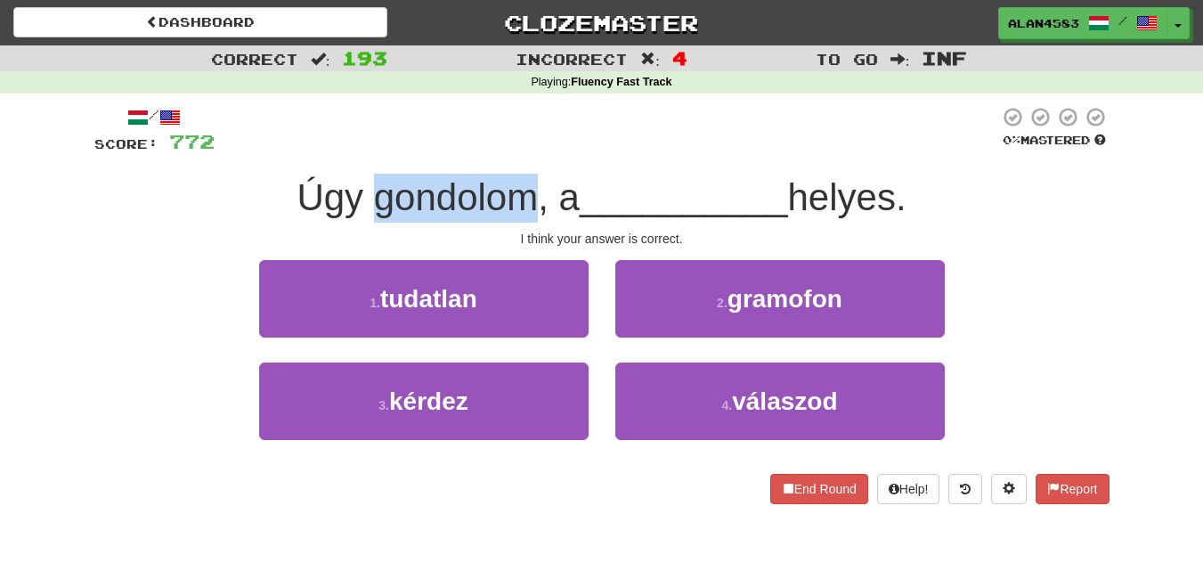
drag, startPoint x: 521, startPoint y: 196, endPoint x: 369, endPoint y: 199, distance: 152.3
click at [369, 199] on span "Úgy gondolom, a" at bounding box center [438, 197] width 283 height 42
click at [357, 219] on div at bounding box center [357, 219] width 0 height 0
click at [411, 156] on div "/ Score: 772 0 % Mastered Úgy gondolom, a __________ helyes. I think your answe…" at bounding box center [601, 305] width 1015 height 398
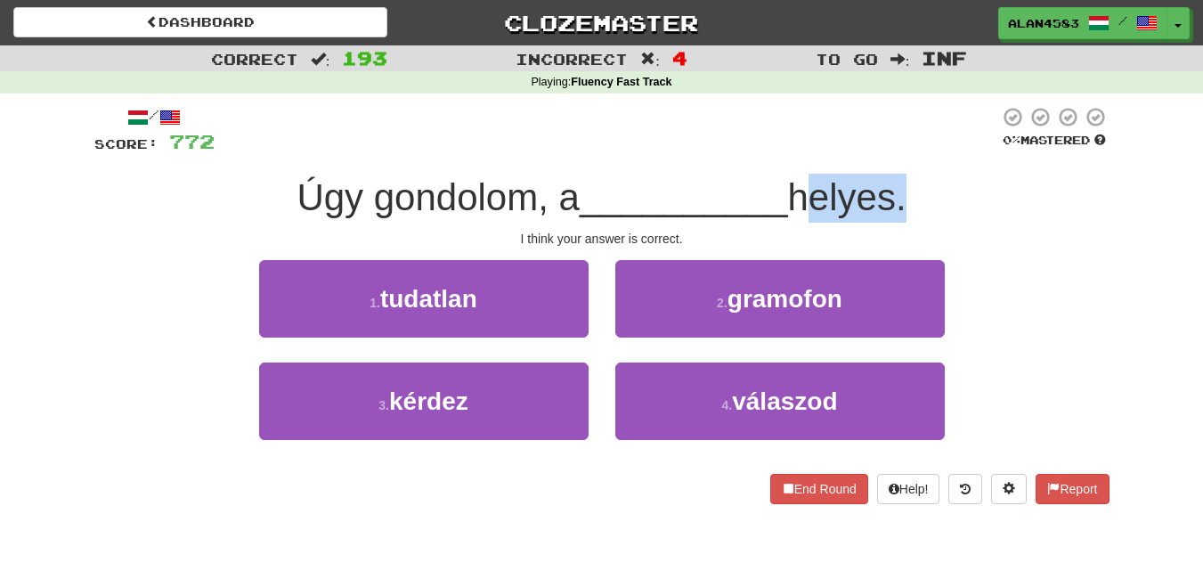
drag, startPoint x: 800, startPoint y: 182, endPoint x: 910, endPoint y: 182, distance: 110.4
click at [907, 182] on span "helyes." at bounding box center [847, 197] width 118 height 42
click at [899, 151] on div at bounding box center [899, 151] width 0 height 0
click at [916, 134] on div at bounding box center [607, 130] width 785 height 49
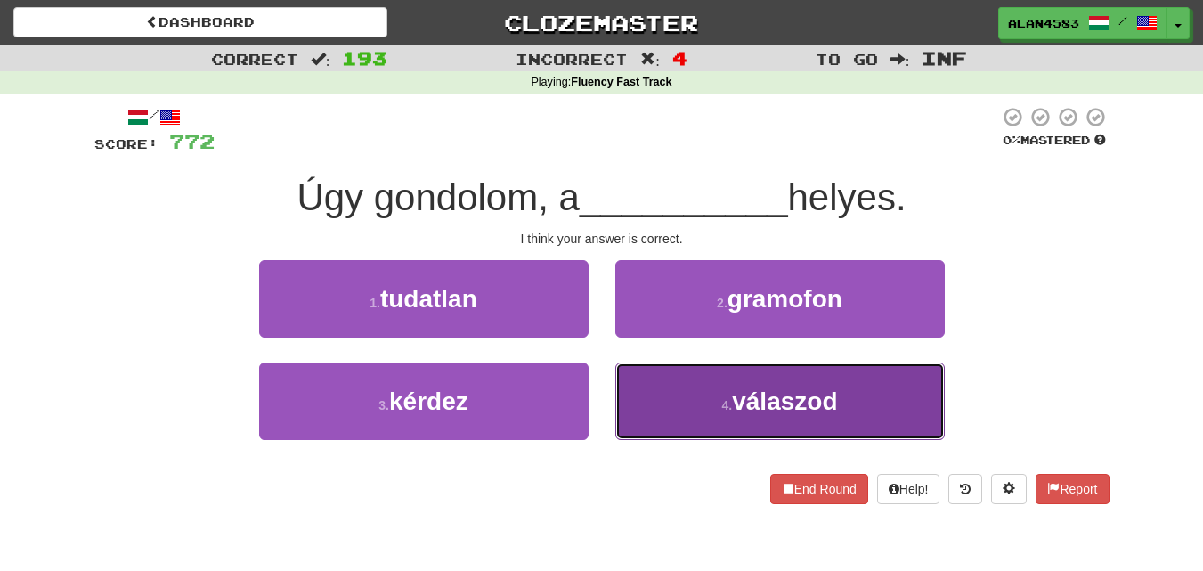
click at [808, 419] on button "4 . válaszod" at bounding box center [780, 400] width 330 height 77
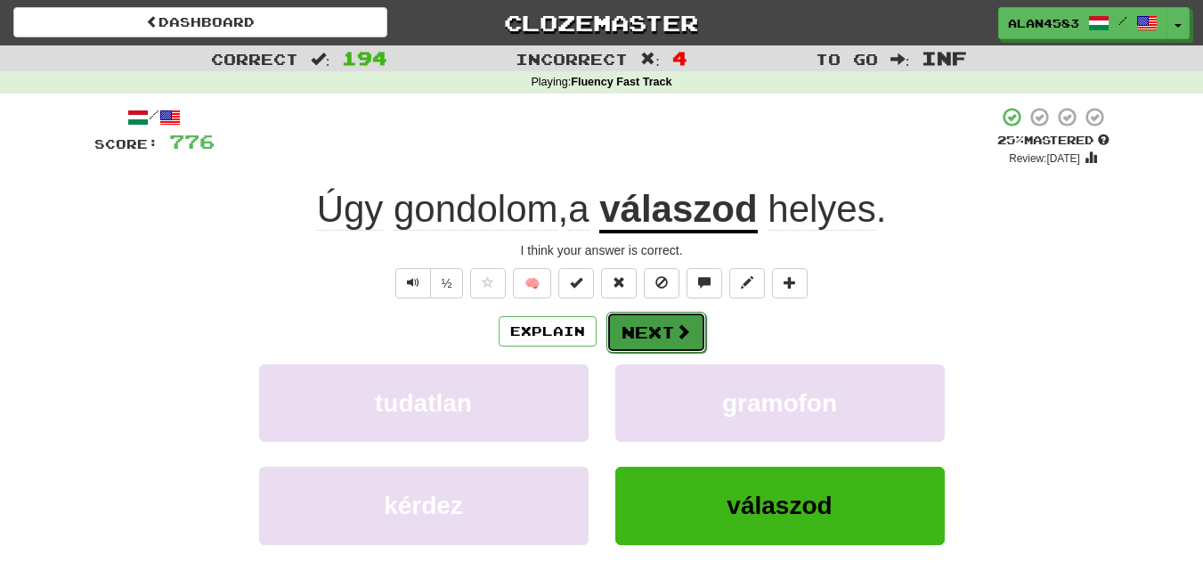
click at [675, 336] on span at bounding box center [683, 331] width 16 height 16
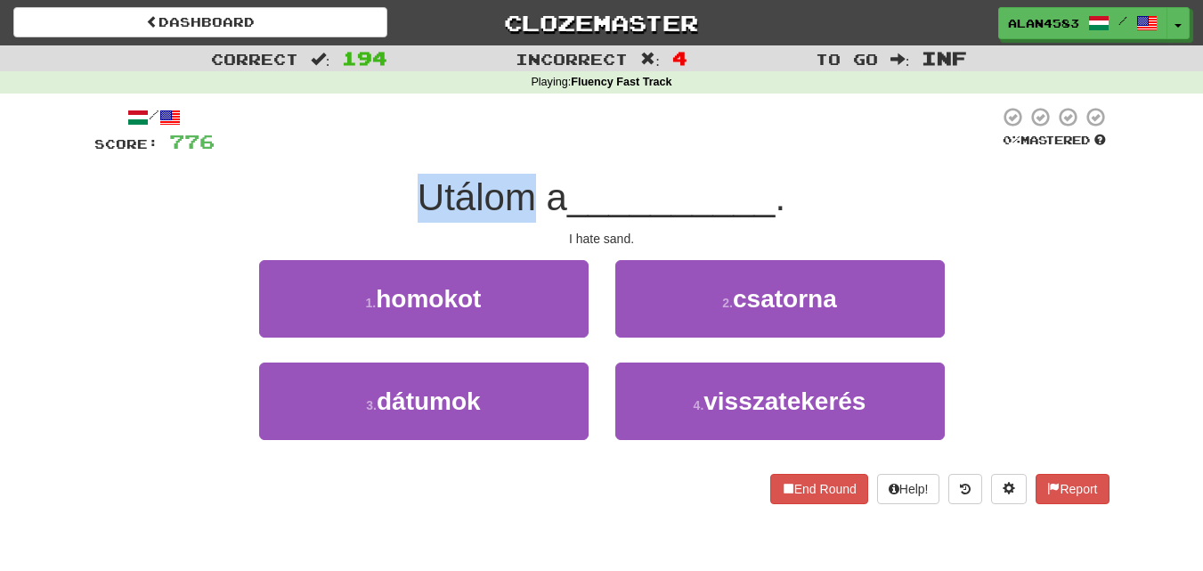
drag, startPoint x: 528, startPoint y: 192, endPoint x: 398, endPoint y: 193, distance: 130.0
click at [398, 193] on div "Utálom a __________ ." at bounding box center [601, 198] width 1015 height 49
click at [387, 151] on div at bounding box center [387, 151] width 0 height 0
click at [320, 148] on div at bounding box center [607, 130] width 785 height 49
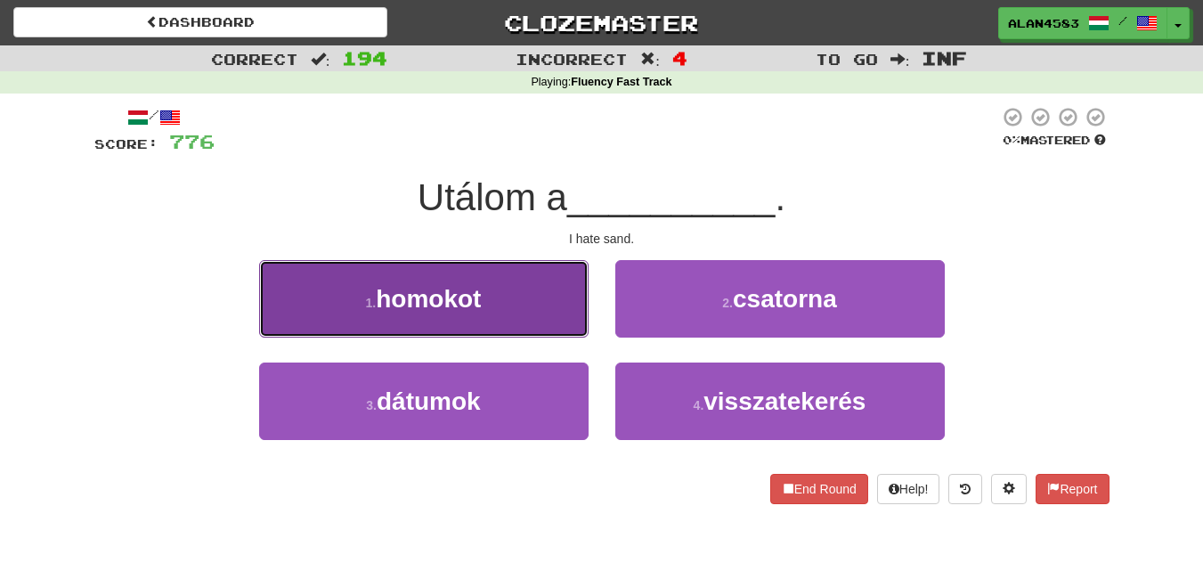
click at [322, 303] on button "1 . homokot" at bounding box center [424, 298] width 330 height 77
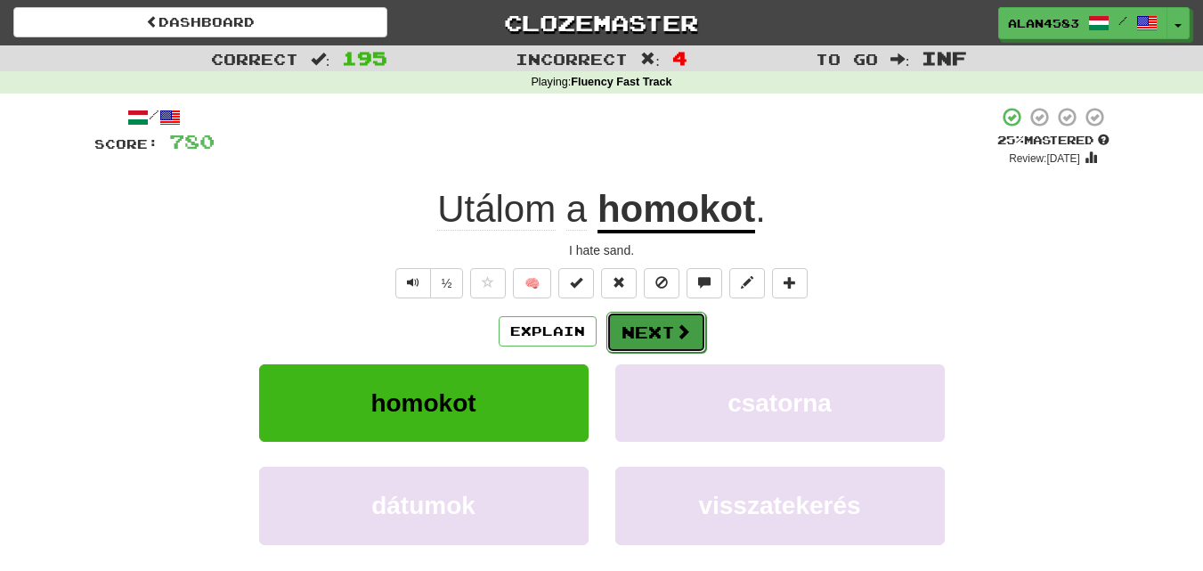
click at [629, 328] on button "Next" at bounding box center [656, 332] width 100 height 41
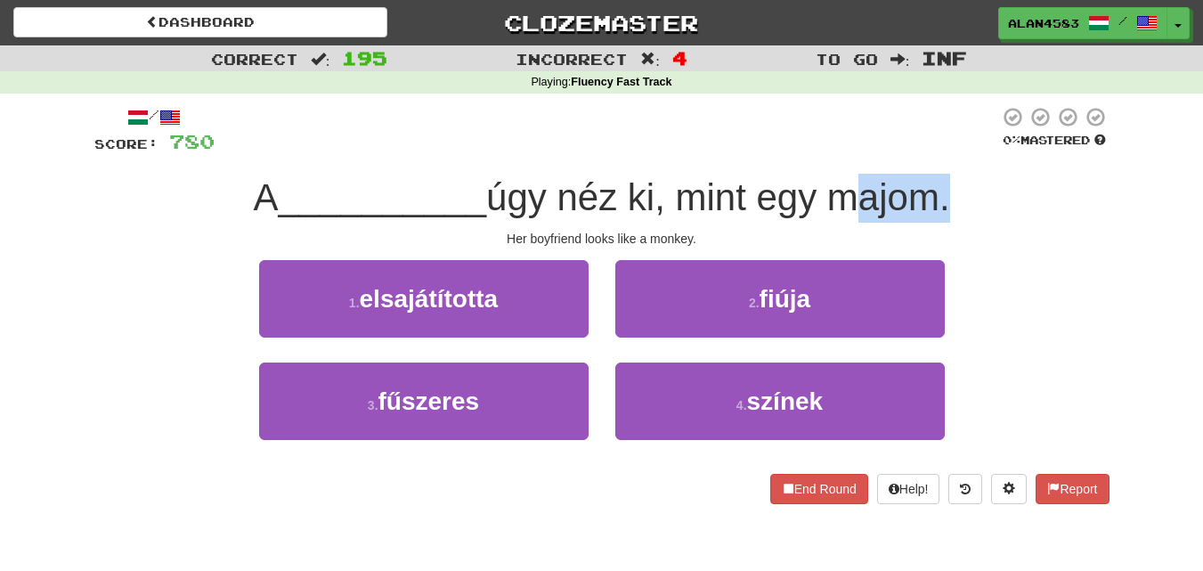
drag, startPoint x: 835, startPoint y: 200, endPoint x: 947, endPoint y: 193, distance: 111.5
click at [947, 193] on span "úgy néz ki, mint egy majom." at bounding box center [718, 197] width 464 height 42
click at [935, 151] on div at bounding box center [935, 151] width 0 height 0
click at [941, 106] on div at bounding box center [607, 130] width 785 height 49
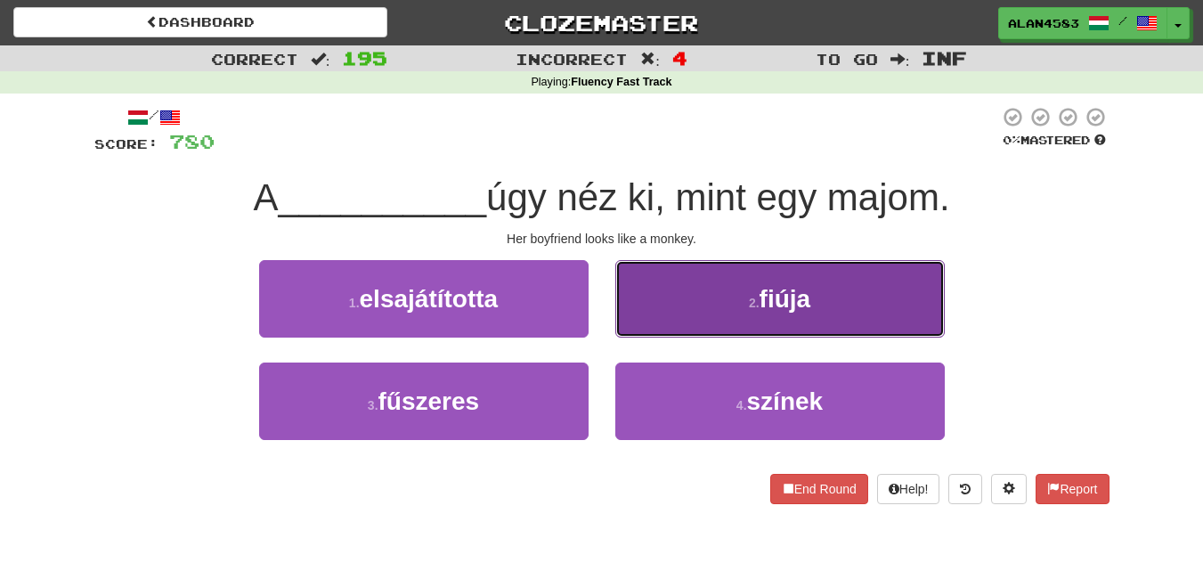
click at [700, 288] on button "2 . fiúja" at bounding box center [780, 298] width 330 height 77
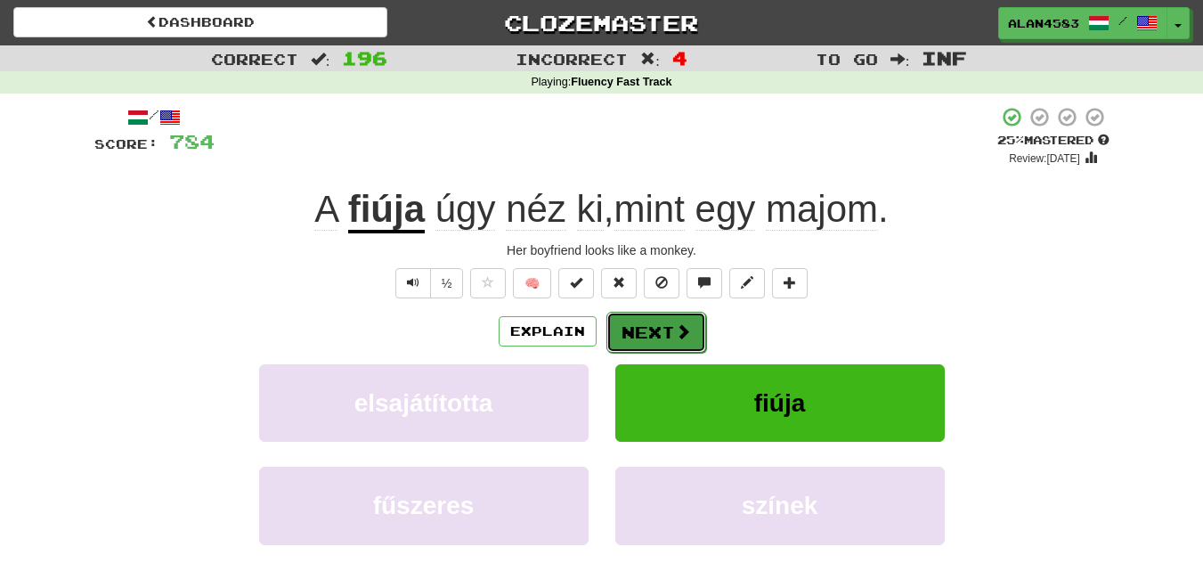
click at [649, 330] on button "Next" at bounding box center [656, 332] width 100 height 41
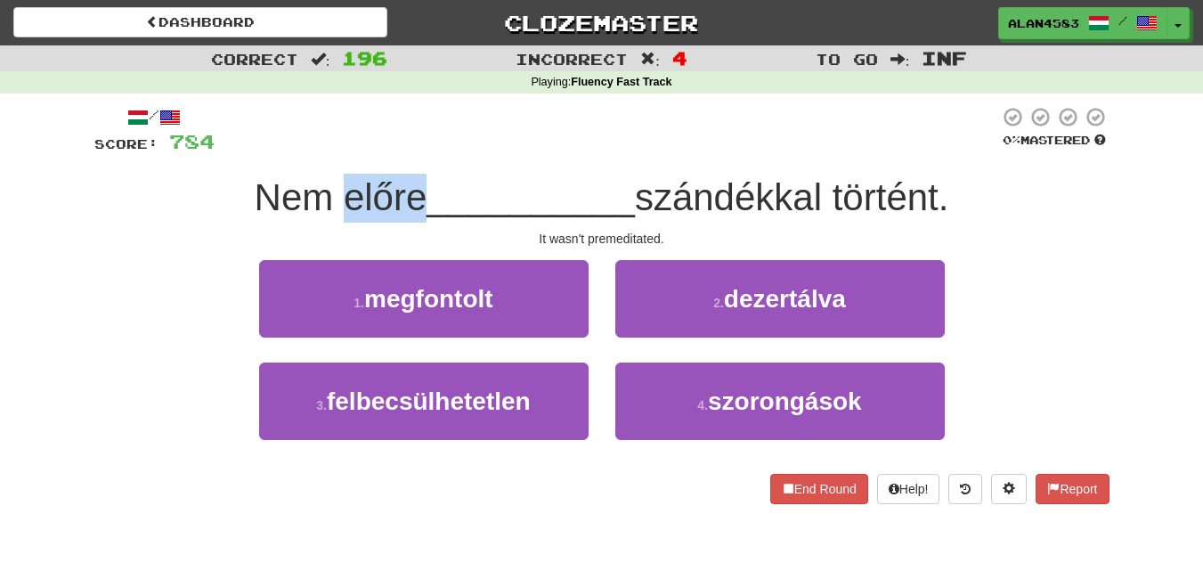
drag, startPoint x: 338, startPoint y: 199, endPoint x: 412, endPoint y: 191, distance: 75.1
click at [412, 191] on span "Nem előre" at bounding box center [341, 197] width 173 height 42
click at [401, 151] on div at bounding box center [401, 151] width 0 height 0
click at [431, 158] on div "/ Score: 784 0 % Mastered Nem előre __________ szándékkal történt. It wasn't pr…" at bounding box center [601, 305] width 1015 height 398
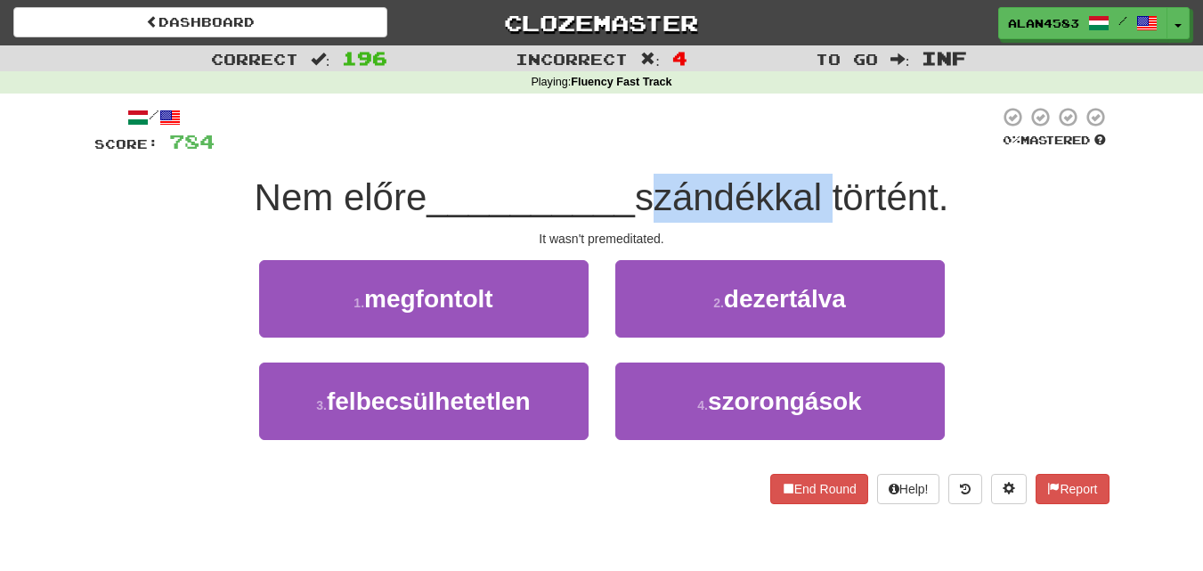
drag, startPoint x: 647, startPoint y: 189, endPoint x: 832, endPoint y: 194, distance: 185.3
click at [832, 194] on span "szándékkal történt." at bounding box center [792, 197] width 314 height 42
click at [820, 151] on div at bounding box center [820, 151] width 0 height 0
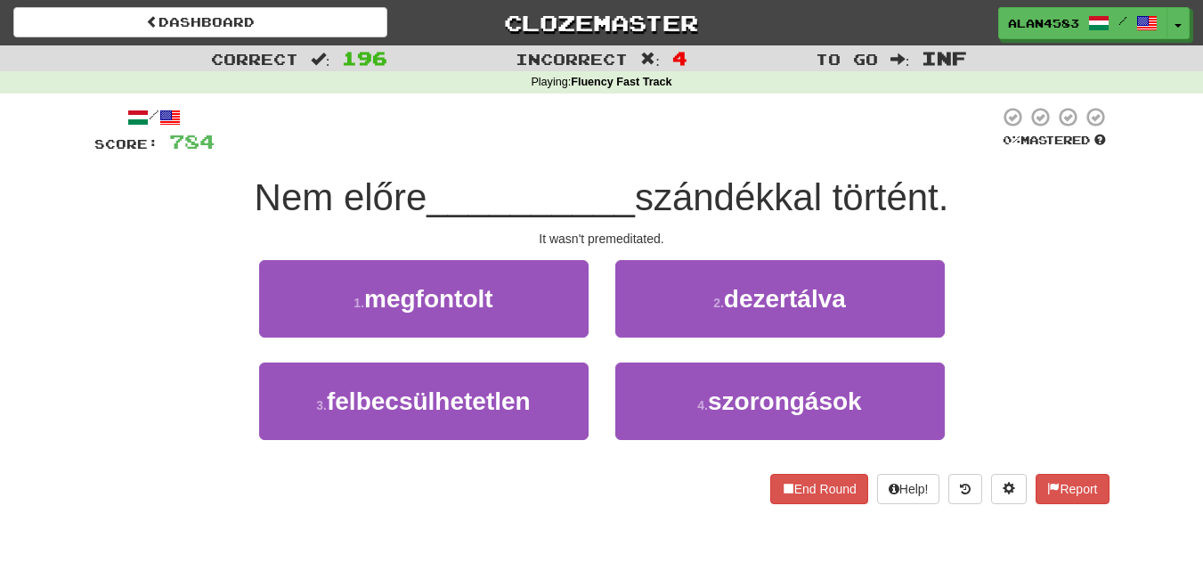
click at [839, 133] on div at bounding box center [607, 130] width 785 height 49
drag, startPoint x: 842, startPoint y: 187, endPoint x: 950, endPoint y: 186, distance: 108.7
click at [949, 186] on span "szándékkal történt." at bounding box center [792, 197] width 314 height 42
click at [939, 151] on div at bounding box center [939, 151] width 0 height 0
click at [923, 135] on div at bounding box center [607, 130] width 785 height 49
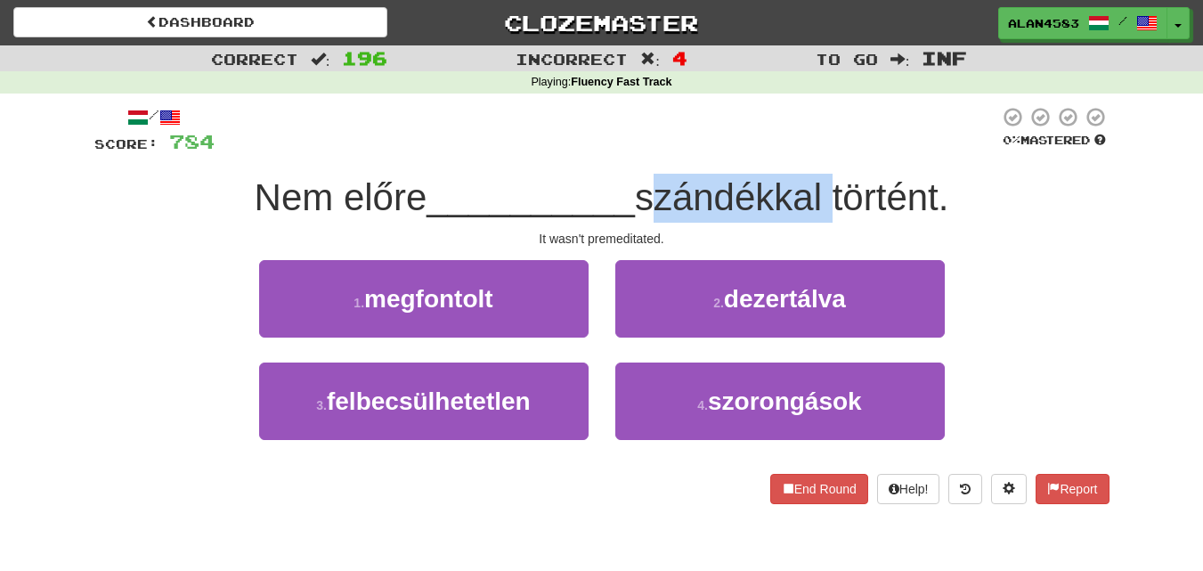
drag, startPoint x: 834, startPoint y: 196, endPoint x: 652, endPoint y: 186, distance: 181.9
click at [652, 186] on span "szándékkal történt." at bounding box center [792, 197] width 314 height 42
click at [640, 151] on div at bounding box center [640, 151] width 0 height 0
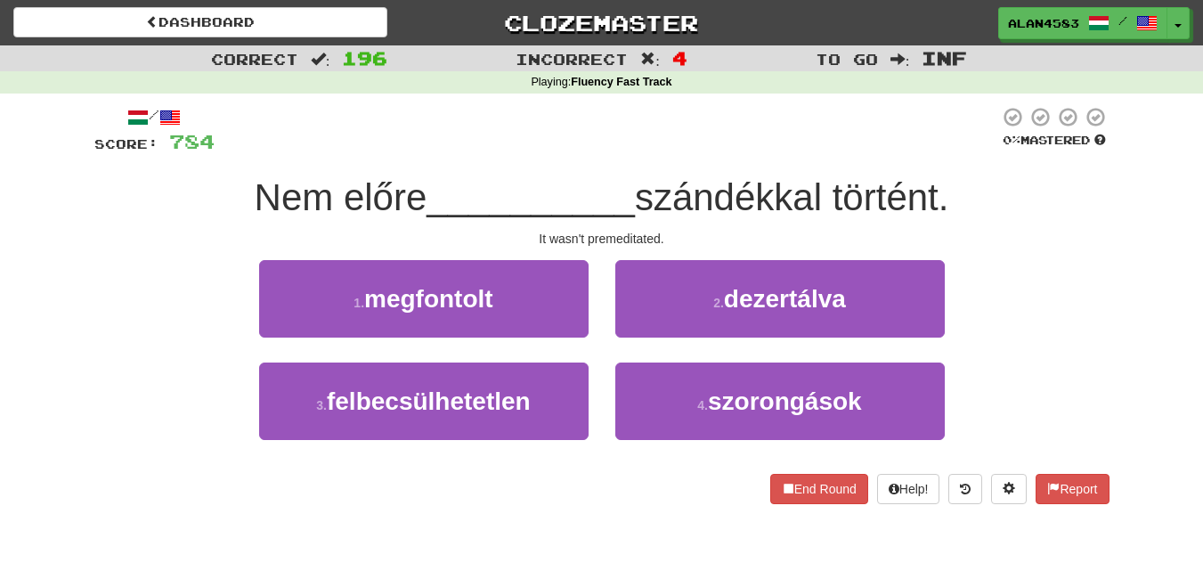
click at [577, 159] on div "/ Score: 784 0 % Mastered Nem előre __________ szándékkal történt. It wasn't pr…" at bounding box center [601, 305] width 1015 height 398
drag, startPoint x: 413, startPoint y: 199, endPoint x: 336, endPoint y: 202, distance: 77.6
click at [336, 202] on span "Nem előre" at bounding box center [341, 197] width 173 height 42
click at [324, 219] on div at bounding box center [324, 219] width 0 height 0
click at [488, 144] on div at bounding box center [607, 130] width 785 height 49
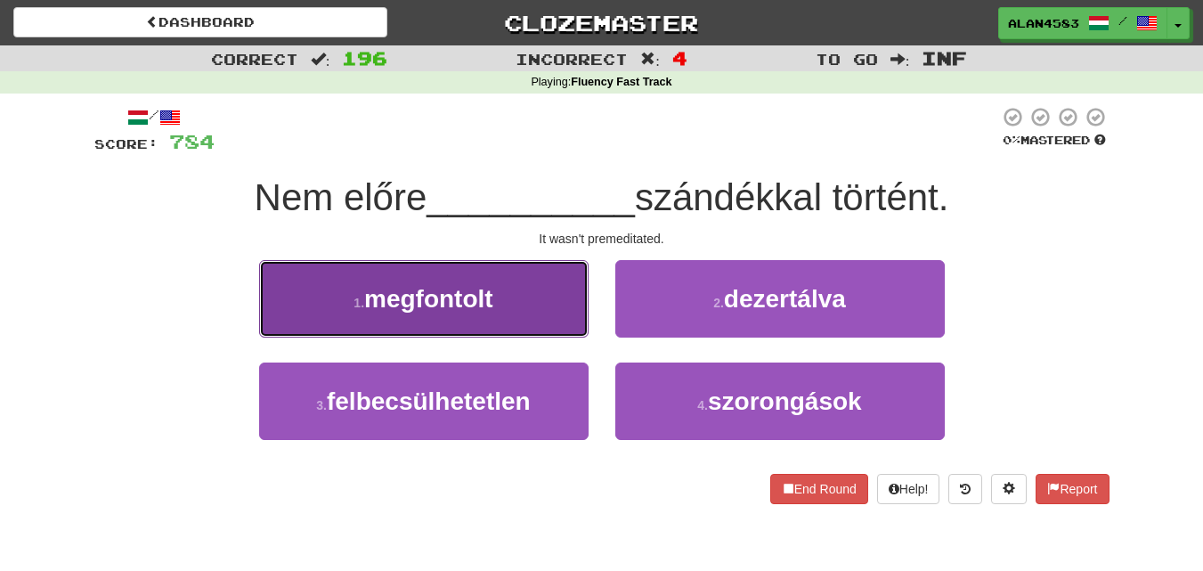
click at [419, 321] on button "1 . megfontolt" at bounding box center [424, 298] width 330 height 77
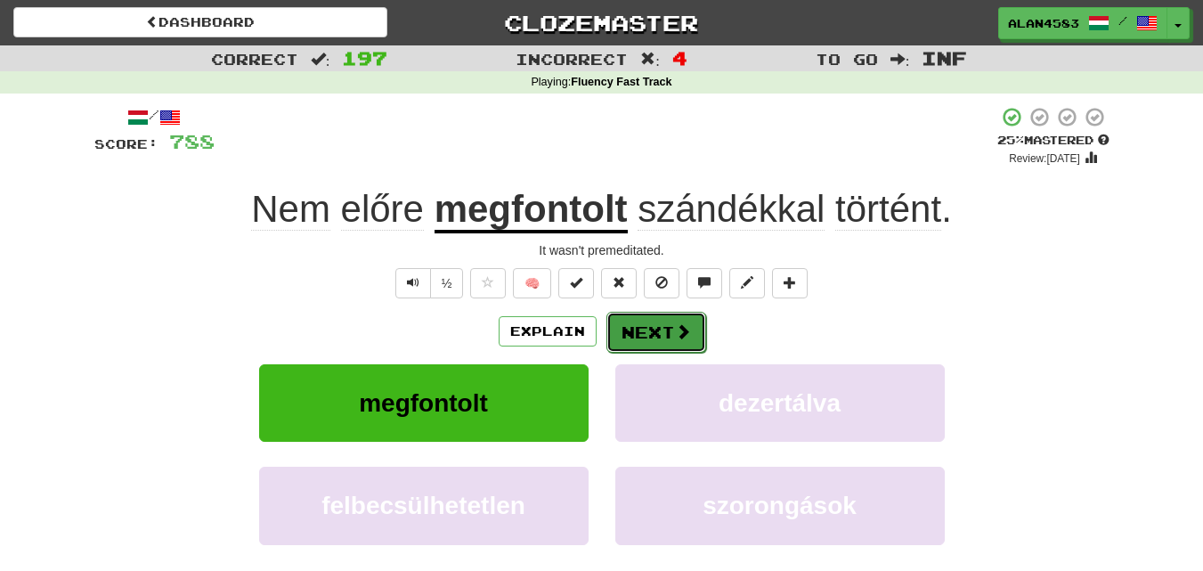
click at [675, 326] on span at bounding box center [683, 331] width 16 height 16
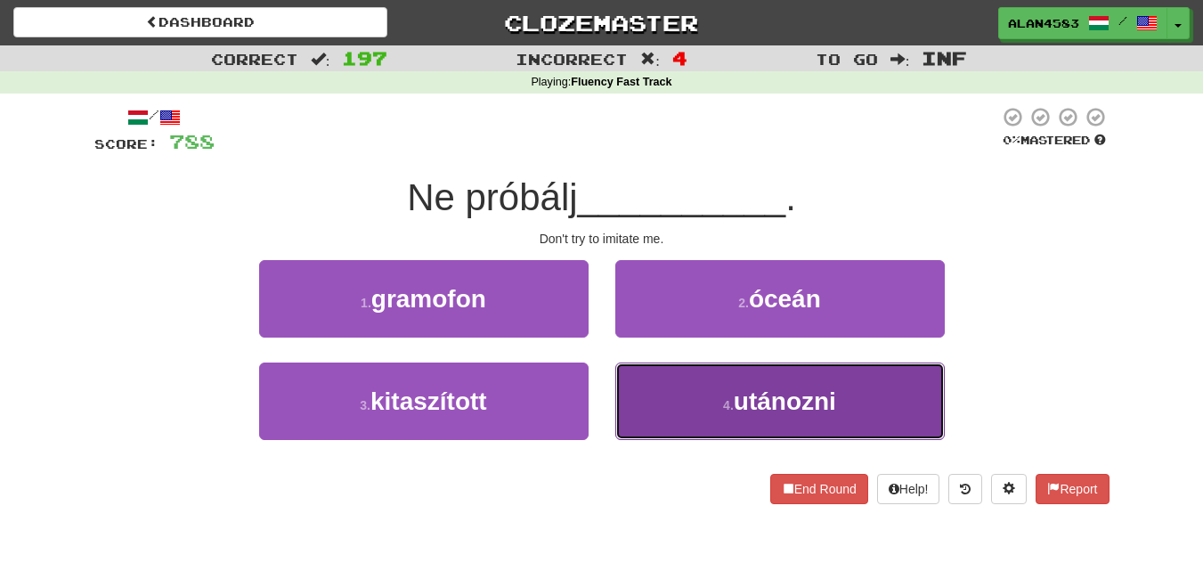
click at [775, 434] on button "4 . utánozni" at bounding box center [780, 400] width 330 height 77
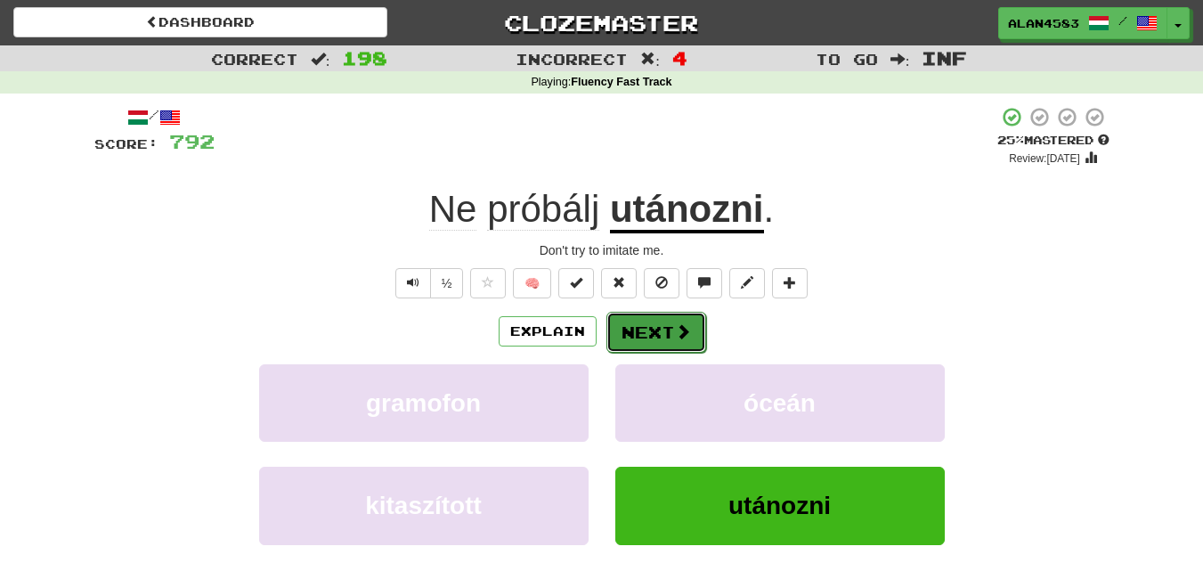
click at [666, 335] on button "Next" at bounding box center [656, 332] width 100 height 41
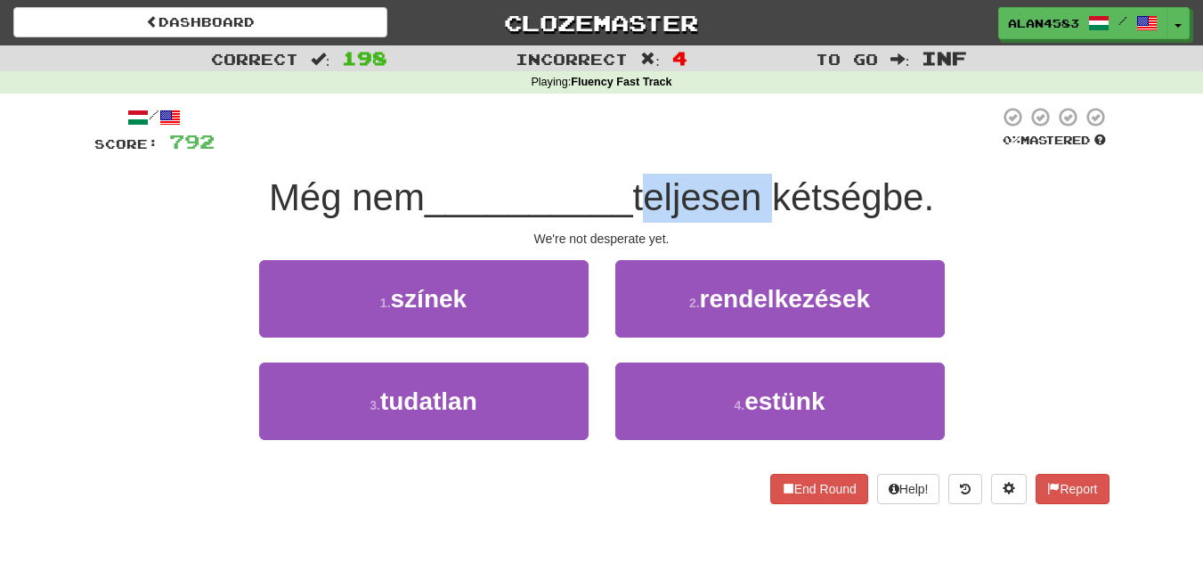
drag, startPoint x: 645, startPoint y: 195, endPoint x: 771, endPoint y: 191, distance: 126.5
click at [771, 191] on span "teljesen kétségbe." at bounding box center [784, 197] width 302 height 42
click at [760, 151] on div at bounding box center [760, 151] width 0 height 0
click at [783, 134] on div at bounding box center [607, 130] width 785 height 49
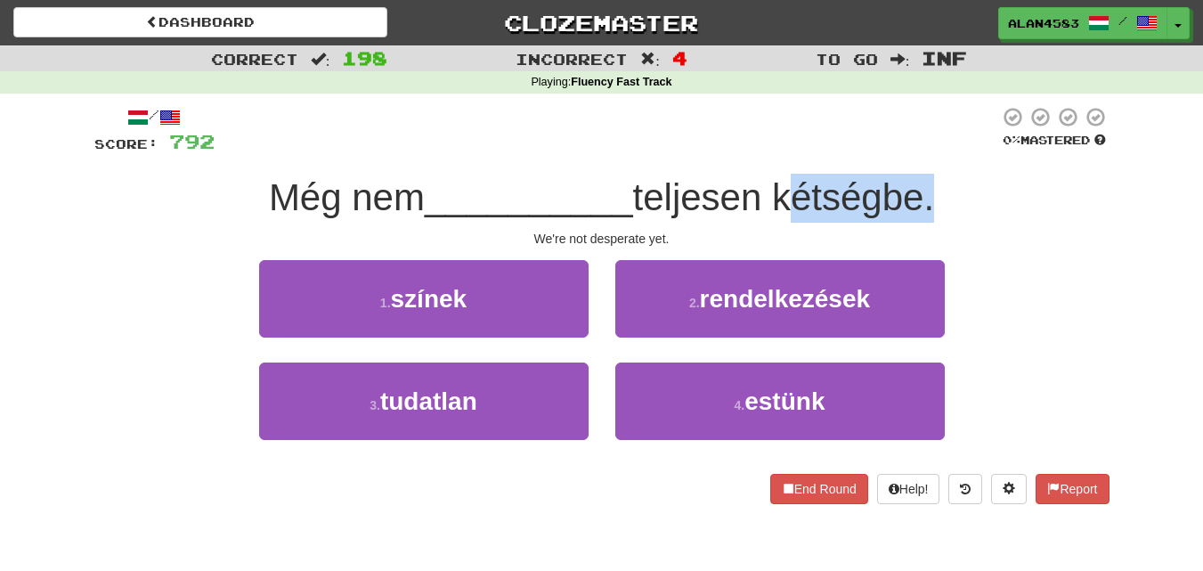
drag, startPoint x: 783, startPoint y: 194, endPoint x: 932, endPoint y: 191, distance: 149.6
click at [932, 191] on span "teljesen kétségbe." at bounding box center [784, 197] width 302 height 42
click at [921, 151] on div at bounding box center [921, 151] width 0 height 0
click at [950, 144] on div at bounding box center [607, 130] width 785 height 49
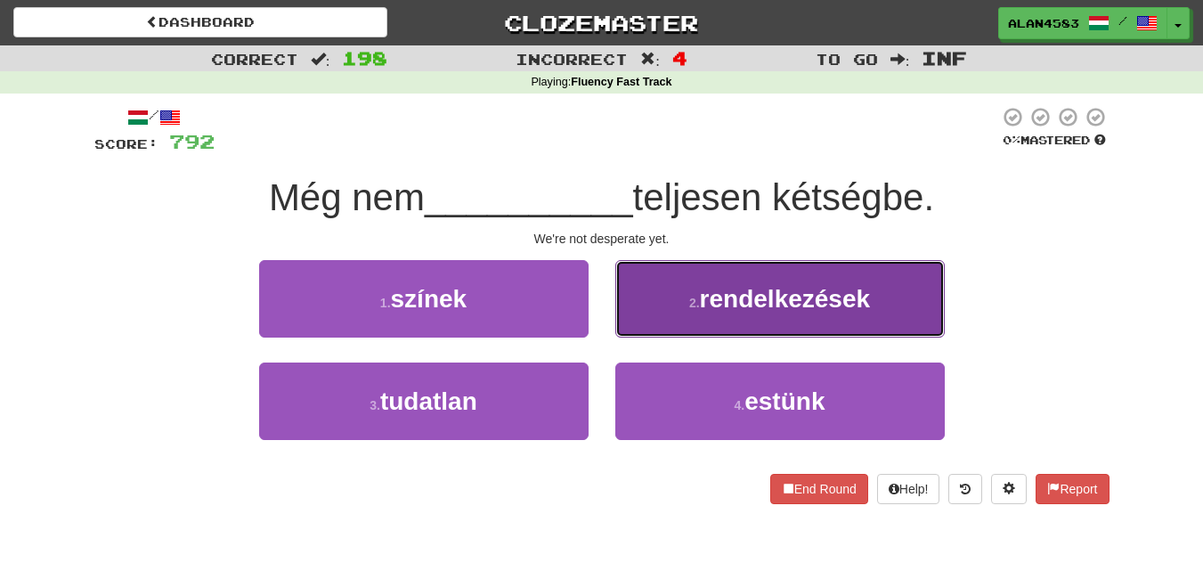
click at [688, 314] on button "2 . rendelkezések" at bounding box center [780, 298] width 330 height 77
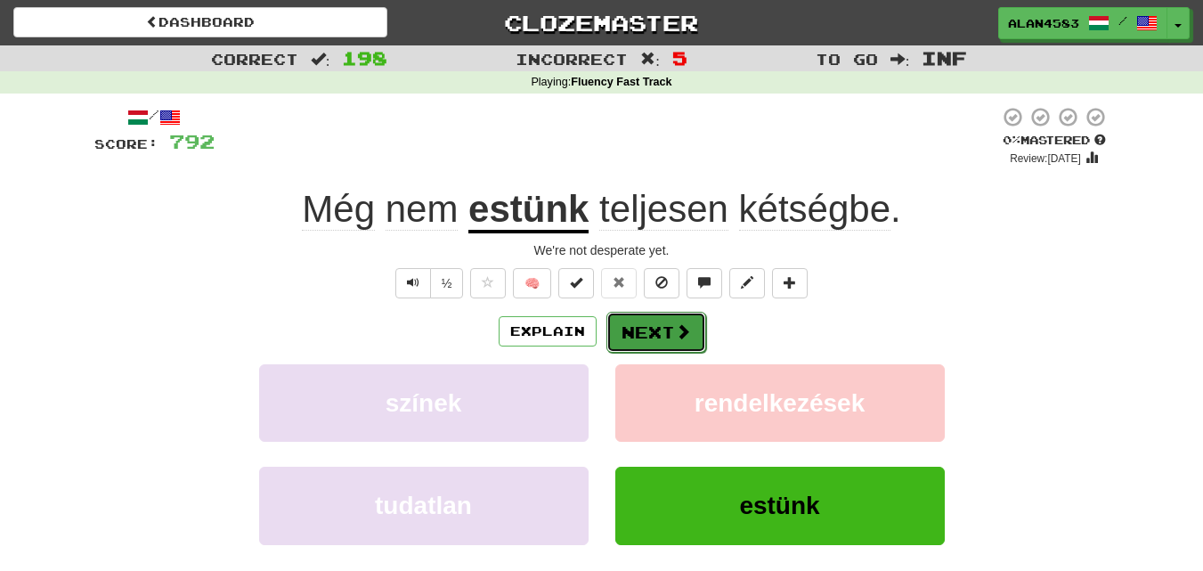
click at [671, 322] on button "Next" at bounding box center [656, 332] width 100 height 41
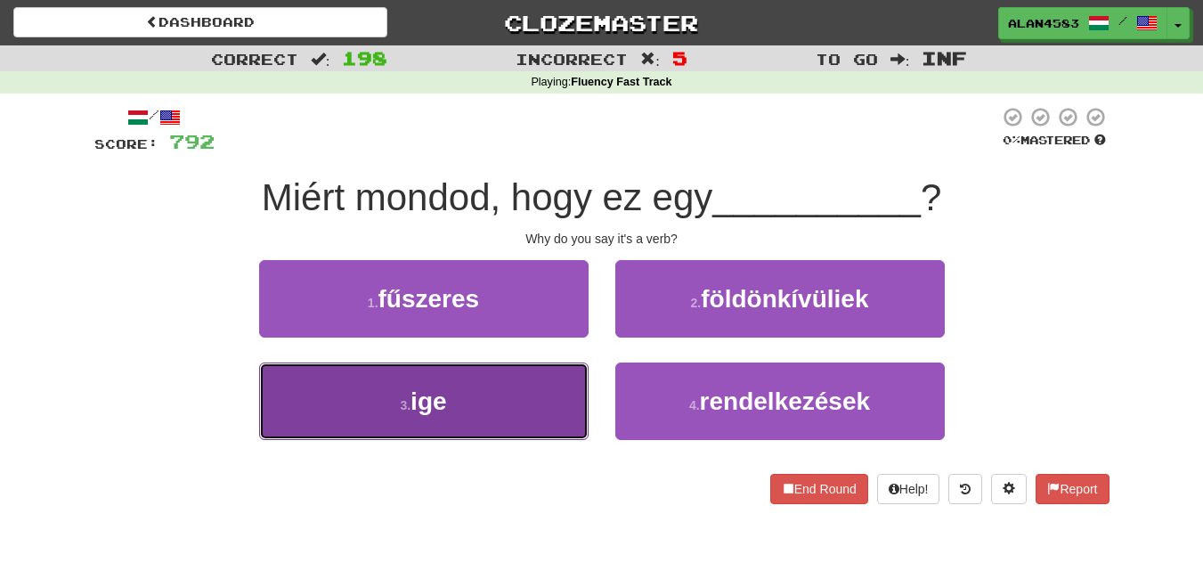
click at [438, 401] on span "ige" at bounding box center [429, 401] width 36 height 28
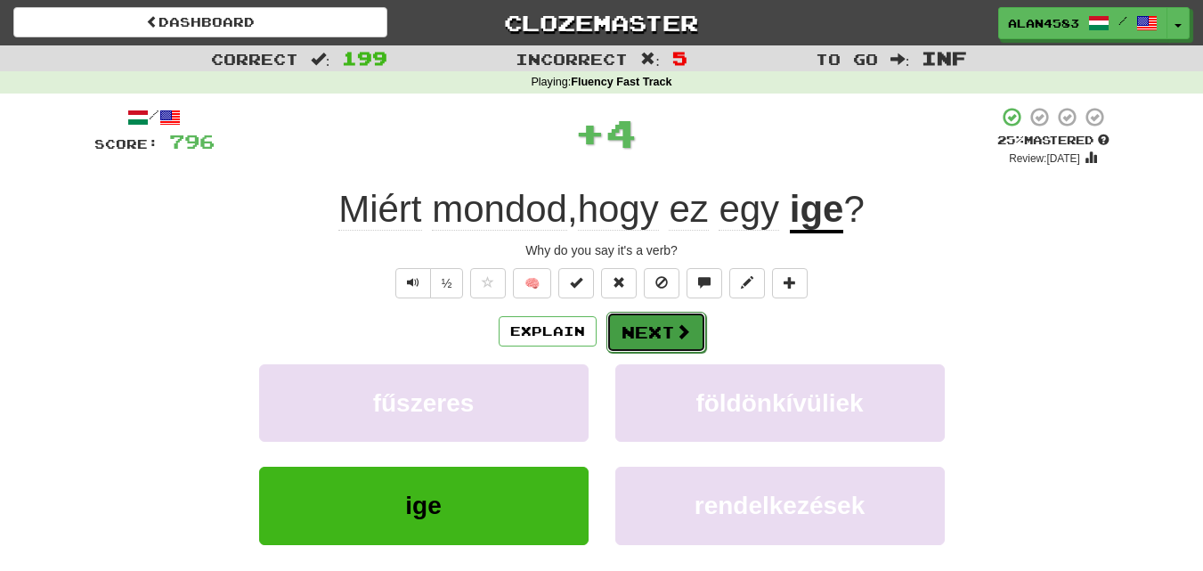
click at [646, 351] on button "Next" at bounding box center [656, 332] width 100 height 41
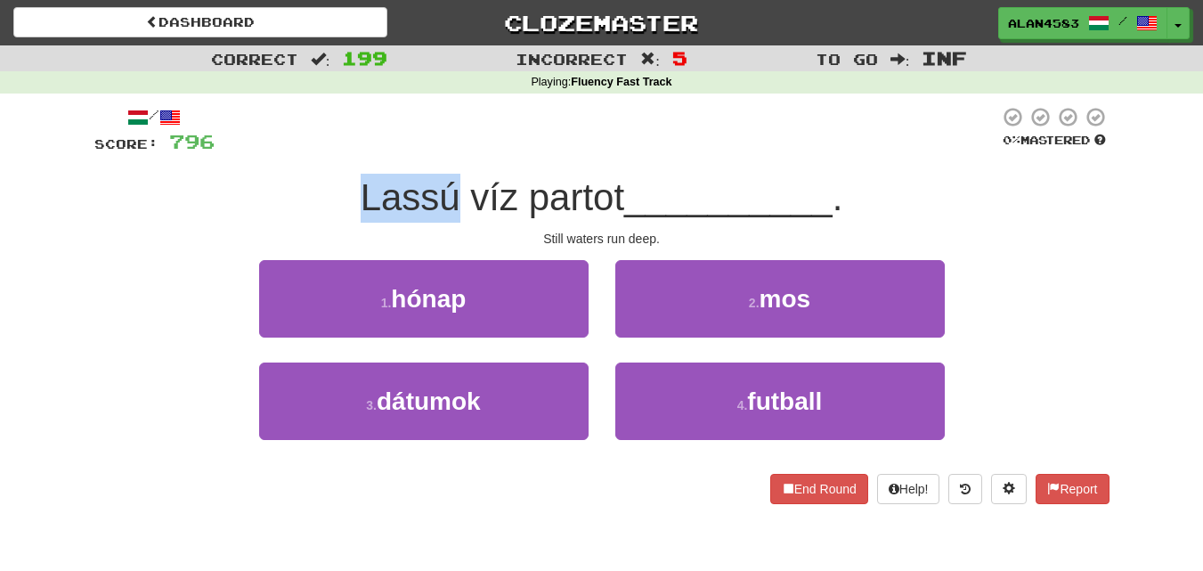
drag, startPoint x: 449, startPoint y: 190, endPoint x: 338, endPoint y: 194, distance: 111.4
click at [338, 194] on div "Lassú víz partot __________ ." at bounding box center [601, 198] width 1015 height 49
click at [326, 151] on div at bounding box center [326, 151] width 0 height 0
click at [395, 130] on div at bounding box center [607, 130] width 785 height 49
drag, startPoint x: 514, startPoint y: 192, endPoint x: 470, endPoint y: 191, distance: 43.6
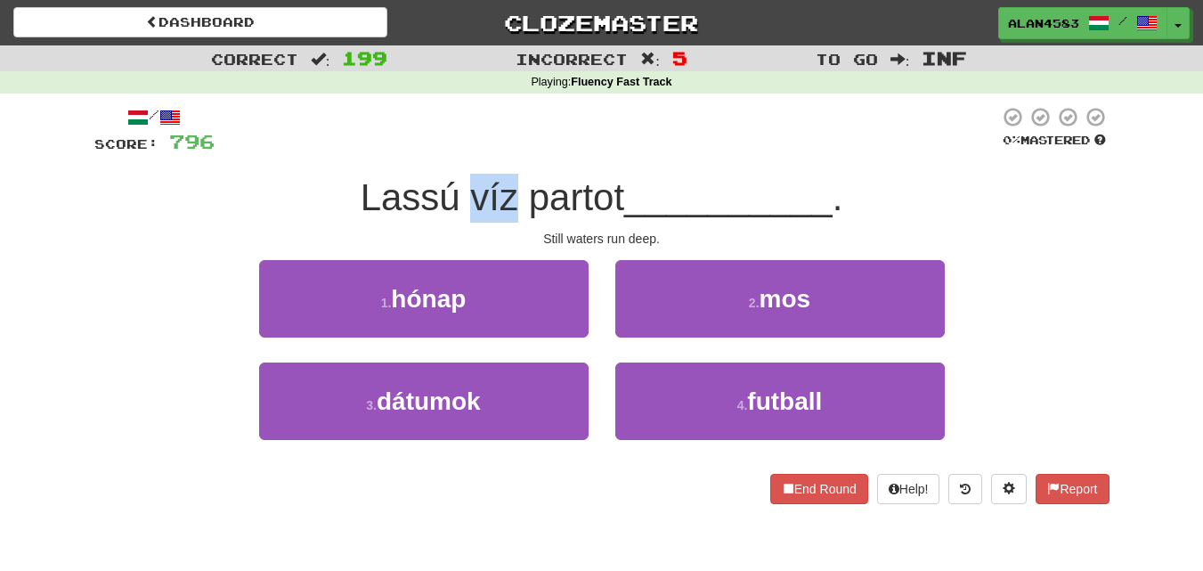
click at [470, 191] on span "Lassú víz partot" at bounding box center [493, 197] width 264 height 42
click at [459, 151] on div at bounding box center [459, 151] width 0 height 0
click at [496, 134] on div at bounding box center [607, 130] width 785 height 49
drag, startPoint x: 522, startPoint y: 206, endPoint x: 617, endPoint y: 199, distance: 95.5
click at [617, 199] on span "Lassú víz partot" at bounding box center [493, 197] width 264 height 42
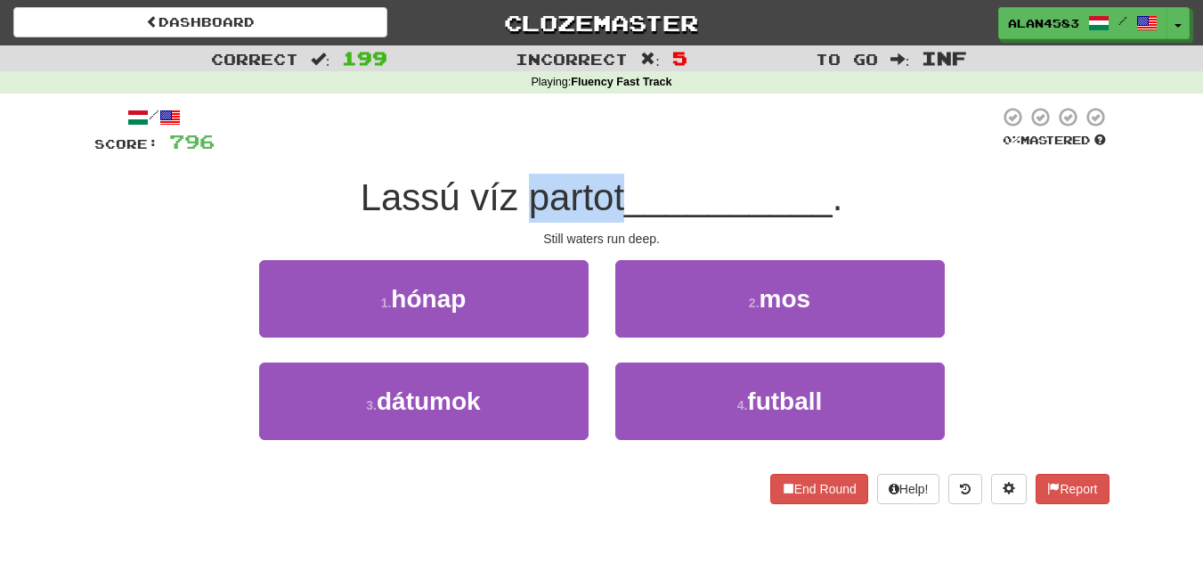
click at [606, 219] on div at bounding box center [606, 219] width 0 height 0
click at [671, 140] on div at bounding box center [607, 130] width 785 height 49
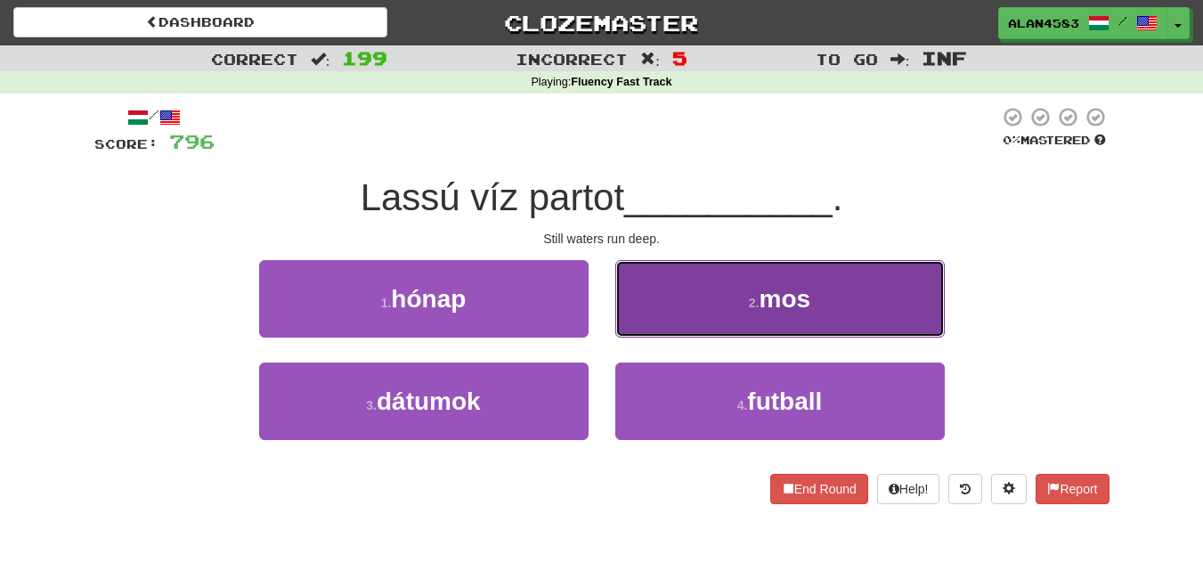
click at [707, 303] on button "2 . mos" at bounding box center [780, 298] width 330 height 77
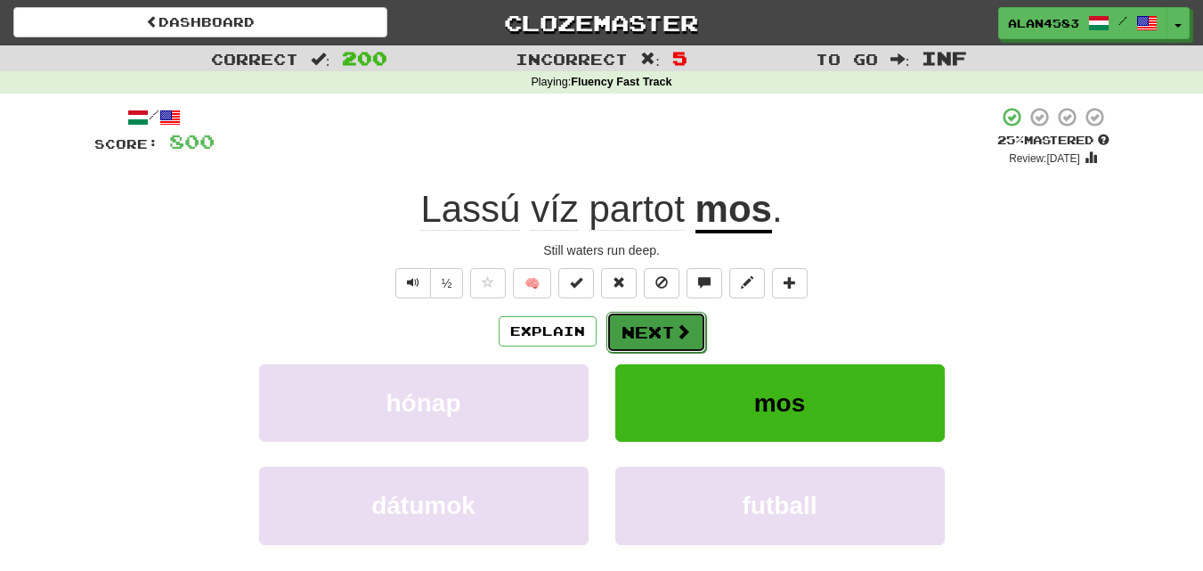
click at [632, 330] on button "Next" at bounding box center [656, 332] width 100 height 41
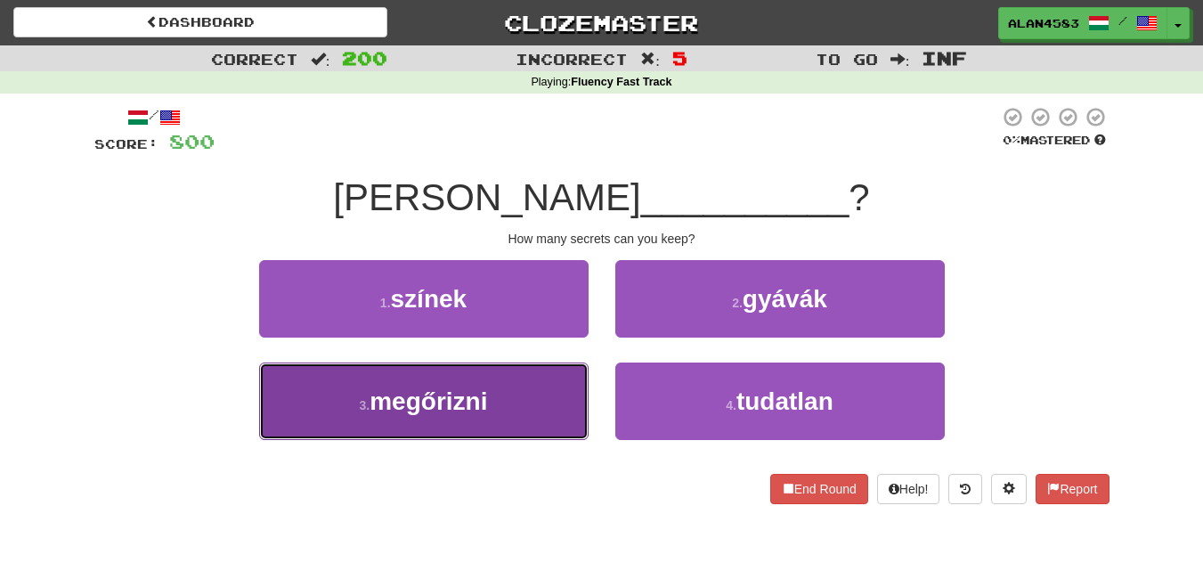
click at [336, 419] on button "3 . megőrizni" at bounding box center [424, 400] width 330 height 77
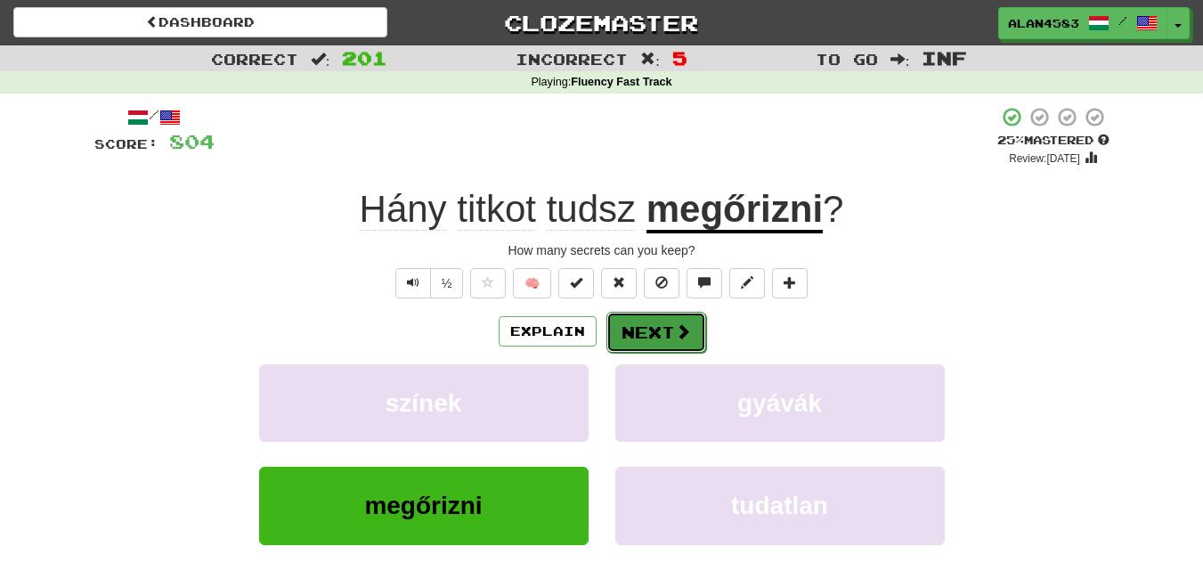
click at [650, 333] on button "Next" at bounding box center [656, 332] width 100 height 41
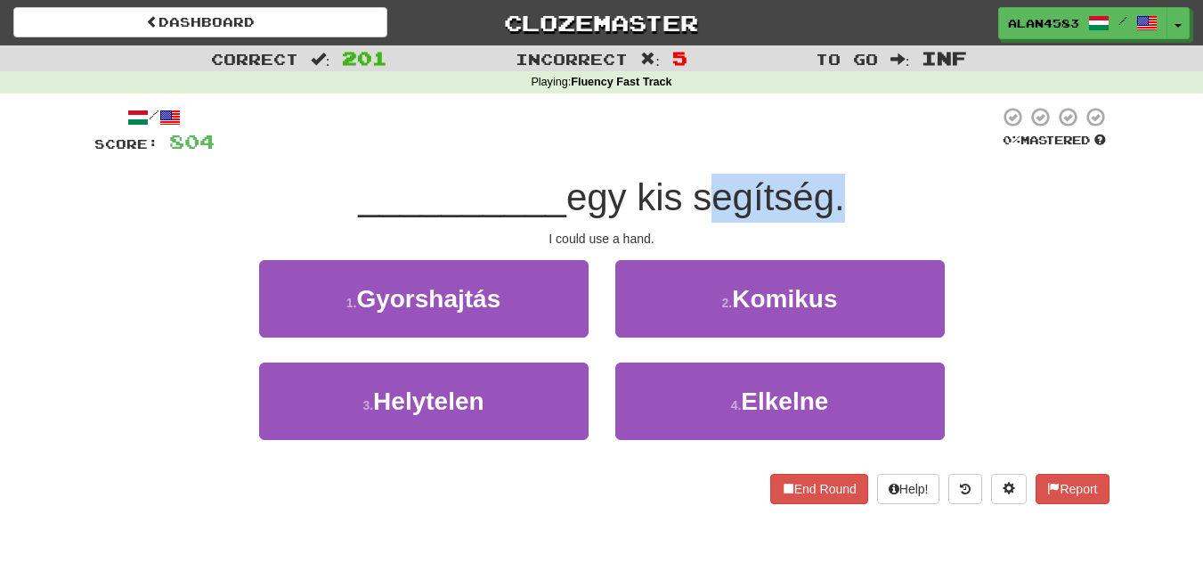
drag, startPoint x: 703, startPoint y: 198, endPoint x: 839, endPoint y: 191, distance: 136.4
click at [839, 191] on span "egy kis segítség." at bounding box center [705, 197] width 279 height 42
click at [827, 151] on div at bounding box center [827, 151] width 0 height 0
click at [860, 130] on div at bounding box center [607, 130] width 785 height 49
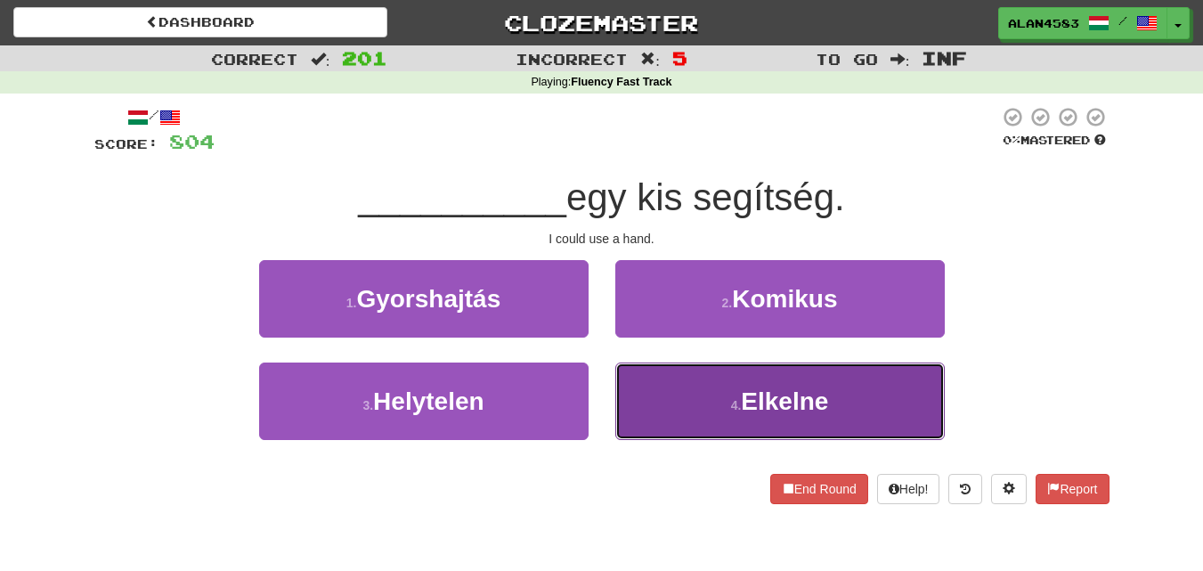
click at [747, 407] on span "Elkelne" at bounding box center [784, 401] width 87 height 28
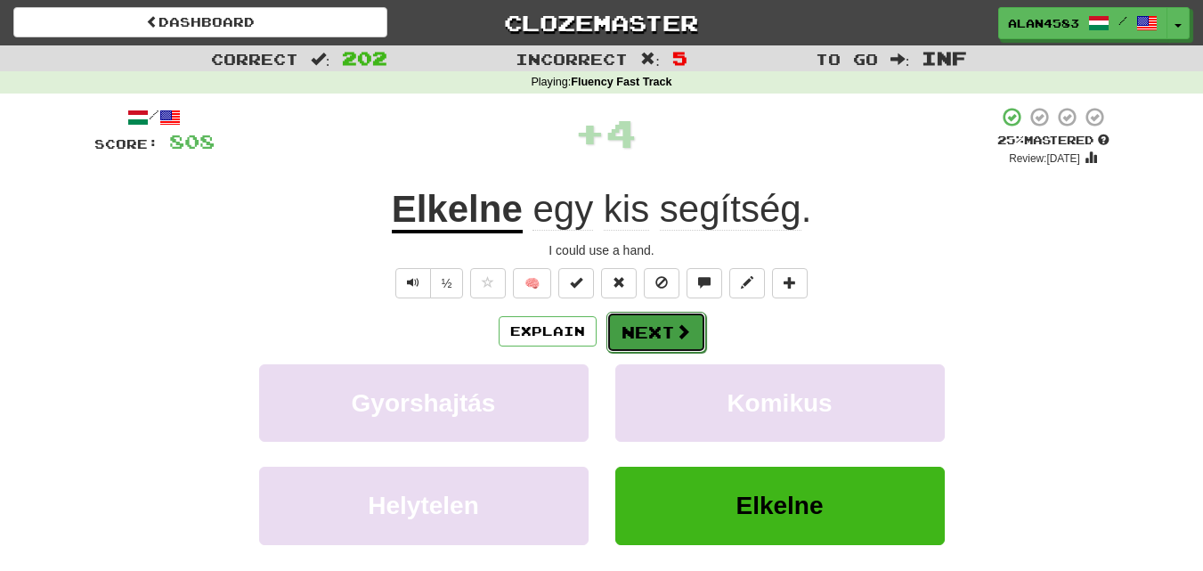
click at [663, 330] on button "Next" at bounding box center [656, 332] width 100 height 41
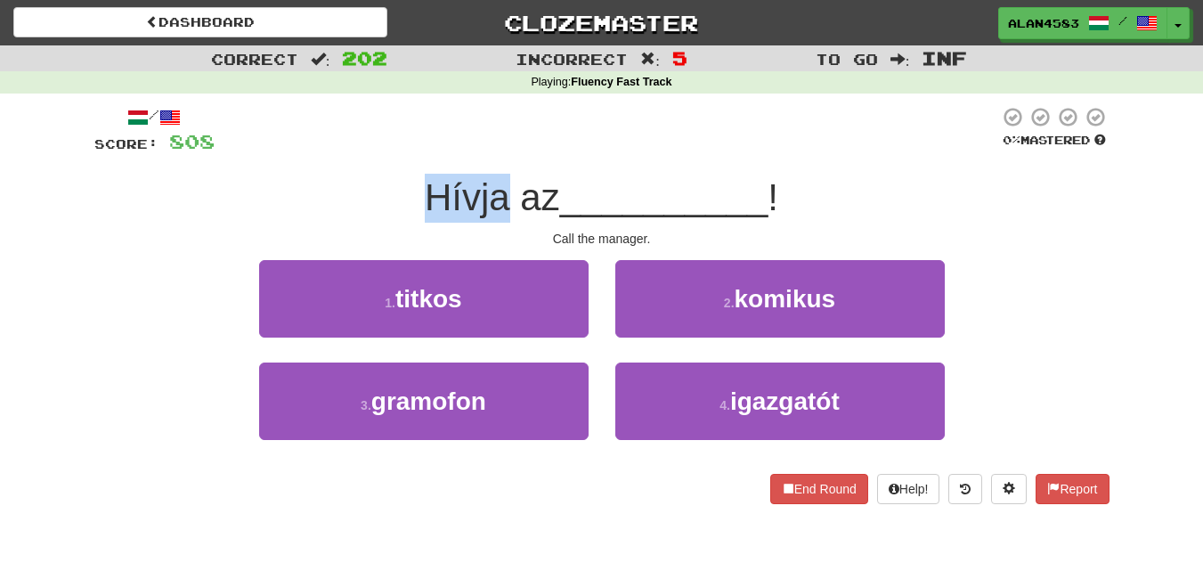
drag, startPoint x: 503, startPoint y: 191, endPoint x: 405, endPoint y: 191, distance: 98.0
click at [405, 191] on div "Hívja az __________ !" at bounding box center [601, 198] width 1015 height 49
click at [394, 151] on div at bounding box center [394, 151] width 0 height 0
click at [444, 126] on div at bounding box center [607, 130] width 785 height 49
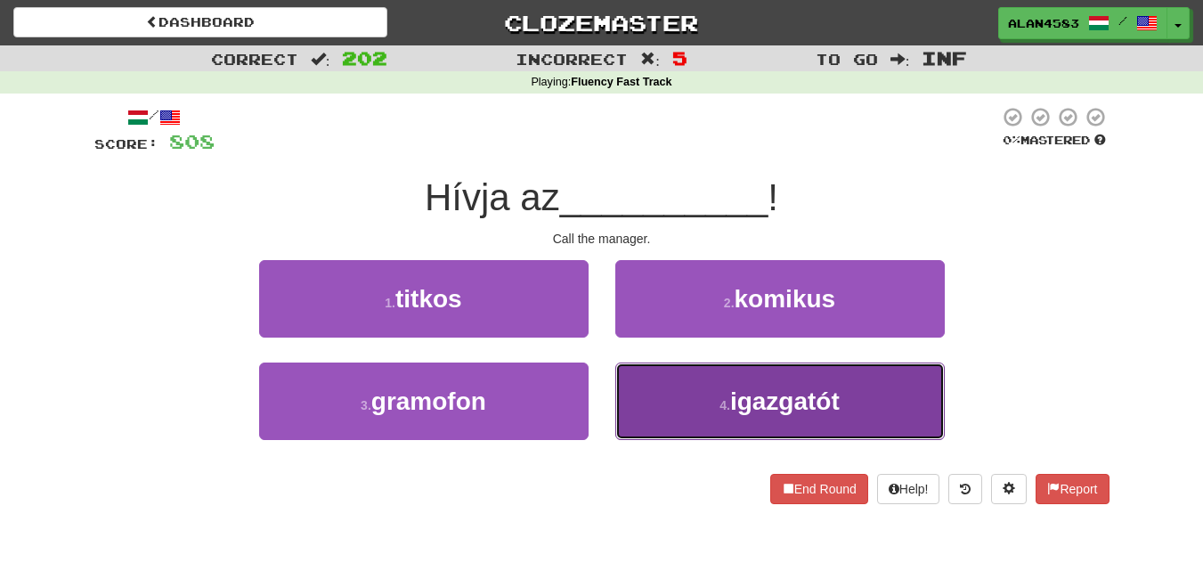
click at [816, 406] on span "igazgatót" at bounding box center [785, 401] width 110 height 28
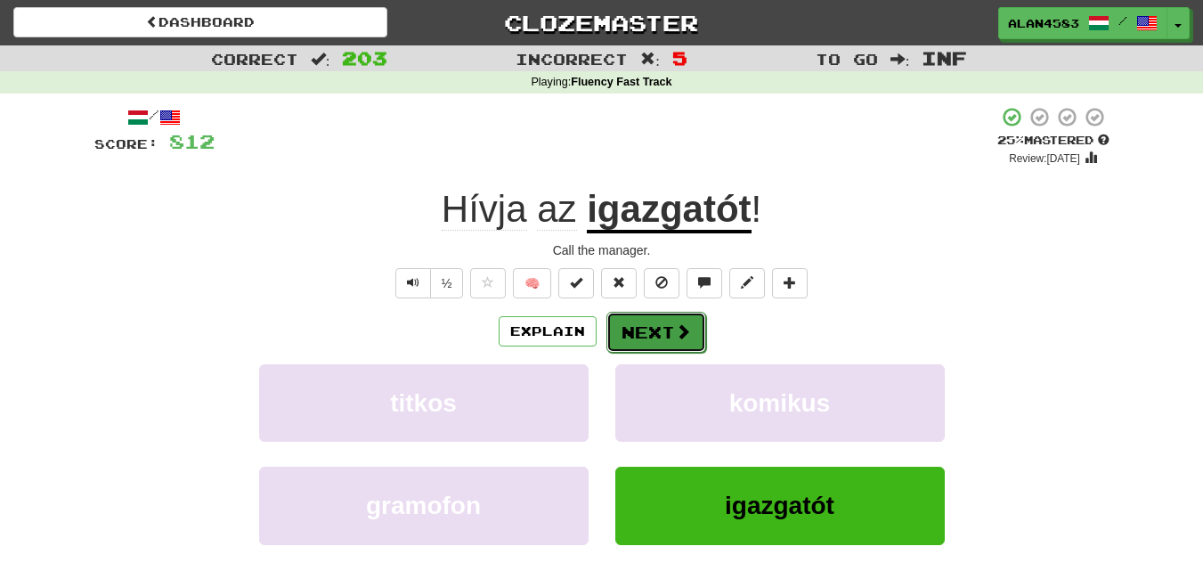
click at [663, 333] on button "Next" at bounding box center [656, 332] width 100 height 41
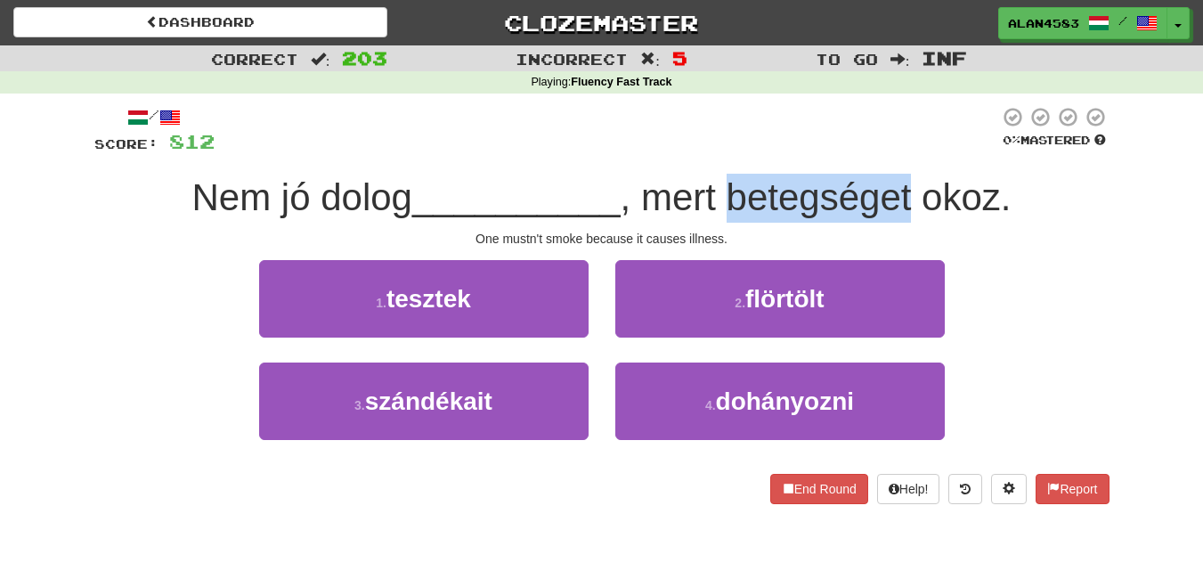
drag, startPoint x: 731, startPoint y: 187, endPoint x: 915, endPoint y: 189, distance: 184.4
click at [915, 189] on span ", mert betegséget okoz." at bounding box center [816, 197] width 391 height 42
click at [904, 151] on div at bounding box center [904, 151] width 0 height 0
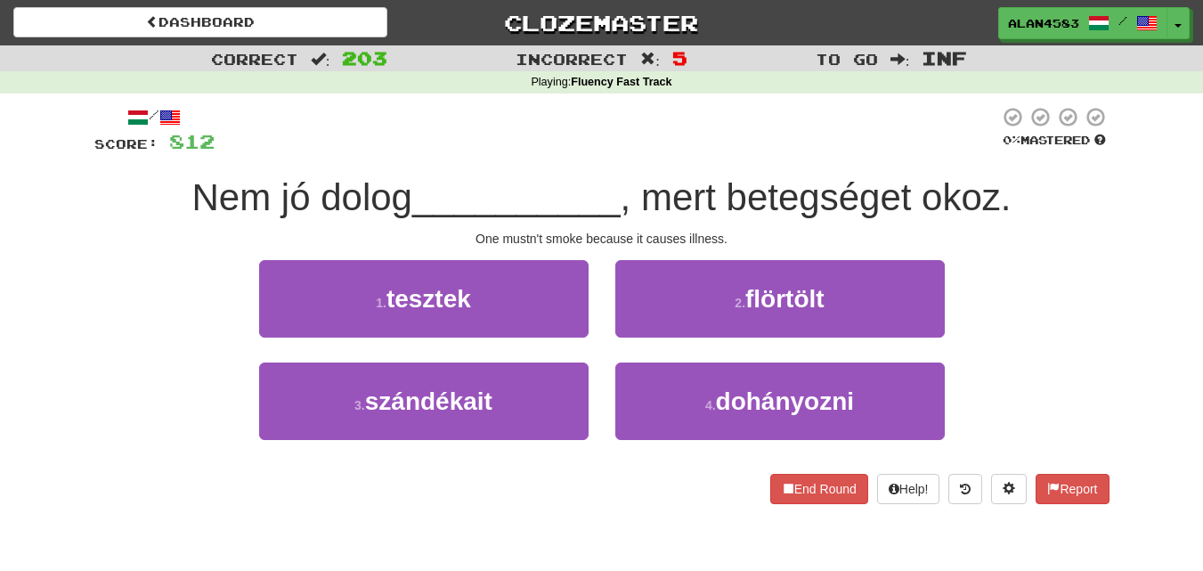
click at [915, 134] on div at bounding box center [607, 130] width 785 height 49
drag, startPoint x: 931, startPoint y: 195, endPoint x: 1000, endPoint y: 191, distance: 69.6
click at [1000, 191] on span ", mert betegséget okoz." at bounding box center [816, 197] width 391 height 42
click at [989, 151] on div at bounding box center [989, 151] width 0 height 0
click at [817, 105] on div "/ Score: 812 0 % Mastered Nem jó dolog __________ , mert betegséget okoz. One m…" at bounding box center [601, 311] width 1015 height 435
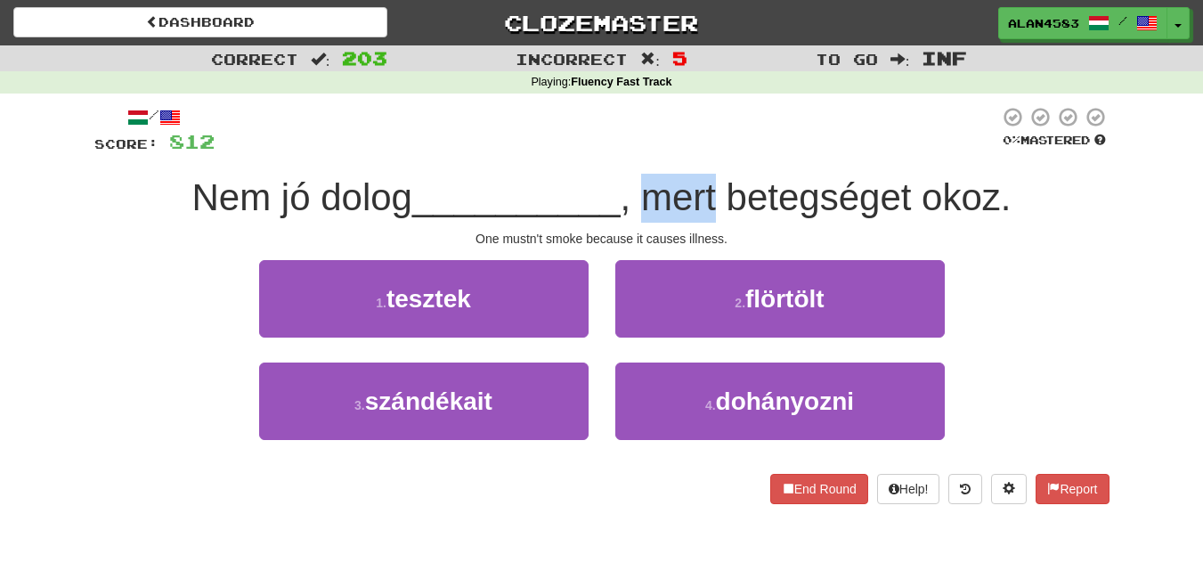
drag, startPoint x: 720, startPoint y: 190, endPoint x: 659, endPoint y: 189, distance: 61.5
click at [659, 189] on span ", mert betegséget okoz." at bounding box center [816, 197] width 391 height 42
click at [647, 151] on div at bounding box center [647, 151] width 0 height 0
click at [695, 118] on div at bounding box center [607, 130] width 785 height 49
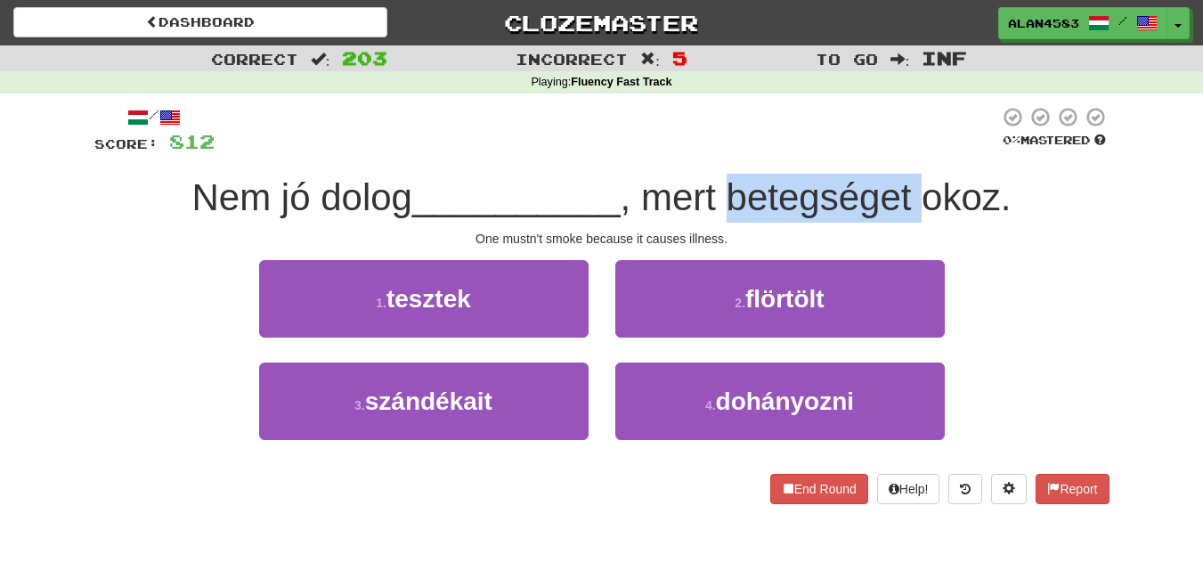
drag, startPoint x: 735, startPoint y: 191, endPoint x: 924, endPoint y: 188, distance: 188.8
click at [924, 188] on span ", mert betegséget okoz." at bounding box center [816, 197] width 391 height 42
click at [912, 151] on div at bounding box center [912, 151] width 0 height 0
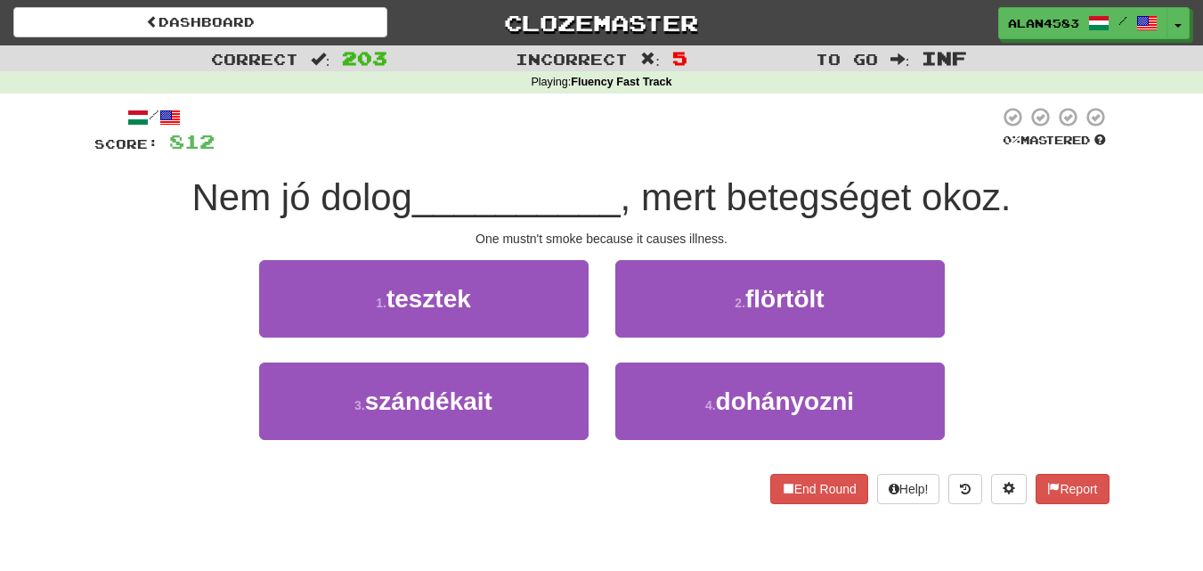
click at [927, 131] on div at bounding box center [607, 130] width 785 height 49
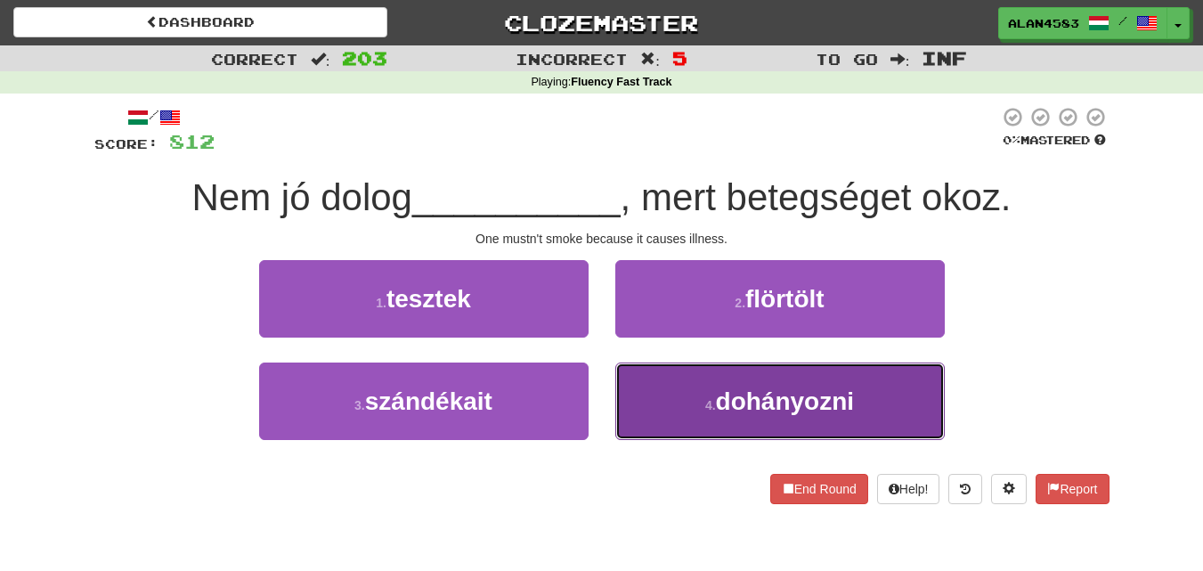
click at [761, 402] on span "dohányozni" at bounding box center [785, 401] width 139 height 28
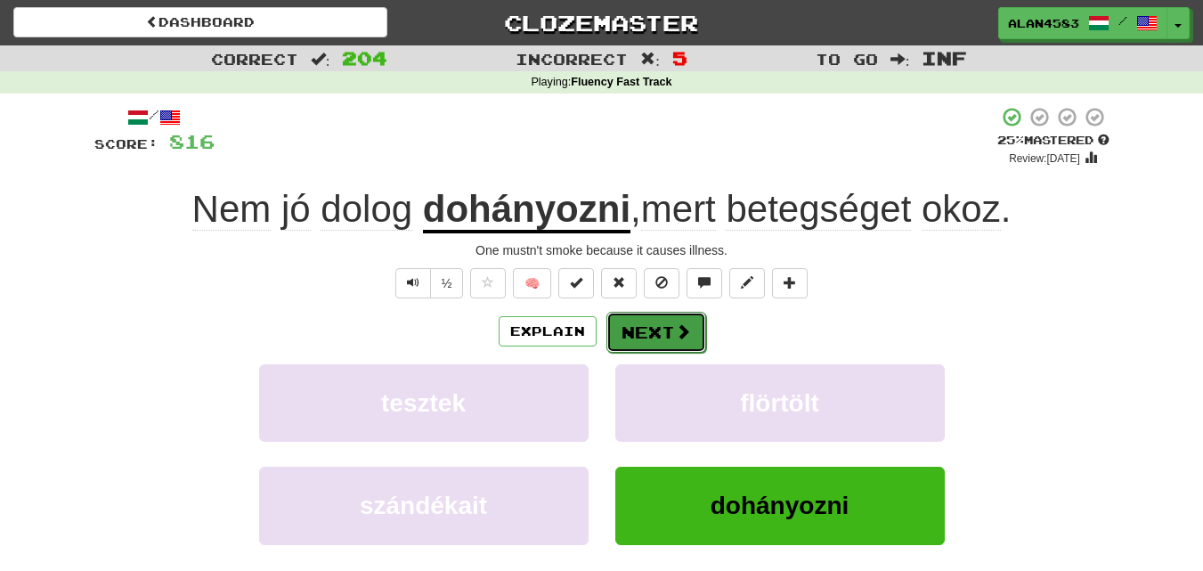
click at [652, 321] on button "Next" at bounding box center [656, 332] width 100 height 41
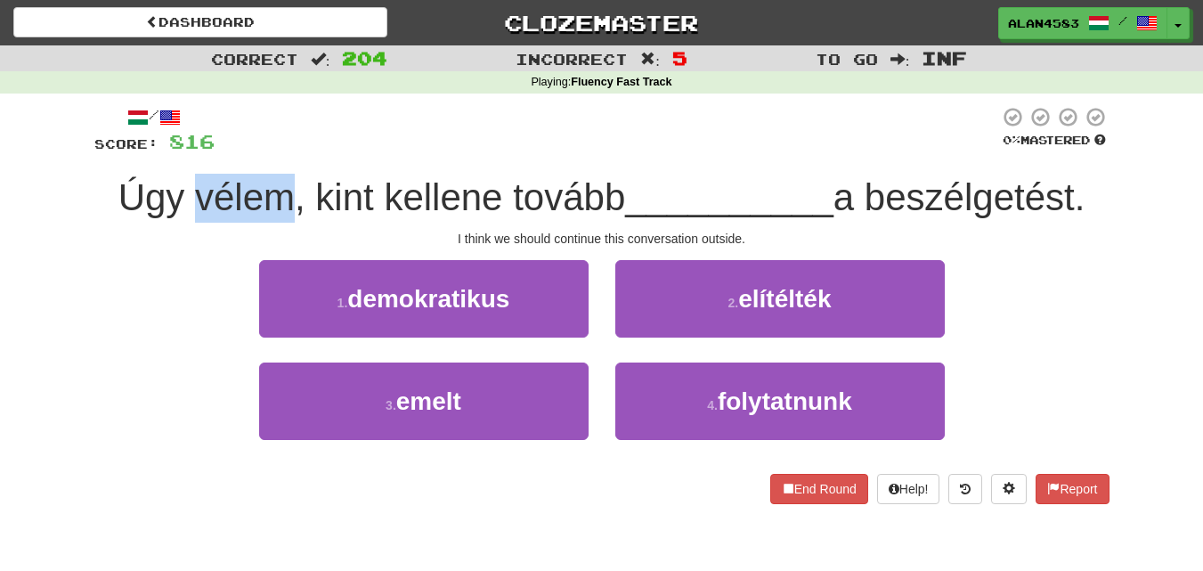
drag, startPoint x: 281, startPoint y: 194, endPoint x: 192, endPoint y: 181, distance: 90.1
click at [192, 181] on span "Úgy vélem, kint kellene tovább" at bounding box center [372, 197] width 508 height 42
click at [181, 151] on div at bounding box center [181, 151] width 0 height 0
click at [273, 124] on div at bounding box center [607, 130] width 785 height 49
drag, startPoint x: 363, startPoint y: 180, endPoint x: 311, endPoint y: 180, distance: 52.5
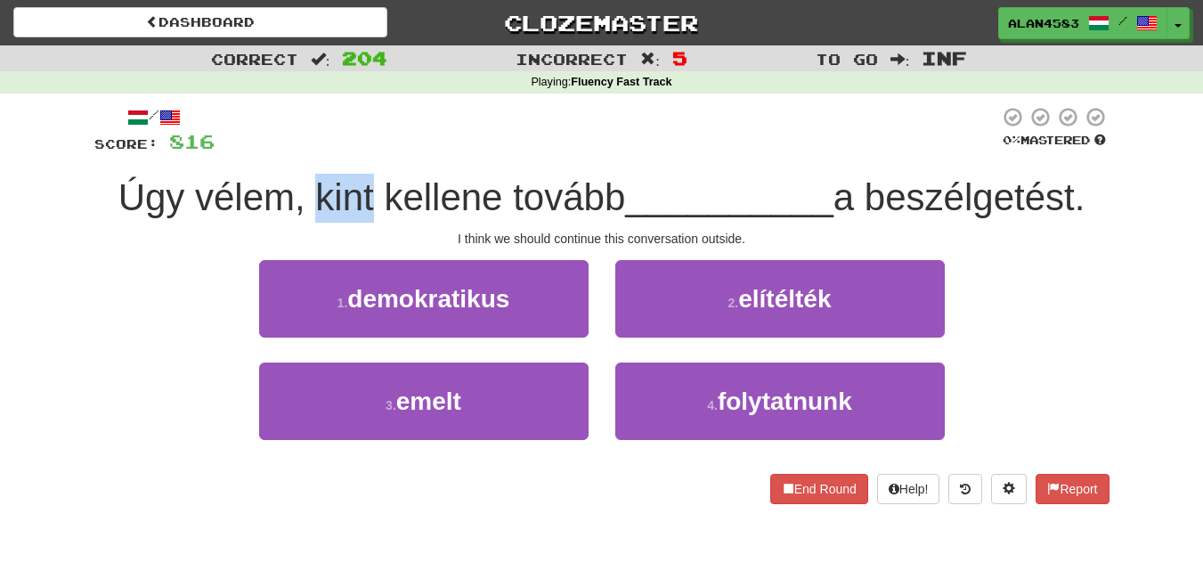
click at [311, 180] on span "Úgy vélem, kint kellene tovább" at bounding box center [372, 197] width 508 height 42
click at [299, 151] on div at bounding box center [299, 151] width 0 height 0
click at [395, 121] on div at bounding box center [607, 130] width 785 height 49
drag, startPoint x: 284, startPoint y: 196, endPoint x: 187, endPoint y: 192, distance: 97.1
click at [187, 192] on span "Úgy vélem, kint kellene tovább" at bounding box center [372, 197] width 508 height 42
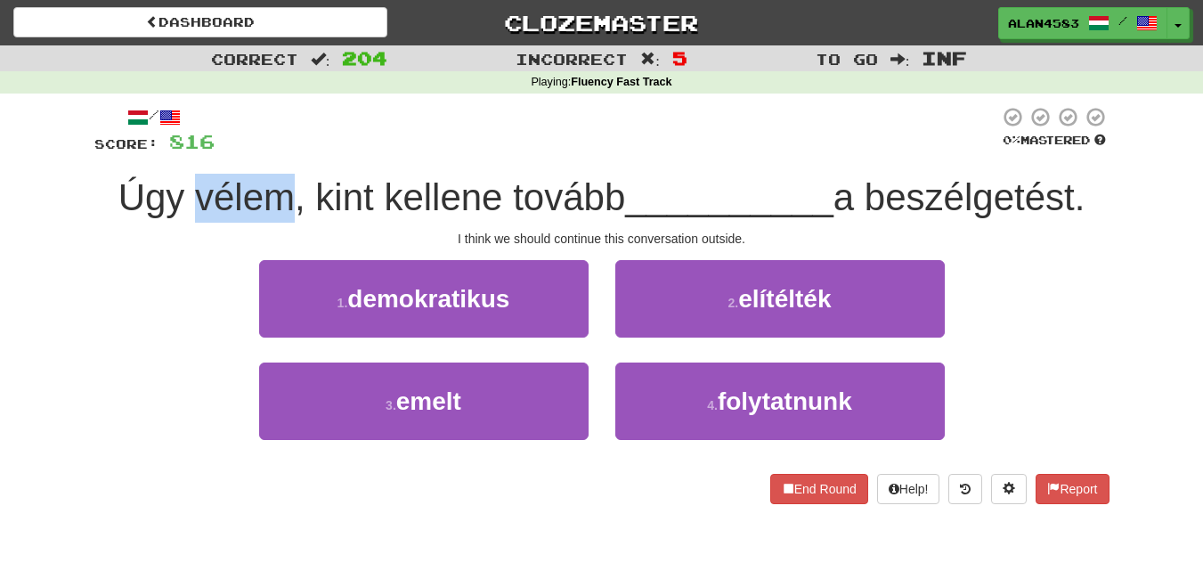
click at [175, 151] on div at bounding box center [175, 151] width 0 height 0
click at [339, 130] on div at bounding box center [607, 130] width 785 height 49
drag, startPoint x: 366, startPoint y: 193, endPoint x: 304, endPoint y: 192, distance: 62.3
click at [304, 192] on span "Úgy vélem, kint kellene tovább" at bounding box center [372, 197] width 508 height 42
click at [292, 151] on div at bounding box center [292, 151] width 0 height 0
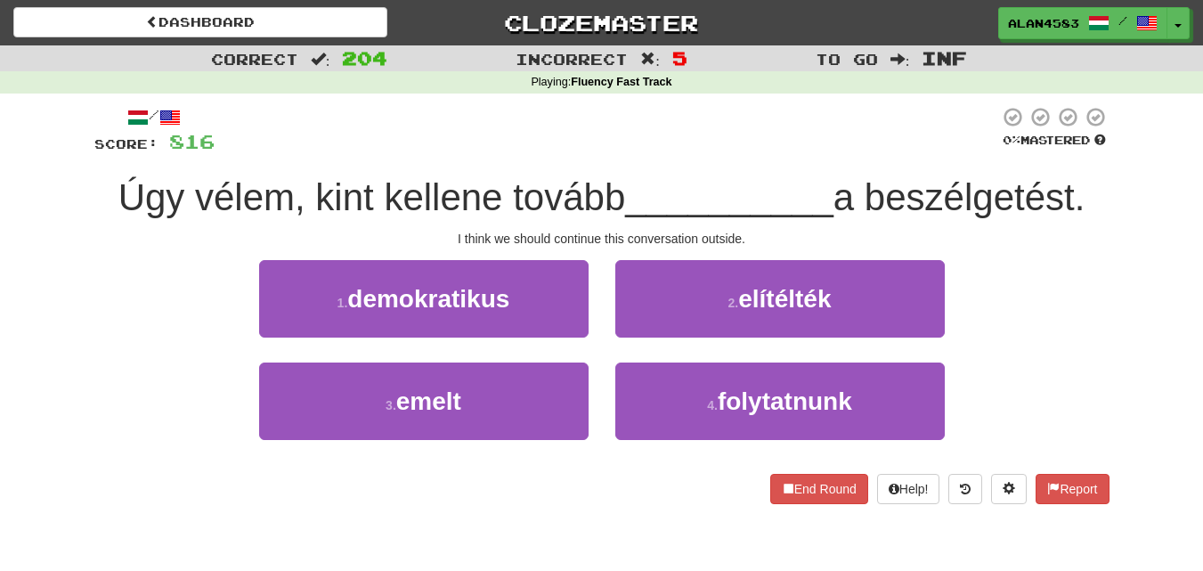
click at [371, 110] on div at bounding box center [607, 130] width 785 height 49
drag, startPoint x: 376, startPoint y: 199, endPoint x: 485, endPoint y: 192, distance: 109.7
click at [485, 192] on span "Úgy vélem, kint kellene tovább" at bounding box center [372, 197] width 508 height 42
click at [474, 151] on div at bounding box center [474, 151] width 0 height 0
click at [493, 110] on div at bounding box center [607, 130] width 785 height 49
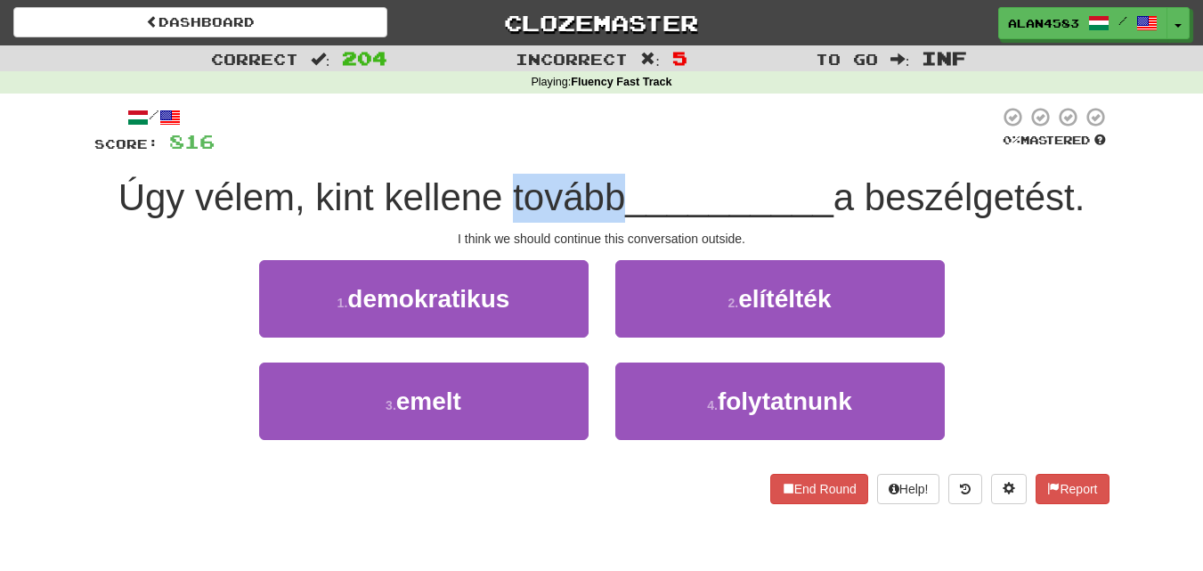
drag, startPoint x: 501, startPoint y: 191, endPoint x: 610, endPoint y: 186, distance: 108.7
click at [610, 186] on span "Úgy vélem, kint kellene tovább" at bounding box center [372, 197] width 508 height 42
click at [598, 151] on div at bounding box center [598, 151] width 0 height 0
click at [643, 118] on div at bounding box center [607, 130] width 785 height 49
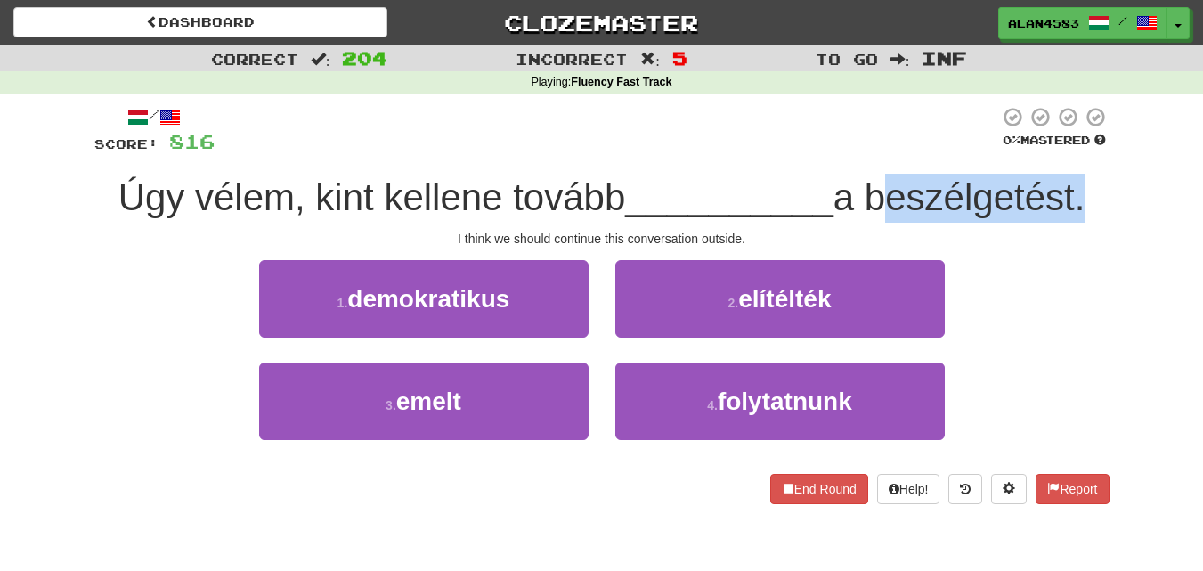
drag, startPoint x: 876, startPoint y: 191, endPoint x: 1086, endPoint y: 208, distance: 210.8
click at [1086, 208] on span "a beszélgetést." at bounding box center [960, 197] width 252 height 42
click at [1075, 219] on div at bounding box center [1075, 219] width 0 height 0
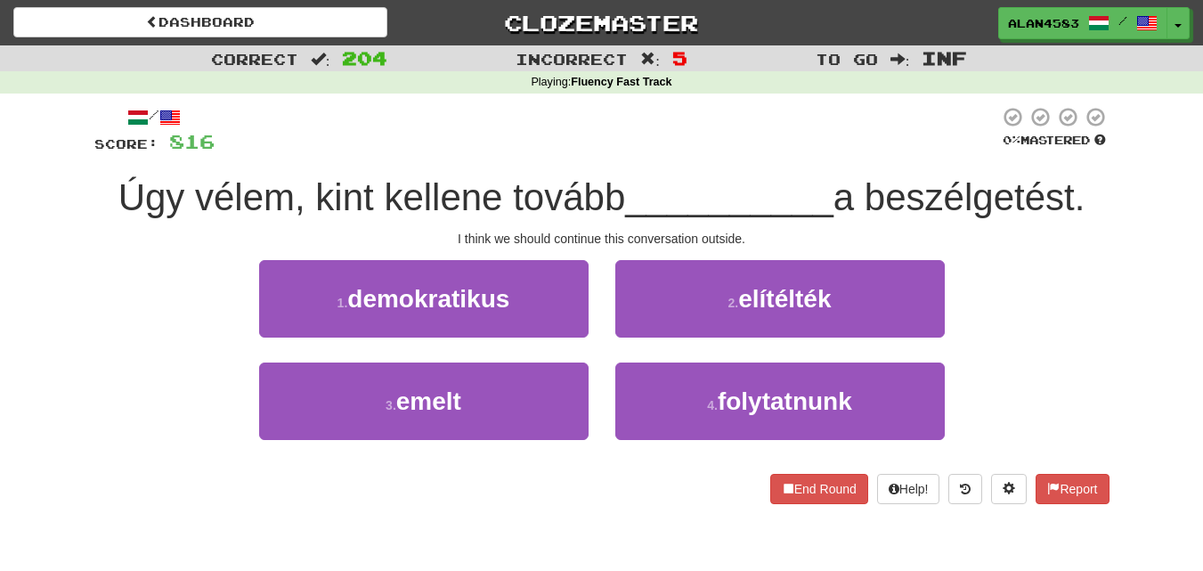
click at [1114, 169] on div "/ Score: 816 0 % Mastered Úgy vélem, kint kellene tovább __________ a beszélget…" at bounding box center [602, 311] width 1042 height 435
drag, startPoint x: 274, startPoint y: 199, endPoint x: 190, endPoint y: 200, distance: 84.6
click at [190, 200] on span "Úgy vélem, kint kellene tovább" at bounding box center [372, 197] width 508 height 42
click at [178, 219] on div at bounding box center [178, 219] width 0 height 0
click at [323, 142] on div at bounding box center [607, 130] width 785 height 49
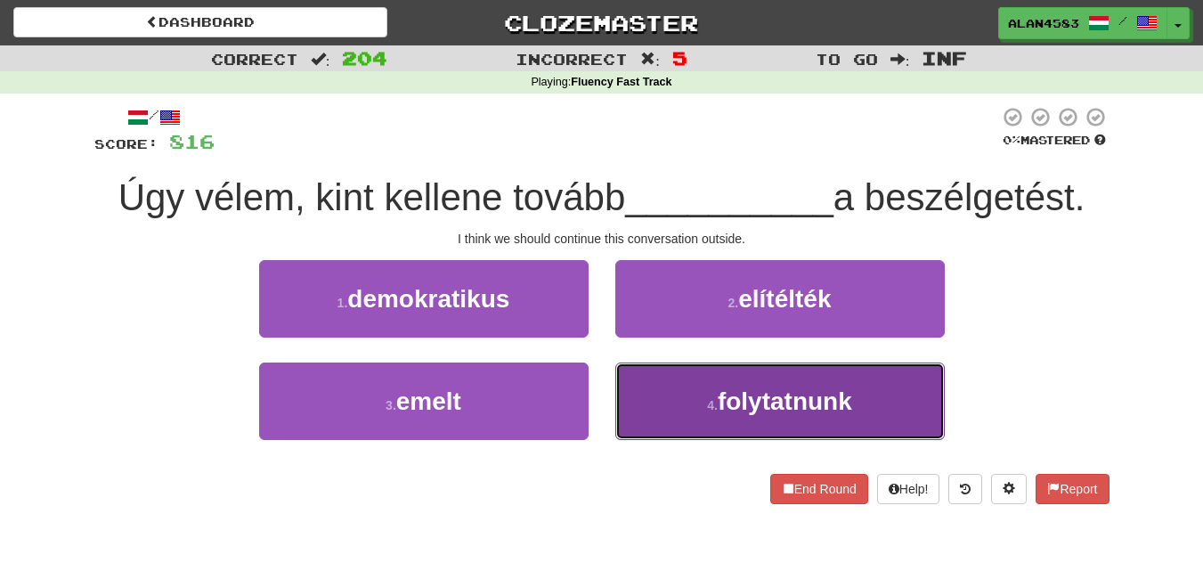
click at [704, 382] on button "4 . folytatnunk" at bounding box center [780, 400] width 330 height 77
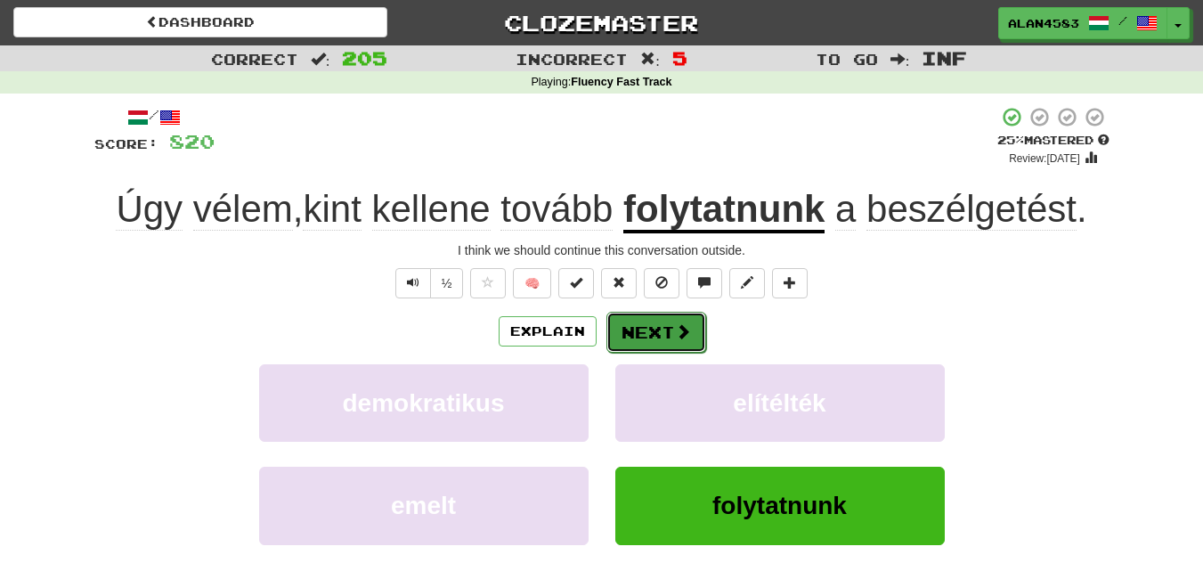
click at [654, 319] on button "Next" at bounding box center [656, 332] width 100 height 41
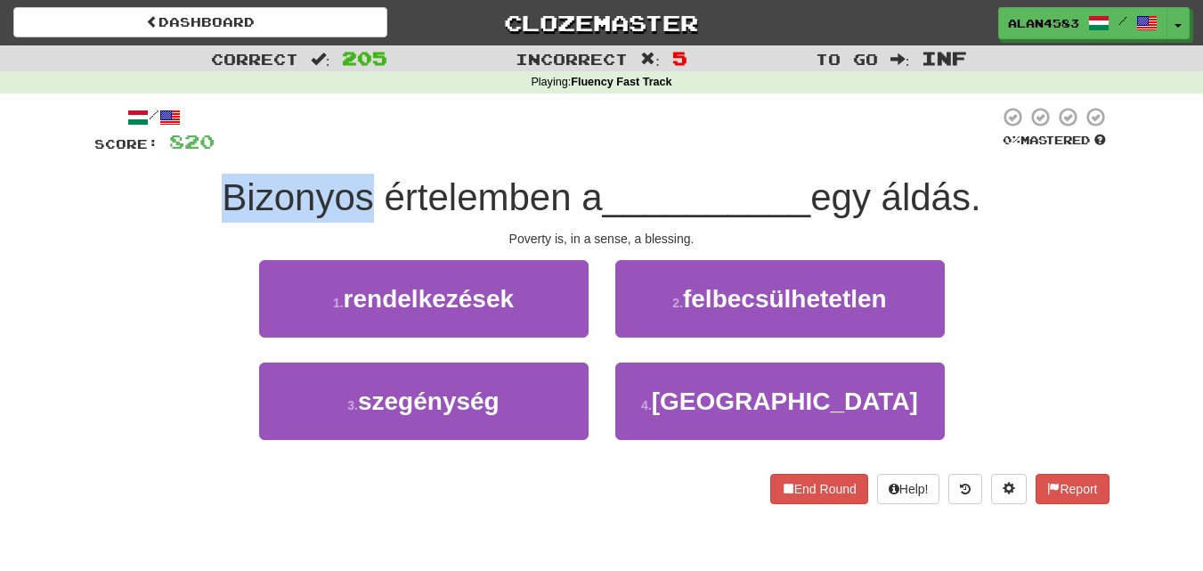
drag, startPoint x: 362, startPoint y: 199, endPoint x: 181, endPoint y: 183, distance: 182.4
click at [181, 183] on div "Bizonyos értelemben a __________ egy áldás." at bounding box center [601, 198] width 1015 height 49
click at [169, 151] on div at bounding box center [169, 151] width 0 height 0
click at [108, 187] on div "Bizonyos értelemben a __________ egy áldás." at bounding box center [601, 198] width 1015 height 49
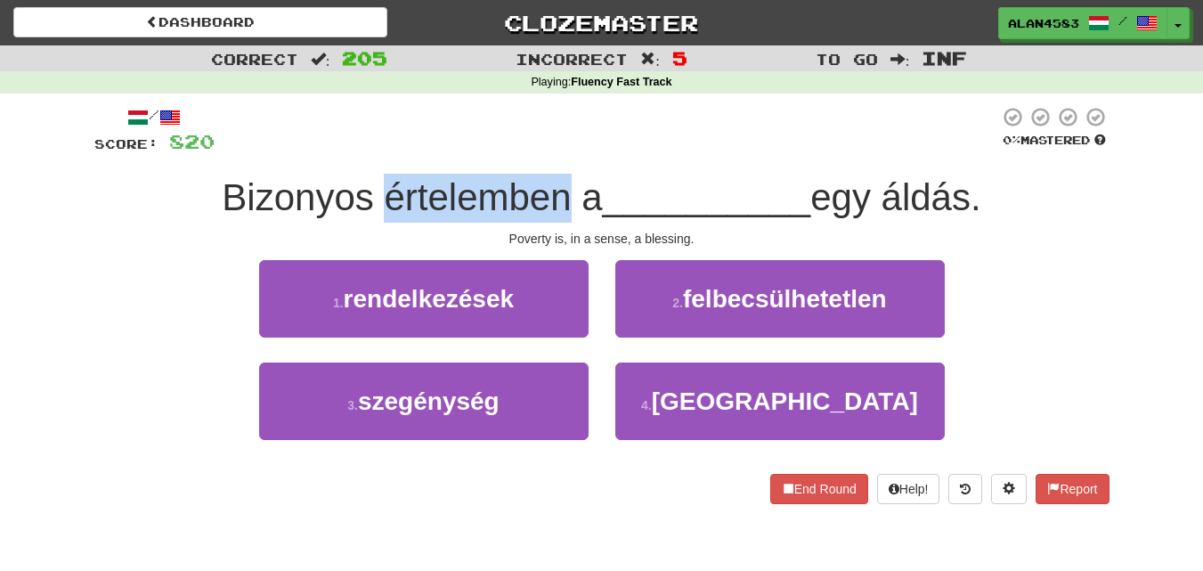
drag, startPoint x: 375, startPoint y: 191, endPoint x: 554, endPoint y: 187, distance: 179.0
click at [554, 187] on span "Bizonyos értelemben a" at bounding box center [412, 197] width 380 height 42
click at [542, 151] on div at bounding box center [542, 151] width 0 height 0
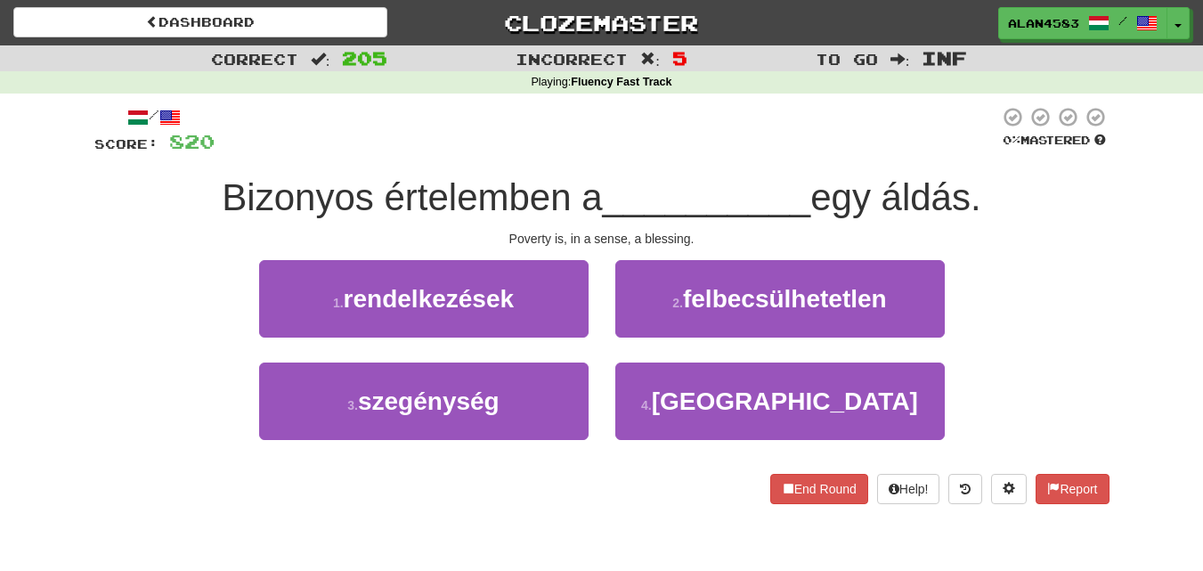
click at [597, 155] on div at bounding box center [607, 130] width 785 height 49
drag, startPoint x: 893, startPoint y: 199, endPoint x: 977, endPoint y: 197, distance: 83.8
click at [977, 197] on span "egy áldás." at bounding box center [895, 197] width 170 height 42
click at [965, 151] on div at bounding box center [965, 151] width 0 height 0
click at [1029, 163] on div "/ Score: 820 0 % Mastered Bizonyos értelemben a __________ egy áldás. Poverty i…" at bounding box center [601, 305] width 1015 height 398
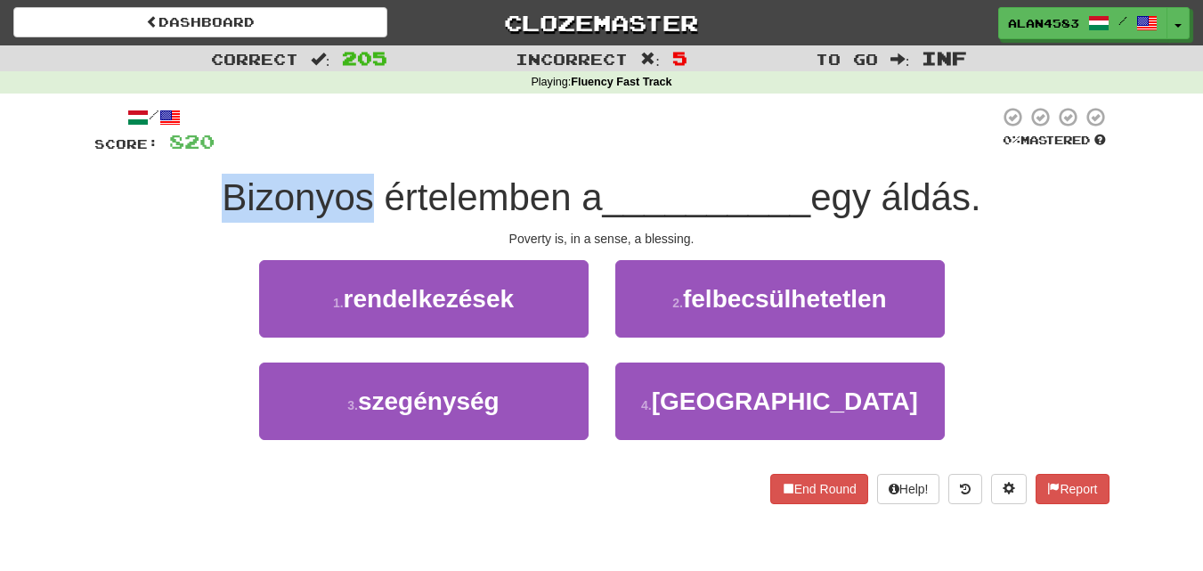
drag, startPoint x: 360, startPoint y: 192, endPoint x: 169, endPoint y: 184, distance: 190.7
click at [169, 184] on div "Bizonyos értelemben a __________ egy áldás." at bounding box center [601, 198] width 1015 height 49
click at [158, 151] on div at bounding box center [158, 151] width 0 height 0
click at [103, 224] on div "/ Score: 820 0 % Mastered Bizonyos értelemben a __________ egy áldás. Poverty i…" at bounding box center [601, 305] width 1015 height 398
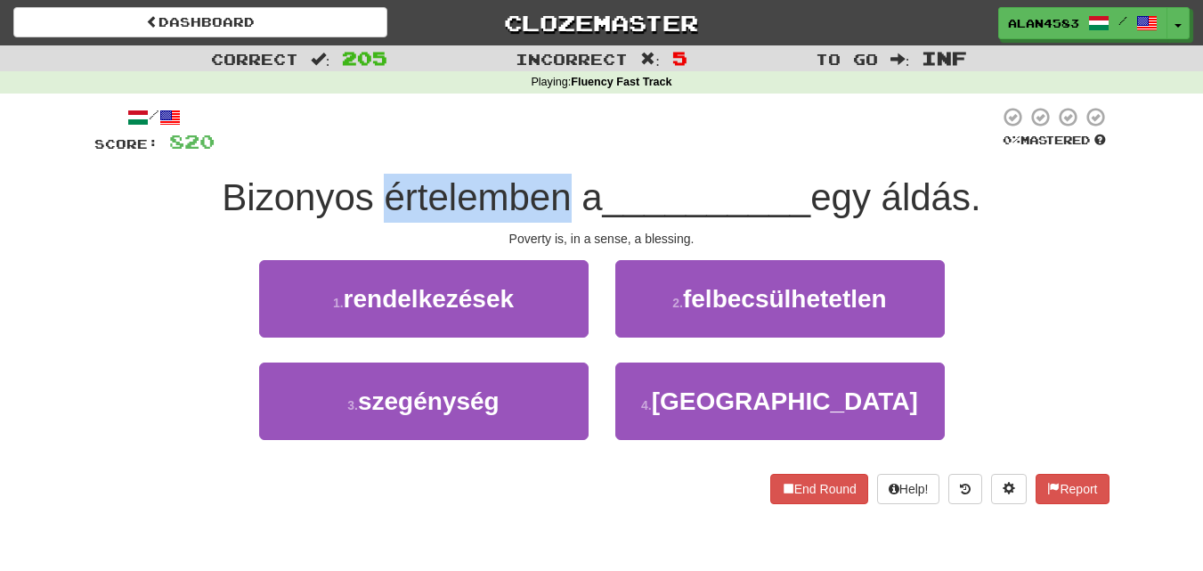
drag, startPoint x: 370, startPoint y: 199, endPoint x: 557, endPoint y: 194, distance: 188.0
click at [557, 194] on span "Bizonyos értelemben a" at bounding box center [412, 197] width 380 height 42
click at [546, 151] on div at bounding box center [546, 151] width 0 height 0
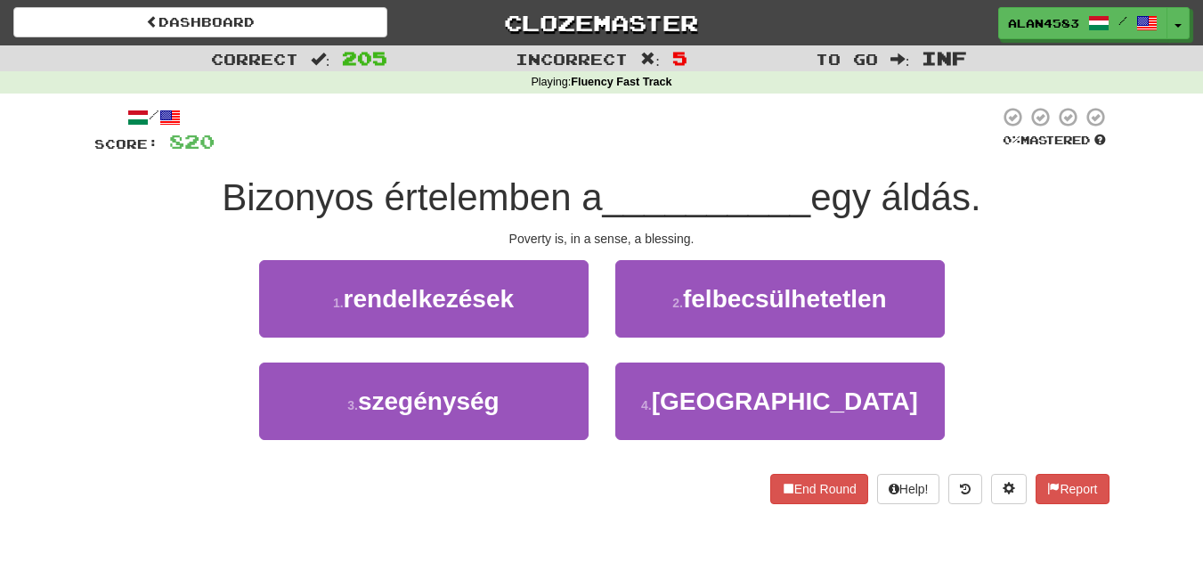
click at [590, 126] on div at bounding box center [607, 130] width 785 height 49
drag, startPoint x: 891, startPoint y: 189, endPoint x: 979, endPoint y: 186, distance: 87.3
click at [979, 186] on span "egy áldás." at bounding box center [895, 197] width 170 height 42
click at [967, 151] on div at bounding box center [967, 151] width 0 height 0
click at [789, 113] on div at bounding box center [607, 130] width 785 height 49
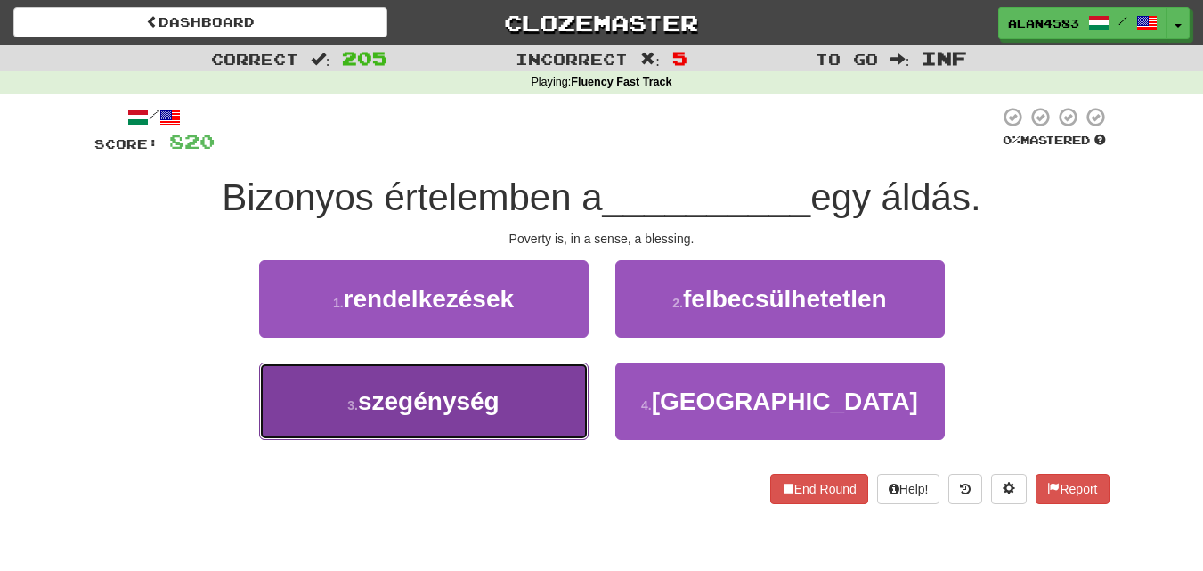
click at [485, 402] on span "szegénység" at bounding box center [429, 401] width 142 height 28
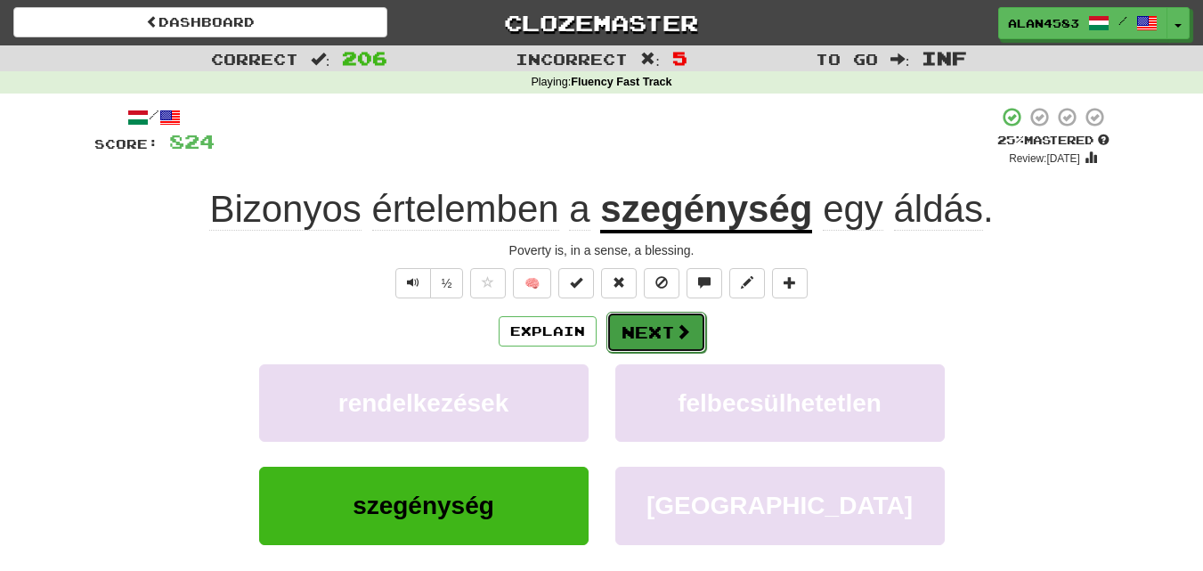
click at [671, 313] on button "Next" at bounding box center [656, 332] width 100 height 41
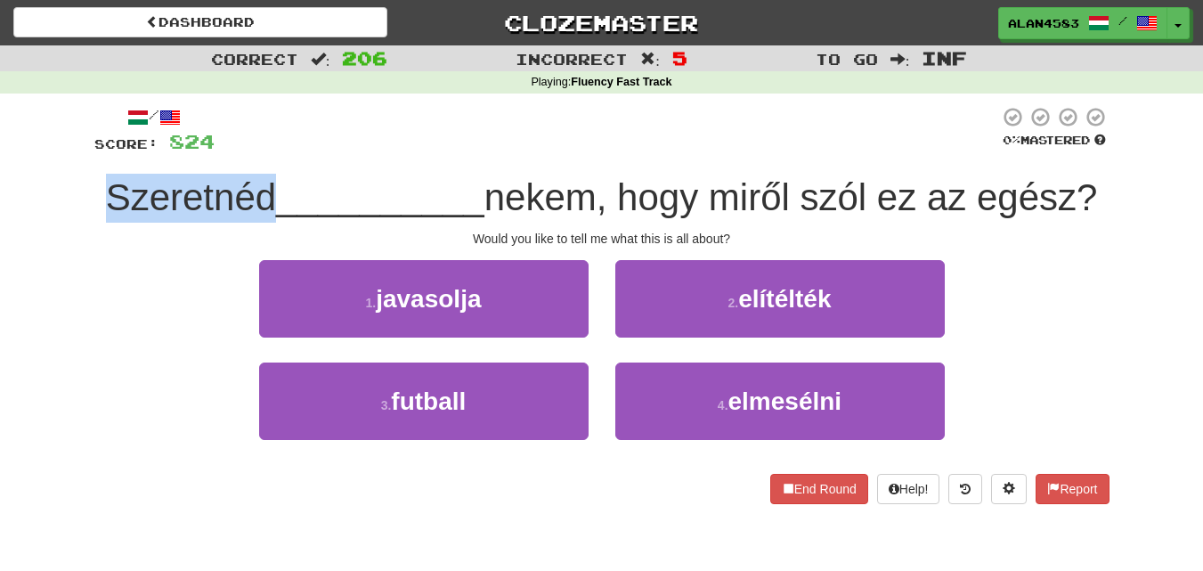
drag, startPoint x: 262, startPoint y: 193, endPoint x: 46, endPoint y: 191, distance: 215.5
click at [46, 191] on div "Correct : 206 Incorrect : 5 To go : Inf Playing : Fluency Fast Track / Score: 8…" at bounding box center [601, 287] width 1203 height 484
click at [35, 151] on div at bounding box center [35, 151] width 0 height 0
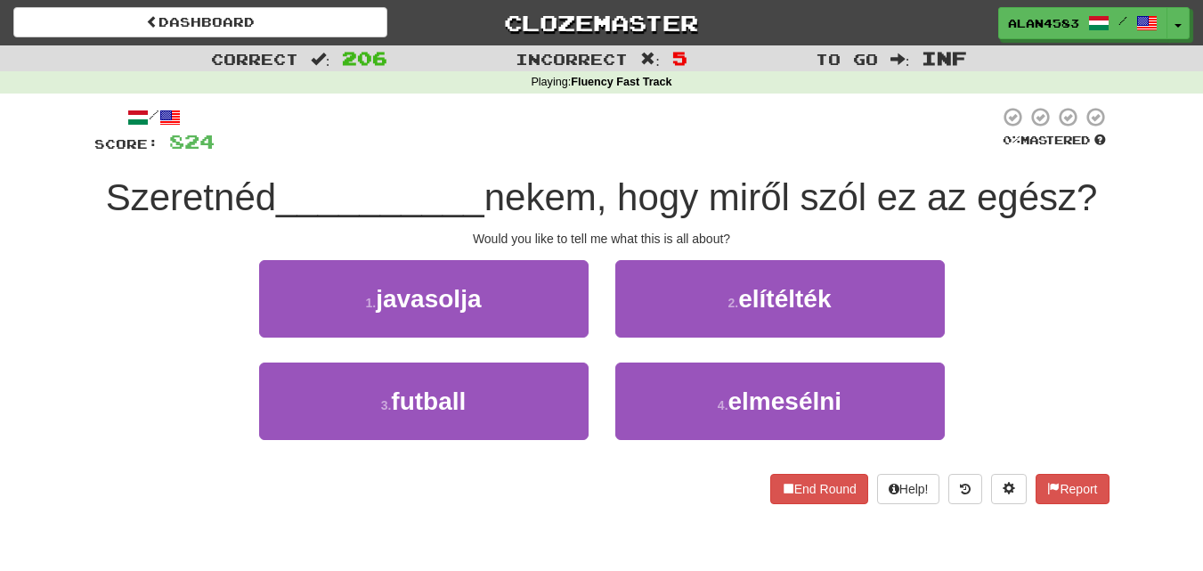
click at [48, 140] on div "Correct : 206 Incorrect : 5 To go : Inf Playing : Fluency Fast Track / Score: 8…" at bounding box center [601, 287] width 1203 height 484
drag, startPoint x: 722, startPoint y: 191, endPoint x: 806, endPoint y: 183, distance: 84.1
click at [806, 183] on span "nekem, hogy miről szól ez az egész?" at bounding box center [791, 197] width 614 height 42
click at [794, 151] on div at bounding box center [794, 151] width 0 height 0
click at [810, 128] on div at bounding box center [607, 130] width 785 height 49
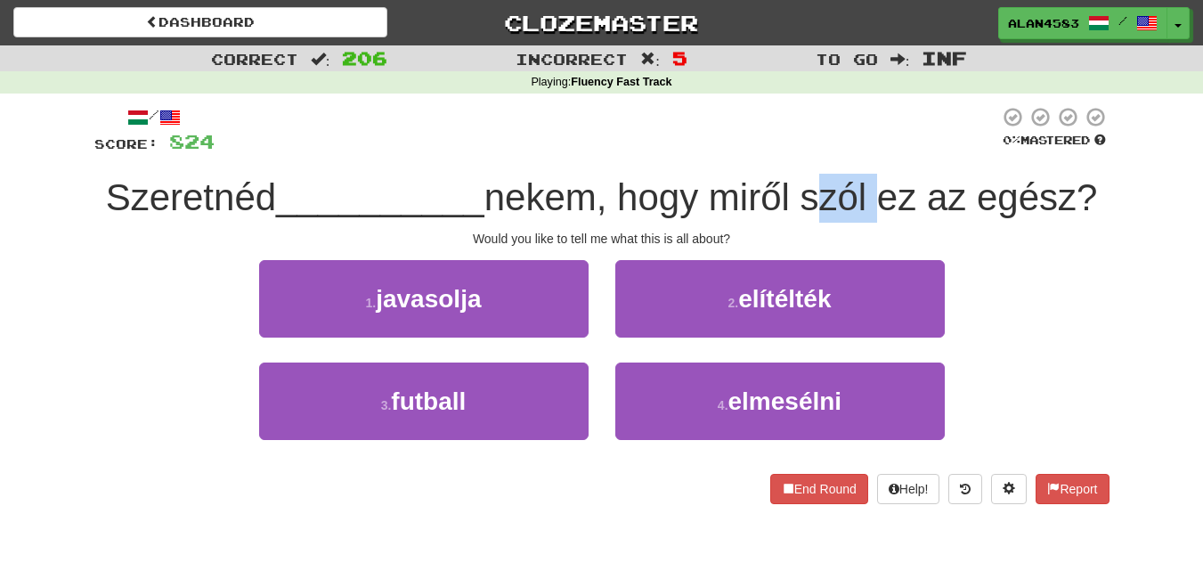
drag, startPoint x: 810, startPoint y: 189, endPoint x: 875, endPoint y: 183, distance: 64.4
click at [875, 183] on span "nekem, hogy miről szól ez az egész?" at bounding box center [791, 197] width 614 height 42
click at [863, 151] on div at bounding box center [863, 151] width 0 height 0
click at [889, 127] on div at bounding box center [607, 130] width 785 height 49
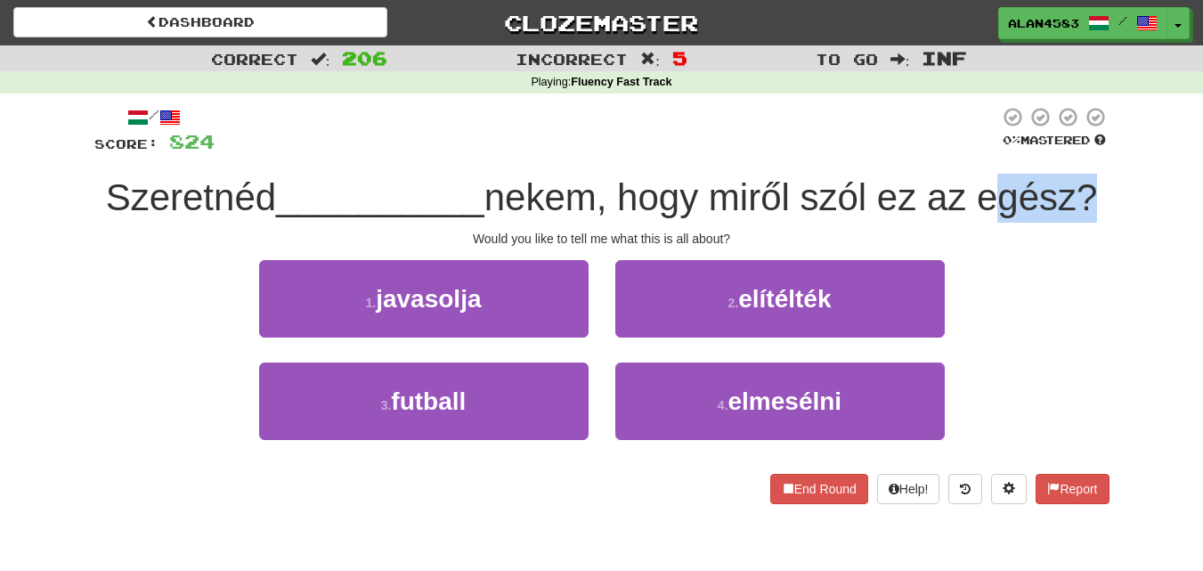
drag, startPoint x: 993, startPoint y: 195, endPoint x: 1084, endPoint y: 189, distance: 91.1
click at [1084, 189] on span "nekem, hogy miről szól ez az egész?" at bounding box center [791, 197] width 614 height 42
click at [1072, 151] on div at bounding box center [1072, 151] width 0 height 0
click at [829, 137] on div at bounding box center [607, 130] width 785 height 49
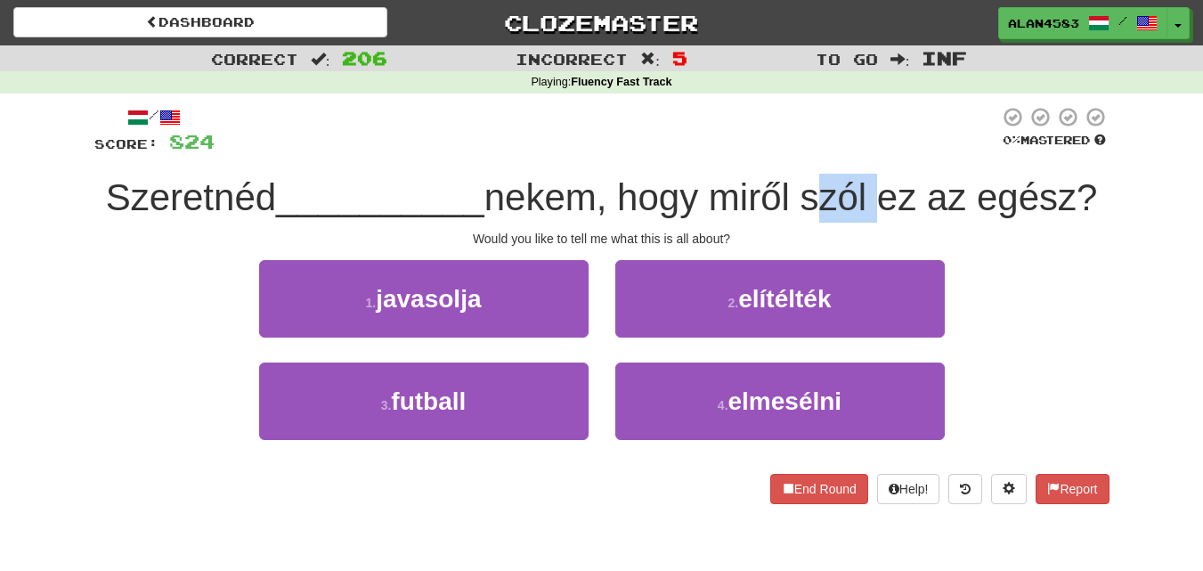
drag, startPoint x: 816, startPoint y: 205, endPoint x: 878, endPoint y: 196, distance: 63.0
click at [878, 196] on span "nekem, hogy miről szól ez az egész?" at bounding box center [791, 197] width 614 height 42
click at [867, 151] on div at bounding box center [867, 151] width 0 height 0
click at [955, 141] on div at bounding box center [607, 130] width 785 height 49
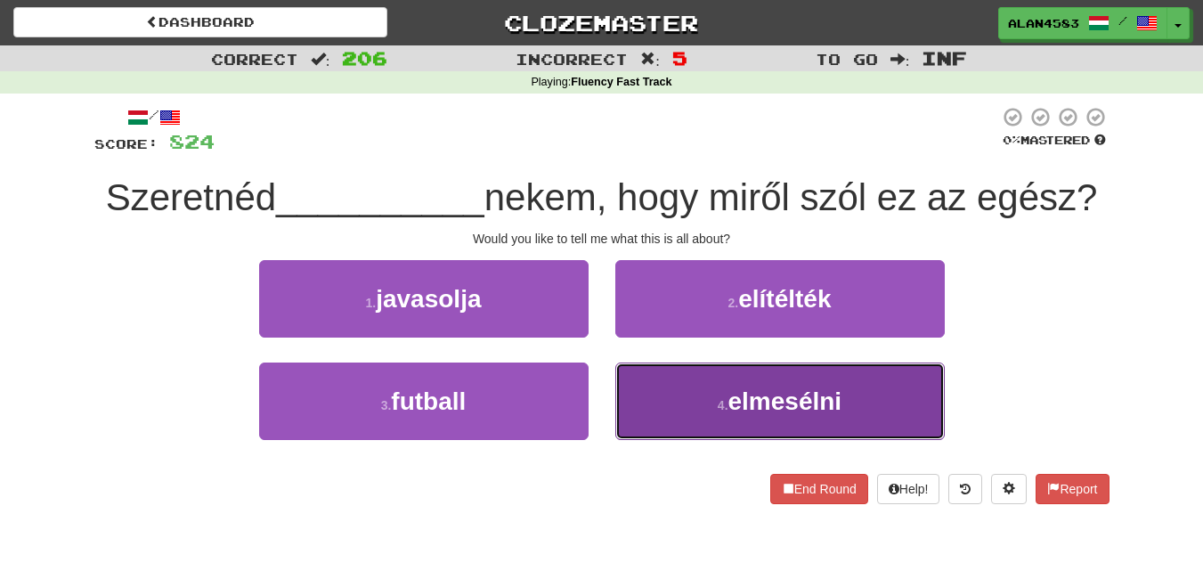
click at [697, 402] on button "4 . elmesélni" at bounding box center [780, 400] width 330 height 77
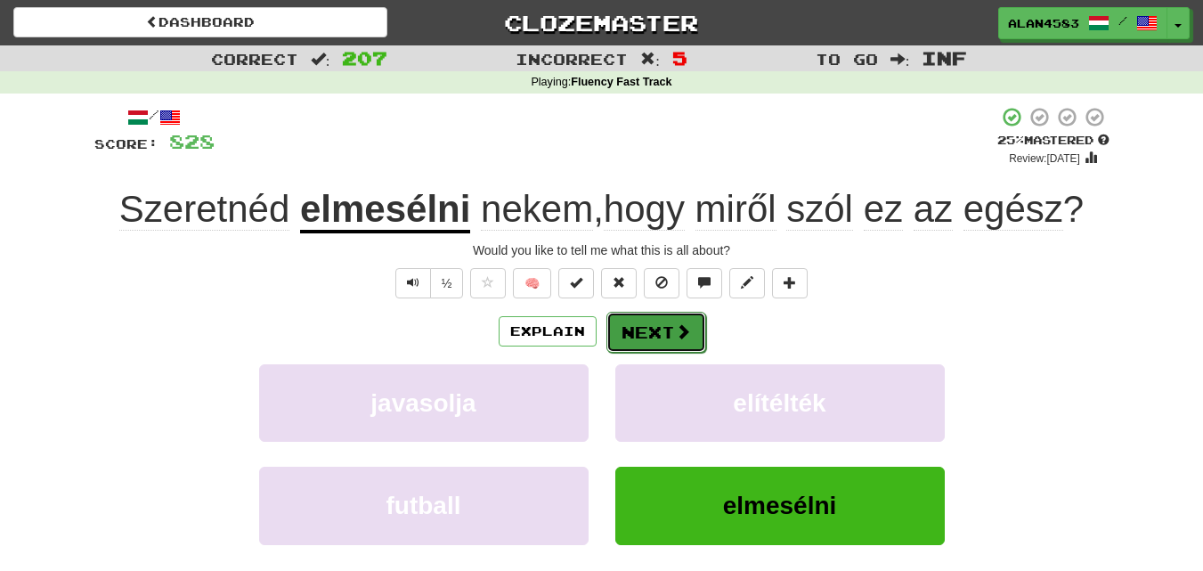
click at [694, 326] on button "Next" at bounding box center [656, 332] width 100 height 41
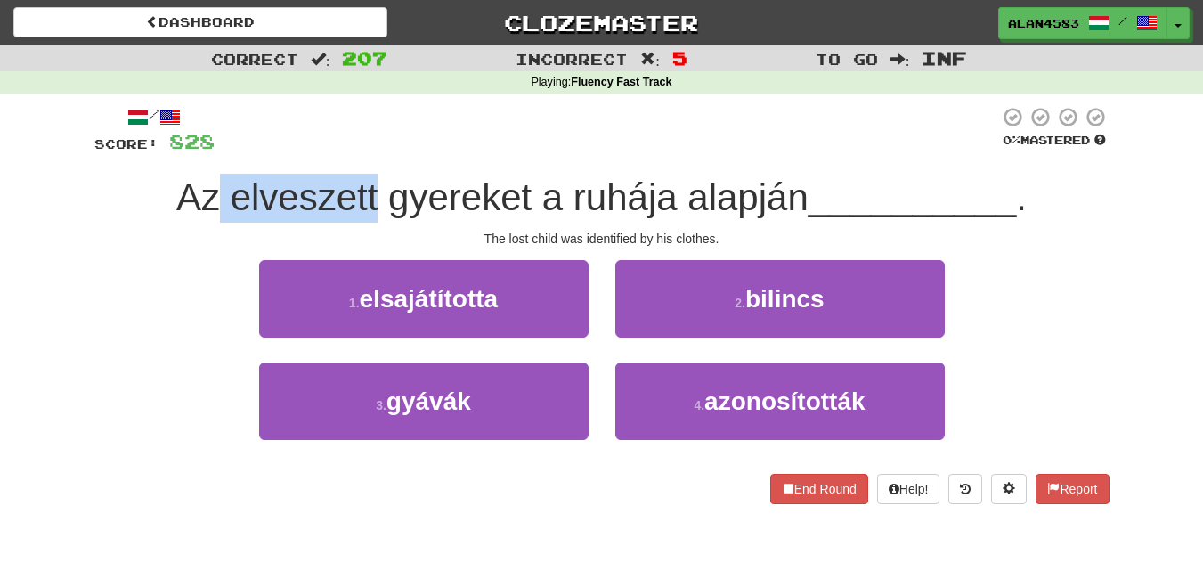
drag, startPoint x: 373, startPoint y: 188, endPoint x: 211, endPoint y: 176, distance: 162.5
click at [211, 176] on span "Az elveszett gyereket a ruhája alapján" at bounding box center [492, 197] width 632 height 42
click at [199, 151] on div at bounding box center [199, 151] width 0 height 0
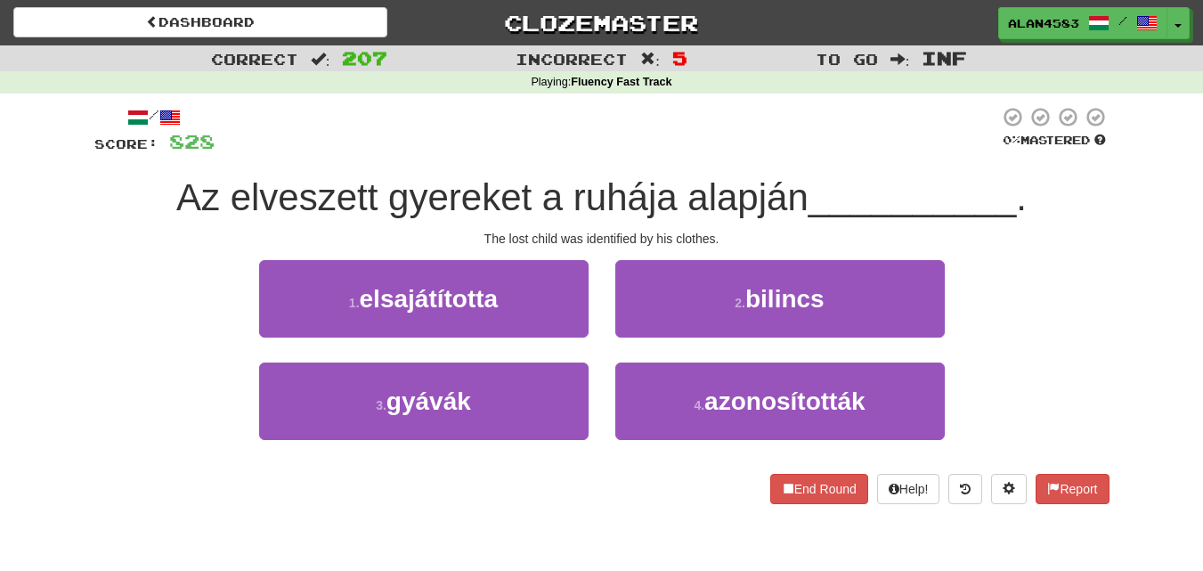
click at [319, 120] on div at bounding box center [607, 130] width 785 height 49
drag, startPoint x: 571, startPoint y: 197, endPoint x: 685, endPoint y: 189, distance: 114.3
click at [685, 189] on span "Az elveszett gyereket a ruhája alapján" at bounding box center [492, 197] width 632 height 42
click at [673, 151] on div at bounding box center [673, 151] width 0 height 0
click at [692, 136] on div at bounding box center [607, 130] width 785 height 49
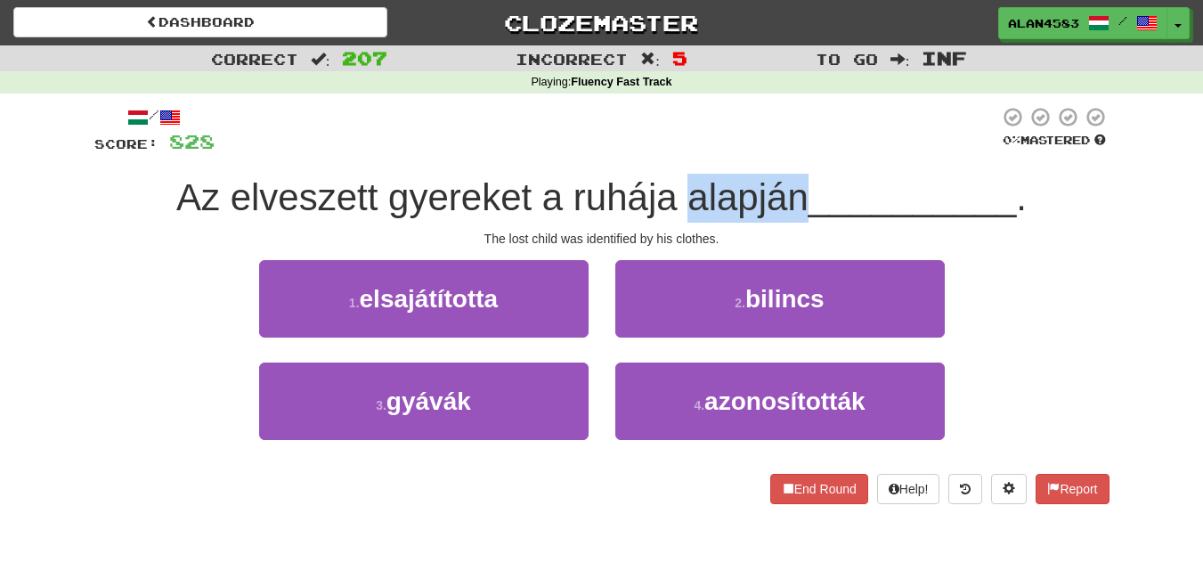
drag, startPoint x: 680, startPoint y: 196, endPoint x: 795, endPoint y: 189, distance: 115.1
click at [795, 189] on span "Az elveszett gyereket a ruhája alapján" at bounding box center [492, 197] width 632 height 42
click at [784, 151] on div at bounding box center [784, 151] width 0 height 0
click at [818, 138] on div at bounding box center [607, 130] width 785 height 49
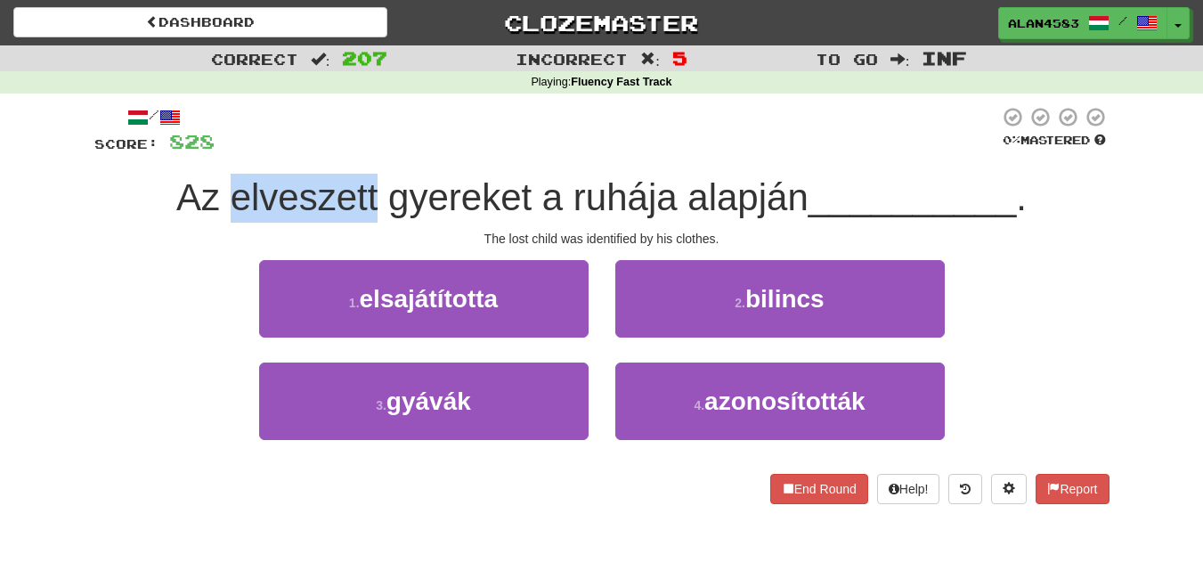
drag, startPoint x: 375, startPoint y: 197, endPoint x: 230, endPoint y: 196, distance: 145.2
click at [230, 196] on span "Az elveszett gyereket a ruhája alapján" at bounding box center [492, 197] width 632 height 42
click at [218, 151] on div at bounding box center [218, 151] width 0 height 0
click at [301, 134] on div at bounding box center [607, 130] width 785 height 49
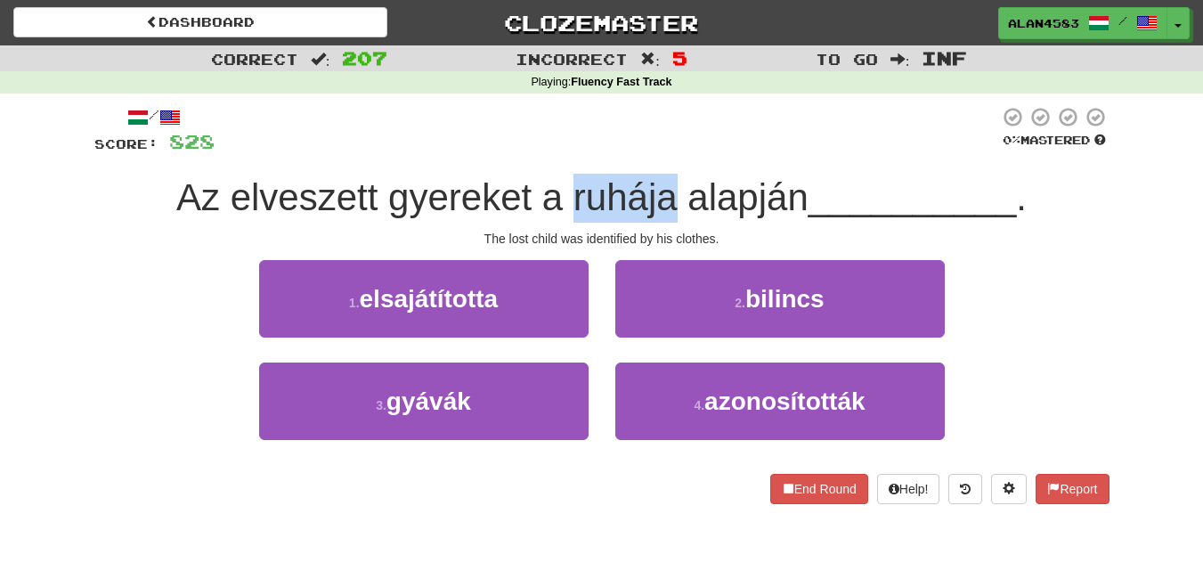
drag, startPoint x: 572, startPoint y: 191, endPoint x: 677, endPoint y: 185, distance: 105.3
click at [677, 185] on span "Az elveszett gyereket a ruhája alapján" at bounding box center [492, 197] width 632 height 42
click at [665, 151] on div at bounding box center [665, 151] width 0 height 0
click at [730, 125] on div at bounding box center [607, 130] width 785 height 49
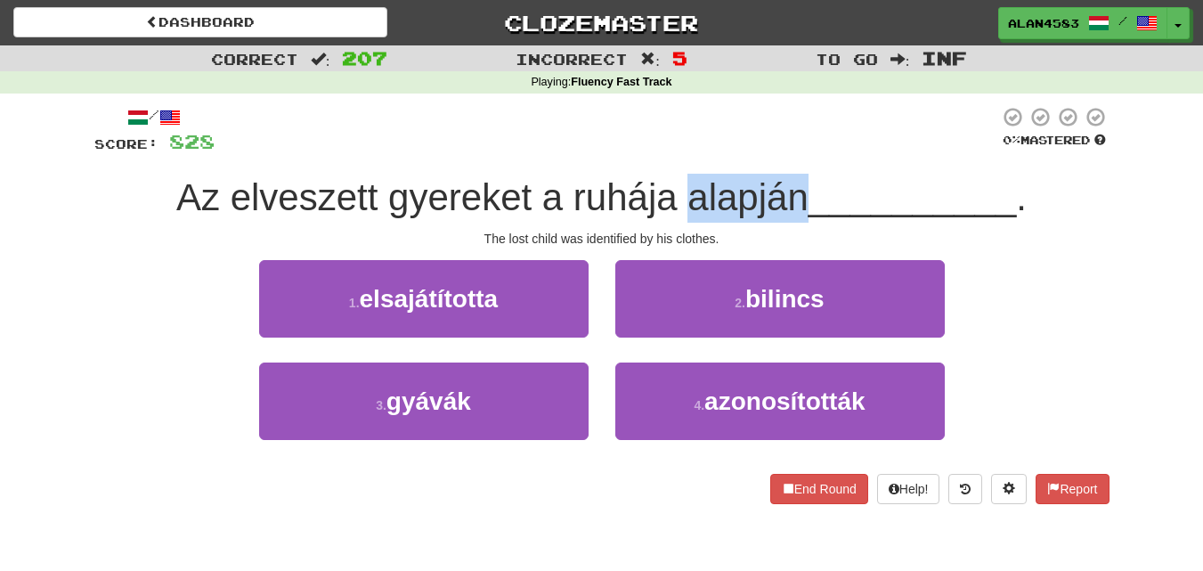
drag, startPoint x: 684, startPoint y: 191, endPoint x: 806, endPoint y: 184, distance: 122.2
click at [806, 184] on span "Az elveszett gyereket a ruhája alapján" at bounding box center [492, 197] width 632 height 42
click at [794, 151] on div at bounding box center [794, 151] width 0 height 0
click at [844, 123] on div at bounding box center [607, 130] width 785 height 49
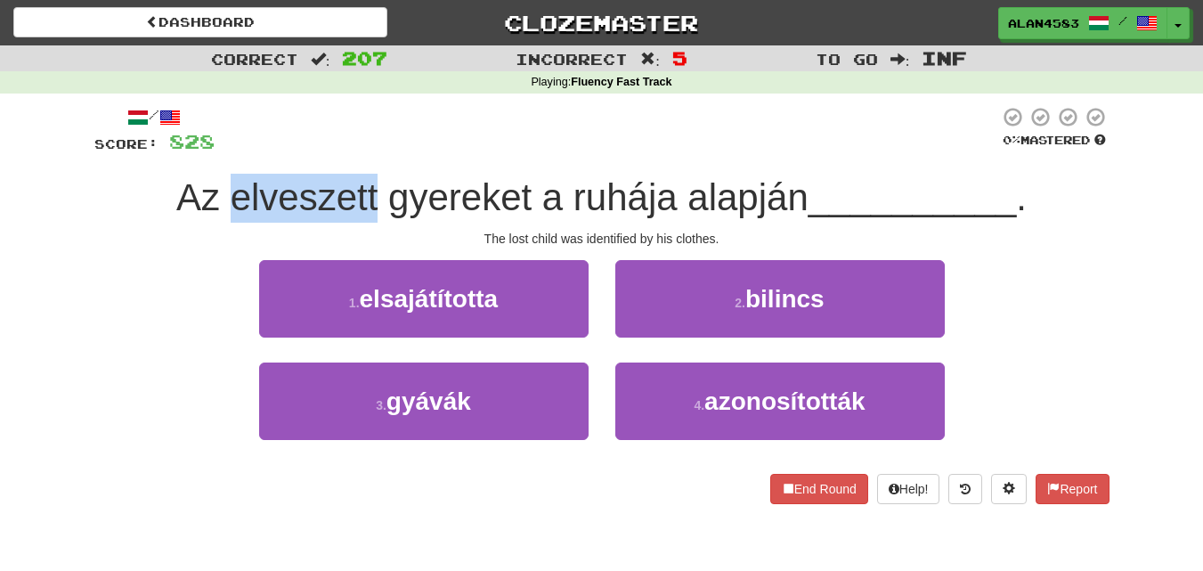
drag, startPoint x: 377, startPoint y: 191, endPoint x: 233, endPoint y: 186, distance: 143.4
click at [233, 186] on span "Az elveszett gyereket a ruhája alapján" at bounding box center [492, 197] width 632 height 42
click at [222, 151] on div at bounding box center [222, 151] width 0 height 0
click at [365, 124] on div at bounding box center [607, 130] width 785 height 49
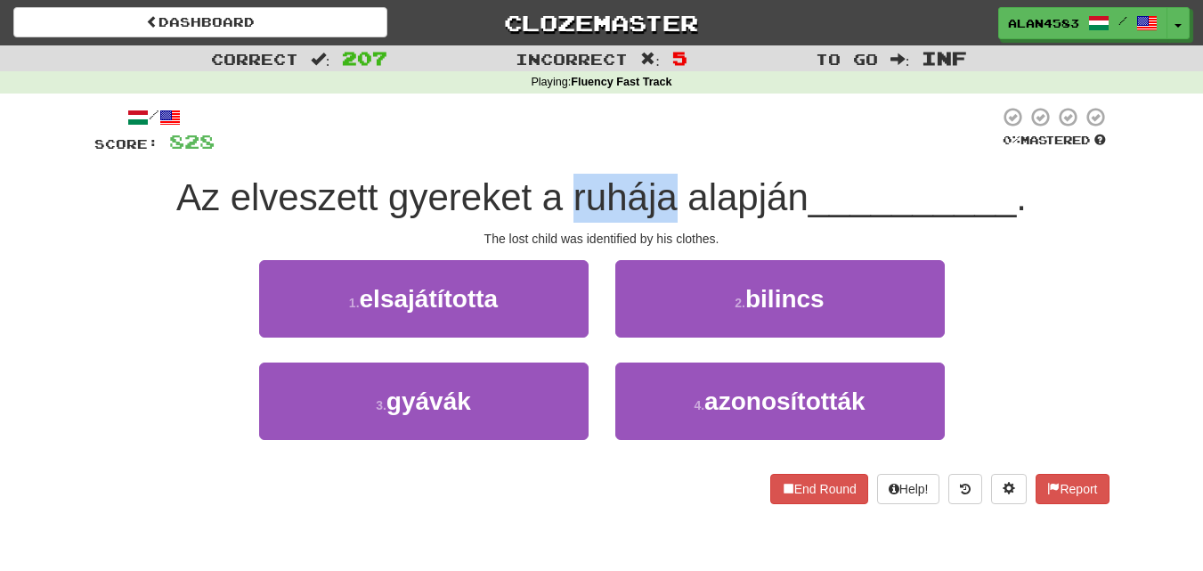
drag, startPoint x: 672, startPoint y: 186, endPoint x: 569, endPoint y: 192, distance: 103.5
click at [569, 192] on span "Az elveszett gyereket a ruhája alapján" at bounding box center [492, 197] width 632 height 42
click at [557, 151] on div at bounding box center [557, 151] width 0 height 0
click at [614, 147] on div at bounding box center [607, 130] width 785 height 49
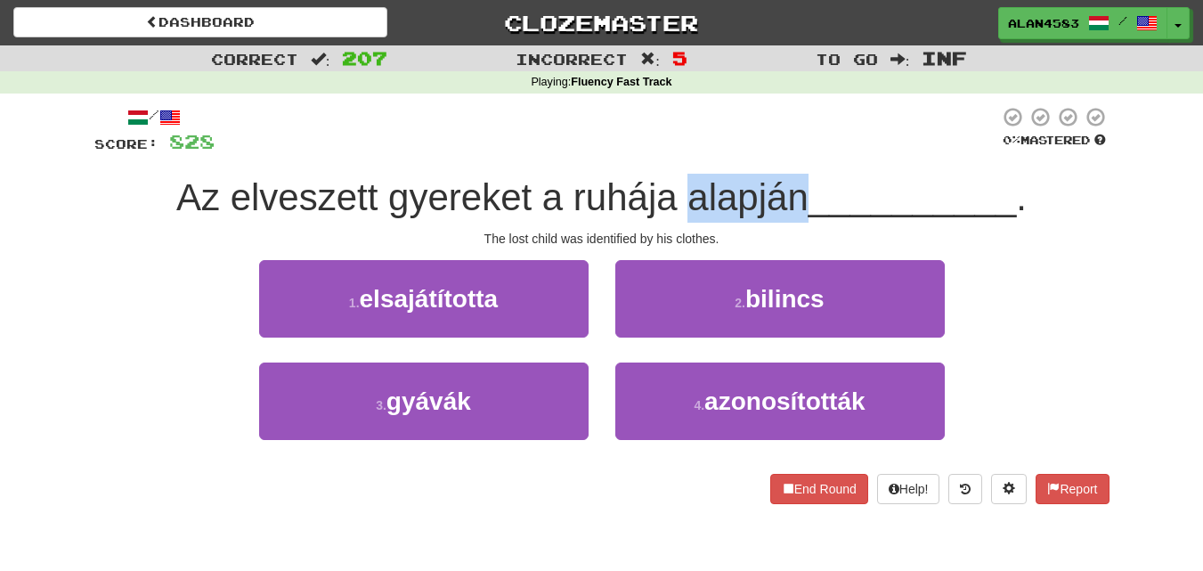
drag, startPoint x: 684, startPoint y: 189, endPoint x: 800, endPoint y: 190, distance: 115.8
click at [800, 190] on span "Az elveszett gyereket a ruhája alapján" at bounding box center [492, 197] width 632 height 42
click at [788, 151] on div at bounding box center [788, 151] width 0 height 0
click at [825, 132] on div at bounding box center [607, 130] width 785 height 49
click at [246, 282] on div "1 . elsajátította" at bounding box center [424, 311] width 356 height 102
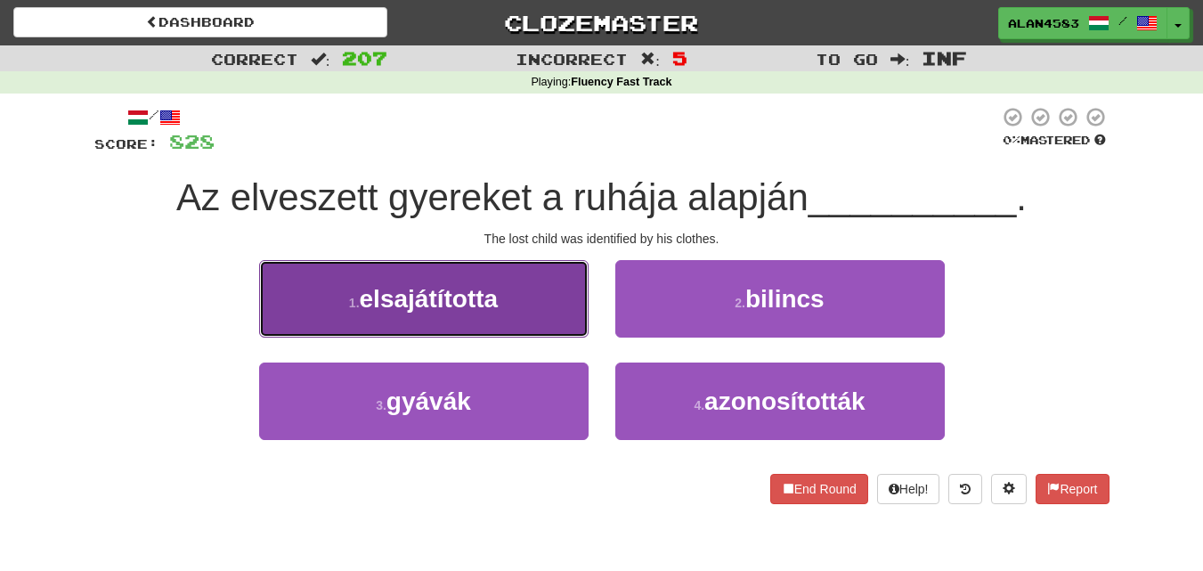
click at [272, 285] on button "1 . elsajátította" at bounding box center [424, 298] width 330 height 77
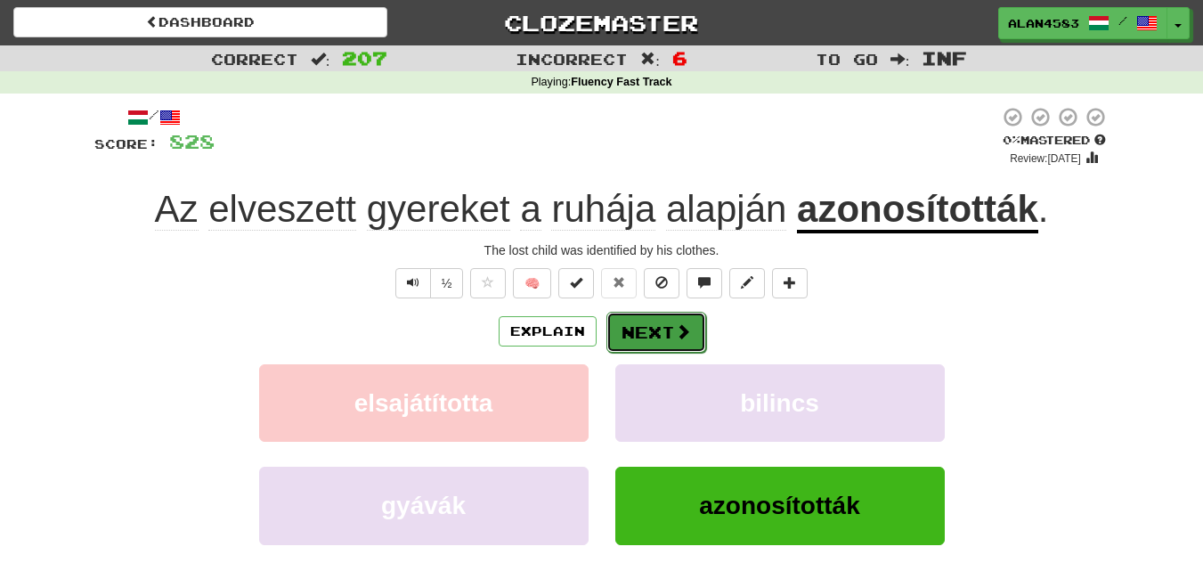
click at [688, 335] on span at bounding box center [683, 331] width 16 height 16
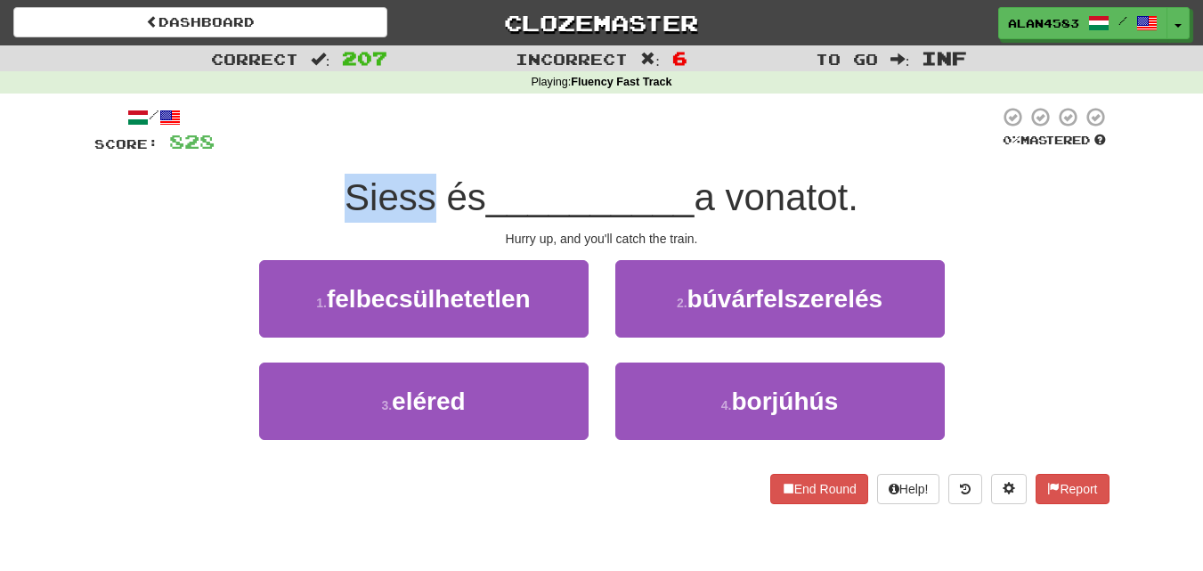
drag, startPoint x: 422, startPoint y: 200, endPoint x: 318, endPoint y: 200, distance: 104.2
click at [318, 200] on div "Siess és __________ a vonatot." at bounding box center [601, 198] width 1015 height 49
click at [306, 219] on div at bounding box center [306, 219] width 0 height 0
click at [301, 151] on div at bounding box center [607, 130] width 785 height 49
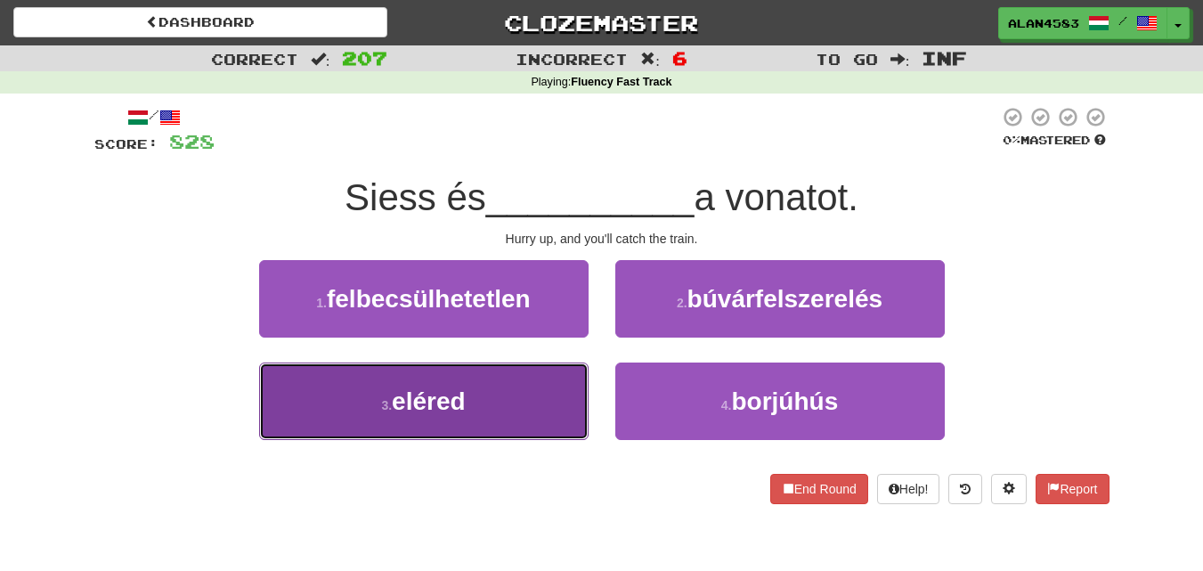
click at [354, 405] on button "3 . eléred" at bounding box center [424, 400] width 330 height 77
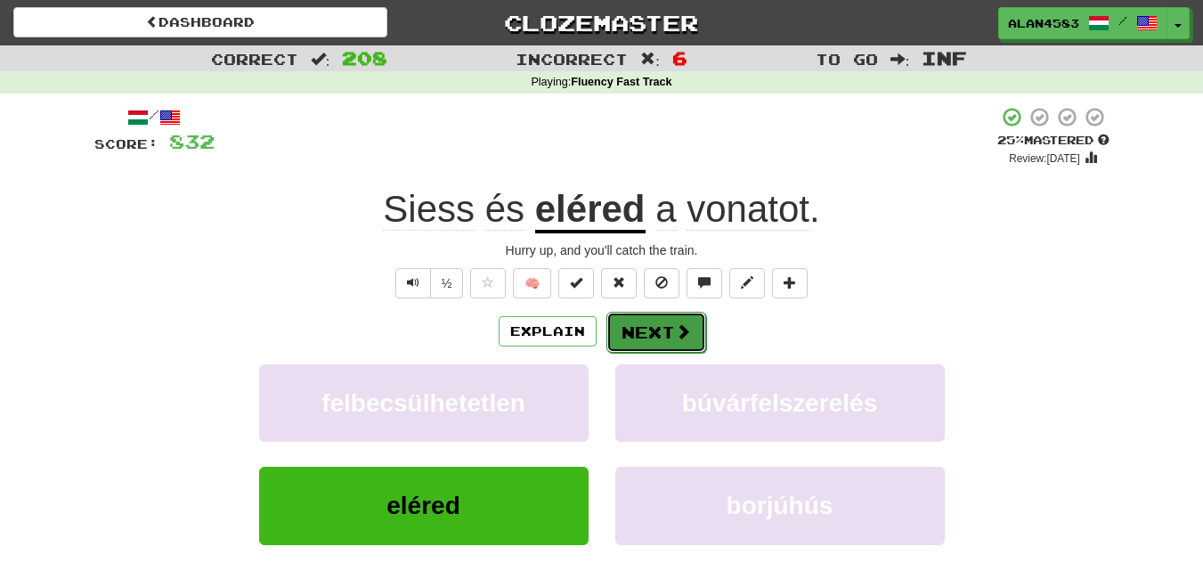
click at [648, 339] on button "Next" at bounding box center [656, 332] width 100 height 41
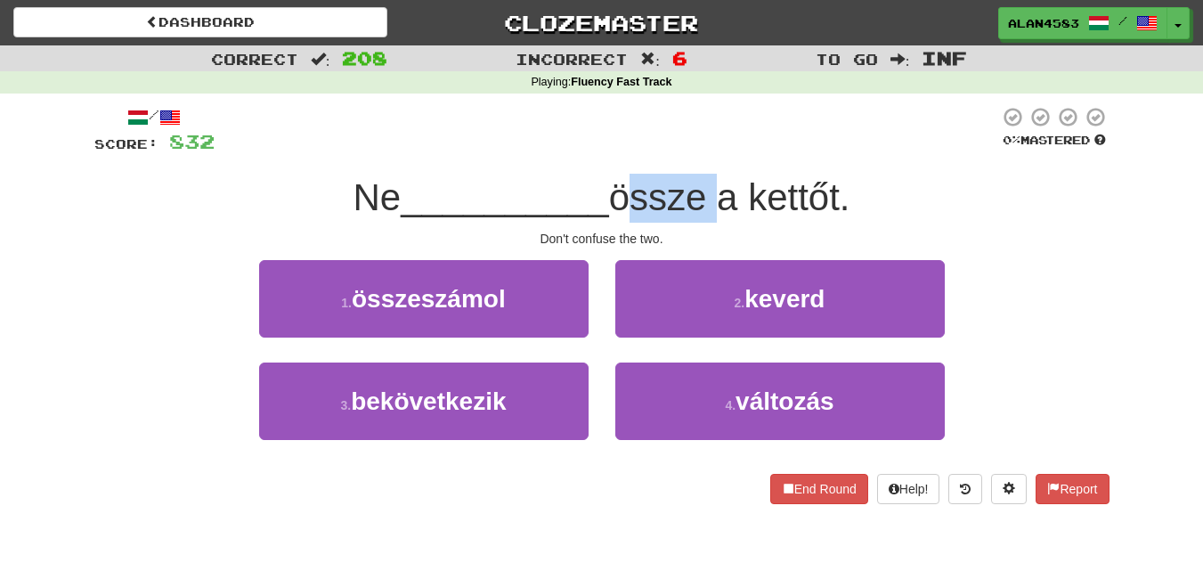
drag, startPoint x: 713, startPoint y: 195, endPoint x: 621, endPoint y: 198, distance: 92.7
click at [621, 198] on span "össze a kettőt." at bounding box center [729, 197] width 241 height 42
click at [609, 219] on div at bounding box center [609, 219] width 0 height 0
click at [531, 166] on div "/ Score: 832 0 % Mastered Ne __________ össze a kettőt. Don't confuse the two. …" at bounding box center [601, 305] width 1015 height 398
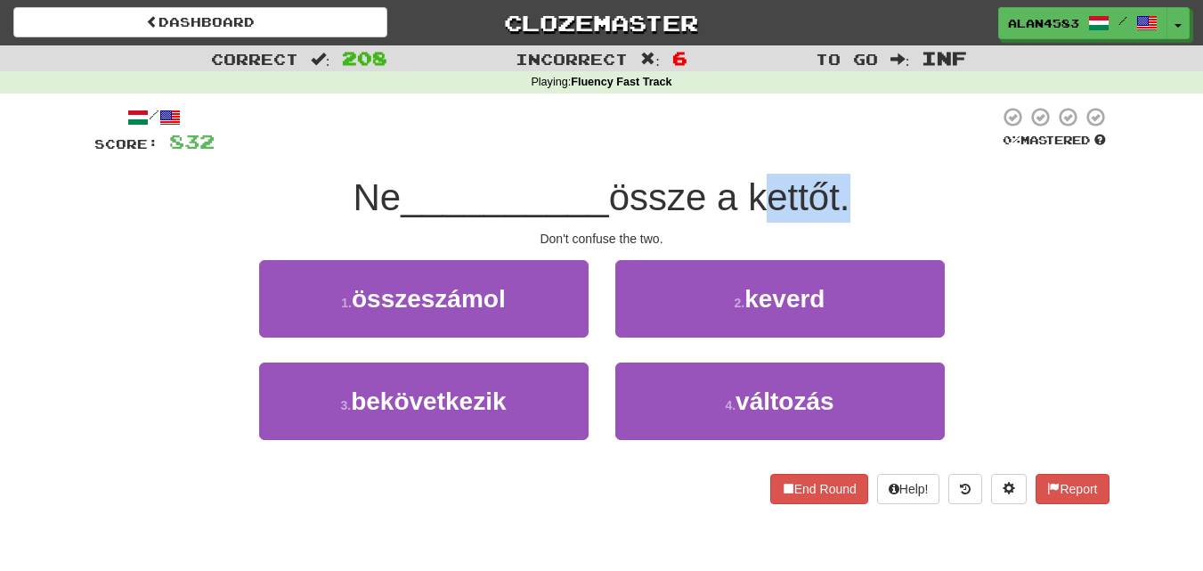
drag, startPoint x: 849, startPoint y: 191, endPoint x: 764, endPoint y: 199, distance: 84.9
click at [764, 199] on span "össze a kettőt." at bounding box center [729, 197] width 241 height 42
click at [753, 219] on div at bounding box center [753, 219] width 0 height 0
click at [653, 134] on div at bounding box center [607, 130] width 785 height 49
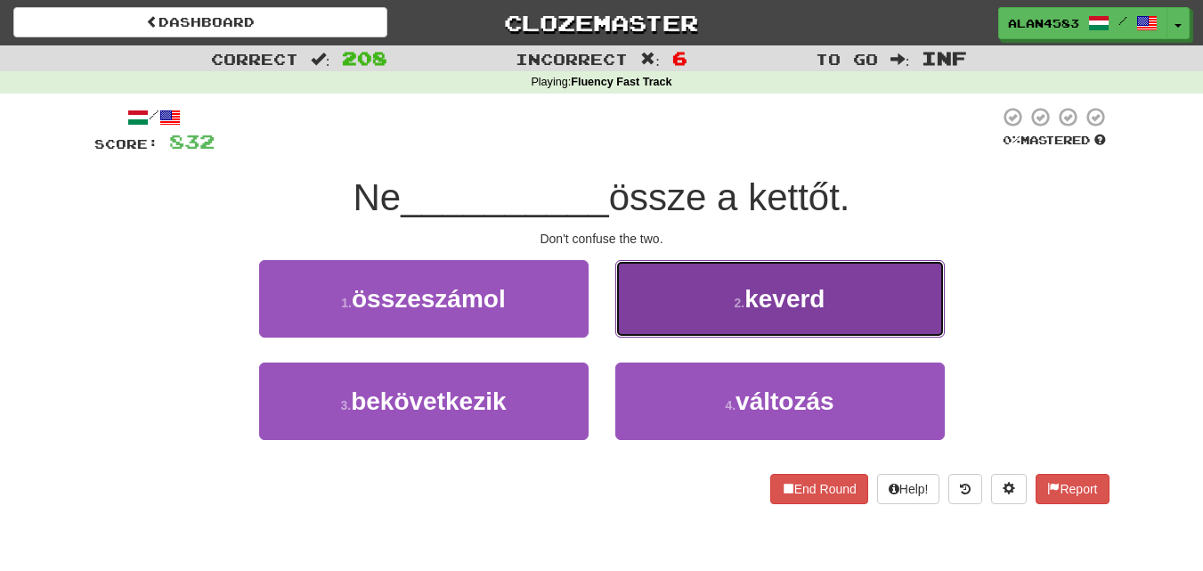
click at [736, 282] on button "2 . keverd" at bounding box center [780, 298] width 330 height 77
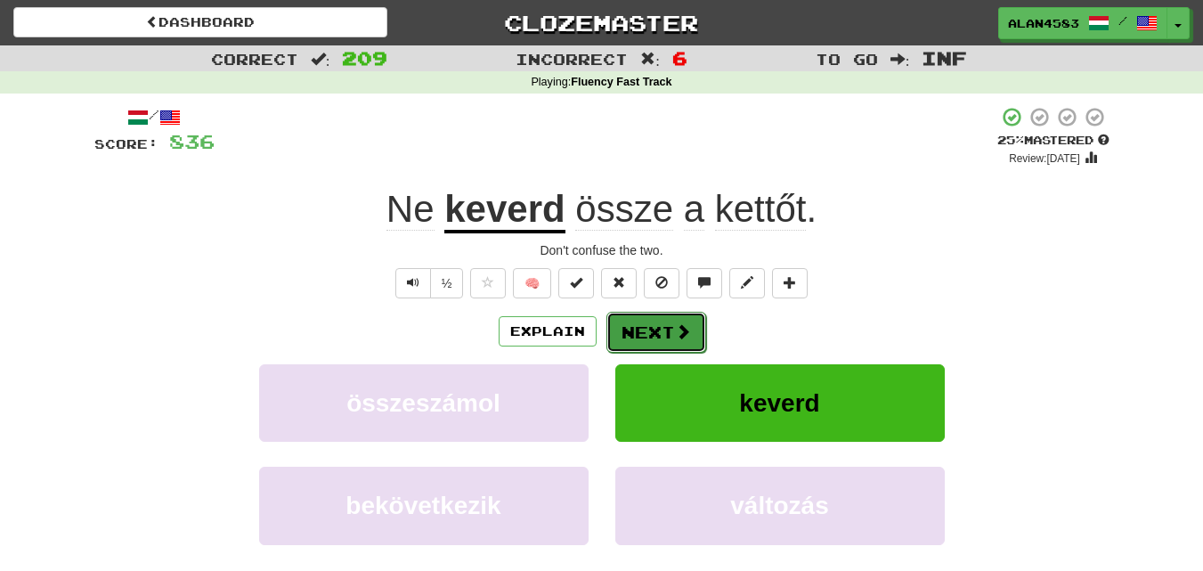
click at [678, 328] on span at bounding box center [683, 331] width 16 height 16
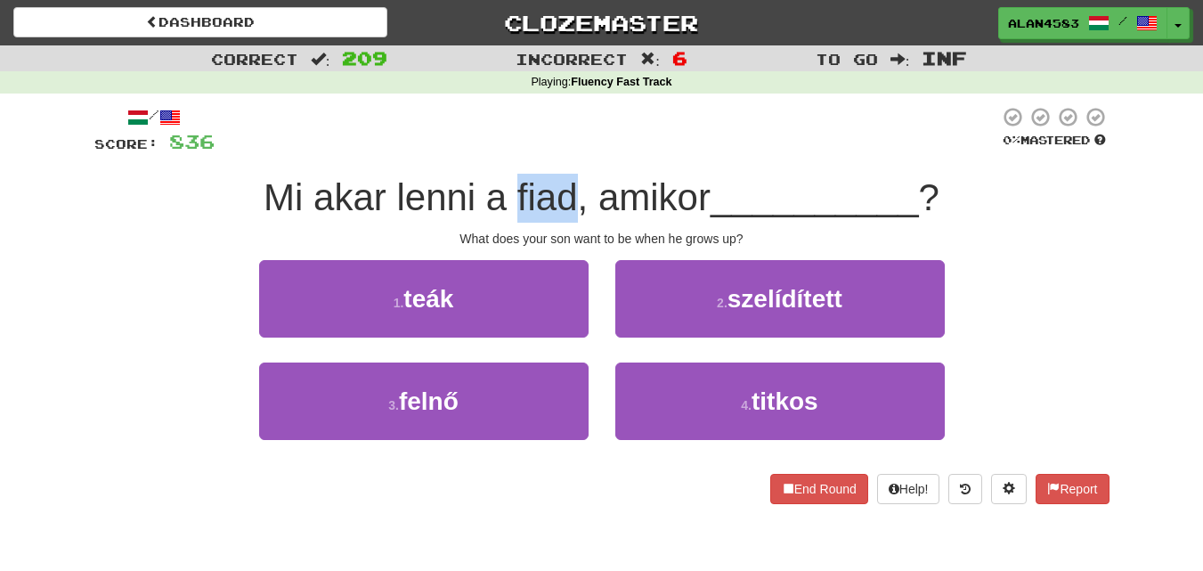
drag, startPoint x: 514, startPoint y: 190, endPoint x: 571, endPoint y: 188, distance: 57.0
click at [571, 188] on span "Mi akar lenni a fiad, amikor" at bounding box center [487, 197] width 447 height 42
click at [559, 151] on div at bounding box center [559, 151] width 0 height 0
click at [577, 140] on div at bounding box center [607, 130] width 785 height 49
click at [240, 371] on div "3 . felnő 4 . titkos" at bounding box center [602, 413] width 1069 height 102
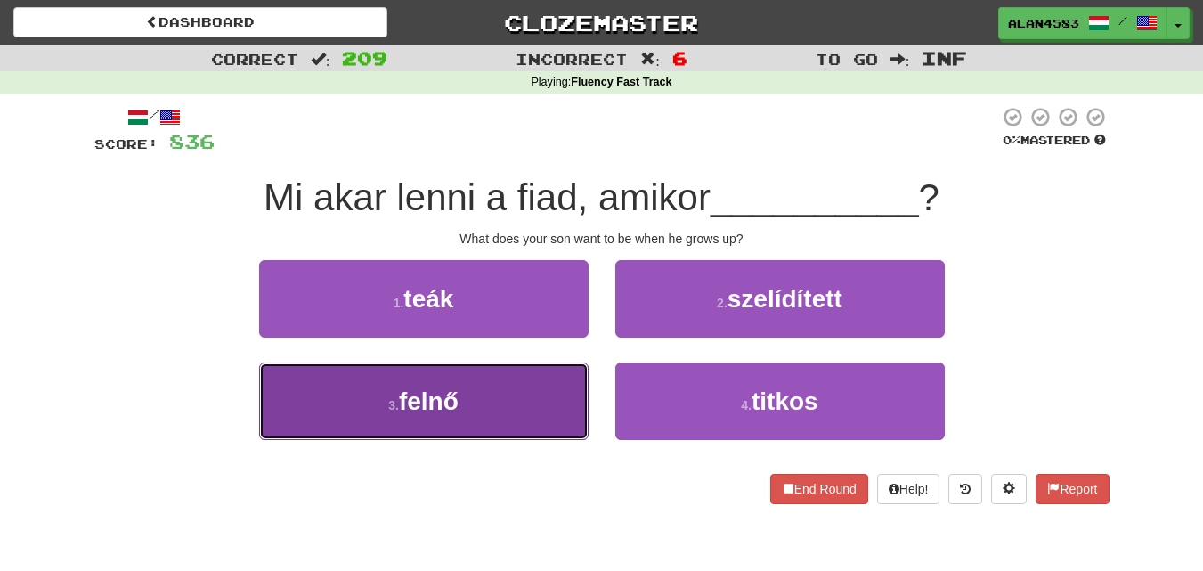
click at [295, 383] on button "3 . felnő" at bounding box center [424, 400] width 330 height 77
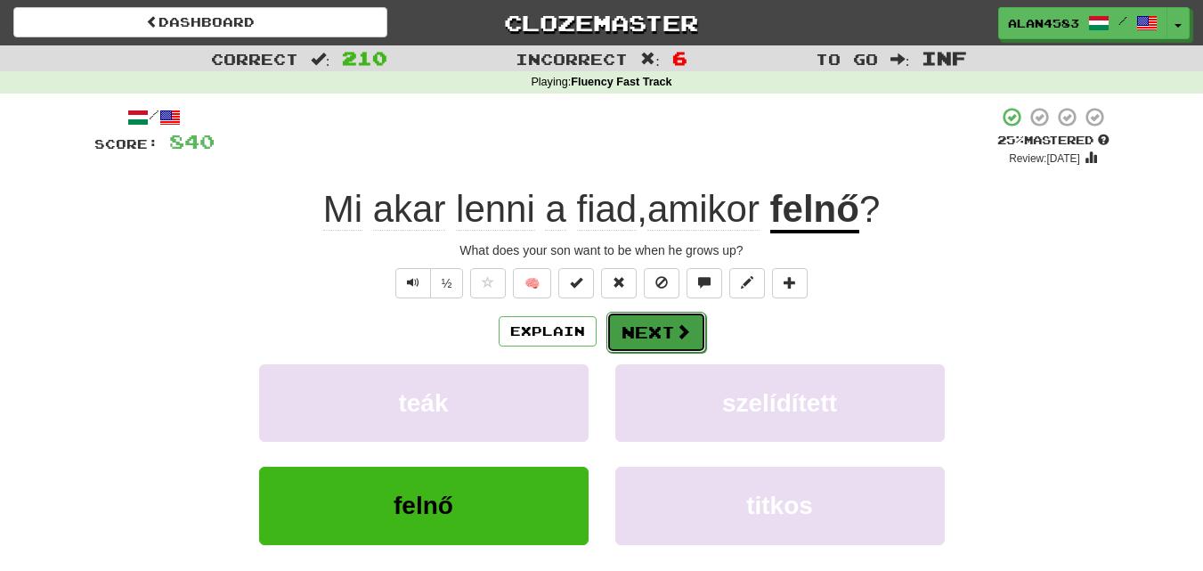
click at [631, 317] on button "Next" at bounding box center [656, 332] width 100 height 41
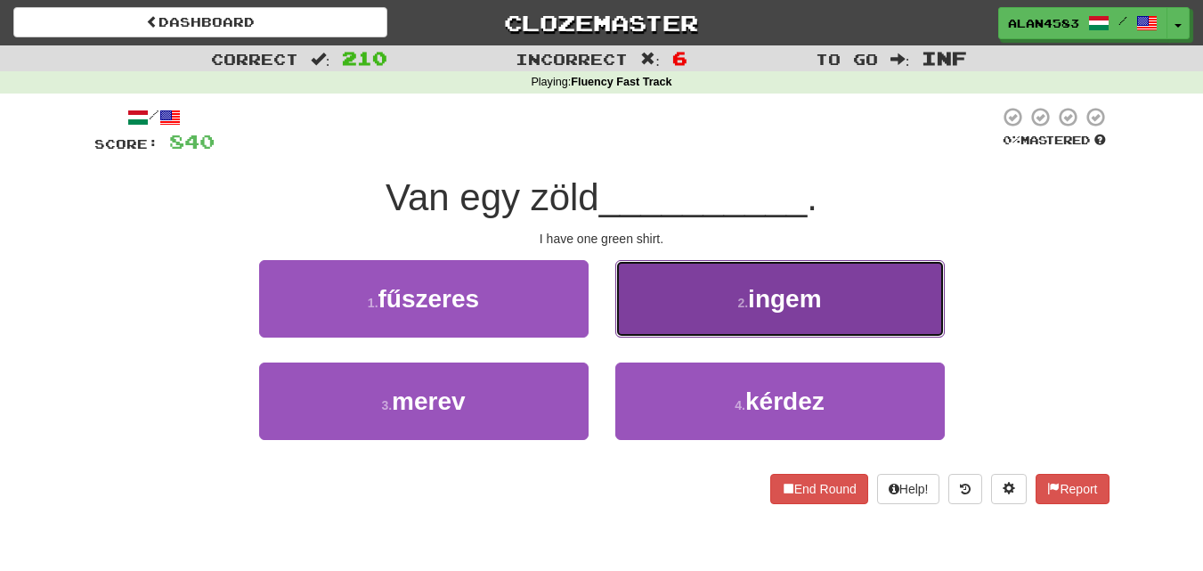
click at [725, 328] on button "2 . ingem" at bounding box center [780, 298] width 330 height 77
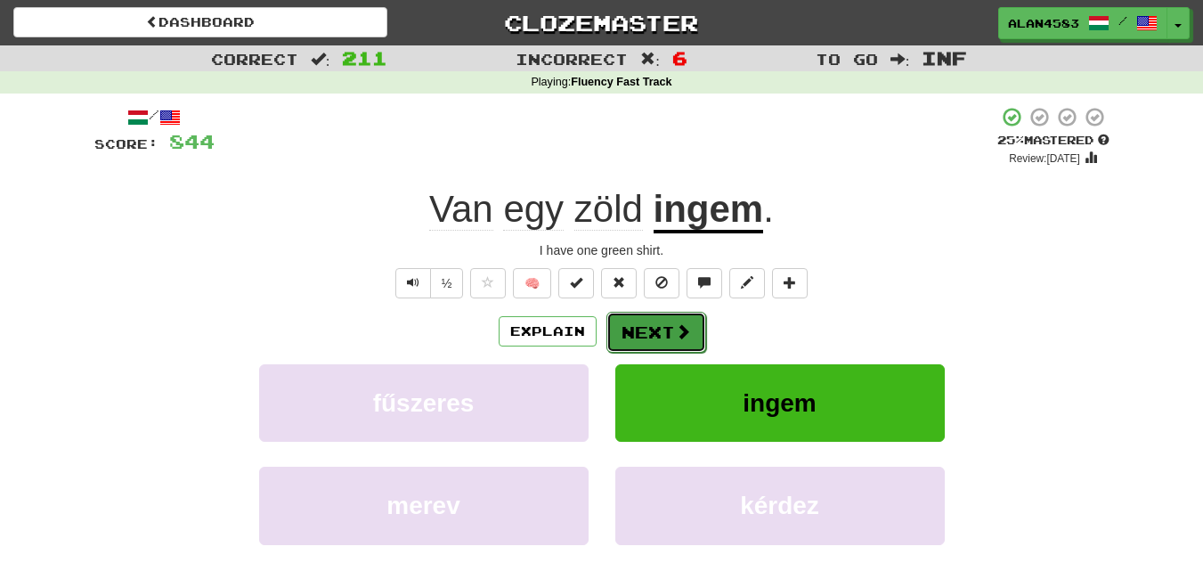
click at [671, 337] on button "Next" at bounding box center [656, 332] width 100 height 41
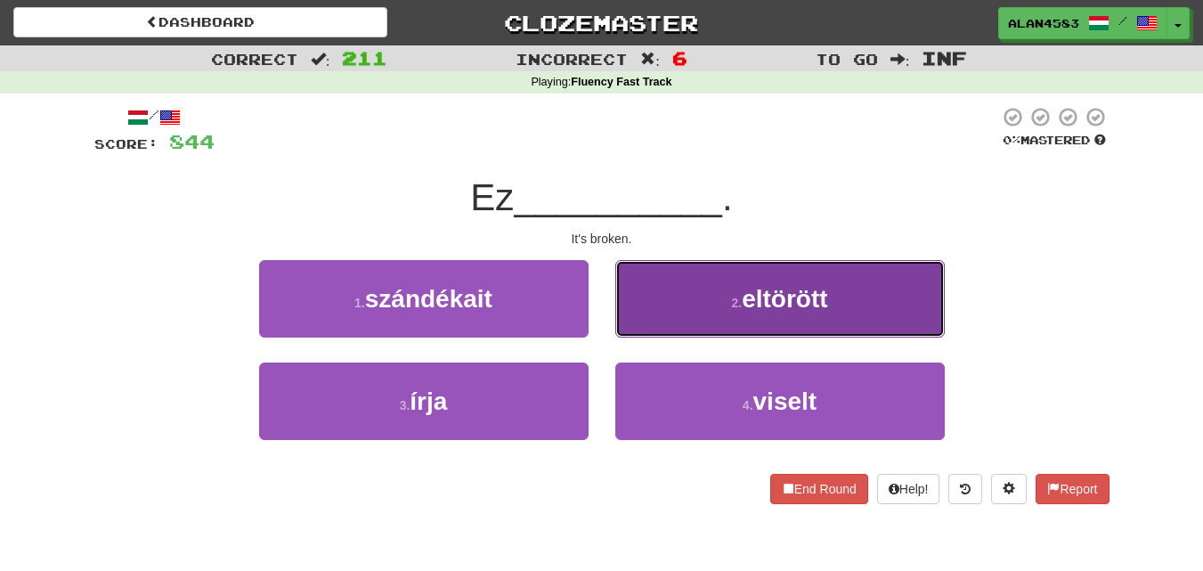
click at [861, 305] on button "2 . eltörött" at bounding box center [780, 298] width 330 height 77
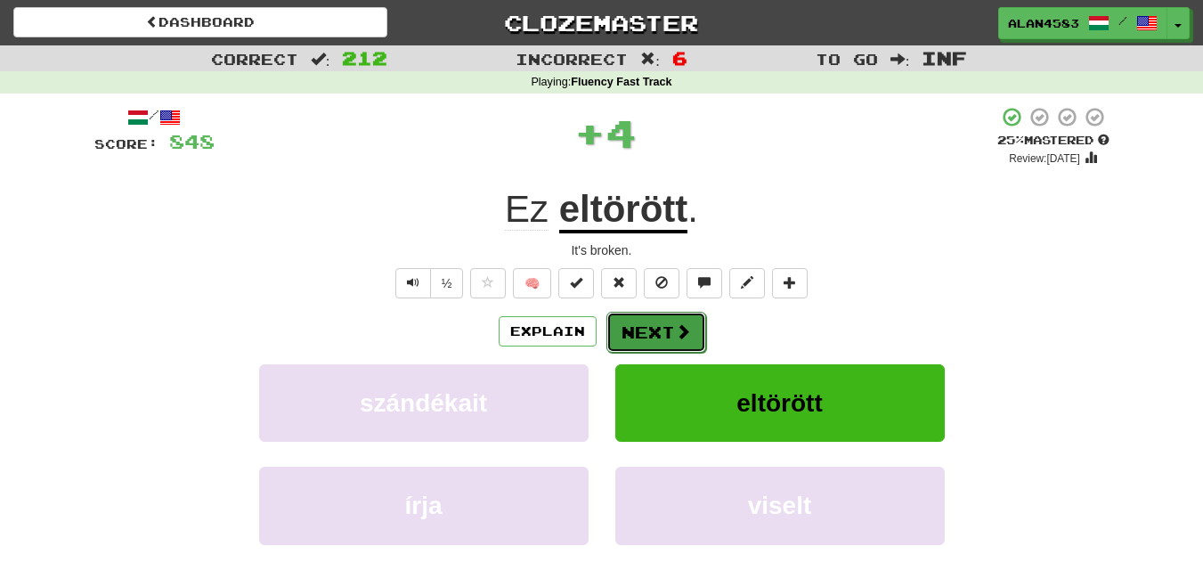
click at [661, 328] on button "Next" at bounding box center [656, 332] width 100 height 41
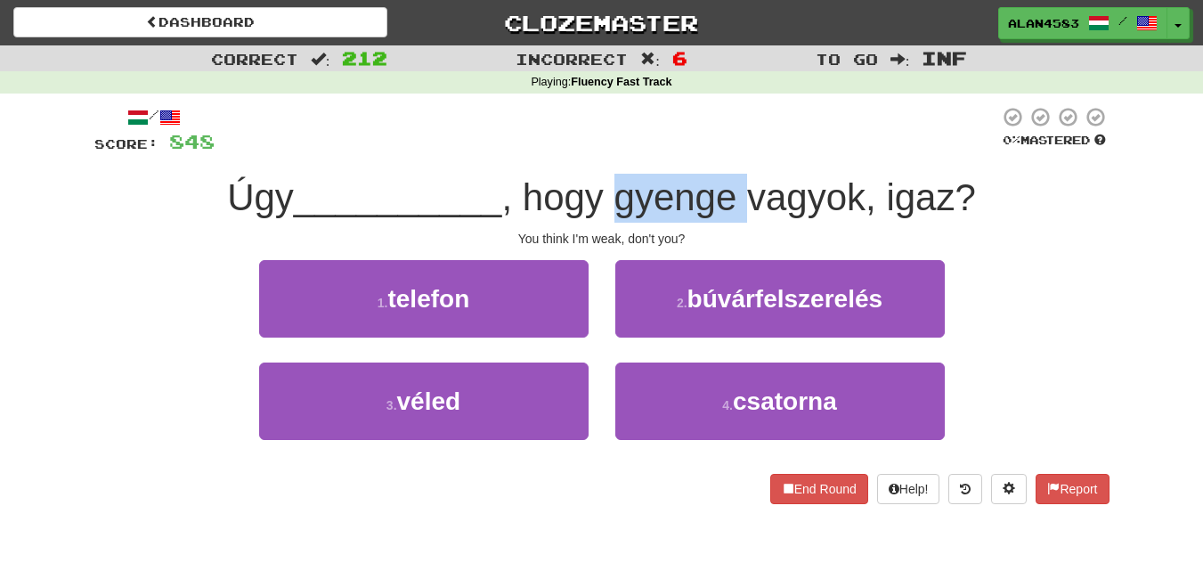
drag, startPoint x: 614, startPoint y: 195, endPoint x: 749, endPoint y: 186, distance: 134.8
click at [749, 186] on span ", hogy gyenge vagyok, igaz?" at bounding box center [738, 197] width 474 height 42
click at [737, 151] on div at bounding box center [737, 151] width 0 height 0
click at [783, 128] on div at bounding box center [607, 130] width 785 height 49
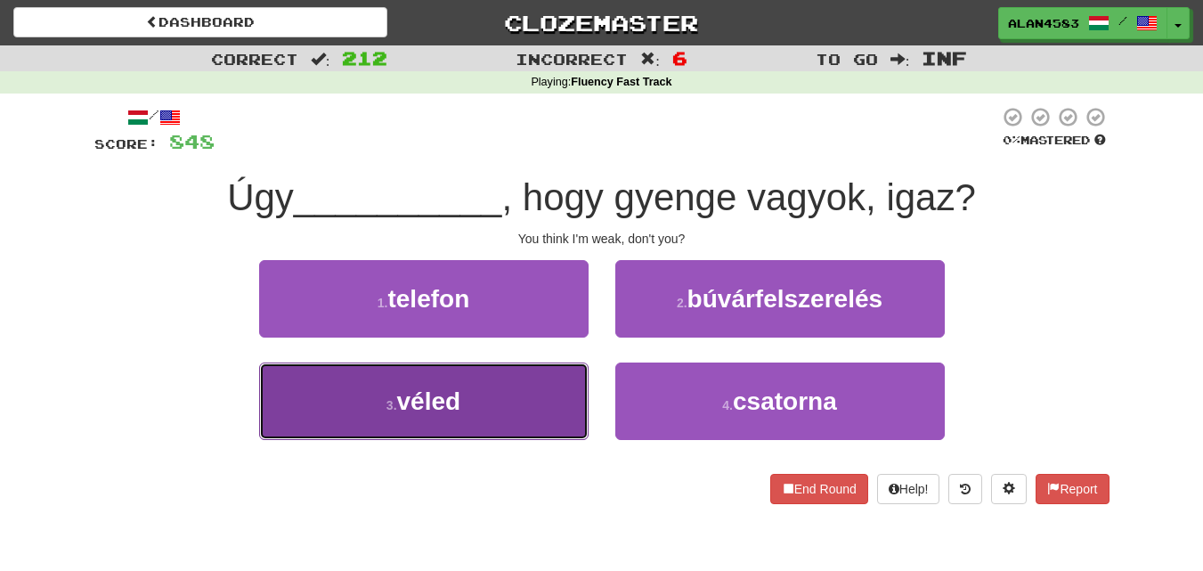
click at [313, 400] on button "3 . véled" at bounding box center [424, 400] width 330 height 77
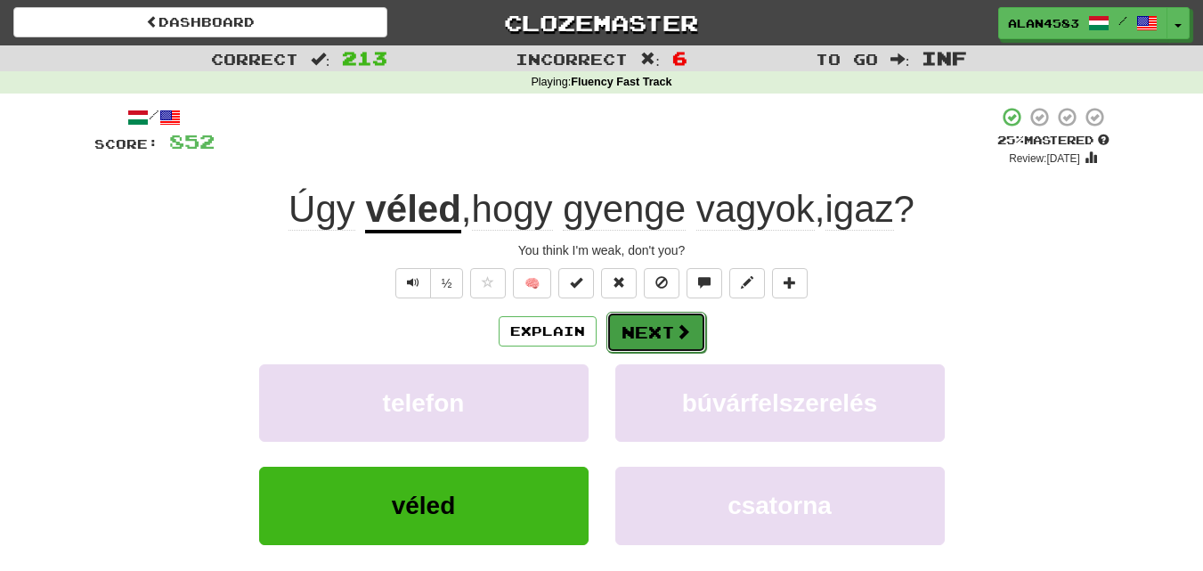
click at [655, 337] on button "Next" at bounding box center [656, 332] width 100 height 41
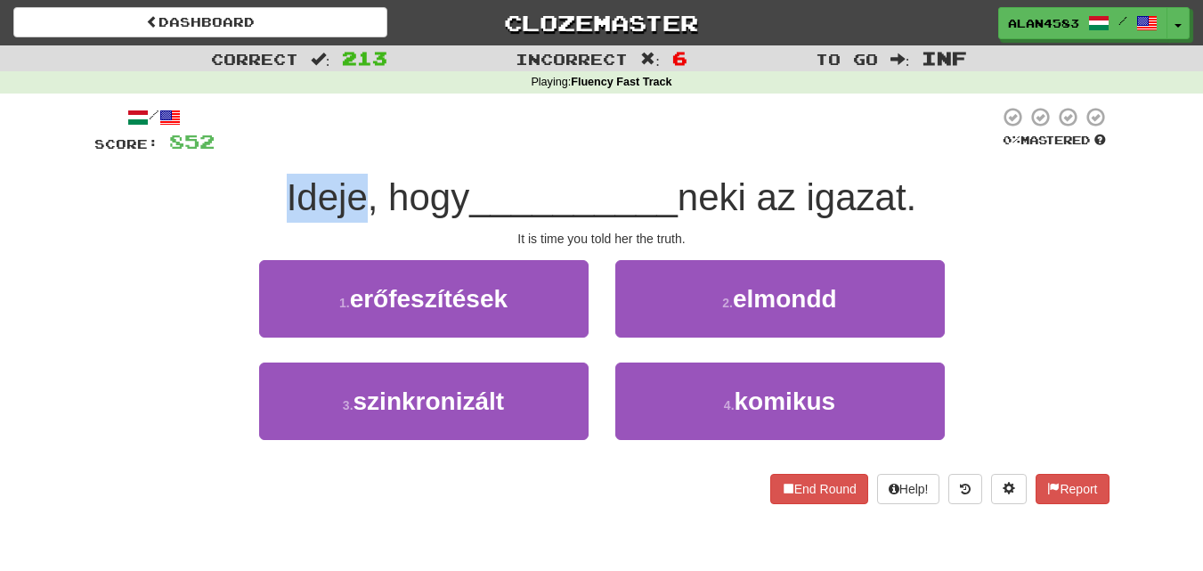
drag, startPoint x: 356, startPoint y: 193, endPoint x: 269, endPoint y: 193, distance: 87.3
click at [269, 193] on div "Ideje, hogy __________ neki az igazat." at bounding box center [601, 198] width 1015 height 49
click at [257, 151] on div at bounding box center [257, 151] width 0 height 0
click at [146, 192] on div "Ideje, hogy __________ neki az igazat." at bounding box center [601, 198] width 1015 height 49
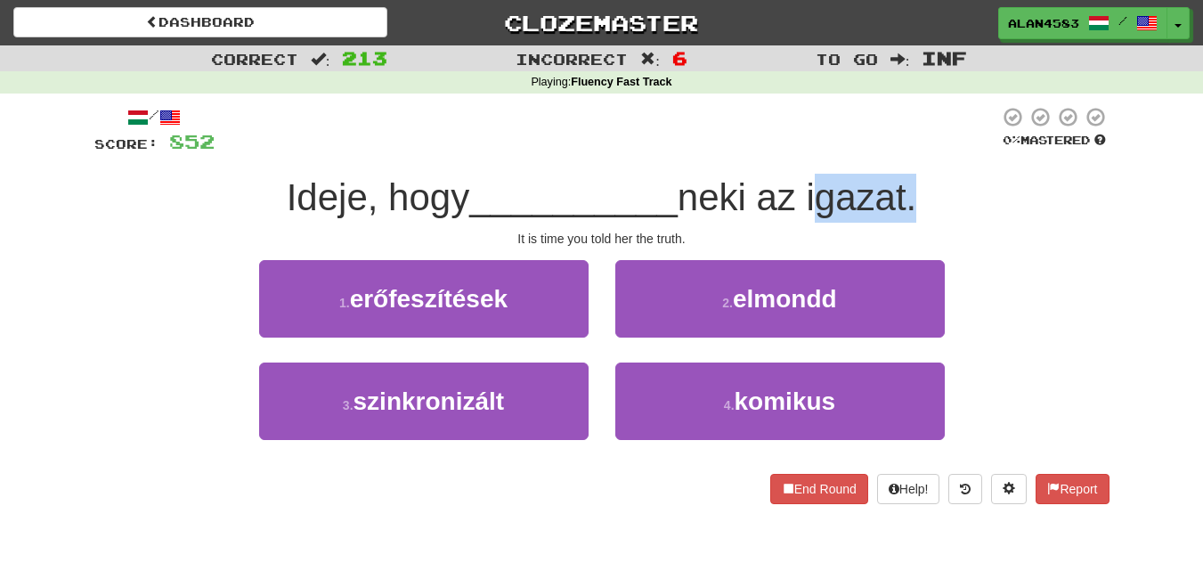
drag, startPoint x: 814, startPoint y: 191, endPoint x: 918, endPoint y: 183, distance: 104.5
click at [917, 183] on span "neki az igazat." at bounding box center [798, 197] width 240 height 42
click at [907, 151] on div at bounding box center [907, 151] width 0 height 0
click at [938, 133] on div at bounding box center [607, 130] width 785 height 49
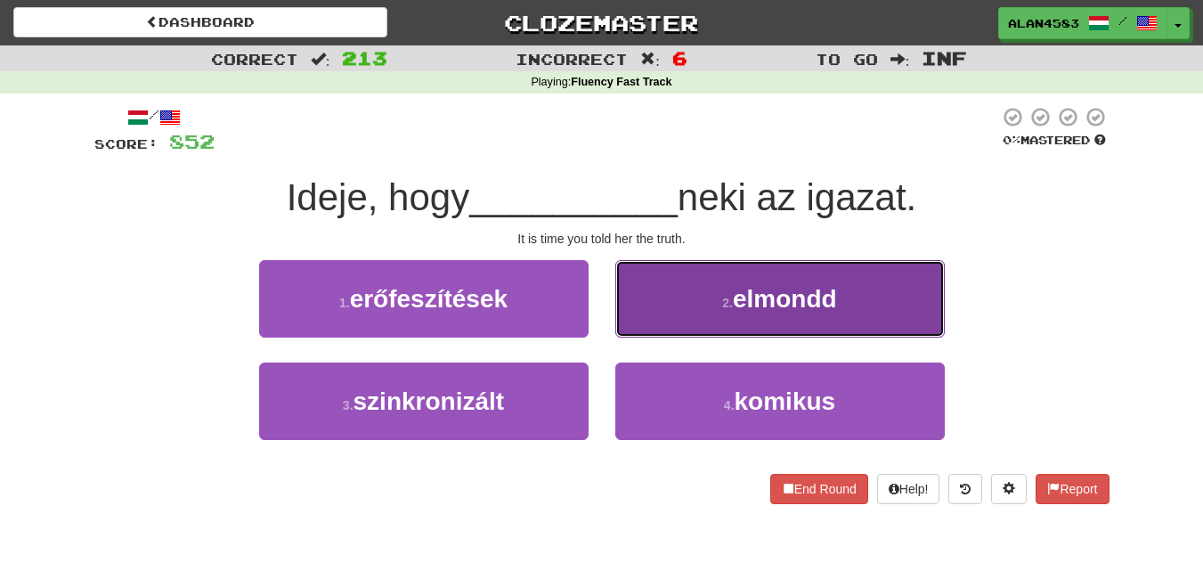
click at [780, 299] on span "elmondd" at bounding box center [785, 299] width 104 height 28
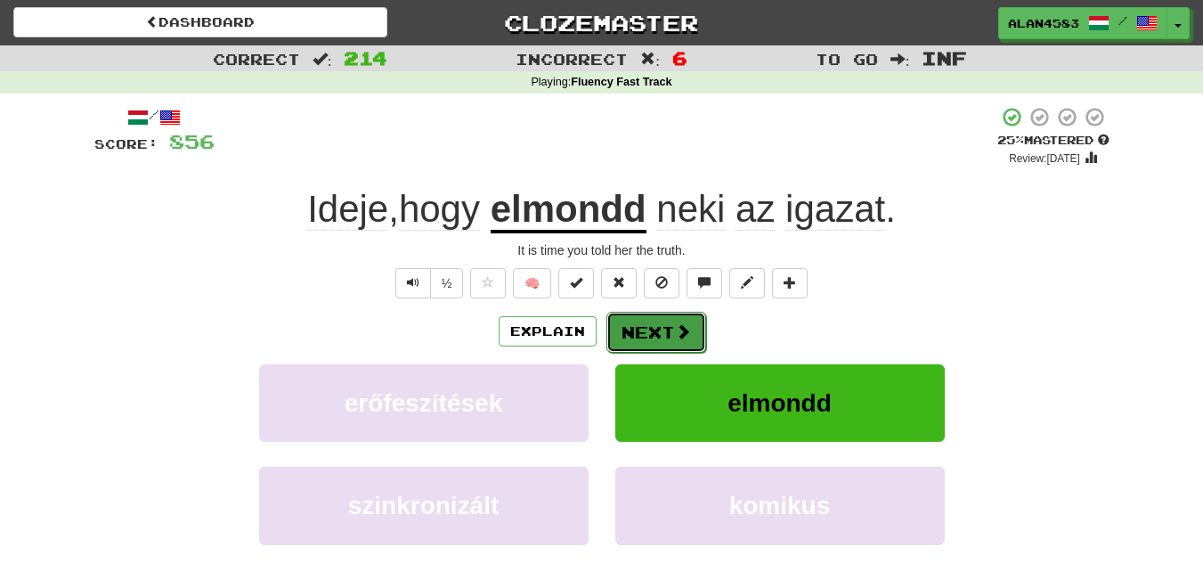
click at [614, 330] on button "Next" at bounding box center [656, 332] width 100 height 41
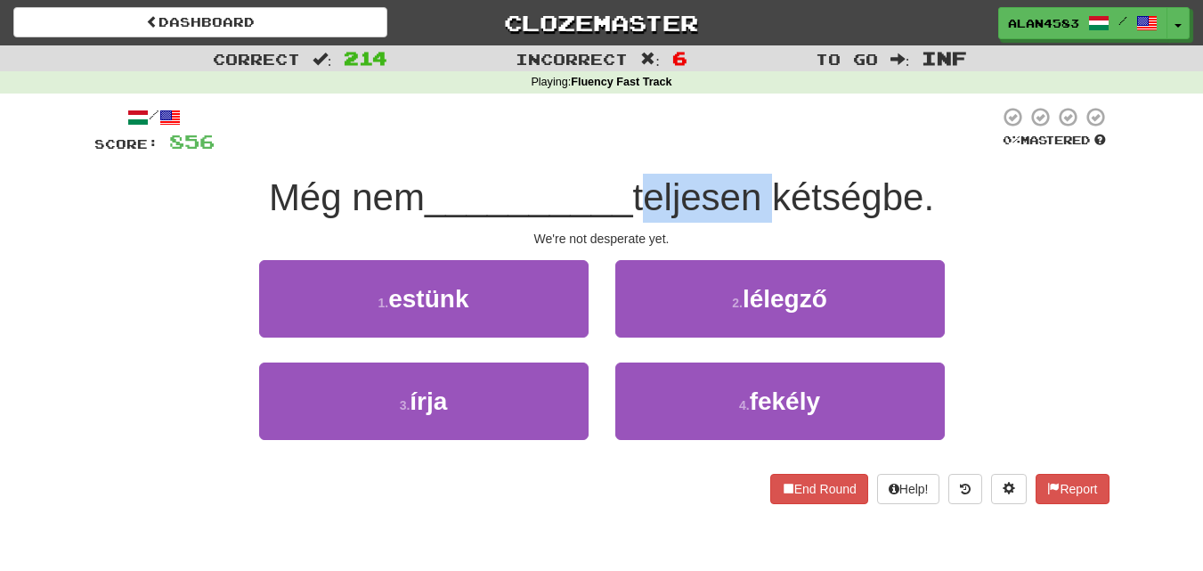
drag, startPoint x: 645, startPoint y: 192, endPoint x: 769, endPoint y: 184, distance: 124.9
click at [769, 184] on span "teljesen kétségbe." at bounding box center [784, 197] width 302 height 42
click at [758, 151] on div at bounding box center [758, 151] width 0 height 0
click at [777, 134] on div at bounding box center [607, 130] width 785 height 49
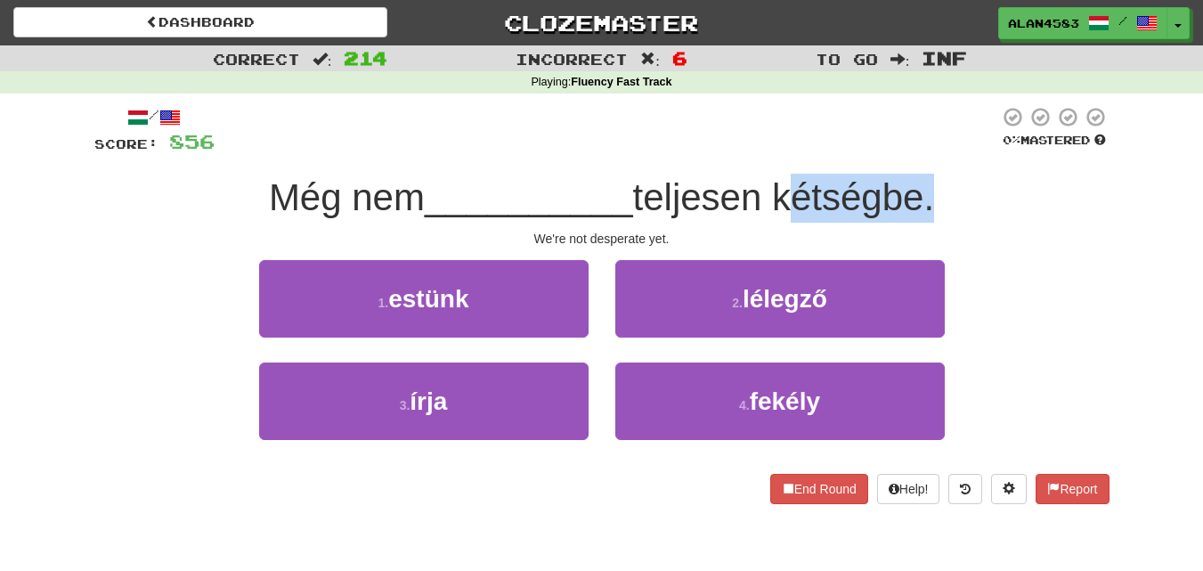
drag, startPoint x: 785, startPoint y: 199, endPoint x: 927, endPoint y: 187, distance: 142.1
click at [927, 187] on span "teljesen kétségbe." at bounding box center [784, 197] width 302 height 42
click at [915, 151] on div at bounding box center [915, 151] width 0 height 0
click at [934, 136] on div at bounding box center [607, 130] width 785 height 49
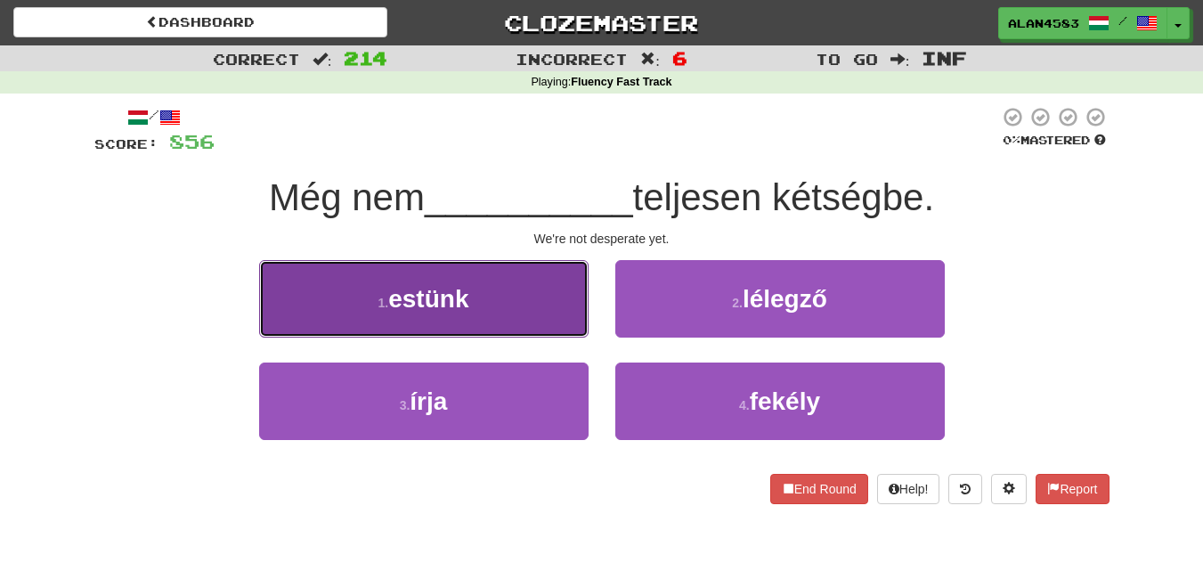
click at [324, 318] on button "1 . estünk" at bounding box center [424, 298] width 330 height 77
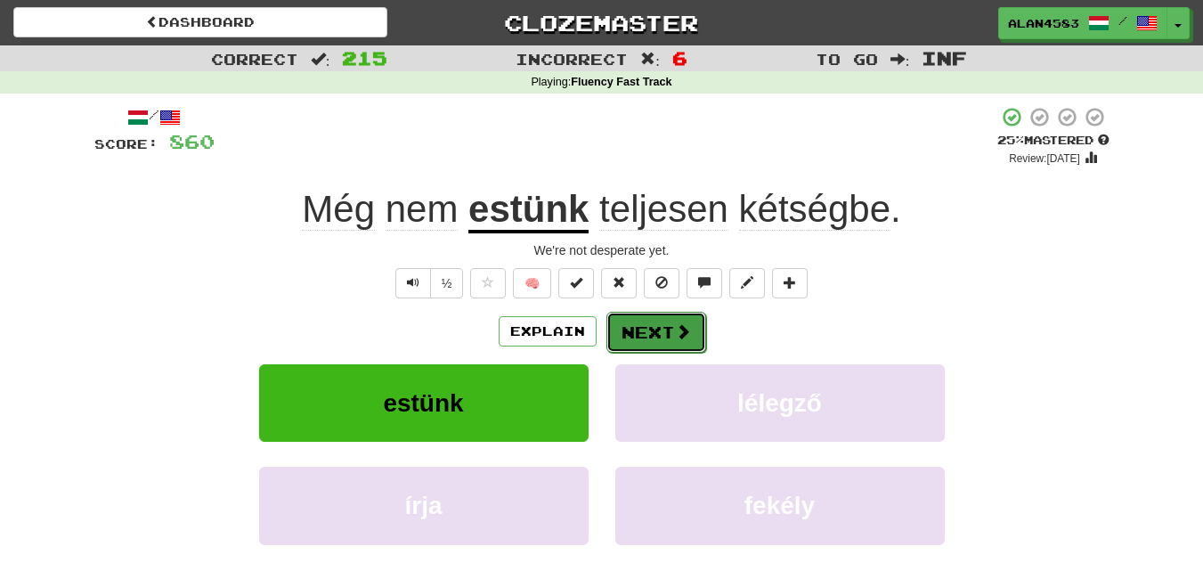
click at [630, 343] on button "Next" at bounding box center [656, 332] width 100 height 41
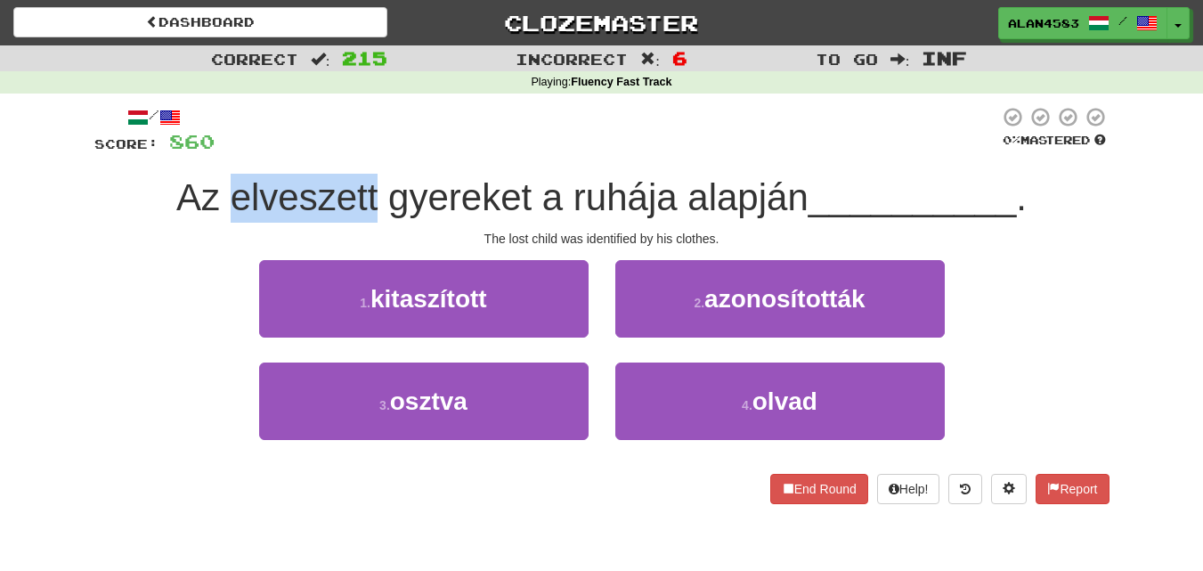
drag, startPoint x: 374, startPoint y: 191, endPoint x: 224, endPoint y: 191, distance: 150.5
click at [224, 191] on span "Az elveszett gyereket a ruhája alapján" at bounding box center [492, 197] width 632 height 42
click at [212, 151] on div at bounding box center [212, 151] width 0 height 0
click at [381, 150] on div at bounding box center [607, 130] width 785 height 49
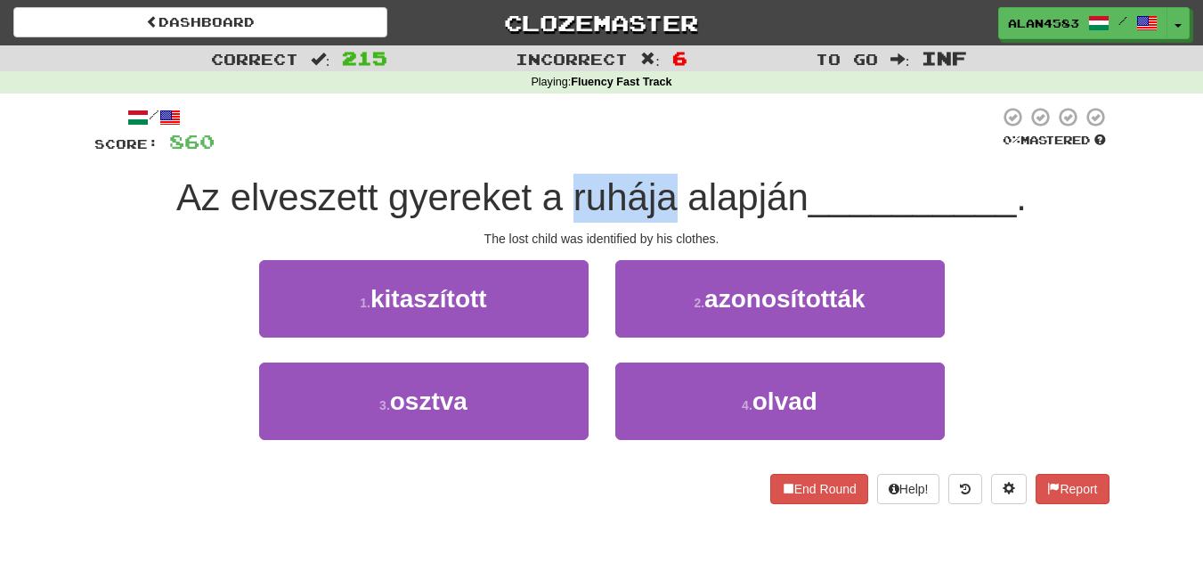
drag, startPoint x: 571, startPoint y: 192, endPoint x: 676, endPoint y: 183, distance: 105.5
click at [676, 183] on span "Az elveszett gyereket a ruhája alapján" at bounding box center [492, 197] width 632 height 42
click at [664, 151] on div at bounding box center [664, 151] width 0 height 0
click at [670, 129] on div at bounding box center [607, 130] width 785 height 49
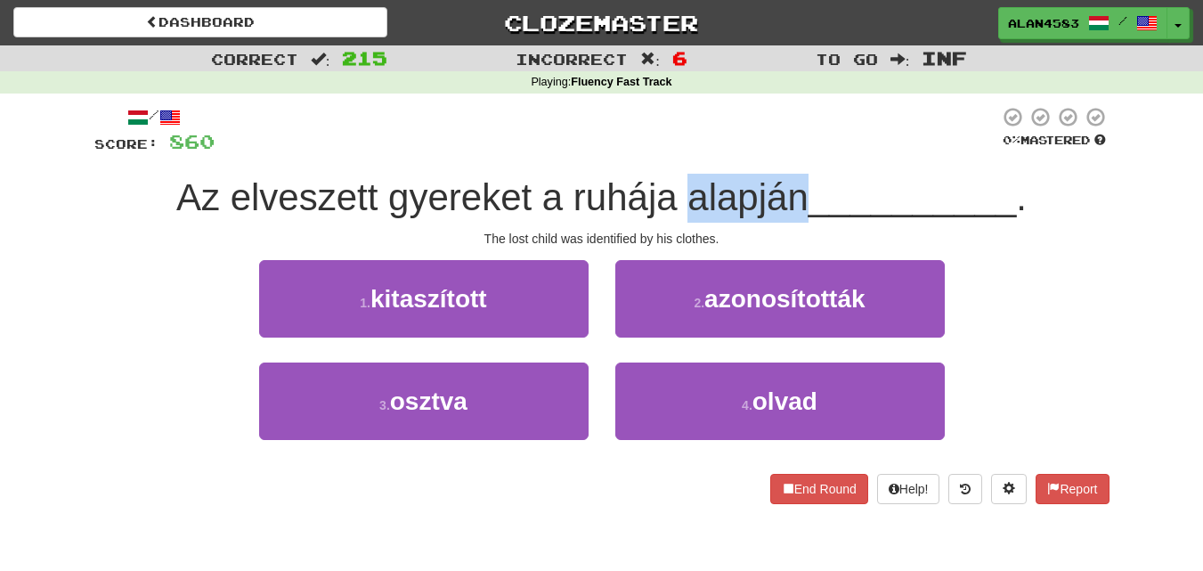
drag, startPoint x: 687, startPoint y: 191, endPoint x: 802, endPoint y: 186, distance: 115.0
click at [802, 186] on span "Az elveszett gyereket a ruhája alapján" at bounding box center [492, 197] width 632 height 42
click at [790, 151] on div at bounding box center [790, 151] width 0 height 0
click at [817, 118] on div at bounding box center [607, 130] width 785 height 49
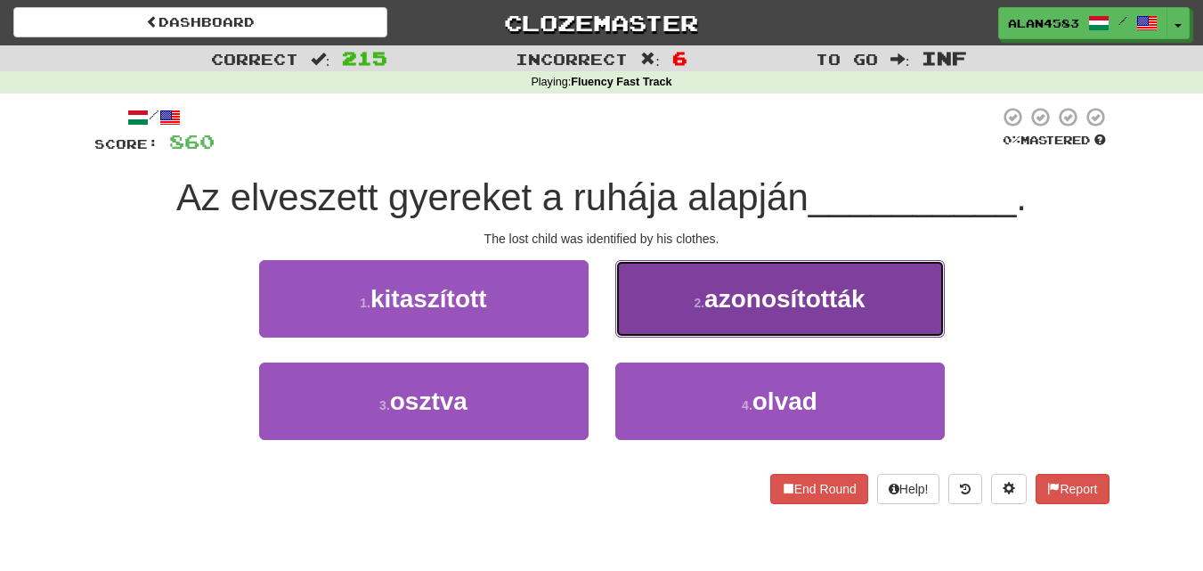
click at [721, 317] on button "2 . azonosították" at bounding box center [780, 298] width 330 height 77
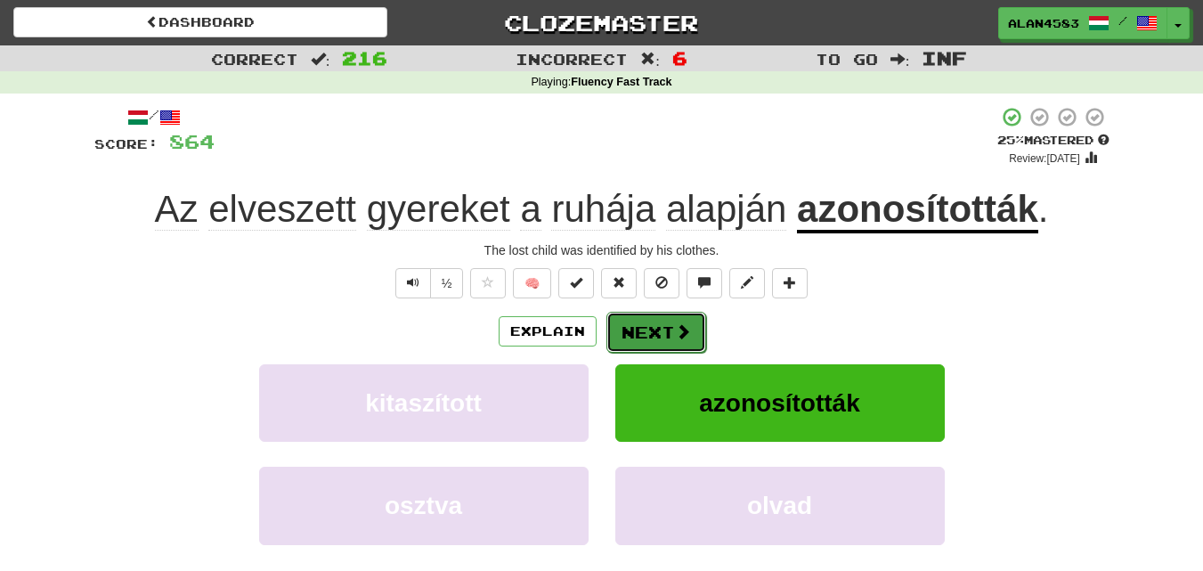
click at [663, 329] on button "Next" at bounding box center [656, 332] width 100 height 41
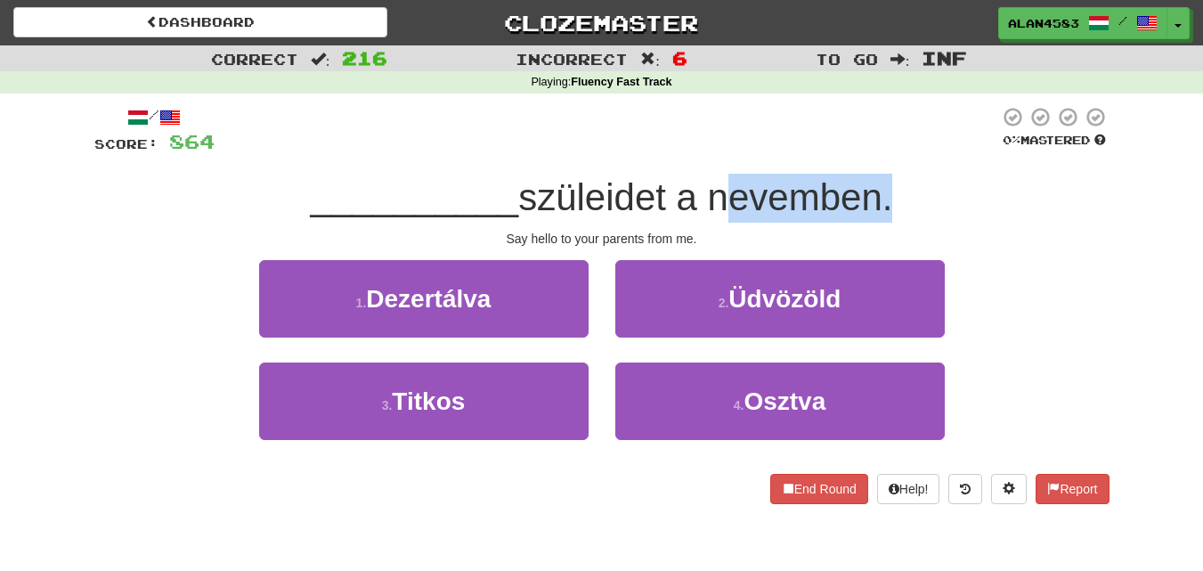
drag, startPoint x: 718, startPoint y: 199, endPoint x: 882, endPoint y: 188, distance: 164.2
click at [882, 188] on span "szüleidet a nevemben." at bounding box center [705, 197] width 374 height 42
click at [870, 151] on div at bounding box center [870, 151] width 0 height 0
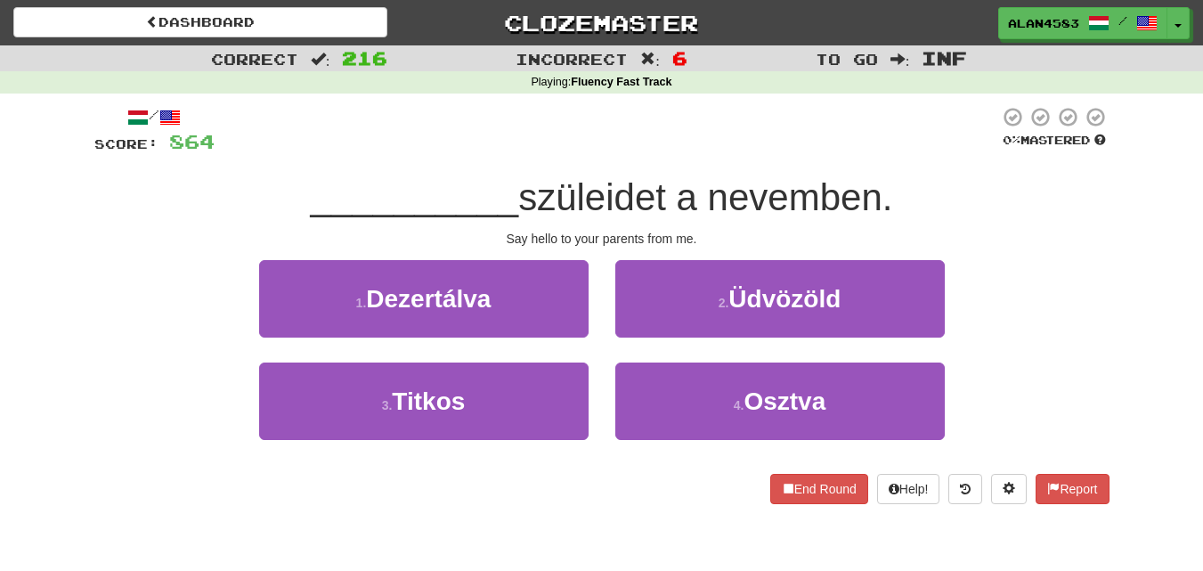
click at [902, 145] on div at bounding box center [607, 130] width 785 height 49
drag, startPoint x: 526, startPoint y: 201, endPoint x: 672, endPoint y: 186, distance: 146.8
click at [672, 186] on span "szüleidet a nevemben." at bounding box center [705, 197] width 374 height 42
click at [661, 151] on div at bounding box center [661, 151] width 0 height 0
click at [688, 154] on div at bounding box center [607, 130] width 785 height 49
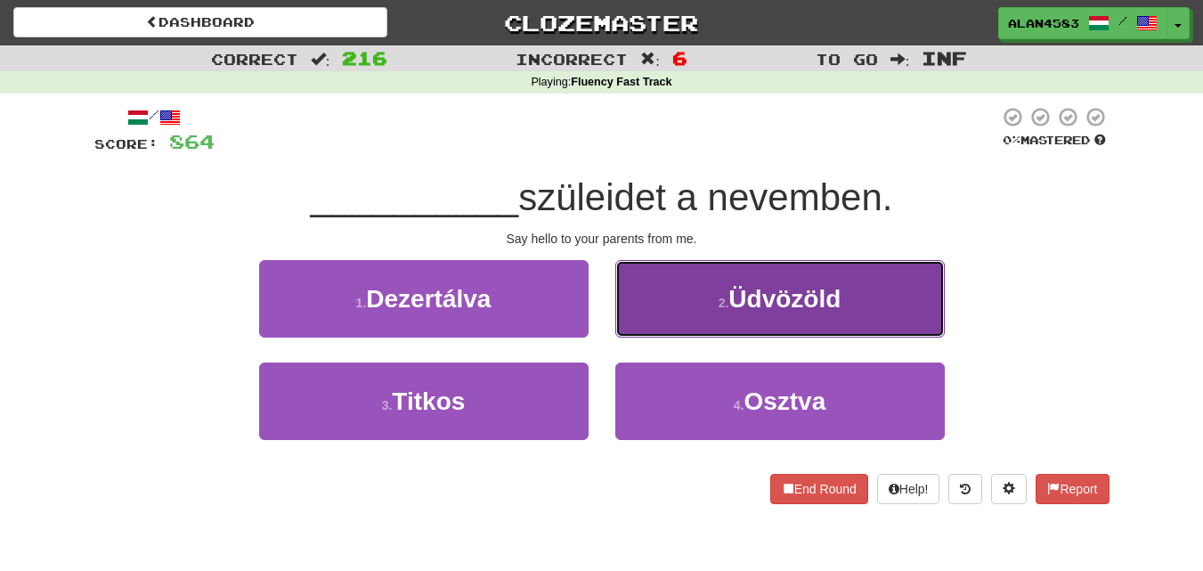
click at [751, 315] on button "2 . Üdvözöld" at bounding box center [780, 298] width 330 height 77
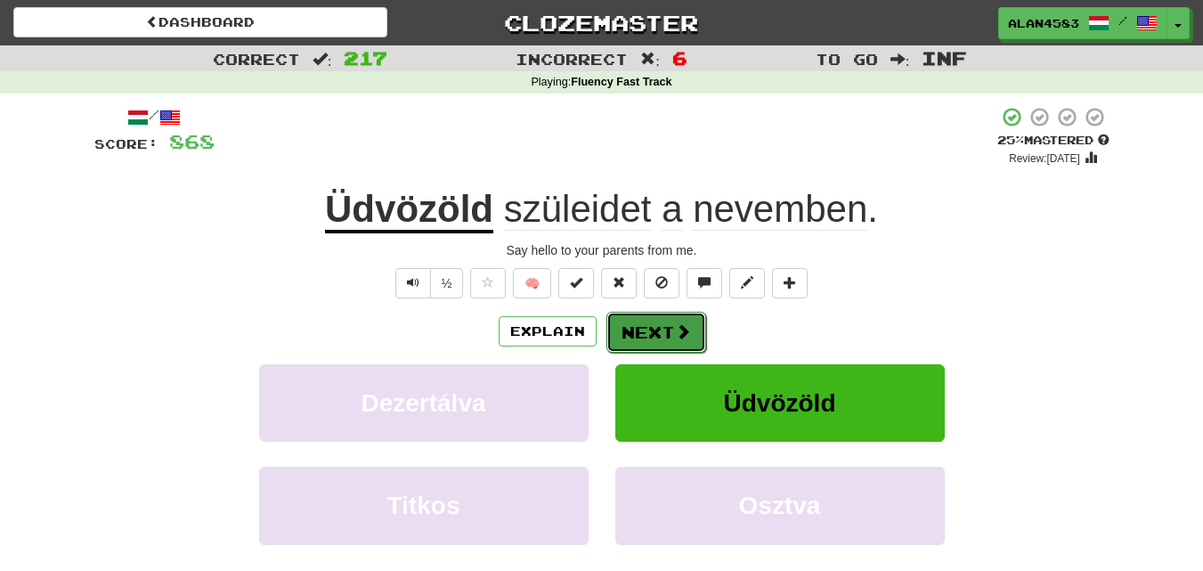
click at [652, 333] on button "Next" at bounding box center [656, 332] width 100 height 41
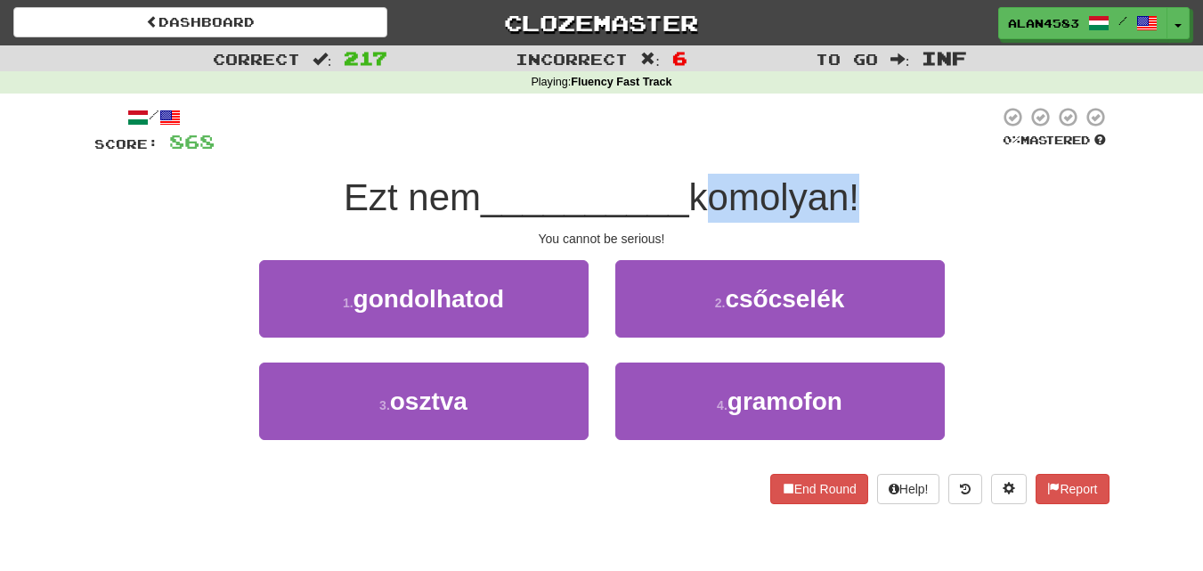
drag, startPoint x: 703, startPoint y: 198, endPoint x: 857, endPoint y: 185, distance: 154.6
click at [857, 185] on span "komolyan!" at bounding box center [774, 197] width 170 height 42
click at [845, 151] on div at bounding box center [845, 151] width 0 height 0
click at [878, 146] on div at bounding box center [607, 130] width 785 height 49
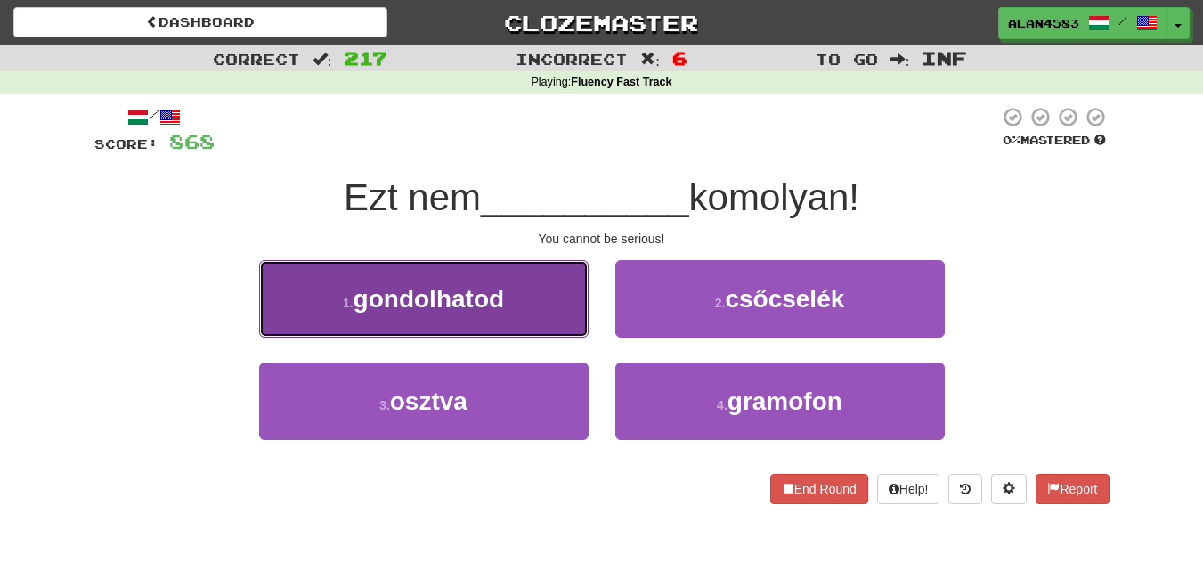
click at [351, 310] on button "1 . gondolhatod" at bounding box center [424, 298] width 330 height 77
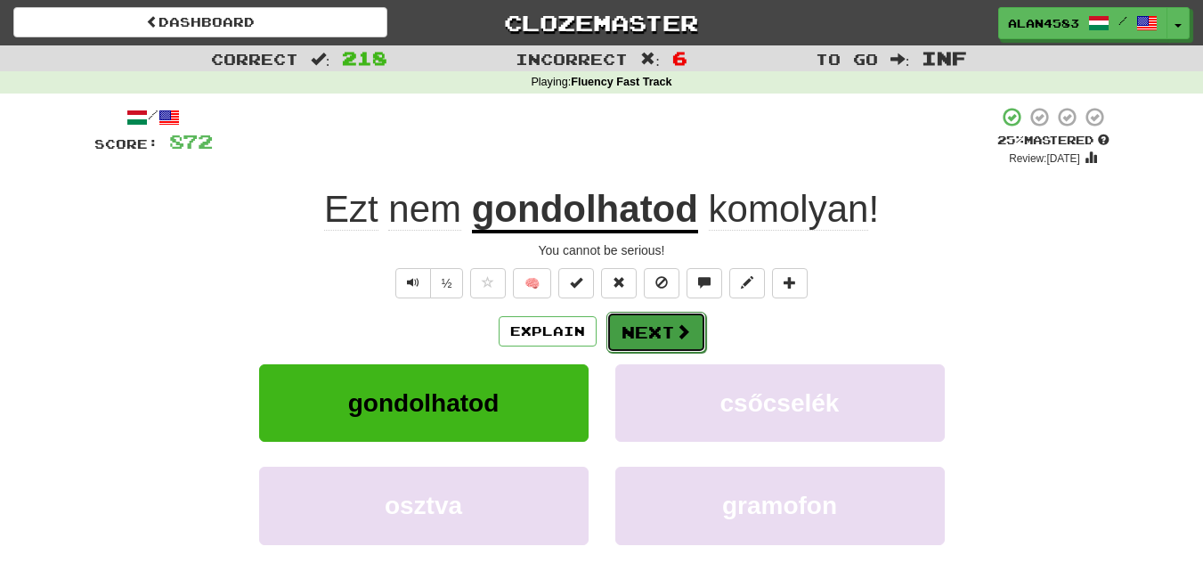
click at [618, 325] on button "Next" at bounding box center [656, 332] width 100 height 41
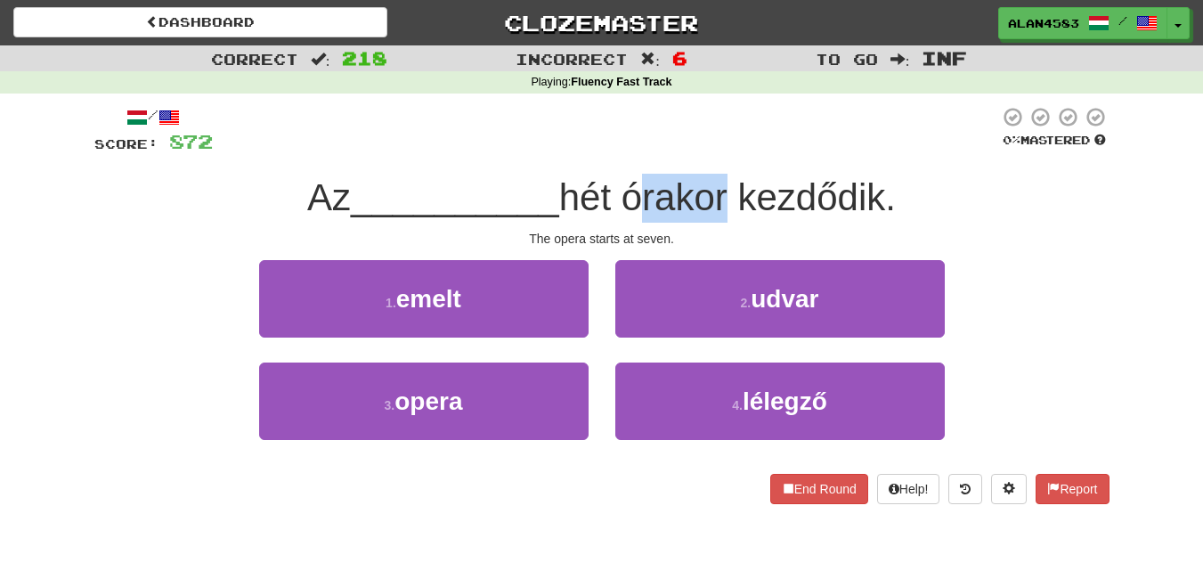
drag, startPoint x: 632, startPoint y: 200, endPoint x: 720, endPoint y: 188, distance: 89.0
click at [720, 188] on span "hét órakor kezdődik." at bounding box center [727, 197] width 337 height 42
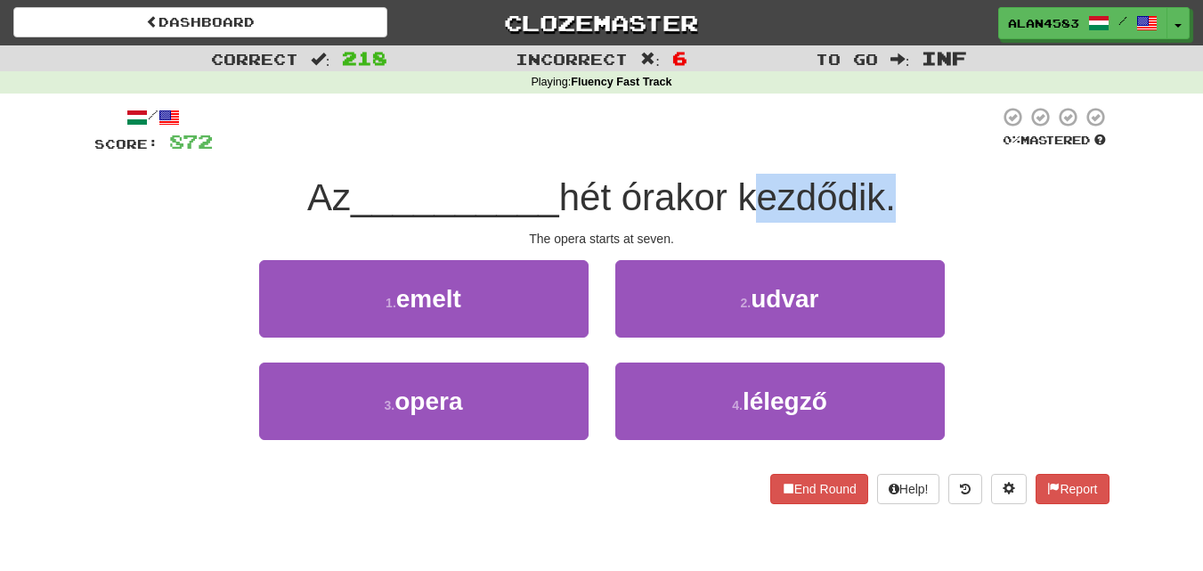
drag, startPoint x: 744, startPoint y: 188, endPoint x: 894, endPoint y: 175, distance: 151.1
click at [894, 175] on div "Az __________ hét órakor kezdődik." at bounding box center [601, 198] width 1015 height 49
click at [883, 151] on div at bounding box center [883, 151] width 0 height 0
click at [932, 152] on div at bounding box center [606, 130] width 786 height 49
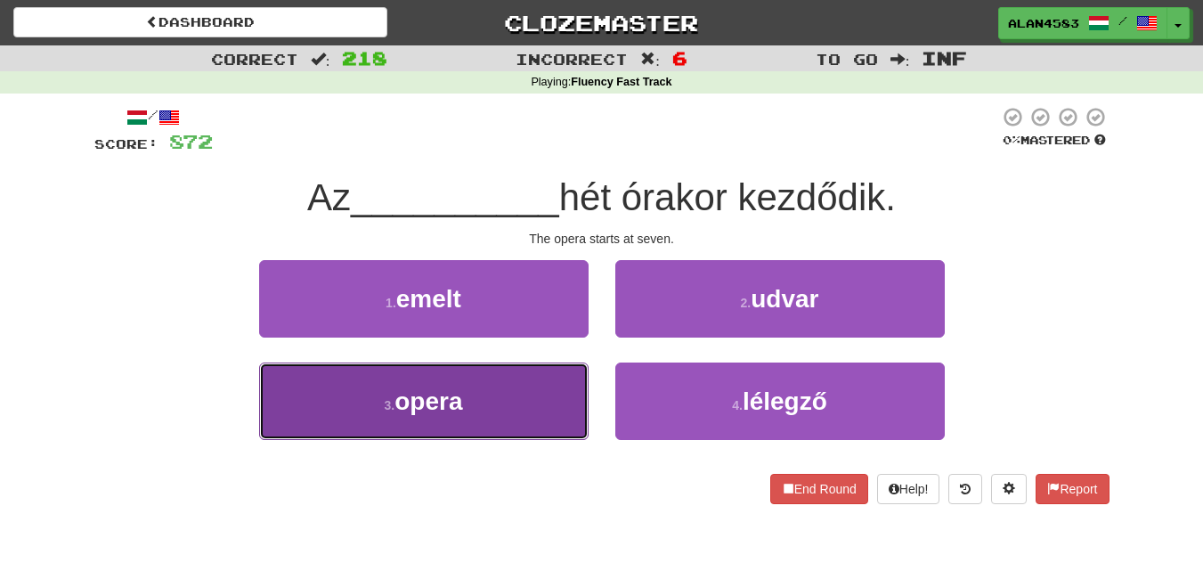
click at [491, 397] on button "3 . opera" at bounding box center [424, 400] width 330 height 77
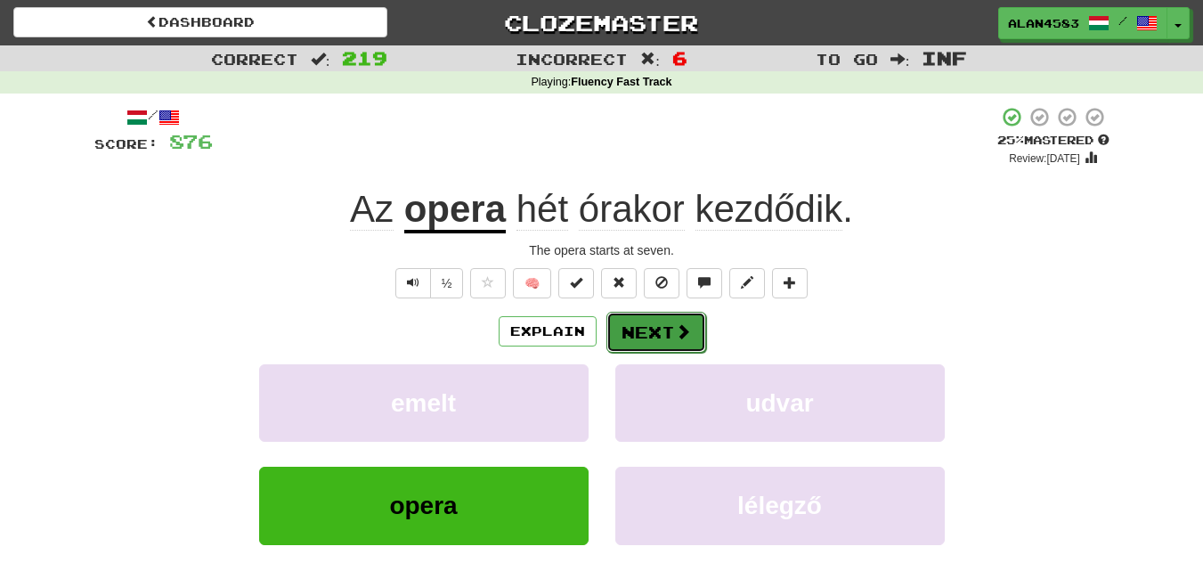
click at [635, 334] on button "Next" at bounding box center [656, 332] width 100 height 41
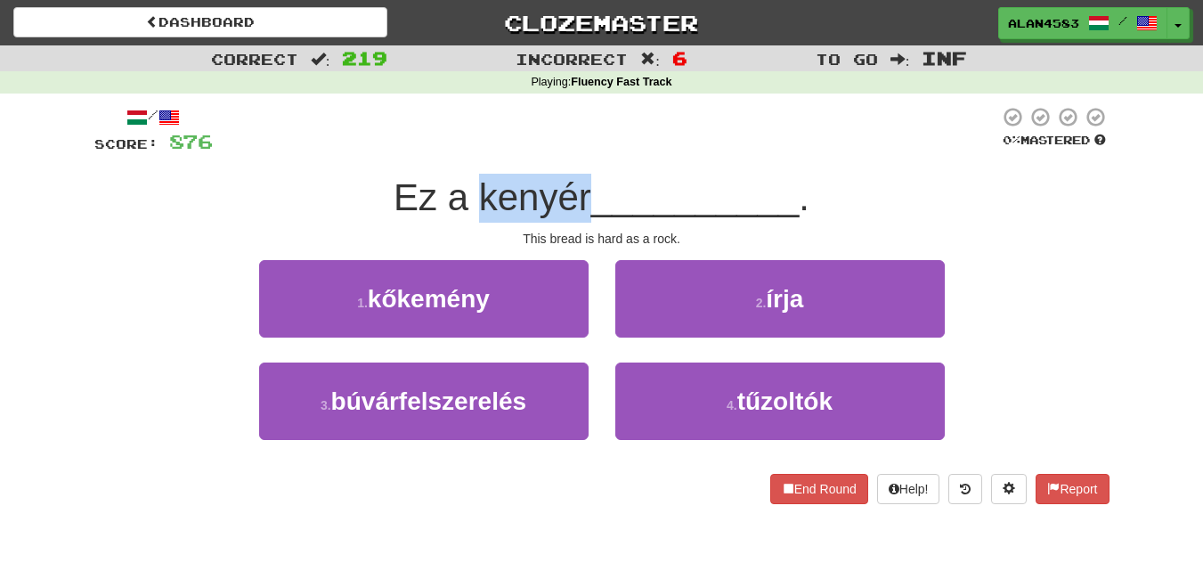
drag, startPoint x: 476, startPoint y: 184, endPoint x: 581, endPoint y: 178, distance: 105.3
click at [581, 178] on span "Ez a kenyér" at bounding box center [493, 197] width 198 height 42
click at [569, 151] on div at bounding box center [569, 151] width 0 height 0
click at [601, 134] on div at bounding box center [606, 130] width 786 height 49
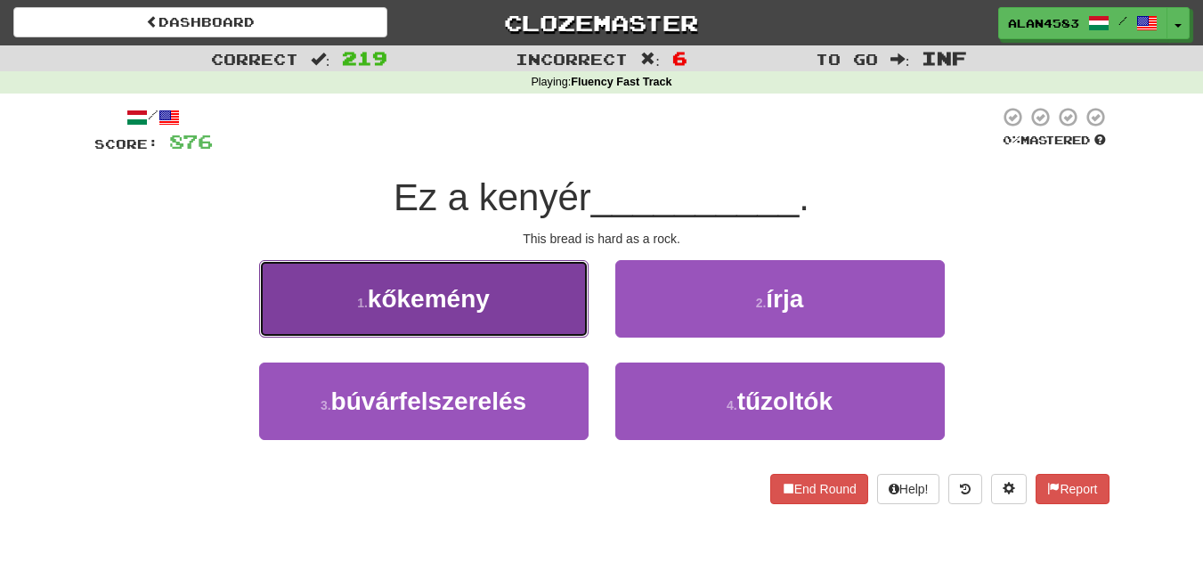
click at [461, 333] on button "1 . kőkemény" at bounding box center [424, 298] width 330 height 77
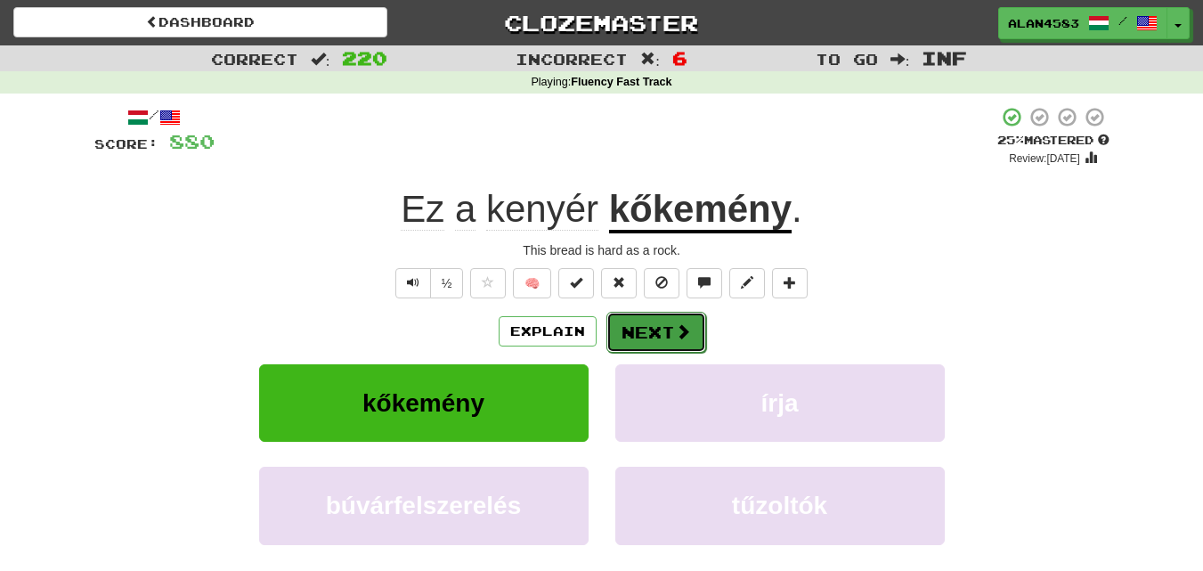
click at [633, 336] on button "Next" at bounding box center [656, 332] width 100 height 41
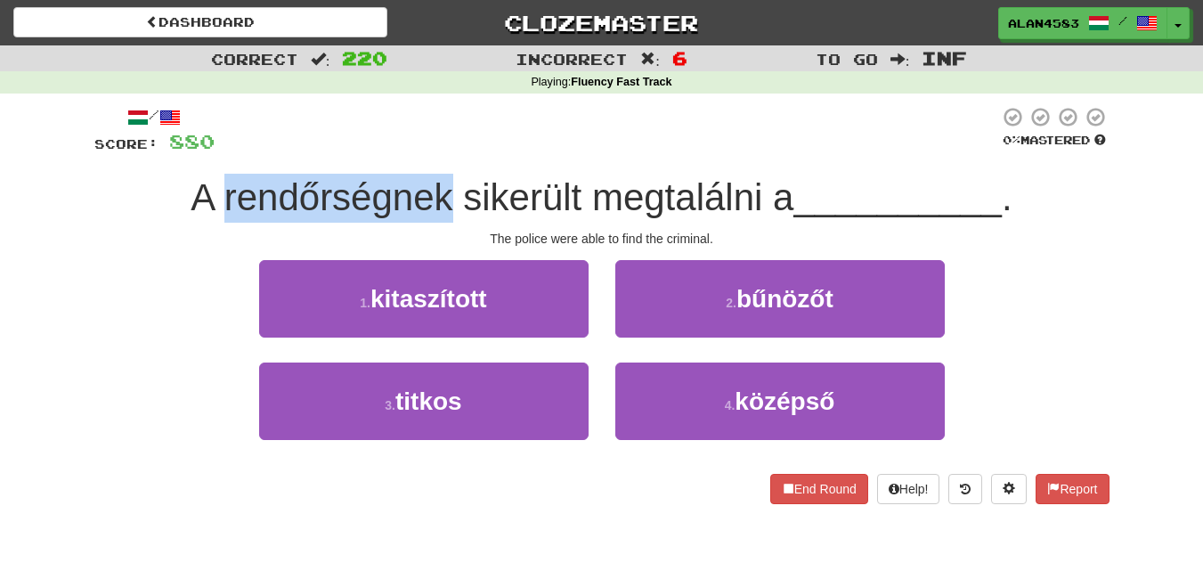
drag, startPoint x: 443, startPoint y: 190, endPoint x: 220, endPoint y: 181, distance: 223.7
click at [220, 181] on span "A rendőrségnek sikerült megtalálni a" at bounding box center [492, 197] width 603 height 42
click at [208, 151] on div at bounding box center [208, 151] width 0 height 0
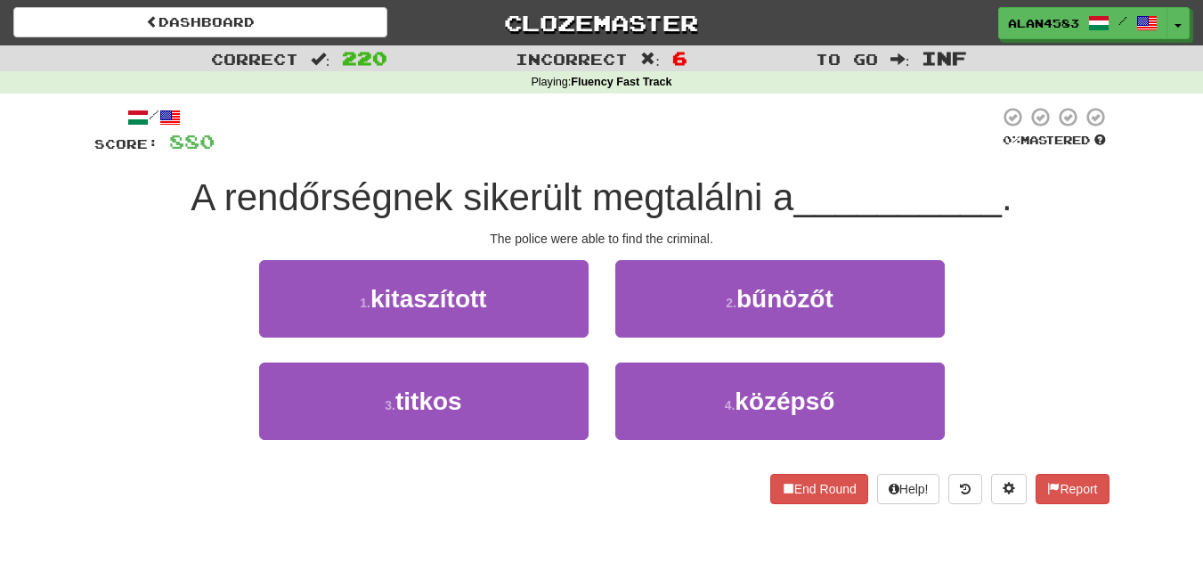
click at [314, 127] on div at bounding box center [607, 130] width 785 height 49
drag, startPoint x: 463, startPoint y: 193, endPoint x: 574, endPoint y: 178, distance: 112.3
click at [574, 178] on span "A rendőrségnek sikerült megtalálni a" at bounding box center [492, 197] width 603 height 42
click at [563, 151] on div at bounding box center [563, 151] width 0 height 0
click at [594, 116] on div at bounding box center [607, 130] width 785 height 49
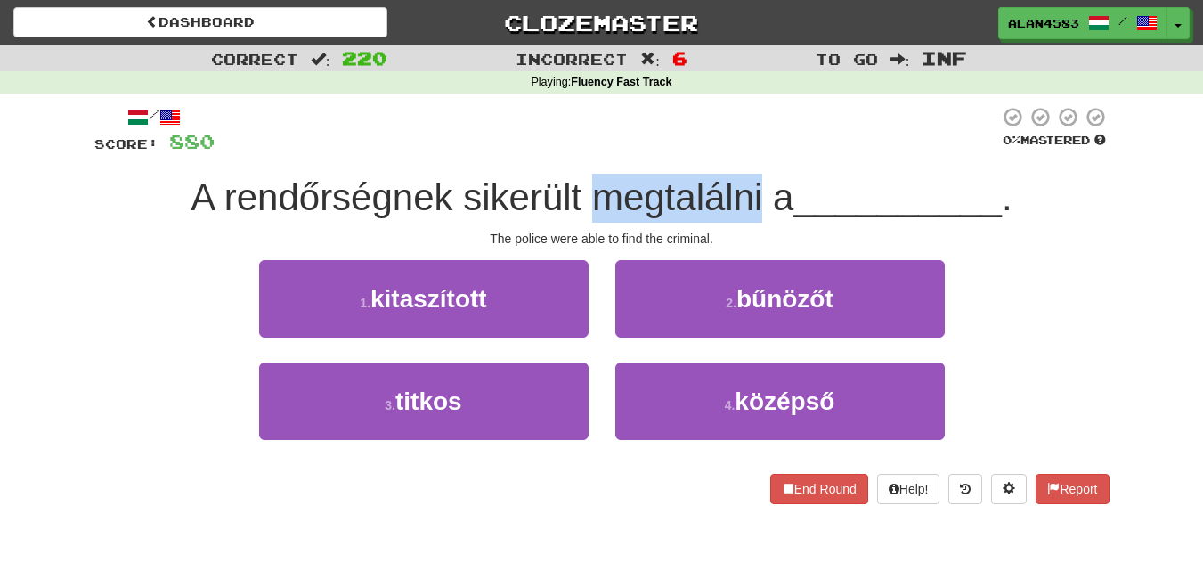
drag, startPoint x: 594, startPoint y: 206, endPoint x: 761, endPoint y: 198, distance: 167.6
click at [761, 198] on span "A rendőrségnek sikerült megtalálni a" at bounding box center [492, 197] width 603 height 42
click at [750, 219] on div at bounding box center [750, 219] width 0 height 0
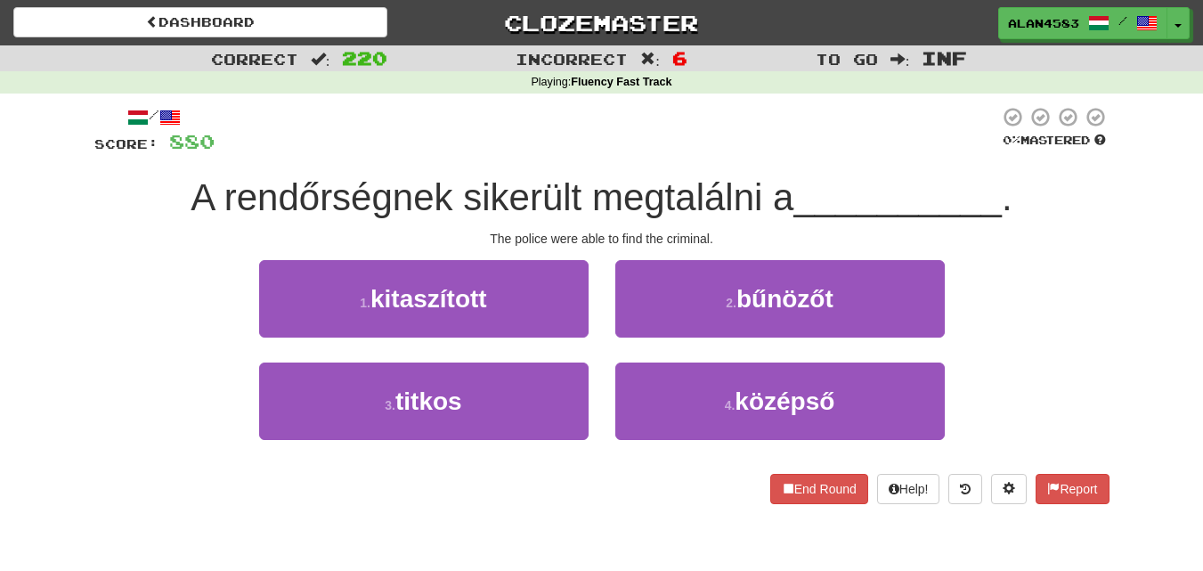
click at [803, 159] on div "/ Score: 880 0 % Mastered A rendőrségnek sikerült megtalálni a __________ . The…" at bounding box center [601, 305] width 1015 height 398
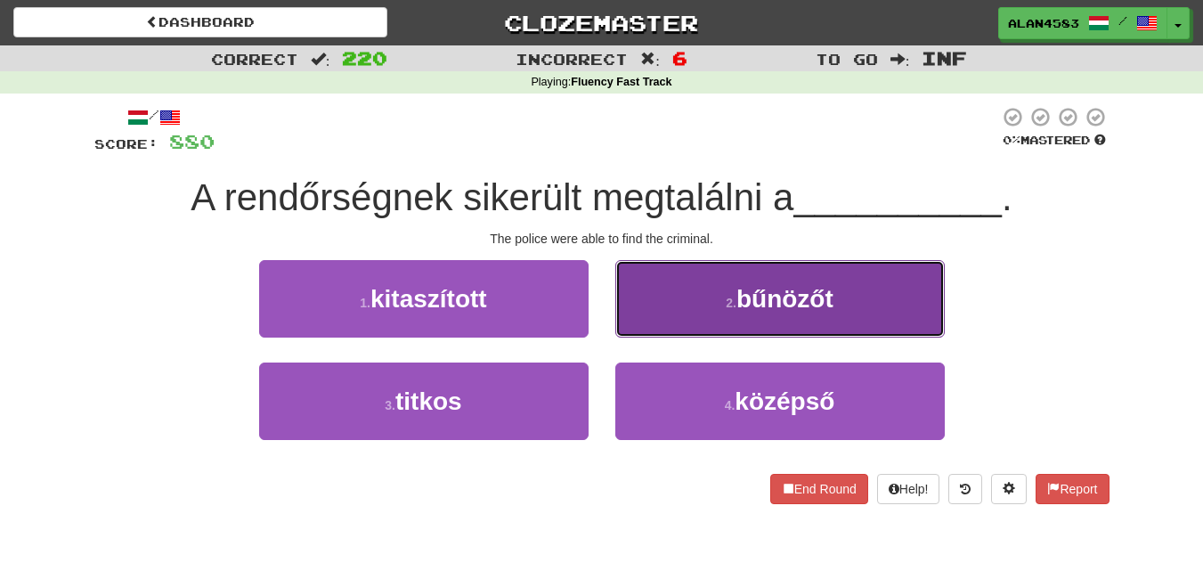
click at [871, 310] on button "2 . bűnözőt" at bounding box center [780, 298] width 330 height 77
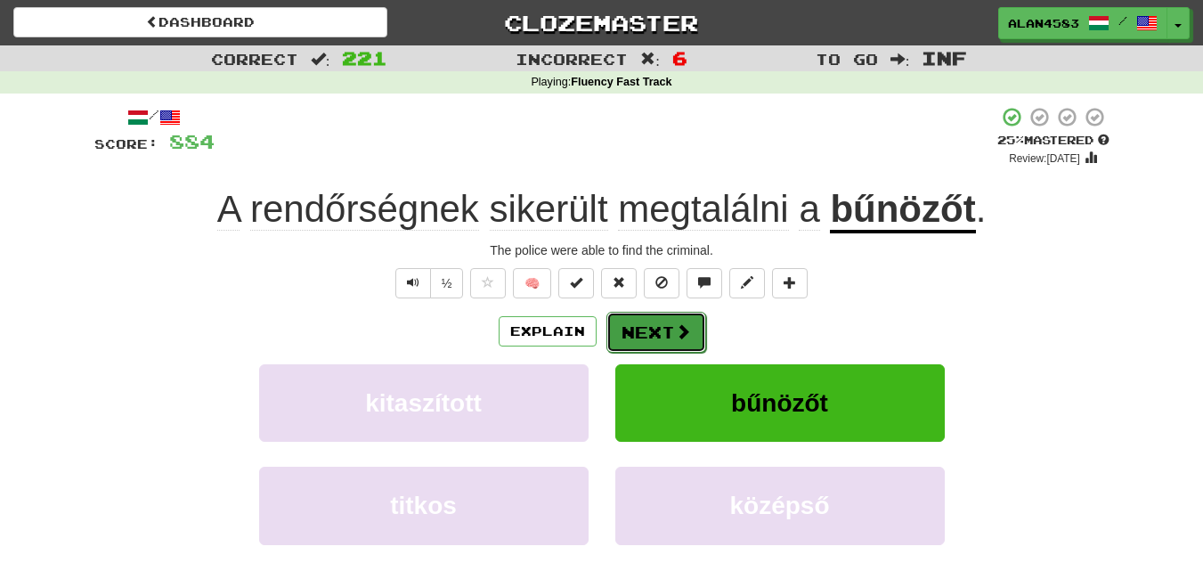
click at [662, 331] on button "Next" at bounding box center [656, 332] width 100 height 41
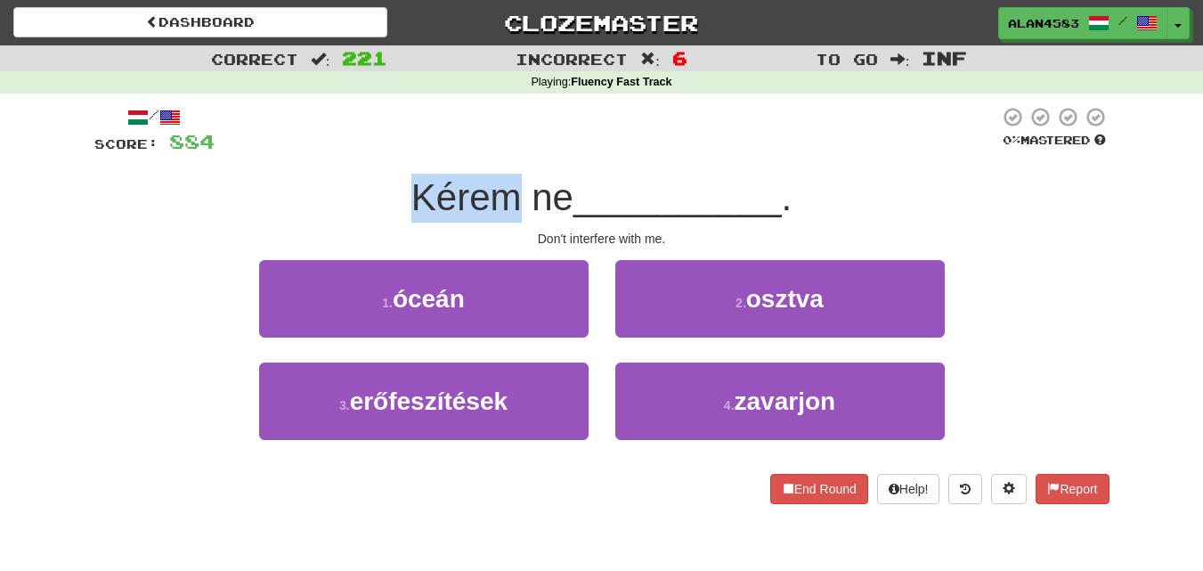
drag, startPoint x: 513, startPoint y: 199, endPoint x: 369, endPoint y: 197, distance: 144.3
click at [369, 197] on div "Kérem ne __________ ." at bounding box center [601, 198] width 1015 height 49
click at [357, 151] on div at bounding box center [357, 151] width 0 height 0
click at [353, 120] on div at bounding box center [607, 130] width 785 height 49
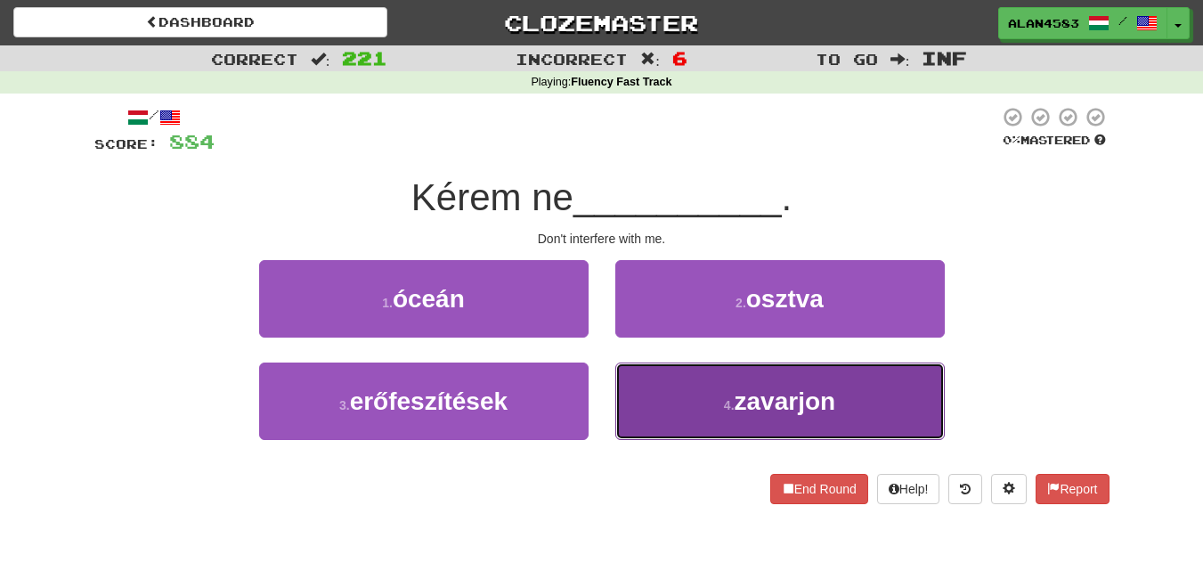
click at [820, 392] on span "zavarjon" at bounding box center [786, 401] width 102 height 28
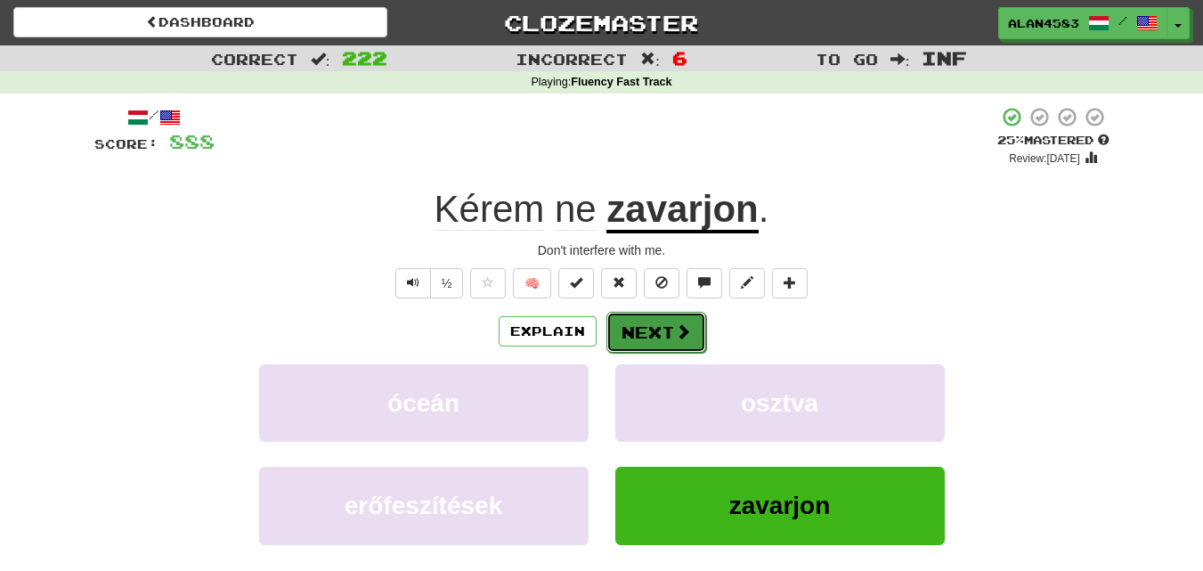
click at [655, 335] on button "Next" at bounding box center [656, 332] width 100 height 41
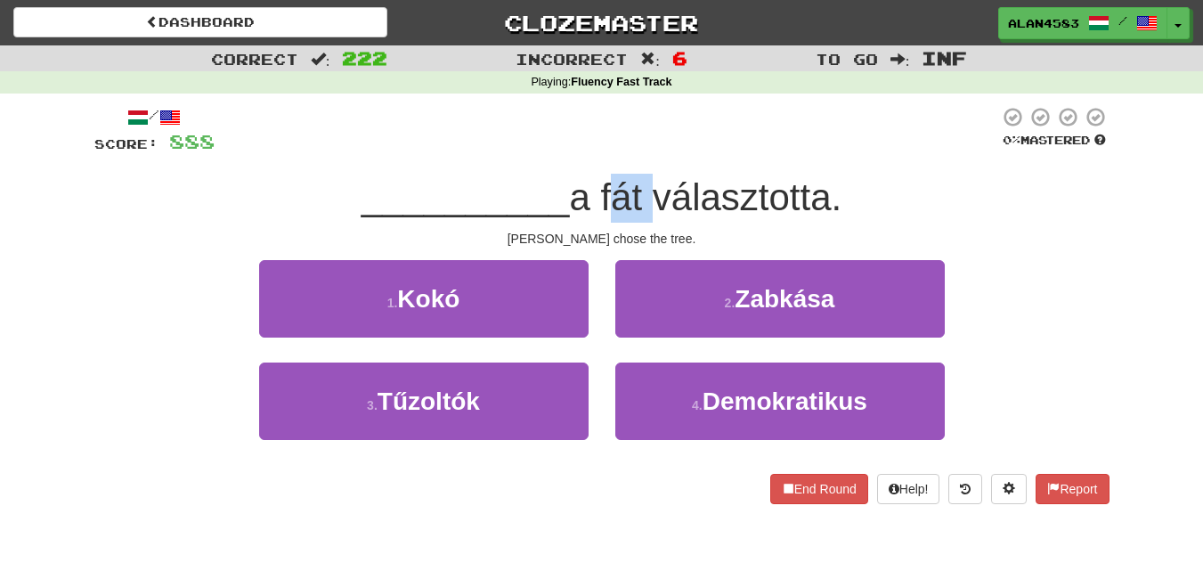
drag, startPoint x: 605, startPoint y: 199, endPoint x: 647, endPoint y: 190, distance: 43.0
click at [647, 190] on span "a fát választotta." at bounding box center [705, 197] width 273 height 42
click at [635, 151] on div at bounding box center [635, 151] width 0 height 0
click at [659, 139] on div at bounding box center [607, 130] width 785 height 49
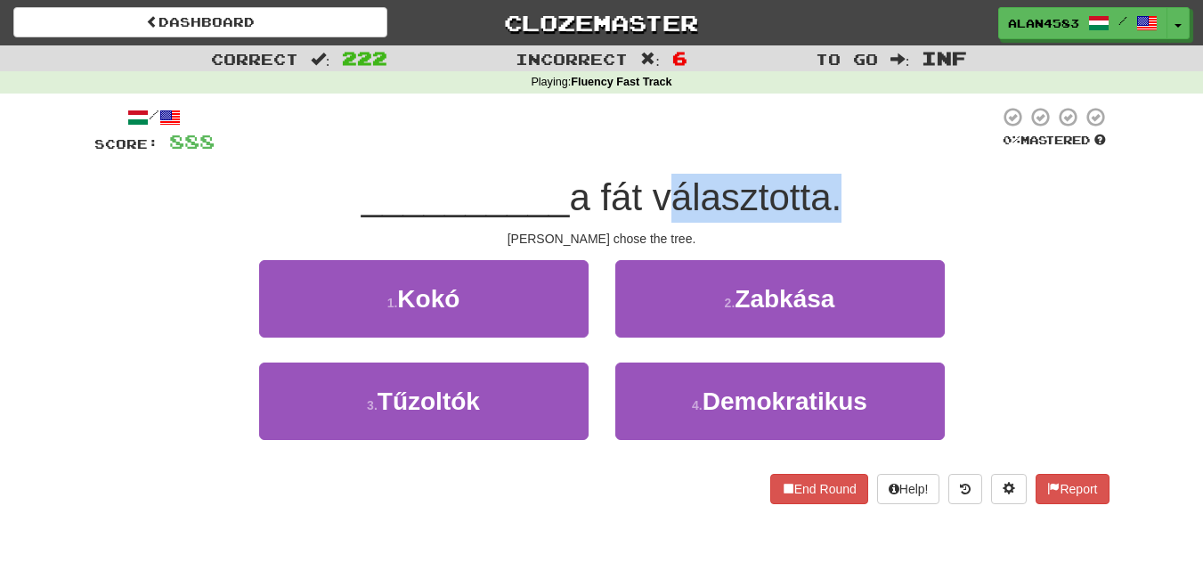
drag, startPoint x: 666, startPoint y: 216, endPoint x: 830, endPoint y: 207, distance: 164.2
click at [830, 207] on span "a fát választotta." at bounding box center [705, 197] width 273 height 42
click at [818, 219] on div at bounding box center [818, 219] width 0 height 0
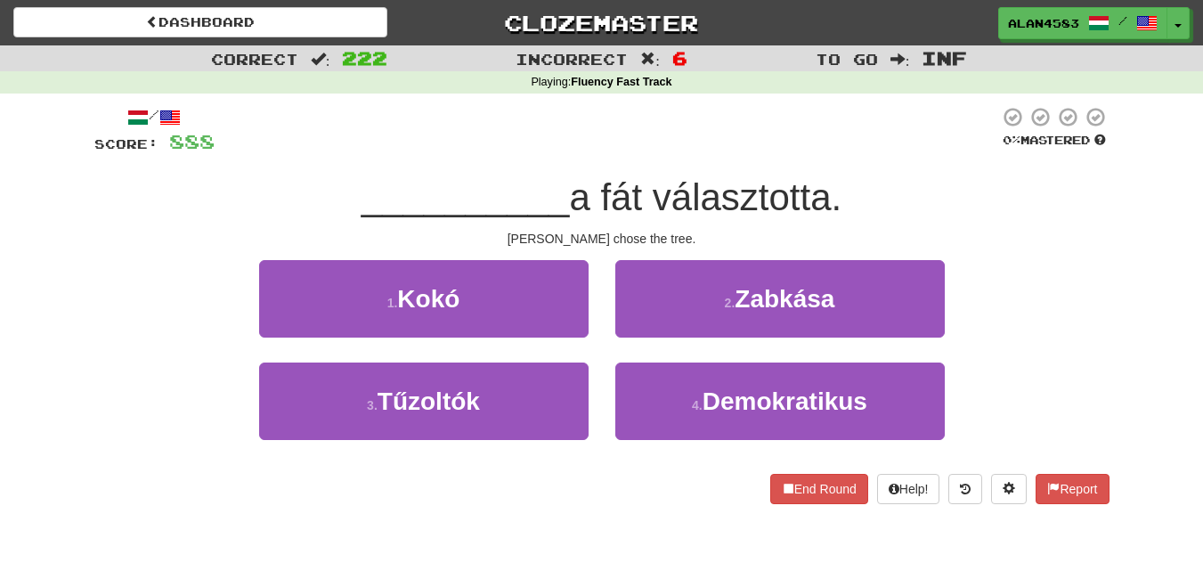
click at [877, 134] on div at bounding box center [607, 130] width 785 height 49
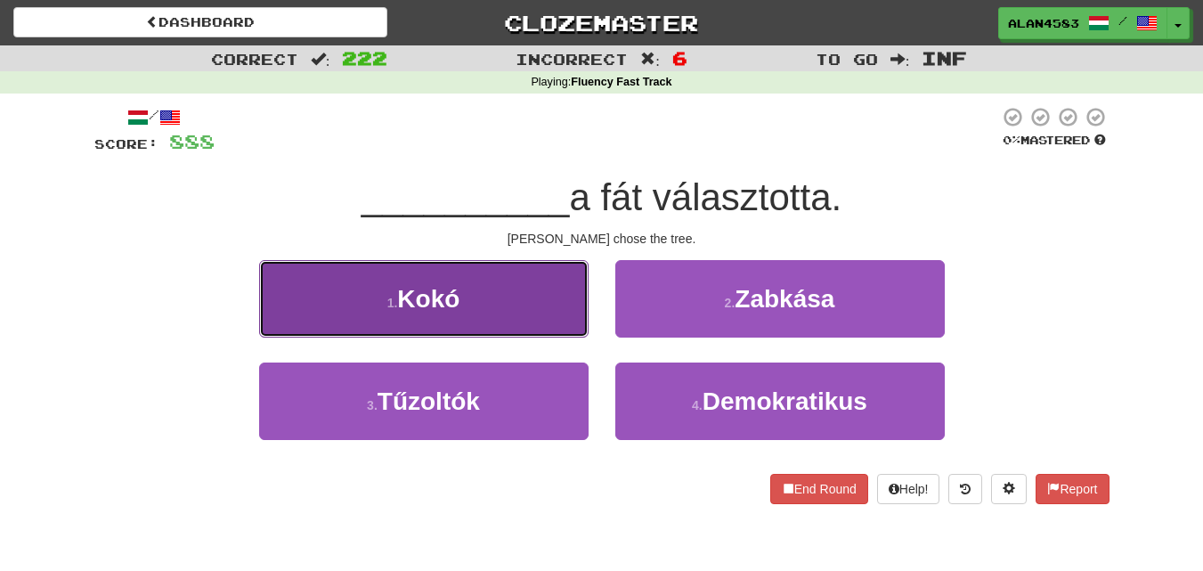
click at [357, 320] on button "1 . Kokó" at bounding box center [424, 298] width 330 height 77
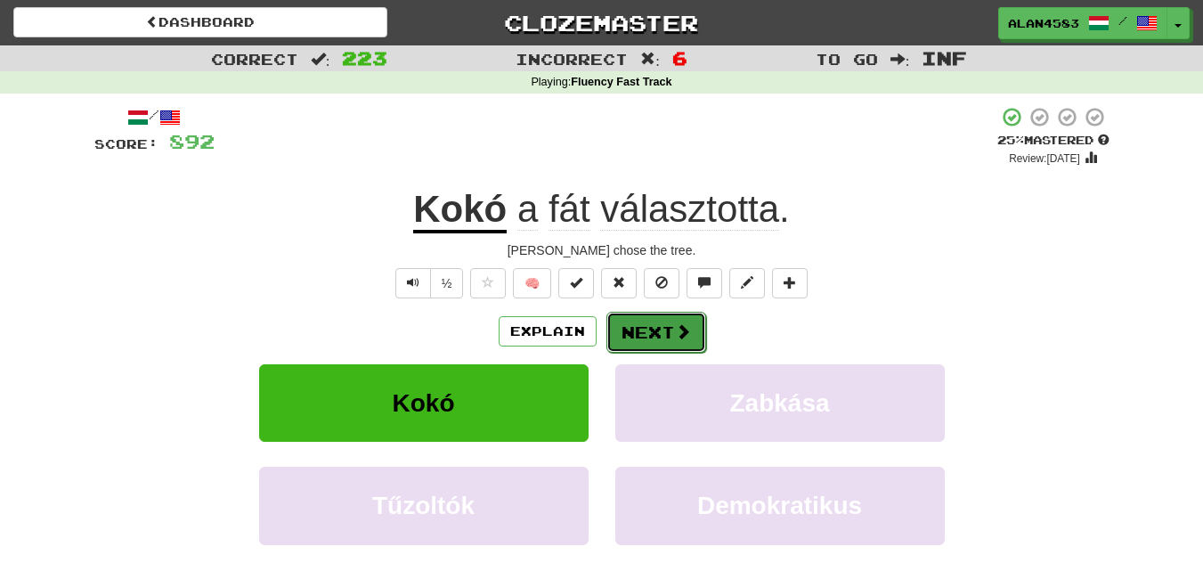
click at [636, 334] on button "Next" at bounding box center [656, 332] width 100 height 41
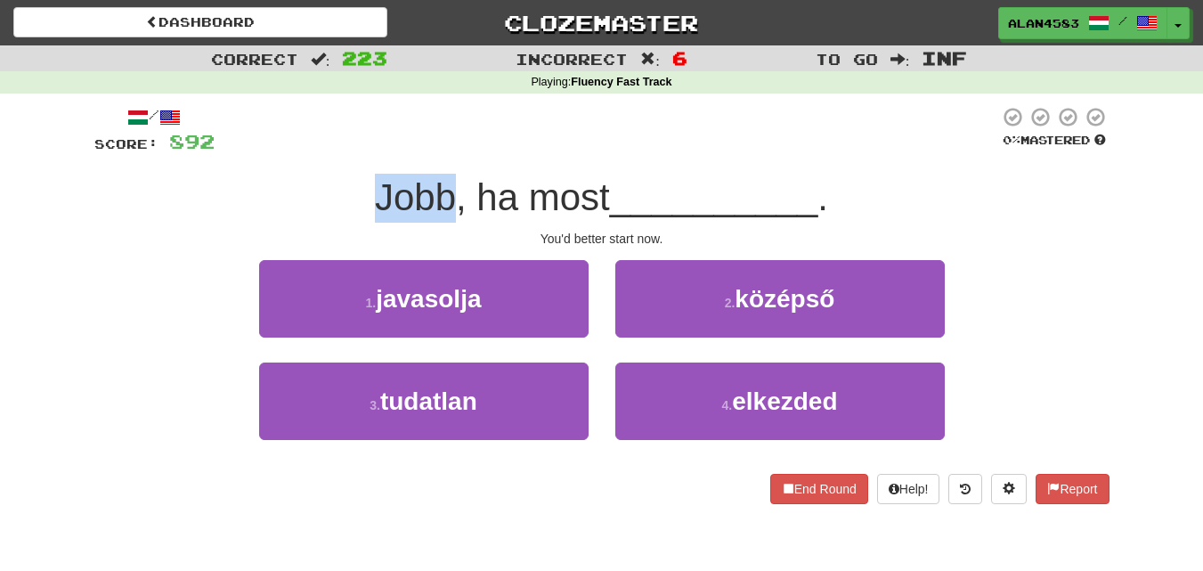
drag, startPoint x: 446, startPoint y: 196, endPoint x: 349, endPoint y: 197, distance: 97.1
click at [349, 197] on div "Jobb, ha most __________ ." at bounding box center [601, 198] width 1015 height 49
click at [338, 151] on div at bounding box center [338, 151] width 0 height 0
click at [524, 110] on div at bounding box center [607, 130] width 785 height 49
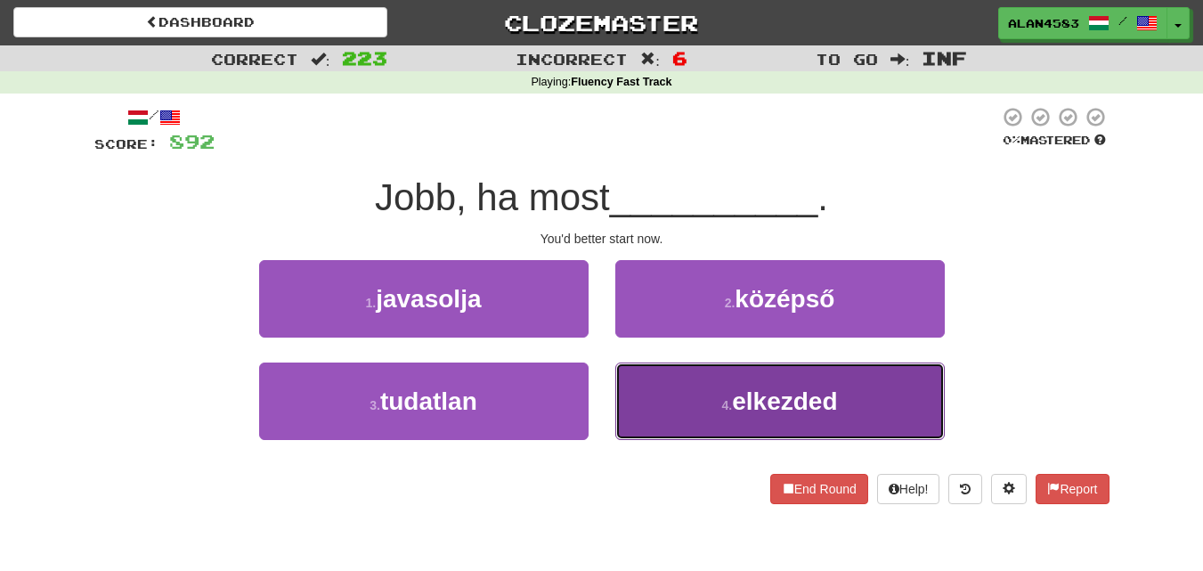
click at [741, 424] on button "4 . elkezded" at bounding box center [780, 400] width 330 height 77
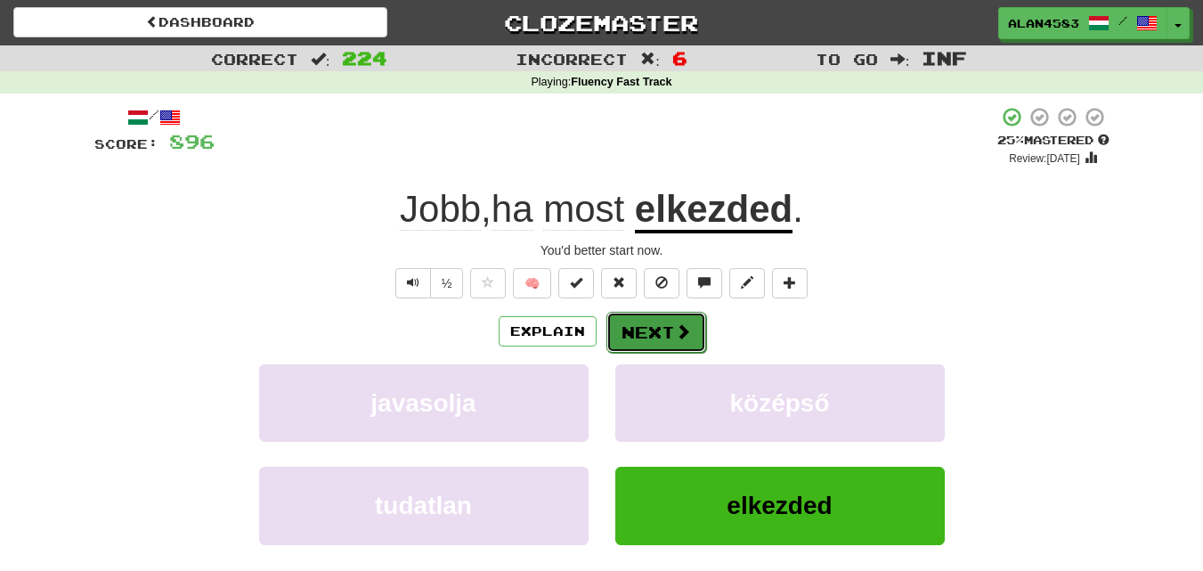
click at [675, 331] on span at bounding box center [683, 331] width 16 height 16
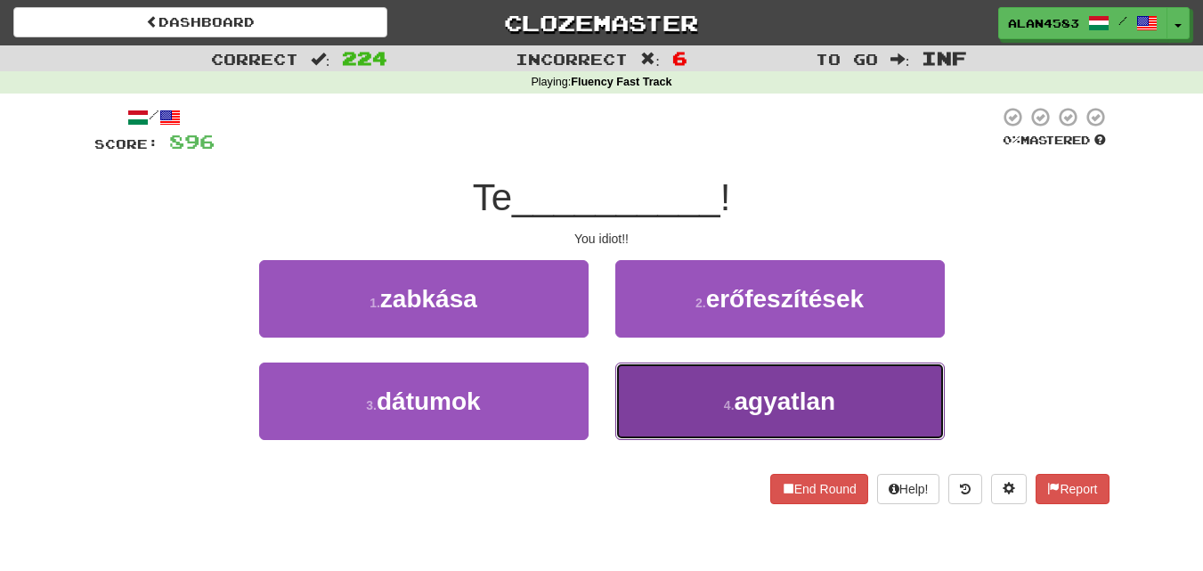
click at [723, 414] on button "4 . agyatlan" at bounding box center [780, 400] width 330 height 77
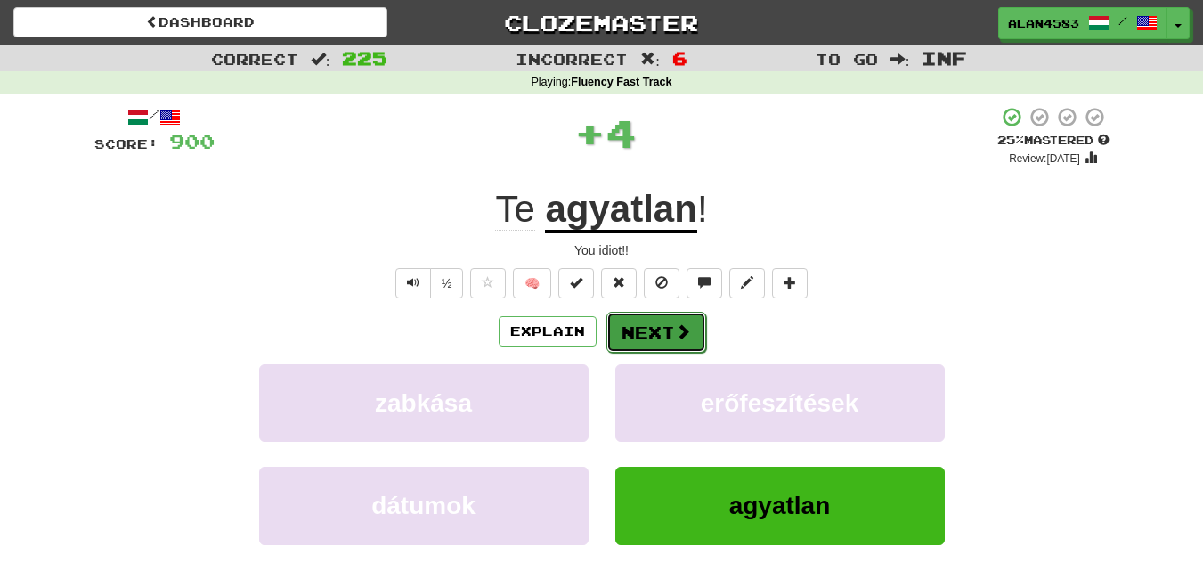
click at [635, 339] on button "Next" at bounding box center [656, 332] width 100 height 41
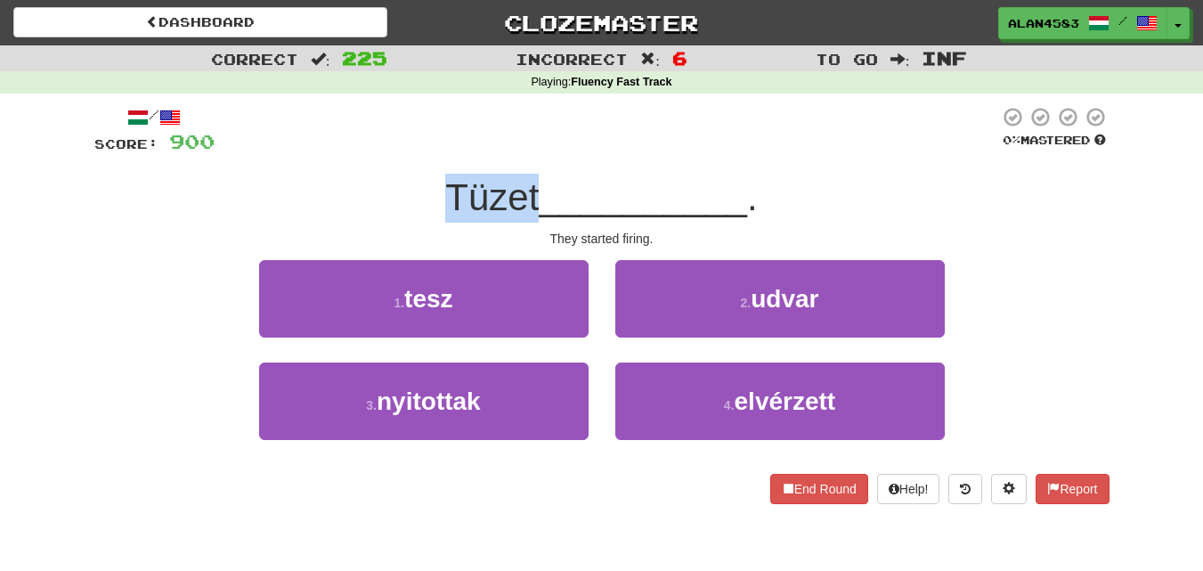
drag, startPoint x: 534, startPoint y: 182, endPoint x: 437, endPoint y: 187, distance: 97.2
click at [437, 187] on div "Tüzet __________ ." at bounding box center [601, 198] width 1015 height 49
click at [426, 151] on div at bounding box center [426, 151] width 0 height 0
click at [325, 142] on div at bounding box center [607, 130] width 785 height 49
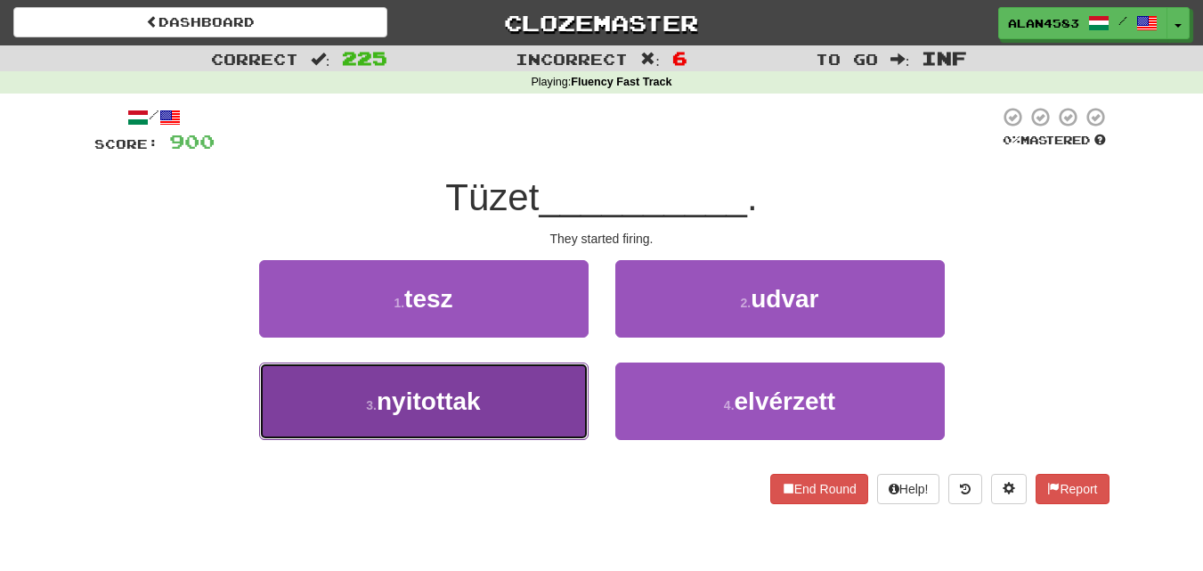
click at [439, 396] on span "nyitottak" at bounding box center [429, 401] width 104 height 28
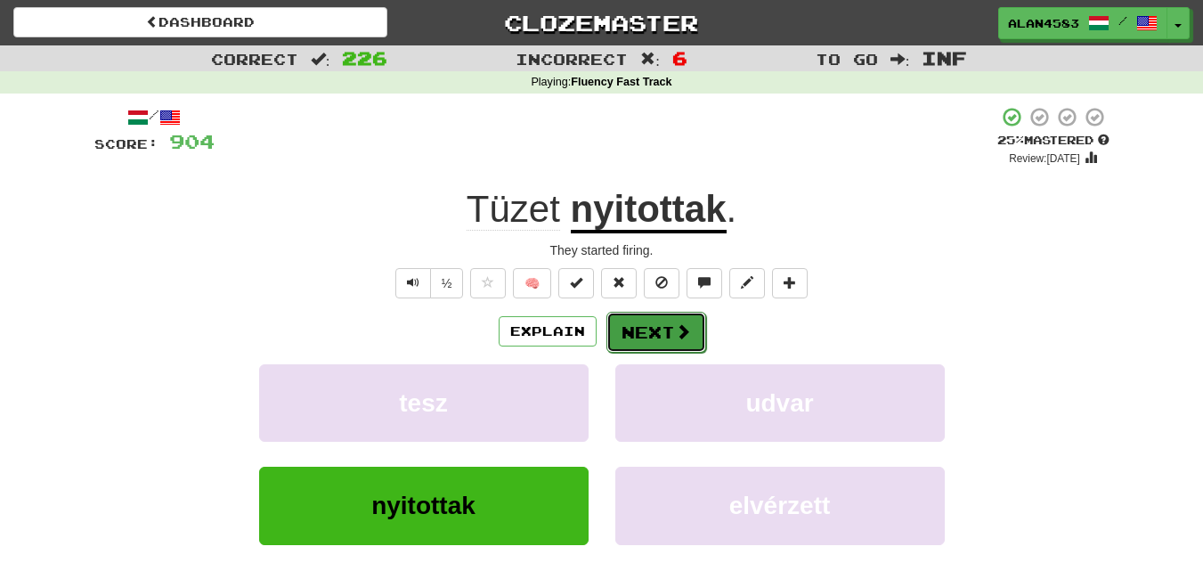
click at [659, 338] on button "Next" at bounding box center [656, 332] width 100 height 41
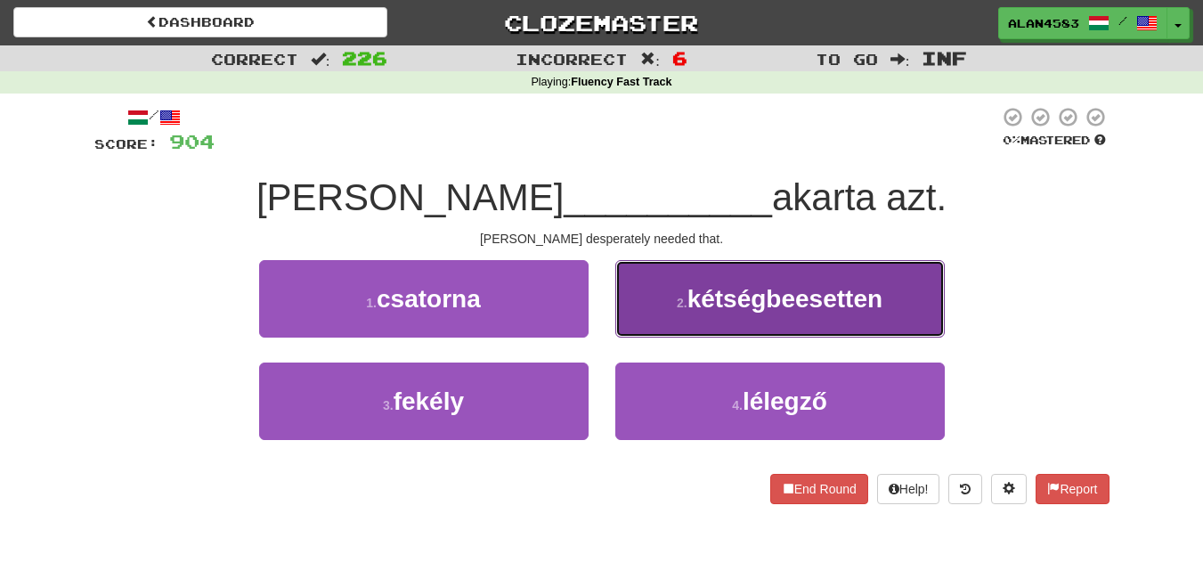
click at [863, 325] on button "2 . kétségbeesetten" at bounding box center [780, 298] width 330 height 77
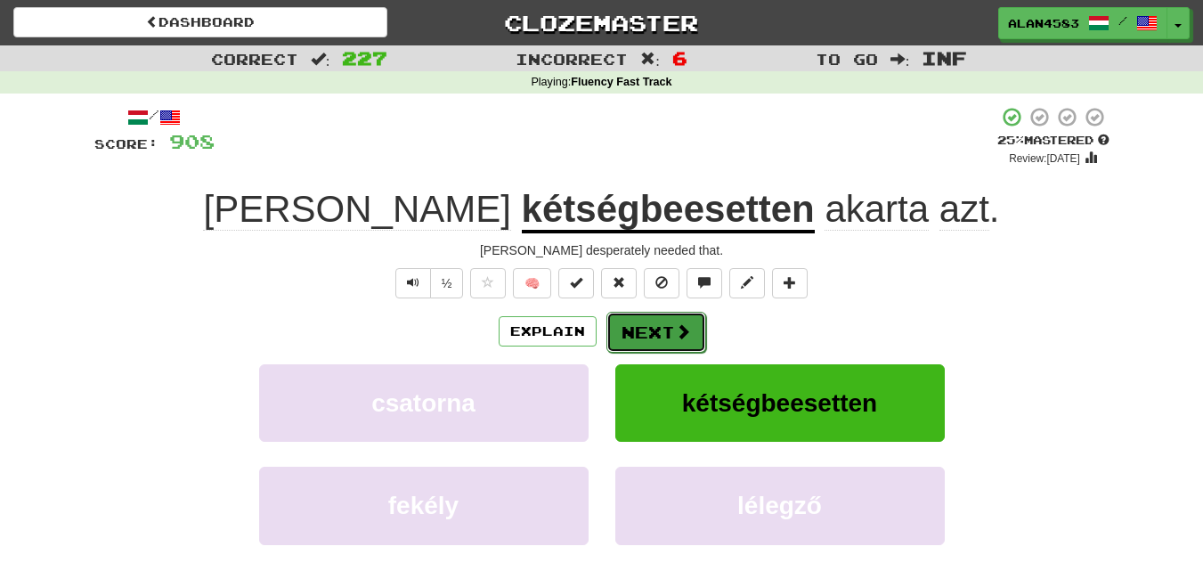
click at [679, 331] on span at bounding box center [683, 331] width 16 height 16
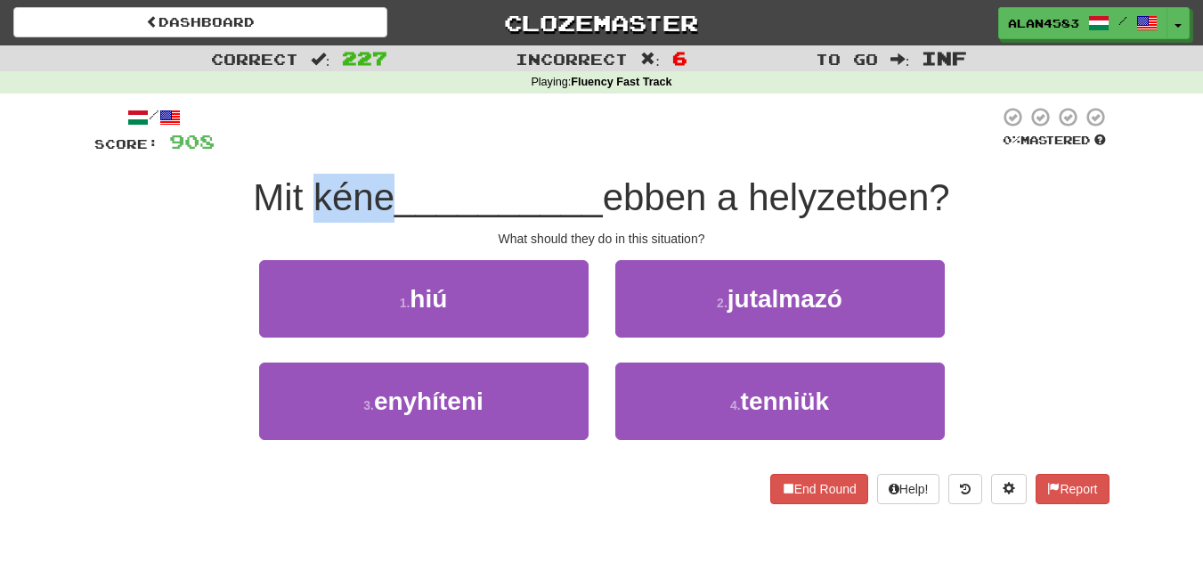
drag, startPoint x: 386, startPoint y: 203, endPoint x: 306, endPoint y: 201, distance: 79.3
click at [306, 201] on span "Mit kéne" at bounding box center [324, 197] width 142 height 42
click at [295, 219] on div at bounding box center [295, 219] width 0 height 0
click at [448, 133] on div at bounding box center [607, 130] width 785 height 49
click at [712, 183] on span "ebben a helyzetben?" at bounding box center [776, 197] width 347 height 42
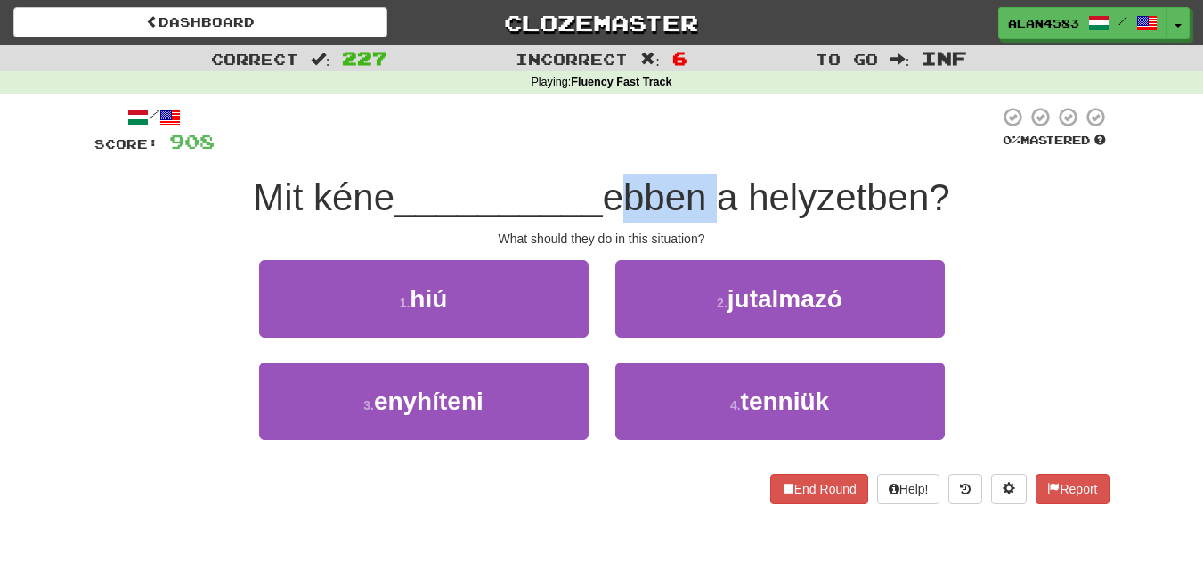
drag, startPoint x: 712, startPoint y: 183, endPoint x: 614, endPoint y: 186, distance: 98.0
click at [614, 186] on span "ebben a helyzetben?" at bounding box center [776, 197] width 347 height 42
click at [602, 151] on div at bounding box center [602, 151] width 0 height 0
click at [714, 126] on div at bounding box center [607, 130] width 785 height 49
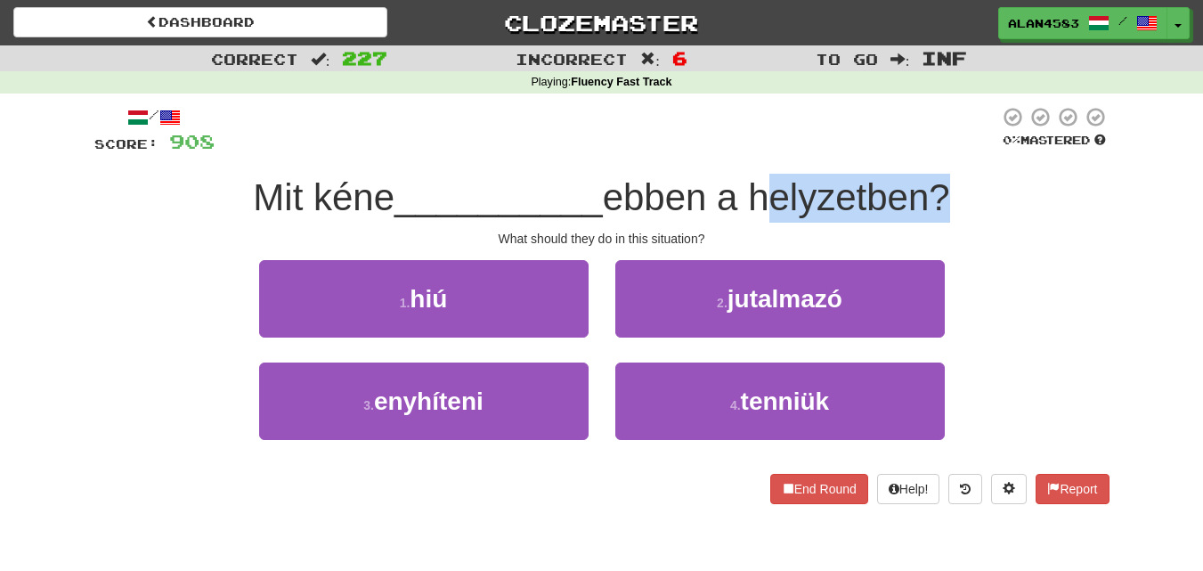
drag, startPoint x: 760, startPoint y: 187, endPoint x: 931, endPoint y: 175, distance: 171.4
click at [931, 175] on div "Mit kéne __________ ebben a helyzetben?" at bounding box center [601, 198] width 1015 height 49
click at [919, 151] on div at bounding box center [919, 151] width 0 height 0
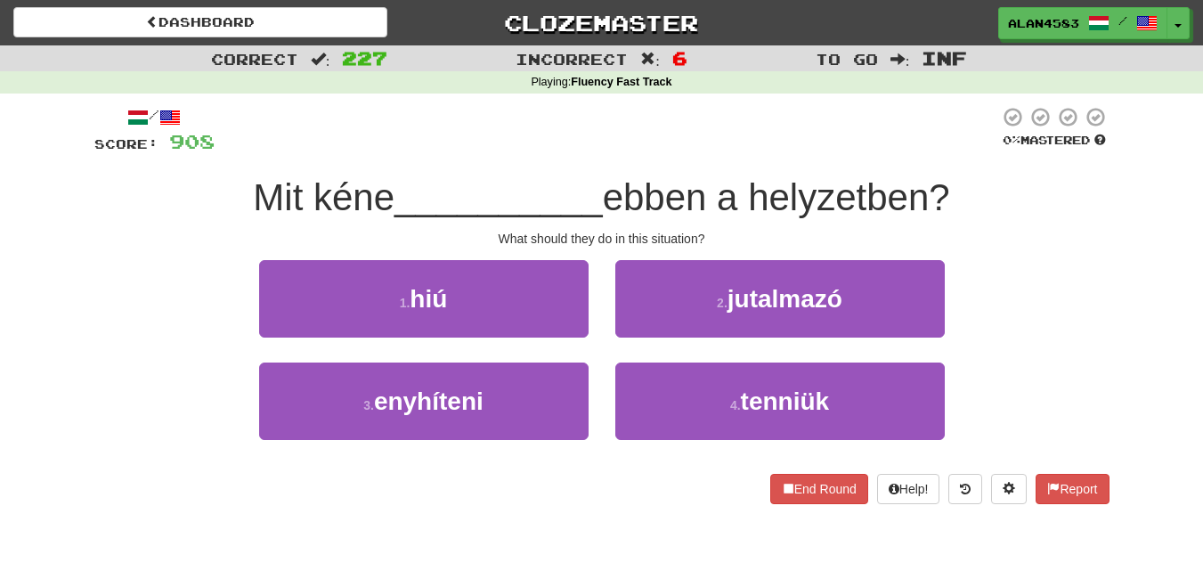
click at [935, 121] on div at bounding box center [607, 130] width 785 height 49
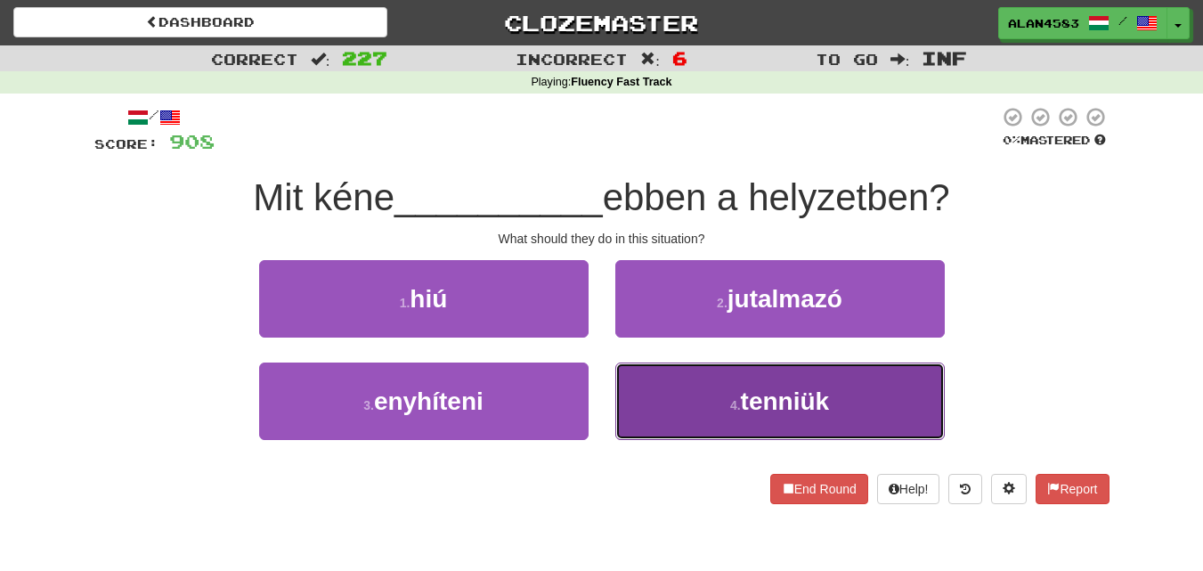
click at [727, 416] on button "4 . tenniük" at bounding box center [780, 400] width 330 height 77
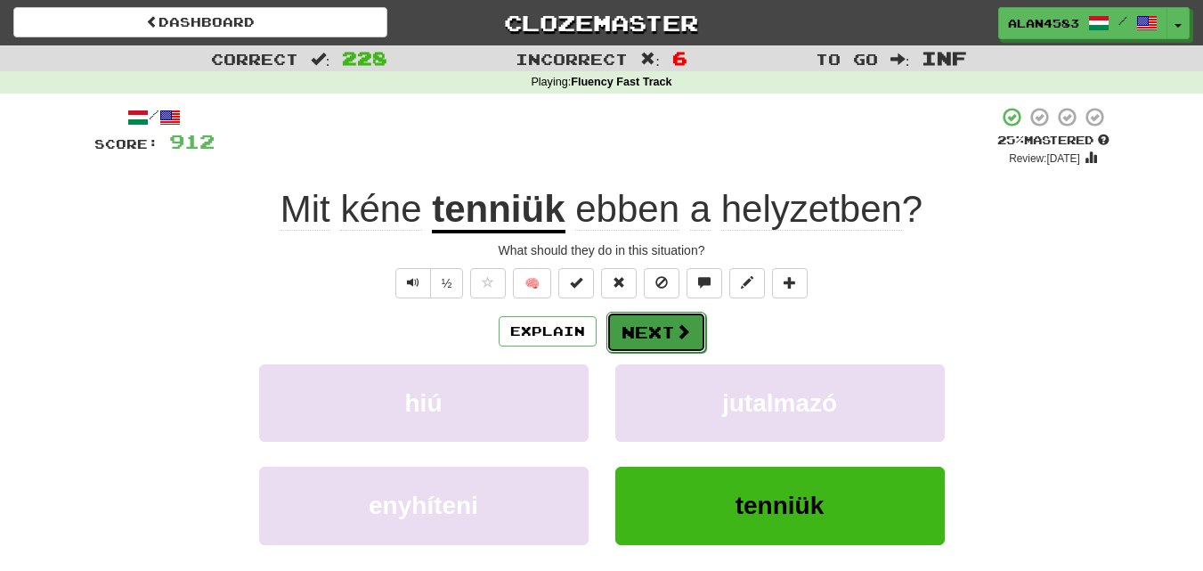
click at [651, 328] on button "Next" at bounding box center [656, 332] width 100 height 41
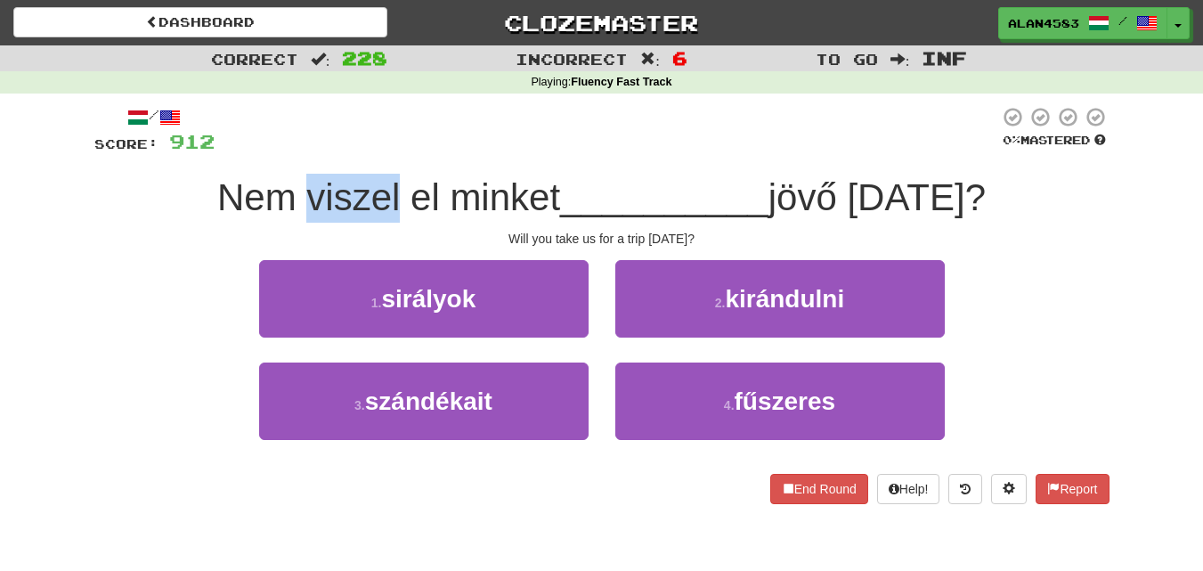
drag, startPoint x: 284, startPoint y: 196, endPoint x: 375, endPoint y: 183, distance: 91.7
click at [375, 183] on span "Nem viszel el minket" at bounding box center [388, 197] width 343 height 42
click at [363, 151] on div at bounding box center [363, 151] width 0 height 0
click at [403, 156] on div "/ Score: 912 0 % Mastered Nem viszel el minket __________ jövő vasárnap? Will y…" at bounding box center [601, 305] width 1015 height 398
drag, startPoint x: 408, startPoint y: 184, endPoint x: 383, endPoint y: 185, distance: 25.0
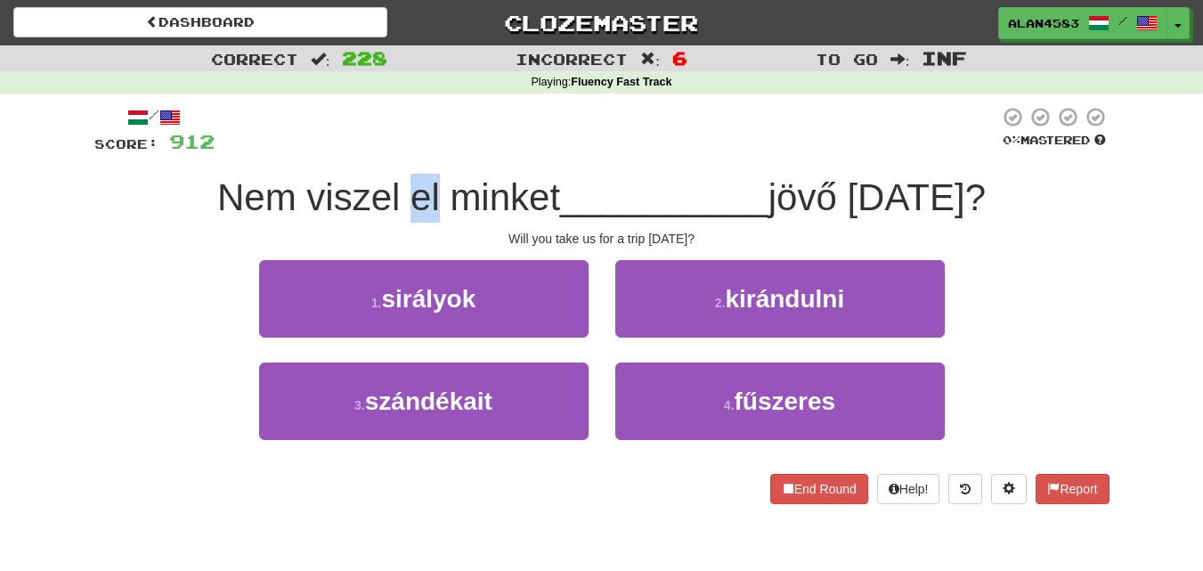
click at [383, 185] on span "Nem viszel el minket" at bounding box center [388, 197] width 343 height 42
click at [371, 151] on div at bounding box center [371, 151] width 0 height 0
click at [496, 126] on div at bounding box center [607, 130] width 785 height 49
drag, startPoint x: 760, startPoint y: 197, endPoint x: 827, endPoint y: 193, distance: 67.8
click at [827, 193] on span "jövő vasárnap?" at bounding box center [877, 197] width 217 height 42
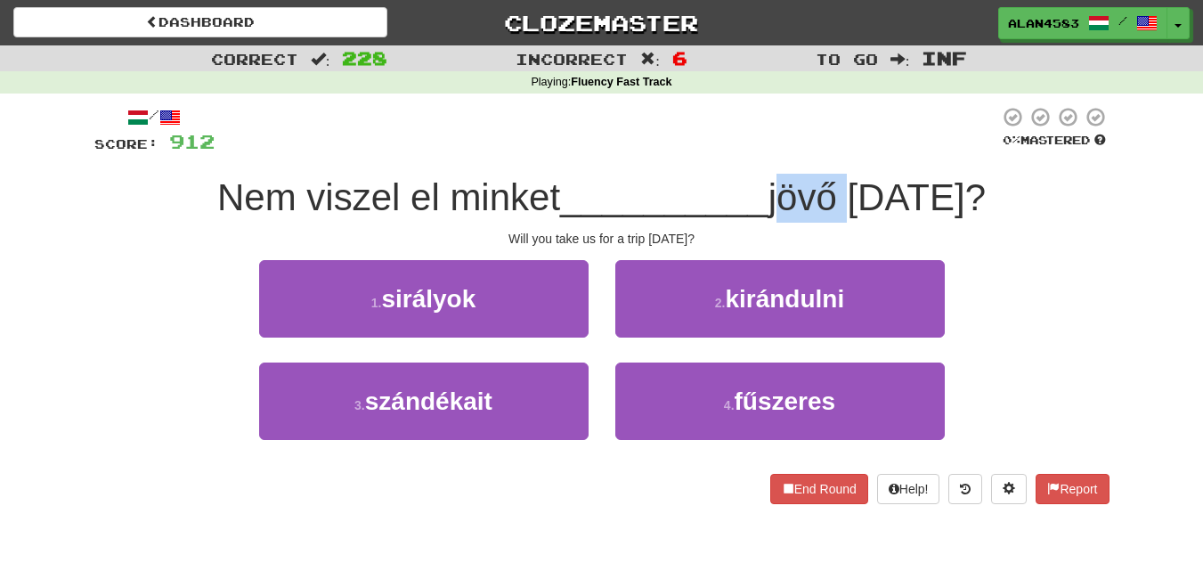
click at [816, 151] on div at bounding box center [816, 151] width 0 height 0
click at [738, 125] on div at bounding box center [607, 130] width 785 height 49
drag, startPoint x: 839, startPoint y: 197, endPoint x: 990, endPoint y: 194, distance: 151.4
click at [986, 194] on span "jövő vasárnap?" at bounding box center [877, 197] width 217 height 42
click at [979, 151] on div at bounding box center [979, 151] width 0 height 0
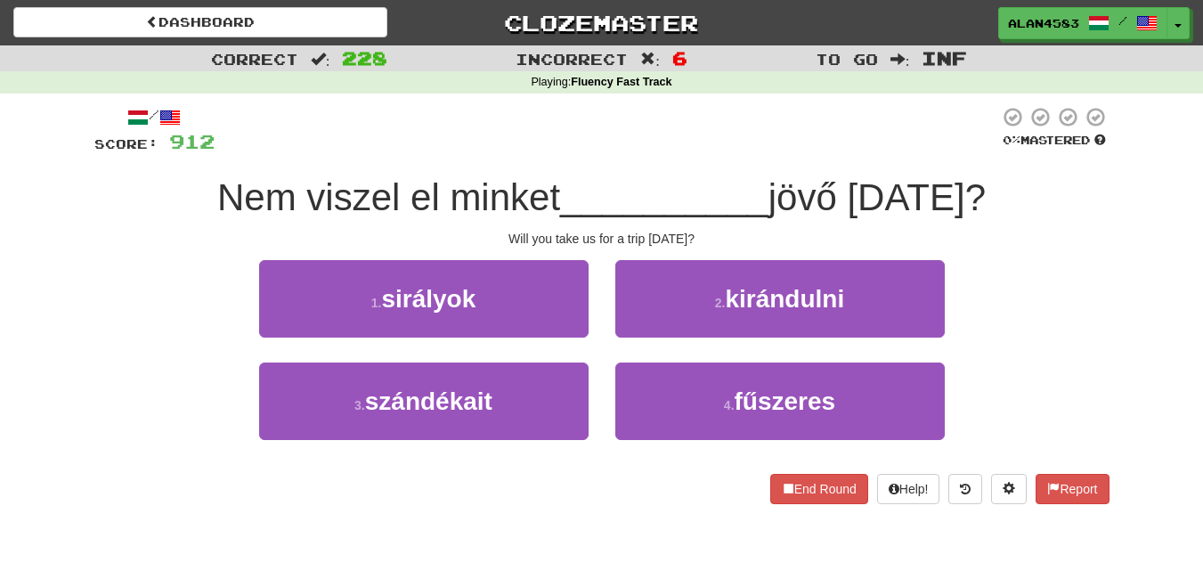
click at [665, 108] on div at bounding box center [607, 130] width 785 height 49
drag, startPoint x: 825, startPoint y: 201, endPoint x: 761, endPoint y: 208, distance: 64.5
click at [769, 208] on span "jövő vasárnap?" at bounding box center [877, 197] width 217 height 42
click at [749, 219] on div at bounding box center [749, 219] width 0 height 0
click at [588, 83] on strong "Fluency Fast Track" at bounding box center [621, 82] width 101 height 12
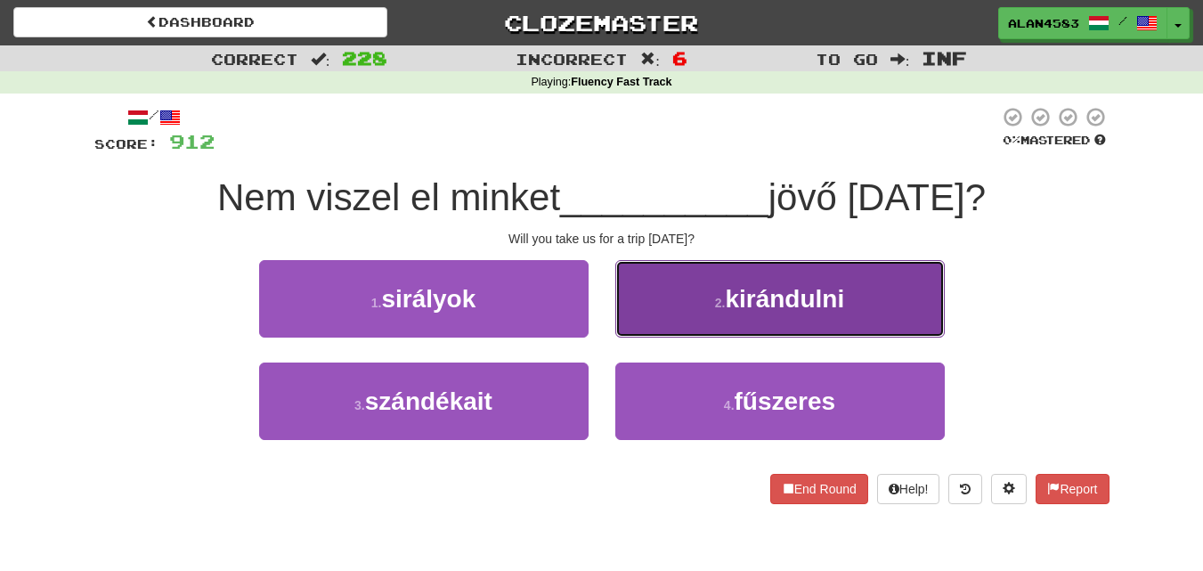
click at [802, 288] on span "kirándulni" at bounding box center [784, 299] width 119 height 28
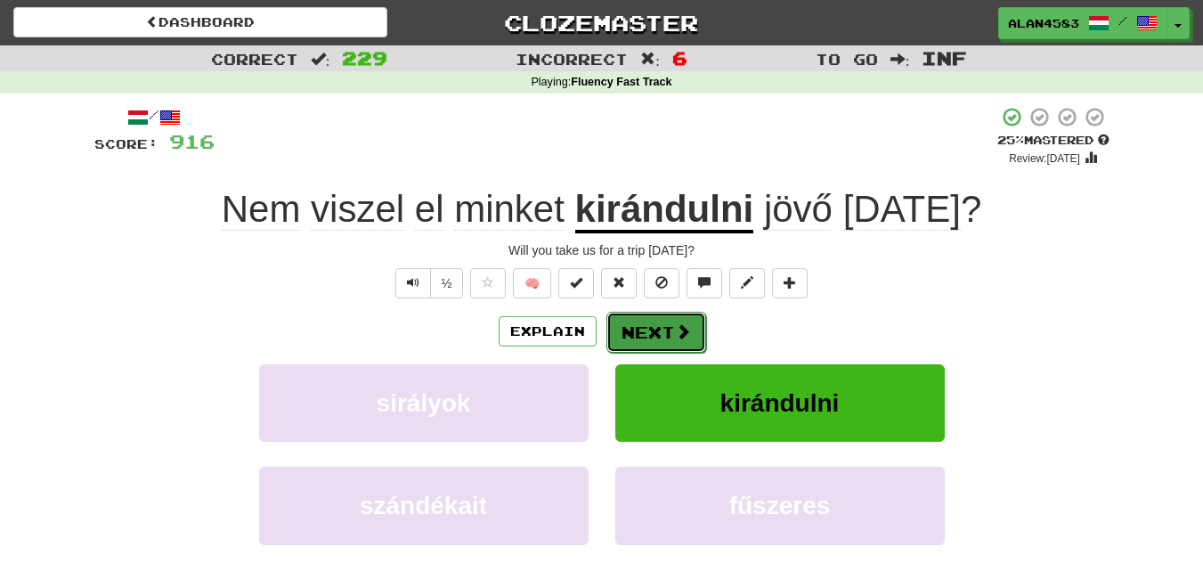
click at [662, 343] on button "Next" at bounding box center [656, 332] width 100 height 41
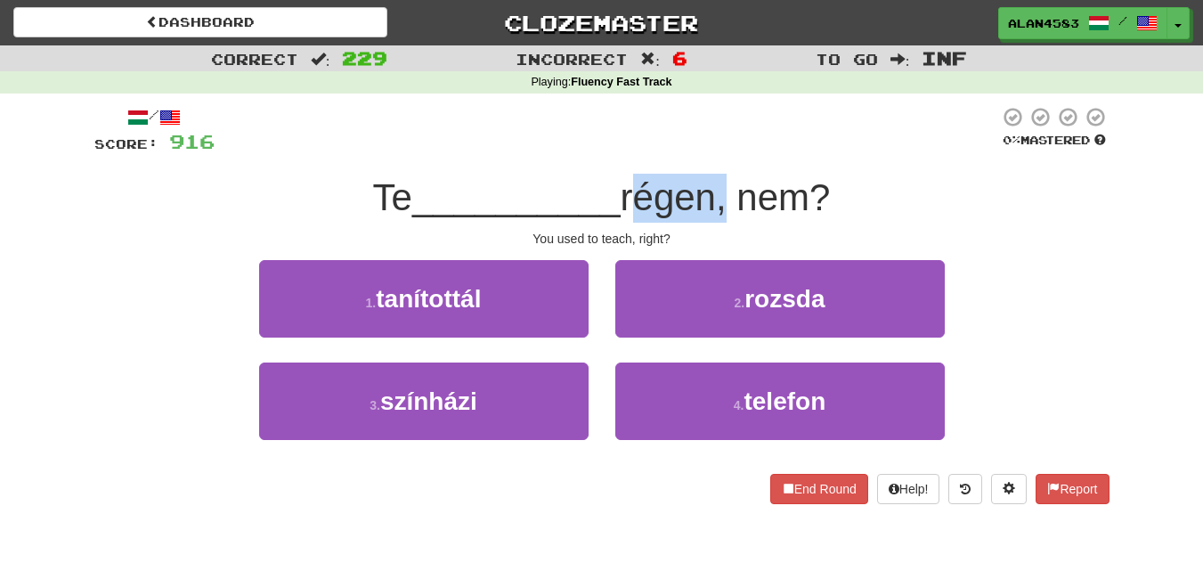
drag, startPoint x: 629, startPoint y: 200, endPoint x: 719, endPoint y: 191, distance: 90.4
click at [719, 191] on span "régen, nem?" at bounding box center [726, 197] width 210 height 42
click at [707, 151] on div at bounding box center [707, 151] width 0 height 0
click at [740, 137] on div at bounding box center [607, 130] width 785 height 49
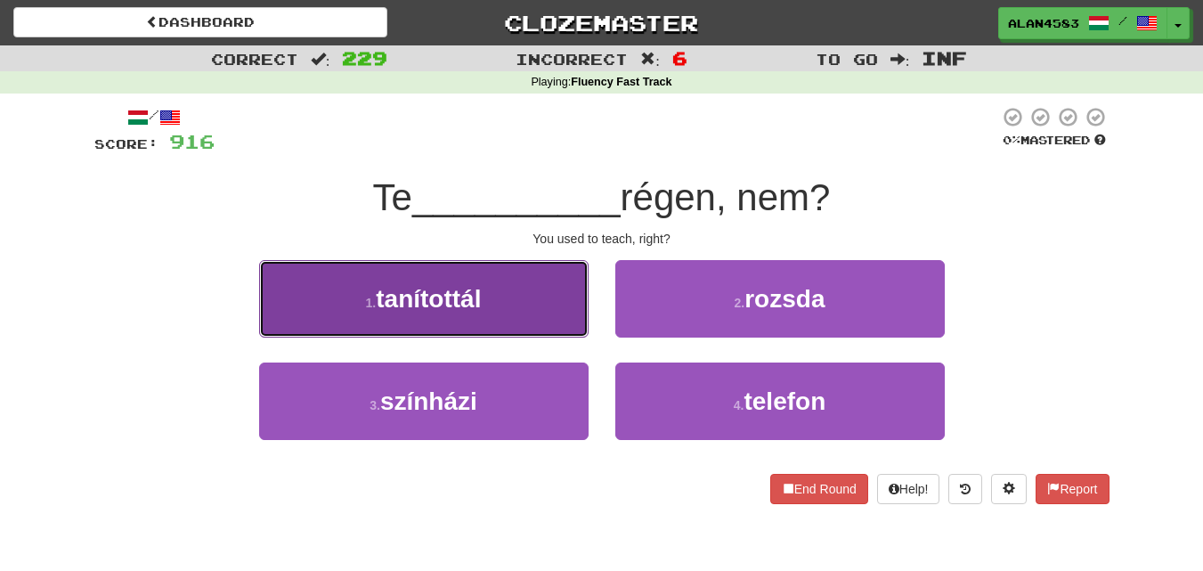
click at [393, 301] on span "tanítottál" at bounding box center [428, 299] width 105 height 28
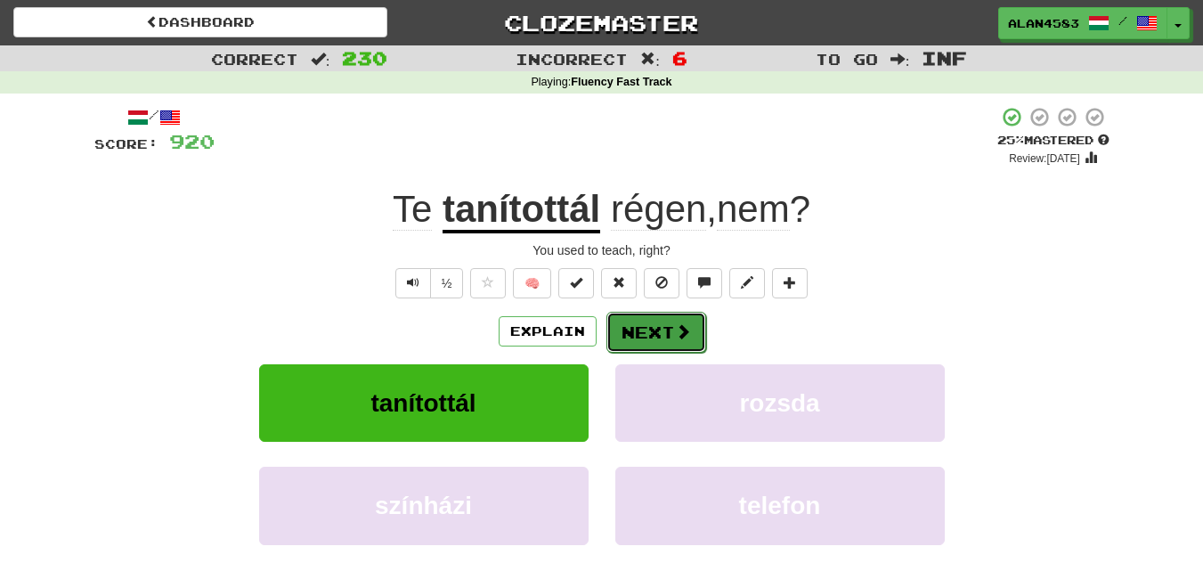
click at [636, 334] on button "Next" at bounding box center [656, 332] width 100 height 41
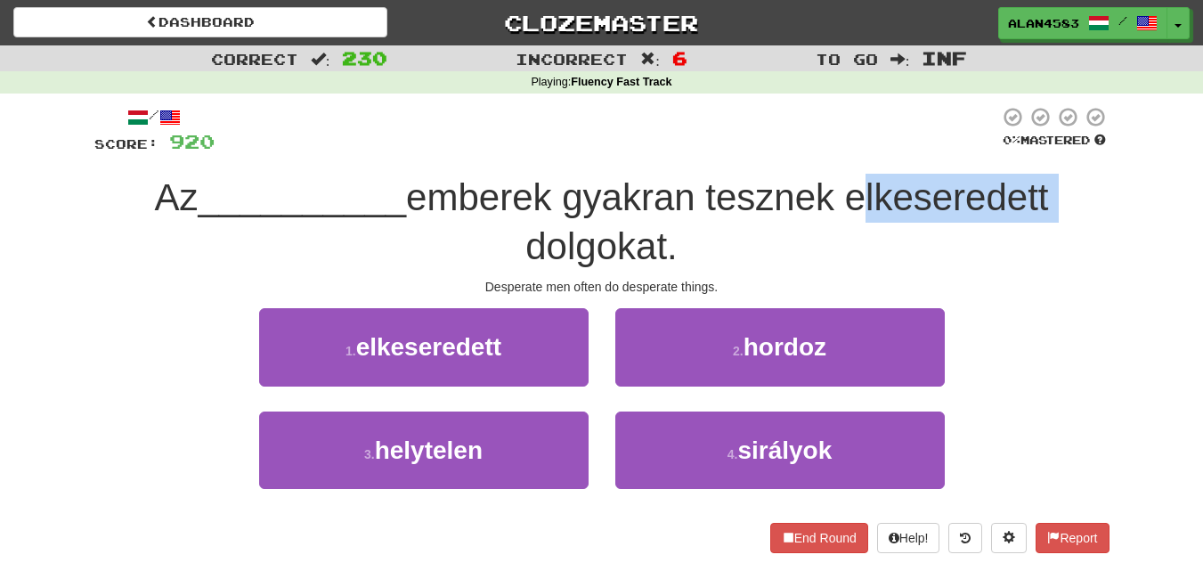
drag, startPoint x: 854, startPoint y: 199, endPoint x: 1090, endPoint y: 175, distance: 237.2
click at [1090, 175] on div "Az __________ emberek gyakran tesznek elkeseredett dolgokat." at bounding box center [601, 222] width 1015 height 97
click at [1078, 151] on div at bounding box center [1078, 151] width 0 height 0
click at [1095, 185] on div "Az __________ emberek gyakran tesznek elkeseredett dolgokat." at bounding box center [601, 222] width 1015 height 97
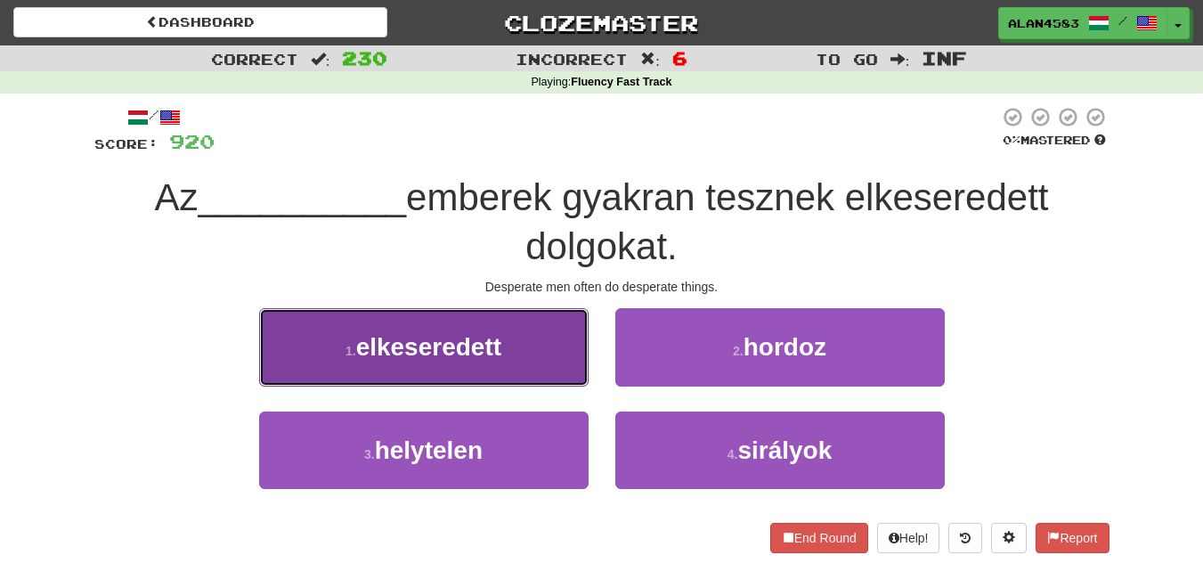
click at [398, 342] on span "elkeseredett" at bounding box center [428, 347] width 145 height 28
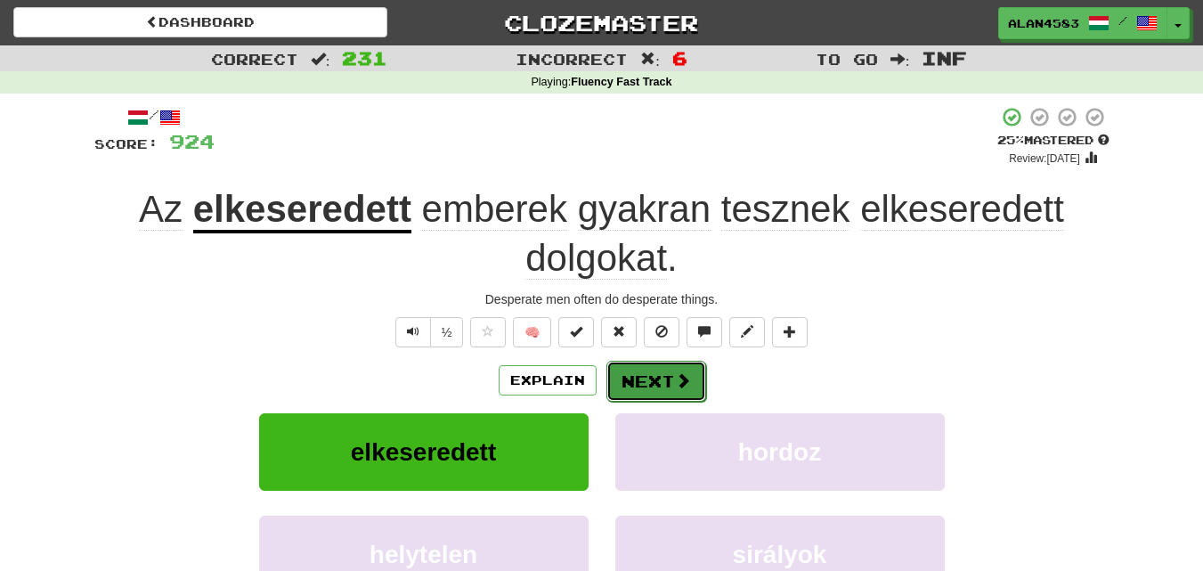
click at [630, 394] on button "Next" at bounding box center [656, 381] width 100 height 41
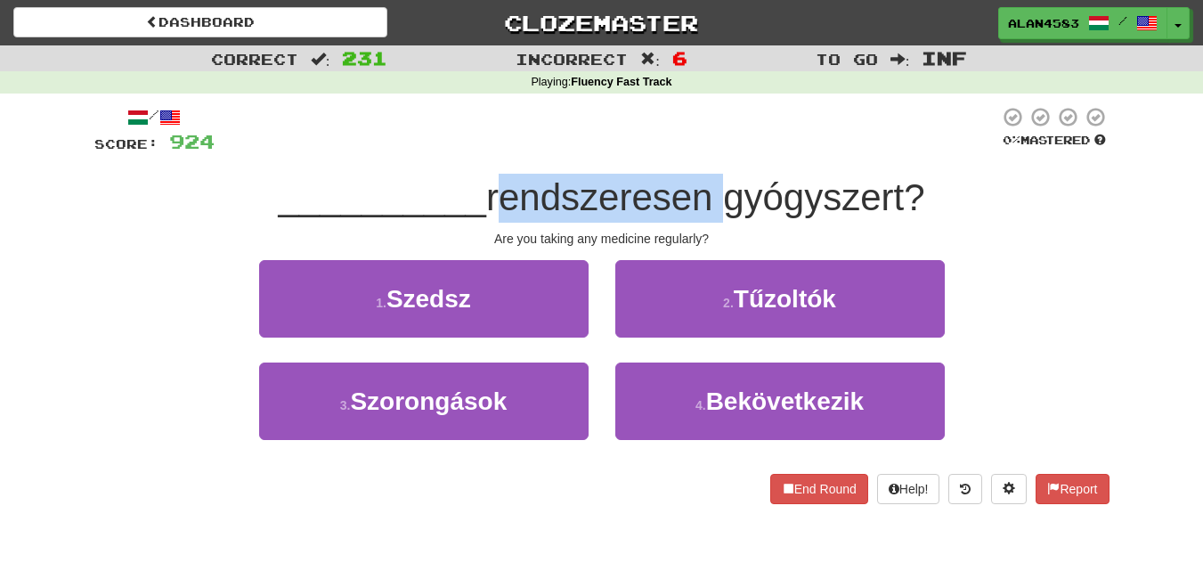
drag, startPoint x: 714, startPoint y: 197, endPoint x: 493, endPoint y: 199, distance: 220.9
click at [493, 199] on span "rendszeresen gyógyszert?" at bounding box center [705, 197] width 439 height 42
click at [482, 219] on div at bounding box center [482, 219] width 0 height 0
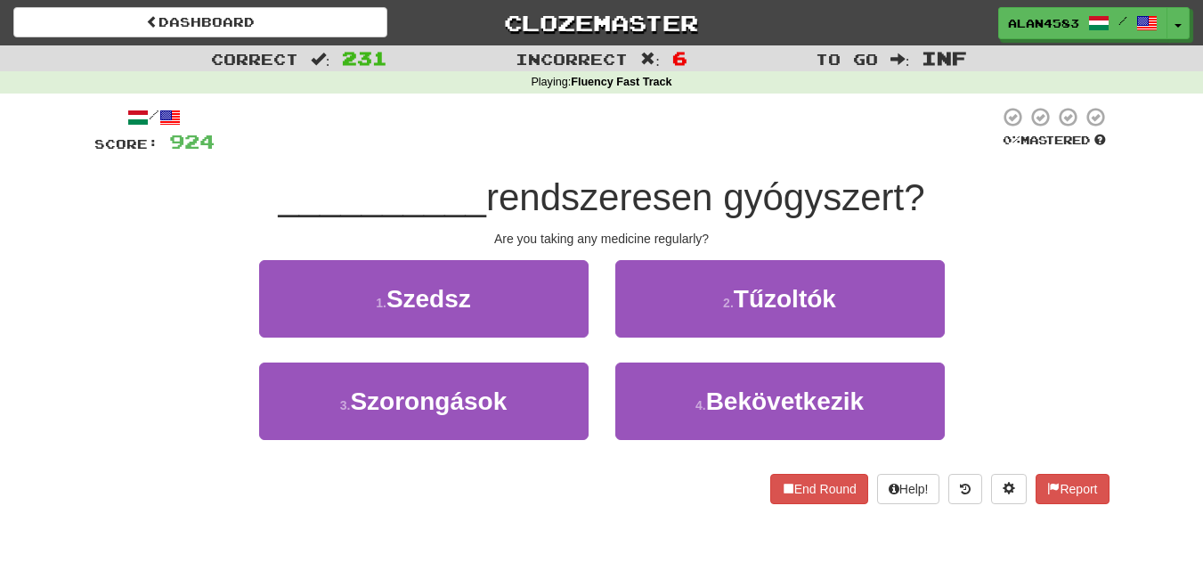
click at [395, 173] on div "/ Score: 924 0 % Mastered __________ rendszeresen gyógyszert? Are you taking an…" at bounding box center [601, 305] width 1015 height 398
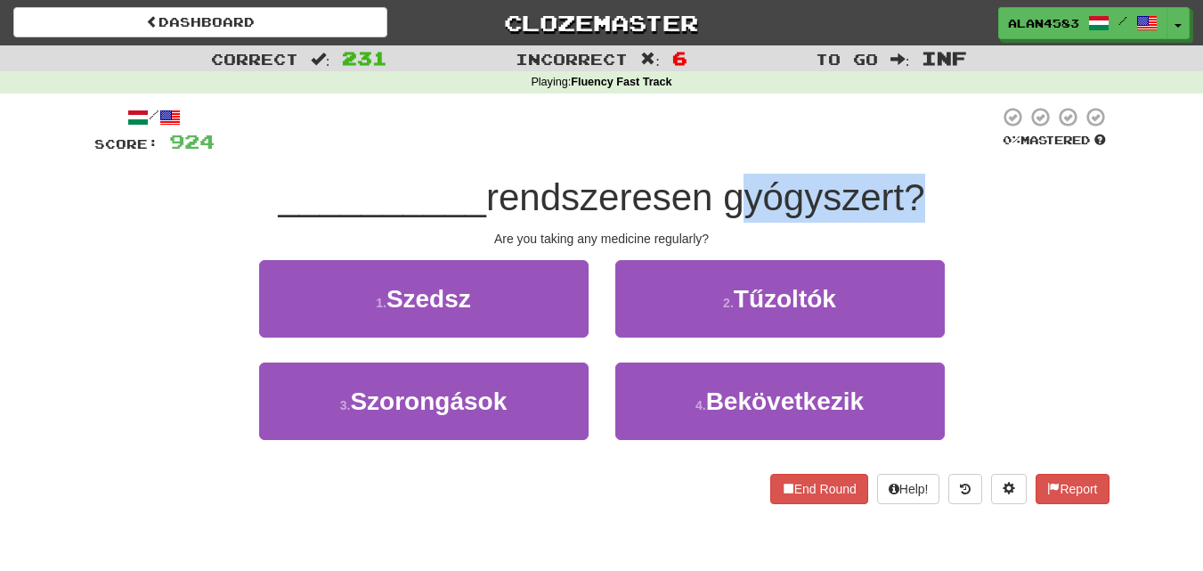
drag, startPoint x: 727, startPoint y: 190, endPoint x: 907, endPoint y: 178, distance: 180.3
click at [907, 178] on span "rendszeresen gyógyszert?" at bounding box center [705, 197] width 439 height 42
click at [895, 151] on div at bounding box center [895, 151] width 0 height 0
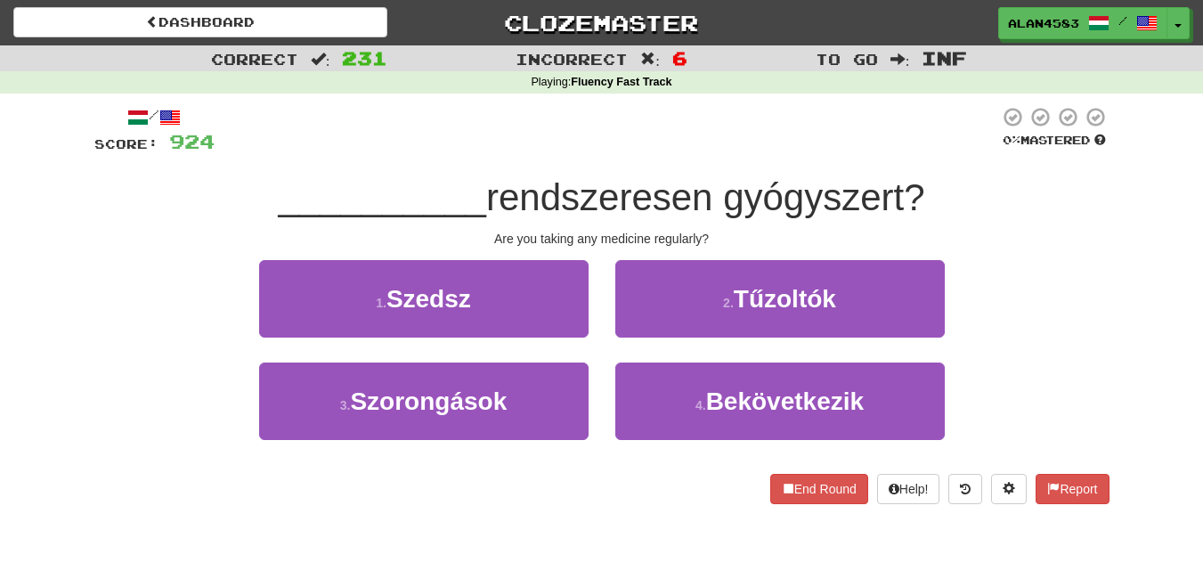
click at [915, 139] on div at bounding box center [607, 130] width 785 height 49
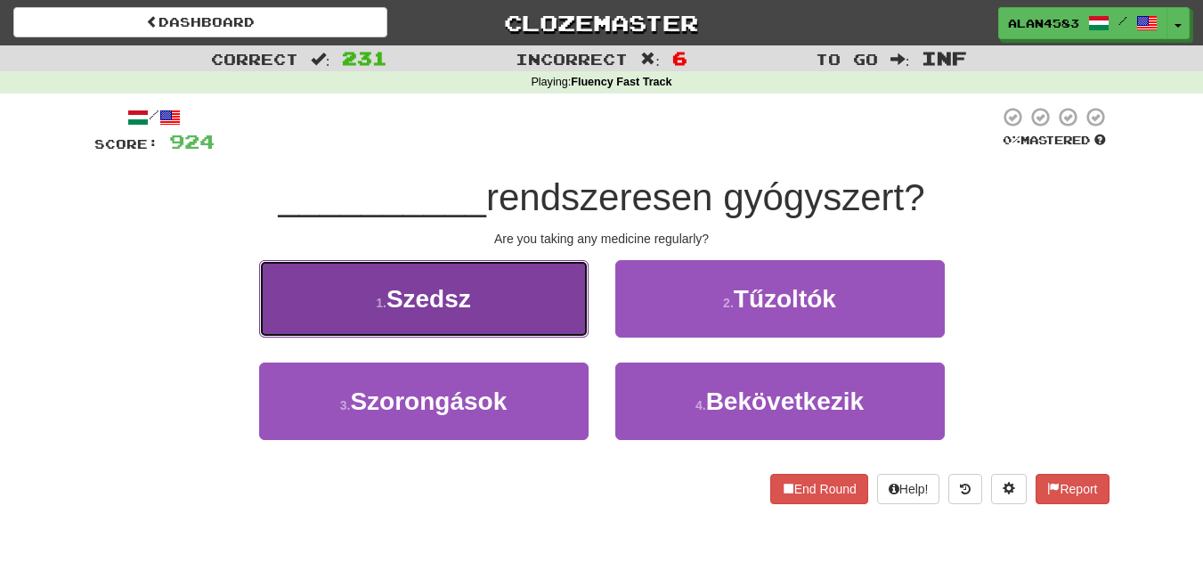
click at [435, 294] on span "Szedsz" at bounding box center [429, 299] width 85 height 28
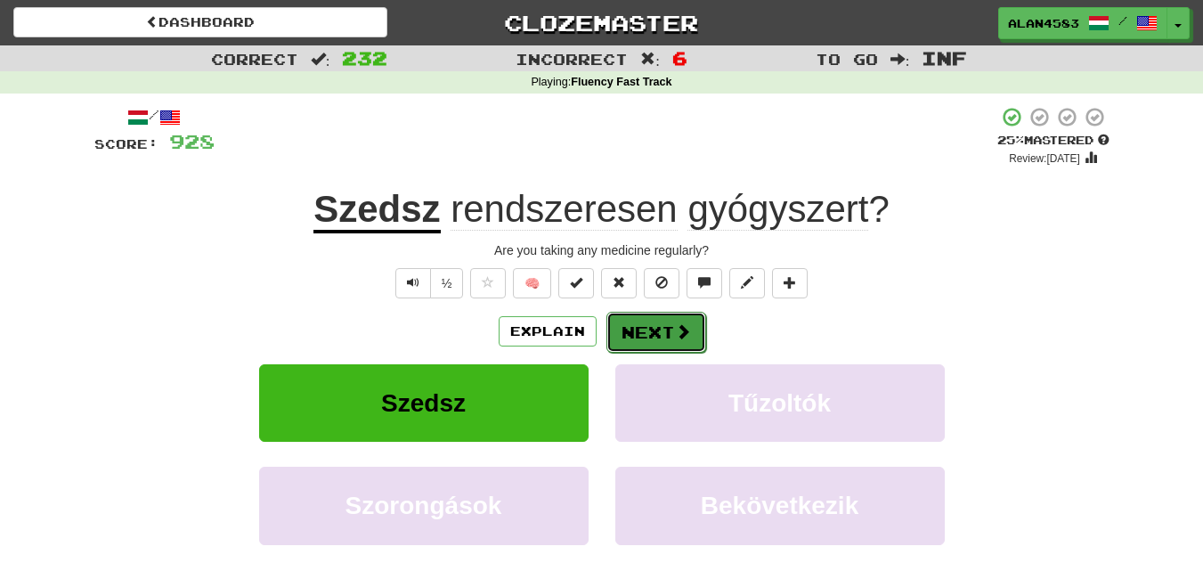
click at [629, 327] on button "Next" at bounding box center [656, 332] width 100 height 41
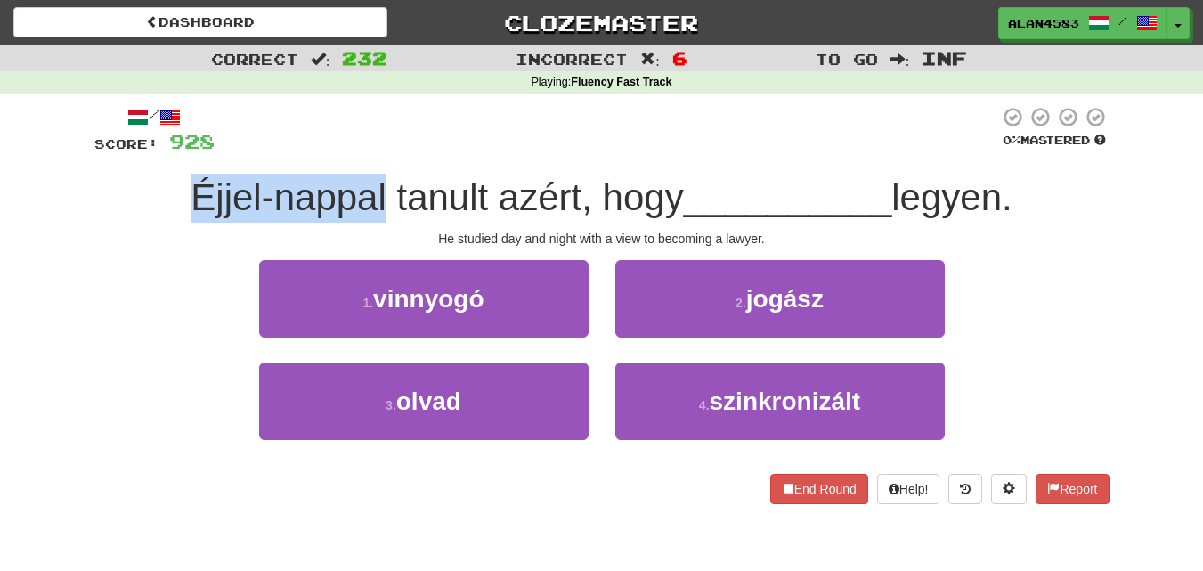
drag, startPoint x: 182, startPoint y: 198, endPoint x: 373, endPoint y: 185, distance: 191.9
click at [373, 185] on span "Éjjel-nappal tanult azért, hogy" at bounding box center [437, 197] width 492 height 42
click at [362, 151] on div at bounding box center [362, 151] width 0 height 0
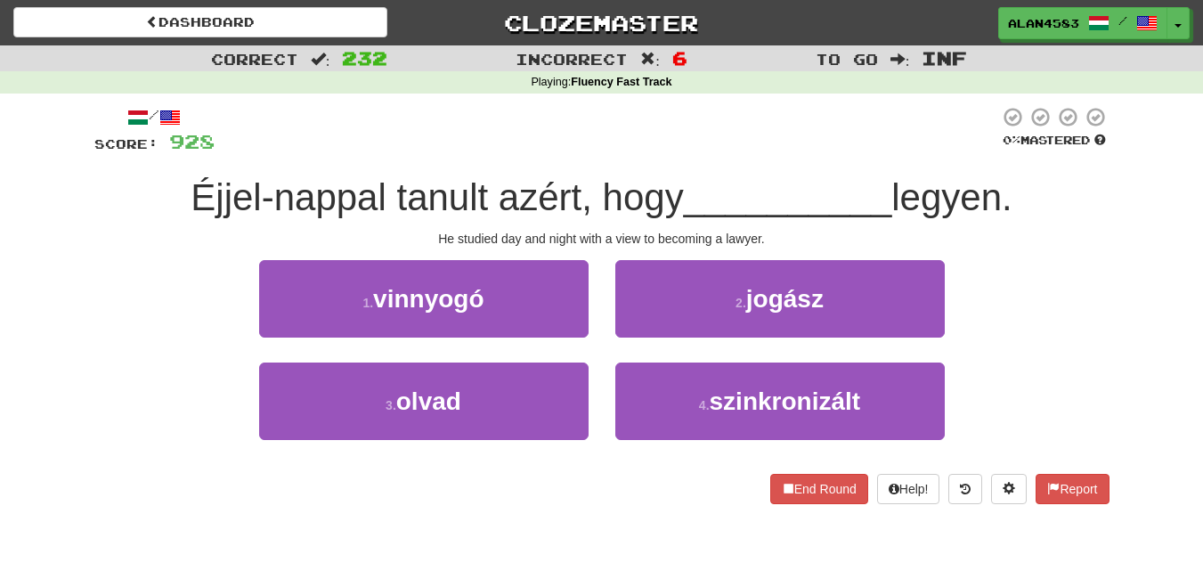
click at [425, 103] on div "/ Score: 928 0 % Mastered Éjjel-nappal tanult azért, hogy __________ legyen. He…" at bounding box center [601, 311] width 1015 height 435
drag, startPoint x: 572, startPoint y: 198, endPoint x: 489, endPoint y: 202, distance: 82.9
click at [489, 202] on span "Éjjel-nappal tanult azért, hogy" at bounding box center [437, 197] width 492 height 42
click at [477, 219] on div at bounding box center [477, 219] width 0 height 0
click at [700, 154] on div at bounding box center [607, 130] width 785 height 49
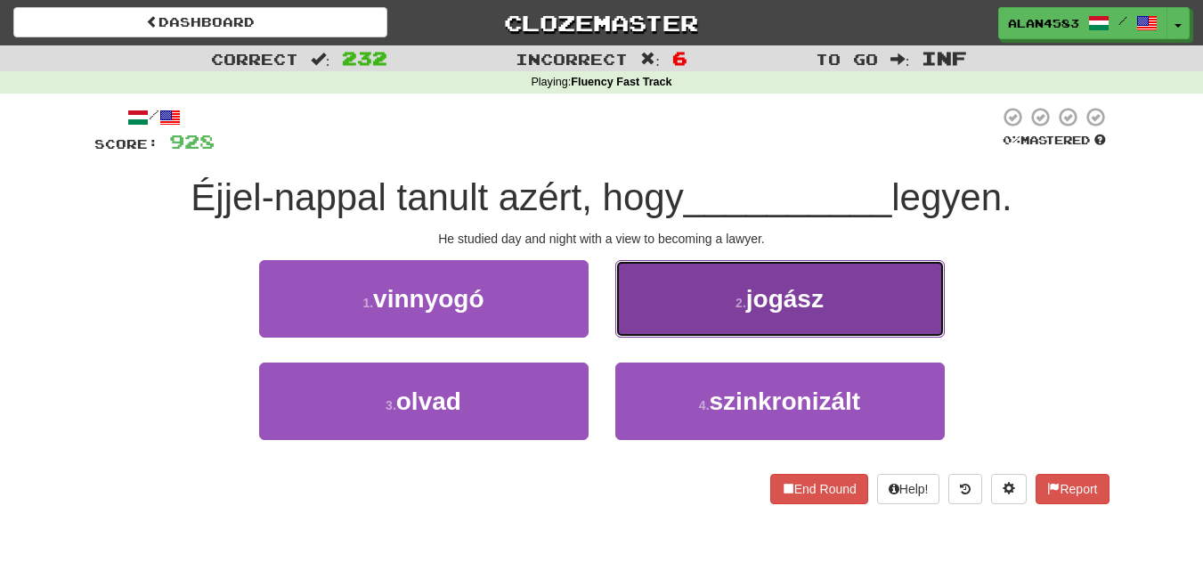
click at [707, 304] on button "2 . jogász" at bounding box center [780, 298] width 330 height 77
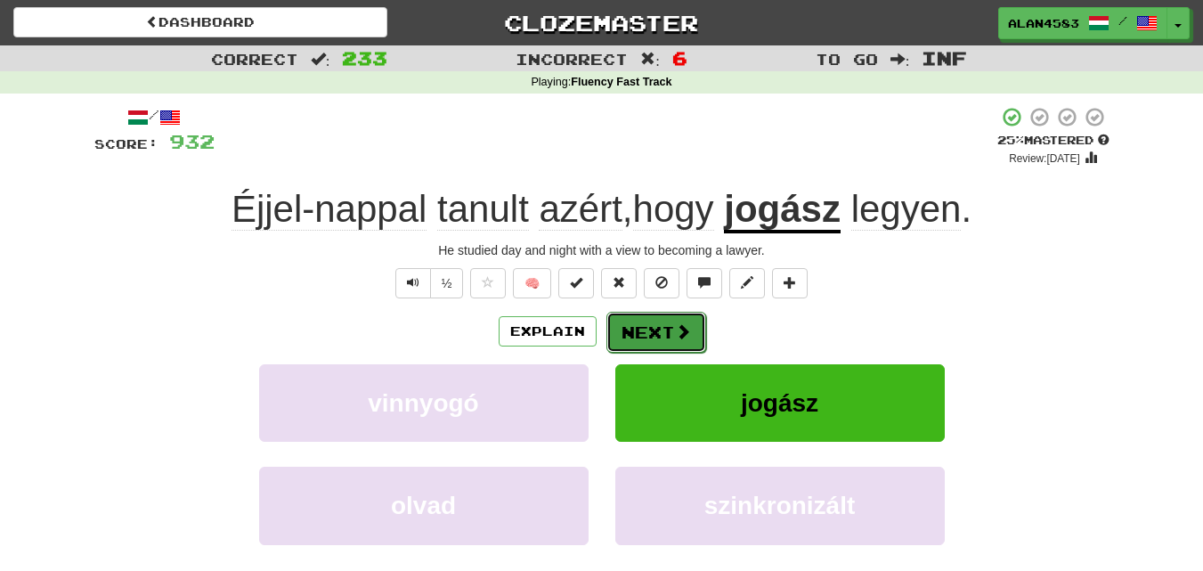
click at [659, 335] on button "Next" at bounding box center [656, 332] width 100 height 41
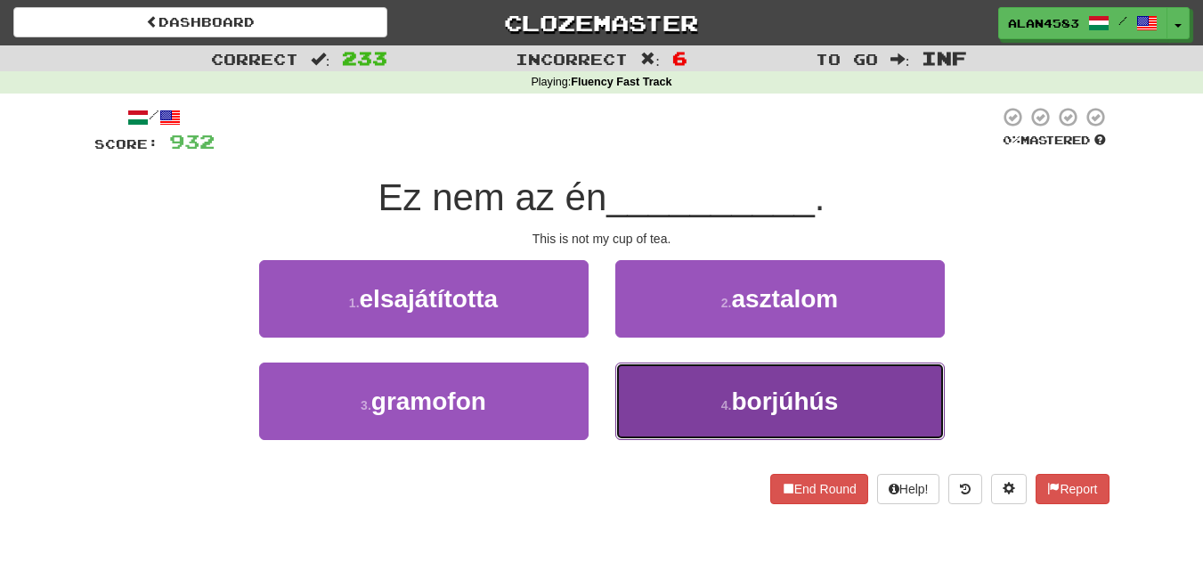
click at [647, 371] on button "4 . borjúhús" at bounding box center [780, 400] width 330 height 77
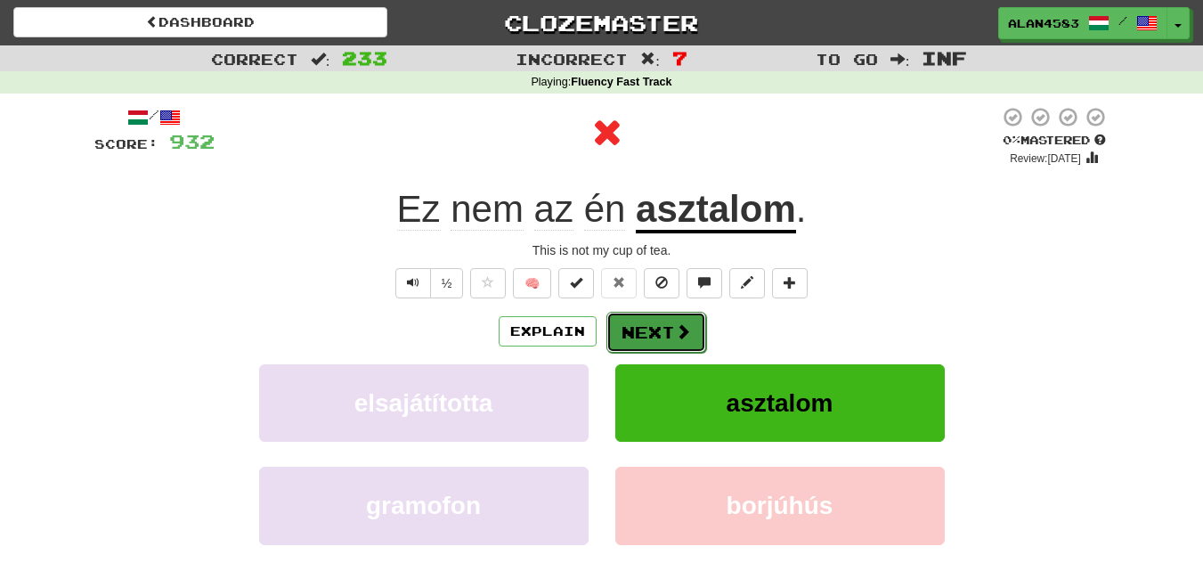
click at [667, 336] on button "Next" at bounding box center [656, 332] width 100 height 41
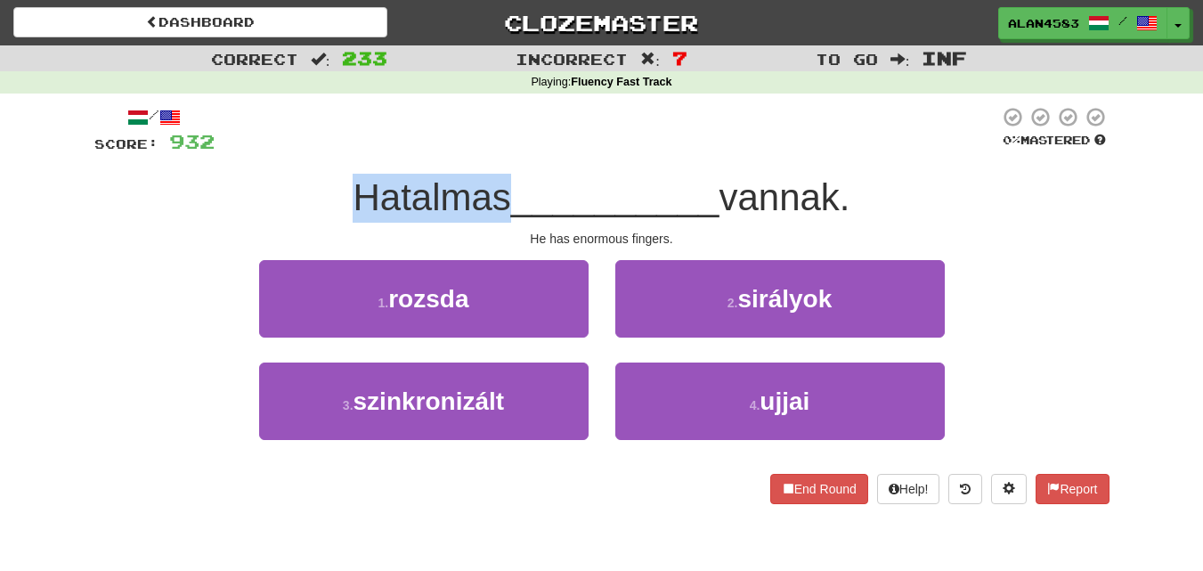
drag, startPoint x: 498, startPoint y: 187, endPoint x: 309, endPoint y: 192, distance: 188.9
click at [309, 192] on div "Hatalmas __________ vannak." at bounding box center [601, 198] width 1015 height 49
click at [297, 151] on div at bounding box center [297, 151] width 0 height 0
click at [219, 213] on div "Hatalmas __________ vannak." at bounding box center [601, 198] width 1015 height 49
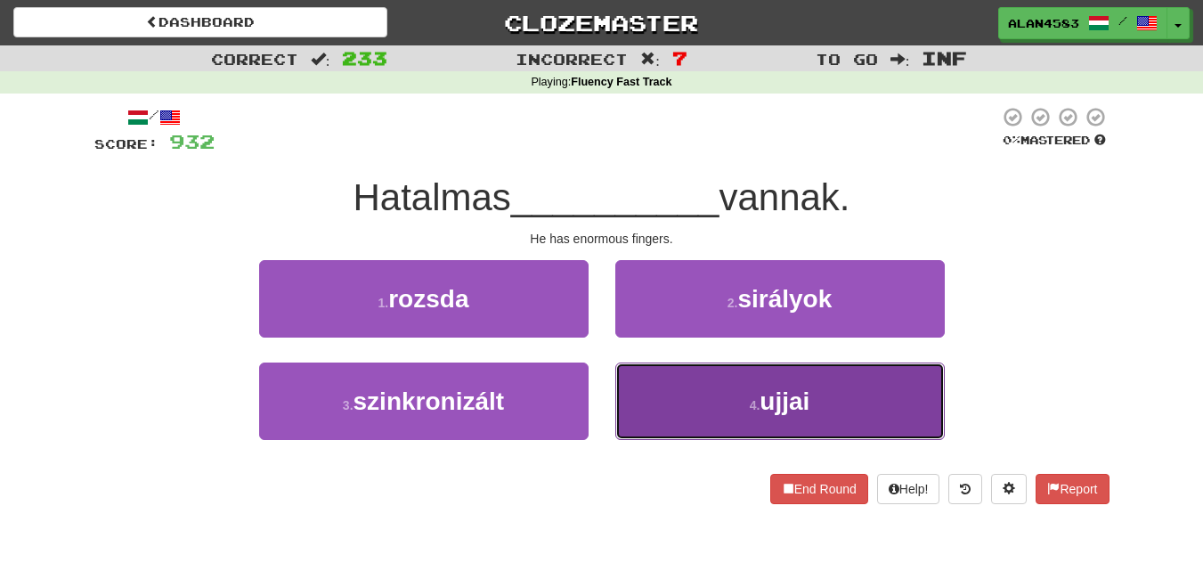
click at [699, 403] on button "4 . ujjai" at bounding box center [780, 400] width 330 height 77
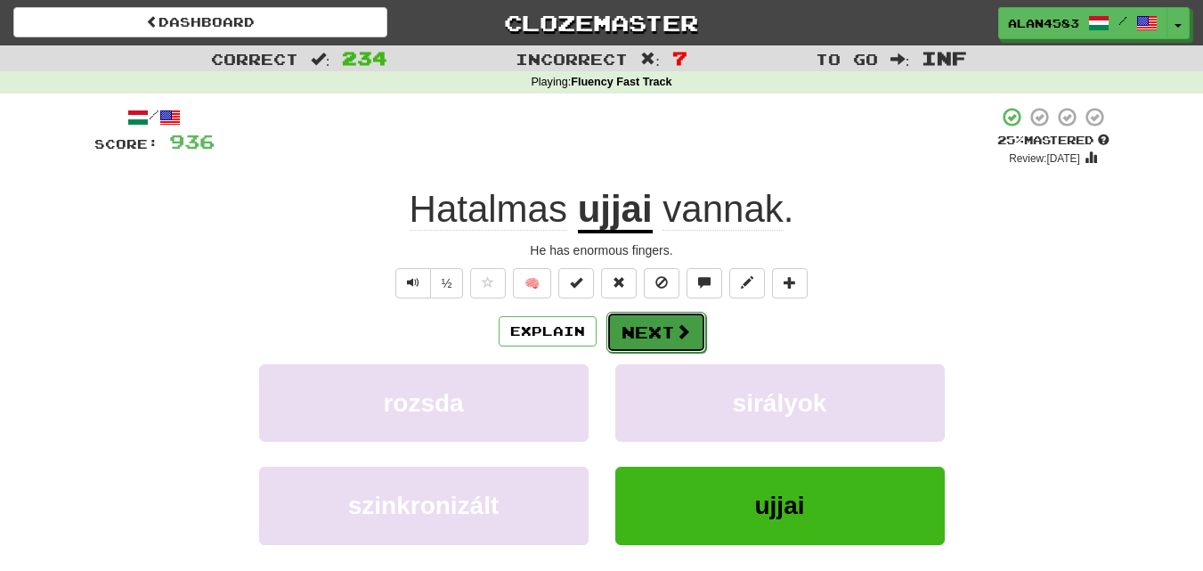
click at [660, 333] on button "Next" at bounding box center [656, 332] width 100 height 41
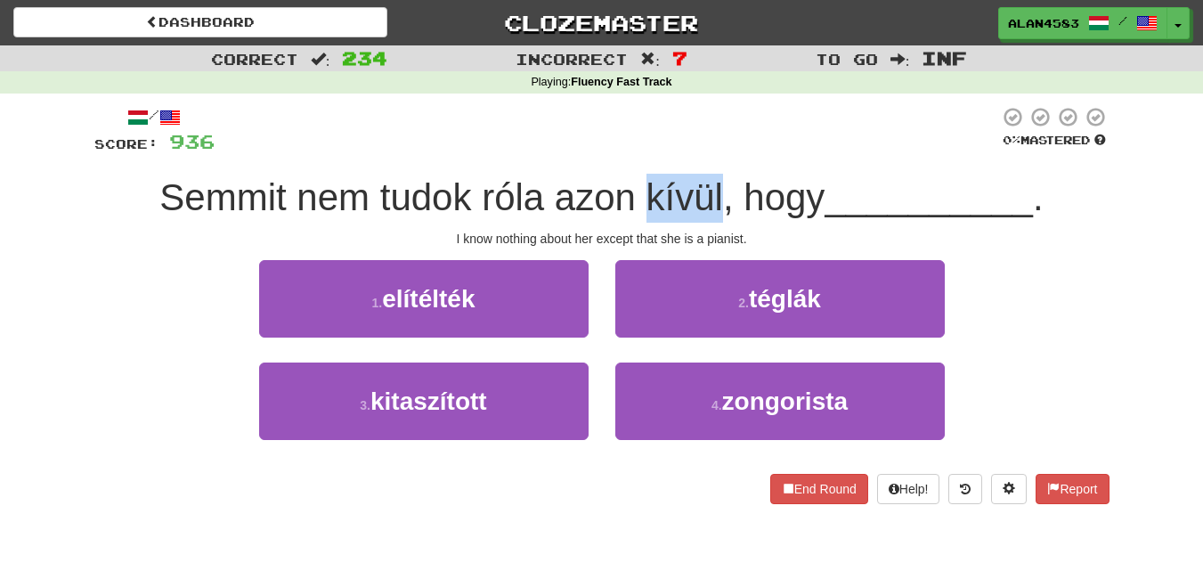
drag, startPoint x: 642, startPoint y: 191, endPoint x: 717, endPoint y: 183, distance: 75.2
click at [717, 183] on span "Semmit nem tudok róla azon kívül, hogy" at bounding box center [491, 197] width 665 height 42
click at [705, 151] on div at bounding box center [705, 151] width 0 height 0
click at [739, 106] on div at bounding box center [607, 130] width 785 height 49
drag, startPoint x: 478, startPoint y: 194, endPoint x: 545, endPoint y: 184, distance: 67.5
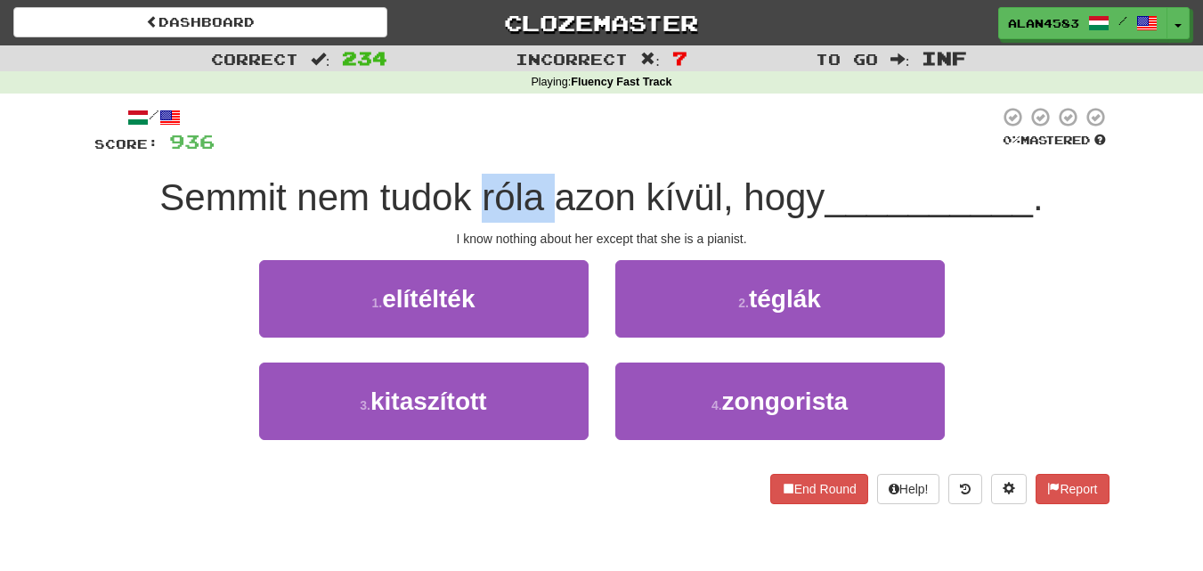
click at [545, 184] on span "Semmit nem tudok róla azon kívül, hogy" at bounding box center [491, 197] width 665 height 42
click at [533, 151] on div at bounding box center [533, 151] width 0 height 0
click at [594, 136] on div at bounding box center [607, 130] width 785 height 49
drag, startPoint x: 645, startPoint y: 189, endPoint x: 716, endPoint y: 181, distance: 71.7
click at [716, 181] on span "Semmit nem tudok róla azon kívül, hogy" at bounding box center [491, 197] width 665 height 42
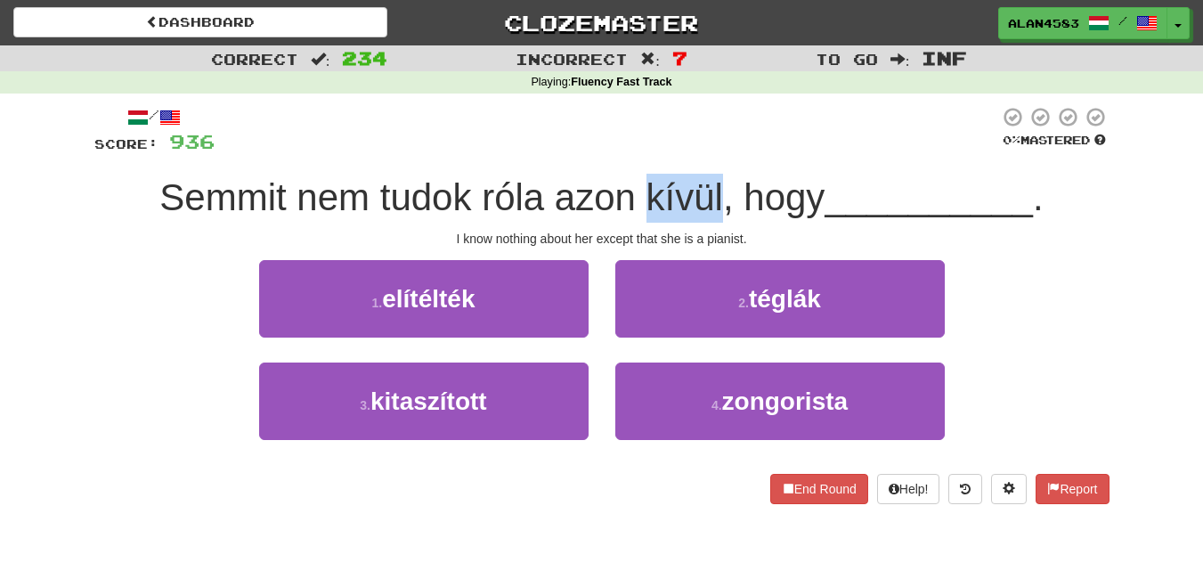
click at [704, 151] on div at bounding box center [704, 151] width 0 height 0
click at [732, 151] on div at bounding box center [607, 130] width 785 height 49
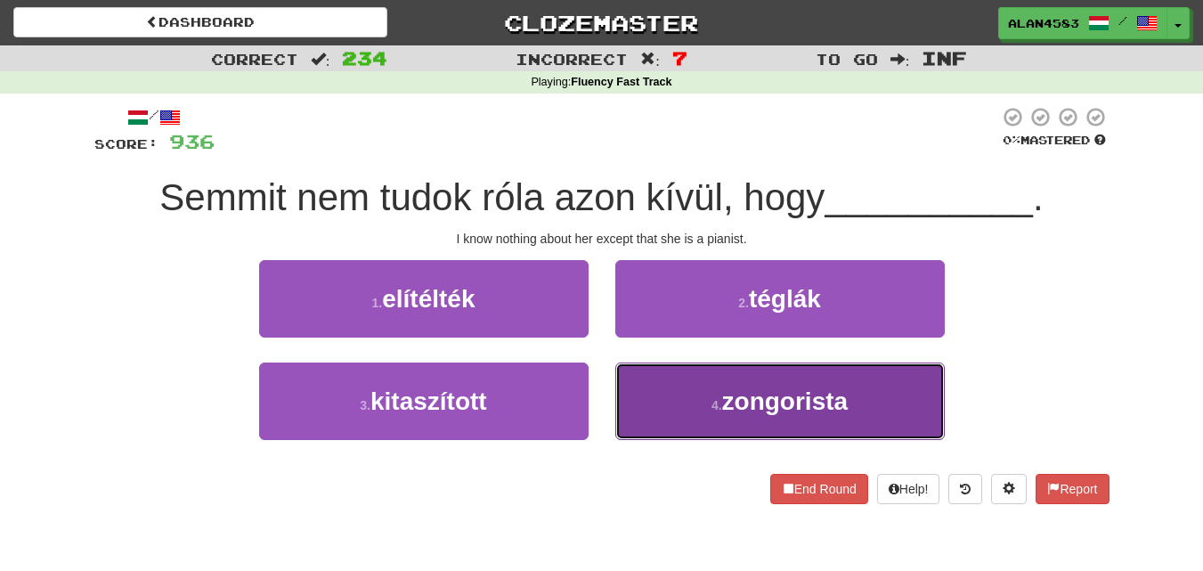
click at [743, 413] on span "zongorista" at bounding box center [785, 401] width 126 height 28
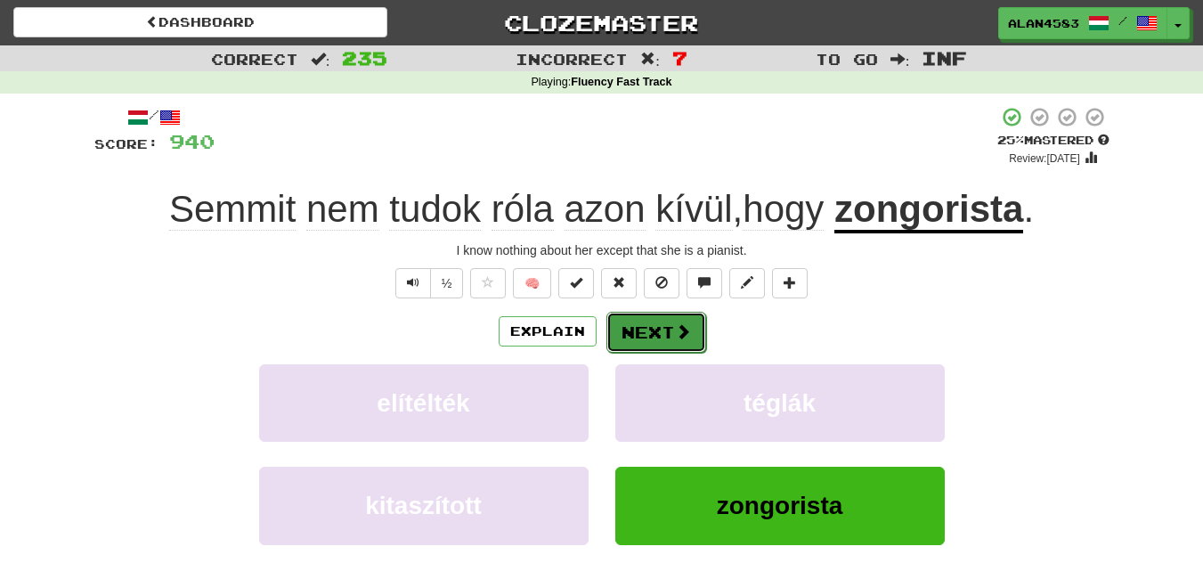
click at [679, 337] on span at bounding box center [683, 331] width 16 height 16
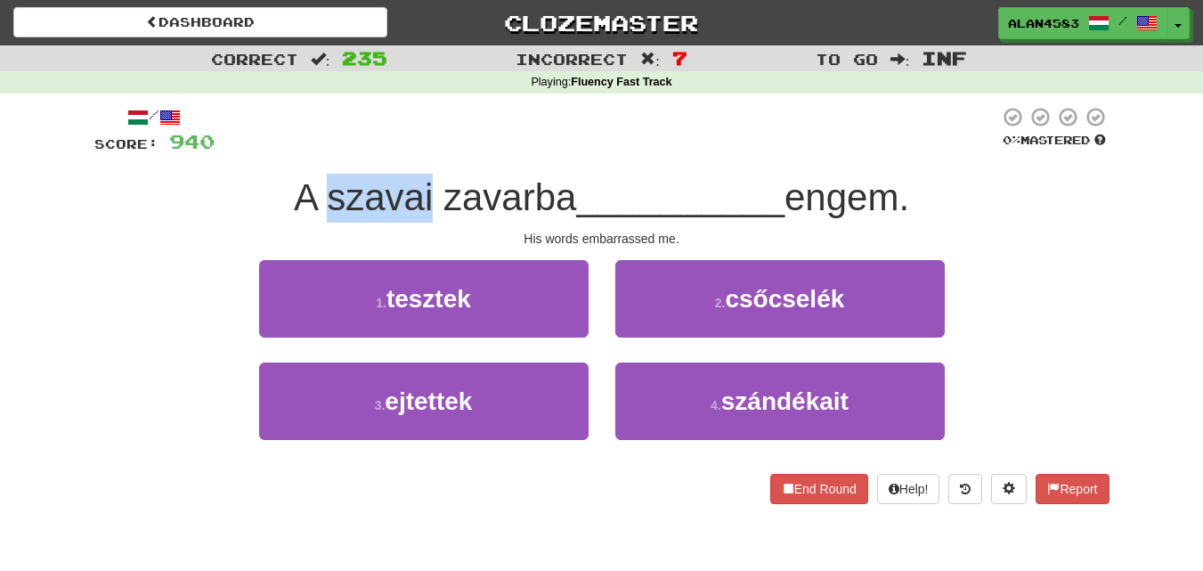
drag, startPoint x: 422, startPoint y: 189, endPoint x: 317, endPoint y: 192, distance: 105.1
click at [317, 192] on span "A szavai zavarba" at bounding box center [435, 197] width 283 height 42
click at [305, 151] on div at bounding box center [305, 151] width 0 height 0
click at [223, 177] on div "A szavai zavarba __________ engem." at bounding box center [601, 198] width 1015 height 49
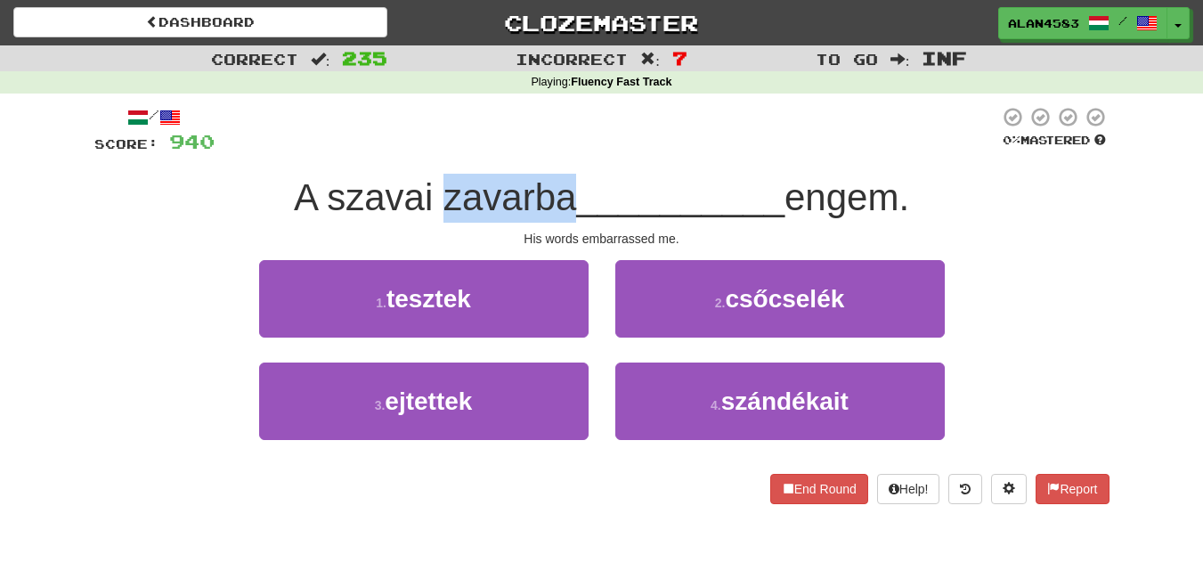
drag, startPoint x: 562, startPoint y: 189, endPoint x: 435, endPoint y: 189, distance: 126.5
click at [435, 189] on span "A szavai zavarba" at bounding box center [435, 197] width 283 height 42
click at [424, 151] on div at bounding box center [424, 151] width 0 height 0
click at [630, 150] on div at bounding box center [607, 130] width 785 height 49
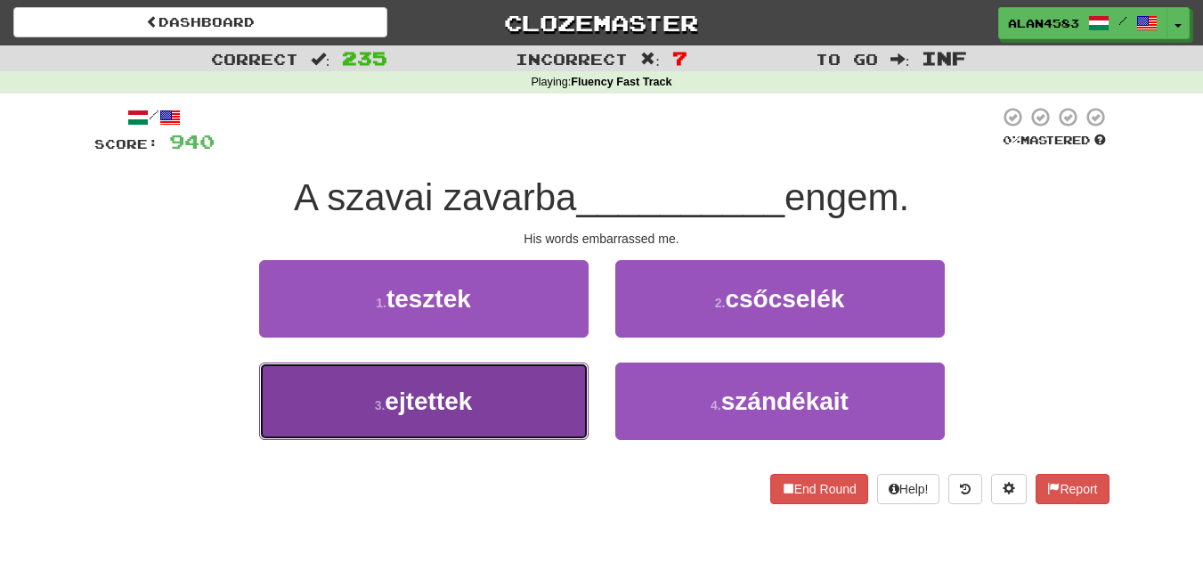
click at [349, 396] on button "3 . ejtettek" at bounding box center [424, 400] width 330 height 77
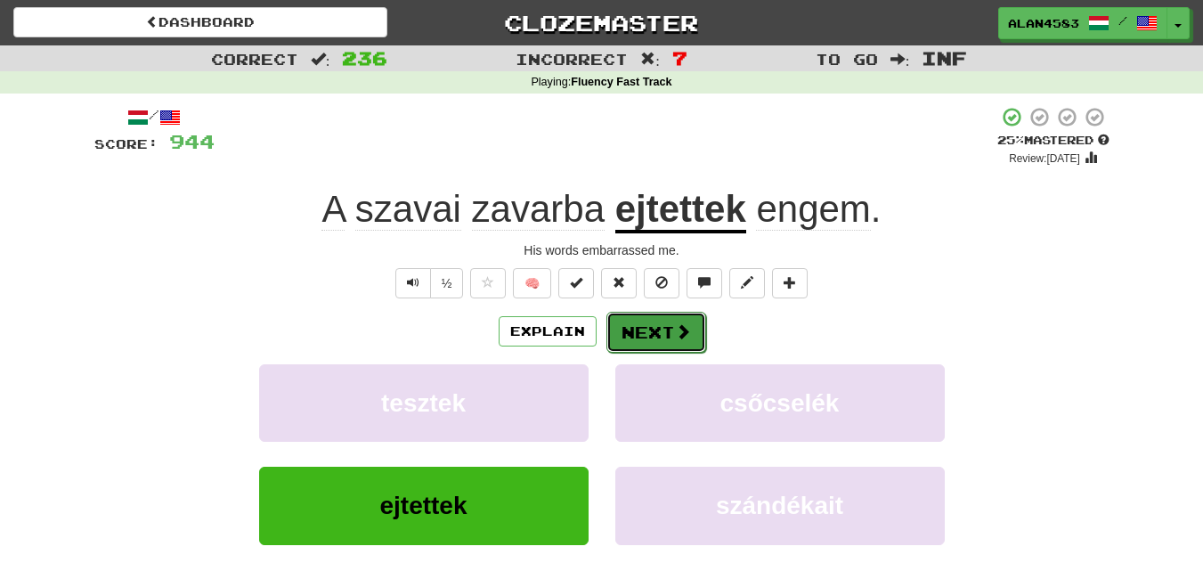
click at [655, 334] on button "Next" at bounding box center [656, 332] width 100 height 41
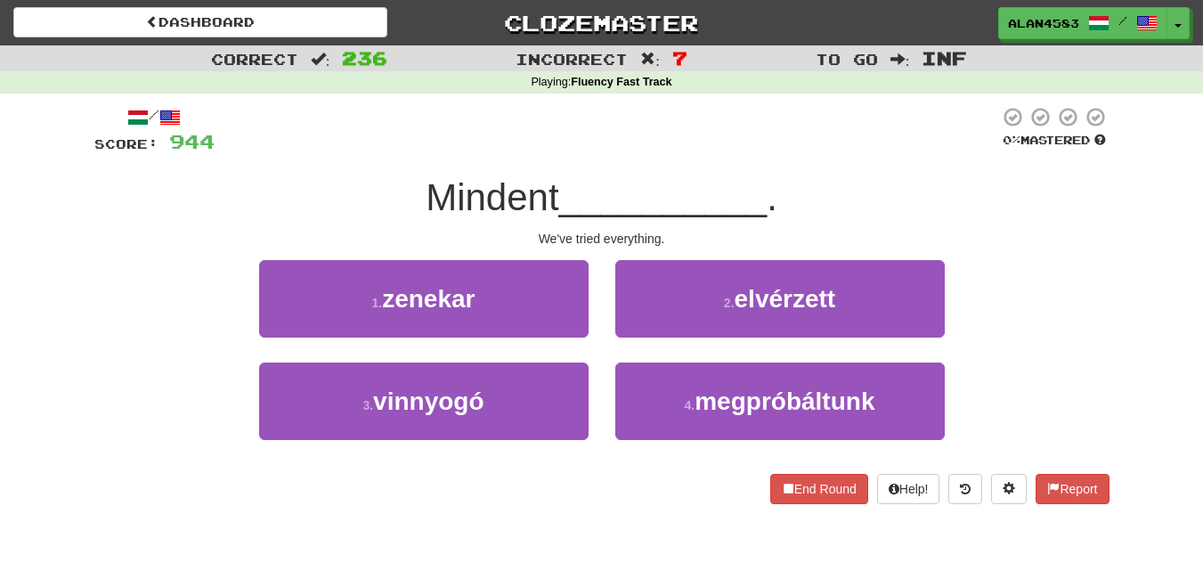
click at [665, 348] on div "2 . elvérzett" at bounding box center [780, 311] width 356 height 102
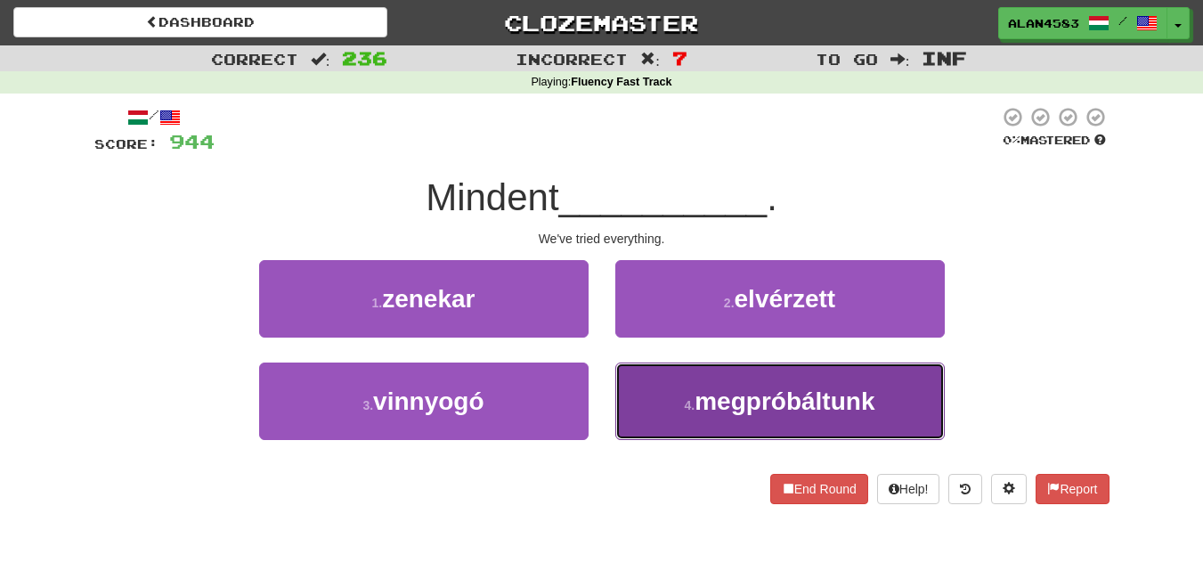
click at [670, 388] on button "4 . megpróbáltunk" at bounding box center [780, 400] width 330 height 77
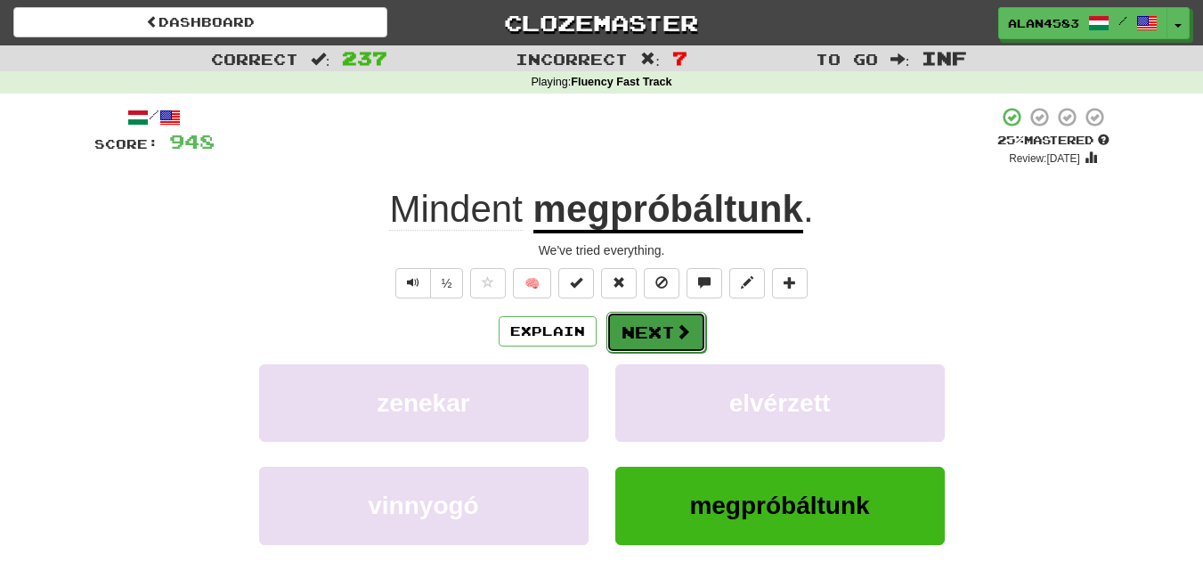
click at [634, 338] on button "Next" at bounding box center [656, 332] width 100 height 41
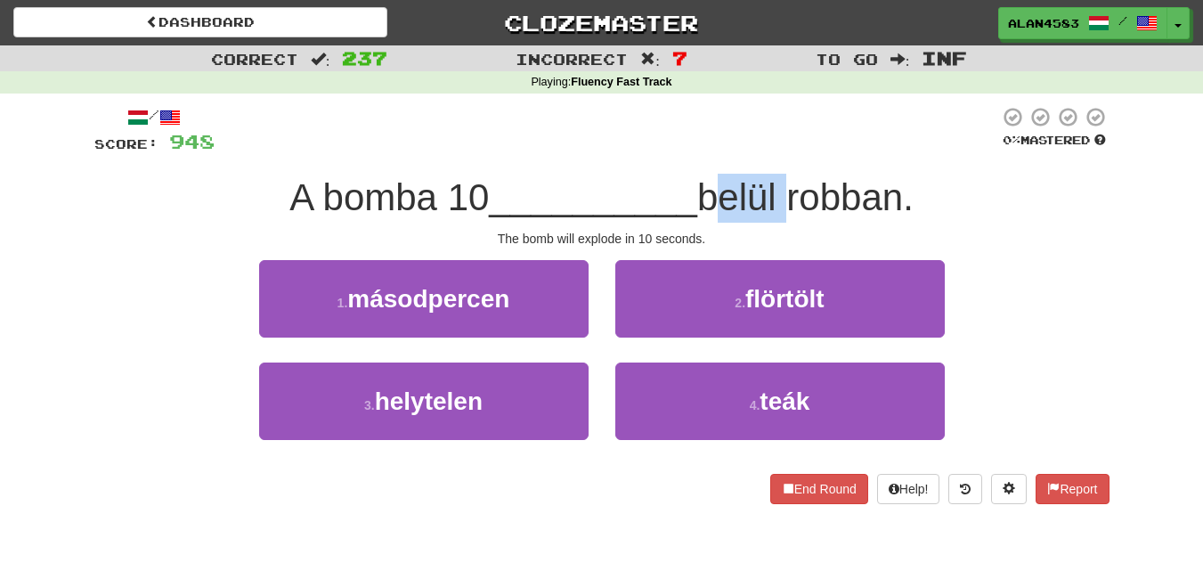
drag, startPoint x: 706, startPoint y: 205, endPoint x: 791, endPoint y: 196, distance: 85.1
click at [791, 196] on span "belül robban." at bounding box center [805, 197] width 216 height 42
click at [779, 151] on div at bounding box center [779, 151] width 0 height 0
click at [572, 127] on div at bounding box center [607, 130] width 785 height 49
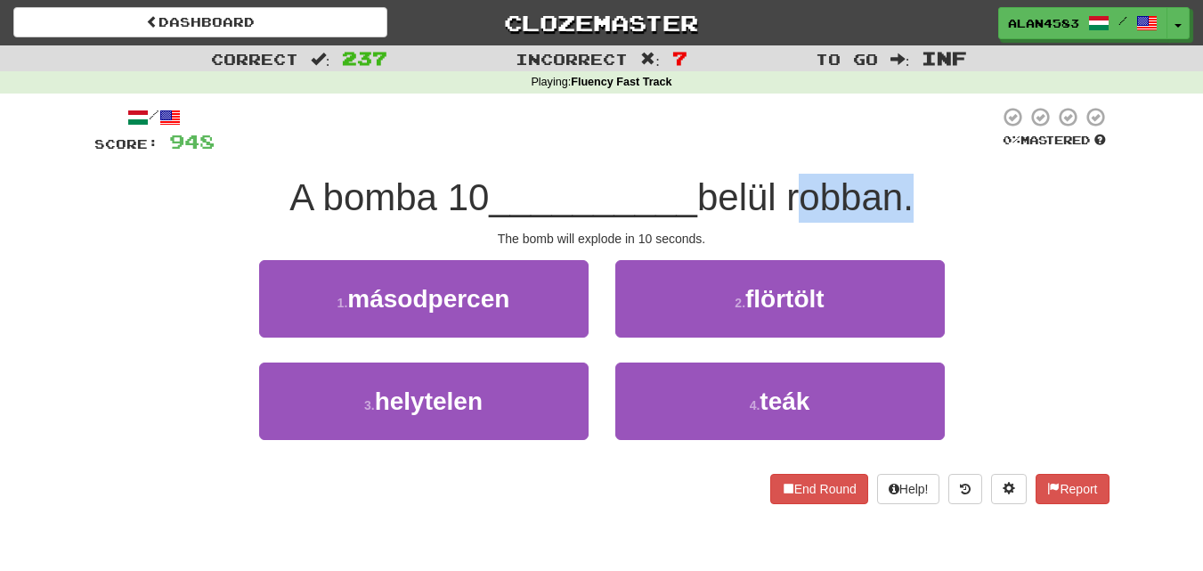
drag, startPoint x: 905, startPoint y: 187, endPoint x: 802, endPoint y: 197, distance: 103.8
click at [802, 197] on span "belül robban." at bounding box center [805, 197] width 216 height 42
click at [790, 151] on div at bounding box center [790, 151] width 0 height 0
click at [653, 135] on div at bounding box center [607, 130] width 785 height 49
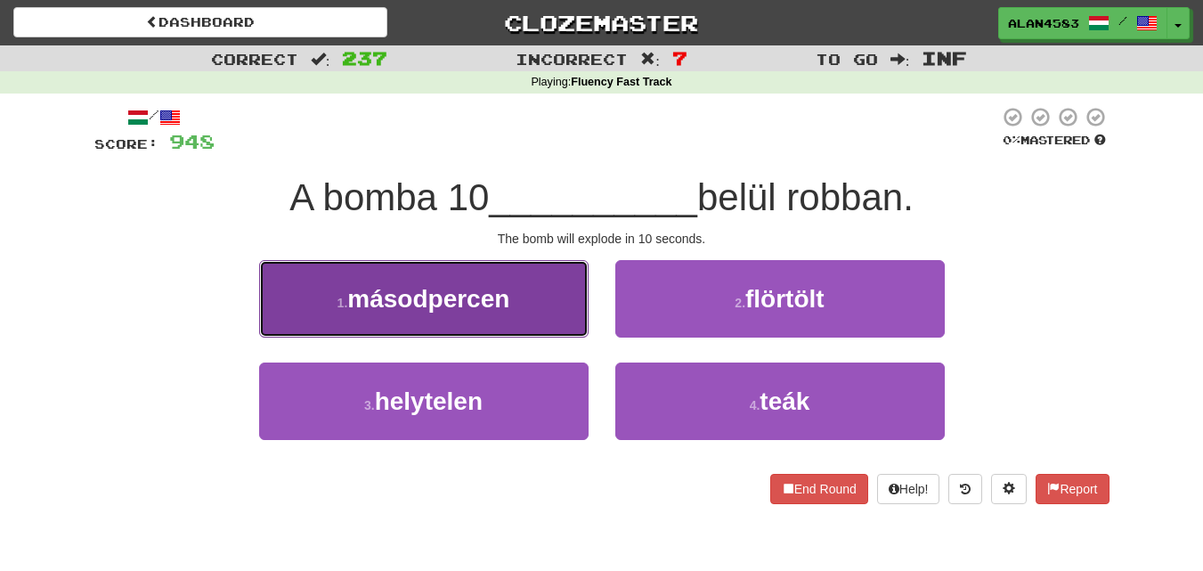
click at [440, 289] on span "másodpercen" at bounding box center [428, 299] width 162 height 28
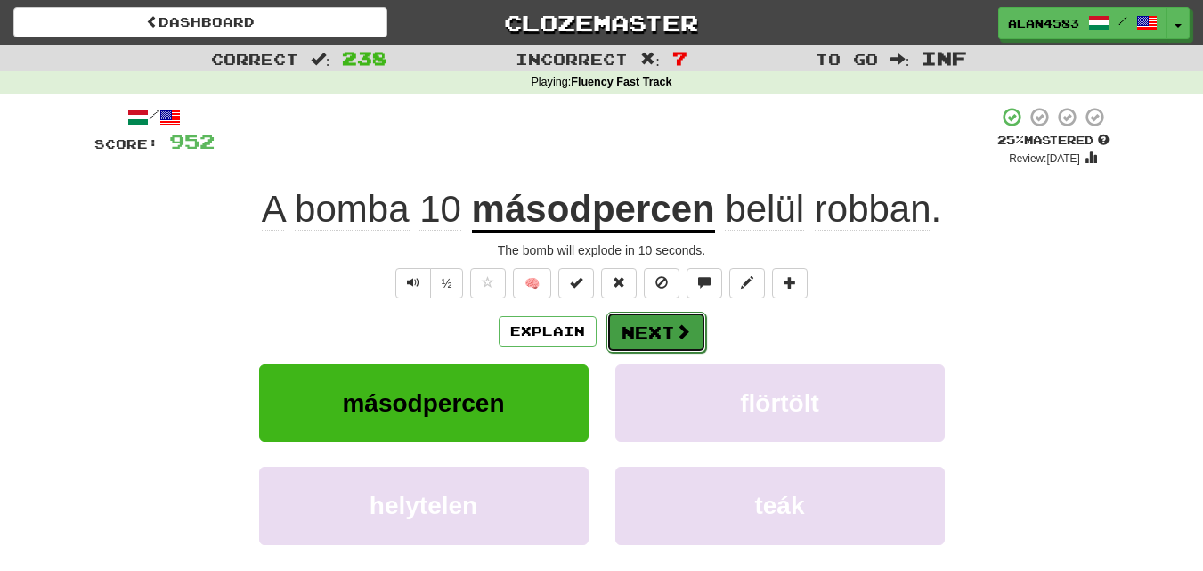
click at [646, 320] on button "Next" at bounding box center [656, 332] width 100 height 41
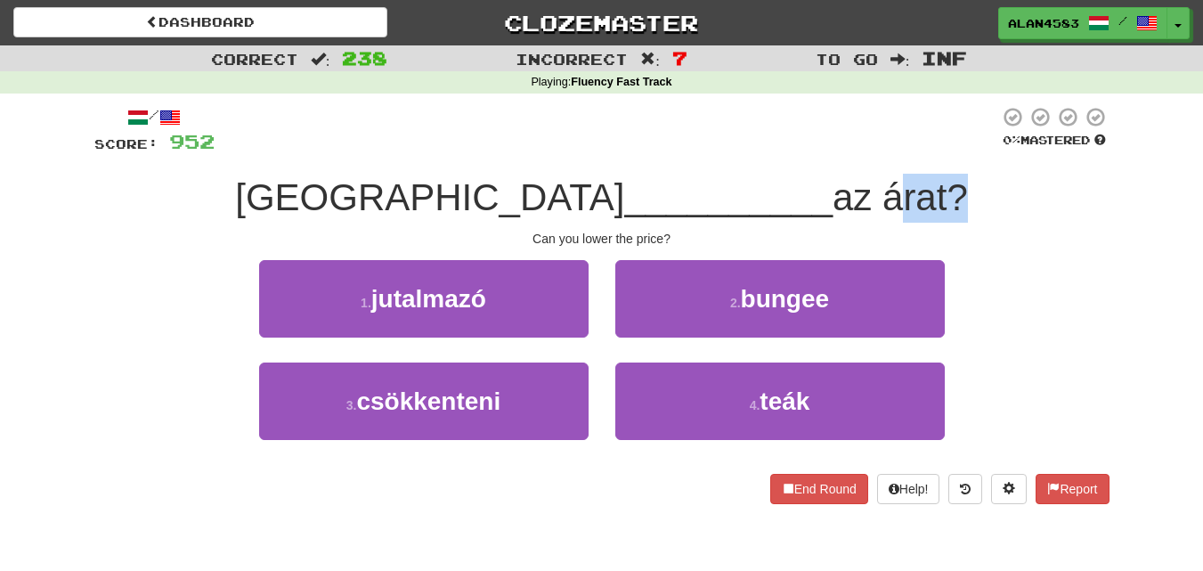
drag, startPoint x: 753, startPoint y: 197, endPoint x: 816, endPoint y: 194, distance: 62.4
click at [833, 194] on span "az árat?" at bounding box center [900, 197] width 135 height 42
click at [804, 151] on div at bounding box center [804, 151] width 0 height 0
click at [836, 148] on div at bounding box center [607, 130] width 785 height 49
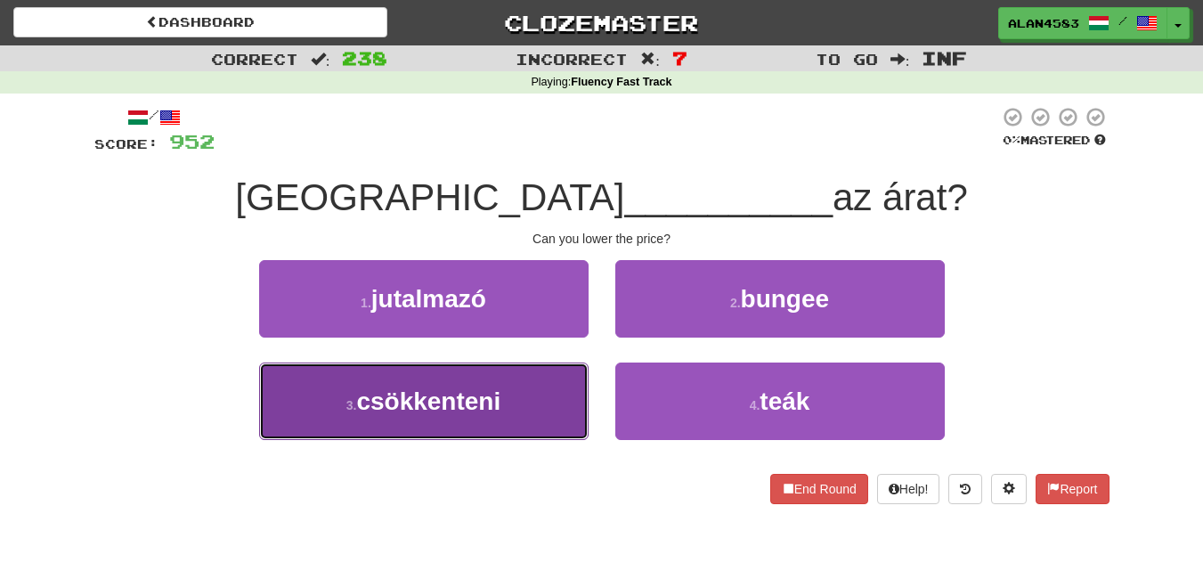
click at [304, 365] on button "3 . csökkenteni" at bounding box center [424, 400] width 330 height 77
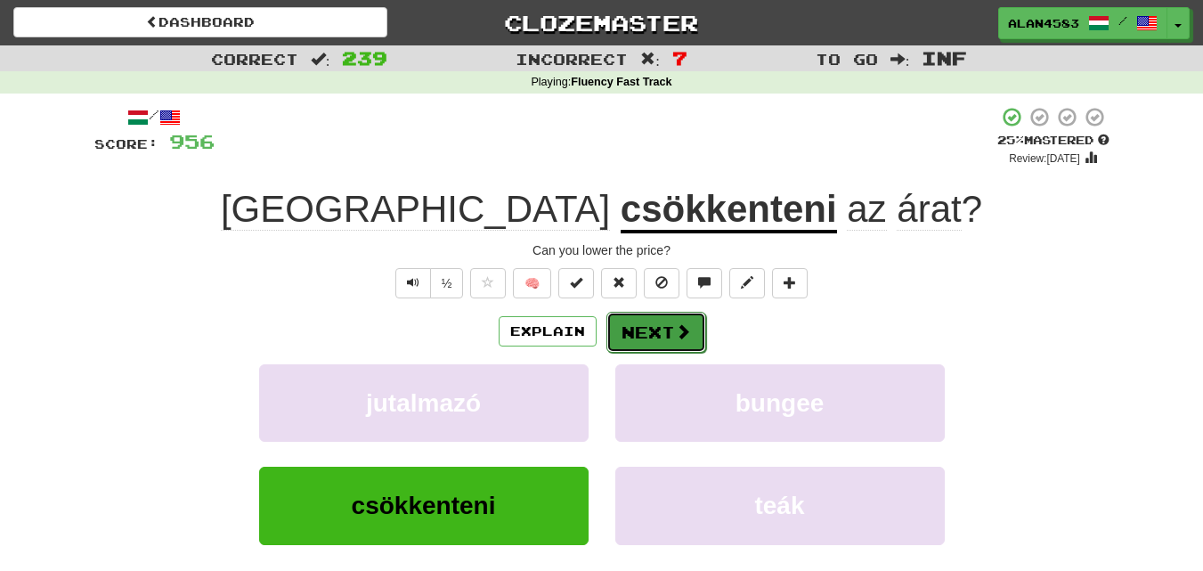
click at [655, 324] on button "Next" at bounding box center [656, 332] width 100 height 41
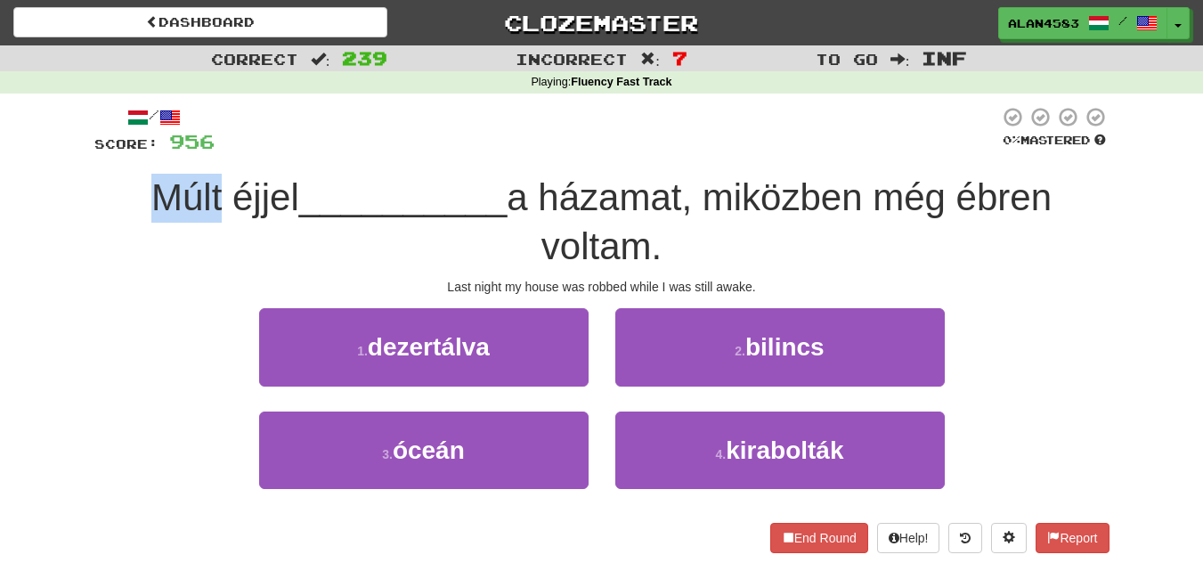
drag, startPoint x: 209, startPoint y: 201, endPoint x: 121, endPoint y: 201, distance: 88.2
click at [121, 201] on div "Múlt éjjel __________ a házamat, miközben még ébren voltam." at bounding box center [601, 222] width 1015 height 97
click at [110, 219] on div at bounding box center [110, 219] width 0 height 0
click at [120, 261] on div "Múlt éjjel __________ a házamat, miközben még ébren voltam." at bounding box center [601, 222] width 1015 height 97
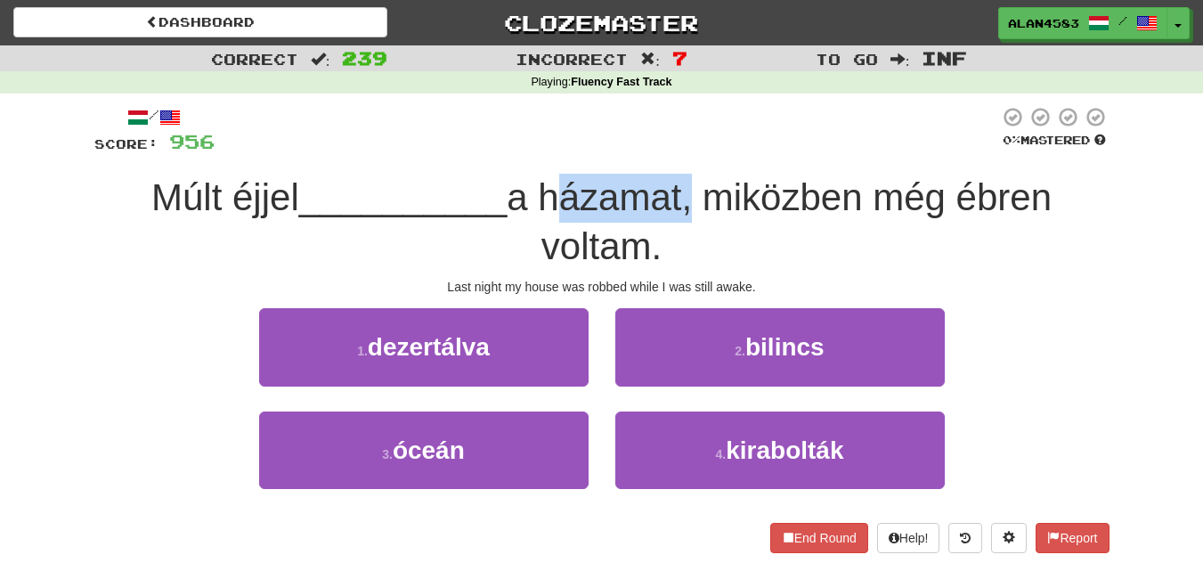
drag, startPoint x: 552, startPoint y: 192, endPoint x: 695, endPoint y: 191, distance: 142.5
click at [695, 191] on span "a házamat, miközben még ébren voltam." at bounding box center [779, 221] width 545 height 91
click at [683, 151] on div at bounding box center [683, 151] width 0 height 0
click at [724, 131] on div at bounding box center [607, 130] width 785 height 49
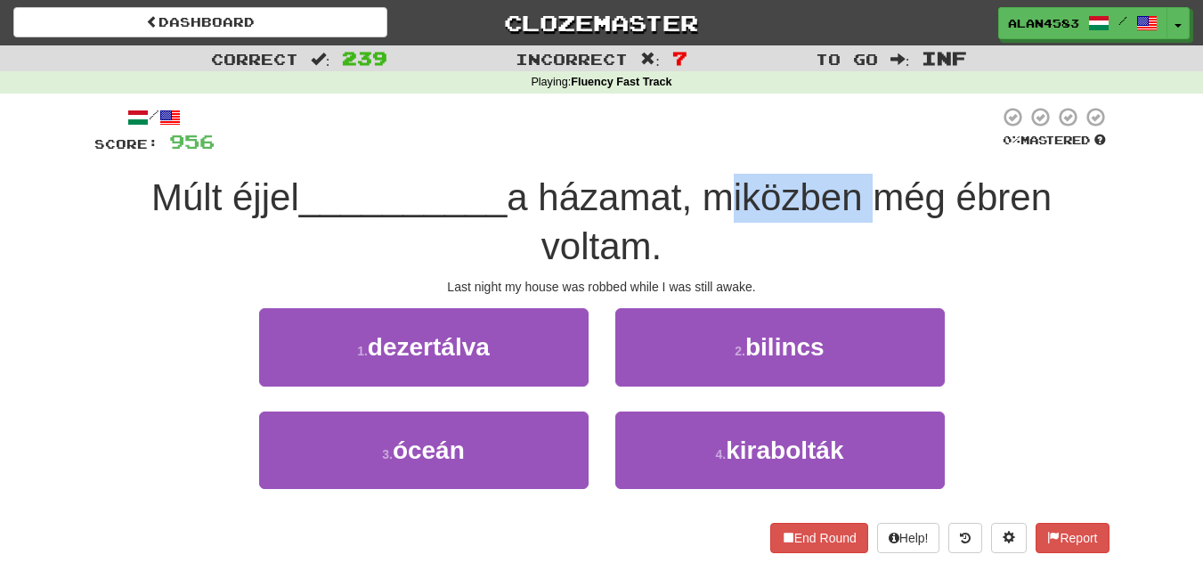
drag, startPoint x: 718, startPoint y: 204, endPoint x: 867, endPoint y: 193, distance: 150.0
click at [867, 193] on span "a házamat, miközben még ébren voltam." at bounding box center [779, 221] width 545 height 91
click at [856, 151] on div at bounding box center [856, 151] width 0 height 0
click at [891, 120] on div at bounding box center [607, 130] width 785 height 49
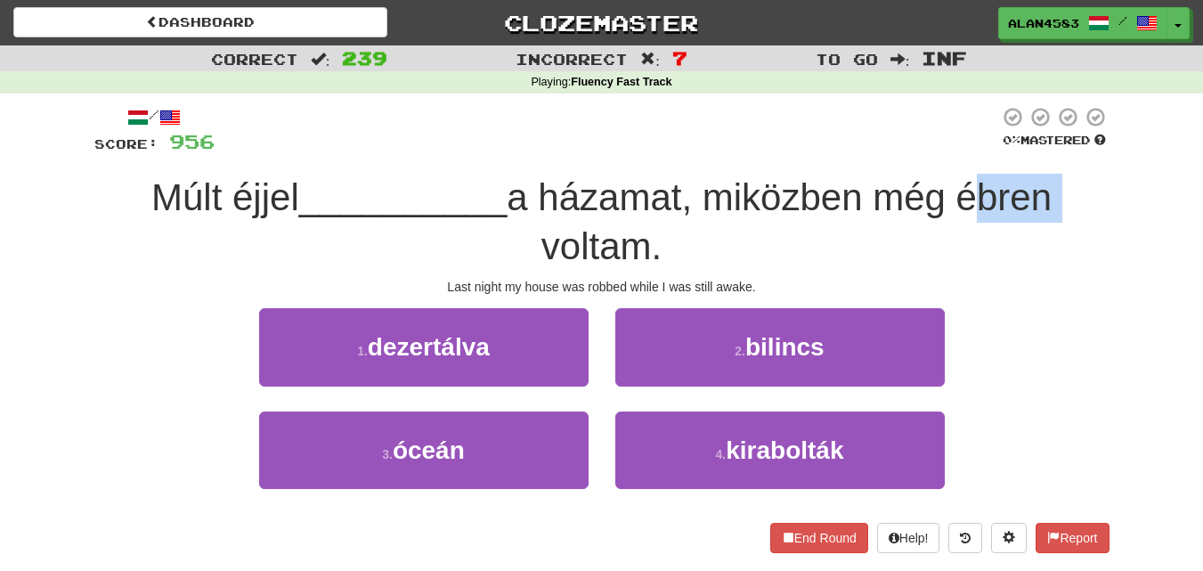
drag, startPoint x: 967, startPoint y: 196, endPoint x: 1068, endPoint y: 187, distance: 101.0
click at [1068, 187] on div "Múlt éjjel __________ a házamat, miközben még ébren voltam." at bounding box center [601, 222] width 1015 height 97
click at [1056, 151] on div at bounding box center [1056, 151] width 0 height 0
click at [1124, 166] on div "Correct : 239 Incorrect : 7 To go : Inf Playing : Fluency Fast Track / Score: 9…" at bounding box center [601, 311] width 1203 height 533
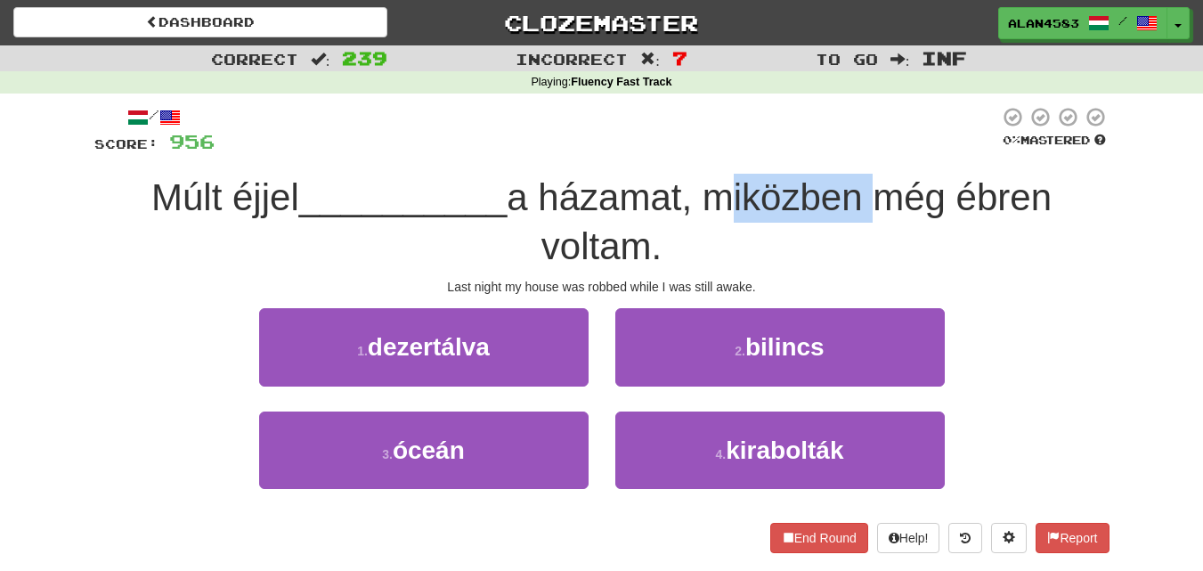
drag, startPoint x: 868, startPoint y: 196, endPoint x: 724, endPoint y: 206, distance: 144.6
click at [724, 206] on span "a házamat, miközben még ébren voltam." at bounding box center [779, 221] width 545 height 91
click at [712, 219] on div at bounding box center [712, 219] width 0 height 0
click at [508, 234] on div "Múlt éjjel __________ a házamat, miközben még ébren voltam." at bounding box center [601, 222] width 1015 height 97
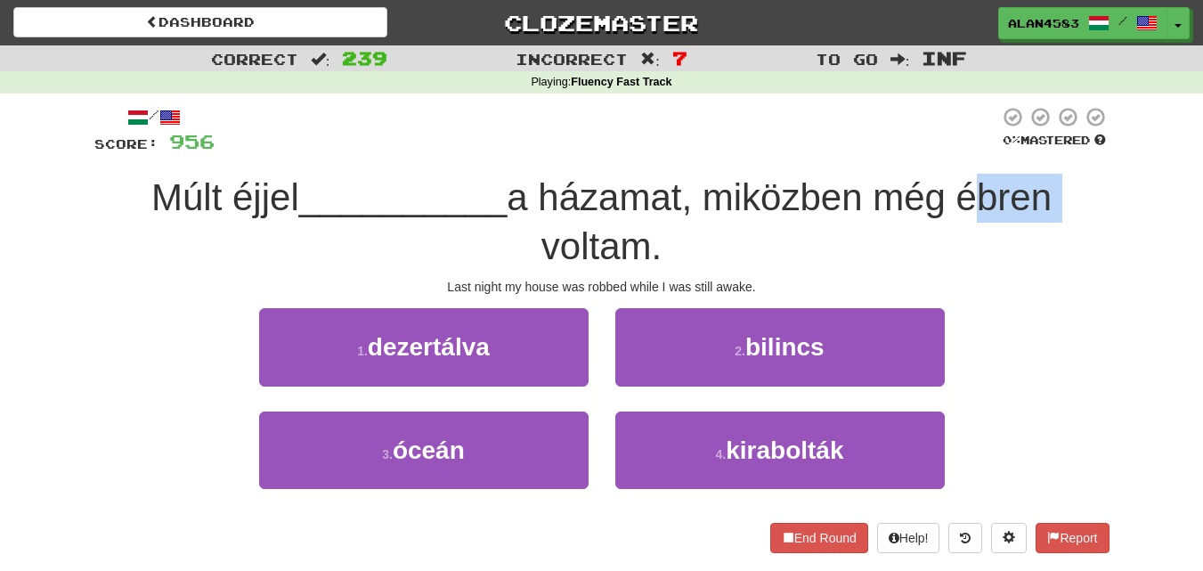
drag, startPoint x: 968, startPoint y: 195, endPoint x: 1054, endPoint y: 194, distance: 85.5
click at [1052, 194] on span "a házamat, miközben még ébren voltam." at bounding box center [779, 221] width 545 height 91
click at [1042, 151] on div at bounding box center [1042, 151] width 0 height 0
click at [1118, 167] on div "/ Score: 956 0 % Mastered Múlt éjjel __________ a házamat, miközben még ébren v…" at bounding box center [602, 336] width 1042 height 484
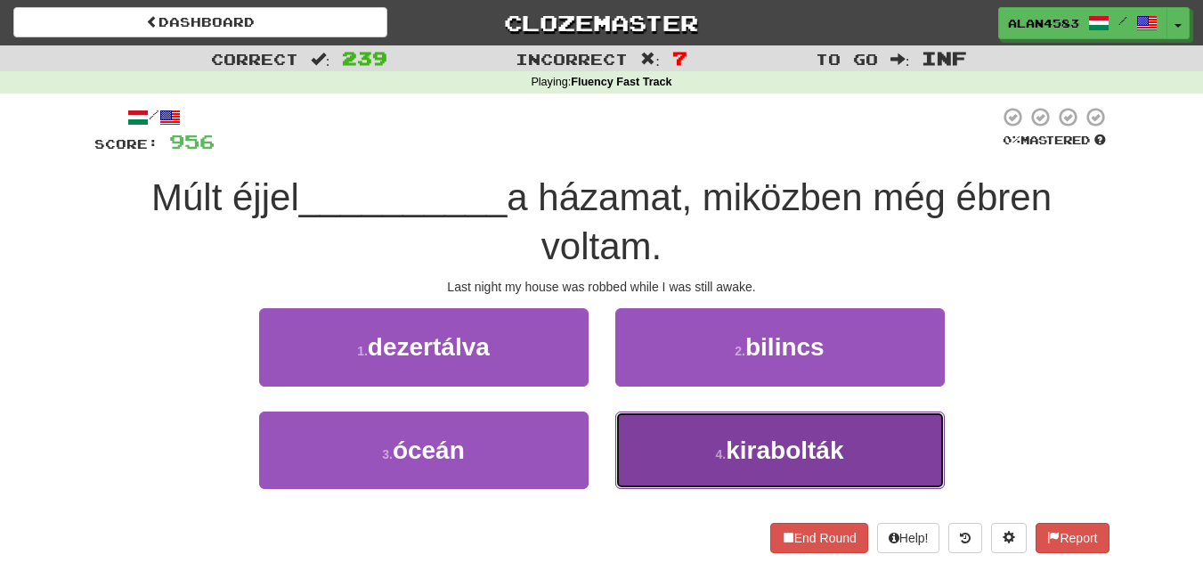
click at [756, 437] on span "kirabolták" at bounding box center [785, 450] width 118 height 28
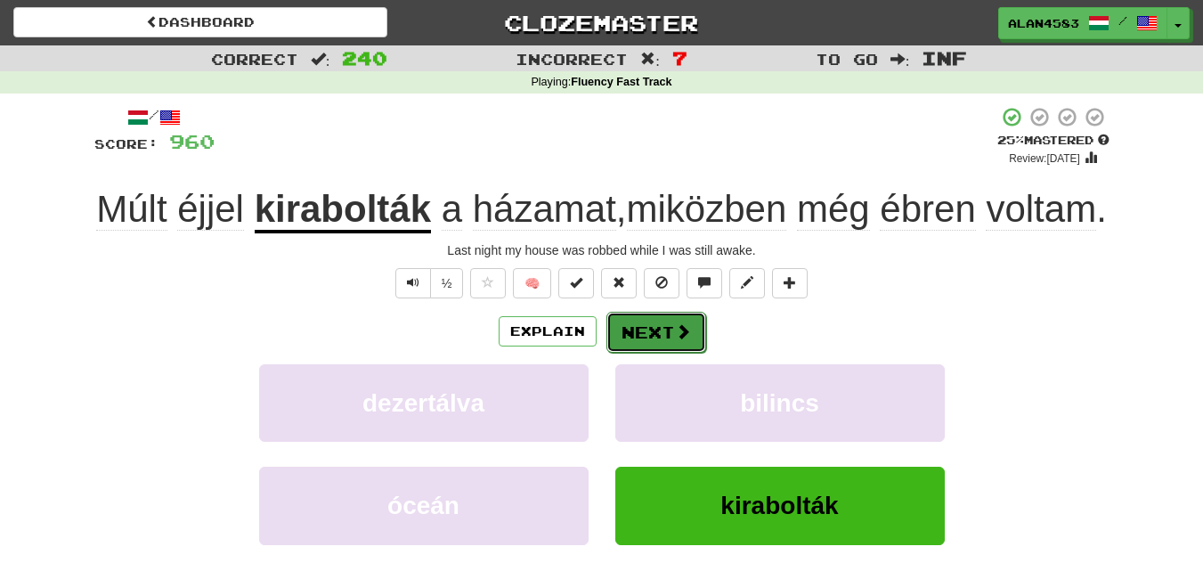
click at [670, 353] on button "Next" at bounding box center [656, 332] width 100 height 41
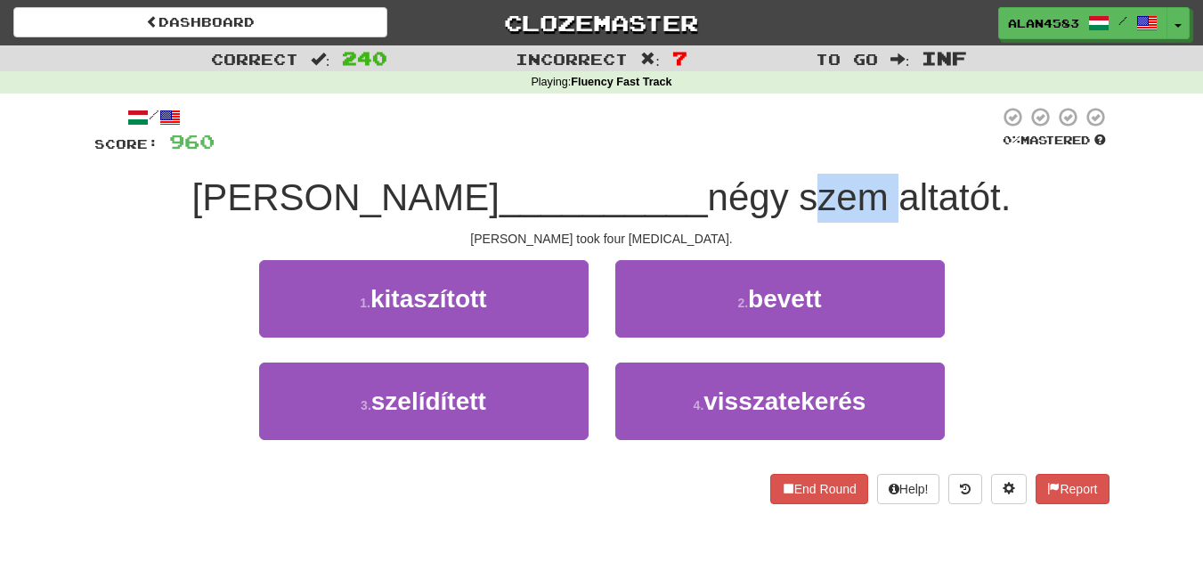
drag, startPoint x: 694, startPoint y: 200, endPoint x: 777, endPoint y: 193, distance: 83.1
click at [777, 193] on span "négy szem altatót." at bounding box center [860, 197] width 304 height 42
click at [765, 151] on div at bounding box center [765, 151] width 0 height 0
click at [793, 134] on div at bounding box center [607, 130] width 785 height 49
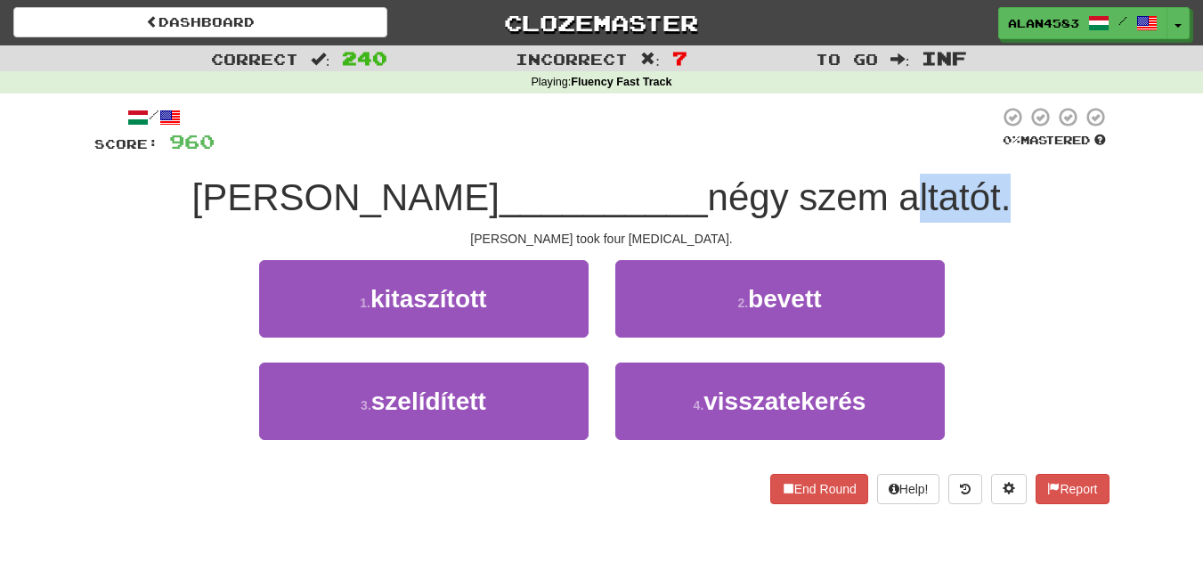
drag, startPoint x: 791, startPoint y: 195, endPoint x: 890, endPoint y: 184, distance: 99.4
click at [890, 184] on span "négy szem altatót." at bounding box center [860, 197] width 304 height 42
click at [878, 151] on div at bounding box center [878, 151] width 0 height 0
click at [936, 147] on div at bounding box center [607, 130] width 785 height 49
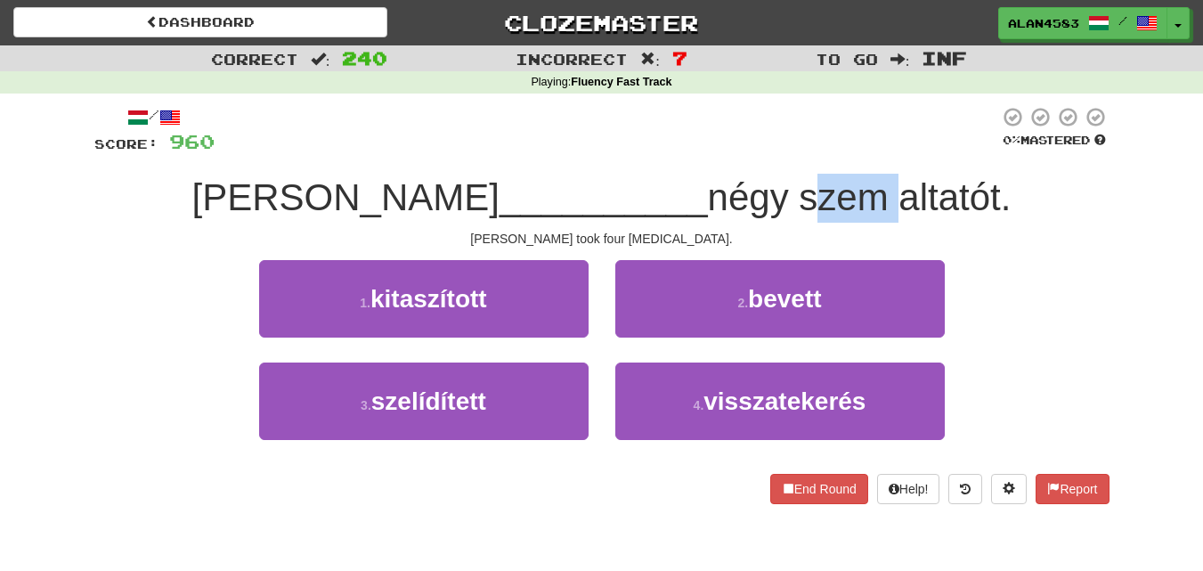
drag, startPoint x: 781, startPoint y: 186, endPoint x: 697, endPoint y: 200, distance: 84.9
click at [708, 200] on span "négy szem altatót." at bounding box center [860, 197] width 304 height 42
click at [686, 219] on div at bounding box center [686, 219] width 0 height 0
click at [708, 178] on span "négy szem altatót." at bounding box center [860, 197] width 304 height 42
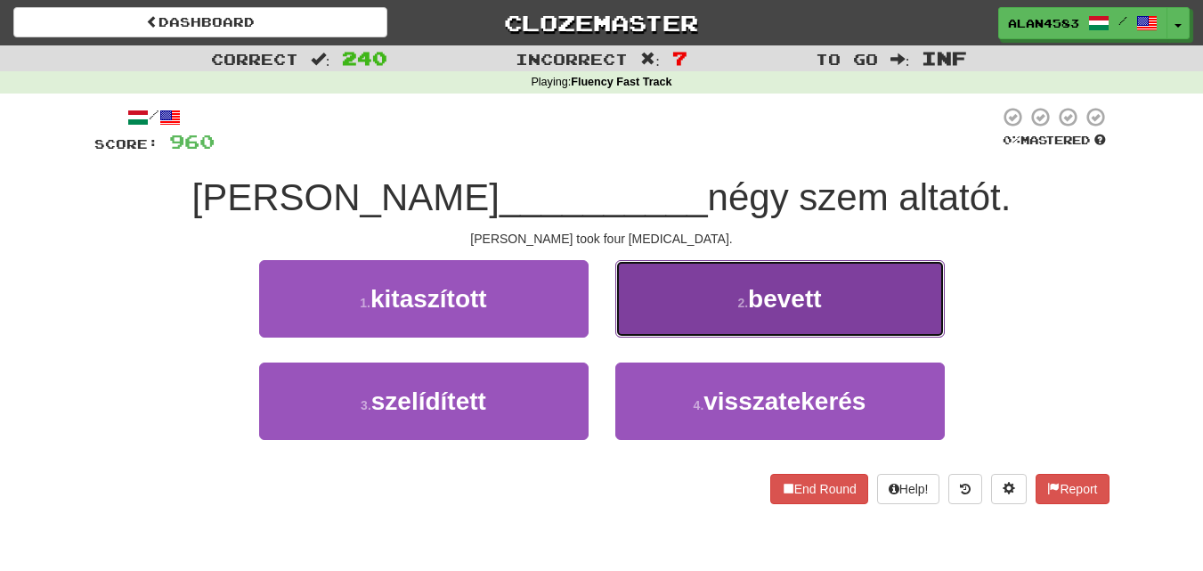
click at [778, 294] on span "bevett" at bounding box center [784, 299] width 73 height 28
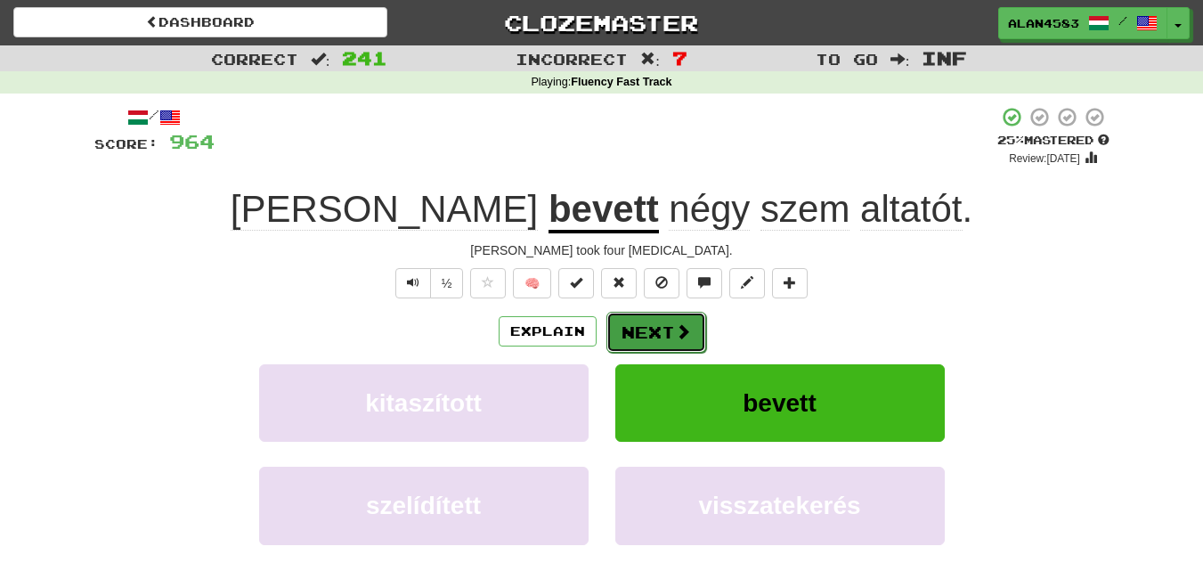
click at [657, 330] on button "Next" at bounding box center [656, 332] width 100 height 41
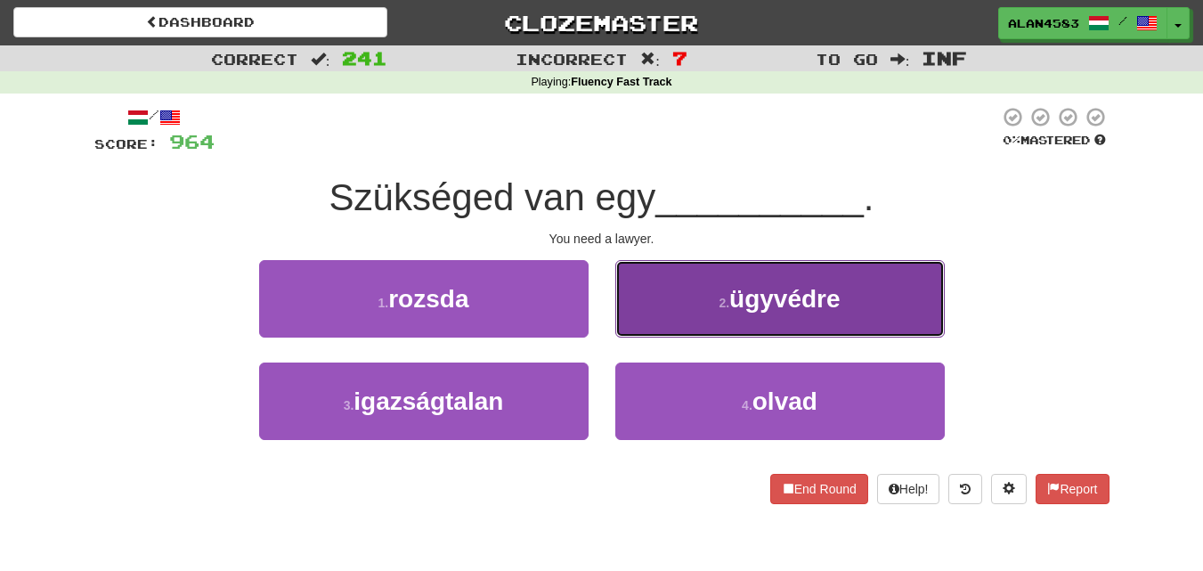
click at [695, 319] on button "2 . ügyvédre" at bounding box center [780, 298] width 330 height 77
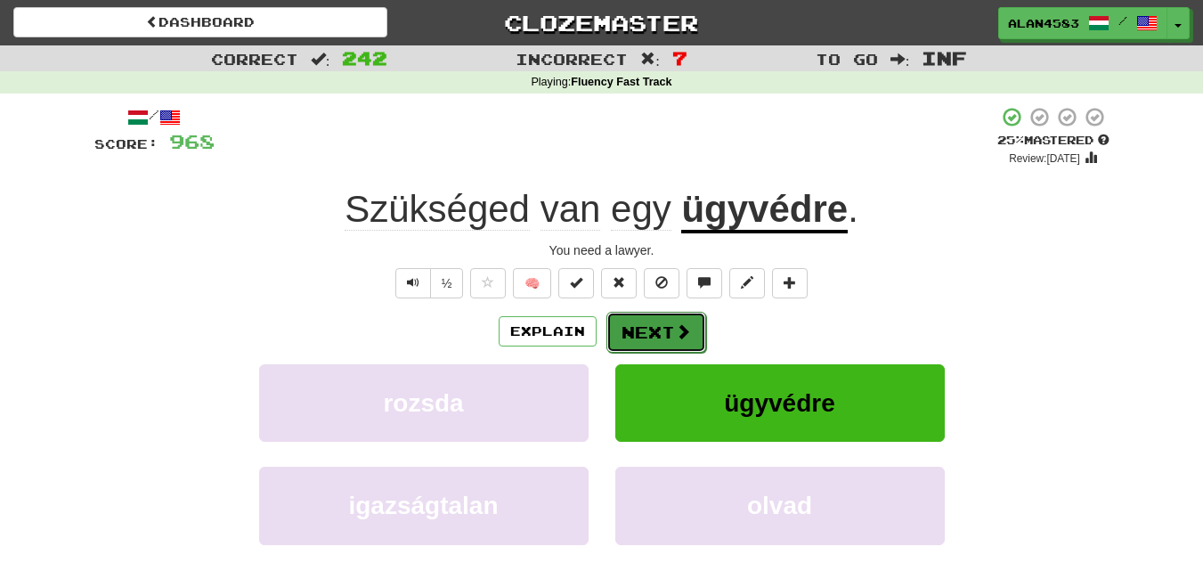
click at [681, 330] on span at bounding box center [683, 331] width 16 height 16
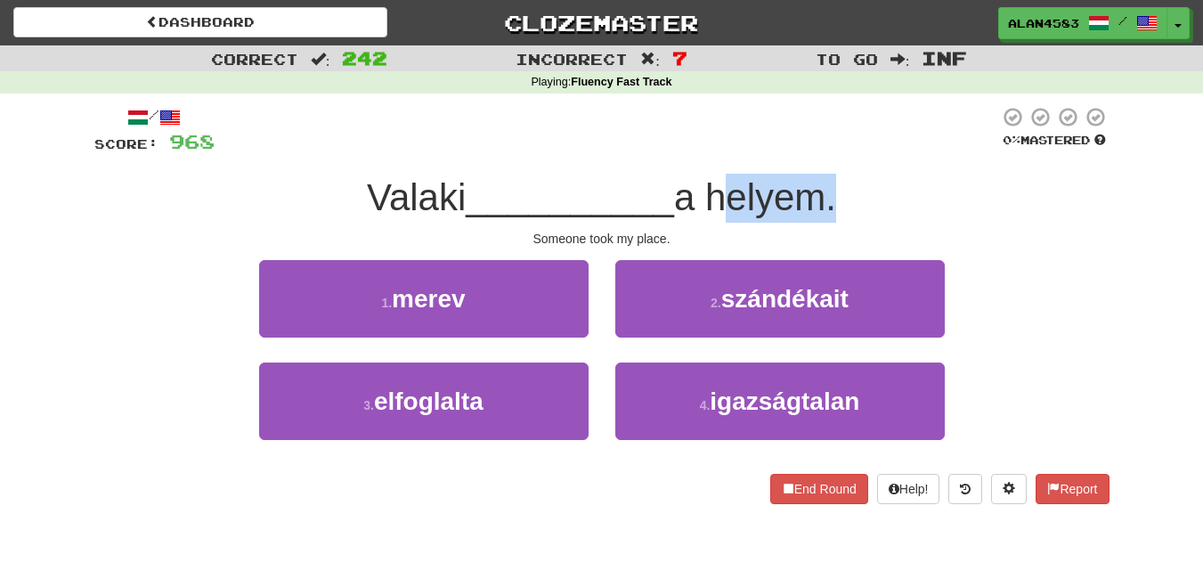
drag, startPoint x: 715, startPoint y: 197, endPoint x: 834, endPoint y: 196, distance: 118.4
click at [834, 196] on span "a helyem." at bounding box center [755, 197] width 162 height 42
click at [822, 151] on div at bounding box center [822, 151] width 0 height 0
click at [857, 161] on div "/ Score: 968 0 % Mastered Valaki __________ a helyem. Someone took my place. 1 …" at bounding box center [601, 305] width 1015 height 398
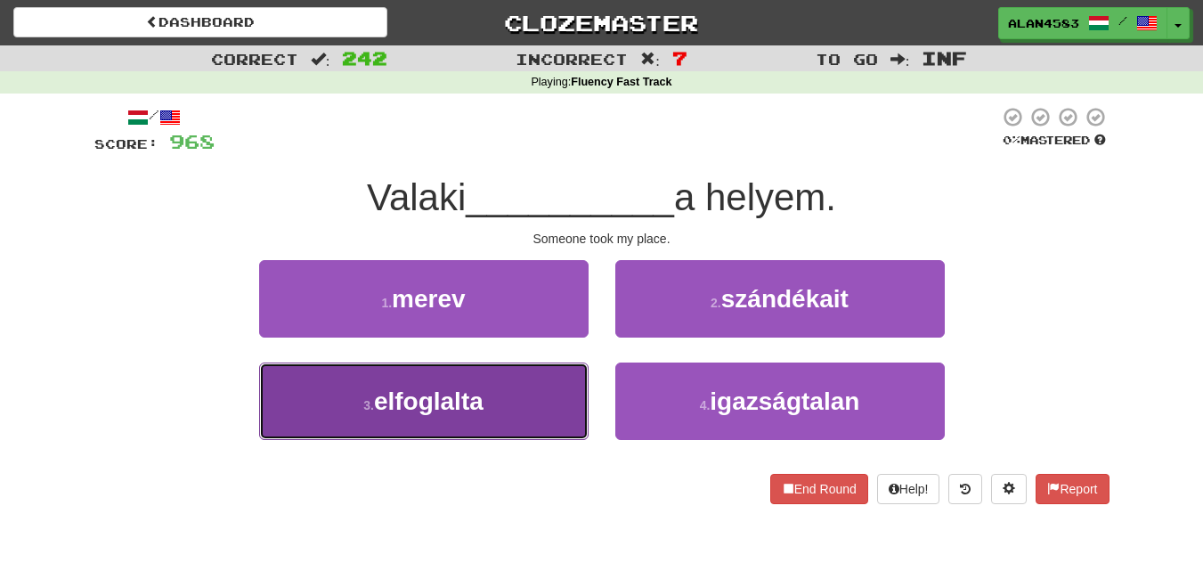
click at [321, 381] on button "3 . elfoglalta" at bounding box center [424, 400] width 330 height 77
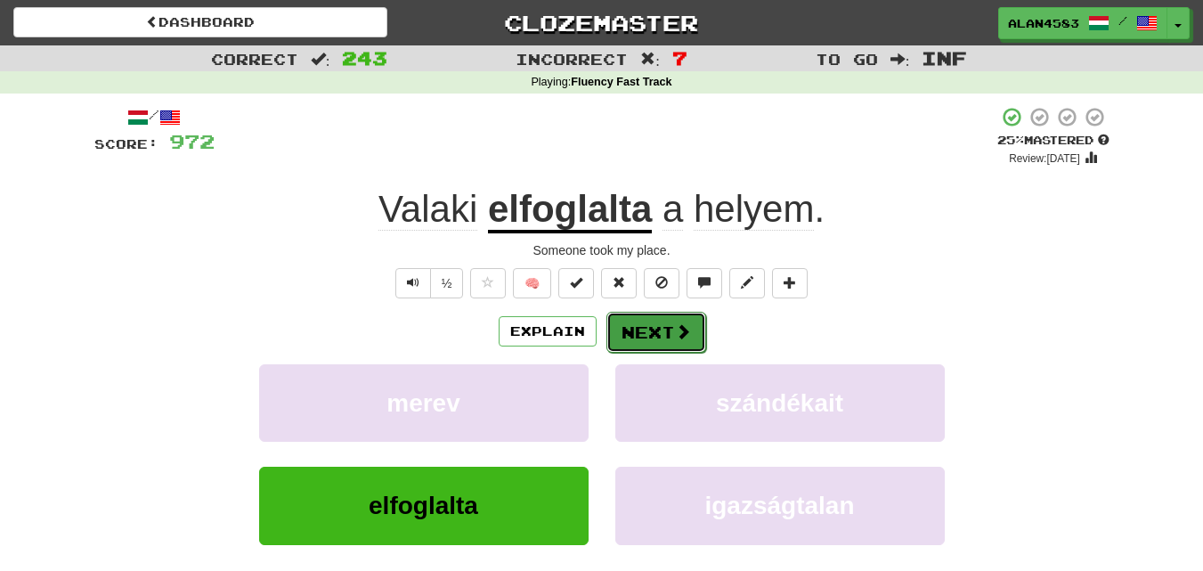
click at [631, 325] on button "Next" at bounding box center [656, 332] width 100 height 41
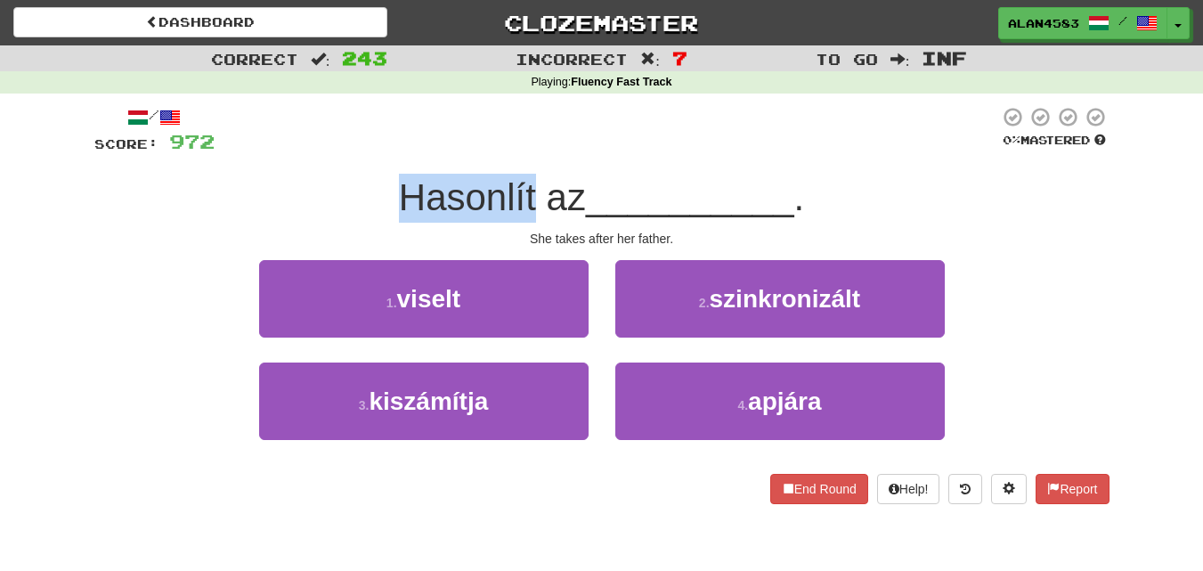
drag, startPoint x: 533, startPoint y: 199, endPoint x: 347, endPoint y: 199, distance: 185.2
click at [347, 199] on div "Hasonlít az __________ ." at bounding box center [601, 198] width 1015 height 49
click at [336, 219] on div at bounding box center [336, 219] width 0 height 0
click at [348, 147] on div at bounding box center [607, 130] width 785 height 49
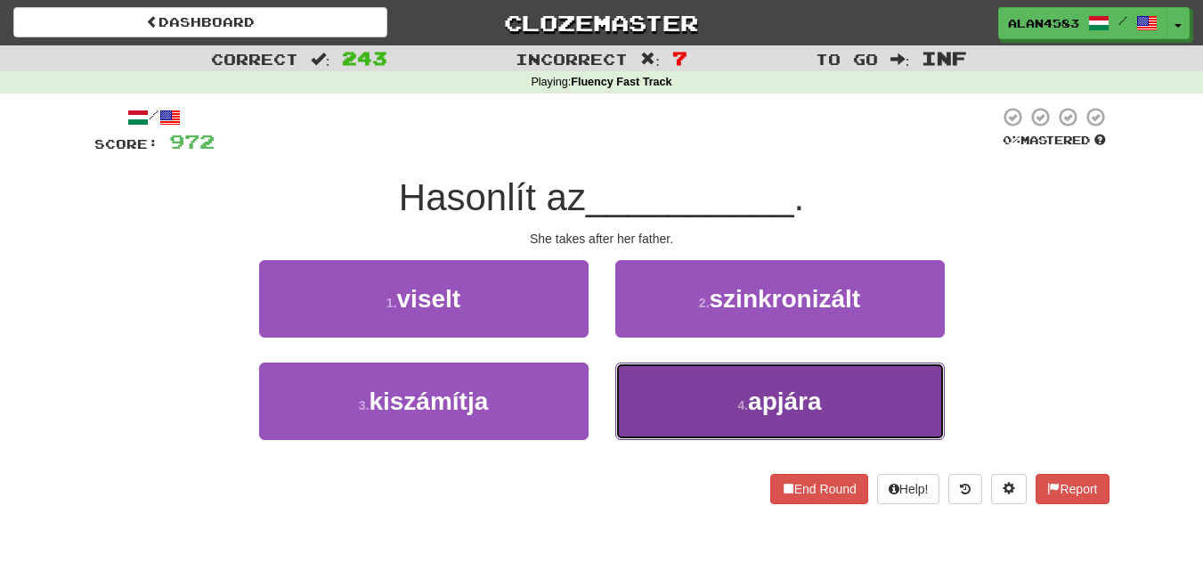
click at [734, 412] on button "4 . apjára" at bounding box center [780, 400] width 330 height 77
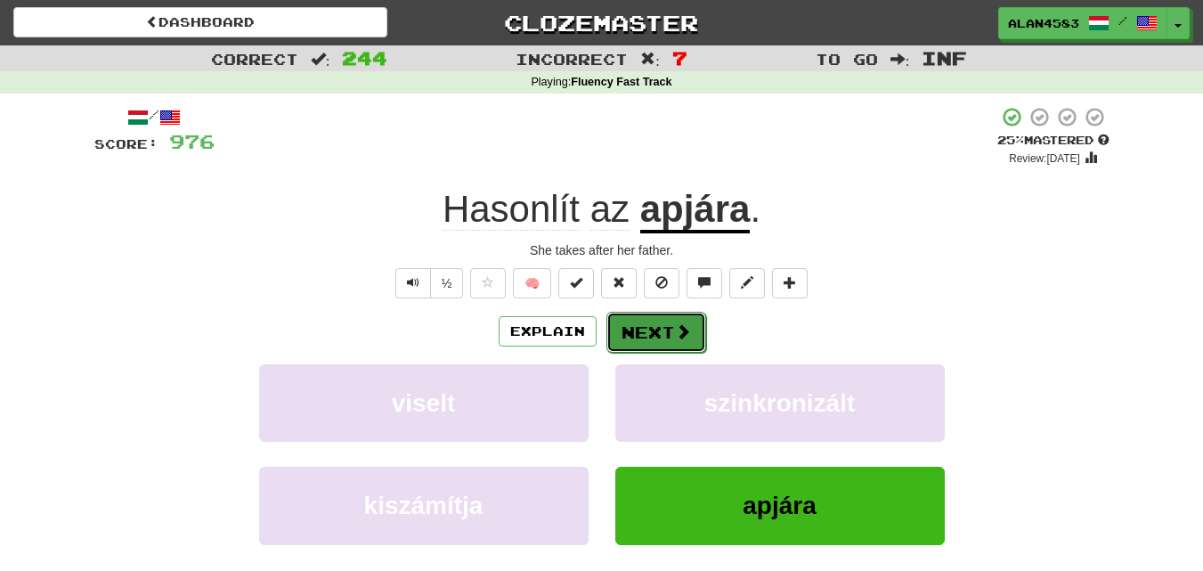
click at [667, 338] on button "Next" at bounding box center [656, 332] width 100 height 41
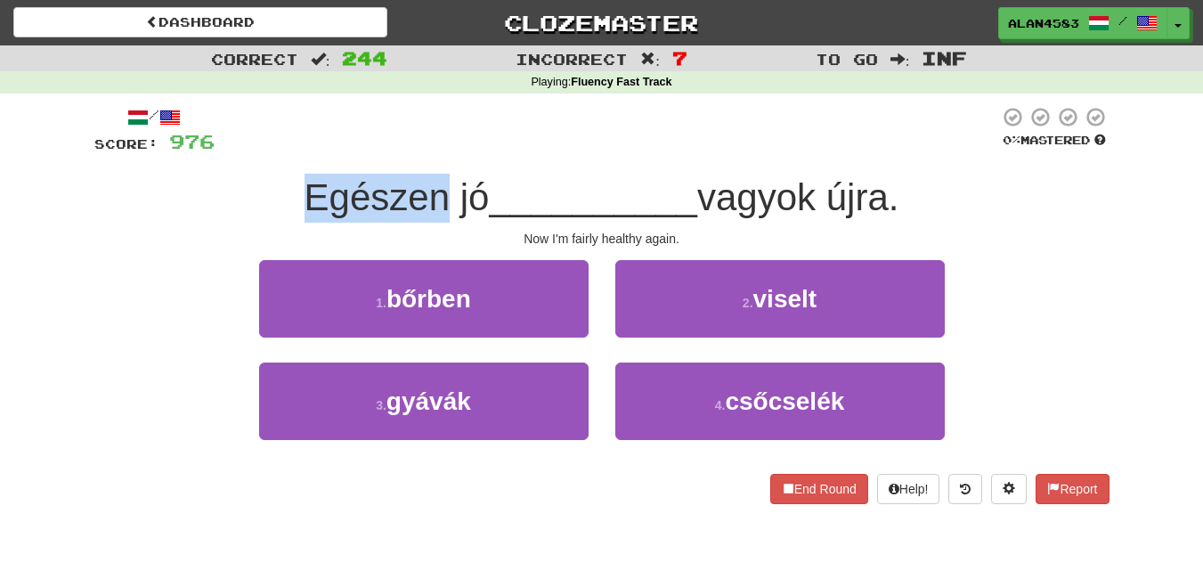
drag, startPoint x: 435, startPoint y: 203, endPoint x: 227, endPoint y: 199, distance: 207.5
click at [227, 199] on div "Egészen jó __________ vagyok újra." at bounding box center [601, 198] width 1015 height 49
click at [216, 219] on div at bounding box center [216, 219] width 0 height 0
click at [254, 134] on div at bounding box center [607, 130] width 785 height 49
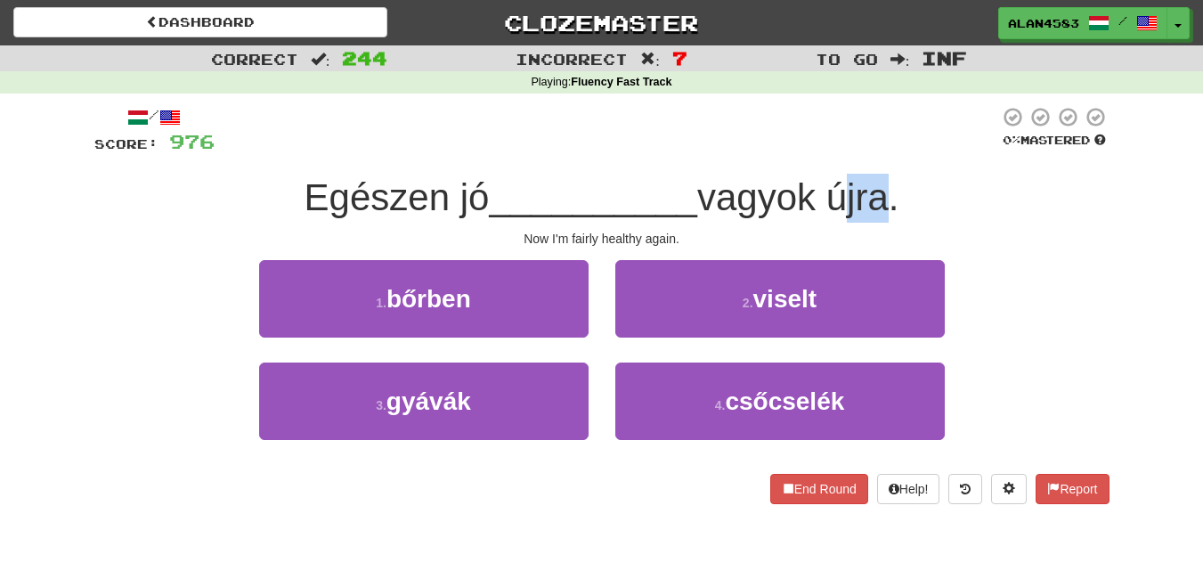
drag, startPoint x: 838, startPoint y: 190, endPoint x: 888, endPoint y: 188, distance: 49.9
click at [888, 188] on span "vagyok újra." at bounding box center [797, 197] width 201 height 42
click at [671, 218] on span "__________" at bounding box center [593, 197] width 208 height 42
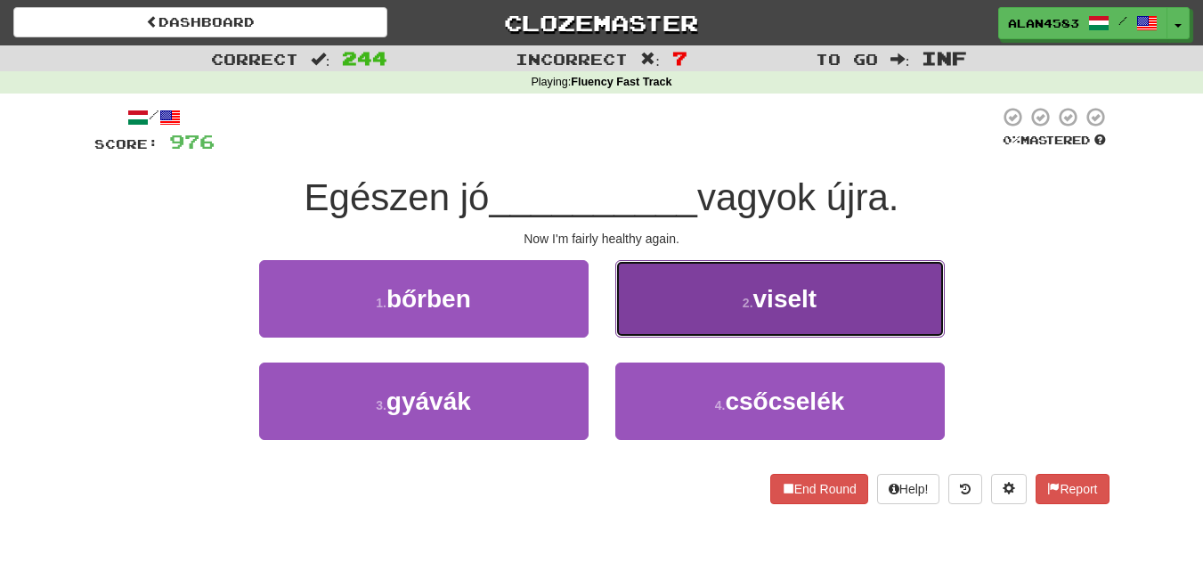
click at [680, 308] on button "2 . viselt" at bounding box center [780, 298] width 330 height 77
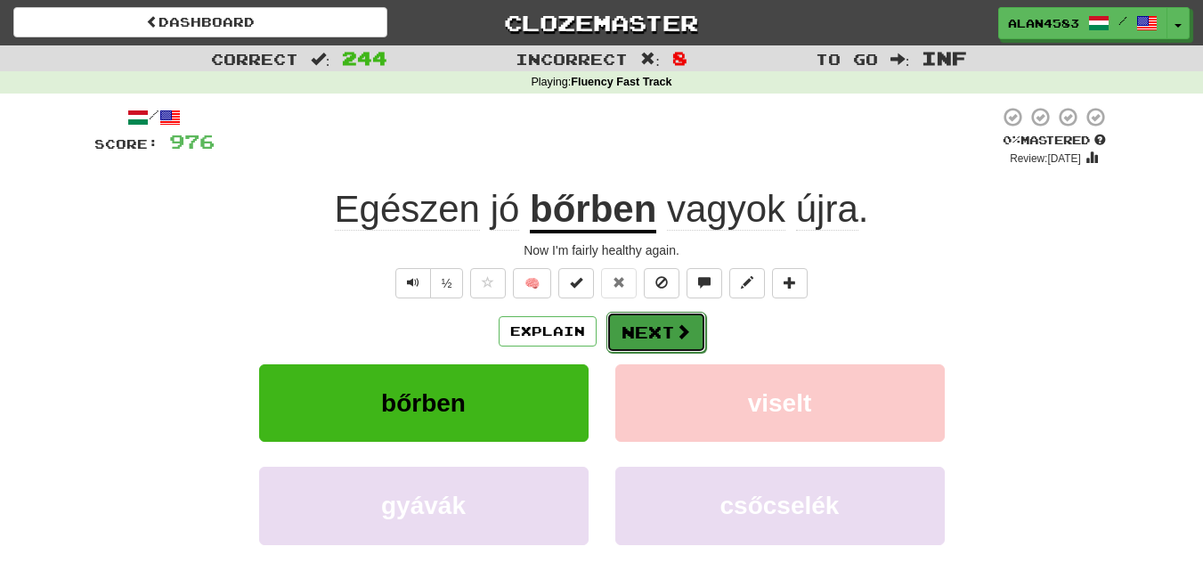
click at [663, 333] on button "Next" at bounding box center [656, 332] width 100 height 41
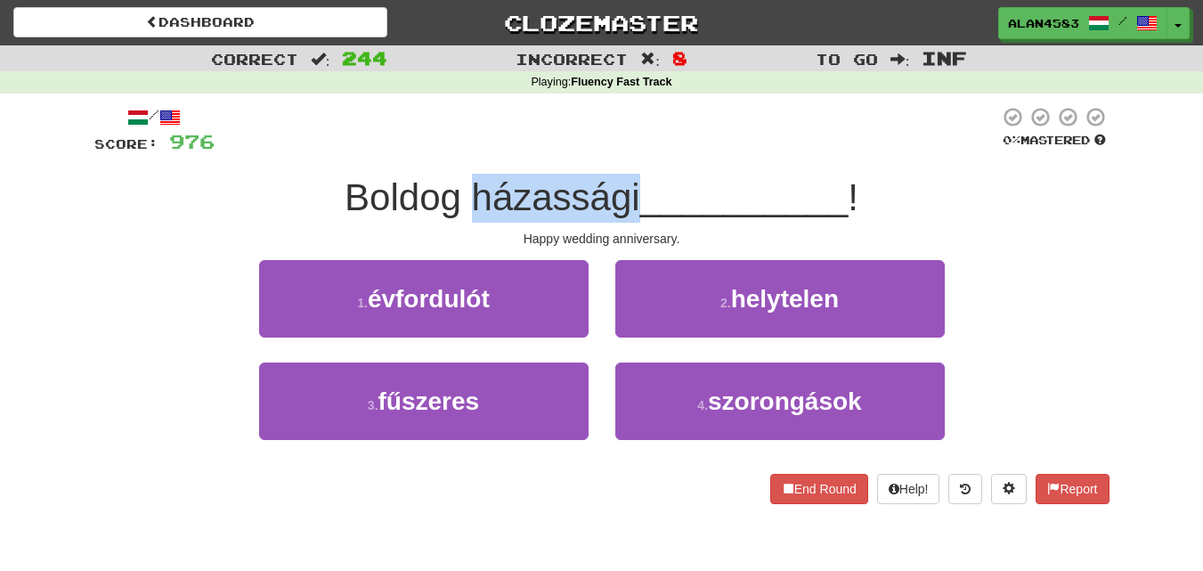
drag, startPoint x: 464, startPoint y: 196, endPoint x: 633, endPoint y: 186, distance: 169.5
click at [633, 186] on span "Boldog házassági" at bounding box center [493, 197] width 296 height 42
click at [622, 151] on div at bounding box center [622, 151] width 0 height 0
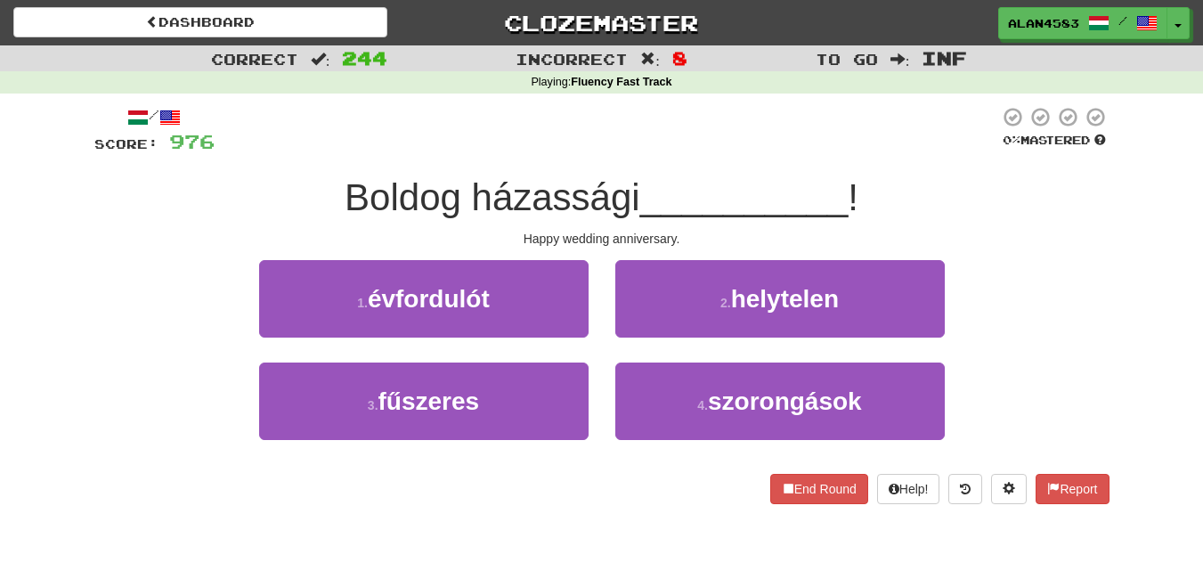
click at [668, 121] on div at bounding box center [607, 130] width 785 height 49
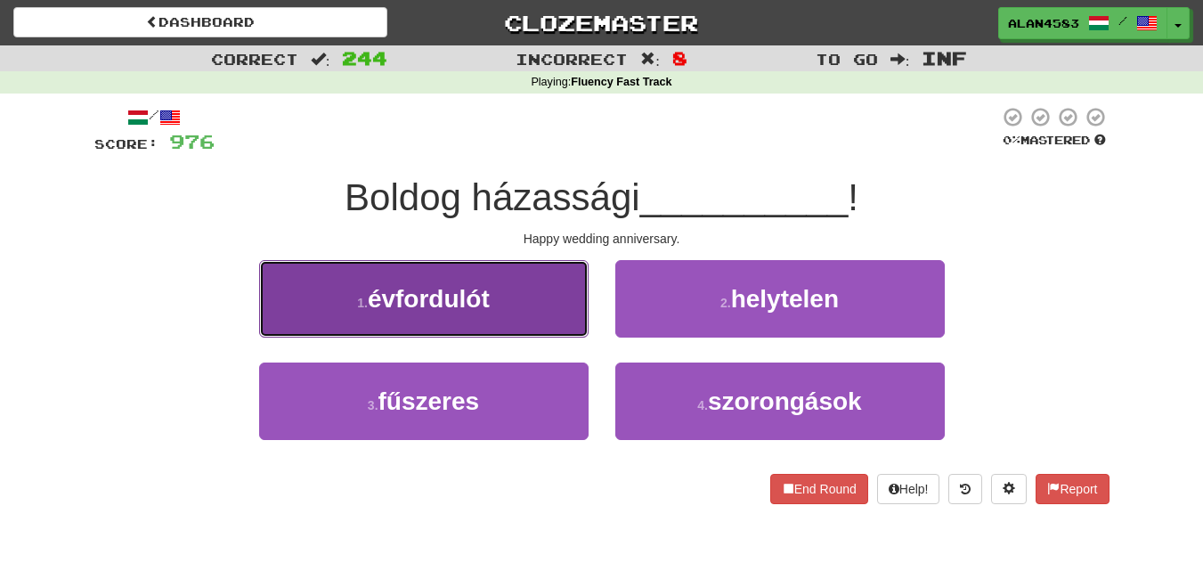
click at [426, 317] on button "1 . évfordulót" at bounding box center [424, 298] width 330 height 77
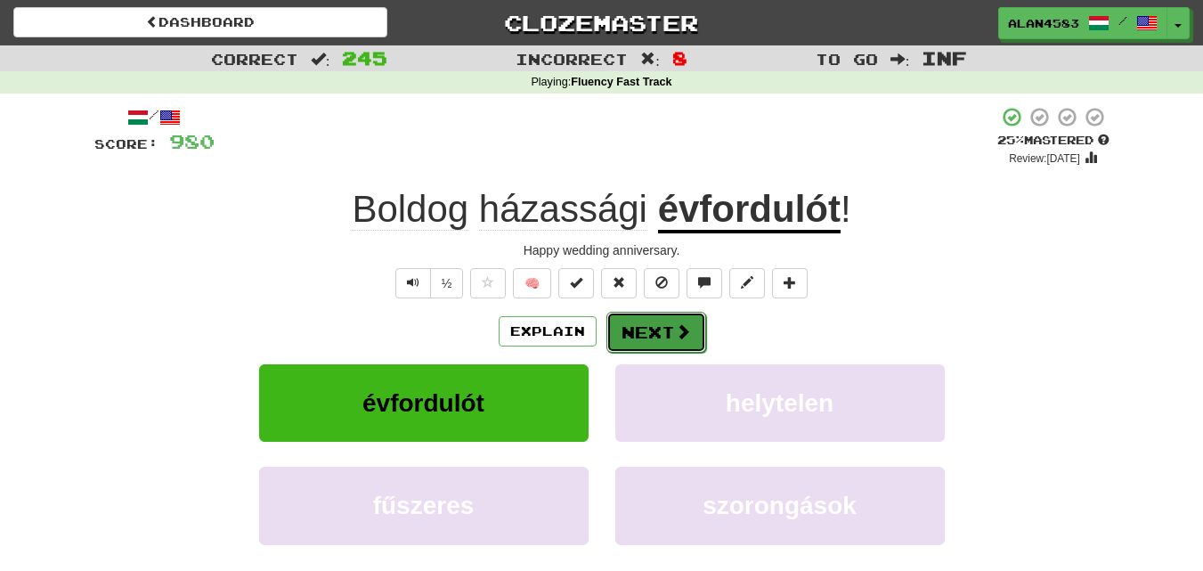
click at [660, 330] on button "Next" at bounding box center [656, 332] width 100 height 41
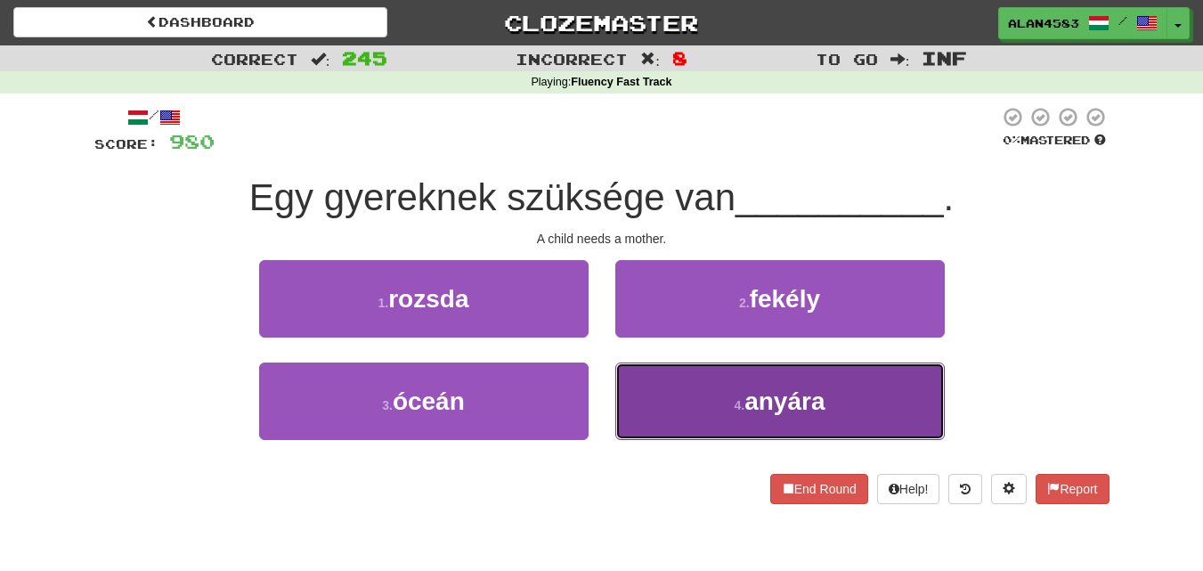
click at [746, 402] on span "anyára" at bounding box center [785, 401] width 80 height 28
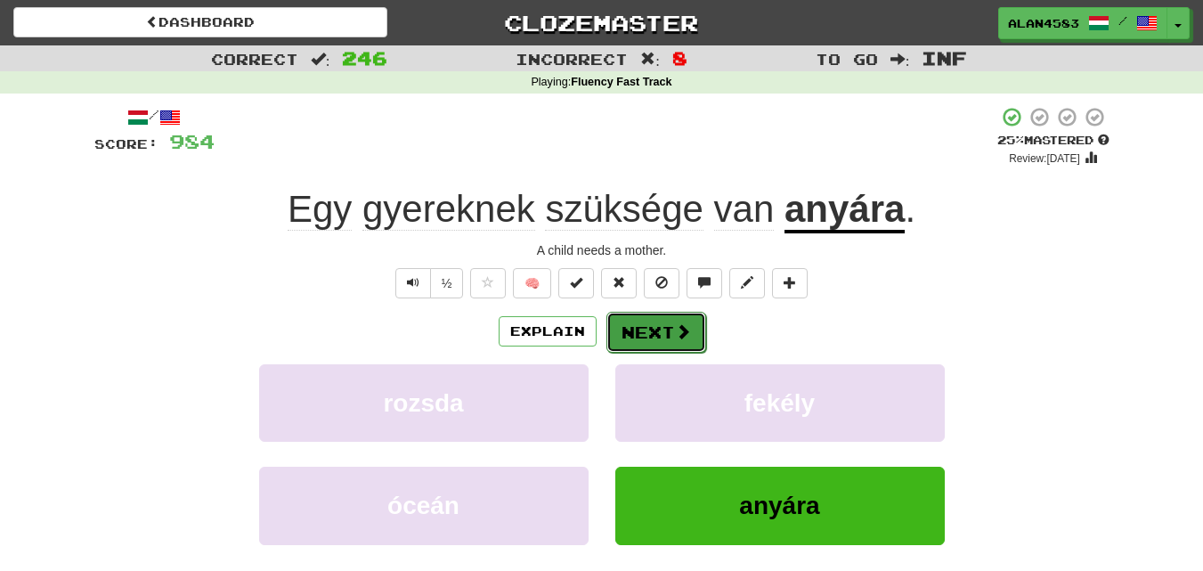
click at [654, 333] on button "Next" at bounding box center [656, 332] width 100 height 41
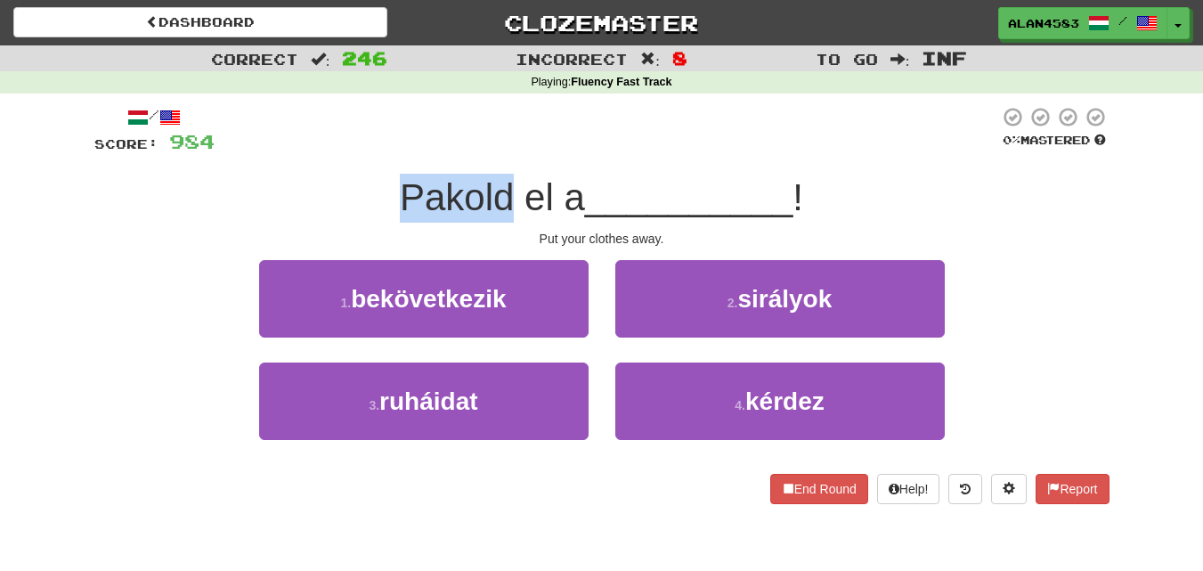
drag, startPoint x: 505, startPoint y: 184, endPoint x: 397, endPoint y: 184, distance: 107.8
click at [400, 184] on span "Pakold el a" at bounding box center [492, 197] width 185 height 42
click at [386, 151] on div at bounding box center [386, 151] width 0 height 0
click at [288, 161] on div "/ Score: 984 0 % Mastered Pakold el a __________ ! Put your clothes away. 1 . b…" at bounding box center [601, 305] width 1015 height 398
drag, startPoint x: 524, startPoint y: 193, endPoint x: 550, endPoint y: 188, distance: 27.2
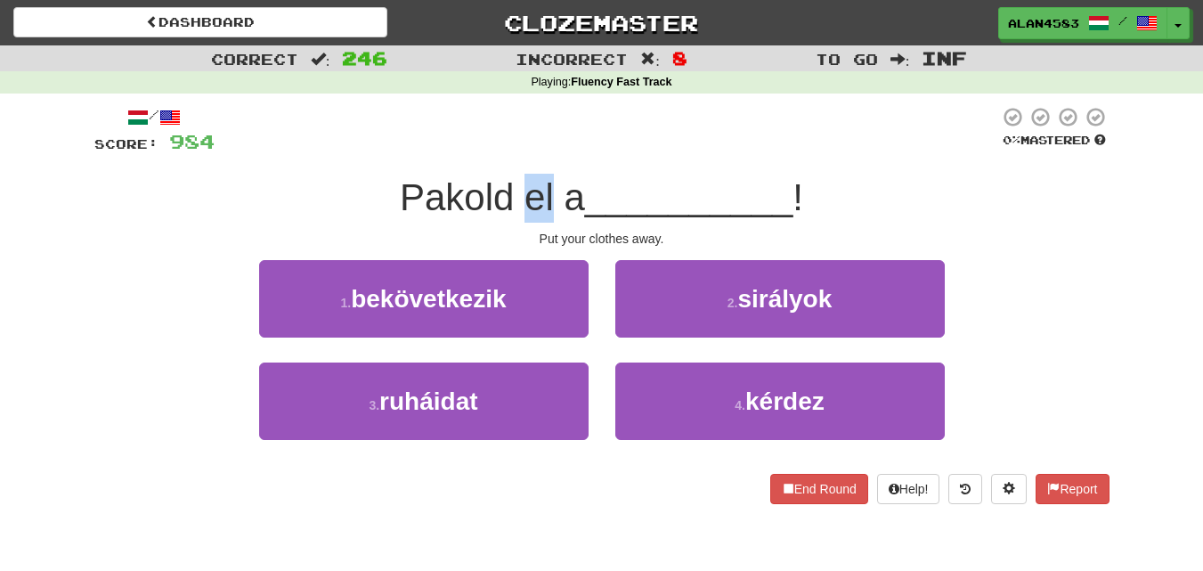
click at [550, 188] on span "Pakold el a" at bounding box center [492, 197] width 185 height 42
click at [539, 151] on div at bounding box center [539, 151] width 0 height 0
click at [609, 105] on div "/ Score: 984 0 % Mastered Pakold el a __________ ! Put your clothes away. 1 . b…" at bounding box center [601, 311] width 1015 height 435
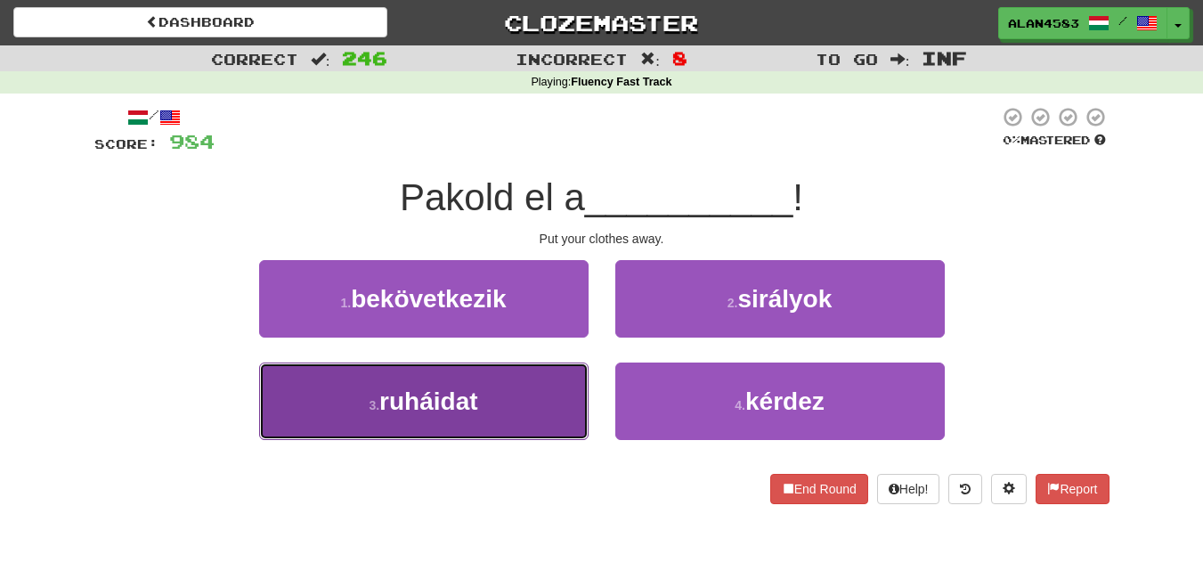
click at [391, 381] on button "3 . ruháidat" at bounding box center [424, 400] width 330 height 77
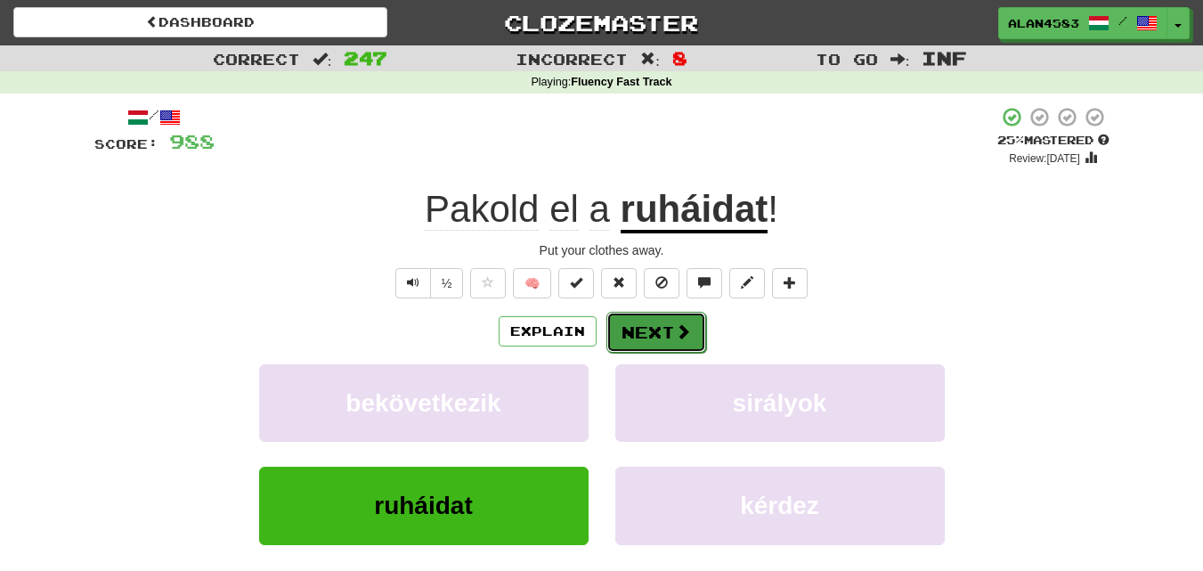
click at [647, 330] on button "Next" at bounding box center [656, 332] width 100 height 41
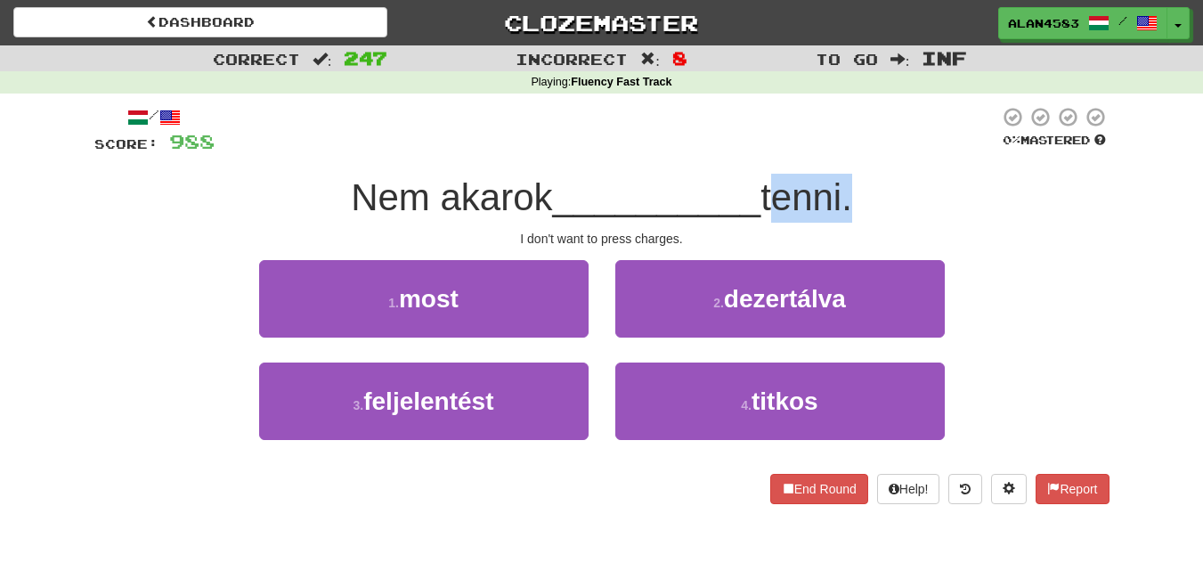
drag, startPoint x: 768, startPoint y: 195, endPoint x: 850, endPoint y: 188, distance: 82.2
click at [850, 188] on span "tenni." at bounding box center [807, 197] width 92 height 42
click at [838, 151] on div at bounding box center [838, 151] width 0 height 0
click at [864, 144] on div at bounding box center [607, 130] width 785 height 49
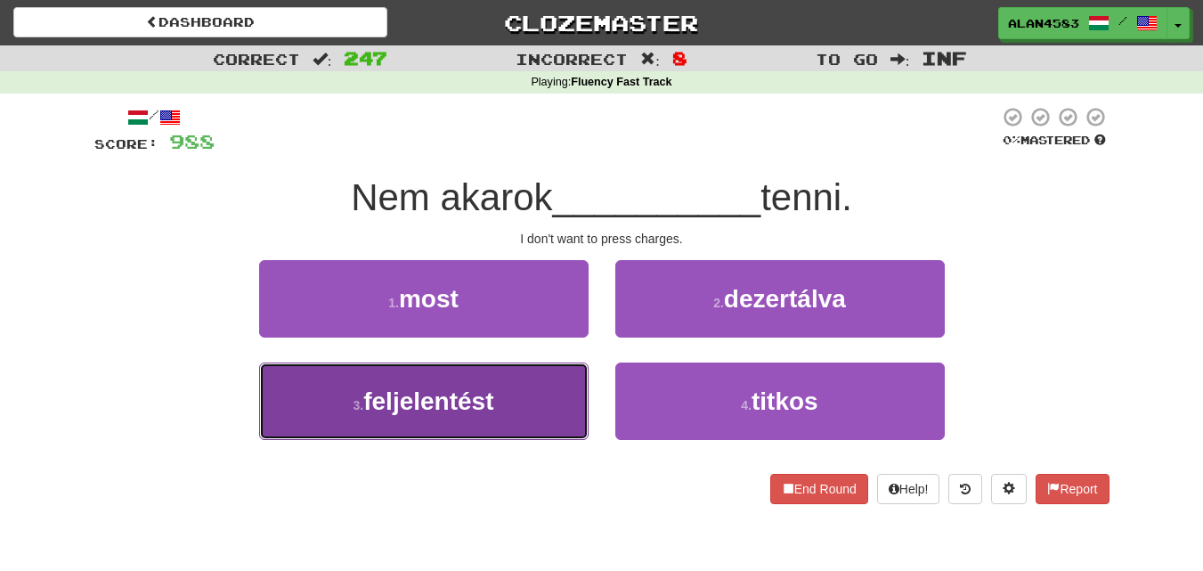
click at [537, 396] on button "3 . feljelentést" at bounding box center [424, 400] width 330 height 77
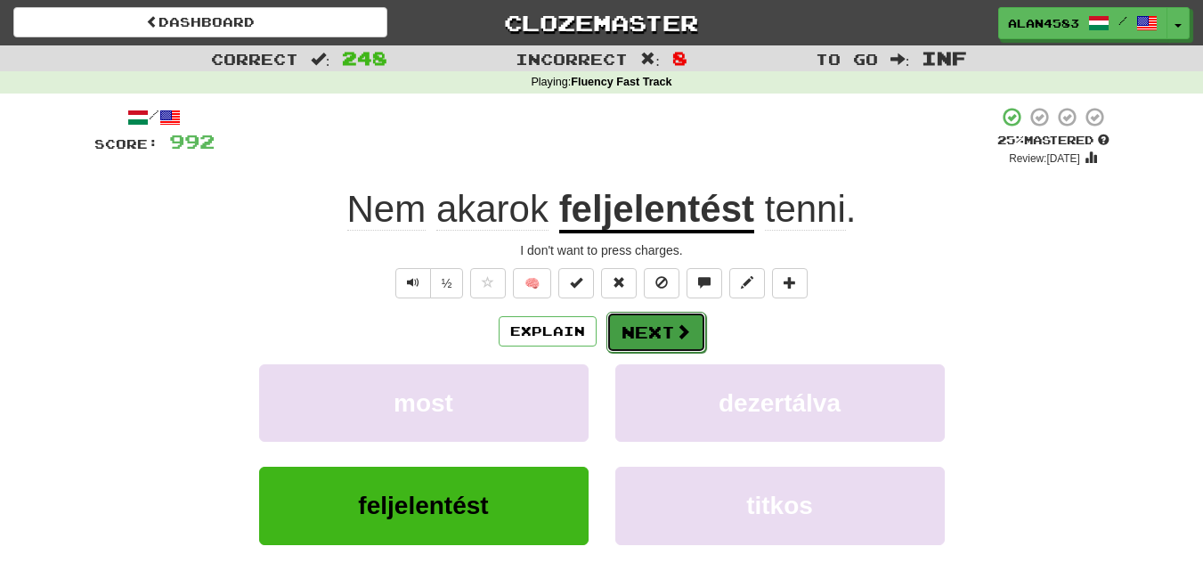
click at [636, 336] on button "Next" at bounding box center [656, 332] width 100 height 41
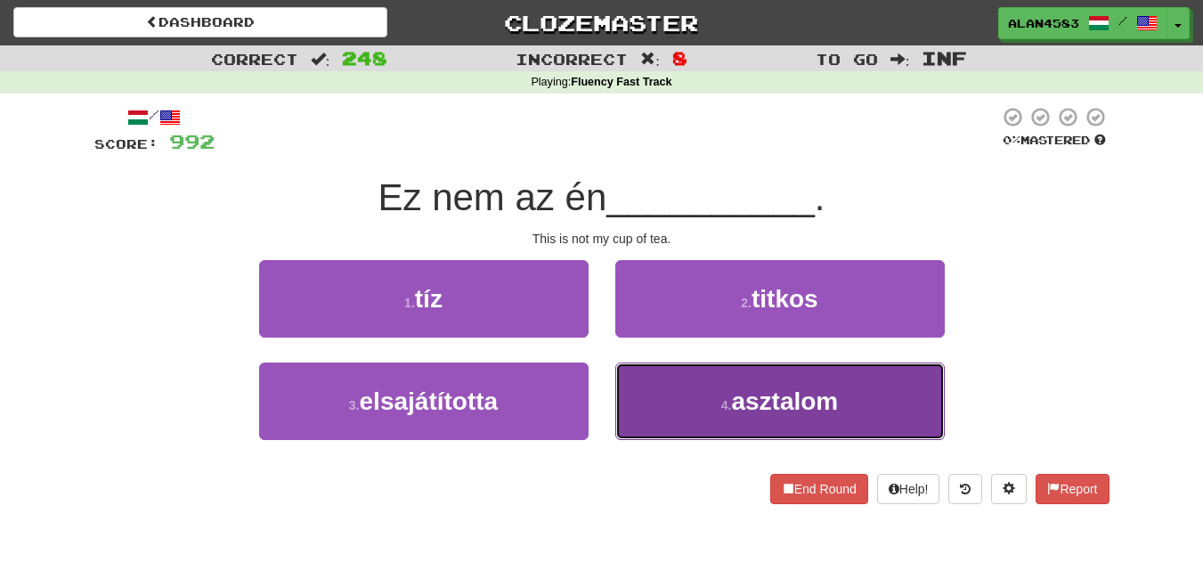
click at [715, 420] on button "4 . asztalom" at bounding box center [780, 400] width 330 height 77
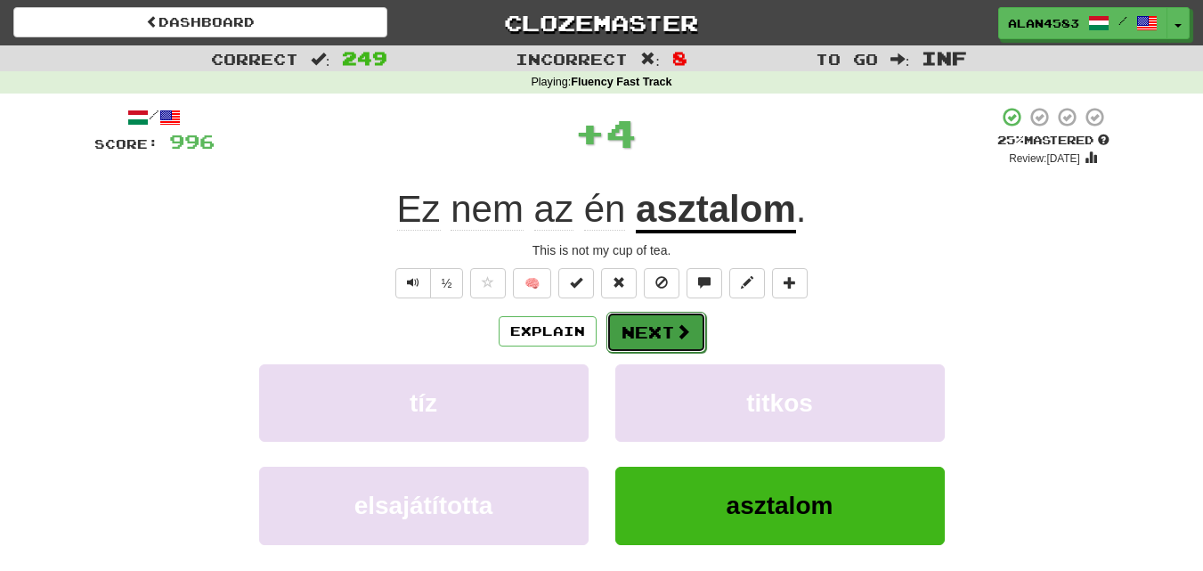
click at [671, 340] on button "Next" at bounding box center [656, 332] width 100 height 41
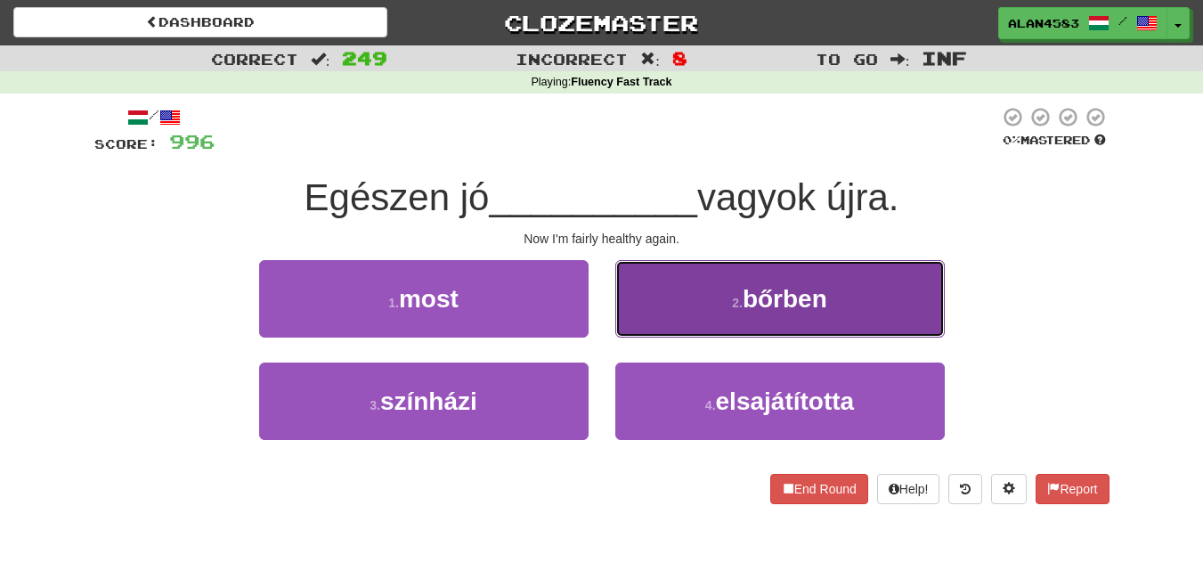
click at [720, 300] on button "2 . bőrben" at bounding box center [780, 298] width 330 height 77
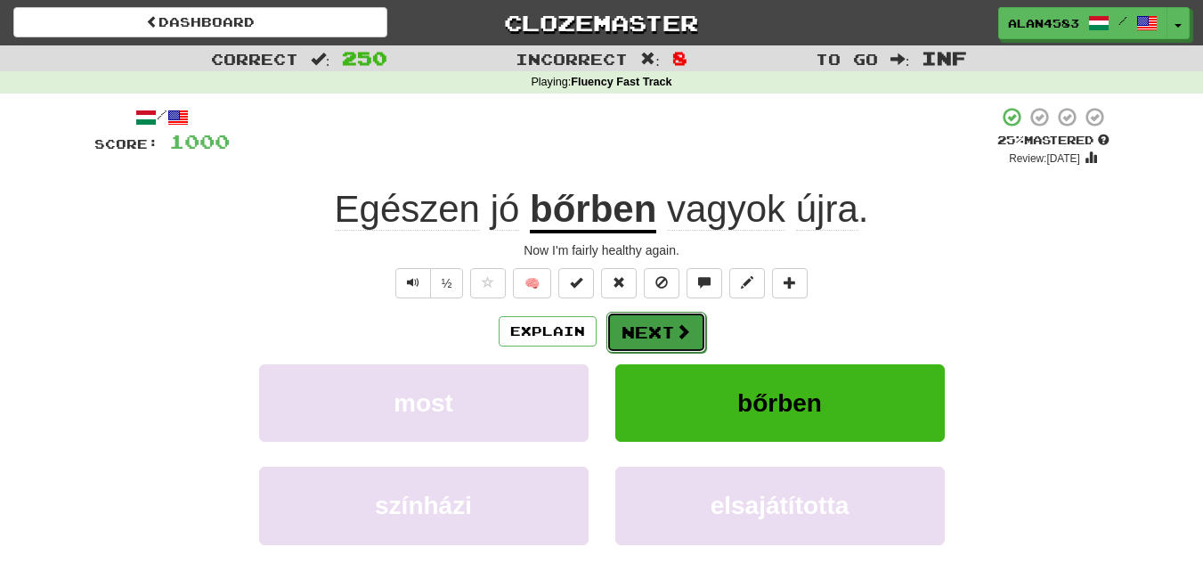
click at [665, 330] on button "Next" at bounding box center [656, 332] width 100 height 41
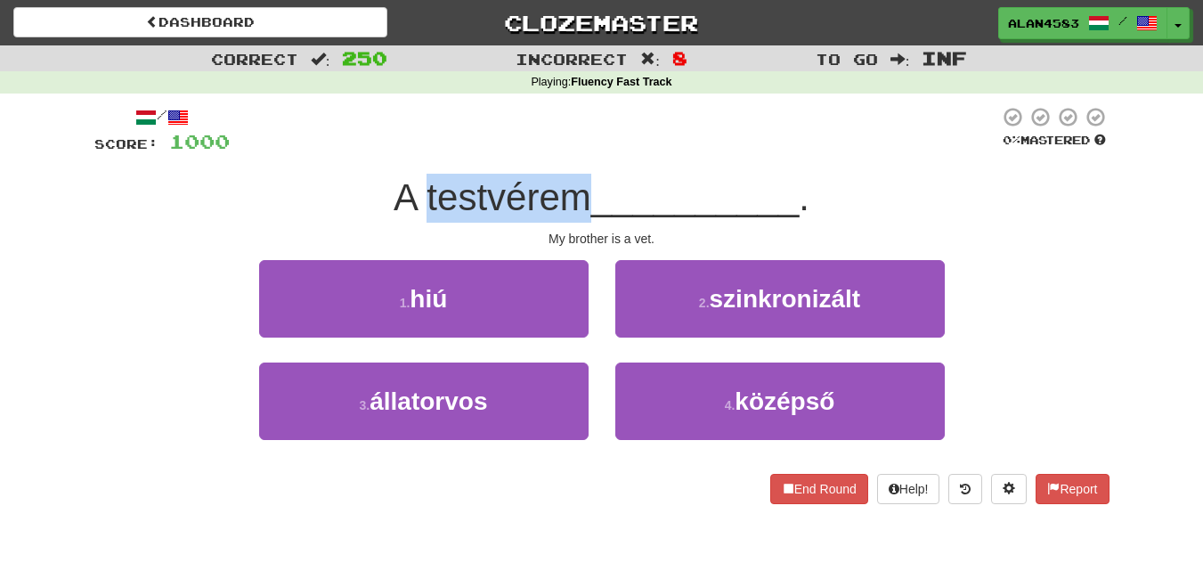
drag, startPoint x: 425, startPoint y: 194, endPoint x: 578, endPoint y: 177, distance: 154.1
click at [578, 177] on span "A testvérem" at bounding box center [493, 197] width 198 height 42
click at [566, 151] on div at bounding box center [566, 151] width 0 height 0
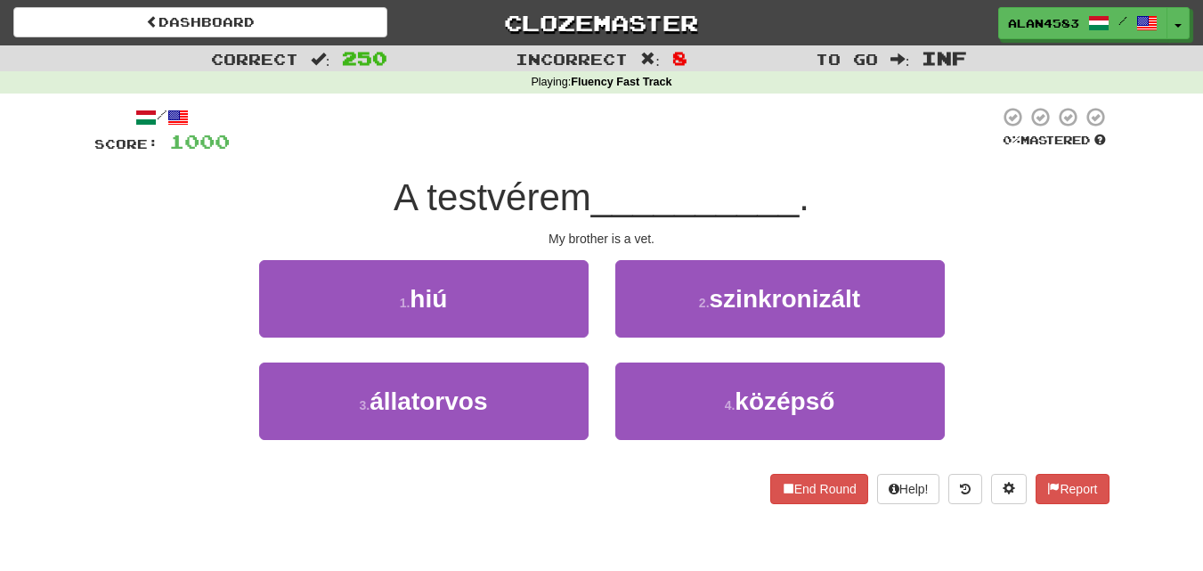
click at [590, 147] on div at bounding box center [614, 130] width 769 height 49
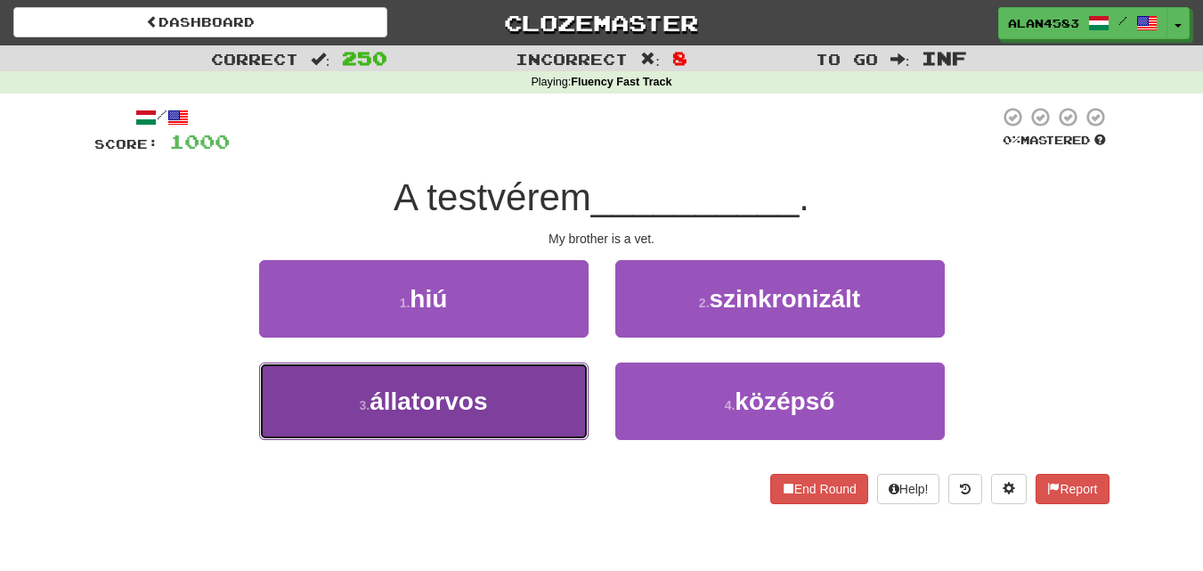
click at [377, 396] on span "állatorvos" at bounding box center [429, 401] width 118 height 28
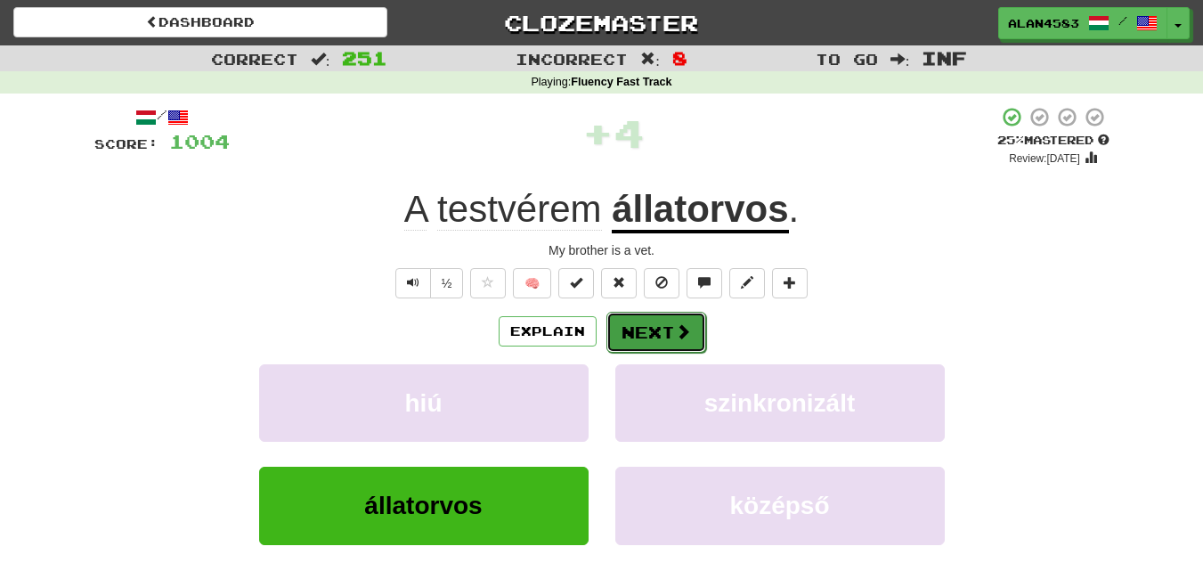
click at [652, 346] on button "Next" at bounding box center [656, 332] width 100 height 41
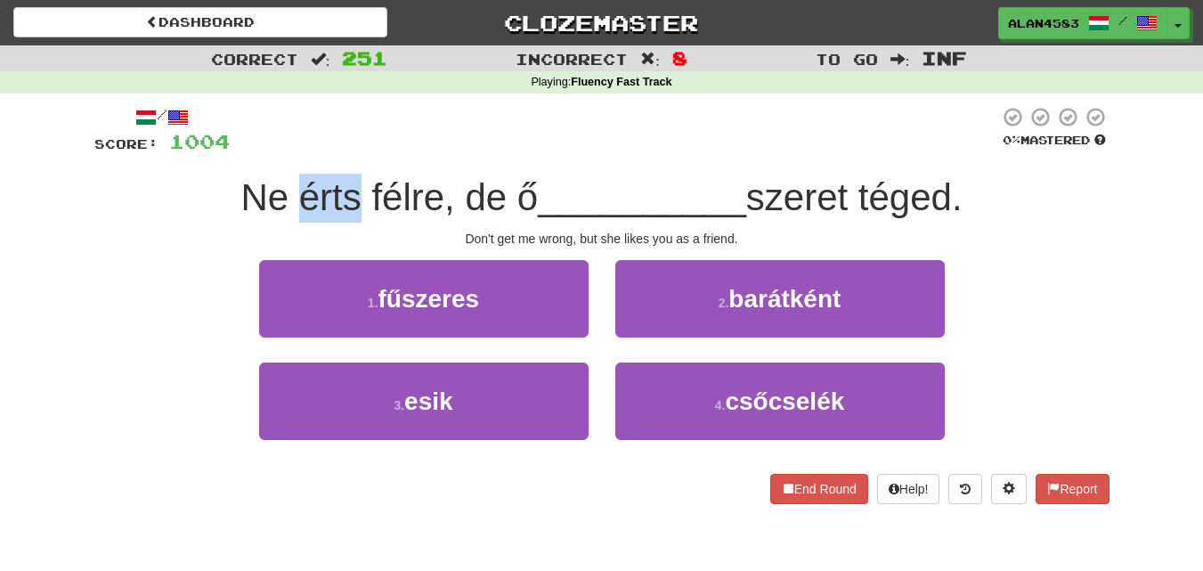
drag, startPoint x: 347, startPoint y: 199, endPoint x: 289, endPoint y: 199, distance: 58.8
click at [289, 199] on span "Ne érts félre, de ő" at bounding box center [388, 197] width 297 height 42
click at [277, 219] on div at bounding box center [277, 219] width 0 height 0
click at [368, 140] on div at bounding box center [614, 130] width 769 height 49
drag, startPoint x: 363, startPoint y: 187, endPoint x: 432, endPoint y: 183, distance: 68.7
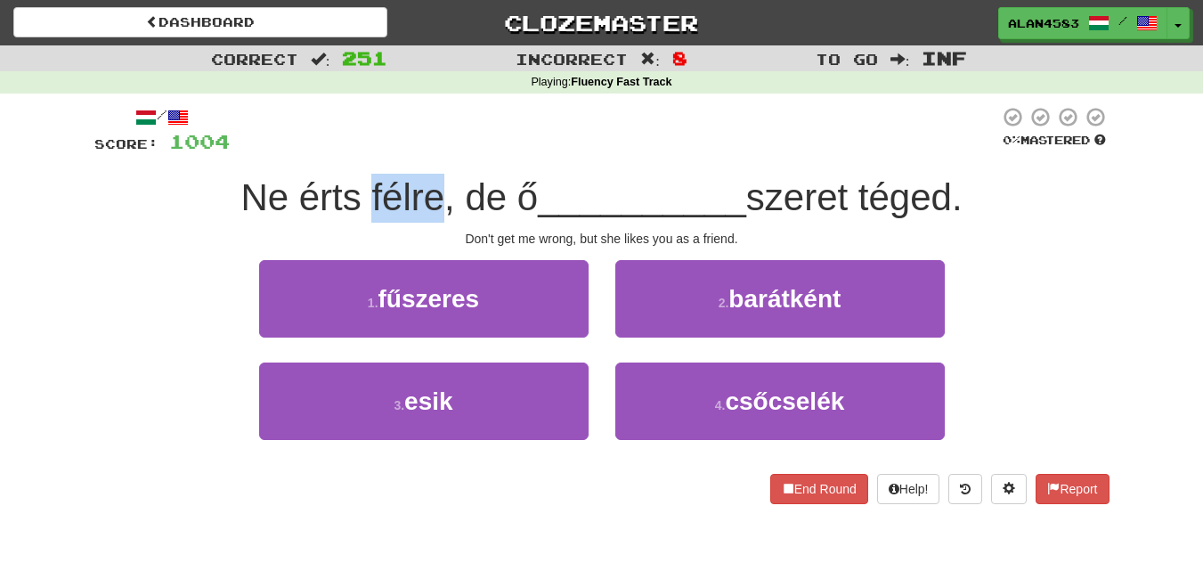
click at [432, 183] on span "Ne érts félre, de ő" at bounding box center [388, 197] width 297 height 42
click at [420, 151] on div at bounding box center [420, 151] width 0 height 0
click at [471, 151] on div at bounding box center [614, 130] width 769 height 49
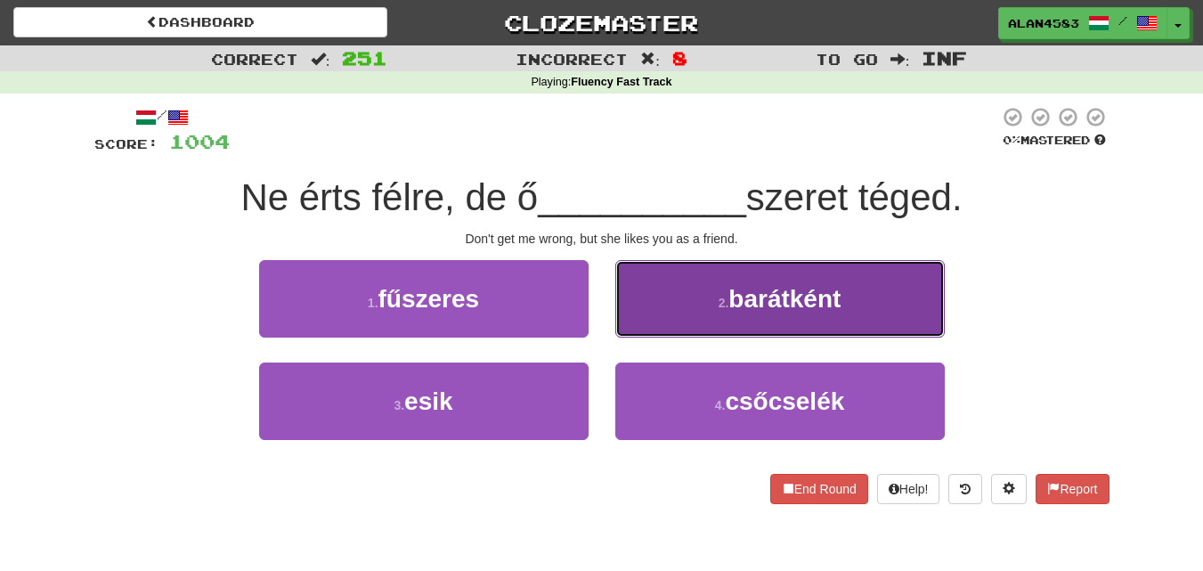
click at [706, 300] on button "2 . barátként" at bounding box center [780, 298] width 330 height 77
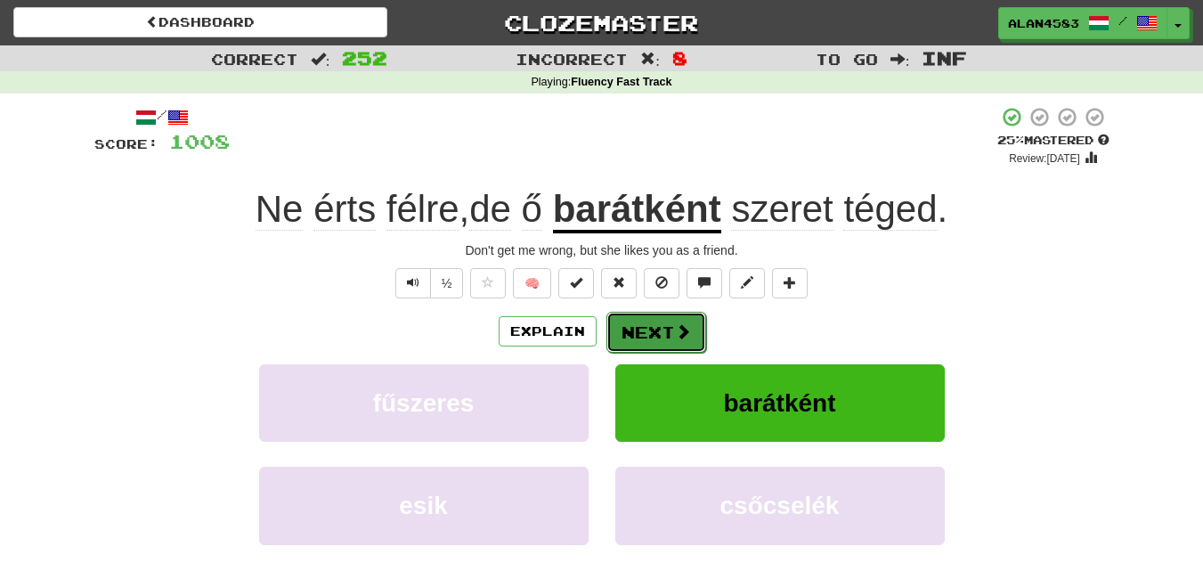
click at [648, 335] on button "Next" at bounding box center [656, 332] width 100 height 41
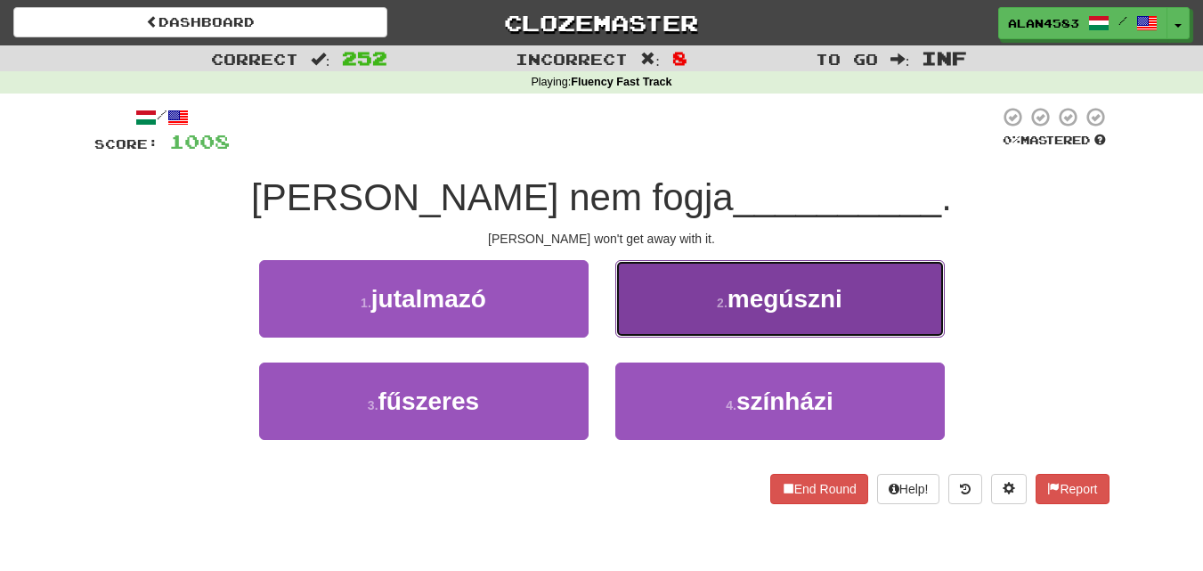
click at [770, 294] on span "megúszni" at bounding box center [785, 299] width 115 height 28
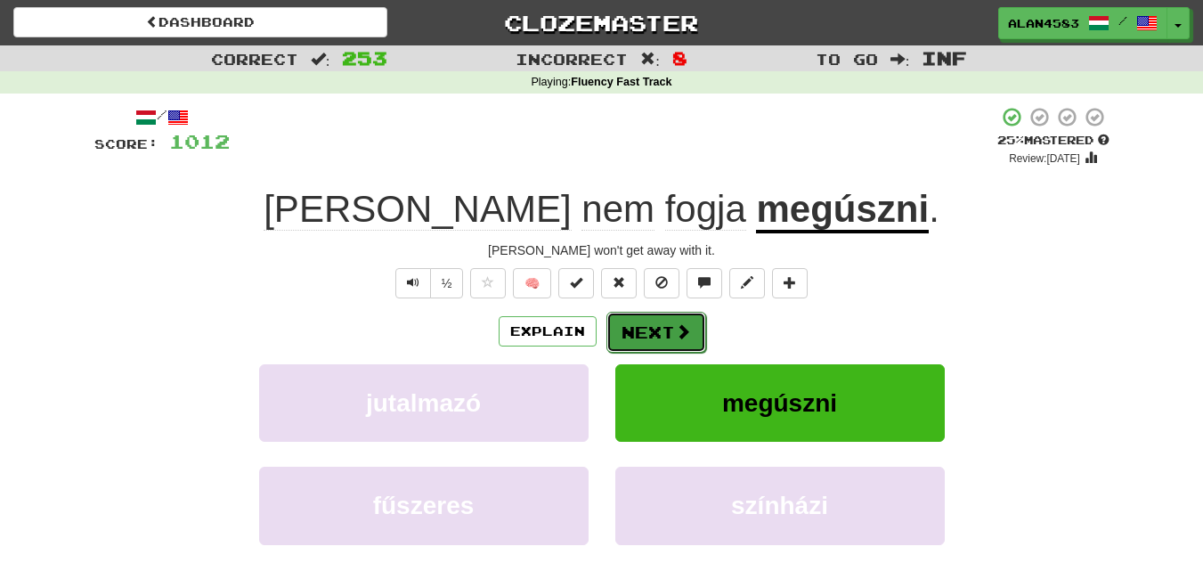
click at [658, 338] on button "Next" at bounding box center [656, 332] width 100 height 41
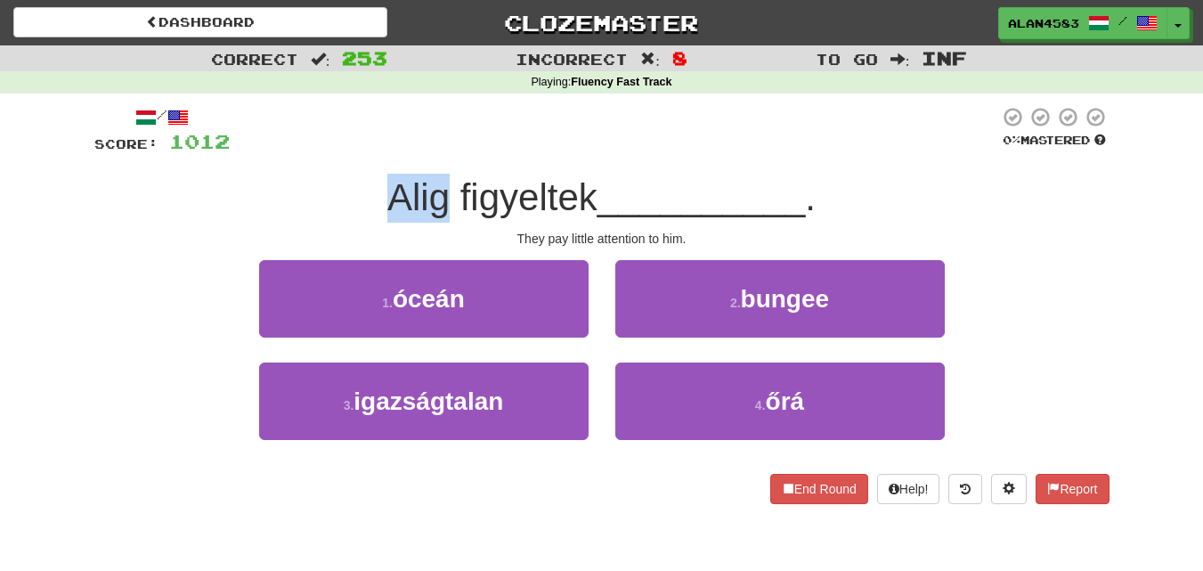
drag, startPoint x: 439, startPoint y: 201, endPoint x: 381, endPoint y: 201, distance: 57.9
click at [381, 201] on div "Alig figyeltek __________ ." at bounding box center [601, 198] width 1015 height 49
click at [364, 236] on div "They pay little attention to him." at bounding box center [601, 239] width 1015 height 18
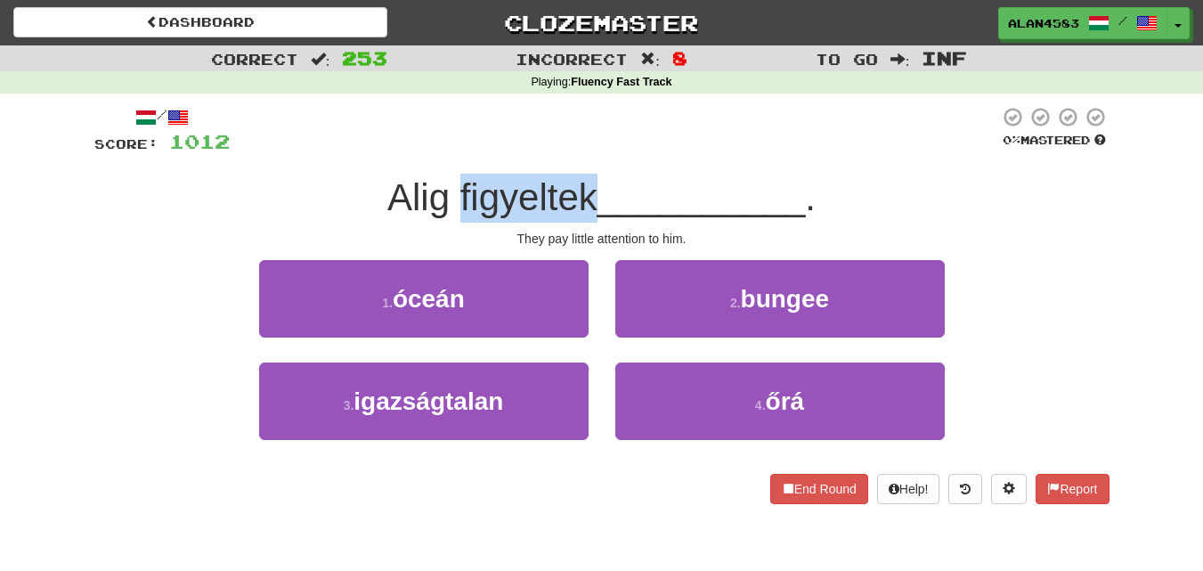
drag, startPoint x: 455, startPoint y: 186, endPoint x: 591, endPoint y: 182, distance: 136.3
click at [591, 182] on span "Alig figyeltek" at bounding box center [492, 197] width 210 height 42
click at [480, 166] on div "/ Score: 1012 0 % Mastered Alig figyeltek __________ . They pay little attentio…" at bounding box center [601, 305] width 1015 height 398
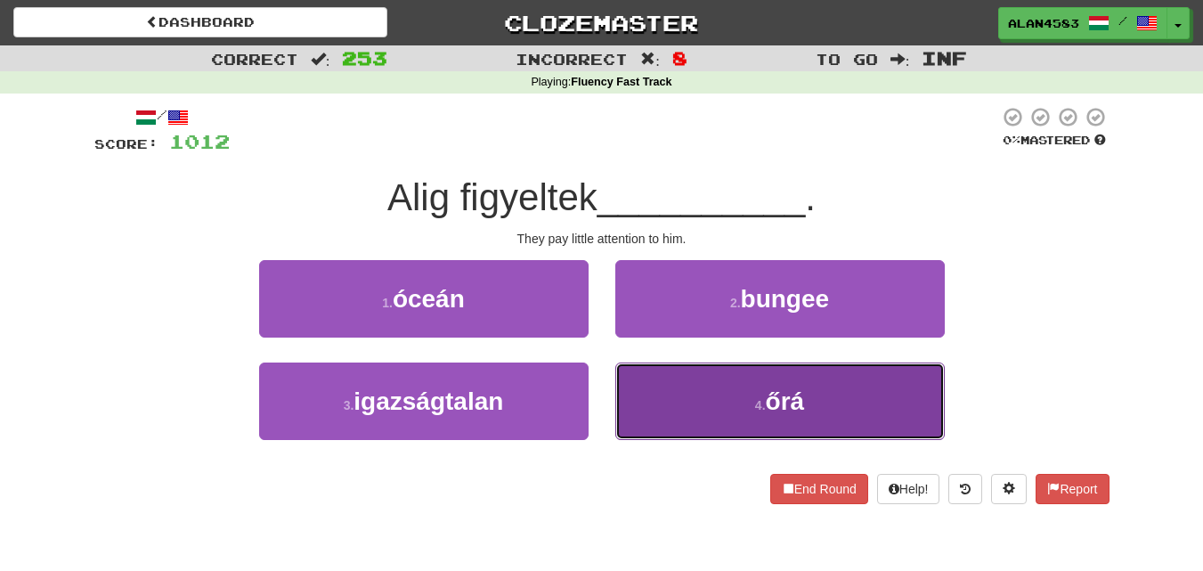
click at [631, 370] on button "4 . őrá" at bounding box center [780, 400] width 330 height 77
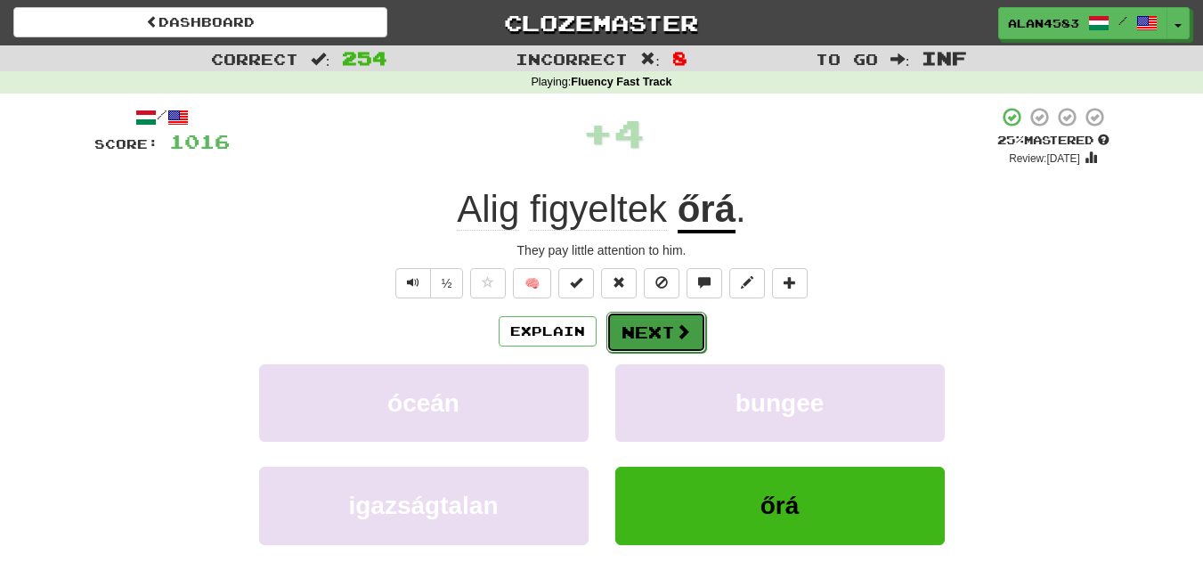
click at [632, 333] on button "Next" at bounding box center [656, 332] width 100 height 41
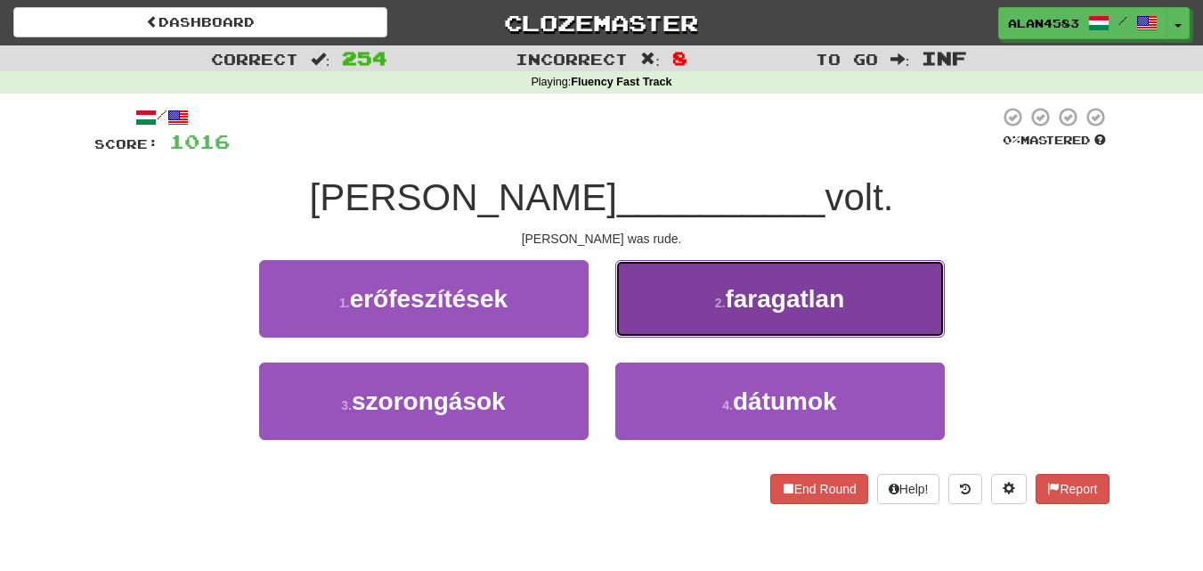
click at [685, 318] on button "2 . faragatlan" at bounding box center [780, 298] width 330 height 77
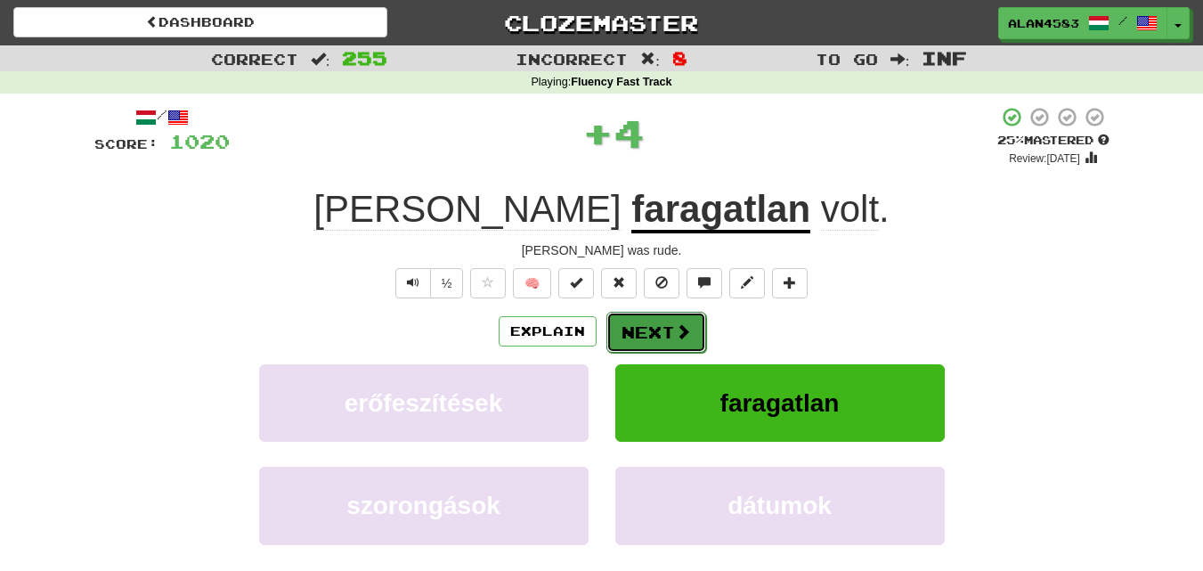
click at [631, 339] on button "Next" at bounding box center [656, 332] width 100 height 41
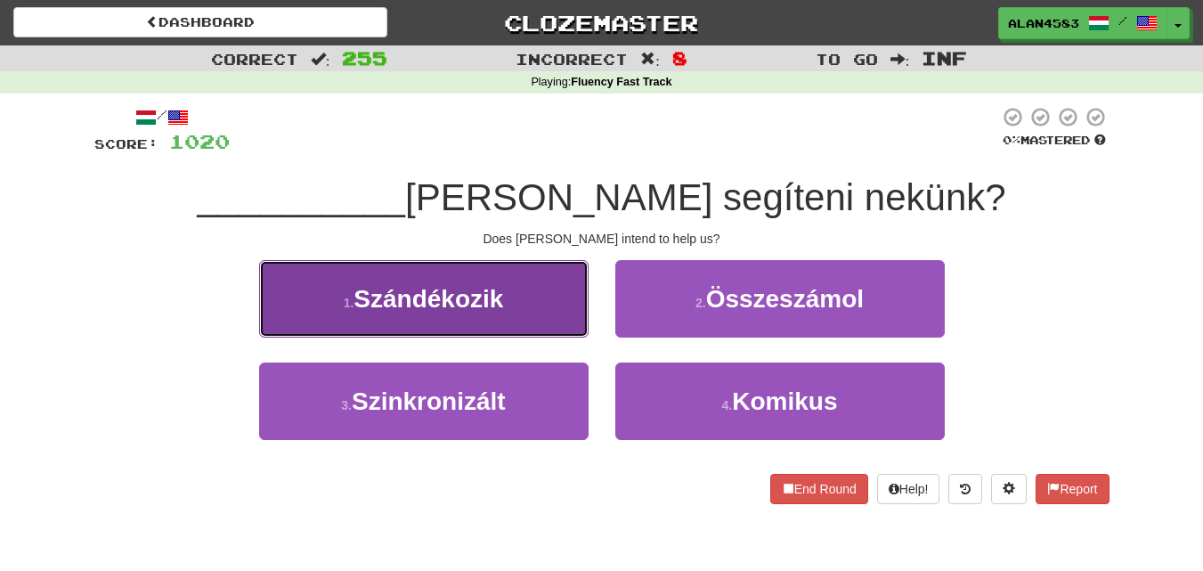
click at [410, 291] on span "Szándékozik" at bounding box center [429, 299] width 150 height 28
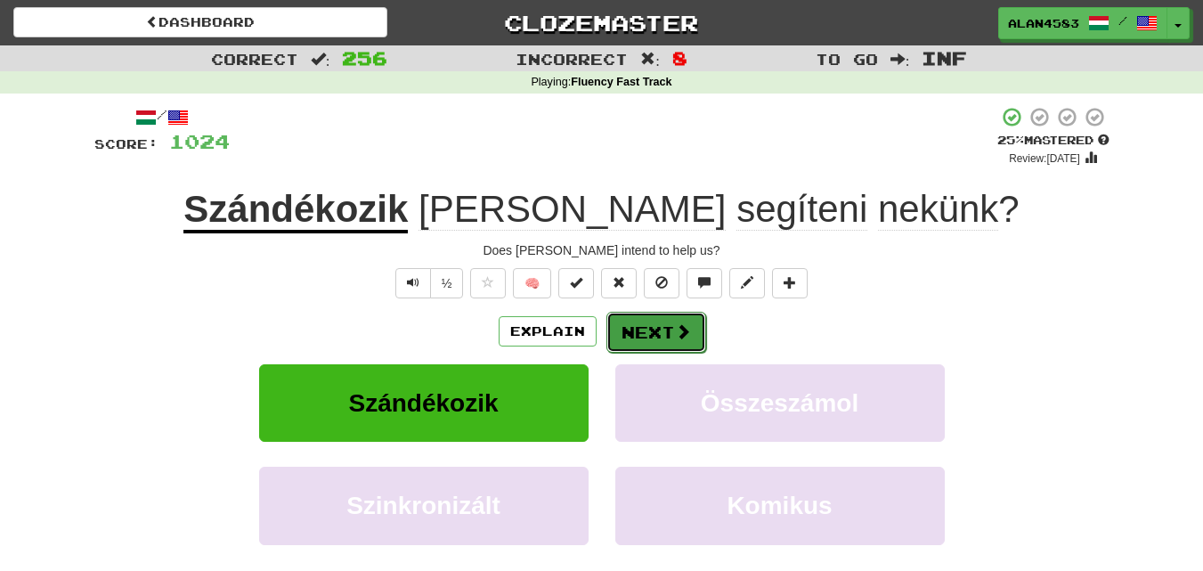
click at [663, 337] on button "Next" at bounding box center [656, 332] width 100 height 41
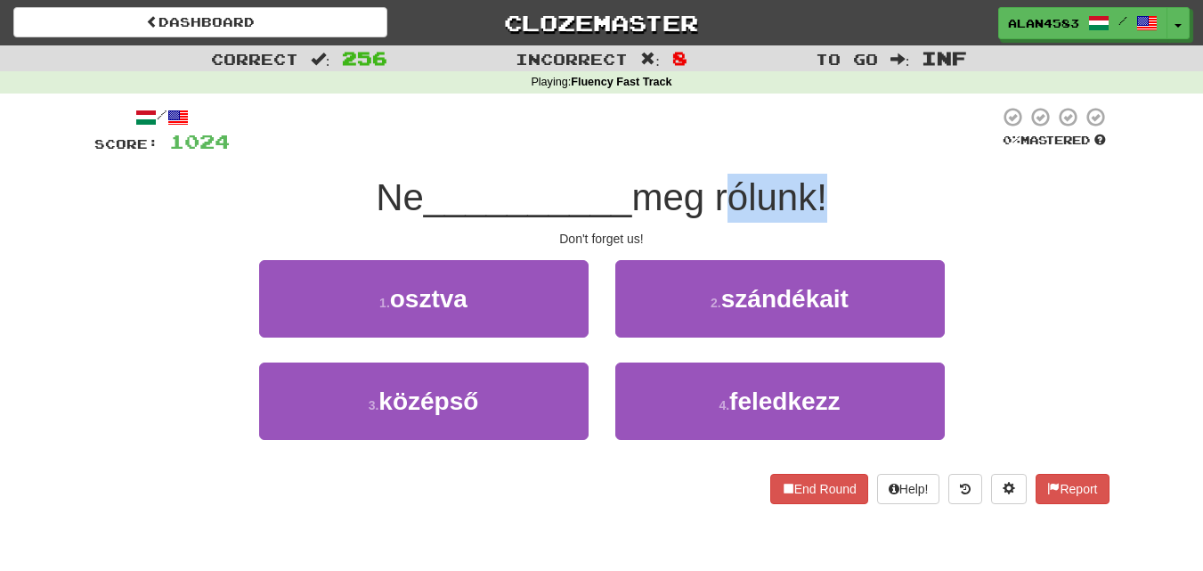
drag, startPoint x: 731, startPoint y: 187, endPoint x: 826, endPoint y: 187, distance: 95.3
click at [826, 187] on span "meg rólunk!" at bounding box center [728, 197] width 195 height 42
click at [815, 151] on div at bounding box center [815, 151] width 0 height 0
click at [863, 162] on div "/ Score: 1024 0 % Mastered Ne __________ meg rólunk! Don't forget us! 1 . osztv…" at bounding box center [601, 305] width 1015 height 398
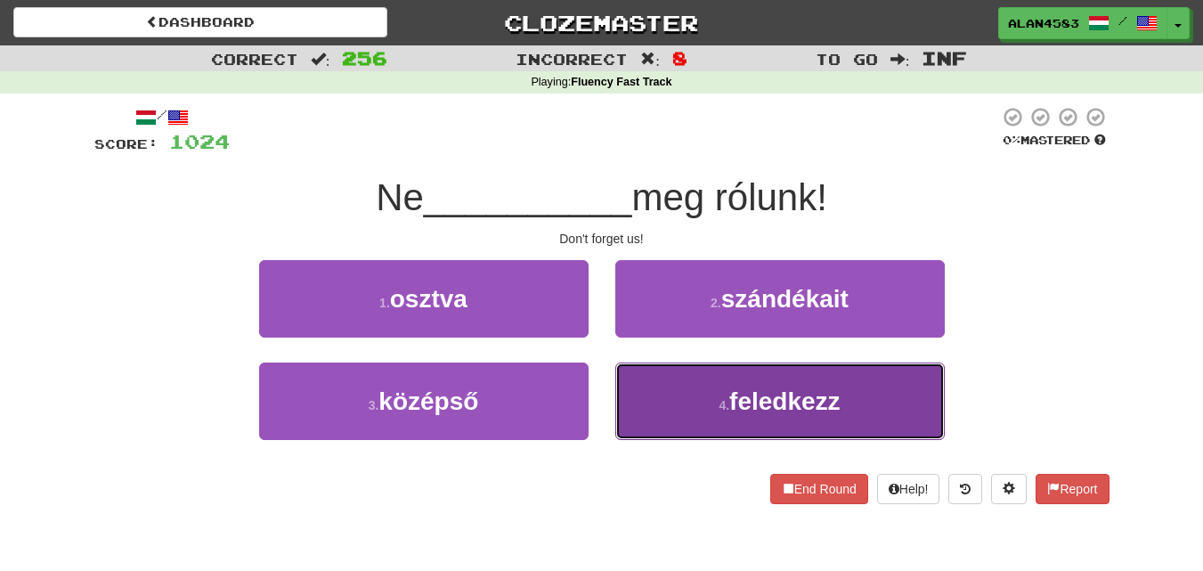
click at [709, 387] on button "4 . feledkezz" at bounding box center [780, 400] width 330 height 77
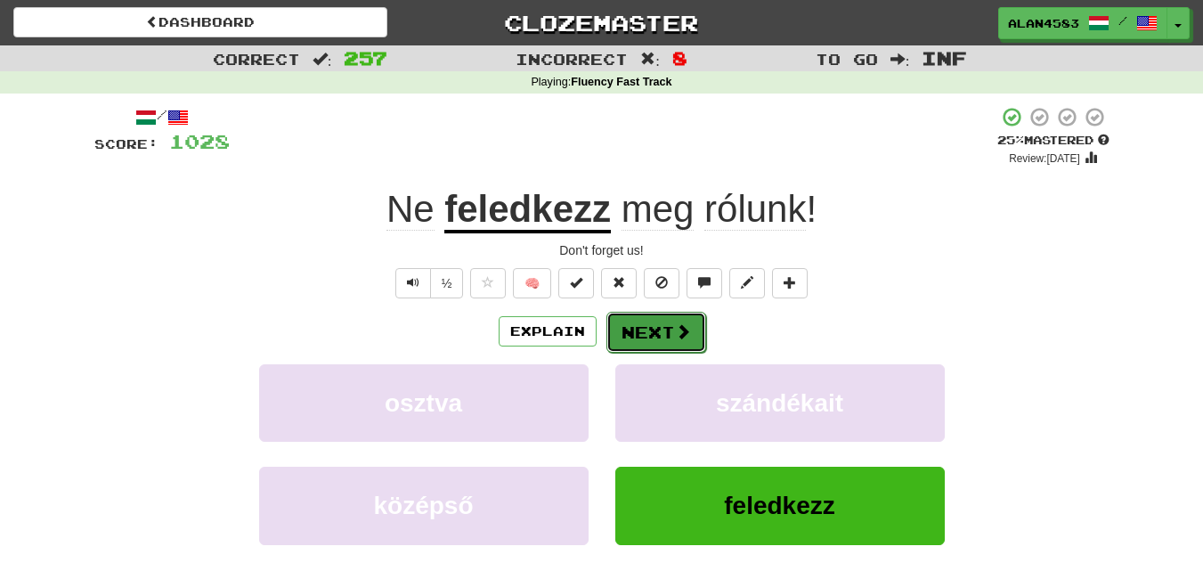
click at [643, 326] on button "Next" at bounding box center [656, 332] width 100 height 41
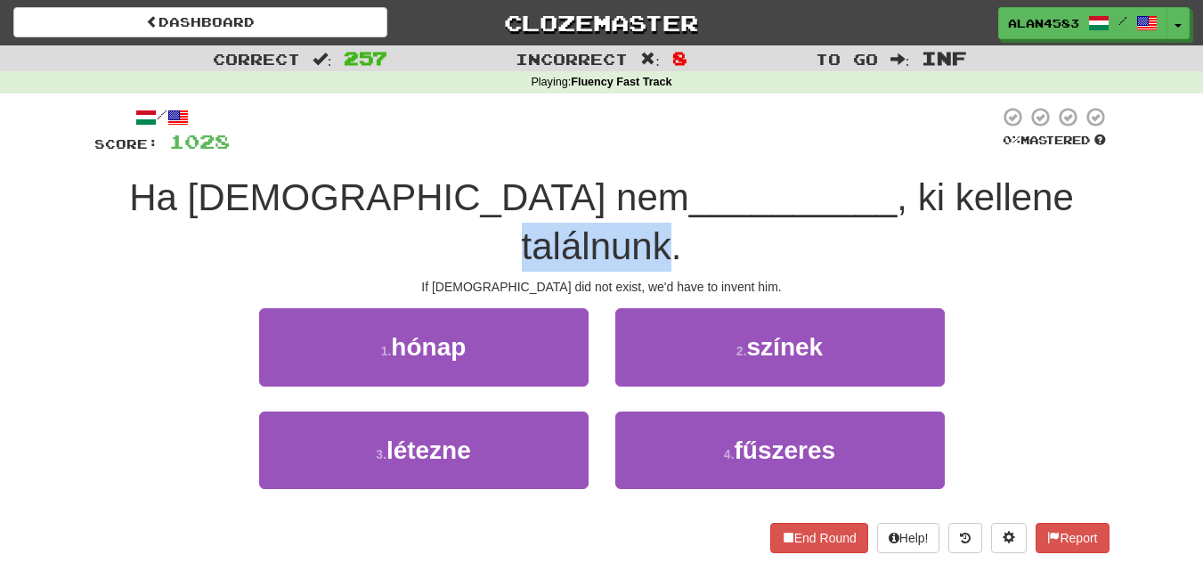
drag, startPoint x: 834, startPoint y: 191, endPoint x: 980, endPoint y: 184, distance: 146.2
click at [980, 184] on span ", ki kellene találnunk." at bounding box center [798, 221] width 552 height 91
click at [968, 151] on div at bounding box center [968, 151] width 0 height 0
click at [758, 127] on div at bounding box center [614, 130] width 769 height 49
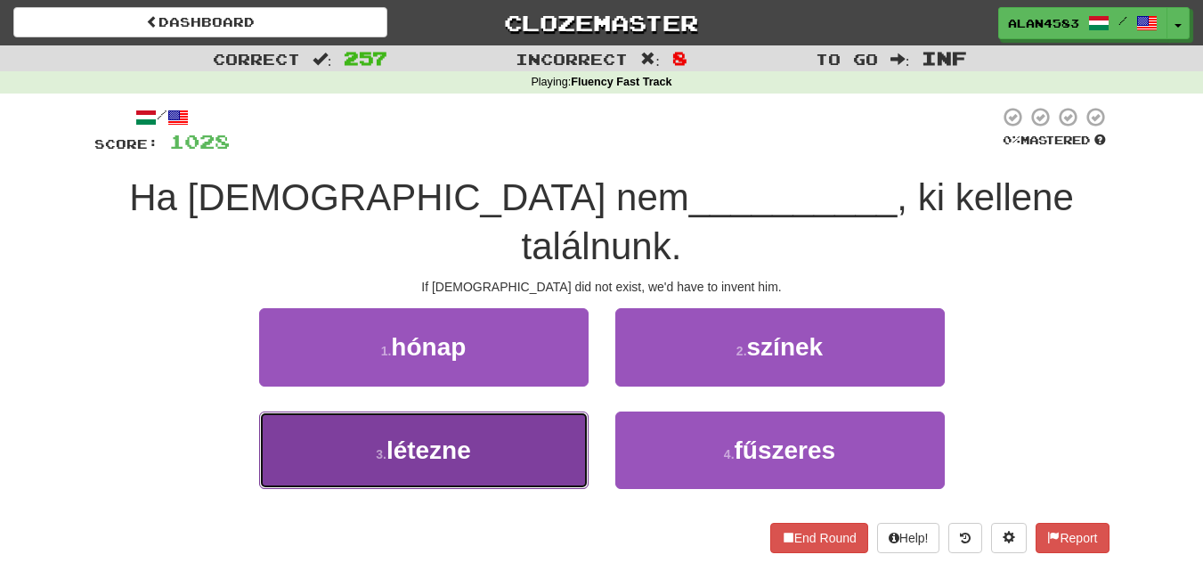
click at [274, 411] on button "3 . létezne" at bounding box center [424, 449] width 330 height 77
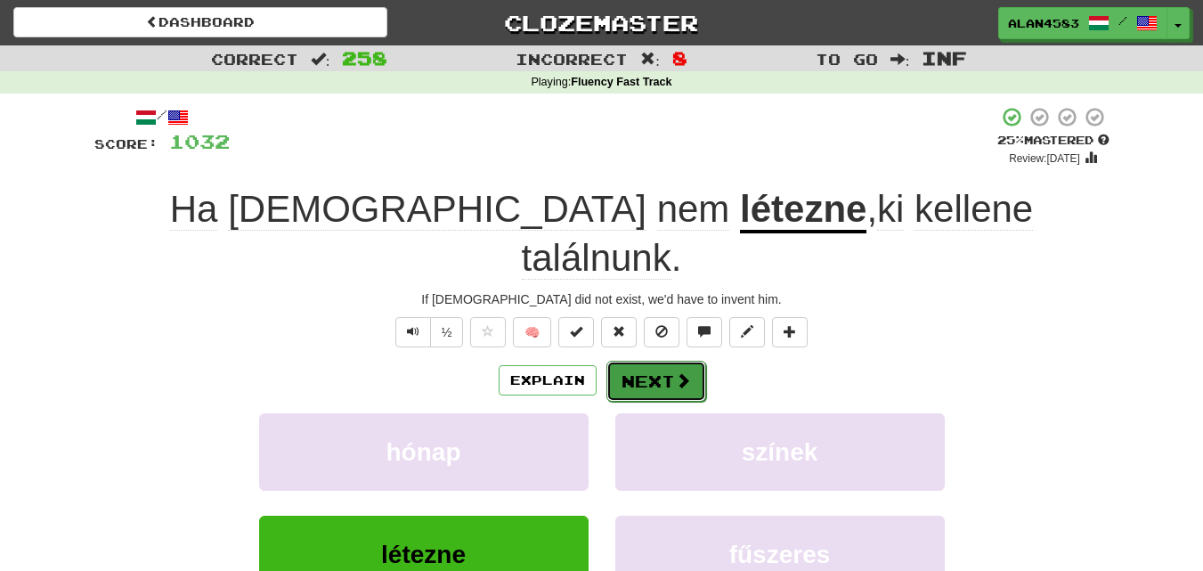
click at [644, 361] on button "Next" at bounding box center [656, 381] width 100 height 41
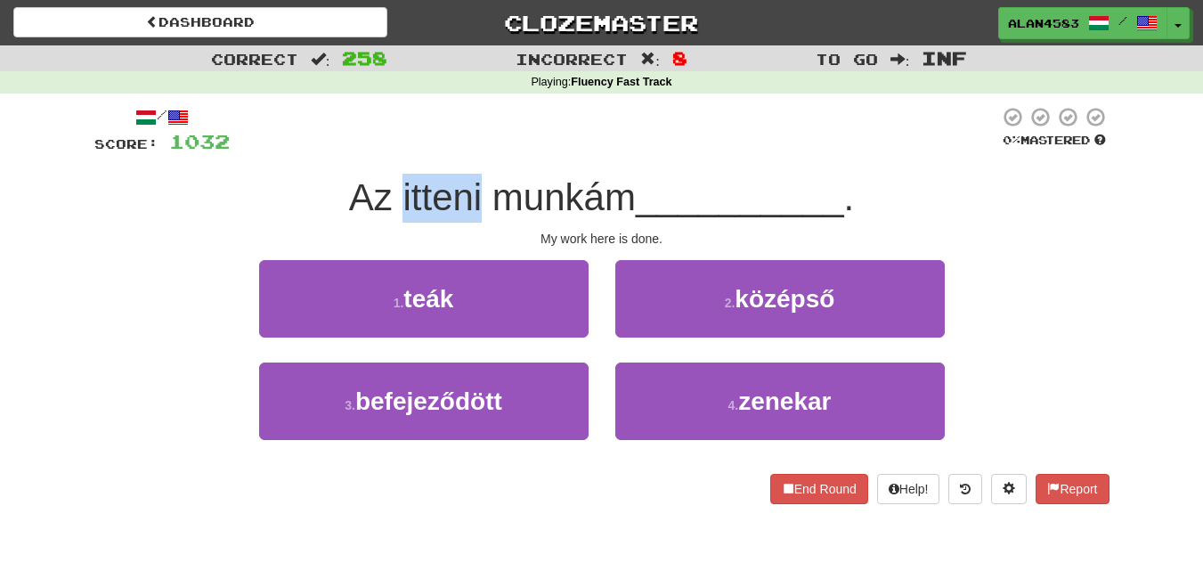
drag, startPoint x: 482, startPoint y: 190, endPoint x: 395, endPoint y: 191, distance: 86.4
click at [395, 191] on span "Az itteni munkám" at bounding box center [492, 197] width 287 height 42
click at [384, 151] on div at bounding box center [384, 151] width 0 height 0
click at [413, 136] on div at bounding box center [614, 130] width 769 height 49
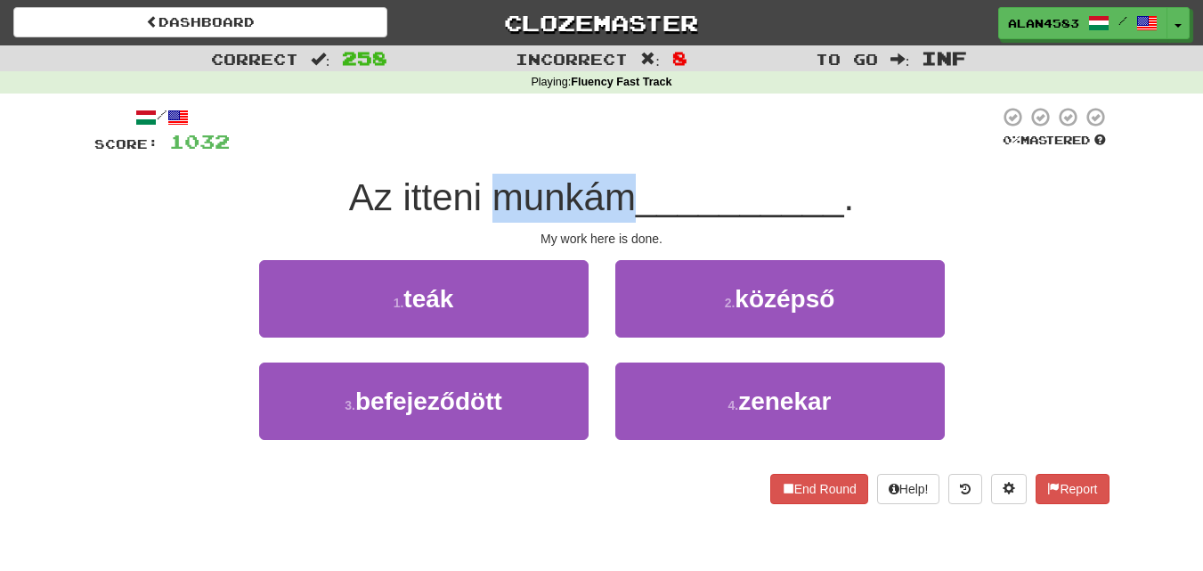
drag, startPoint x: 487, startPoint y: 191, endPoint x: 628, endPoint y: 191, distance: 140.7
click at [628, 191] on span "Az itteni munkám" at bounding box center [492, 197] width 287 height 42
click at [616, 151] on div at bounding box center [616, 151] width 0 height 0
click at [661, 142] on div at bounding box center [614, 130] width 769 height 49
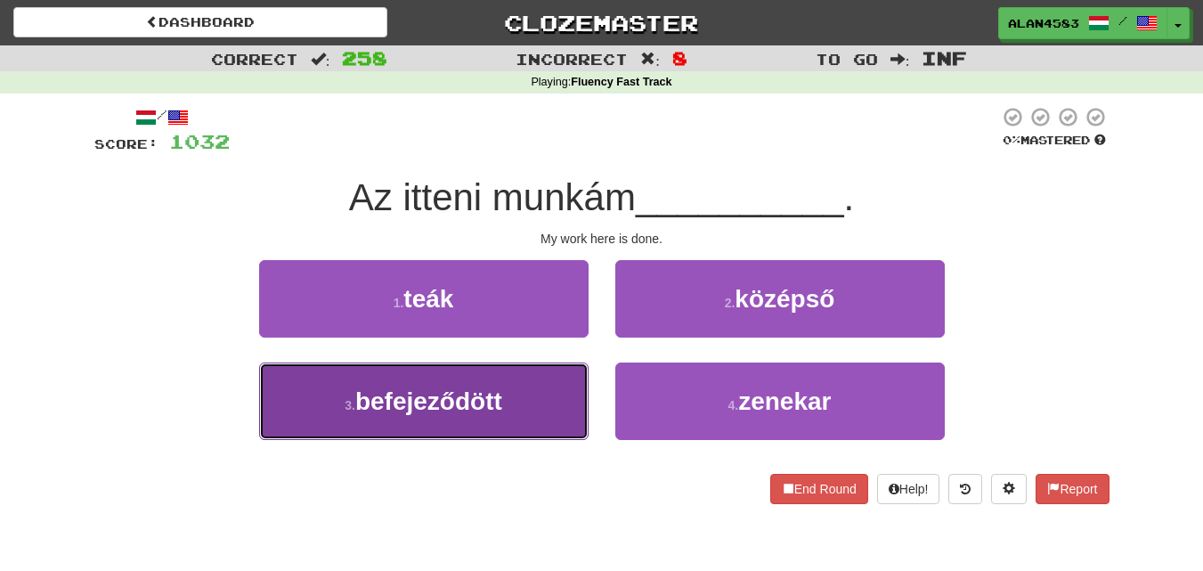
click at [372, 383] on button "3 . befejeződött" at bounding box center [424, 400] width 330 height 77
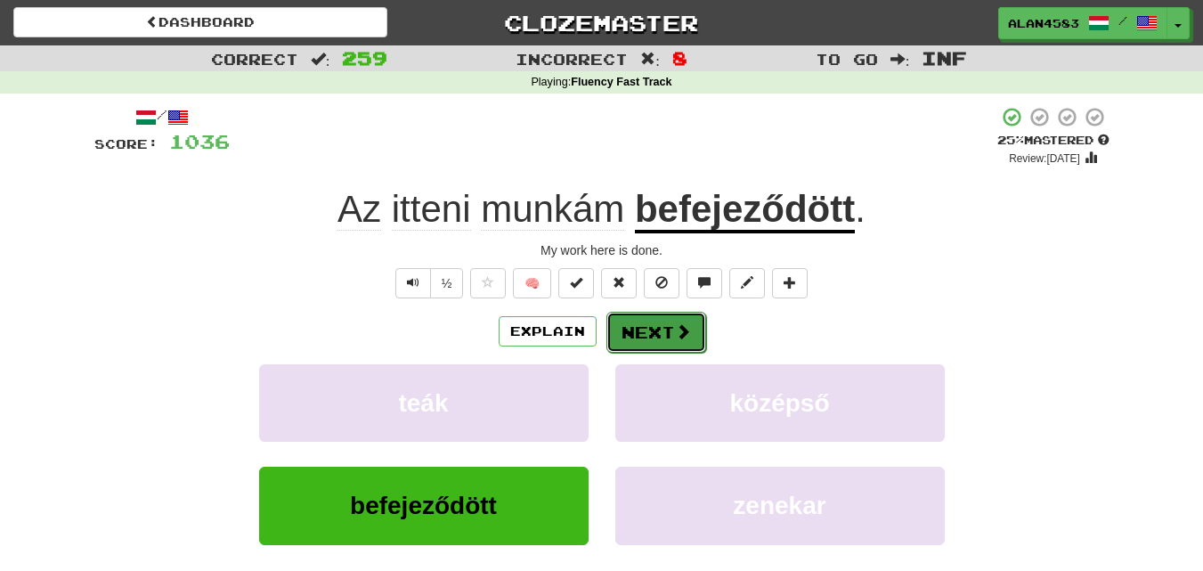
click at [637, 326] on button "Next" at bounding box center [656, 332] width 100 height 41
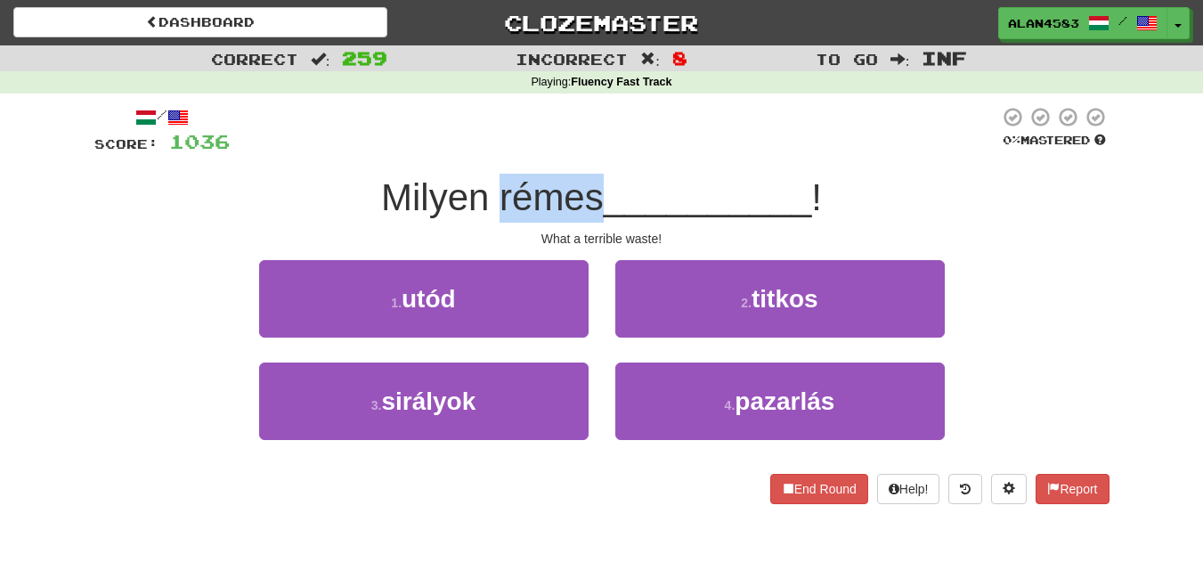
drag, startPoint x: 493, startPoint y: 194, endPoint x: 596, endPoint y: 187, distance: 102.7
click at [596, 187] on span "Milyen rémes" at bounding box center [492, 197] width 223 height 42
click at [584, 151] on div at bounding box center [584, 151] width 0 height 0
click at [617, 145] on div at bounding box center [614, 130] width 769 height 49
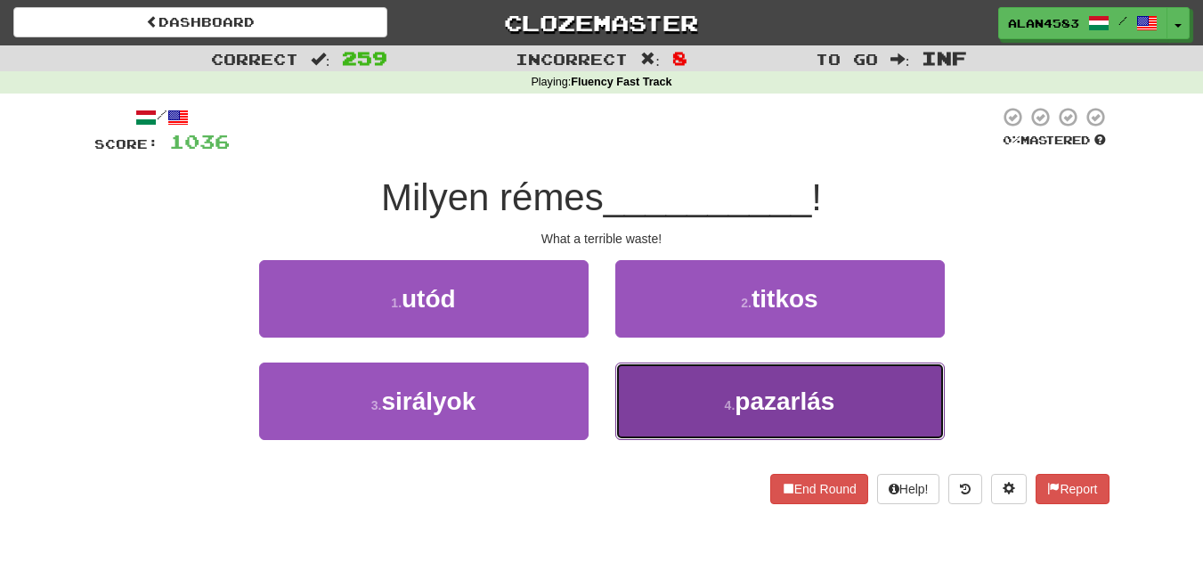
click at [686, 379] on button "4 . pazarlás" at bounding box center [780, 400] width 330 height 77
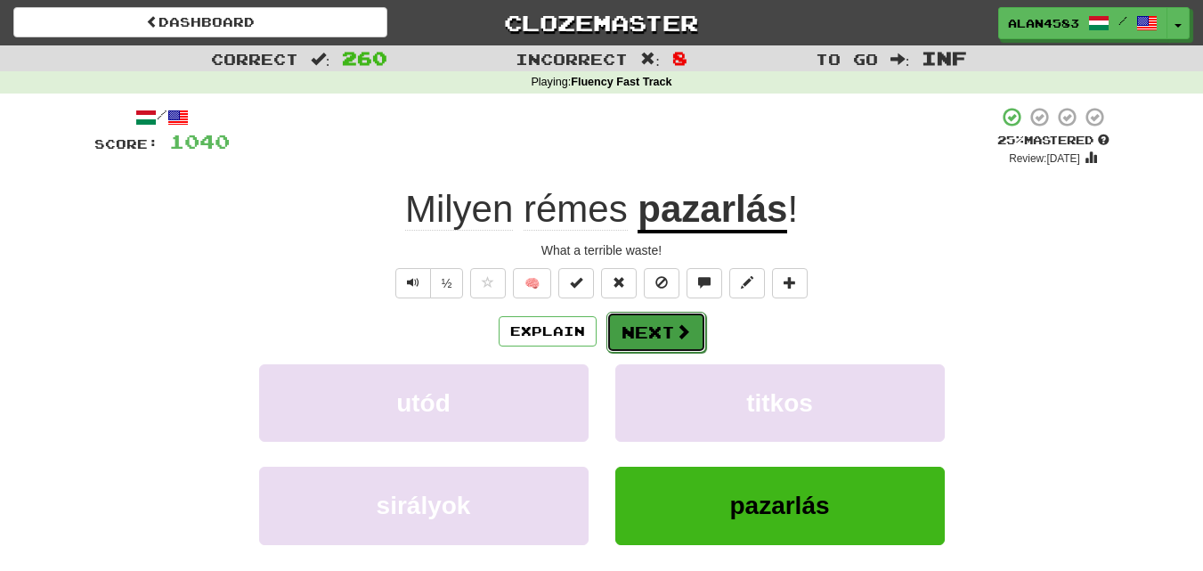
click at [639, 334] on button "Next" at bounding box center [656, 332] width 100 height 41
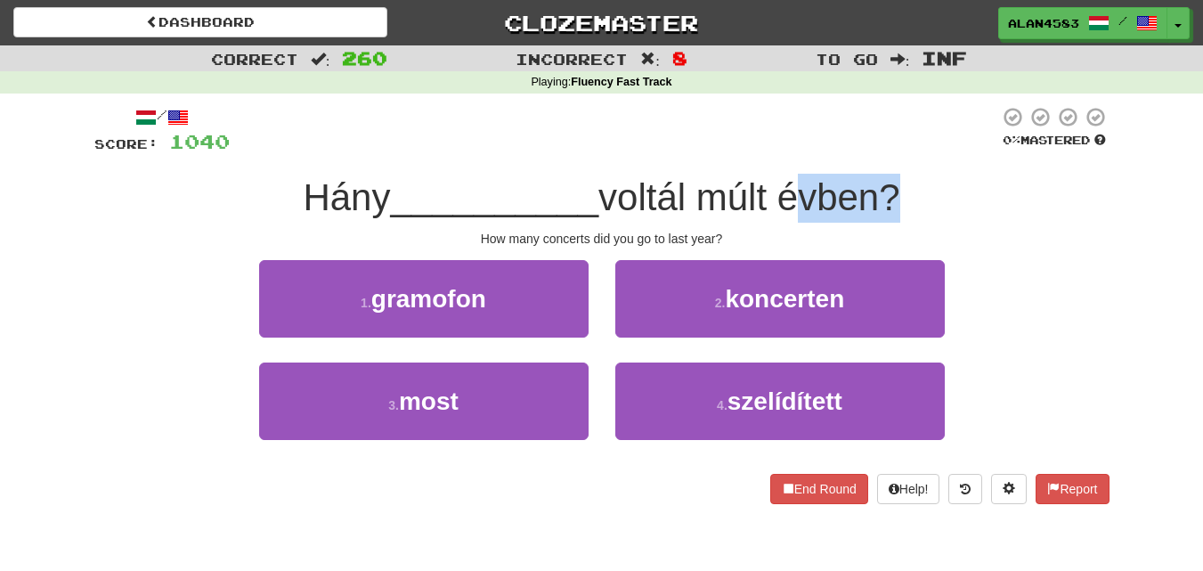
drag, startPoint x: 788, startPoint y: 193, endPoint x: 884, endPoint y: 186, distance: 96.4
click at [884, 186] on span "voltál múlt évben?" at bounding box center [749, 197] width 302 height 42
click at [873, 151] on div at bounding box center [873, 151] width 0 height 0
click at [889, 144] on div at bounding box center [614, 130] width 769 height 49
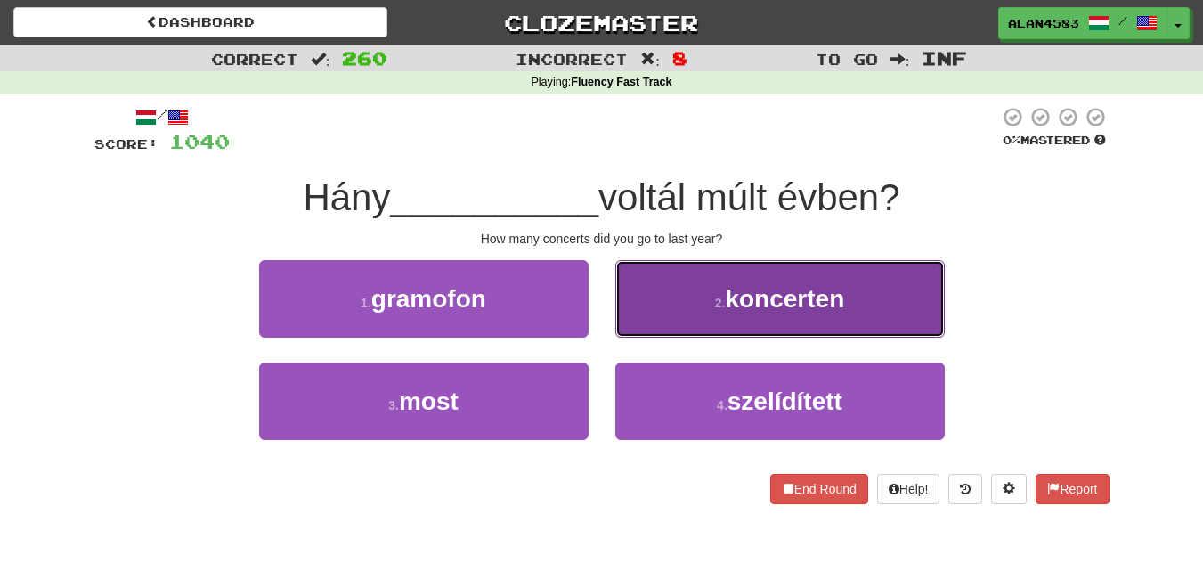
click at [621, 295] on button "2 . koncerten" at bounding box center [780, 298] width 330 height 77
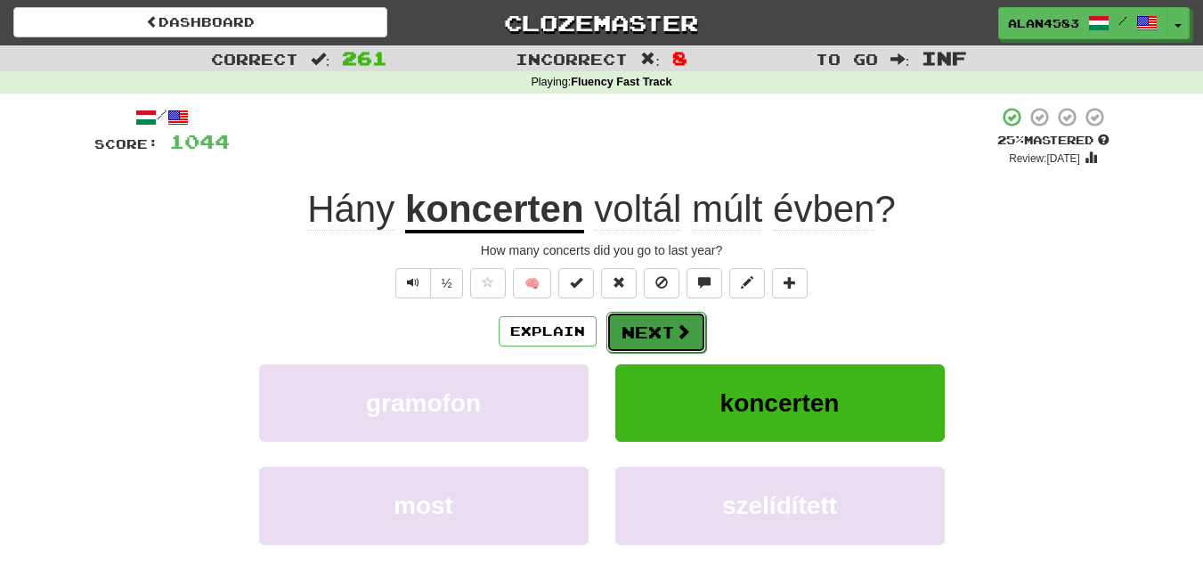
click at [666, 323] on button "Next" at bounding box center [656, 332] width 100 height 41
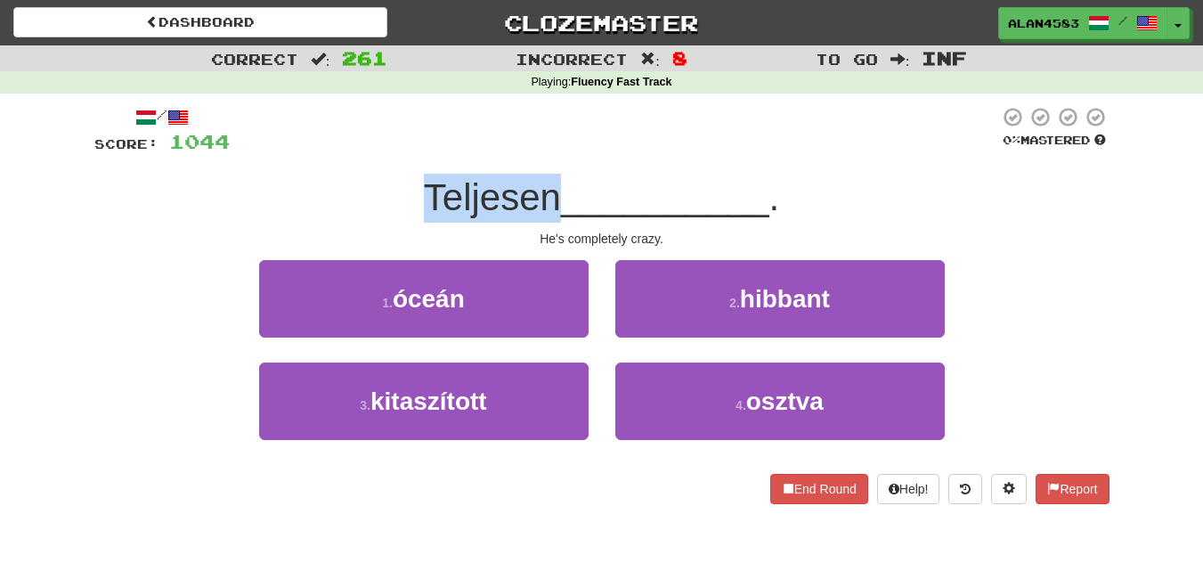
drag, startPoint x: 553, startPoint y: 188, endPoint x: 390, endPoint y: 188, distance: 163.0
click at [390, 188] on div "Teljesen __________ ." at bounding box center [601, 198] width 1015 height 49
click at [378, 151] on div at bounding box center [378, 151] width 0 height 0
click at [314, 160] on div "/ Score: 1044 0 % Mastered Teljesen __________ . He's completely crazy. 1 . óce…" at bounding box center [601, 305] width 1015 height 398
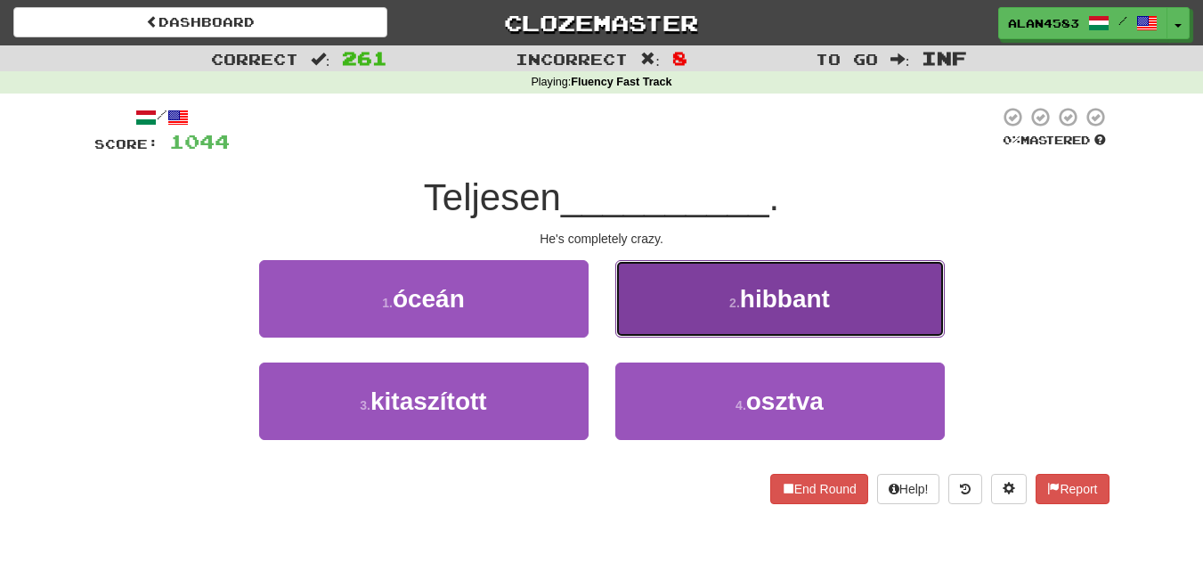
click at [728, 293] on button "2 . hibbant" at bounding box center [780, 298] width 330 height 77
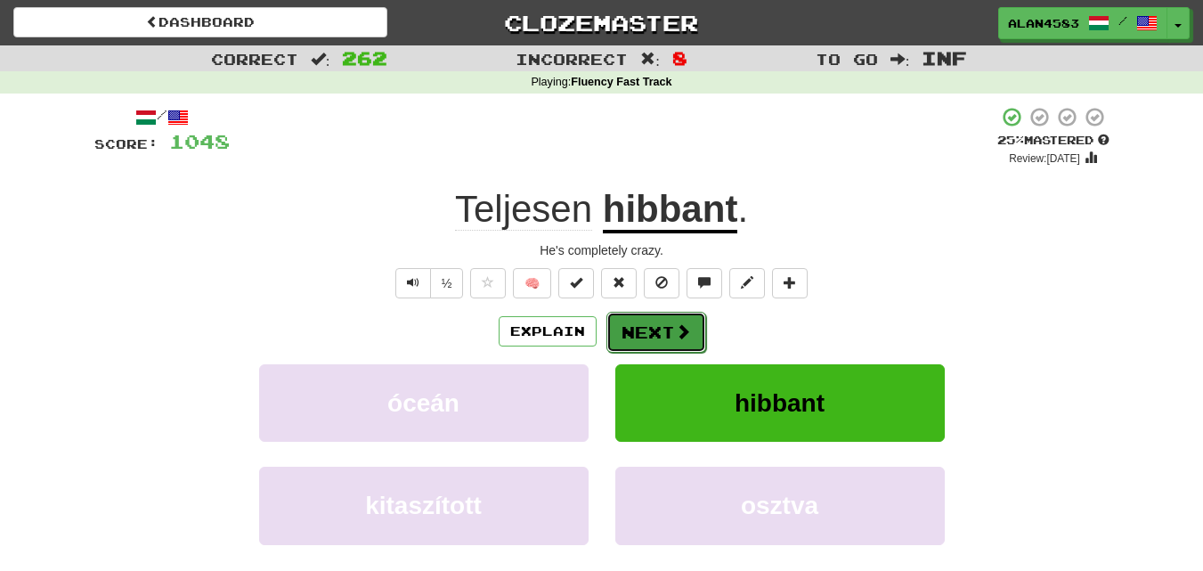
click at [670, 330] on button "Next" at bounding box center [656, 332] width 100 height 41
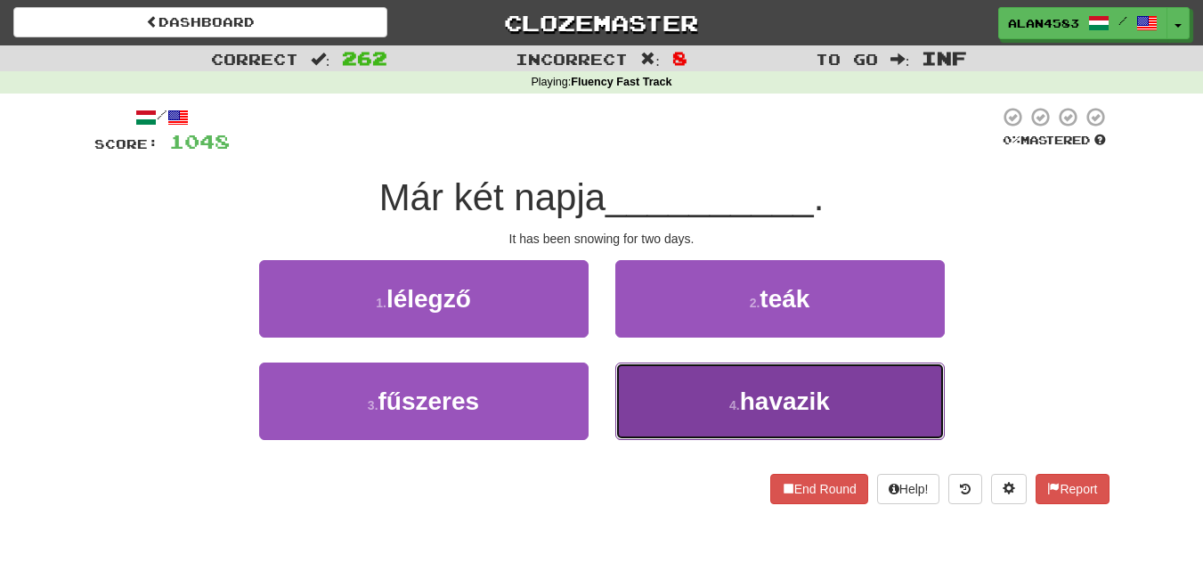
click at [736, 404] on small "4 ." at bounding box center [734, 405] width 11 height 14
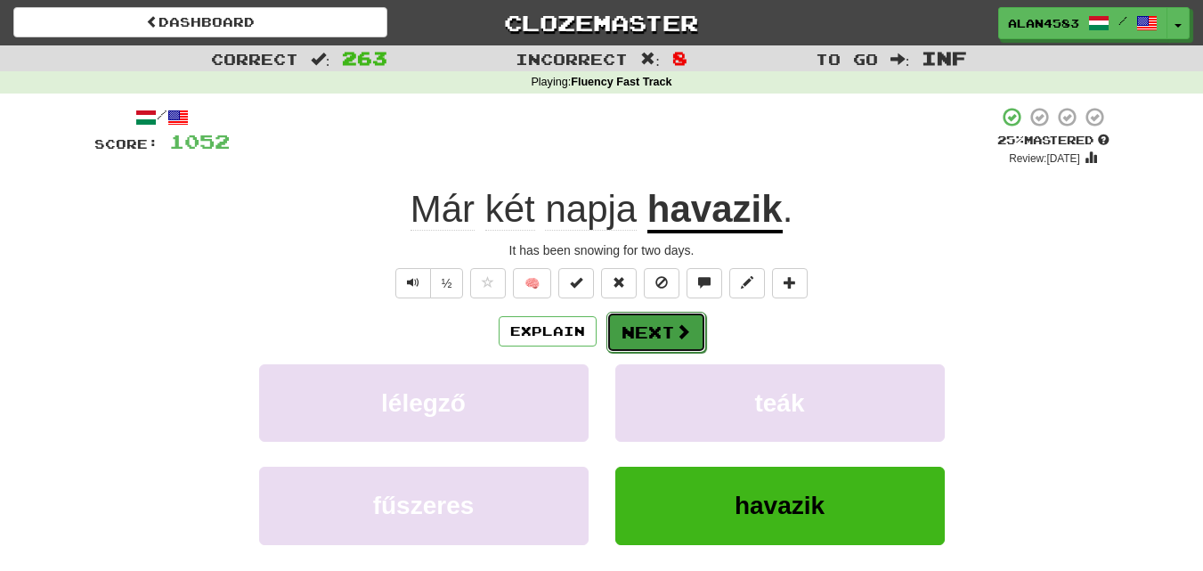
click at [665, 340] on button "Next" at bounding box center [656, 332] width 100 height 41
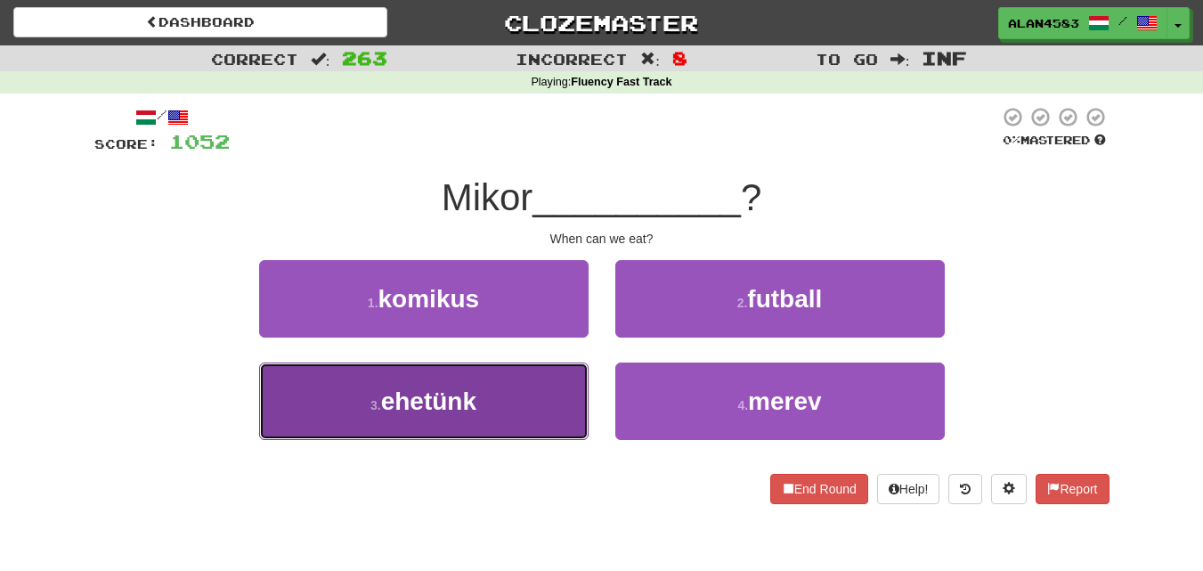
click at [381, 395] on button "3 . ehetünk" at bounding box center [424, 400] width 330 height 77
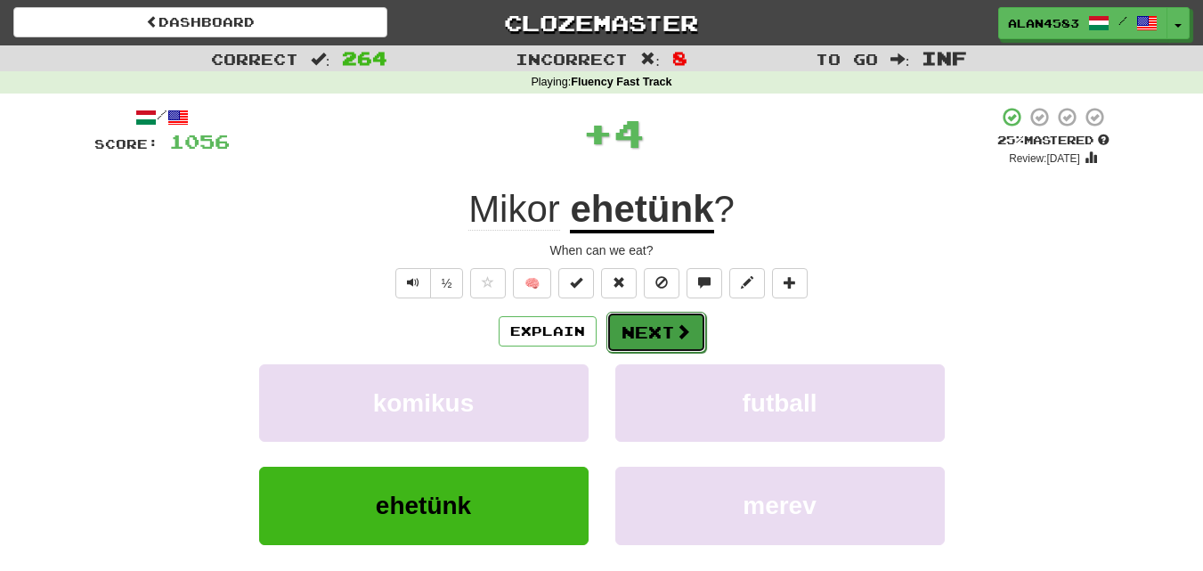
click at [633, 337] on button "Next" at bounding box center [656, 332] width 100 height 41
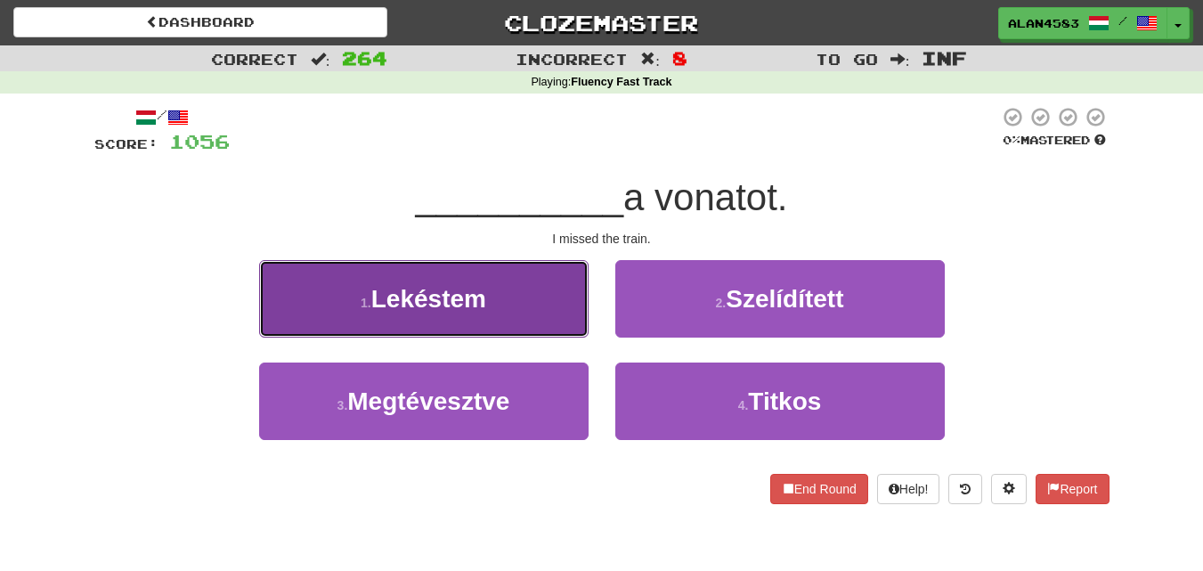
click at [330, 288] on button "1 . Lekéstem" at bounding box center [424, 298] width 330 height 77
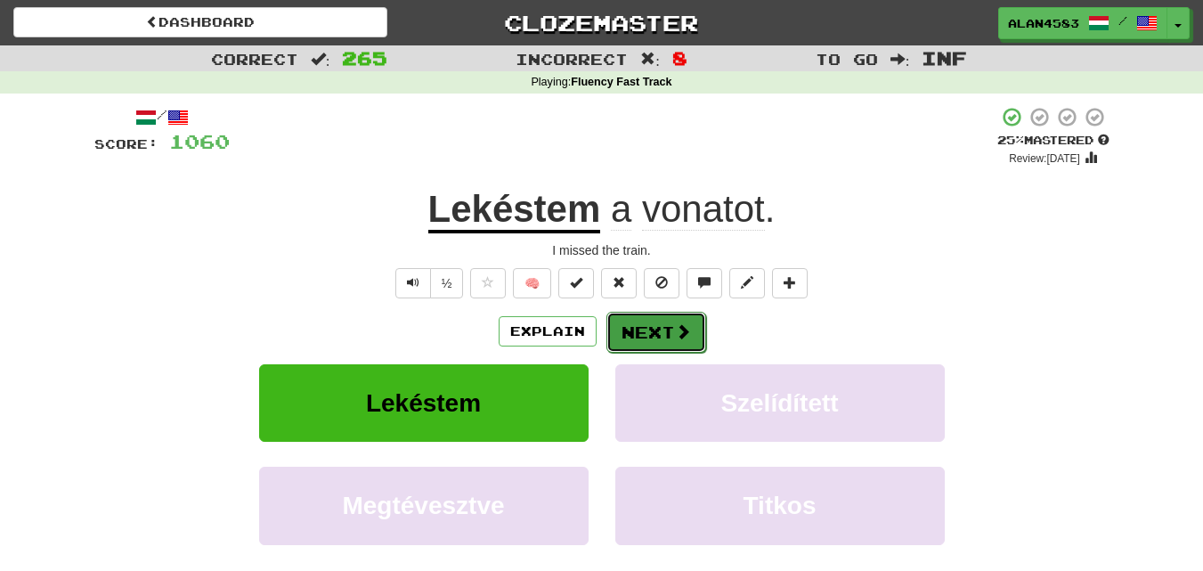
click at [652, 341] on button "Next" at bounding box center [656, 332] width 100 height 41
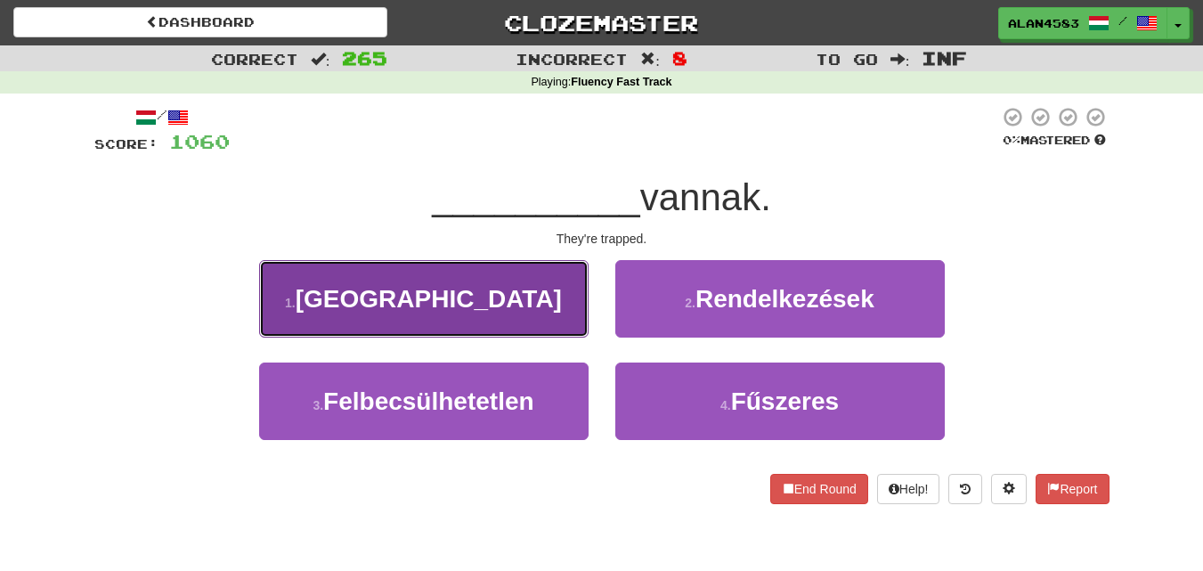
click at [429, 296] on span "Csapdában" at bounding box center [429, 299] width 266 height 28
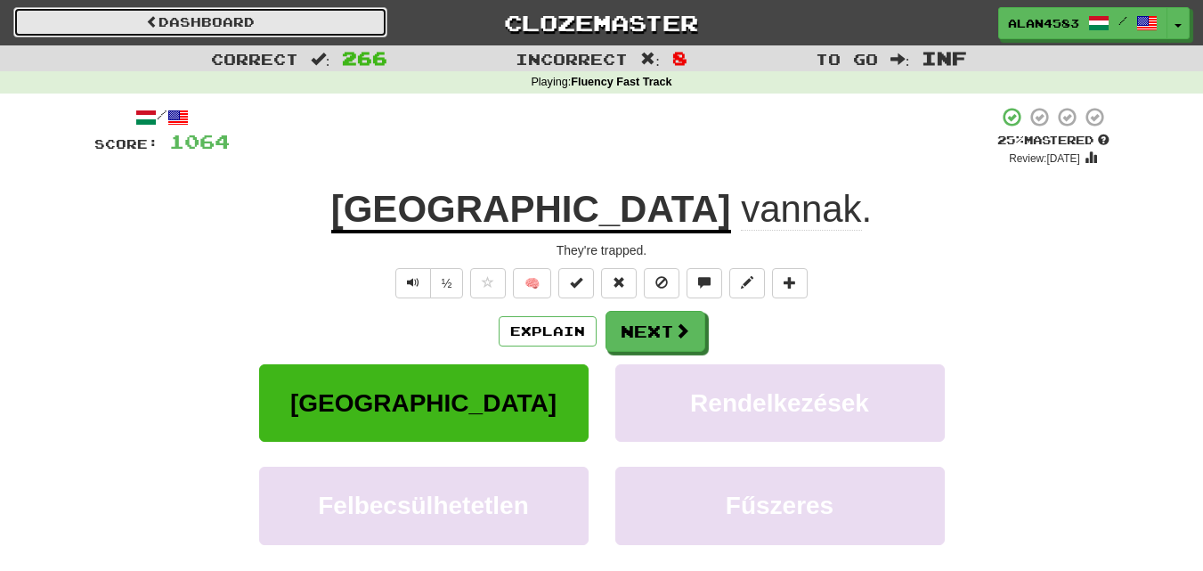
click at [253, 19] on link "Dashboard" at bounding box center [200, 22] width 374 height 30
